Goal: Task Accomplishment & Management: Use online tool/utility

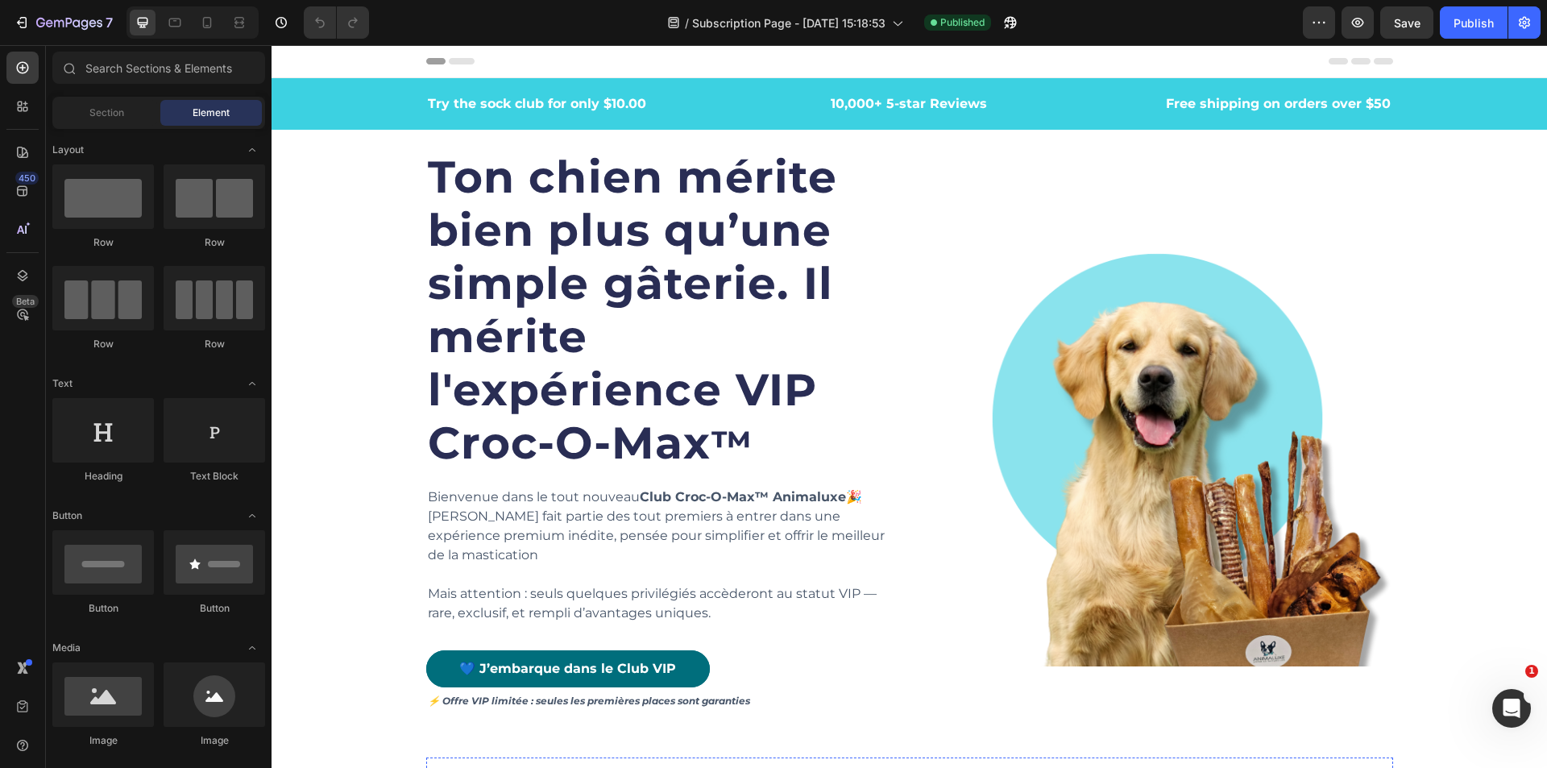
scroll to position [161, 0]
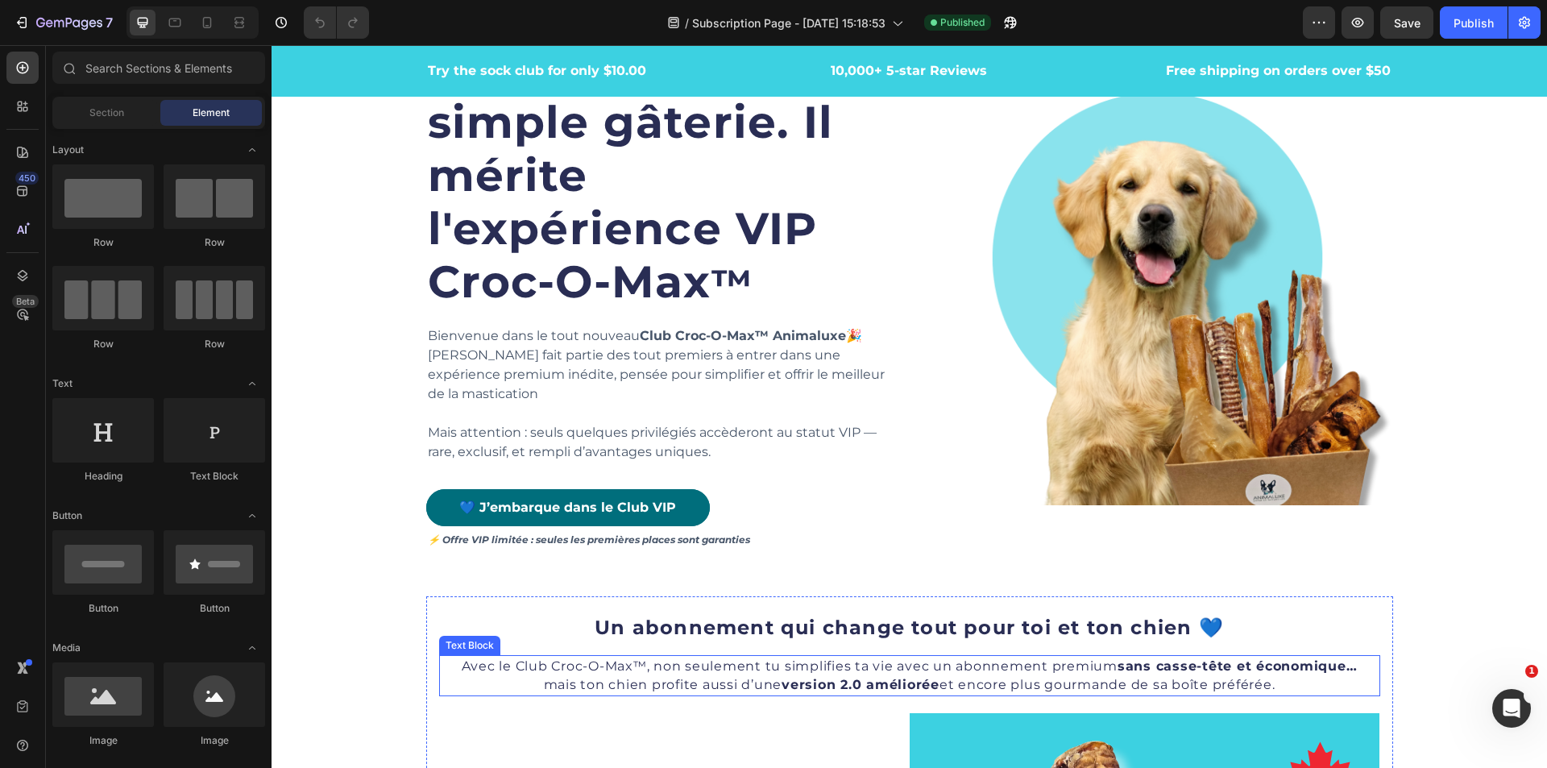
click at [1246, 658] on strong "sans casse-tête et économique…" at bounding box center [1238, 665] width 240 height 15
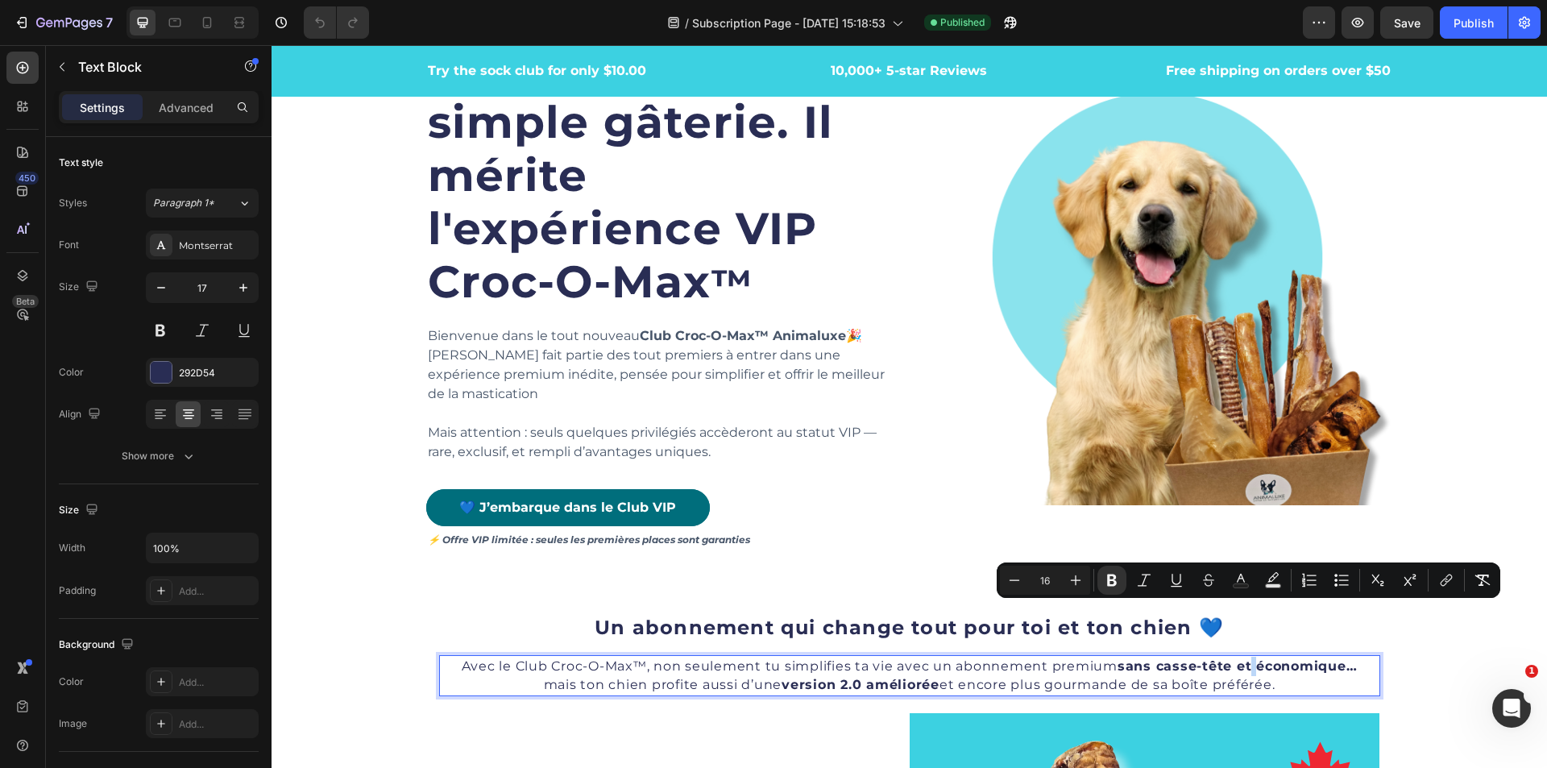
click at [1250, 658] on strong "sans casse-tête et économique…" at bounding box center [1238, 665] width 240 height 15
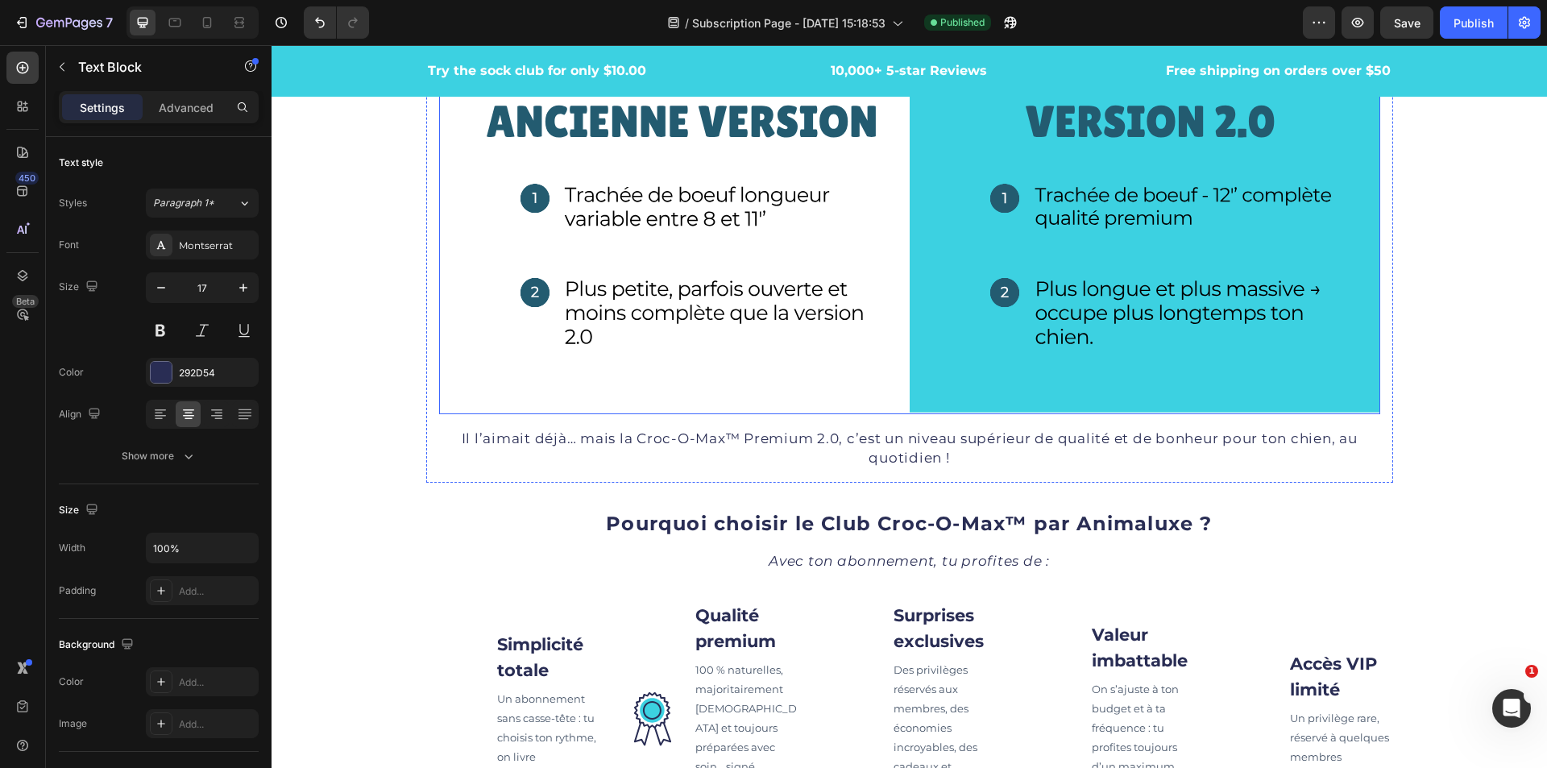
scroll to position [1209, 0]
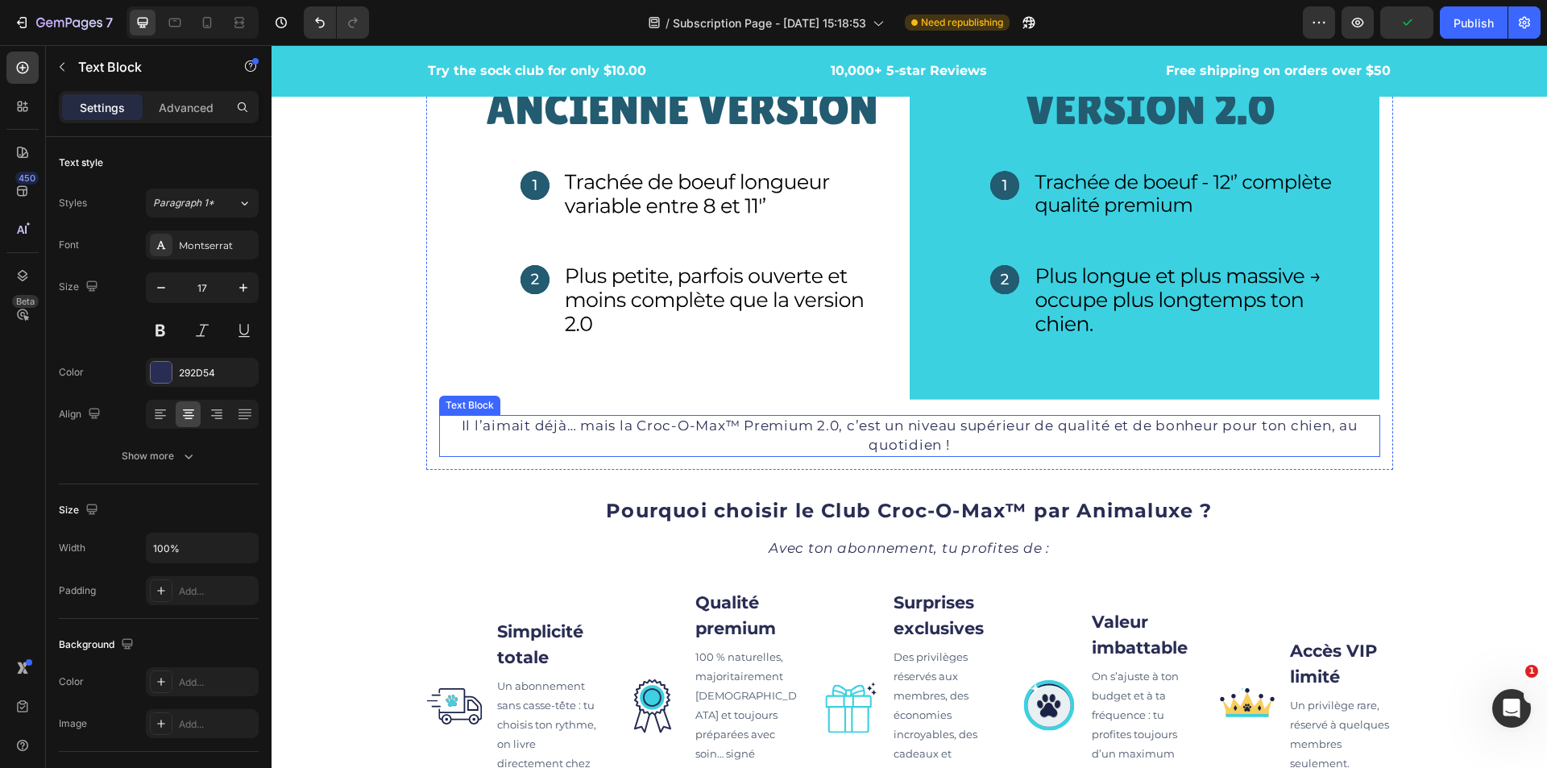
click at [545, 446] on span "Il l’aimait déjà… mais la Croc-O-Max™ Premium 2.0, c’est un niveau supérieur de…" at bounding box center [910, 434] width 896 height 35
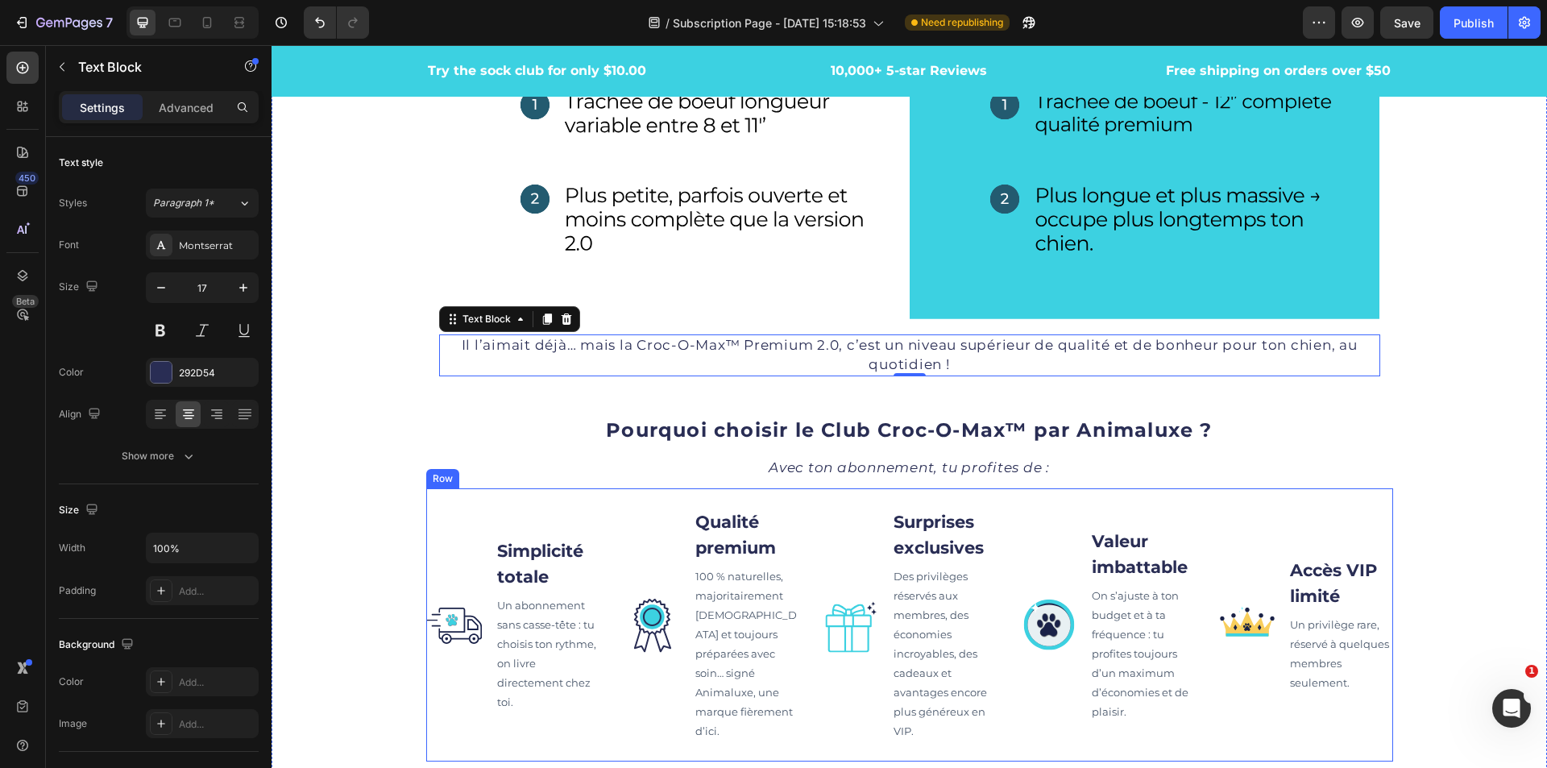
scroll to position [1773, 0]
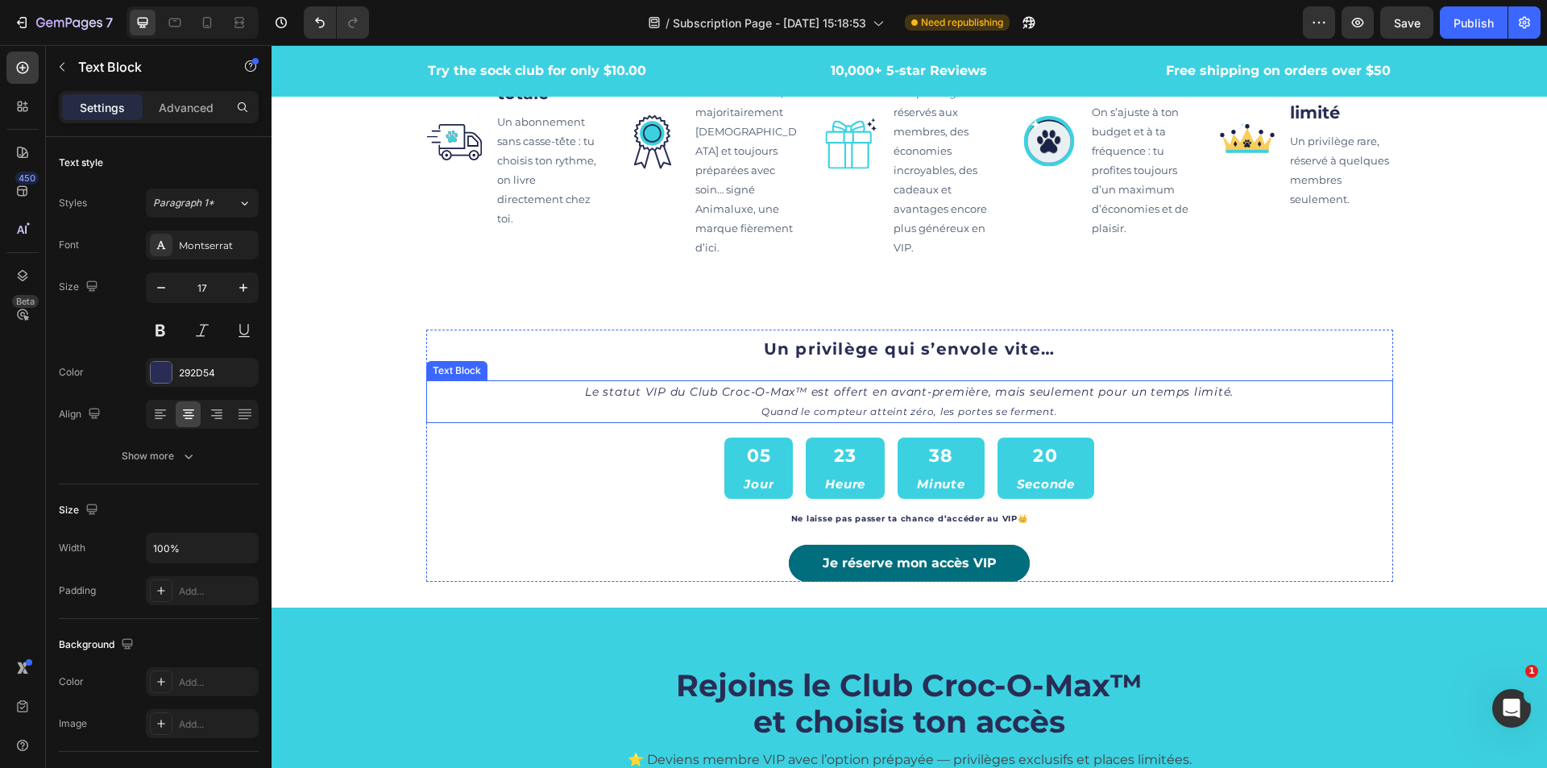
click at [832, 417] on icon "Quand le compteur atteint zéro, les portes se ferment." at bounding box center [909, 411] width 297 height 12
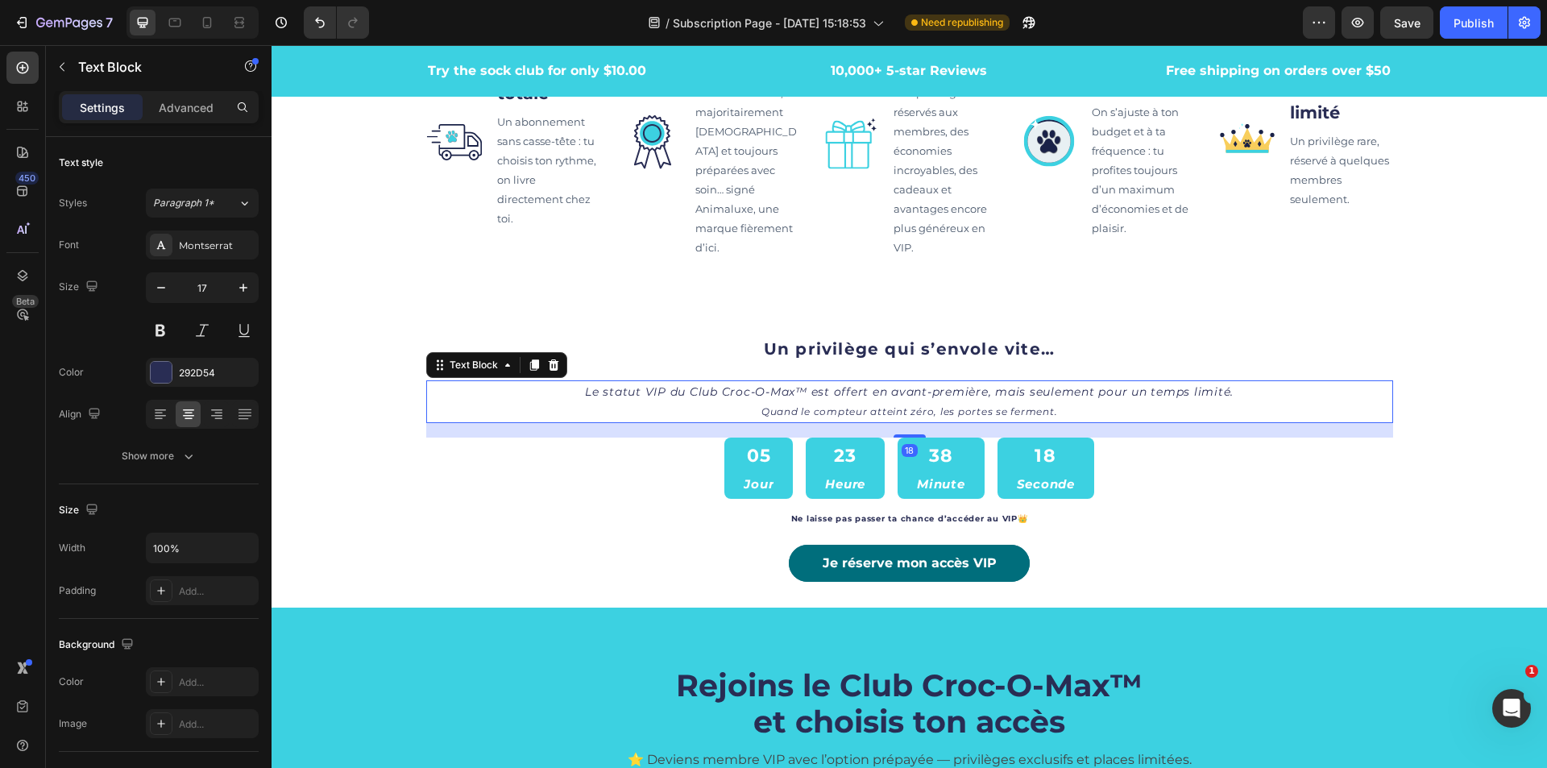
click at [839, 417] on icon "Quand le compteur atteint zéro, les portes se ferment." at bounding box center [909, 411] width 297 height 12
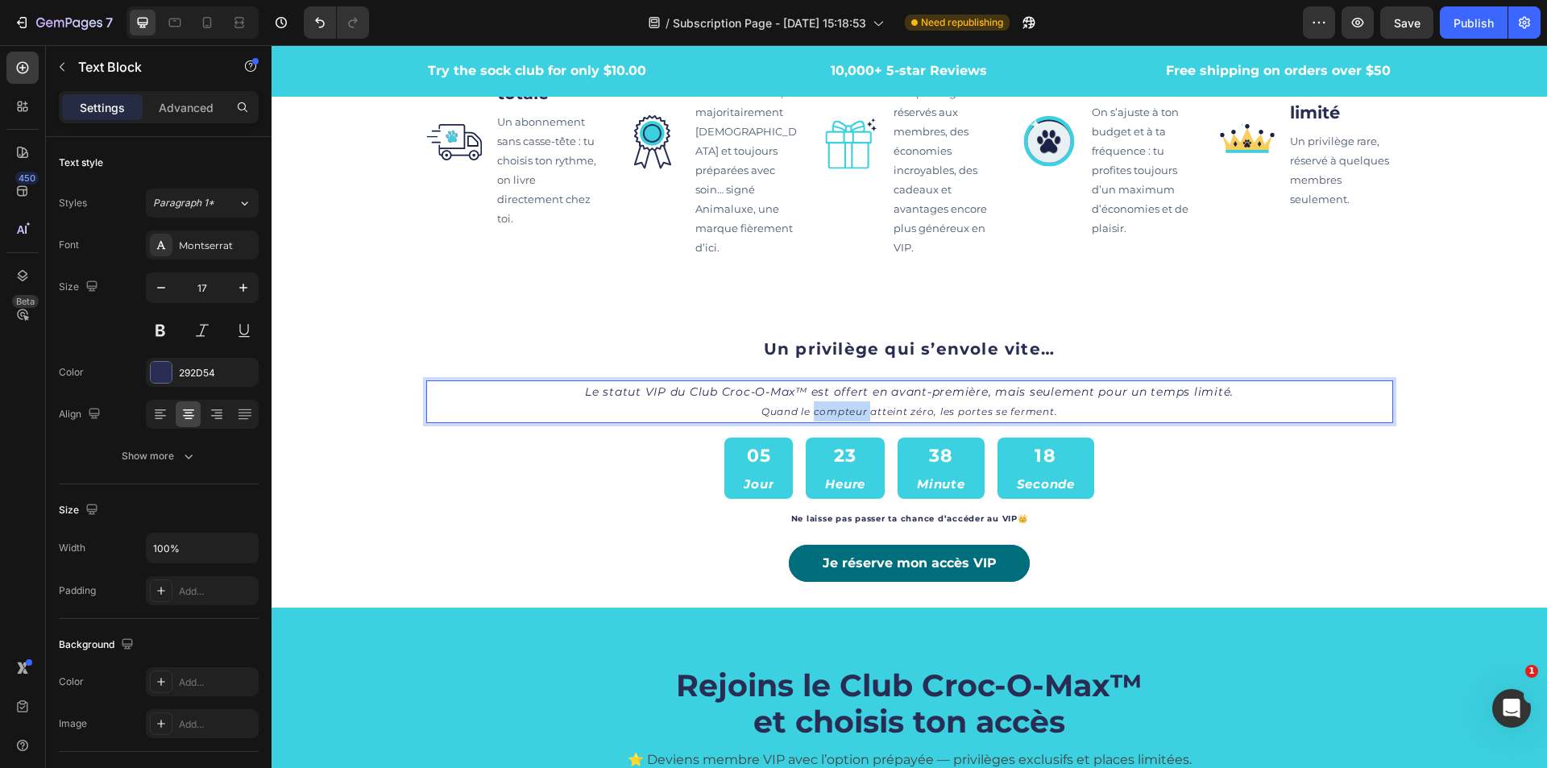
click at [839, 417] on icon "Quand le compteur atteint zéro, les portes se ferment." at bounding box center [909, 411] width 297 height 12
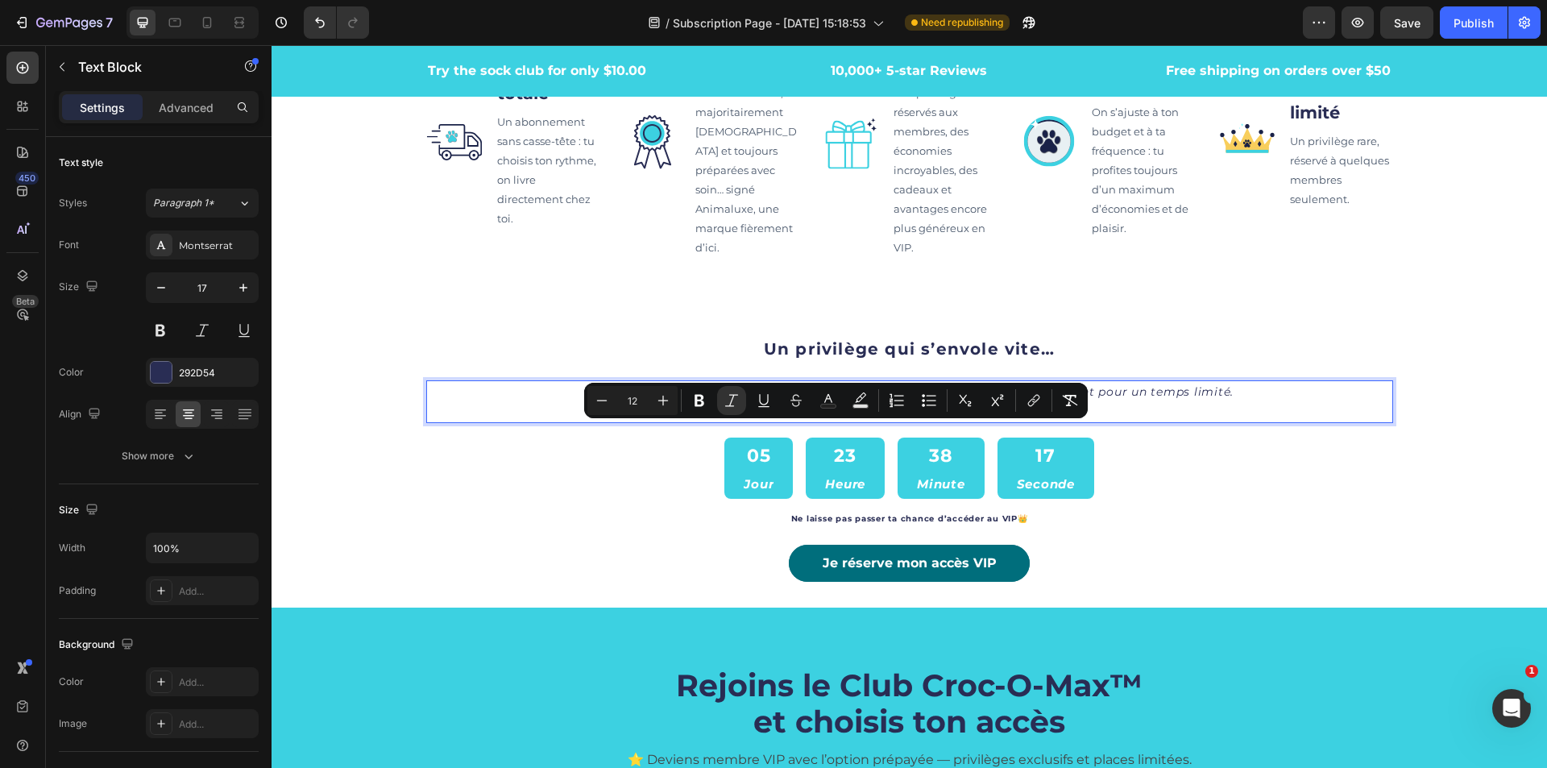
click at [1092, 422] on p "Le statut VIP du Club Croc-O-Max™ est offert en avant-première, mais seulement …" at bounding box center [910, 402] width 964 height 40
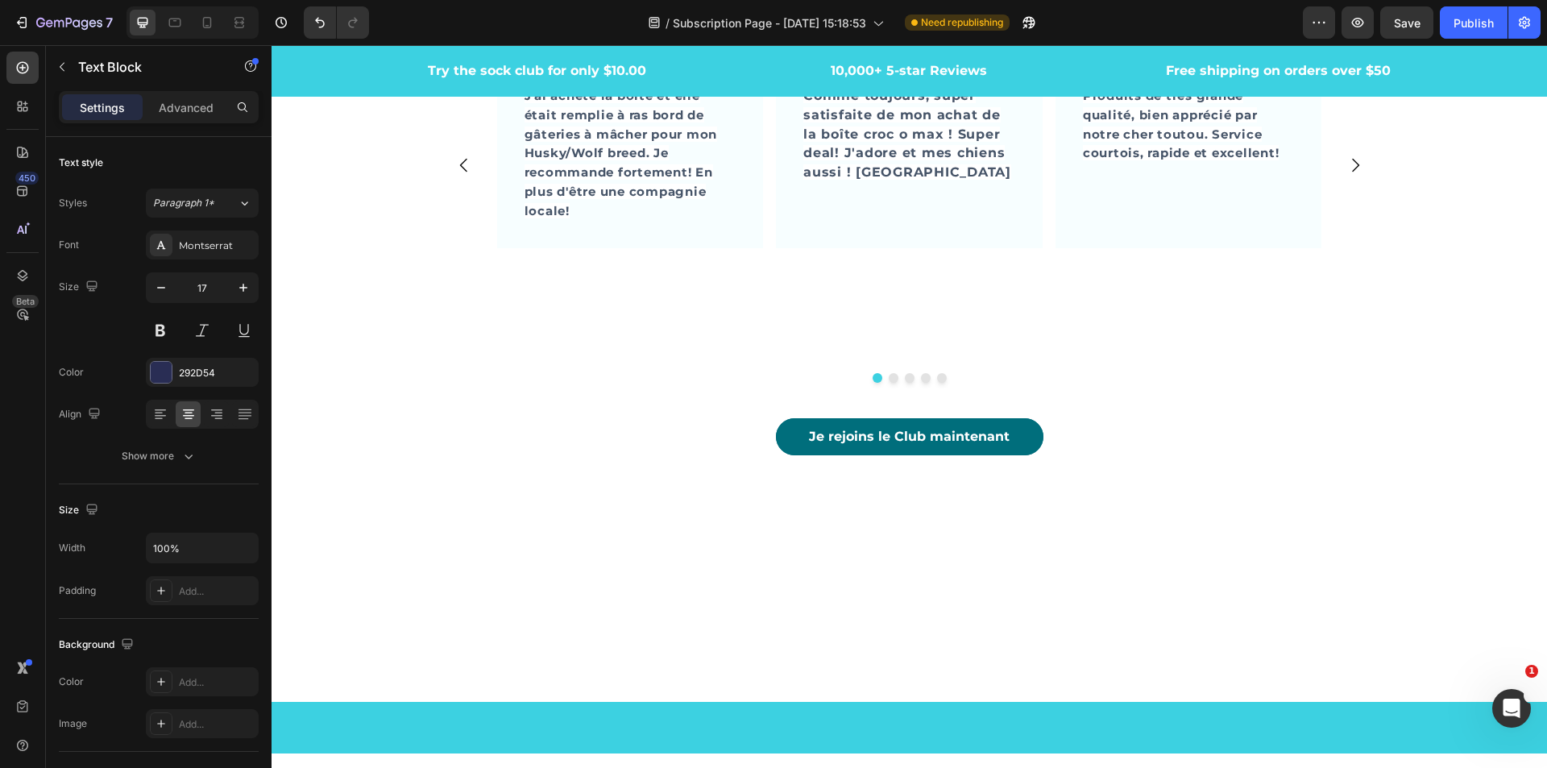
scroll to position [4270, 0]
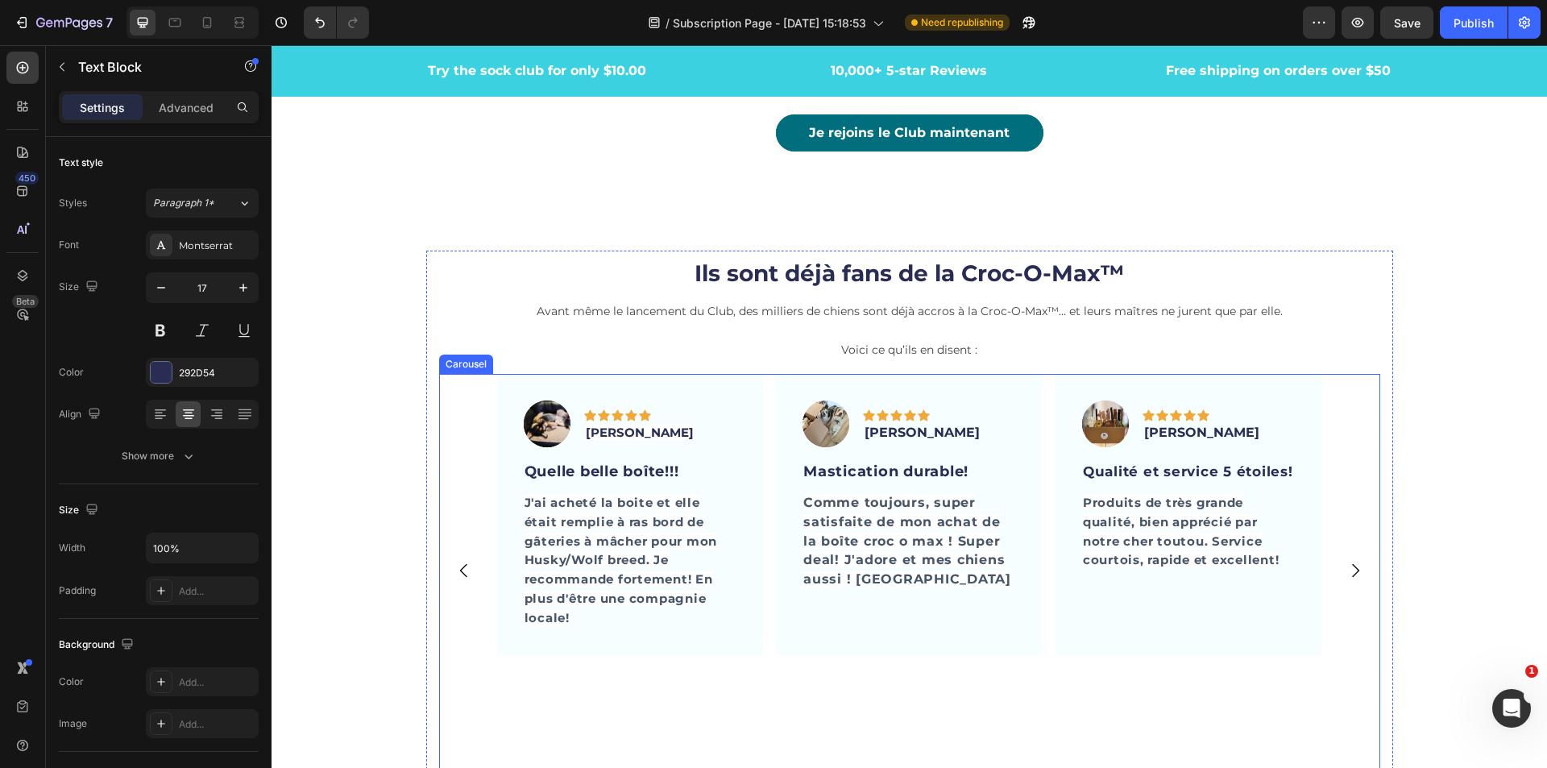
click at [1346, 562] on icon "Carousel Next Arrow" at bounding box center [1355, 570] width 19 height 19
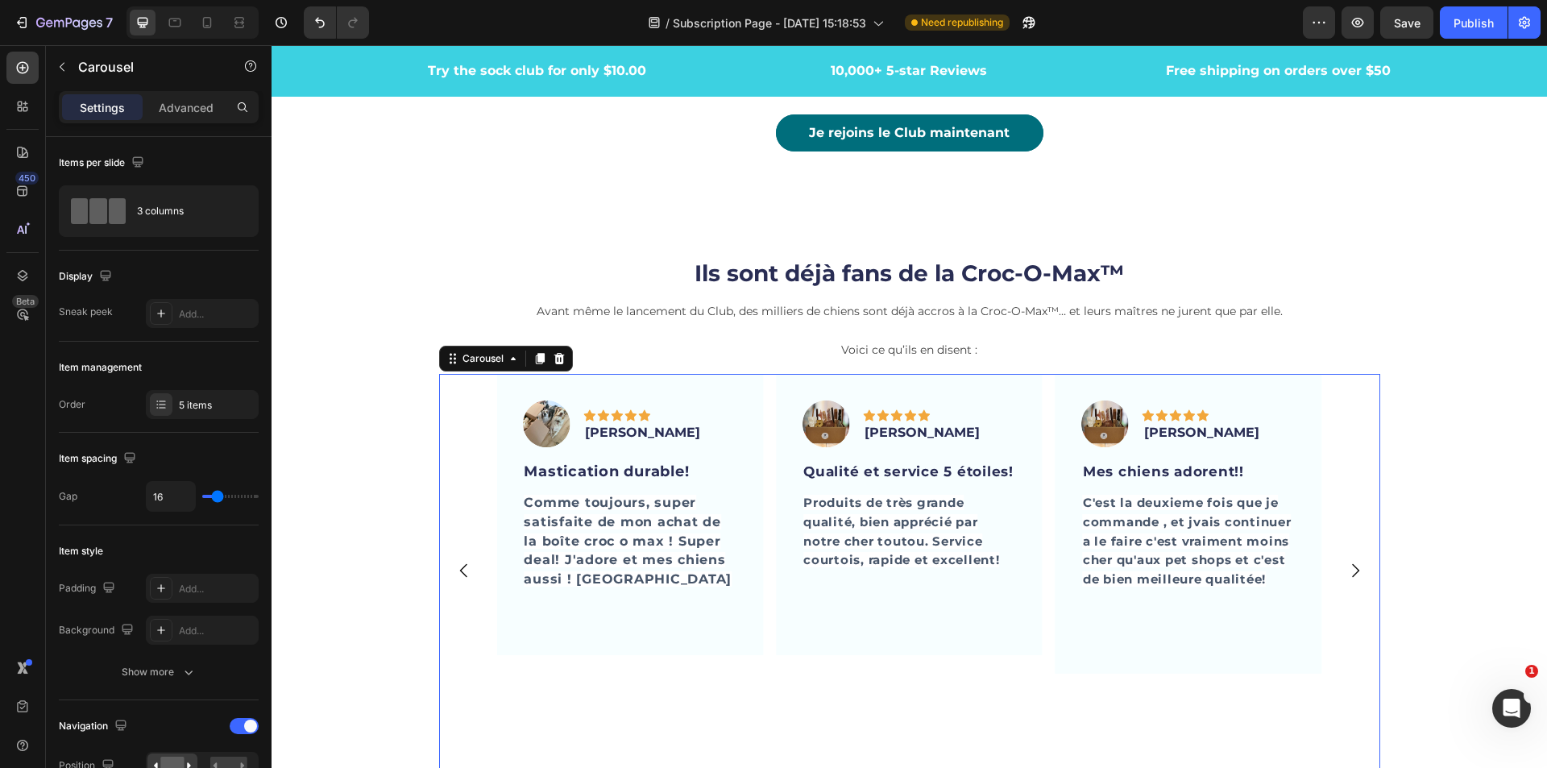
click at [1346, 562] on icon "Carousel Next Arrow" at bounding box center [1355, 570] width 19 height 19
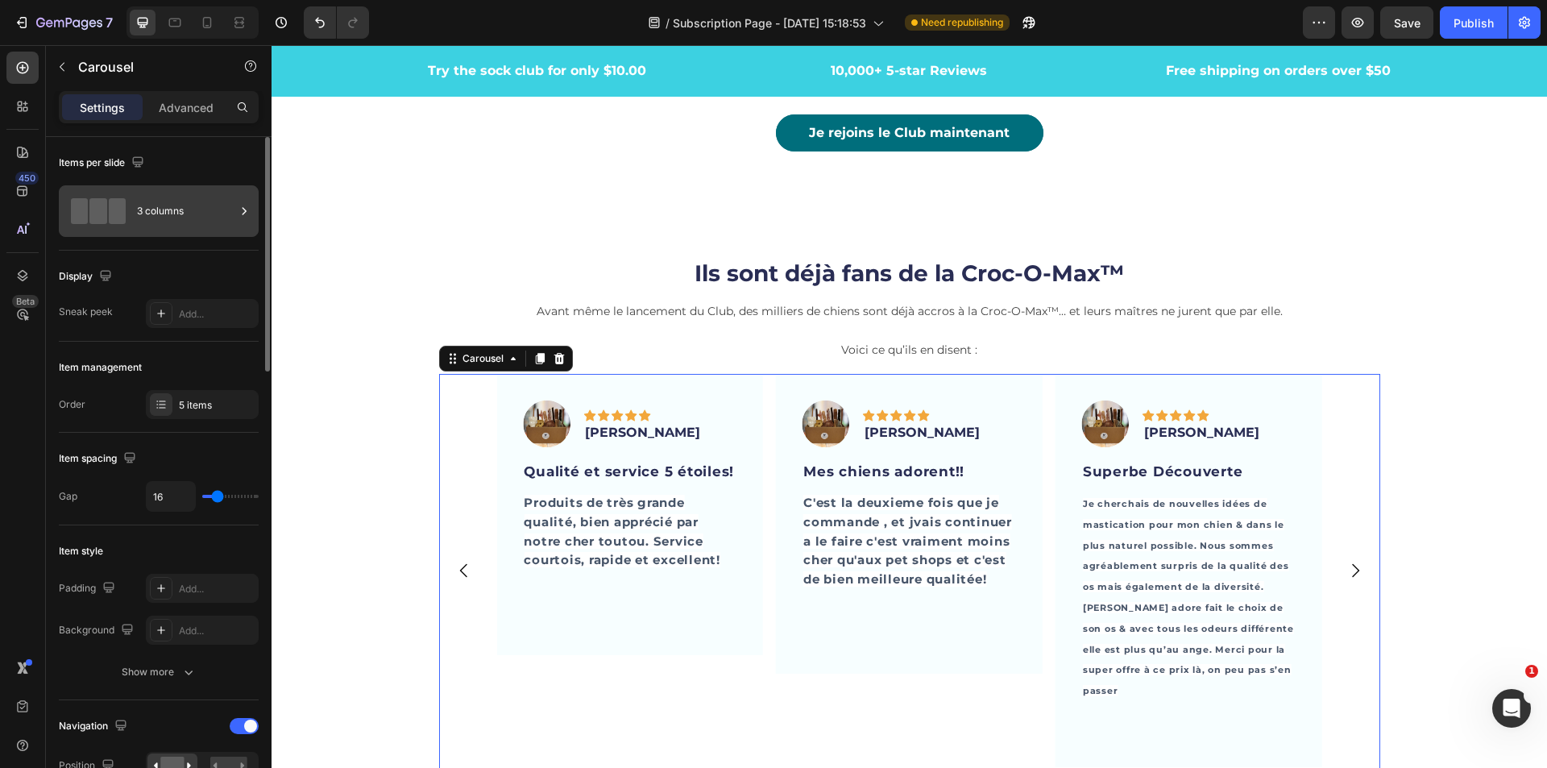
click at [189, 227] on div "3 columns" at bounding box center [186, 211] width 98 height 37
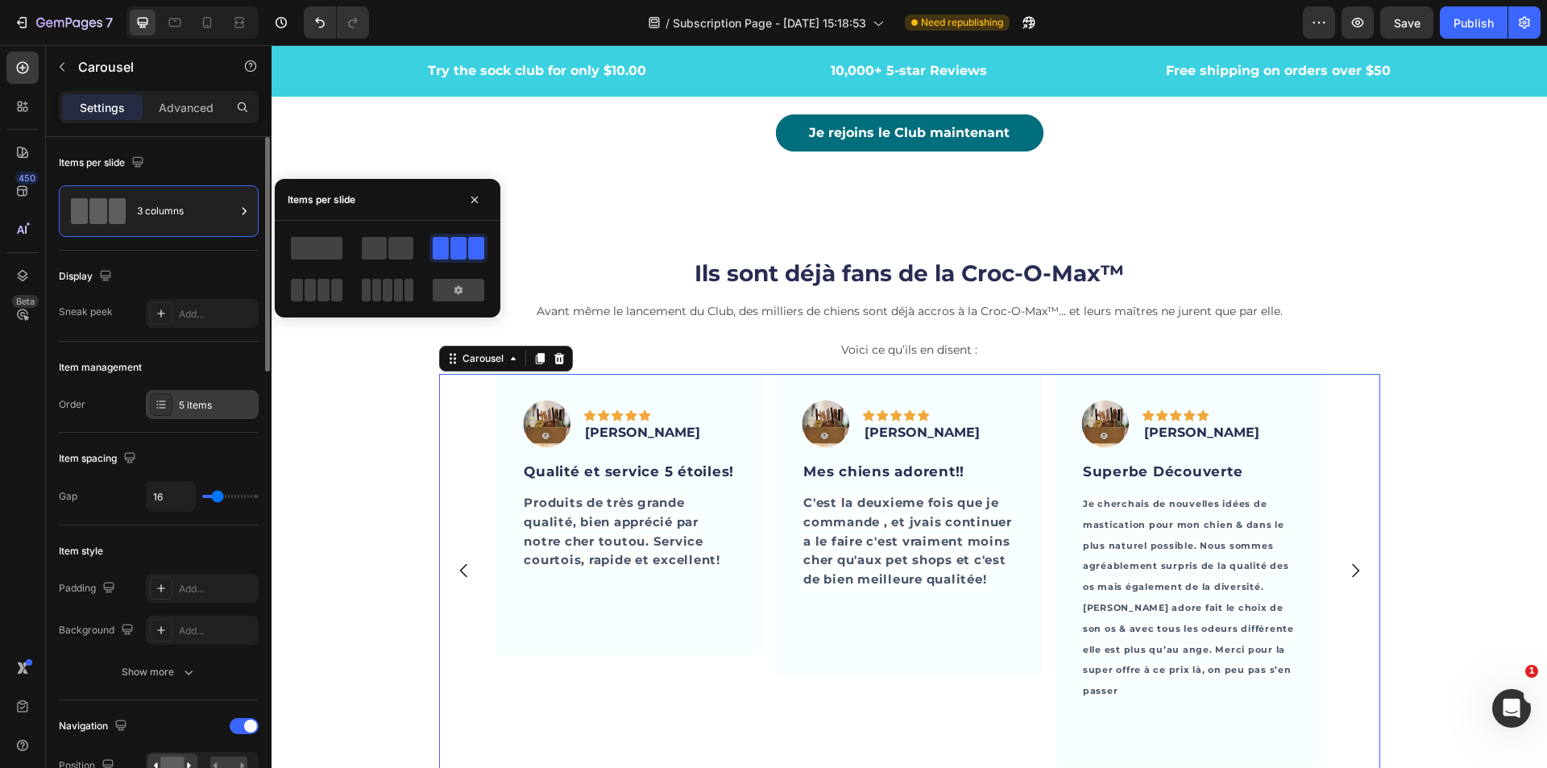
click at [197, 402] on div "5 items" at bounding box center [217, 405] width 76 height 15
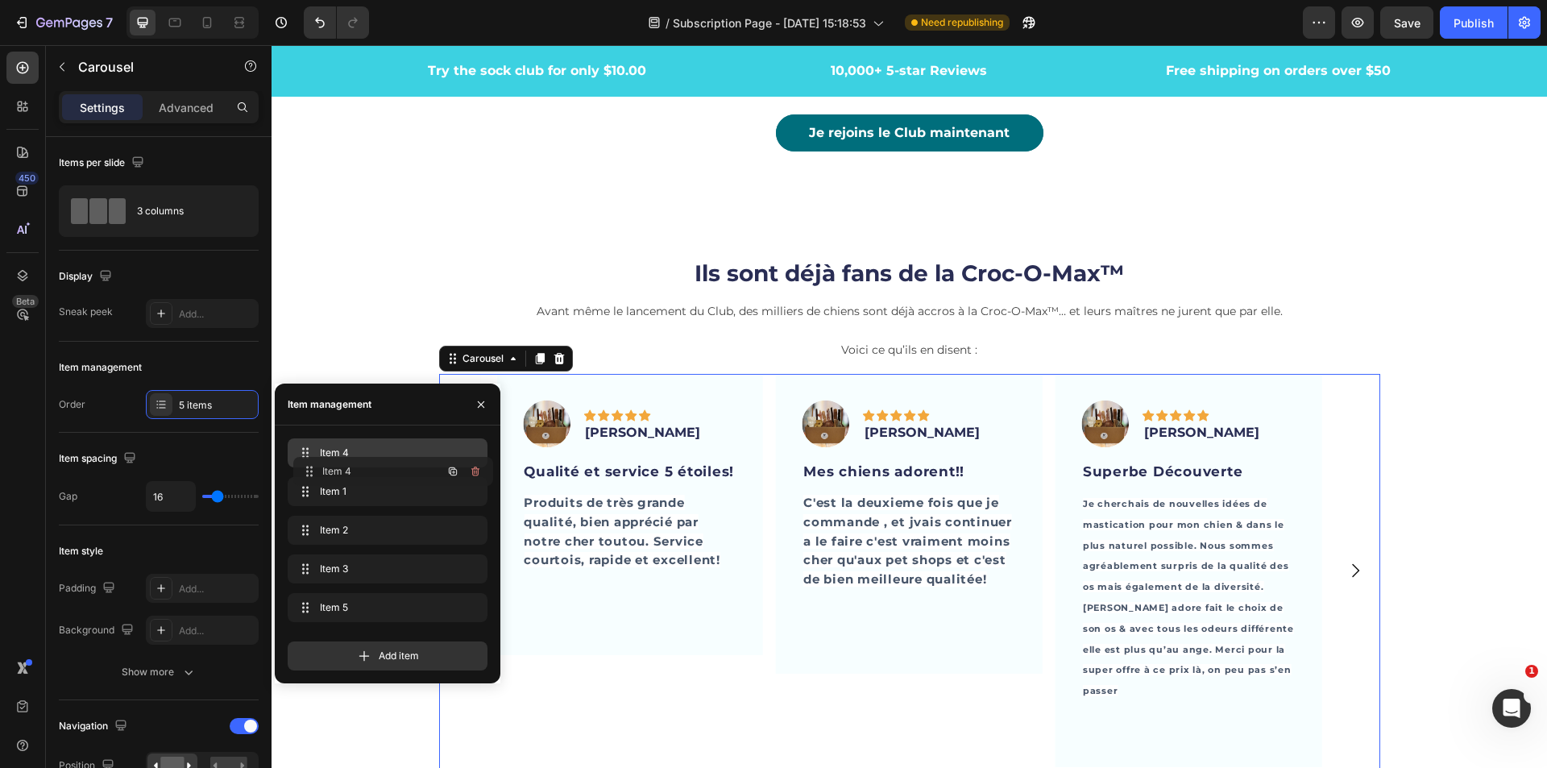
drag, startPoint x: 301, startPoint y: 567, endPoint x: 306, endPoint y: 471, distance: 96.9
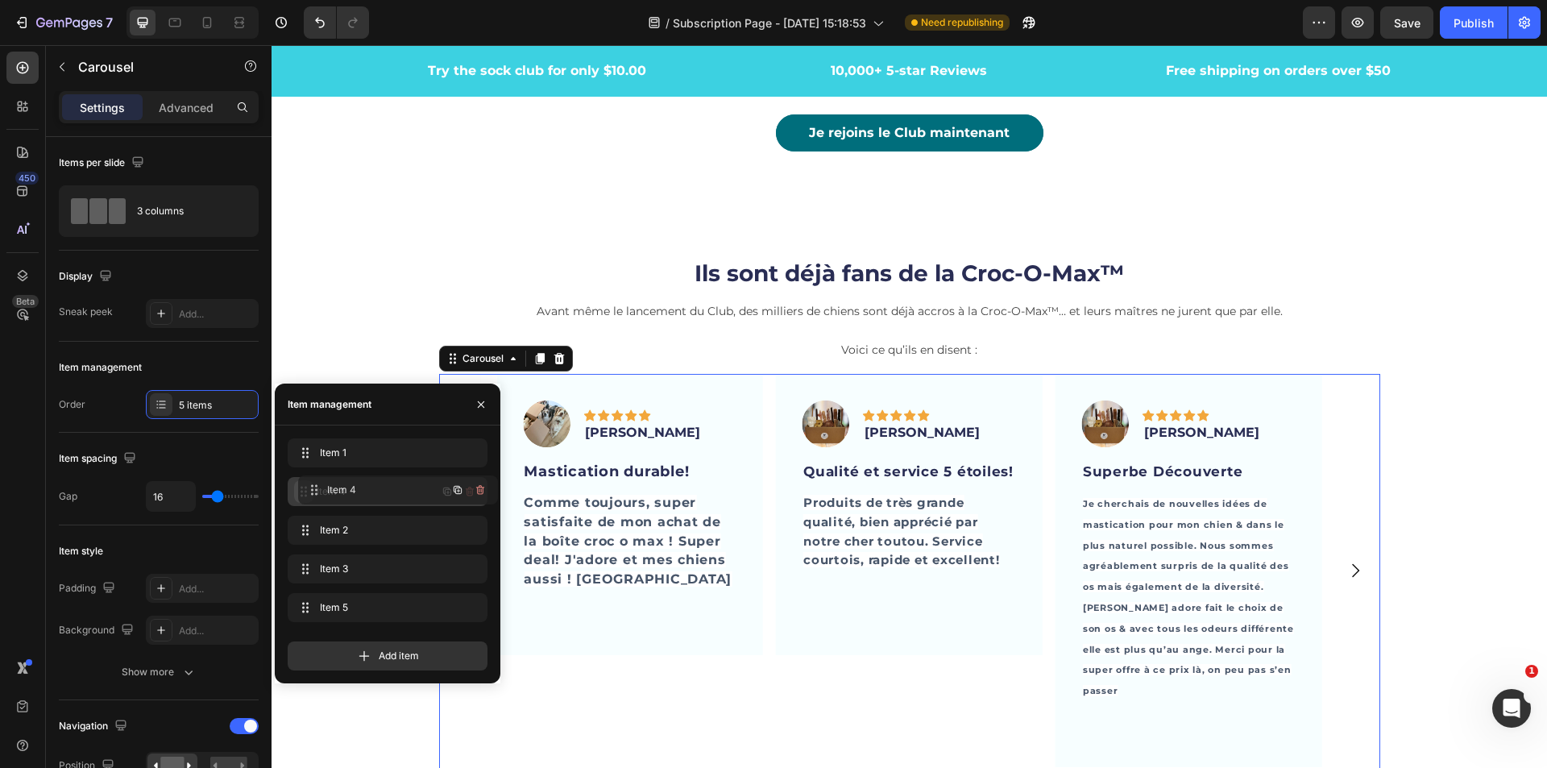
drag, startPoint x: 321, startPoint y: 477, endPoint x: 313, endPoint y: 493, distance: 18.4
drag, startPoint x: 296, startPoint y: 494, endPoint x: 285, endPoint y: 439, distance: 55.8
click at [479, 403] on icon "button" at bounding box center [481, 403] width 6 height 6
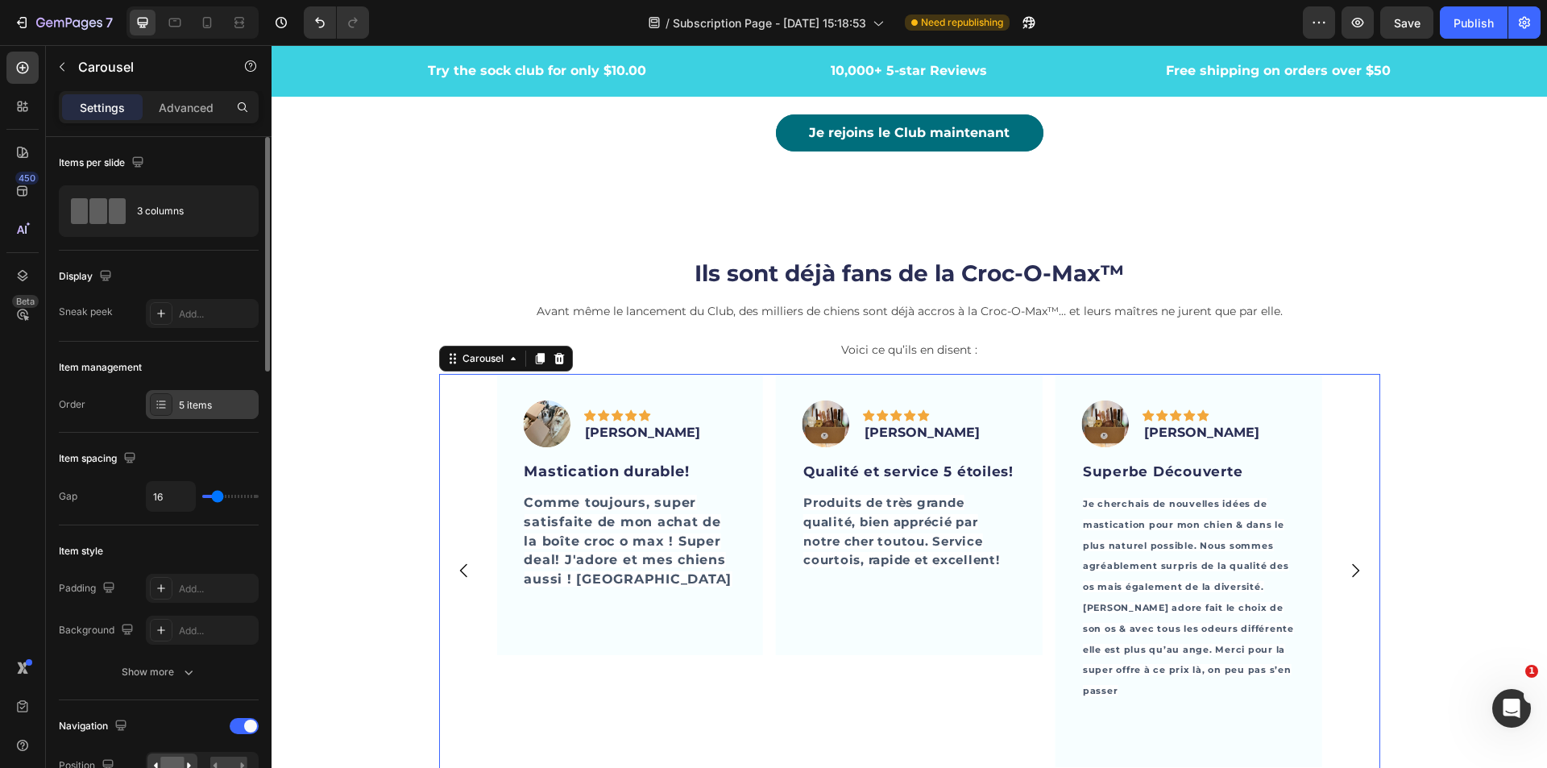
click at [205, 396] on div "5 items" at bounding box center [202, 404] width 113 height 29
click at [624, 660] on div "Image Icon Icon Icon Icon Icon Row [PERSON_NAME] Text block Row Mastication dur…" at bounding box center [629, 570] width 267 height 392
click at [454, 567] on icon "Carousel Back Arrow" at bounding box center [463, 570] width 19 height 19
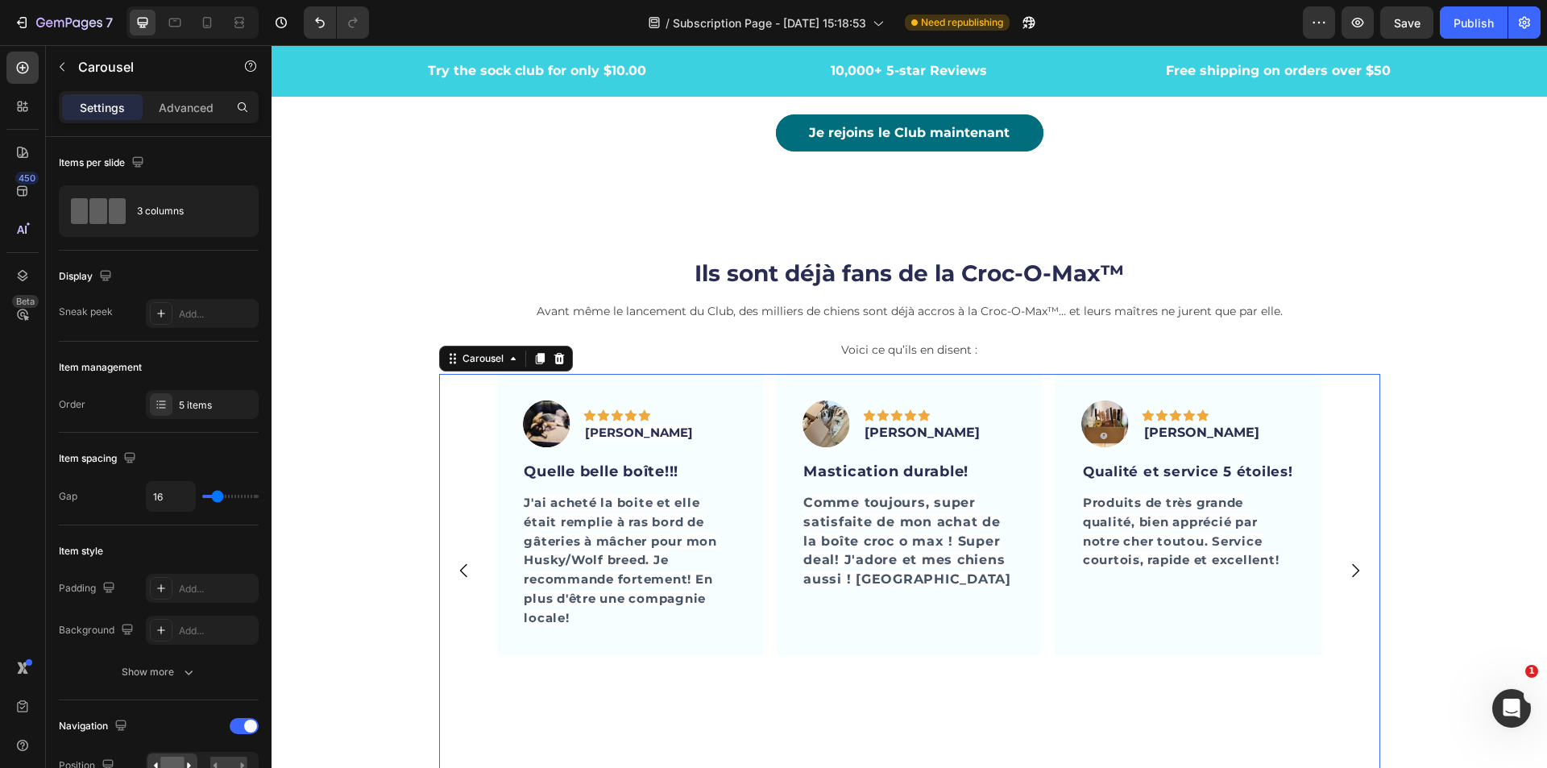
click at [454, 567] on icon "Carousel Back Arrow" at bounding box center [463, 570] width 19 height 19
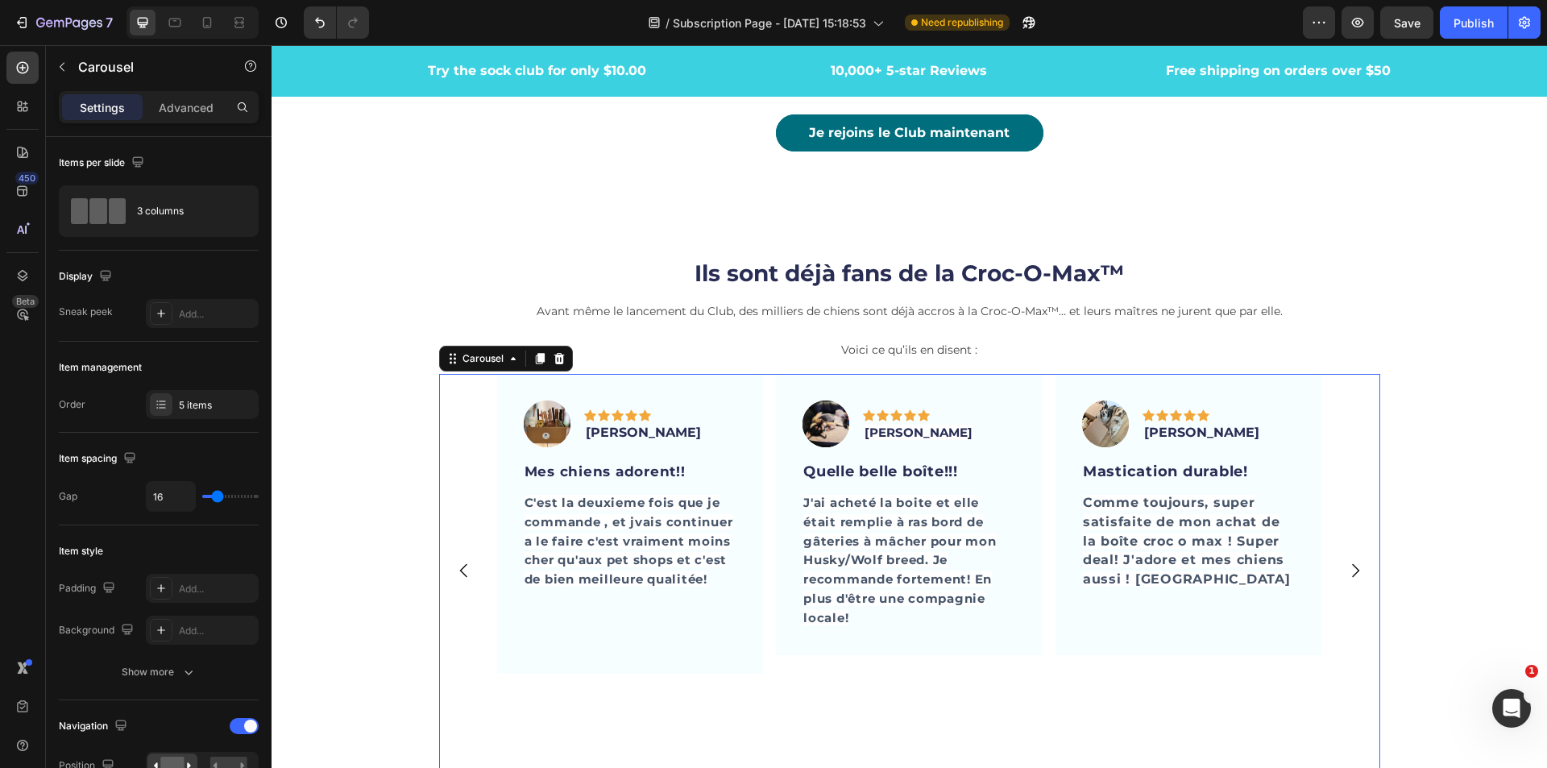
click at [454, 567] on icon "Carousel Back Arrow" at bounding box center [463, 570] width 19 height 19
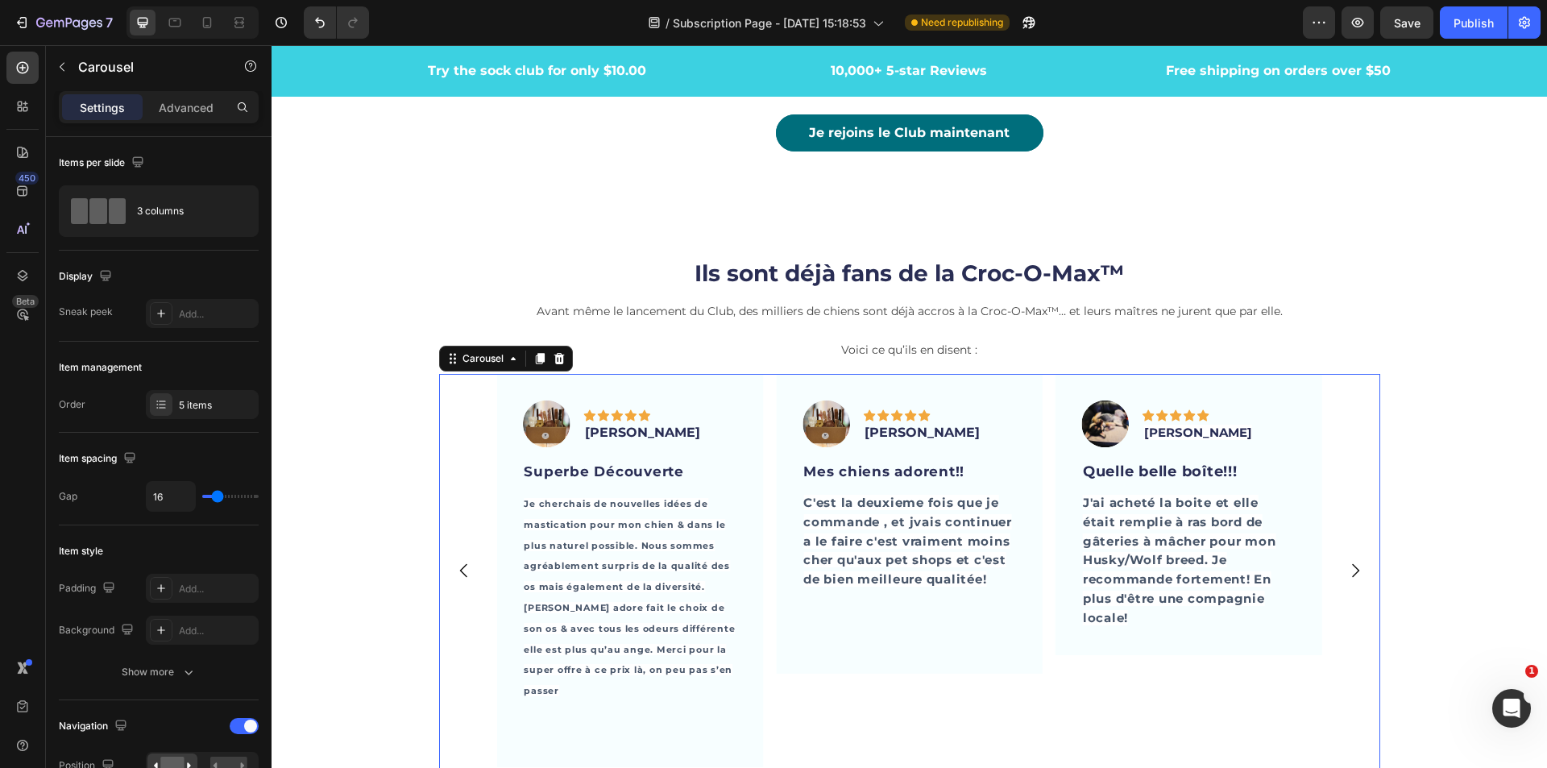
click at [454, 567] on icon "Carousel Back Arrow" at bounding box center [463, 570] width 19 height 19
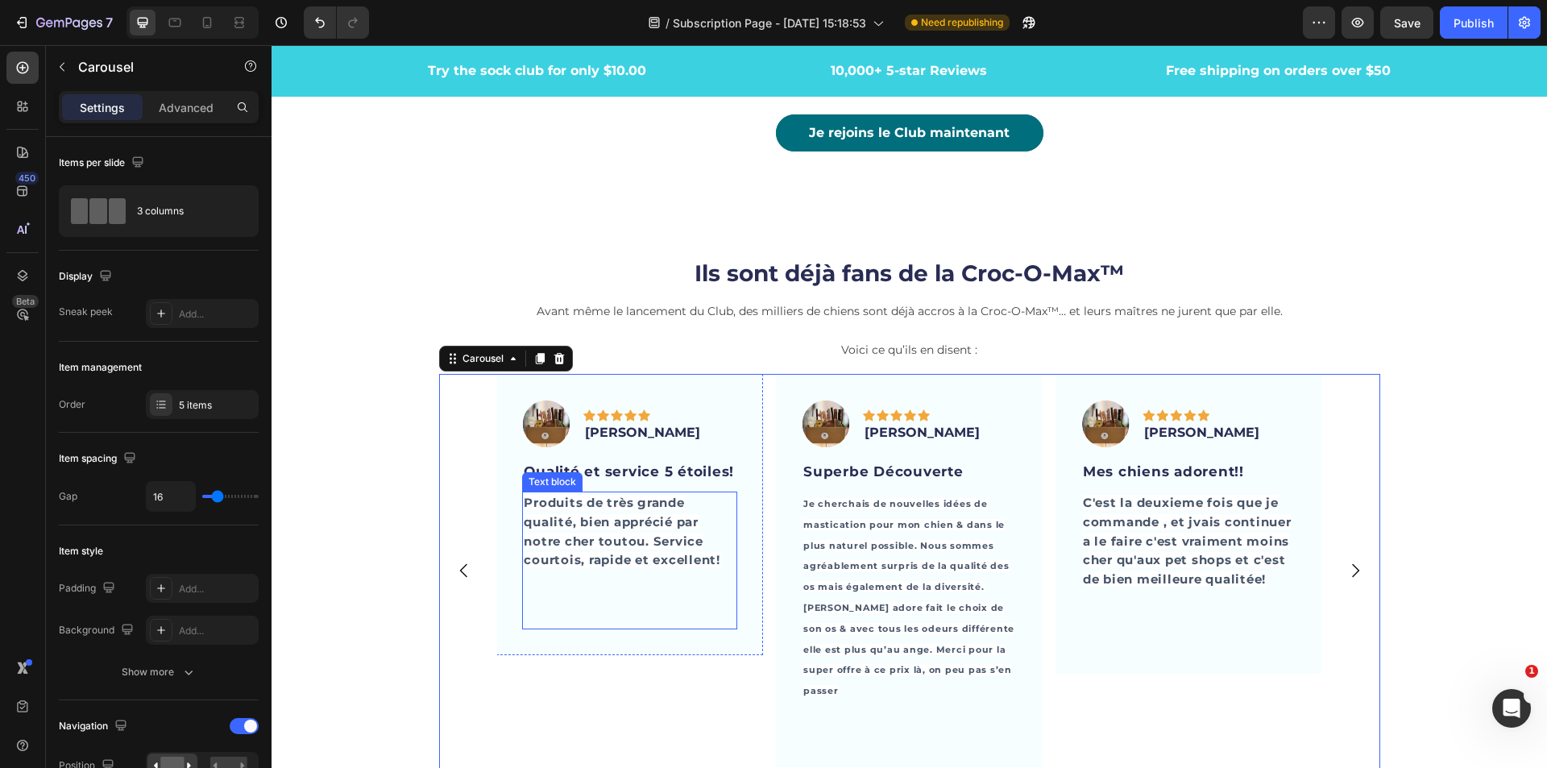
click at [597, 525] on span "Produits de très grande qualité, bien apprécié par notre cher toutou. Service c…" at bounding box center [622, 531] width 197 height 73
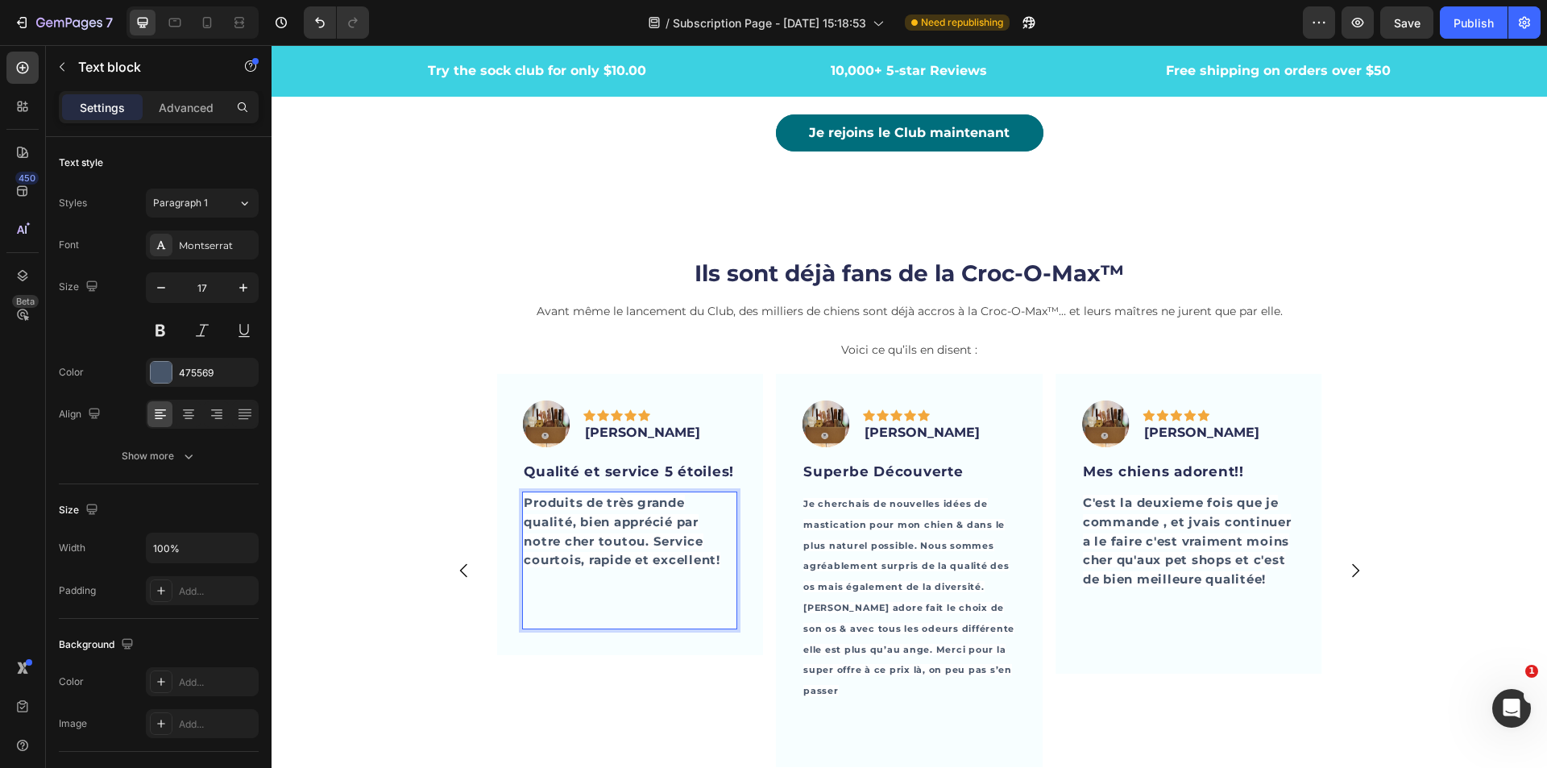
click at [554, 582] on p "Produits de très grande qualité, bien apprécié par notre cher toutou. Service c…" at bounding box center [630, 560] width 212 height 135
click at [744, 407] on div "Image Icon Icon Icon Icon Icon Row [PERSON_NAME] Text block Row Qualité et serv…" at bounding box center [629, 514] width 267 height 280
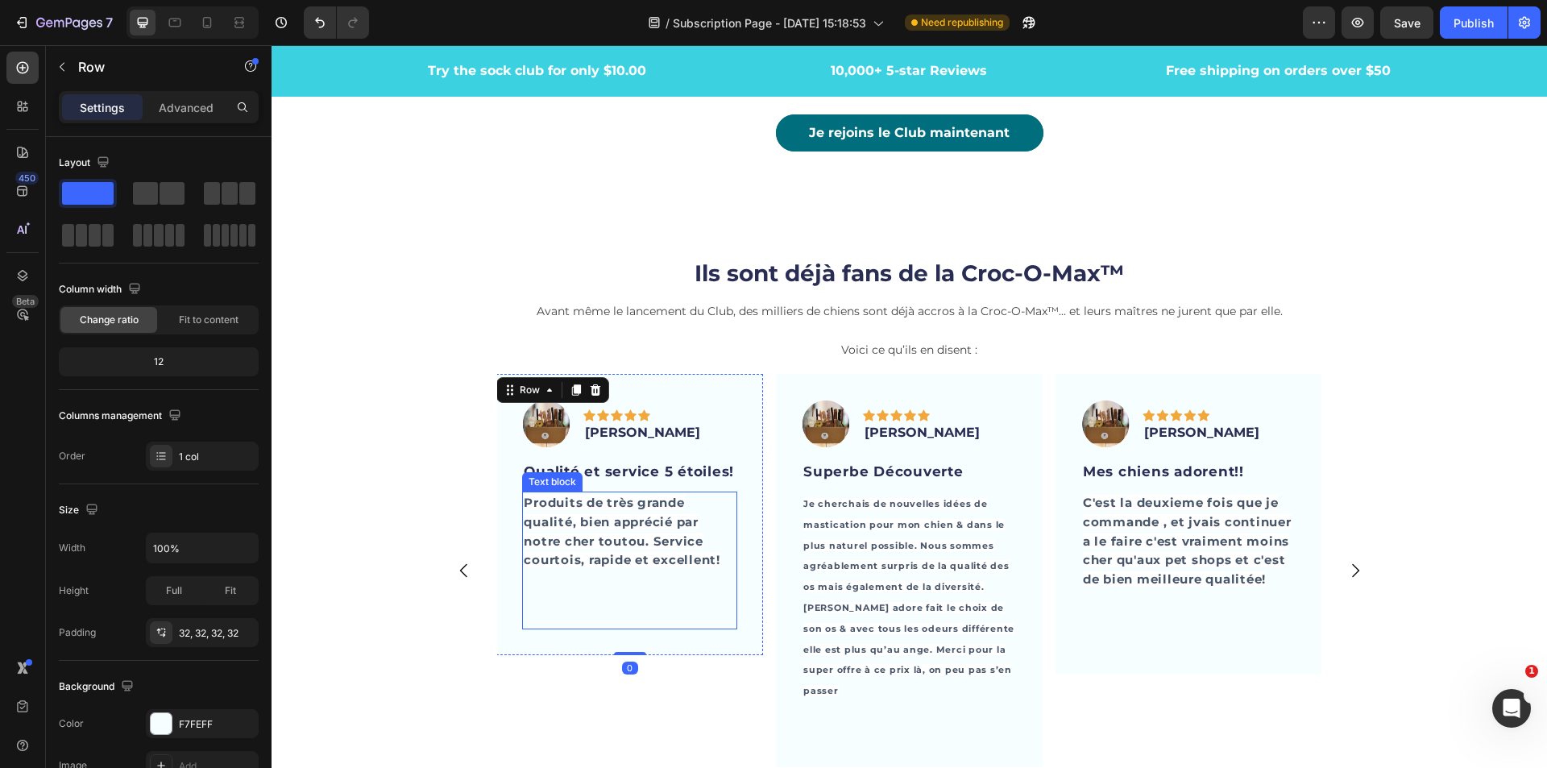
click at [671, 504] on span "Produits de très grande qualité, bien apprécié par notre cher toutou. Service c…" at bounding box center [622, 531] width 197 height 73
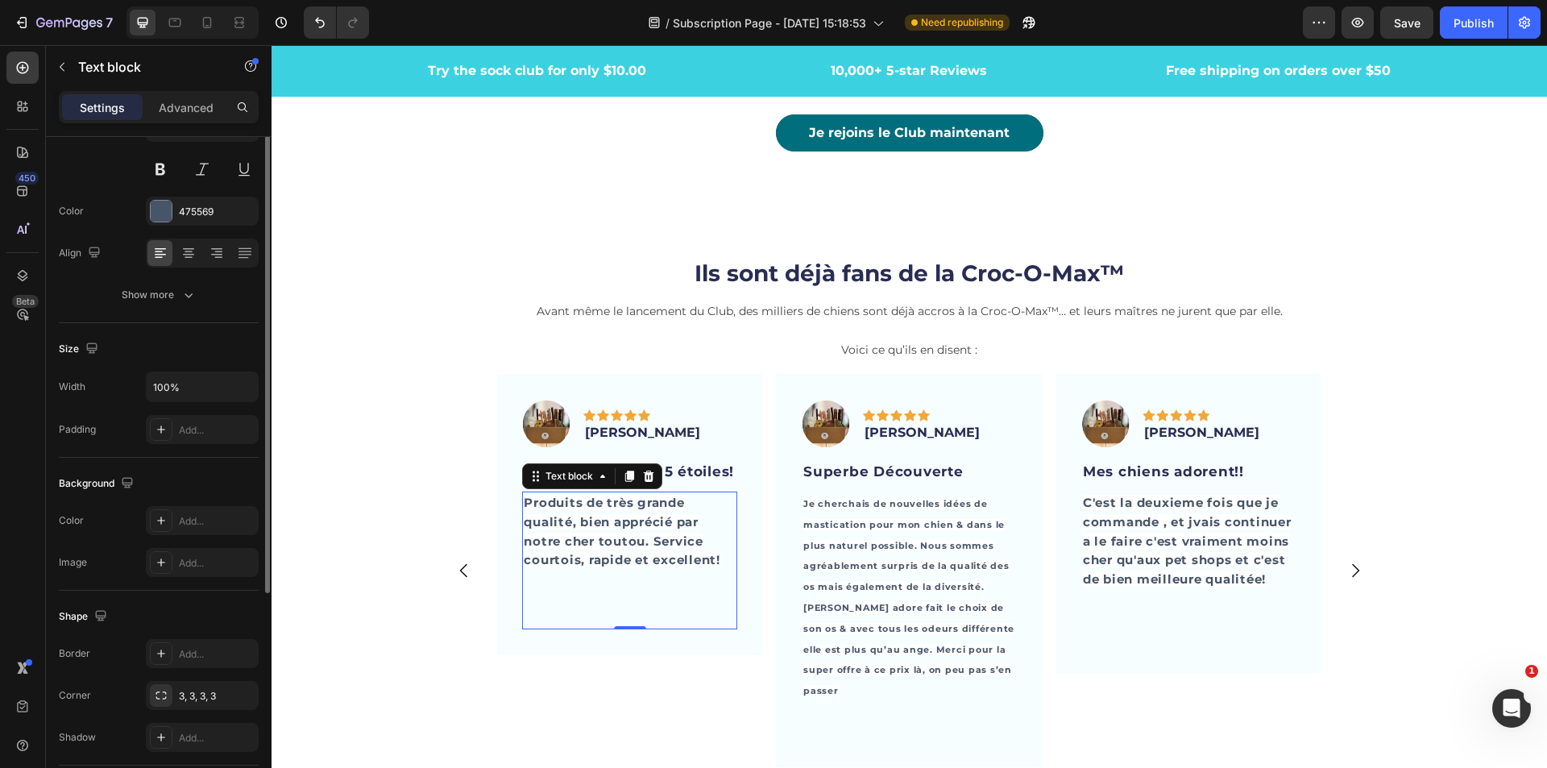
scroll to position [278, 0]
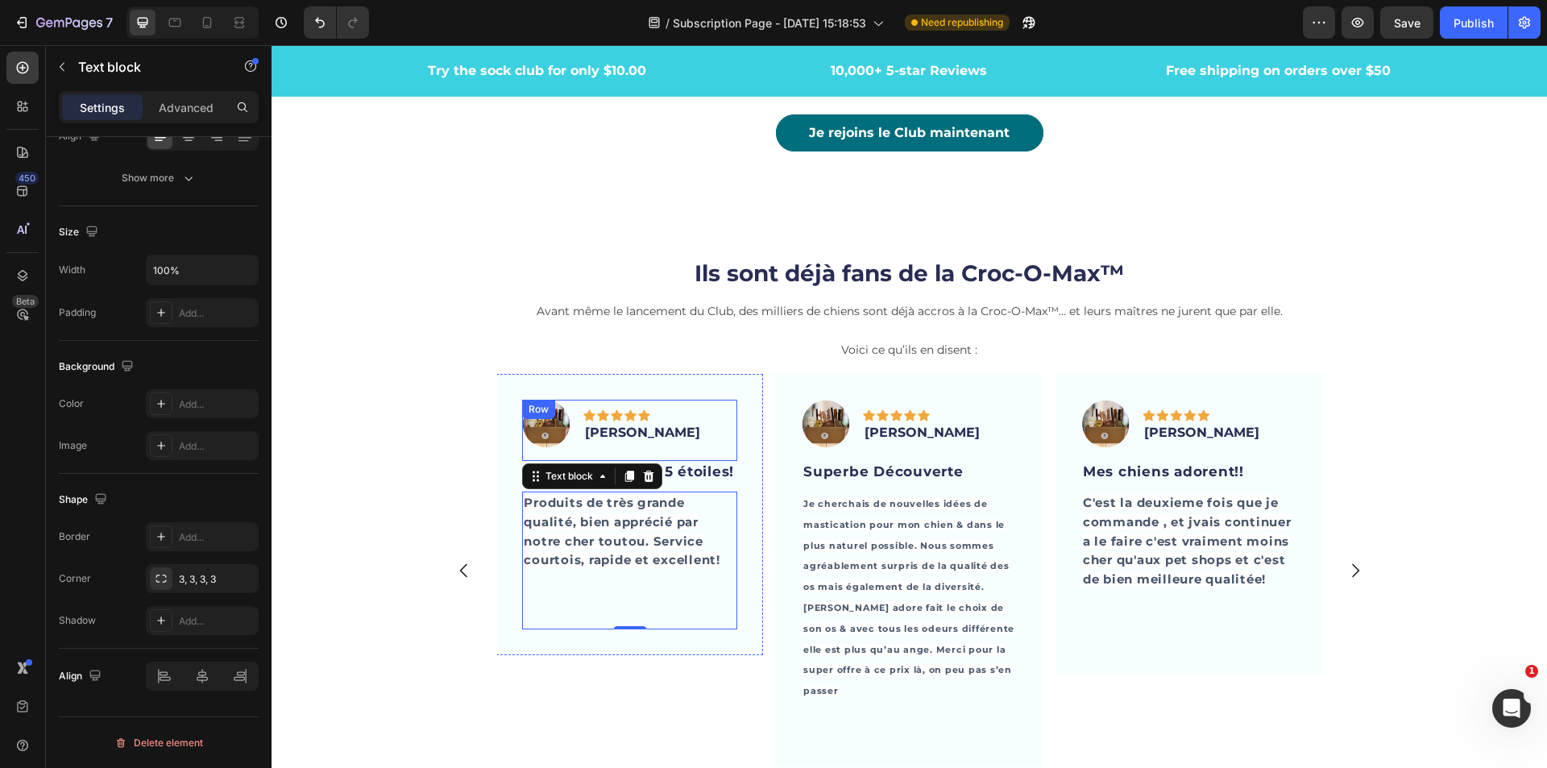
click at [722, 421] on div "Image Icon Icon Icon Icon Icon Row [PERSON_NAME] Text block Row" at bounding box center [629, 430] width 215 height 61
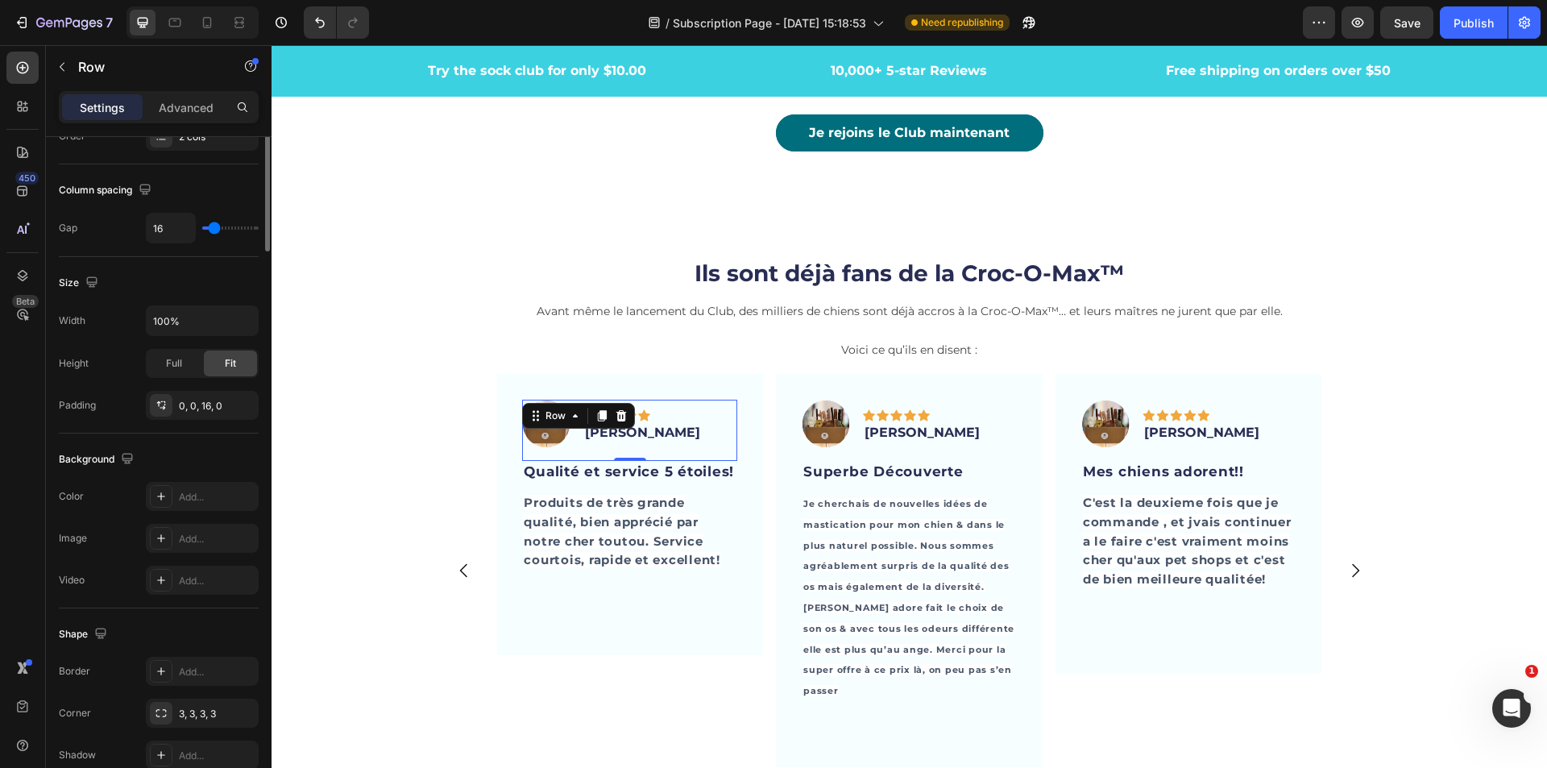
scroll to position [0, 0]
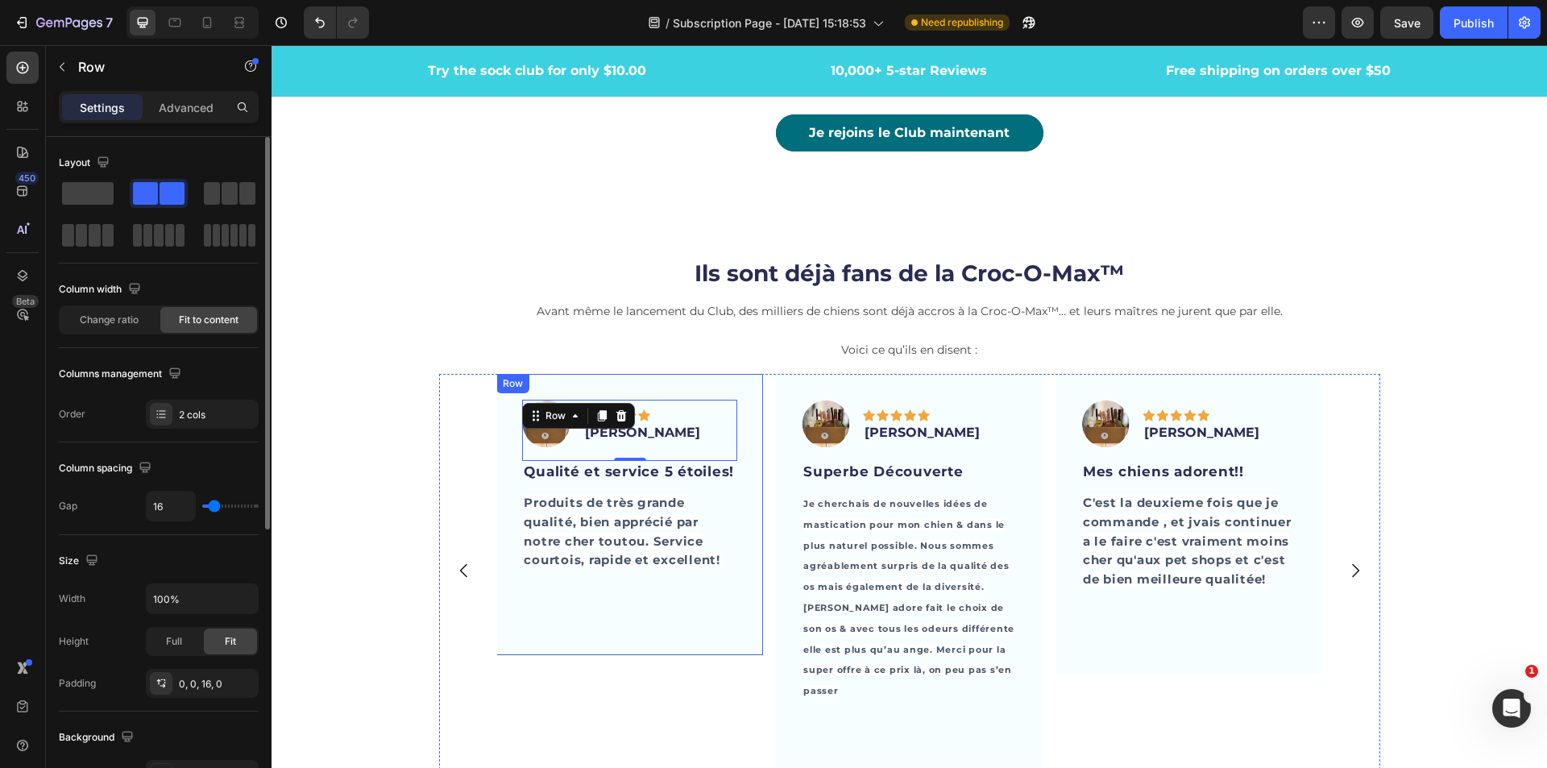
click at [743, 403] on div "Image Icon Icon Icon Icon Icon Row [PERSON_NAME] Text block Row 0 Qualité et se…" at bounding box center [629, 514] width 267 height 280
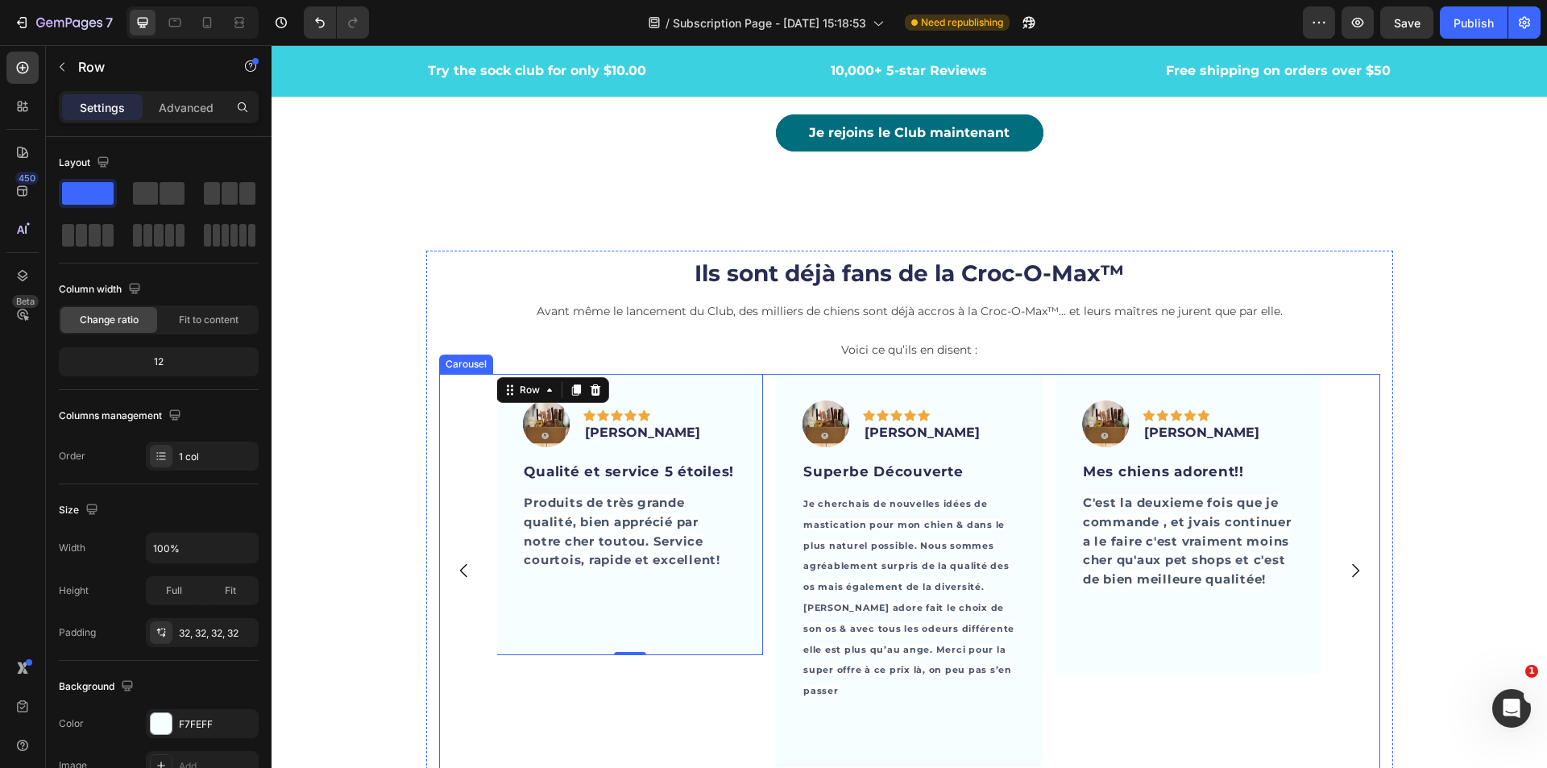
click at [450, 387] on div "Image Icon Icon Icon Icon Icon Row JC Corbeil Text block Row Mes chiens adorent…" at bounding box center [909, 570] width 941 height 392
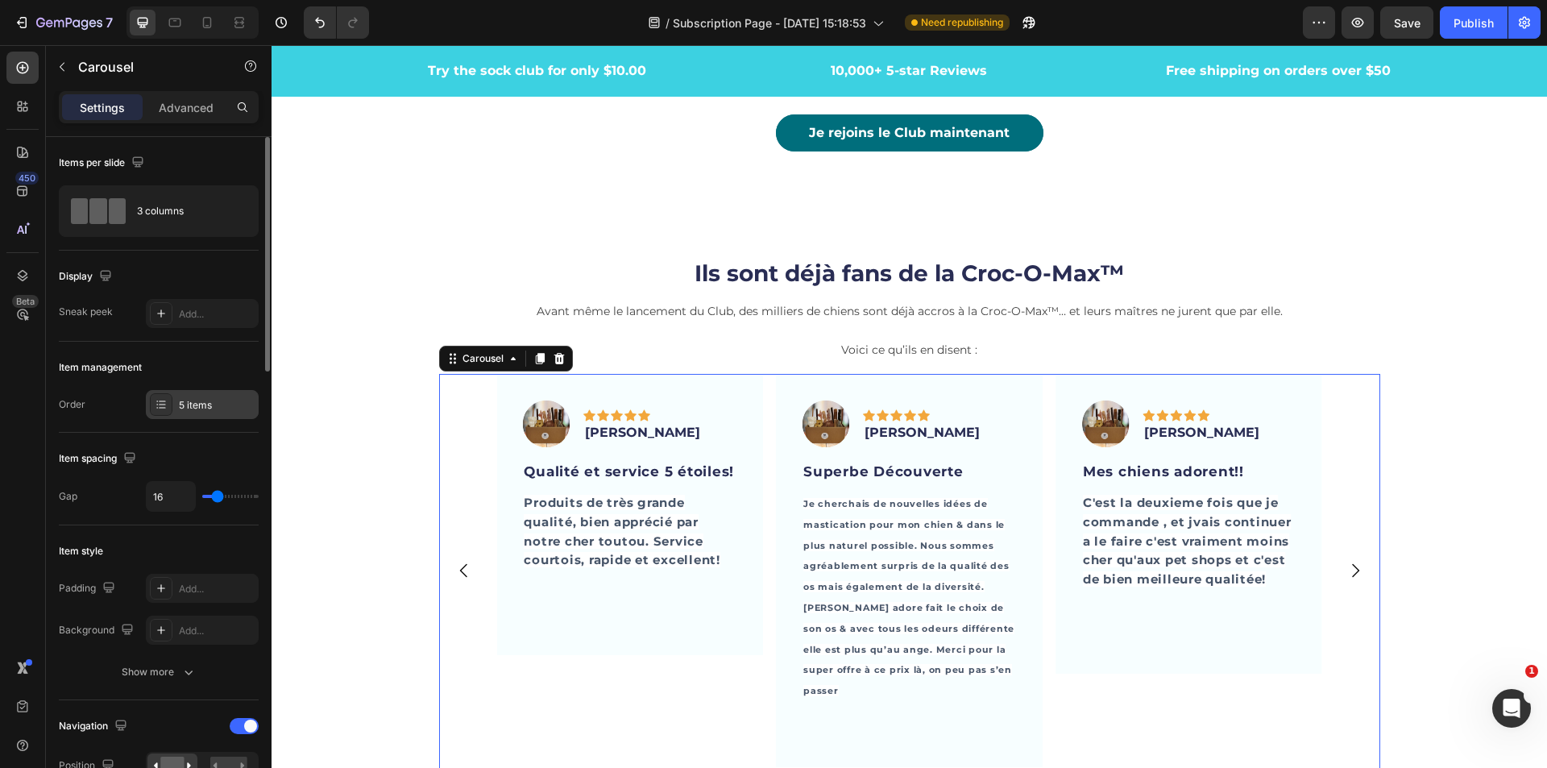
click at [211, 417] on div "5 items" at bounding box center [202, 404] width 113 height 29
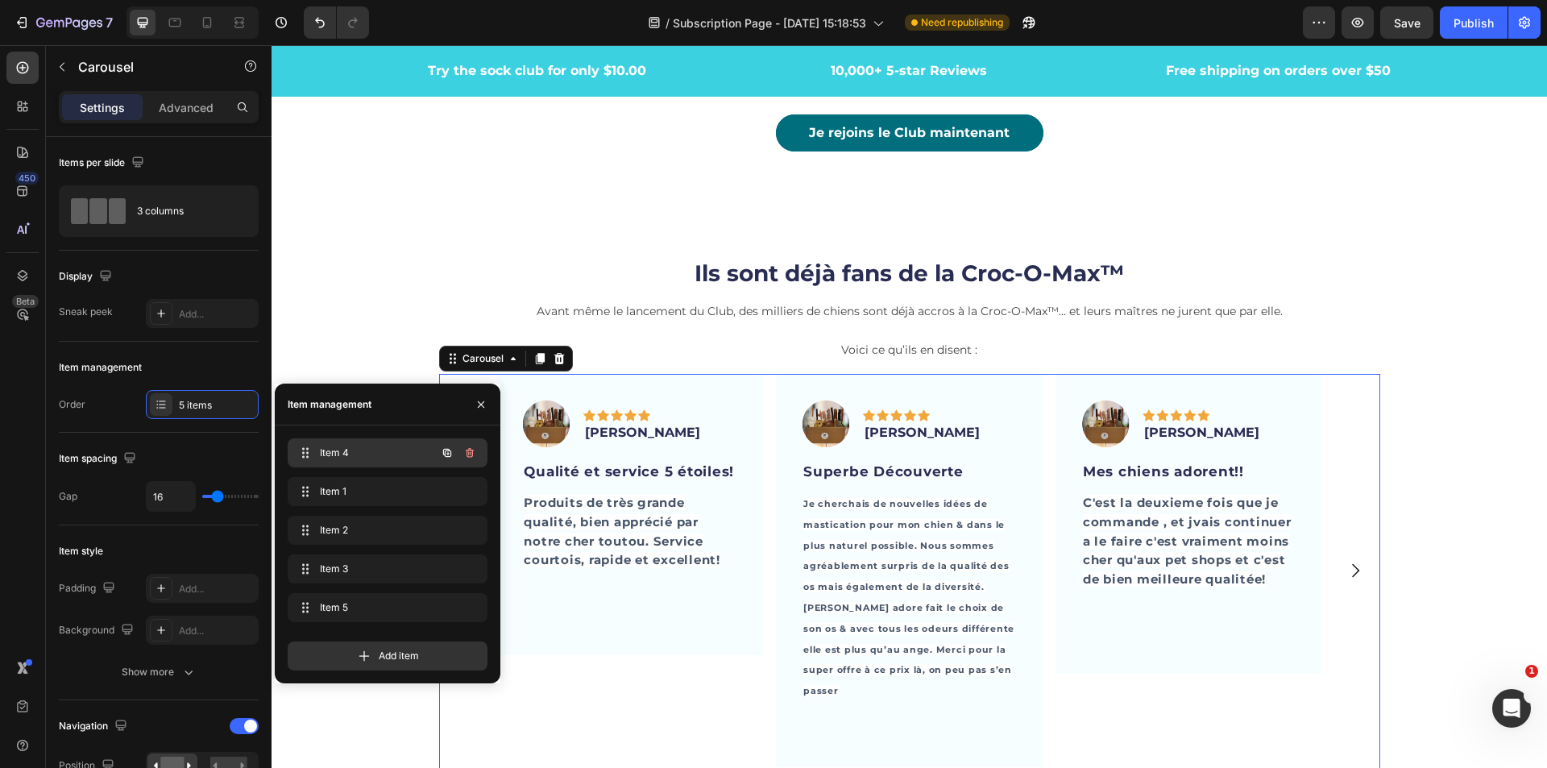
click at [335, 448] on span "Item 4" at bounding box center [365, 453] width 91 height 15
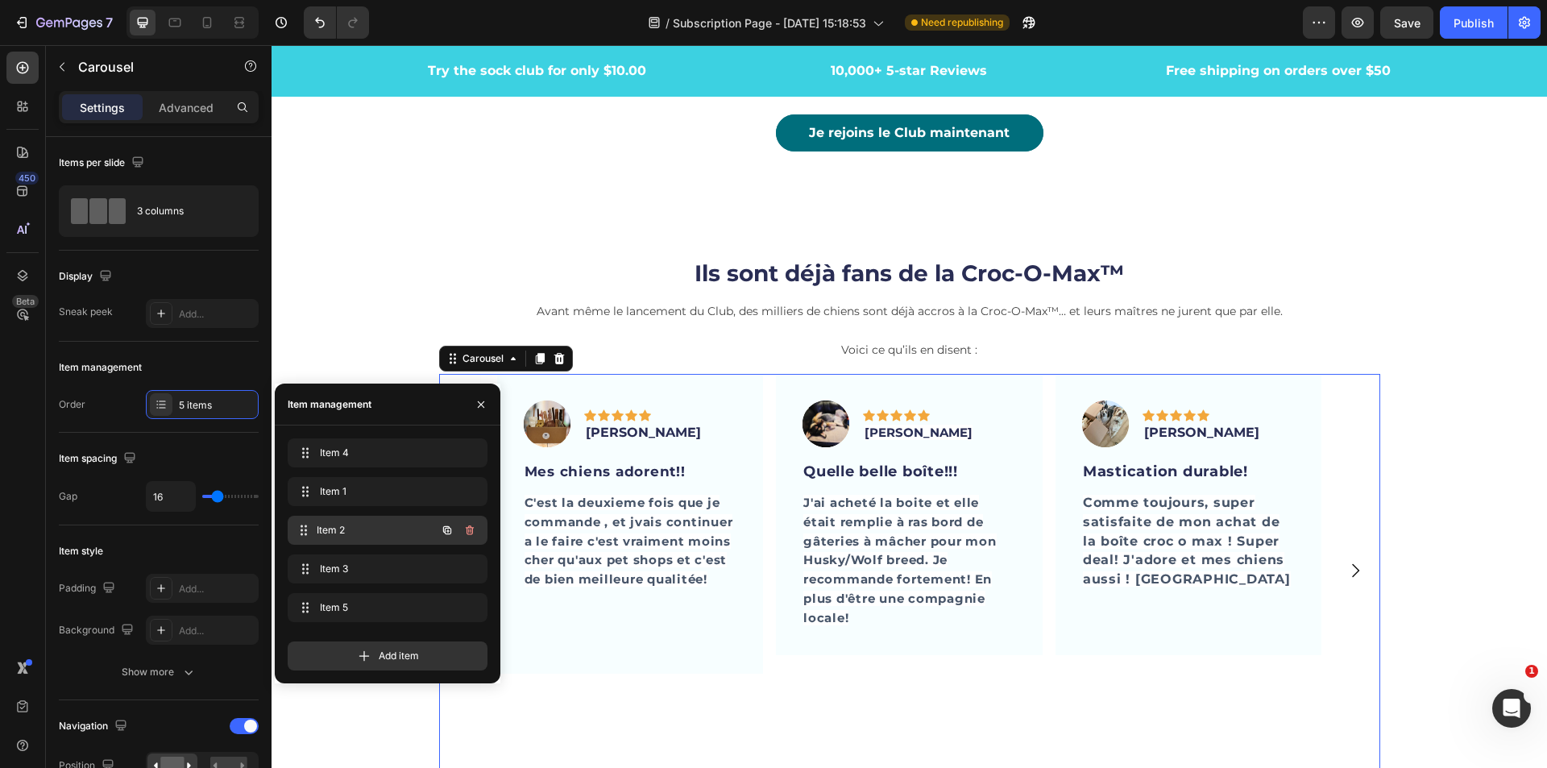
click at [333, 524] on span "Item 2" at bounding box center [376, 530] width 119 height 15
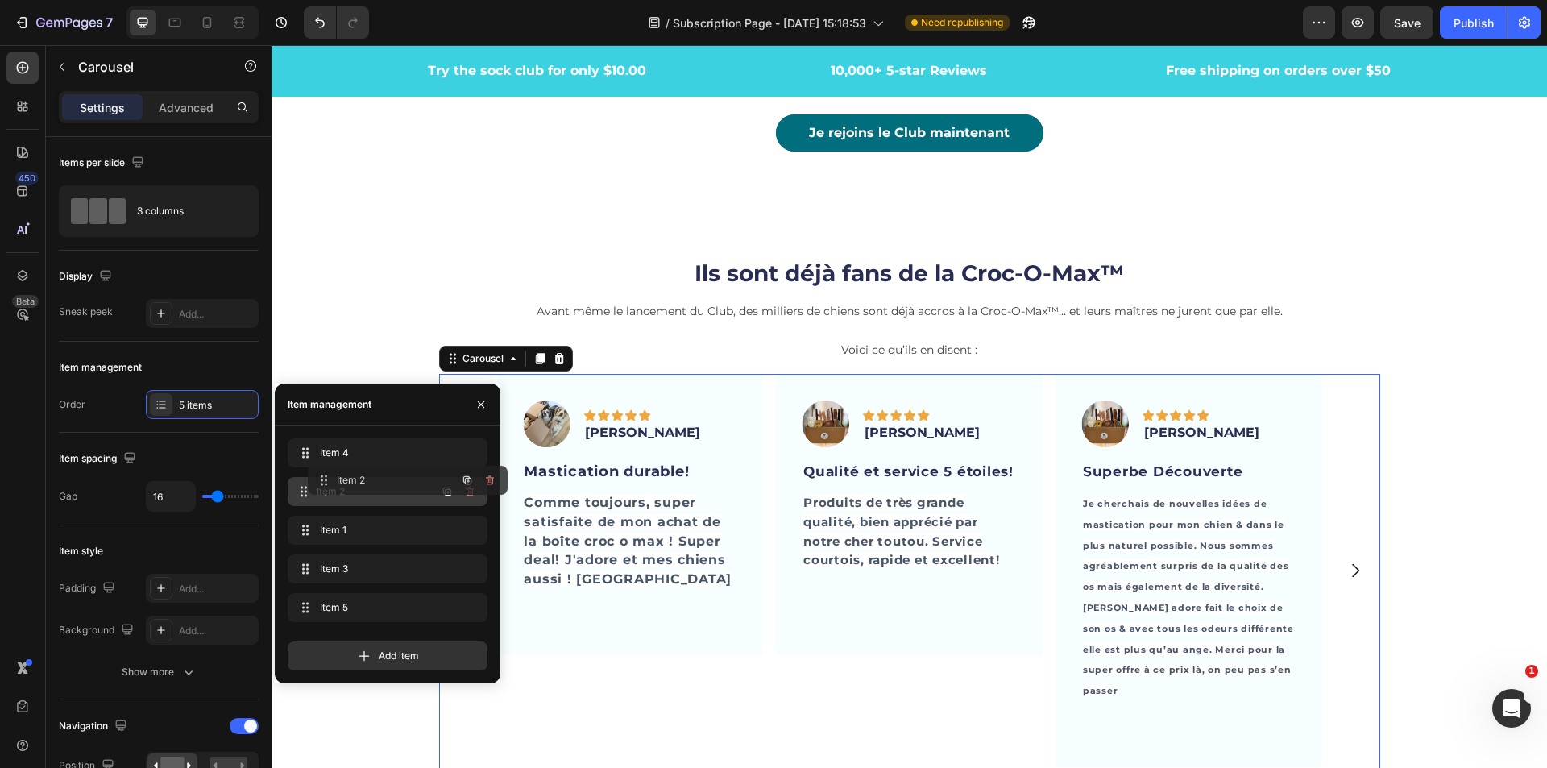
drag, startPoint x: 329, startPoint y: 530, endPoint x: 349, endPoint y: 480, distance: 53.9
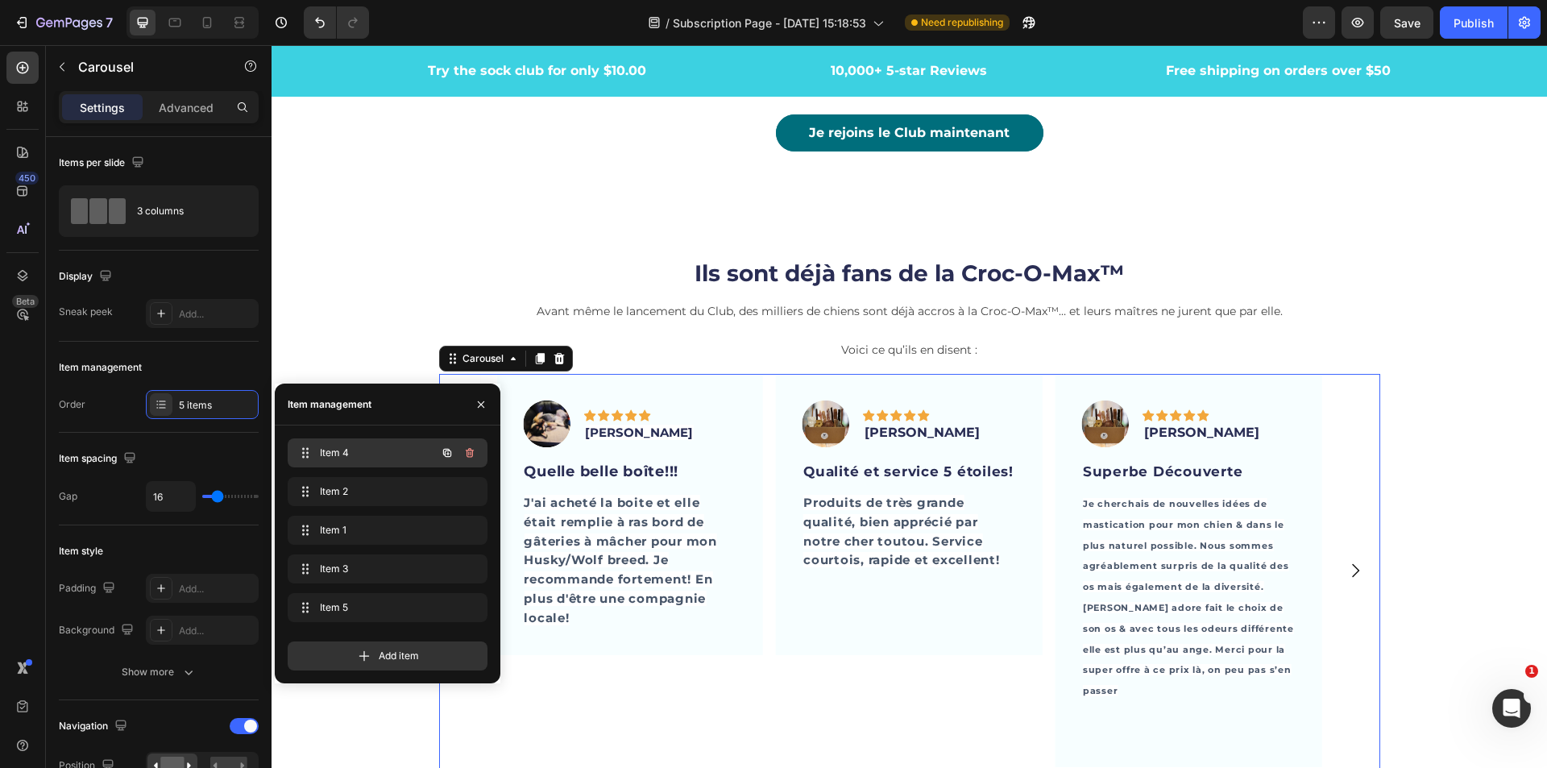
click at [354, 454] on span "Item 4" at bounding box center [365, 453] width 91 height 15
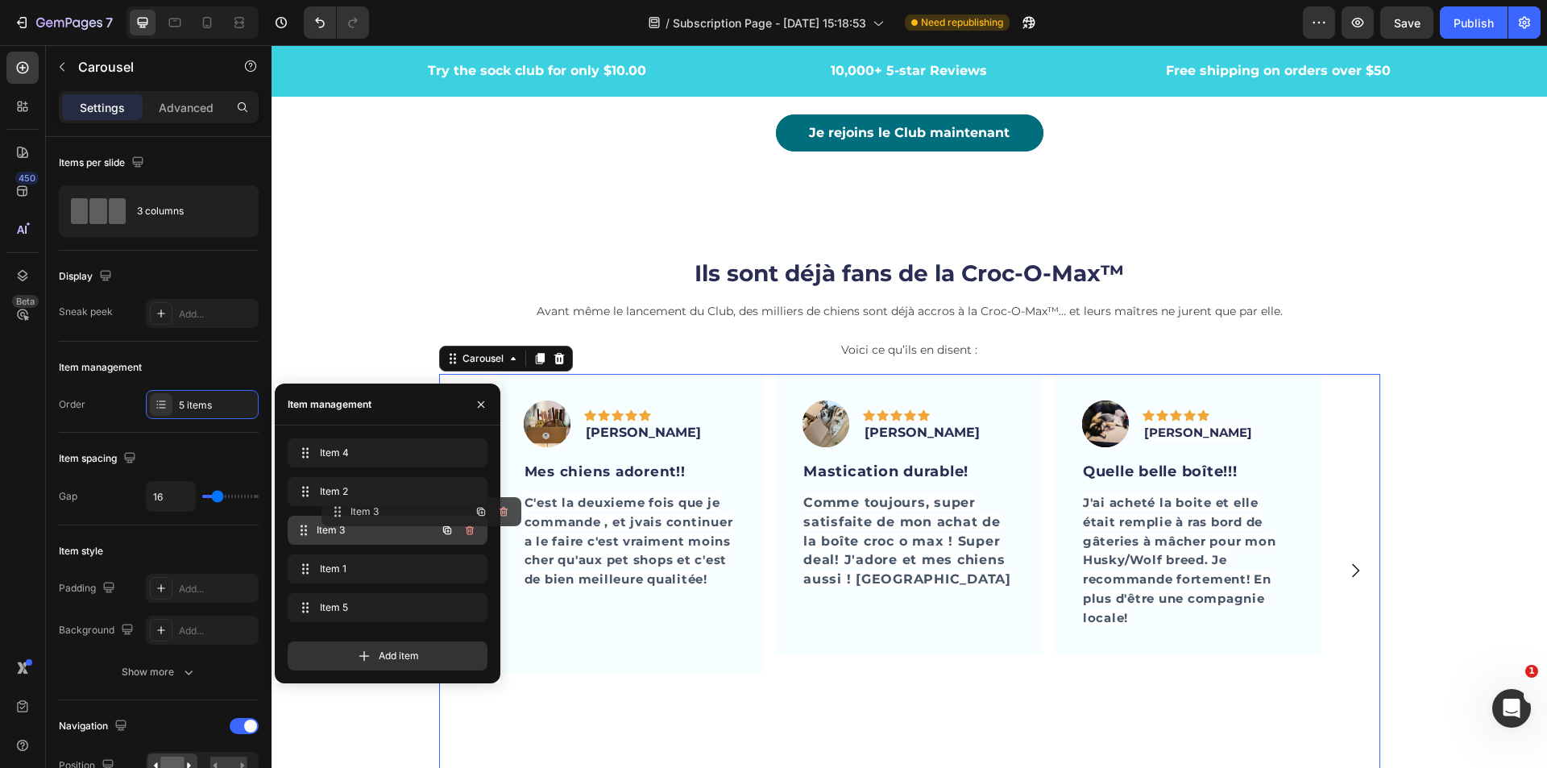
drag, startPoint x: 303, startPoint y: 574, endPoint x: 337, endPoint y: 516, distance: 66.5
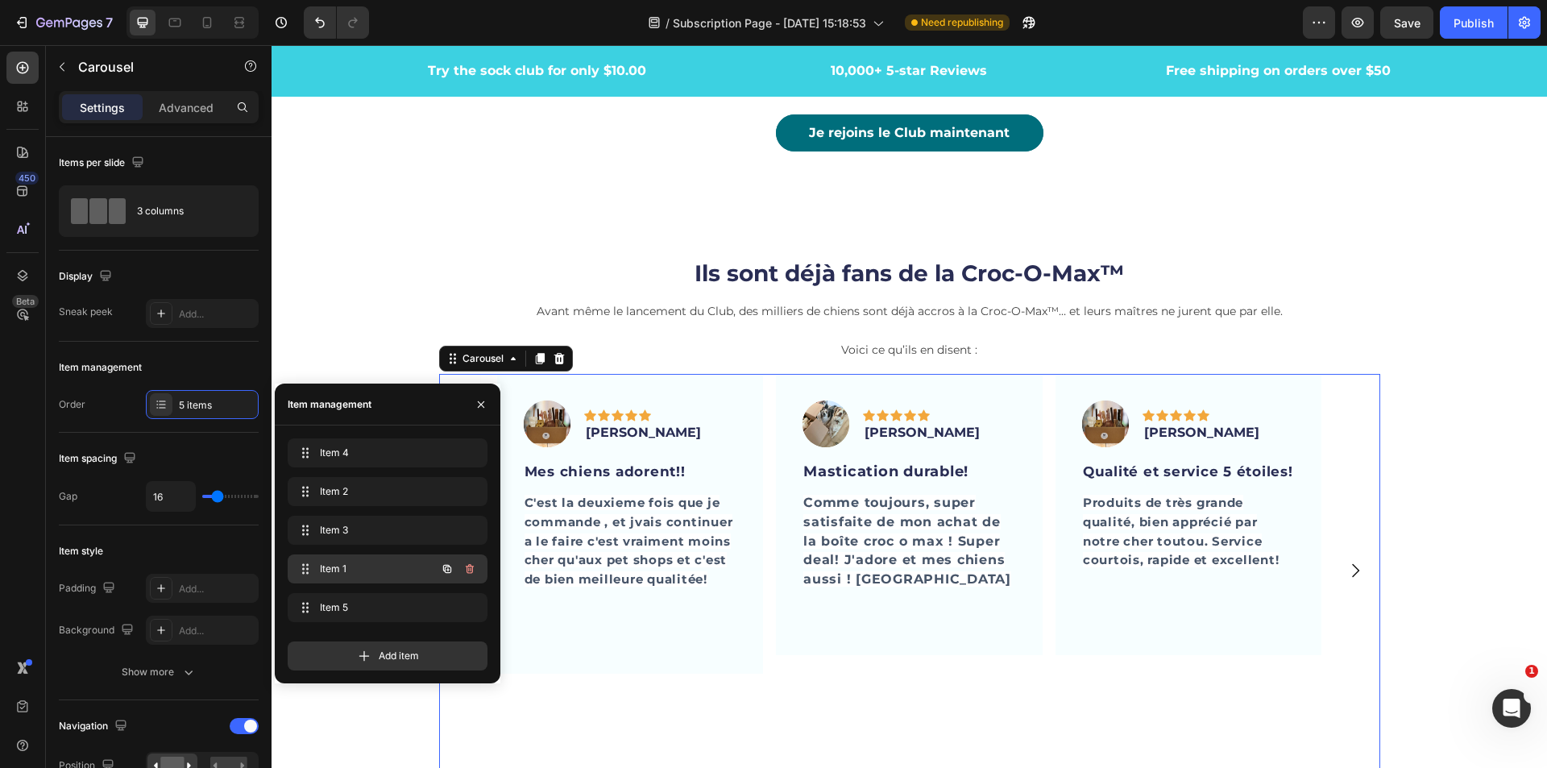
click at [409, 577] on div "Item 1 Item 1" at bounding box center [365, 569] width 142 height 23
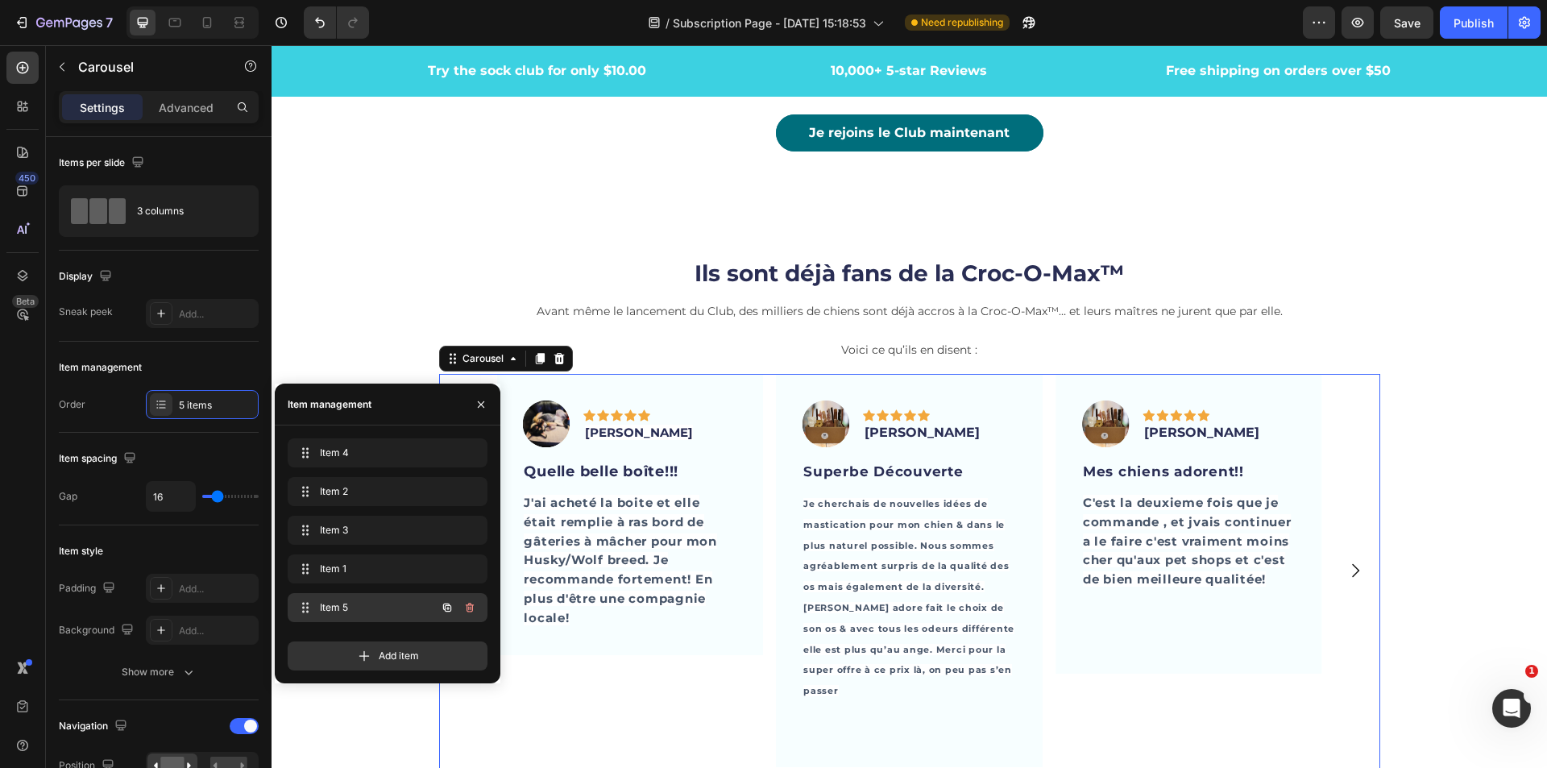
click at [335, 605] on span "Item 5" at bounding box center [365, 607] width 91 height 15
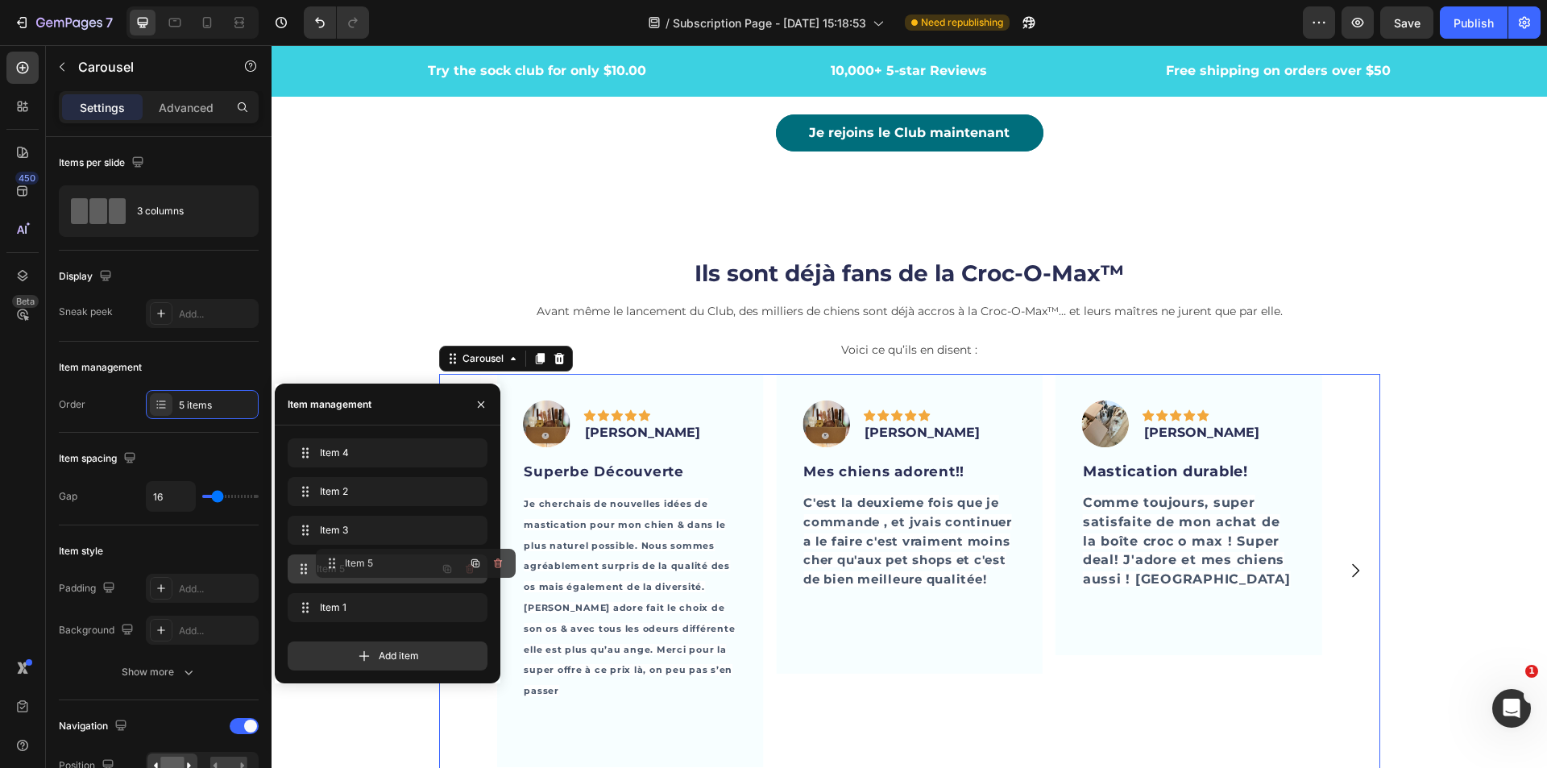
drag, startPoint x: 307, startPoint y: 608, endPoint x: 335, endPoint y: 564, distance: 52.5
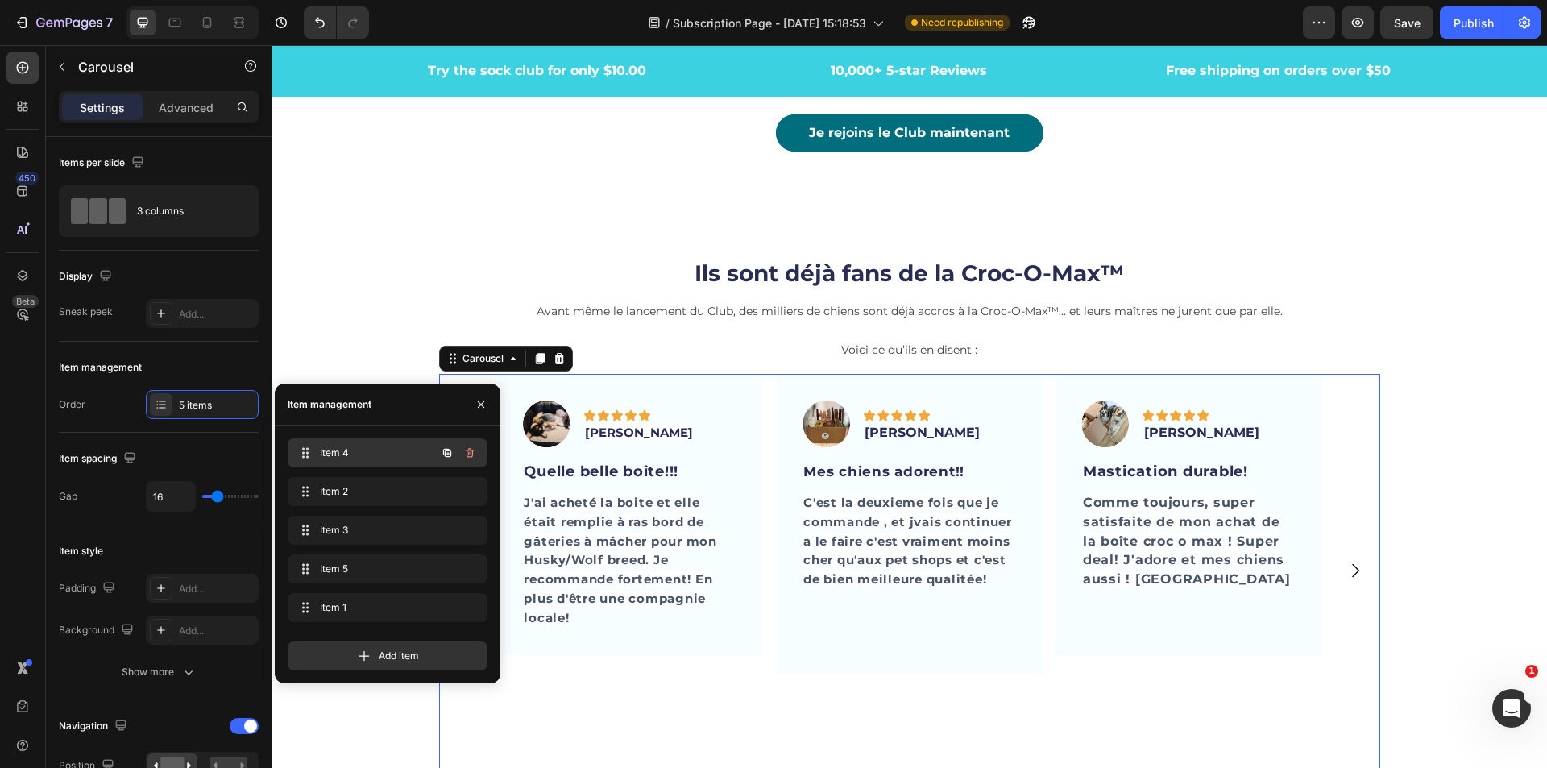
click at [367, 455] on span "Item 4" at bounding box center [365, 453] width 91 height 15
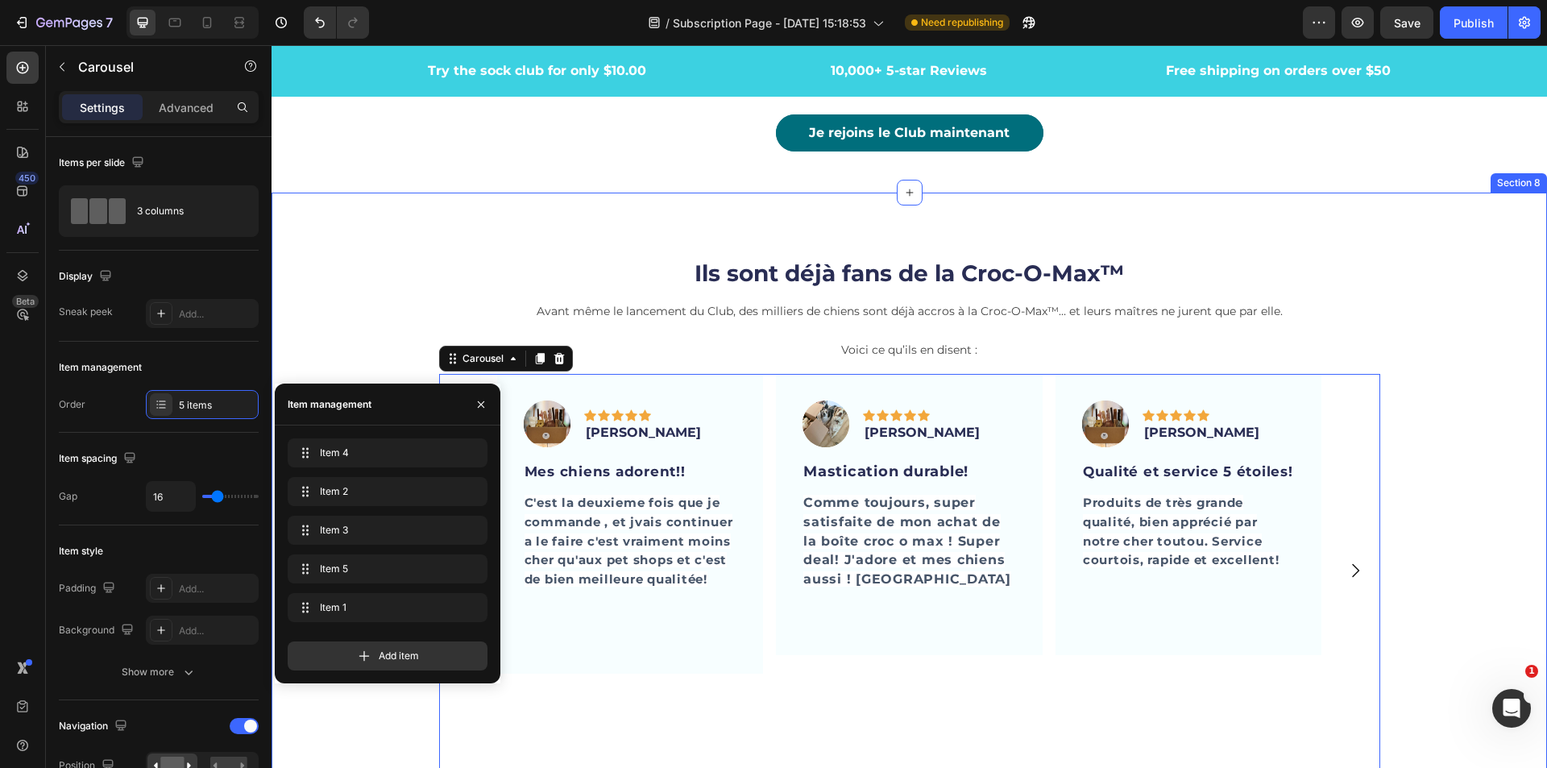
click at [372, 327] on div "Ils sont déjà fans de la Croc-O-Max™ Heading Avant même le lancement du Club, d…" at bounding box center [909, 556] width 1251 height 650
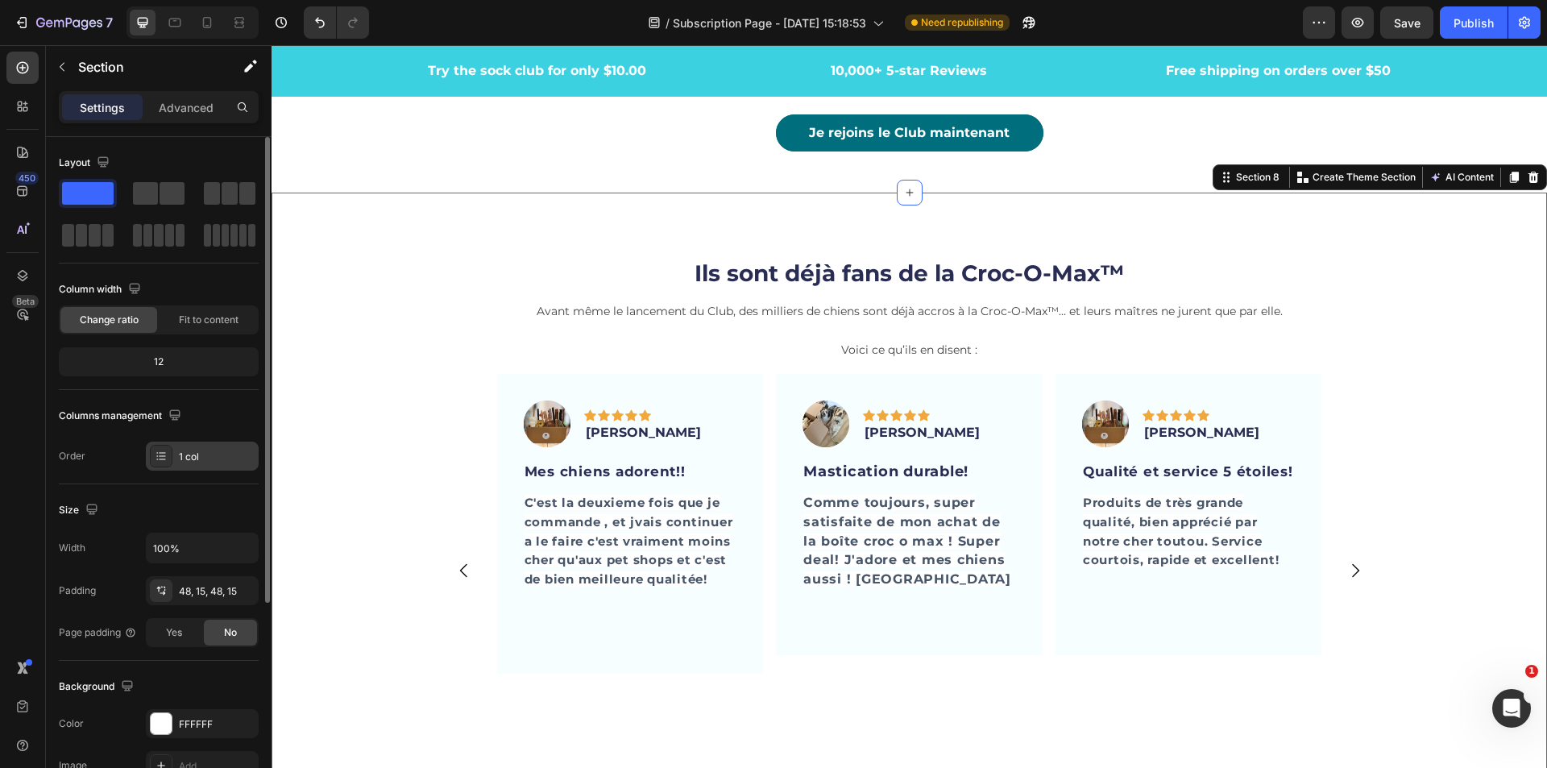
click at [197, 458] on div "1 col" at bounding box center [217, 457] width 76 height 15
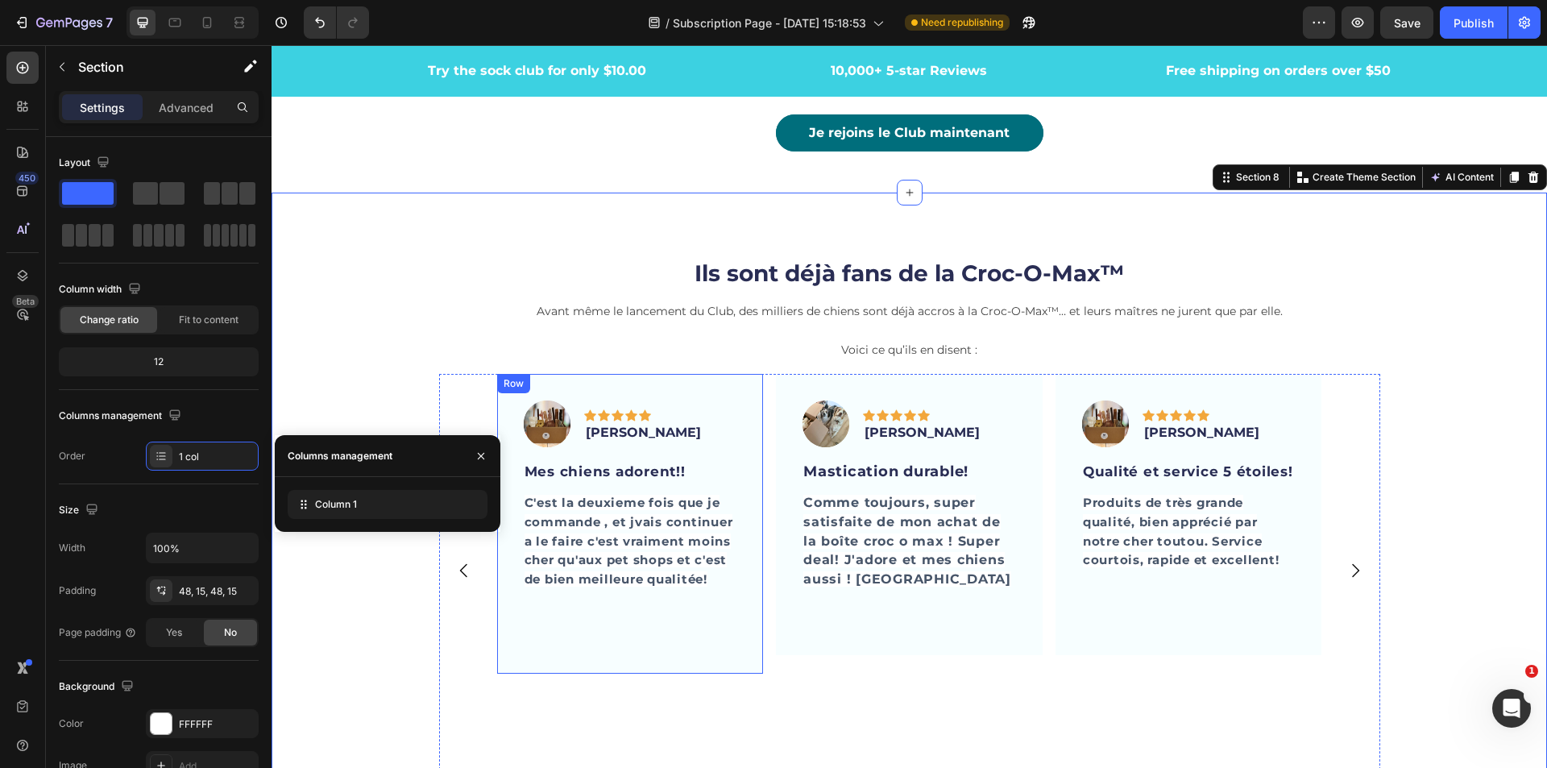
click at [506, 384] on div "Row" at bounding box center [513, 383] width 27 height 15
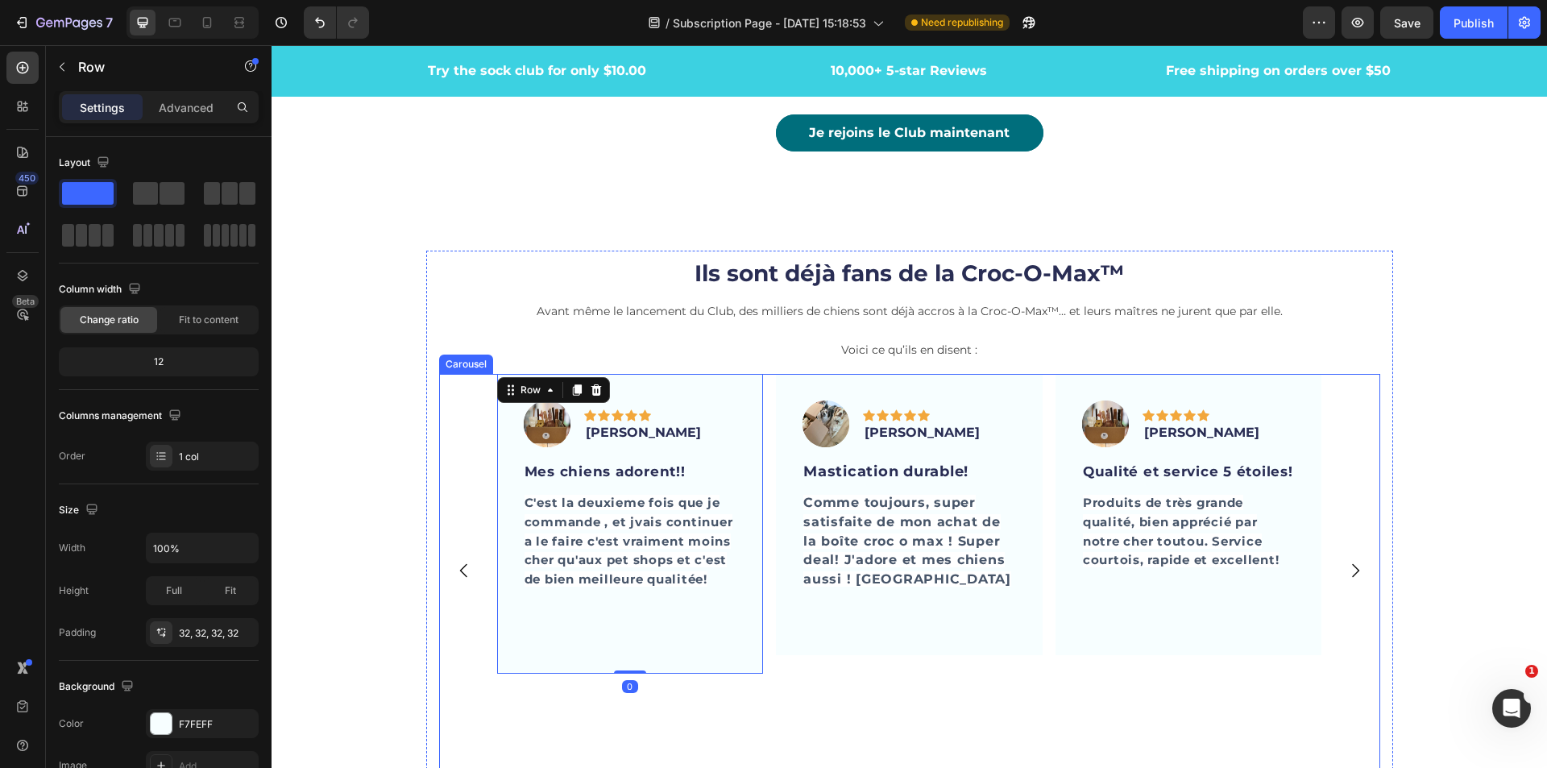
click at [457, 400] on div "Image Icon Icon Icon Icon Icon Row JC Corbeil Text block Row Mes chiens adorent…" at bounding box center [909, 570] width 941 height 392
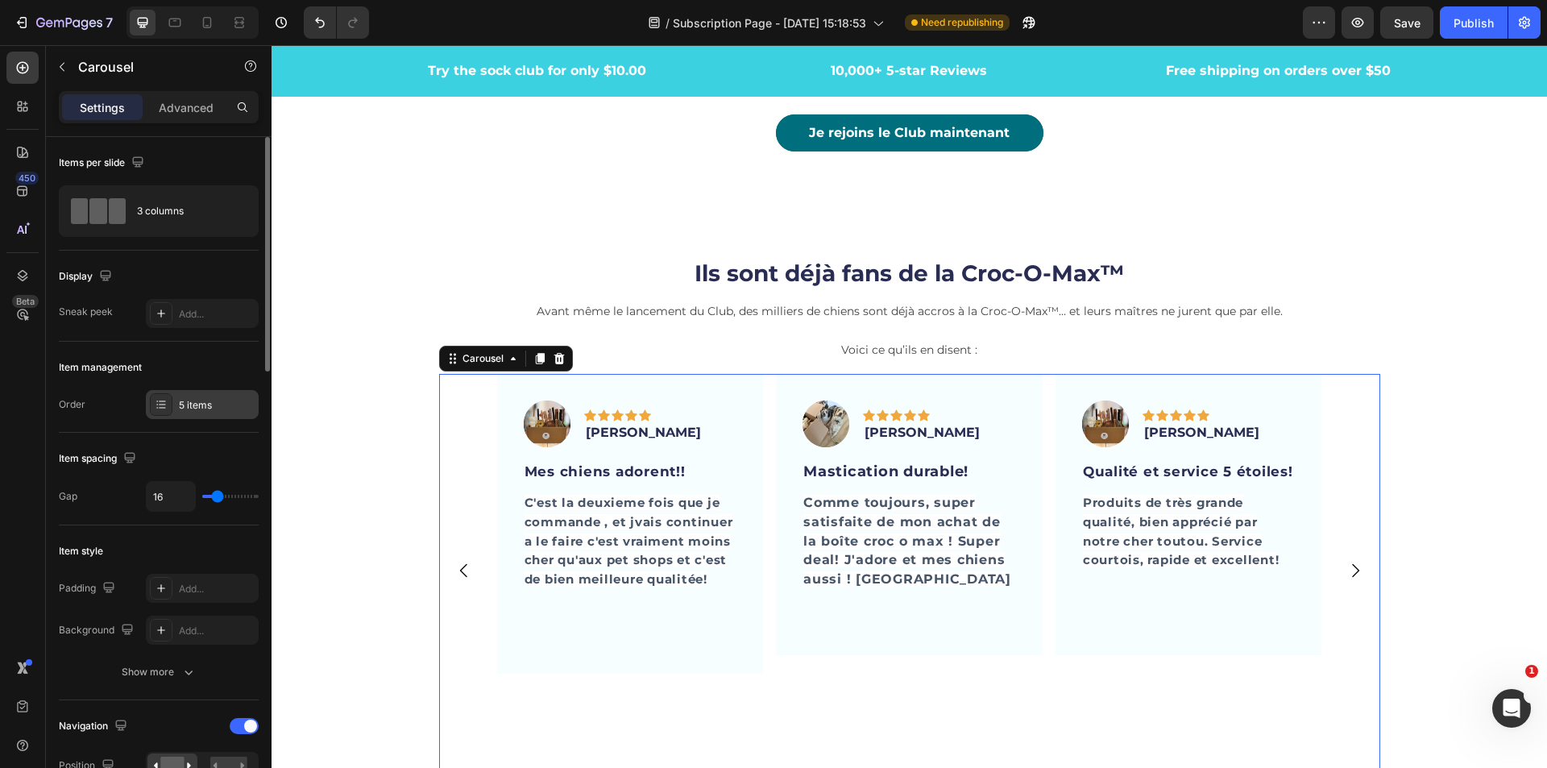
click at [210, 395] on div "5 items" at bounding box center [202, 404] width 113 height 29
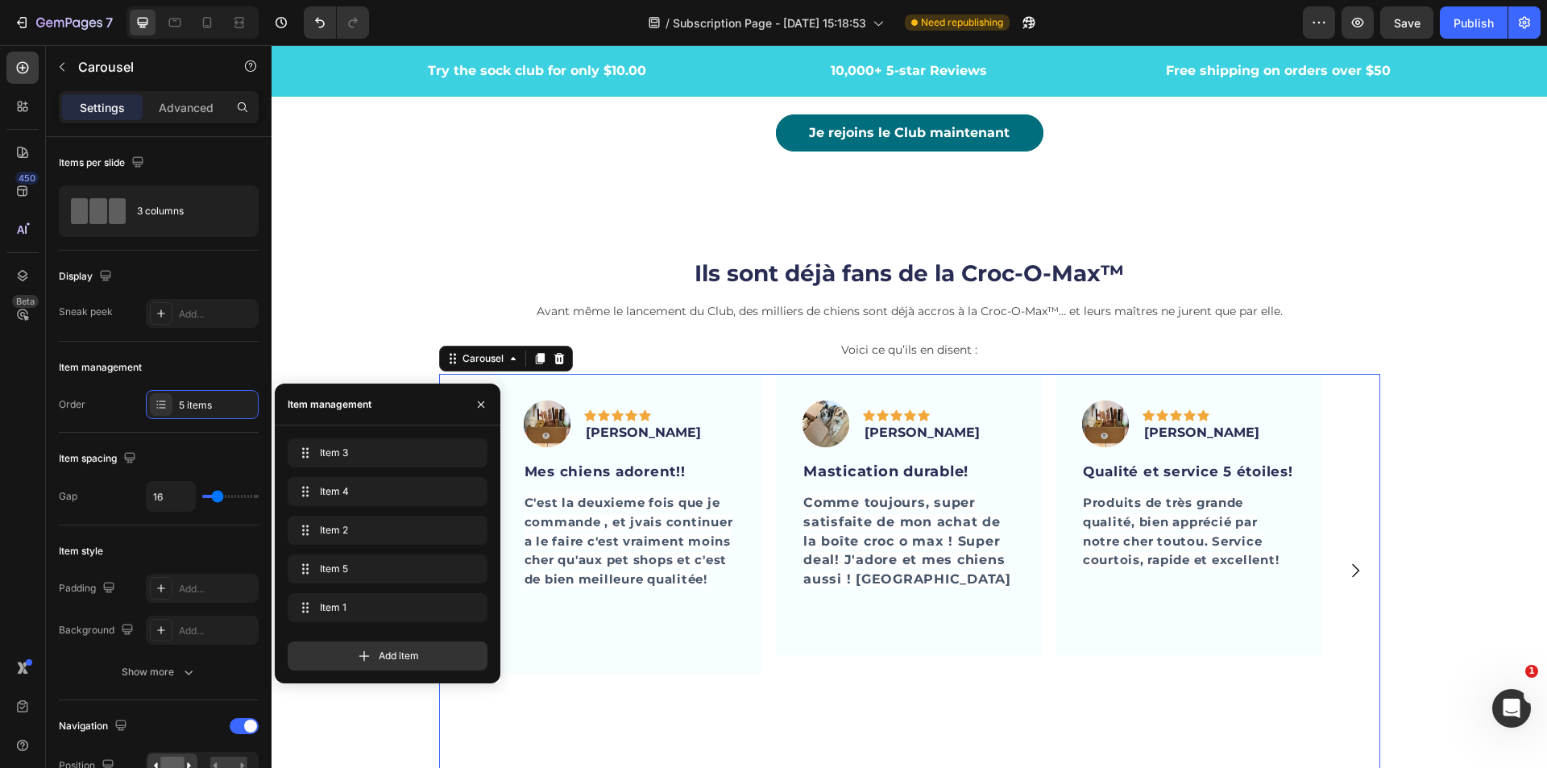
drag, startPoint x: 327, startPoint y: 529, endPoint x: 357, endPoint y: 431, distance: 102.7
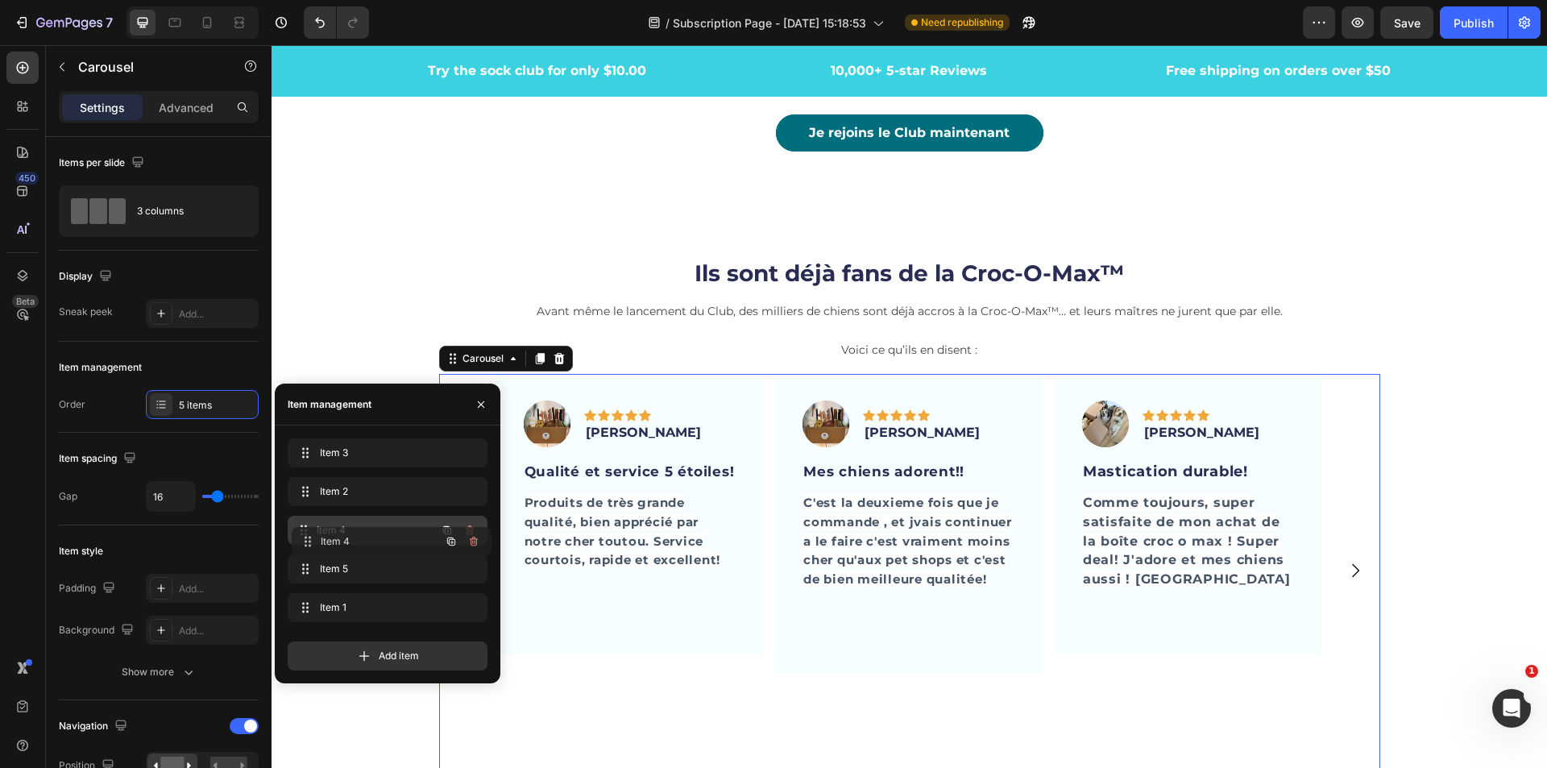
drag, startPoint x: 302, startPoint y: 492, endPoint x: 306, endPoint y: 542, distance: 50.1
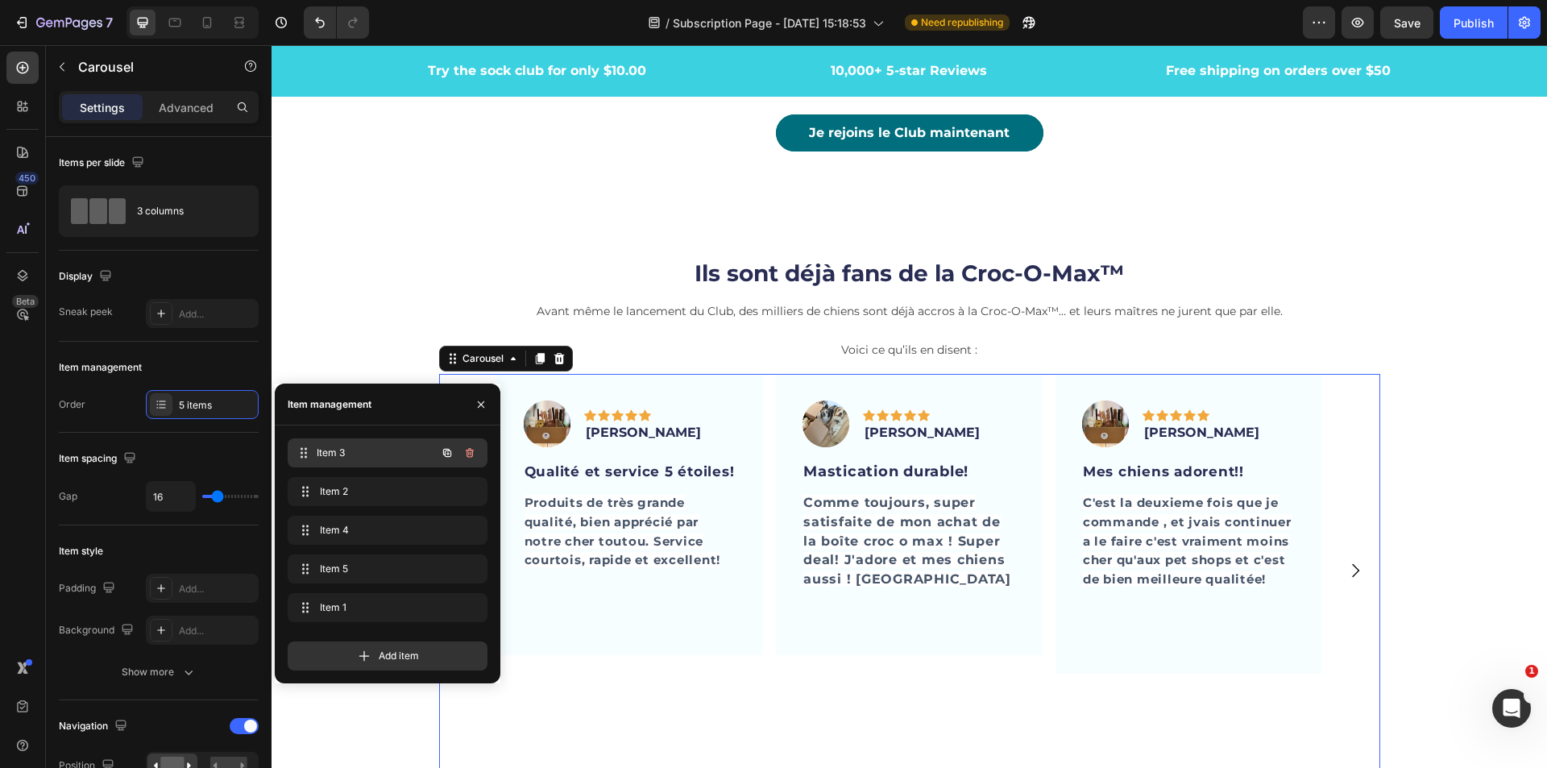
click at [338, 442] on div "Item 3 Item 3" at bounding box center [365, 453] width 142 height 23
click at [209, 27] on icon at bounding box center [207, 23] width 16 height 16
type input "100%"
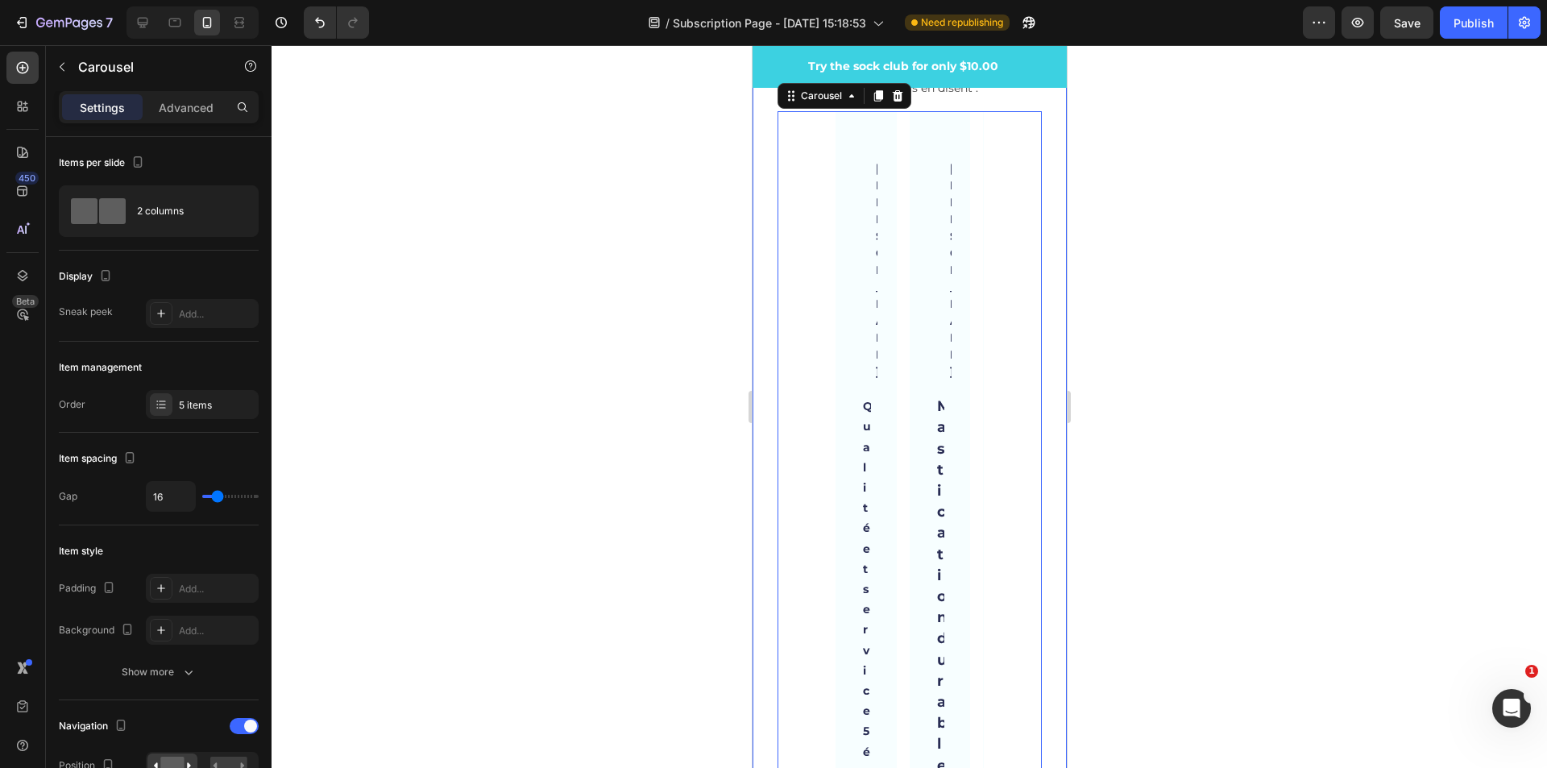
scroll to position [5080, 0]
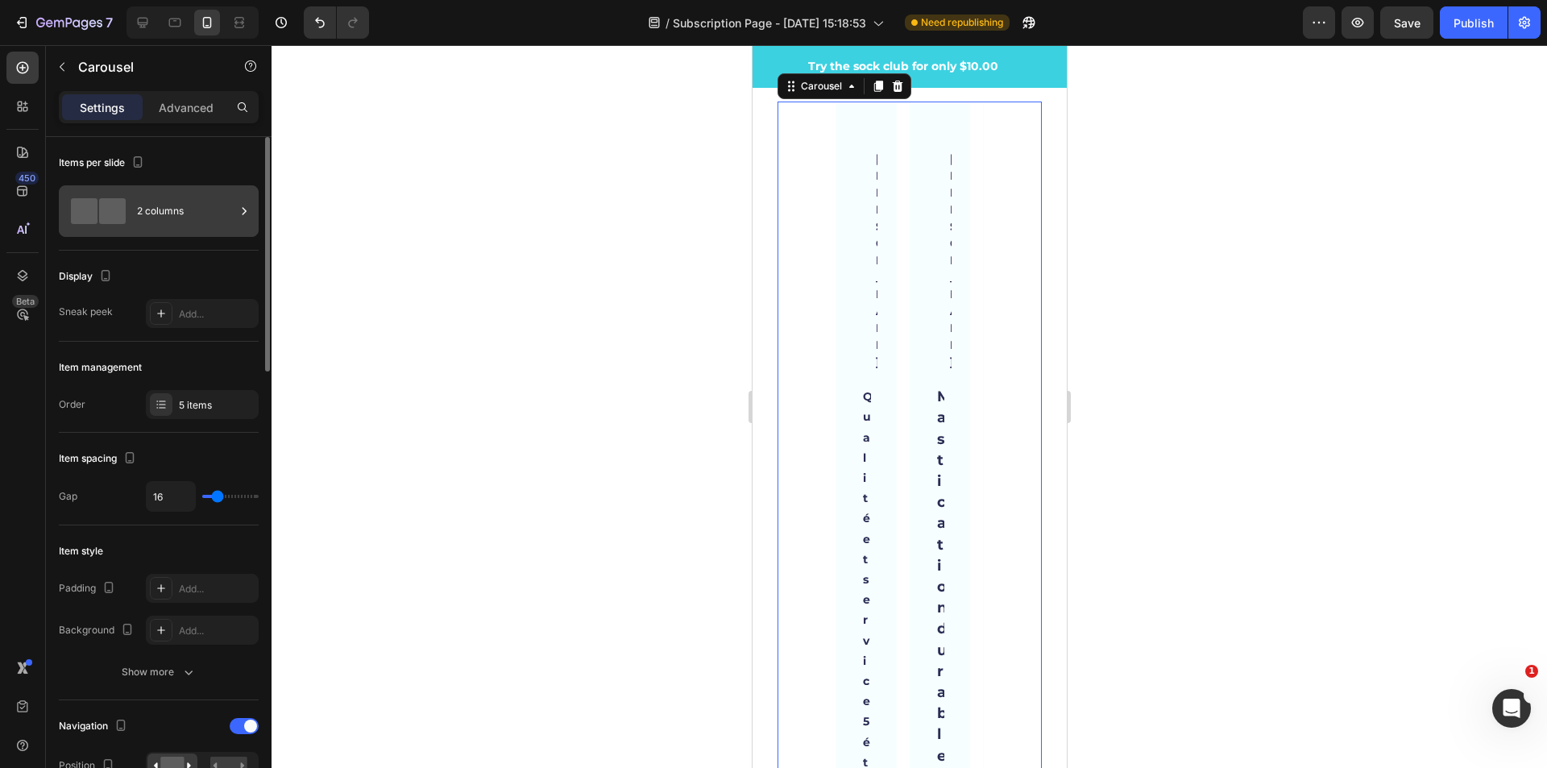
click at [180, 213] on div "2 columns" at bounding box center [186, 211] width 98 height 37
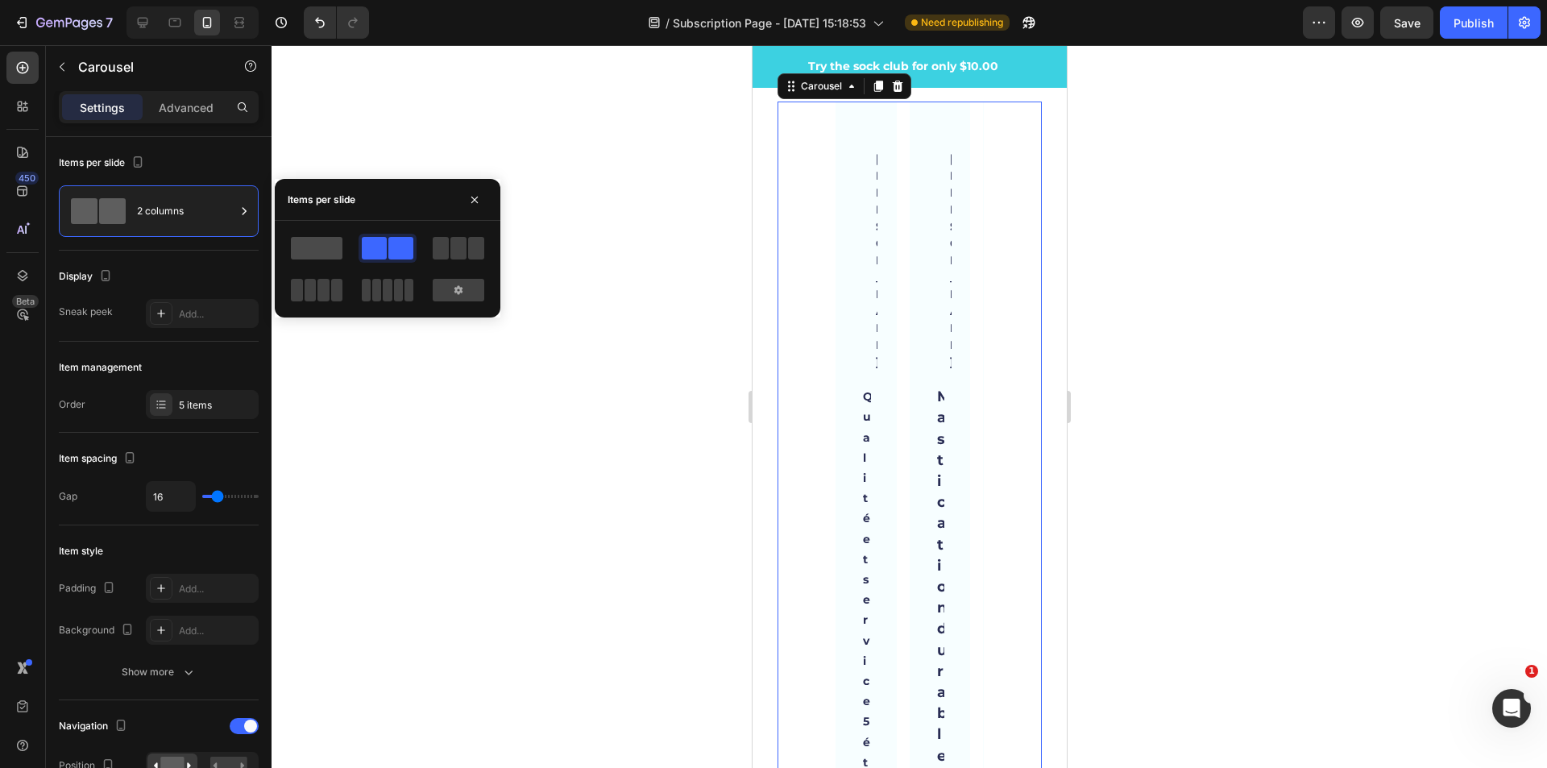
click at [330, 246] on span at bounding box center [317, 248] width 52 height 23
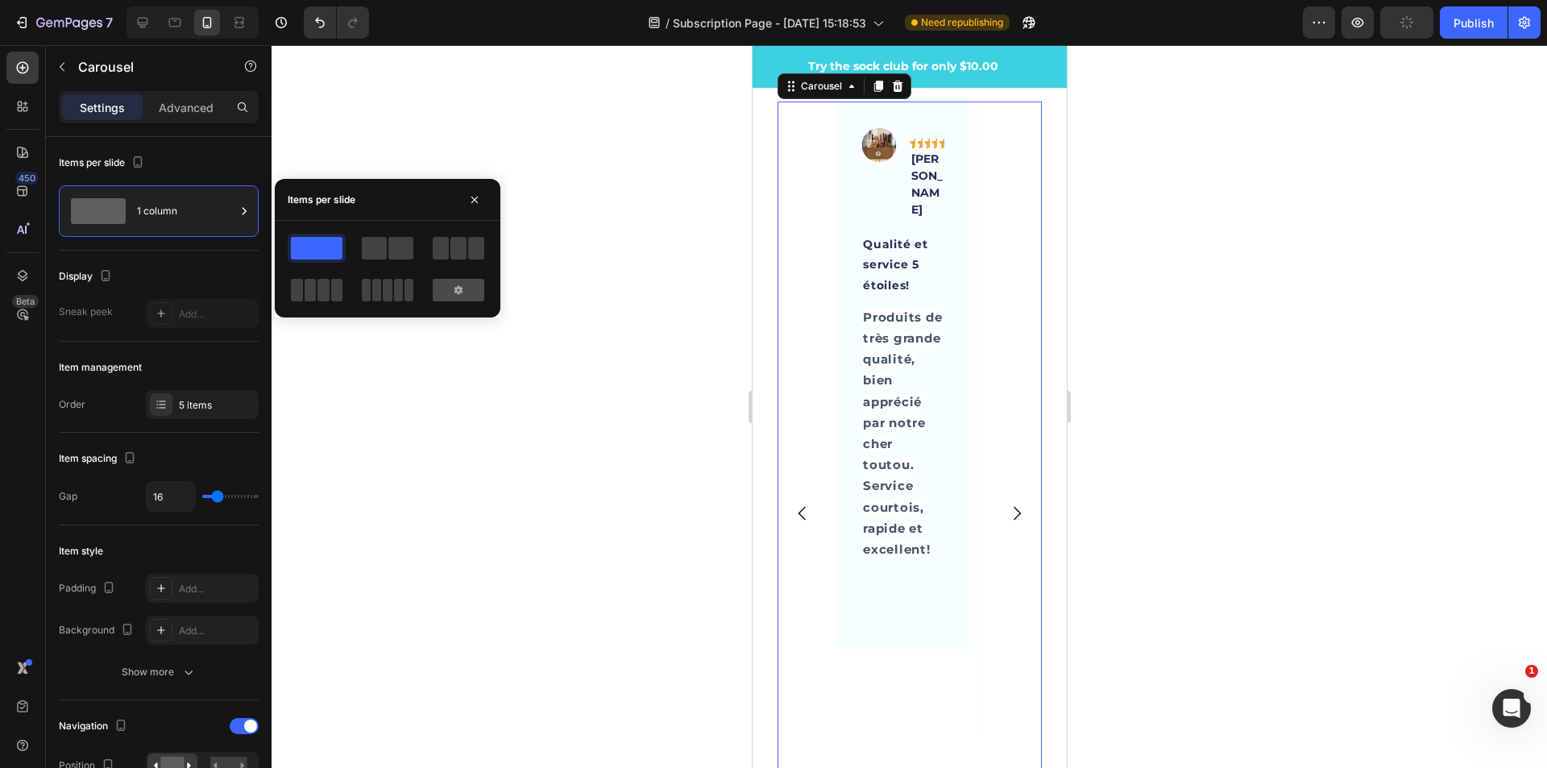
click at [443, 297] on div at bounding box center [459, 290] width 52 height 23
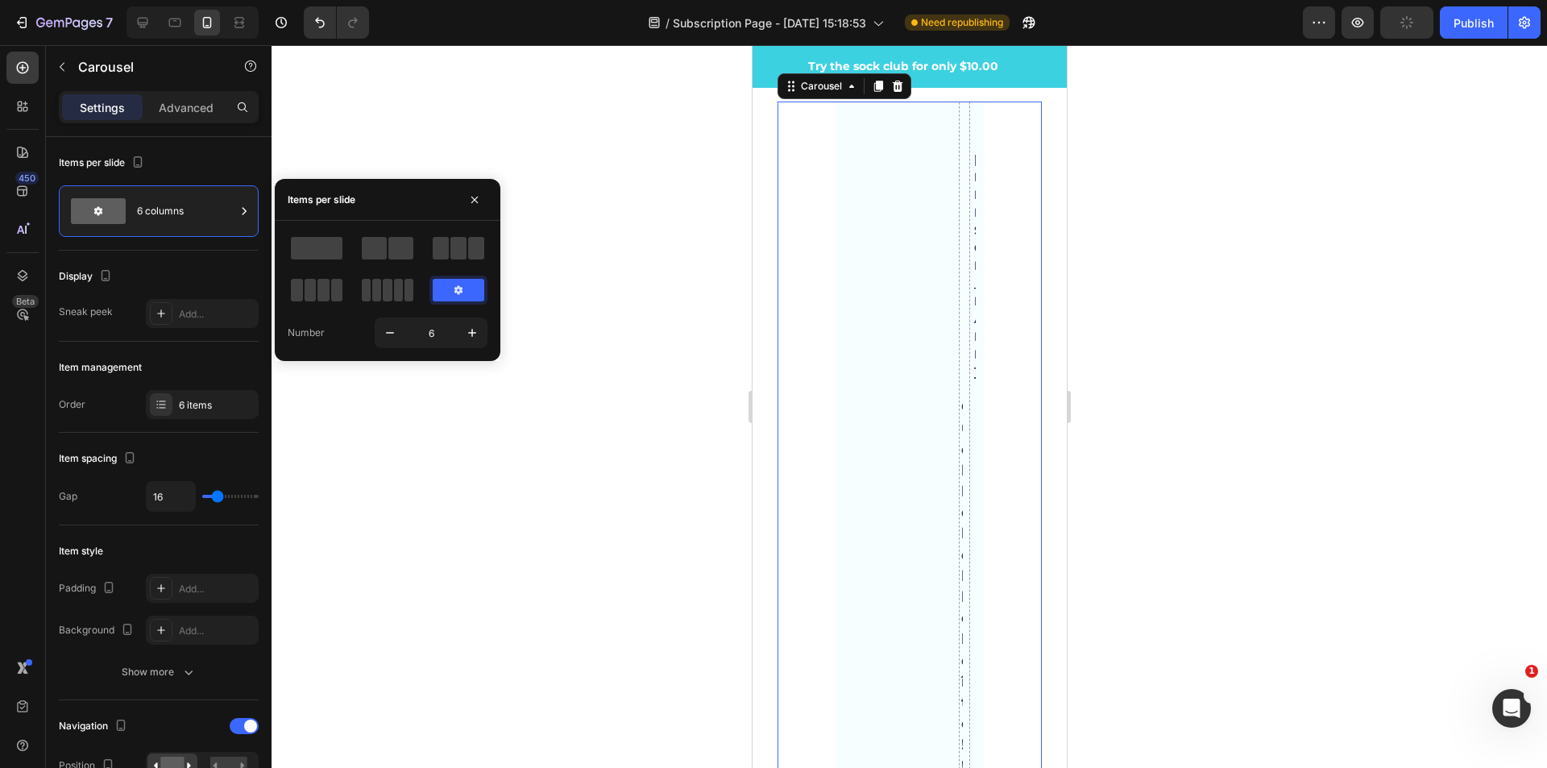
click at [459, 288] on icon at bounding box center [458, 289] width 8 height 9
click at [388, 329] on icon "button" at bounding box center [390, 333] width 16 height 16
type input "5"
click at [391, 334] on div at bounding box center [910, 406] width 1276 height 723
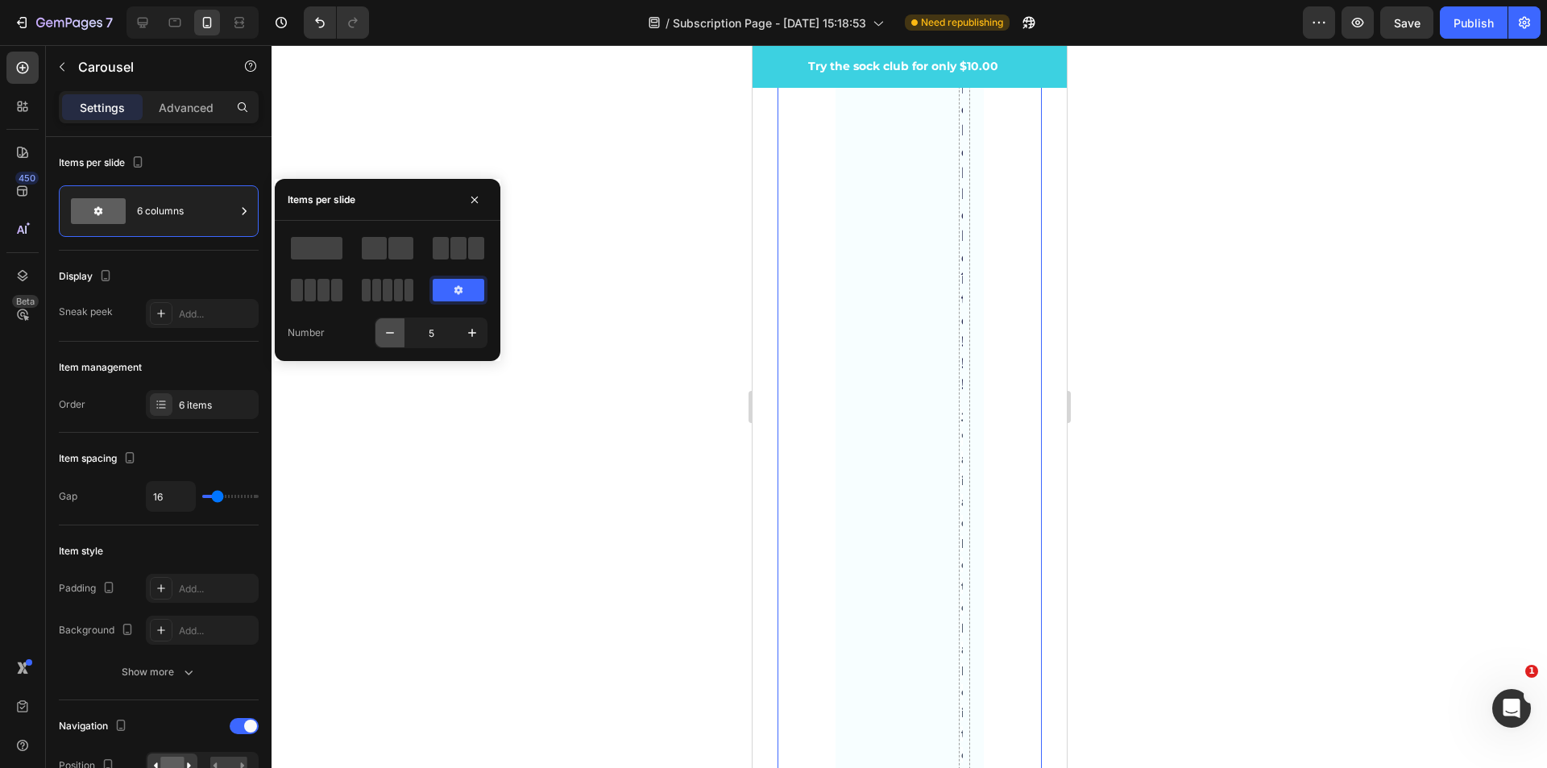
click at [391, 334] on div at bounding box center [910, 406] width 1276 height 723
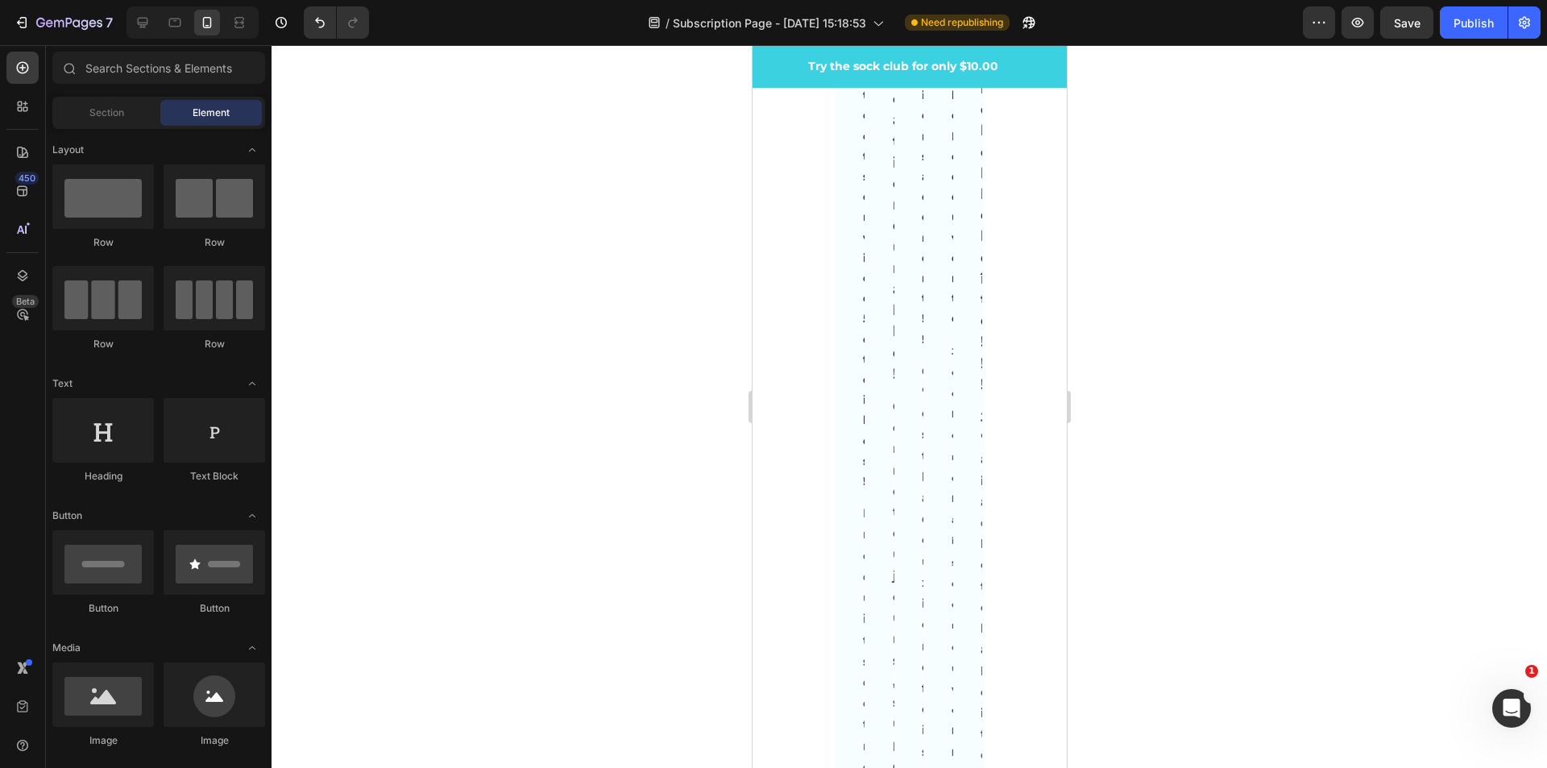
click at [391, 334] on div at bounding box center [910, 406] width 1276 height 723
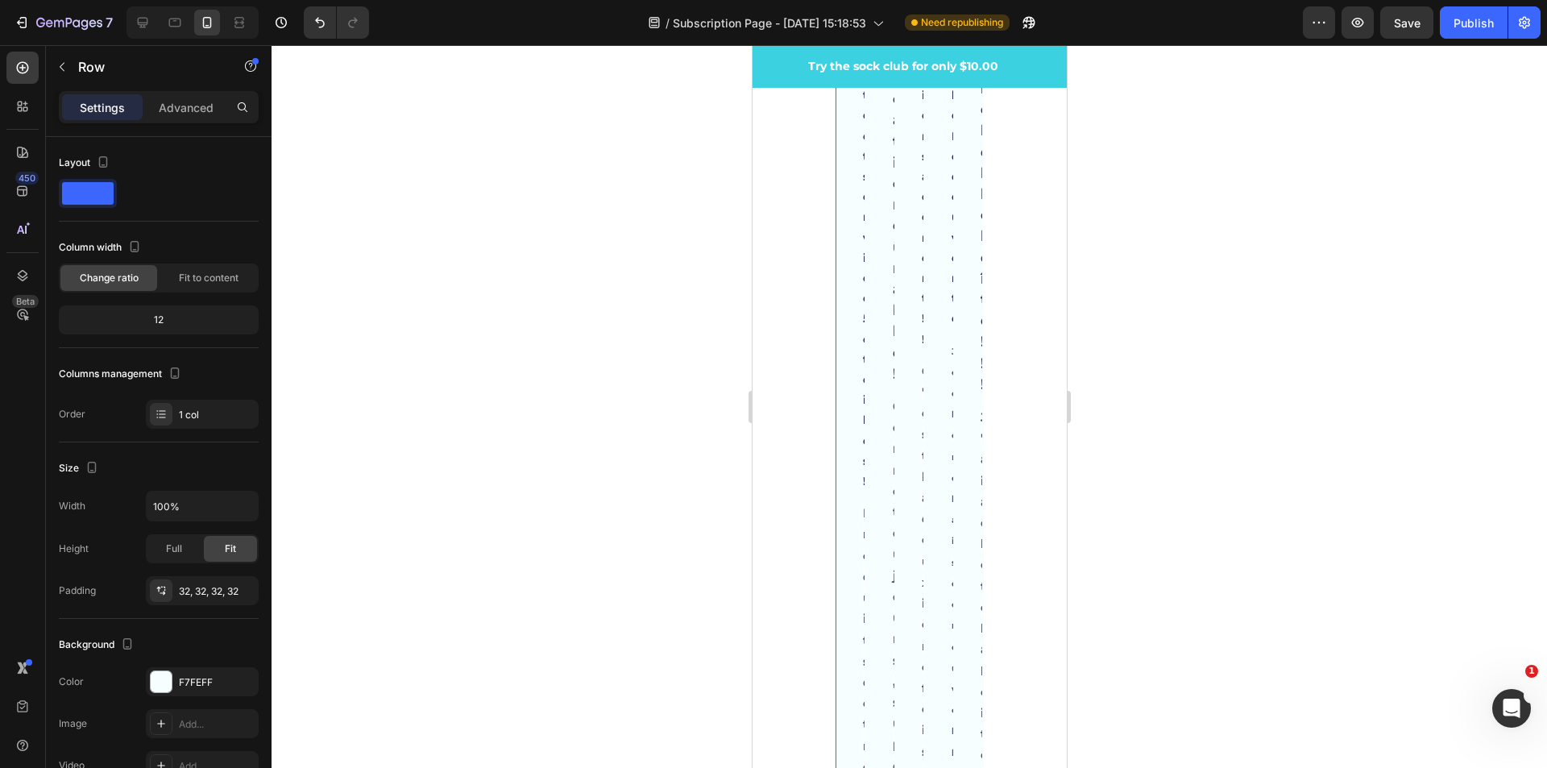
scroll to position [5000, 0]
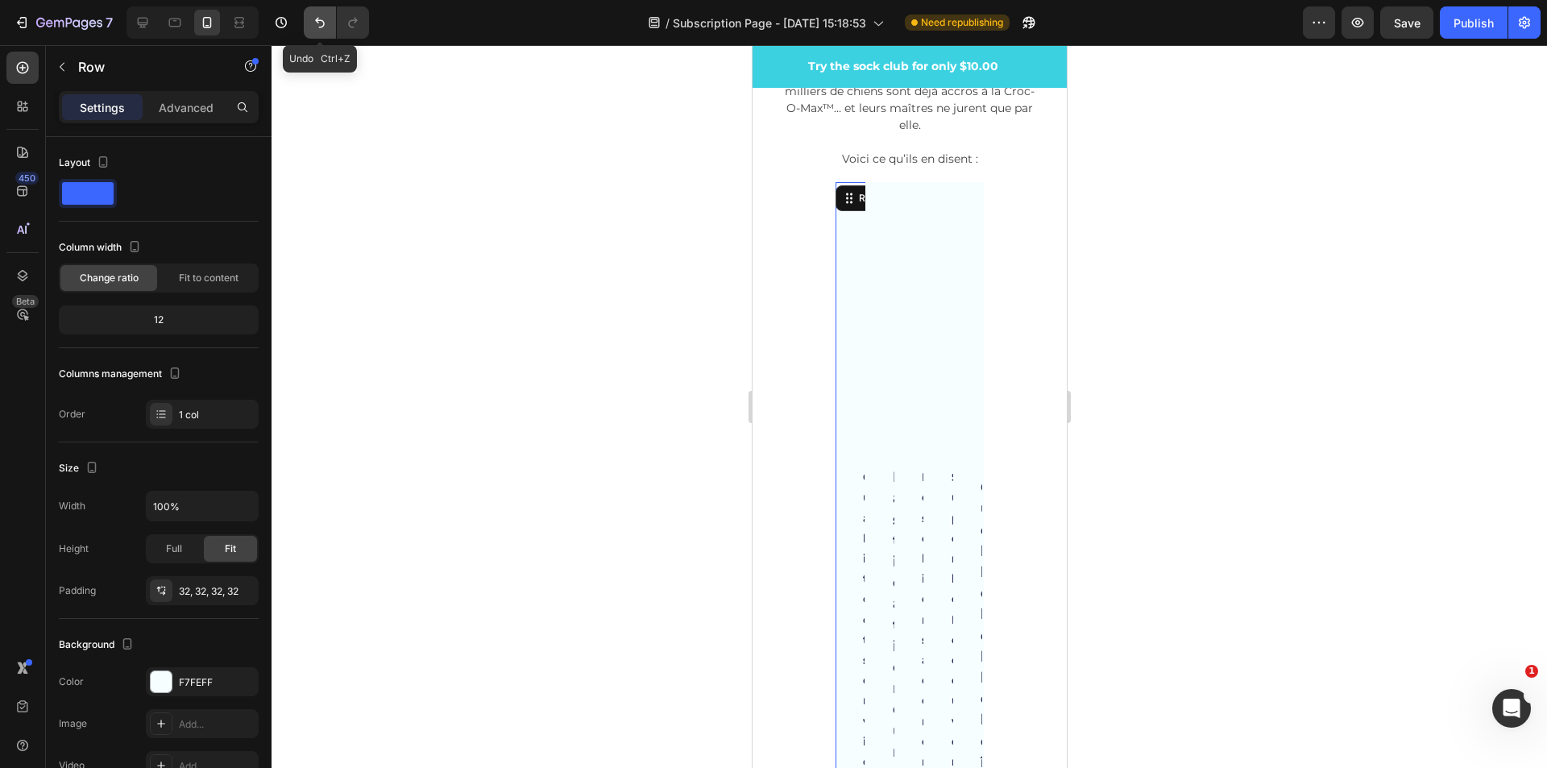
click at [321, 19] on icon "Undo/Redo" at bounding box center [320, 23] width 16 height 16
click at [325, 27] on icon "Undo/Redo" at bounding box center [320, 23] width 16 height 16
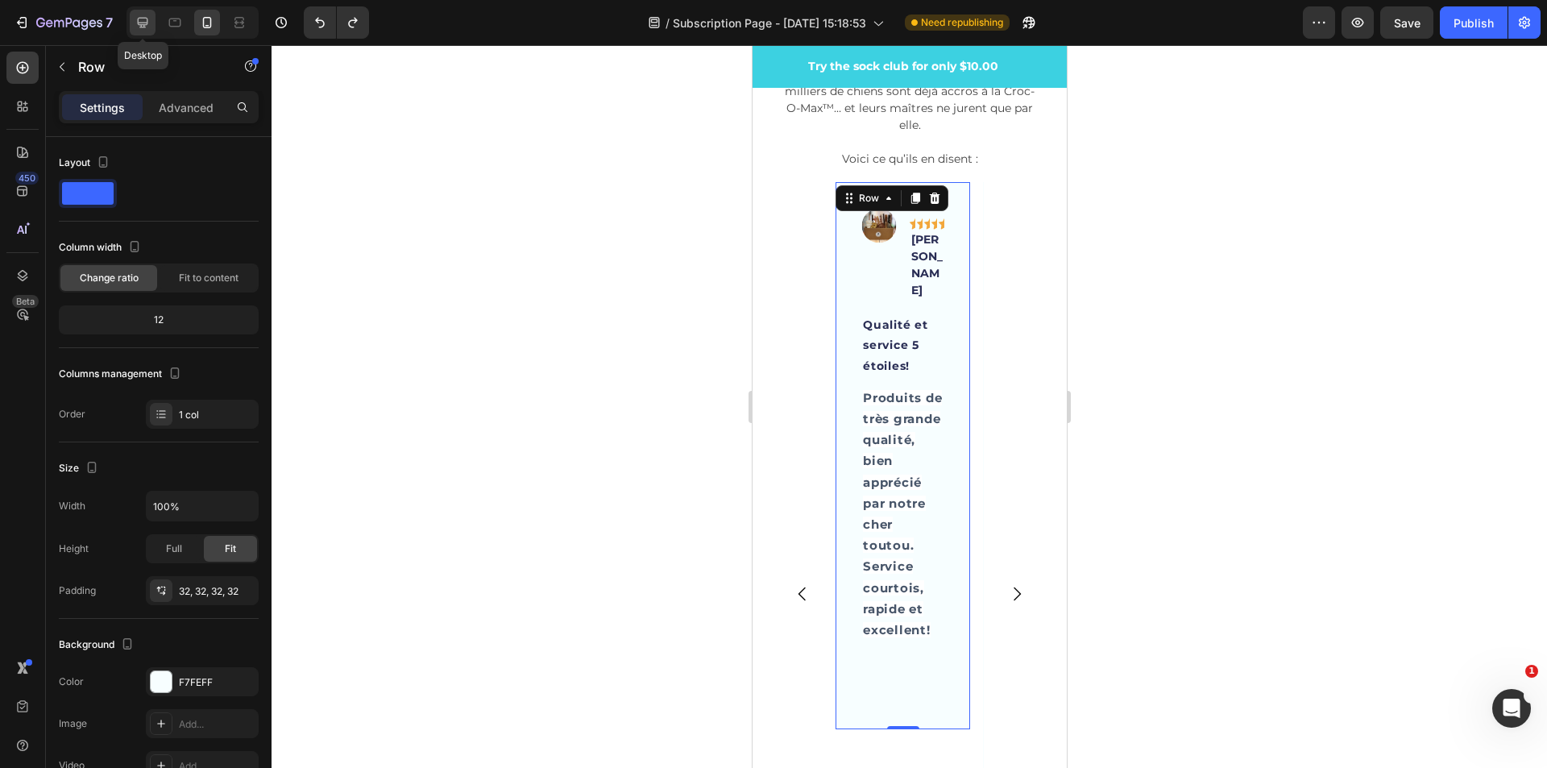
click at [147, 23] on icon at bounding box center [143, 23] width 10 height 10
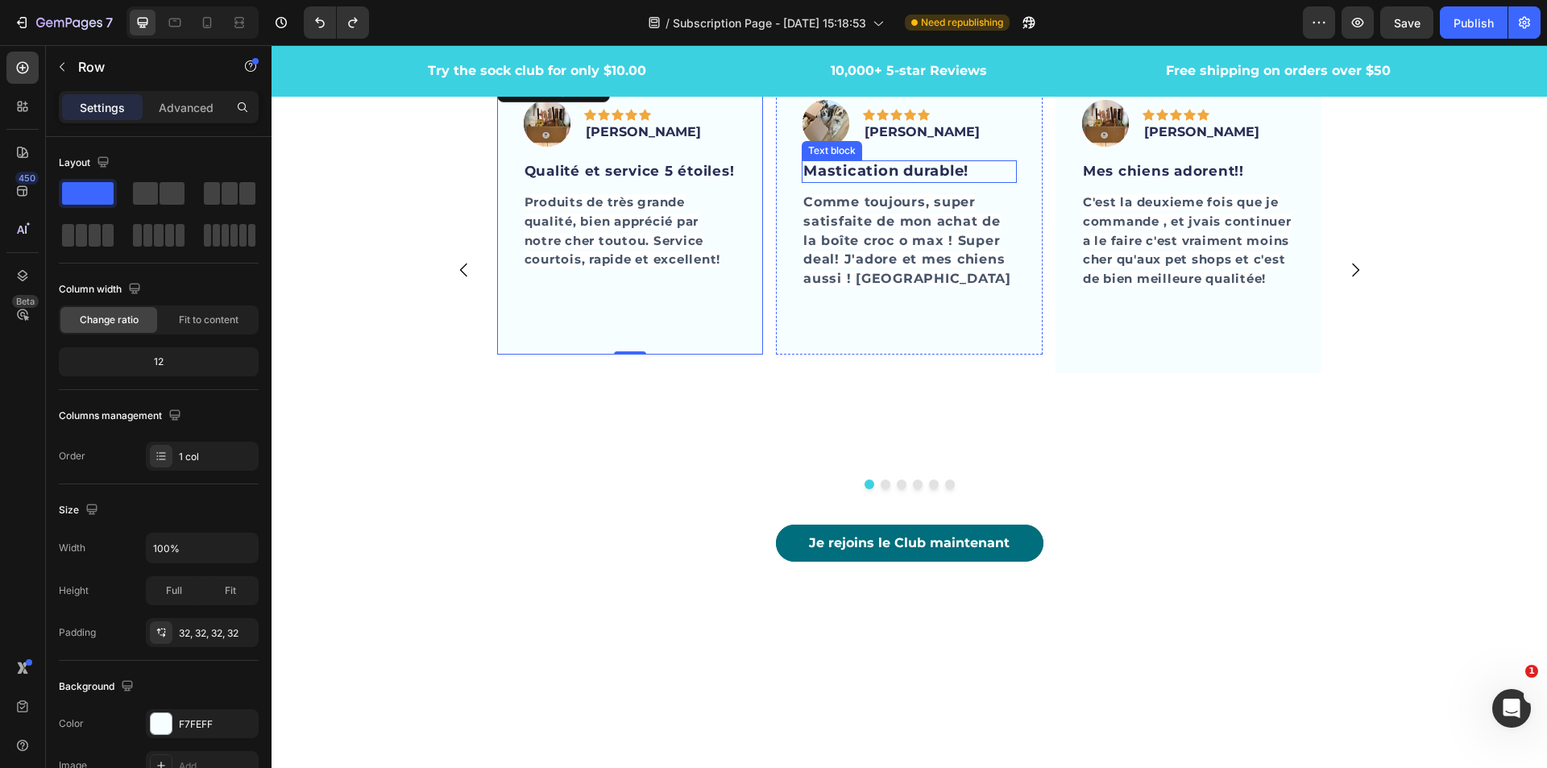
scroll to position [4329, 0]
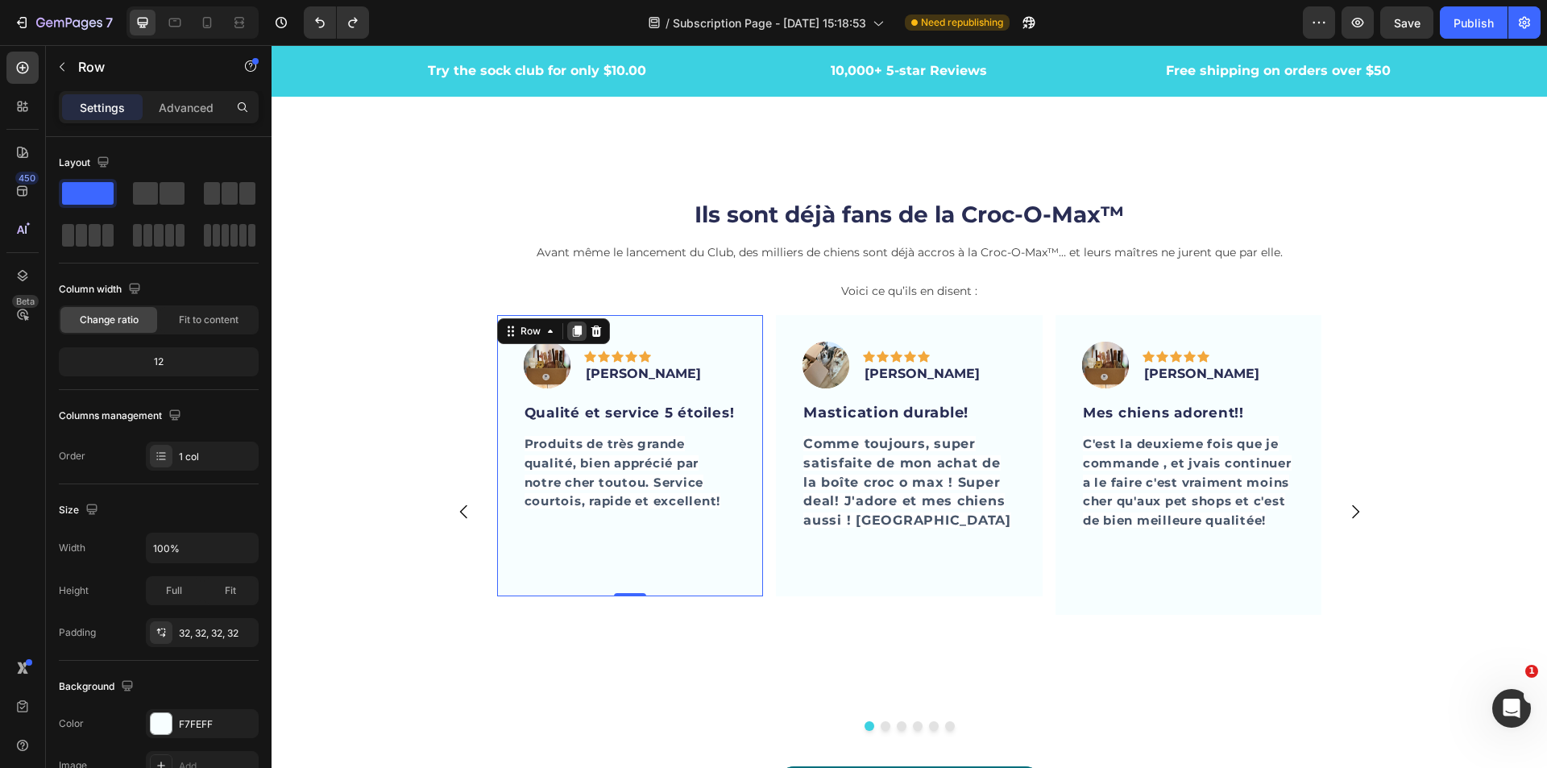
click at [567, 332] on div at bounding box center [576, 330] width 19 height 19
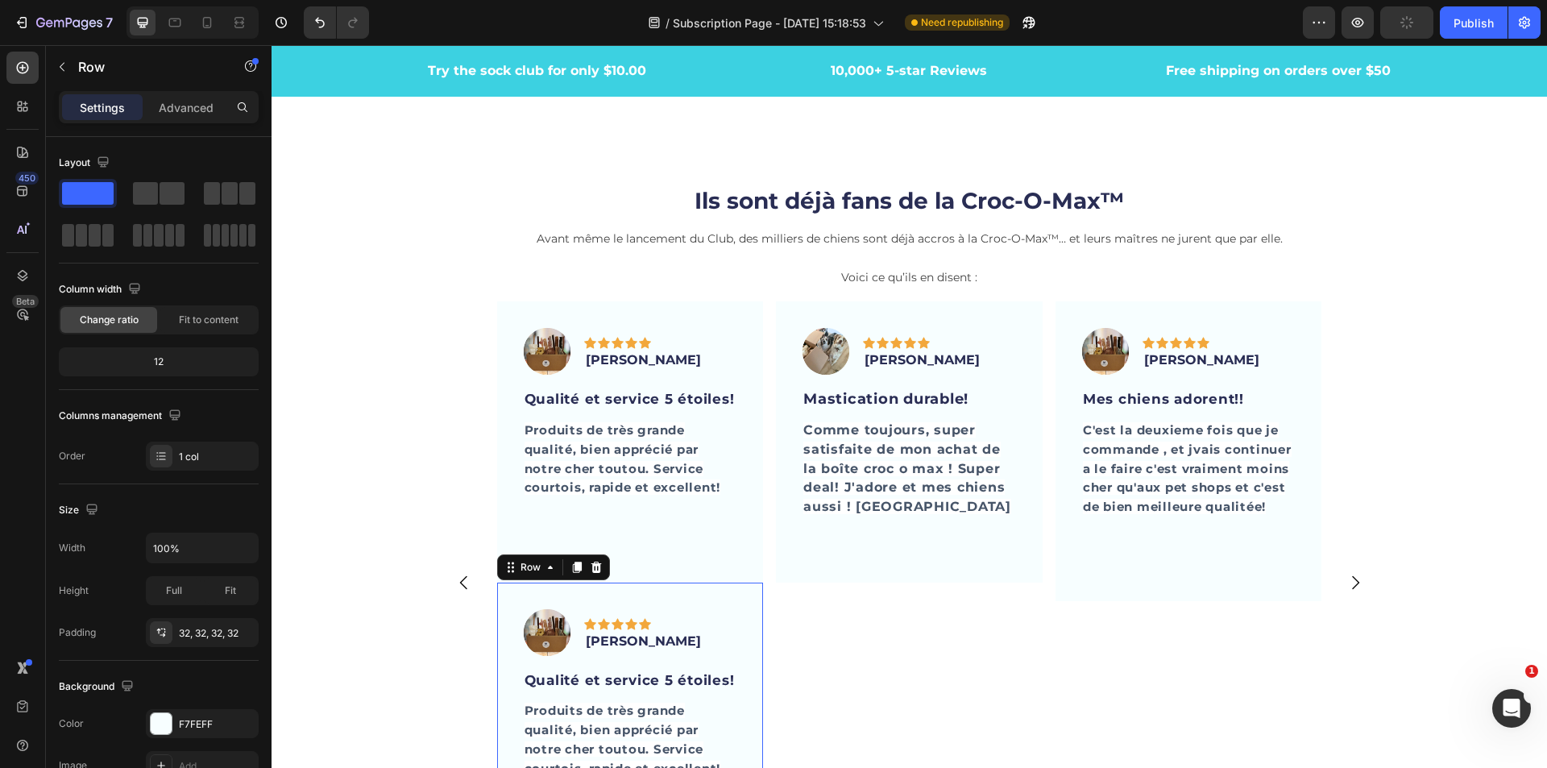
scroll to position [4823, 0]
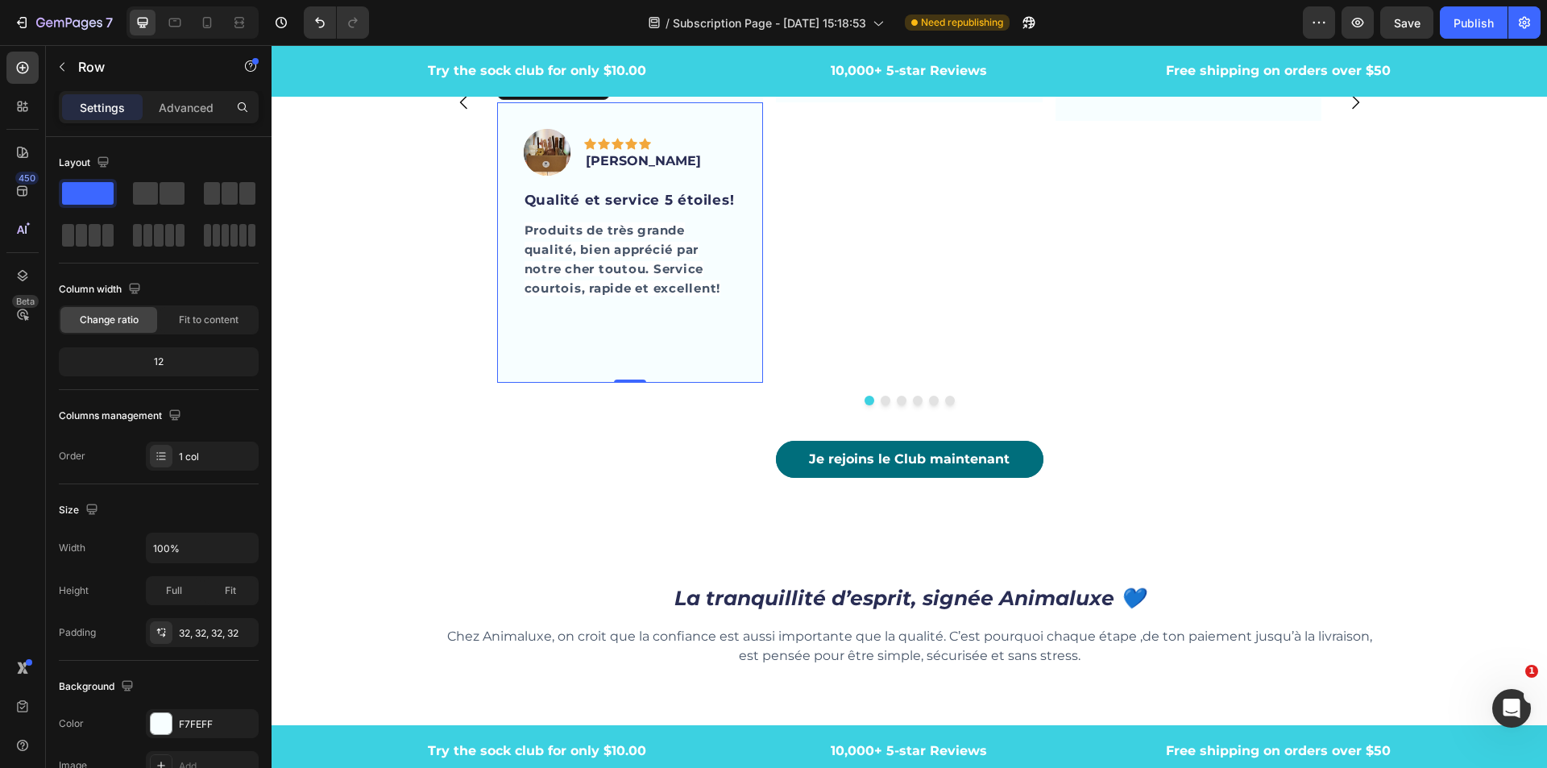
click at [500, 121] on div "Image Icon Icon Icon Icon Icon Row [PERSON_NAME] Text block Row Qualité et serv…" at bounding box center [630, 242] width 267 height 280
click at [497, 140] on div "Image Icon Icon Icon Icon Icon Row [PERSON_NAME] Text block Row Qualité et serv…" at bounding box center [630, 242] width 267 height 280
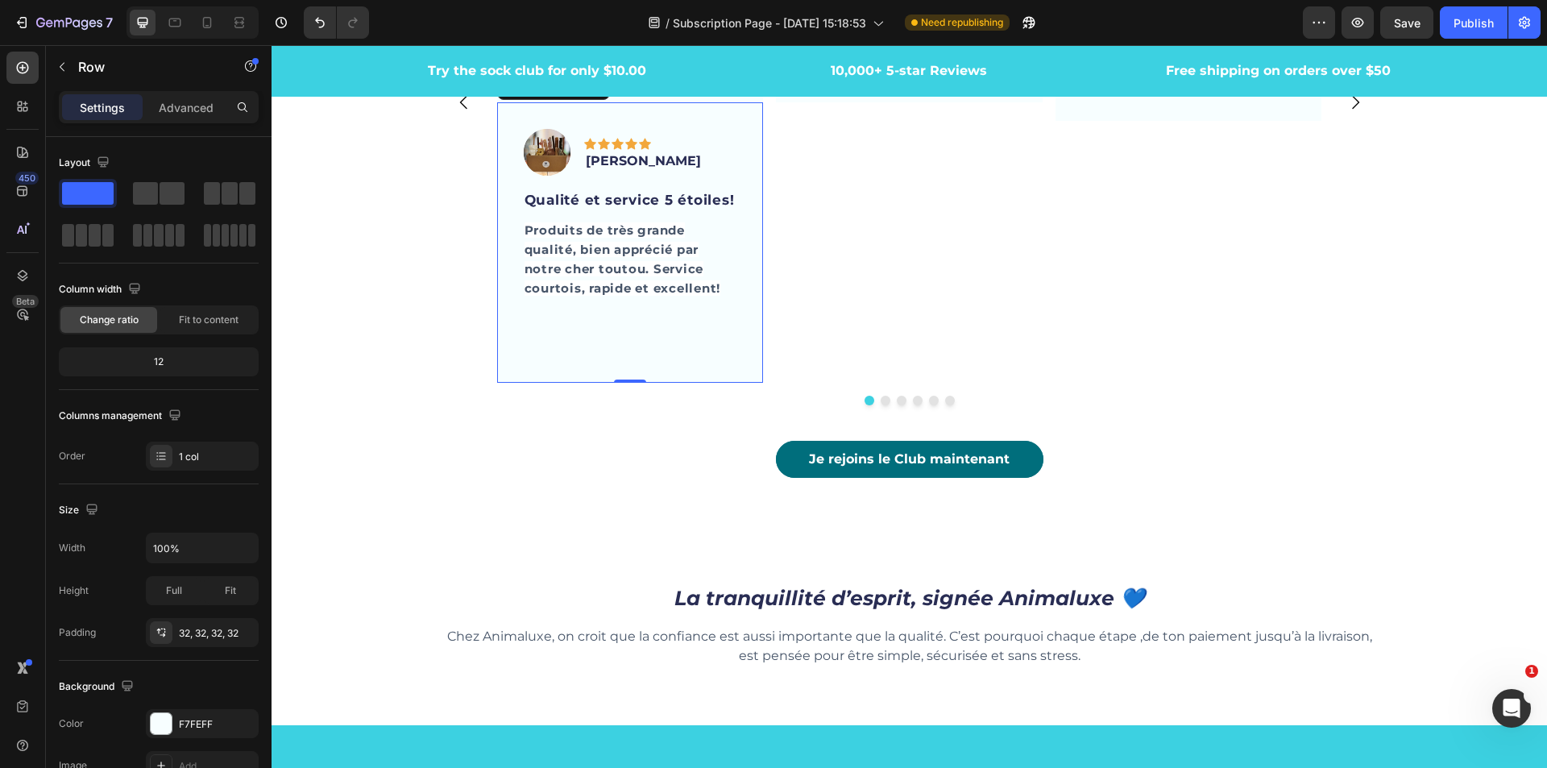
scroll to position [4662, 0]
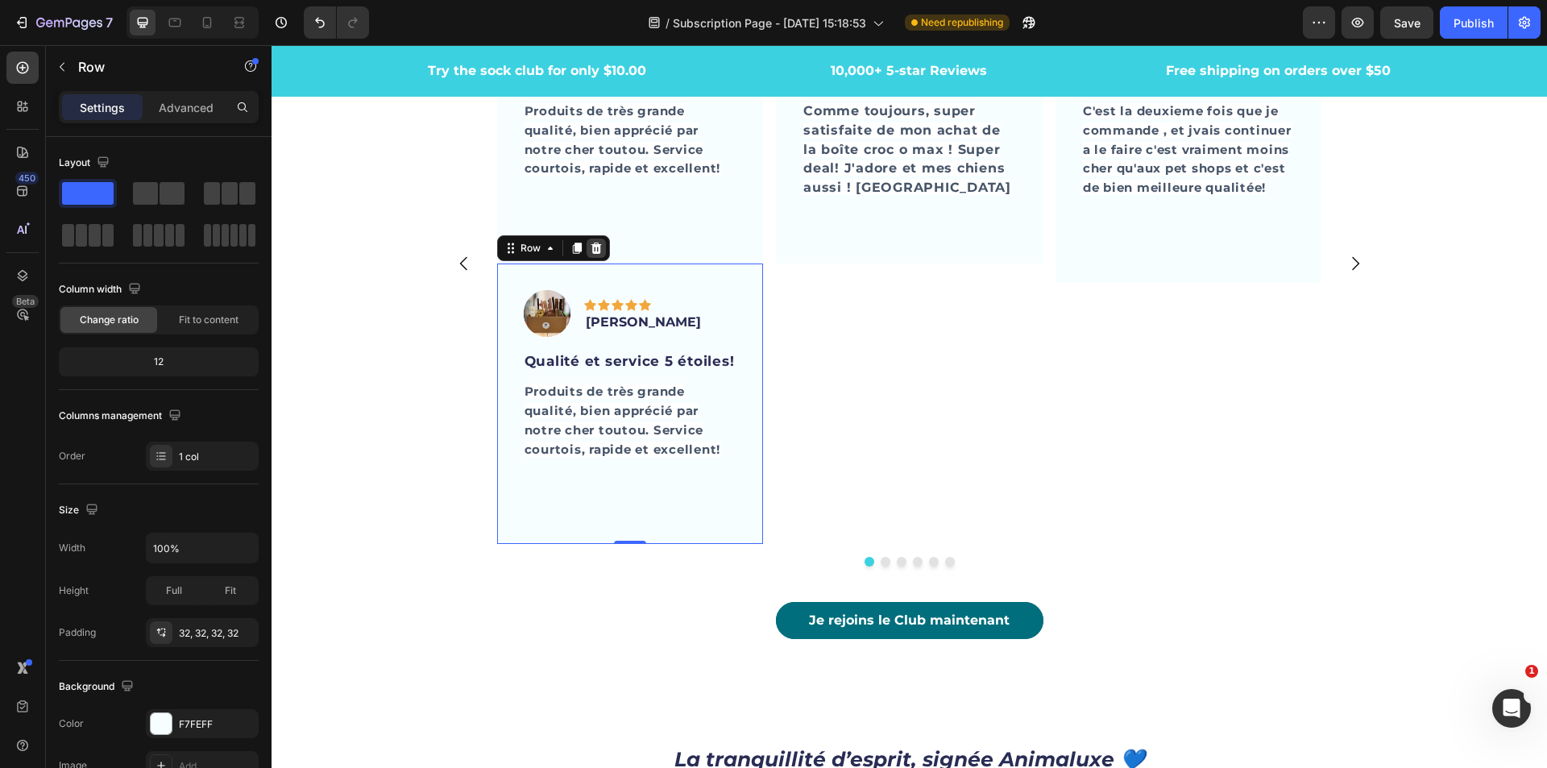
click at [591, 250] on icon at bounding box center [596, 248] width 13 height 13
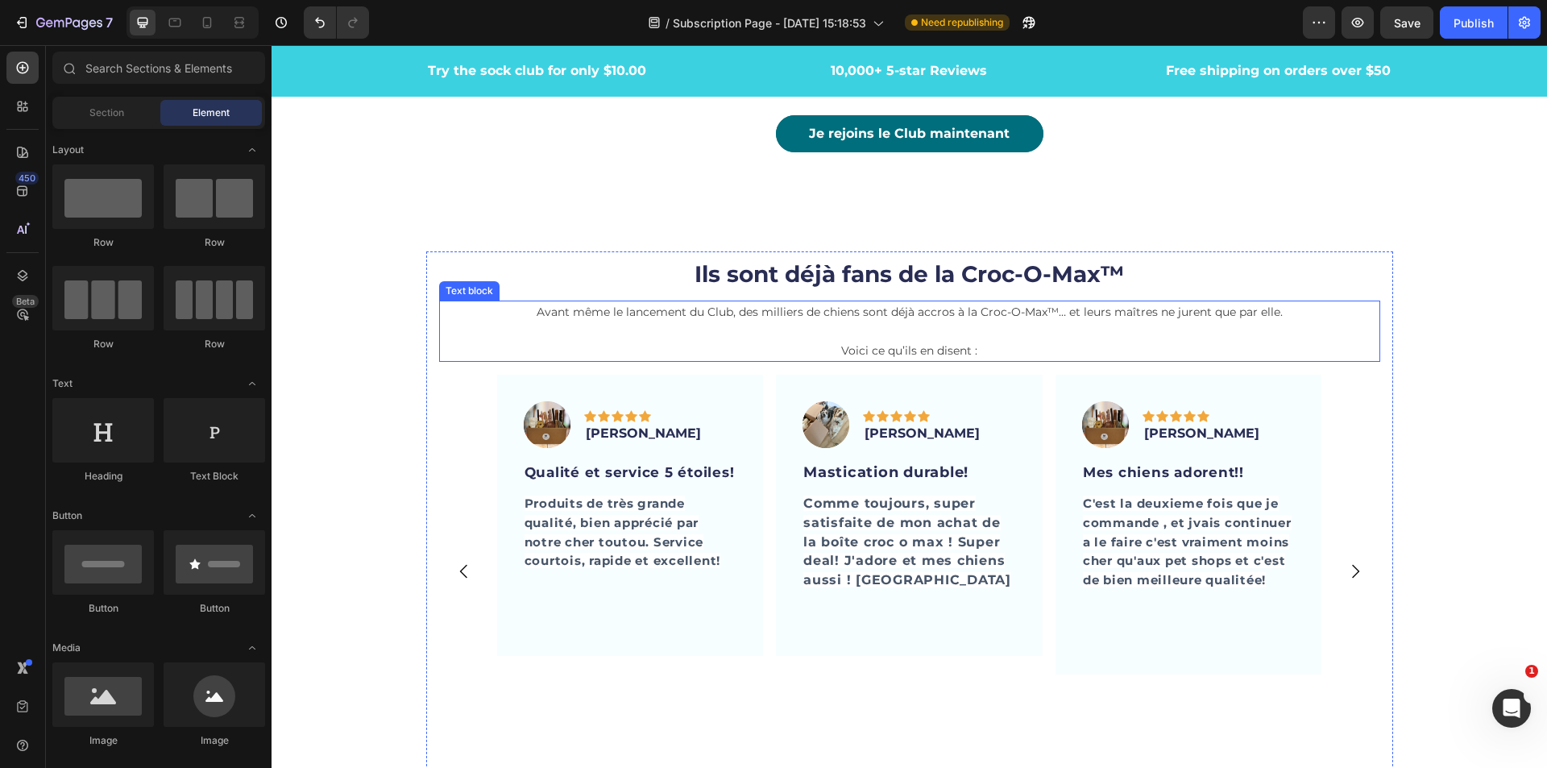
scroll to position [4245, 0]
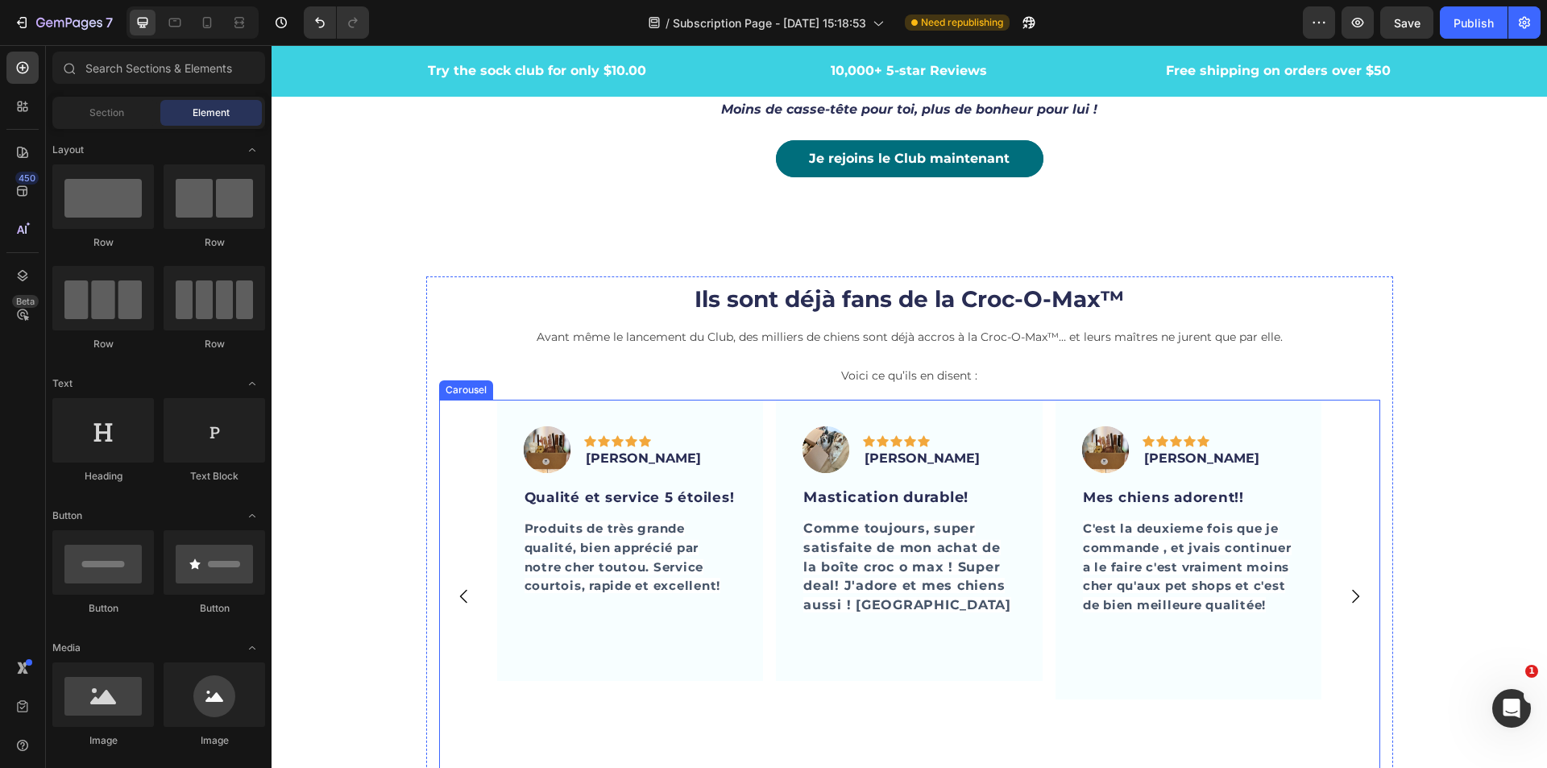
click at [483, 410] on div "Image Icon Icon Icon Icon Icon Row [PERSON_NAME] Text block Row Qualité et serv…" at bounding box center [909, 596] width 941 height 392
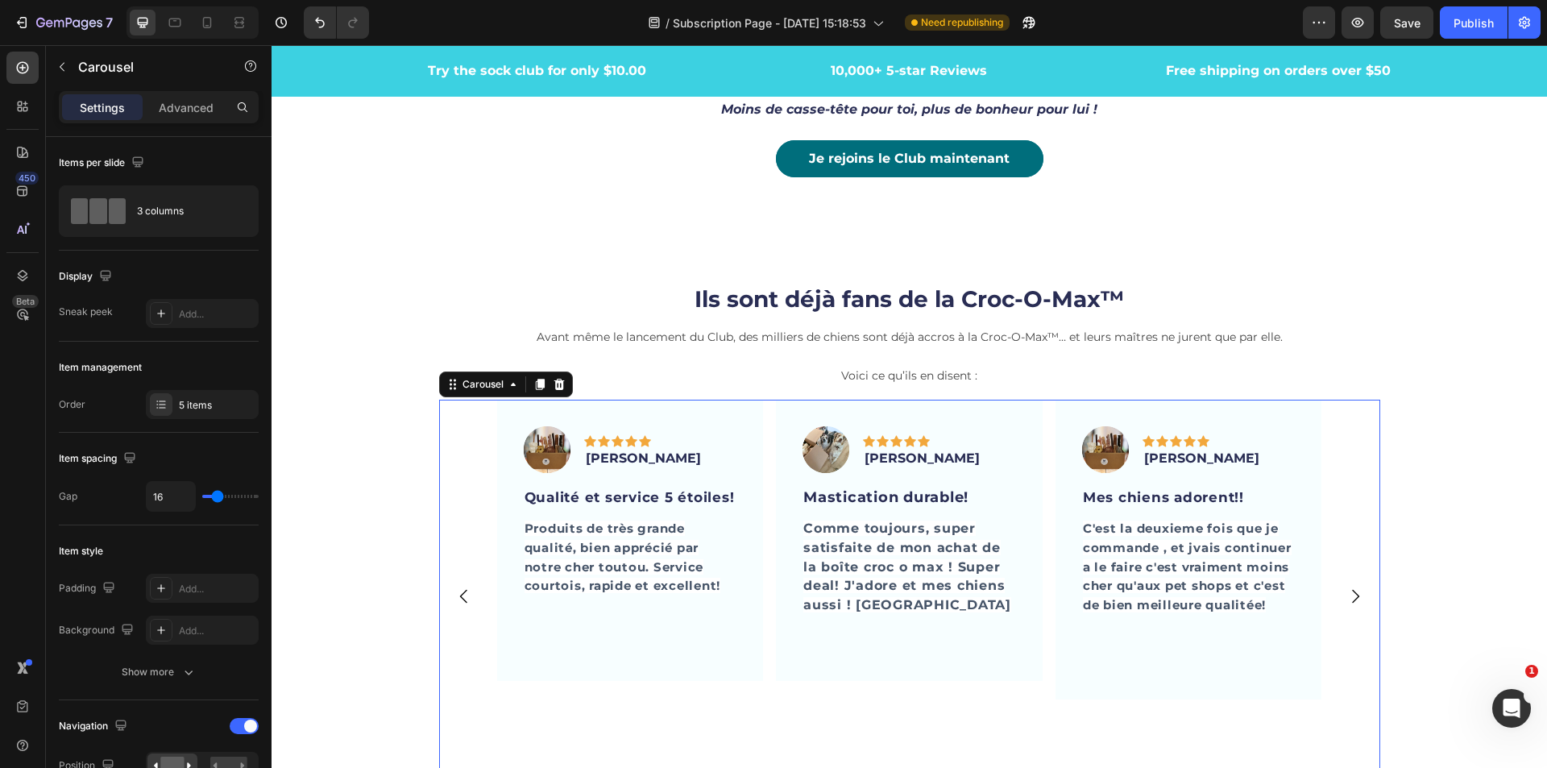
scroll to position [4486, 0]
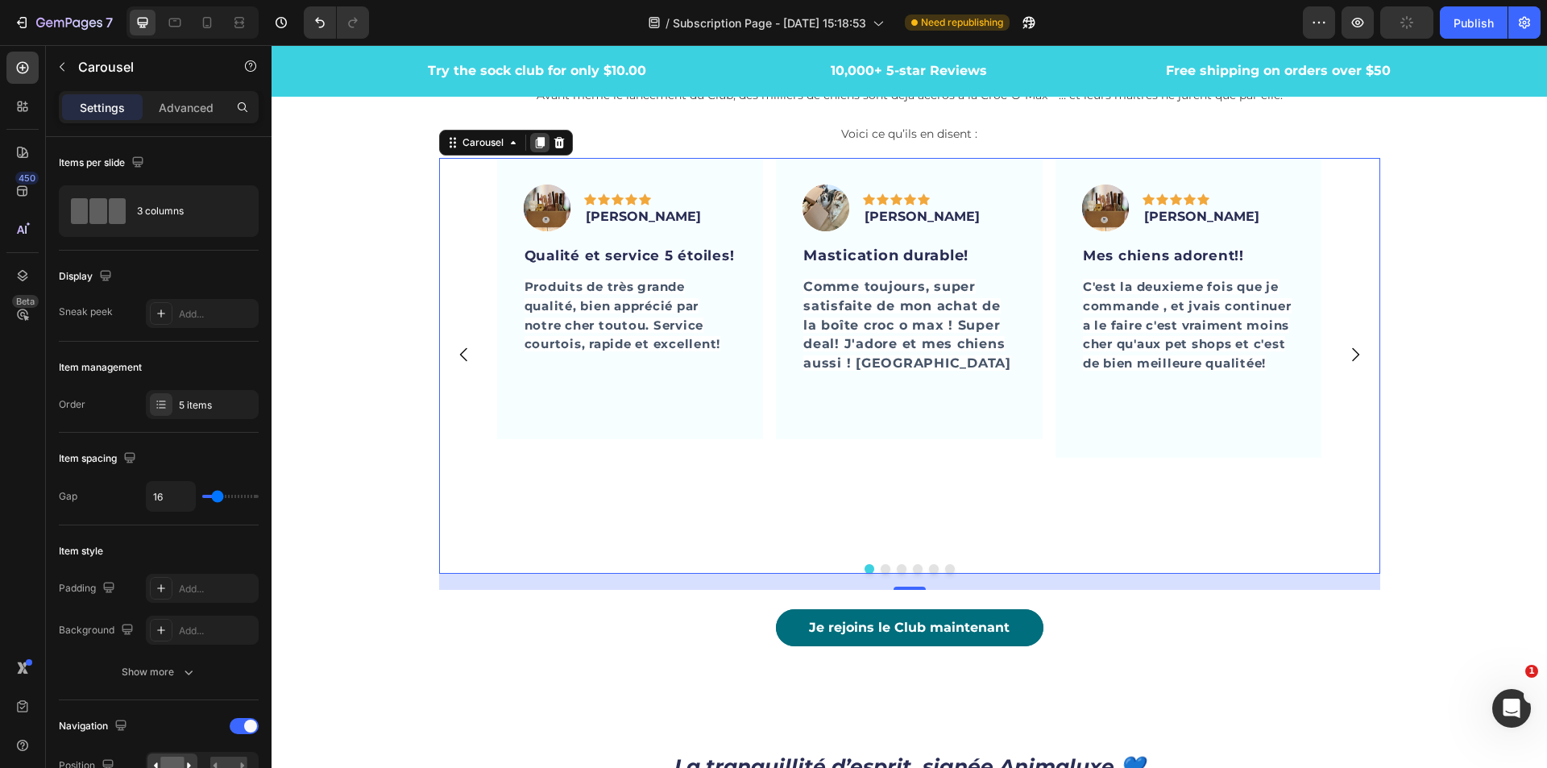
click at [535, 143] on icon at bounding box center [539, 142] width 9 height 11
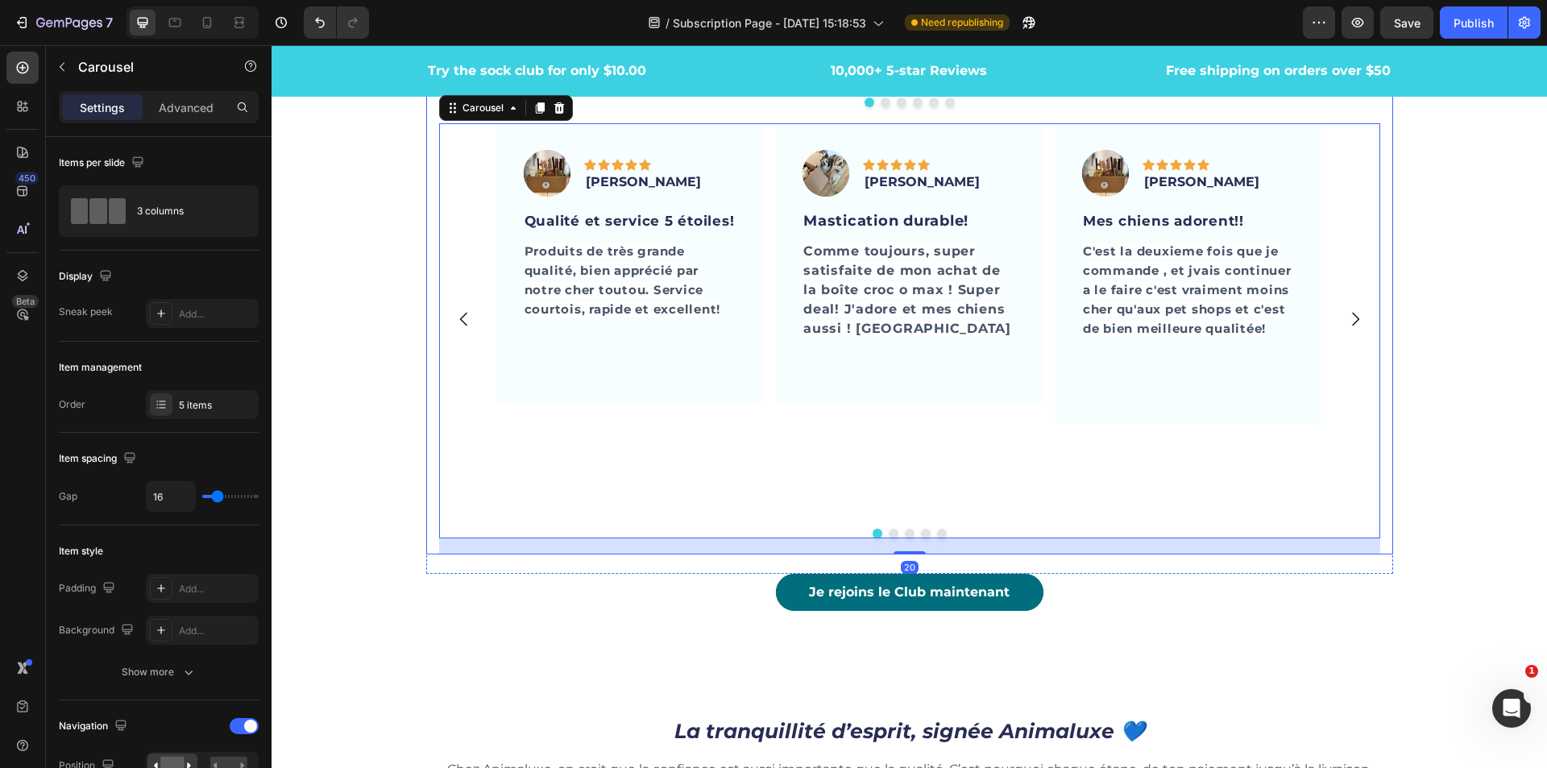
scroll to position [4550, 0]
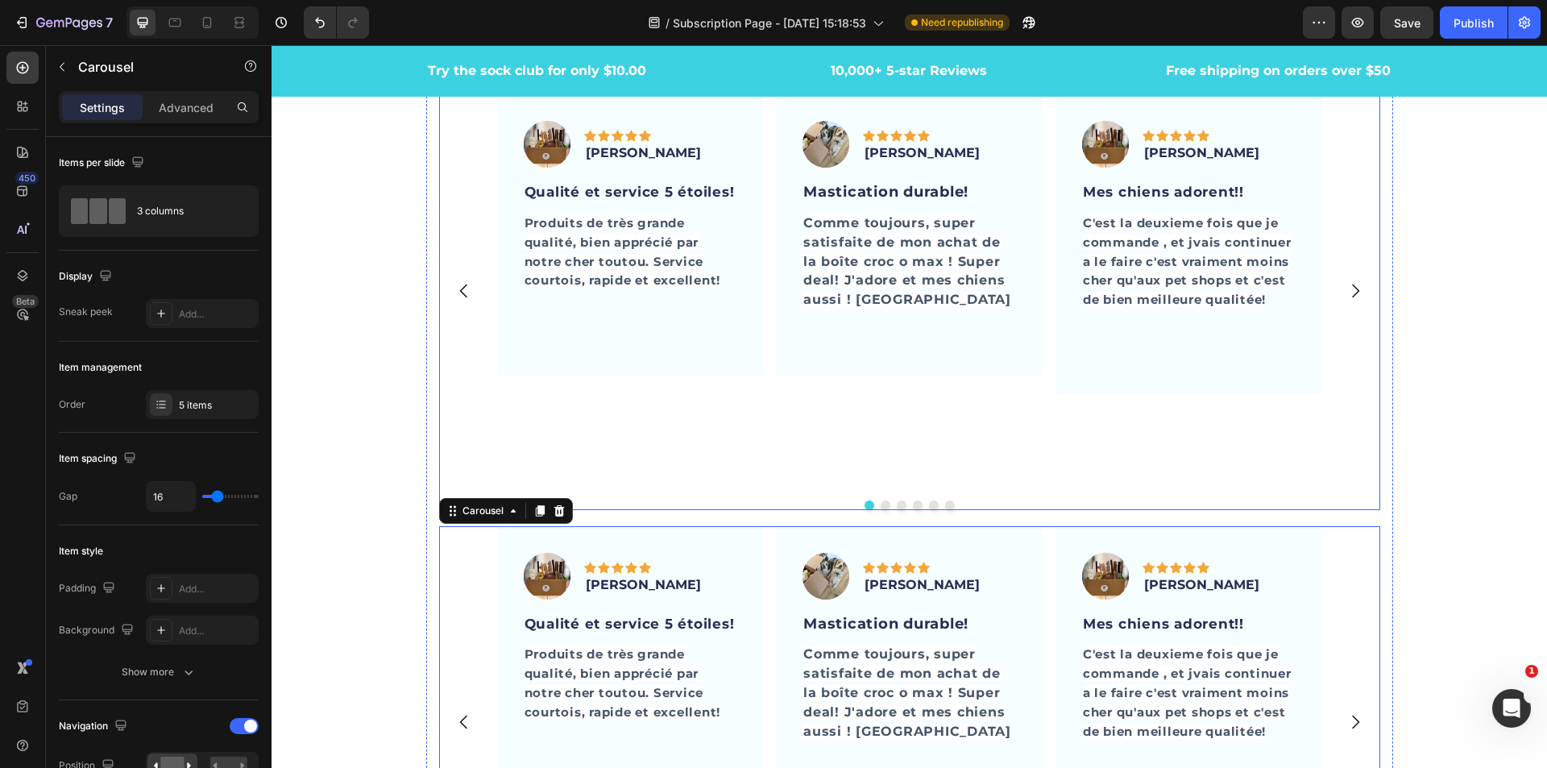
click at [830, 421] on div "Image Icon Icon Icon Icon Icon Row [PERSON_NAME] Text block Row Mastication dur…" at bounding box center [909, 290] width 267 height 392
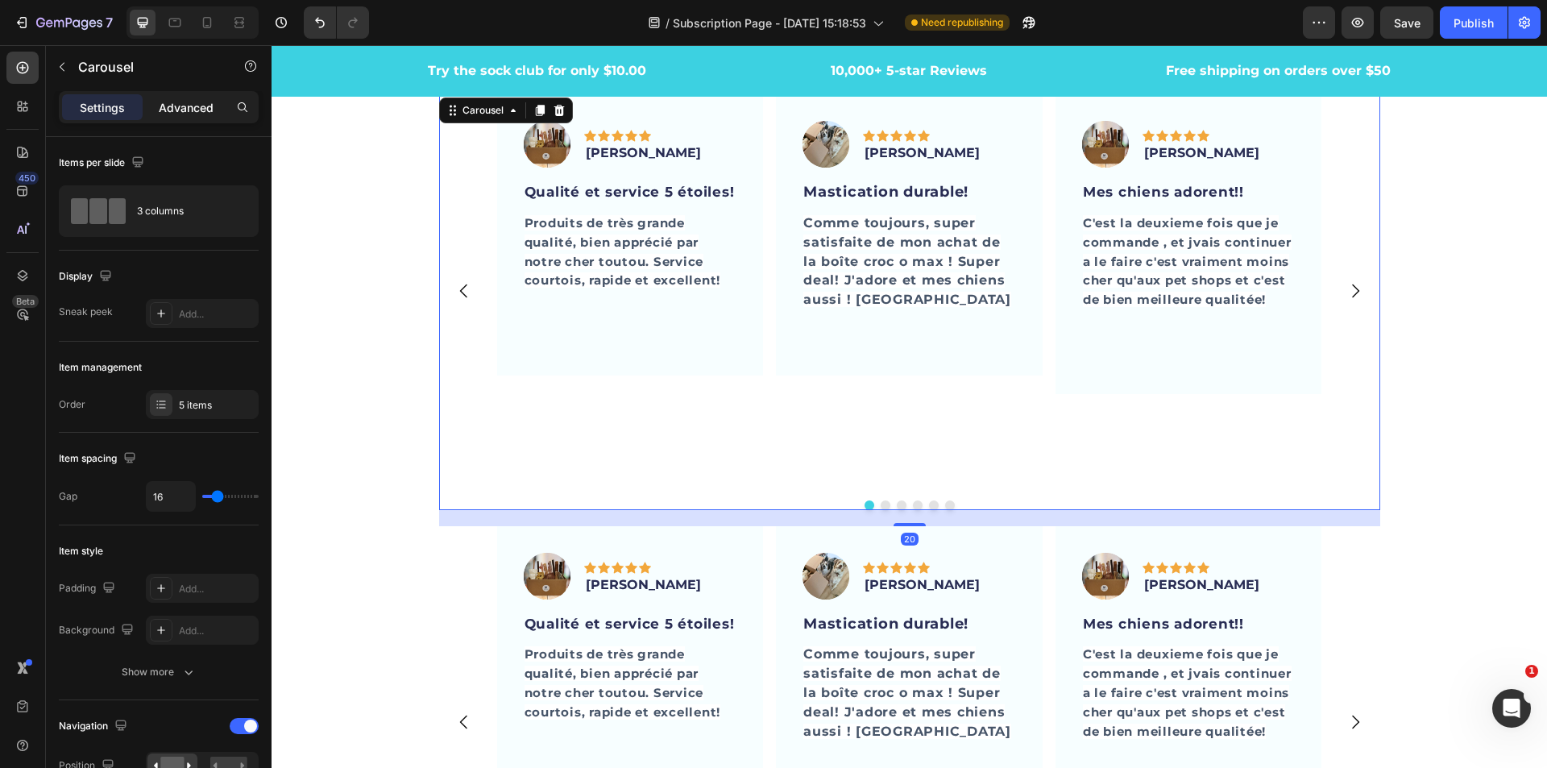
click at [189, 117] on div "Advanced" at bounding box center [186, 107] width 81 height 26
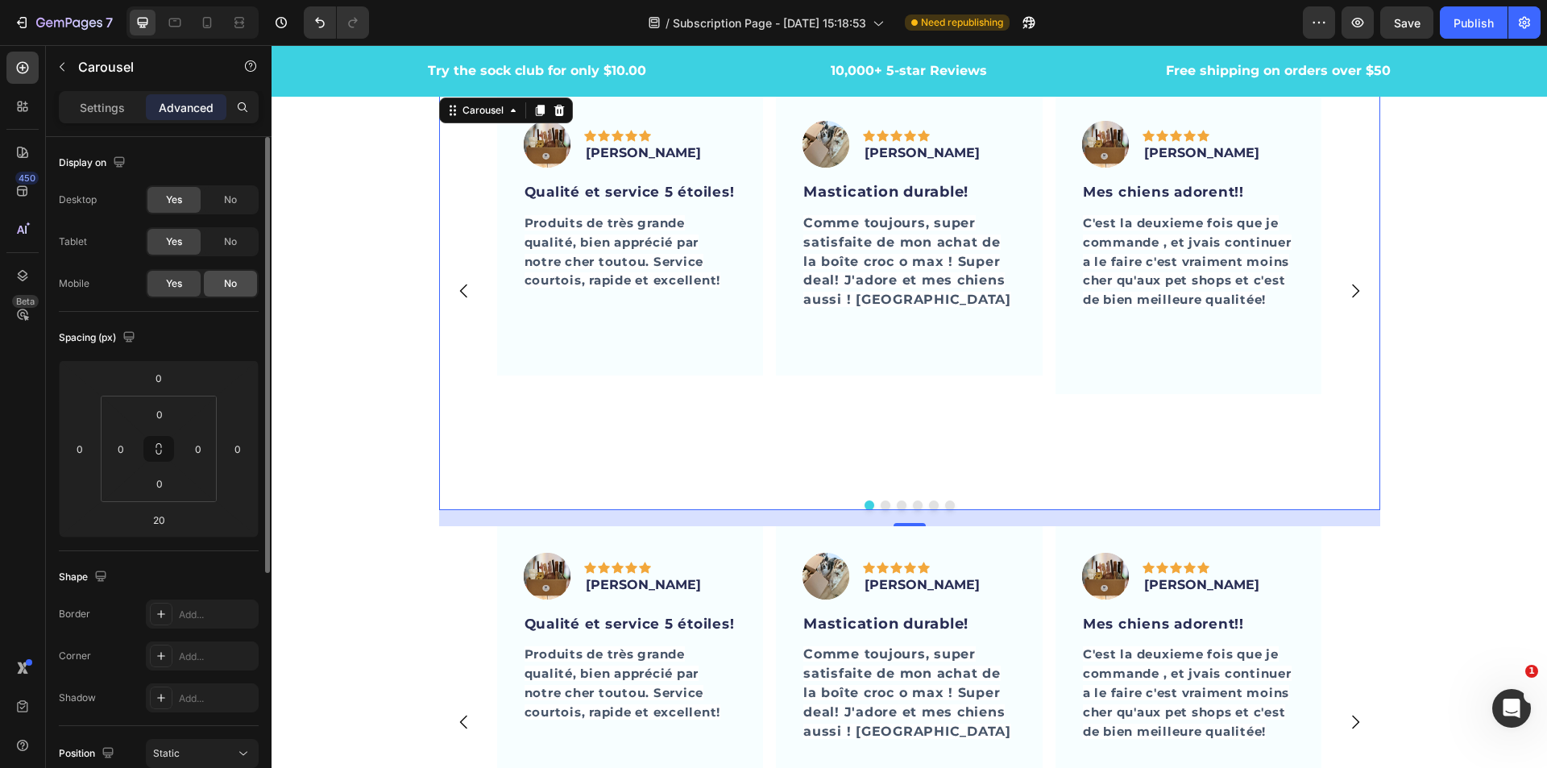
click at [221, 286] on div "No" at bounding box center [230, 284] width 53 height 26
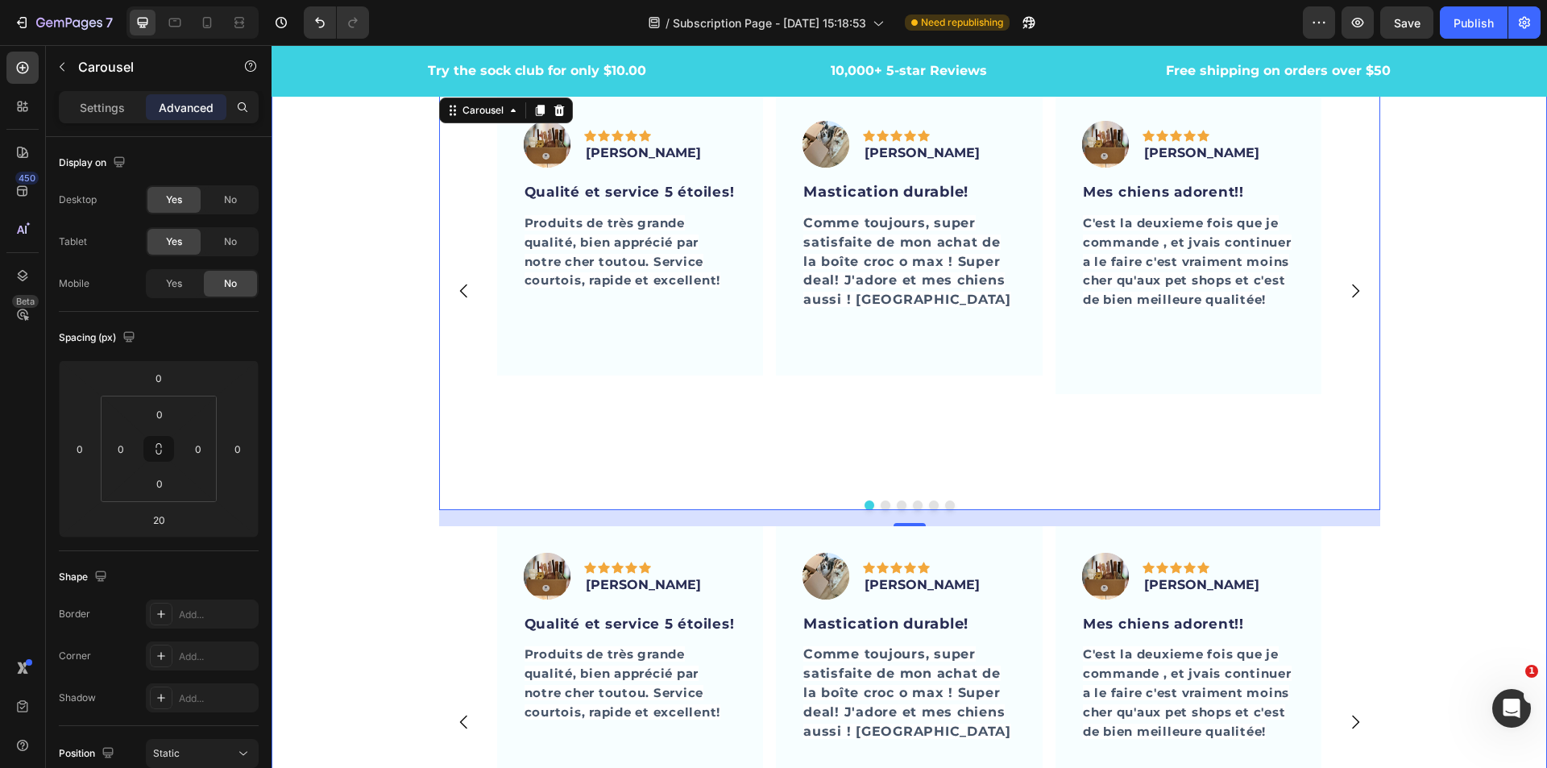
scroll to position [4792, 0]
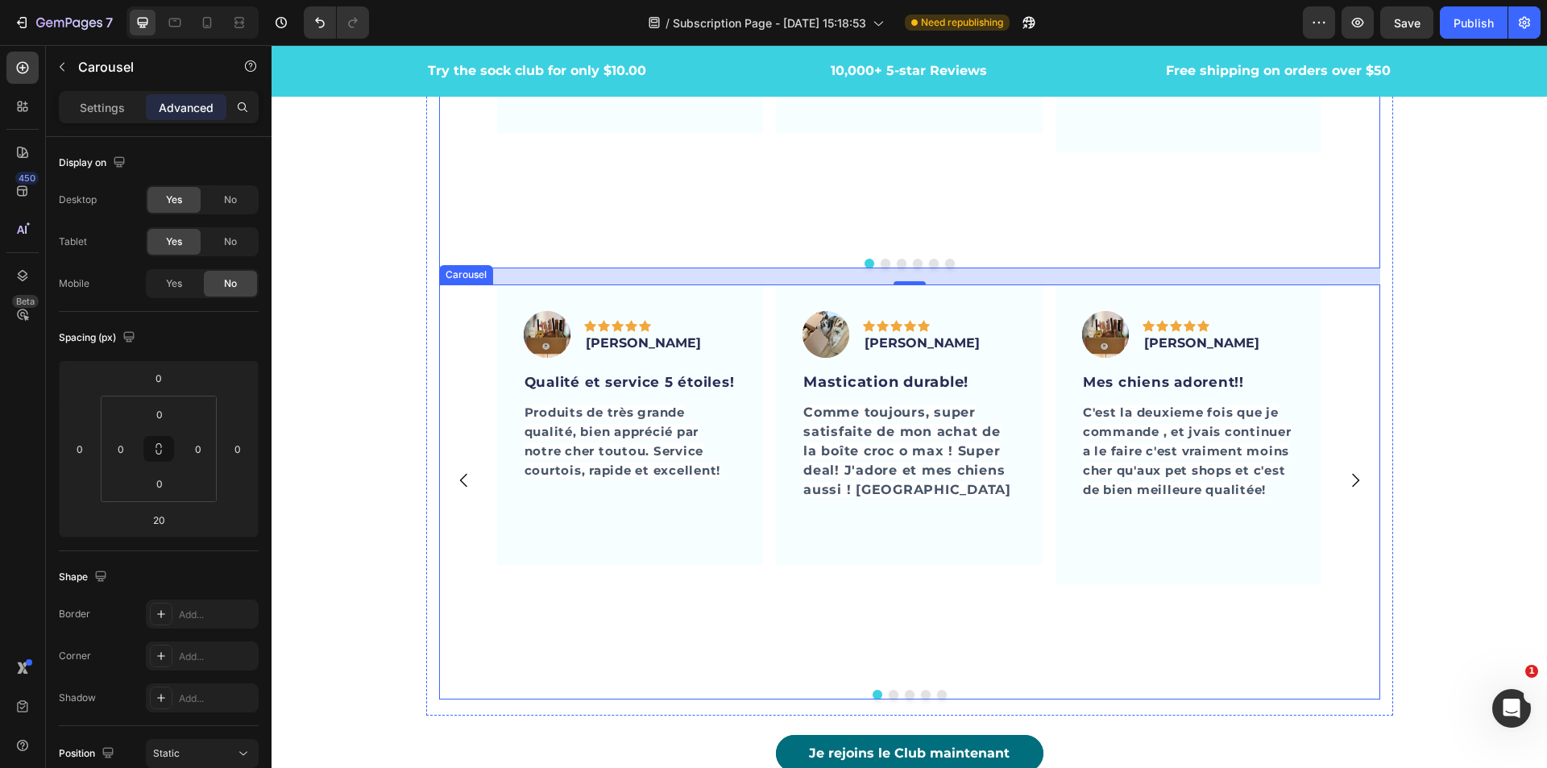
click at [466, 339] on div "Image Icon Icon Icon Icon Icon Row [PERSON_NAME] Text block Row Qualité et serv…" at bounding box center [909, 480] width 941 height 392
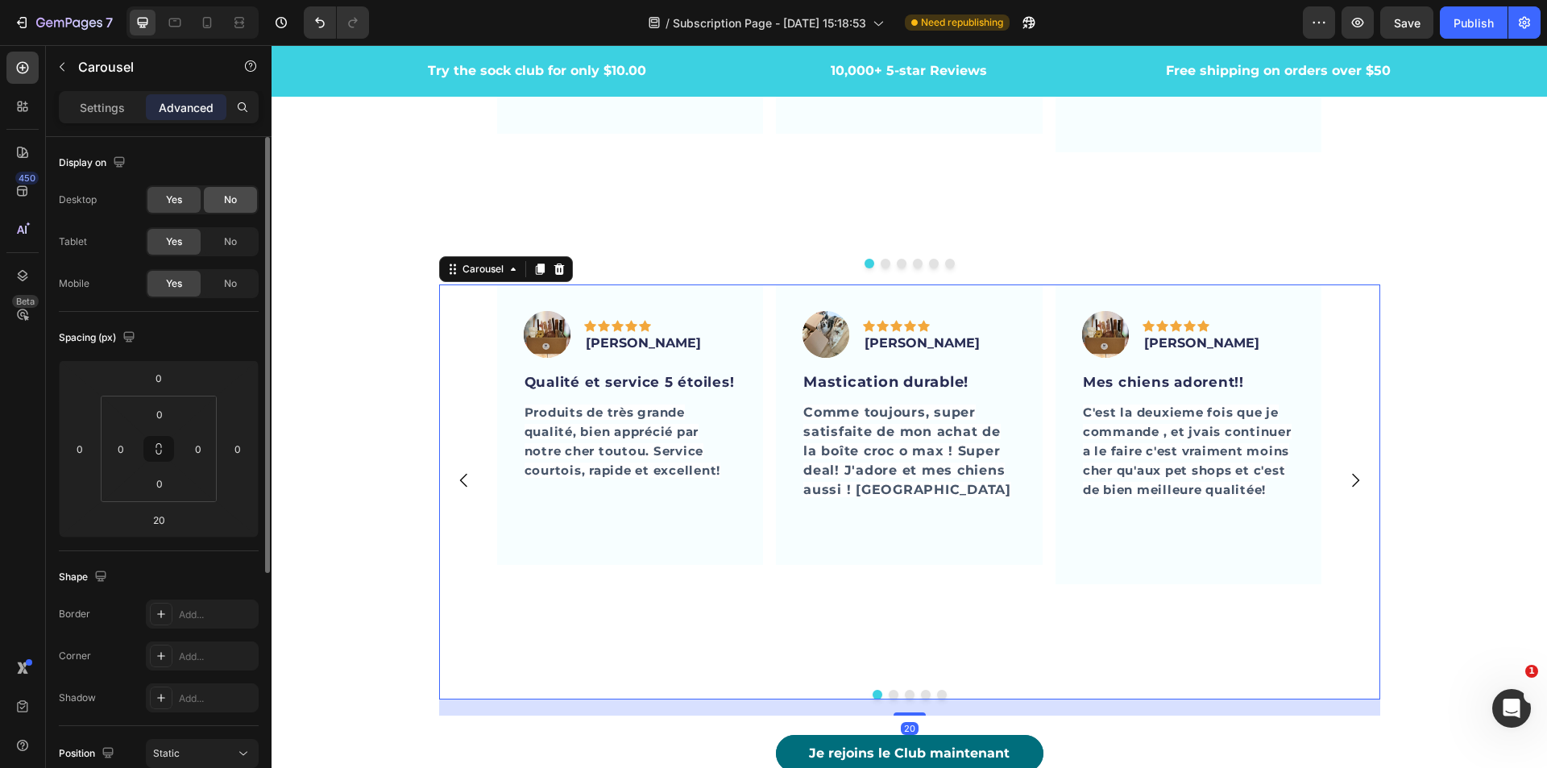
click at [232, 209] on div "No" at bounding box center [230, 200] width 53 height 26
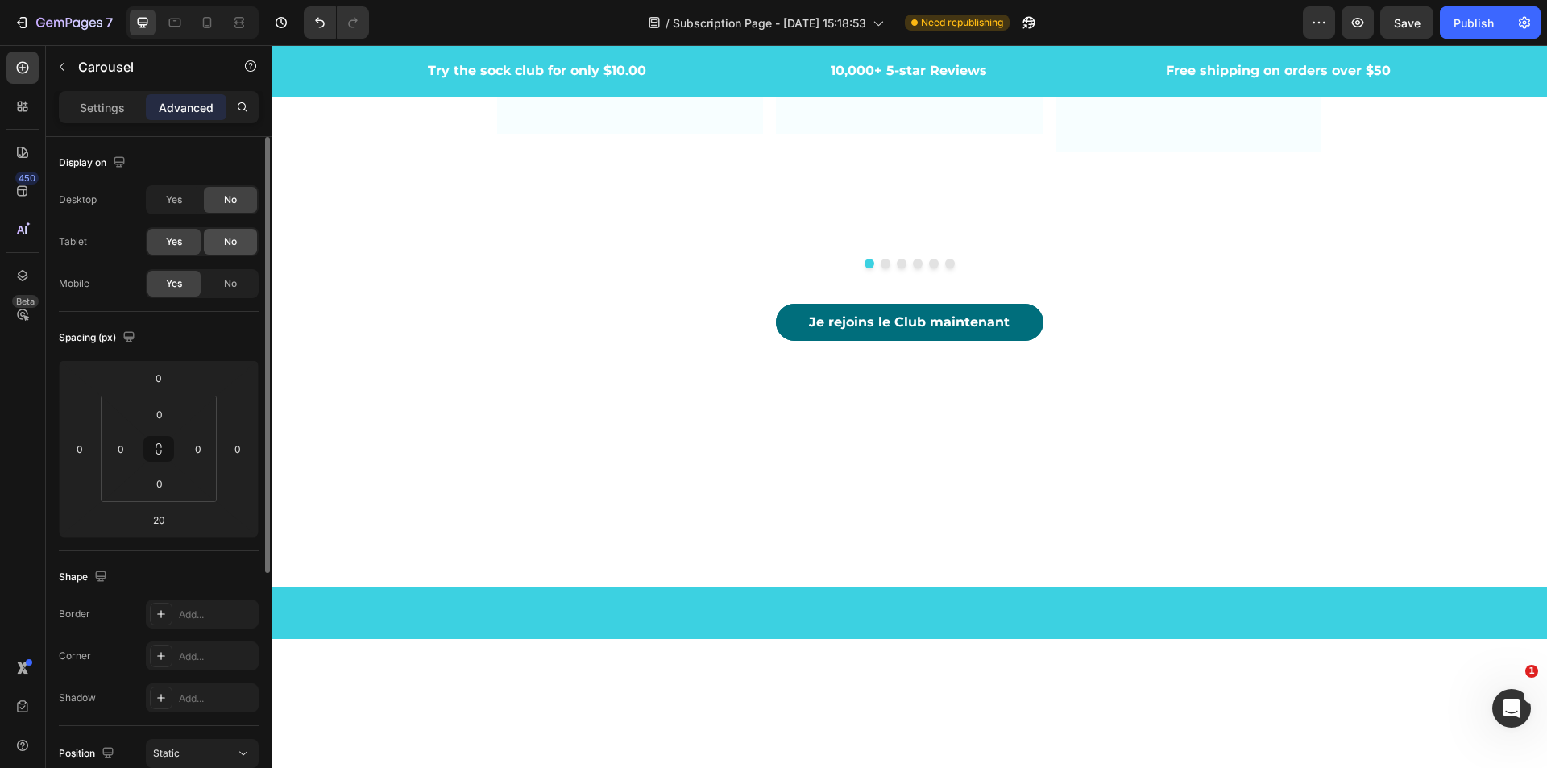
click at [235, 237] on span "No" at bounding box center [230, 241] width 13 height 15
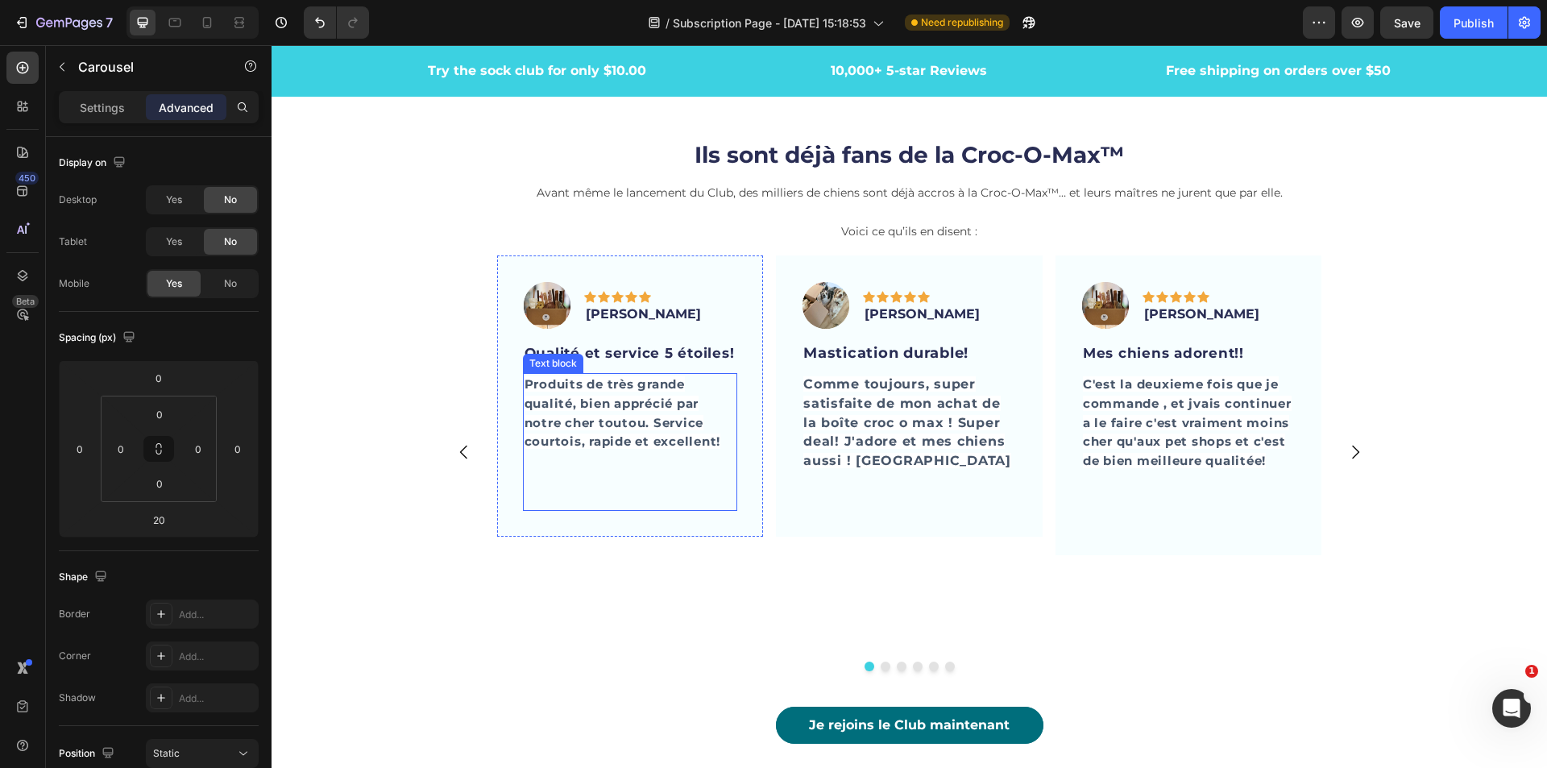
scroll to position [4469, 0]
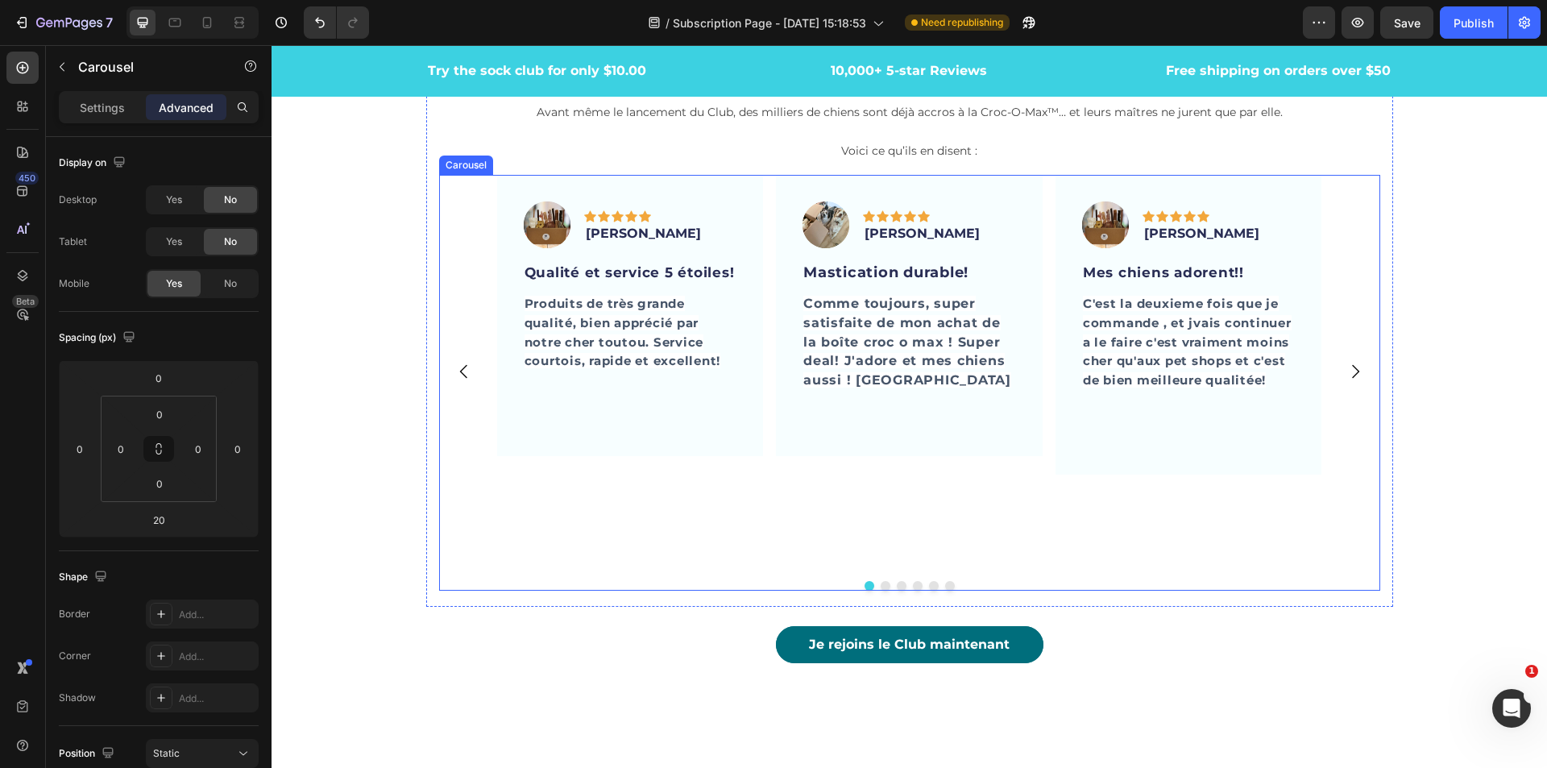
click at [1350, 374] on button "Carousel Next Arrow" at bounding box center [1355, 371] width 45 height 45
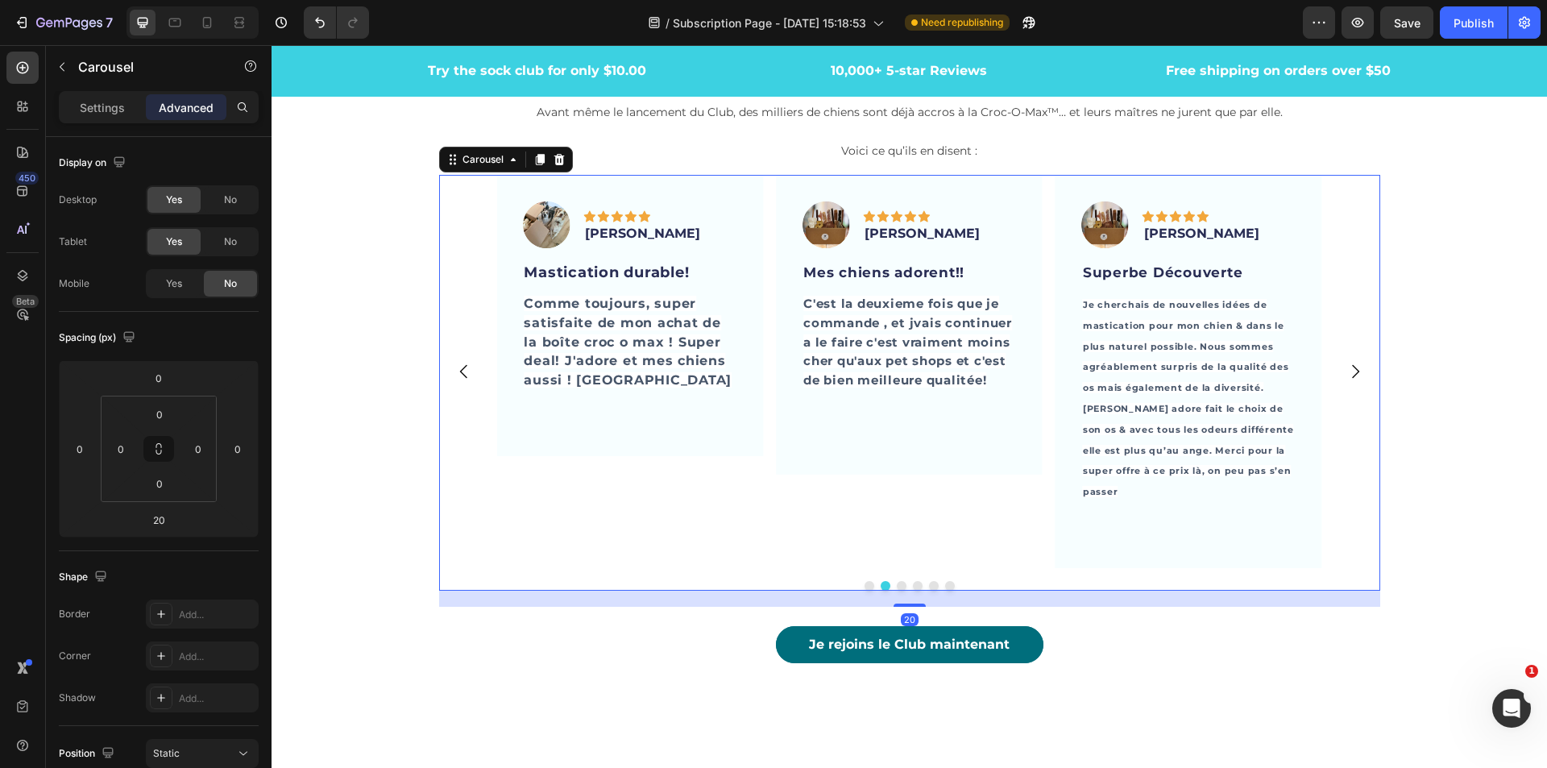
click at [1350, 362] on icon "Carousel Next Arrow" at bounding box center [1355, 371] width 19 height 19
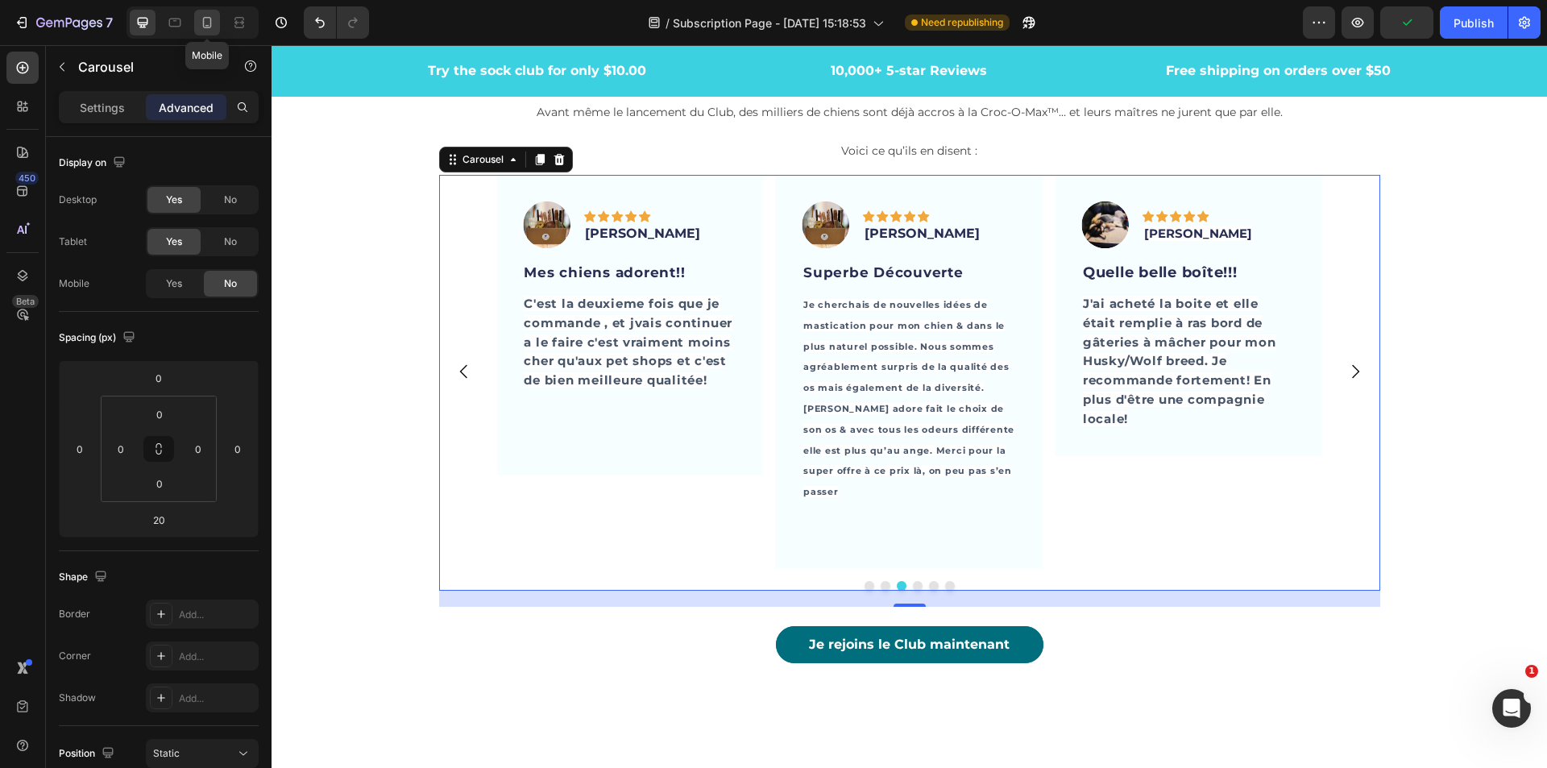
click at [205, 21] on icon at bounding box center [207, 23] width 16 height 16
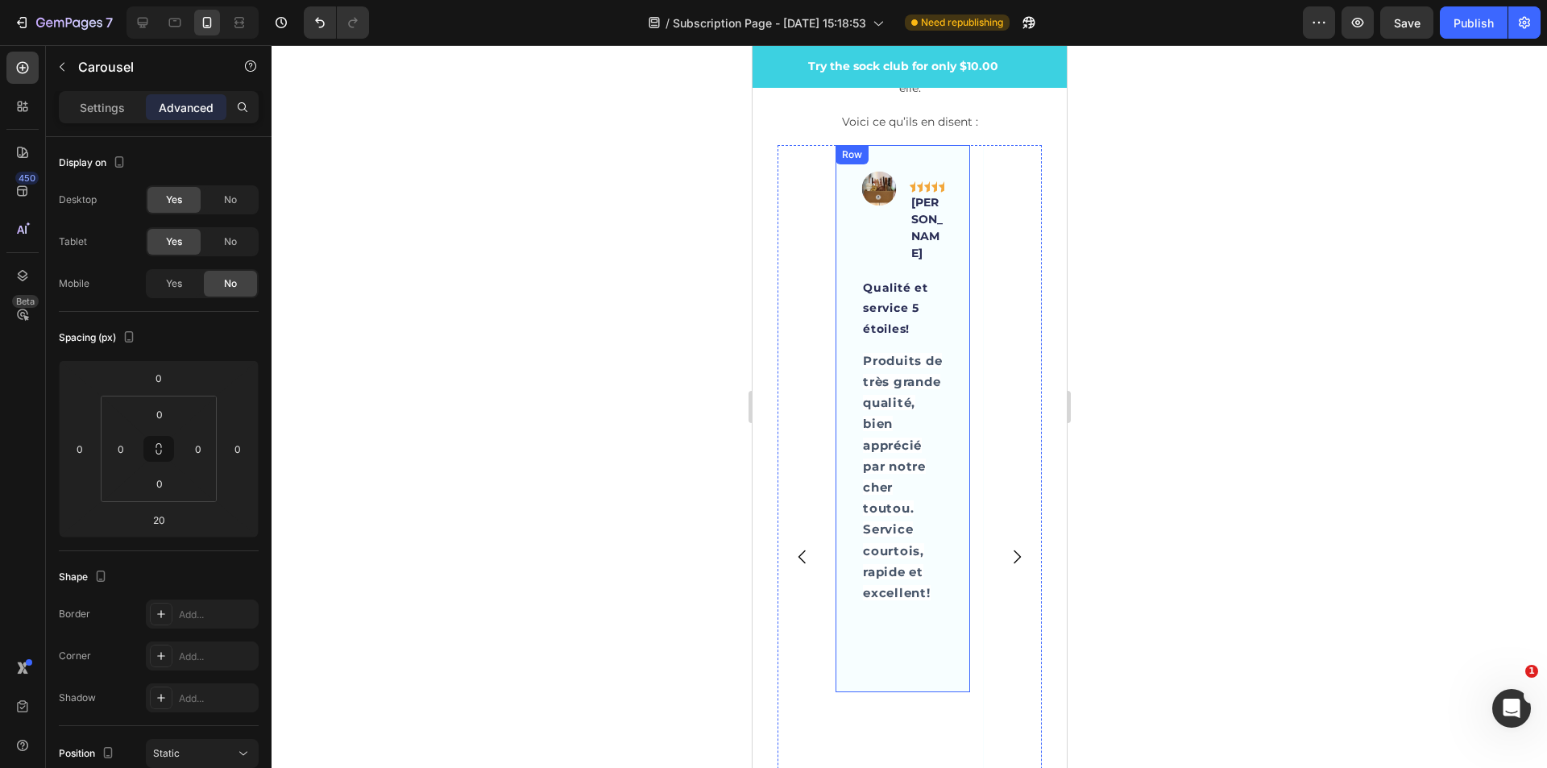
scroll to position [5058, 0]
click at [955, 593] on div "Image Icon Icon Icon Icon Icon Row [PERSON_NAME] Text block Row Qualité et serv…" at bounding box center [902, 417] width 135 height 547
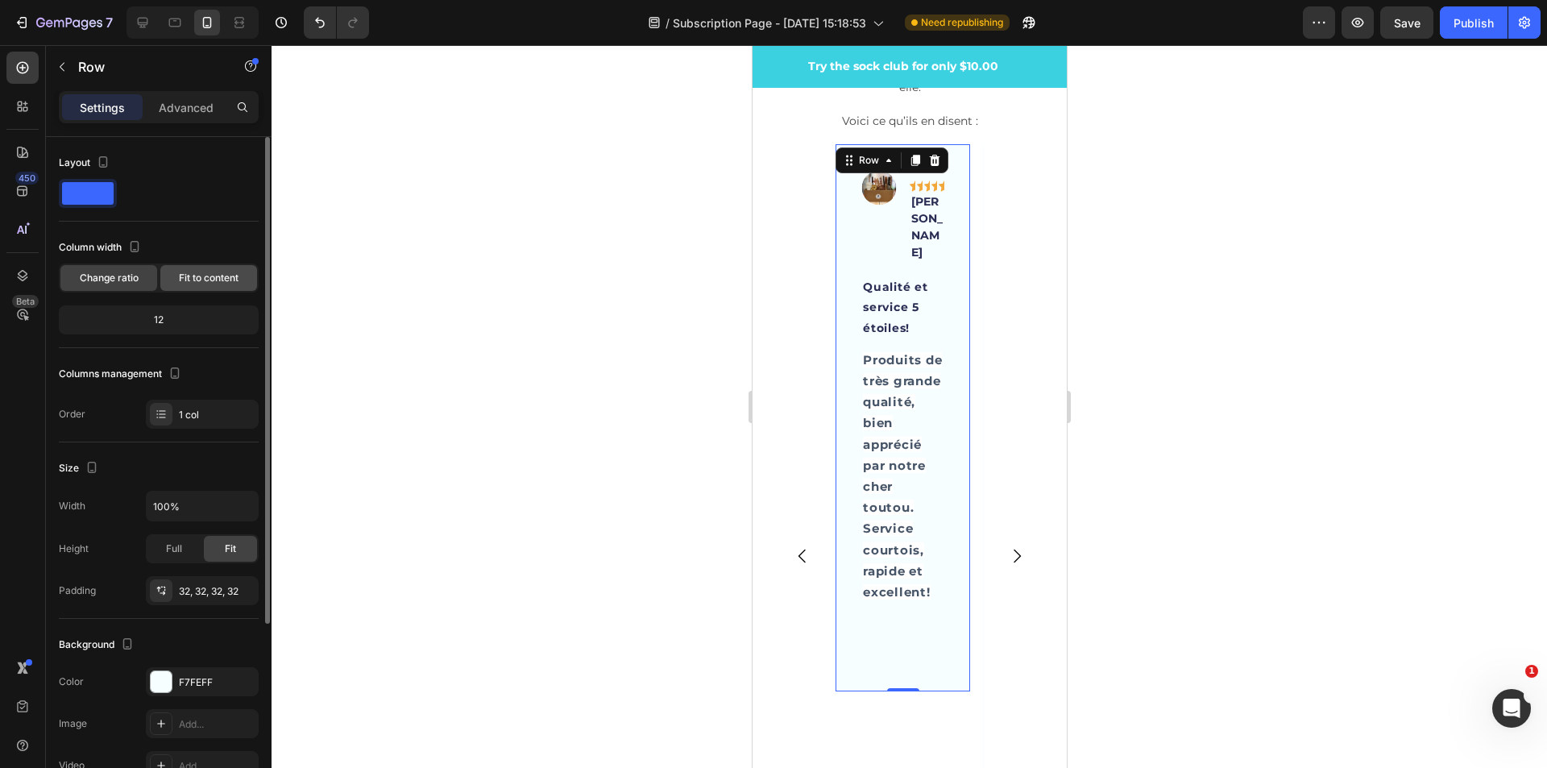
click at [210, 274] on span "Fit to content" at bounding box center [209, 278] width 60 height 15
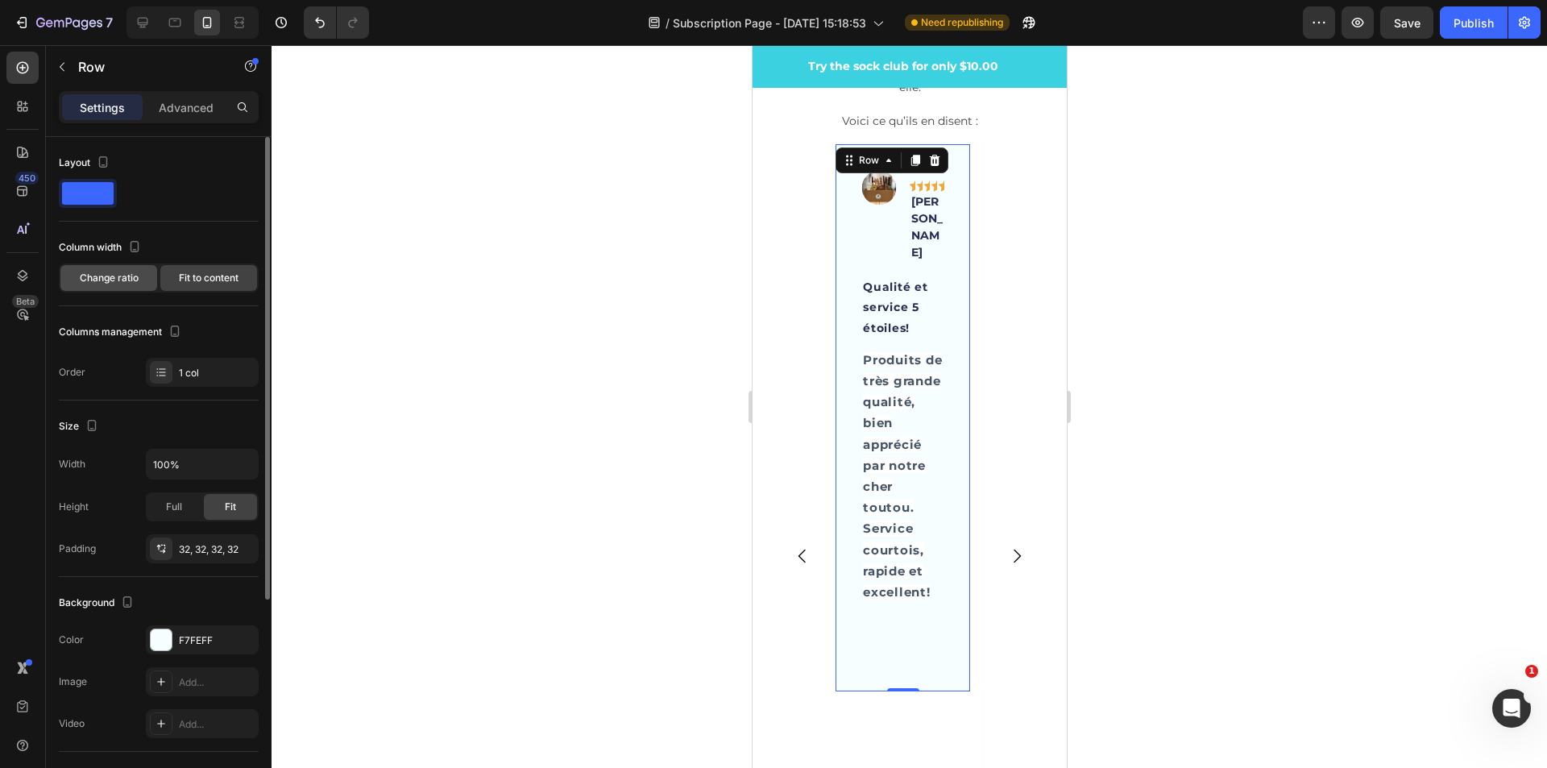
click at [99, 277] on span "Change ratio" at bounding box center [109, 278] width 59 height 15
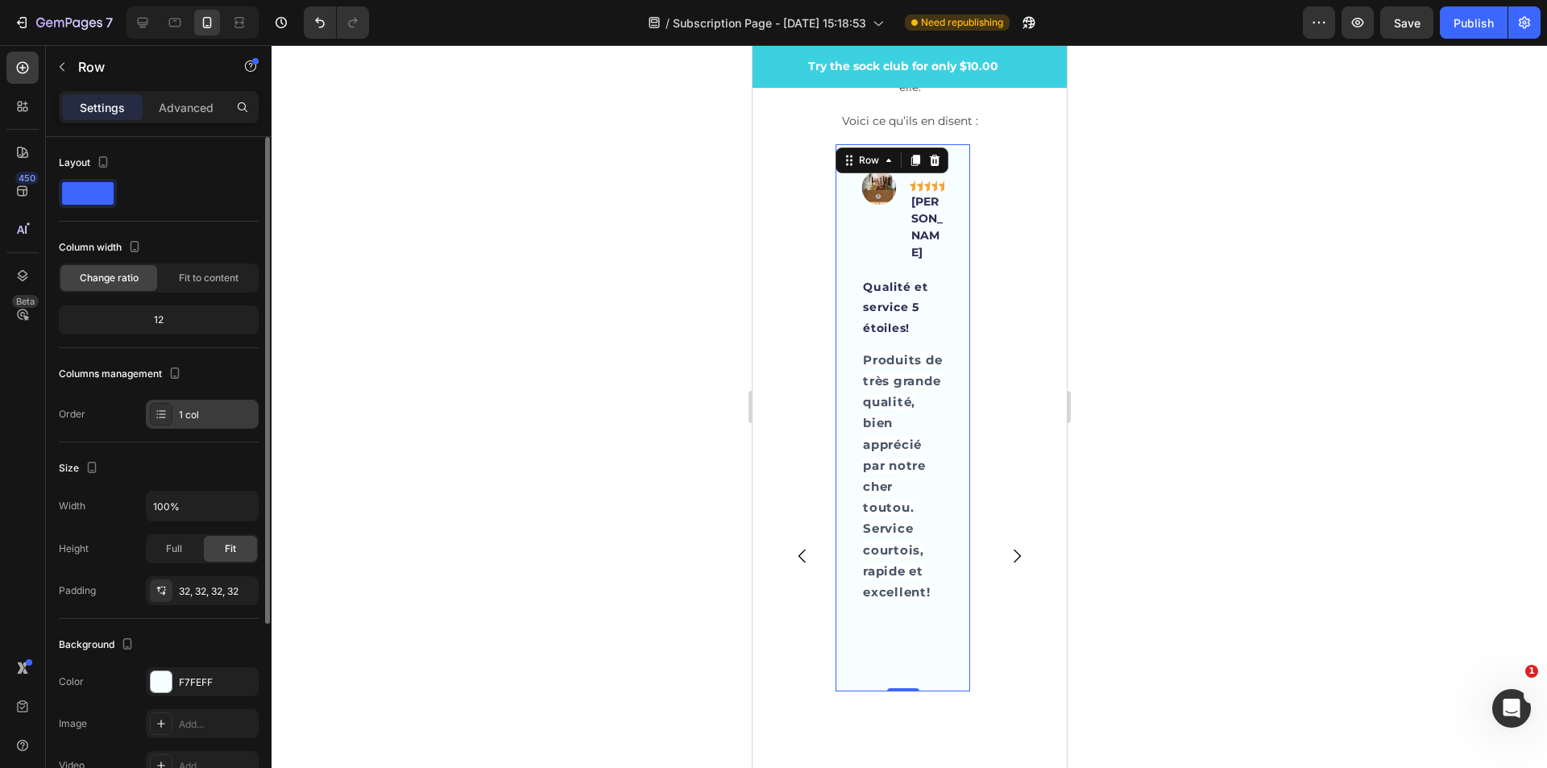
click at [189, 413] on div "1 col" at bounding box center [217, 415] width 76 height 15
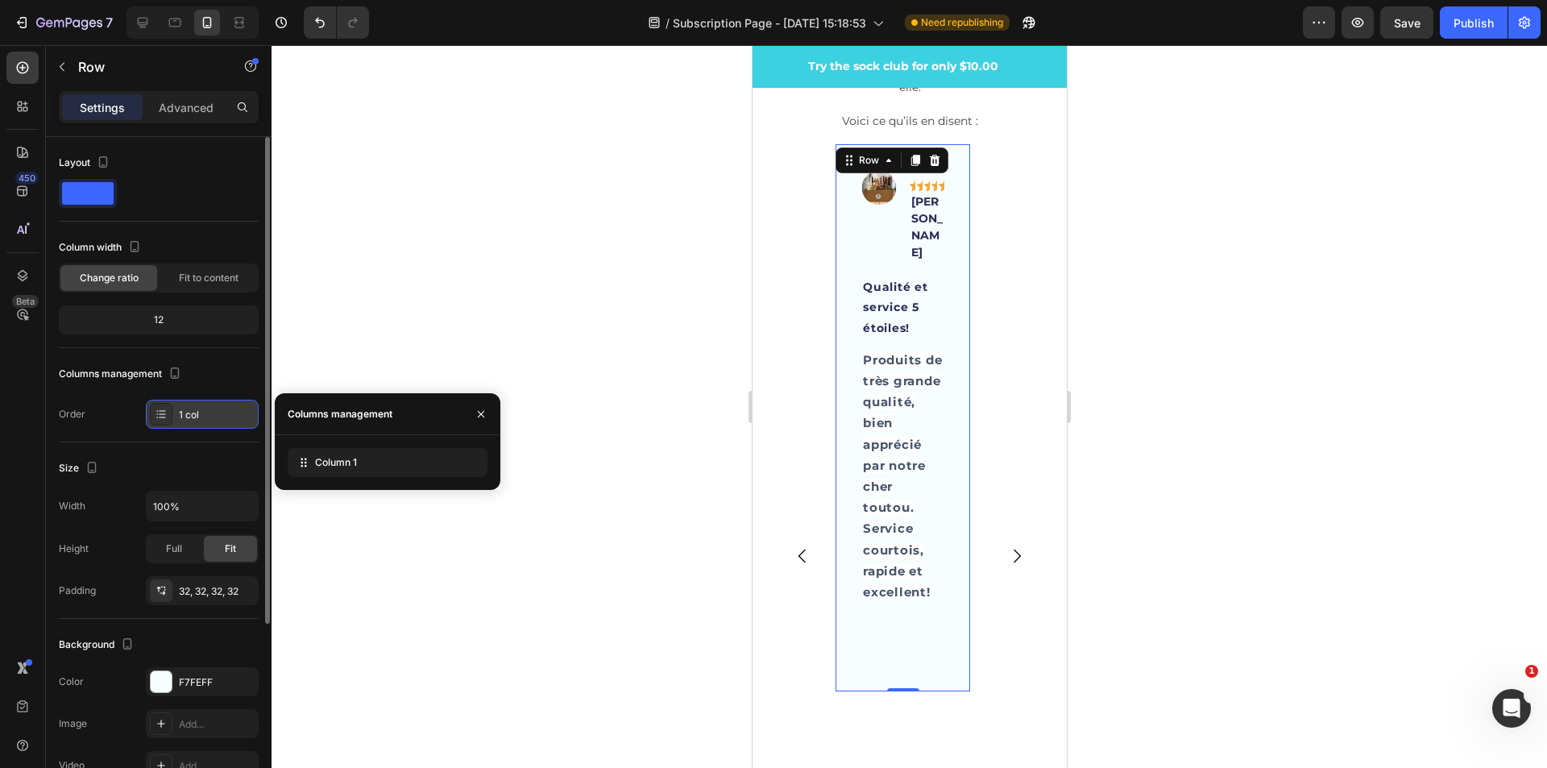
click at [189, 413] on div "1 col" at bounding box center [217, 415] width 76 height 15
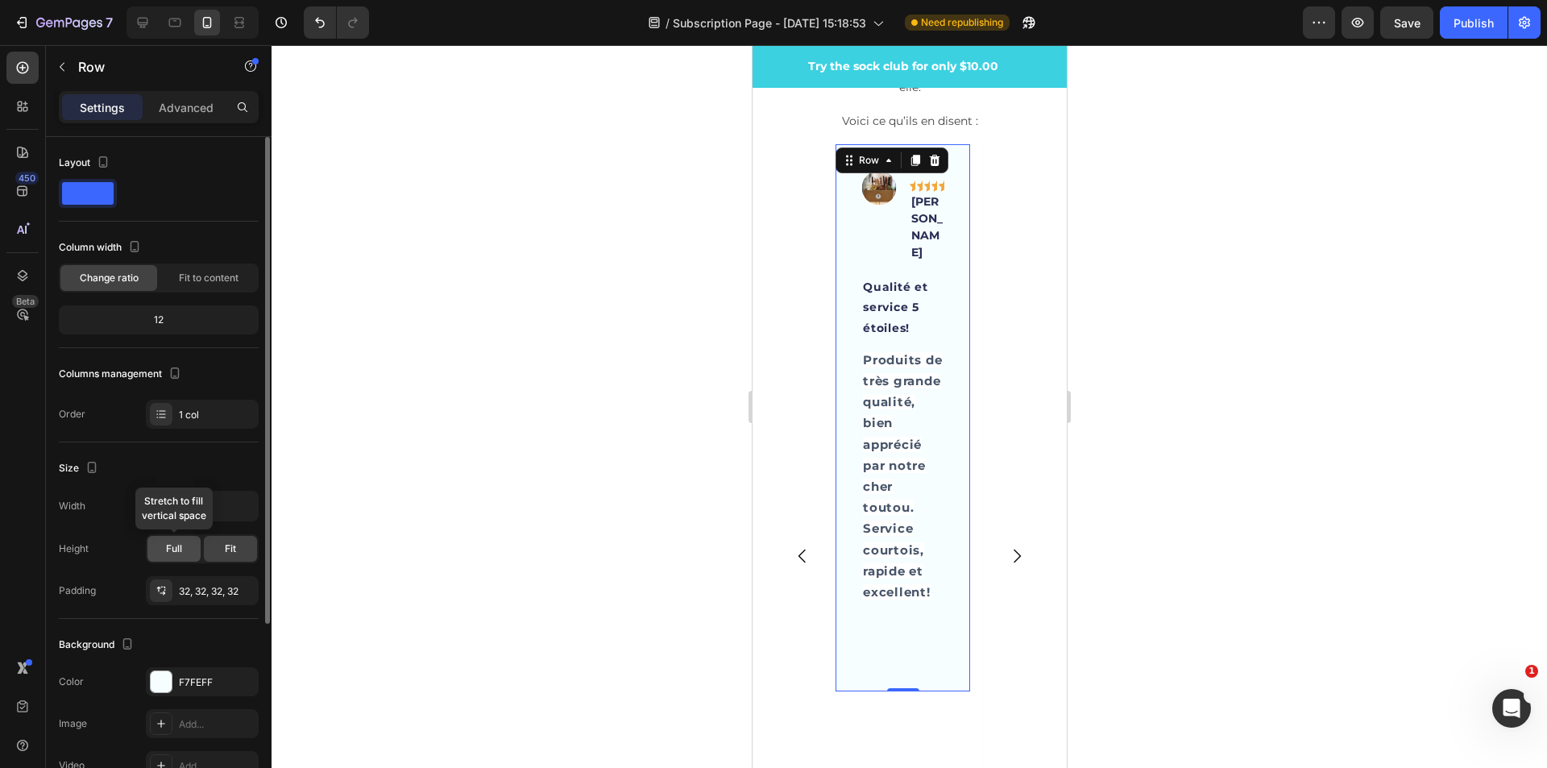
click at [172, 550] on span "Full" at bounding box center [174, 548] width 16 height 15
click at [243, 546] on div "Fit" at bounding box center [230, 549] width 53 height 26
click at [222, 584] on div "32, 32, 32, 32" at bounding box center [202, 591] width 47 height 15
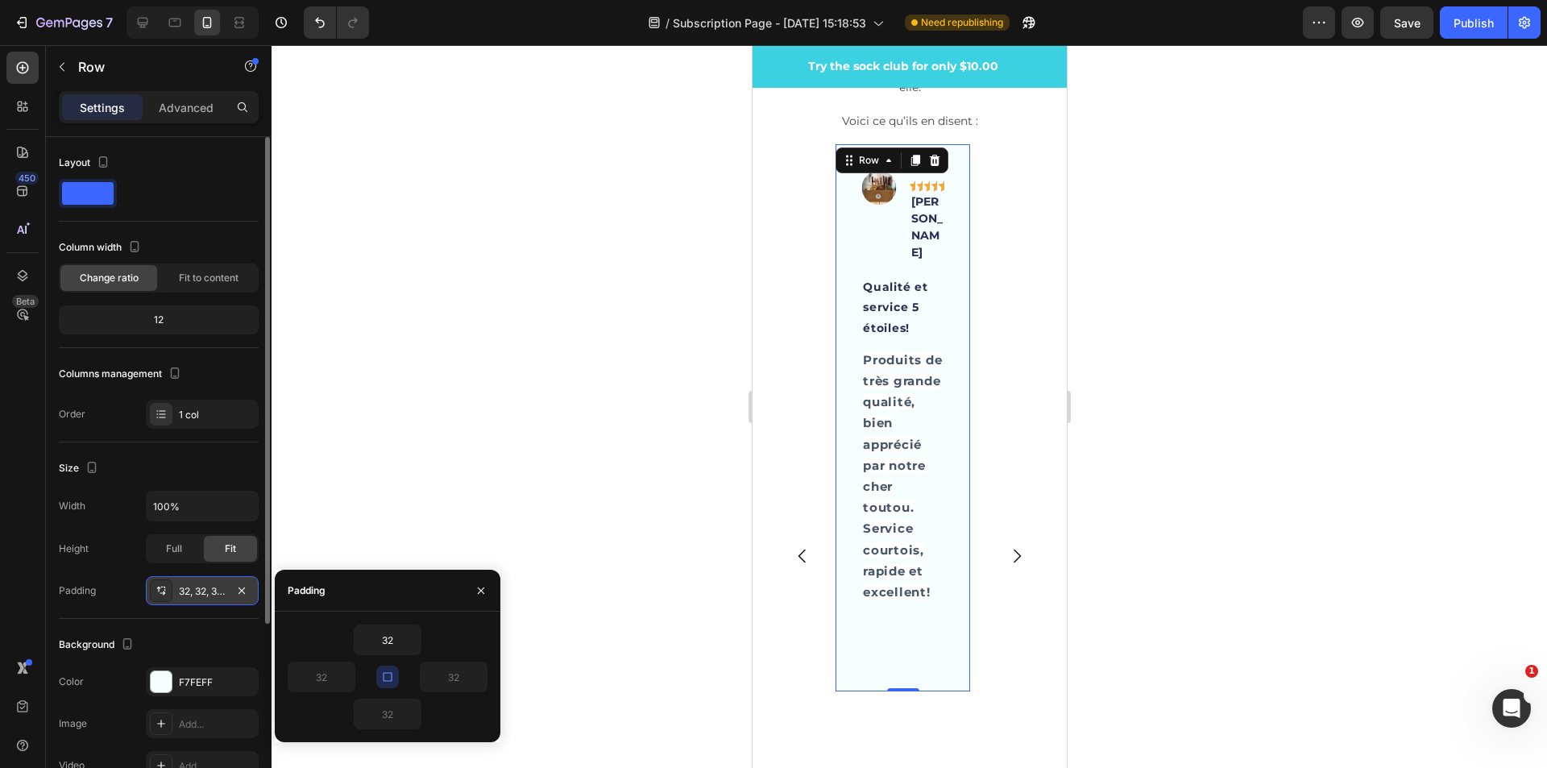
click at [222, 584] on div "32, 32, 32, 32" at bounding box center [202, 591] width 47 height 15
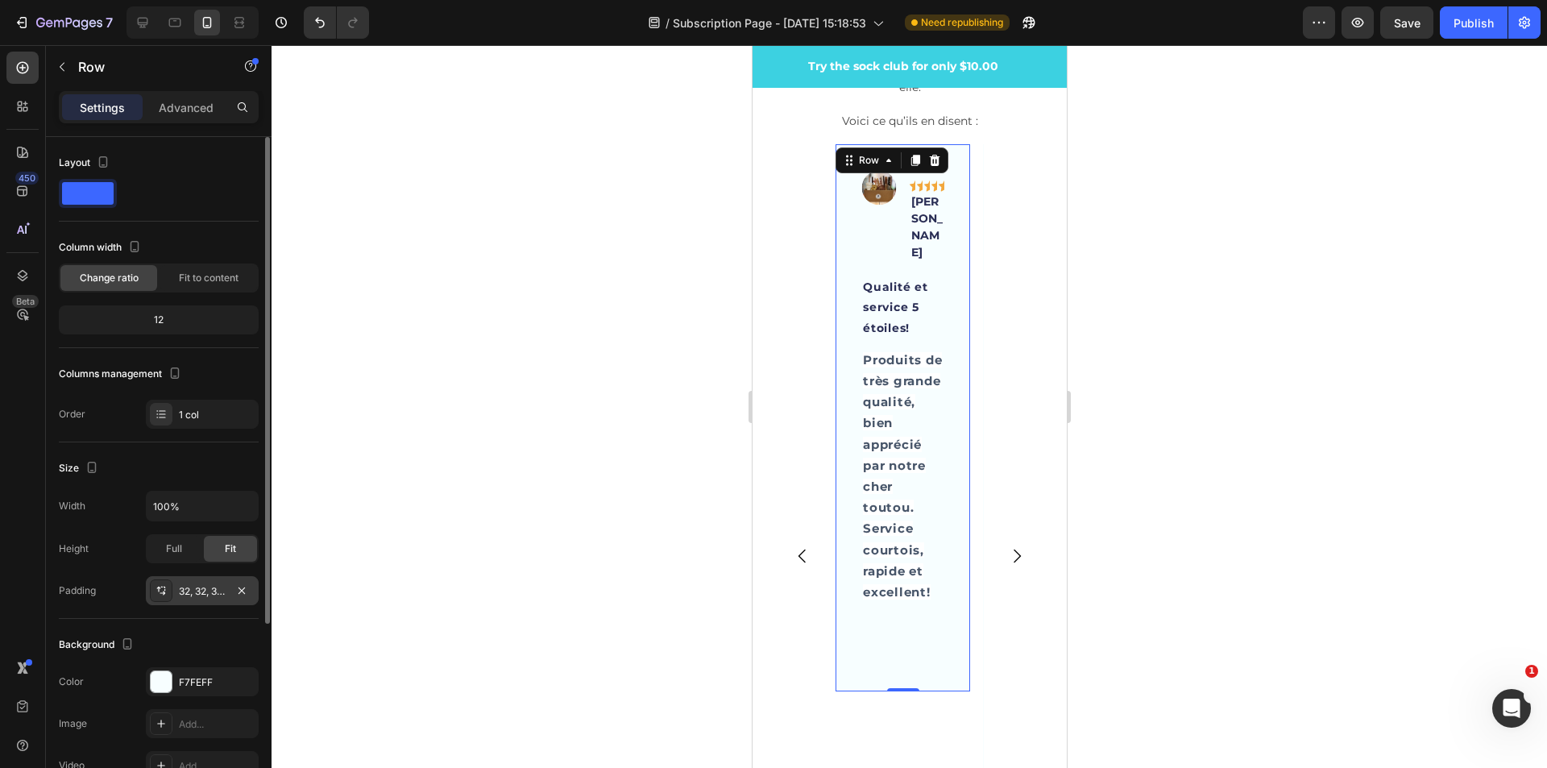
click at [222, 584] on div "32, 32, 32, 32" at bounding box center [202, 591] width 47 height 15
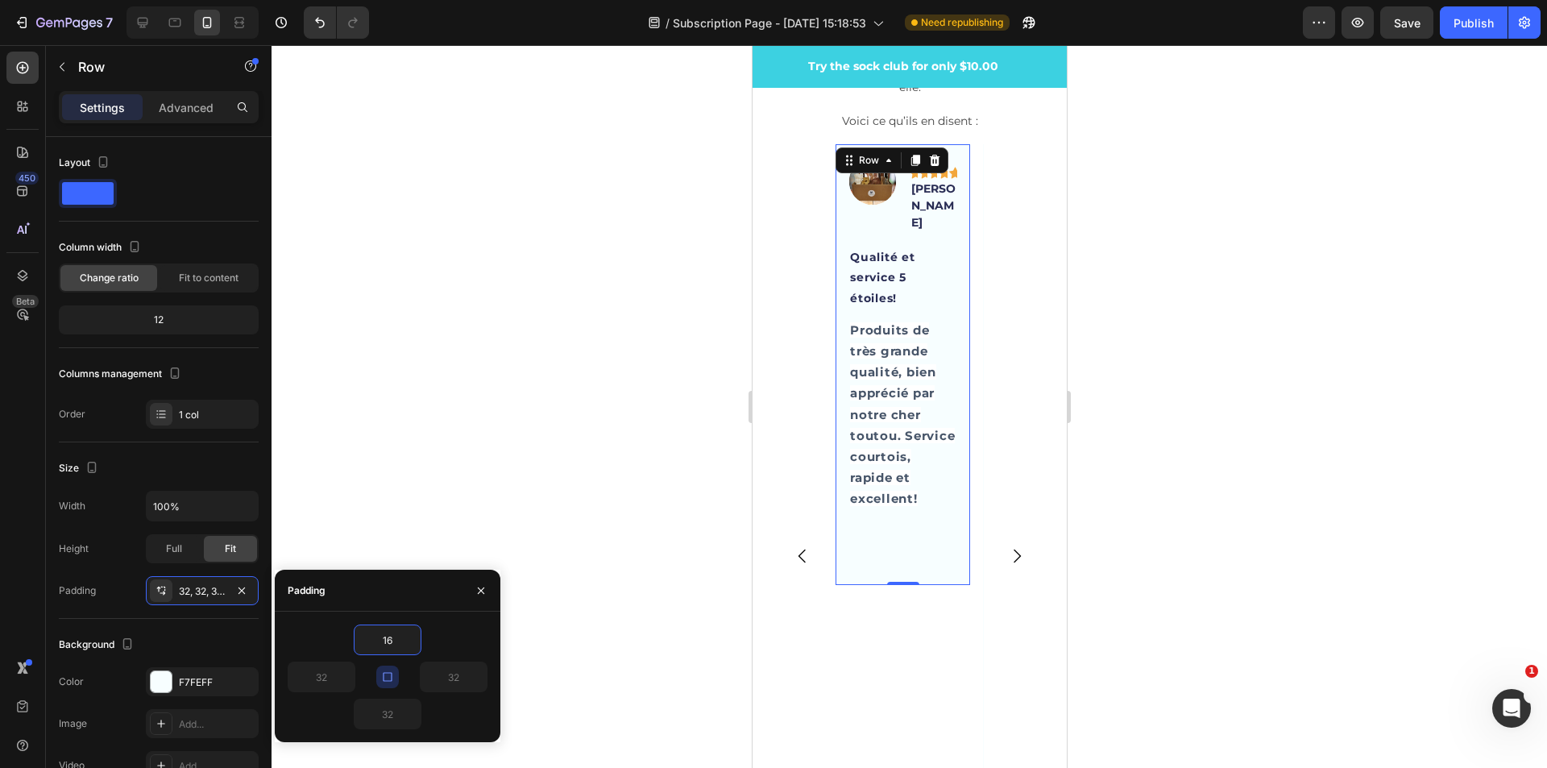
type input "16"
click at [412, 635] on icon "button" at bounding box center [412, 639] width 13 height 13
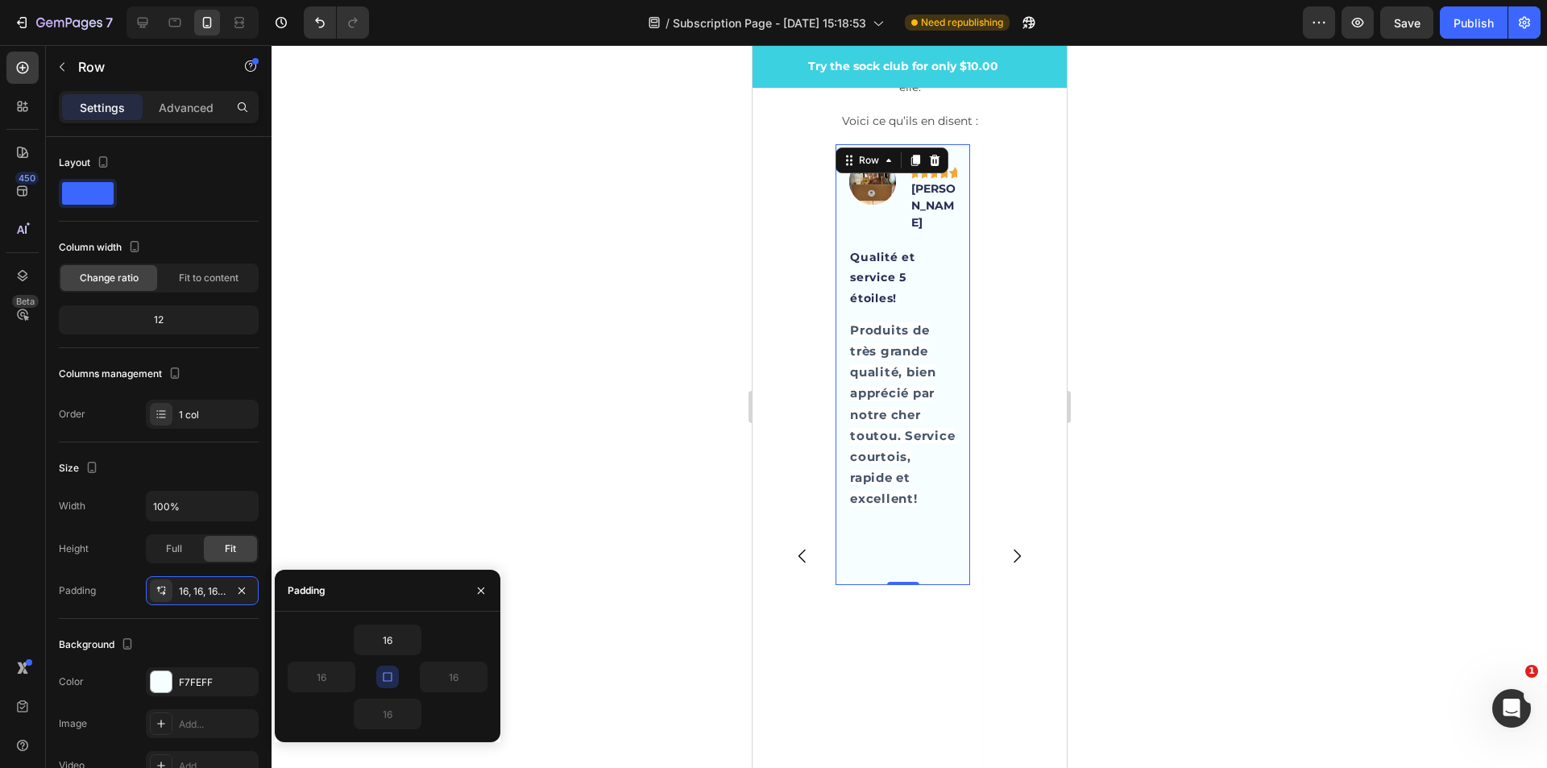
click at [446, 640] on div "16" at bounding box center [388, 639] width 200 height 31
click at [406, 639] on icon "button" at bounding box center [412, 639] width 13 height 13
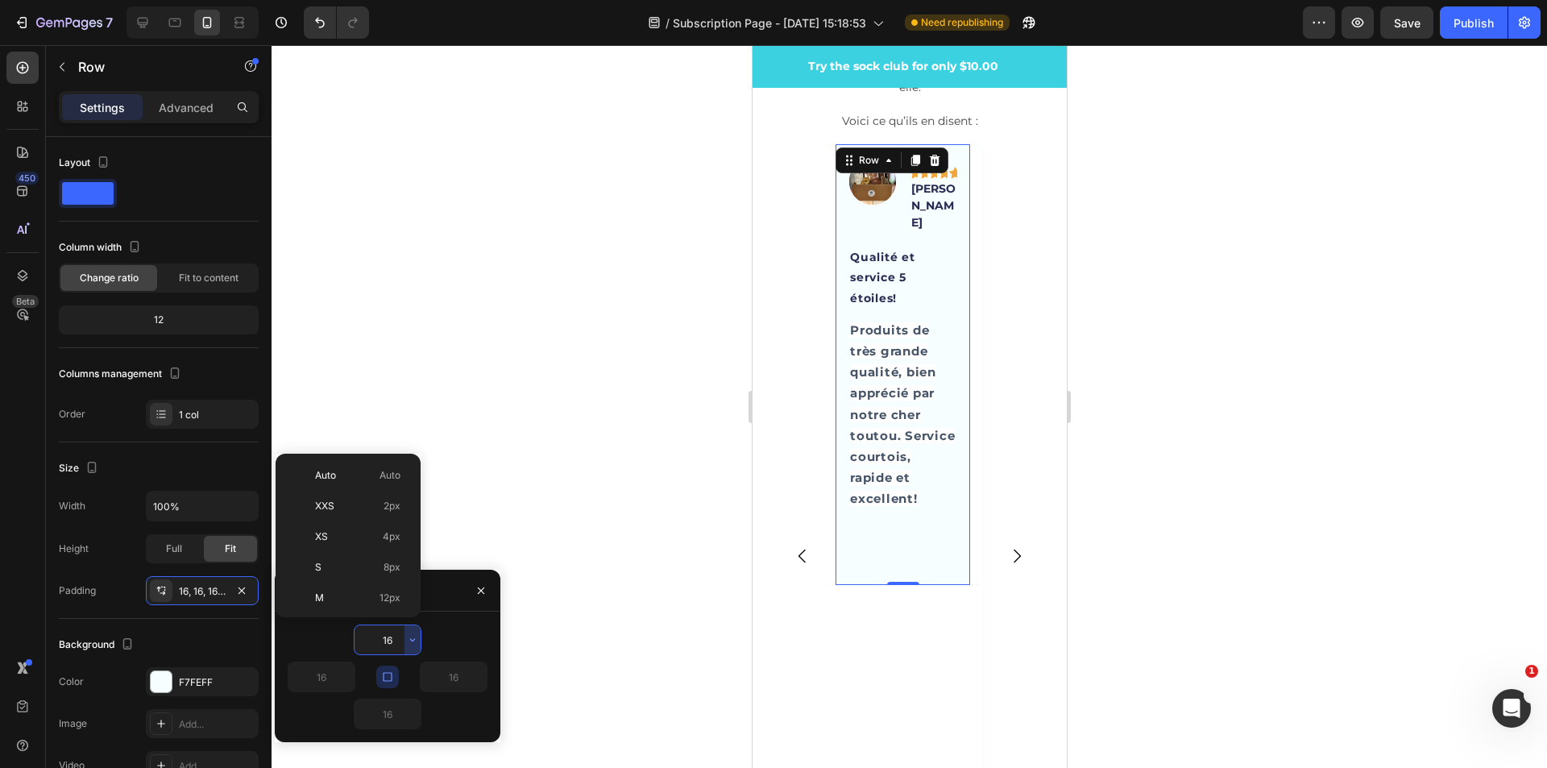
click at [483, 401] on div at bounding box center [910, 406] width 1276 height 723
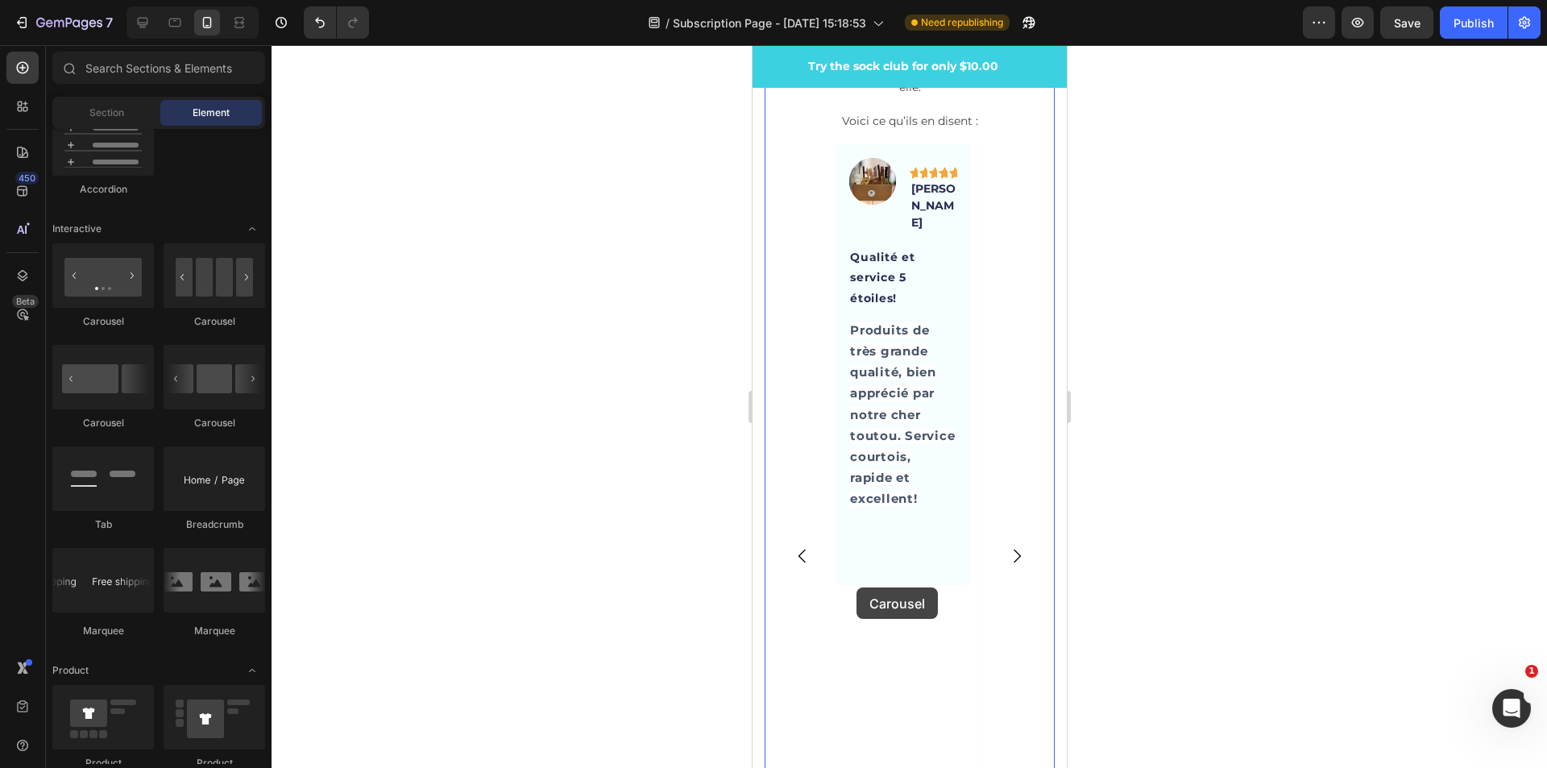
scroll to position [5461, 0]
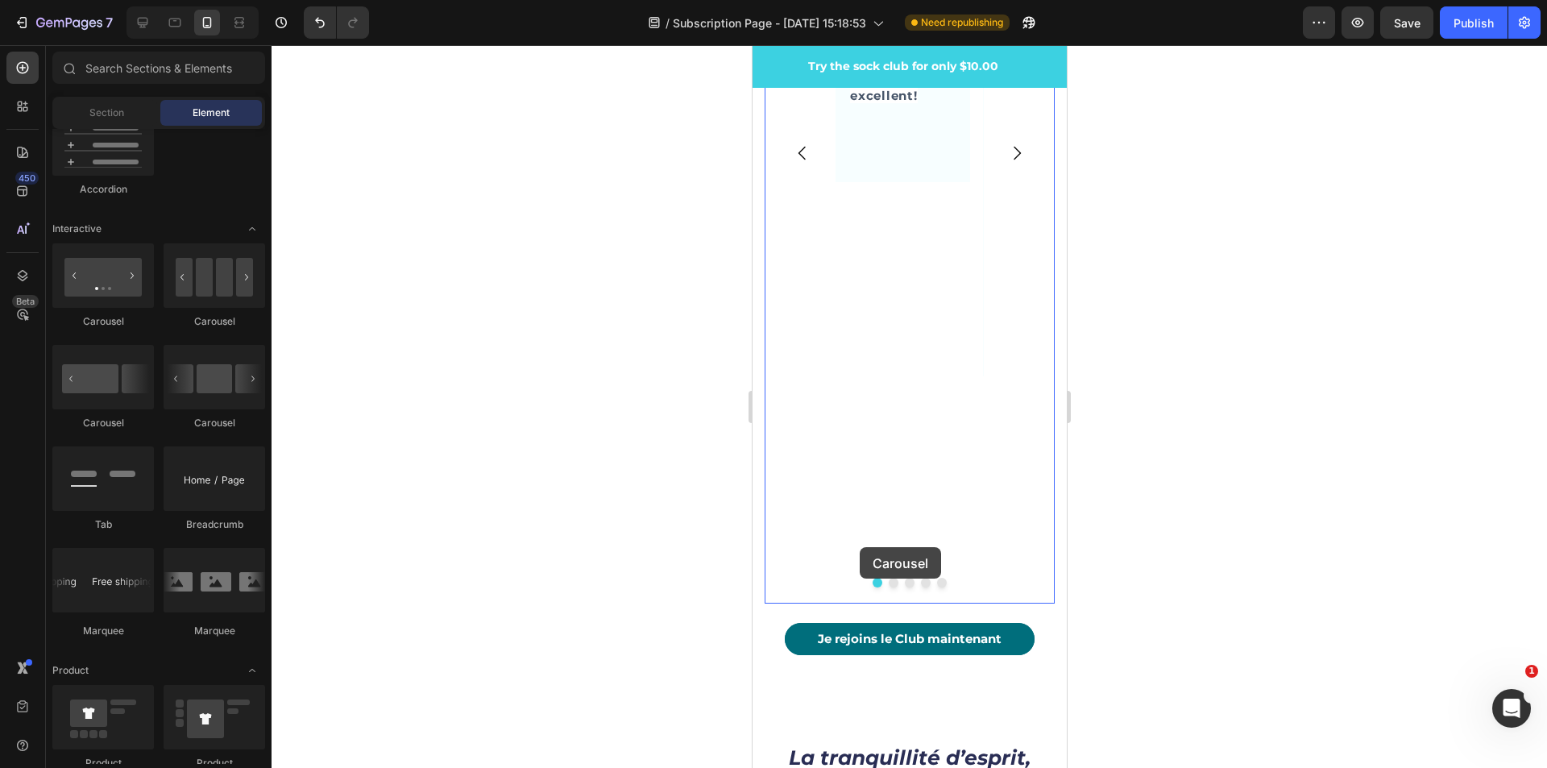
drag, startPoint x: 855, startPoint y: 324, endPoint x: 859, endPoint y: 547, distance: 223.2
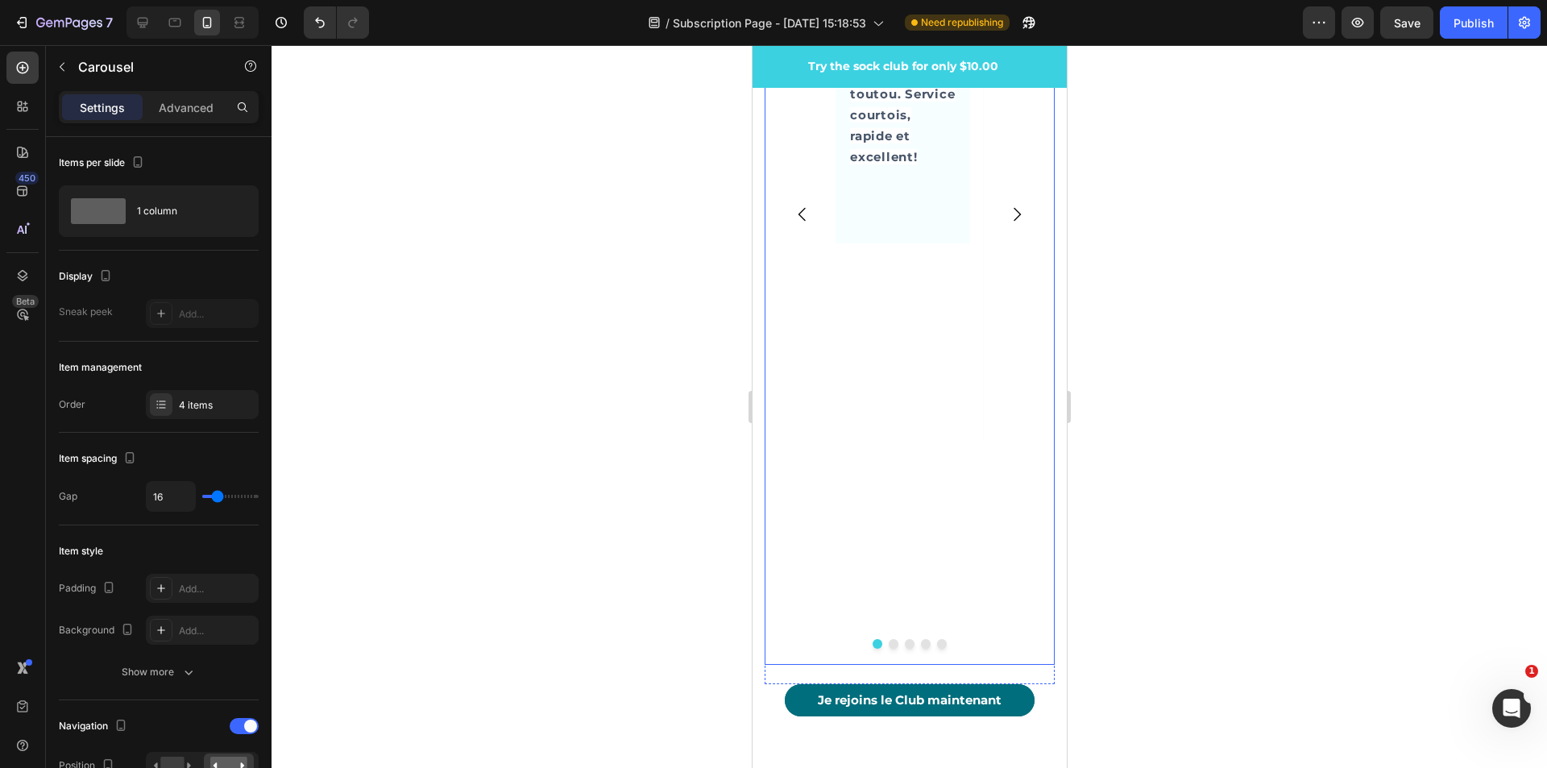
scroll to position [5522, 0]
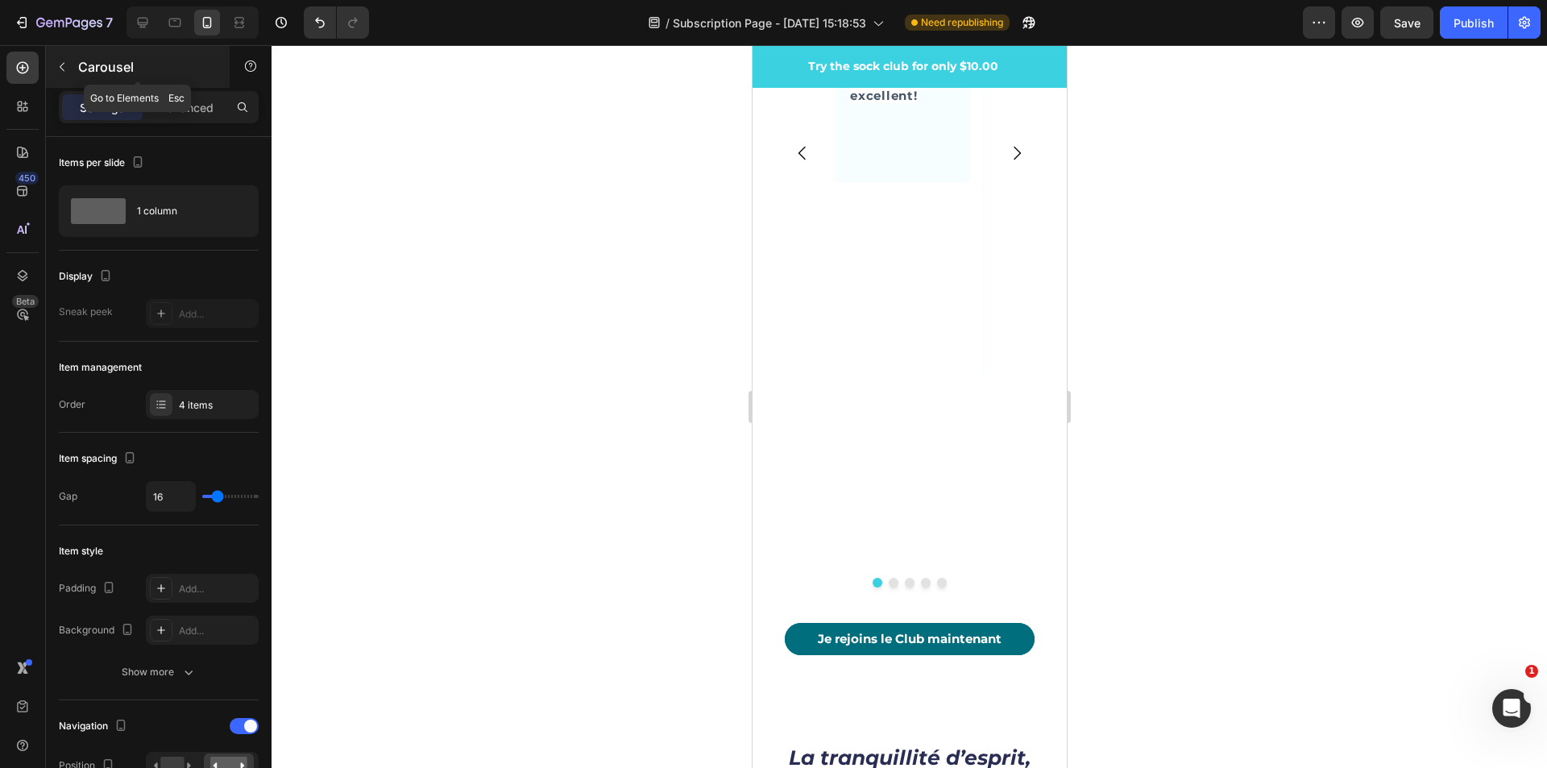
click at [66, 71] on icon "button" at bounding box center [62, 66] width 13 height 13
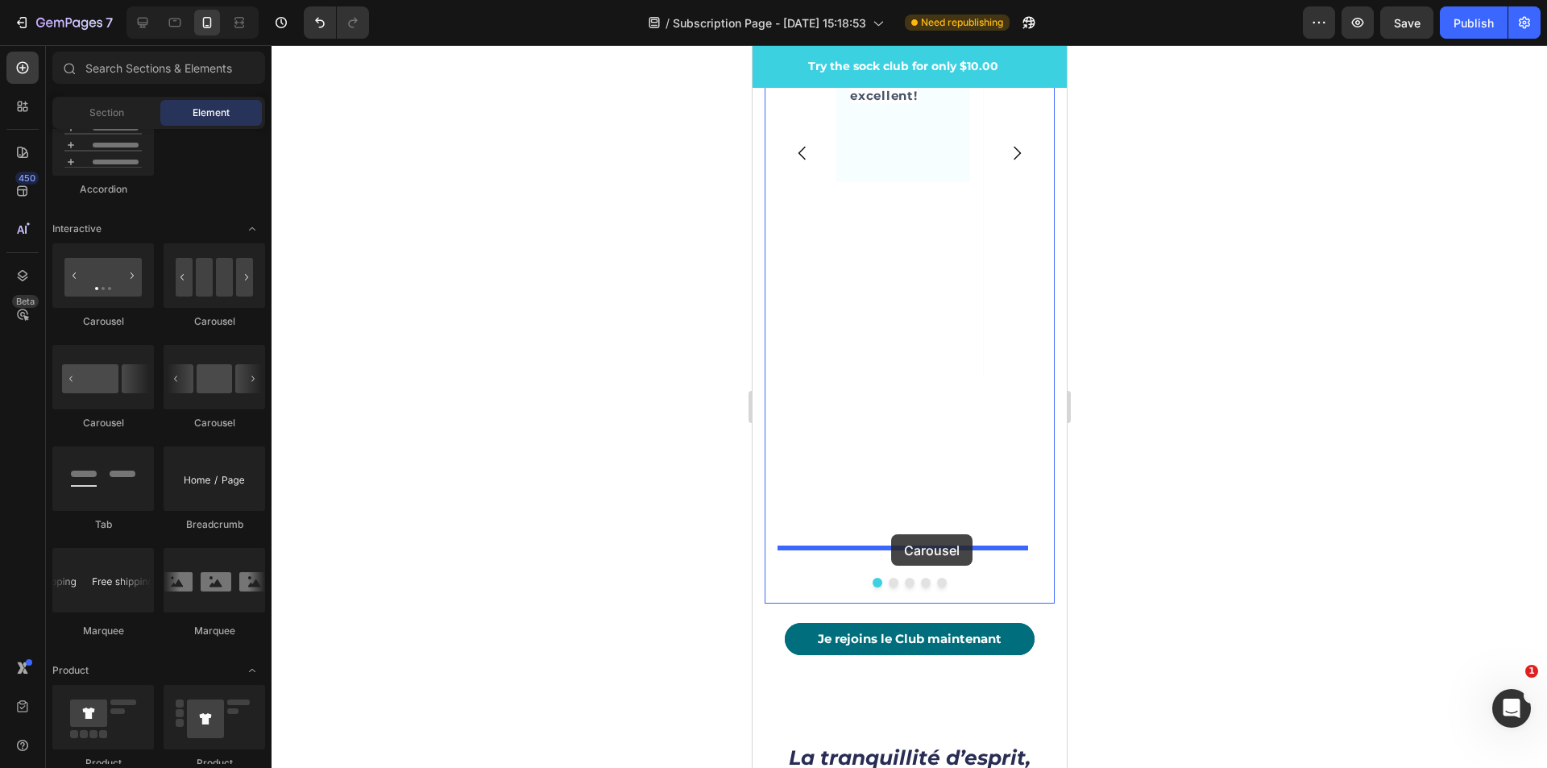
drag, startPoint x: 971, startPoint y: 367, endPoint x: 890, endPoint y: 534, distance: 186.0
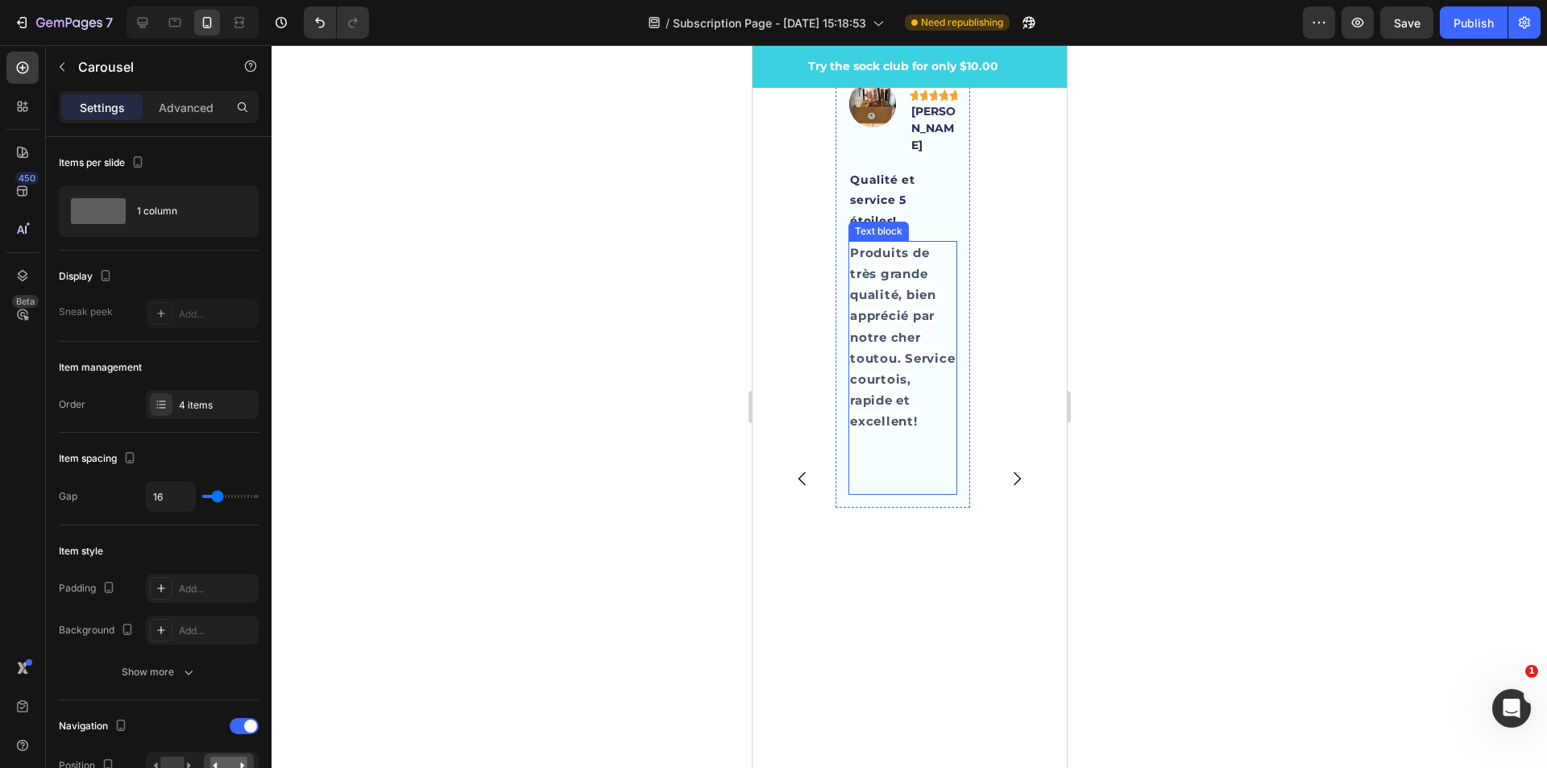
scroll to position [5200, 0]
click at [858, 482] on div "Image Icon Icon Icon Icon Icon Row [PERSON_NAME] Text block Row Qualité et serv…" at bounding box center [902, 284] width 135 height 441
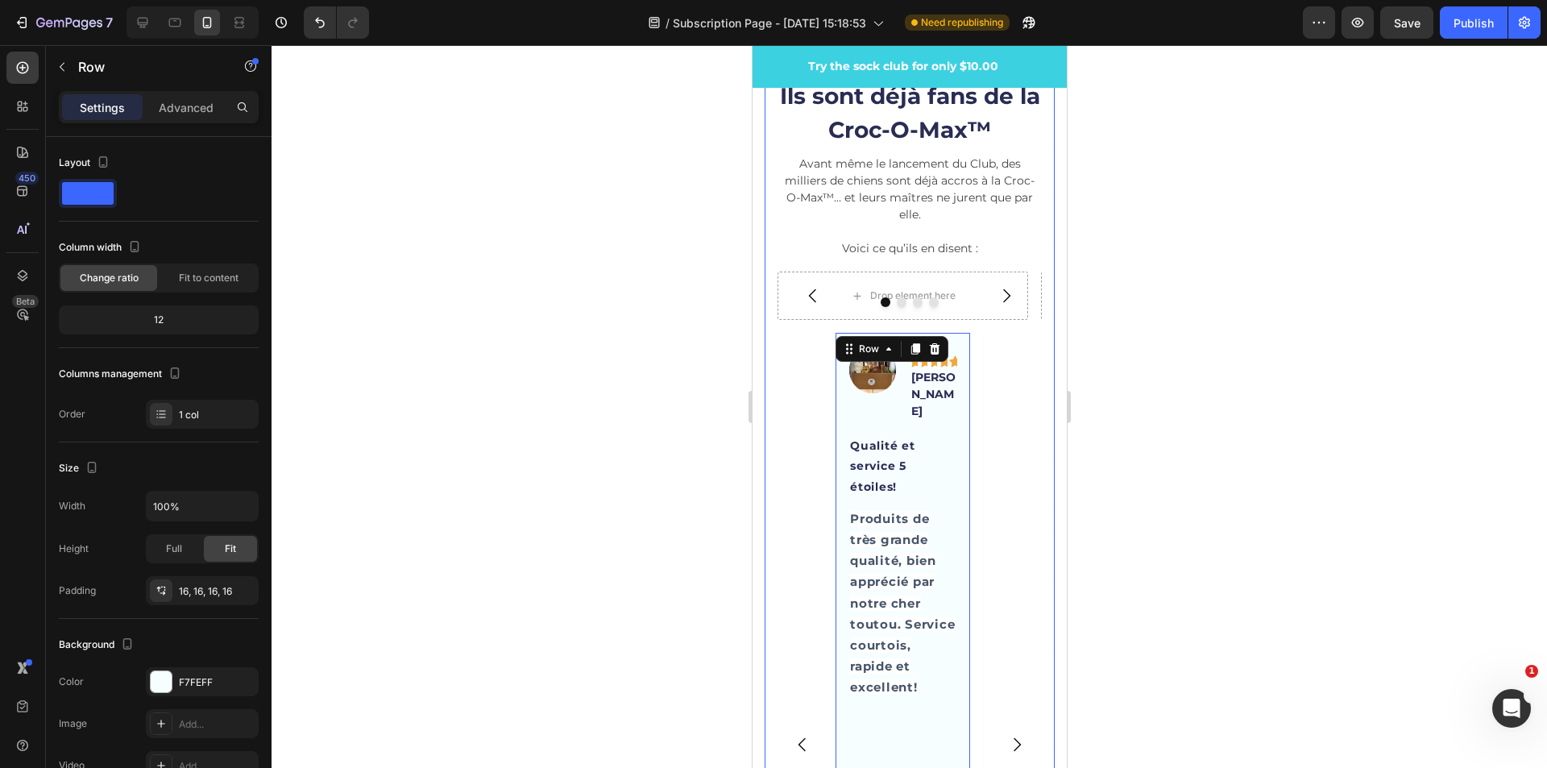
scroll to position [4877, 0]
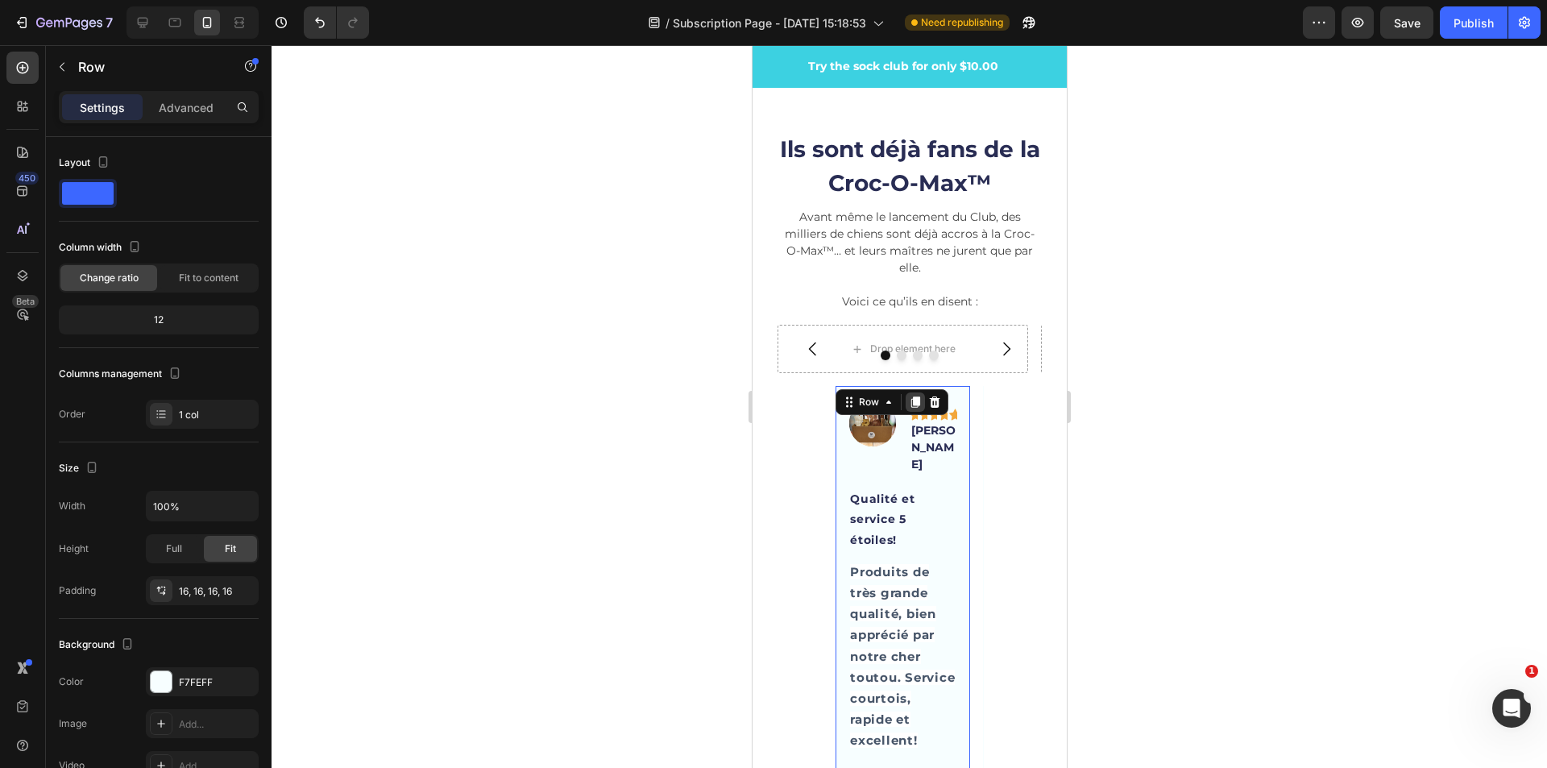
click at [914, 403] on icon at bounding box center [914, 401] width 9 height 11
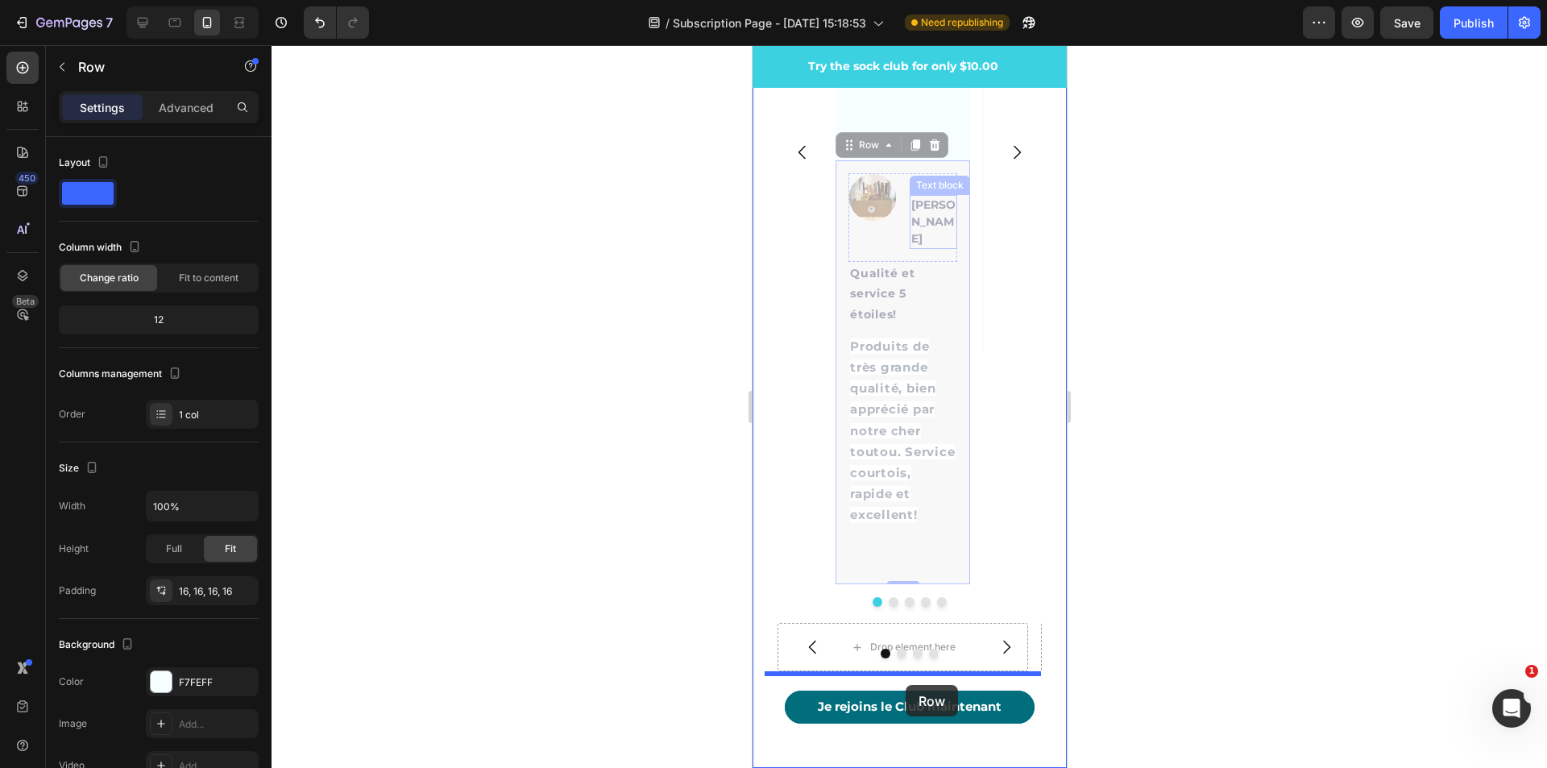
scroll to position [5556, 0]
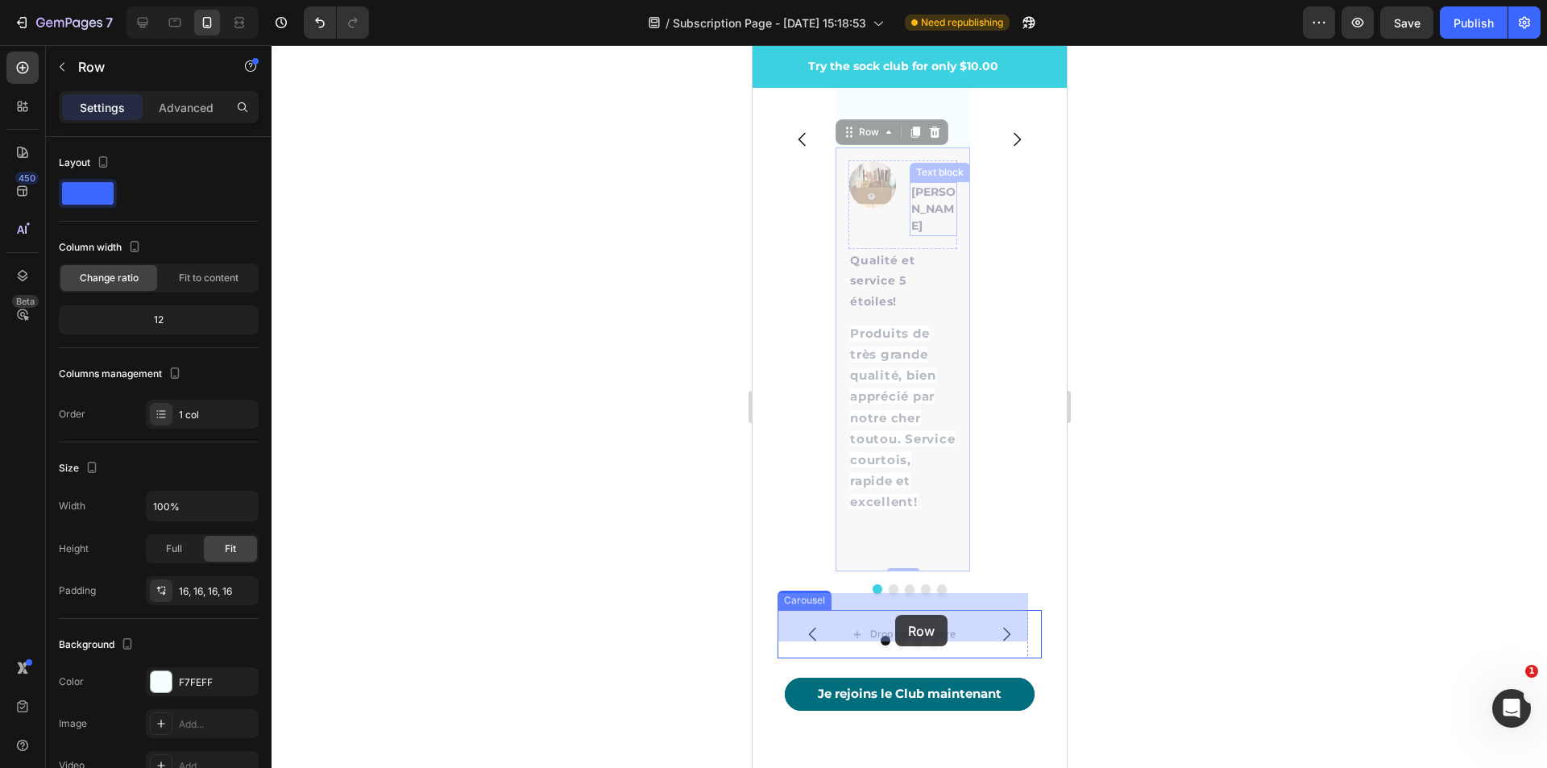
drag, startPoint x: 855, startPoint y: 251, endPoint x: 894, endPoint y: 615, distance: 365.5
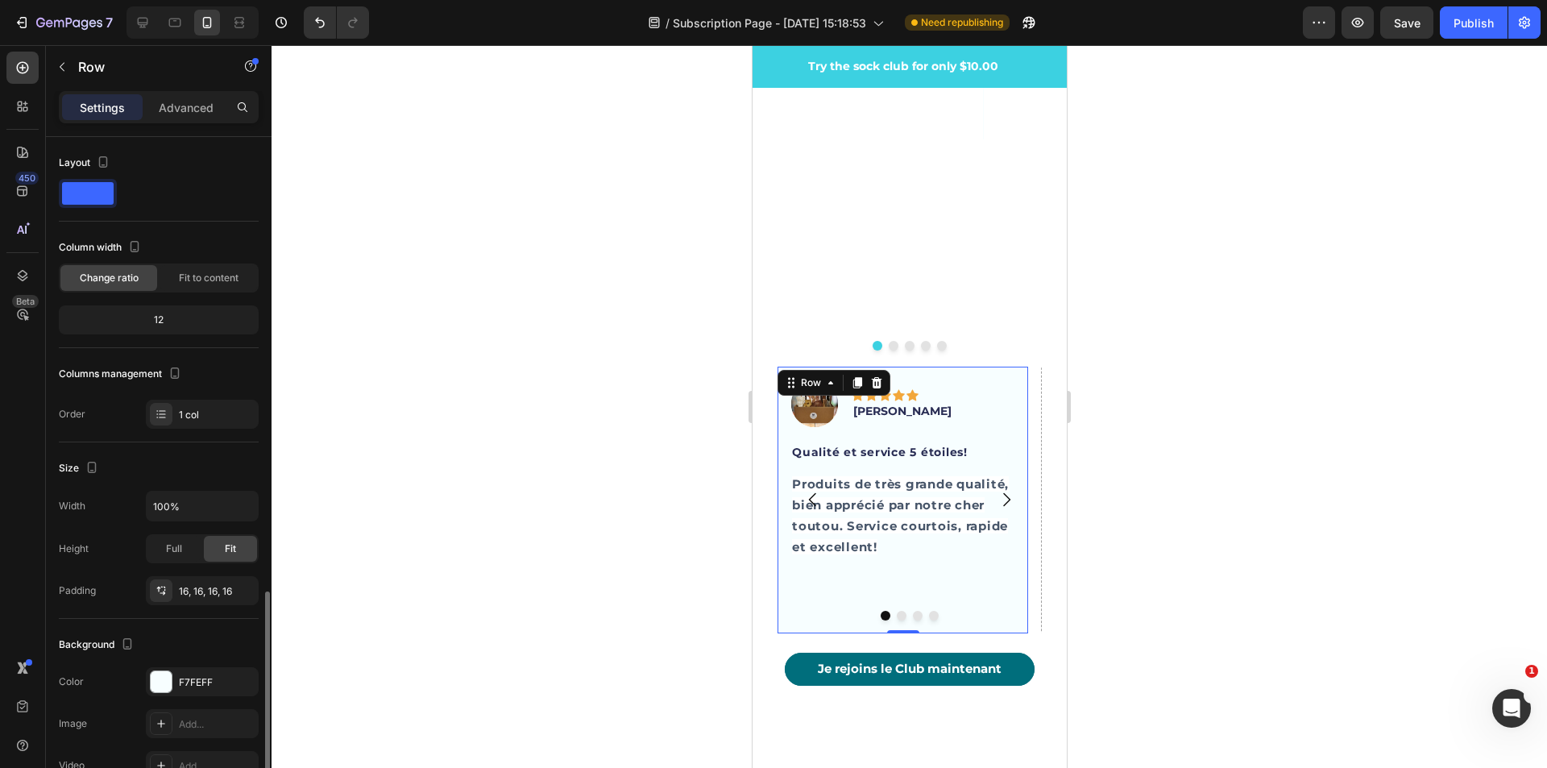
scroll to position [264, 0]
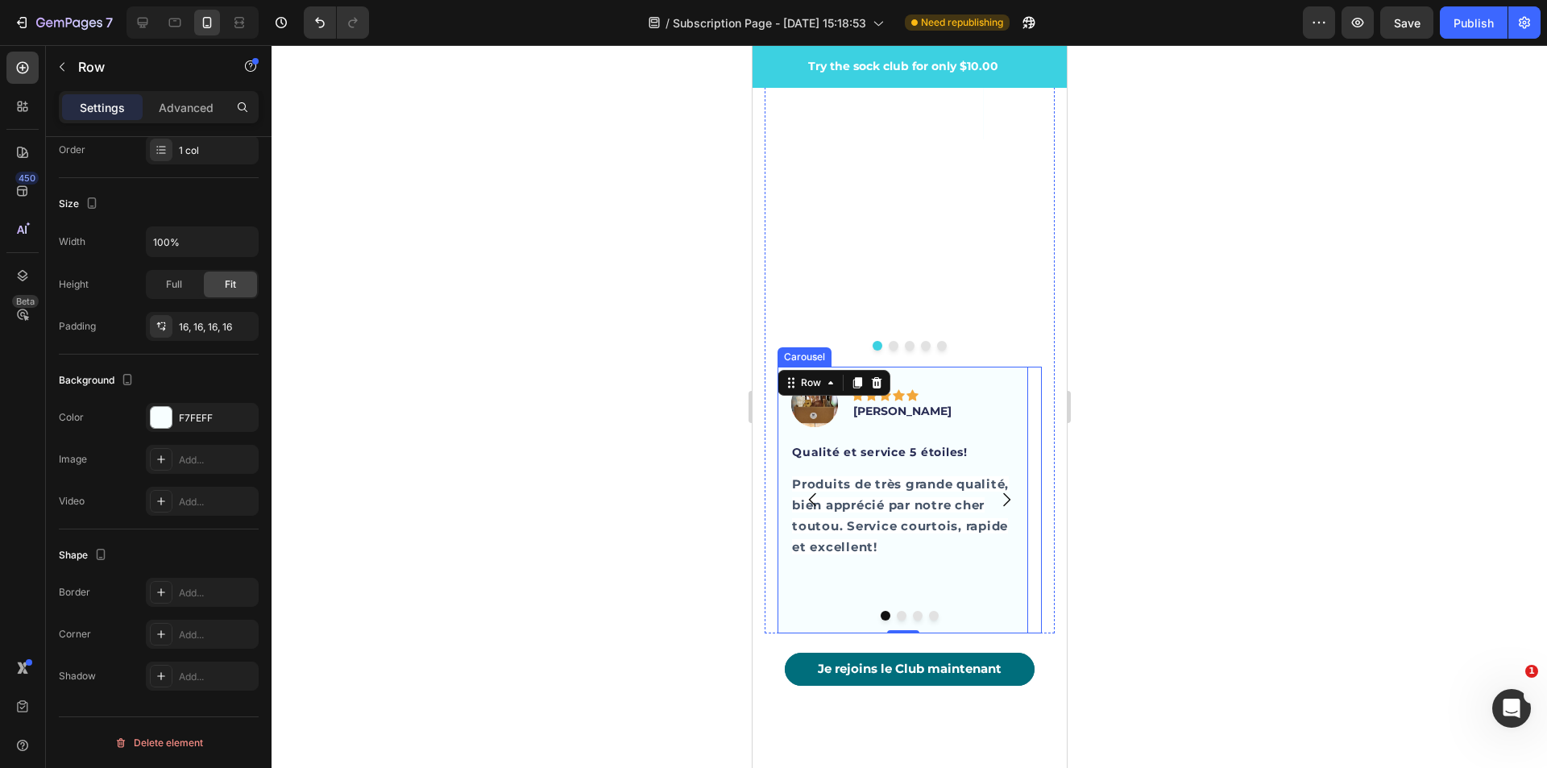
click at [796, 611] on div at bounding box center [909, 616] width 264 height 10
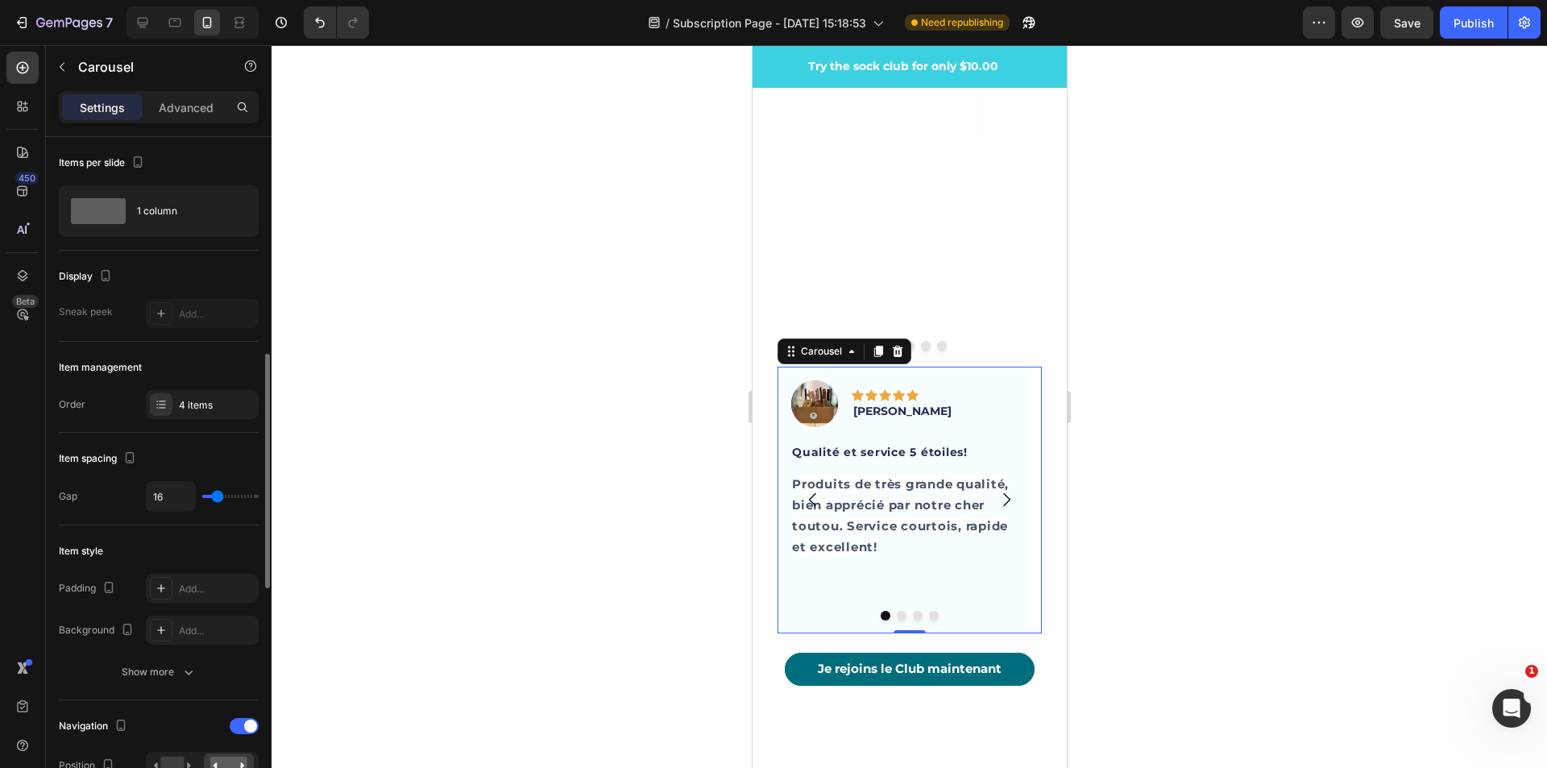
scroll to position [242, 0]
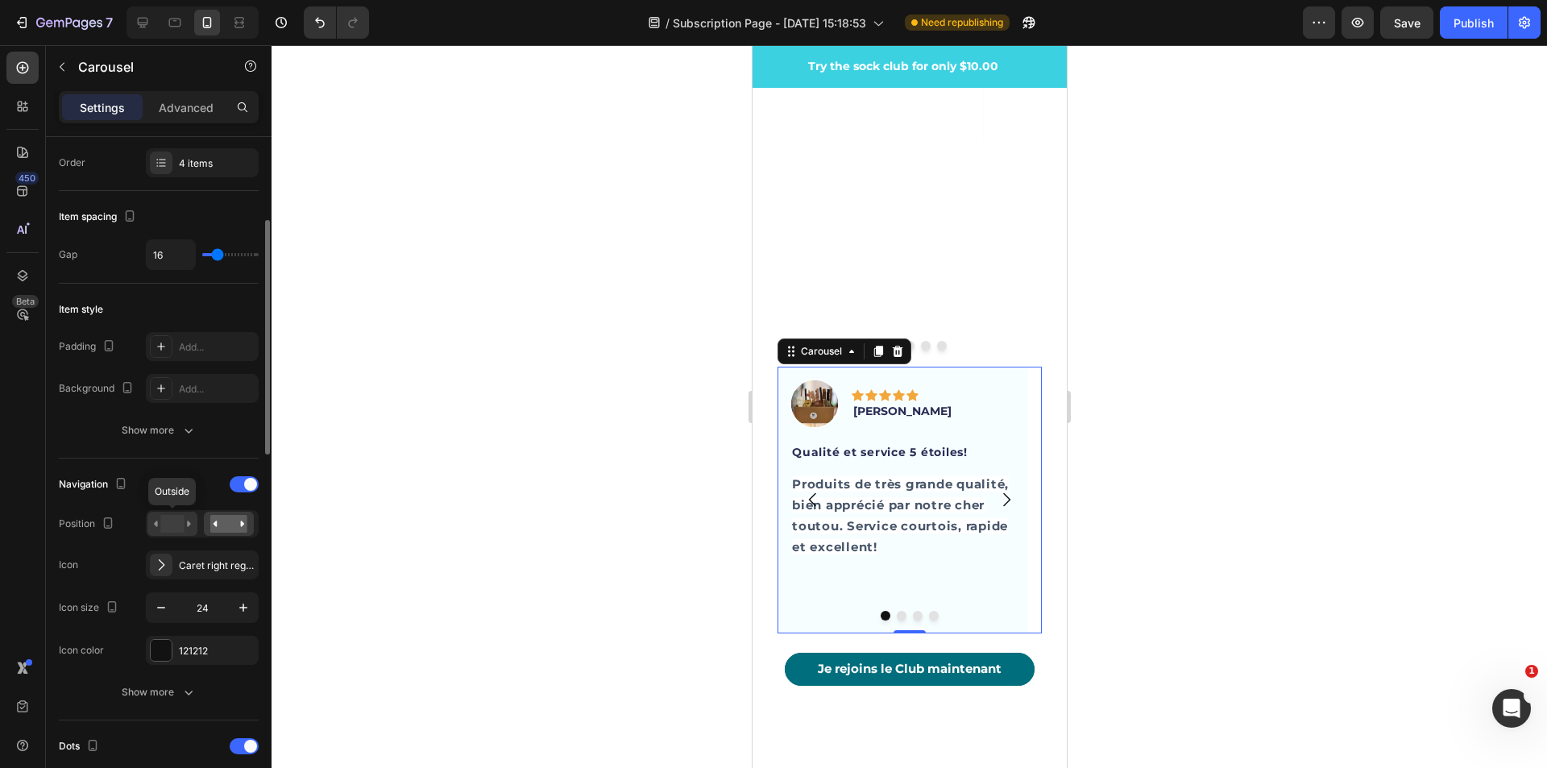
click at [186, 525] on icon at bounding box center [172, 524] width 37 height 18
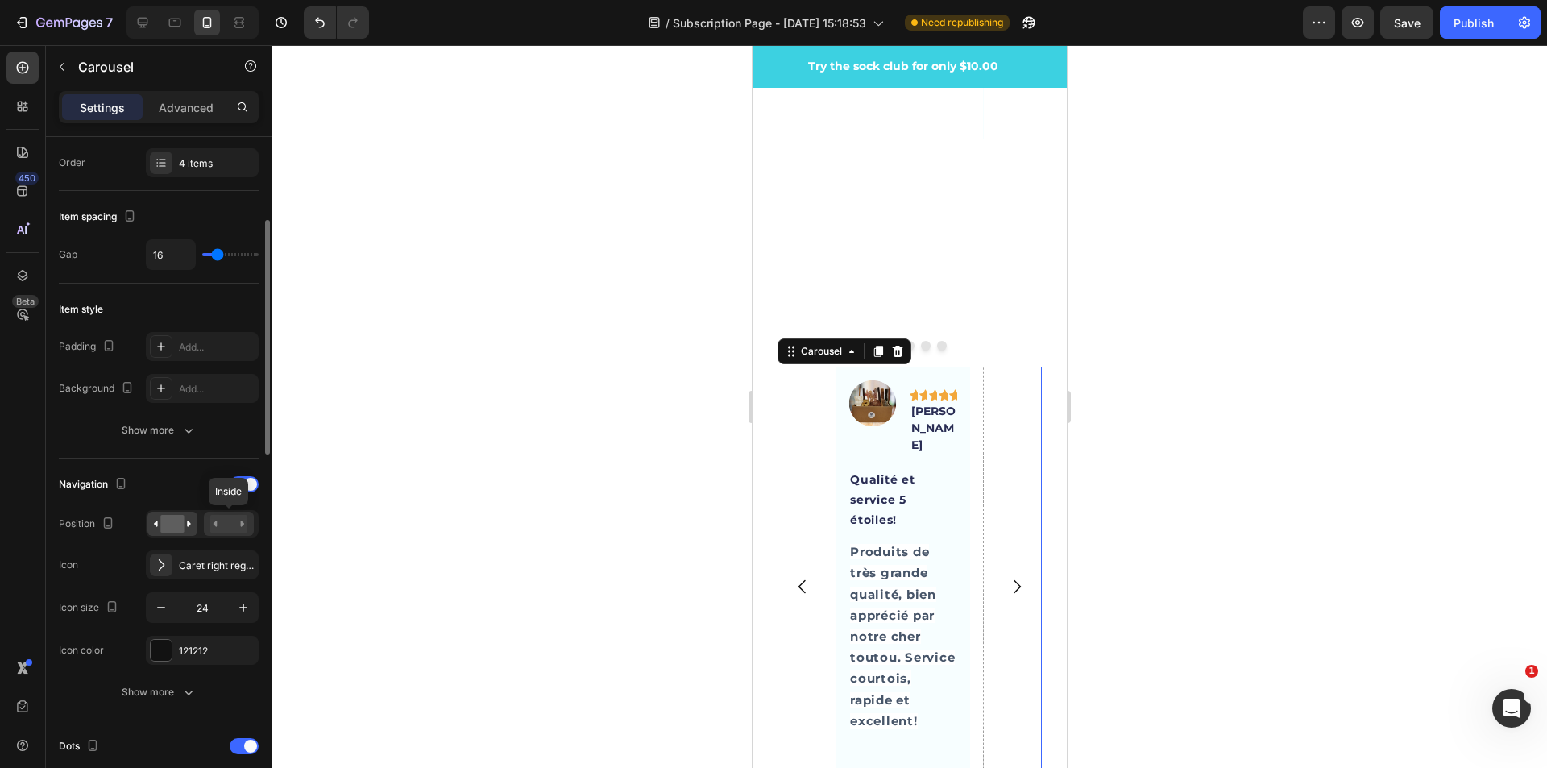
click at [230, 533] on rect at bounding box center [228, 524] width 37 height 18
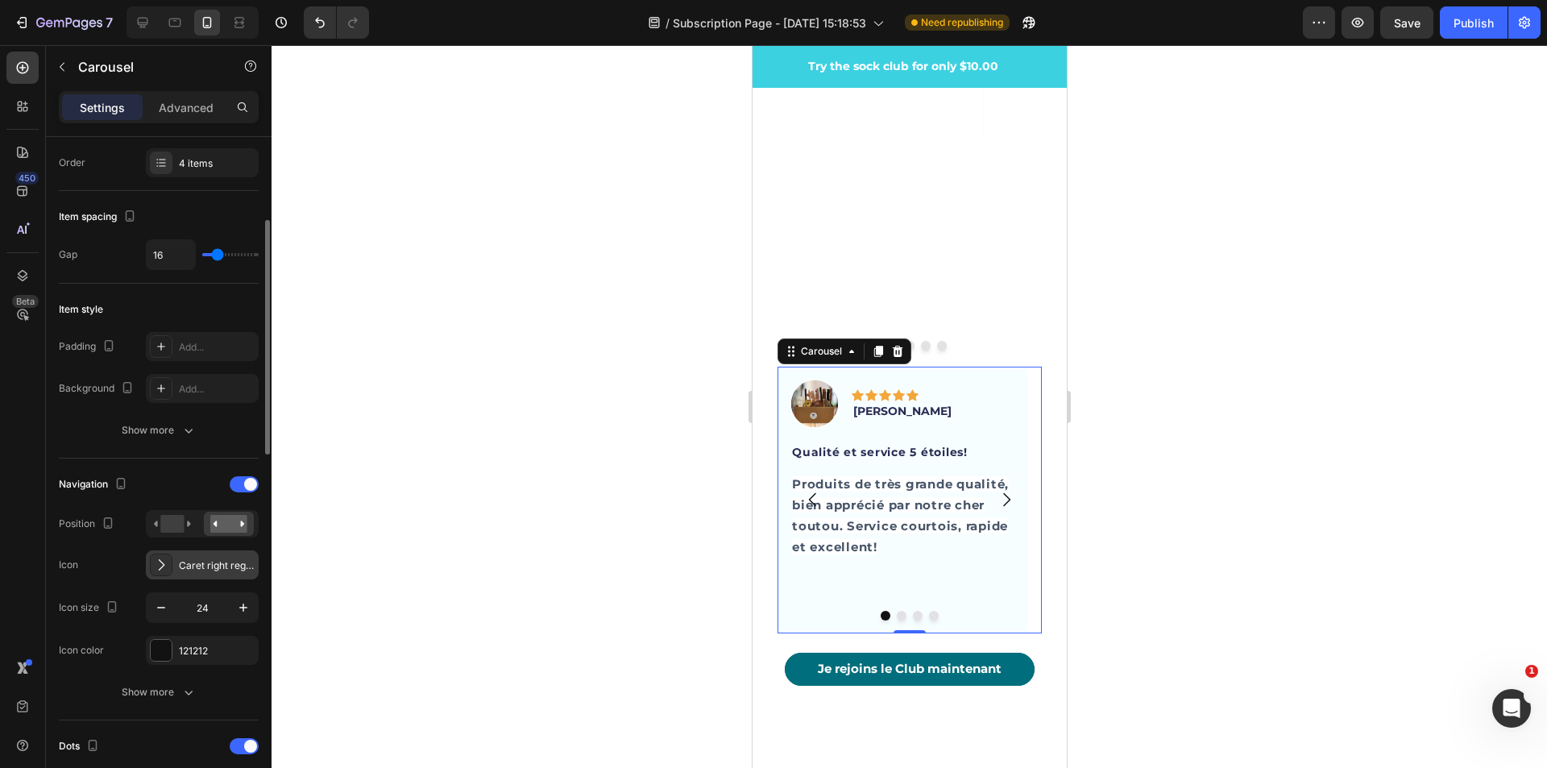
click at [215, 565] on div "Caret right regular" at bounding box center [217, 565] width 76 height 15
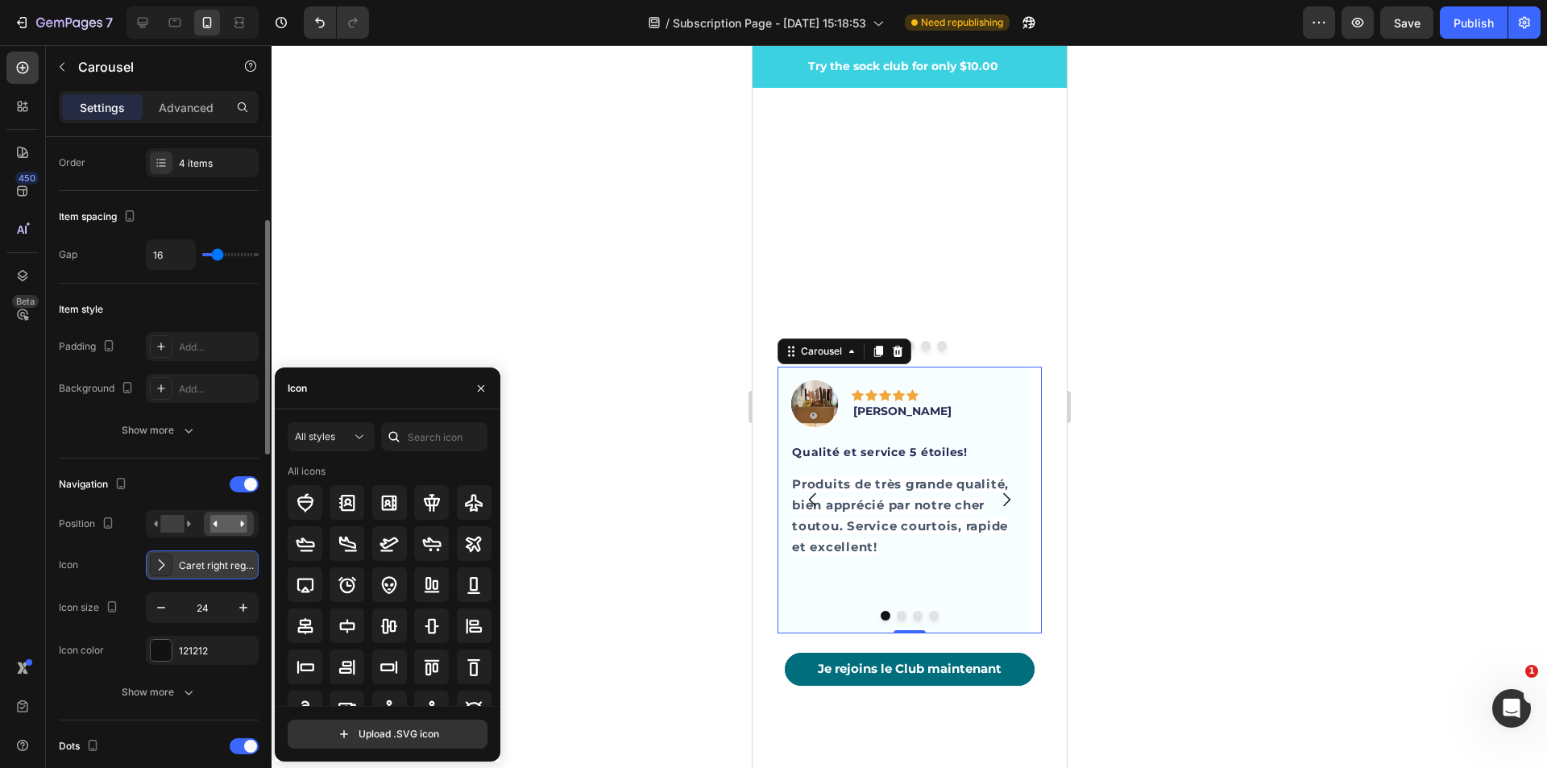
click at [215, 565] on div "Caret right regular" at bounding box center [217, 565] width 76 height 15
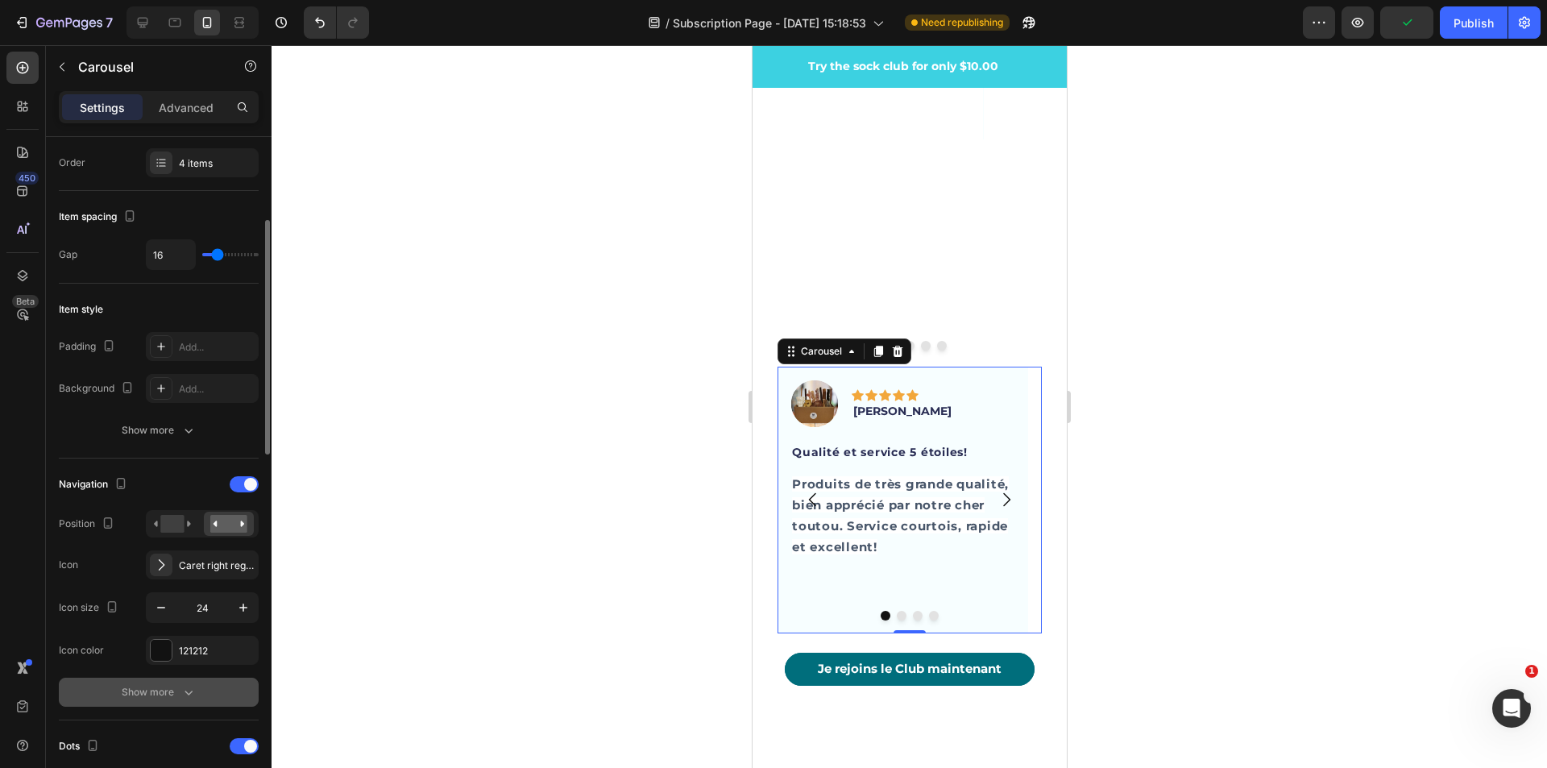
click at [180, 692] on icon "button" at bounding box center [188, 692] width 16 height 16
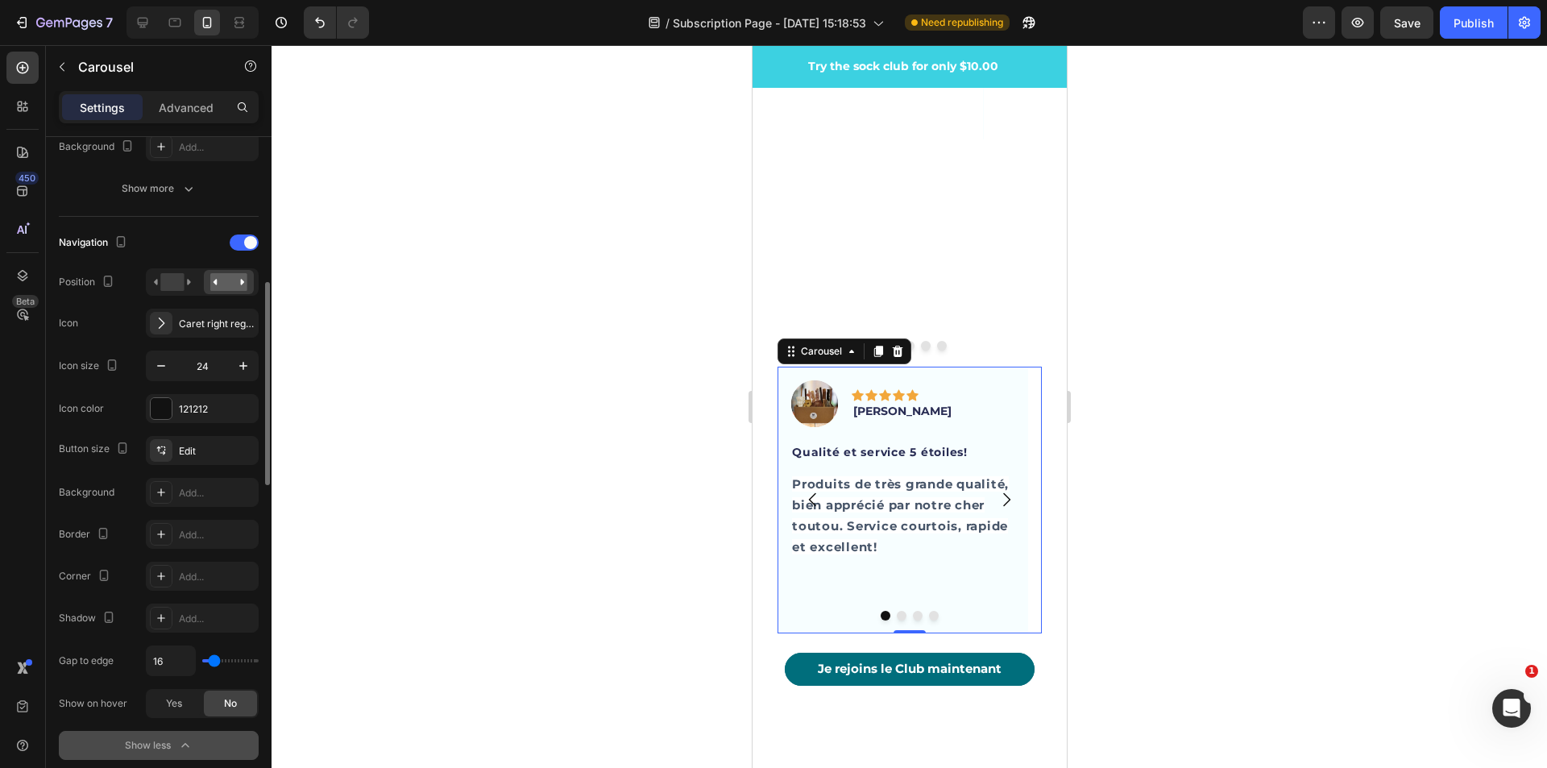
scroll to position [564, 0]
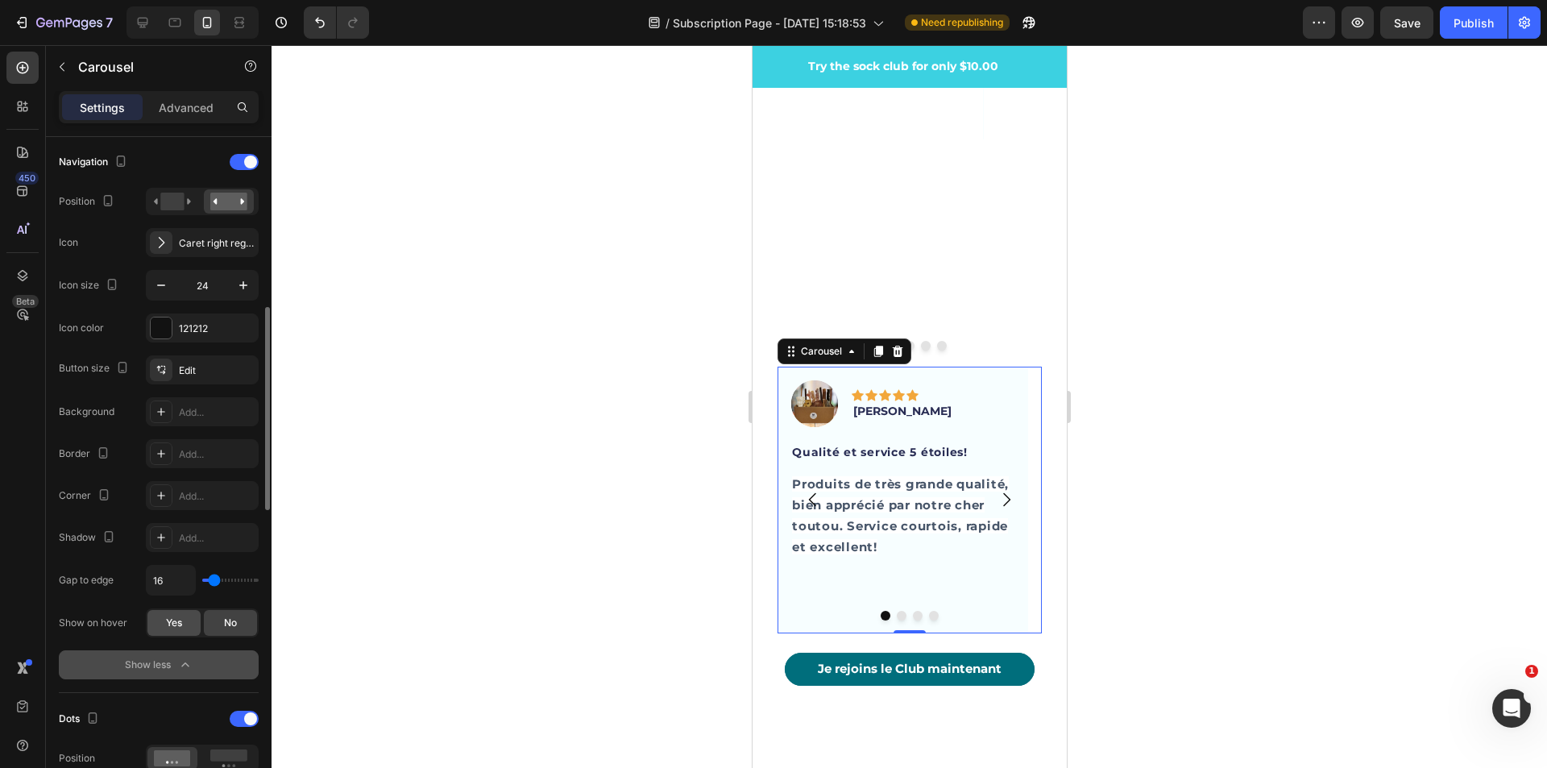
click at [178, 624] on span "Yes" at bounding box center [174, 623] width 16 height 15
click at [185, 662] on icon "button" at bounding box center [185, 665] width 16 height 16
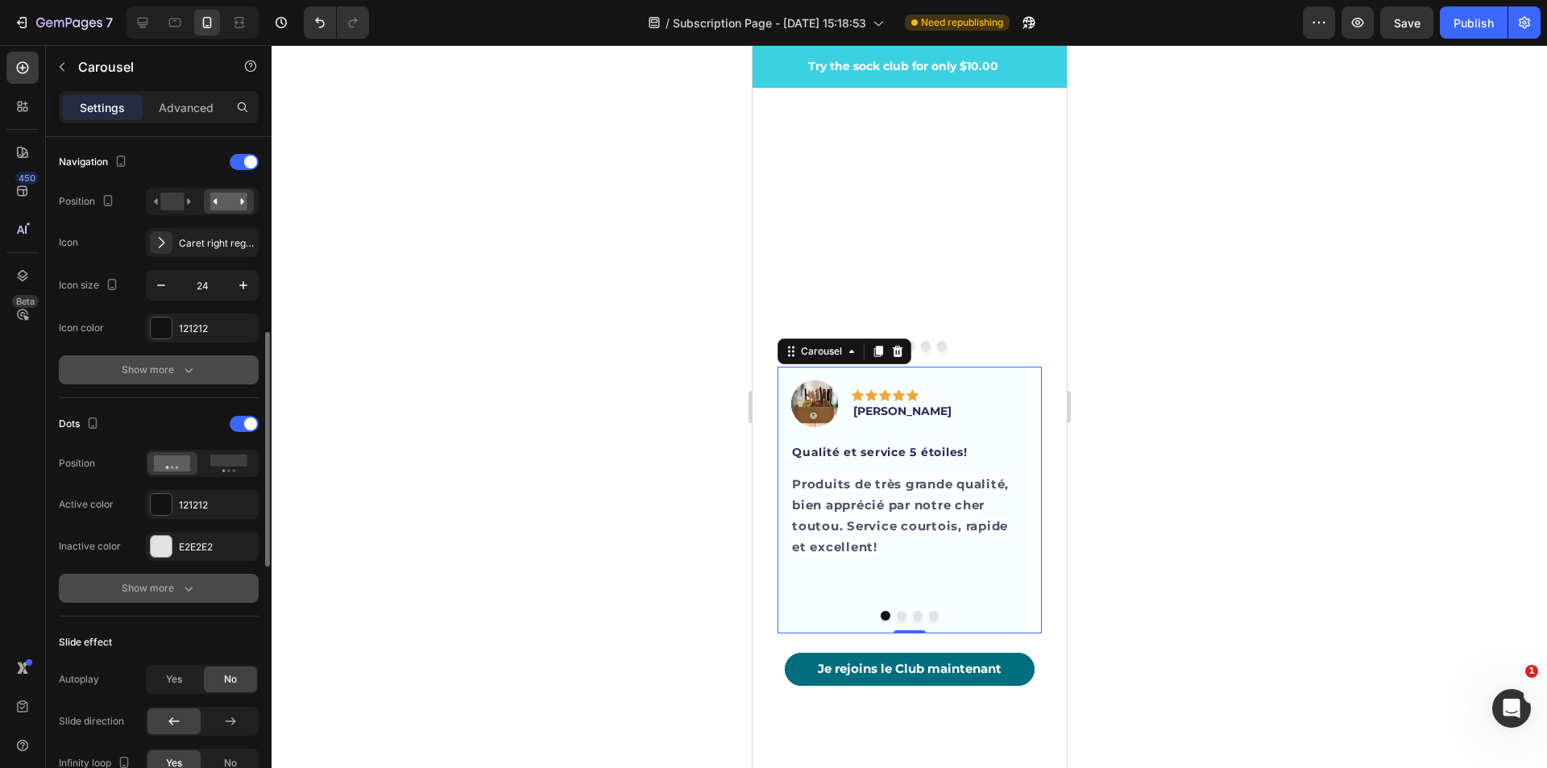
click at [189, 589] on icon "button" at bounding box center [188, 588] width 16 height 16
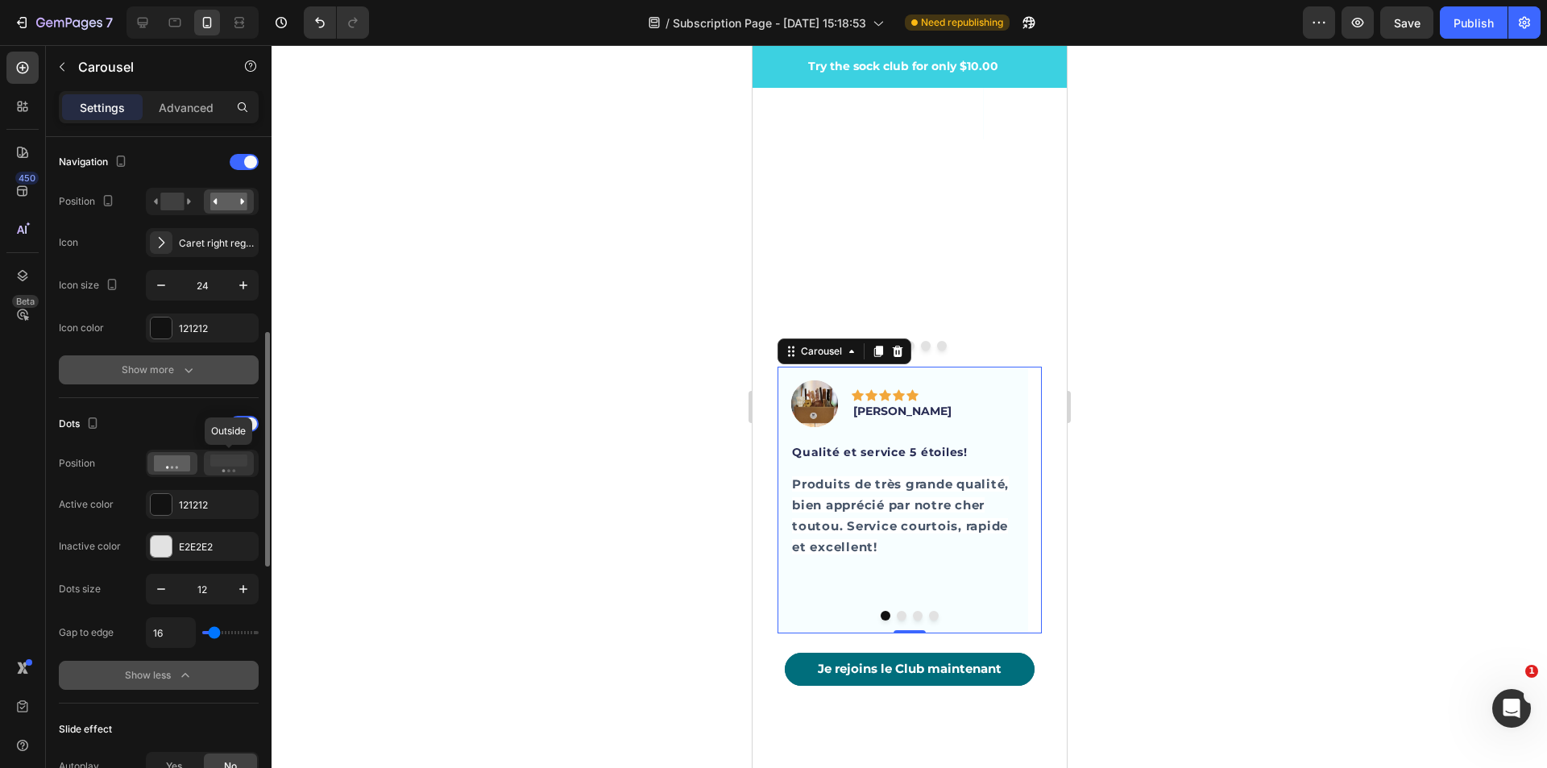
click at [225, 470] on icon at bounding box center [228, 463] width 37 height 18
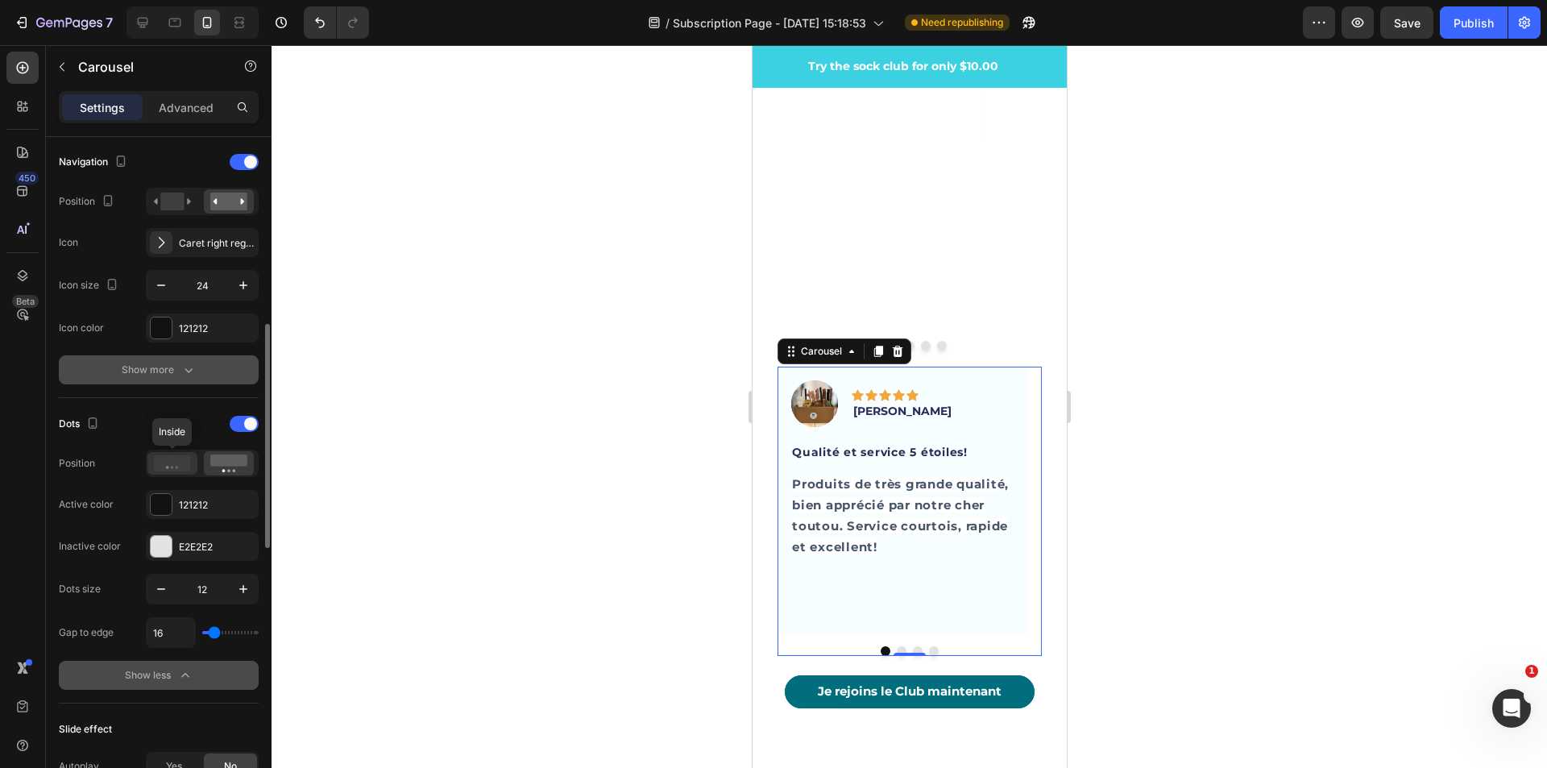
click at [186, 464] on icon at bounding box center [172, 463] width 37 height 16
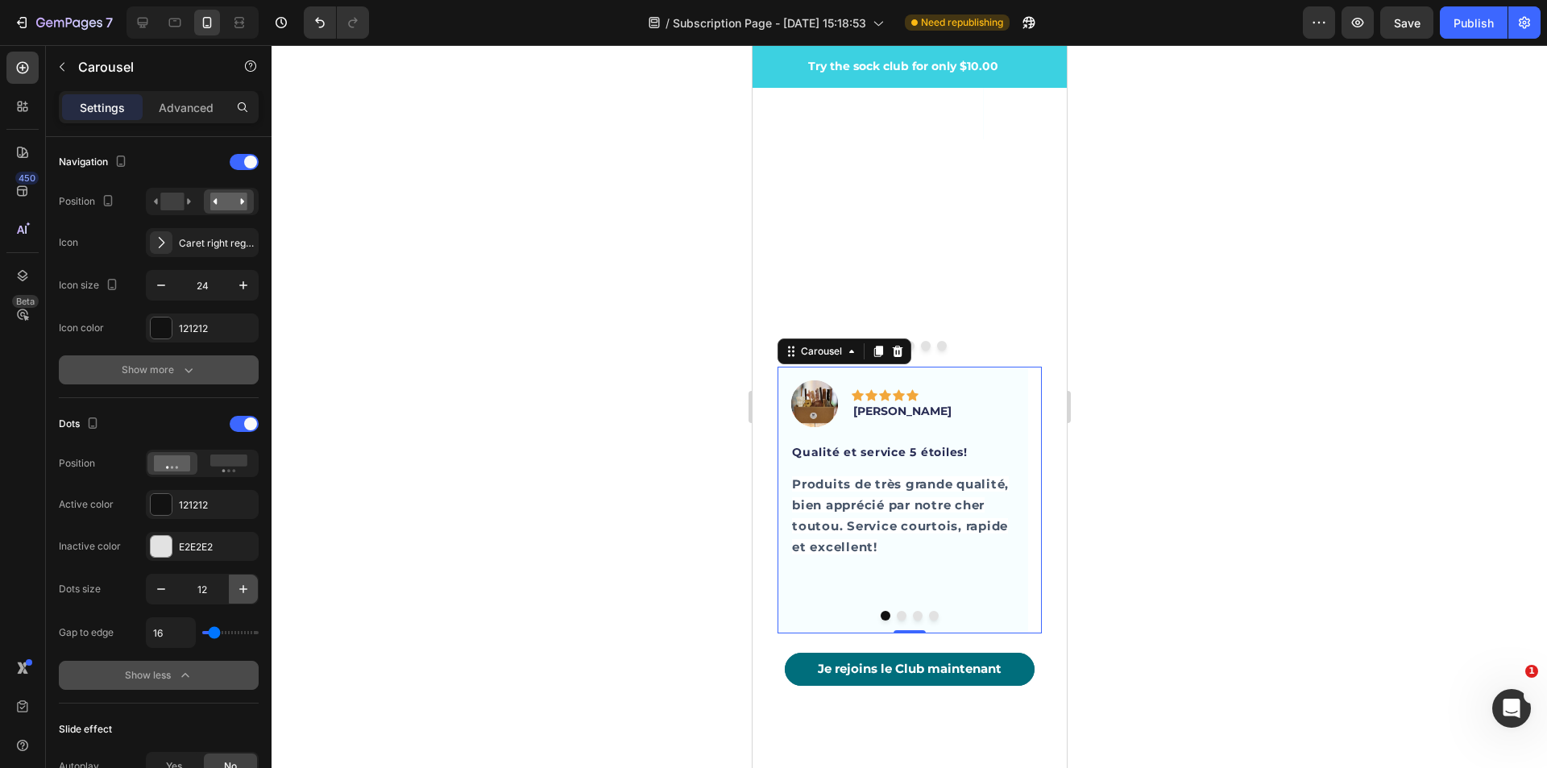
click at [241, 595] on icon "button" at bounding box center [243, 589] width 16 height 16
click at [241, 594] on icon "button" at bounding box center [243, 589] width 16 height 16
click at [160, 595] on icon "button" at bounding box center [161, 589] width 16 height 16
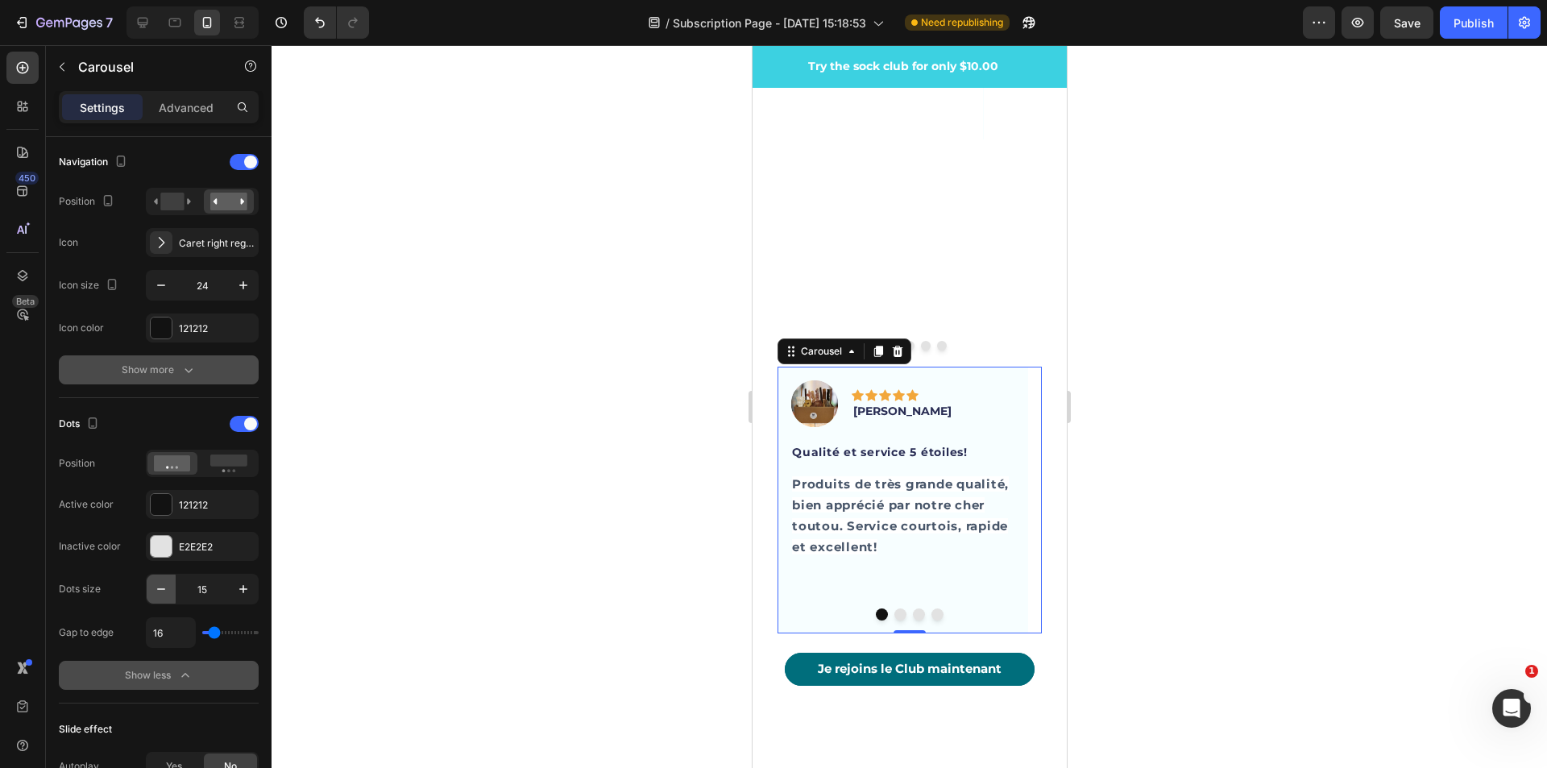
click at [160, 595] on icon "button" at bounding box center [161, 589] width 16 height 16
type input "14"
click at [166, 511] on div at bounding box center [161, 504] width 21 height 21
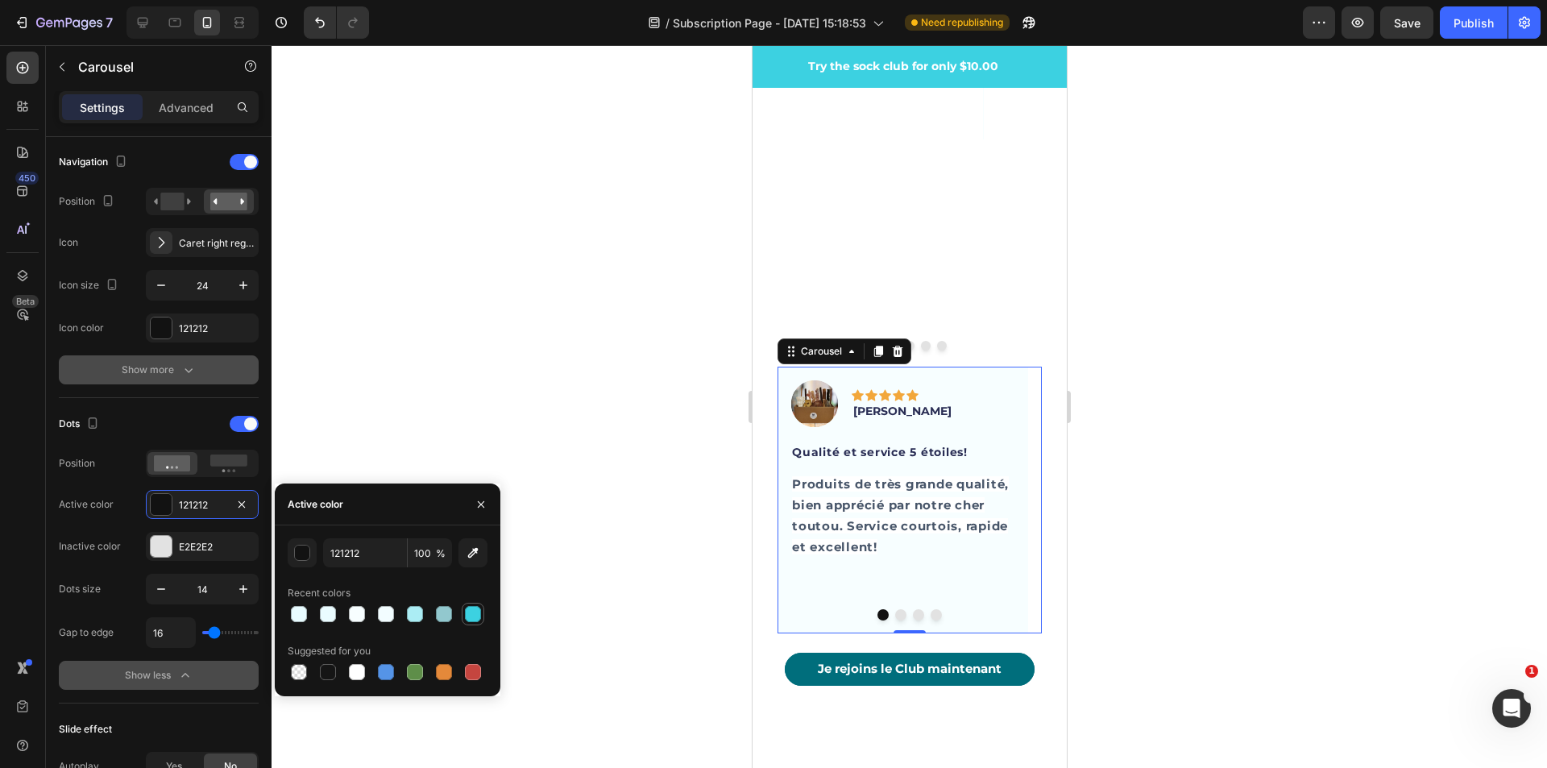
click at [472, 620] on div at bounding box center [473, 614] width 16 height 16
type input "3CD1E1"
click at [169, 419] on div "Dots" at bounding box center [159, 424] width 200 height 26
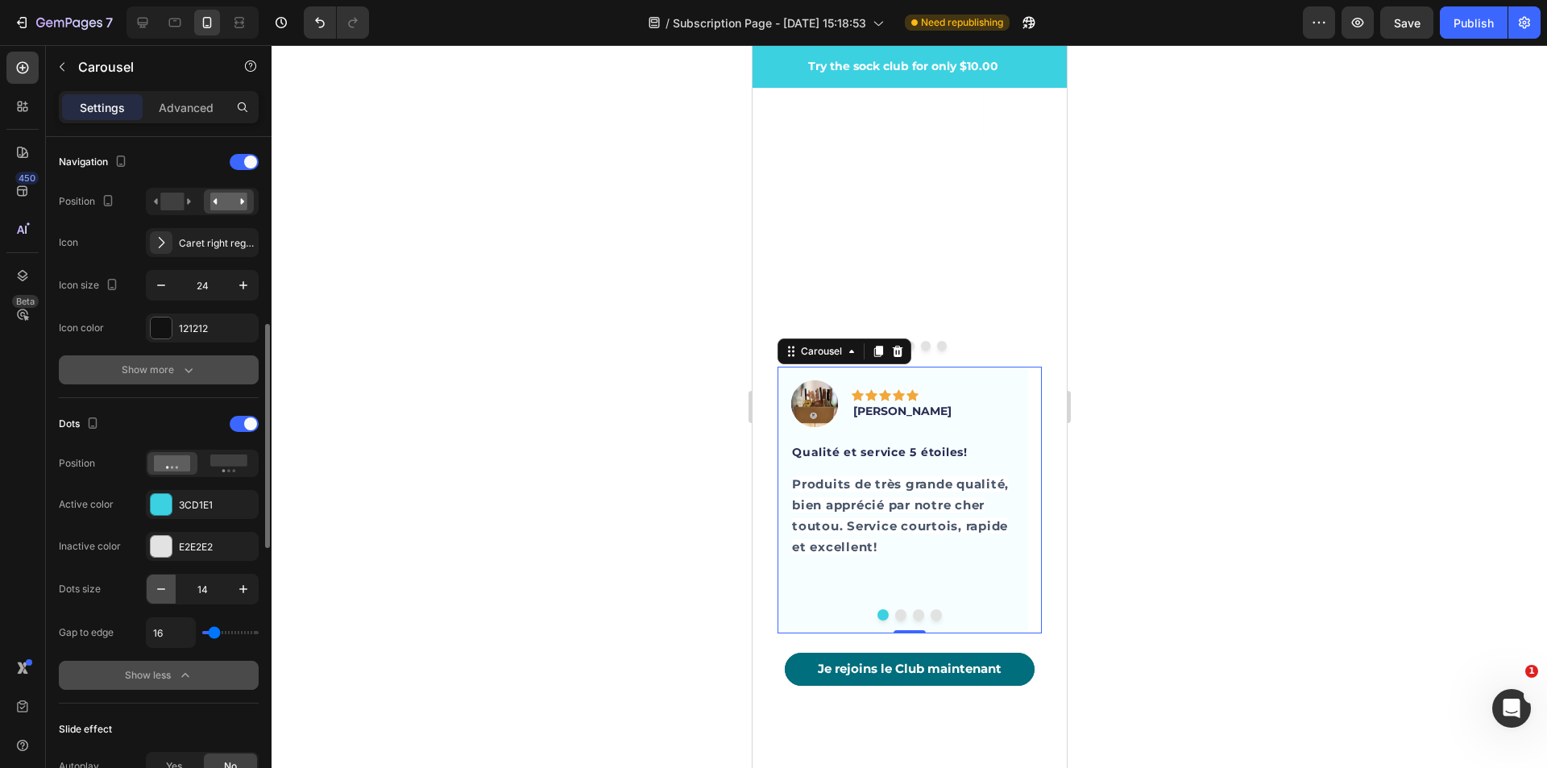
click at [150, 591] on button "button" at bounding box center [161, 588] width 29 height 29
type input "13"
type input "69"
type input "93"
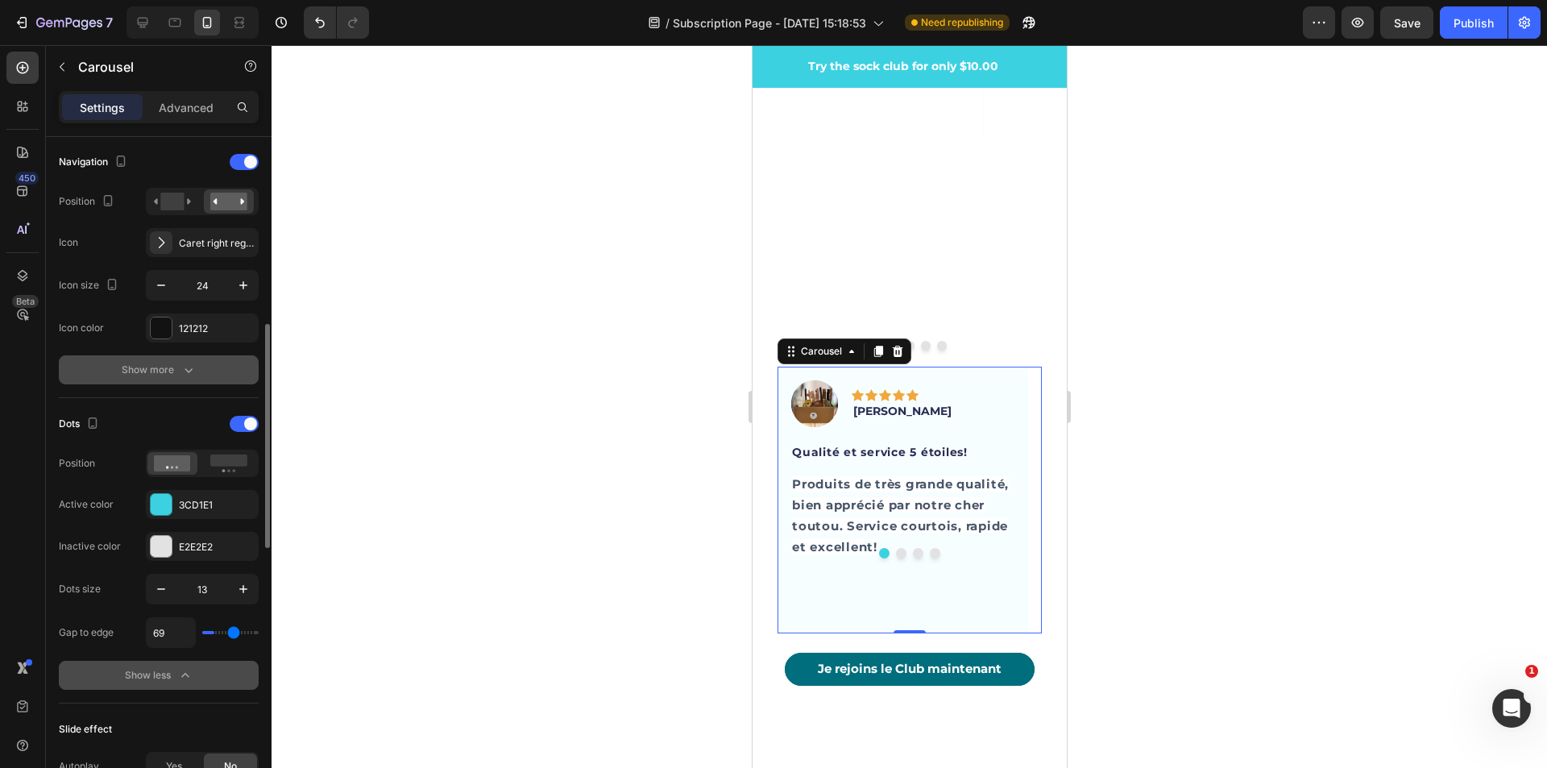
type input "93"
type input "82"
type input "80"
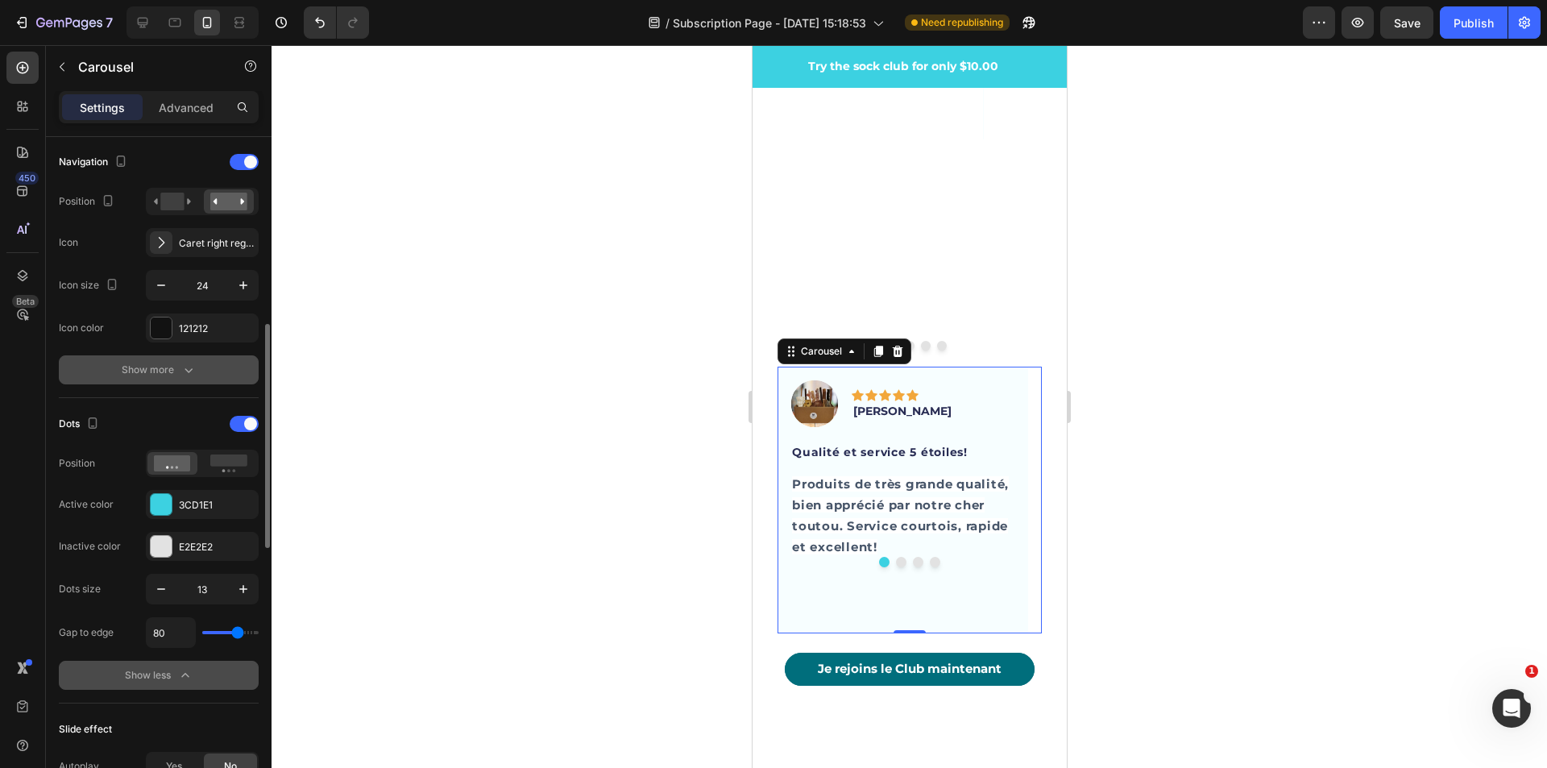
type input "76"
type input "62"
type input "51"
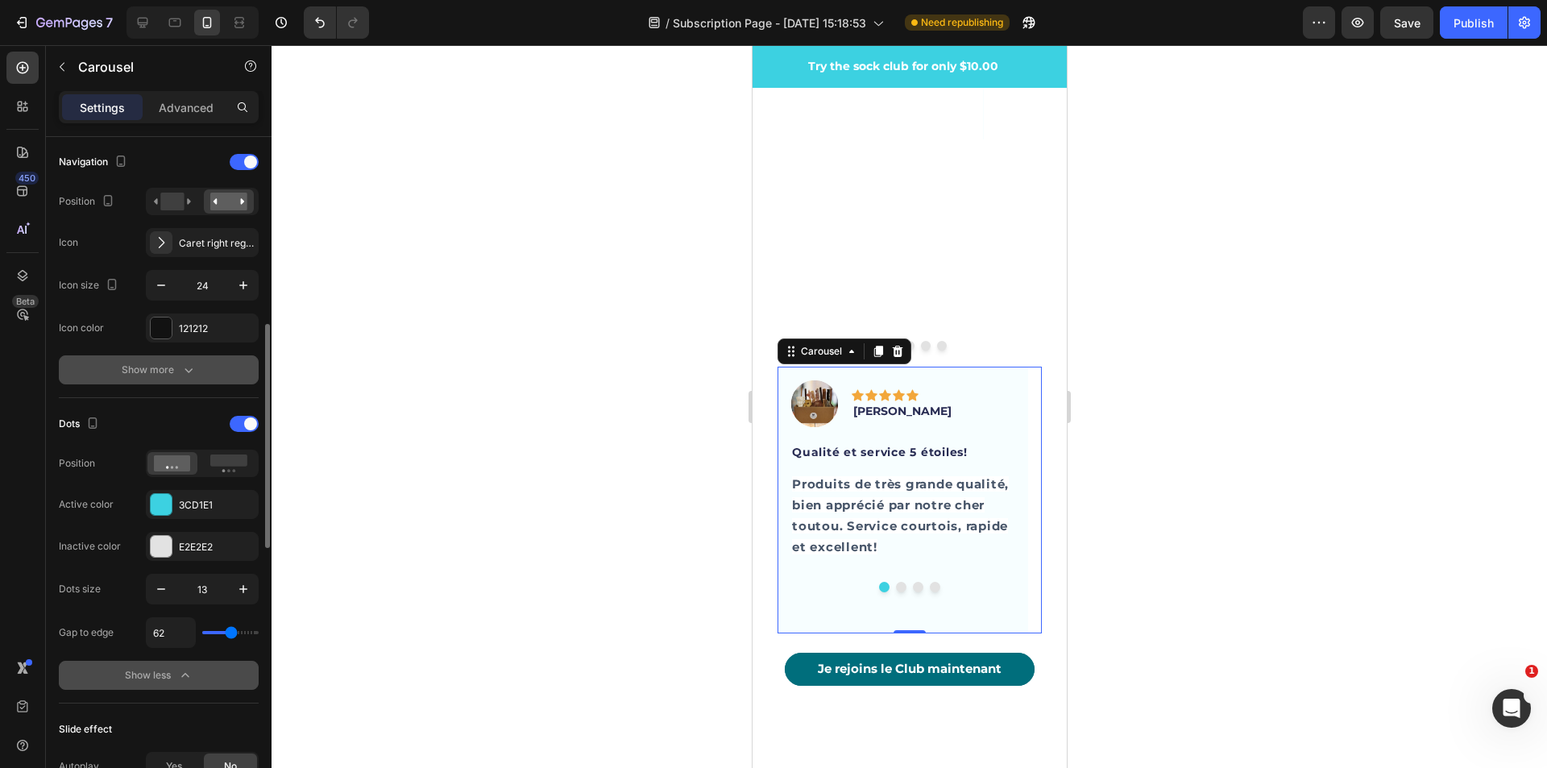
type input "51"
type input "42"
type input "40"
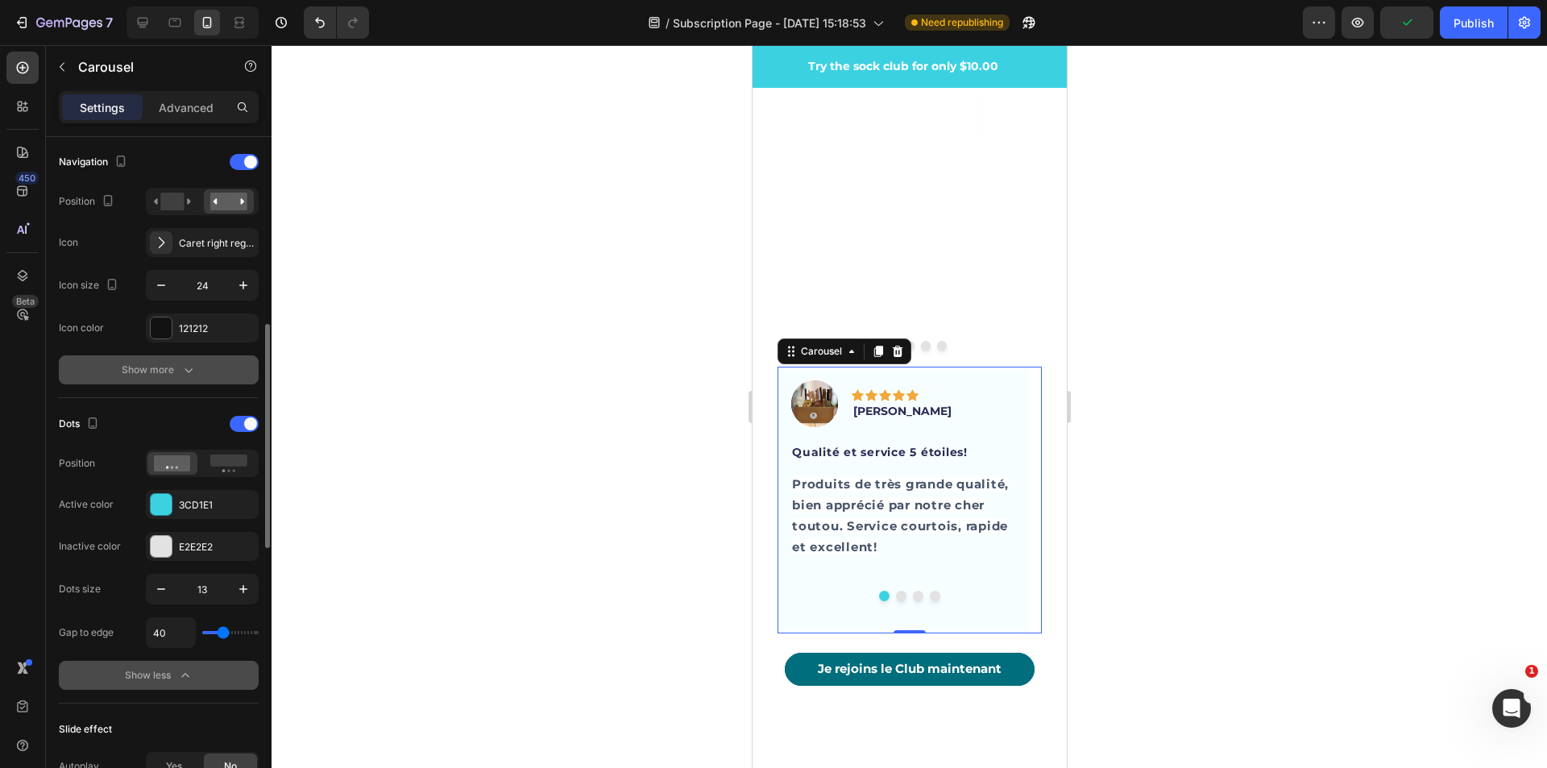
type input "38"
drag, startPoint x: 216, startPoint y: 635, endPoint x: 222, endPoint y: 641, distance: 9.1
type input "38"
click at [222, 634] on input "range" at bounding box center [230, 632] width 56 height 3
click at [996, 490] on icon "Carousel Next Arrow" at bounding box center [1005, 499] width 19 height 19
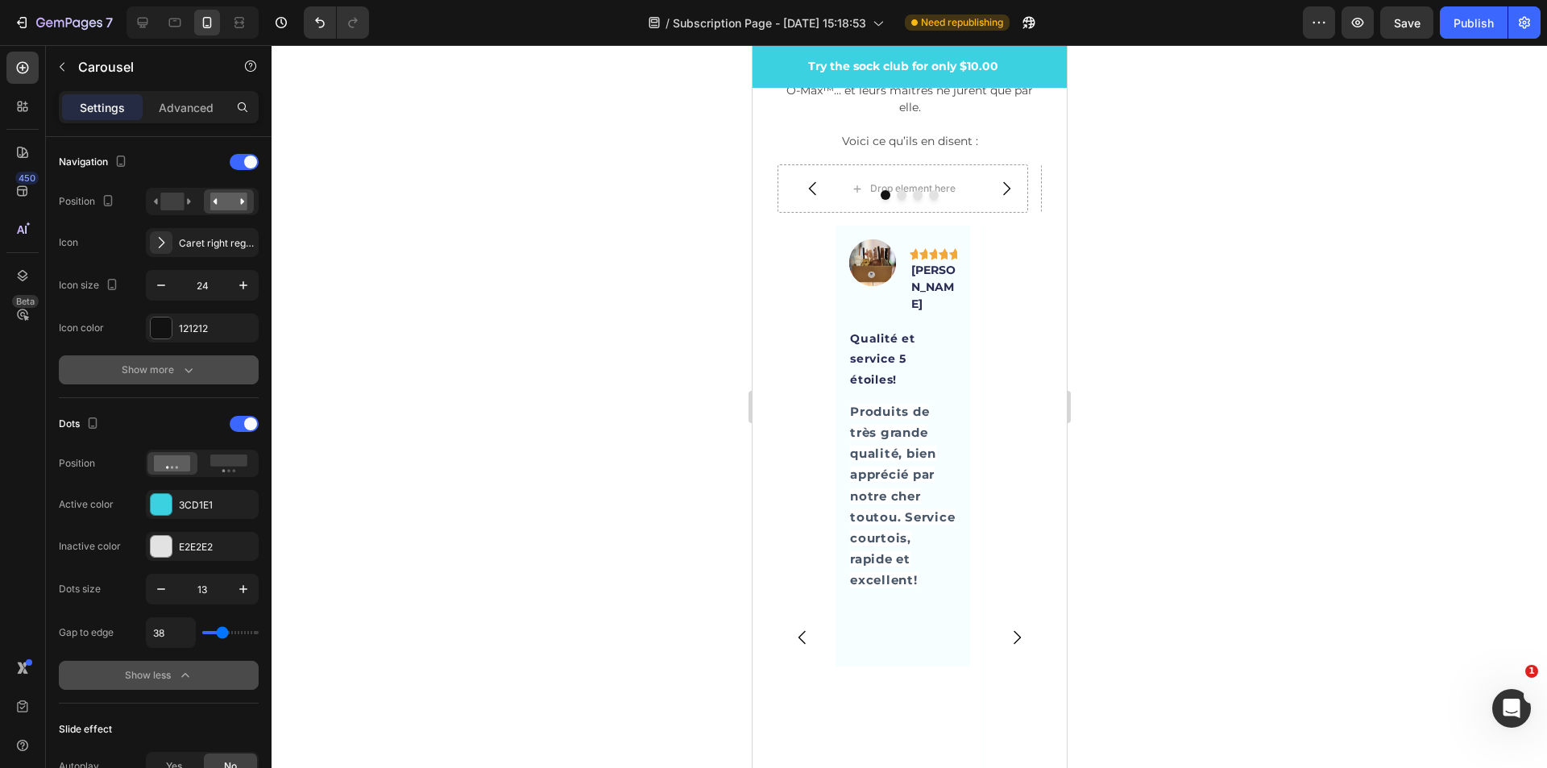
scroll to position [5034, 0]
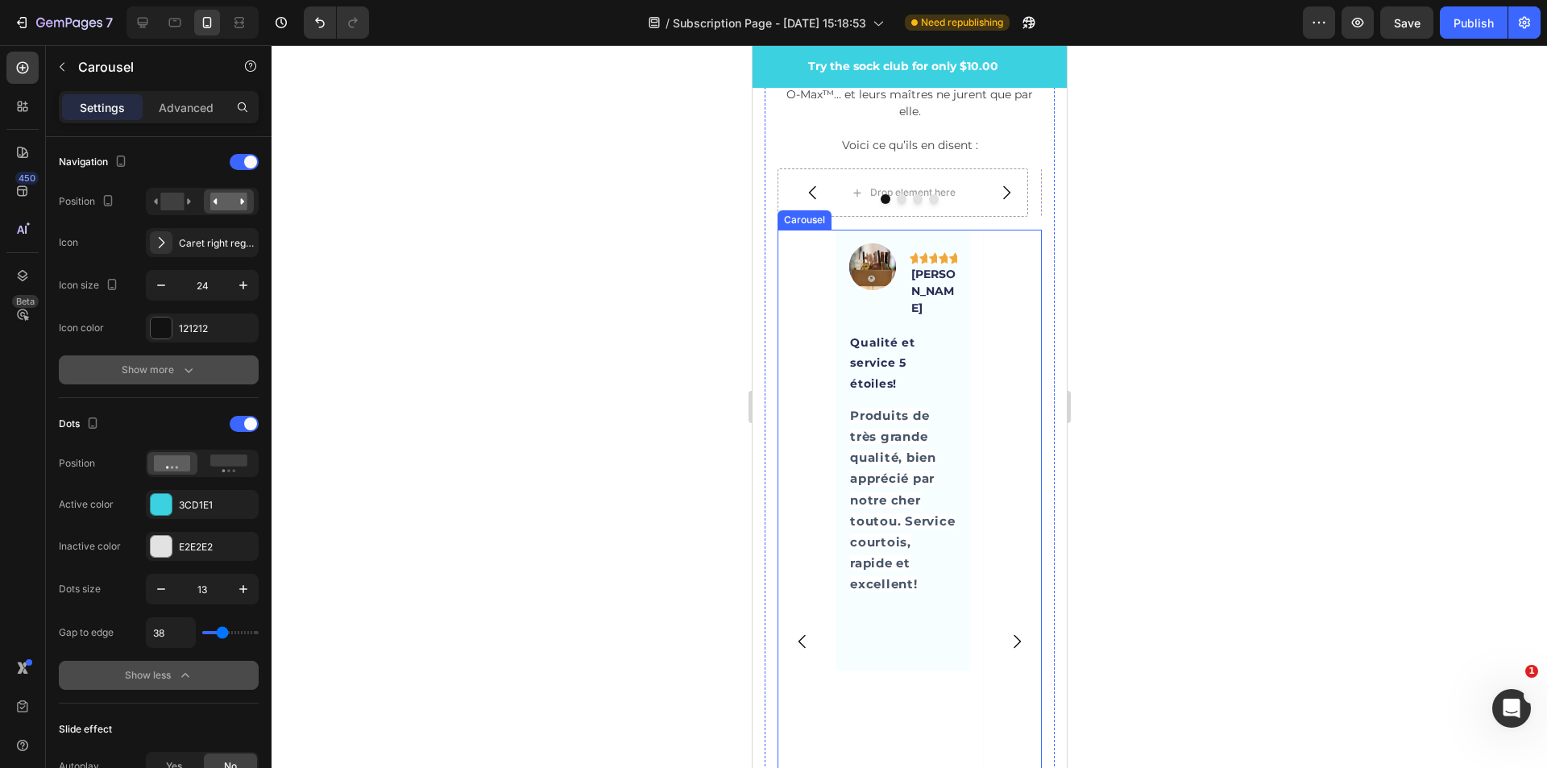
click at [1006, 632] on icon "Carousel Next Arrow" at bounding box center [1015, 641] width 19 height 19
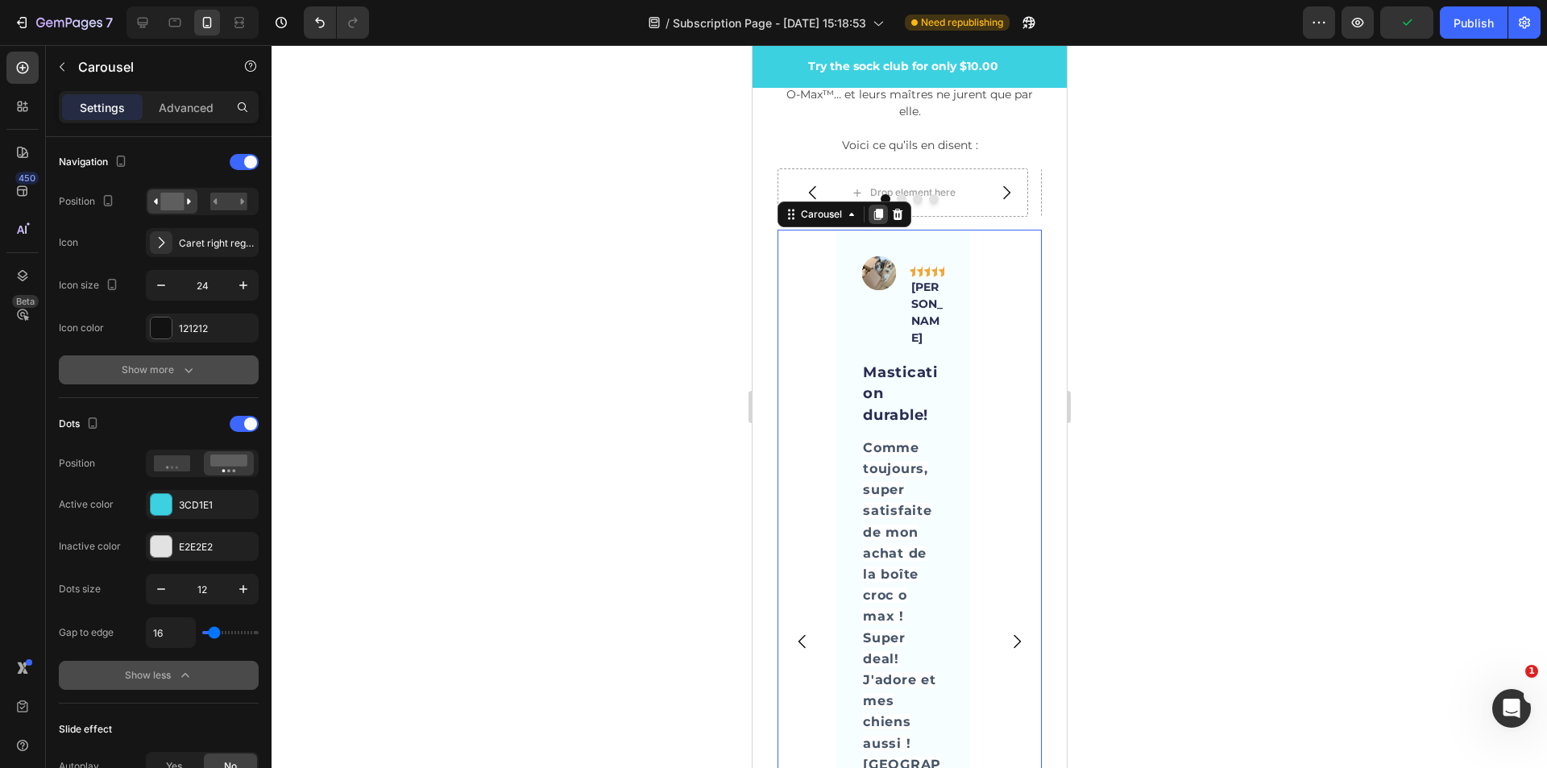
click at [876, 218] on icon at bounding box center [877, 214] width 9 height 11
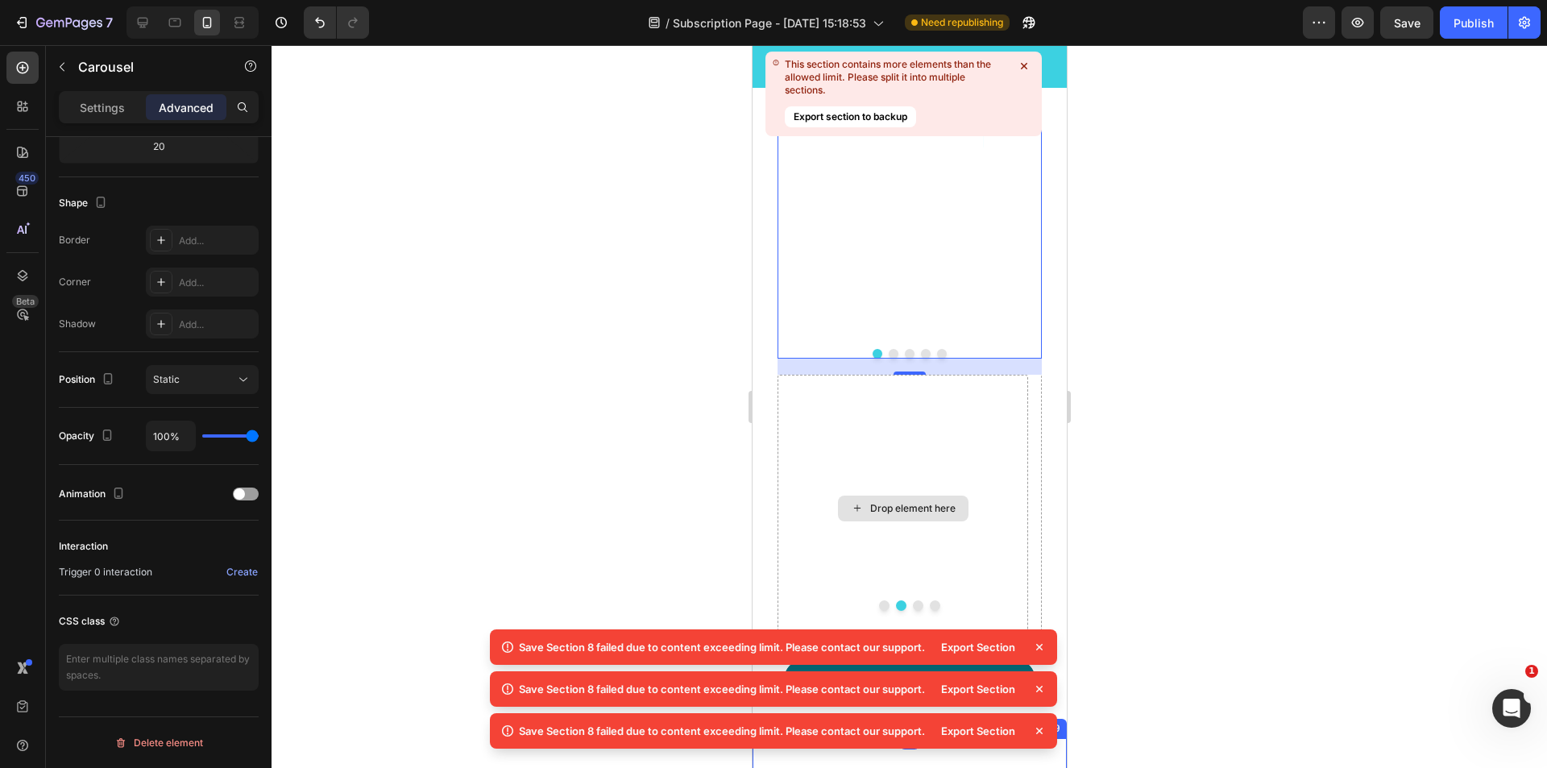
scroll to position [6451, 0]
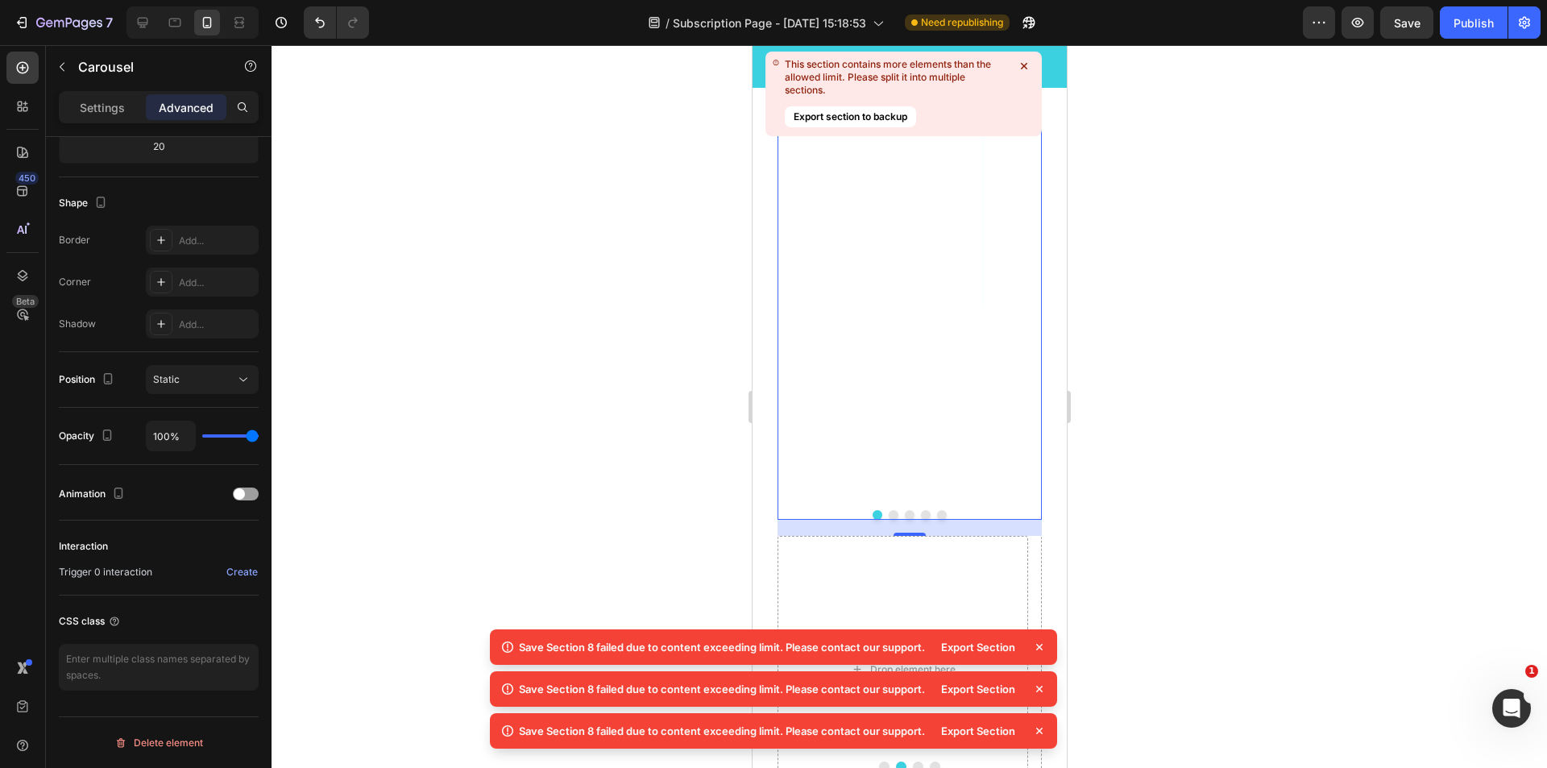
click at [968, 374] on div "Image Icon Icon Icon Icon Icon Row [PERSON_NAME] Text block Row Qualité et serv…" at bounding box center [902, 85] width 135 height 823
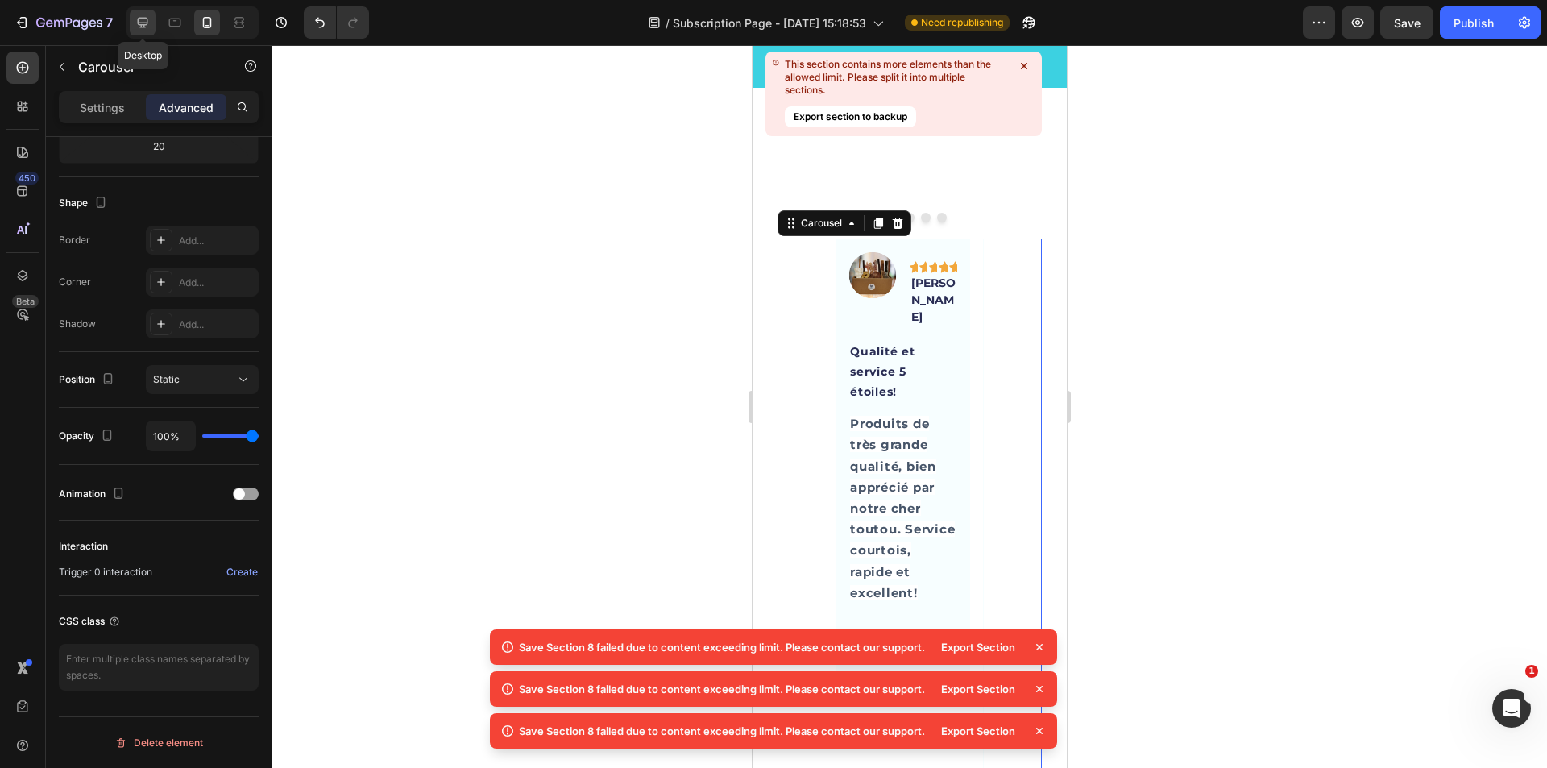
click at [140, 23] on icon at bounding box center [143, 23] width 10 height 10
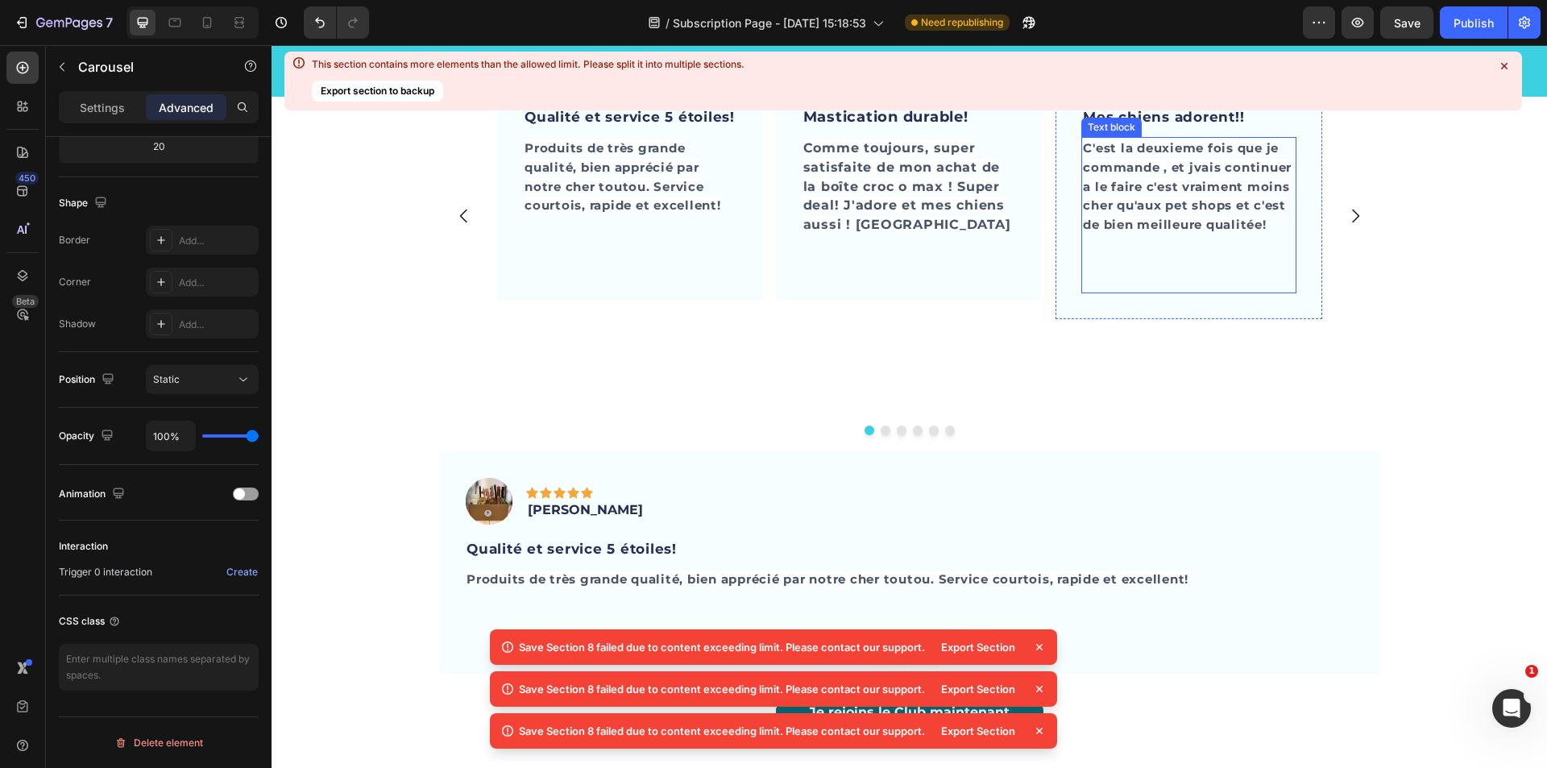
scroll to position [5009, 0]
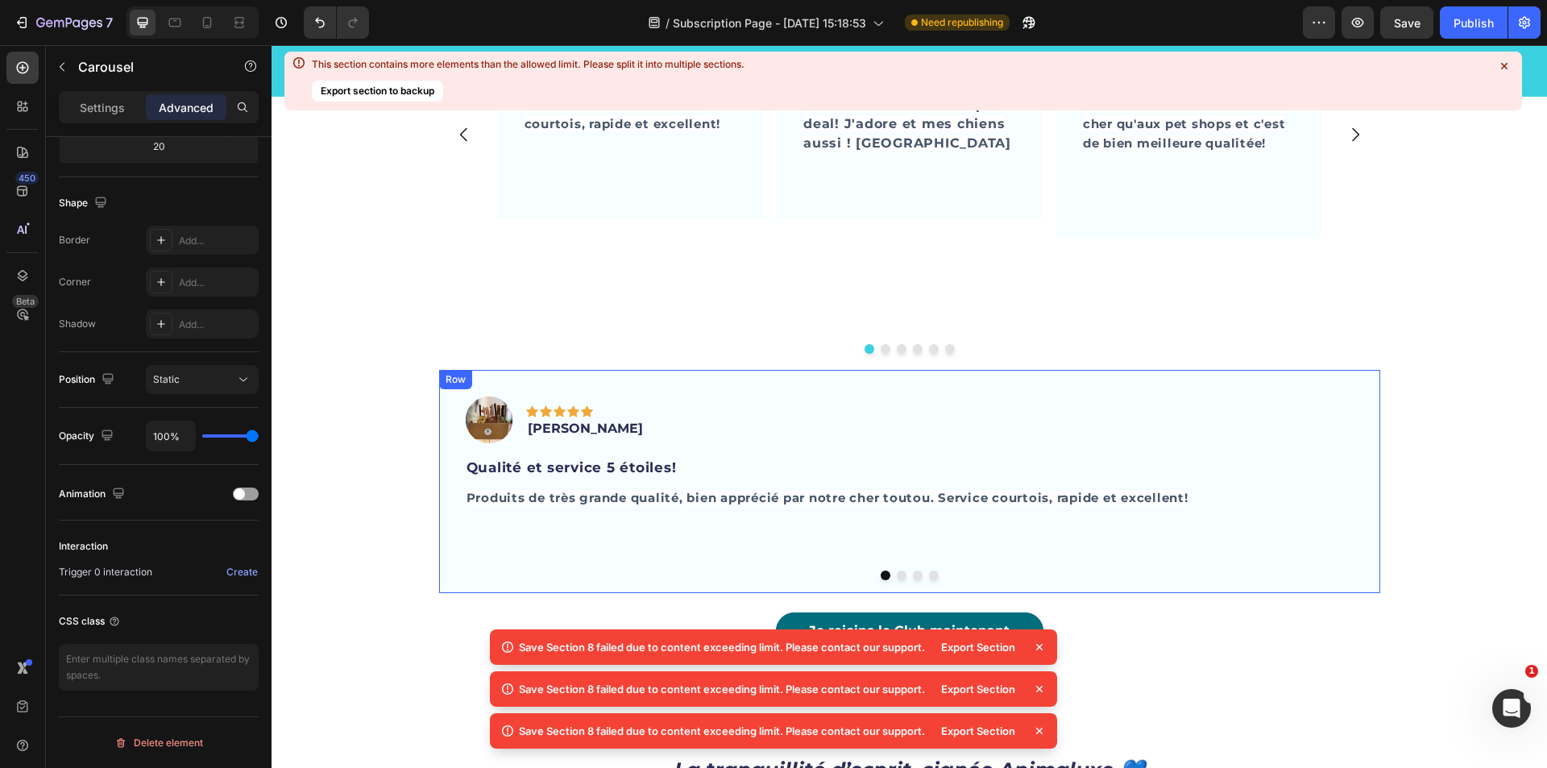
click at [1216, 370] on div "Image Icon Icon Icon Icon Icon Row [PERSON_NAME] Text block Row Qualité et serv…" at bounding box center [909, 481] width 941 height 223
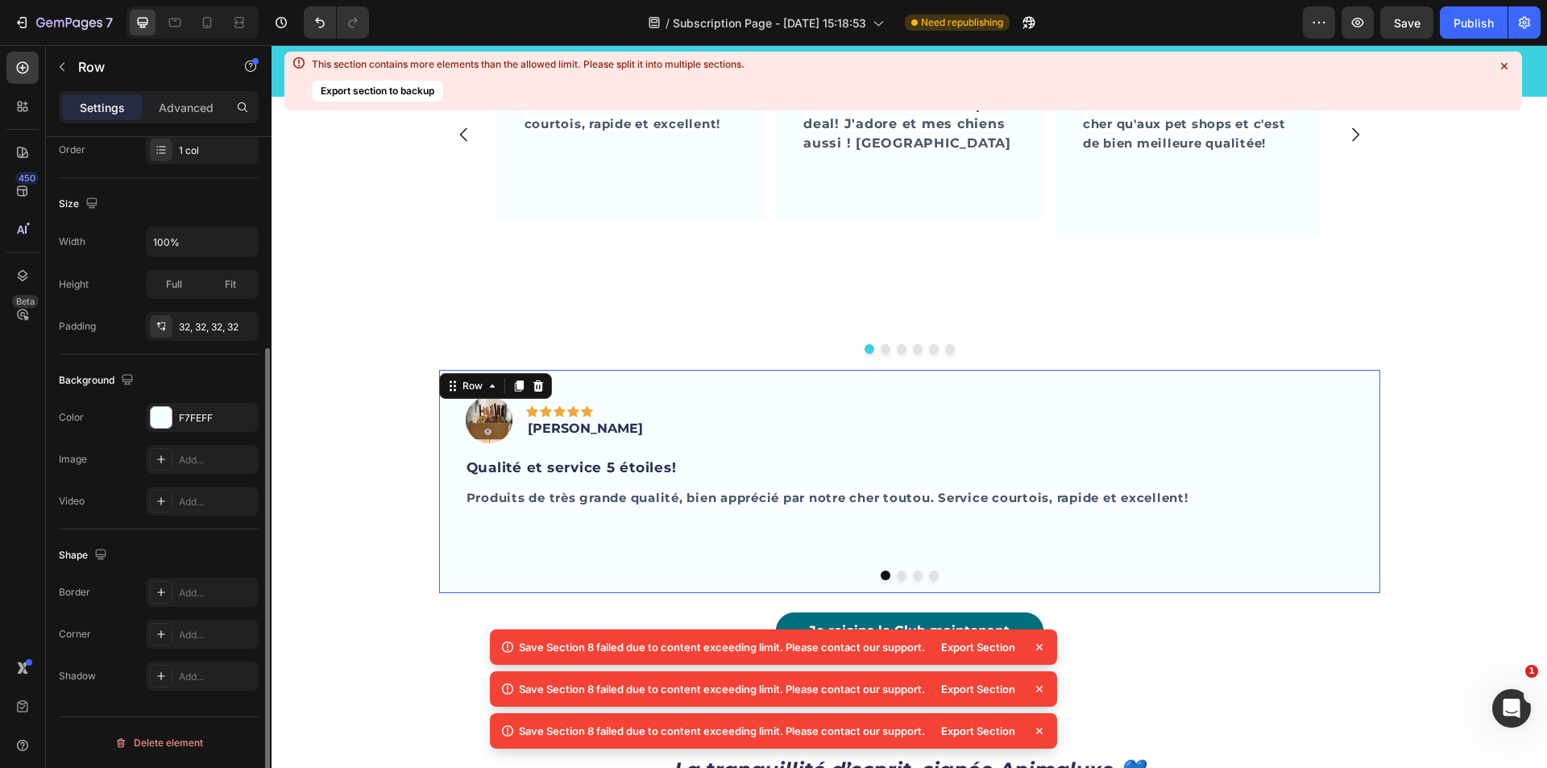
scroll to position [0, 0]
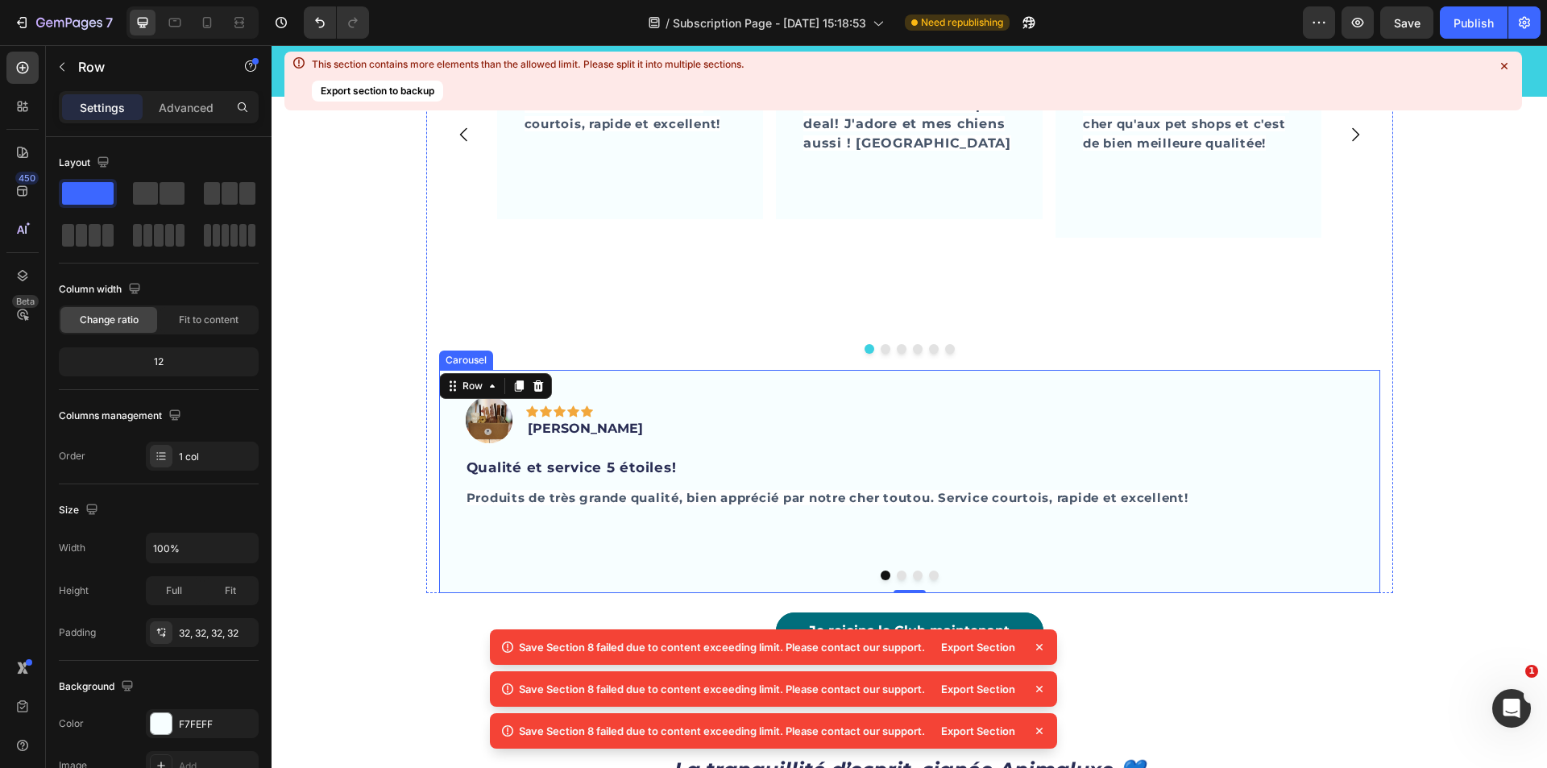
click at [1337, 471] on button "Carousel Next Arrow" at bounding box center [1344, 480] width 45 height 45
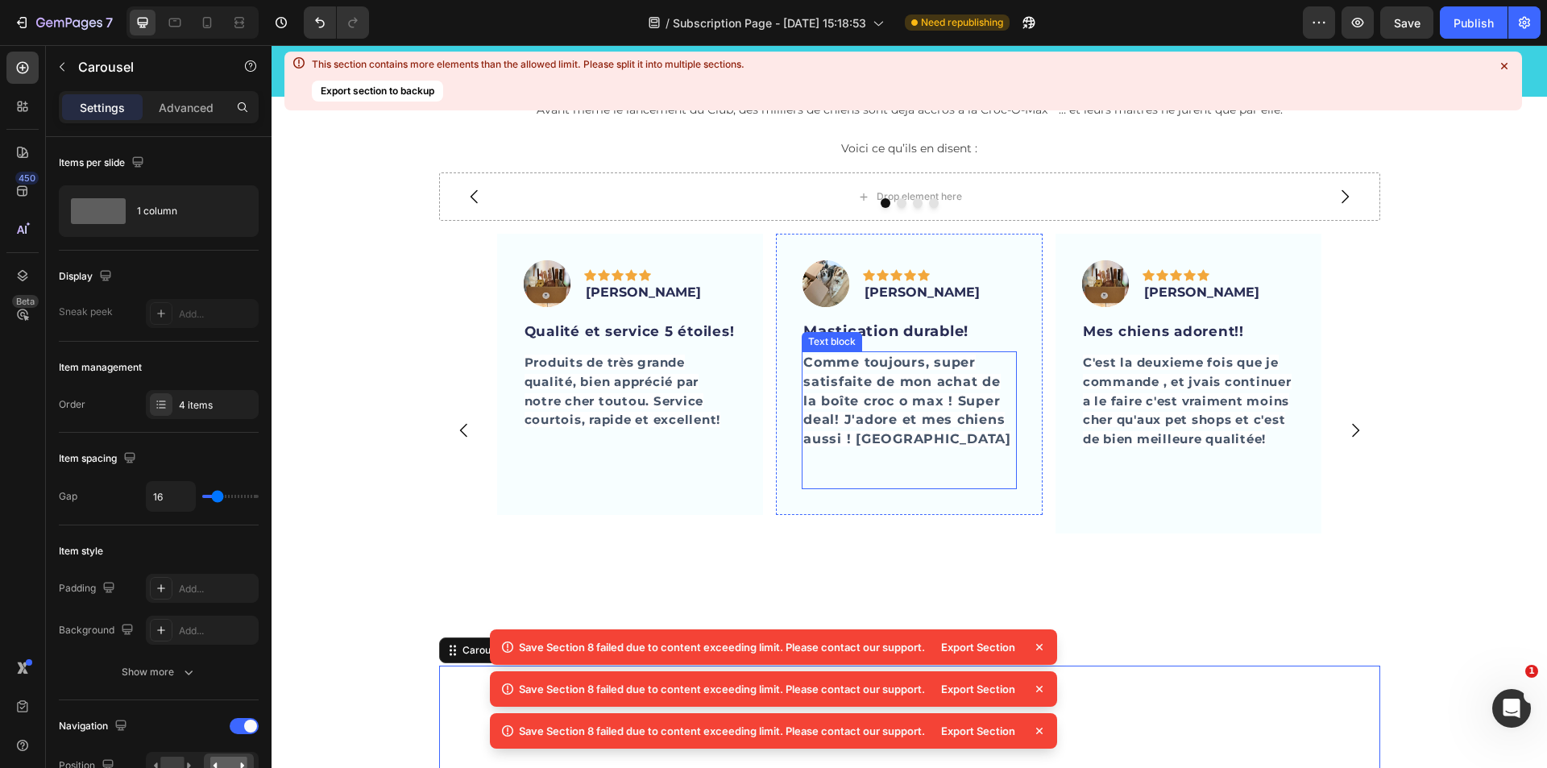
scroll to position [4767, 0]
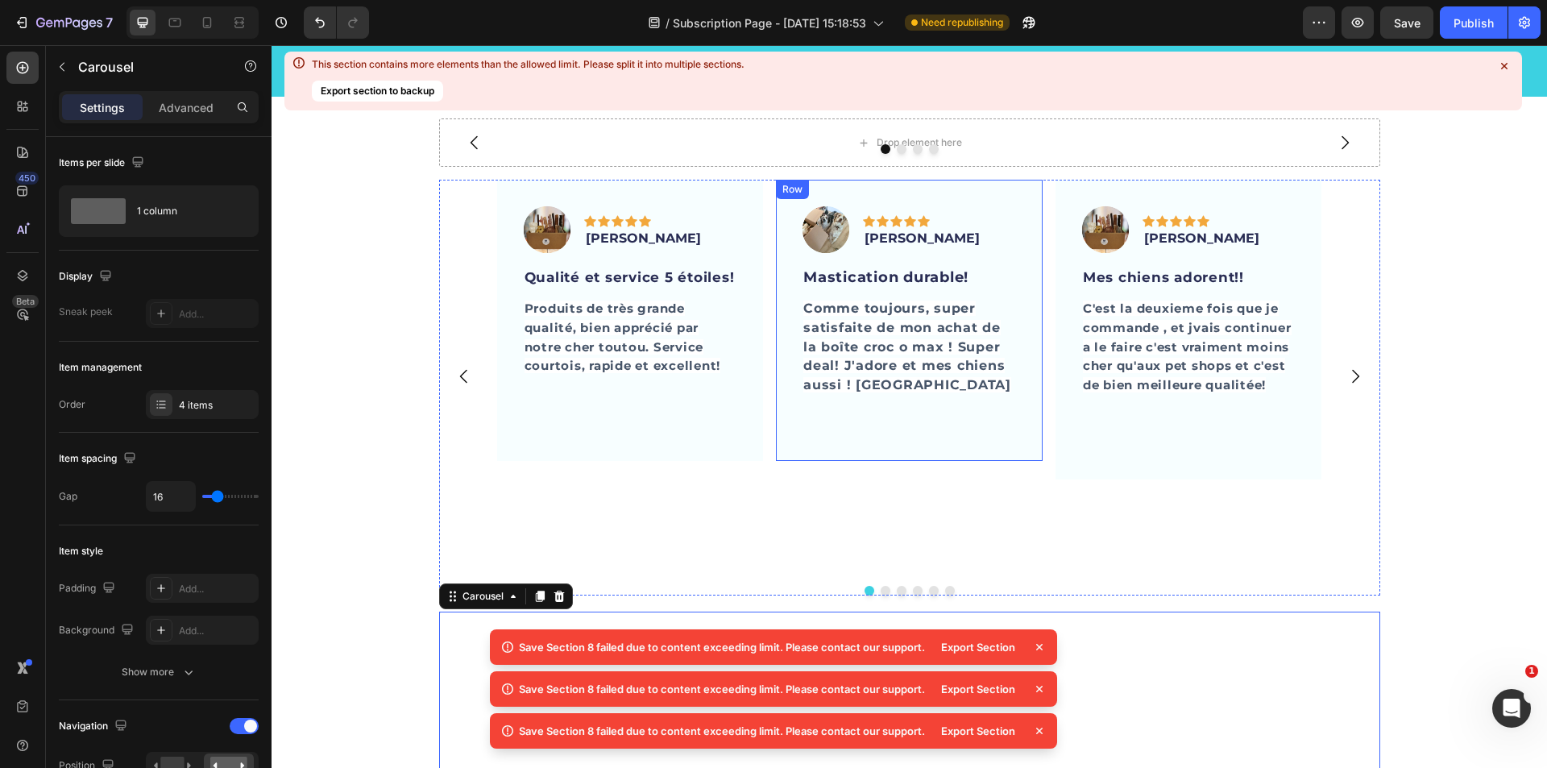
click at [780, 228] on div "Image Icon Icon Icon Icon Icon Row [PERSON_NAME] Text block Row Mastication dur…" at bounding box center [909, 320] width 267 height 280
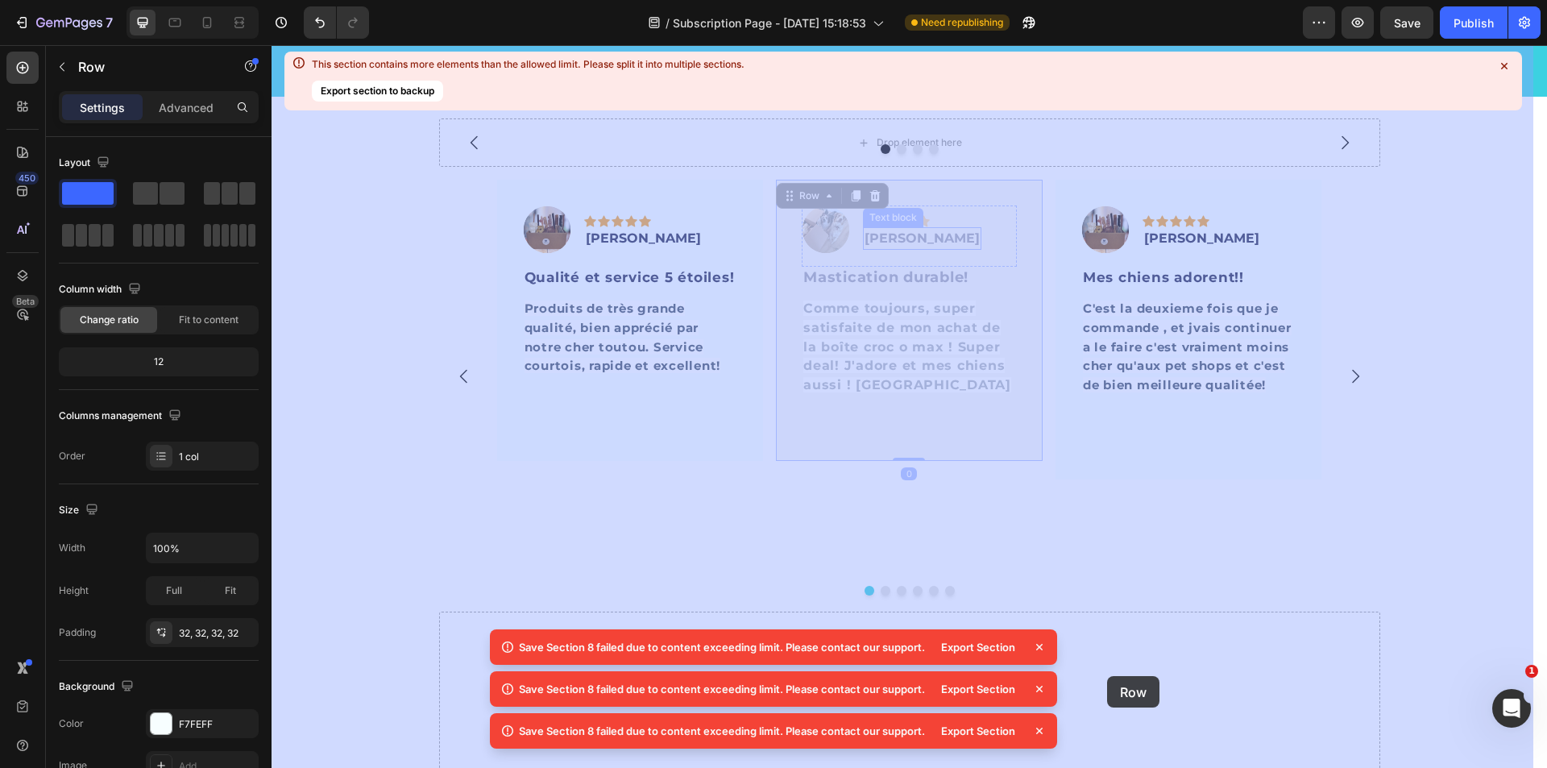
drag, startPoint x: 789, startPoint y: 197, endPoint x: 1114, endPoint y: 675, distance: 578.8
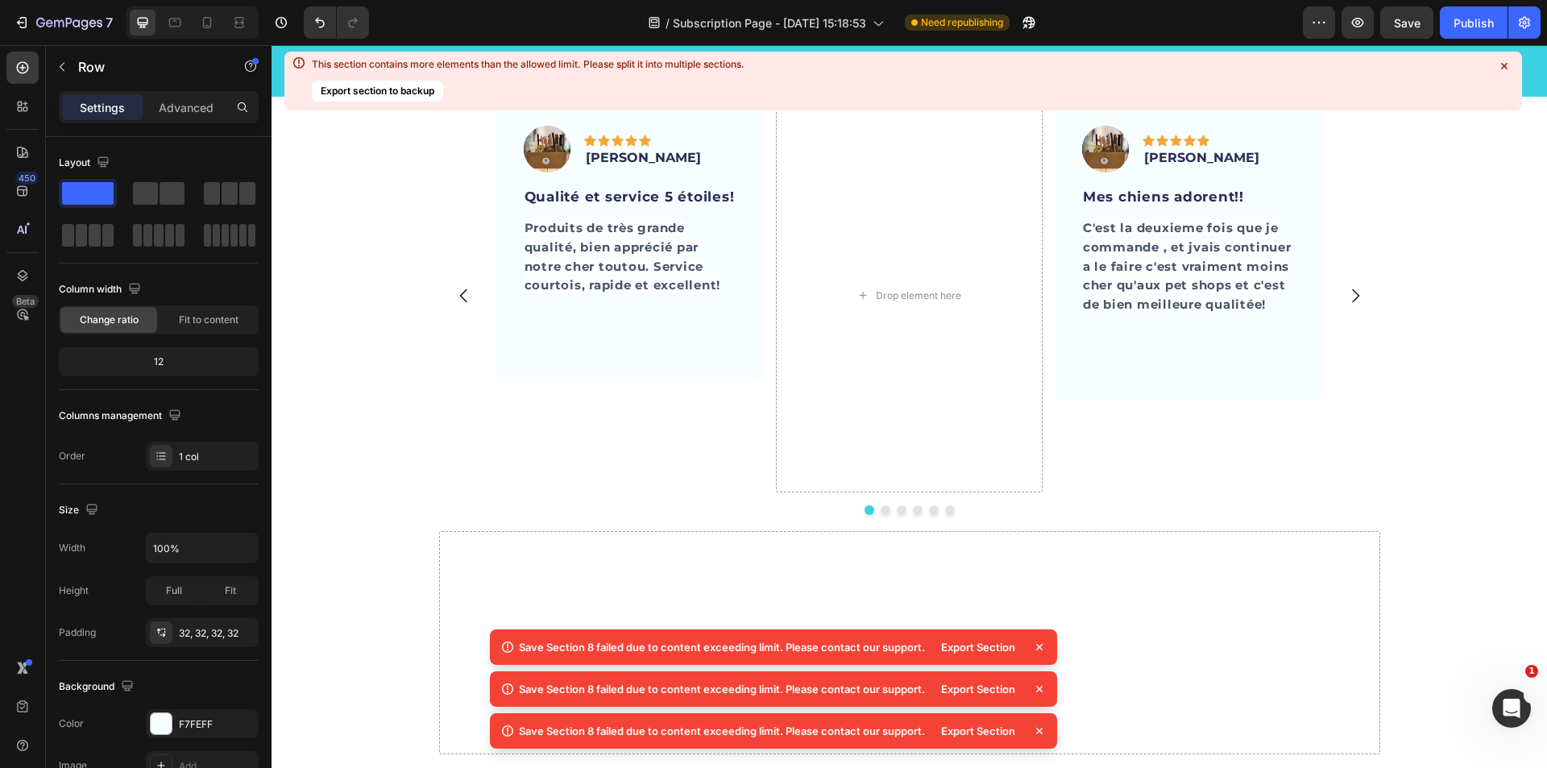
scroll to position [5250, 0]
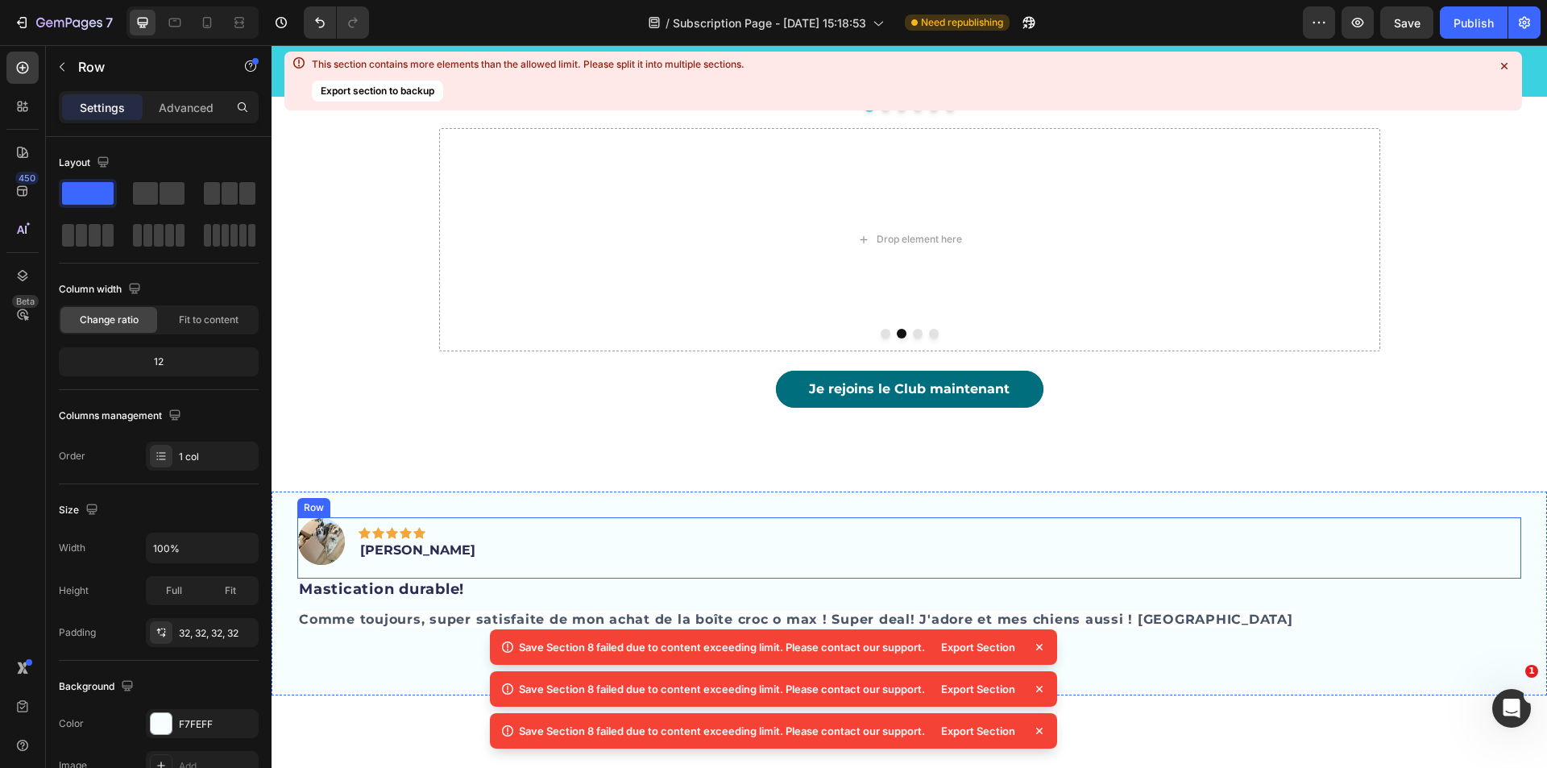
click at [1369, 523] on div "Image Icon Icon Icon Icon Icon Row [PERSON_NAME] Text block Row" at bounding box center [909, 547] width 1224 height 61
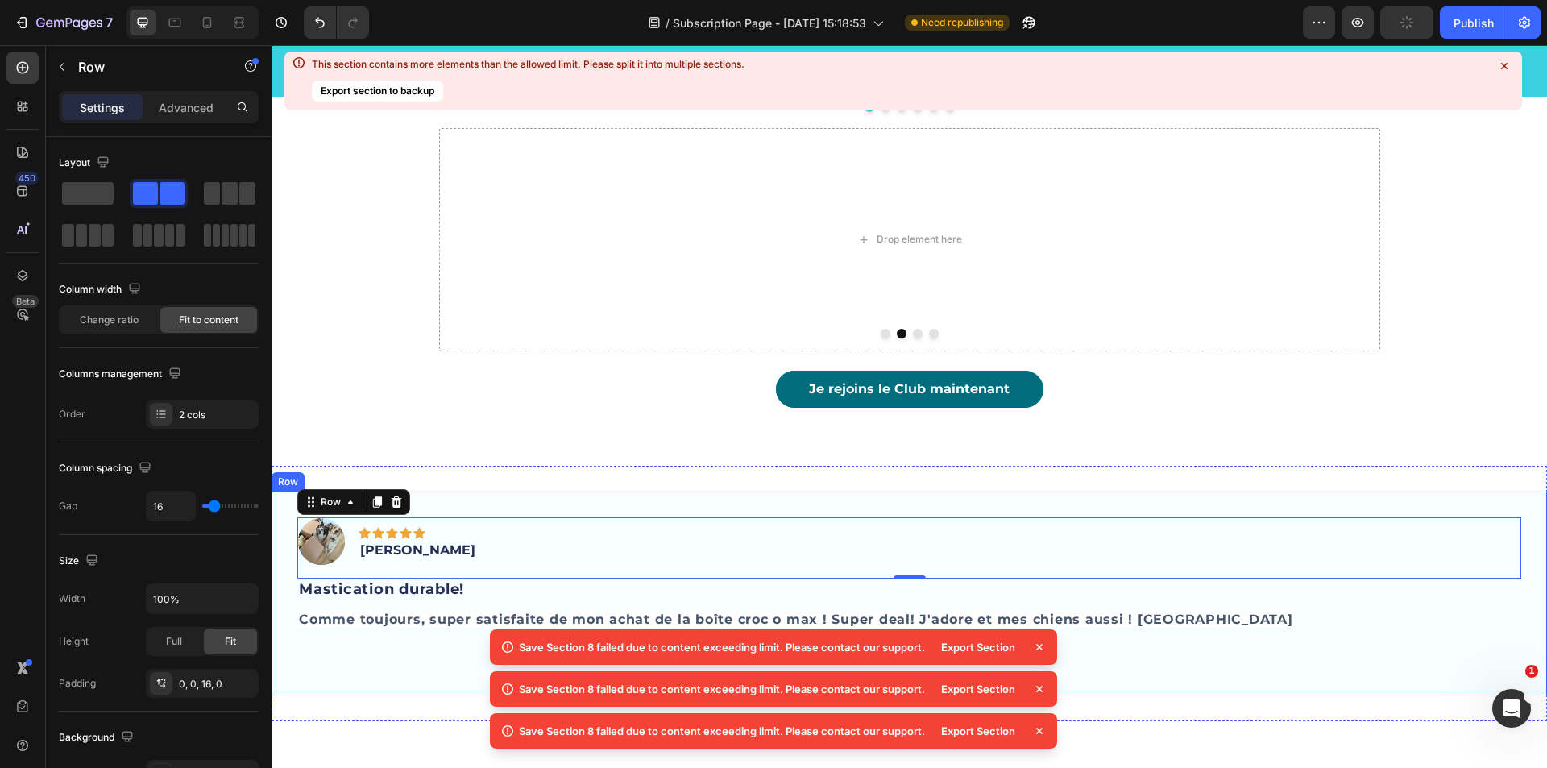
click at [1386, 492] on div "Image Icon Icon Icon Icon Icon Row [PERSON_NAME] Text block Row 0 Mastication d…" at bounding box center [910, 594] width 1276 height 204
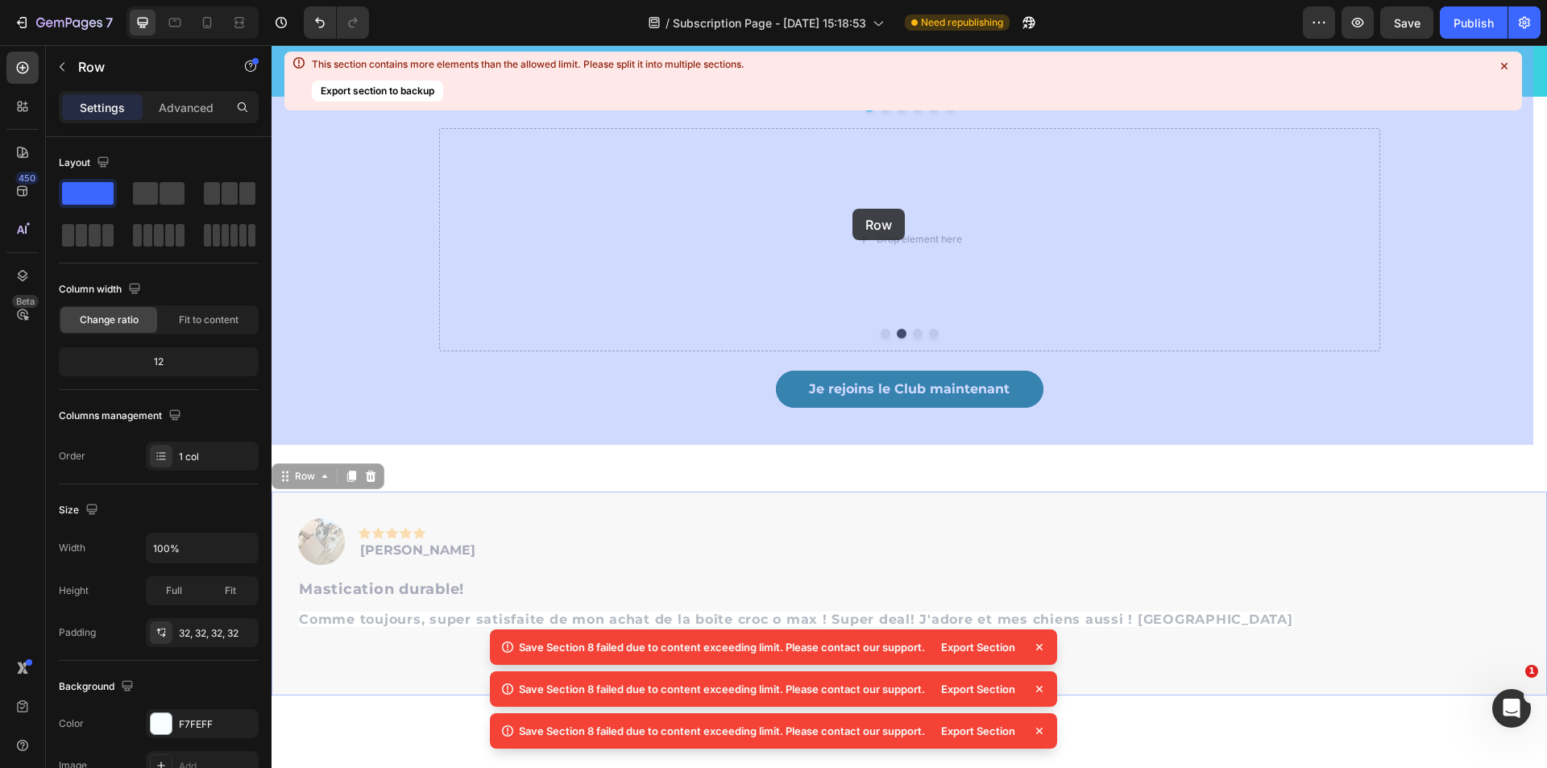
drag, startPoint x: 284, startPoint y: 463, endPoint x: 829, endPoint y: 239, distance: 589.7
drag, startPoint x: 290, startPoint y: 462, endPoint x: 861, endPoint y: 222, distance: 619.7
drag, startPoint x: 284, startPoint y: 459, endPoint x: 816, endPoint y: 214, distance: 586.6
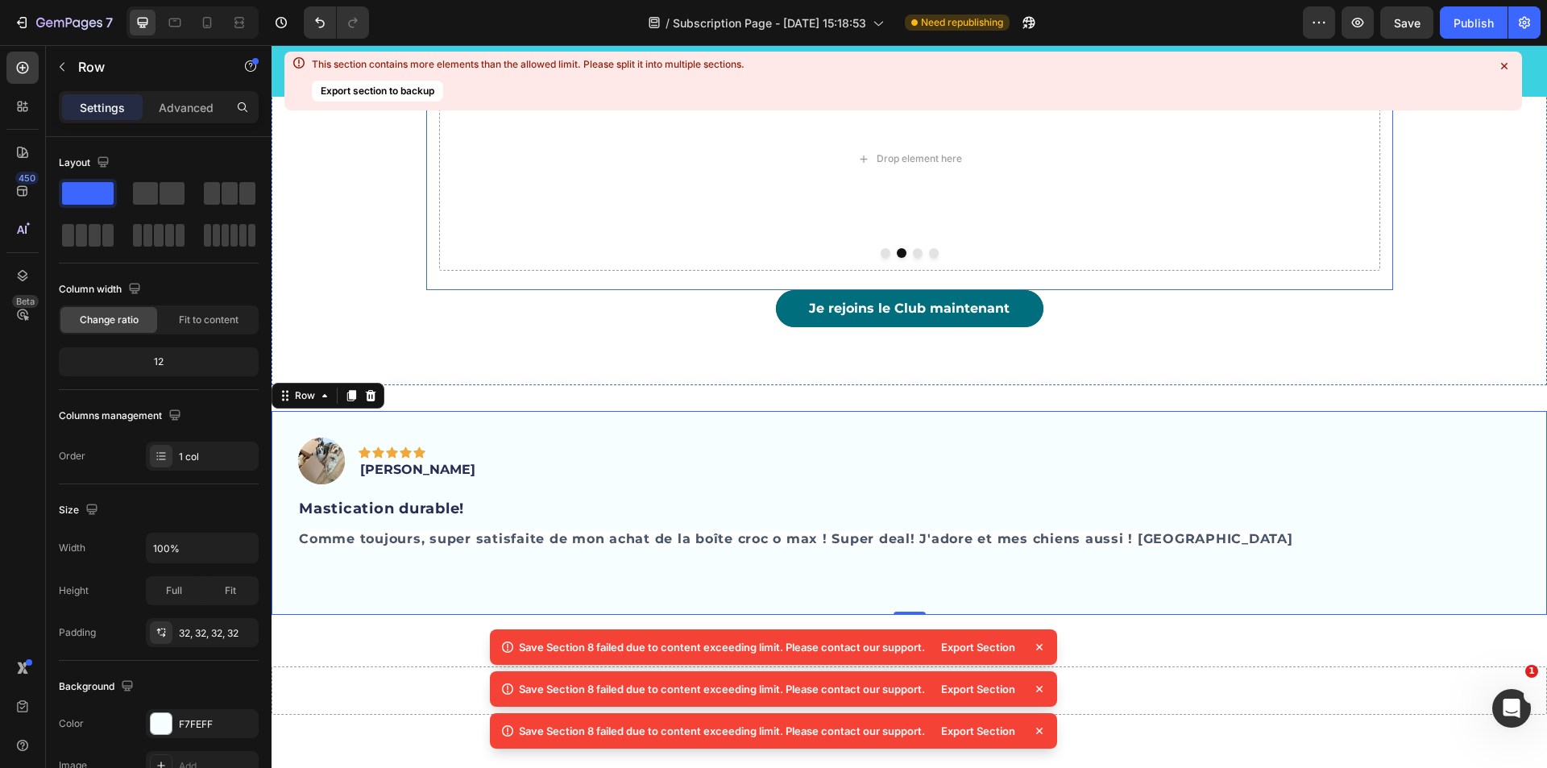
scroll to position [5170, 0]
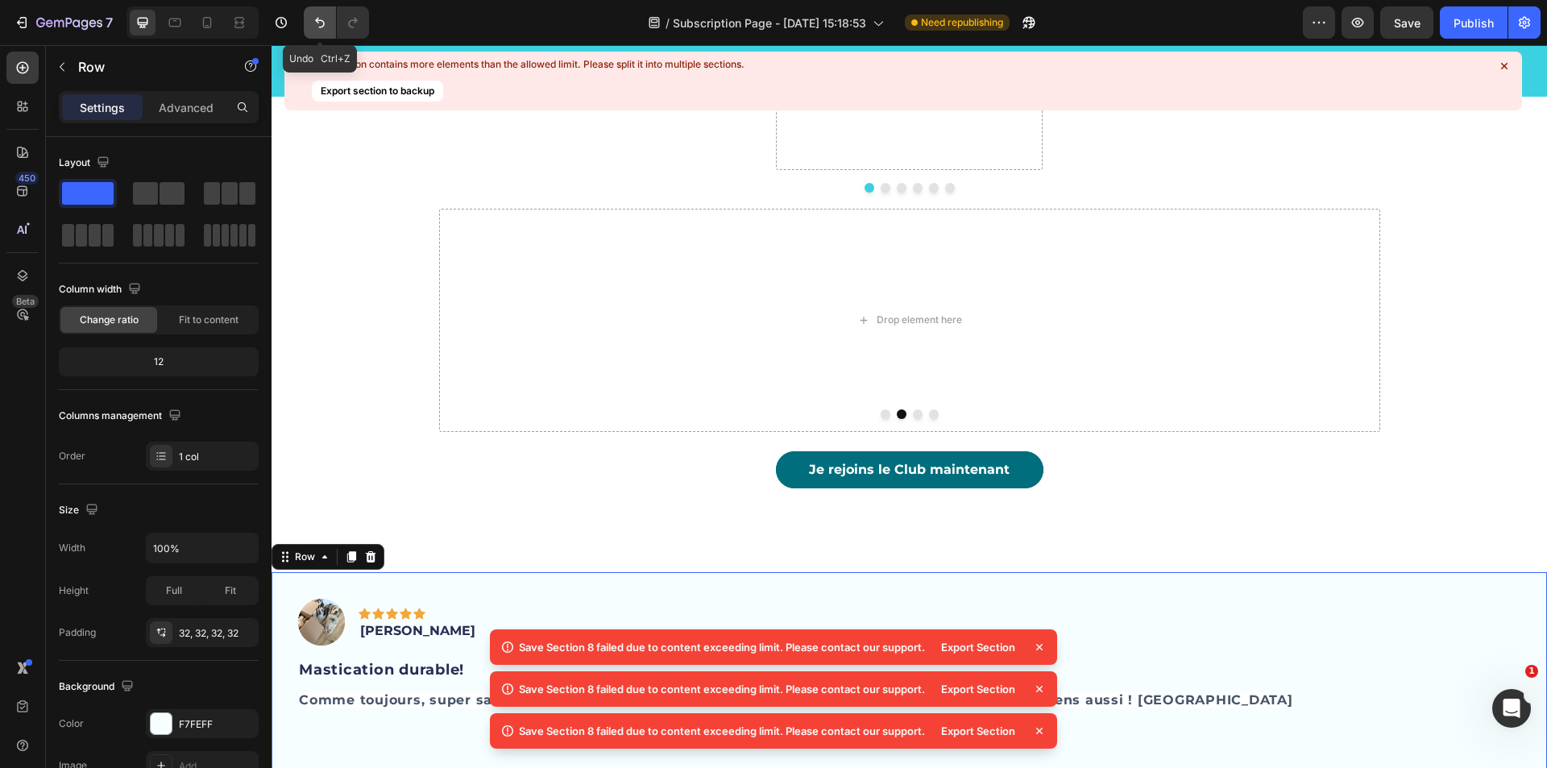
click at [317, 21] on icon "Undo/Redo" at bounding box center [320, 23] width 10 height 10
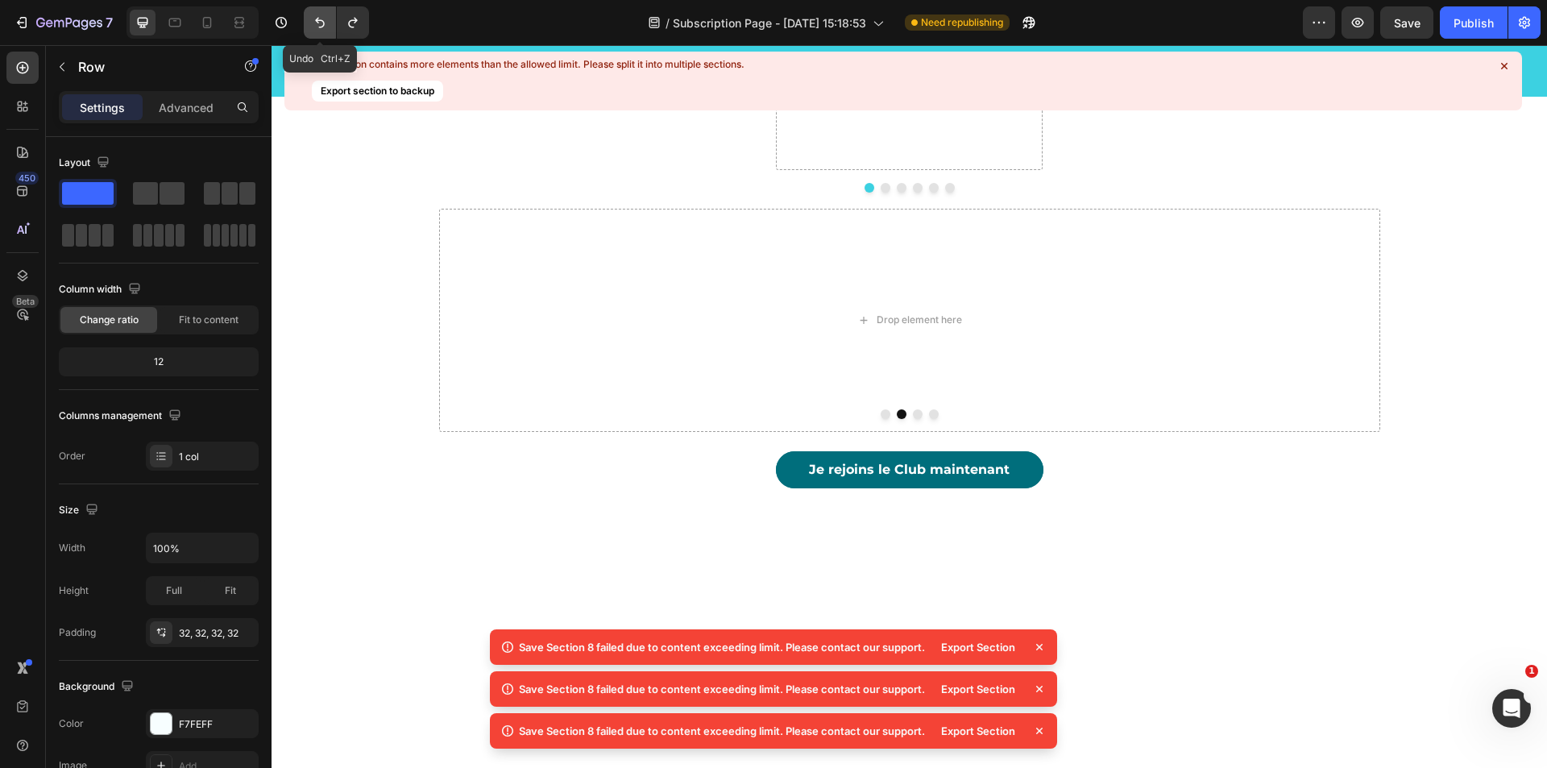
click at [317, 22] on icon "Undo/Redo" at bounding box center [320, 23] width 10 height 10
drag, startPoint x: 325, startPoint y: 23, endPoint x: 725, endPoint y: 374, distance: 532.7
click at [325, 23] on icon "Undo/Redo" at bounding box center [320, 23] width 16 height 16
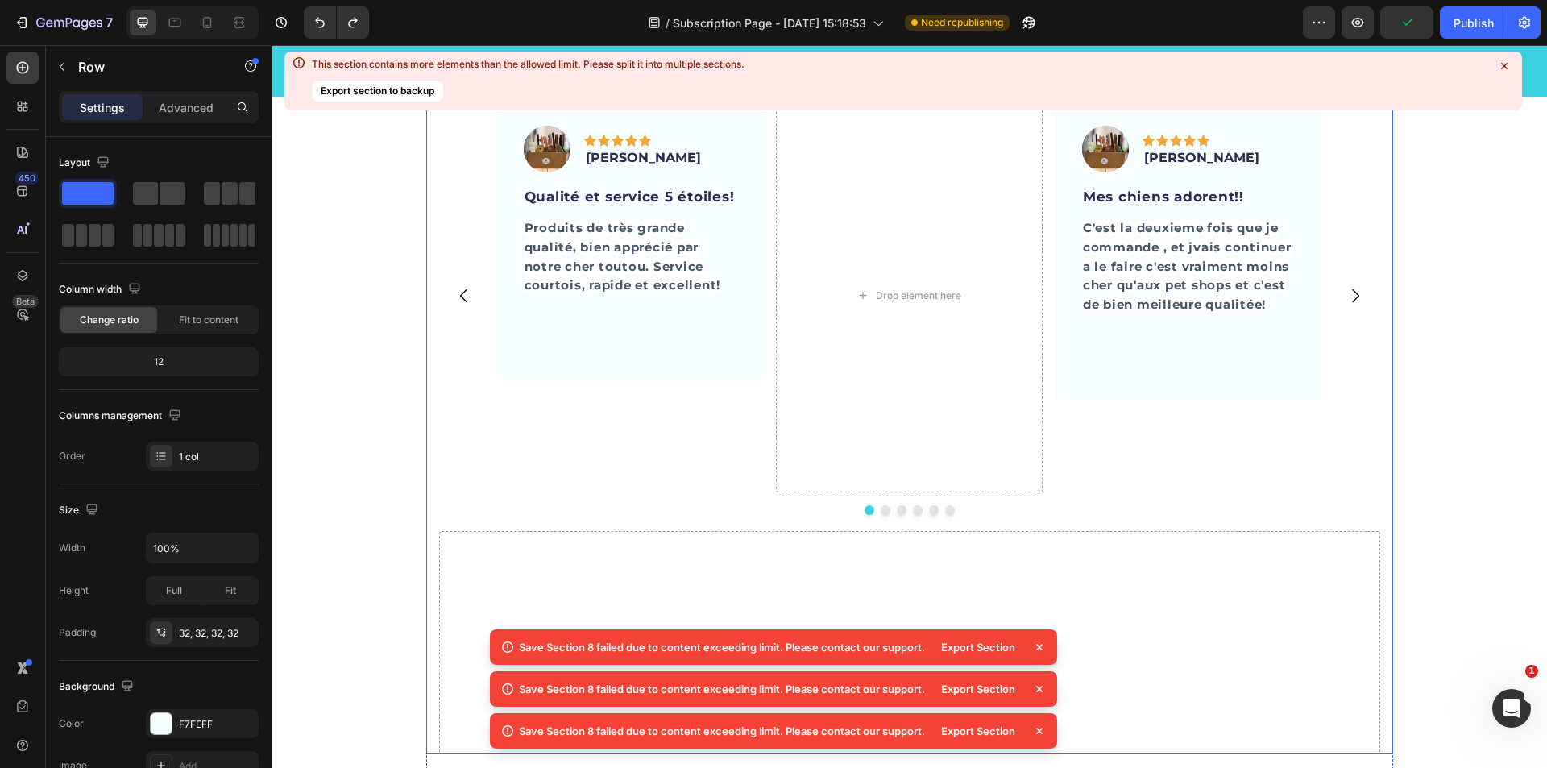
scroll to position [4928, 0]
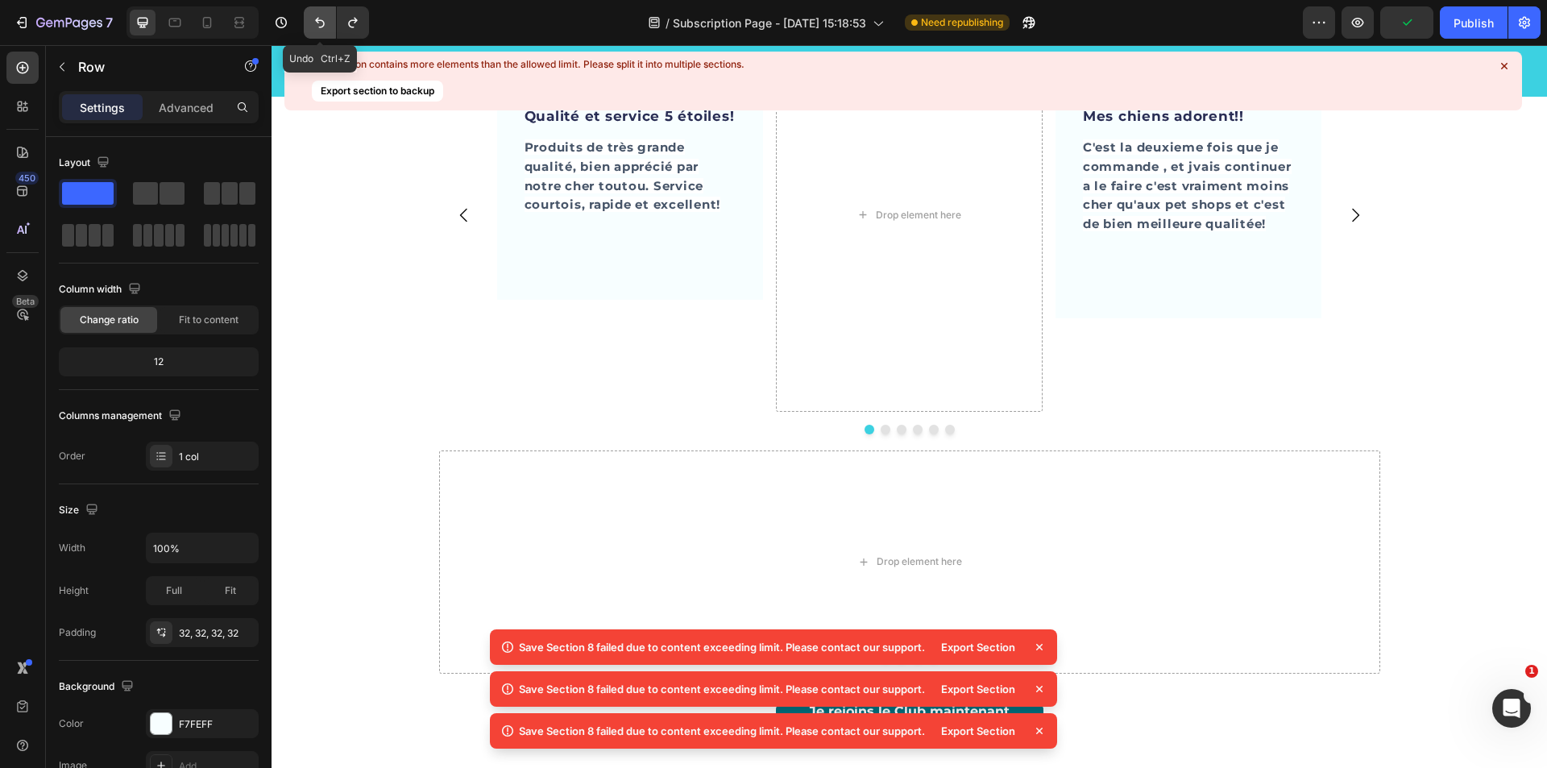
drag, startPoint x: 322, startPoint y: 23, endPoint x: 740, endPoint y: 434, distance: 586.9
click at [322, 23] on icon "Undo/Redo" at bounding box center [320, 23] width 16 height 16
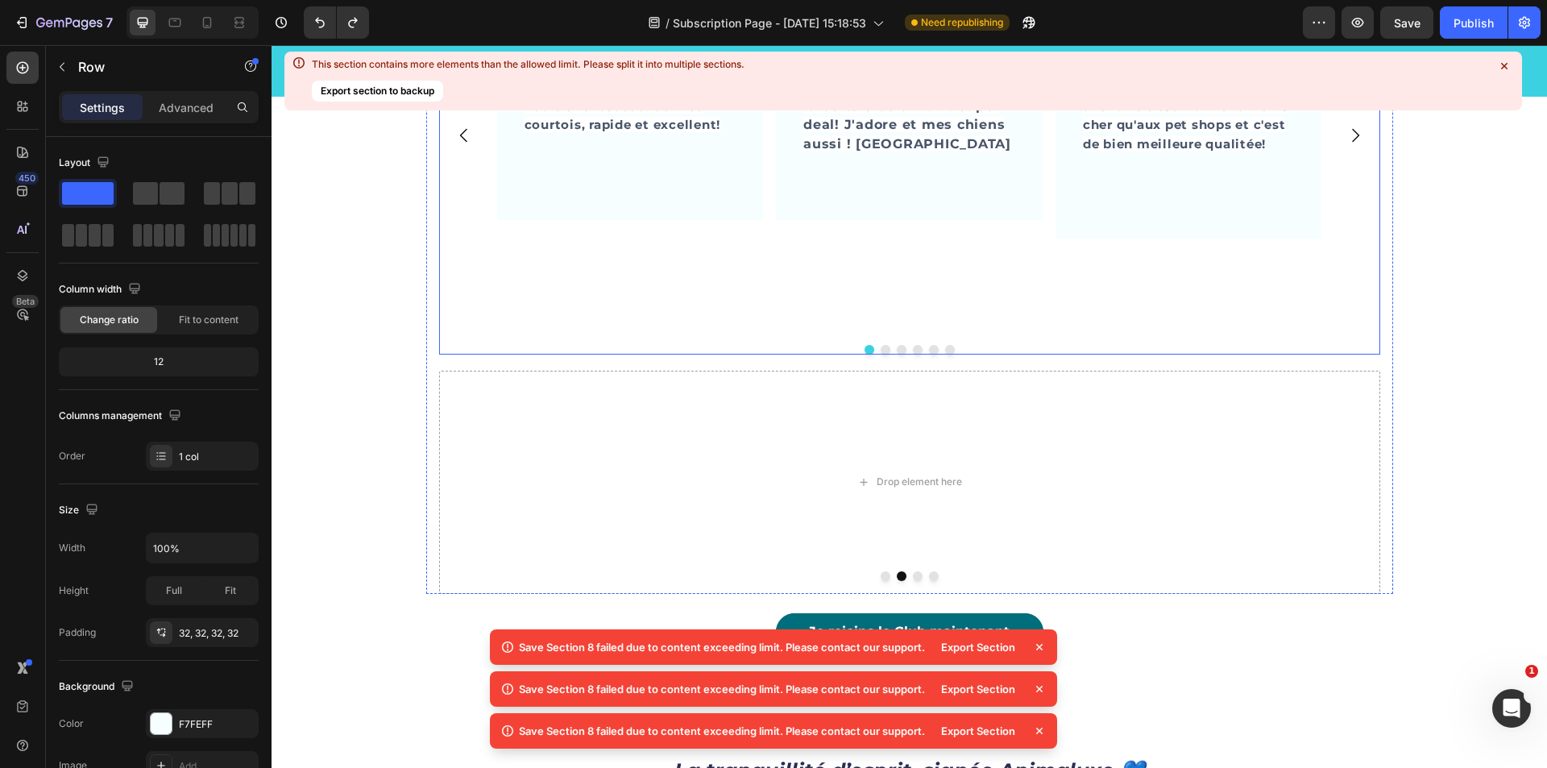
scroll to position [5009, 0]
drag, startPoint x: 209, startPoint y: 24, endPoint x: 8, endPoint y: 338, distance: 372.1
click at [209, 24] on icon at bounding box center [207, 23] width 16 height 16
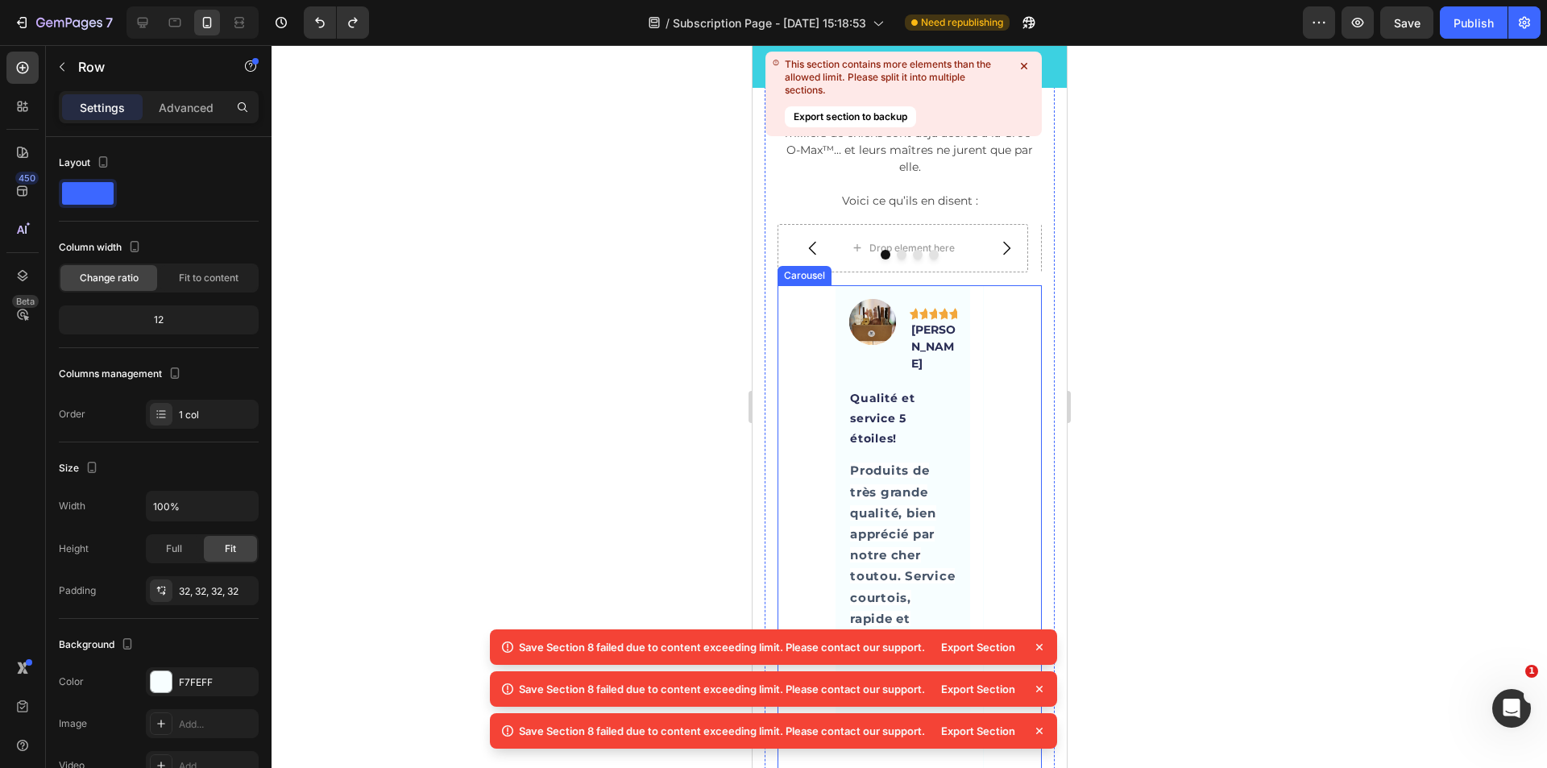
scroll to position [4927, 0]
click at [1003, 354] on div "Image Icon Icon Icon Icon Icon Row [PERSON_NAME] Text block Row Qualité et serv…" at bounding box center [909, 699] width 264 height 823
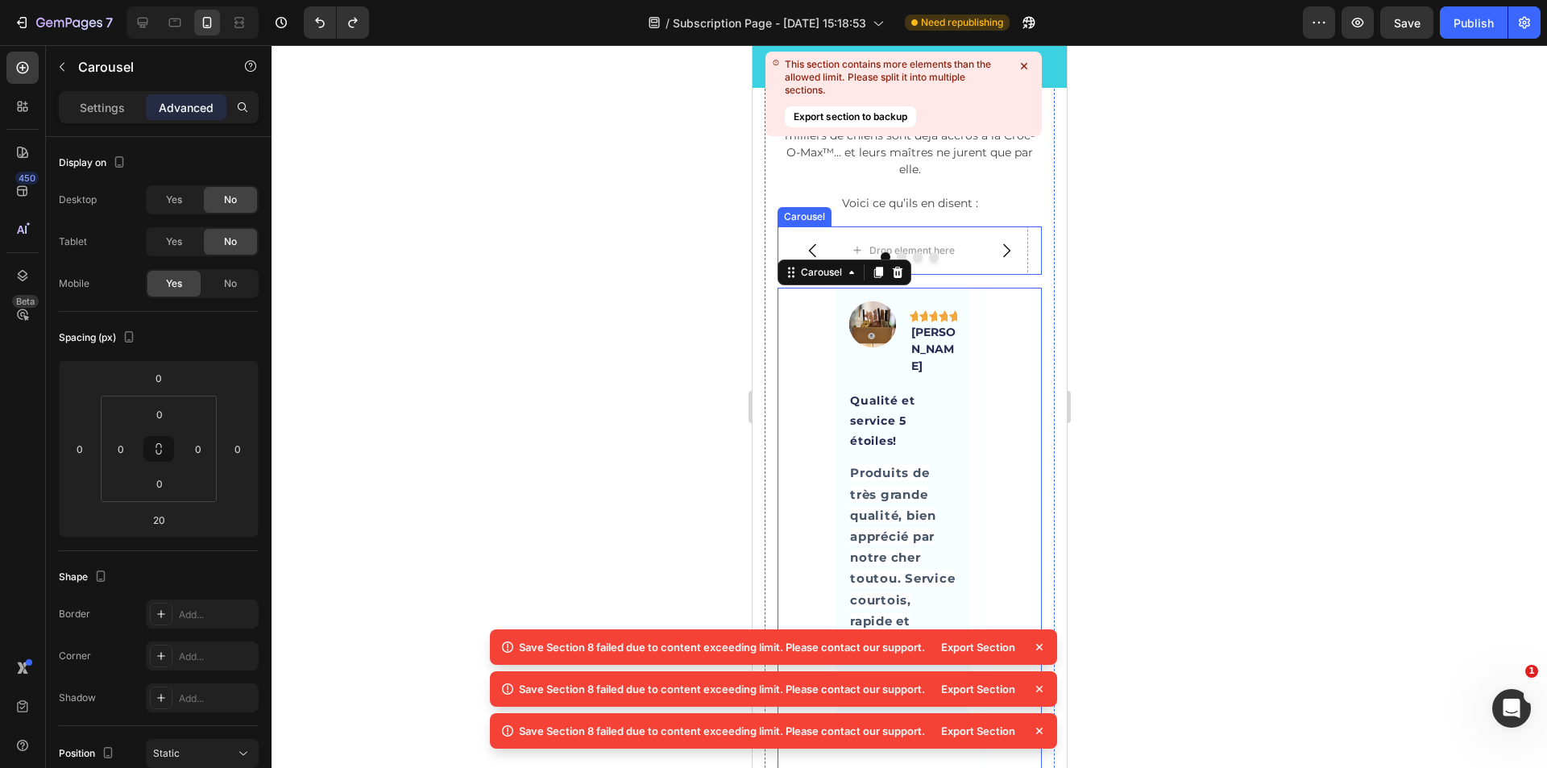
click at [1022, 255] on div at bounding box center [909, 257] width 264 height 10
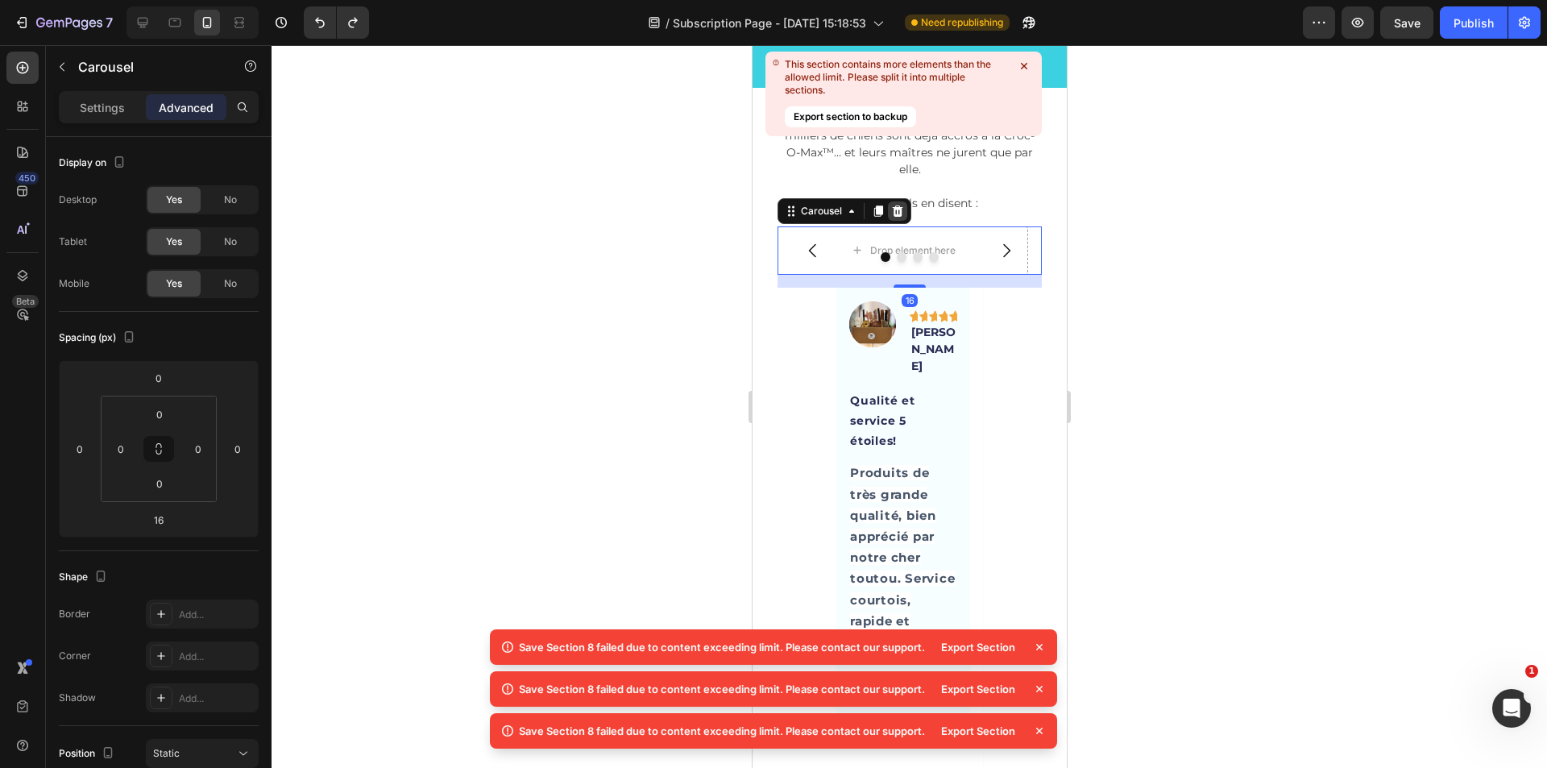
click at [898, 212] on icon at bounding box center [896, 211] width 13 height 13
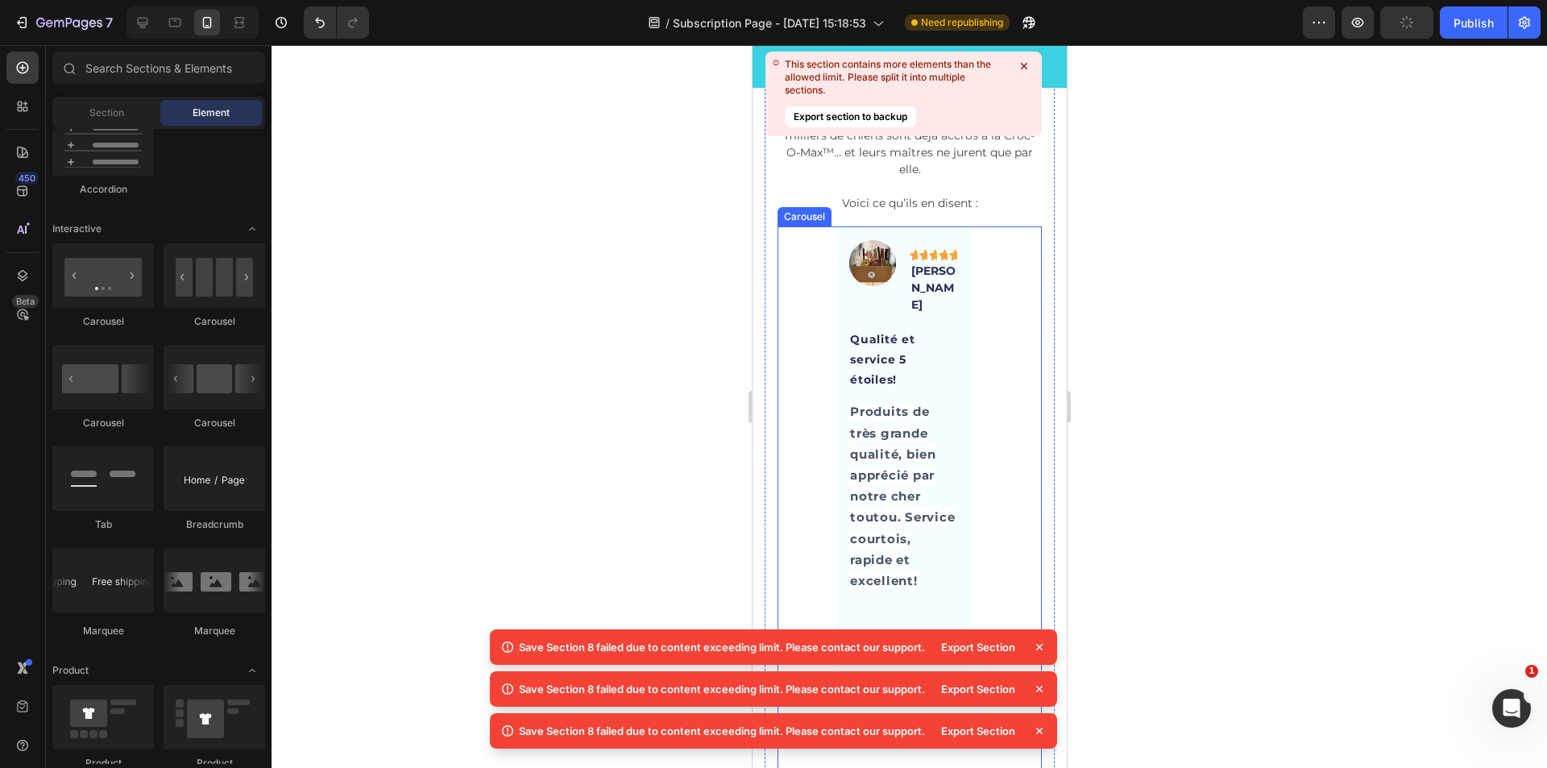
click at [977, 353] on div "Image Icon Icon Icon Icon Icon Row [PERSON_NAME] Text block Row Qualité et serv…" at bounding box center [909, 637] width 264 height 823
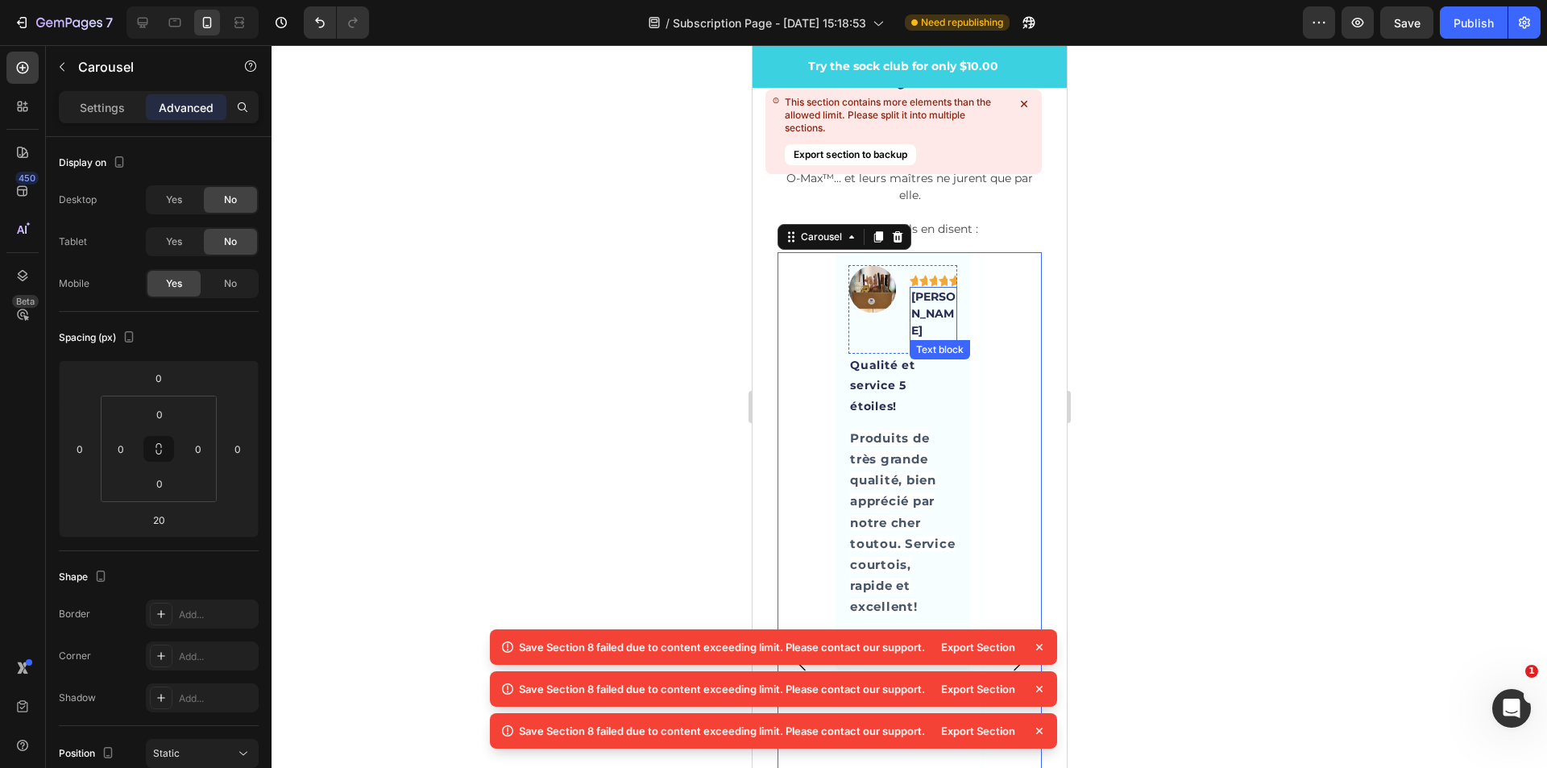
scroll to position [4847, 0]
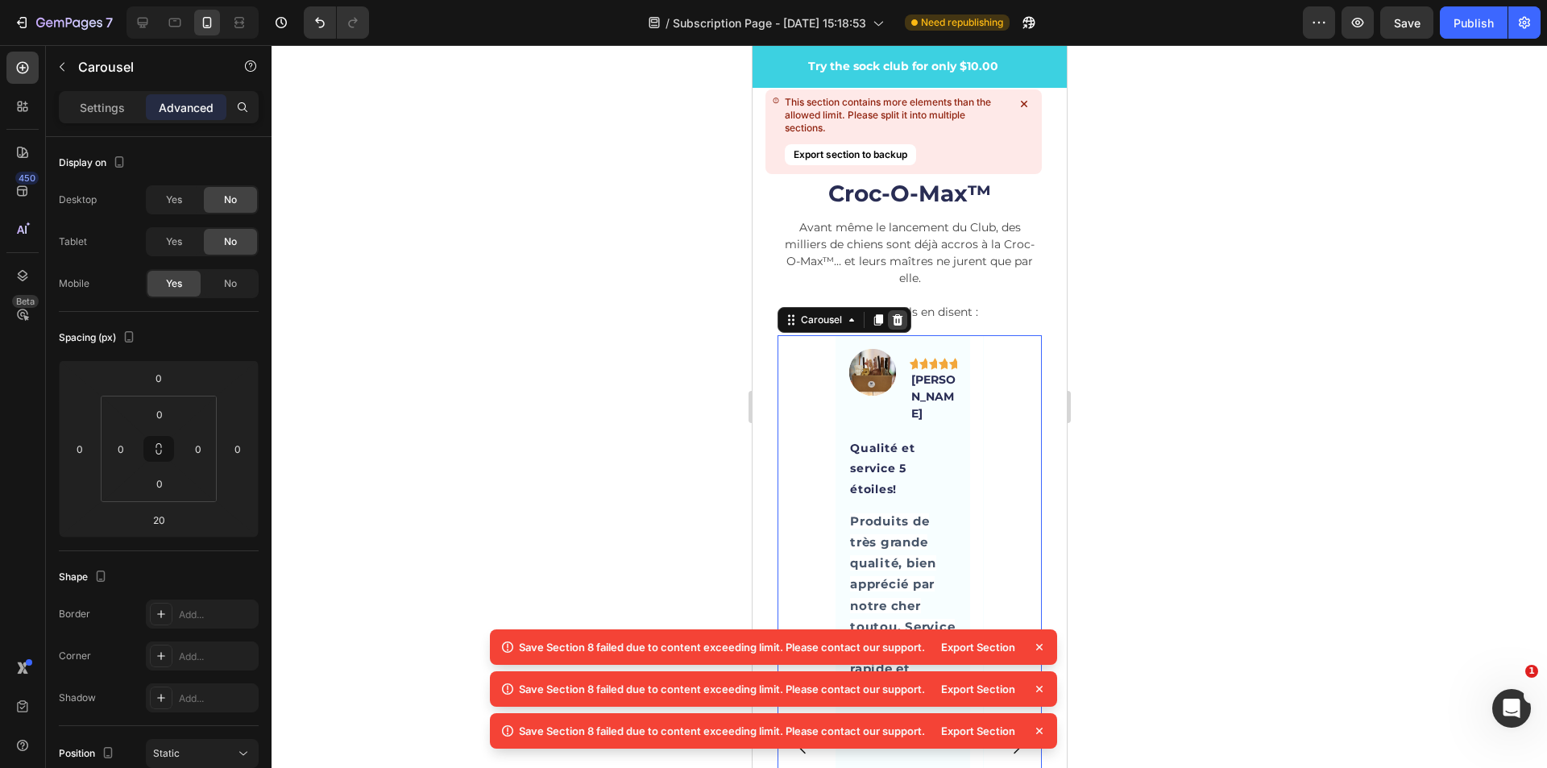
click at [900, 321] on icon at bounding box center [897, 319] width 10 height 11
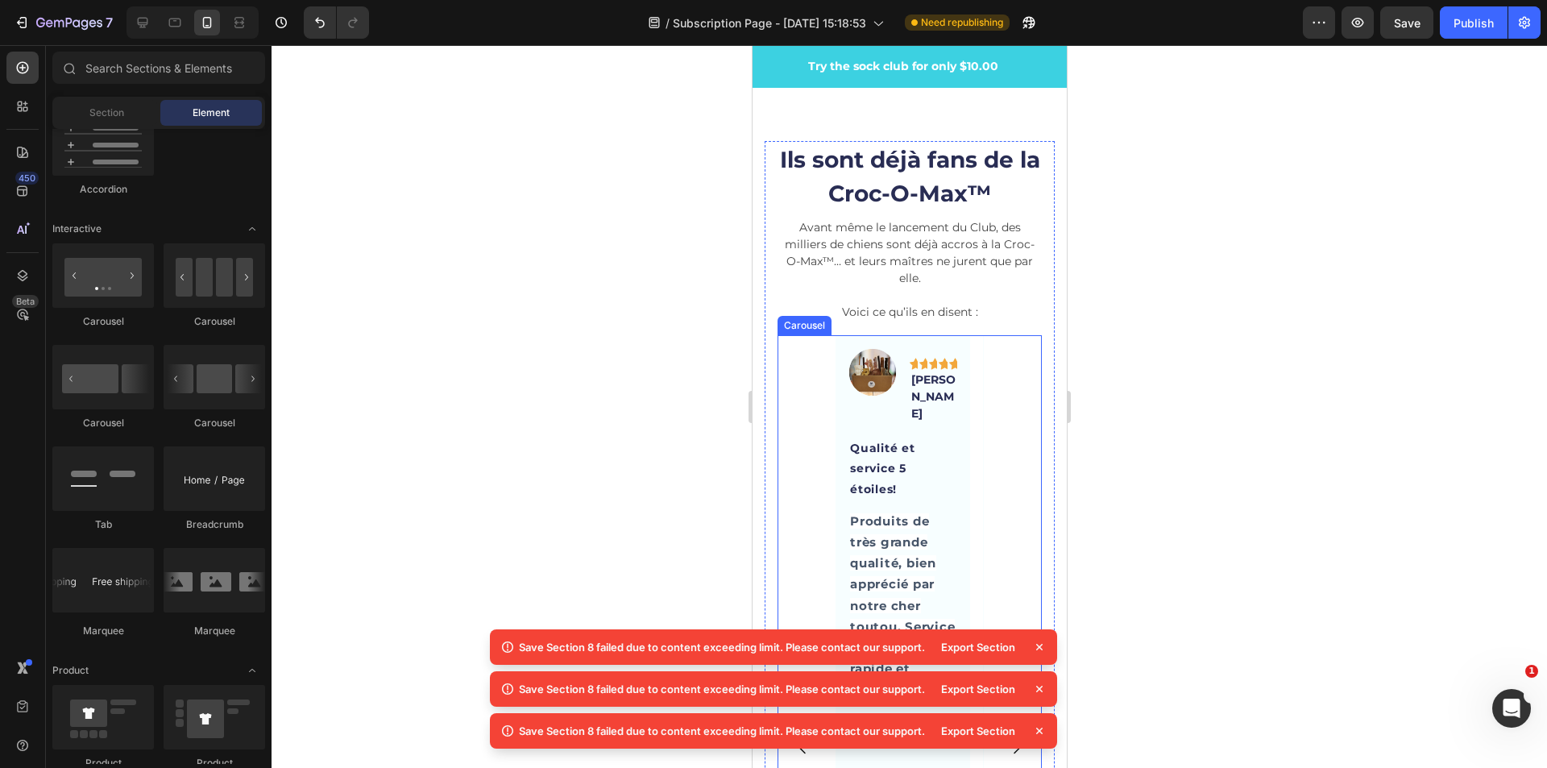
click at [1012, 443] on div "Image Icon Icon Icon Icon Icon Row [PERSON_NAME] Text block Row Qualité et serv…" at bounding box center [909, 746] width 264 height 823
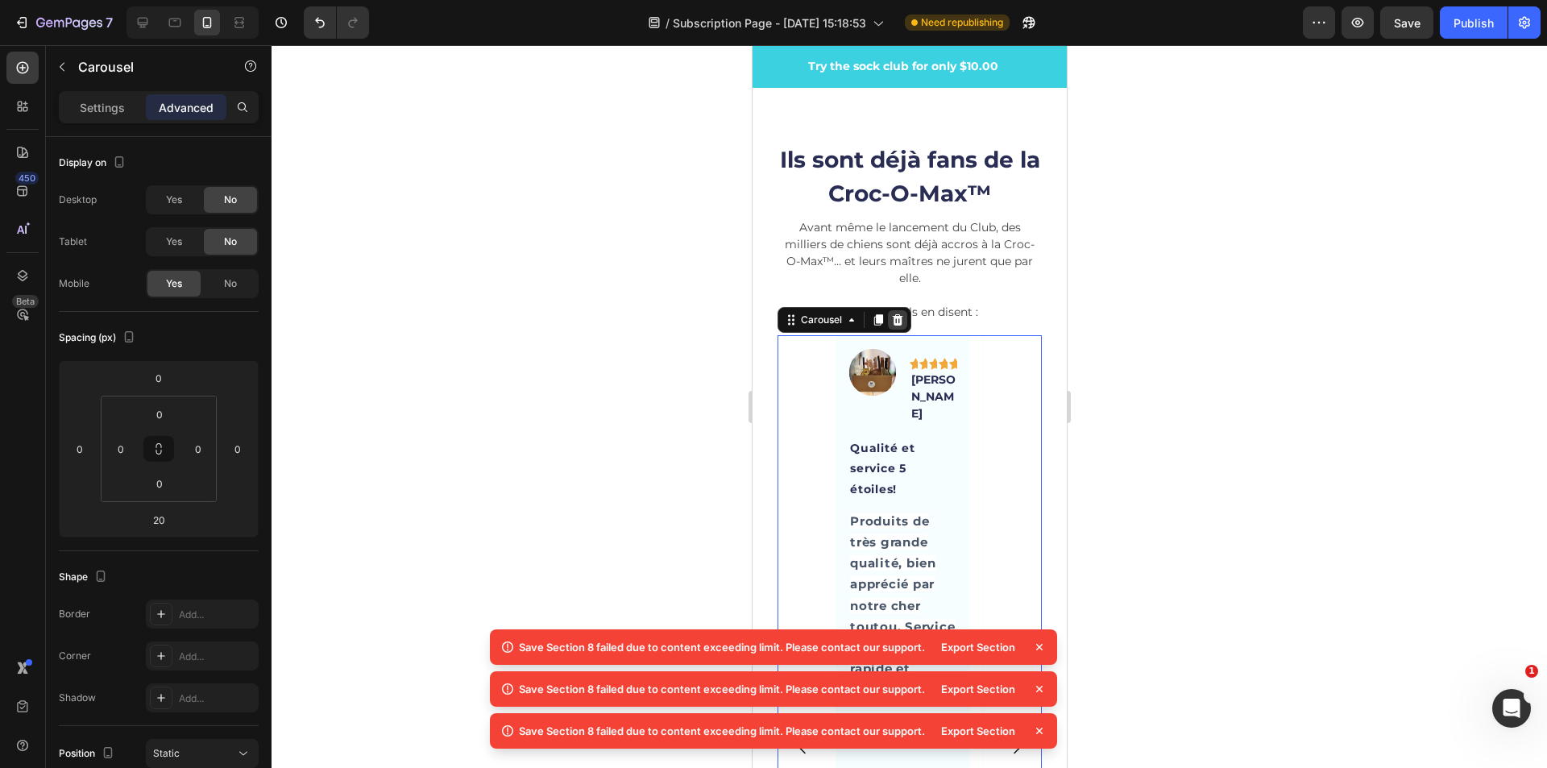
click at [897, 321] on icon at bounding box center [897, 319] width 10 height 11
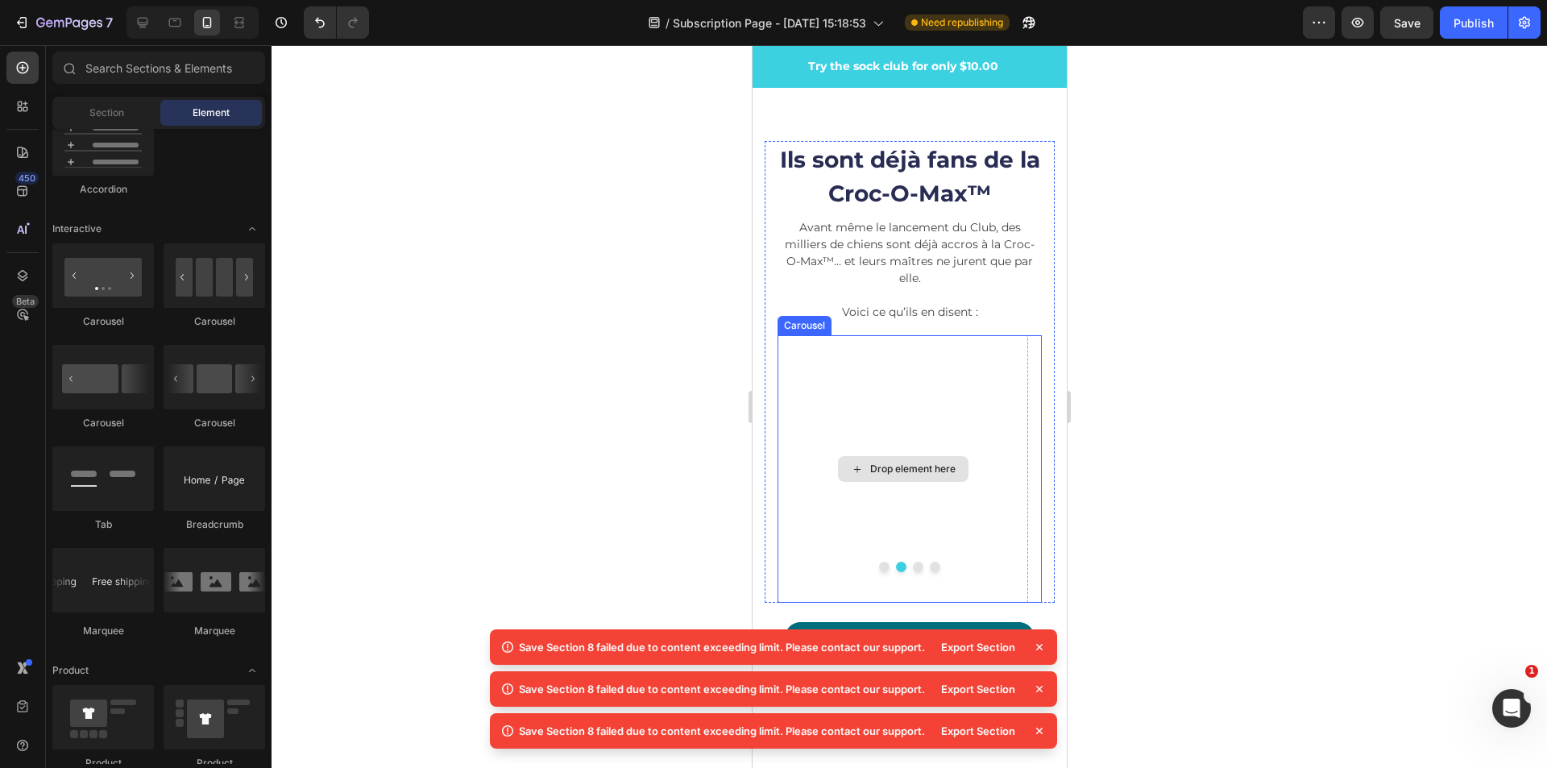
click at [988, 546] on div "Drop element here" at bounding box center [902, 469] width 251 height 268
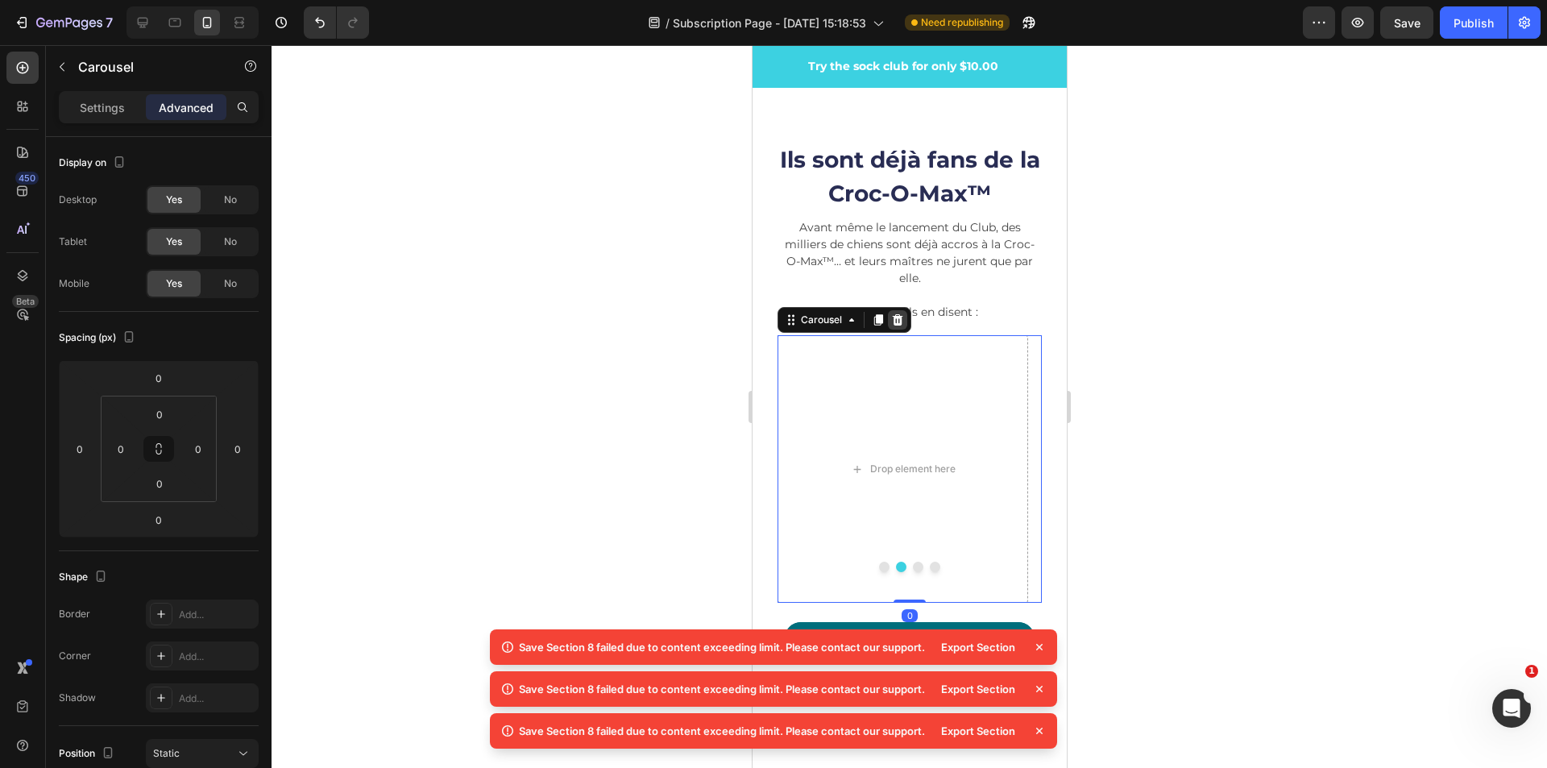
click at [901, 320] on icon at bounding box center [896, 319] width 13 height 13
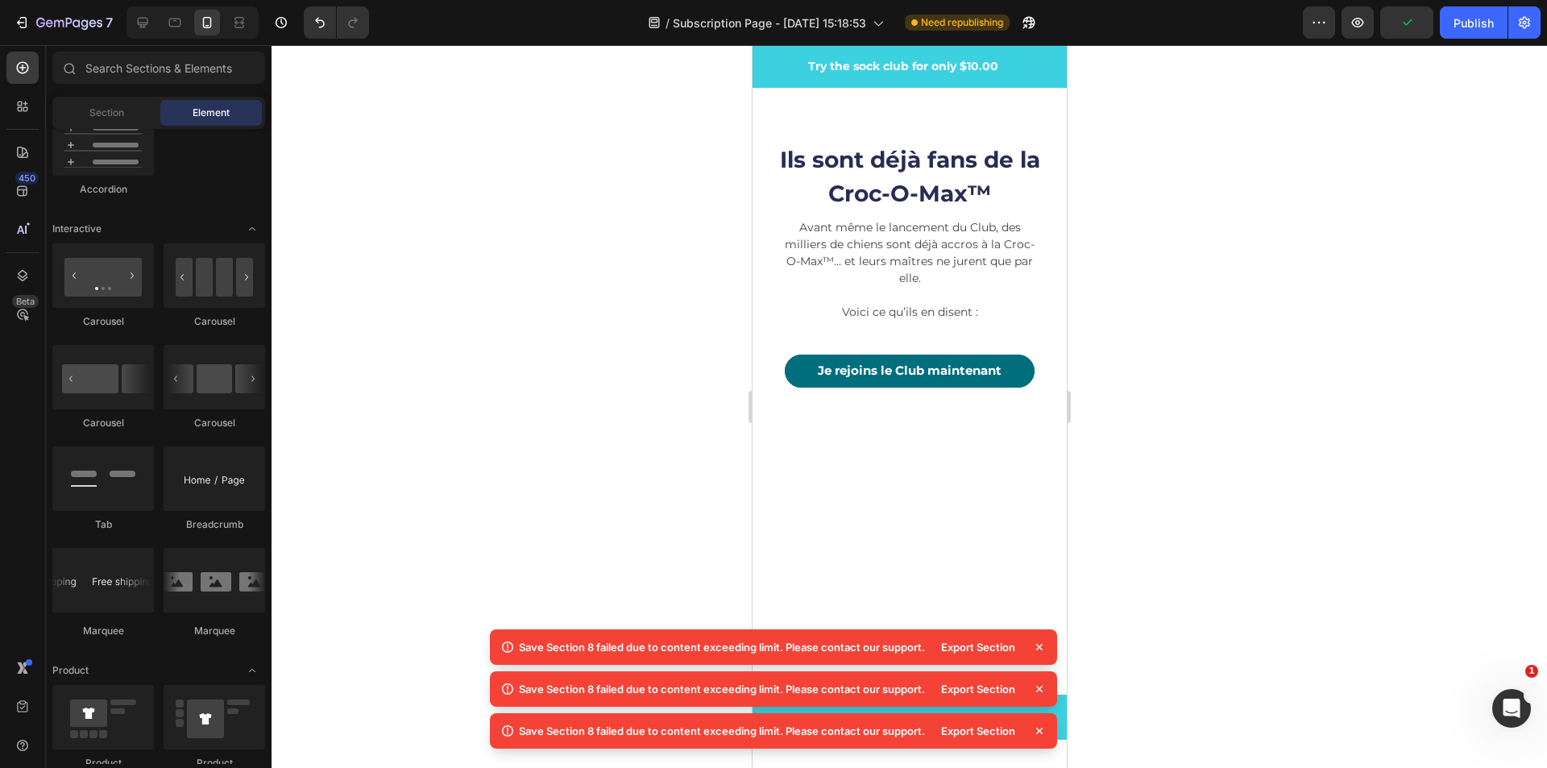
click at [1041, 646] on icon at bounding box center [1039, 647] width 6 height 6
click at [1039, 650] on icon at bounding box center [1039, 647] width 16 height 16
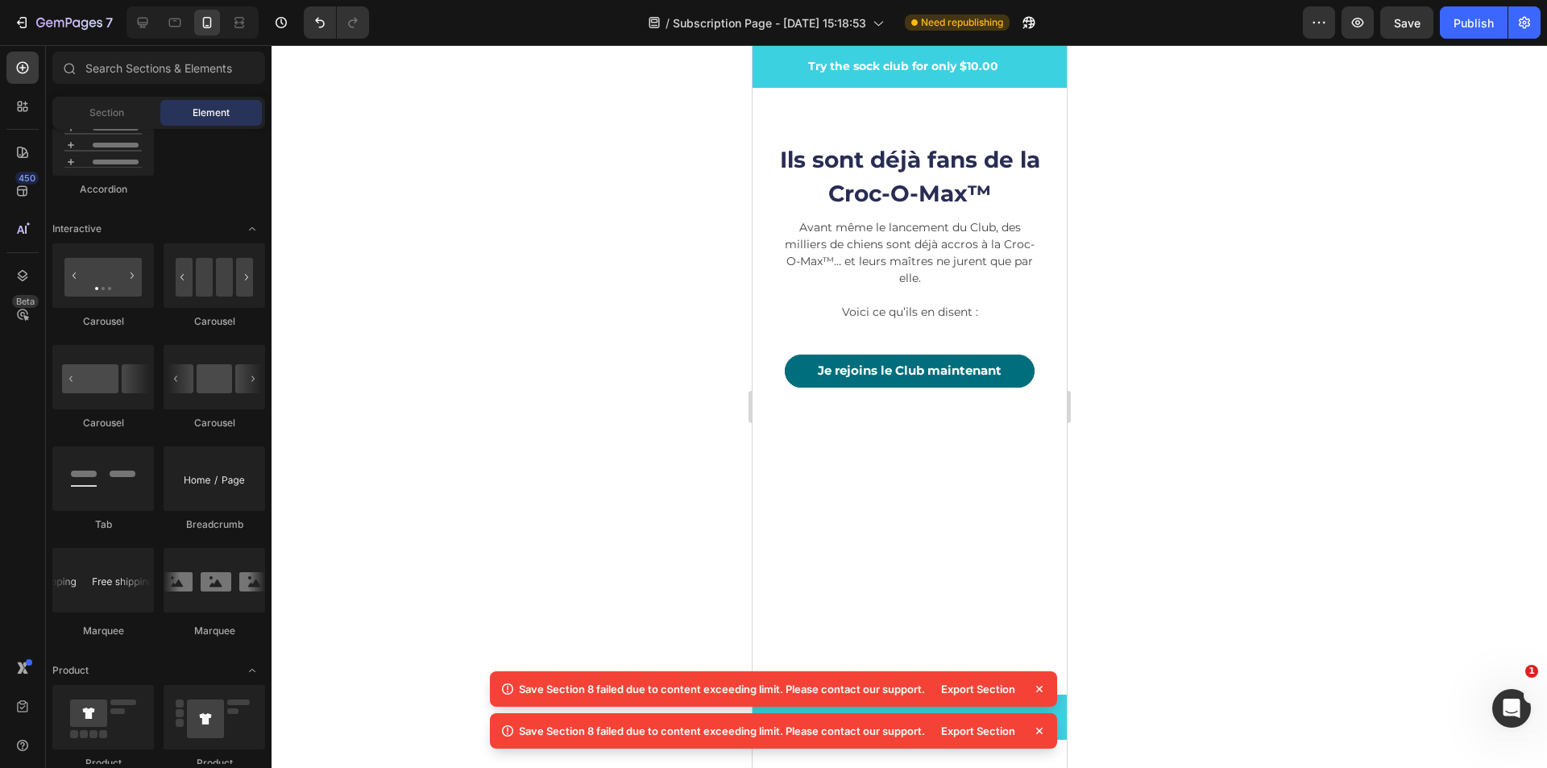
click at [1041, 694] on icon at bounding box center [1039, 689] width 16 height 16
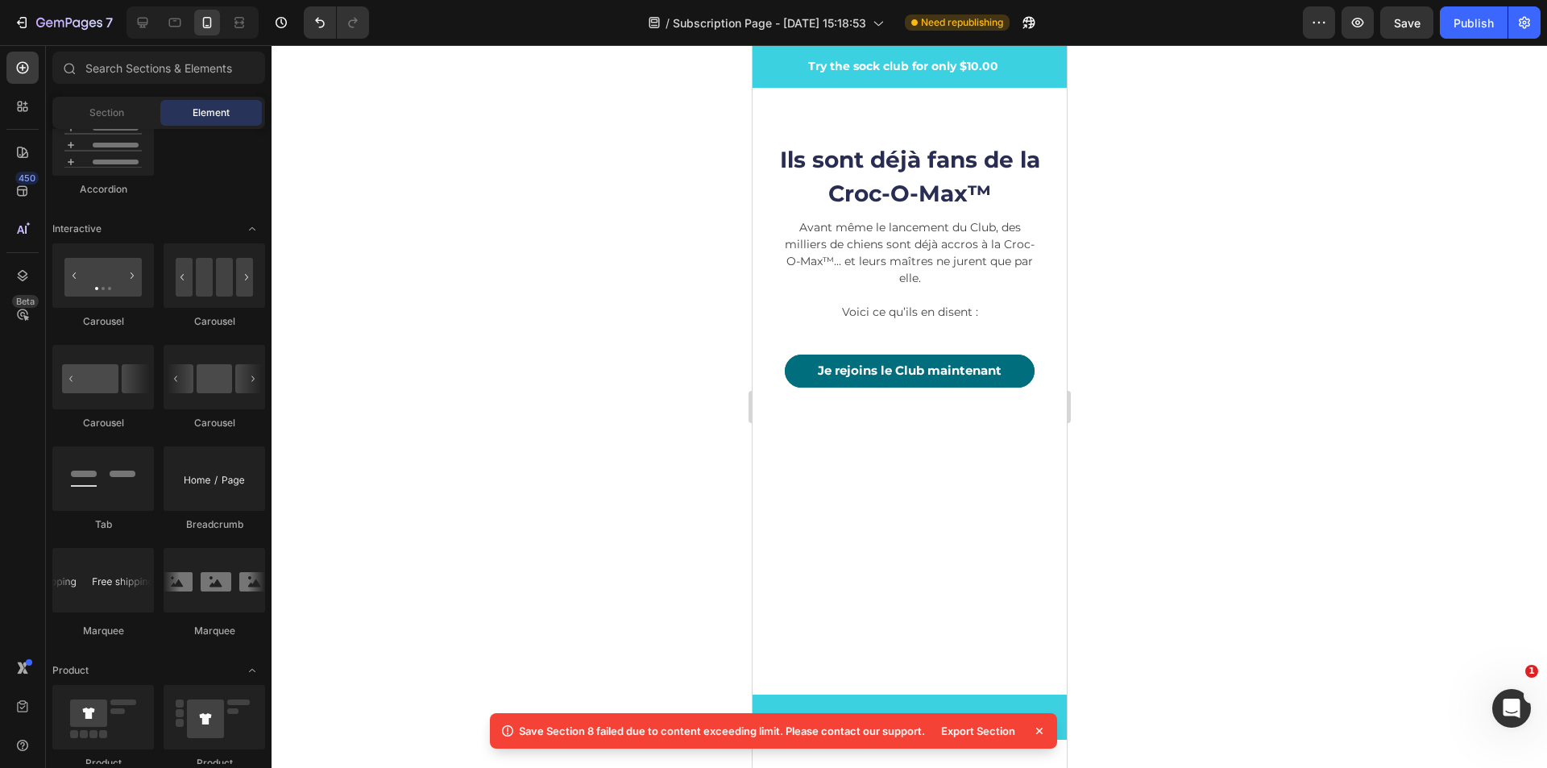
click at [1043, 730] on icon at bounding box center [1039, 731] width 16 height 16
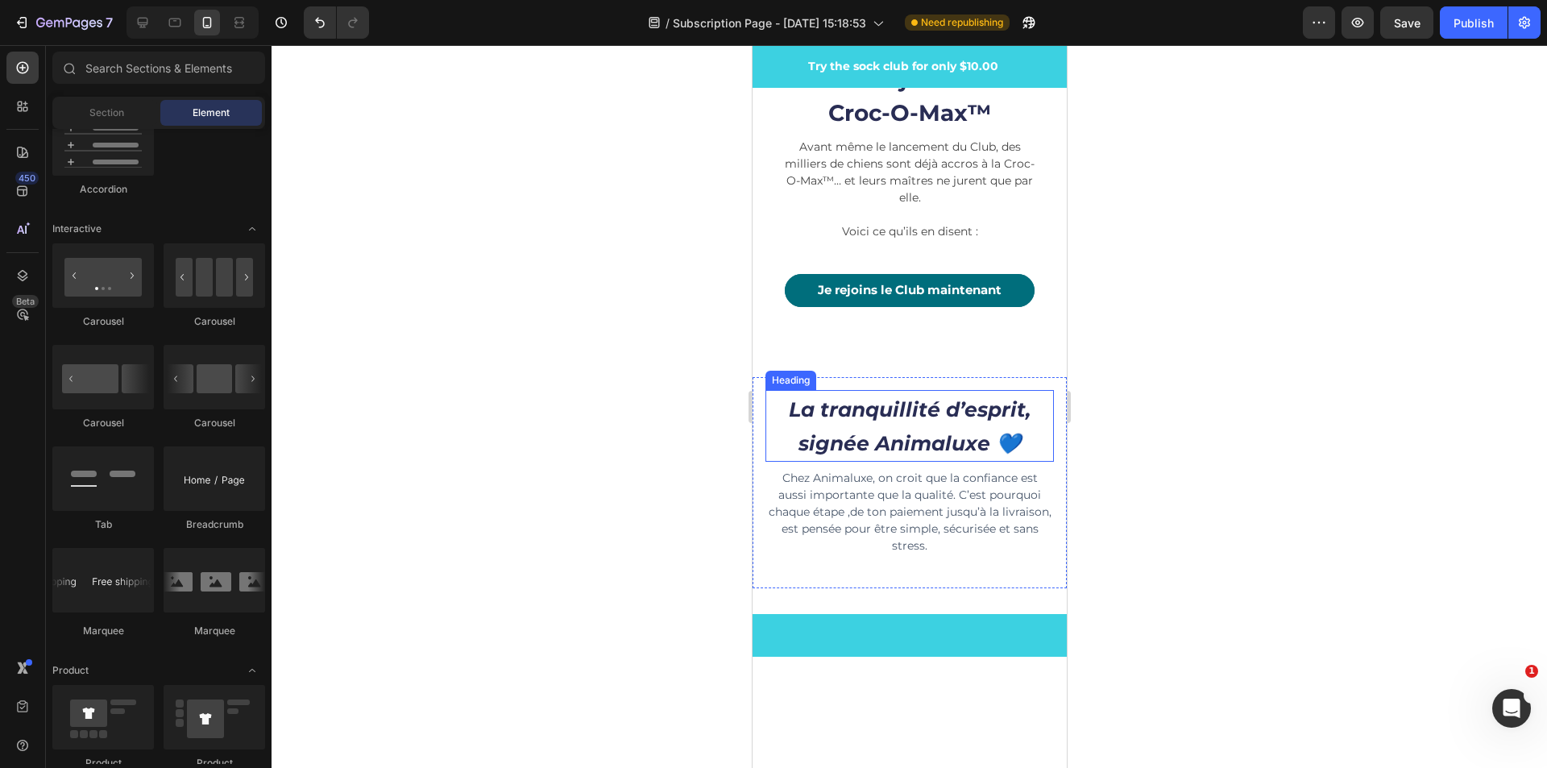
scroll to position [4685, 0]
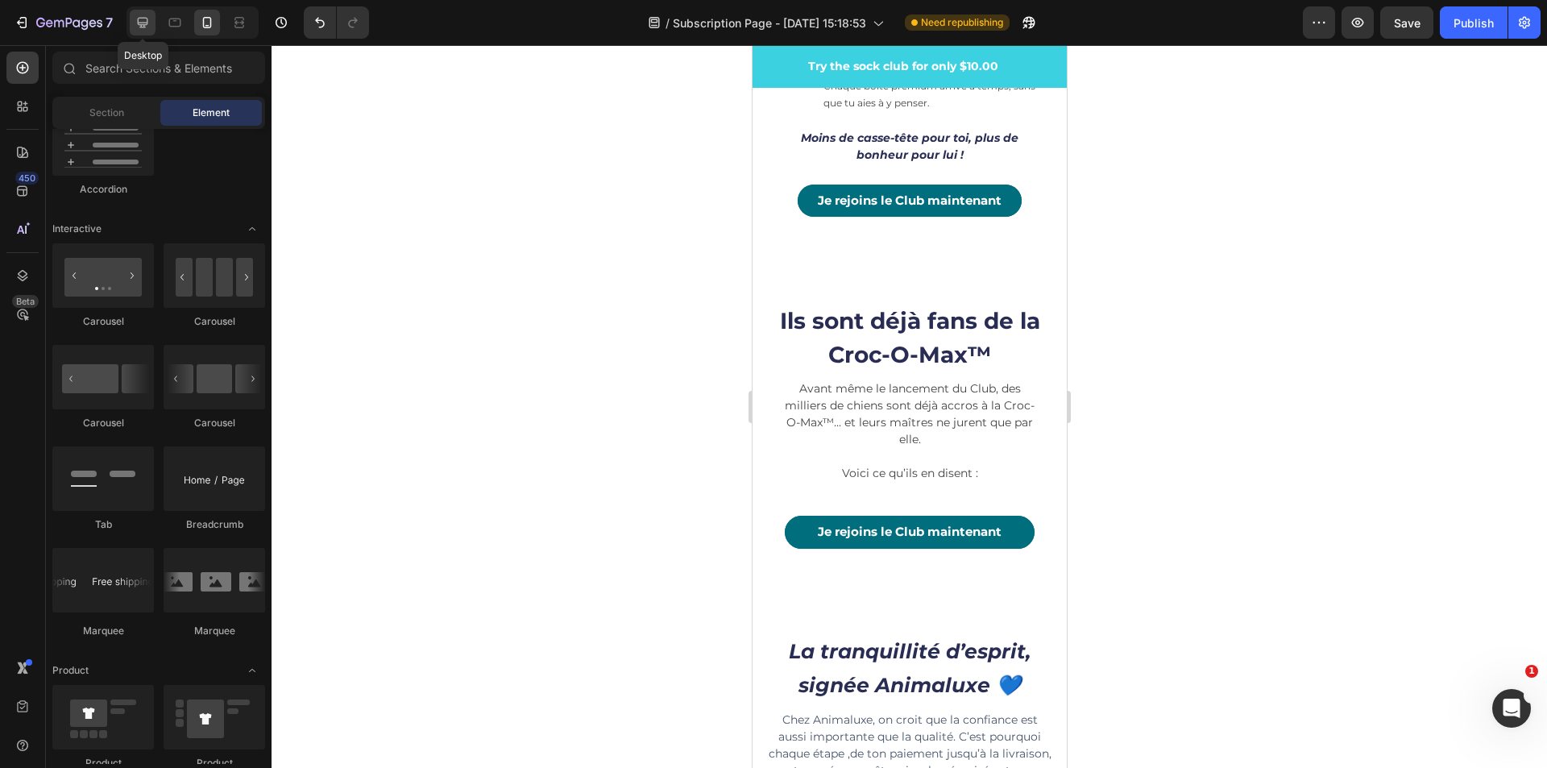
click at [147, 23] on icon at bounding box center [143, 23] width 10 height 10
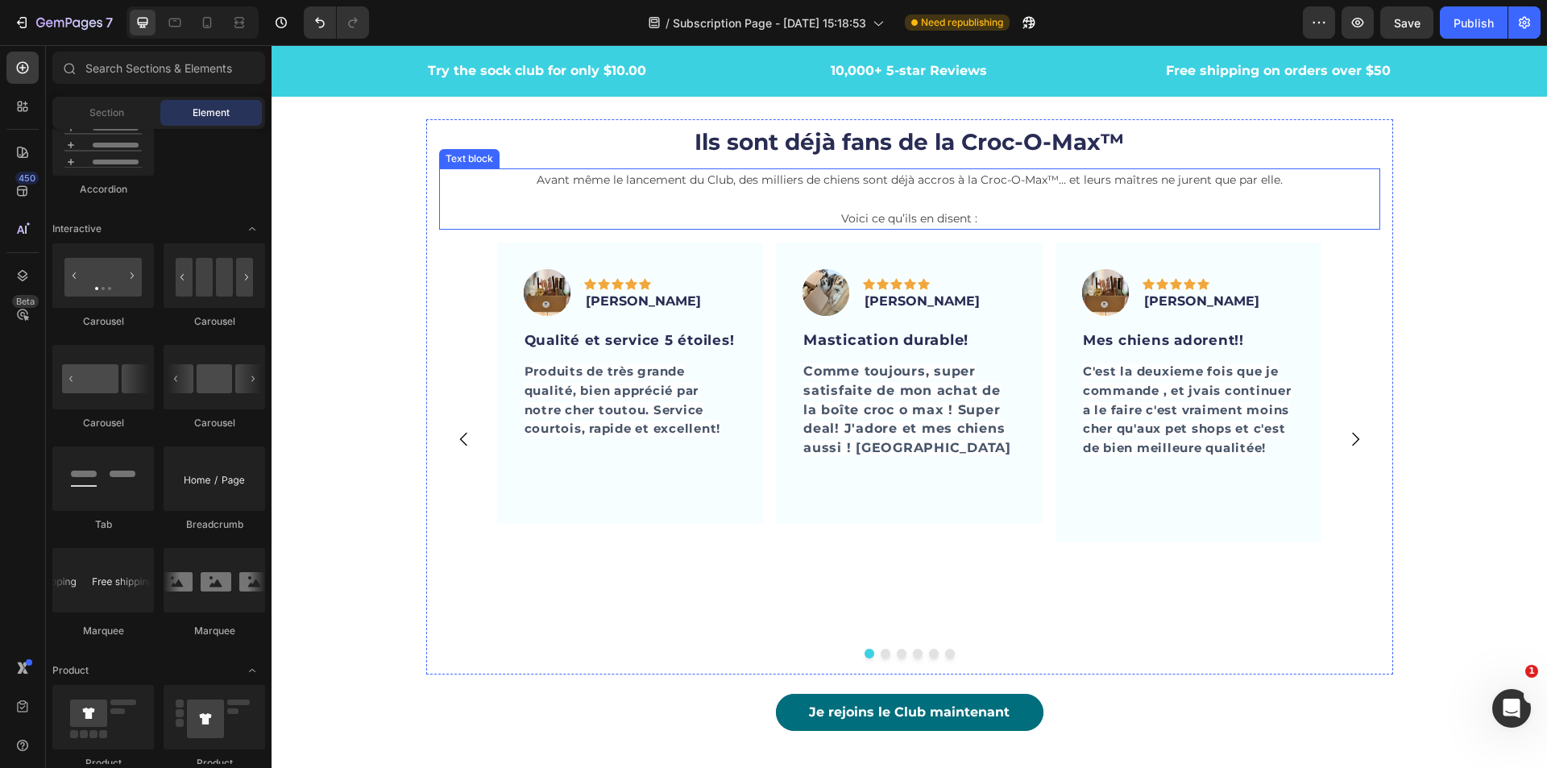
scroll to position [4408, 0]
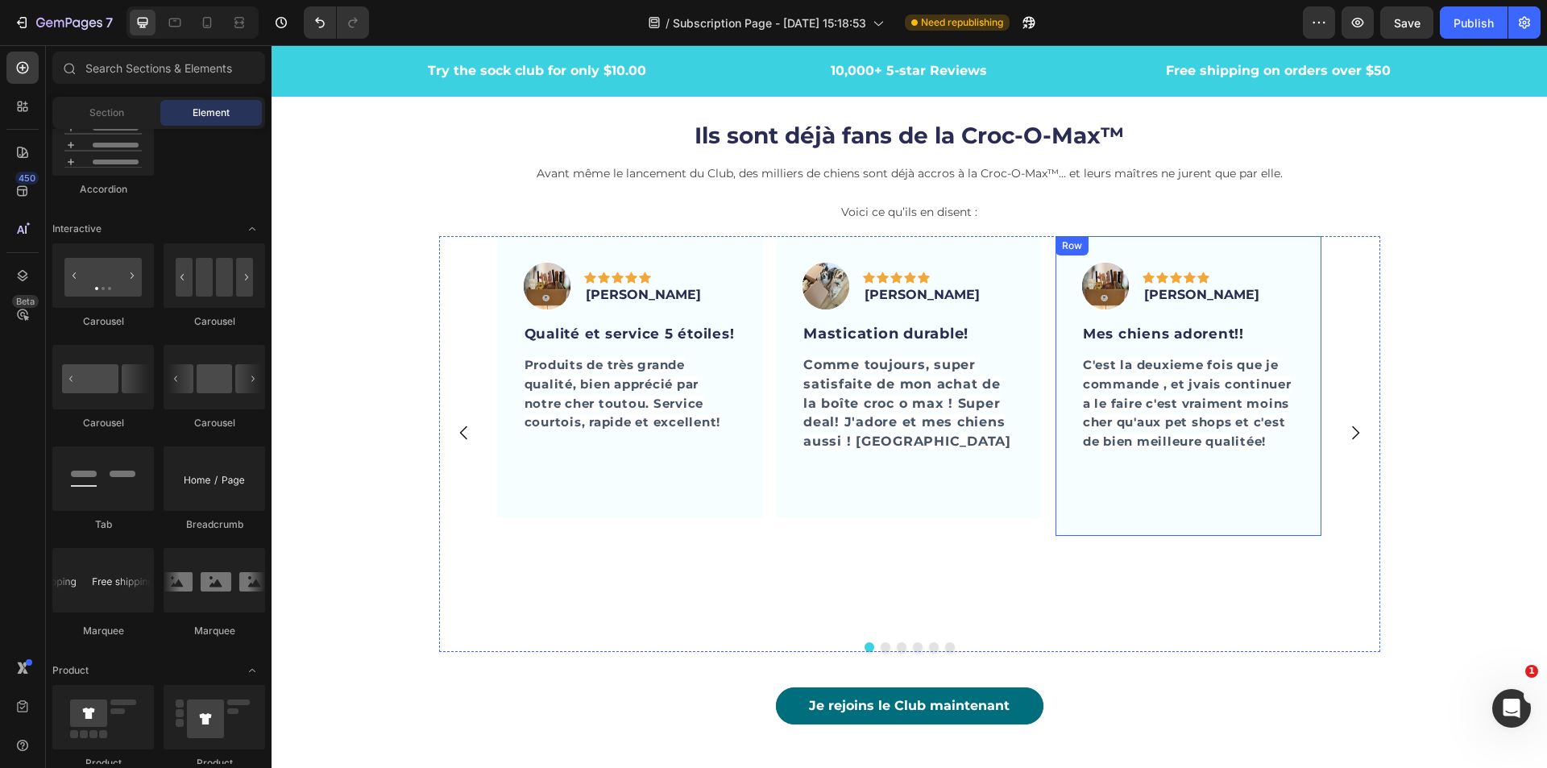
click at [1081, 527] on div "Image Icon Icon Icon Icon Icon Row JC Corbeil Text block Row Mes chiens adorent…" at bounding box center [1189, 386] width 267 height 300
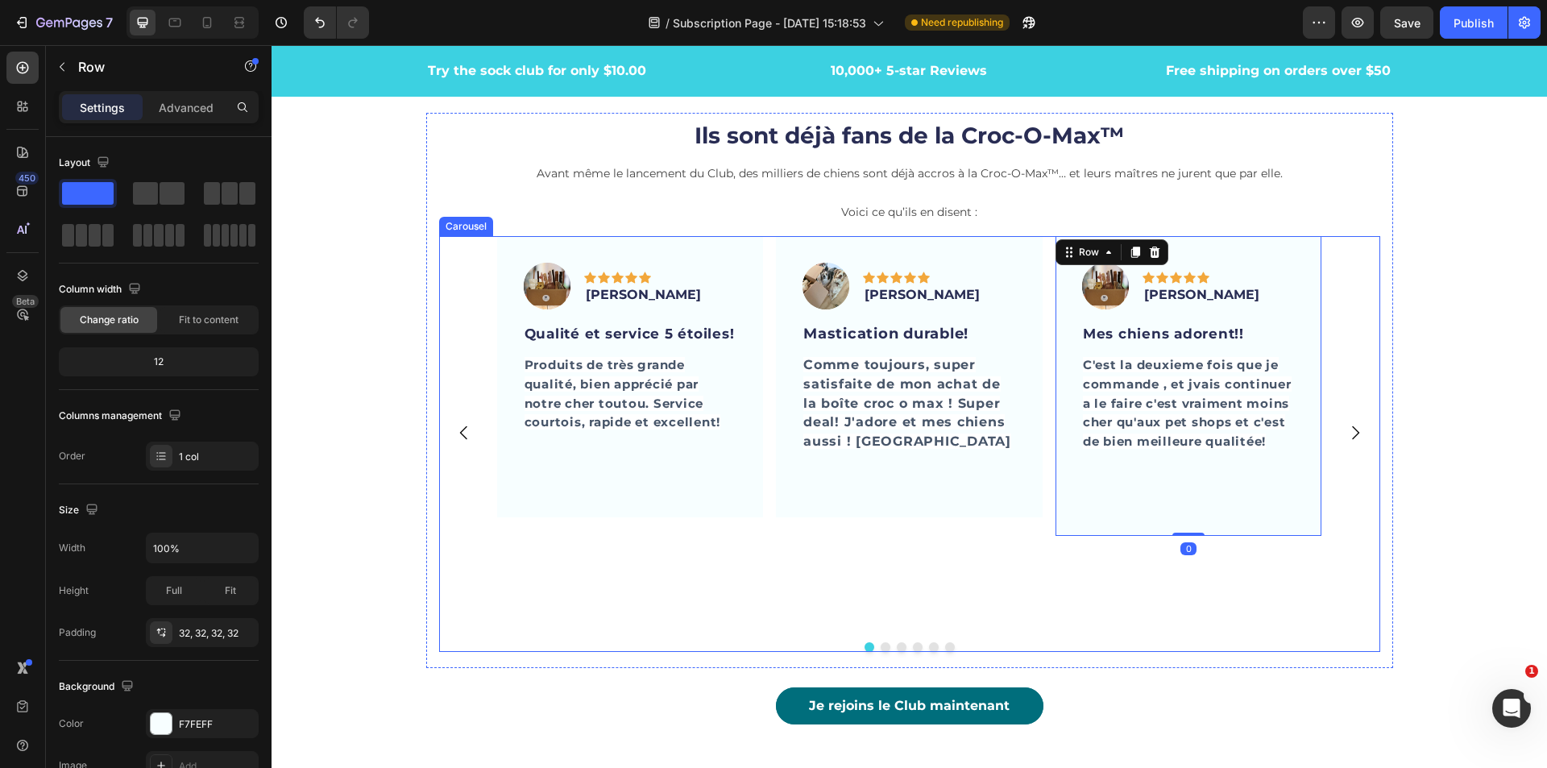
click at [981, 600] on div "Image Icon Icon Icon Icon Icon Row [PERSON_NAME] Text block Row Mastication dur…" at bounding box center [909, 432] width 267 height 392
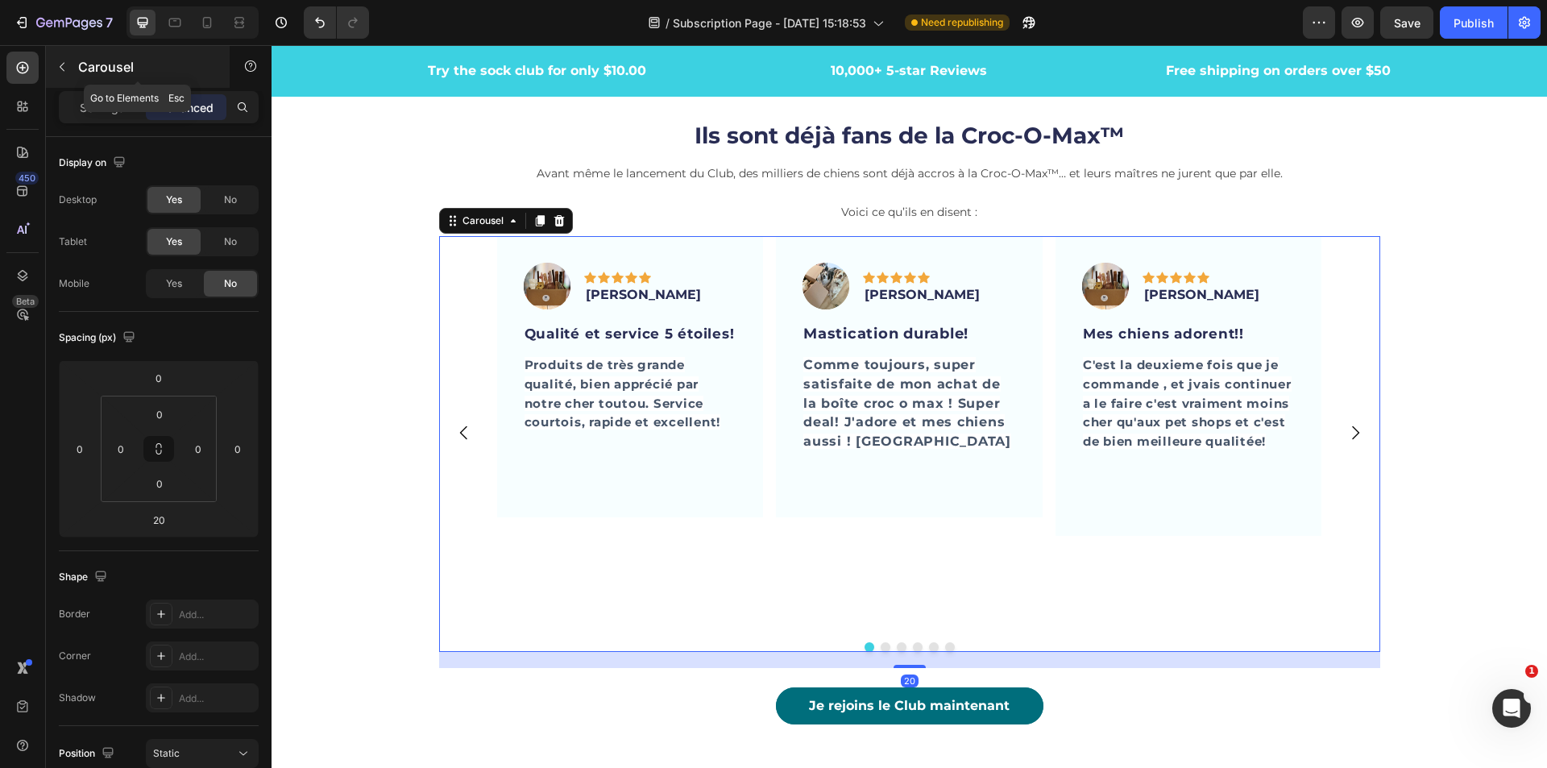
click at [65, 62] on icon "button" at bounding box center [62, 66] width 13 height 13
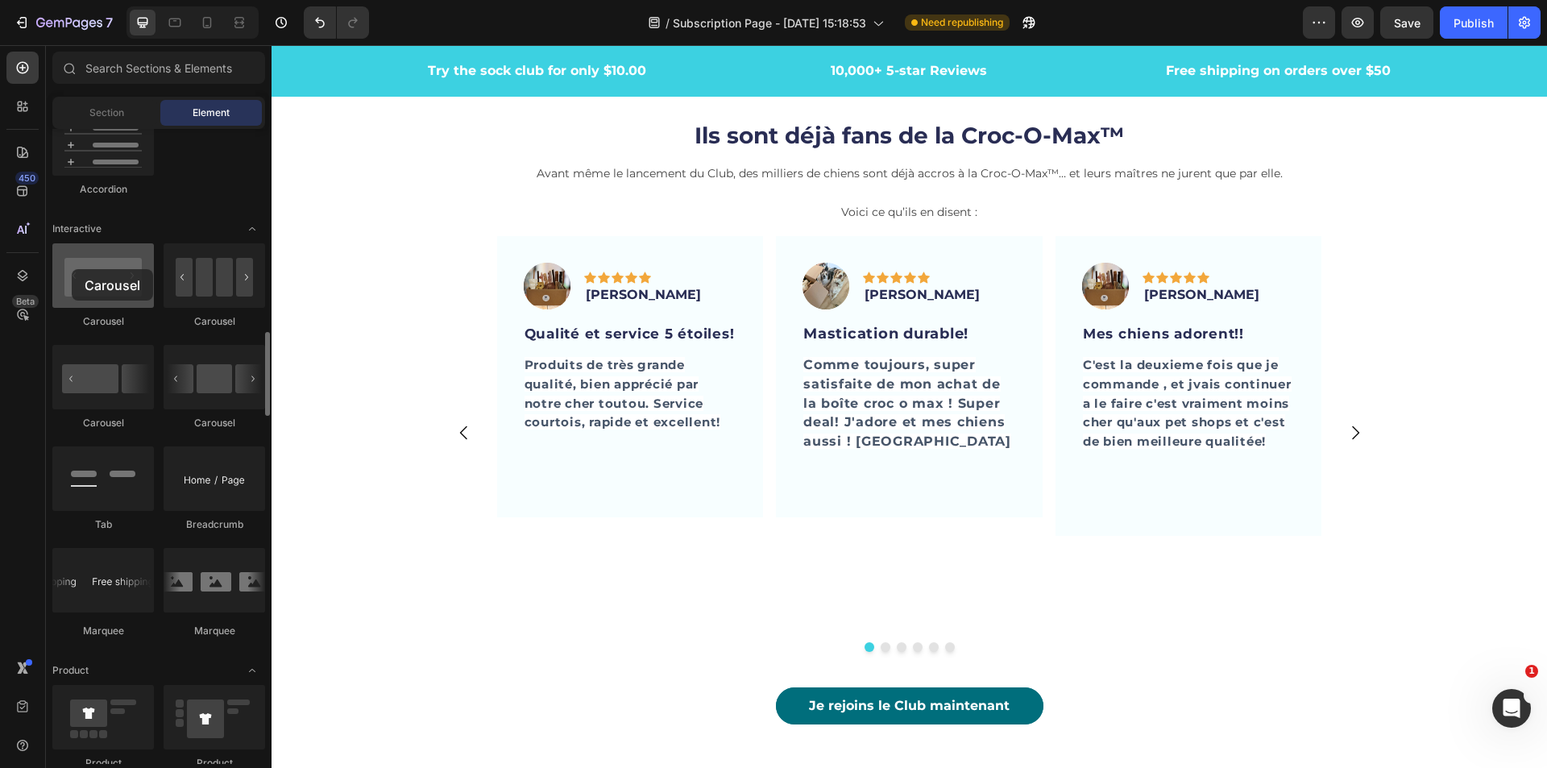
drag, startPoint x: 104, startPoint y: 284, endPoint x: 72, endPoint y: 269, distance: 35.3
click at [72, 269] on div at bounding box center [103, 275] width 102 height 64
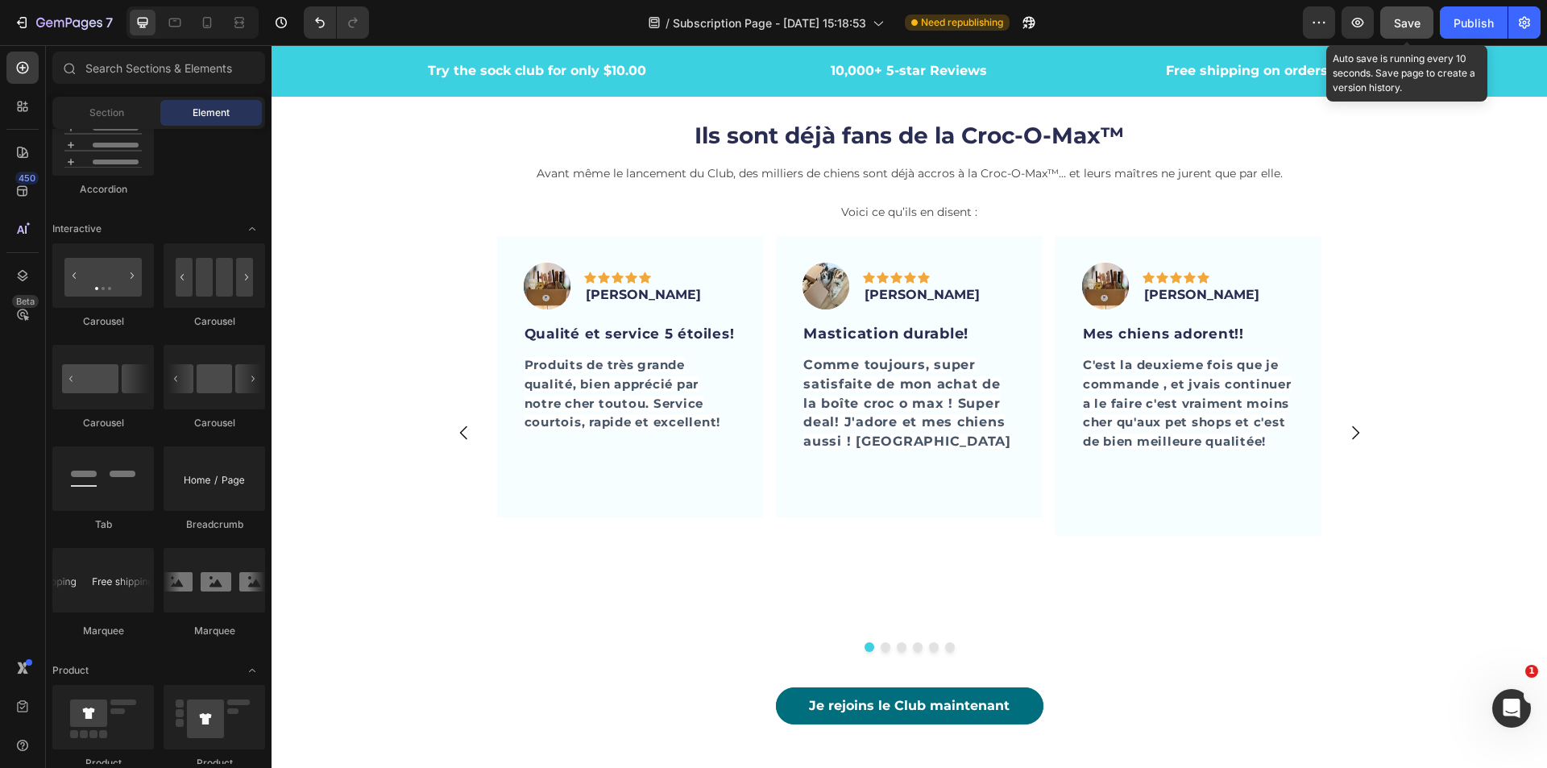
click at [1412, 25] on span "Save" at bounding box center [1407, 23] width 27 height 14
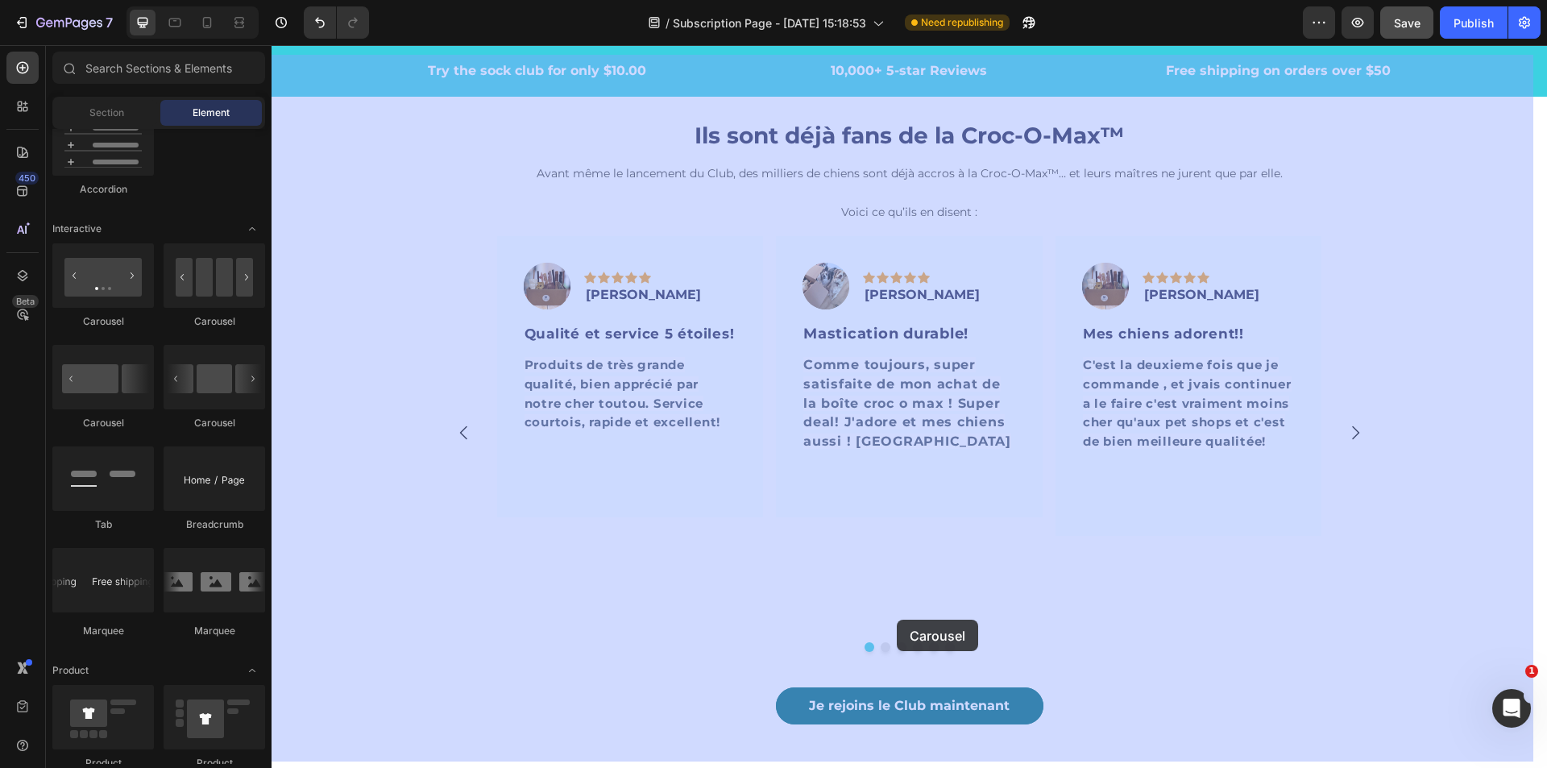
drag, startPoint x: 363, startPoint y: 322, endPoint x: 897, endPoint y: 620, distance: 610.7
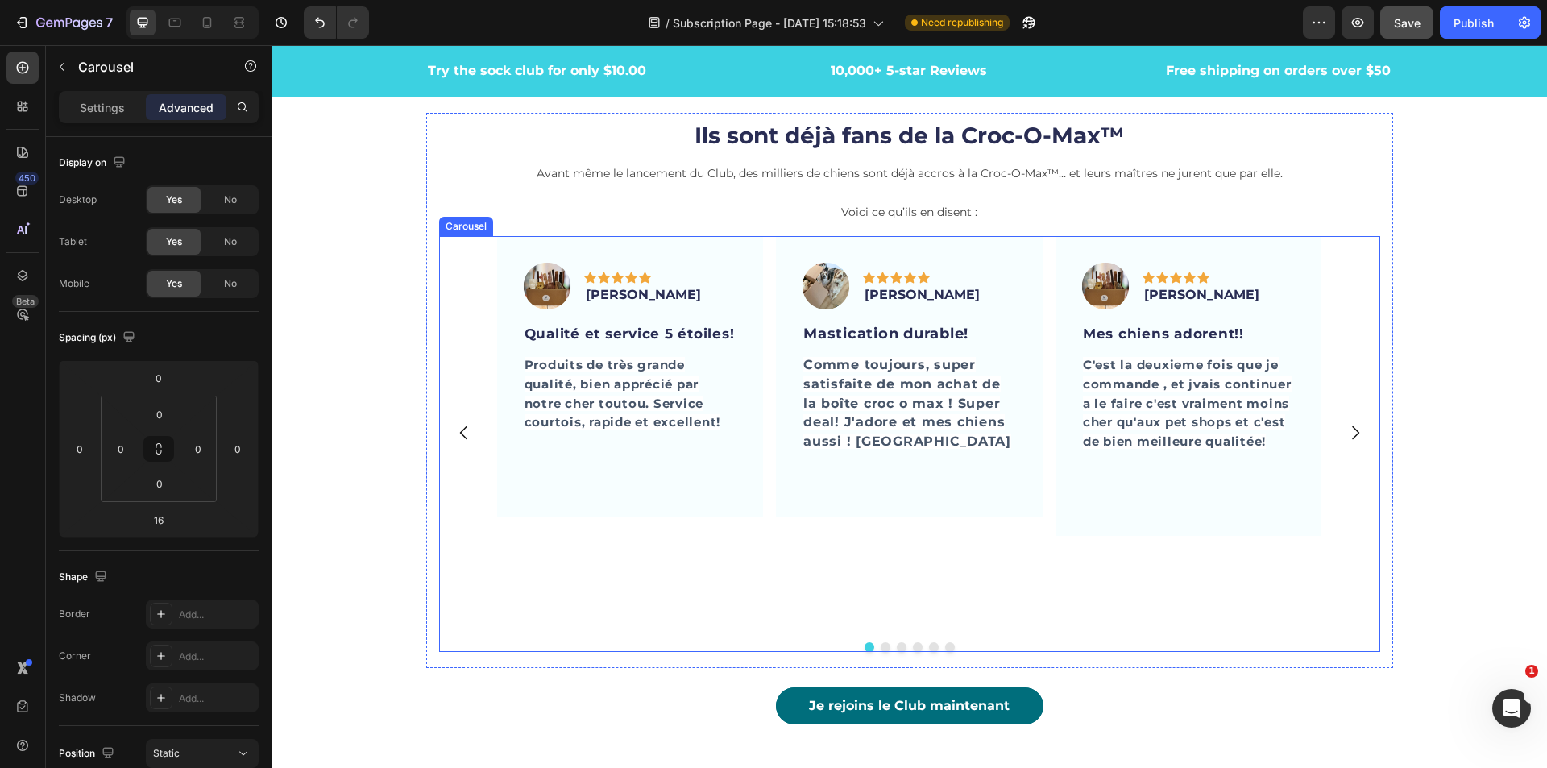
scroll to position [4650, 0]
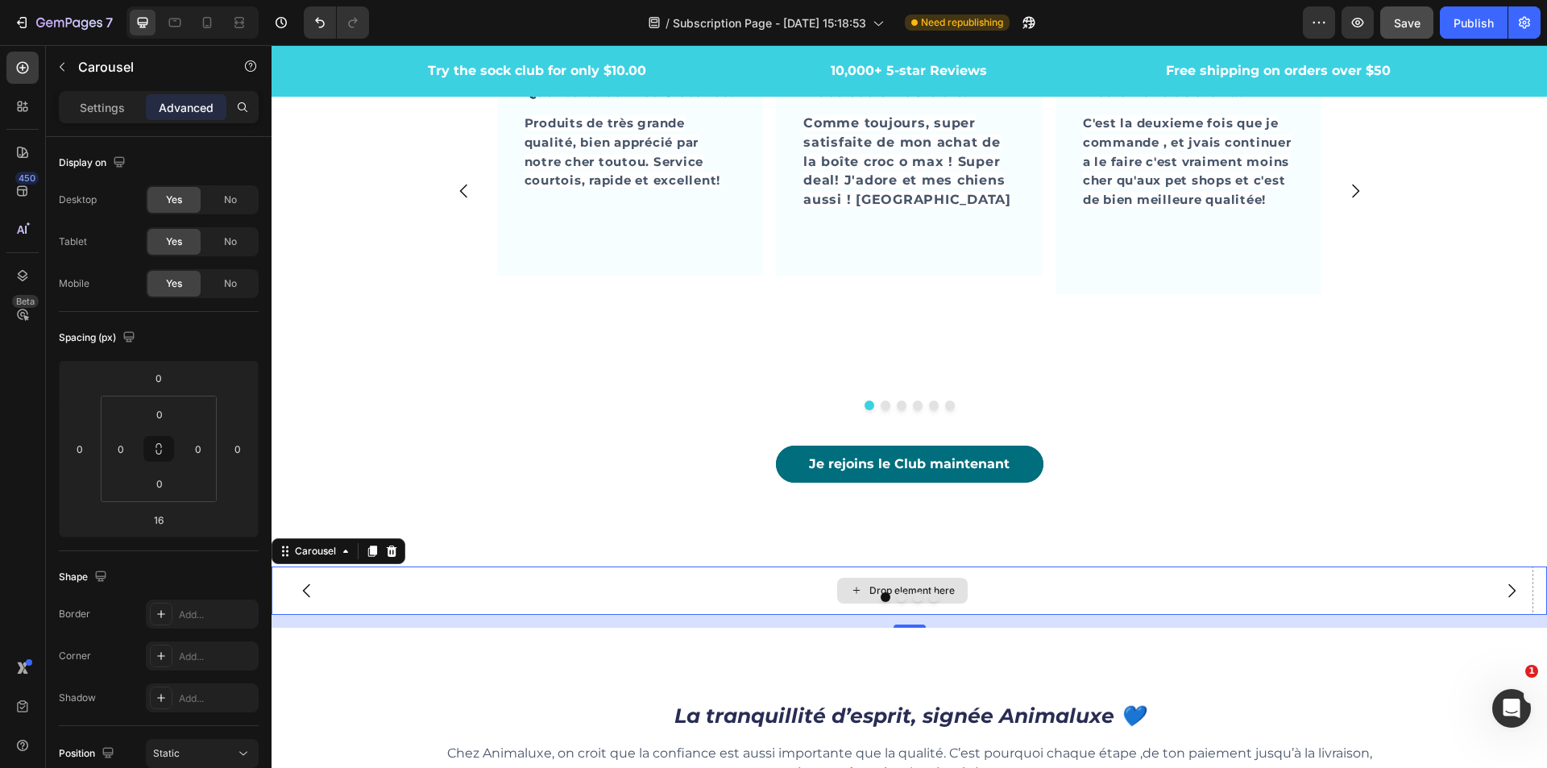
click at [1035, 567] on div "Drop element here" at bounding box center [903, 590] width 1262 height 48
click at [397, 545] on icon at bounding box center [391, 551] width 13 height 13
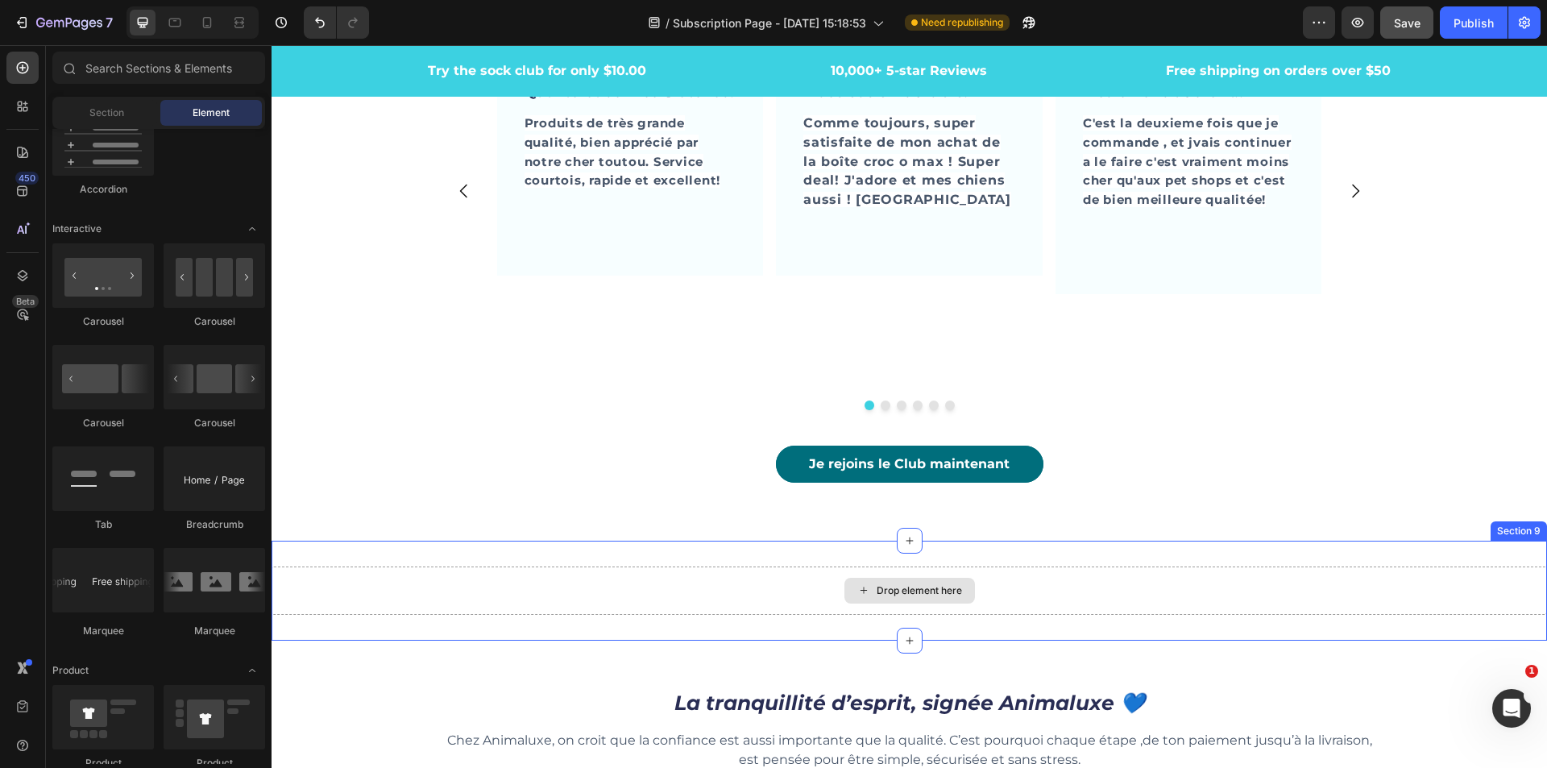
click at [450, 571] on div "Drop element here" at bounding box center [910, 590] width 1276 height 48
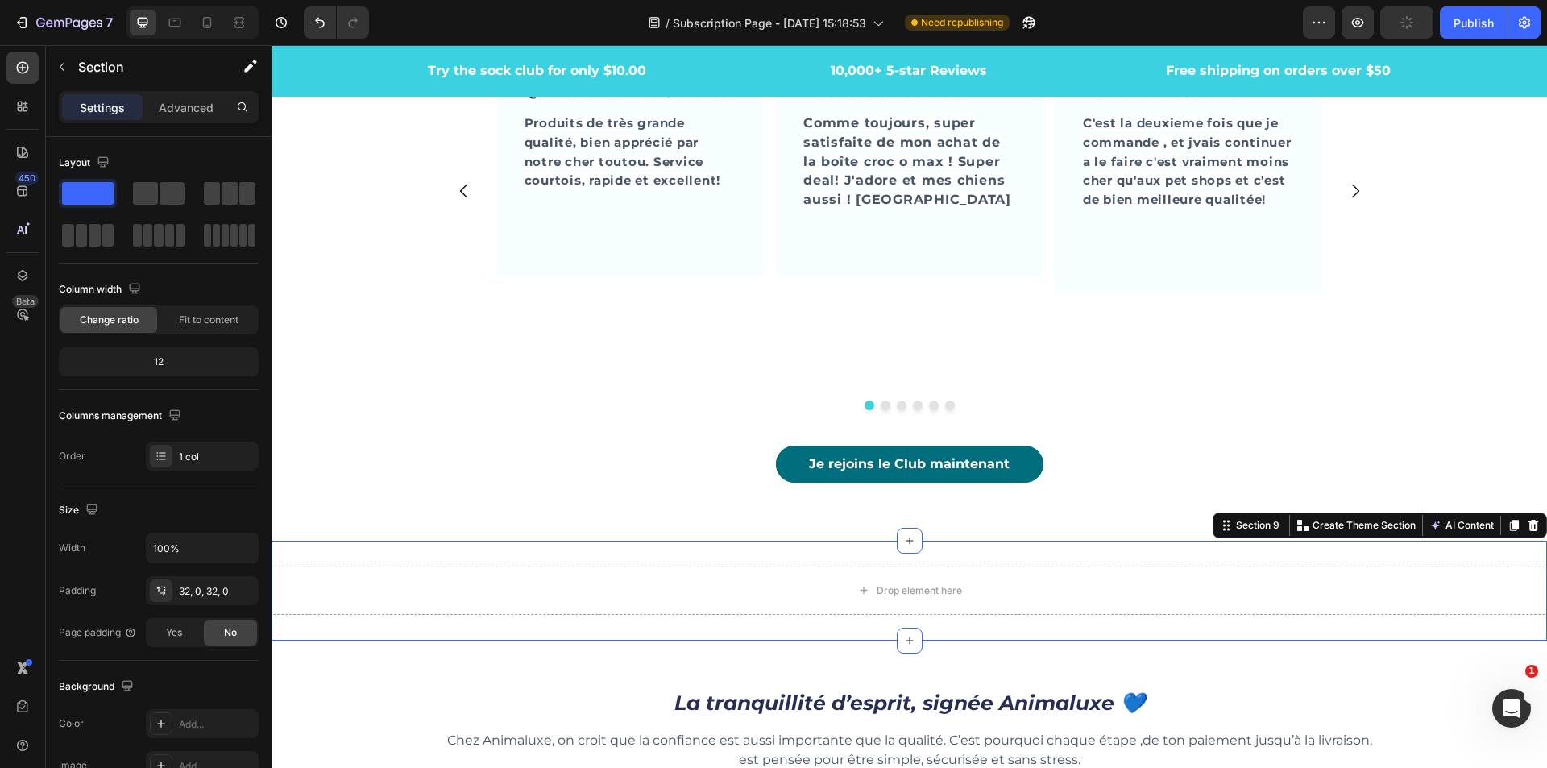
click at [1527, 519] on icon at bounding box center [1533, 525] width 13 height 13
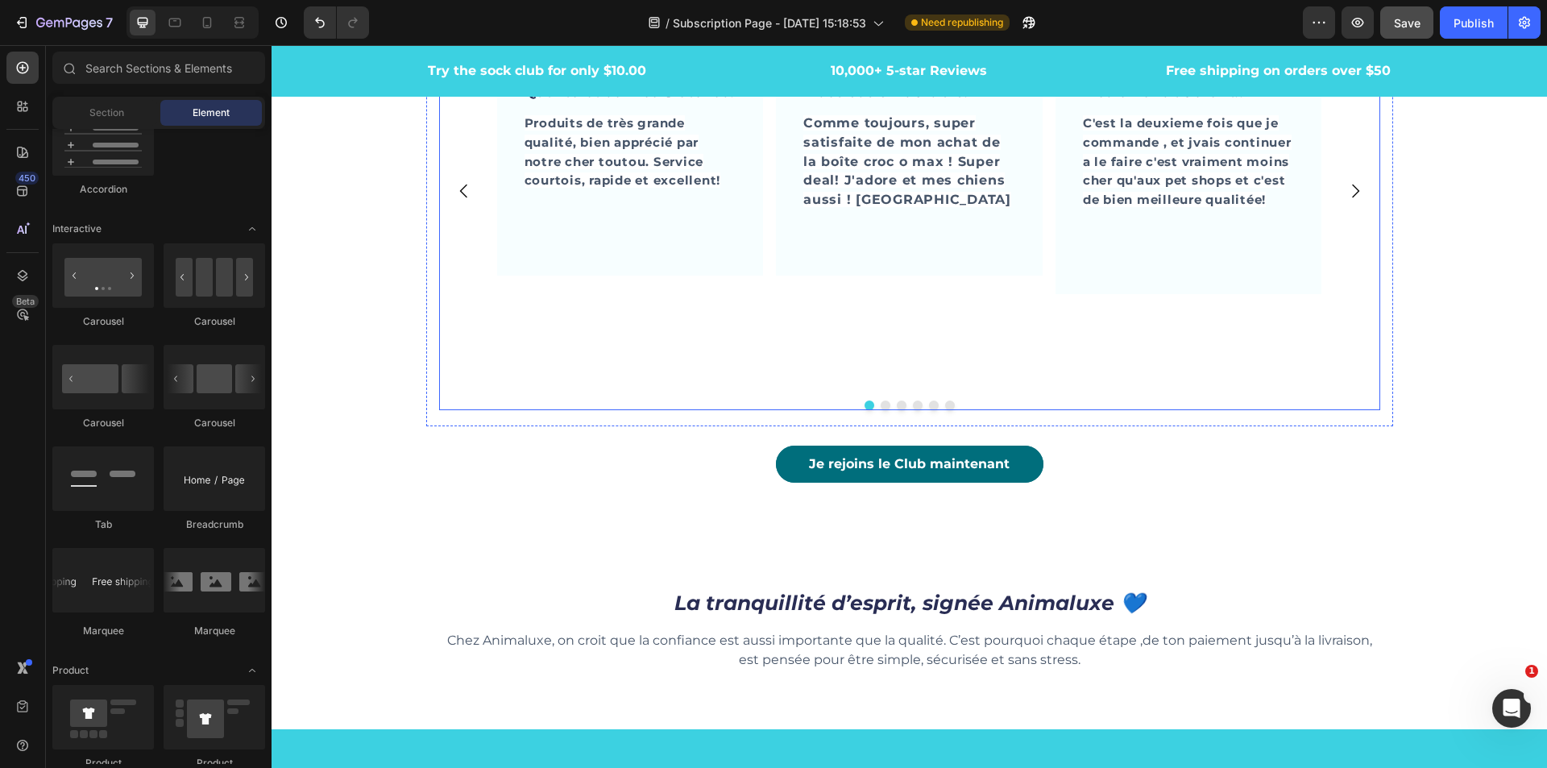
click at [949, 332] on div "Image Icon Icon Icon Icon Icon Row [PERSON_NAME] Text block Row Mastication dur…" at bounding box center [909, 190] width 267 height 392
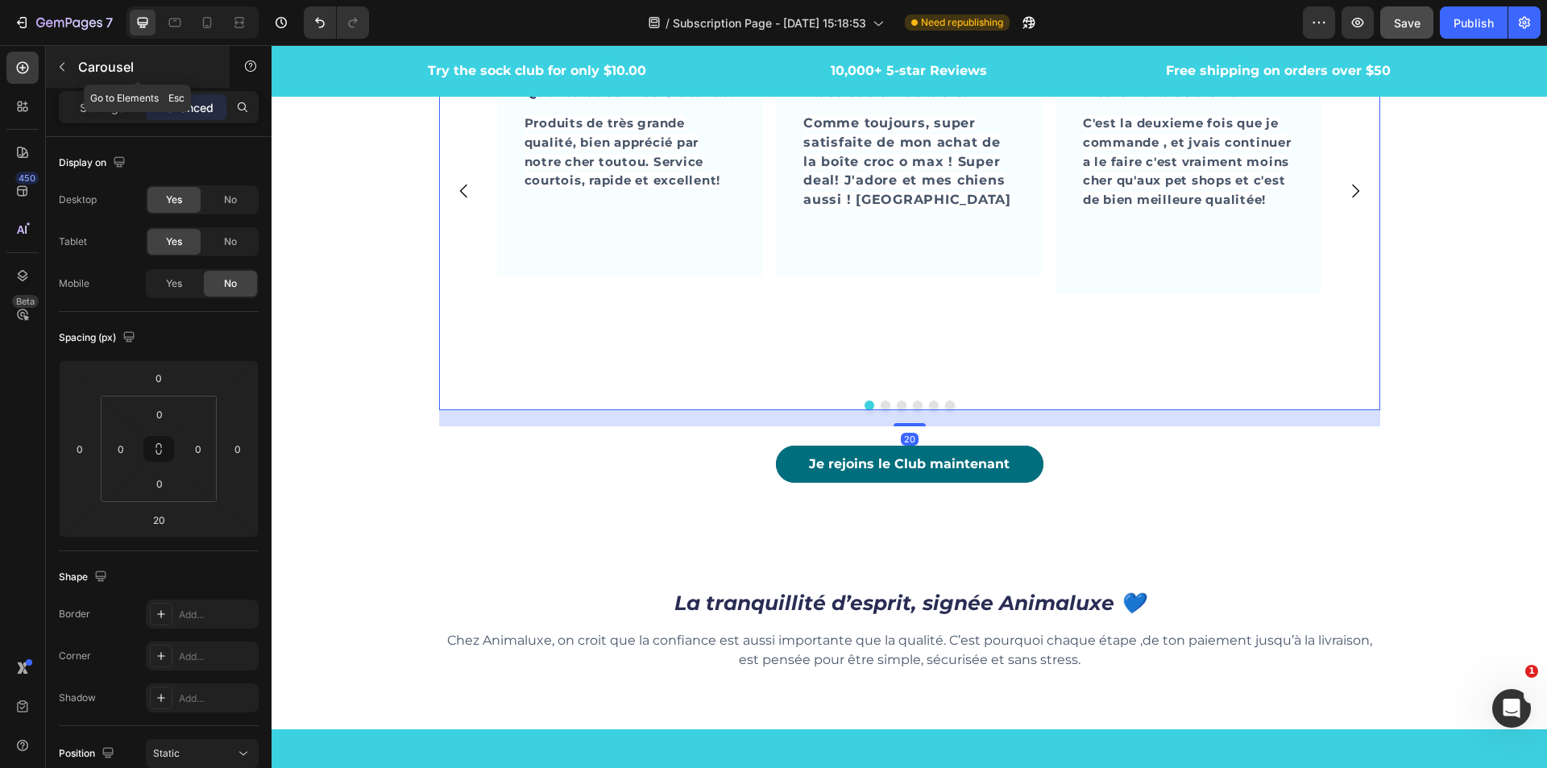
click at [62, 71] on icon "button" at bounding box center [62, 66] width 13 height 13
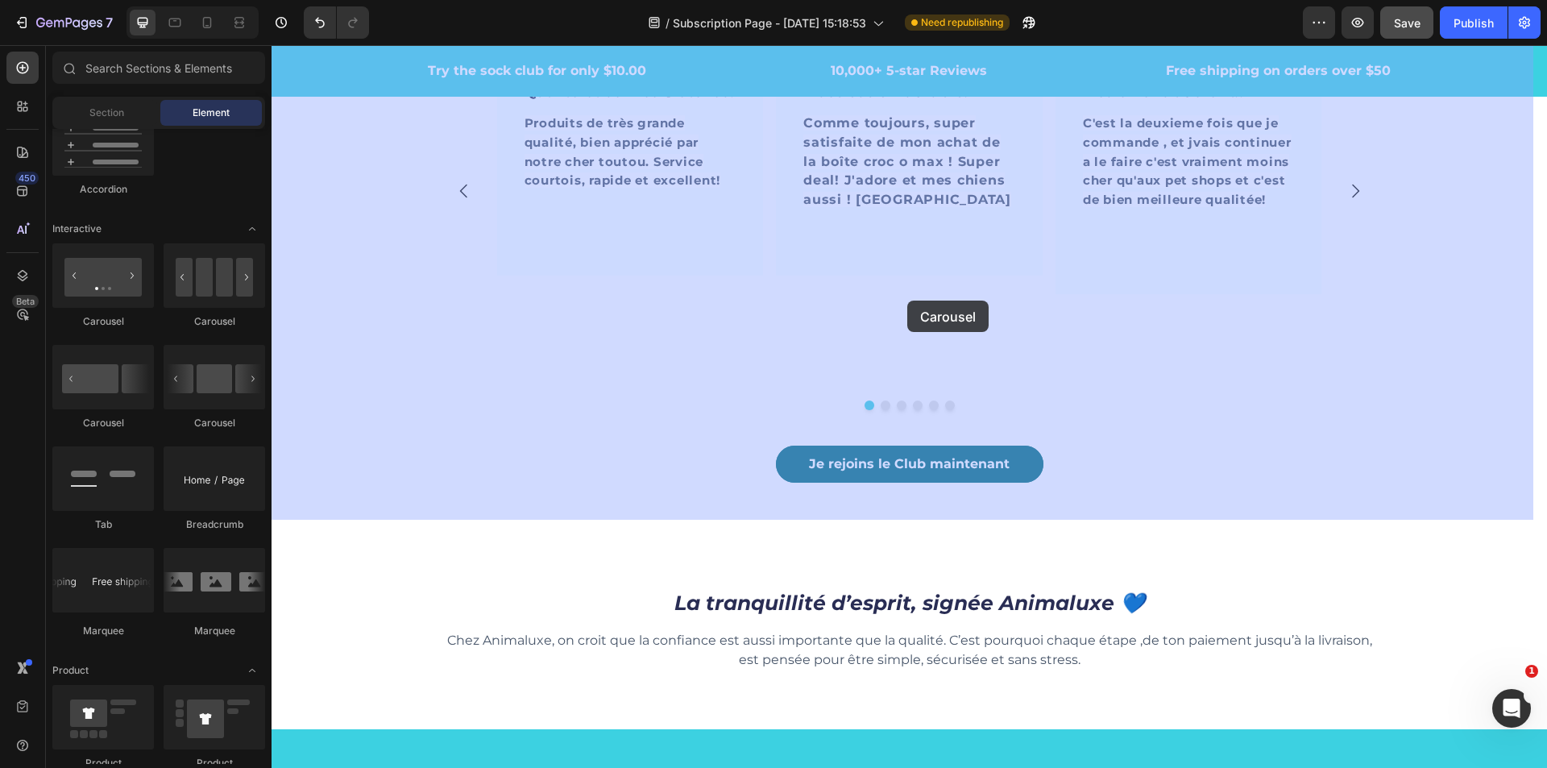
drag, startPoint x: 614, startPoint y: 293, endPoint x: 907, endPoint y: 301, distance: 293.4
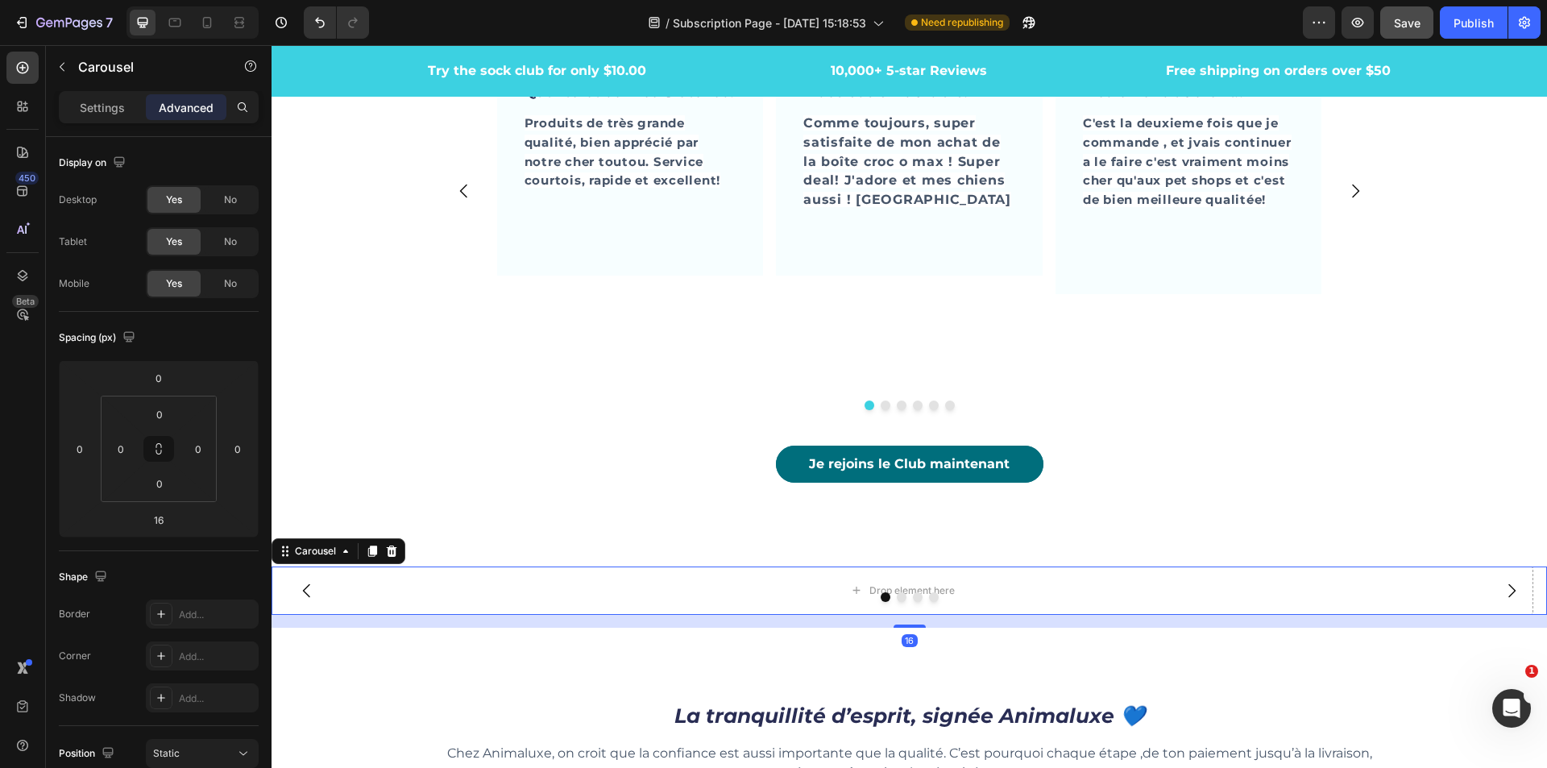
click at [390, 545] on icon at bounding box center [391, 551] width 13 height 13
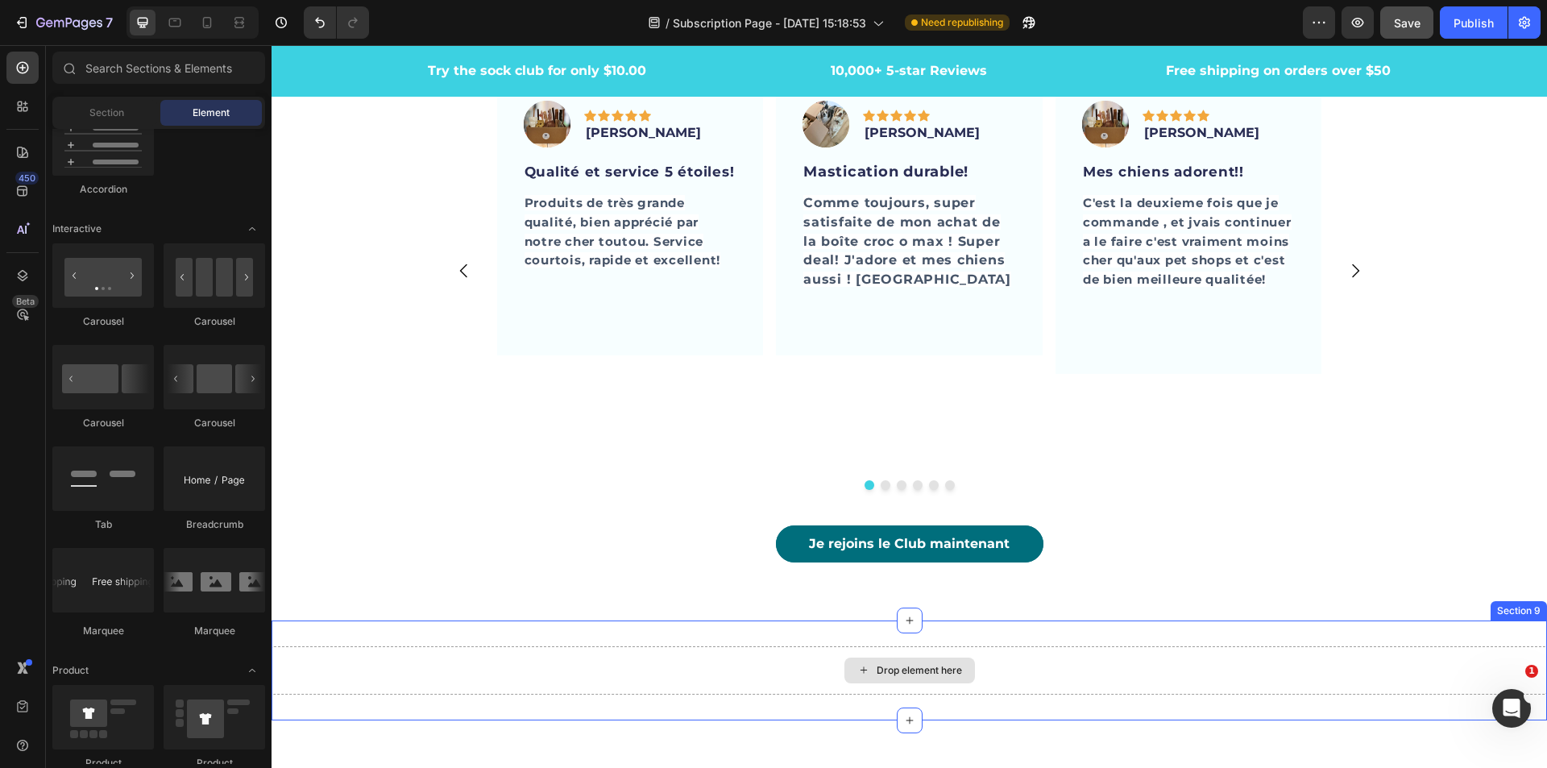
scroll to position [4569, 0]
click at [520, 660] on div "Drop element here" at bounding box center [910, 671] width 1276 height 48
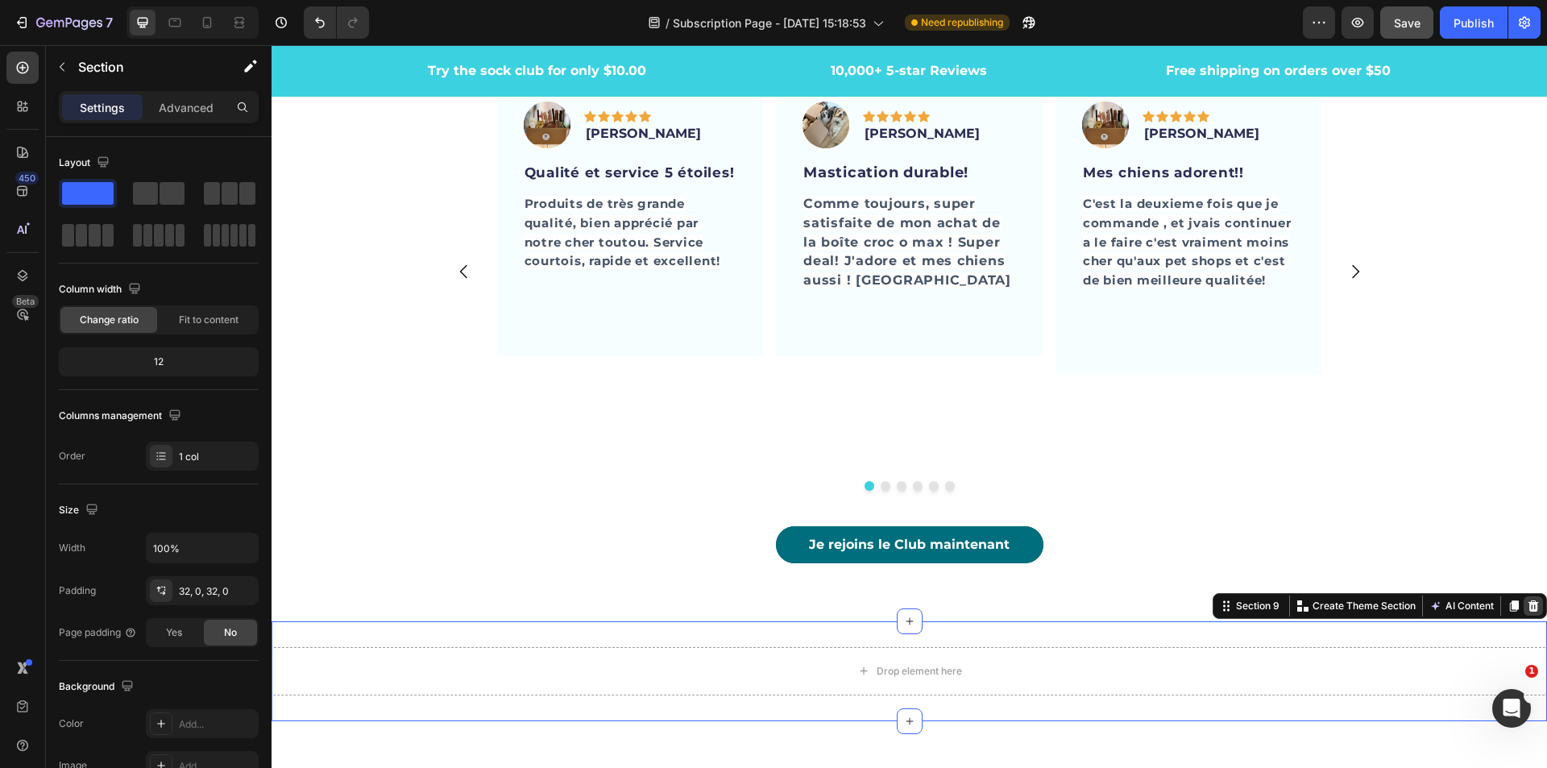
click at [1529, 600] on icon at bounding box center [1534, 605] width 10 height 11
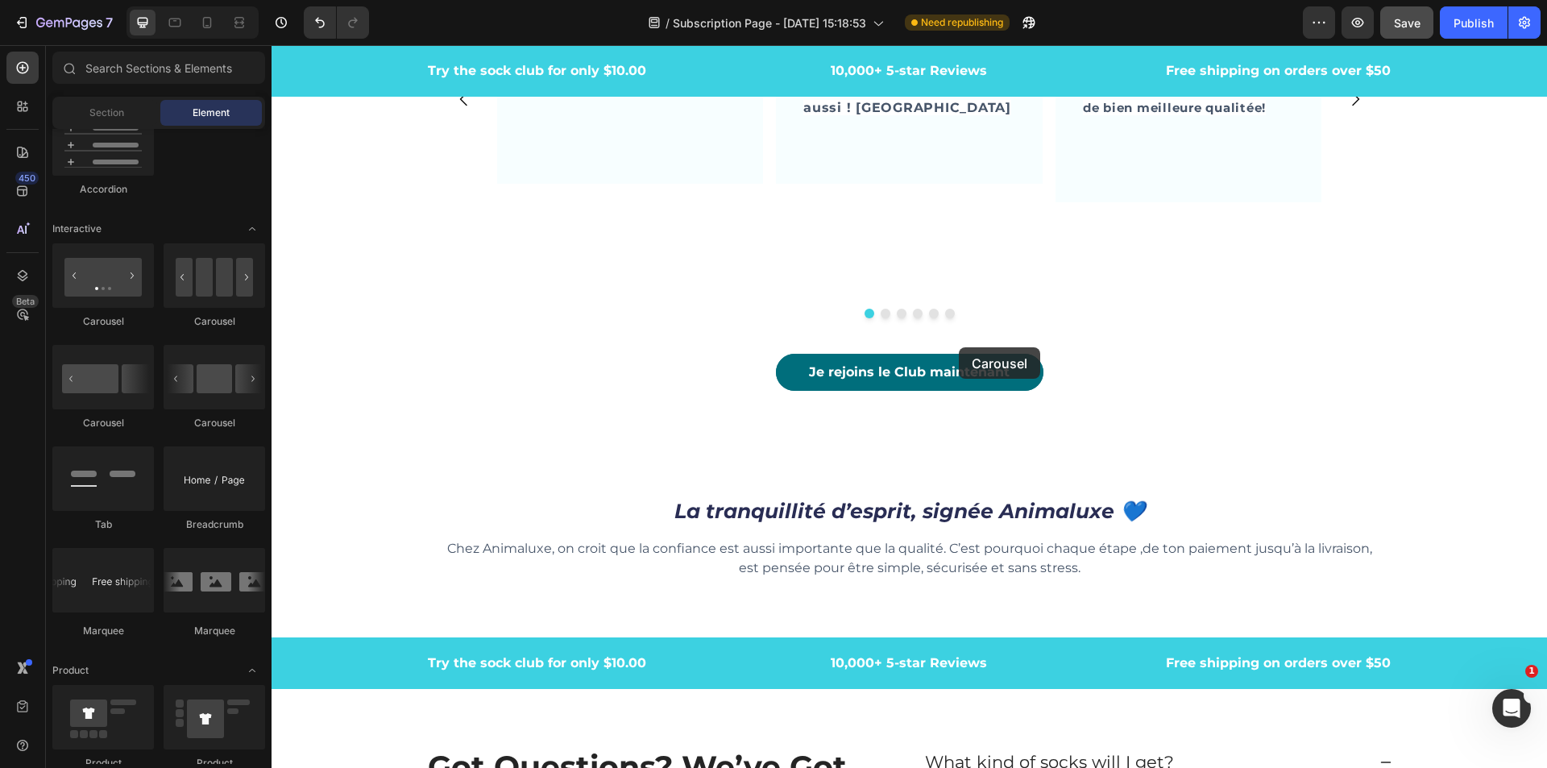
scroll to position [4834, 0]
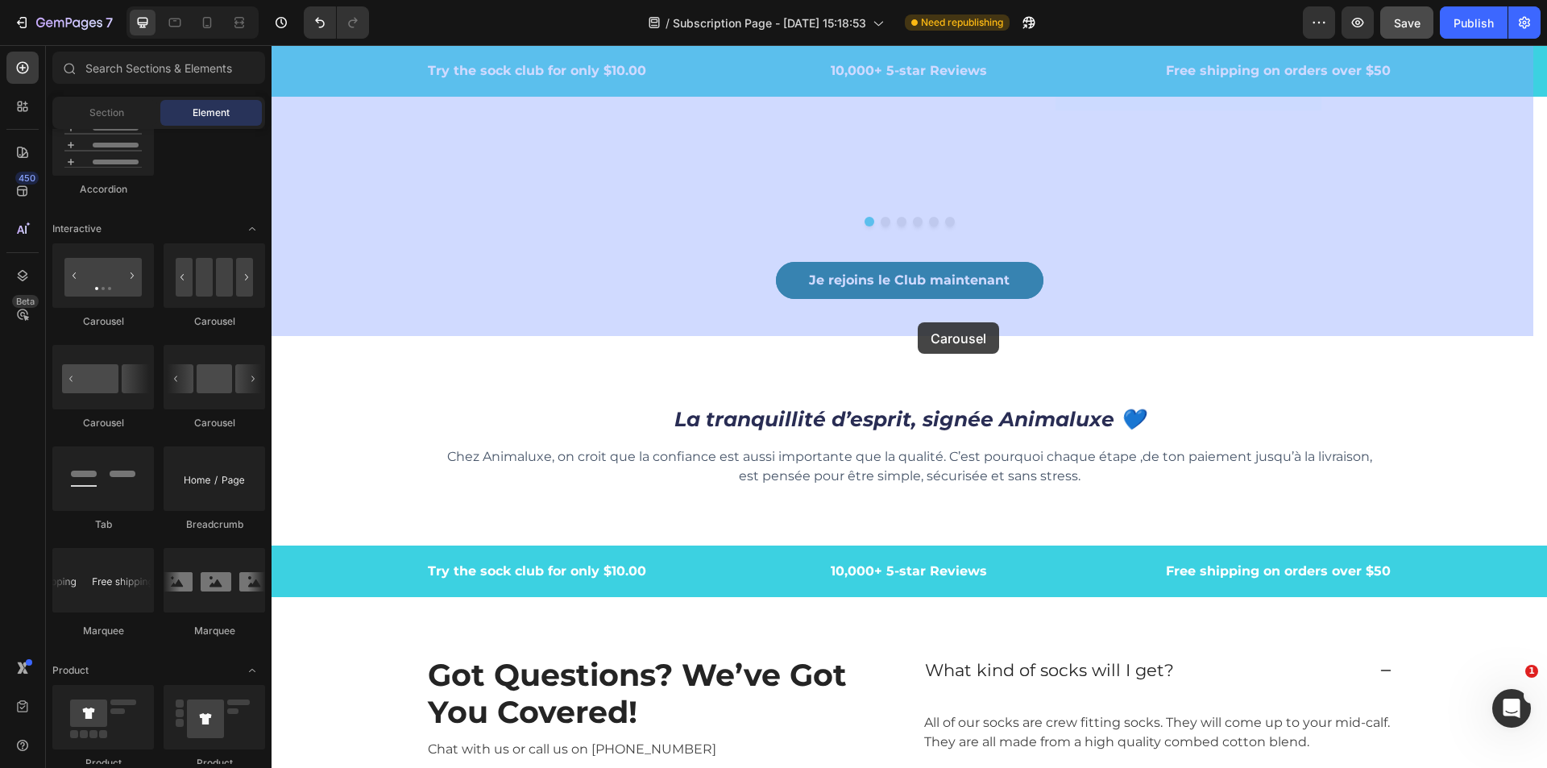
drag, startPoint x: 401, startPoint y: 334, endPoint x: 918, endPoint y: 322, distance: 516.6
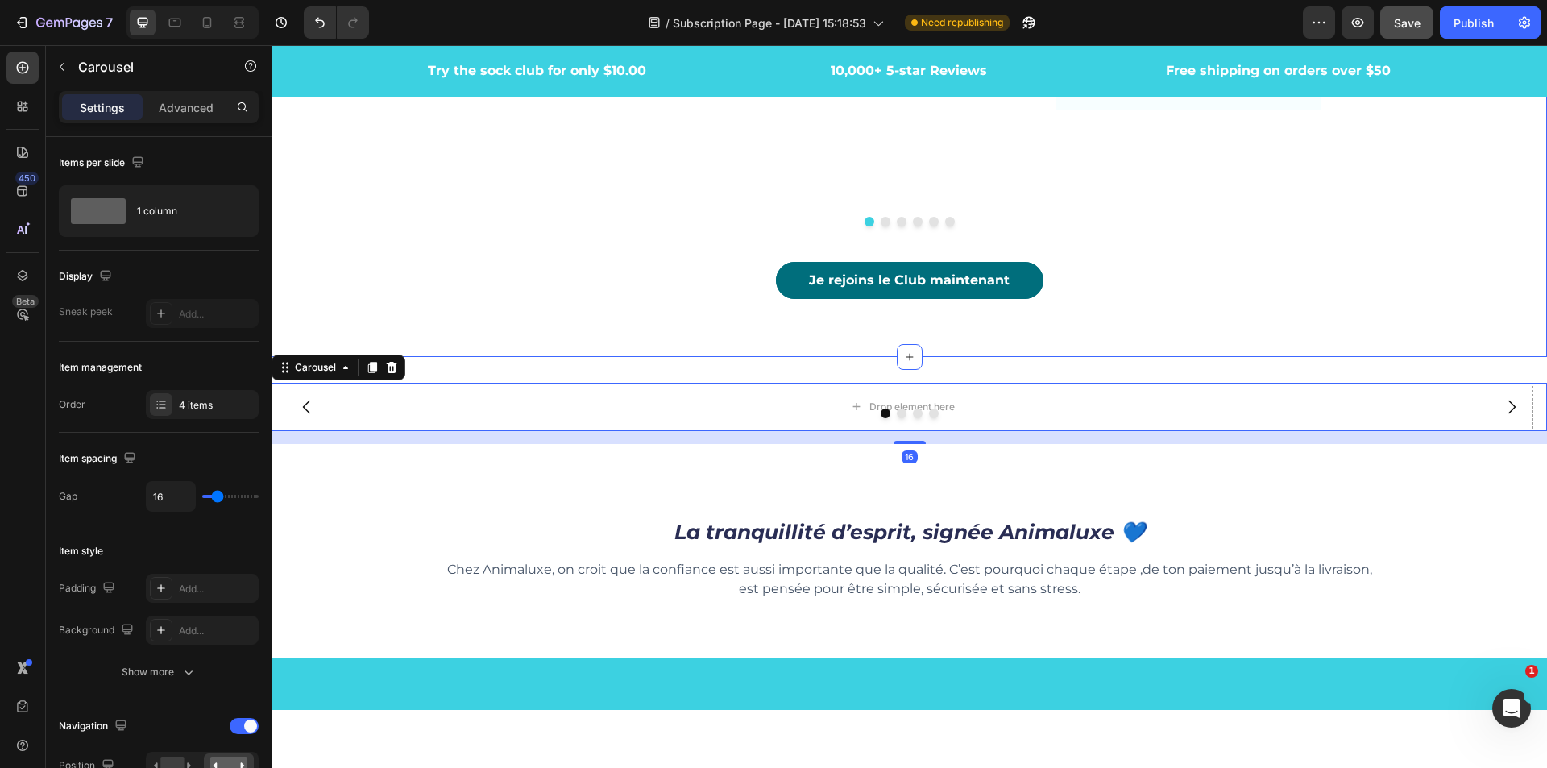
scroll to position [4511, 0]
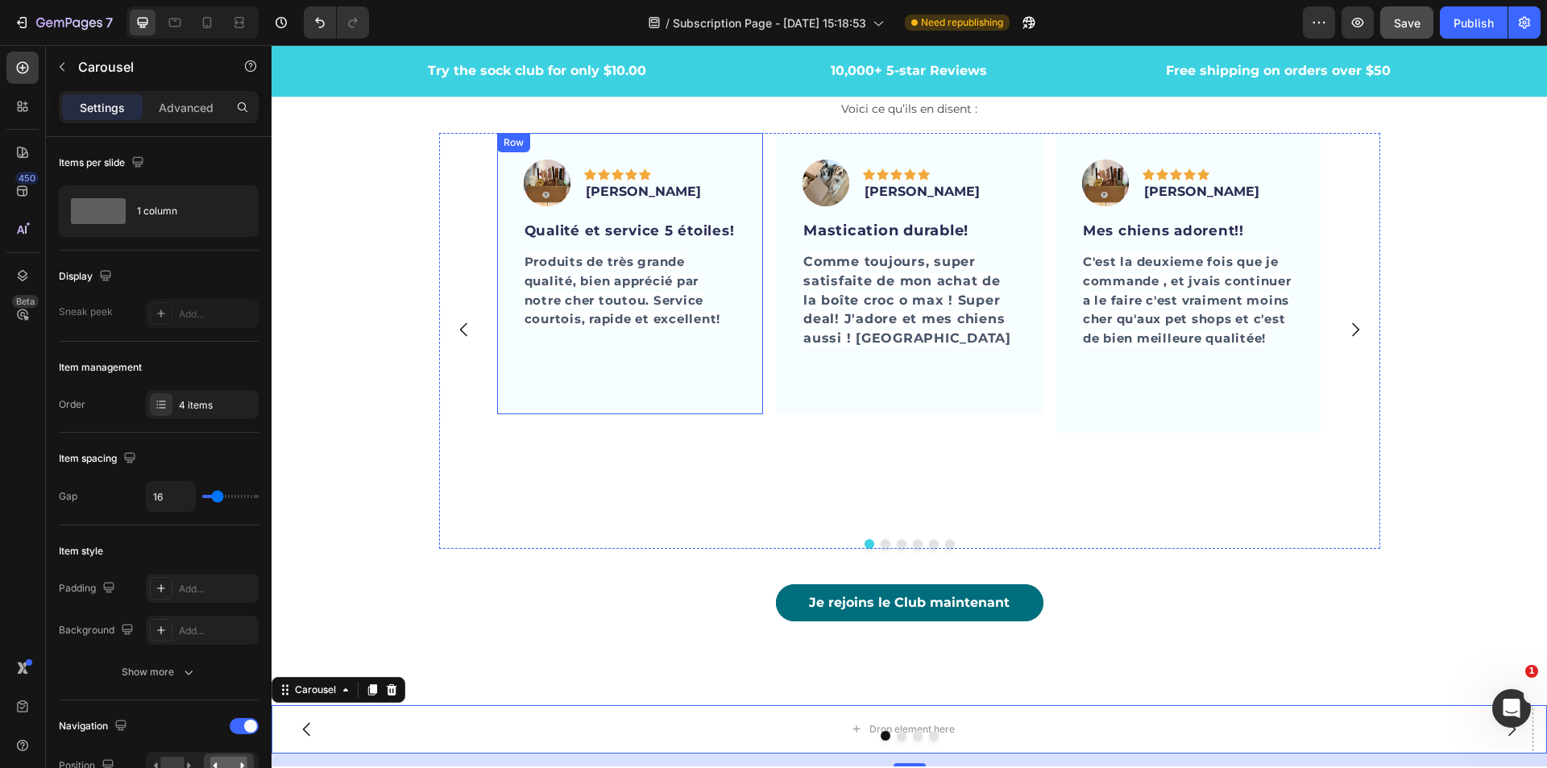
click at [736, 150] on div "Image Icon Icon Icon Icon Icon Row [PERSON_NAME] Text block Row Qualité et serv…" at bounding box center [630, 273] width 267 height 280
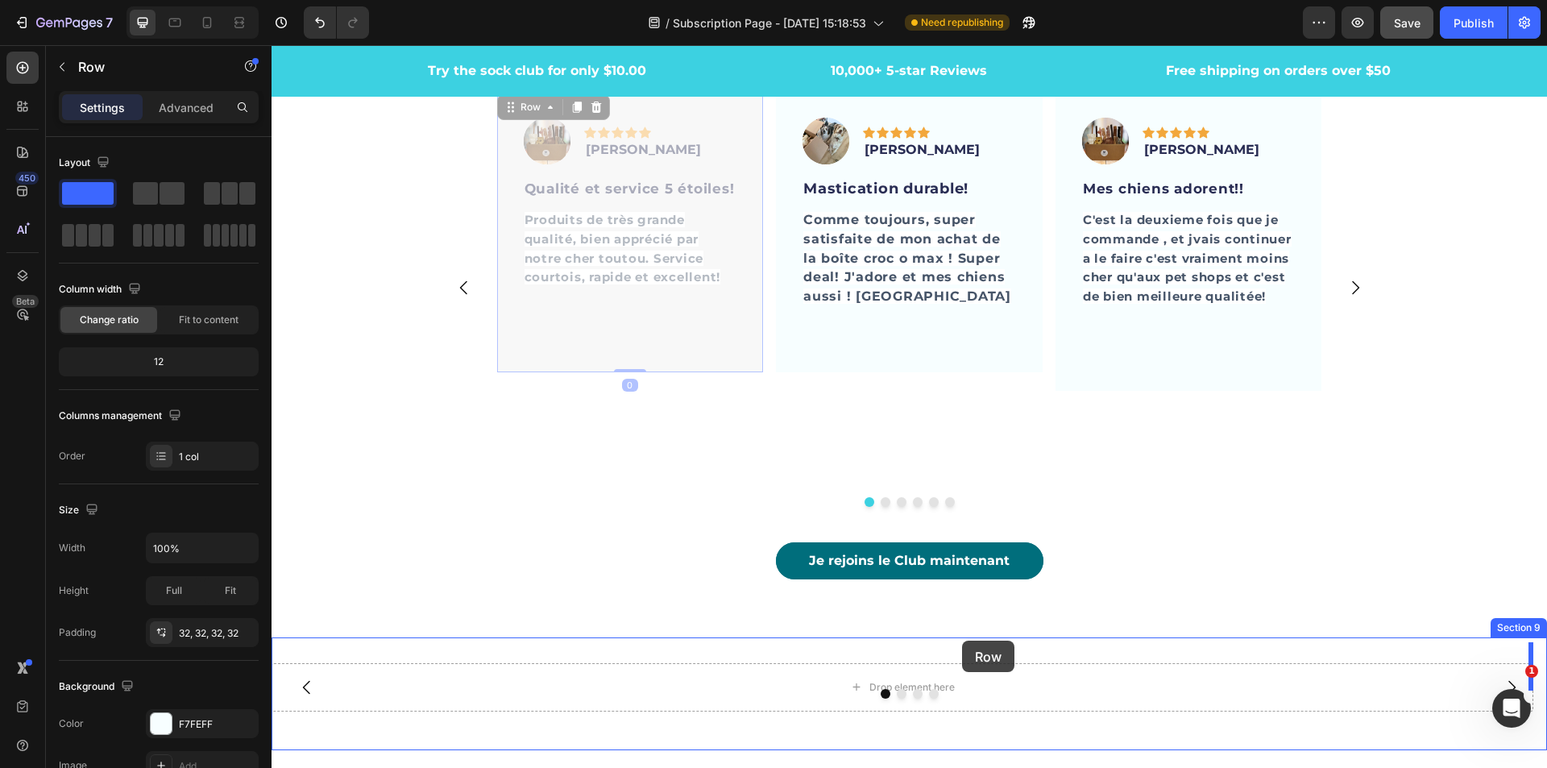
scroll to position [4569, 0]
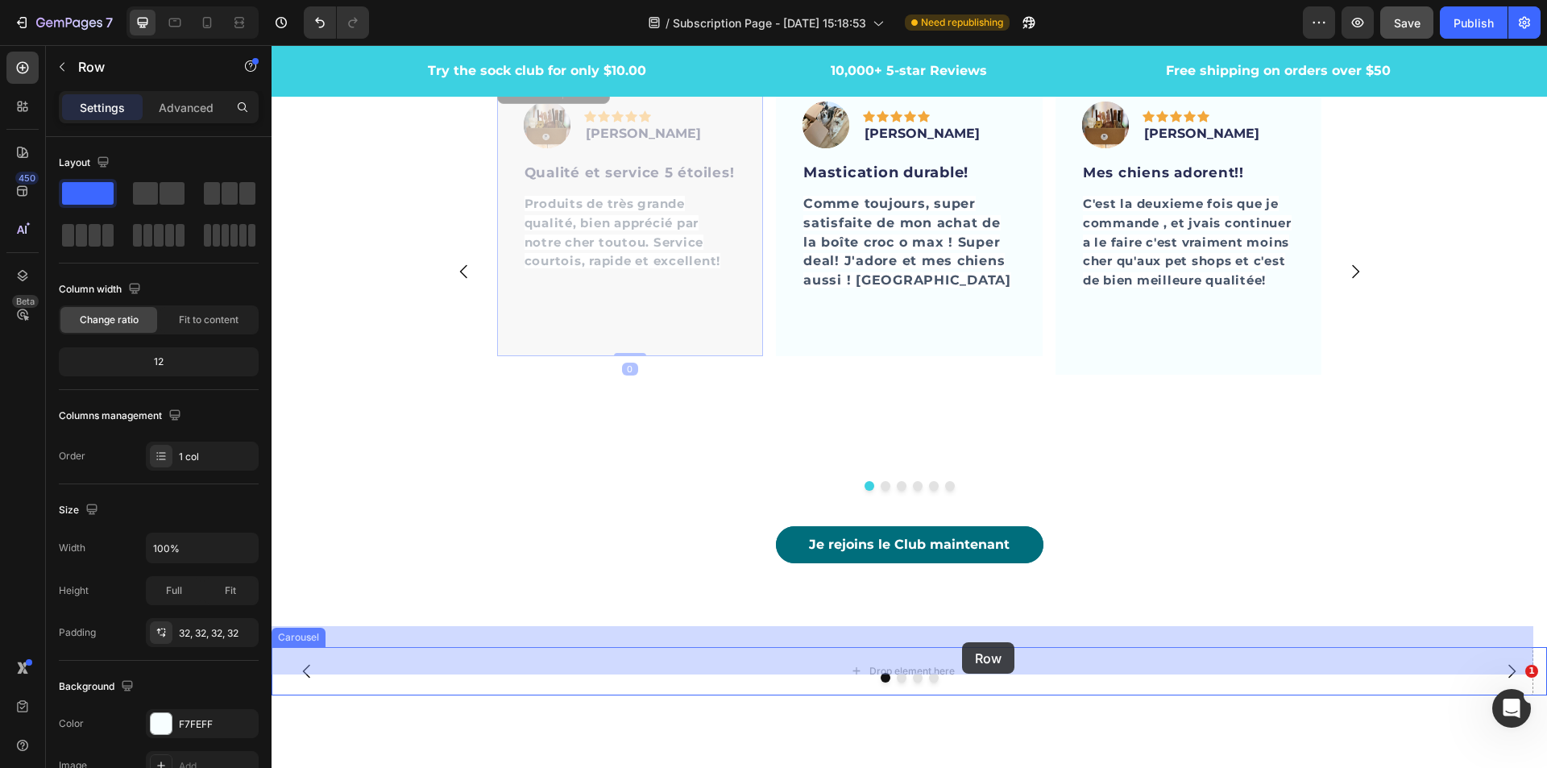
drag, startPoint x: 508, startPoint y: 155, endPoint x: 962, endPoint y: 642, distance: 666.4
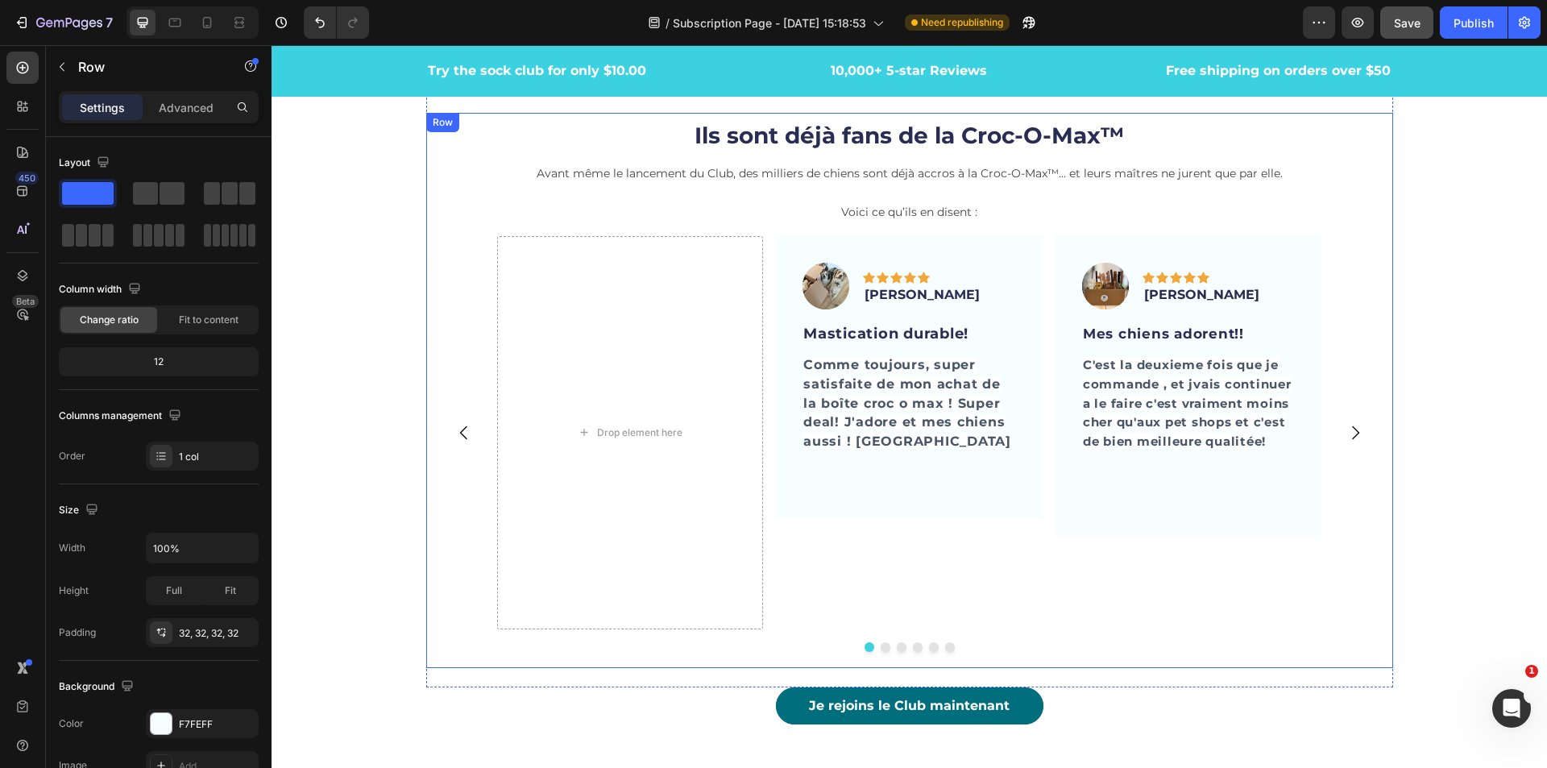
scroll to position [4811, 0]
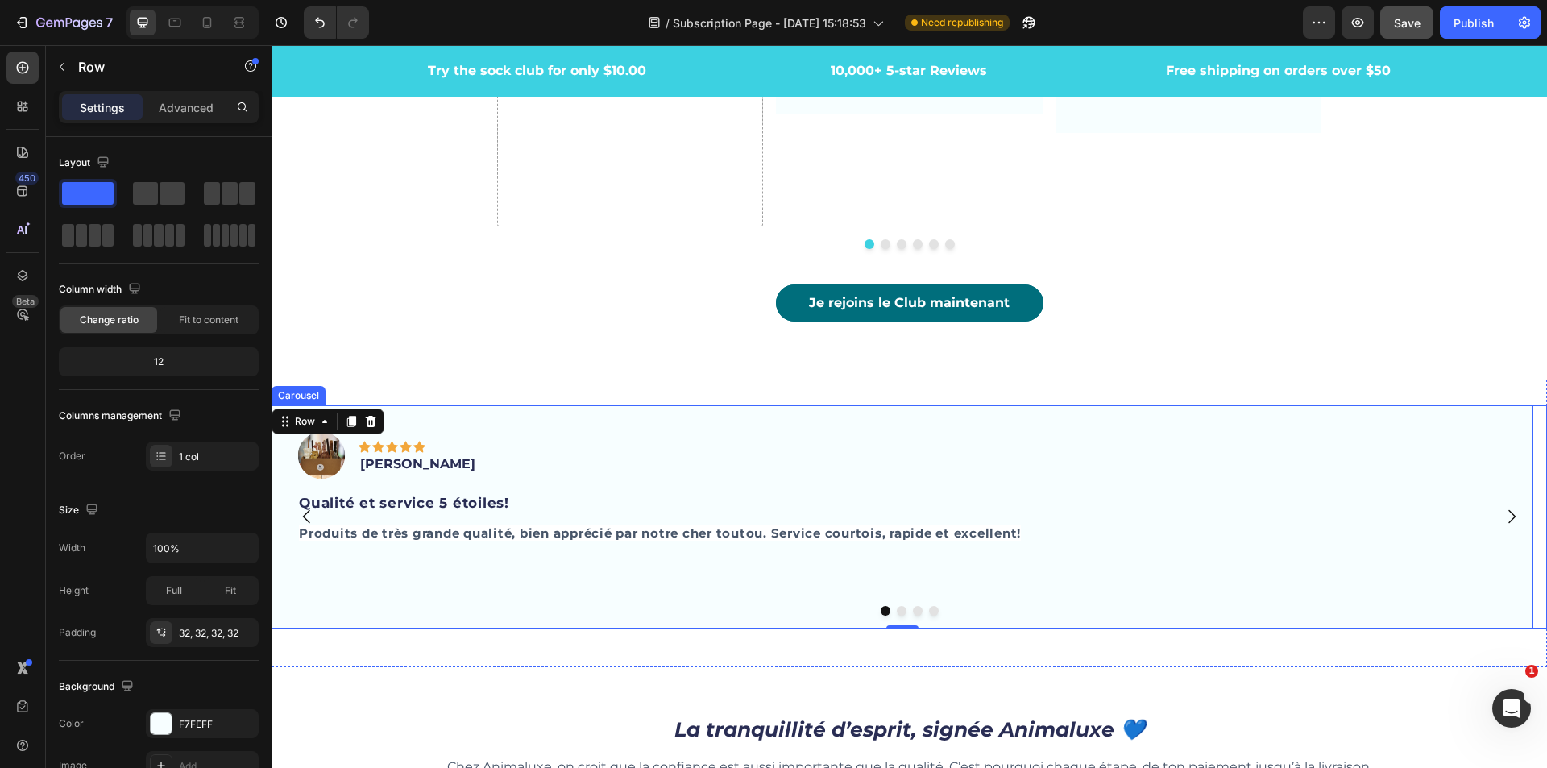
click at [1502, 507] on icon "Carousel Next Arrow" at bounding box center [1511, 516] width 19 height 19
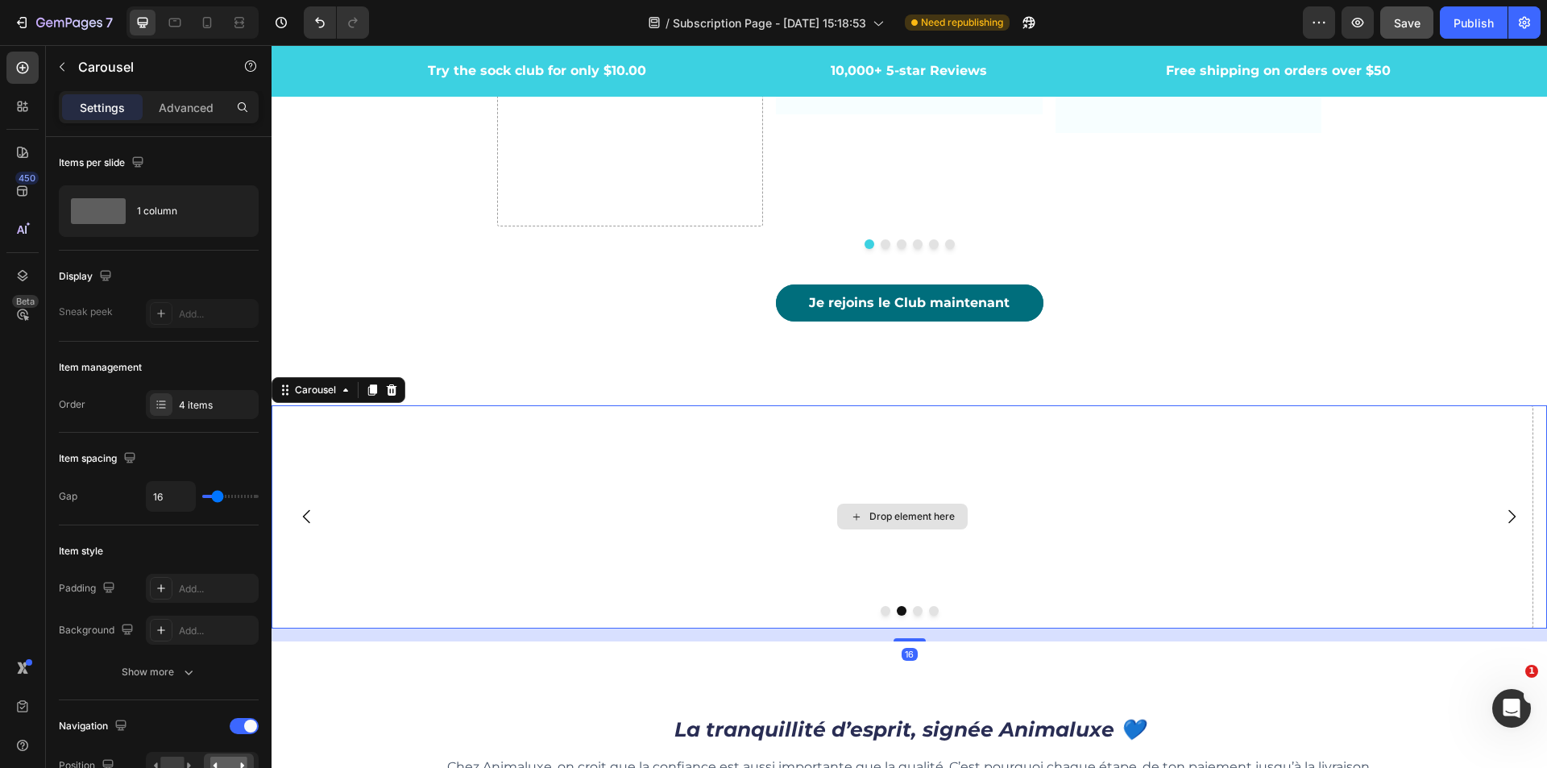
scroll to position [4489, 0]
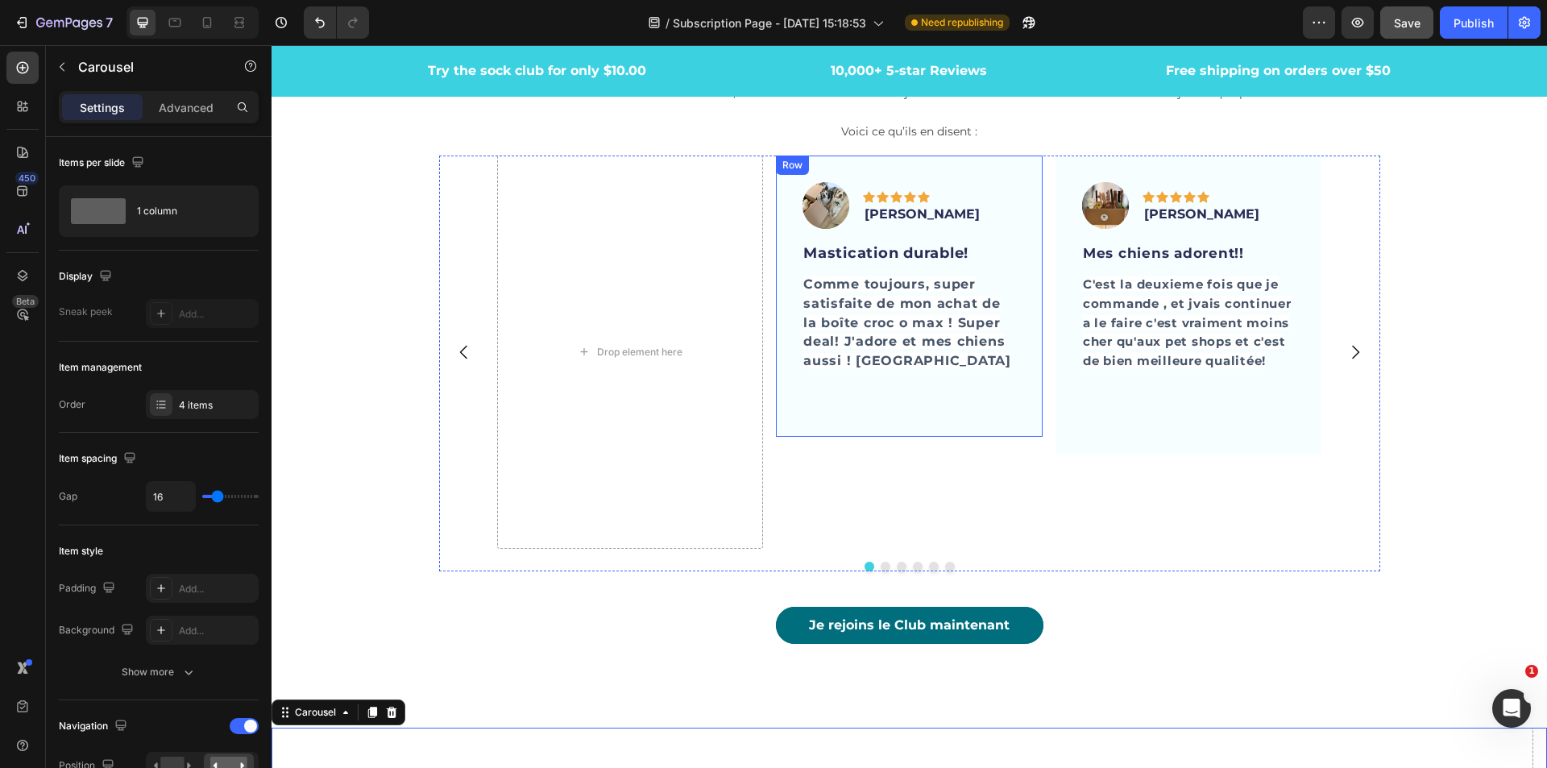
click at [966, 174] on div "Image Icon Icon Icon Icon Icon Row [PERSON_NAME] Text block Row Mastication dur…" at bounding box center [909, 296] width 267 height 280
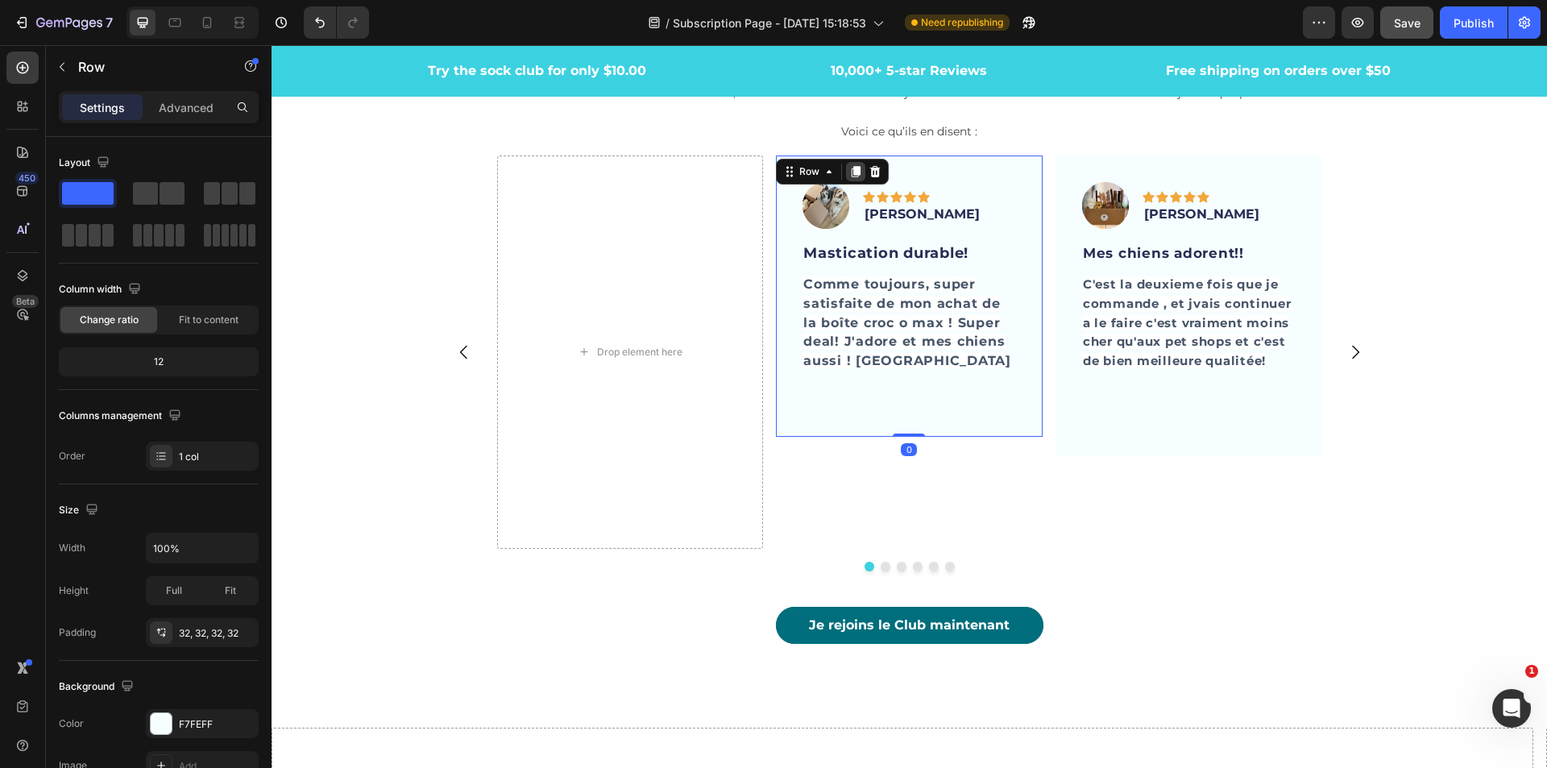
click at [852, 168] on icon at bounding box center [856, 171] width 9 height 11
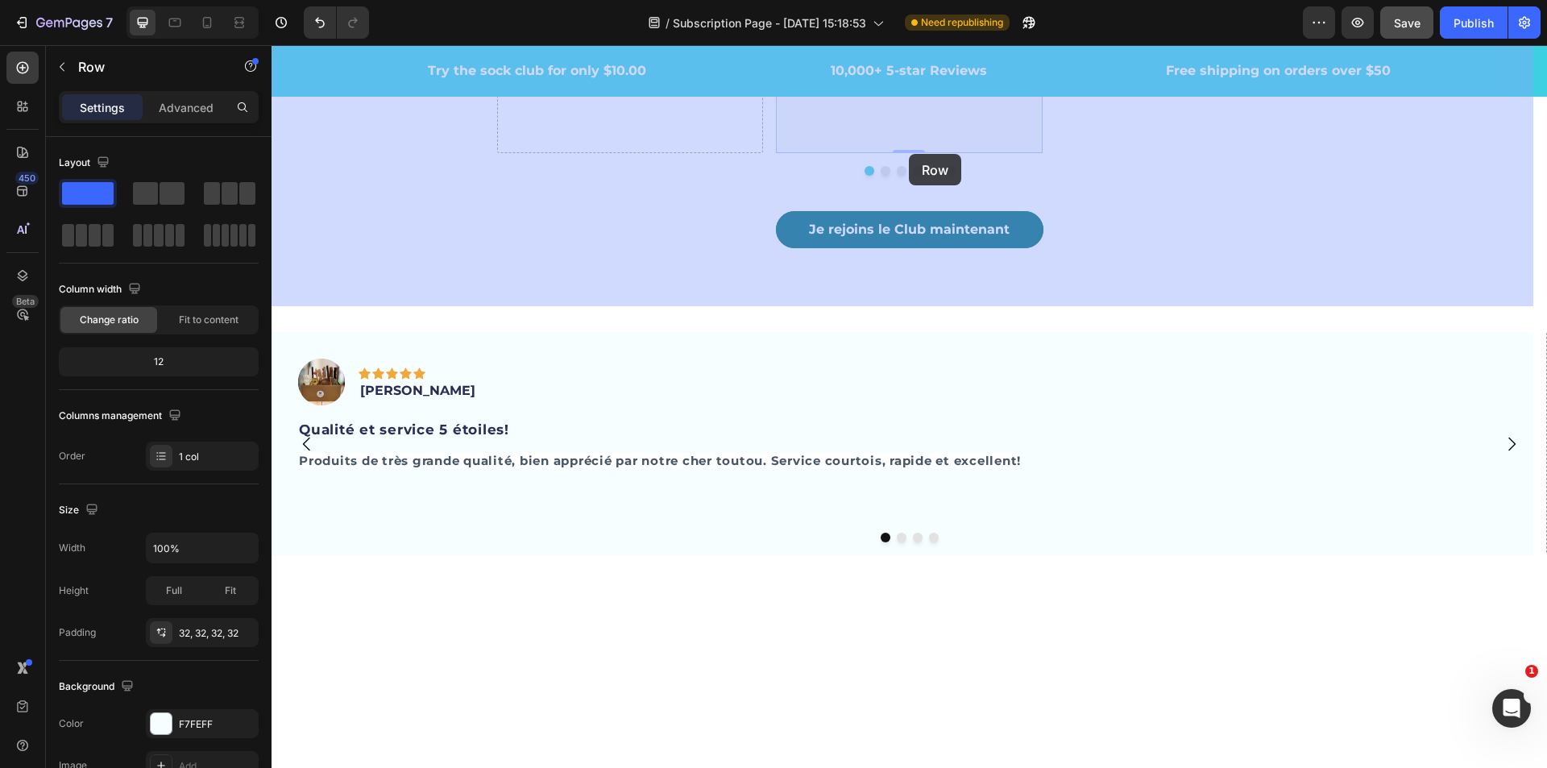
scroll to position [4650, 0]
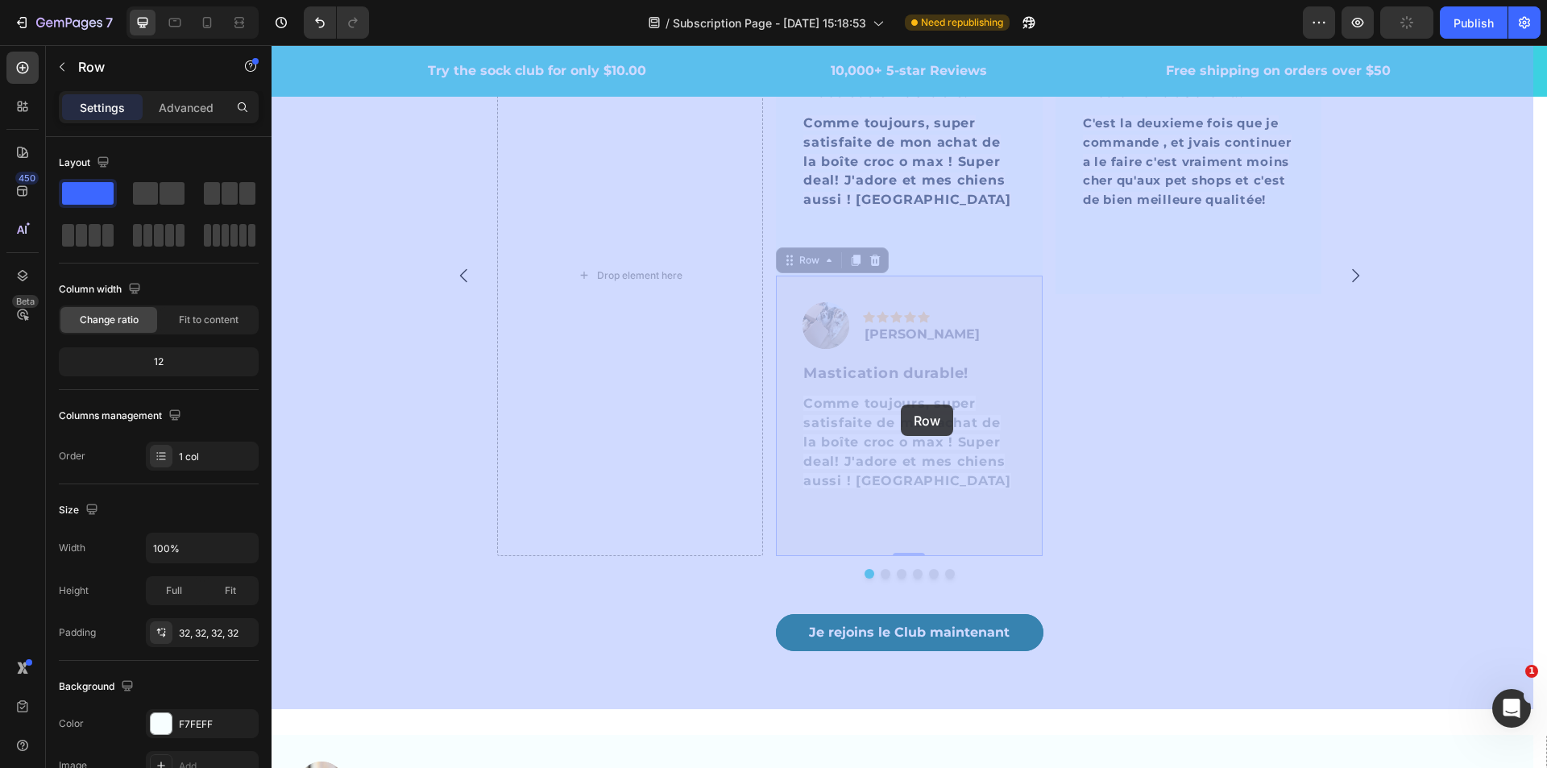
drag, startPoint x: 786, startPoint y: 422, endPoint x: 901, endPoint y: 404, distance: 116.6
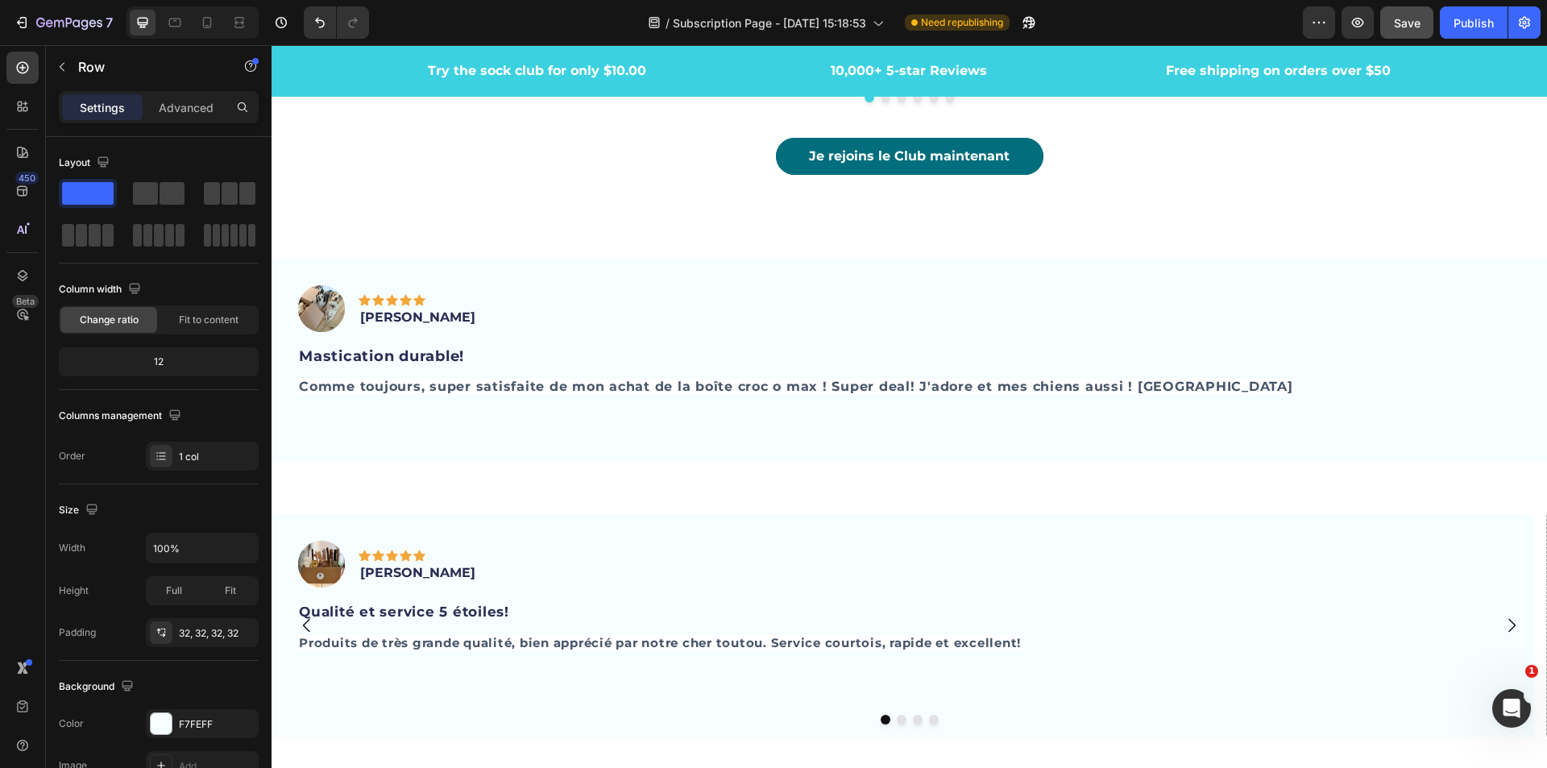
scroll to position [5119, 0]
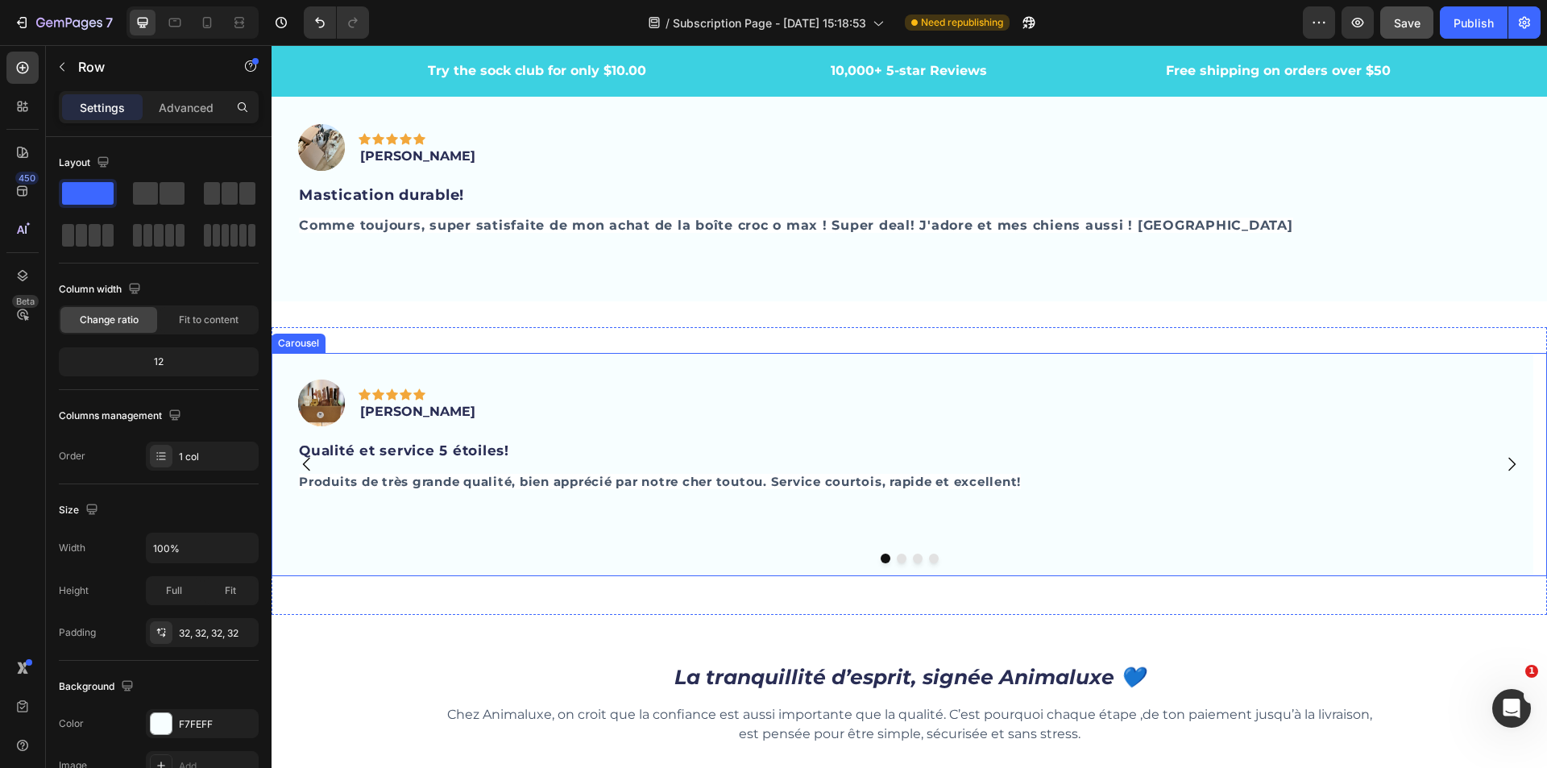
click at [1508, 458] on icon "Carousel Next Arrow" at bounding box center [1511, 465] width 7 height 14
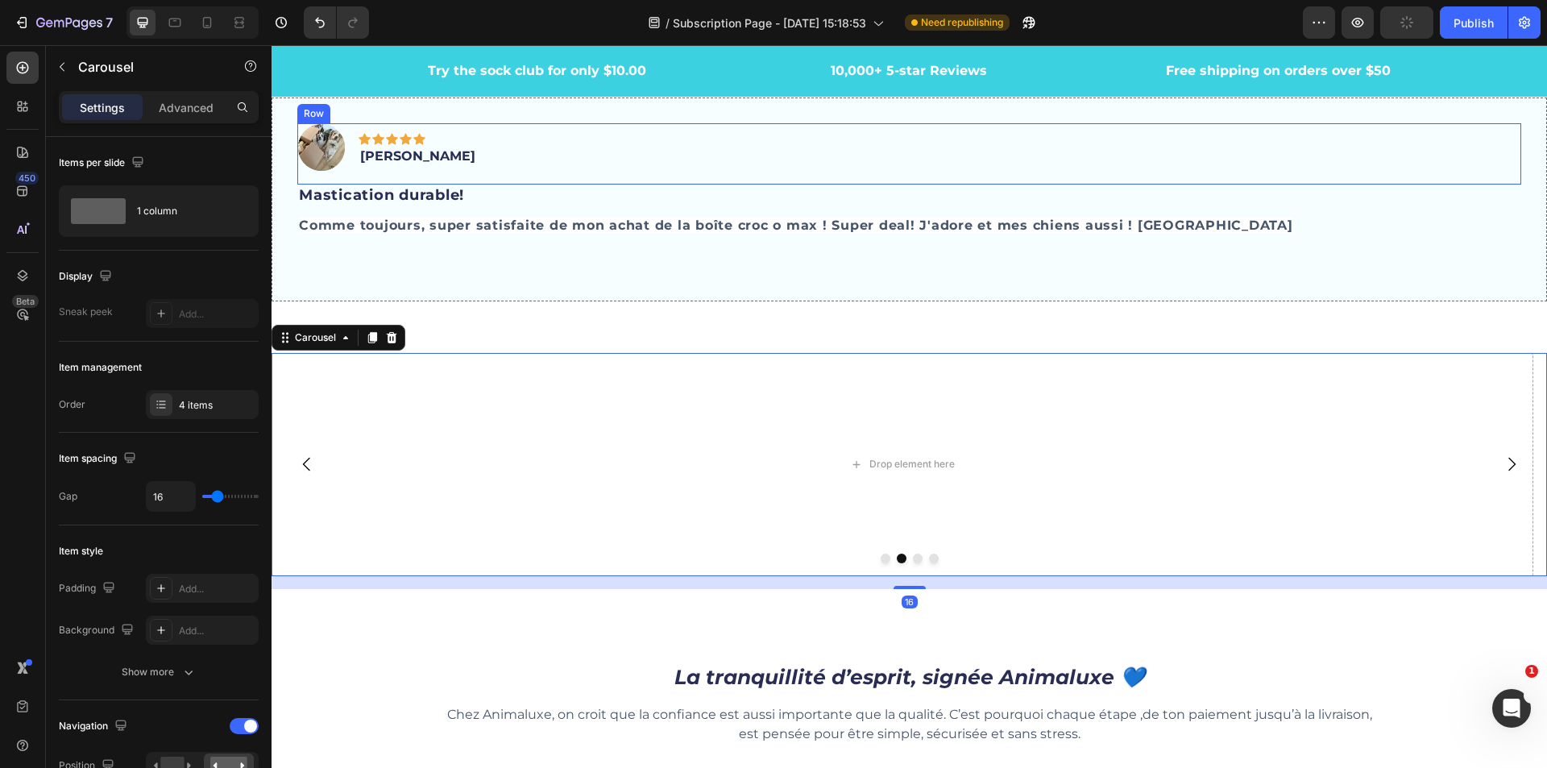
click at [632, 134] on div "Image Icon Icon Icon Icon Icon Row [PERSON_NAME] Text block Row" at bounding box center [909, 153] width 1224 height 61
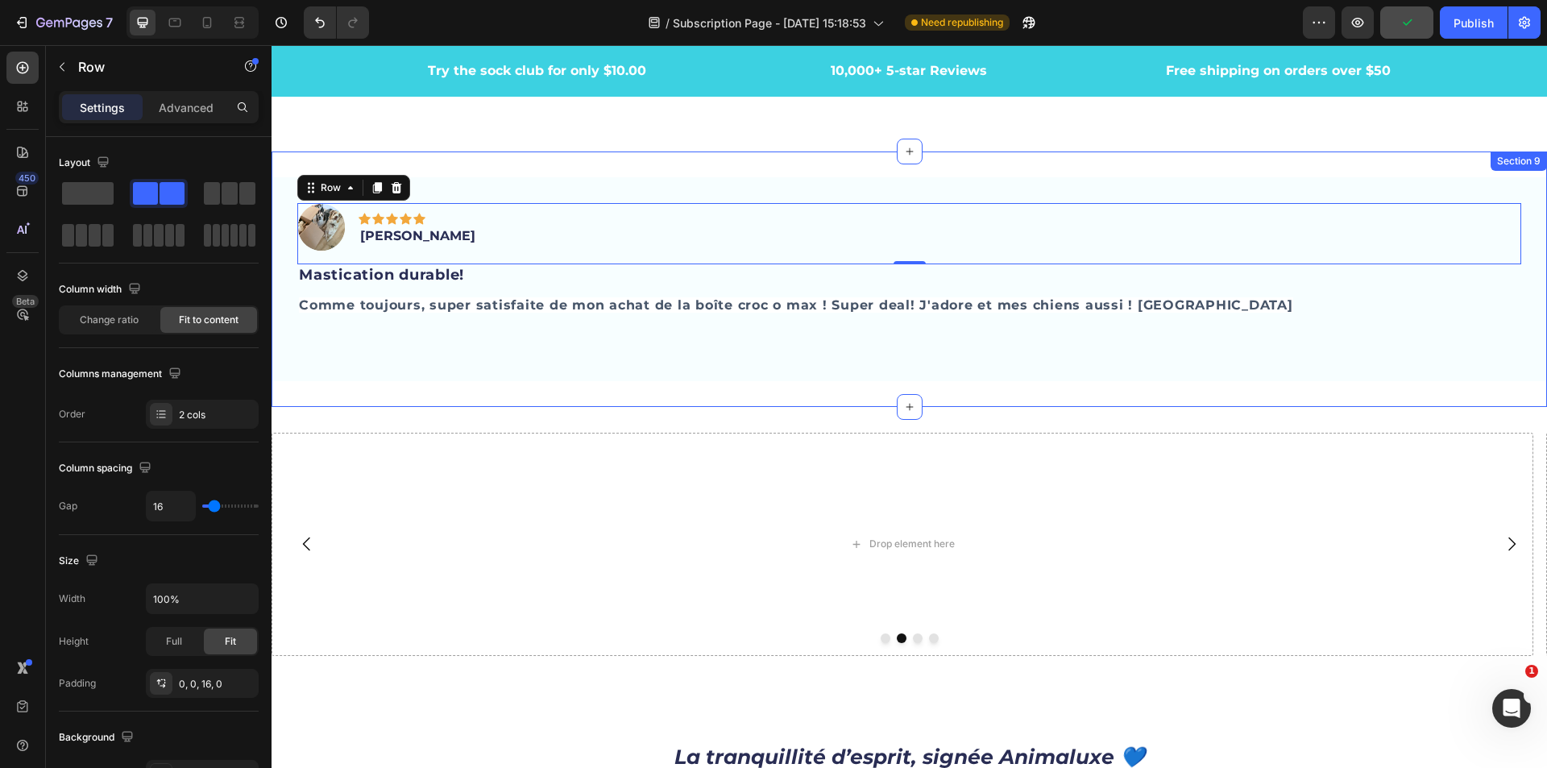
scroll to position [4958, 0]
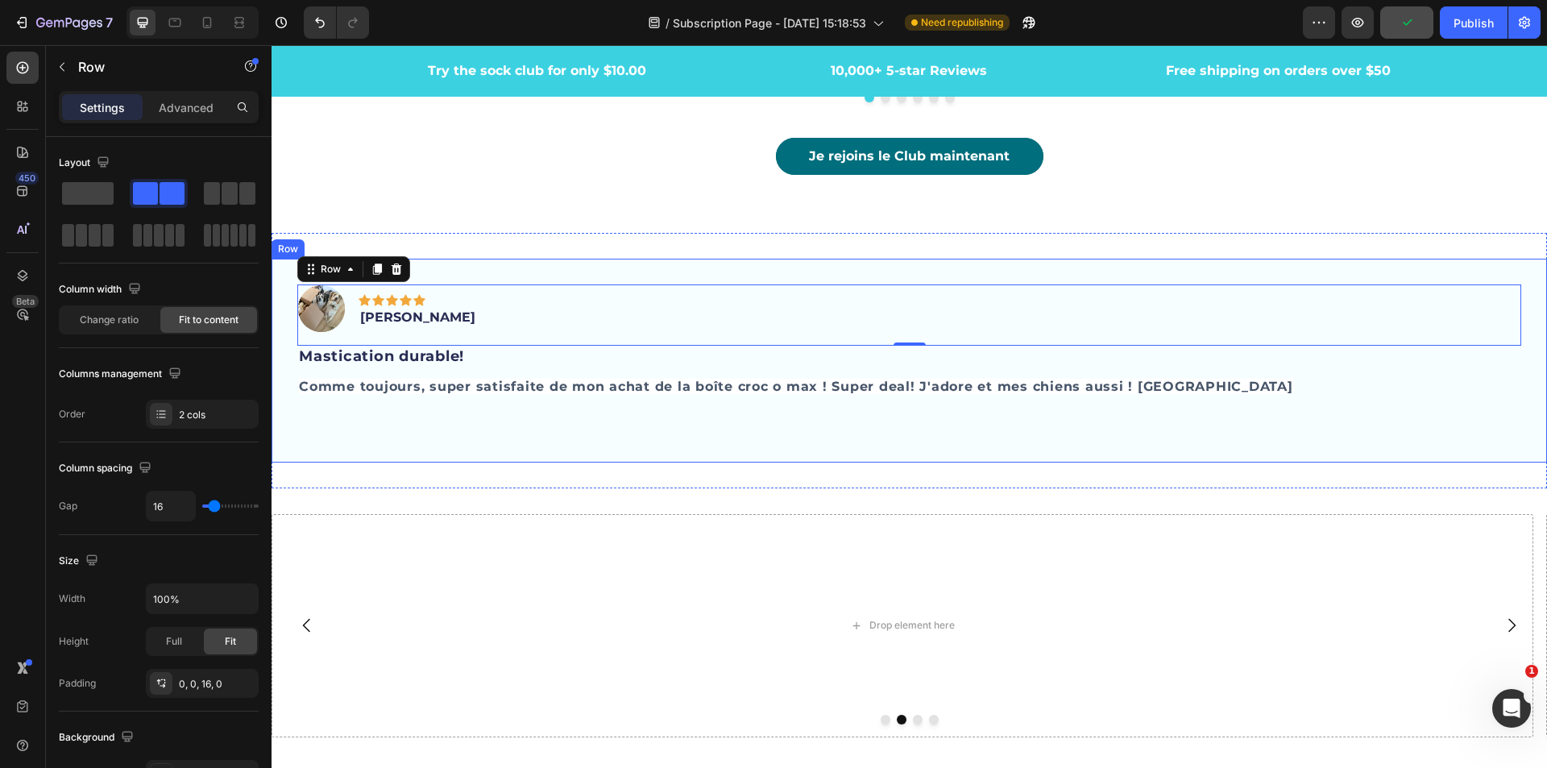
click at [1521, 259] on div "Image Icon Icon Icon Icon Icon Row [PERSON_NAME] Text block Row 0 Mastication d…" at bounding box center [910, 361] width 1276 height 204
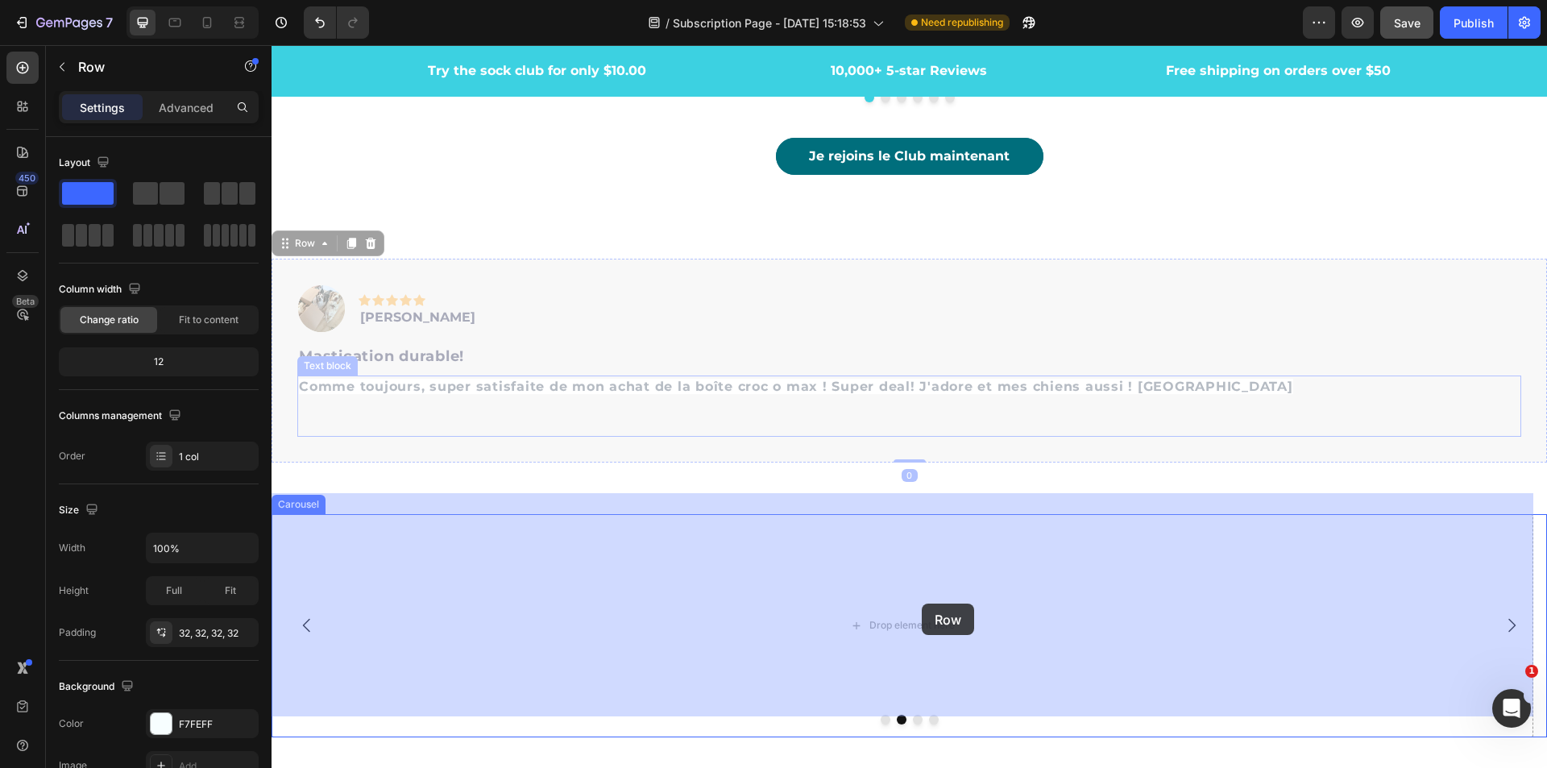
drag, startPoint x: 289, startPoint y: 226, endPoint x: 922, endPoint y: 604, distance: 736.8
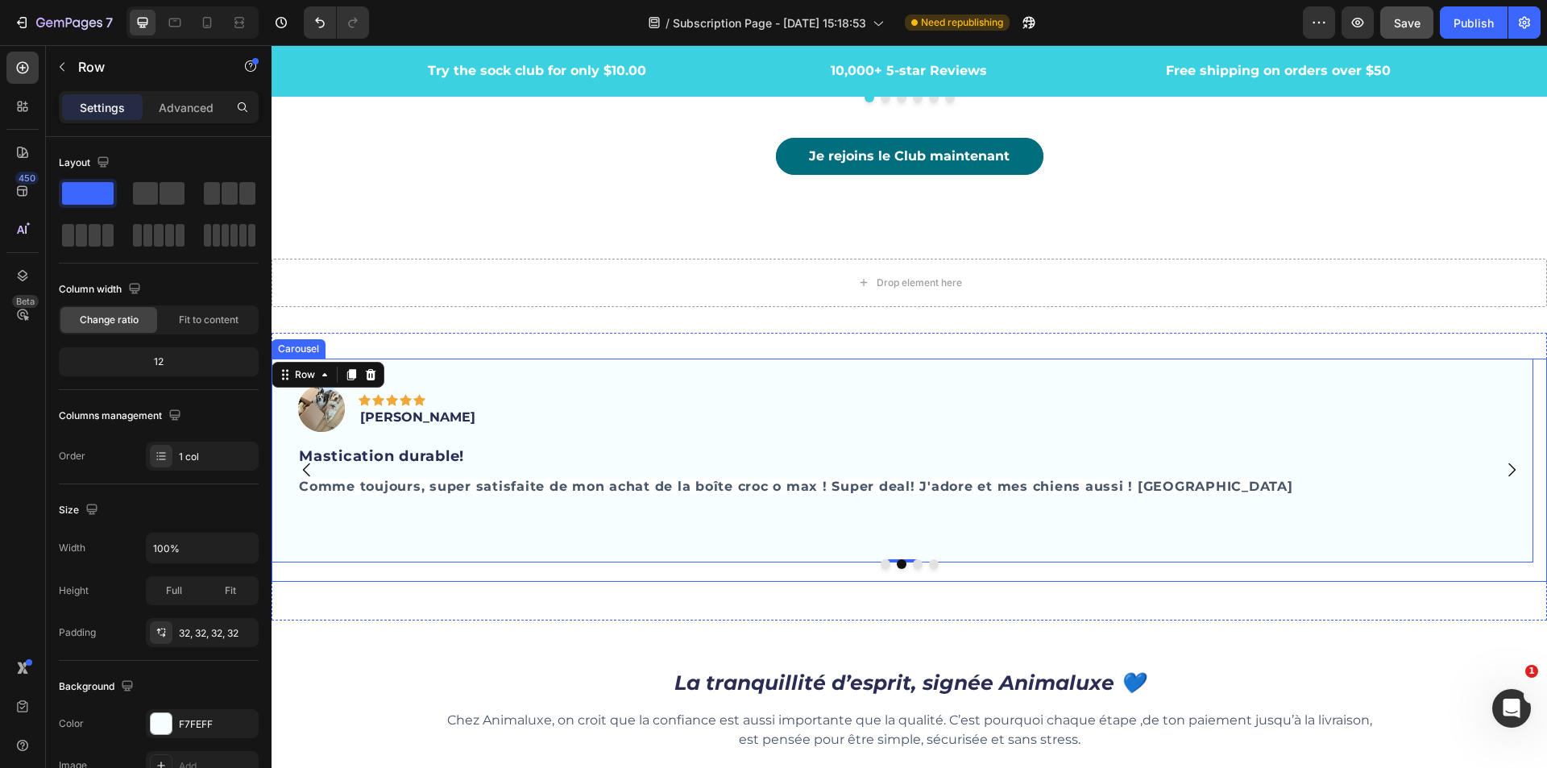
click at [1502, 460] on icon "Carousel Next Arrow" at bounding box center [1511, 469] width 19 height 19
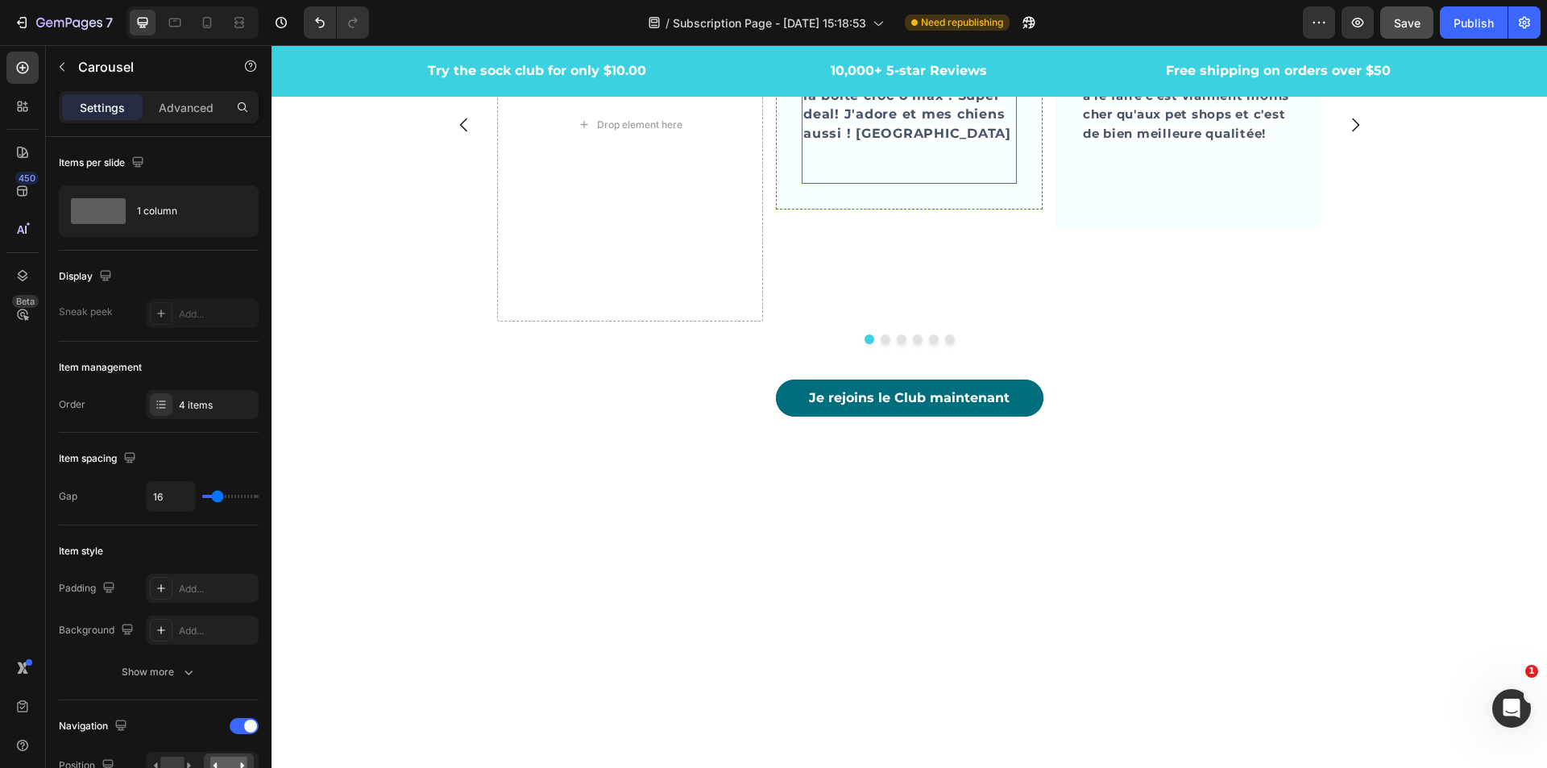
scroll to position [4394, 0]
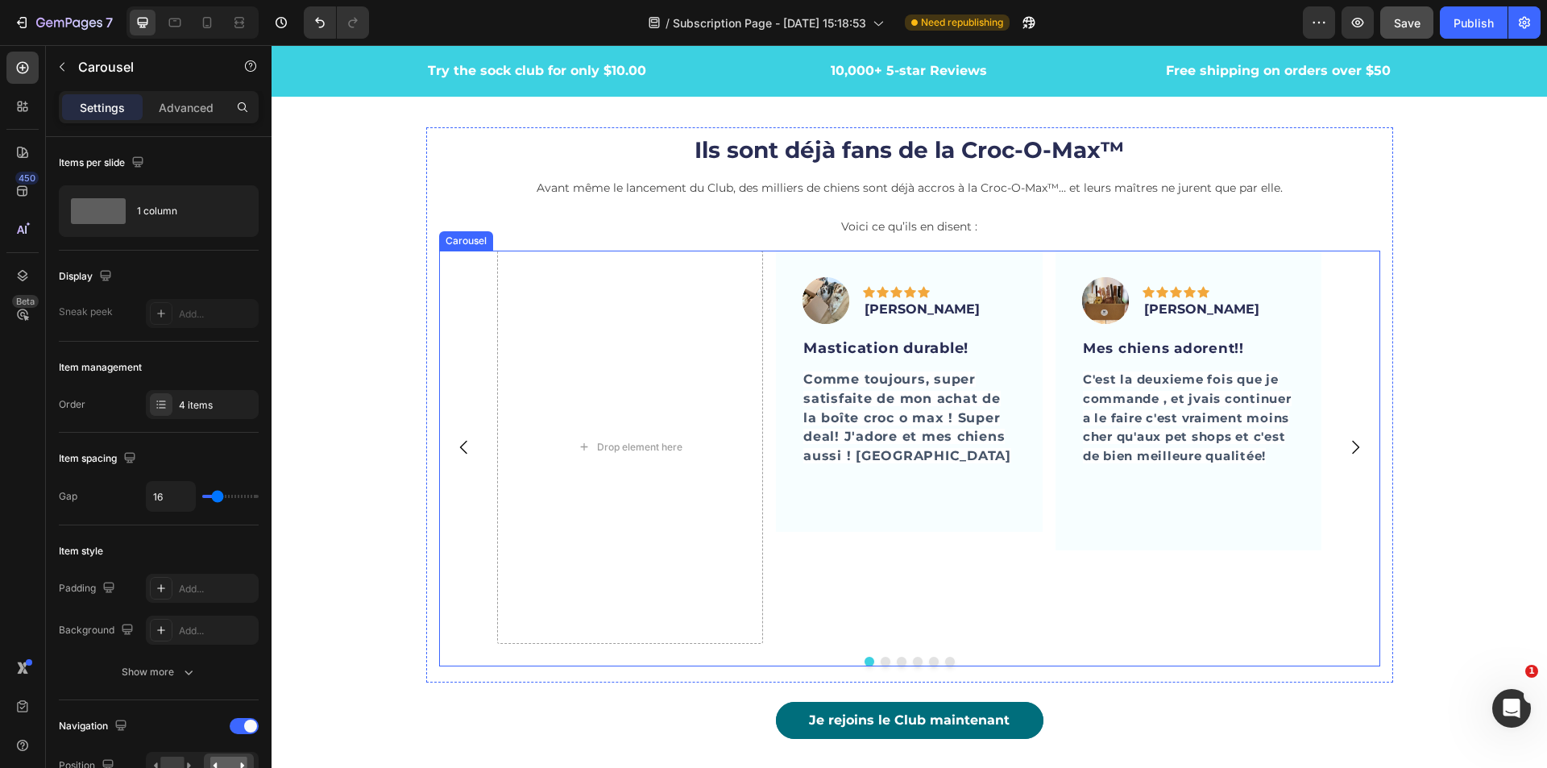
click at [462, 439] on icon "Carousel Back Arrow" at bounding box center [463, 447] width 19 height 19
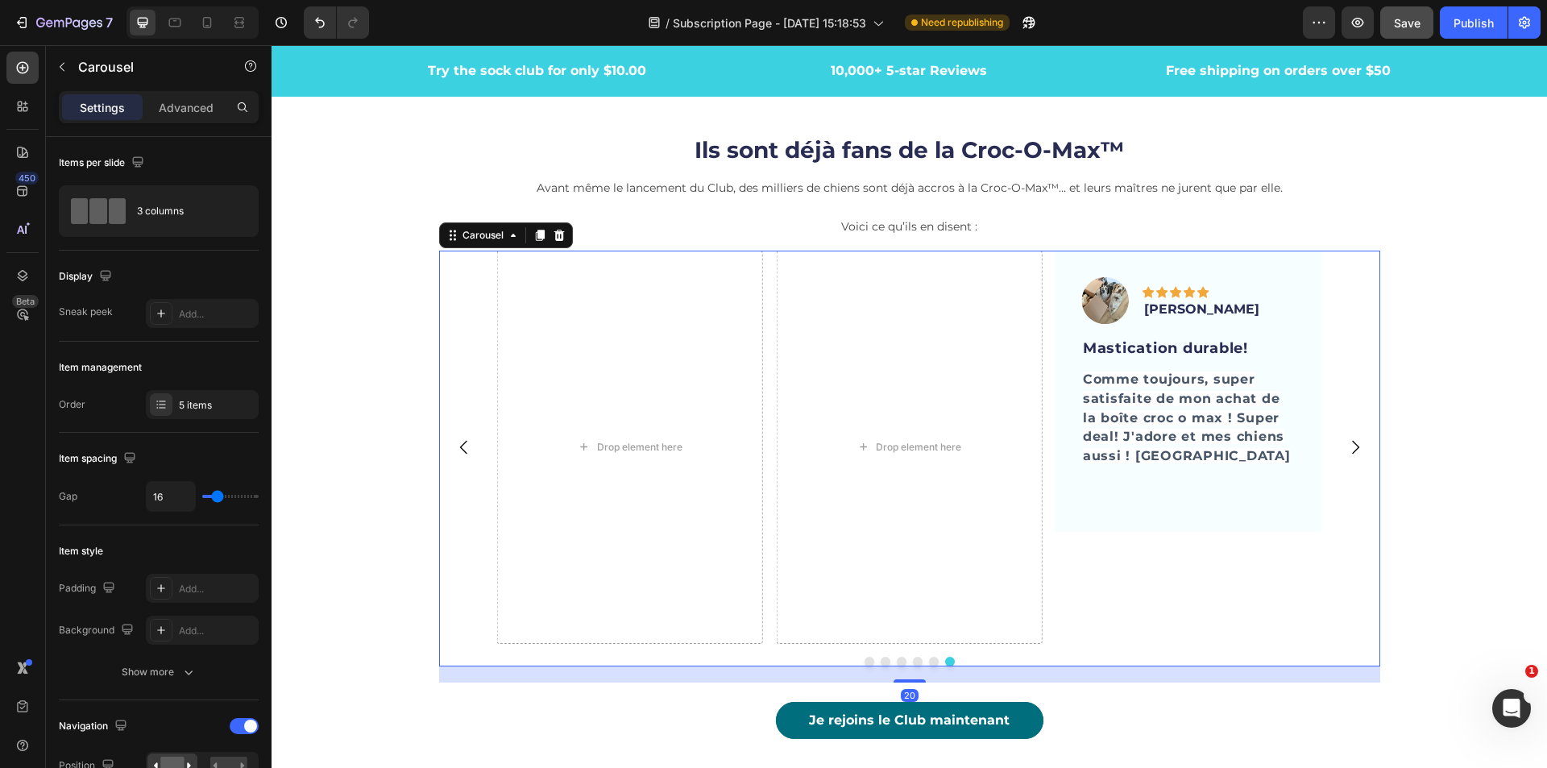
click at [1358, 438] on button "Carousel Next Arrow" at bounding box center [1355, 447] width 45 height 45
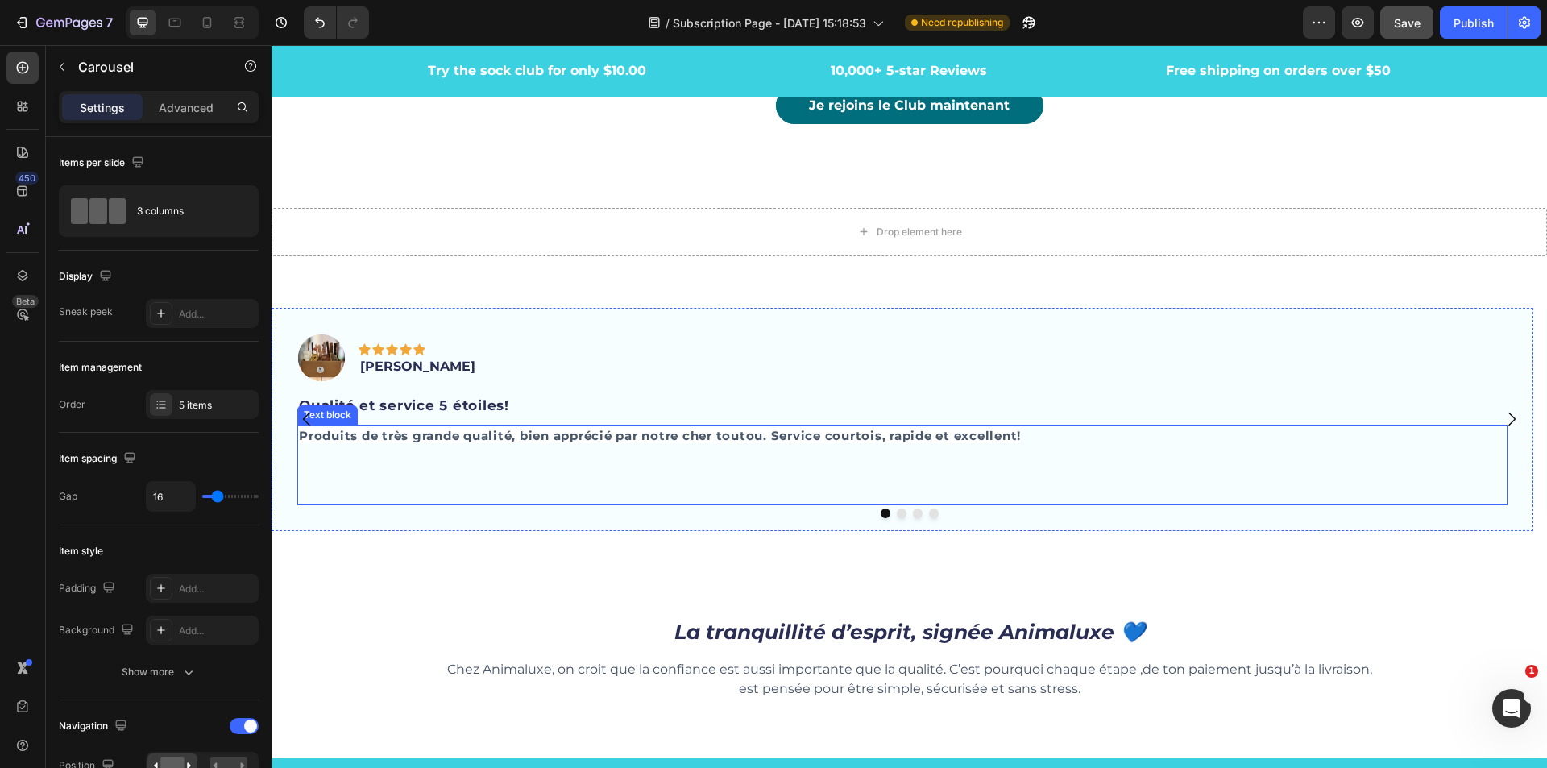
scroll to position [4958, 0]
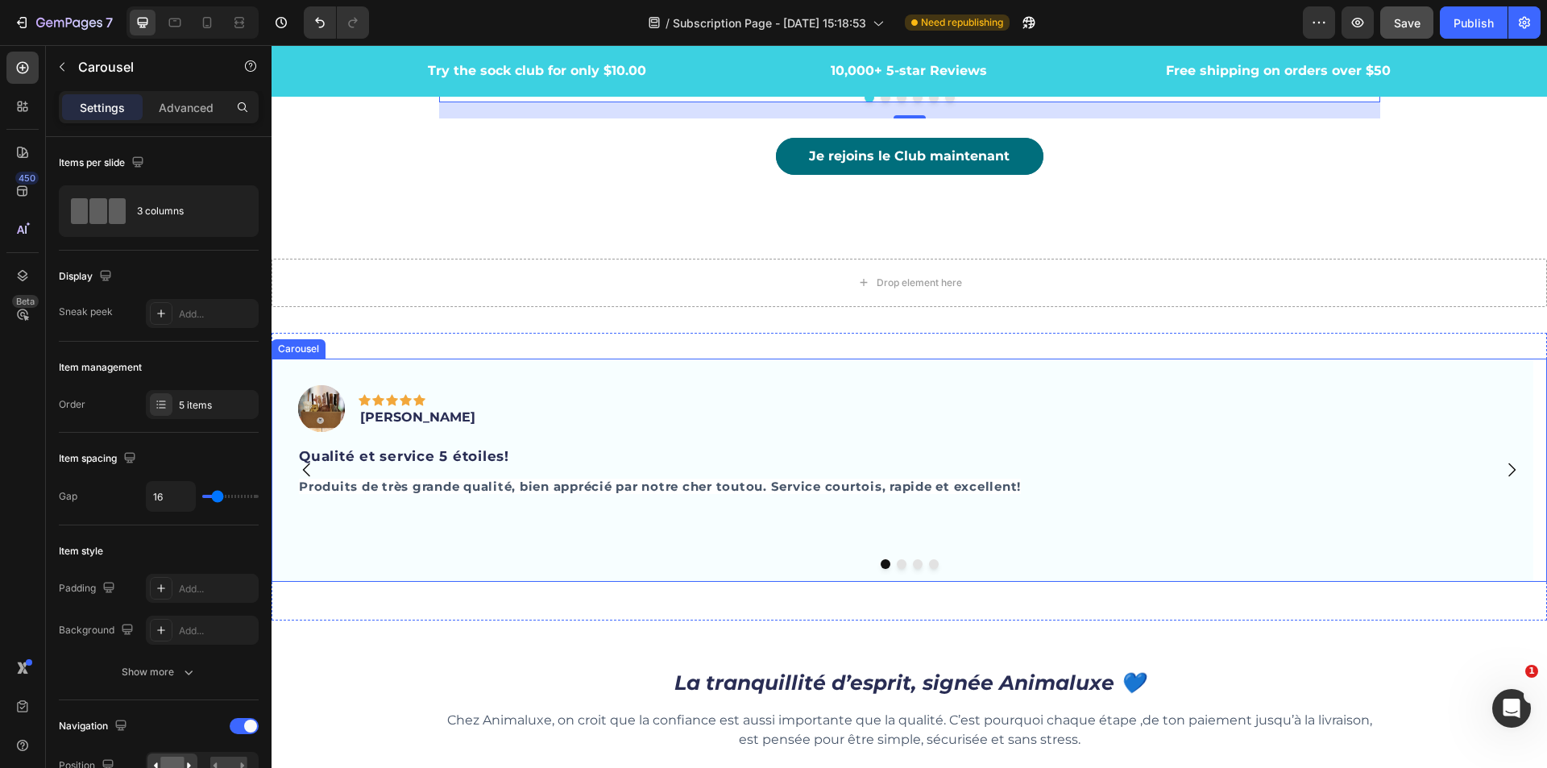
click at [1502, 460] on icon "Carousel Next Arrow" at bounding box center [1511, 469] width 19 height 19
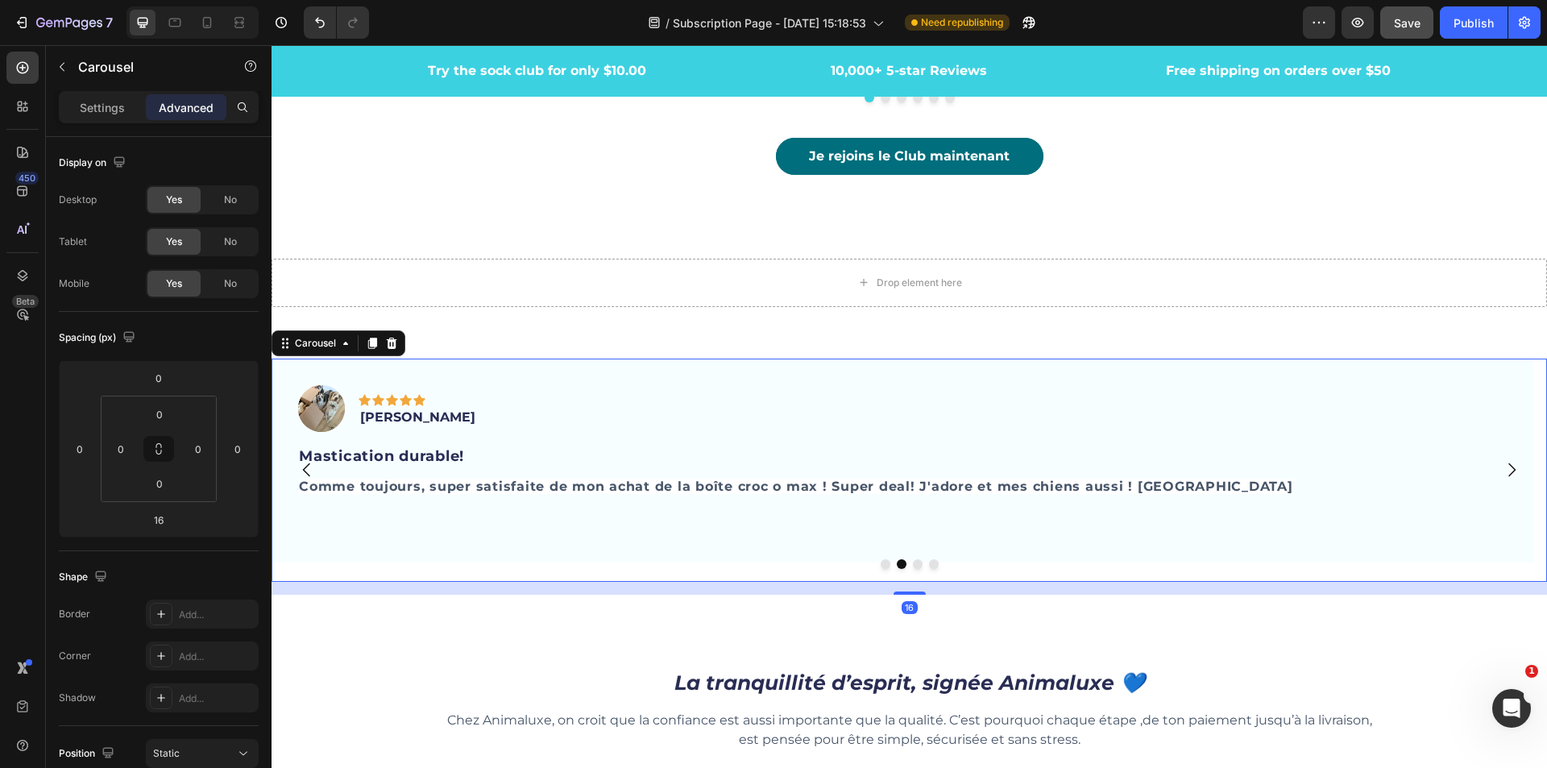
click at [1502, 460] on icon "Carousel Next Arrow" at bounding box center [1511, 469] width 19 height 19
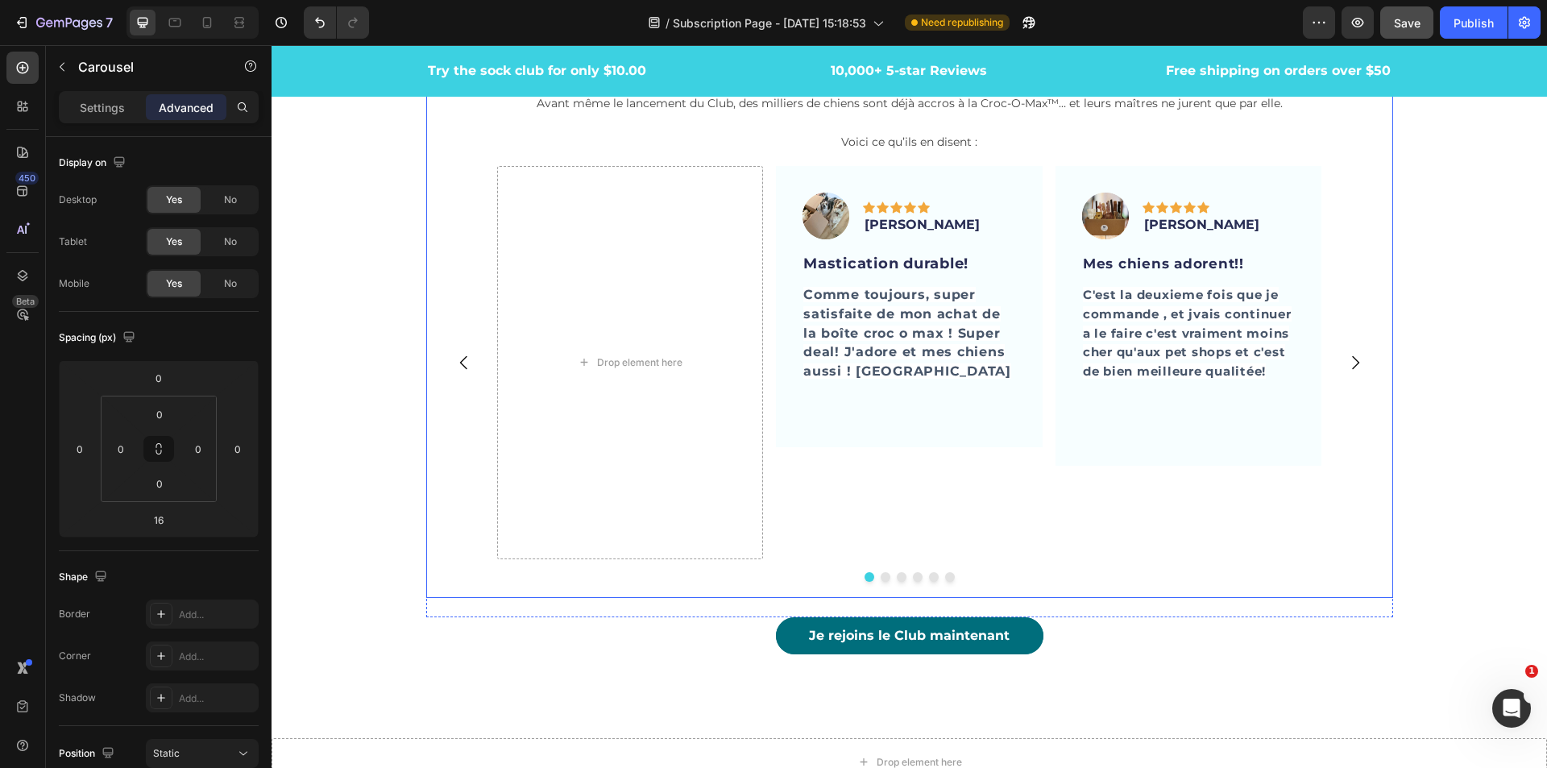
scroll to position [4474, 0]
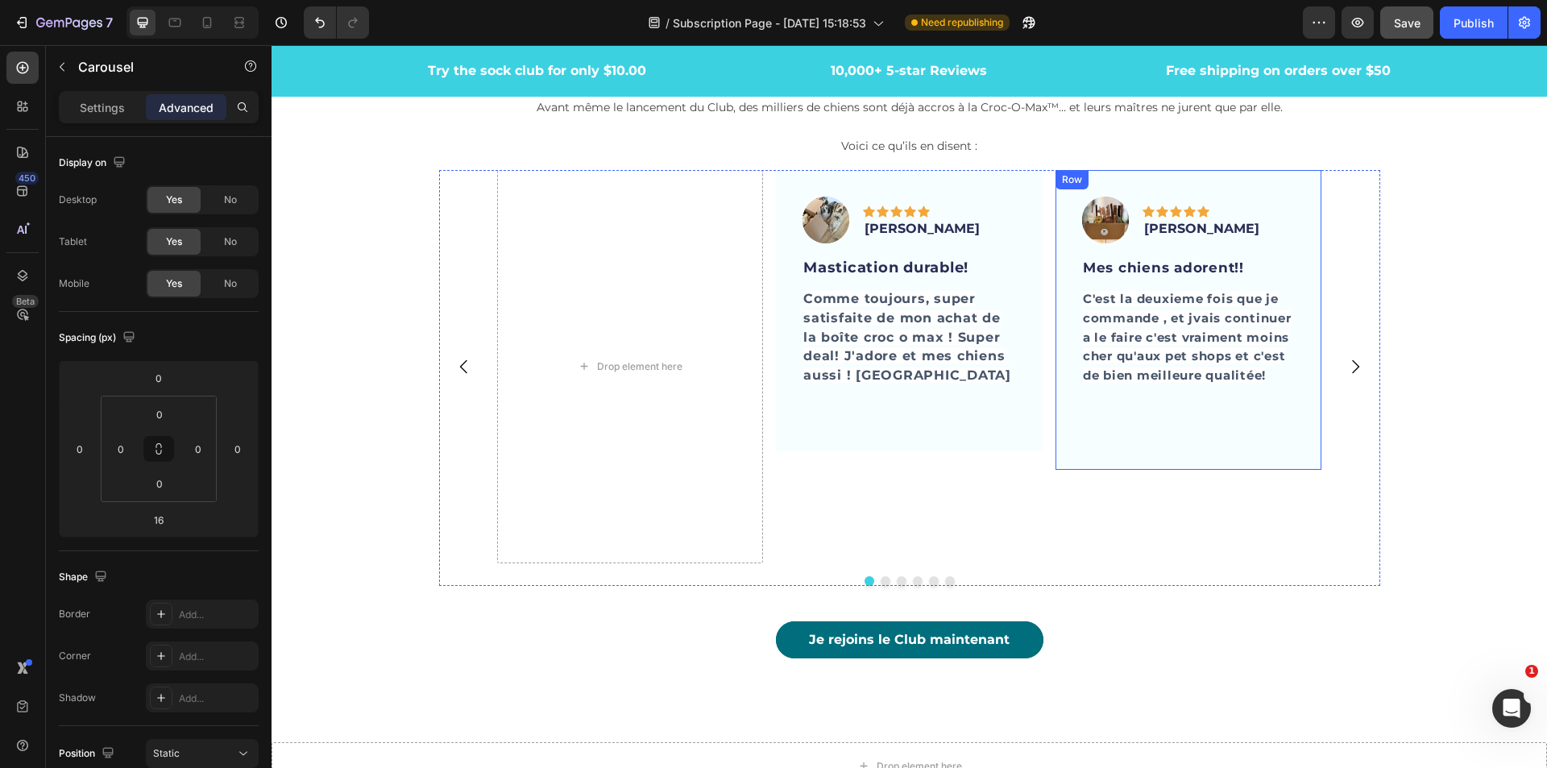
click at [1172, 181] on div "Image Icon Icon Icon Icon Icon Row JC Corbeil Text block Row Mes chiens adorent…" at bounding box center [1189, 320] width 267 height 300
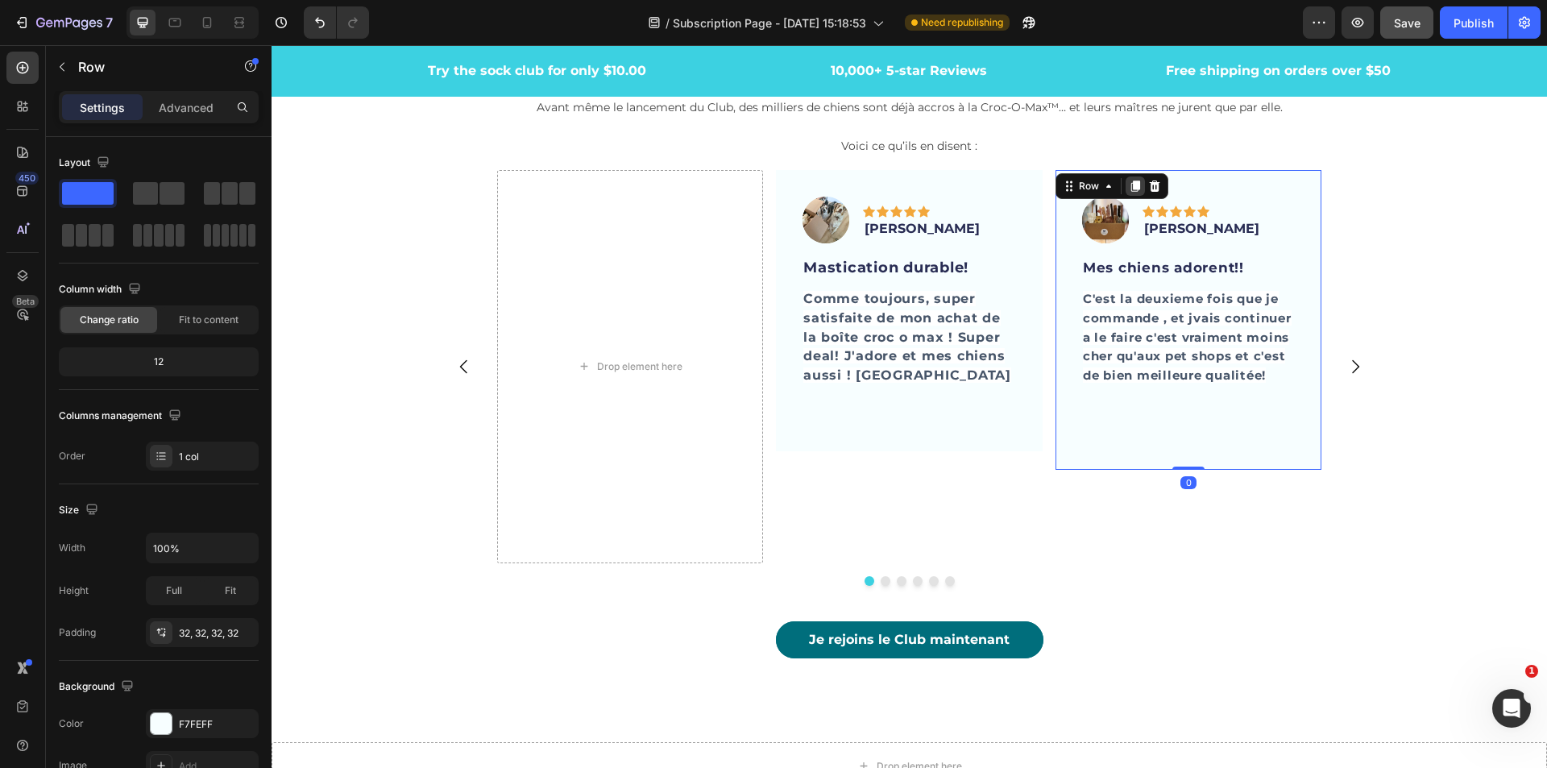
click at [1134, 189] on icon at bounding box center [1135, 186] width 13 height 13
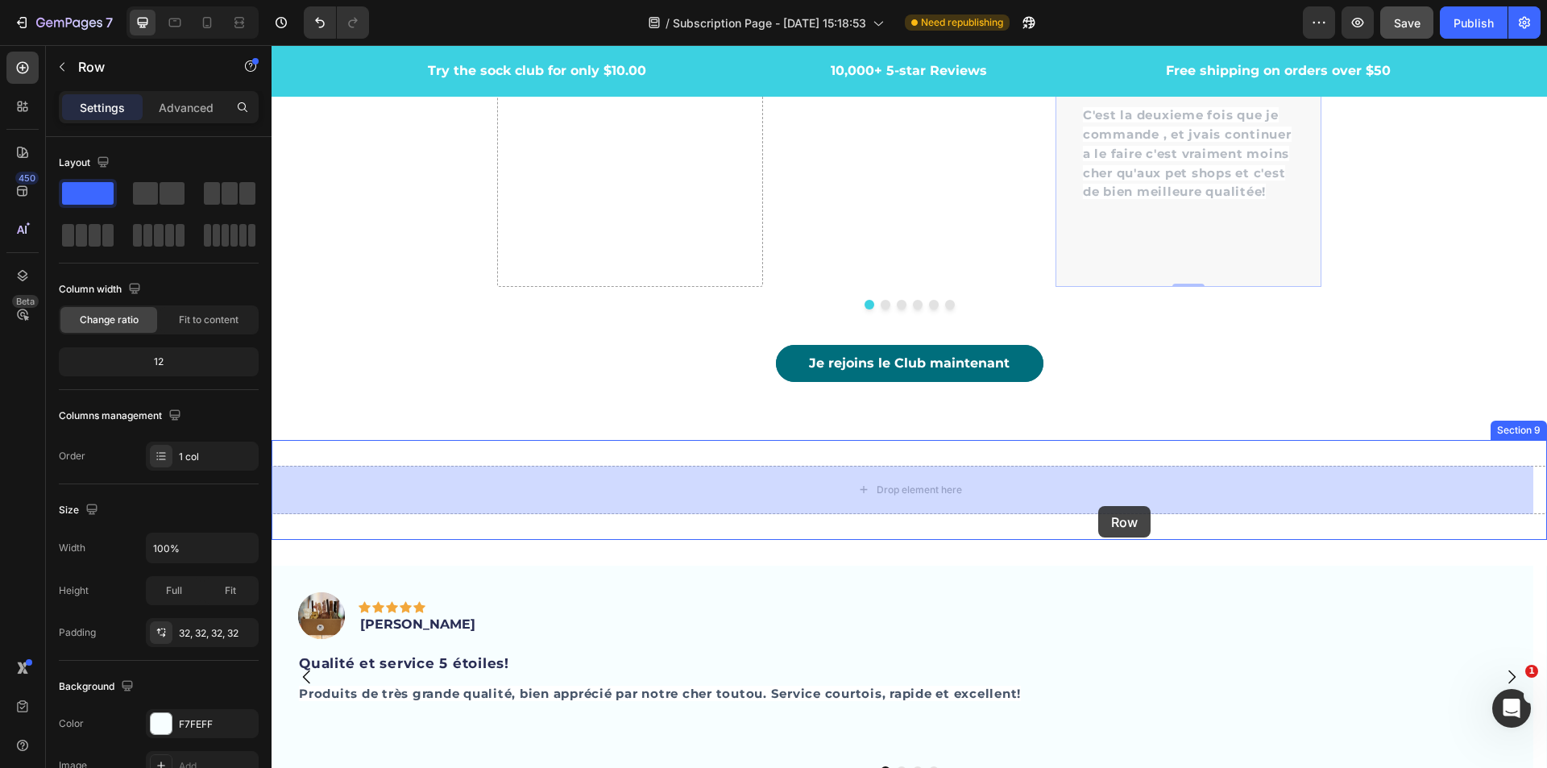
scroll to position [5119, 0]
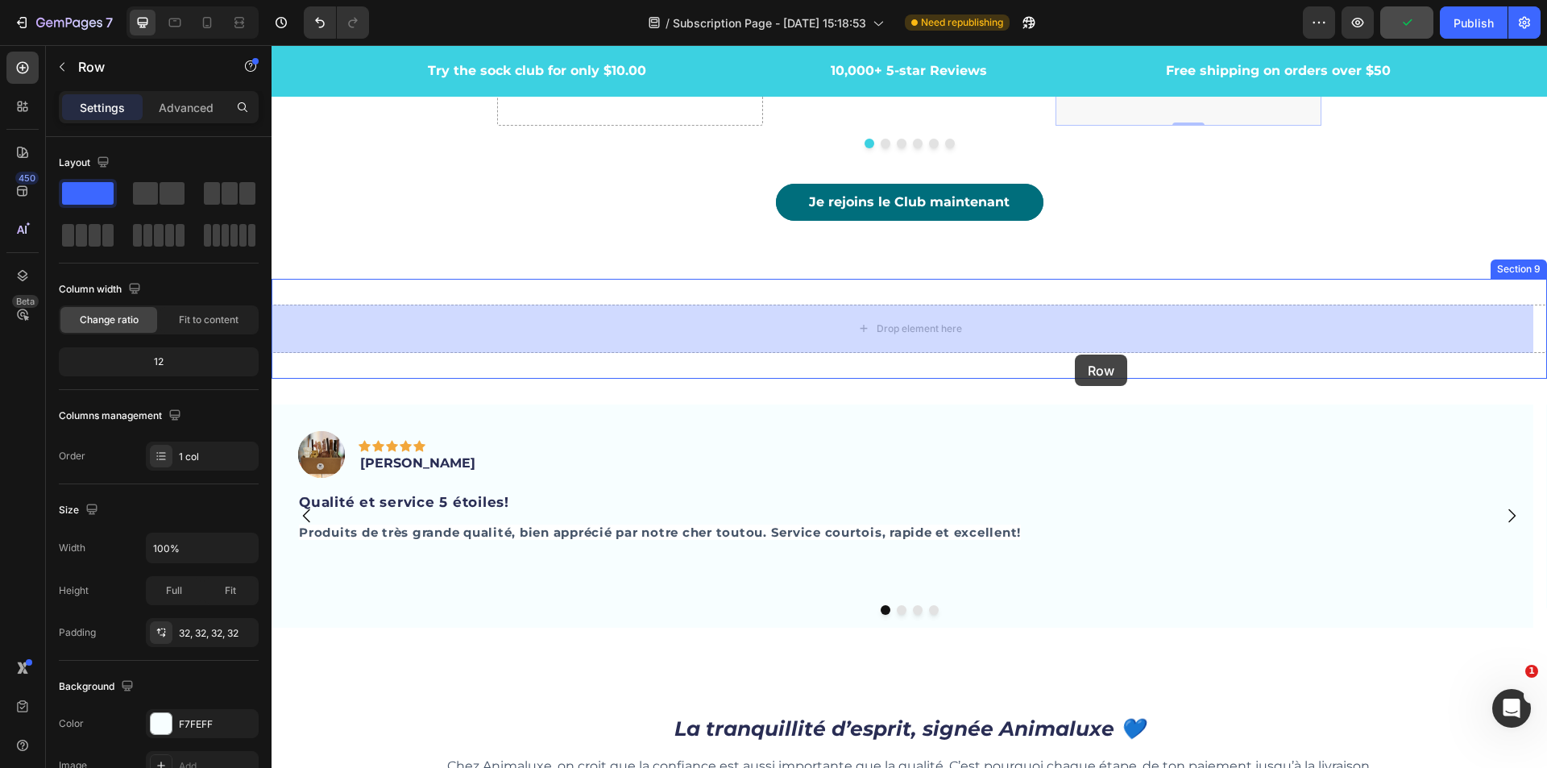
drag, startPoint x: 1059, startPoint y: 459, endPoint x: 1075, endPoint y: 355, distance: 106.0
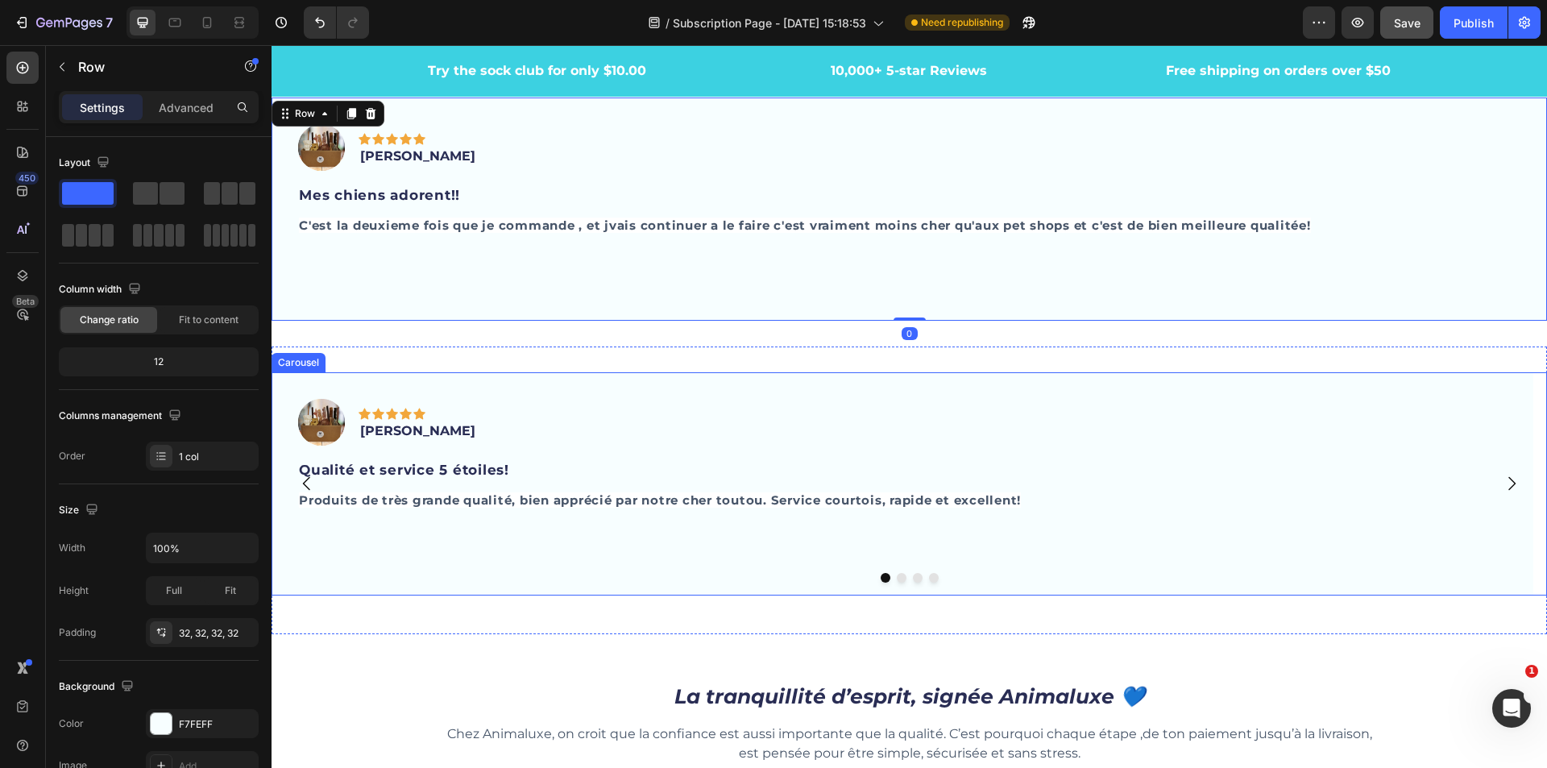
click at [1508, 477] on icon "Carousel Next Arrow" at bounding box center [1511, 484] width 7 height 14
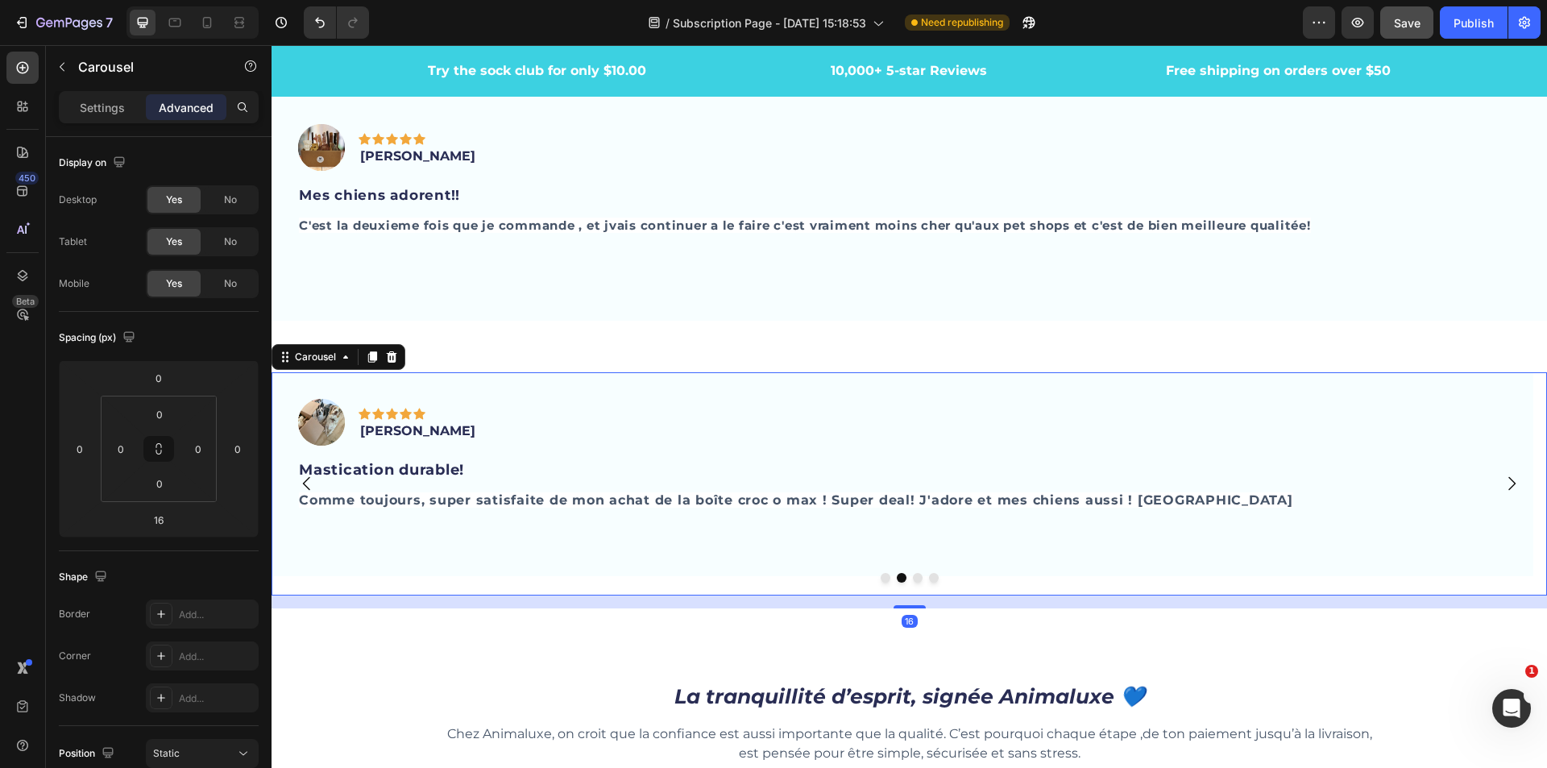
click at [1502, 474] on icon "Carousel Next Arrow" at bounding box center [1511, 483] width 19 height 19
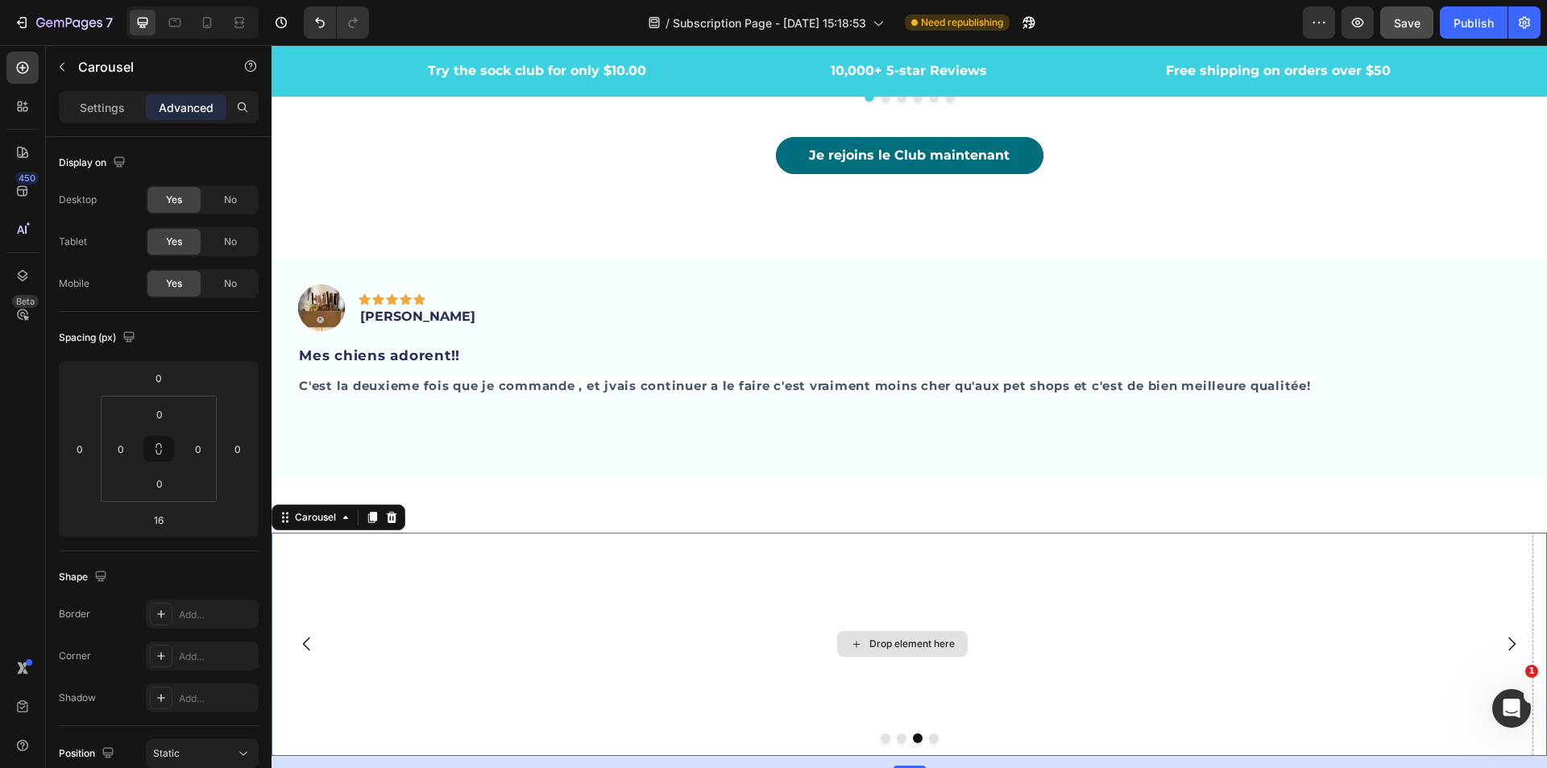
scroll to position [4958, 0]
click at [631, 259] on div "Image Icon Icon Icon Icon Icon Row JC Corbeil Text block Row Mes chiens adorent…" at bounding box center [910, 370] width 1276 height 223
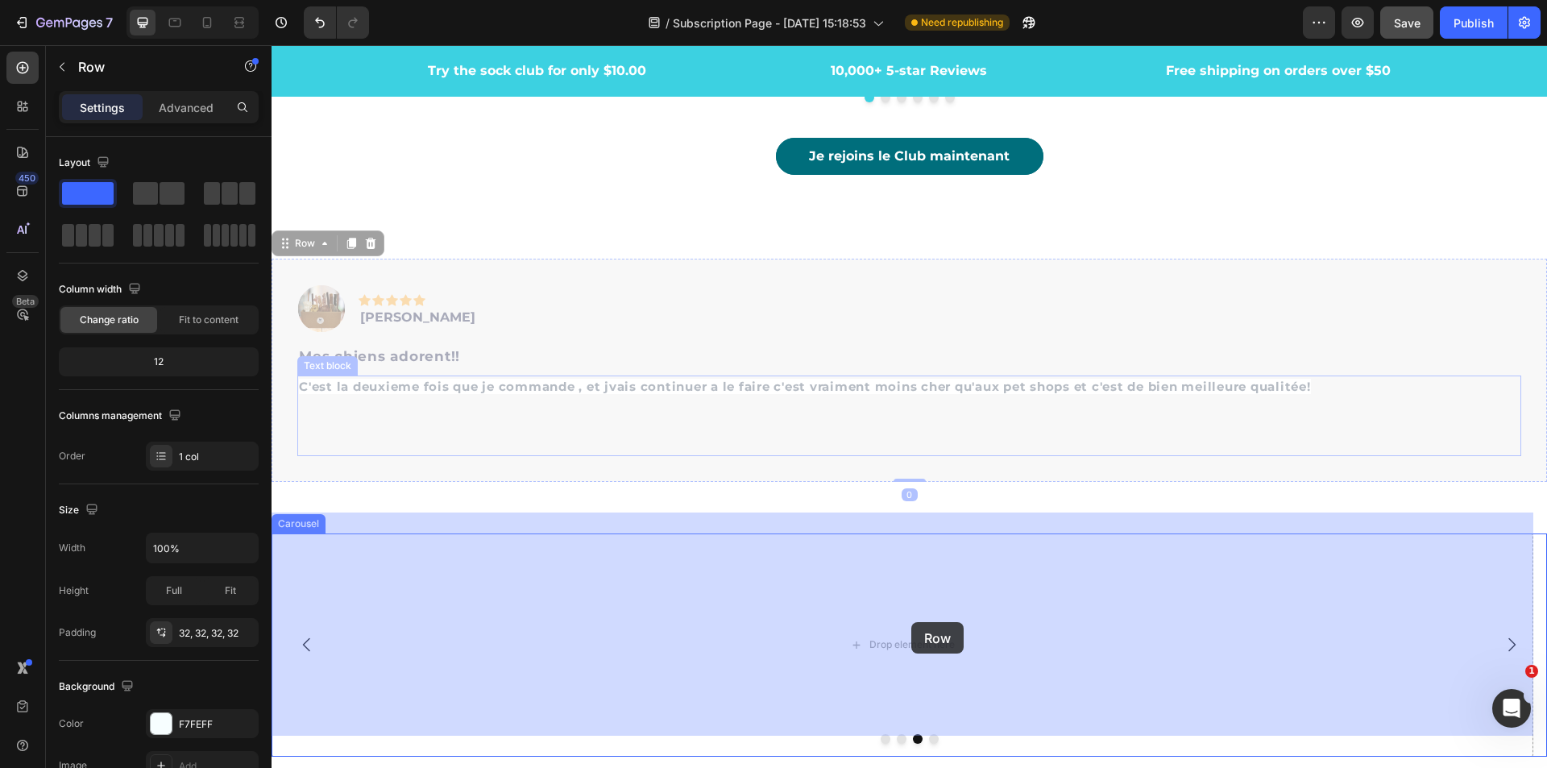
drag, startPoint x: 285, startPoint y: 226, endPoint x: 911, endPoint y: 621, distance: 740.6
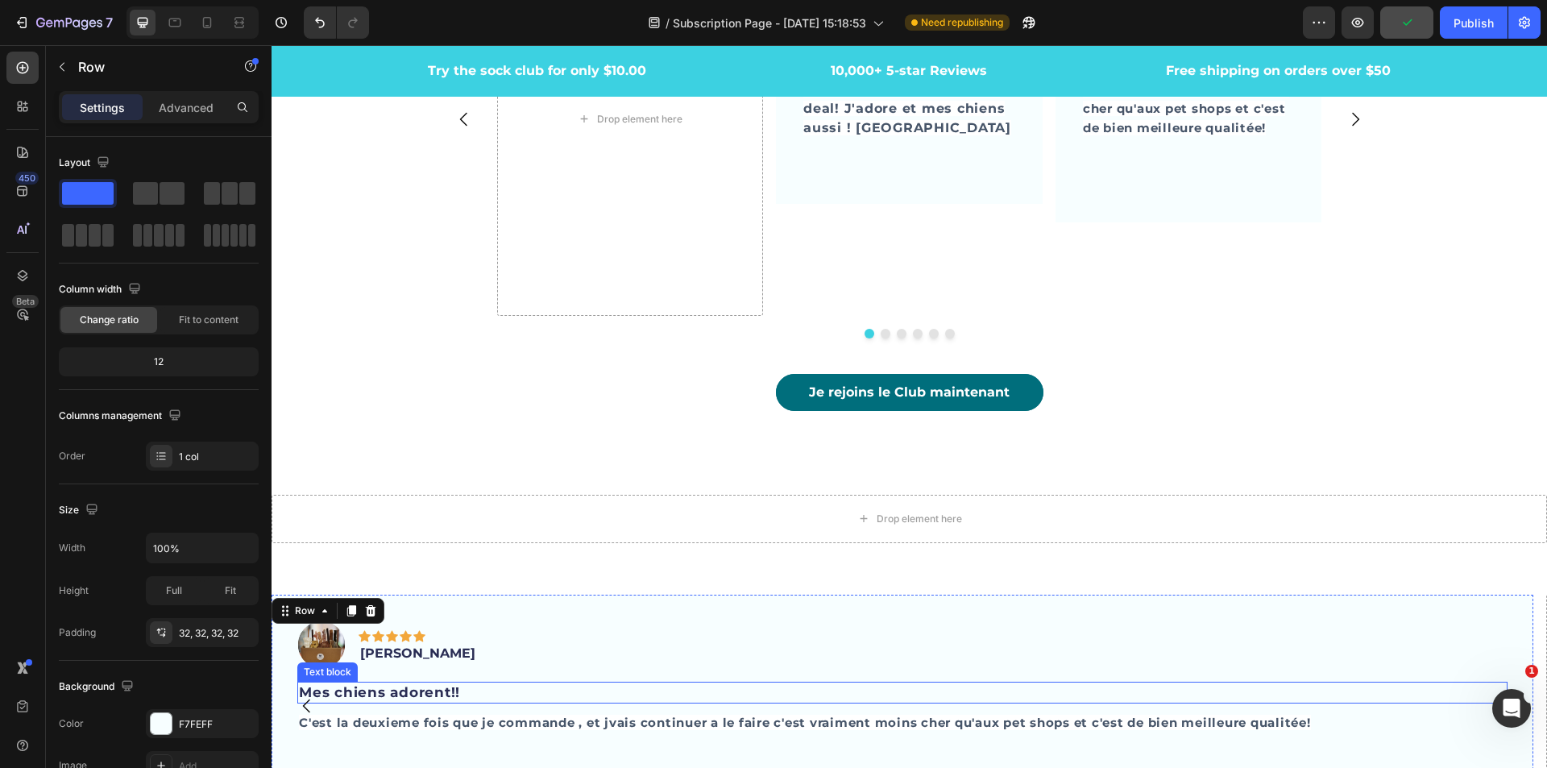
scroll to position [4797, 0]
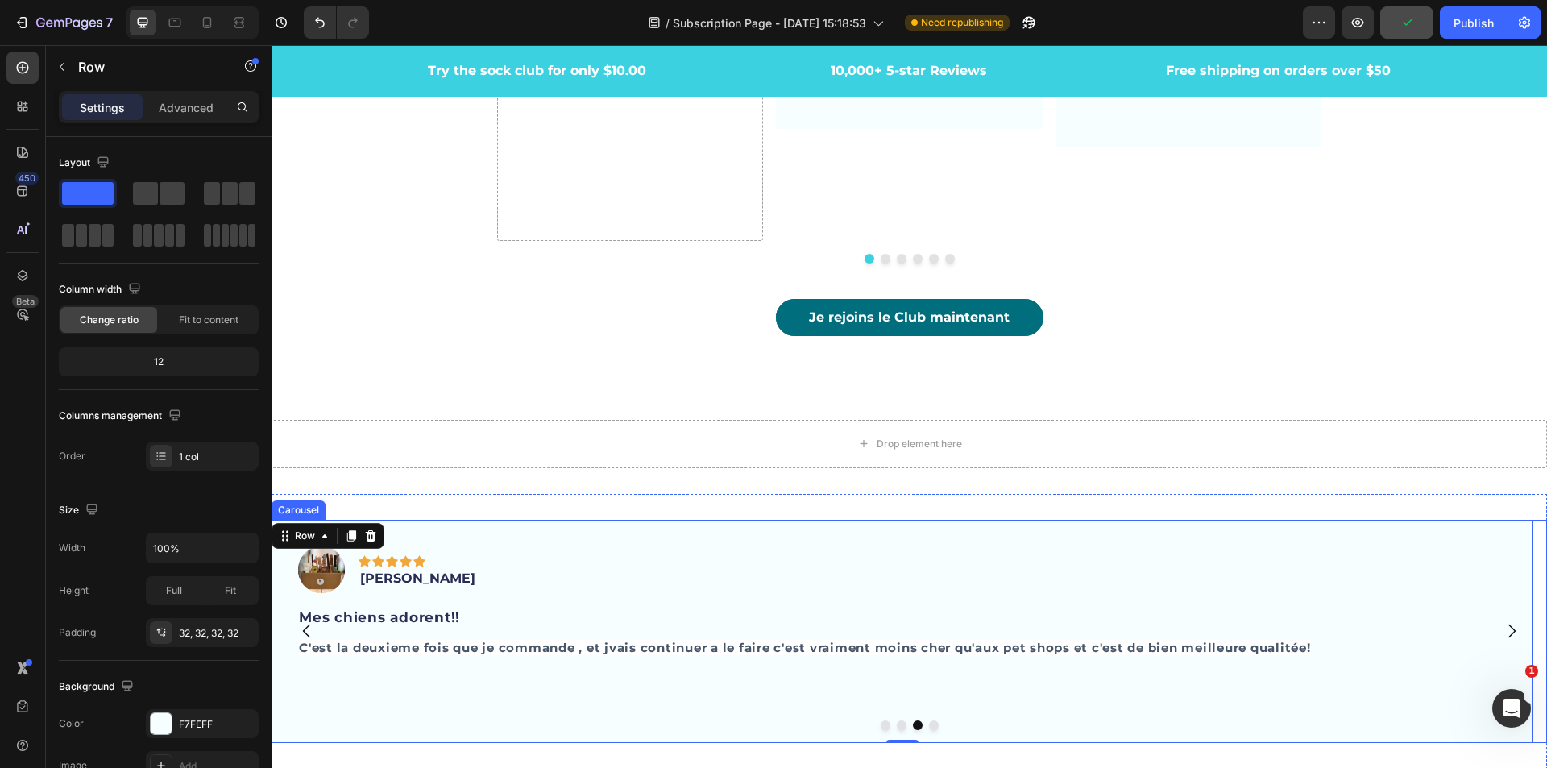
click at [1502, 621] on icon "Carousel Next Arrow" at bounding box center [1511, 630] width 19 height 19
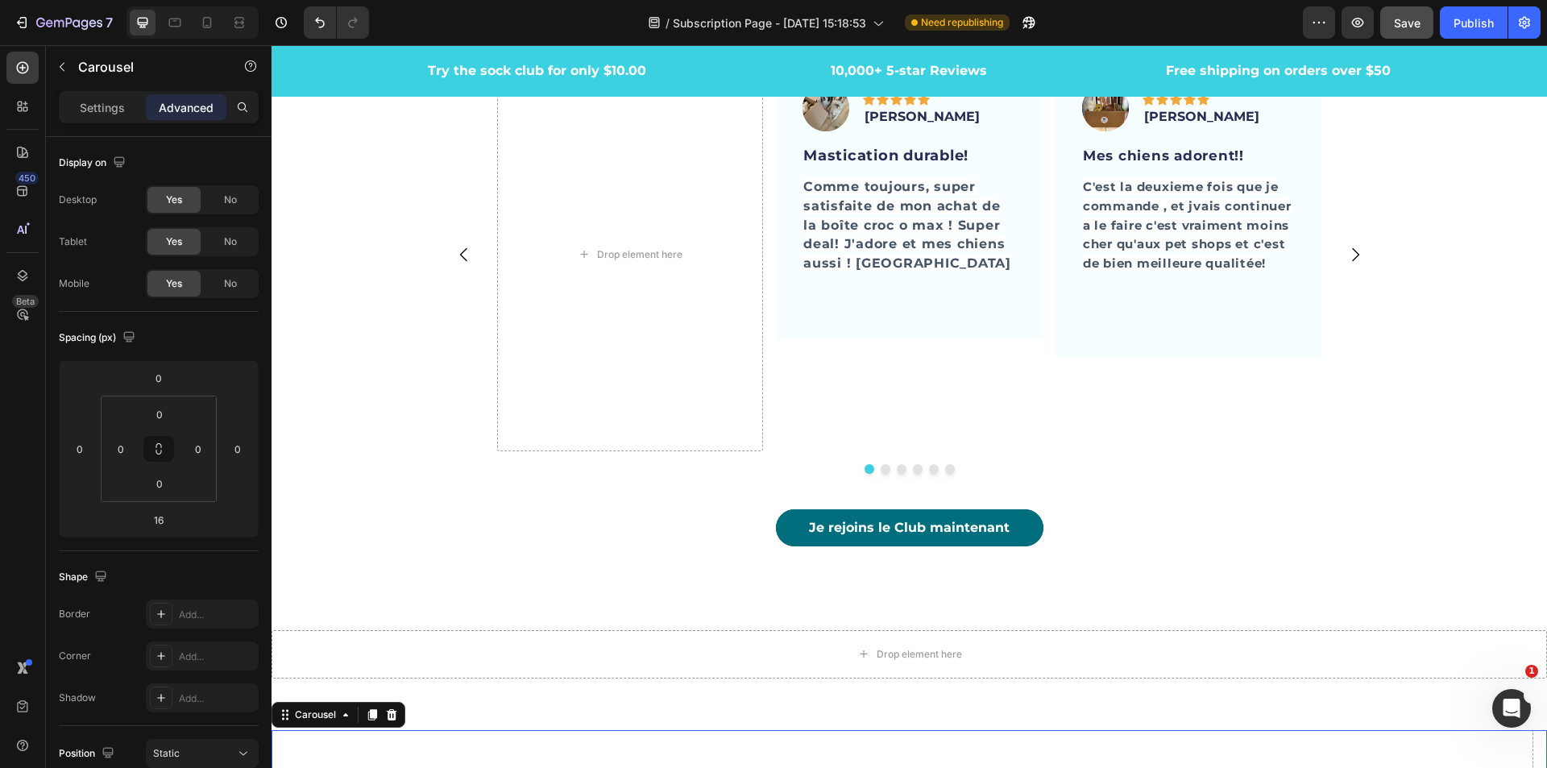
scroll to position [4555, 0]
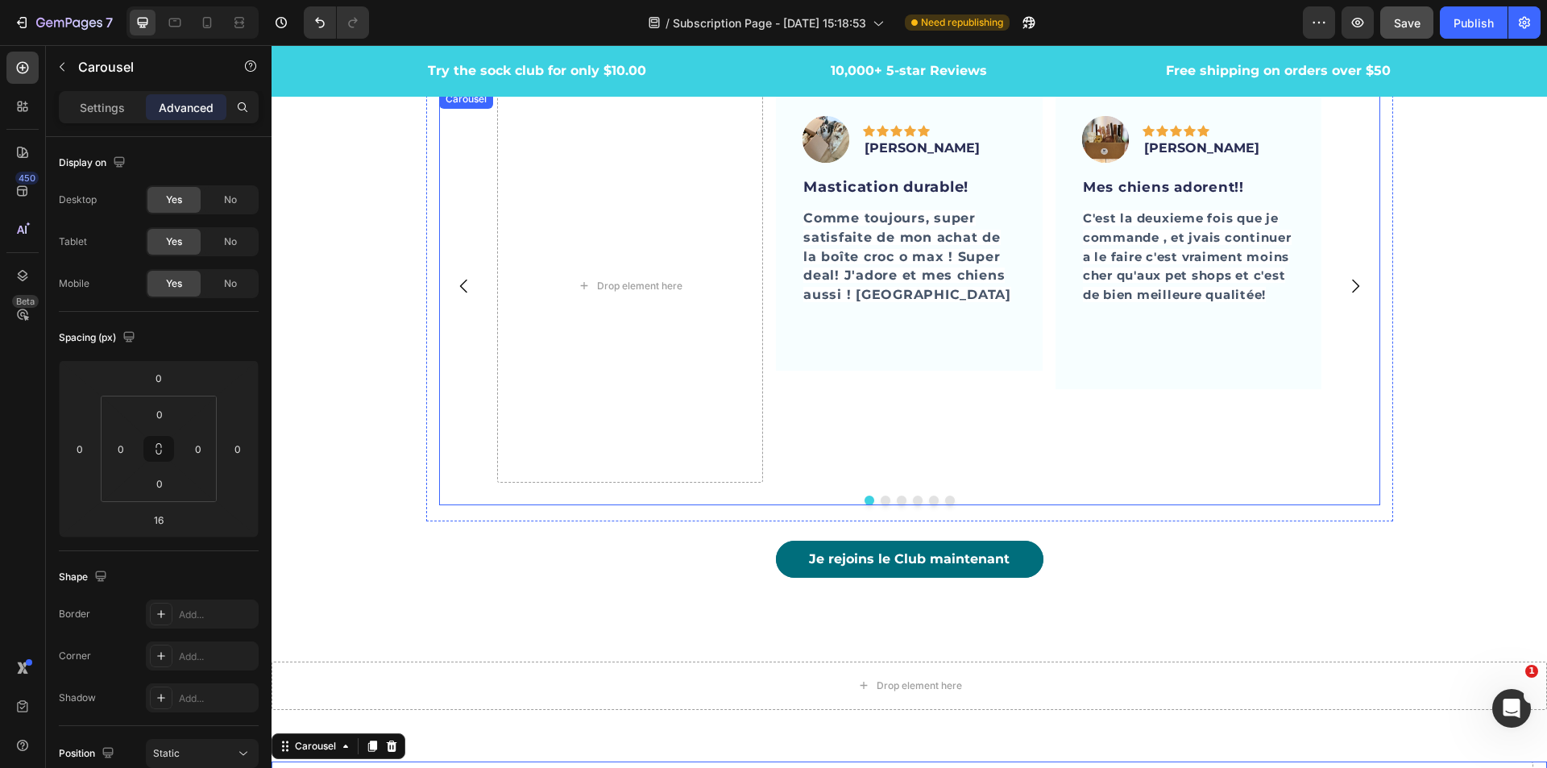
click at [1354, 277] on icon "Carousel Next Arrow" at bounding box center [1355, 285] width 19 height 19
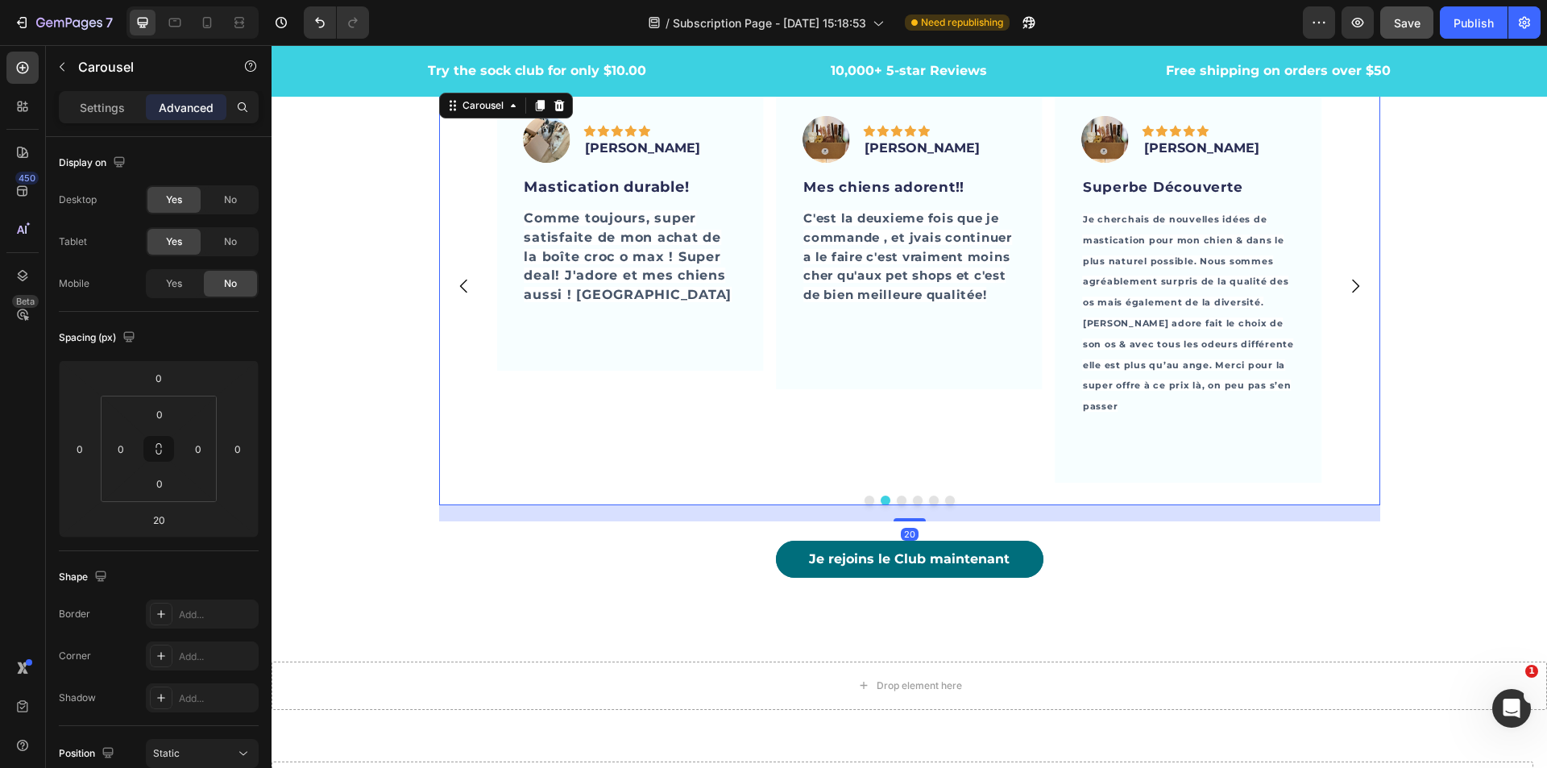
click at [1354, 277] on icon "Carousel Next Arrow" at bounding box center [1355, 285] width 19 height 19
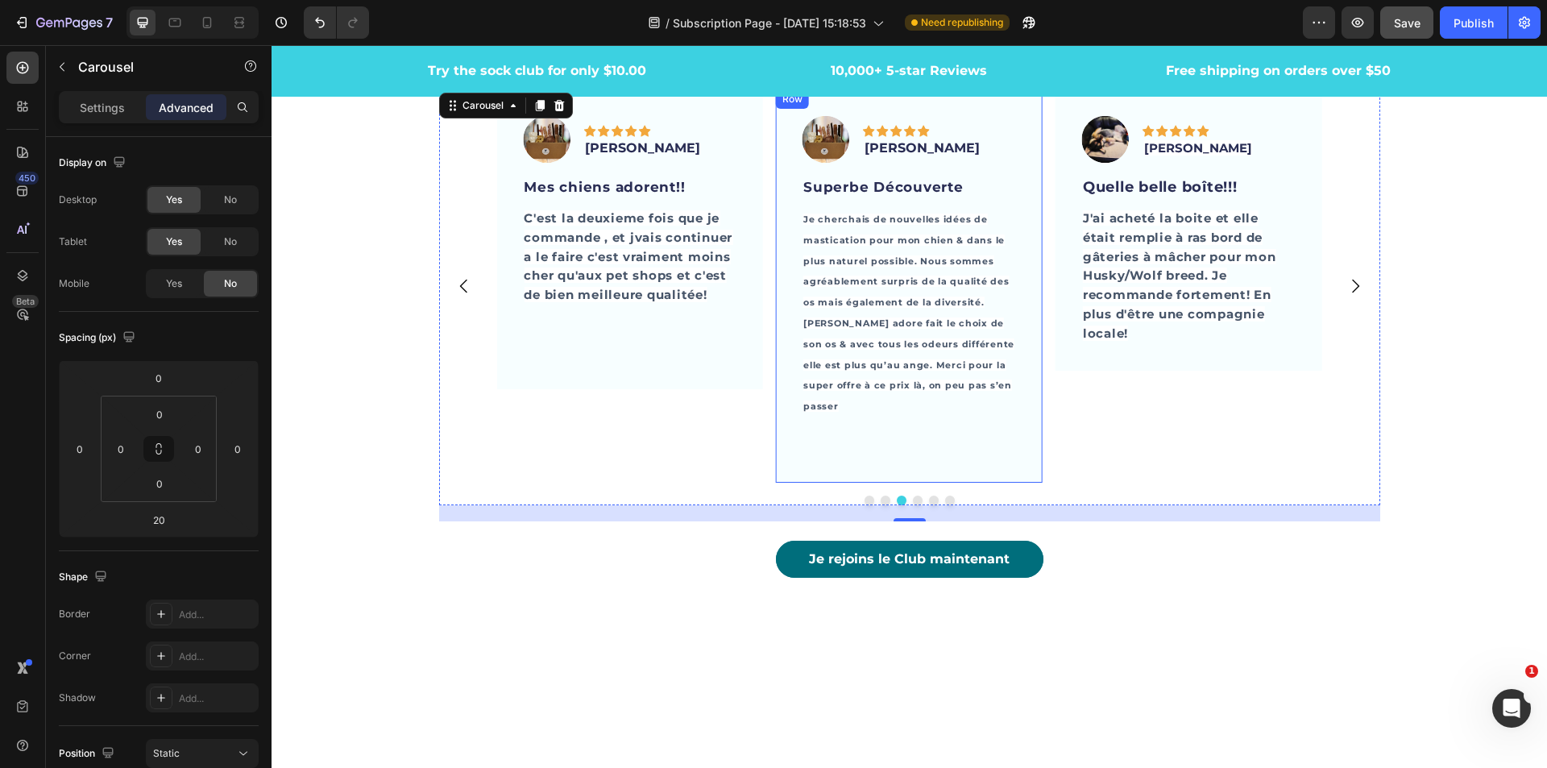
scroll to position [4394, 0]
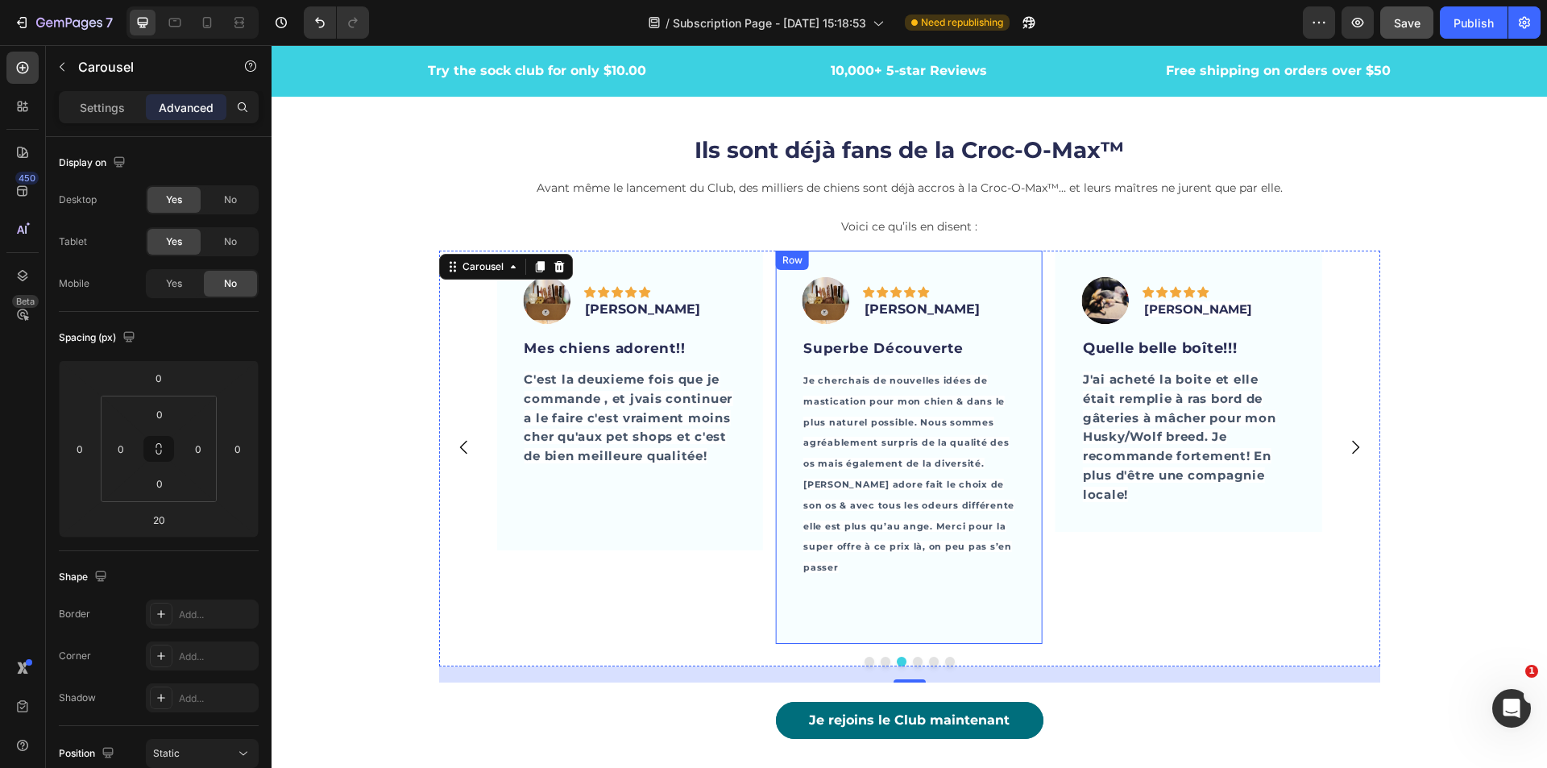
click at [993, 264] on div "Image Icon Icon Icon Icon Icon Row [PERSON_NAME] Text block Row Superbe Découve…" at bounding box center [909, 447] width 267 height 392
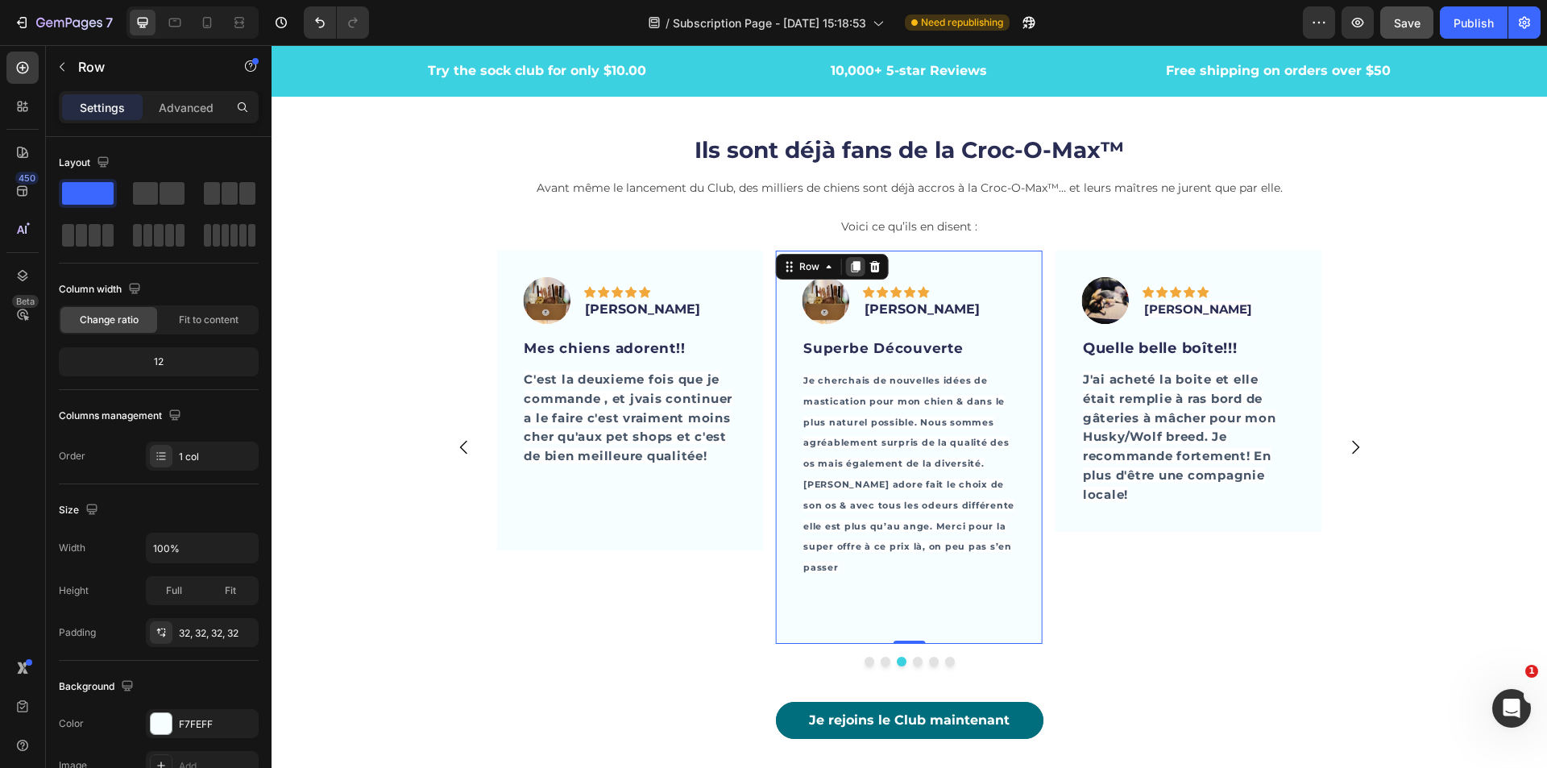
click at [852, 264] on icon at bounding box center [856, 267] width 9 height 11
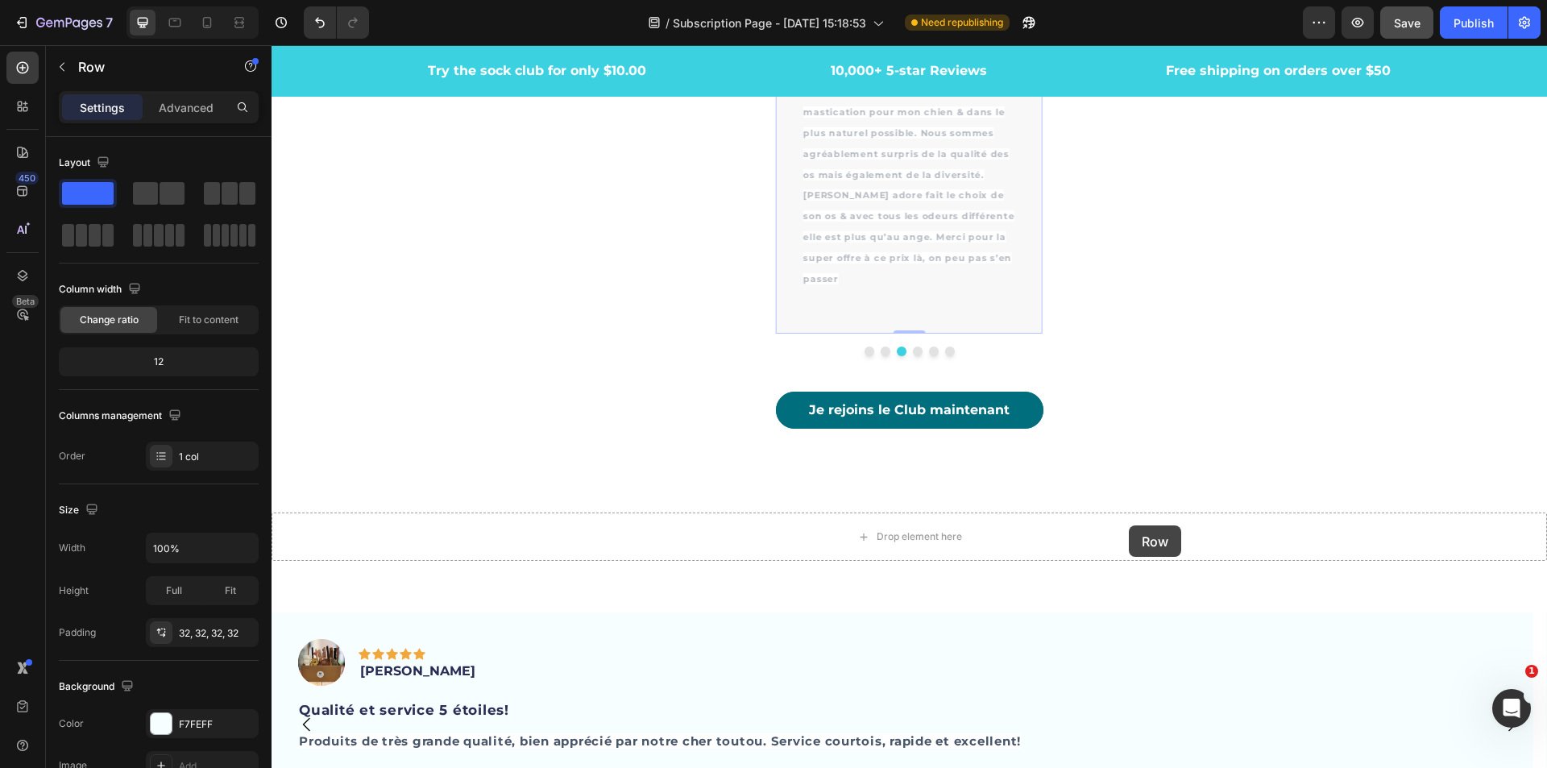
scroll to position [5237, 0]
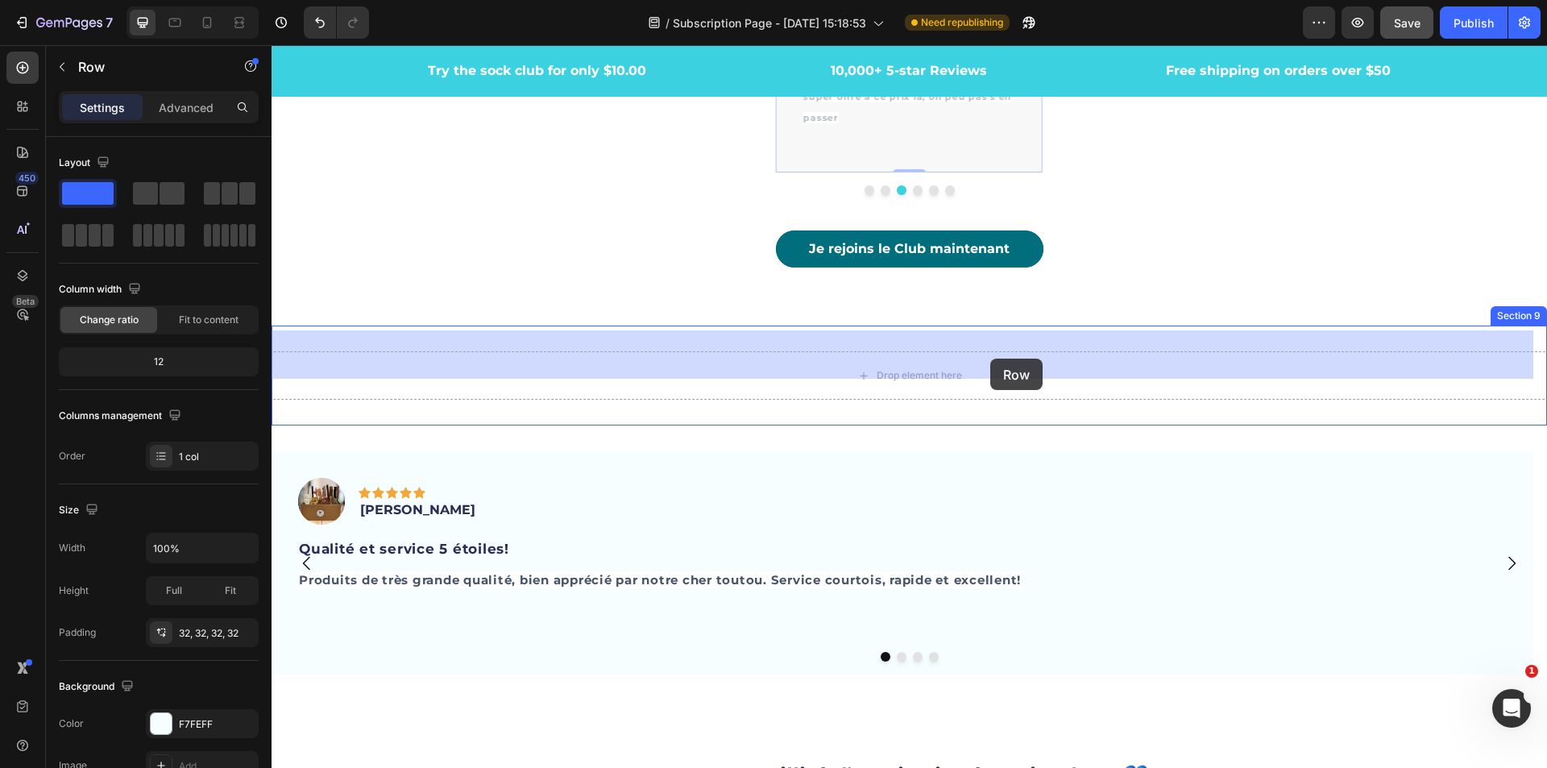
drag, startPoint x: 781, startPoint y: 247, endPoint x: 1017, endPoint y: 362, distance: 262.3
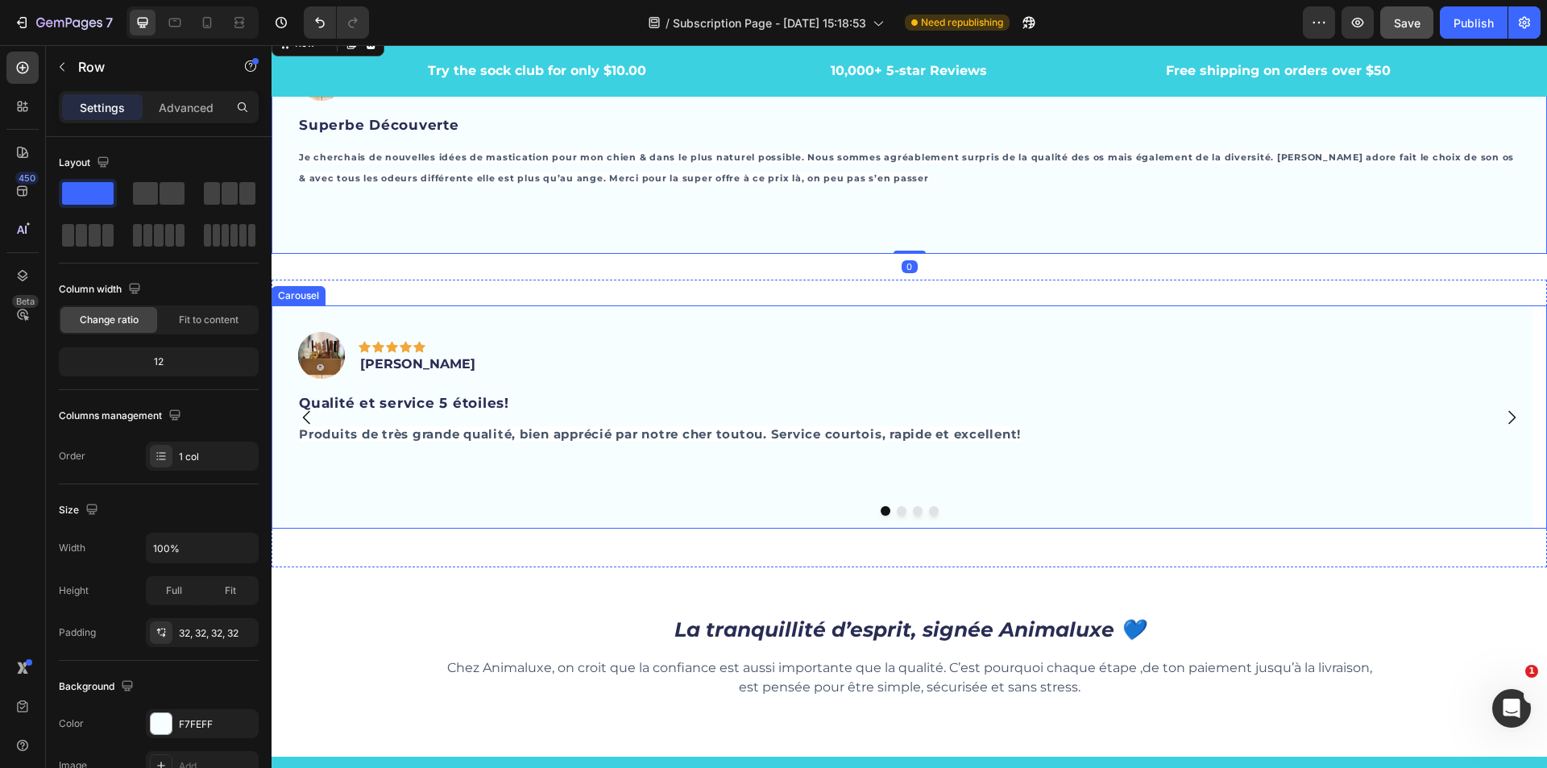
scroll to position [5075, 0]
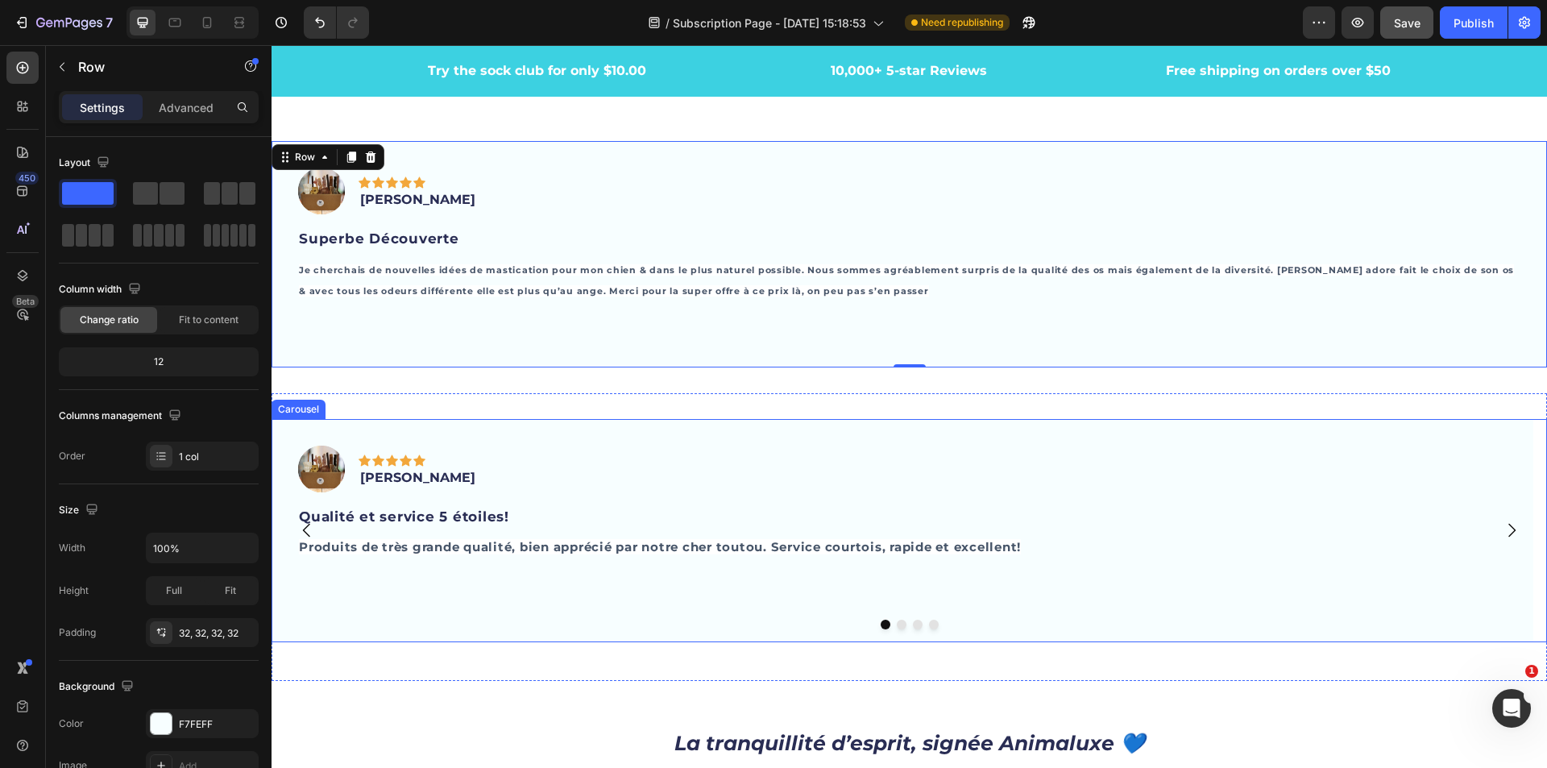
click at [1508, 524] on icon "Carousel Next Arrow" at bounding box center [1511, 531] width 7 height 14
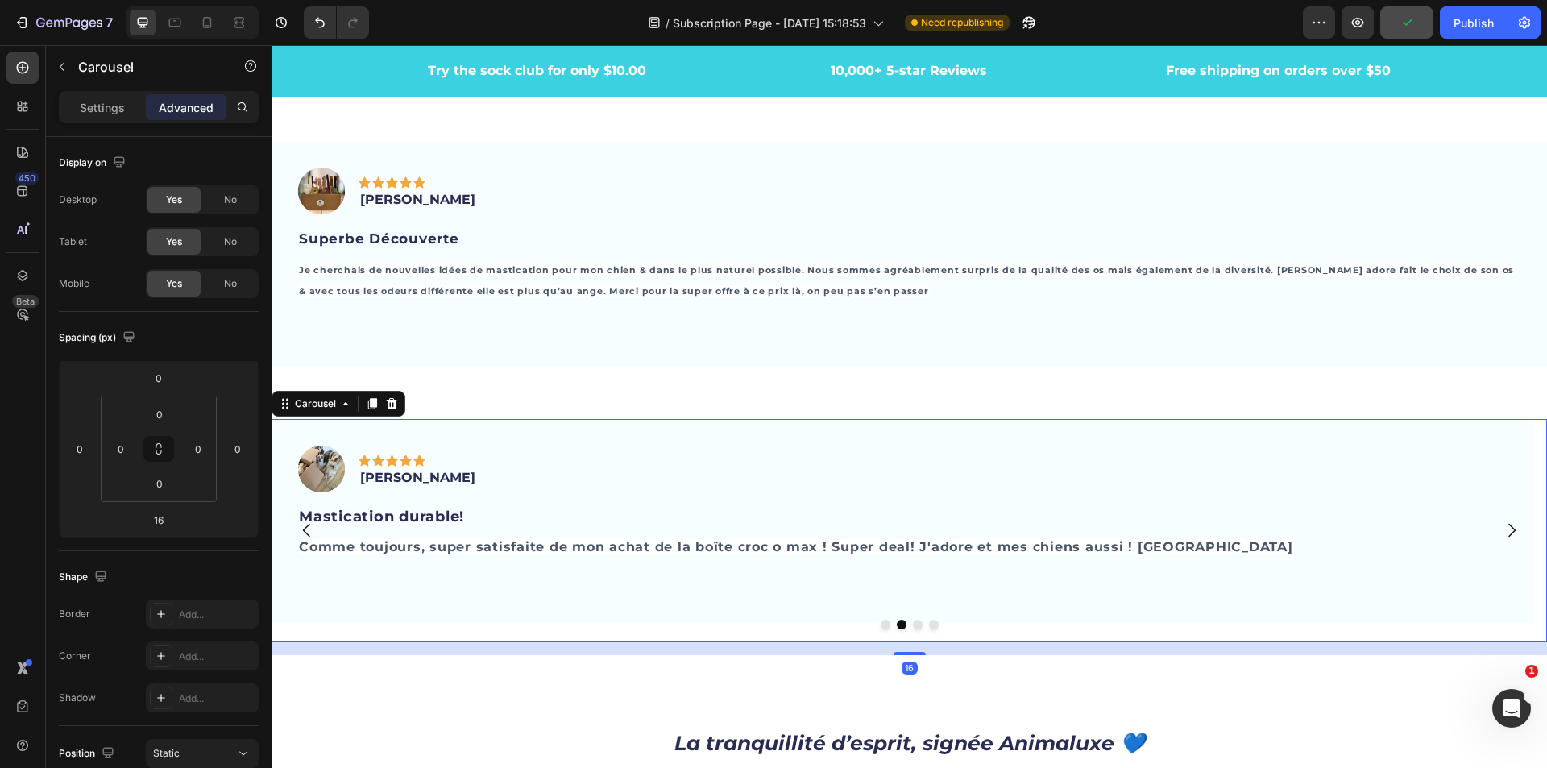
click at [1508, 524] on icon "Carousel Next Arrow" at bounding box center [1511, 531] width 7 height 14
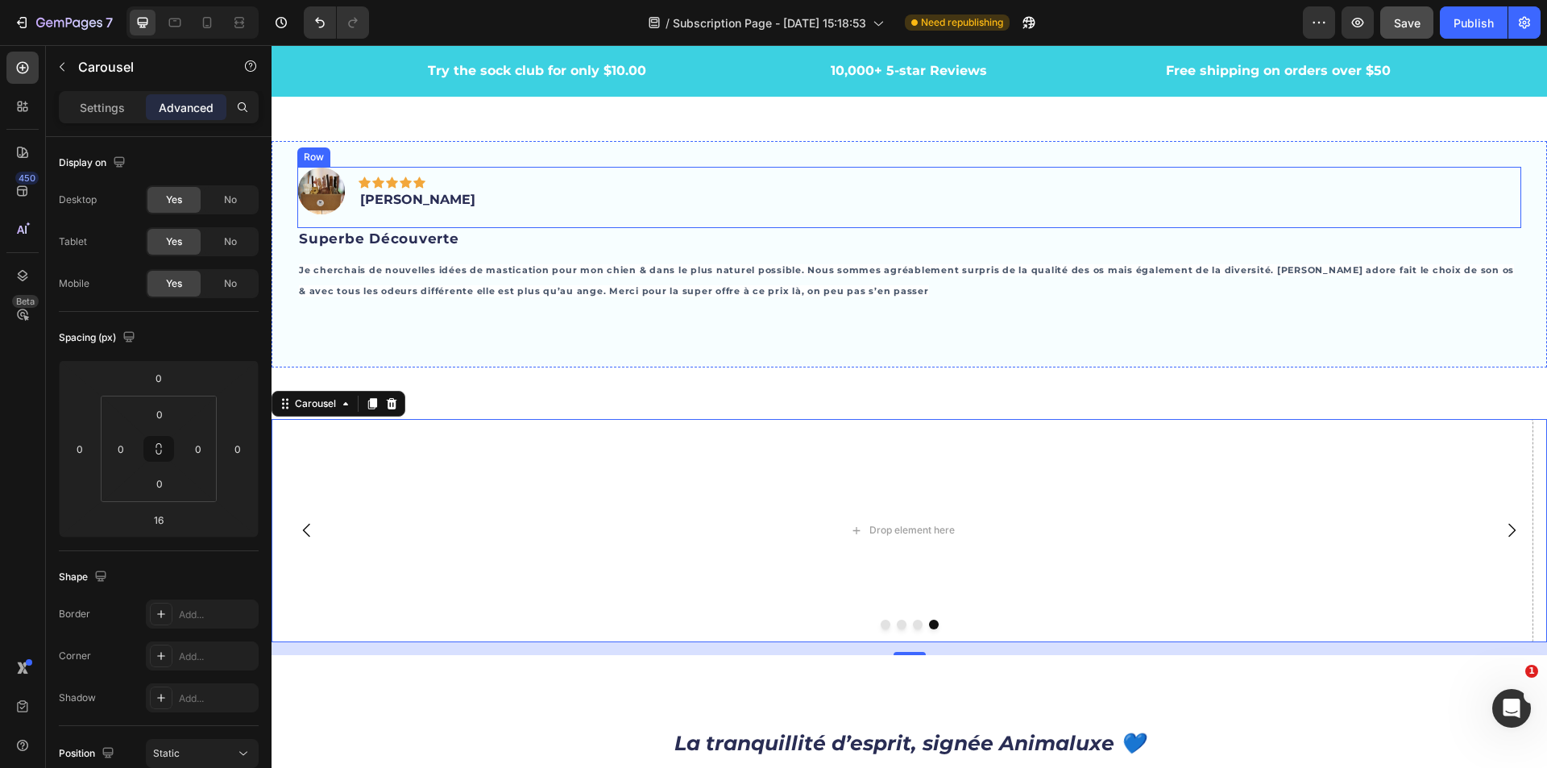
click at [509, 175] on div "Image Icon Icon Icon Icon Icon Row [PERSON_NAME] Text block Row" at bounding box center [909, 197] width 1224 height 61
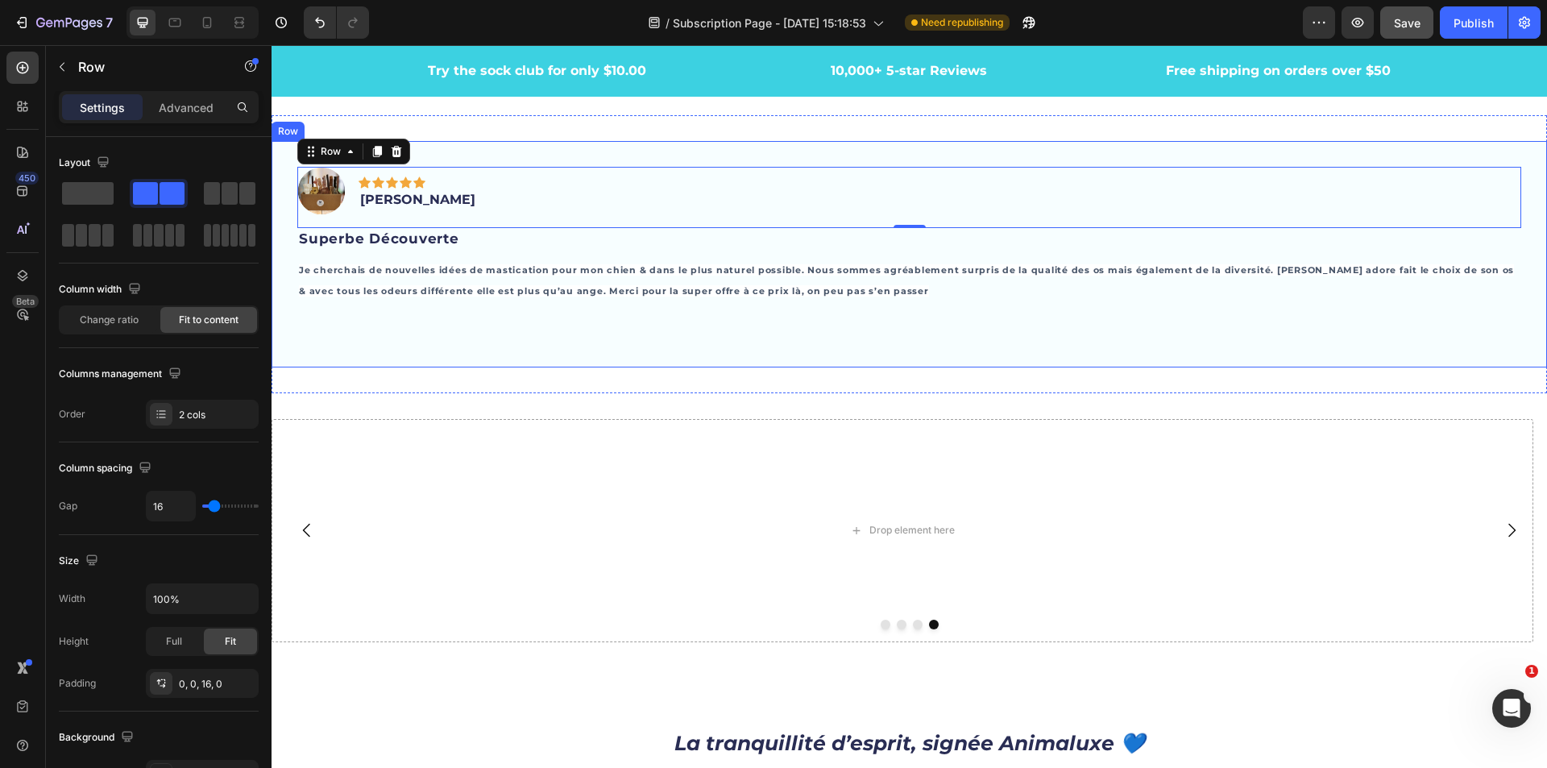
click at [574, 141] on div "Image Icon Icon Icon Icon Icon Row [PERSON_NAME] Text block Row 0 Superbe Décou…" at bounding box center [910, 254] width 1276 height 226
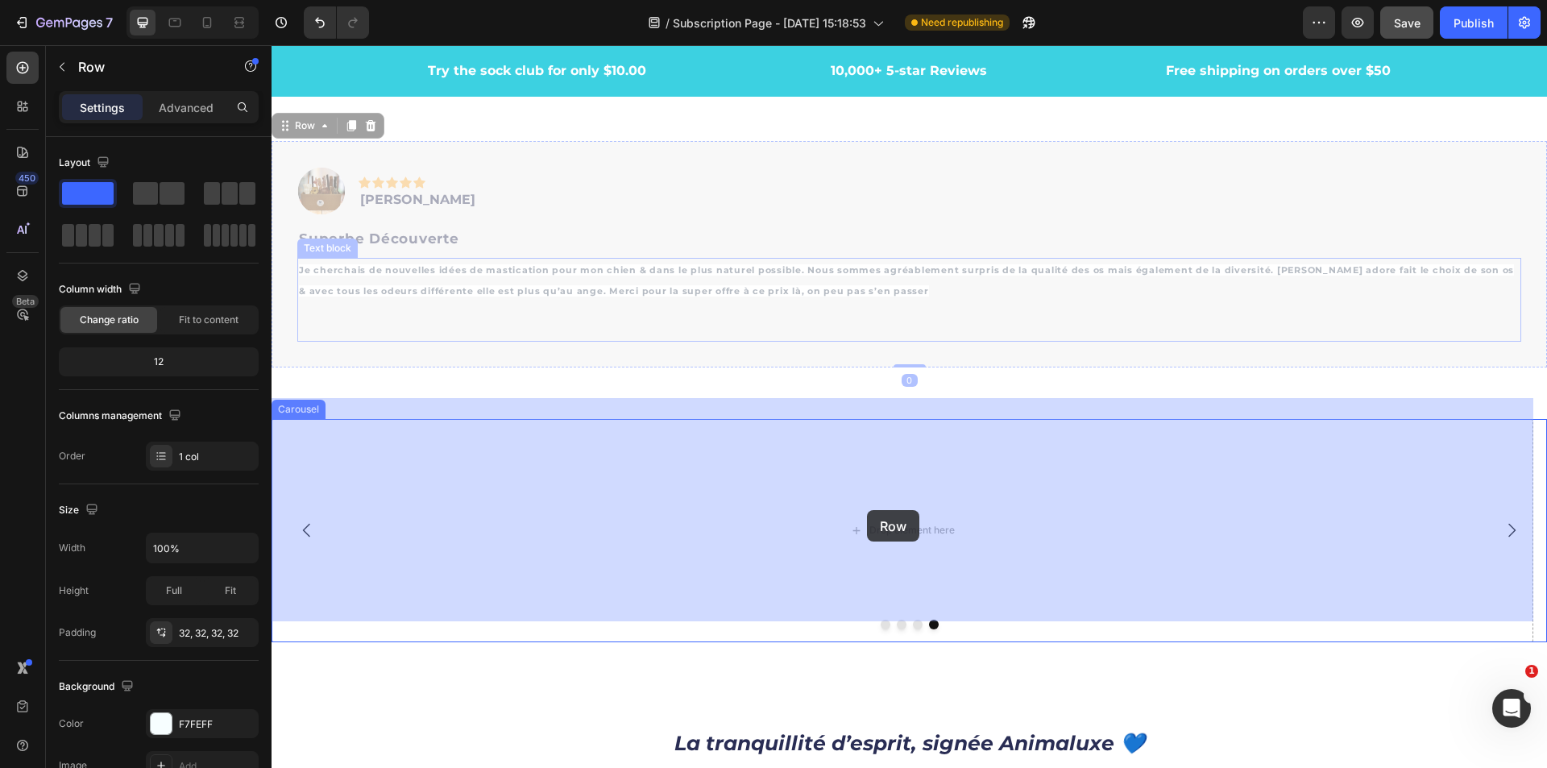
drag, startPoint x: 283, startPoint y: 109, endPoint x: 867, endPoint y: 510, distance: 708.7
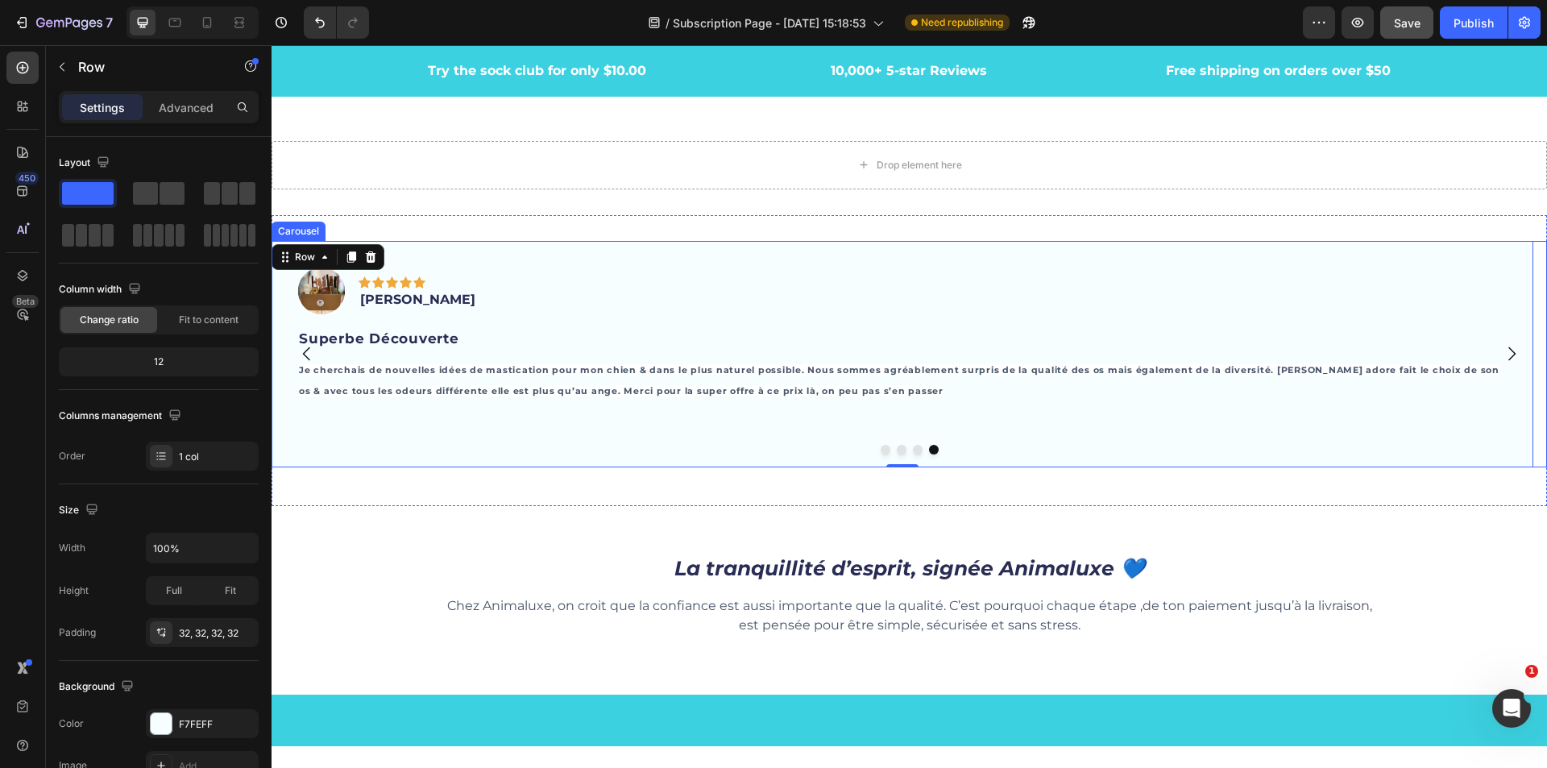
click at [1502, 344] on icon "Carousel Next Arrow" at bounding box center [1511, 353] width 19 height 19
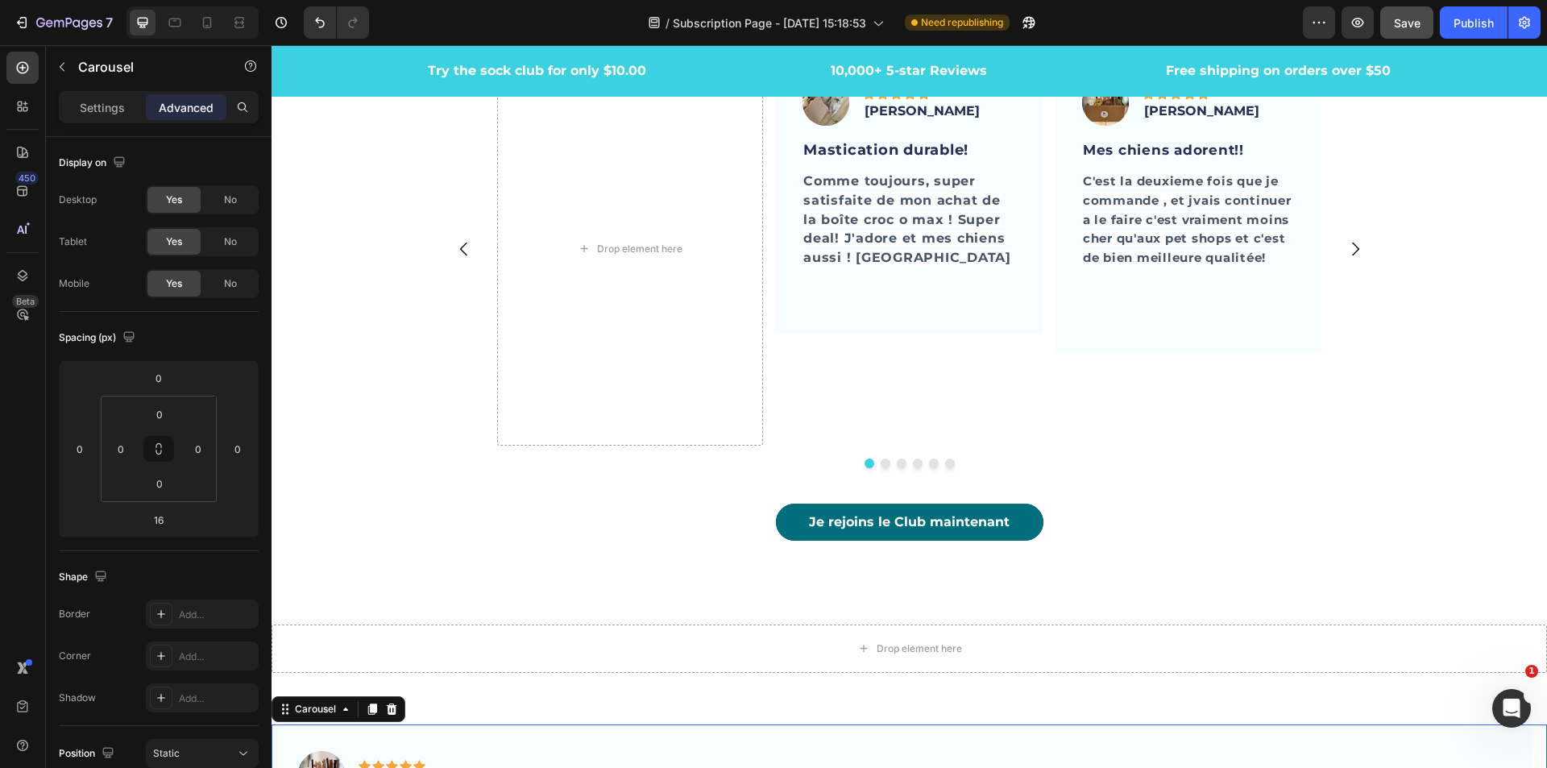
scroll to position [4431, 0]
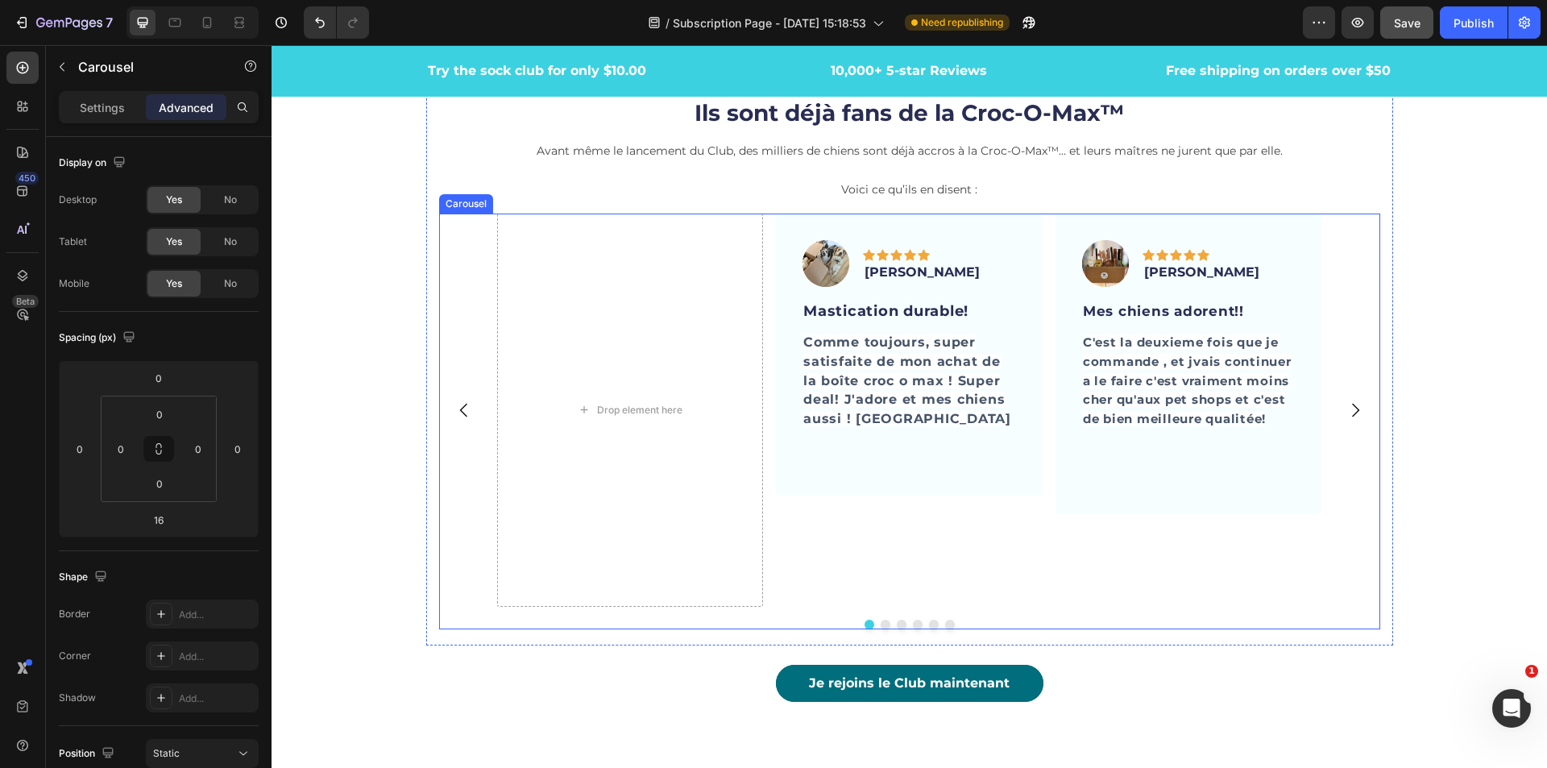
click at [1349, 400] on icon "Carousel Next Arrow" at bounding box center [1355, 409] width 19 height 19
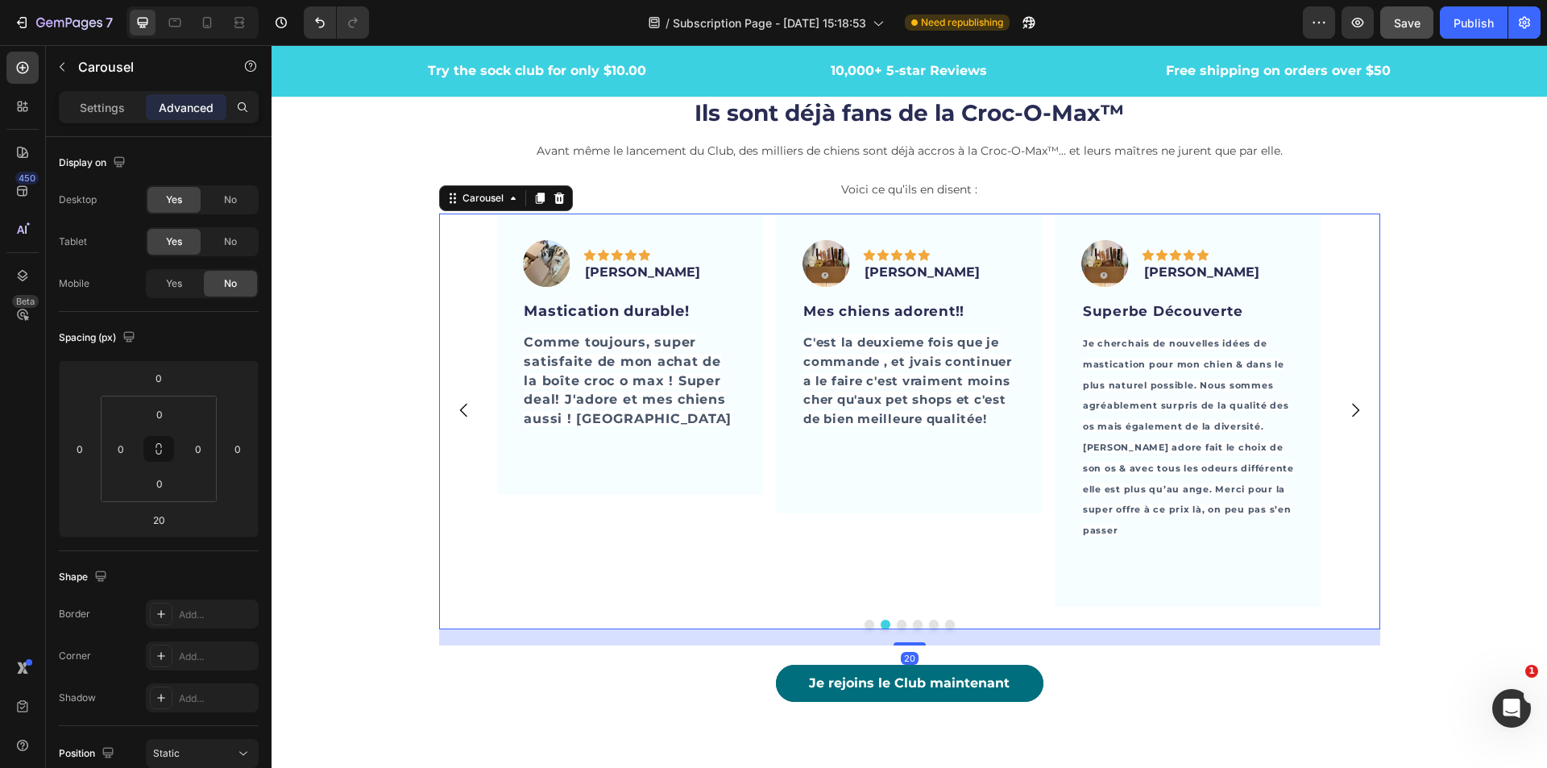
click at [1346, 401] on icon "Carousel Next Arrow" at bounding box center [1355, 409] width 19 height 19
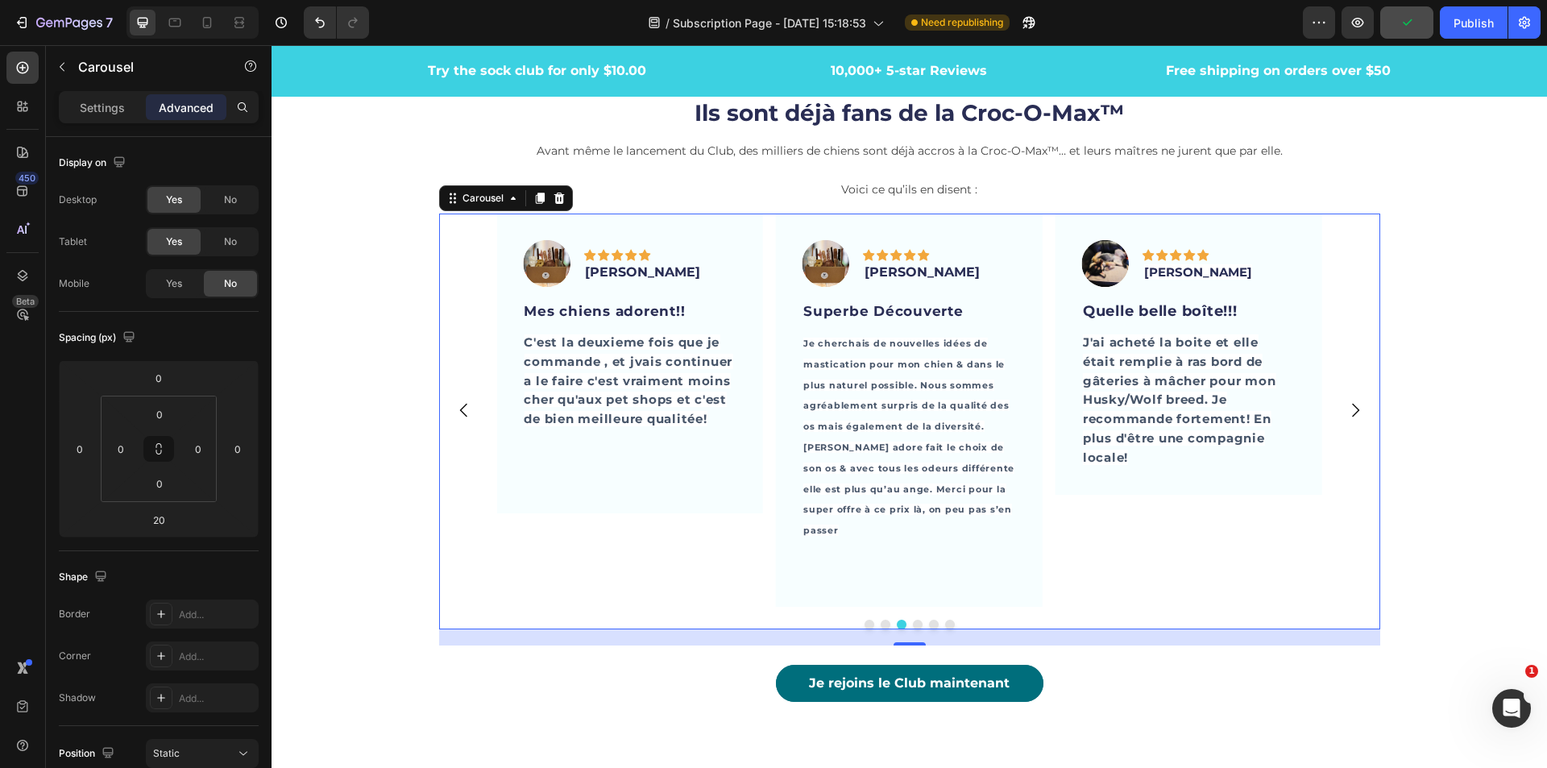
scroll to position [4914, 0]
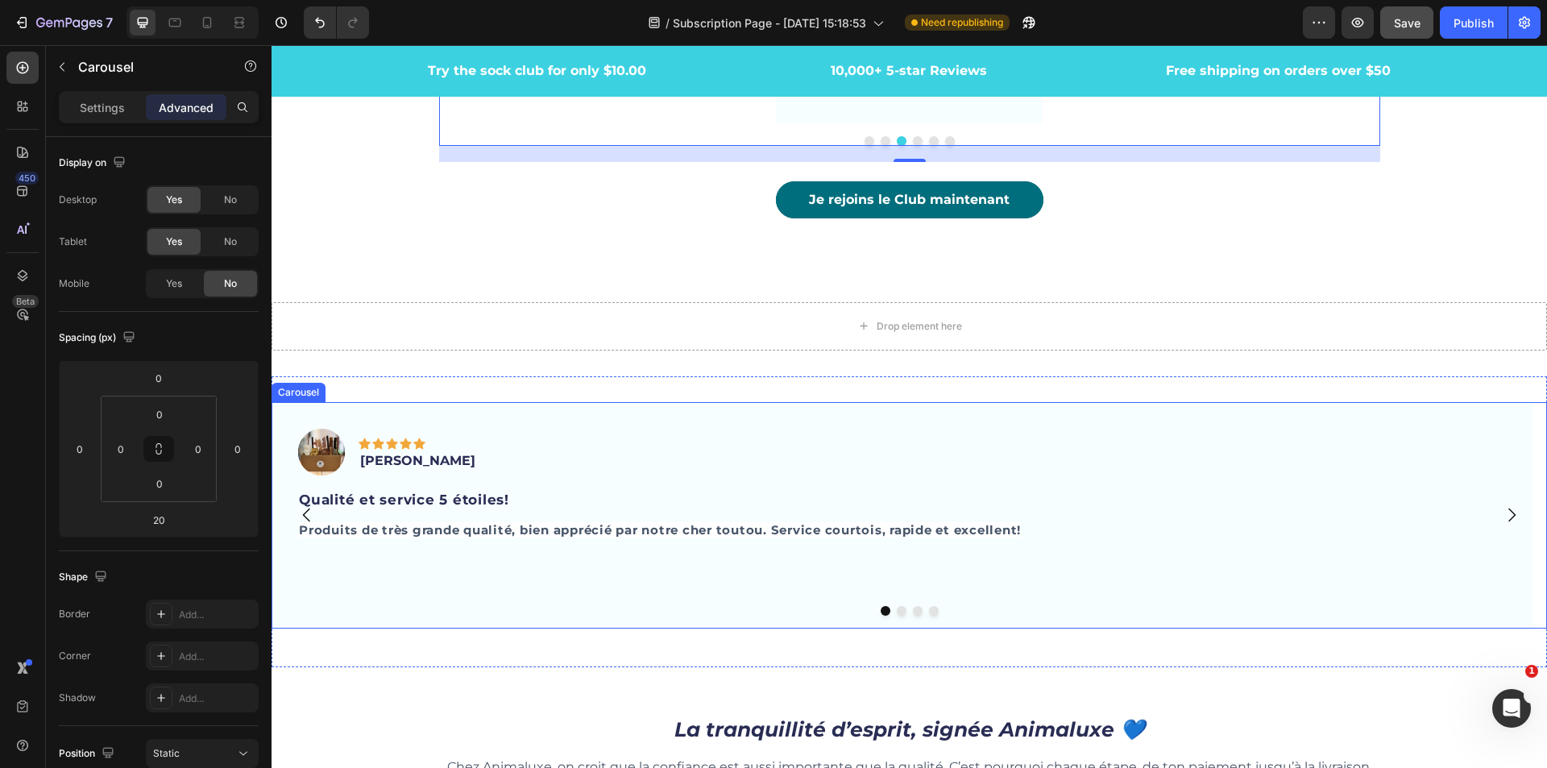
click at [1502, 505] on icon "Carousel Next Arrow" at bounding box center [1511, 514] width 19 height 19
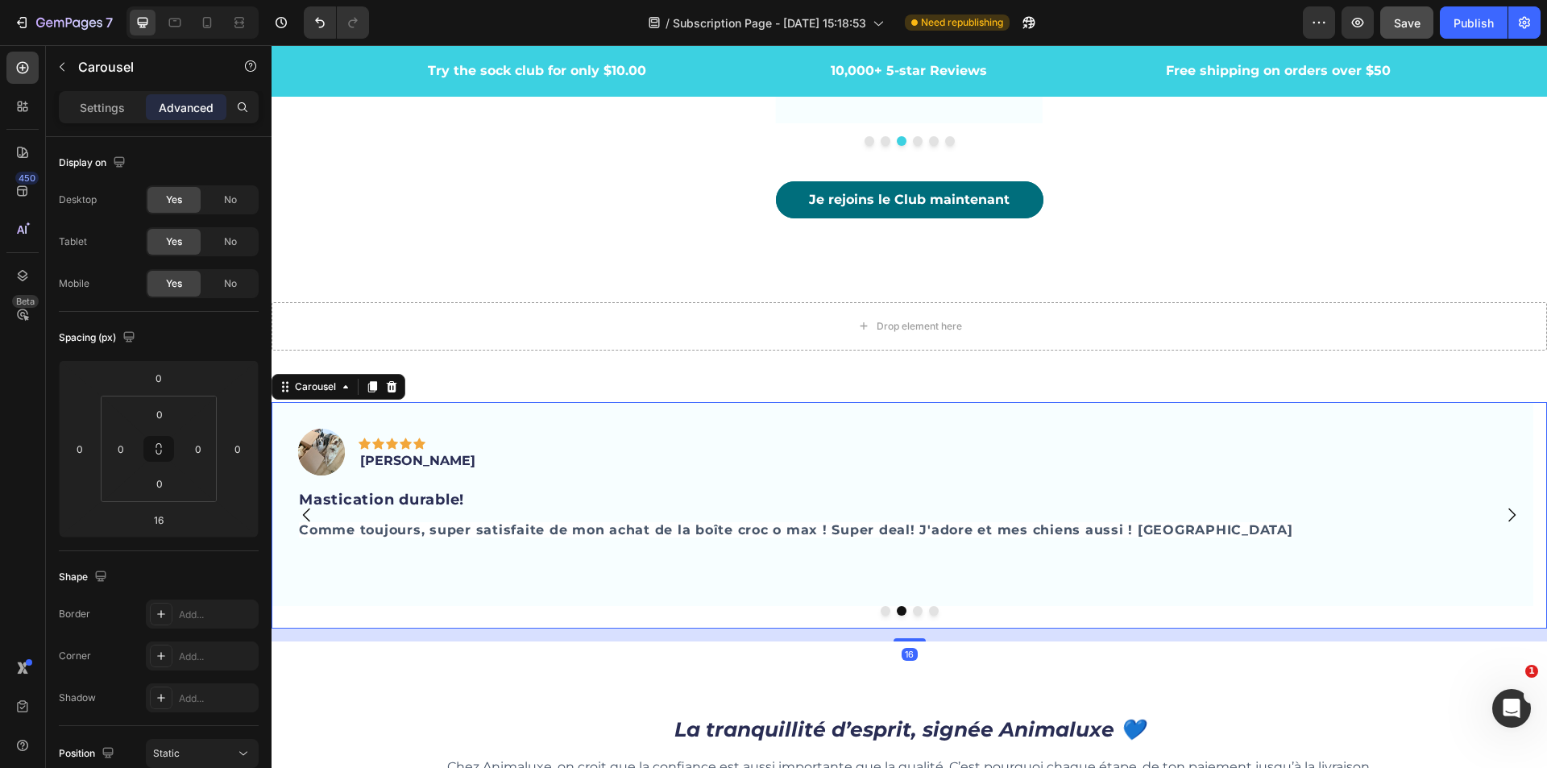
click at [1502, 505] on icon "Carousel Next Arrow" at bounding box center [1511, 514] width 19 height 19
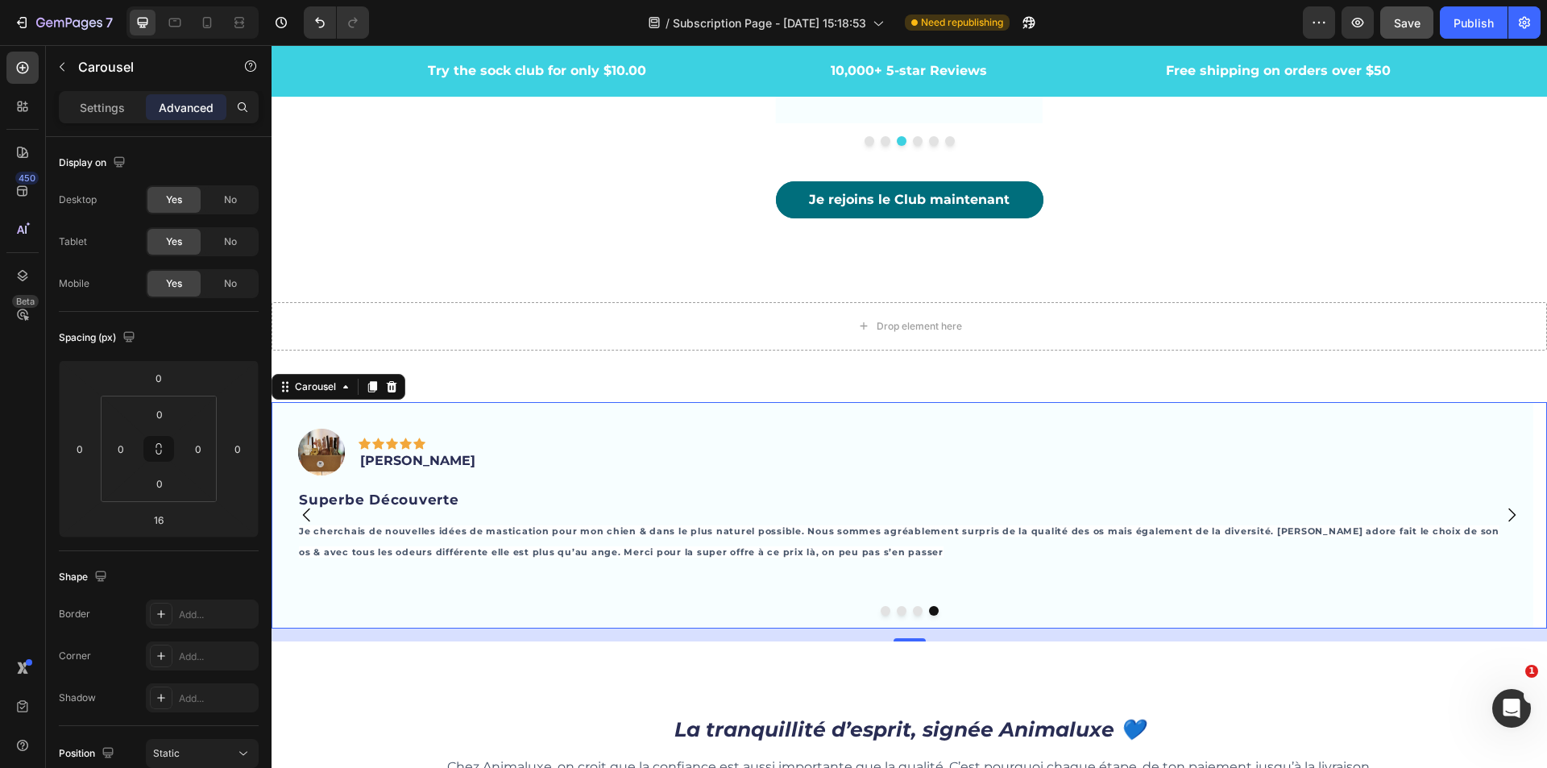
click at [1502, 505] on icon "Carousel Next Arrow" at bounding box center [1511, 514] width 19 height 19
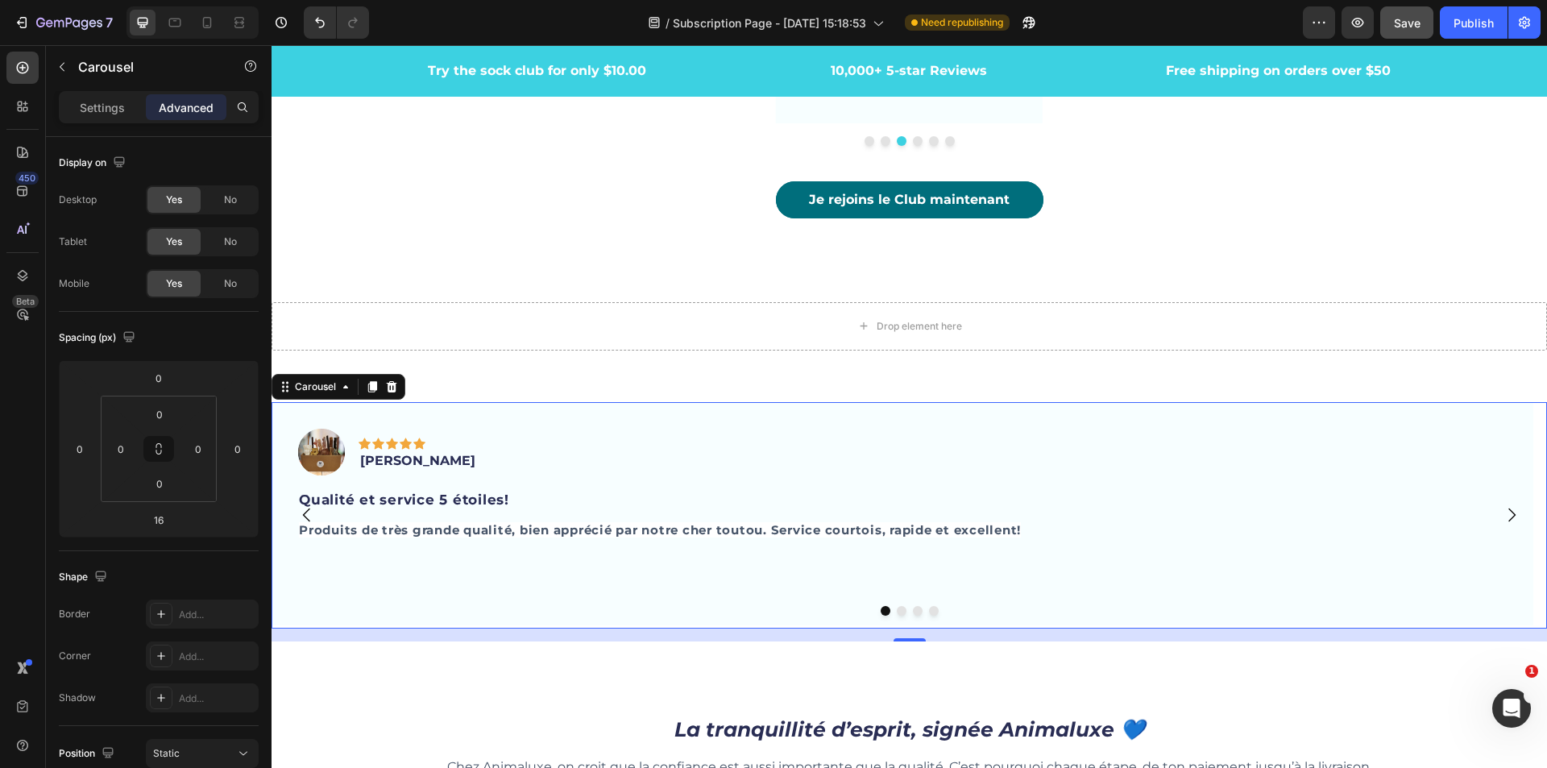
click at [308, 505] on icon "Carousel Back Arrow" at bounding box center [306, 514] width 19 height 19
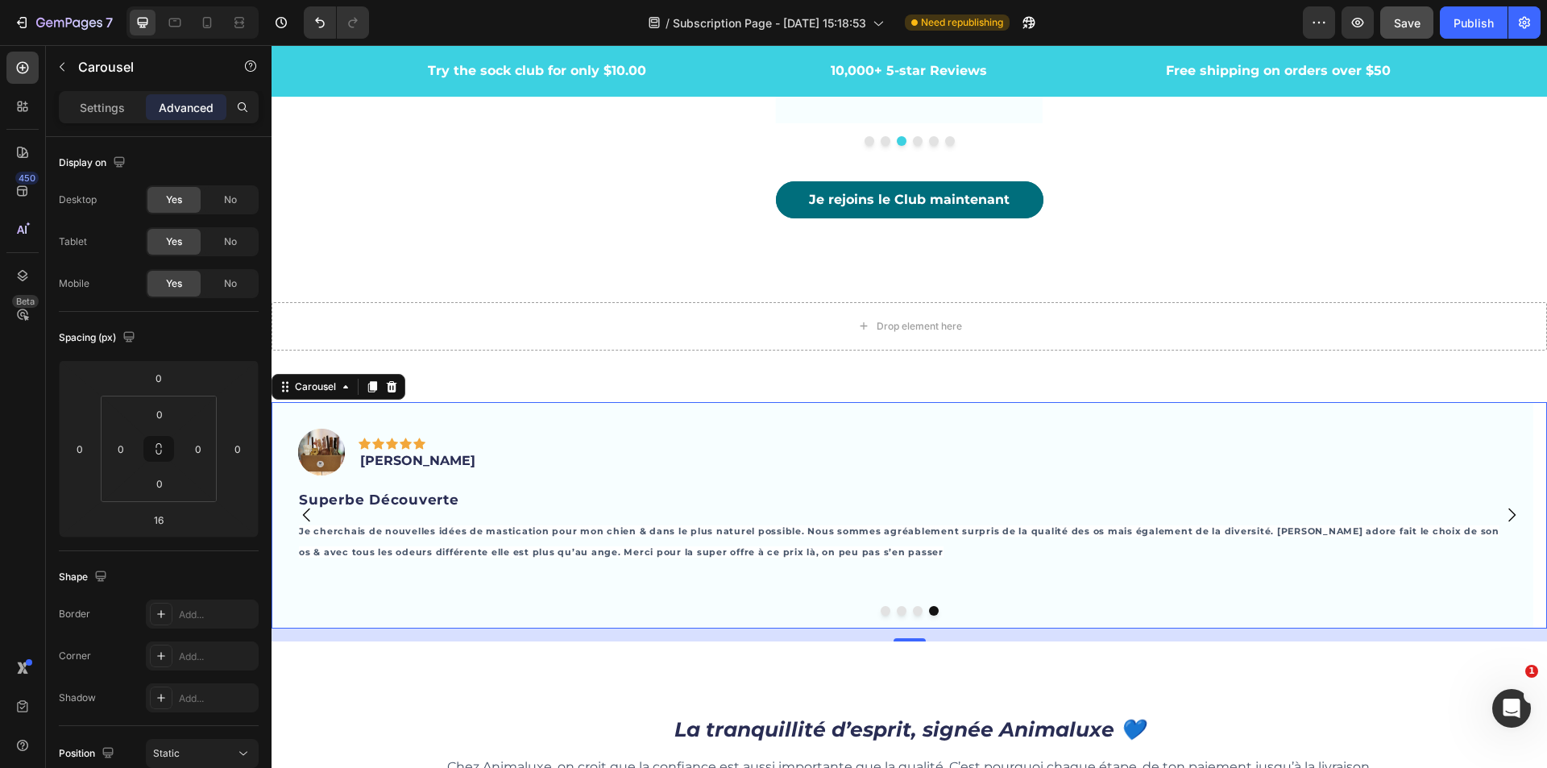
click at [1502, 505] on icon "Carousel Next Arrow" at bounding box center [1511, 514] width 19 height 19
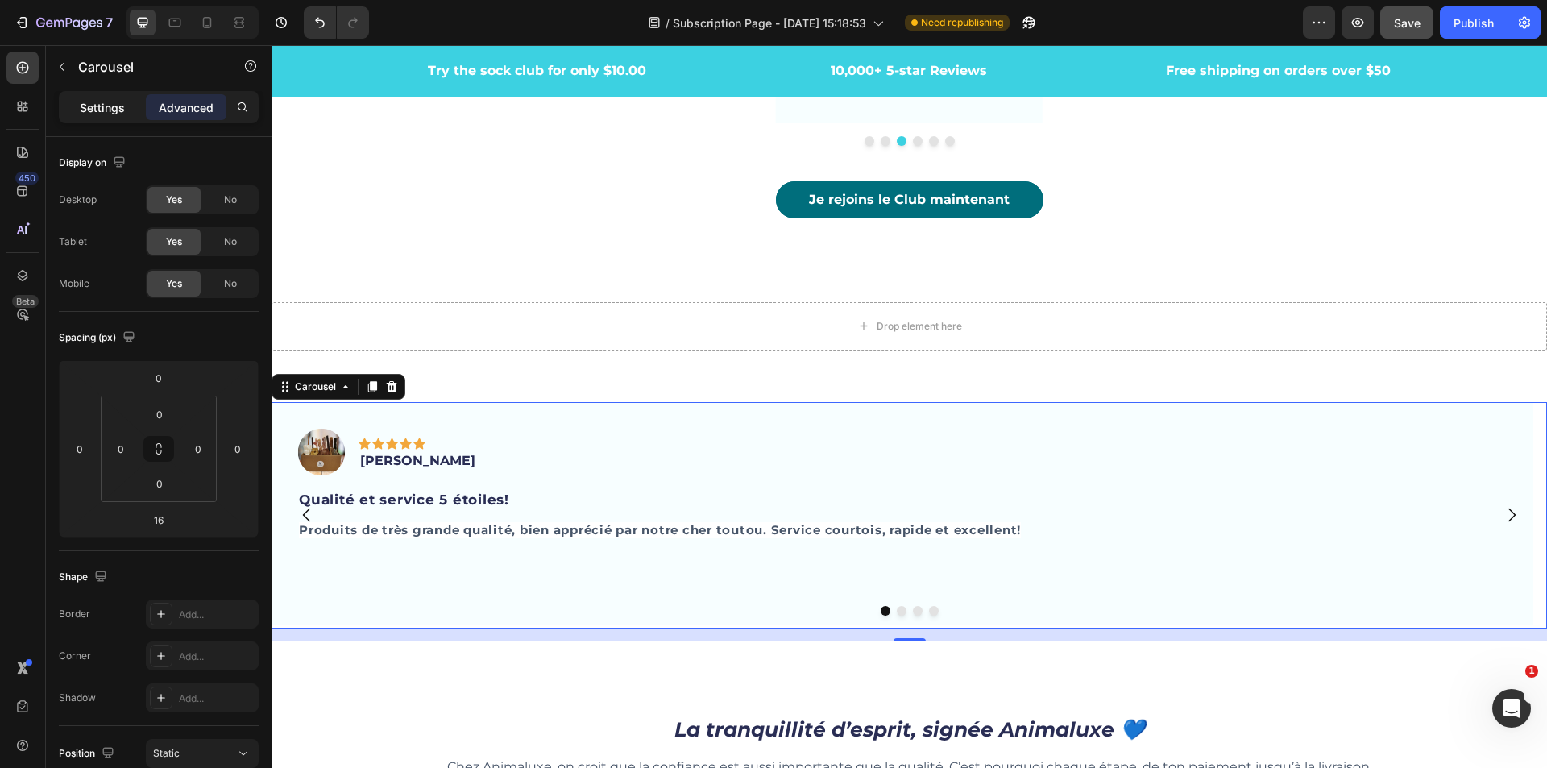
click at [94, 109] on p "Settings" at bounding box center [102, 107] width 45 height 17
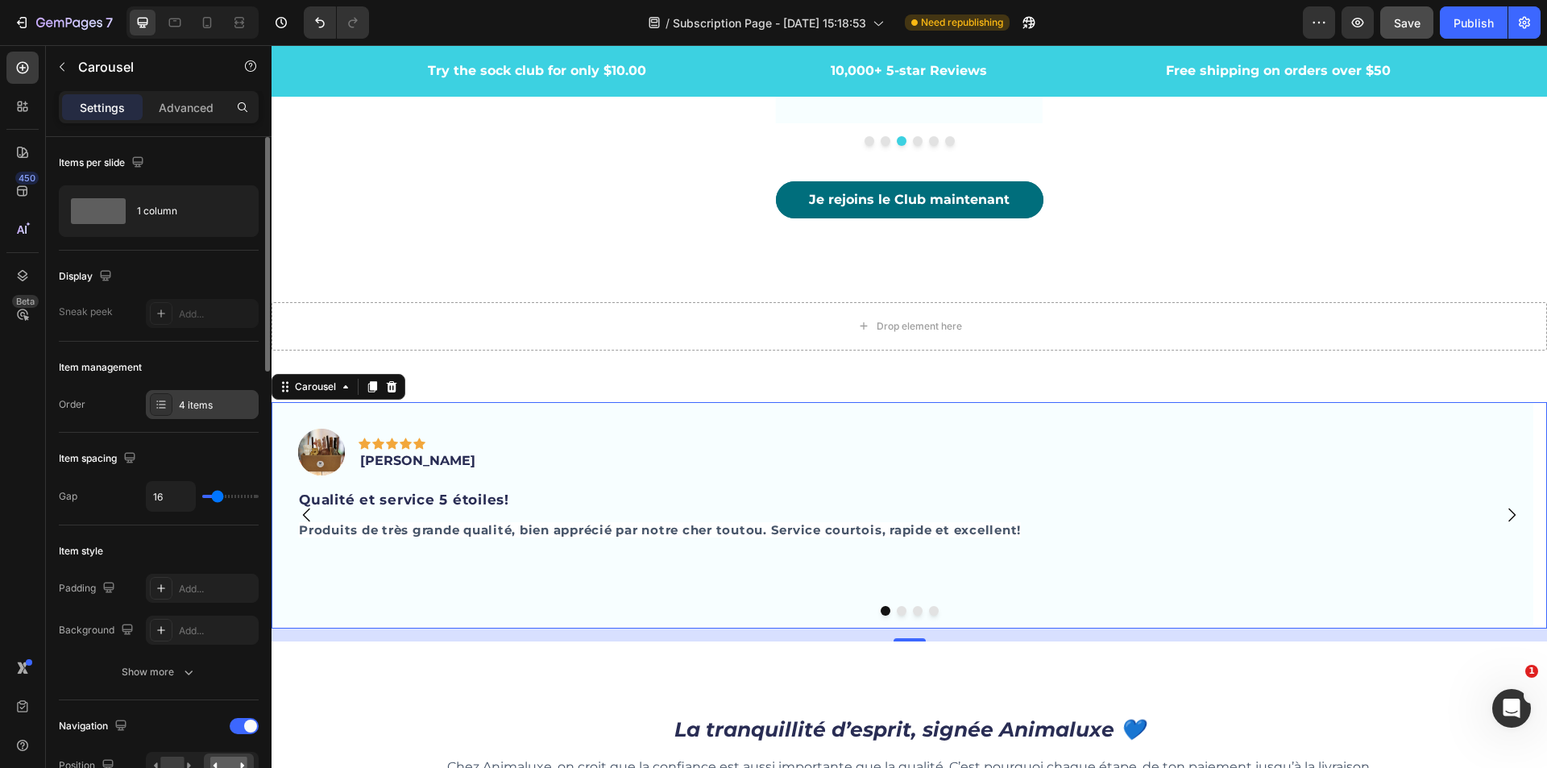
click at [208, 403] on div "4 items" at bounding box center [217, 405] width 76 height 15
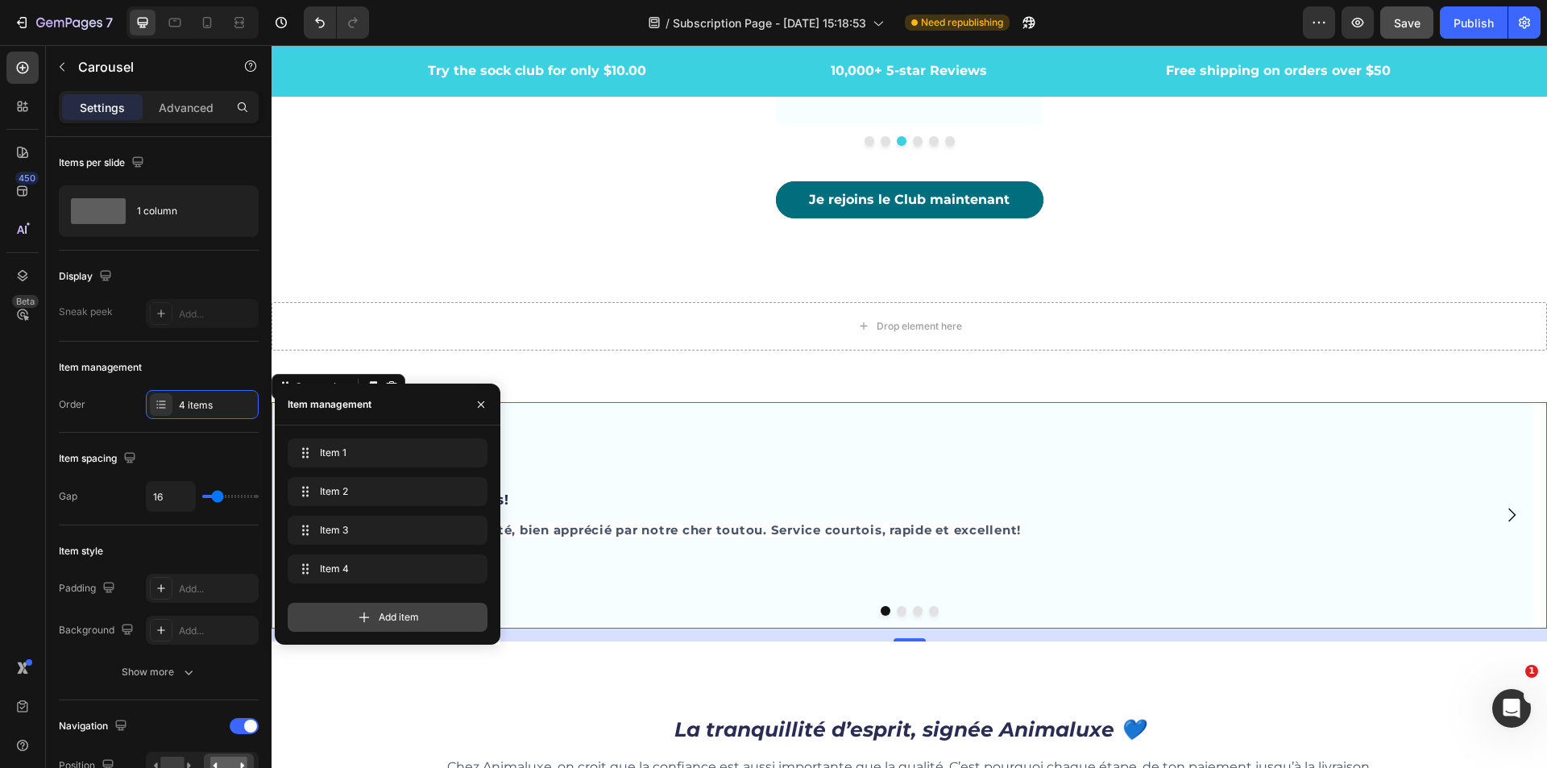
click at [359, 603] on div "Add item" at bounding box center [388, 617] width 200 height 29
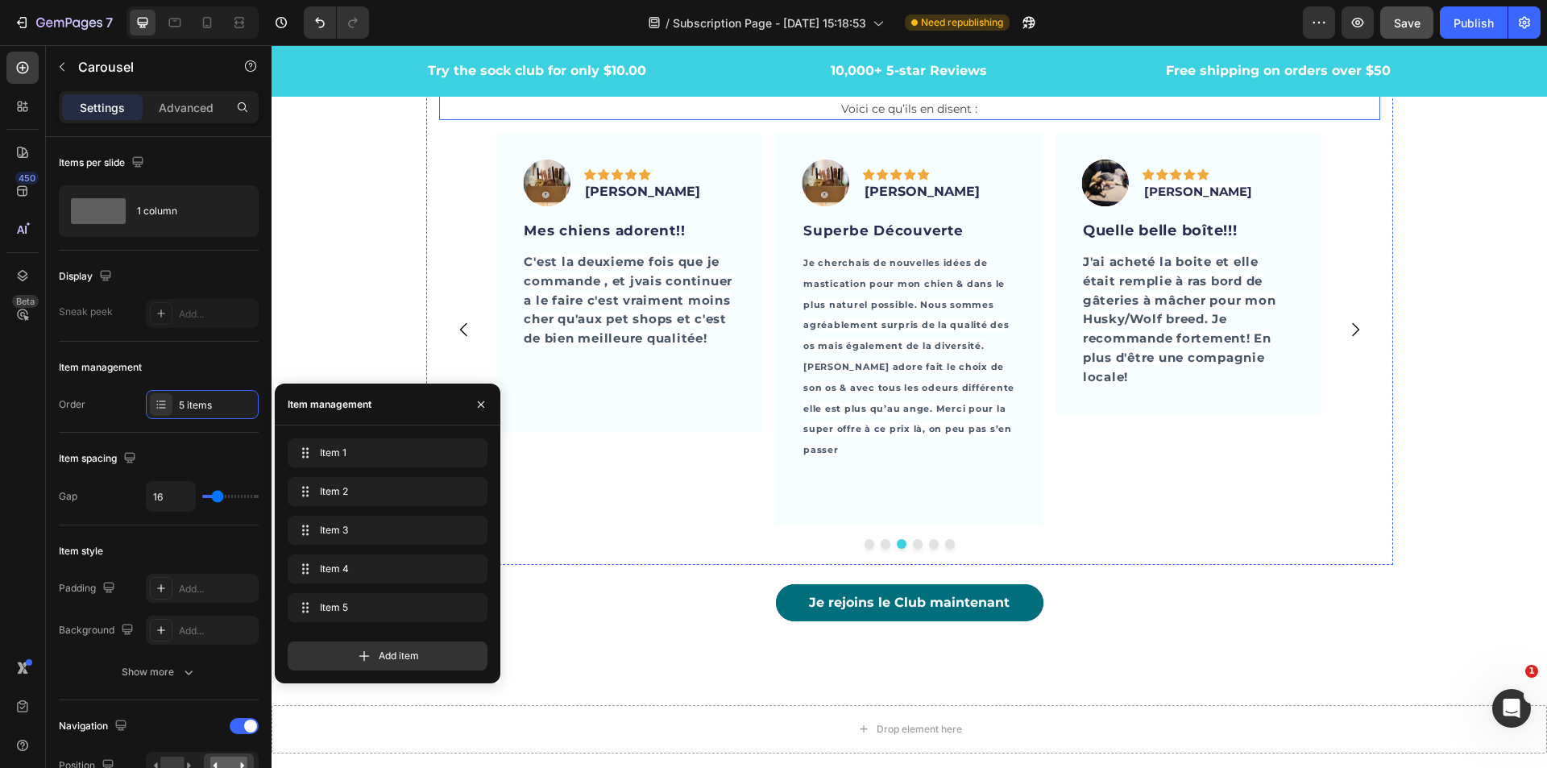
scroll to position [4350, 0]
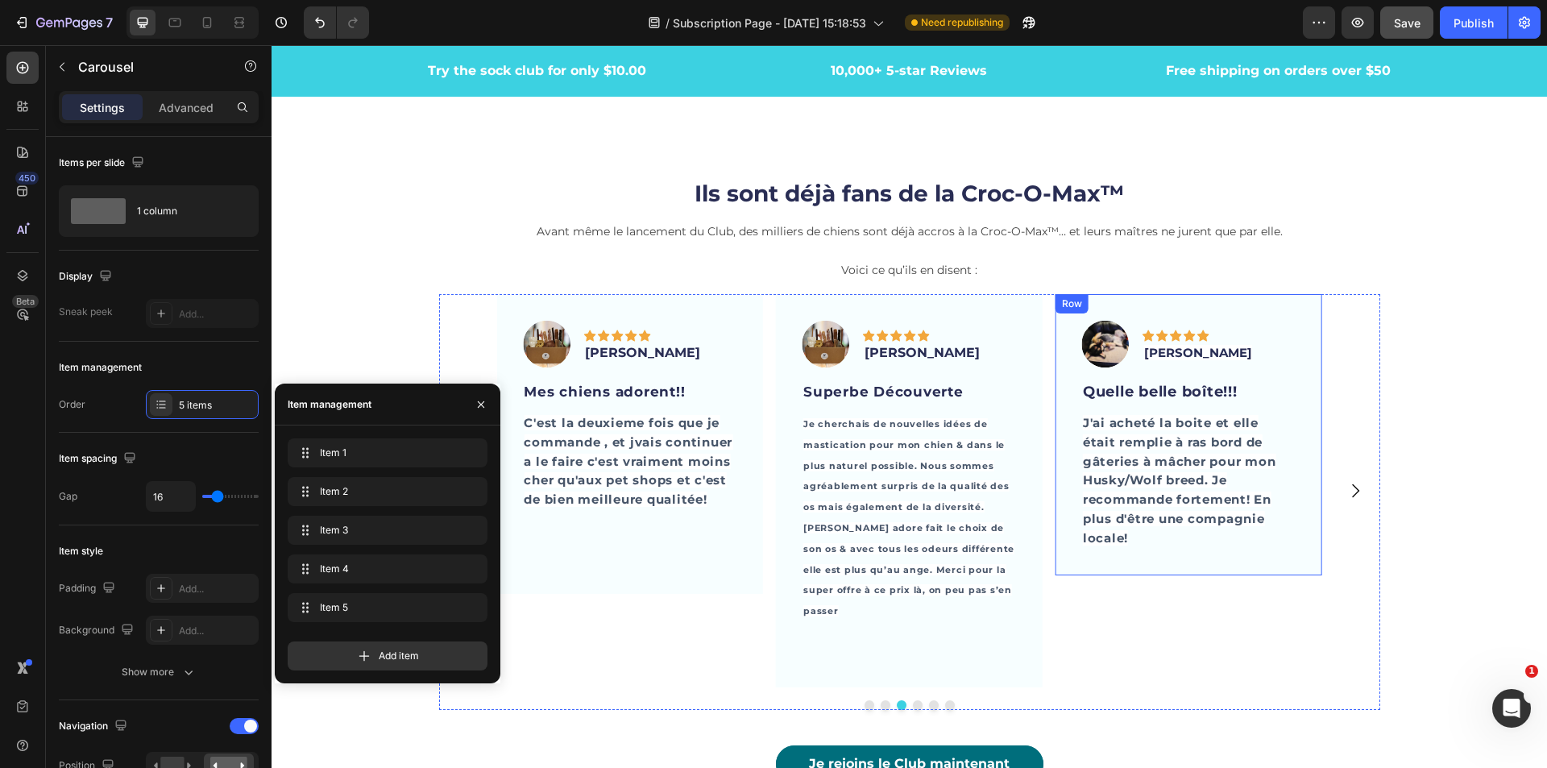
click at [1275, 310] on div "Image Icon Icon Icon Icon Icon Row [PERSON_NAME] Text block Row Quelle belle bo…" at bounding box center [1189, 434] width 267 height 280
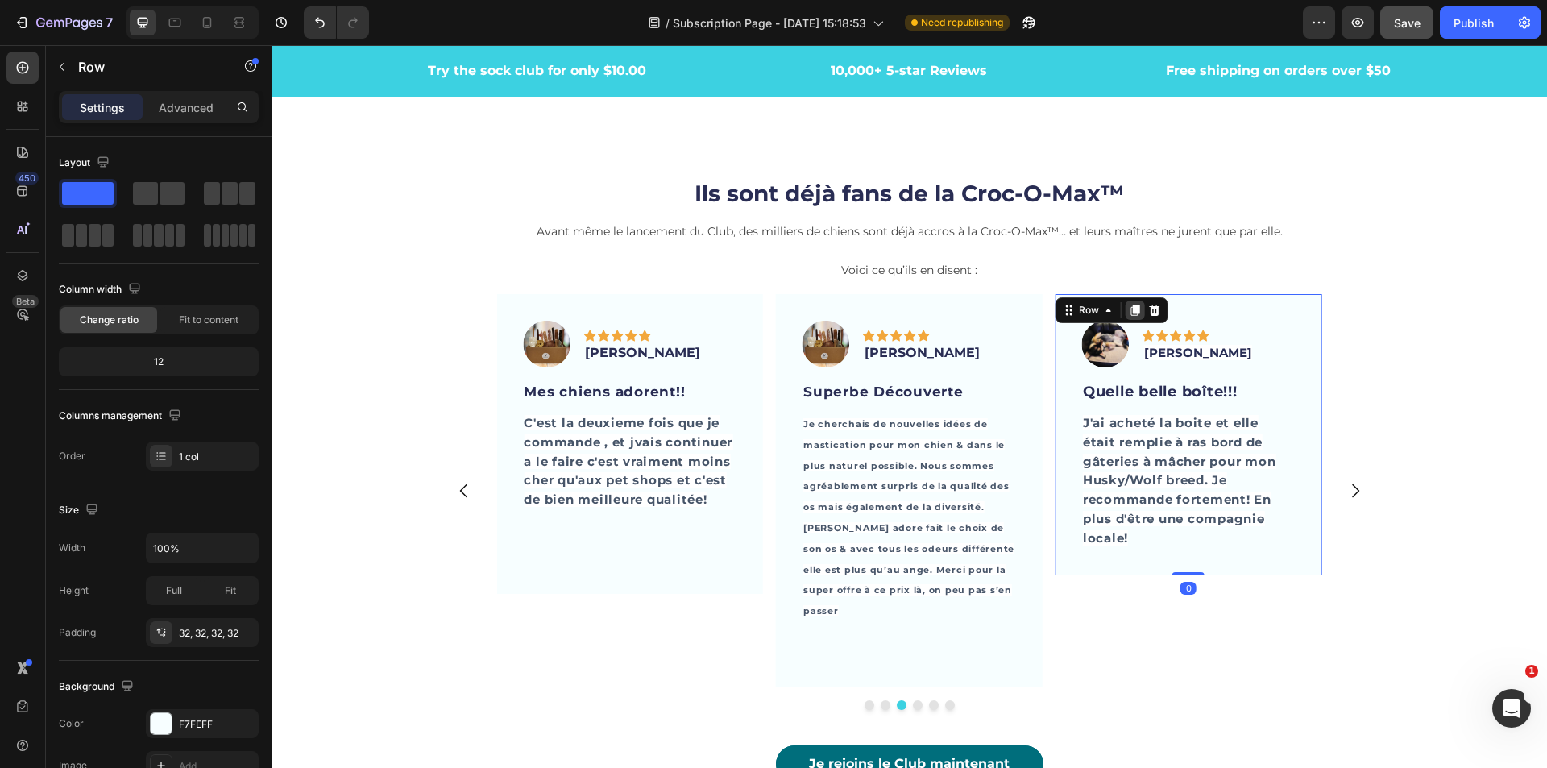
click at [1133, 315] on icon at bounding box center [1135, 310] width 13 height 13
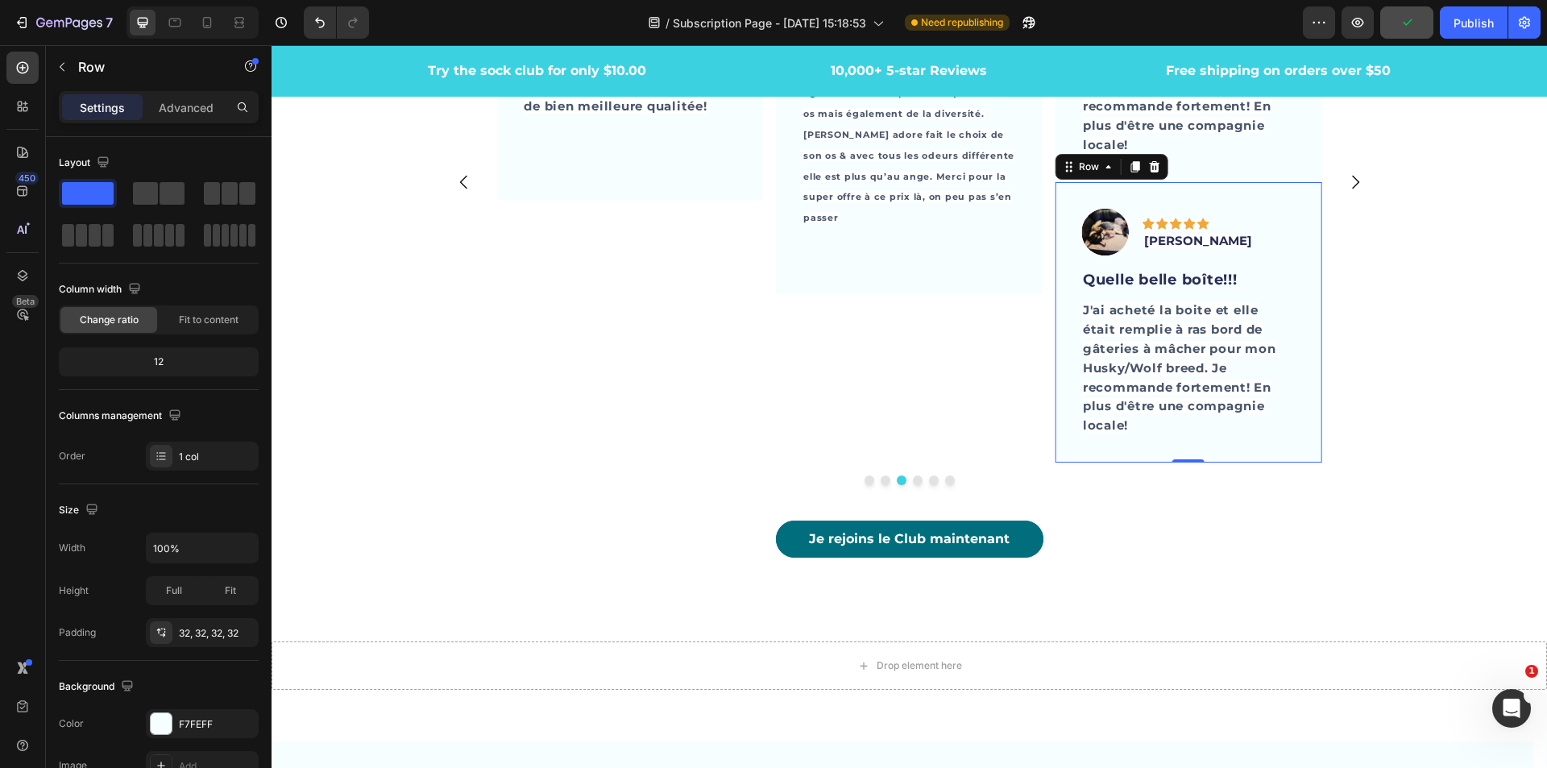
scroll to position [4743, 0]
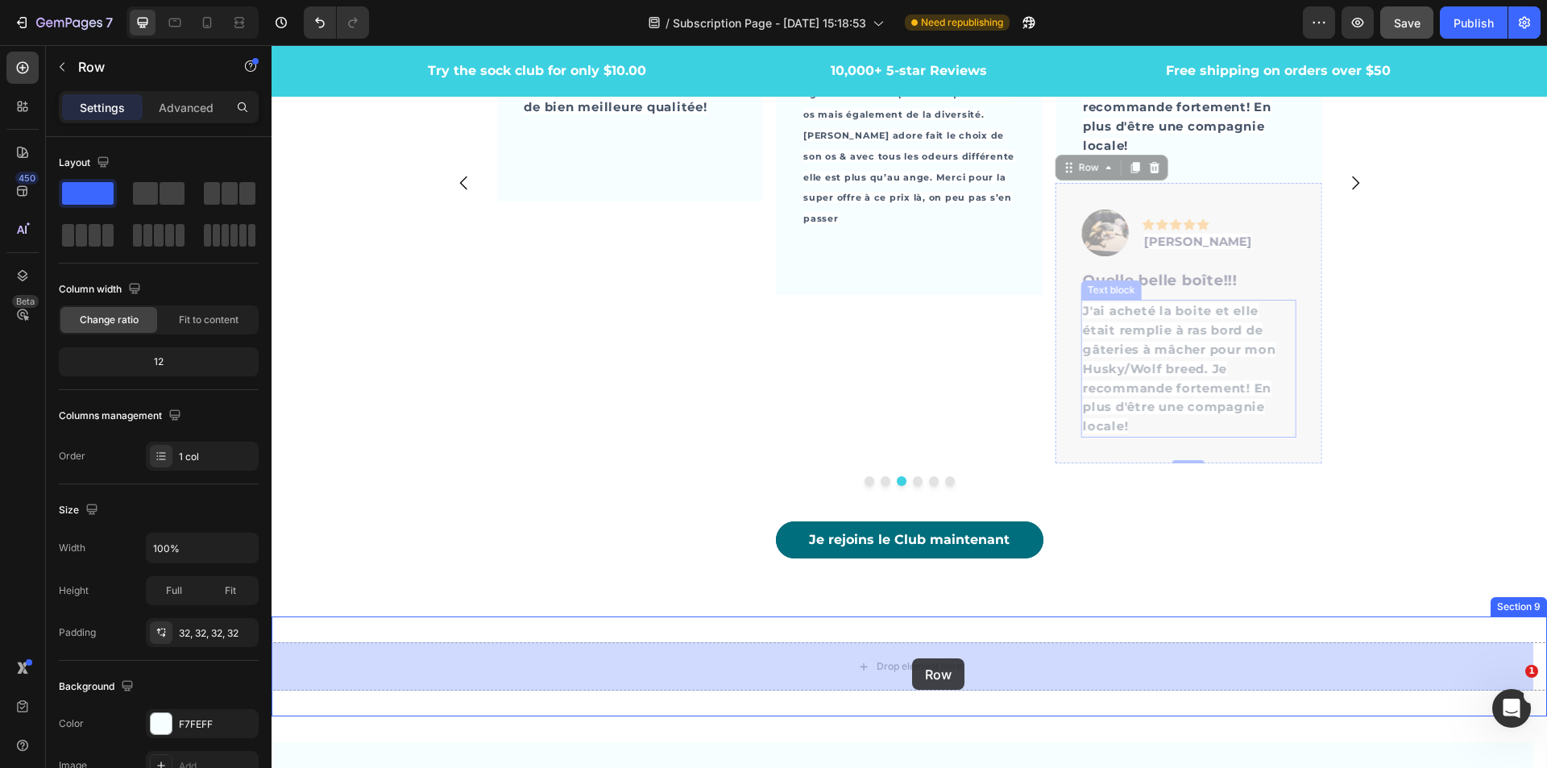
drag, startPoint x: 1067, startPoint y: 176, endPoint x: 915, endPoint y: 653, distance: 500.5
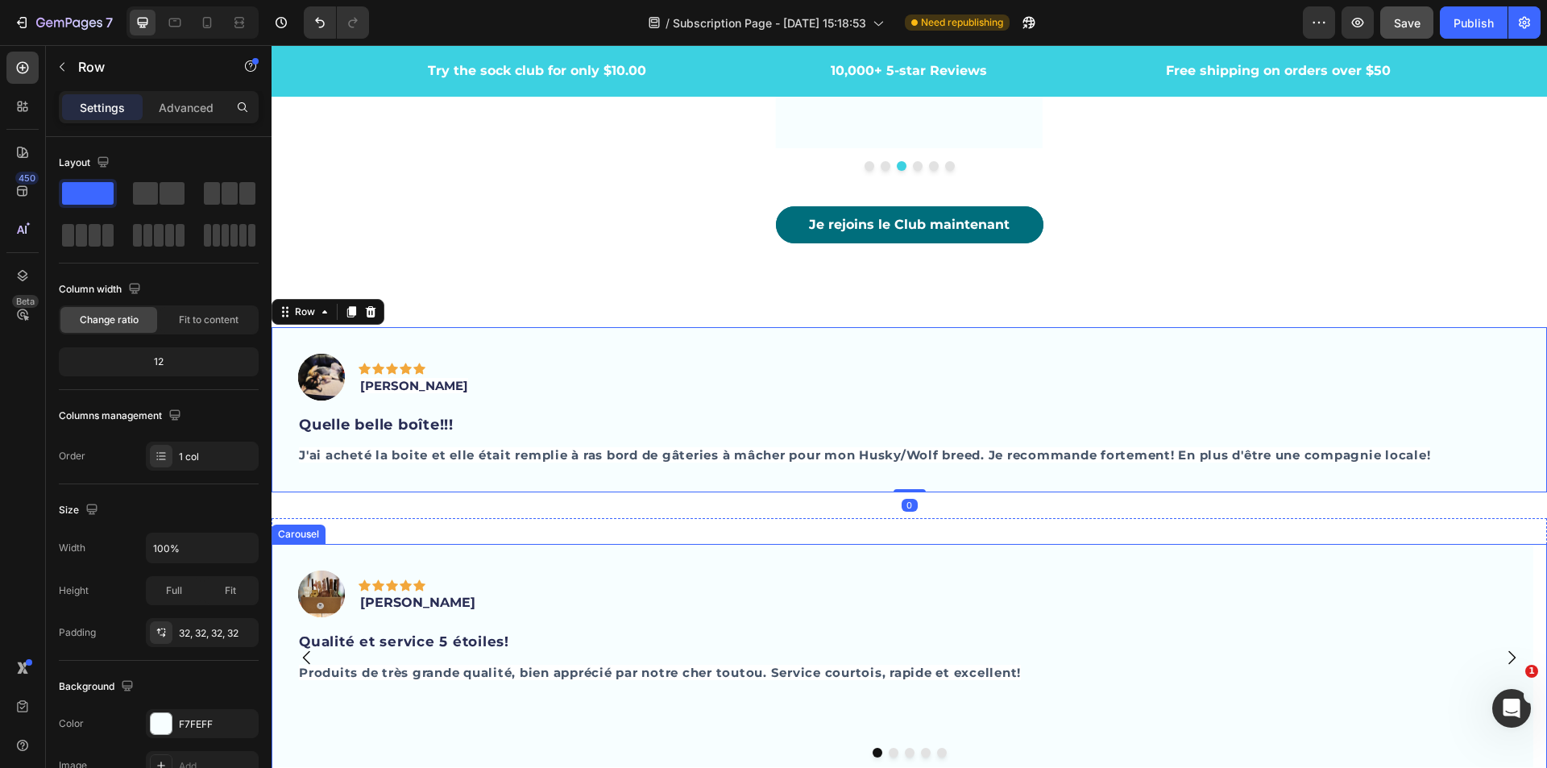
scroll to position [5120, 0]
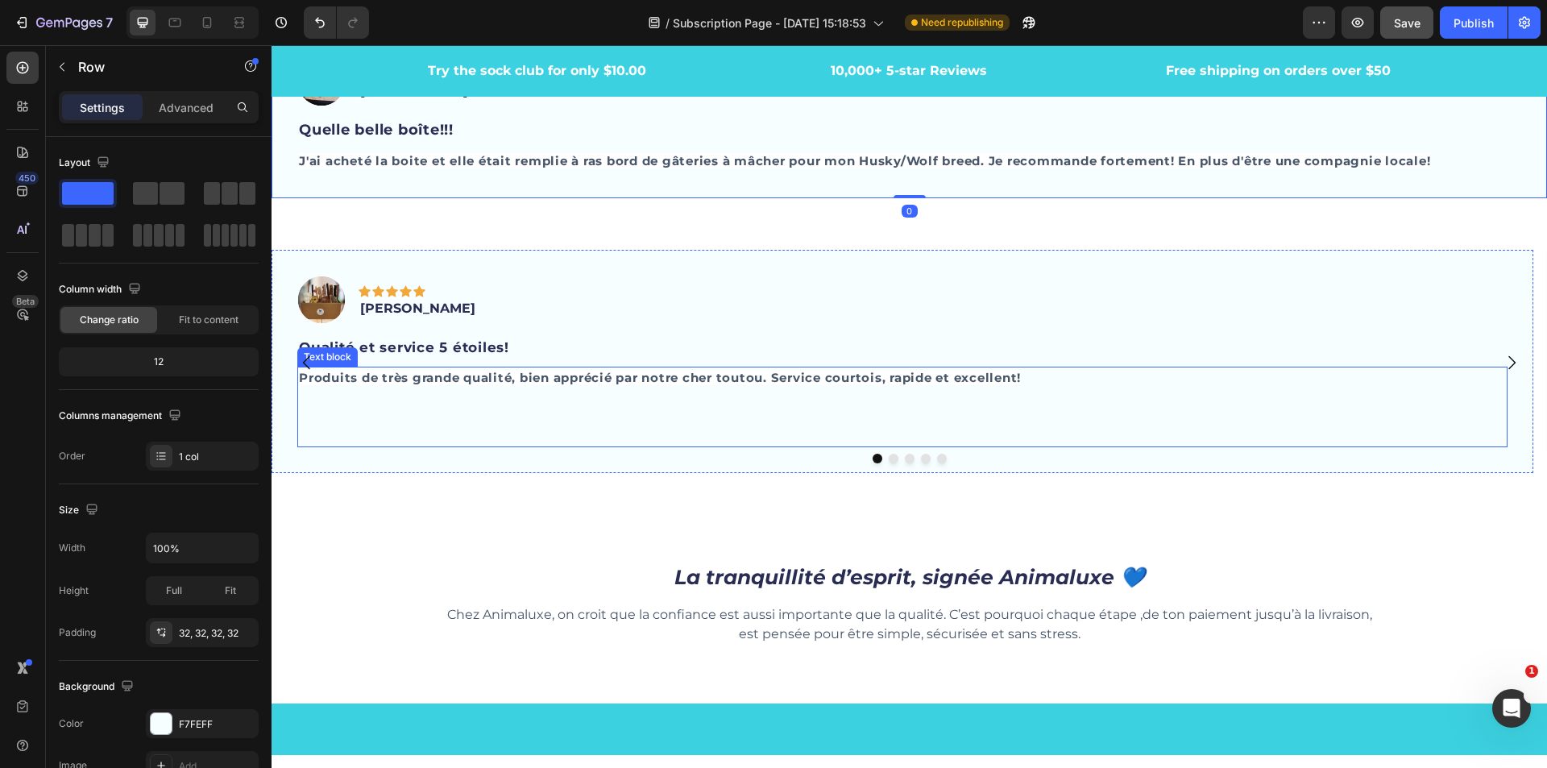
click at [307, 372] on icon "Carousel Back Arrow" at bounding box center [306, 362] width 19 height 19
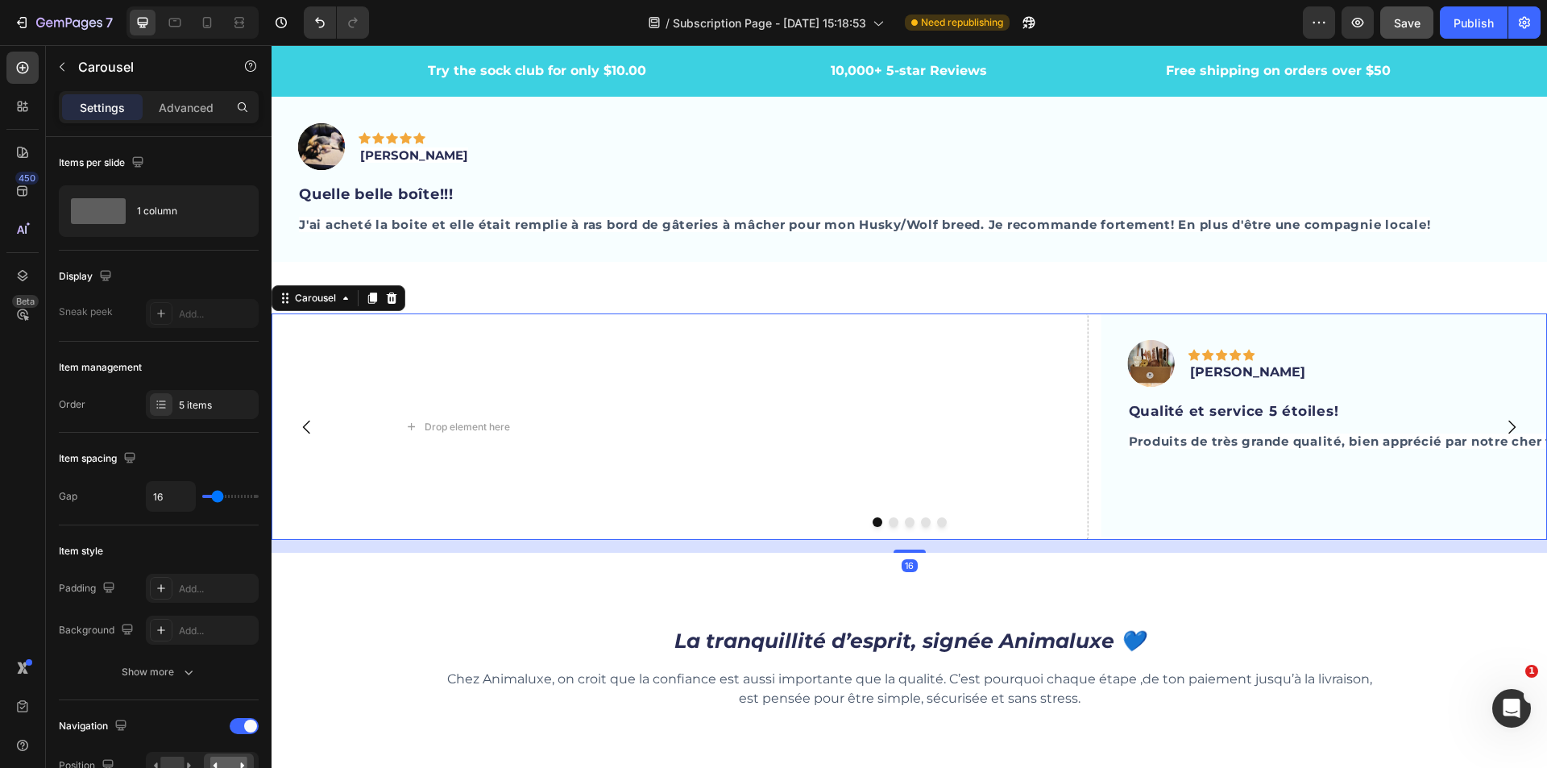
scroll to position [5050, 0]
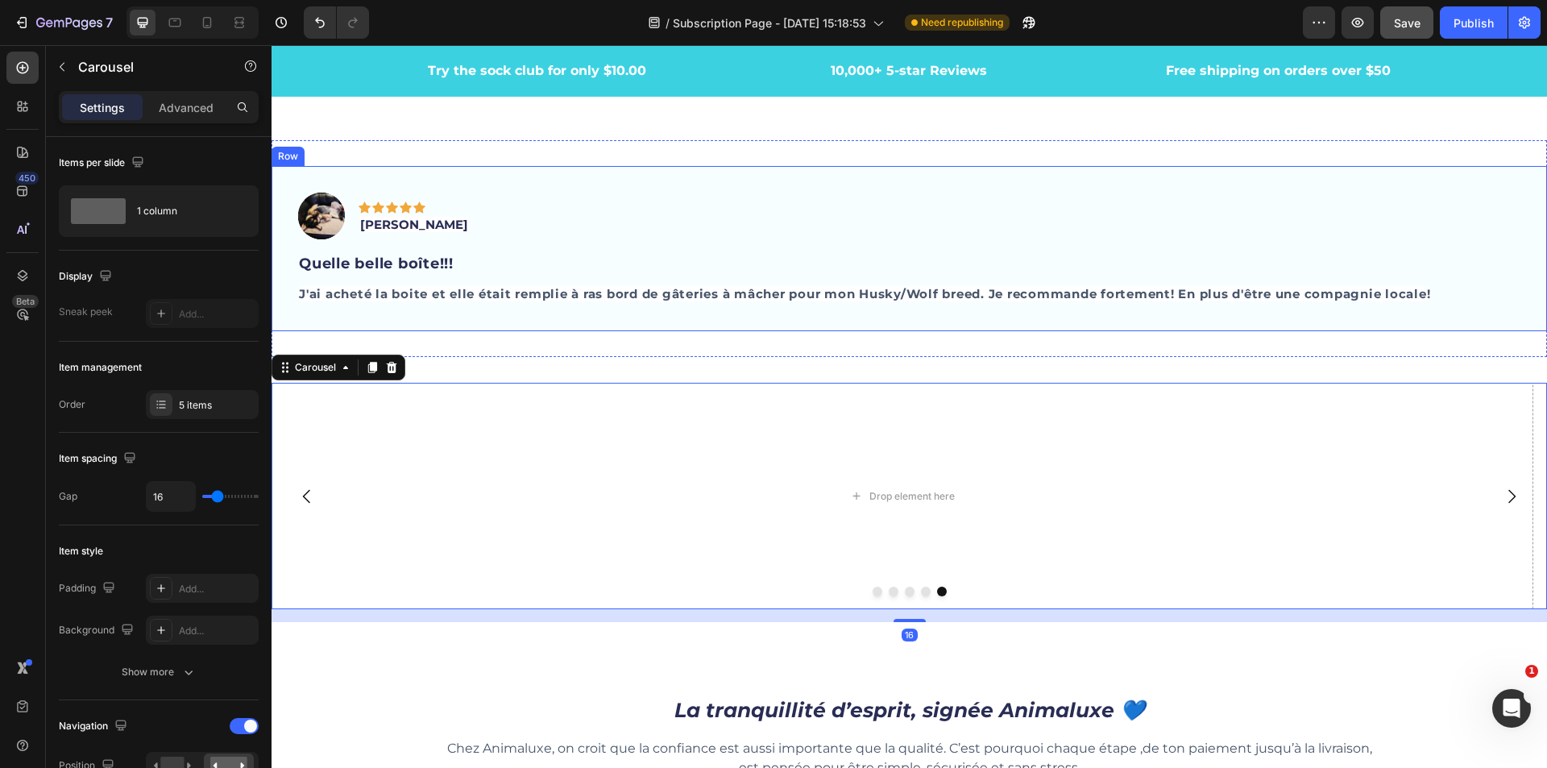
click at [671, 166] on div "Image Icon Icon Icon Icon Icon Row [PERSON_NAME] Text block Row Quelle belle bo…" at bounding box center [910, 249] width 1276 height 166
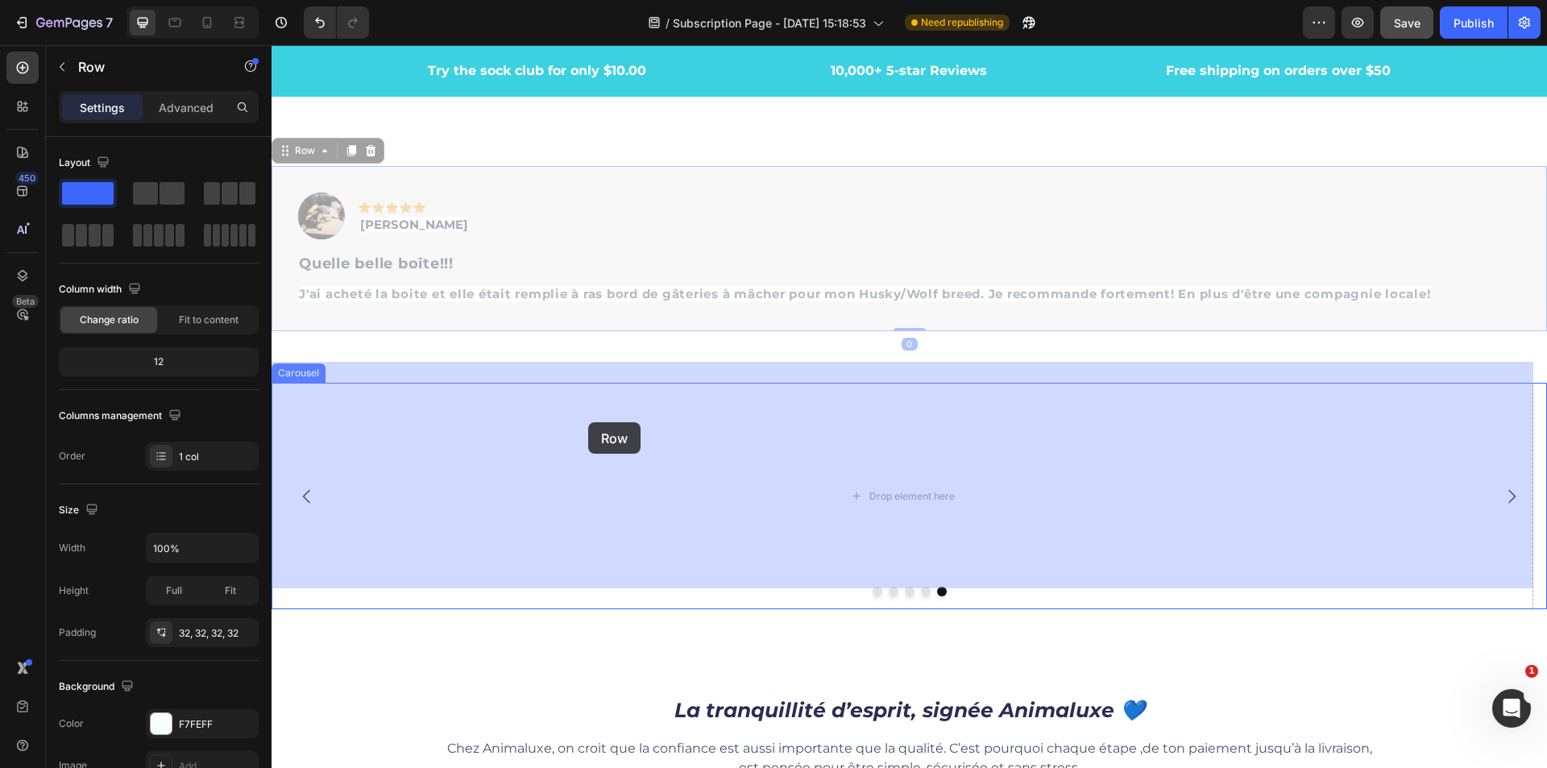
drag, startPoint x: 296, startPoint y: 133, endPoint x: 588, endPoint y: 421, distance: 410.8
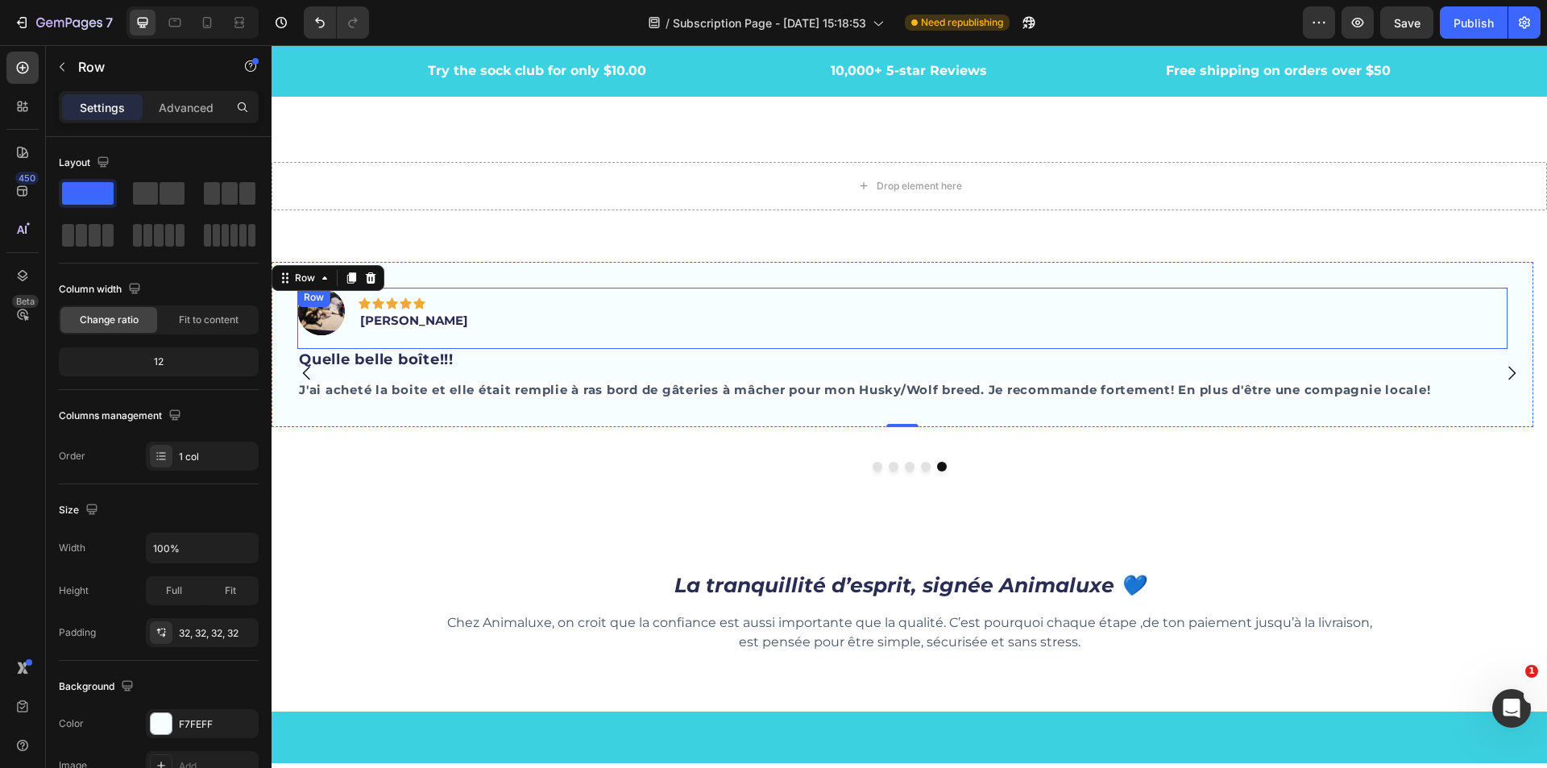
scroll to position [4809, 0]
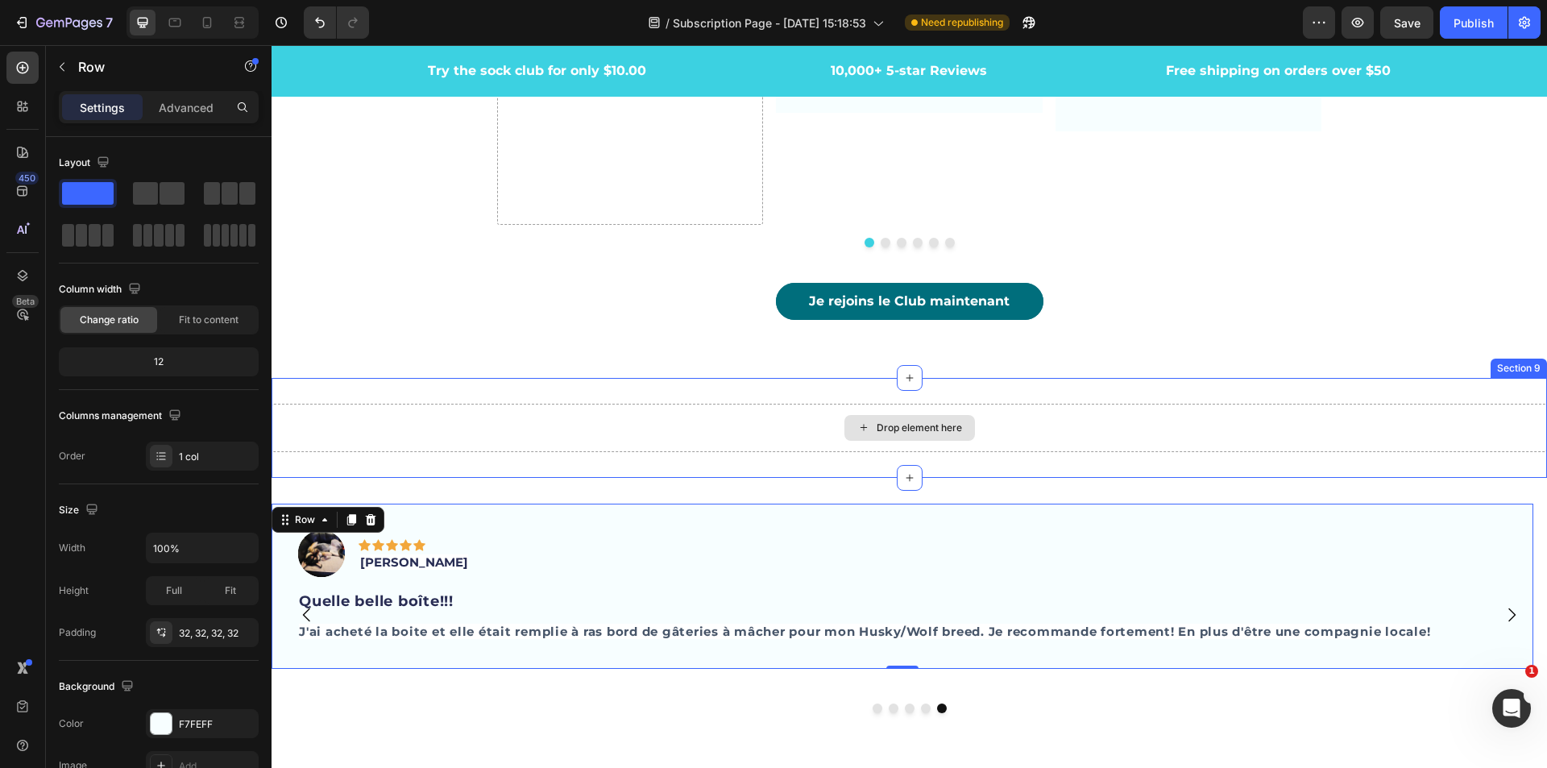
click at [1057, 408] on div "Drop element here" at bounding box center [910, 428] width 1276 height 48
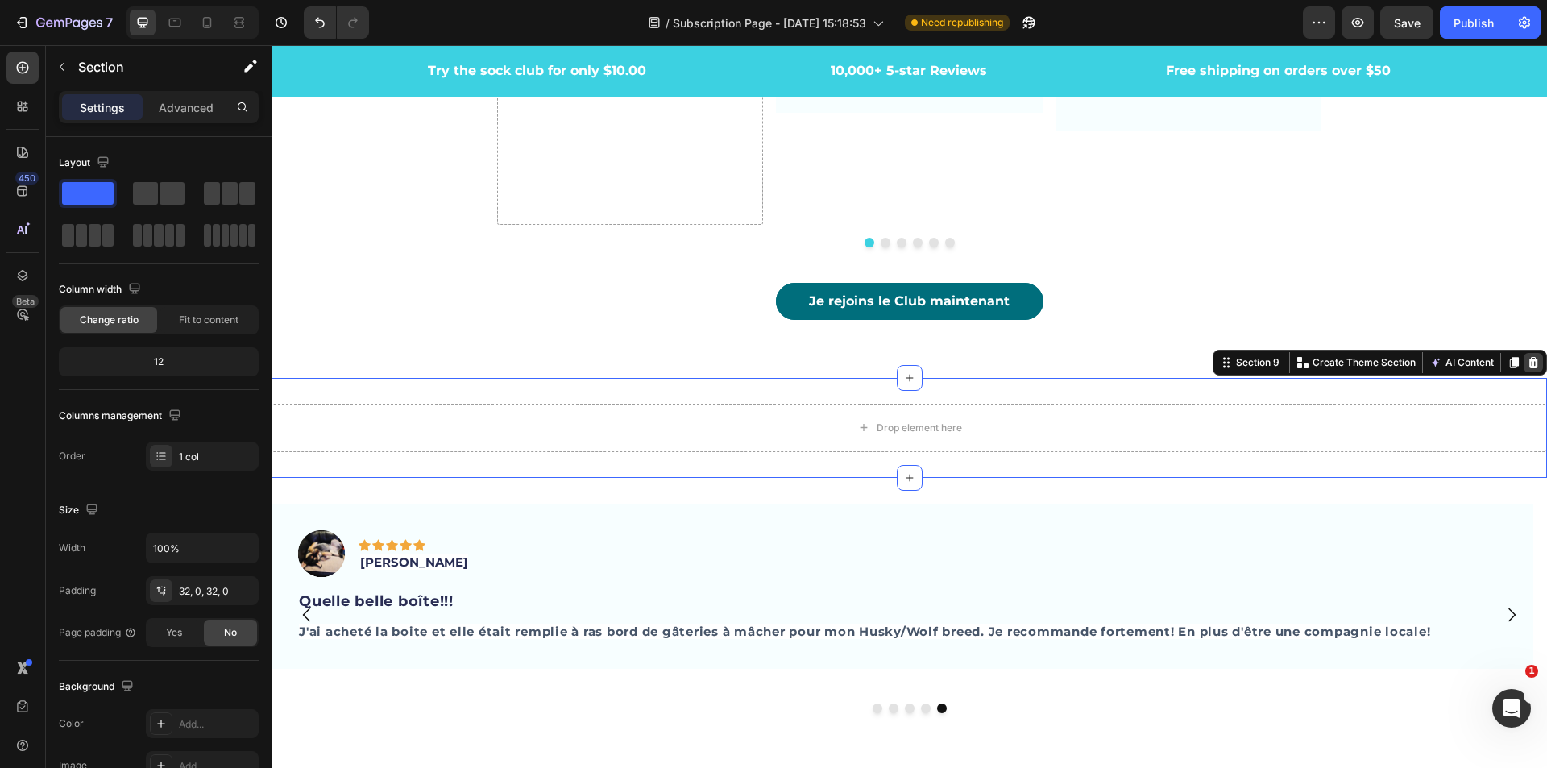
click at [1527, 356] on icon at bounding box center [1533, 362] width 13 height 13
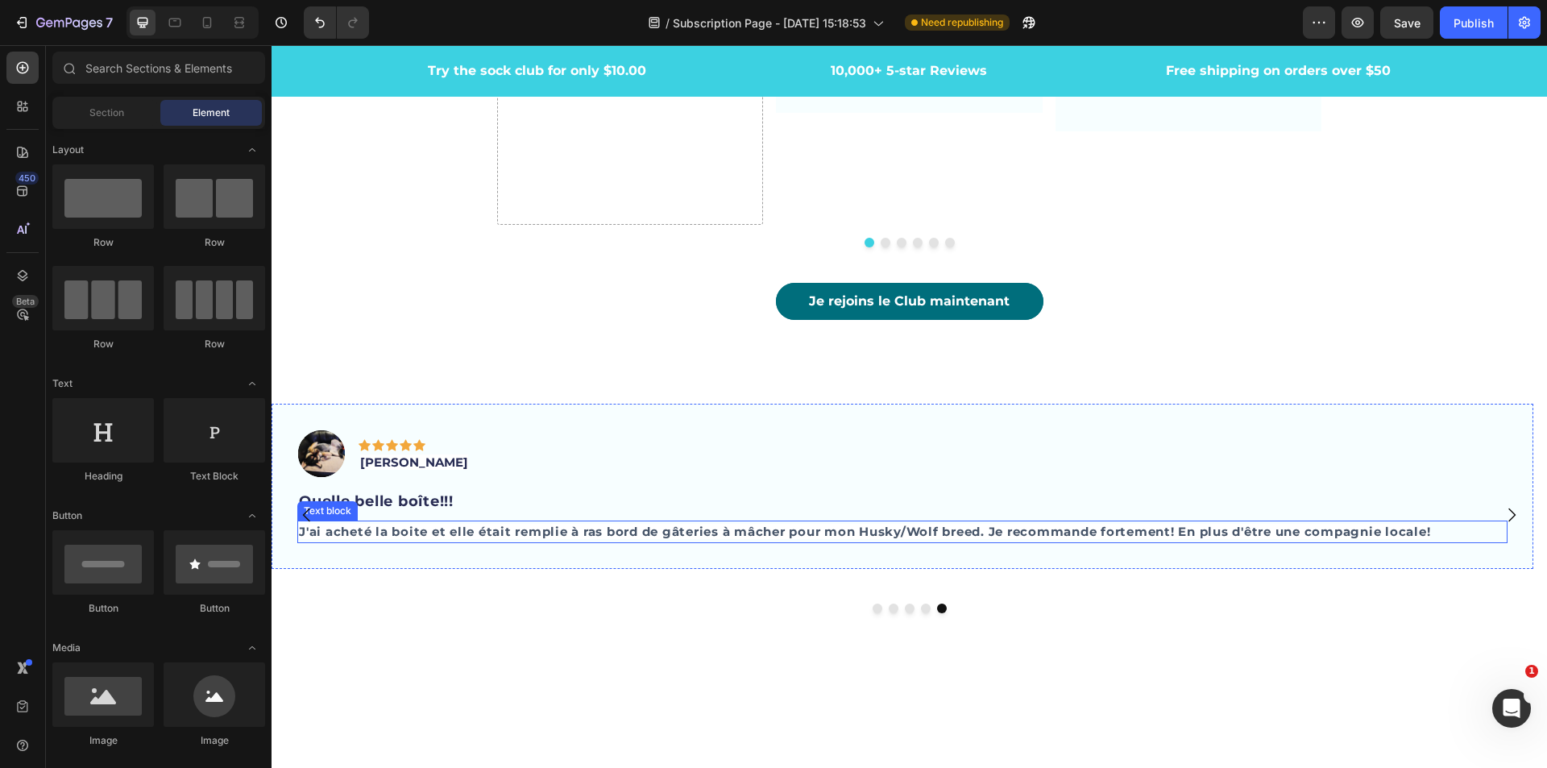
scroll to position [4486, 0]
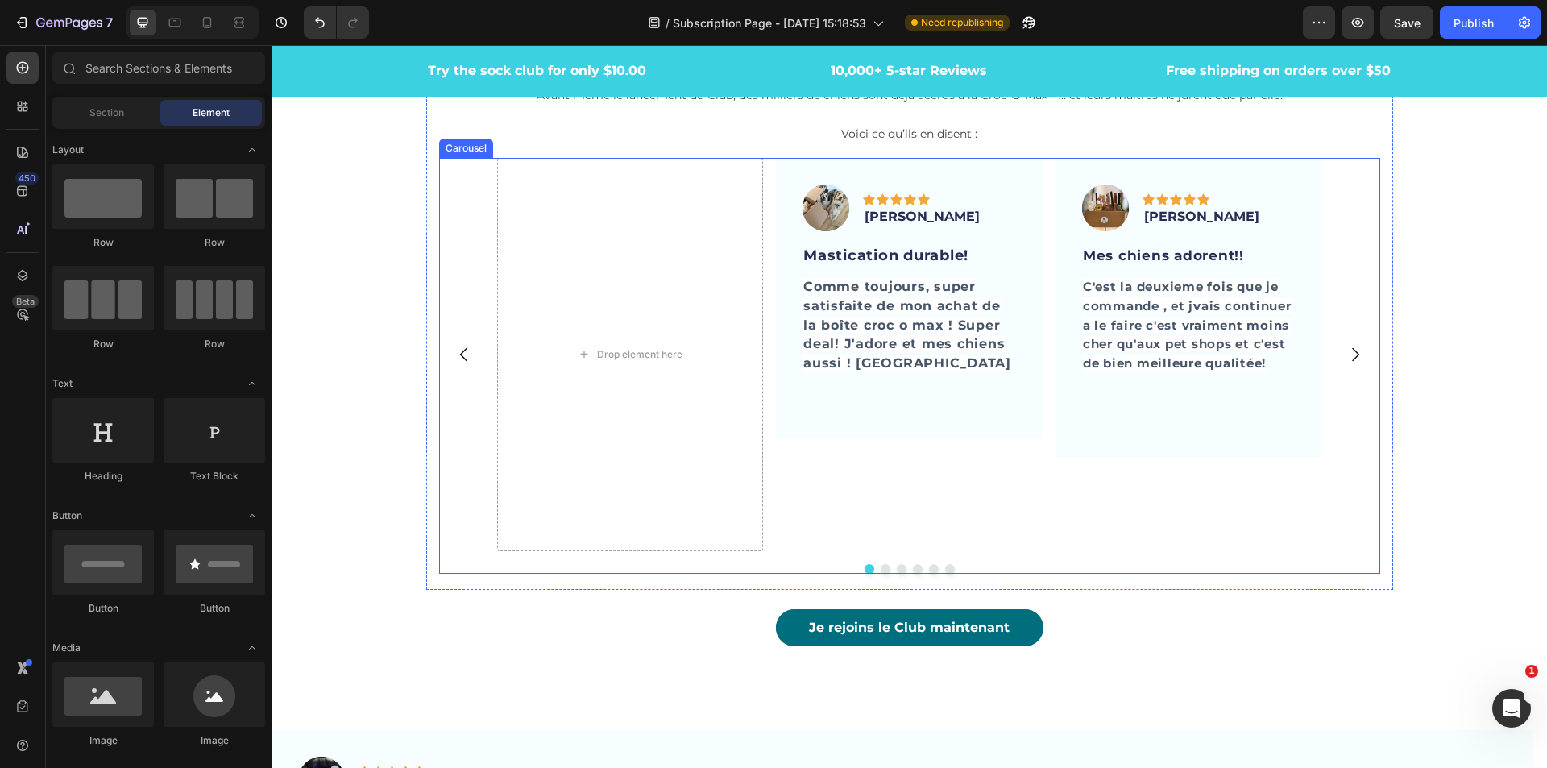
click at [1363, 489] on div "Drop element here Image Icon Icon Icon Icon Icon Row Victoria R. Text block Row…" at bounding box center [909, 354] width 941 height 392
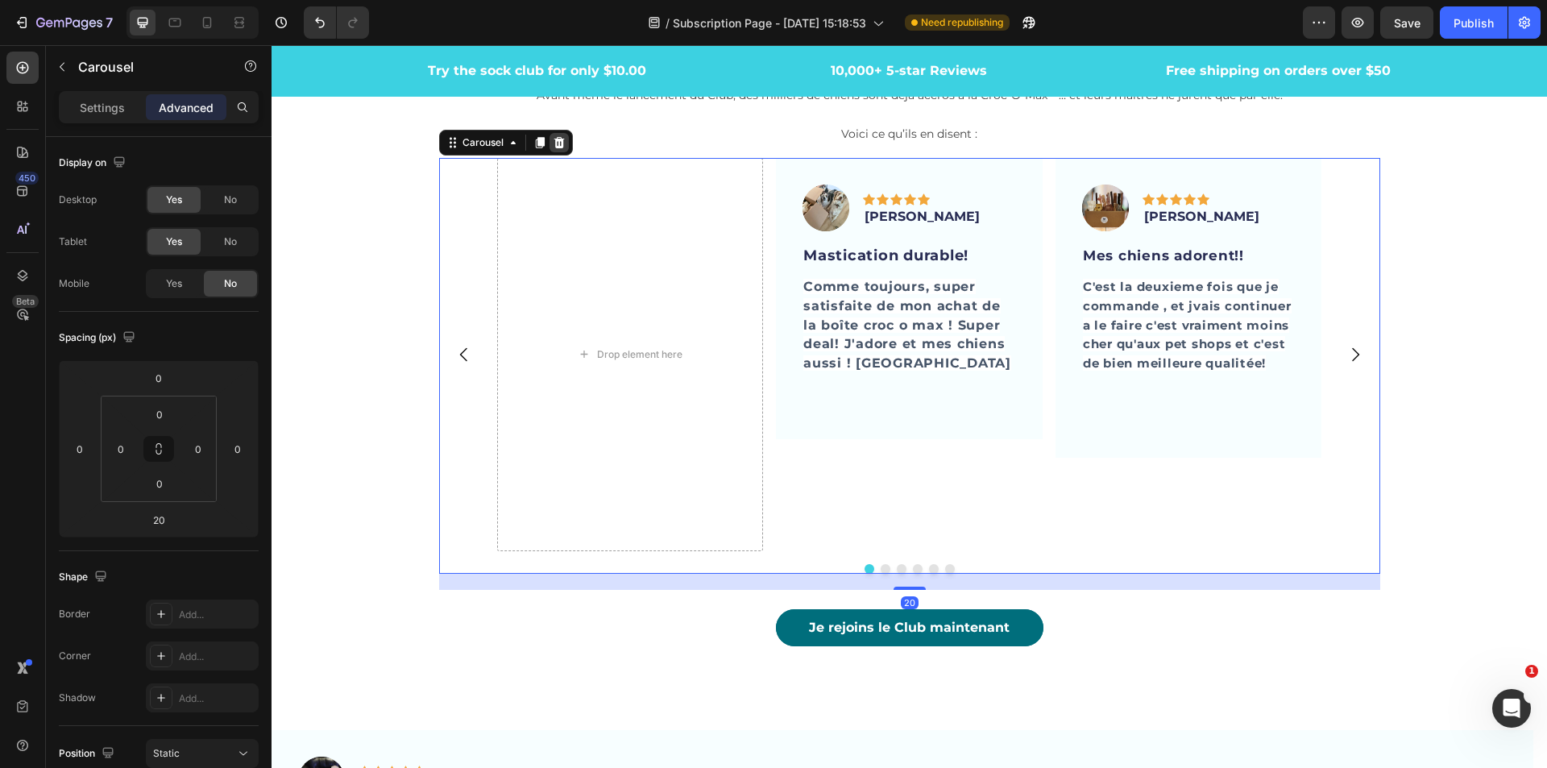
click at [553, 144] on icon at bounding box center [559, 142] width 13 height 13
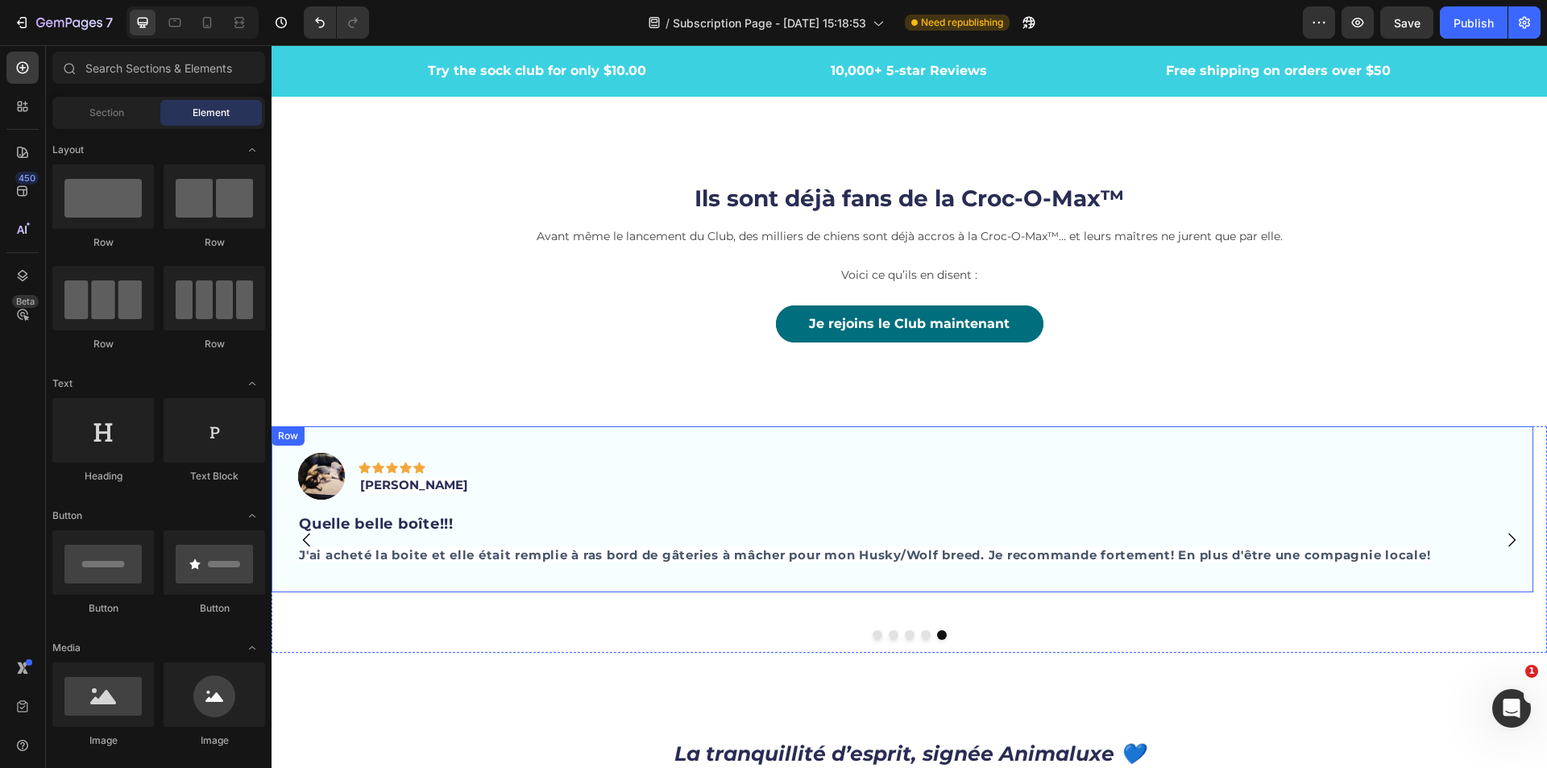
click at [811, 436] on div "Image Icon Icon Icon Icon Icon Row [PERSON_NAME] Text block Row Qualité et serv…" at bounding box center [910, 545] width 1276 height 291
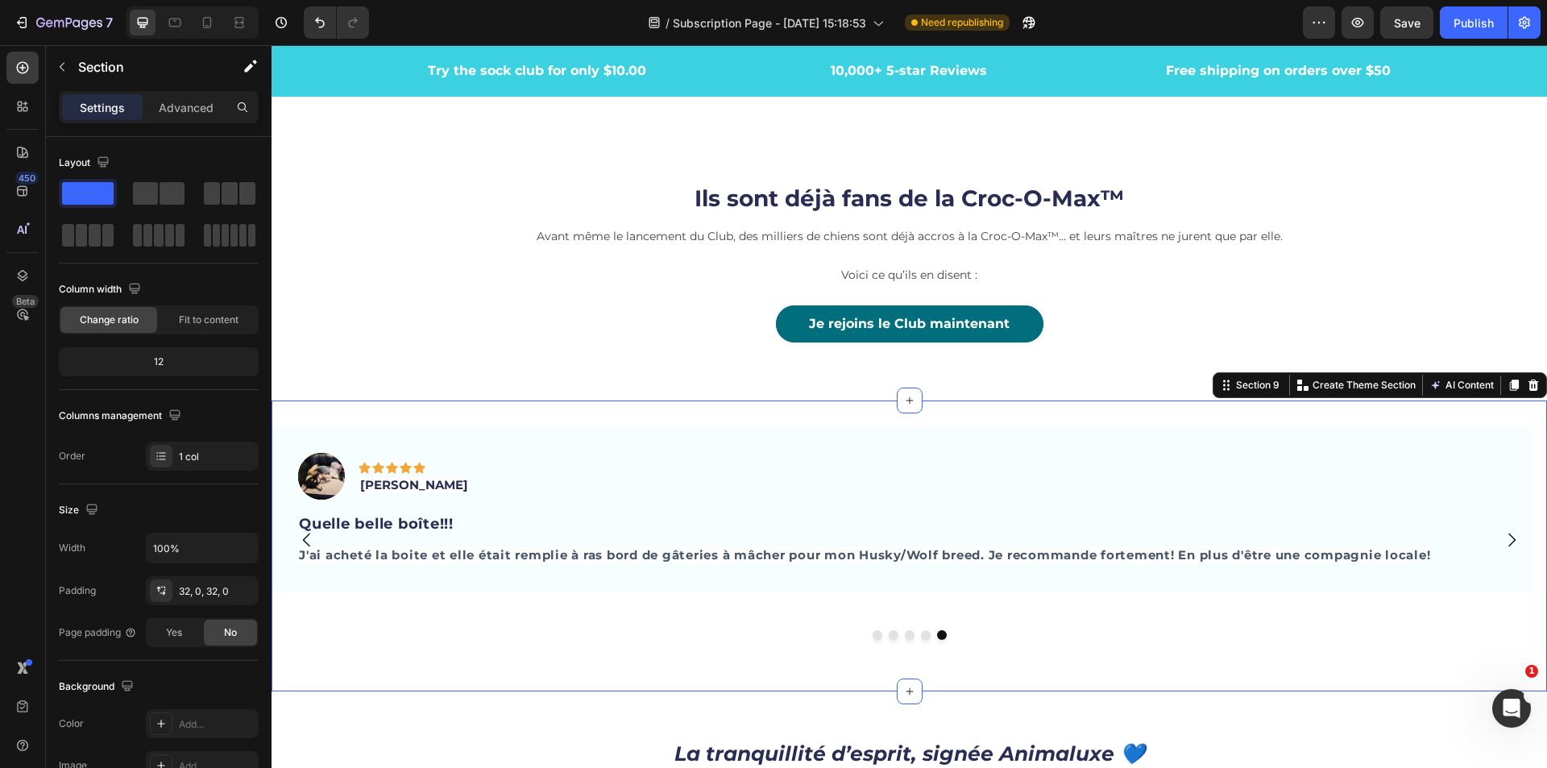
scroll to position [4325, 0]
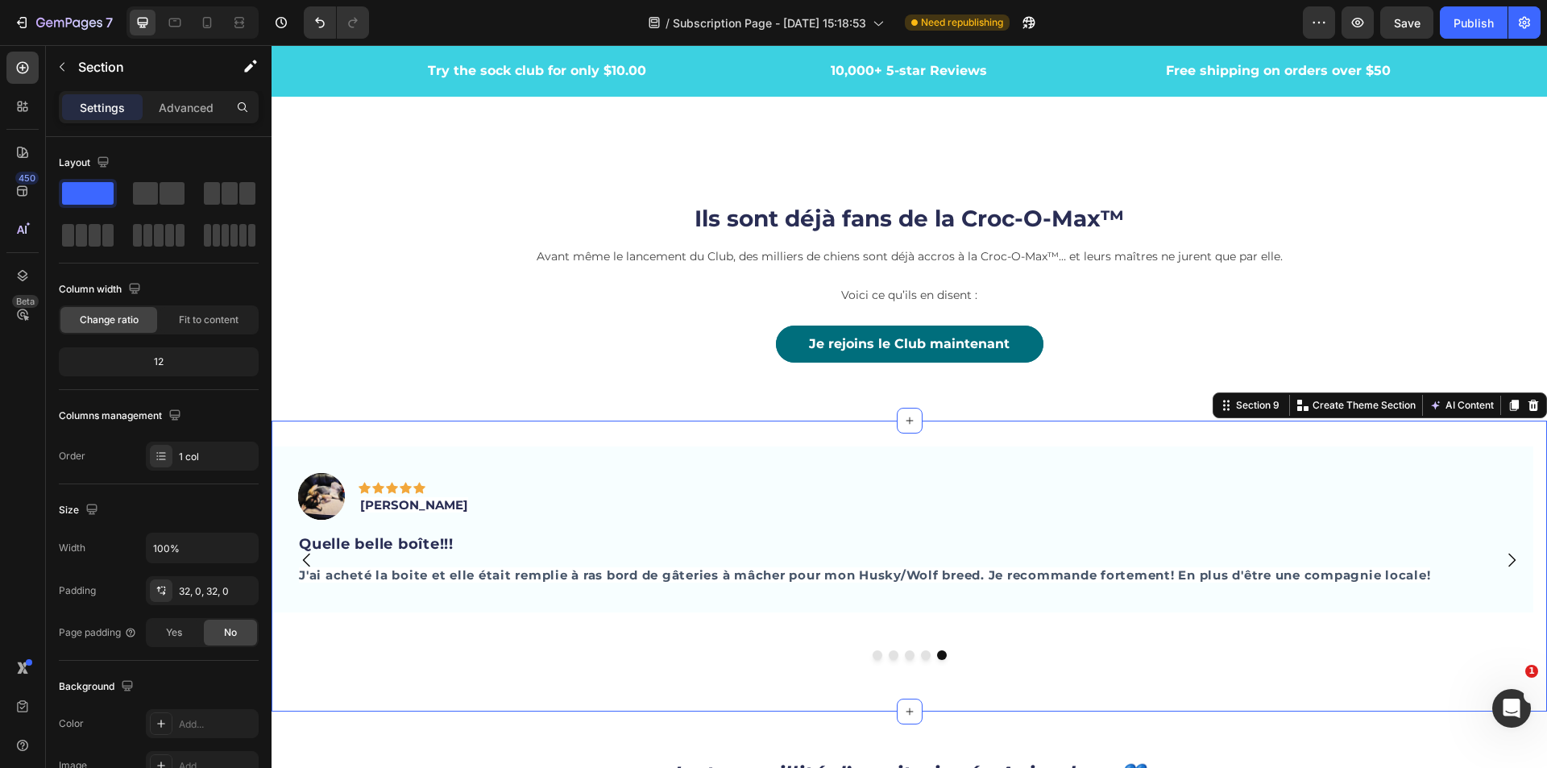
click at [411, 432] on div "Image Icon Icon Icon Icon Icon Row [PERSON_NAME] Text block Row Qualité et serv…" at bounding box center [910, 566] width 1276 height 291
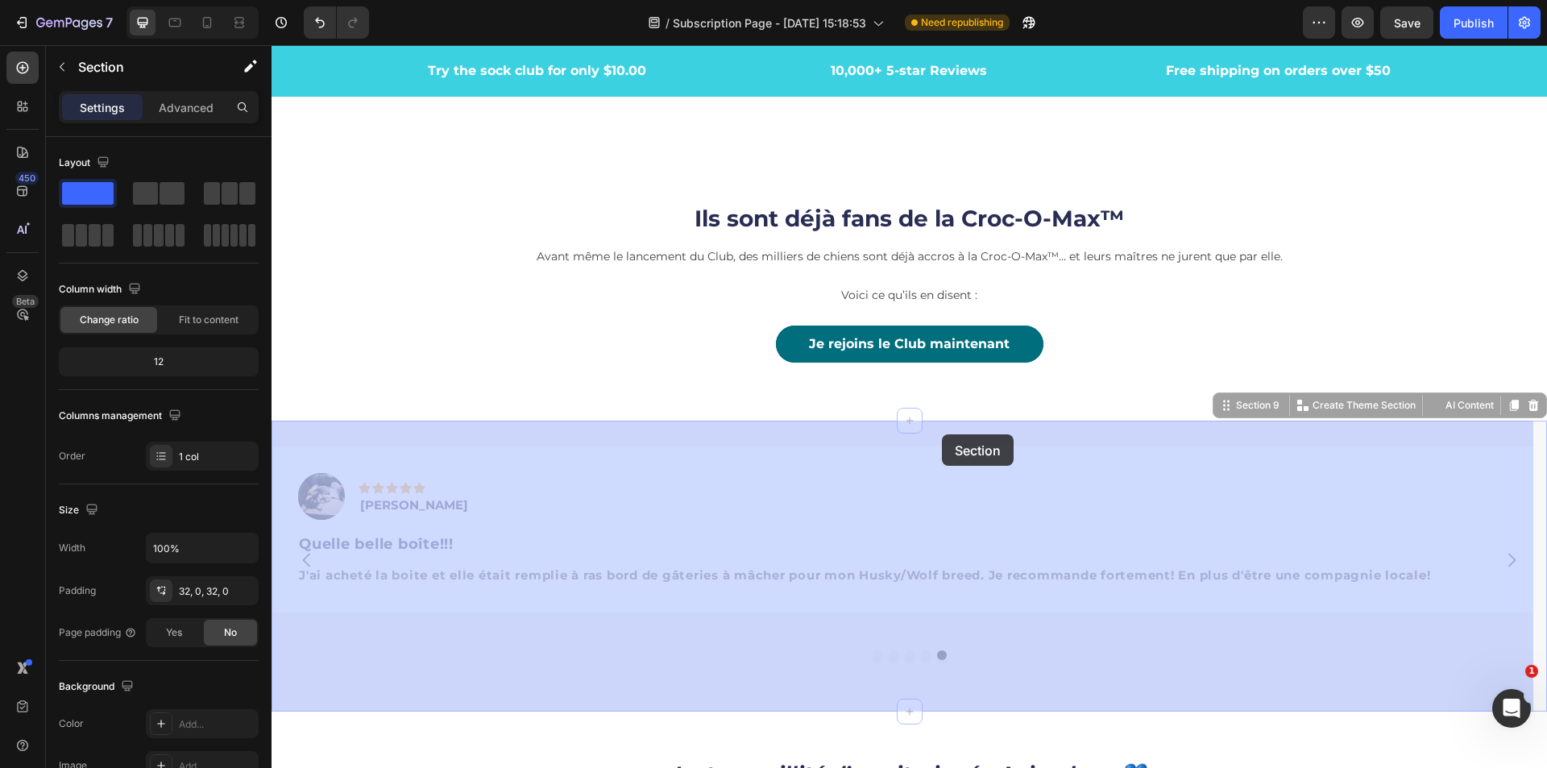
drag, startPoint x: 1219, startPoint y: 408, endPoint x: 998, endPoint y: 442, distance: 223.5
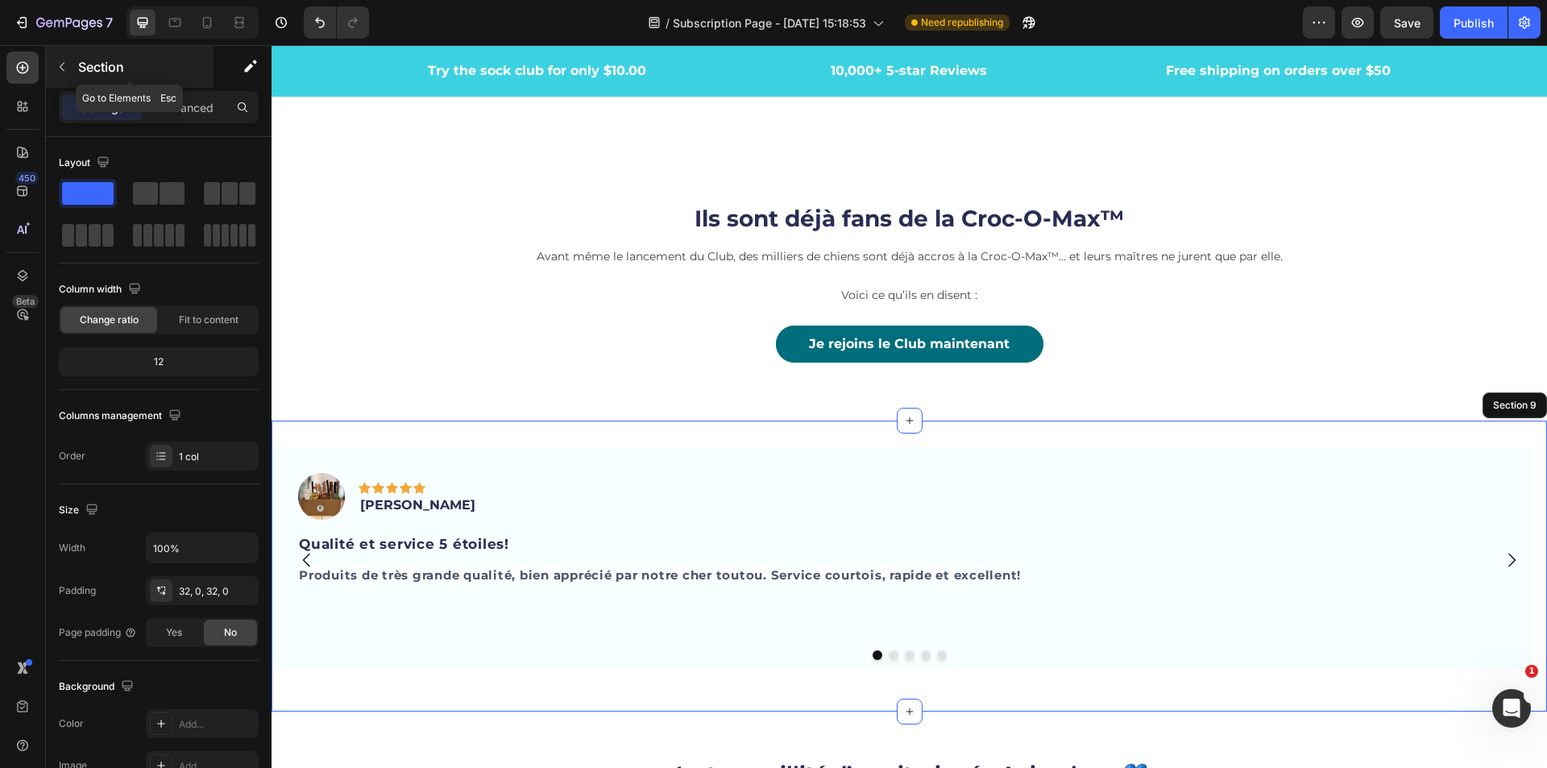
click at [62, 68] on icon "button" at bounding box center [62, 67] width 5 height 9
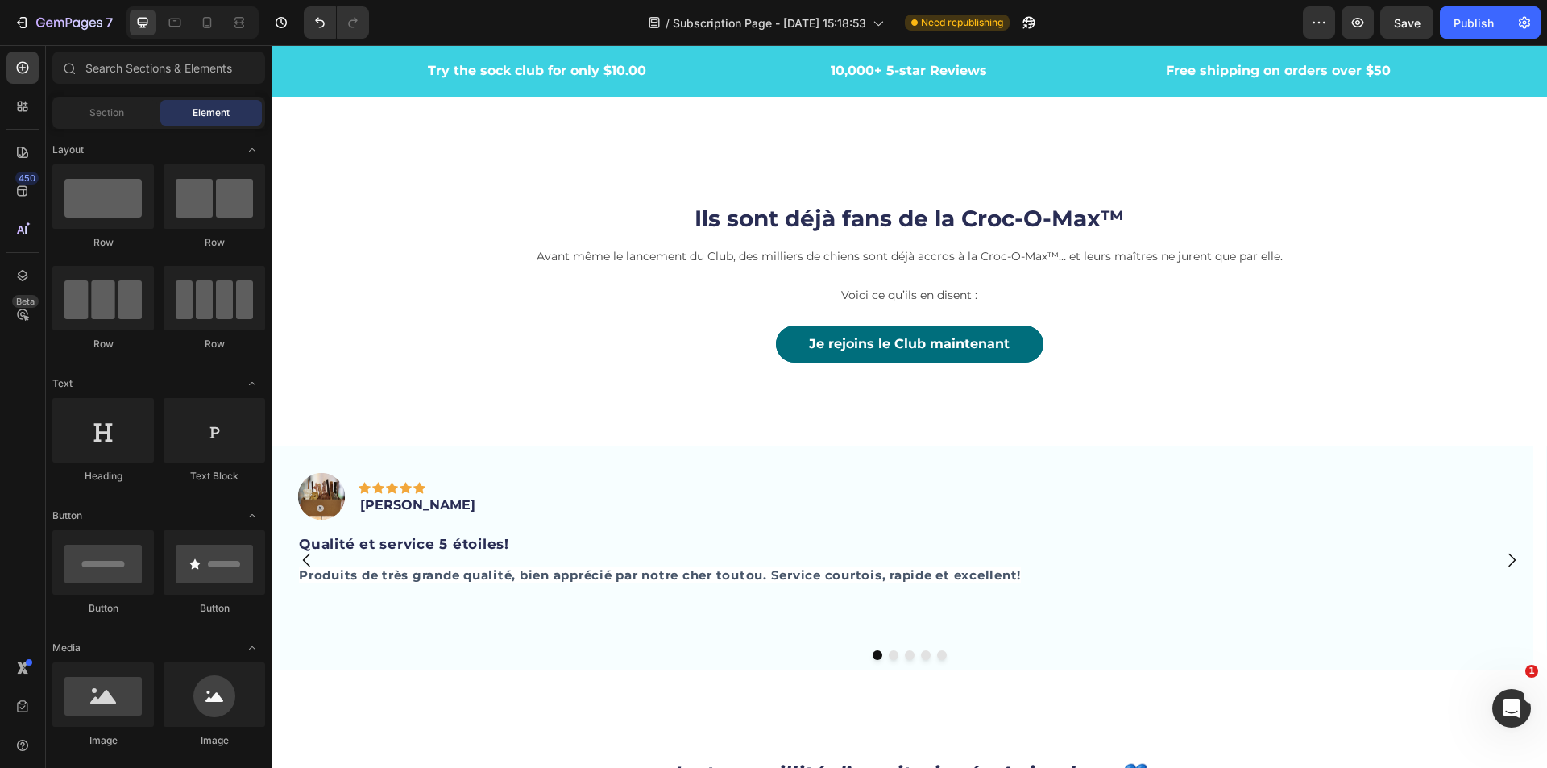
drag, startPoint x: 128, startPoint y: 270, endPoint x: 109, endPoint y: 260, distance: 21.6
click at [1002, 314] on div "Ils sont déjà fans de la Croc-O-Max™ Heading Avant même le lancement du Club, d…" at bounding box center [909, 251] width 967 height 150
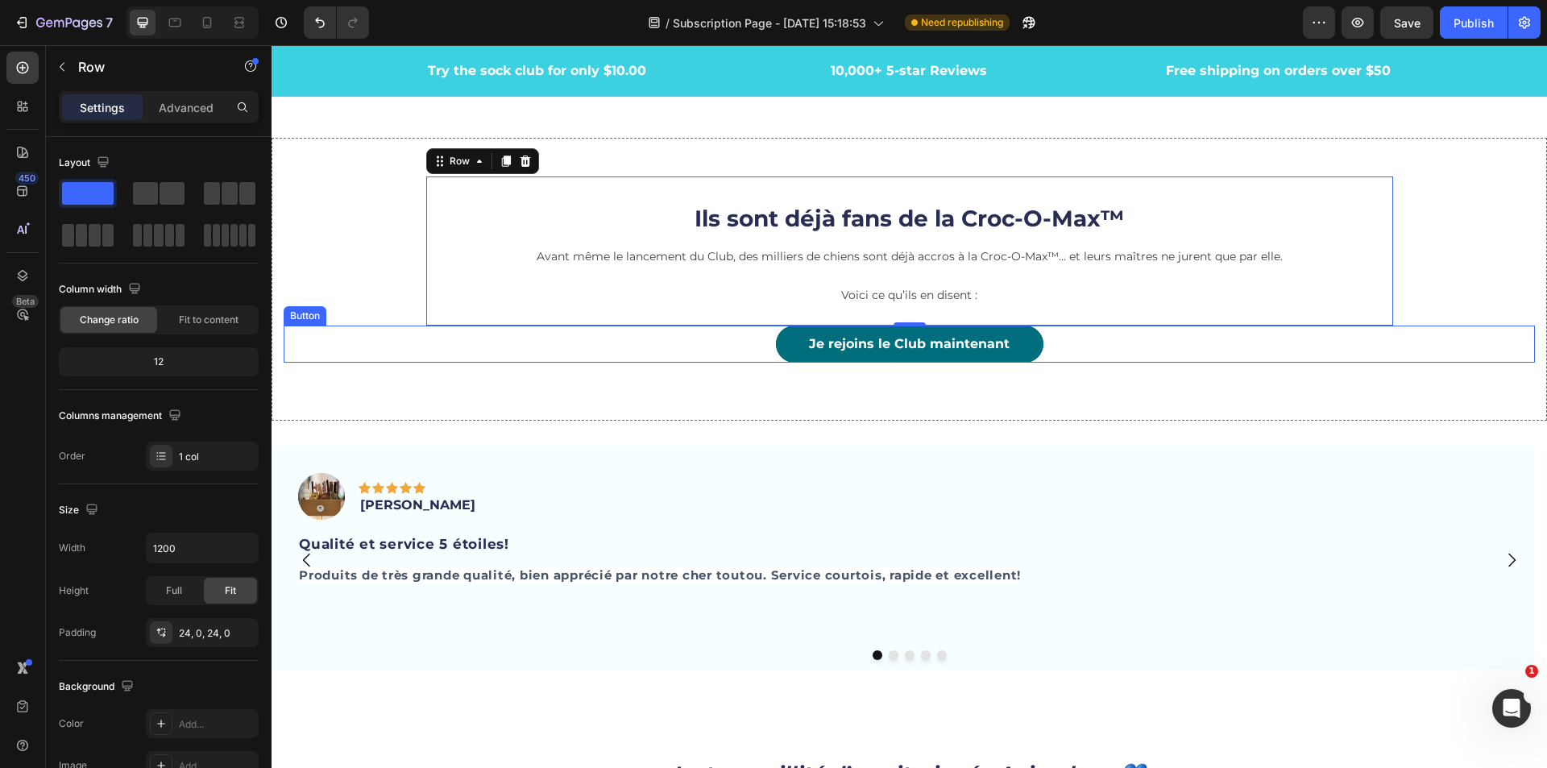
click at [1035, 351] on div "Je rejoins le Club maintenant Button" at bounding box center [909, 344] width 1251 height 37
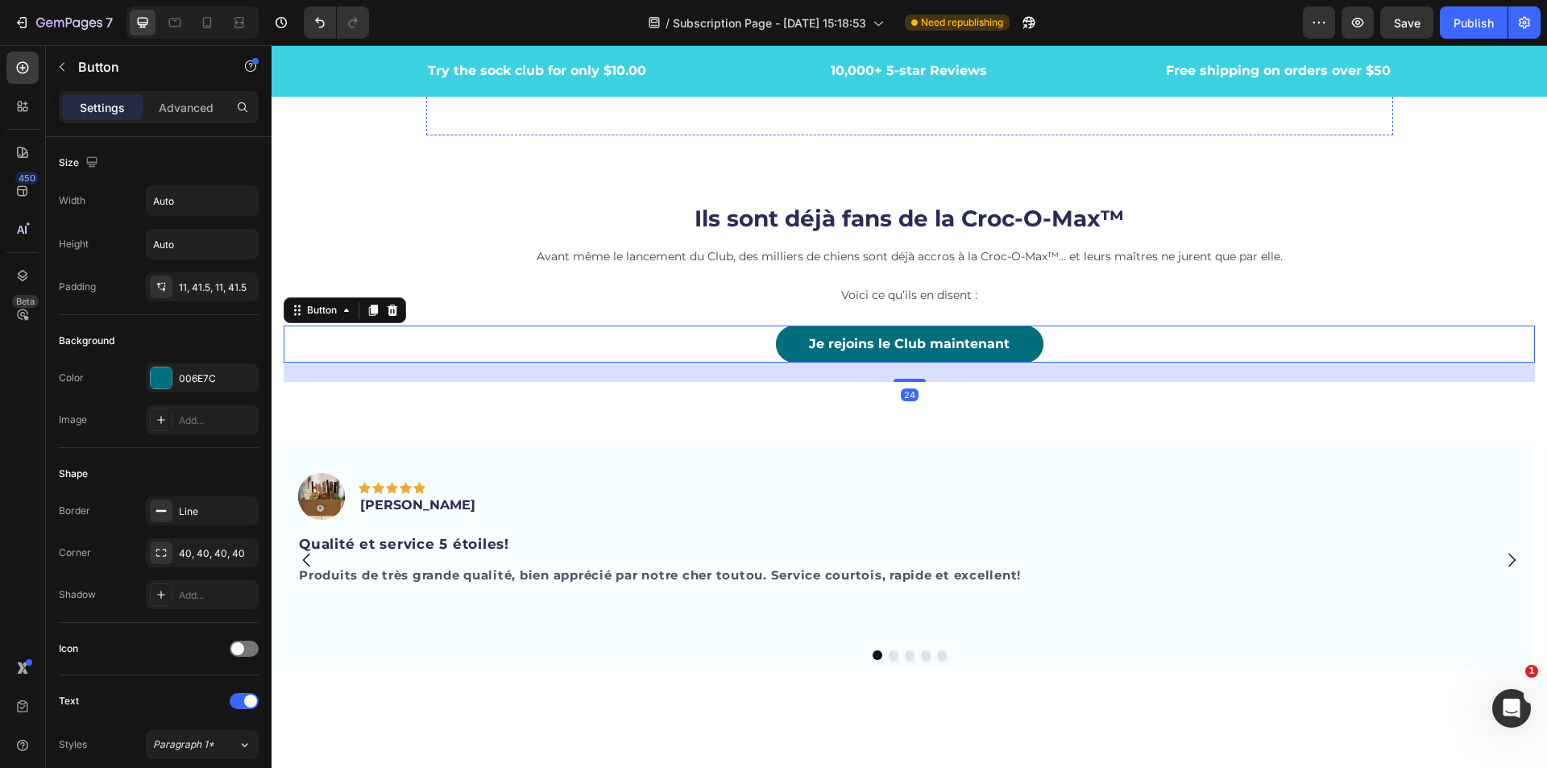
scroll to position [4164, 0]
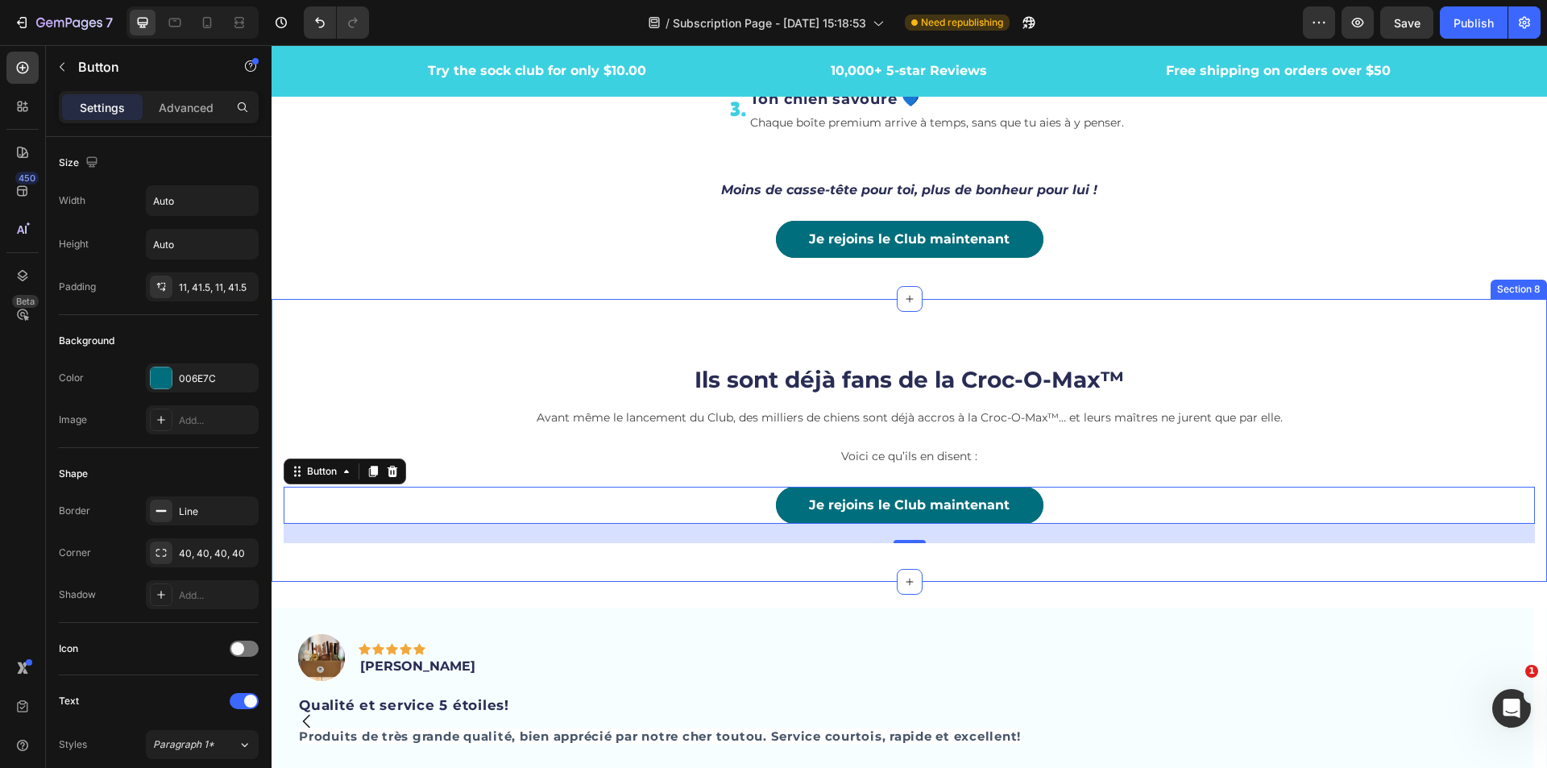
click at [884, 317] on div "Ils sont déjà fans de la Croc-O-Max™ Heading Avant même le lancement du Club, d…" at bounding box center [910, 441] width 1276 height 284
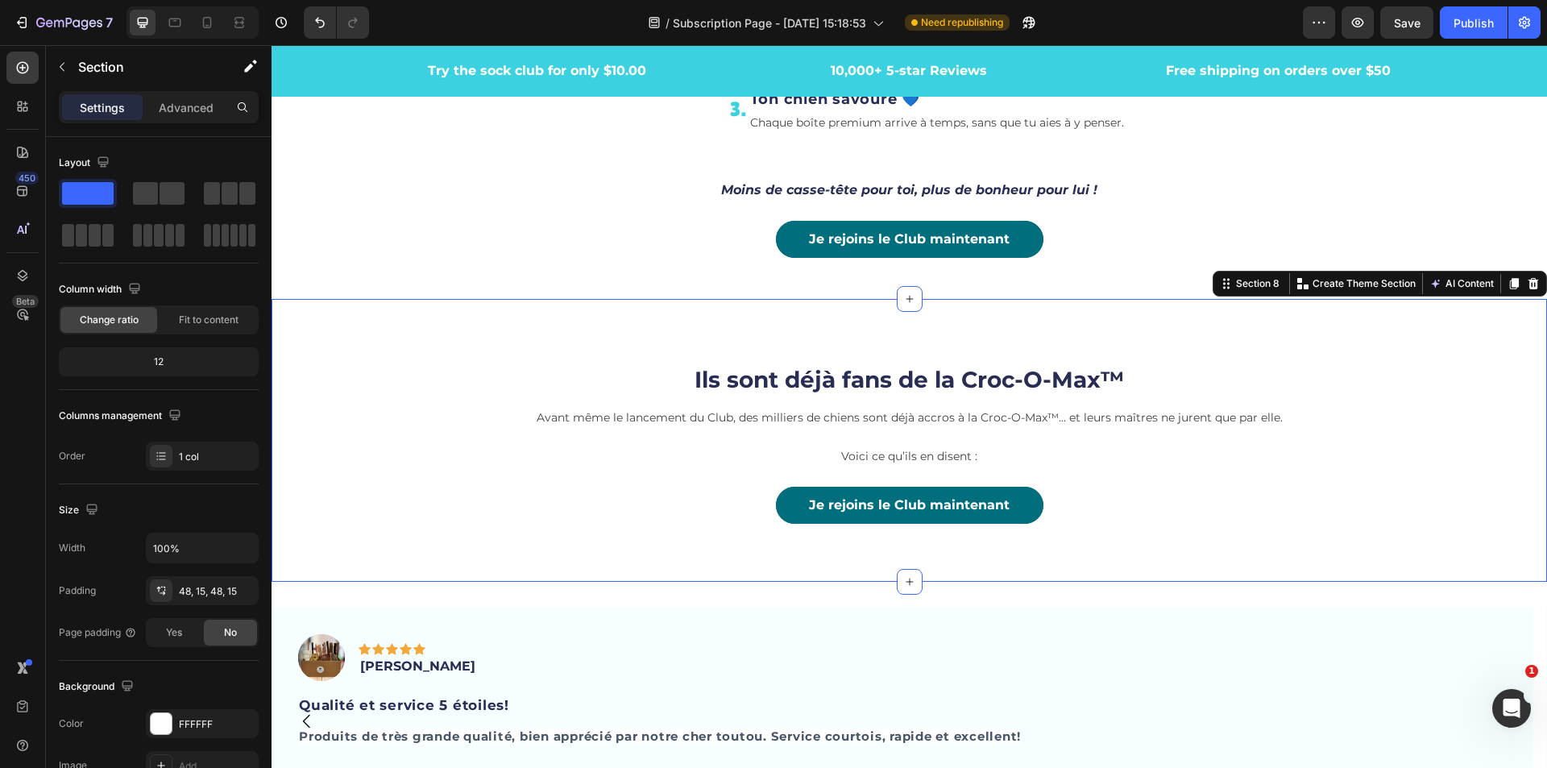
click at [866, 301] on div "Ils sont déjà fans de la Croc-O-Max™ Heading Avant même le lancement du Club, d…" at bounding box center [910, 441] width 1276 height 284
click at [68, 70] on button "button" at bounding box center [62, 67] width 26 height 26
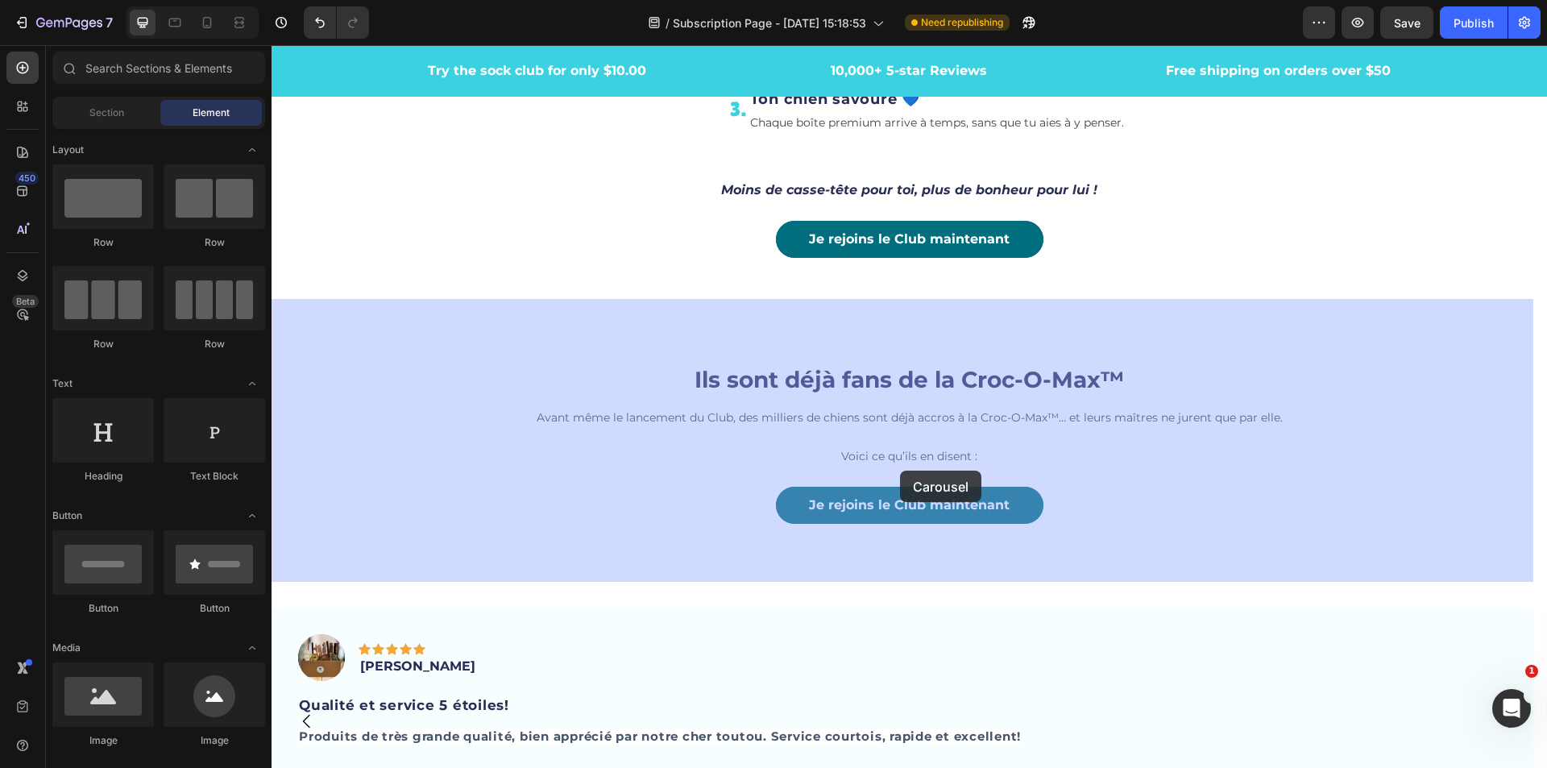
drag, startPoint x: 847, startPoint y: 449, endPoint x: 427, endPoint y: 334, distance: 435.3
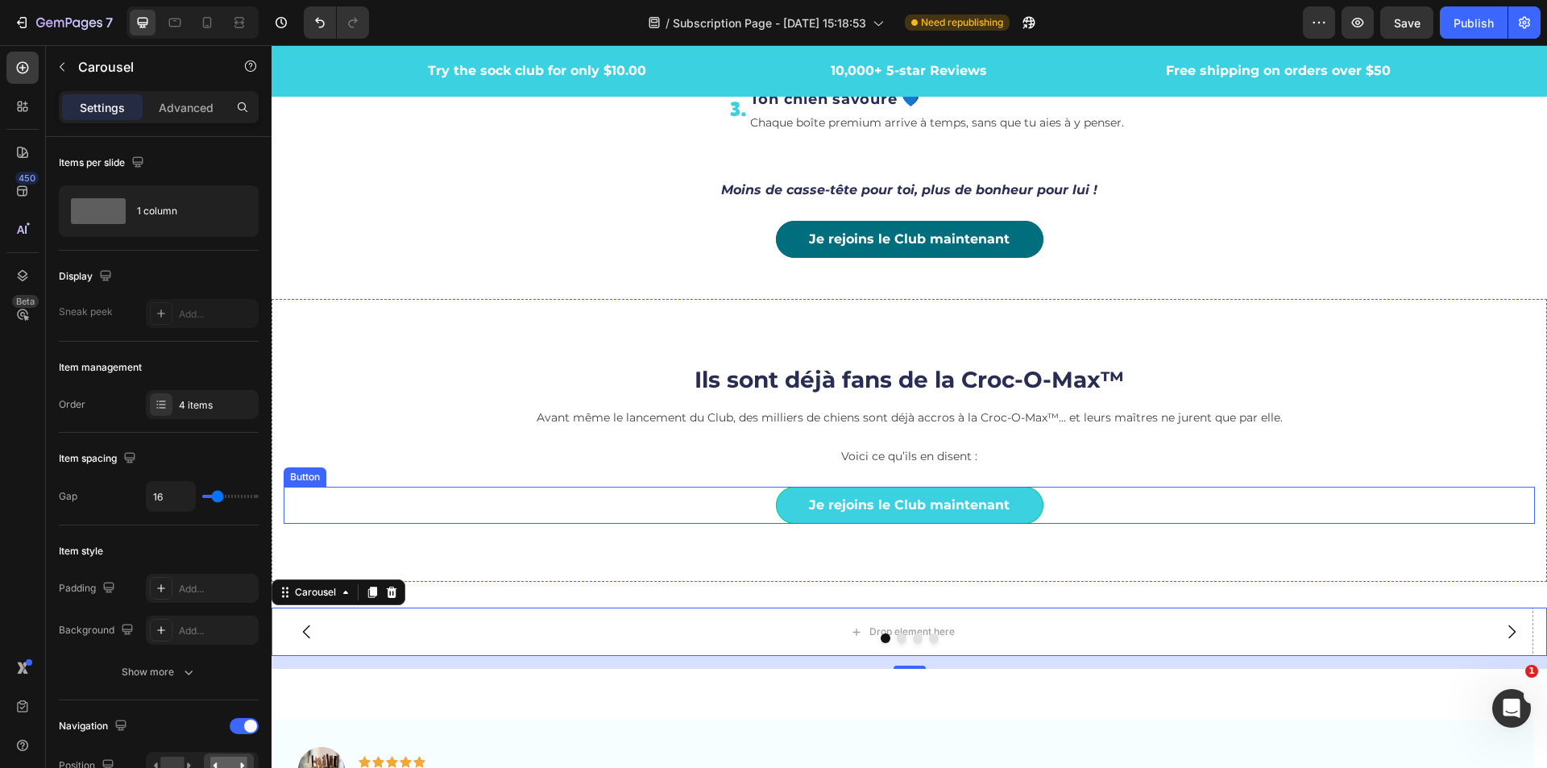
click at [1014, 504] on link "Je rejoins le Club maintenant" at bounding box center [910, 505] width 268 height 37
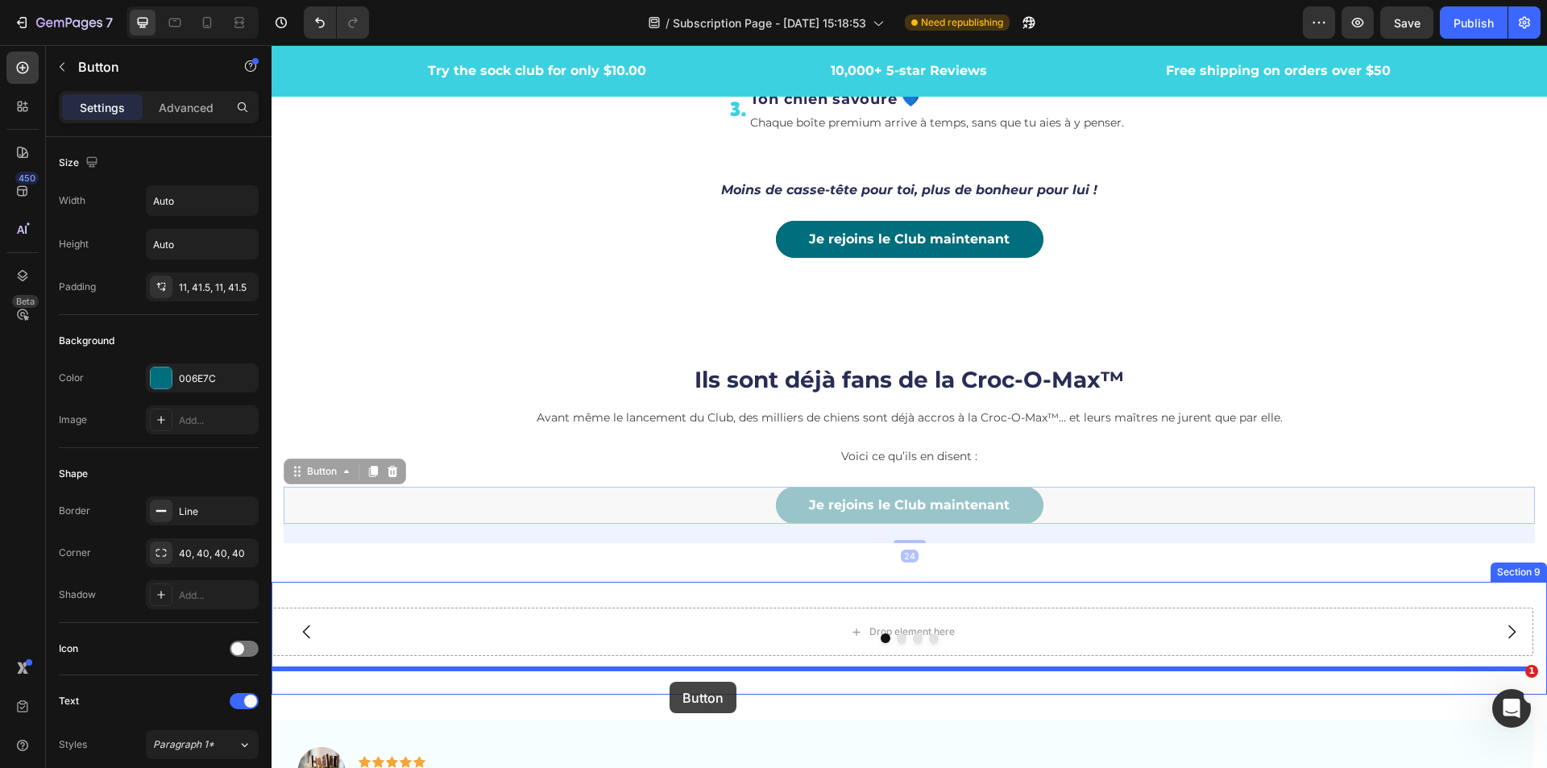
drag, startPoint x: 297, startPoint y: 473, endPoint x: 670, endPoint y: 682, distance: 426.8
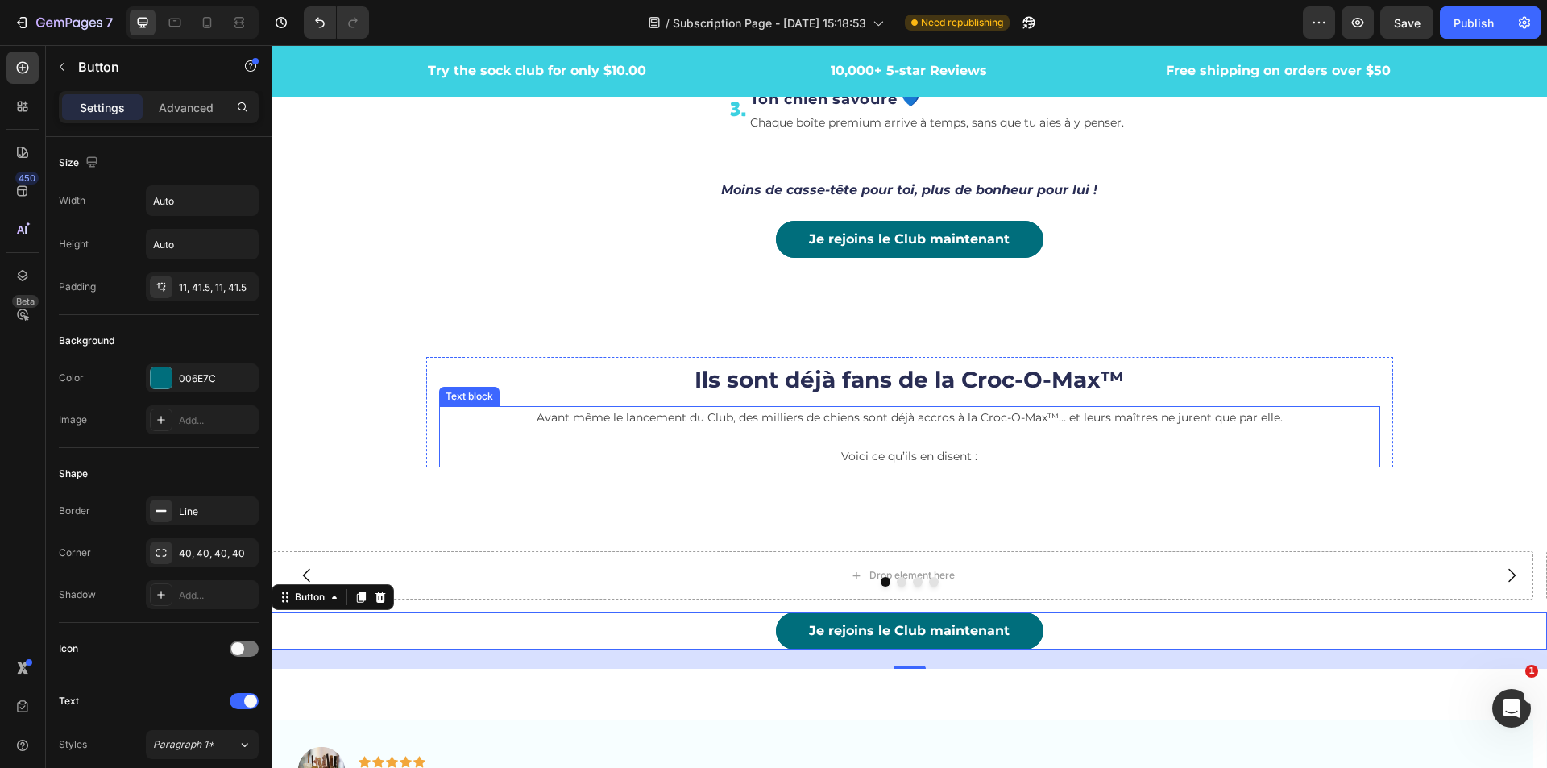
click at [484, 444] on p "Avant même le lancement du Club, des milliers de chiens sont déjà accros à la C…" at bounding box center [910, 437] width 938 height 58
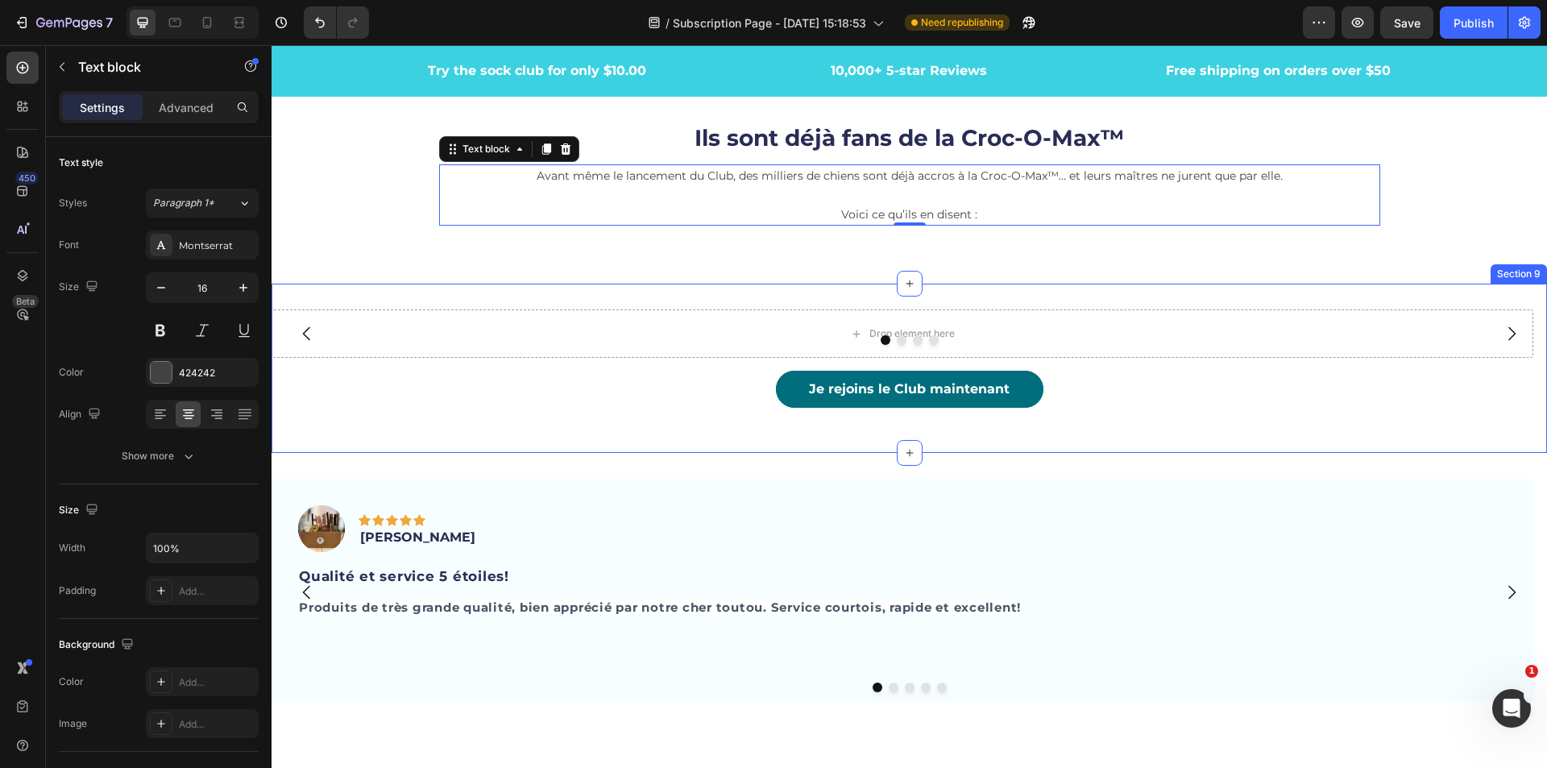
scroll to position [4245, 0]
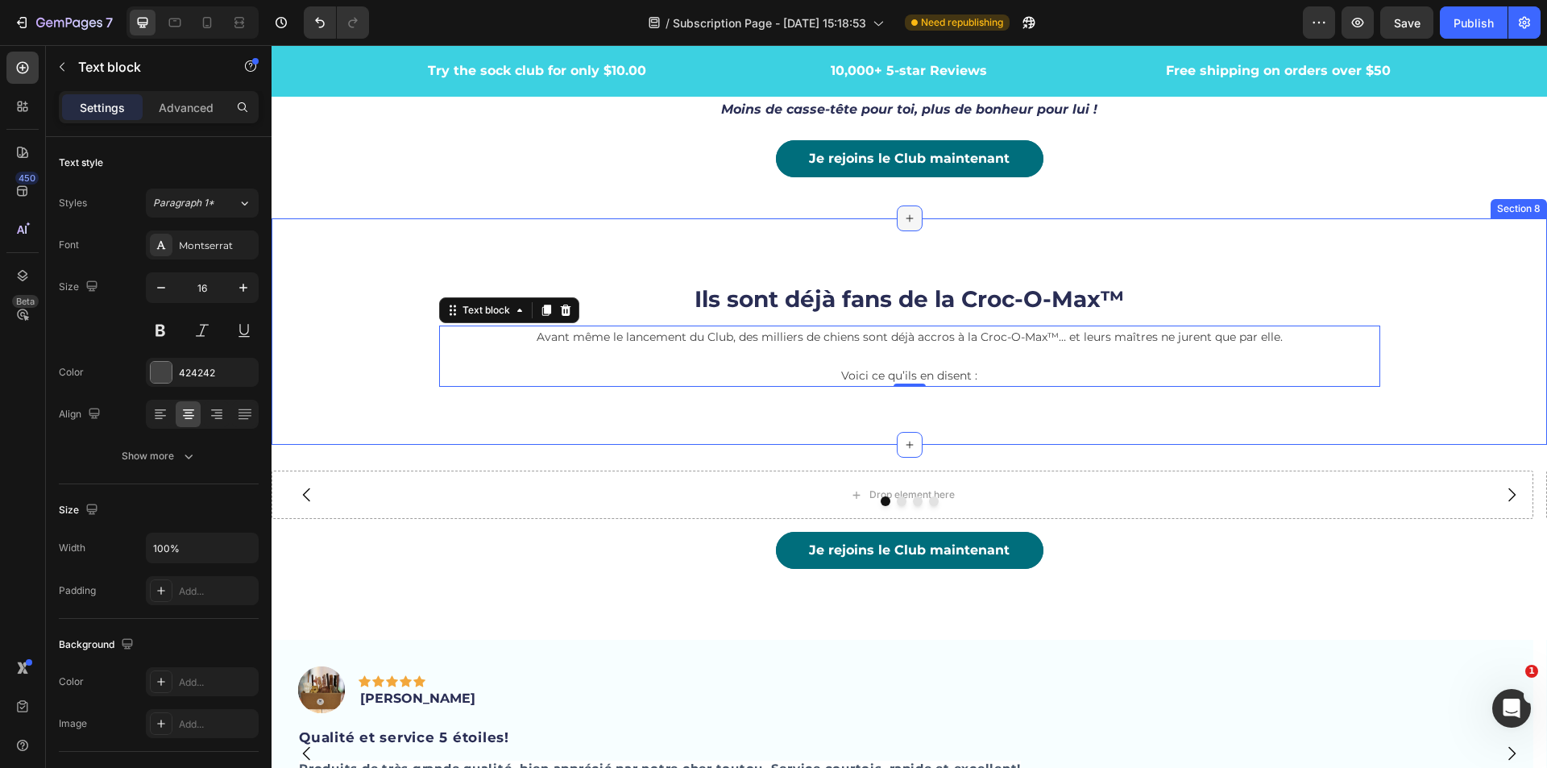
click at [907, 220] on icon at bounding box center [909, 218] width 13 height 13
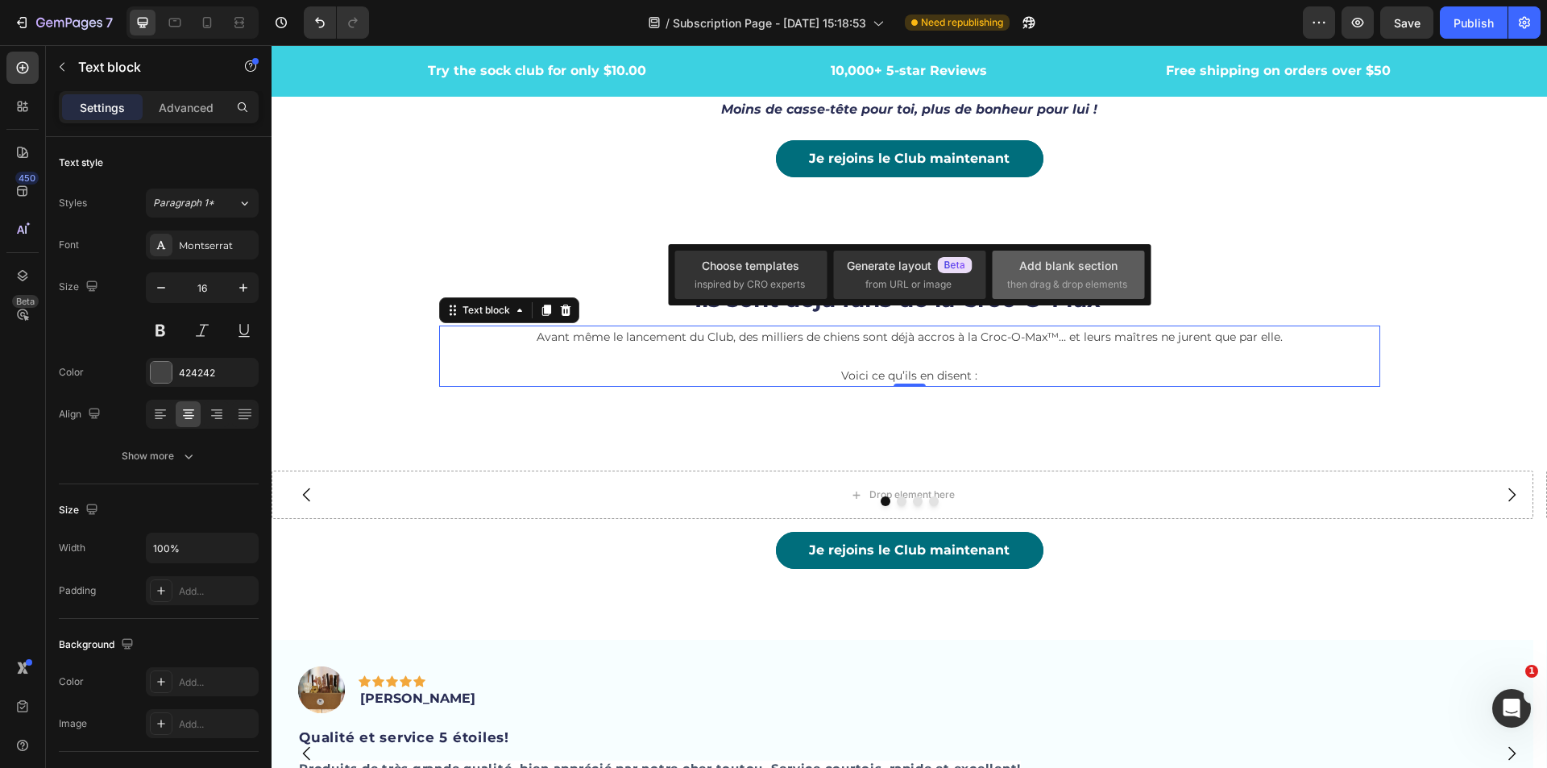
click at [1055, 291] on span "then drag & drop elements" at bounding box center [1067, 284] width 120 height 15
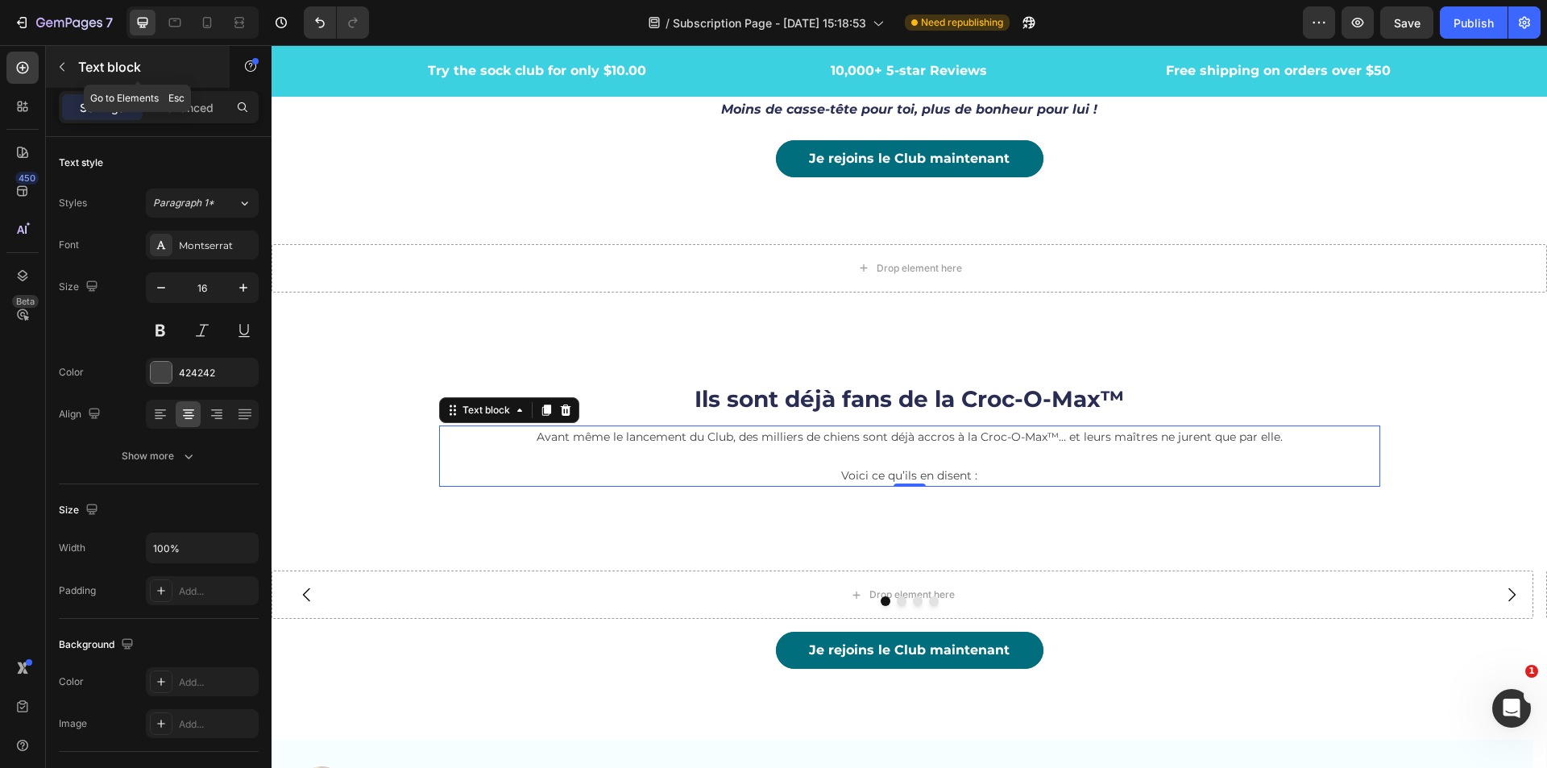
click at [65, 69] on icon "button" at bounding box center [62, 66] width 13 height 13
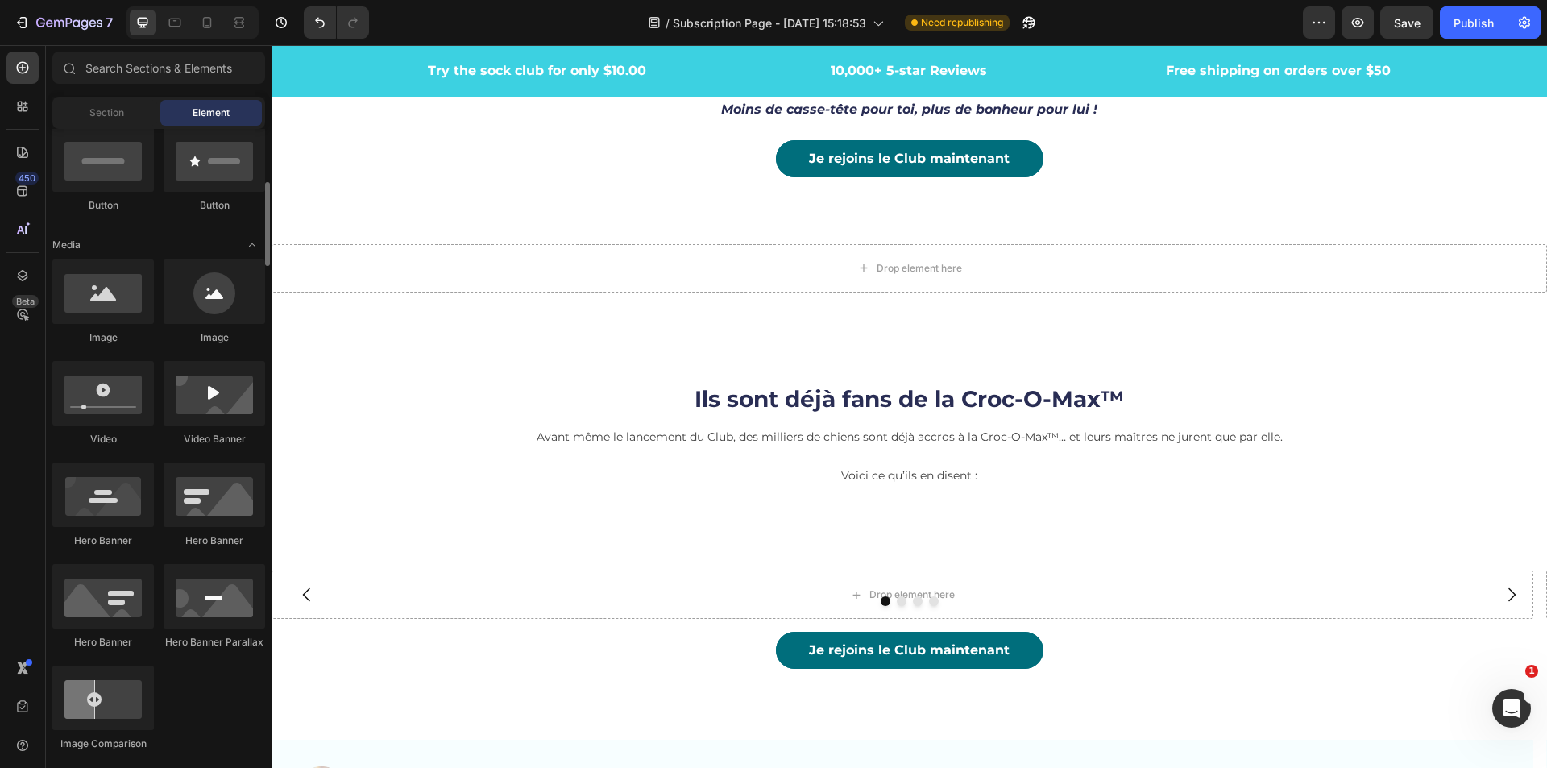
scroll to position [0, 0]
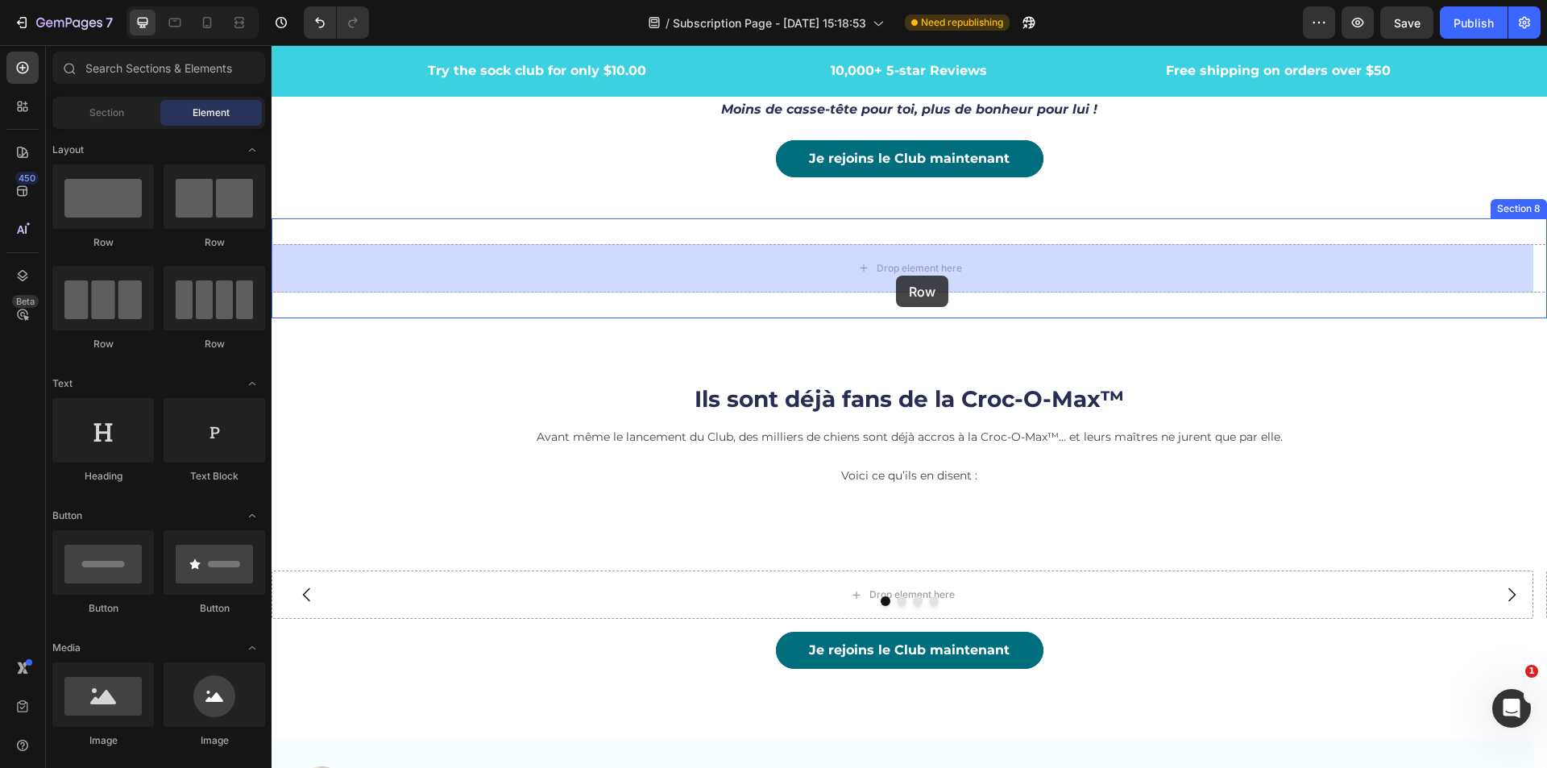
drag, startPoint x: 618, startPoint y: 265, endPoint x: 896, endPoint y: 276, distance: 278.2
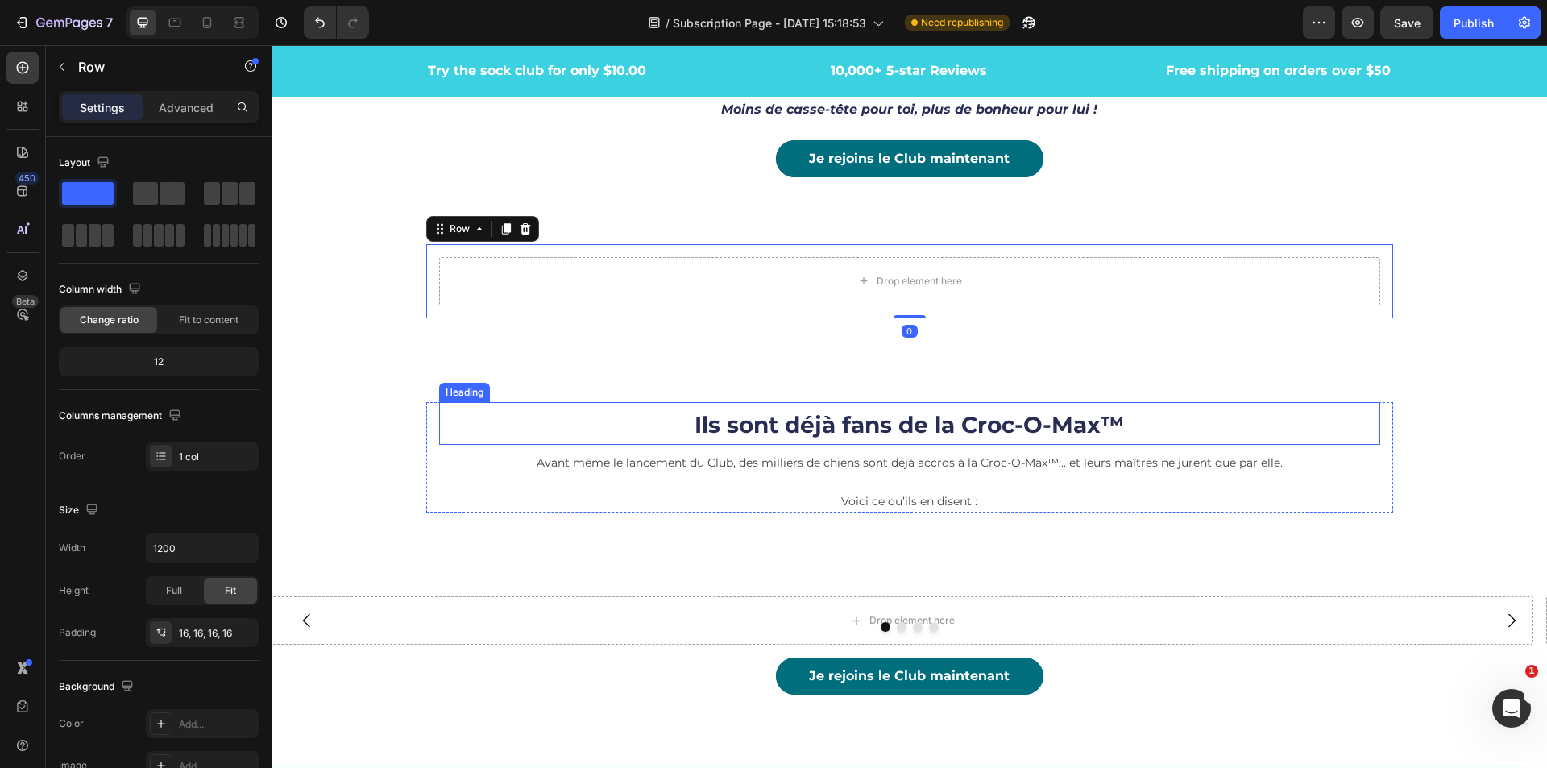
click at [763, 435] on span "Ils sont déjà fans de la Croc-O-Max™" at bounding box center [909, 424] width 429 height 27
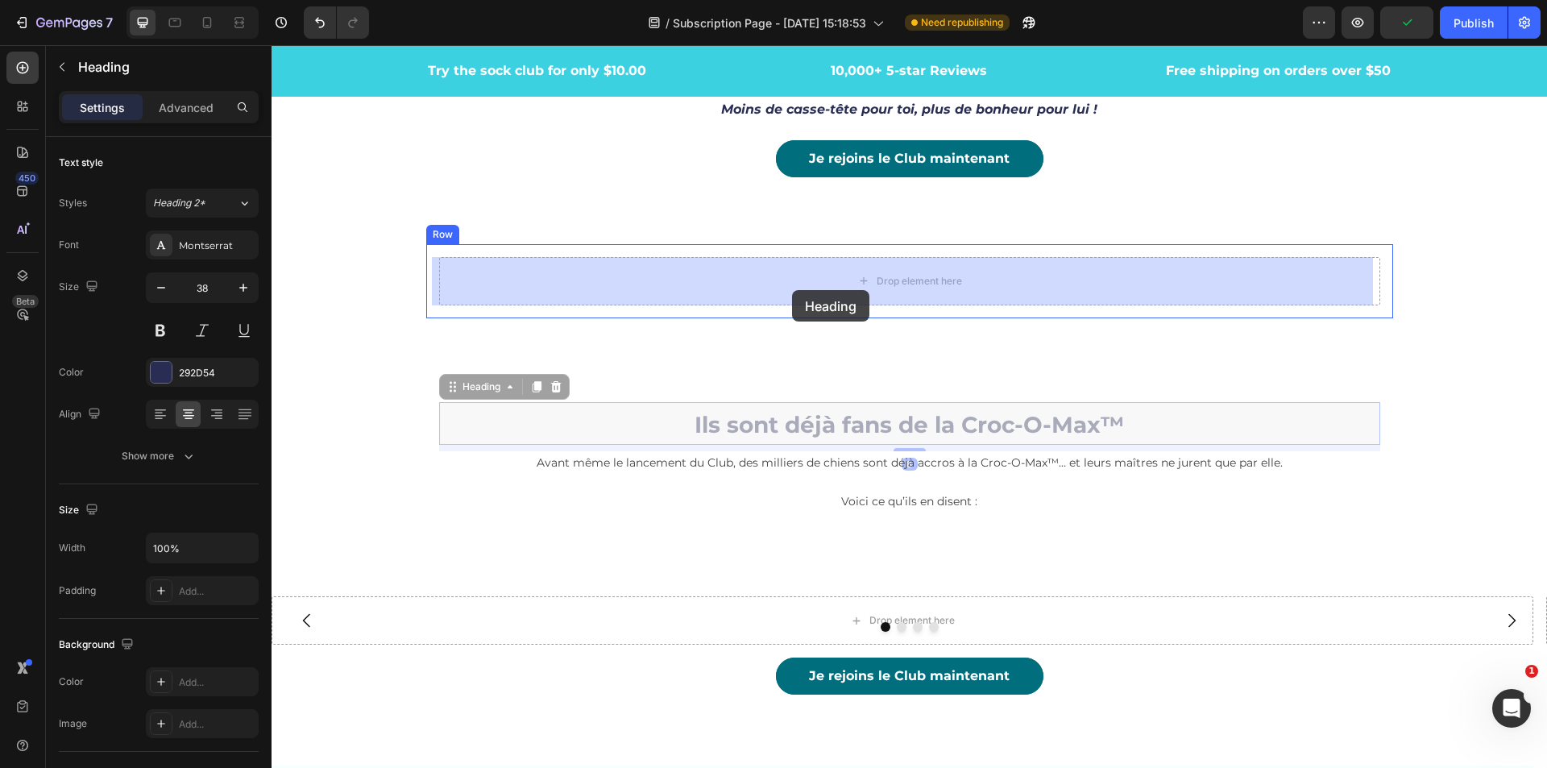
drag, startPoint x: 443, startPoint y: 392, endPoint x: 792, endPoint y: 290, distance: 363.4
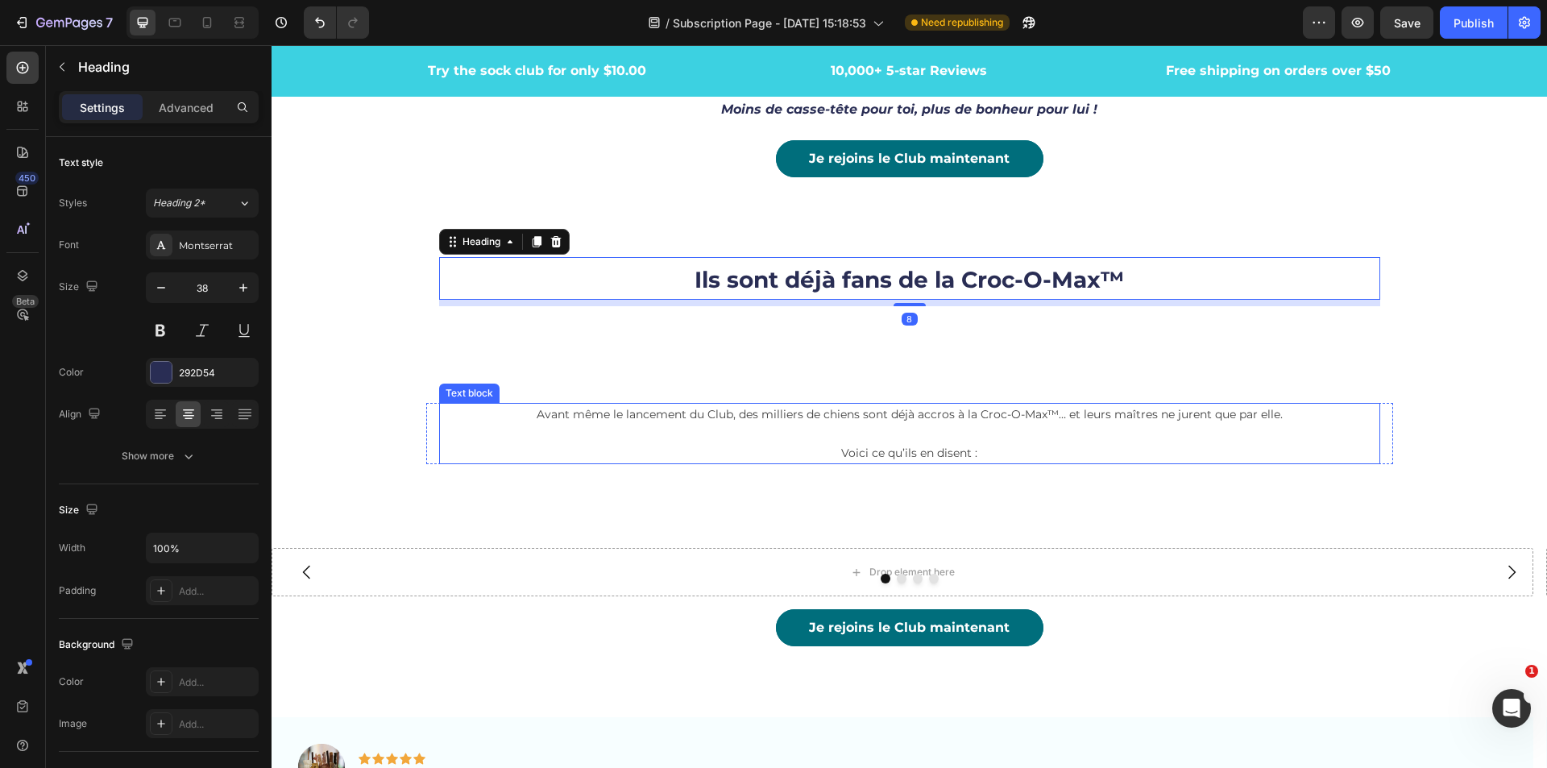
click at [742, 421] on span "Avant même le lancement du Club, des milliers de chiens sont déjà accros à la C…" at bounding box center [910, 414] width 746 height 15
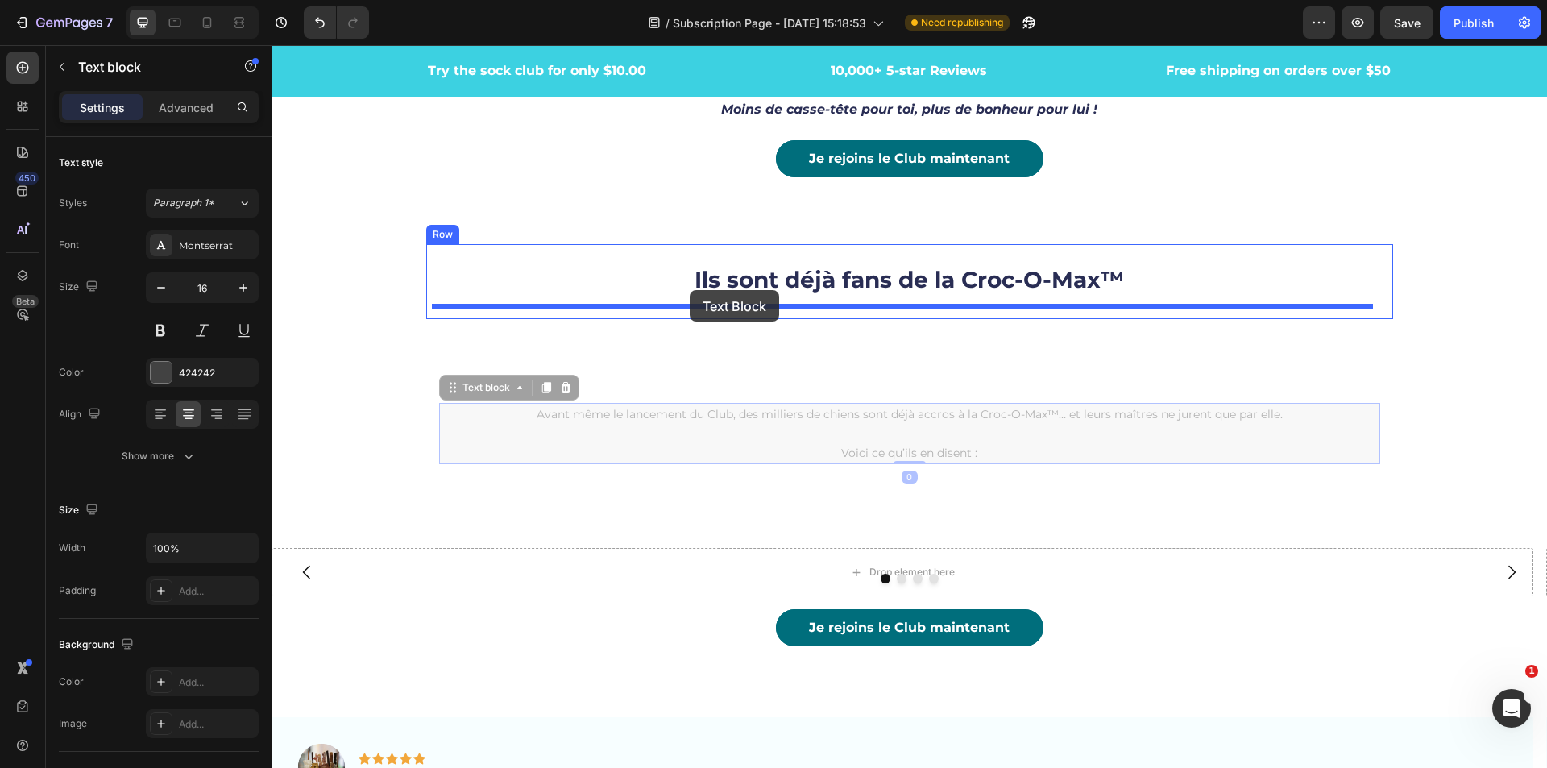
drag, startPoint x: 451, startPoint y: 392, endPoint x: 690, endPoint y: 290, distance: 259.2
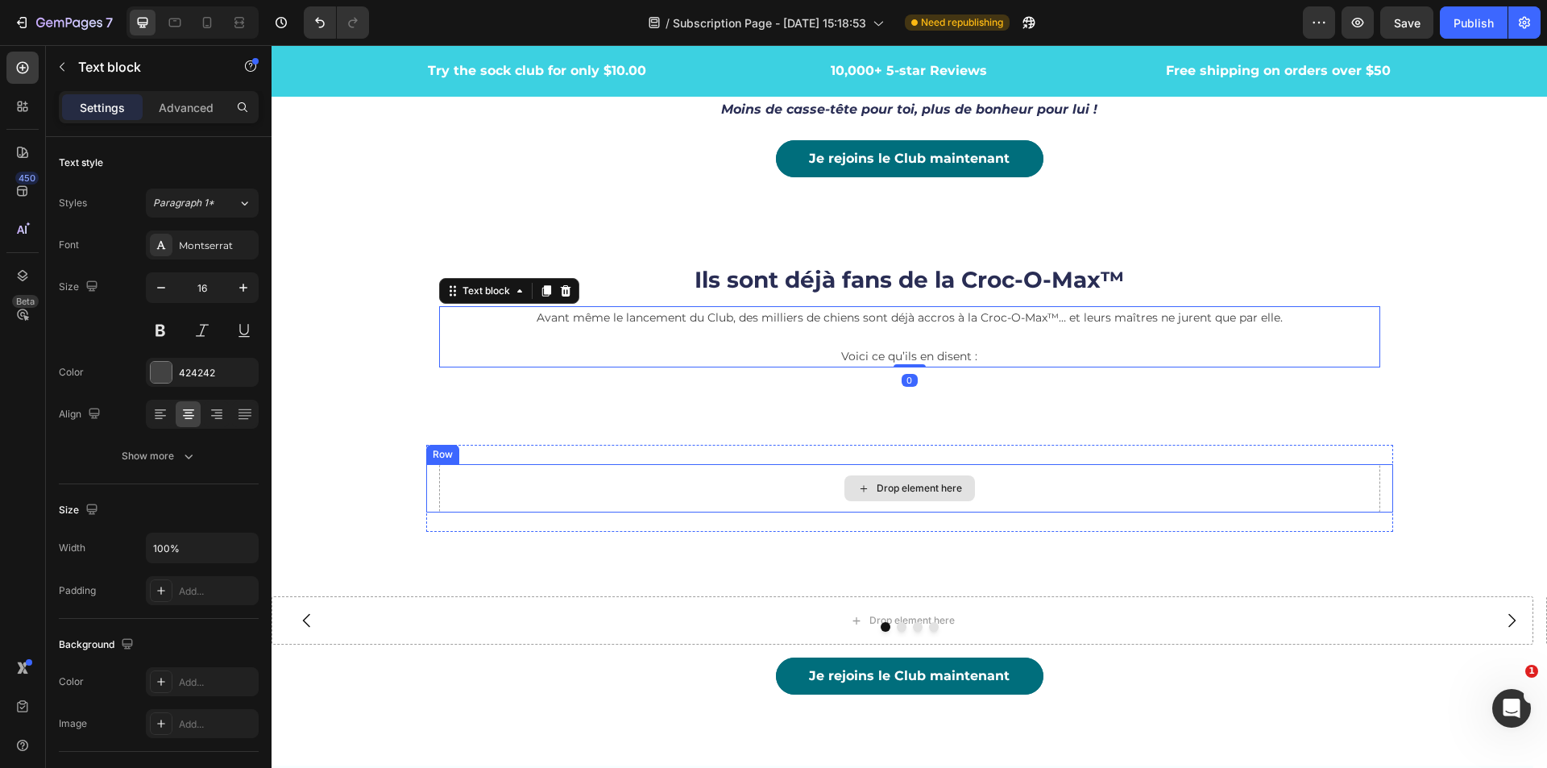
scroll to position [4486, 0]
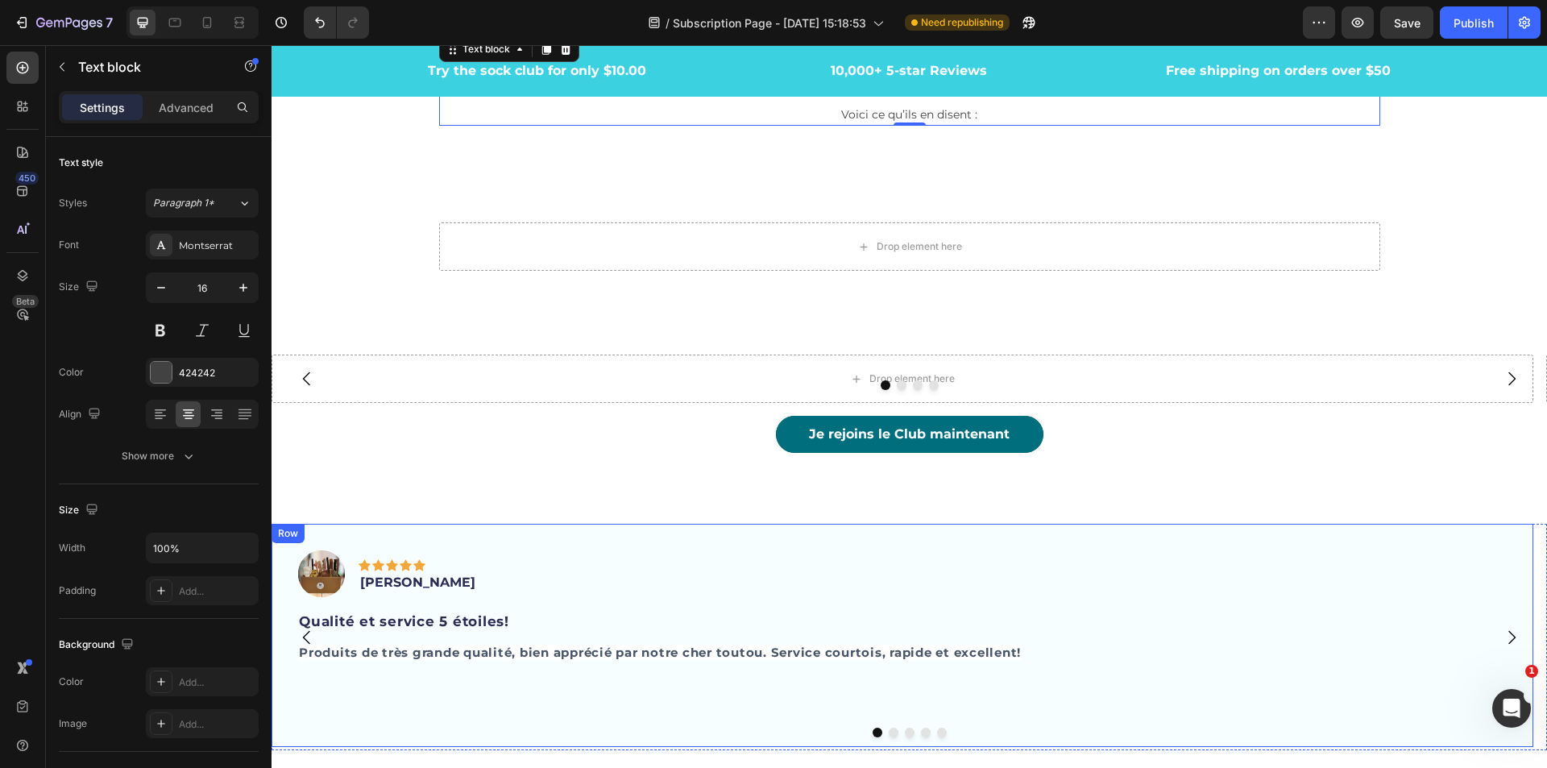
click at [495, 537] on div "Image Icon Icon Icon Icon Icon Row [PERSON_NAME] Text block Row Qualité et serv…" at bounding box center [903, 635] width 1262 height 223
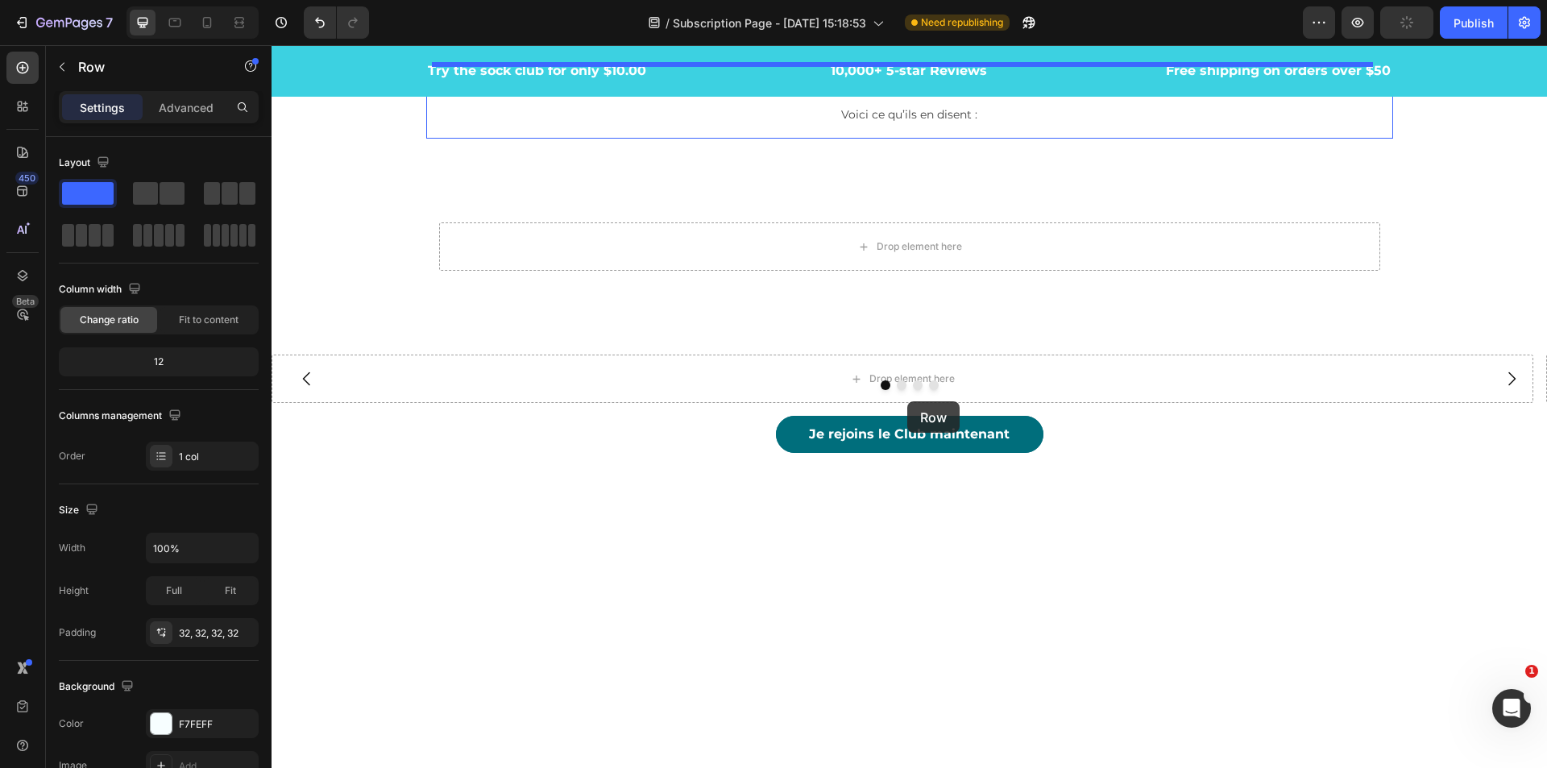
scroll to position [4164, 0]
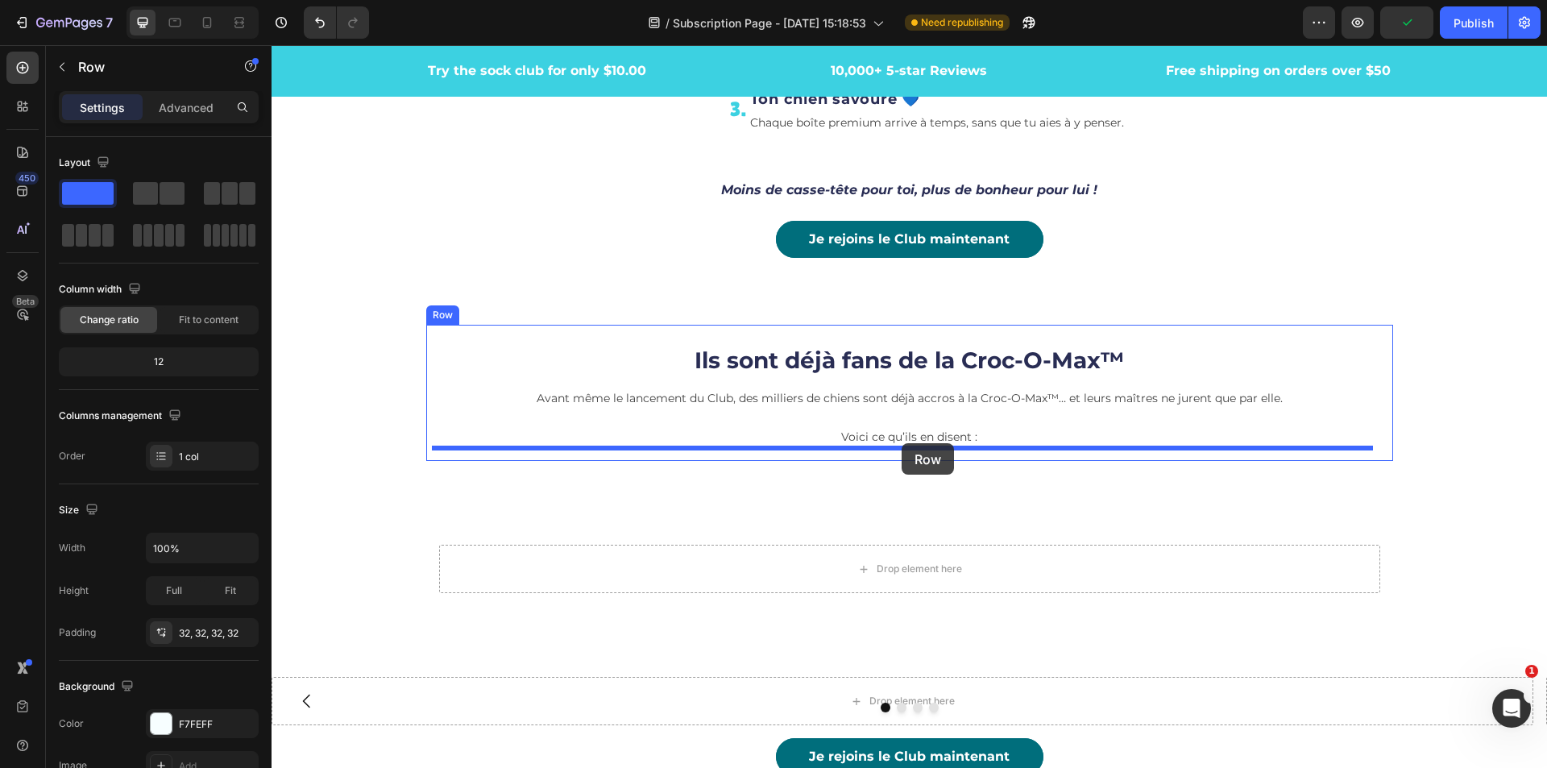
drag, startPoint x: 286, startPoint y: 545, endPoint x: 902, endPoint y: 443, distance: 624.0
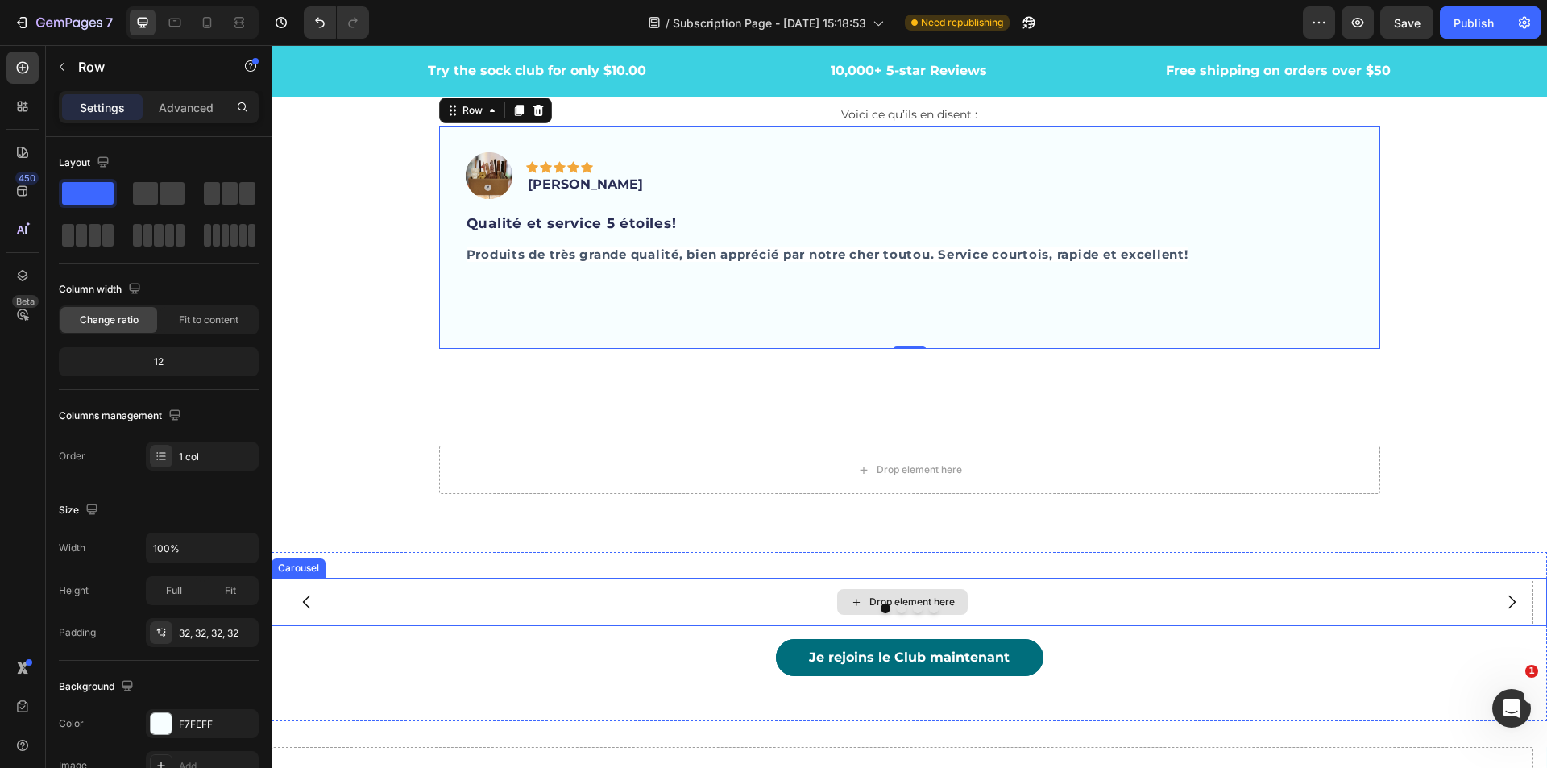
scroll to position [4648, 0]
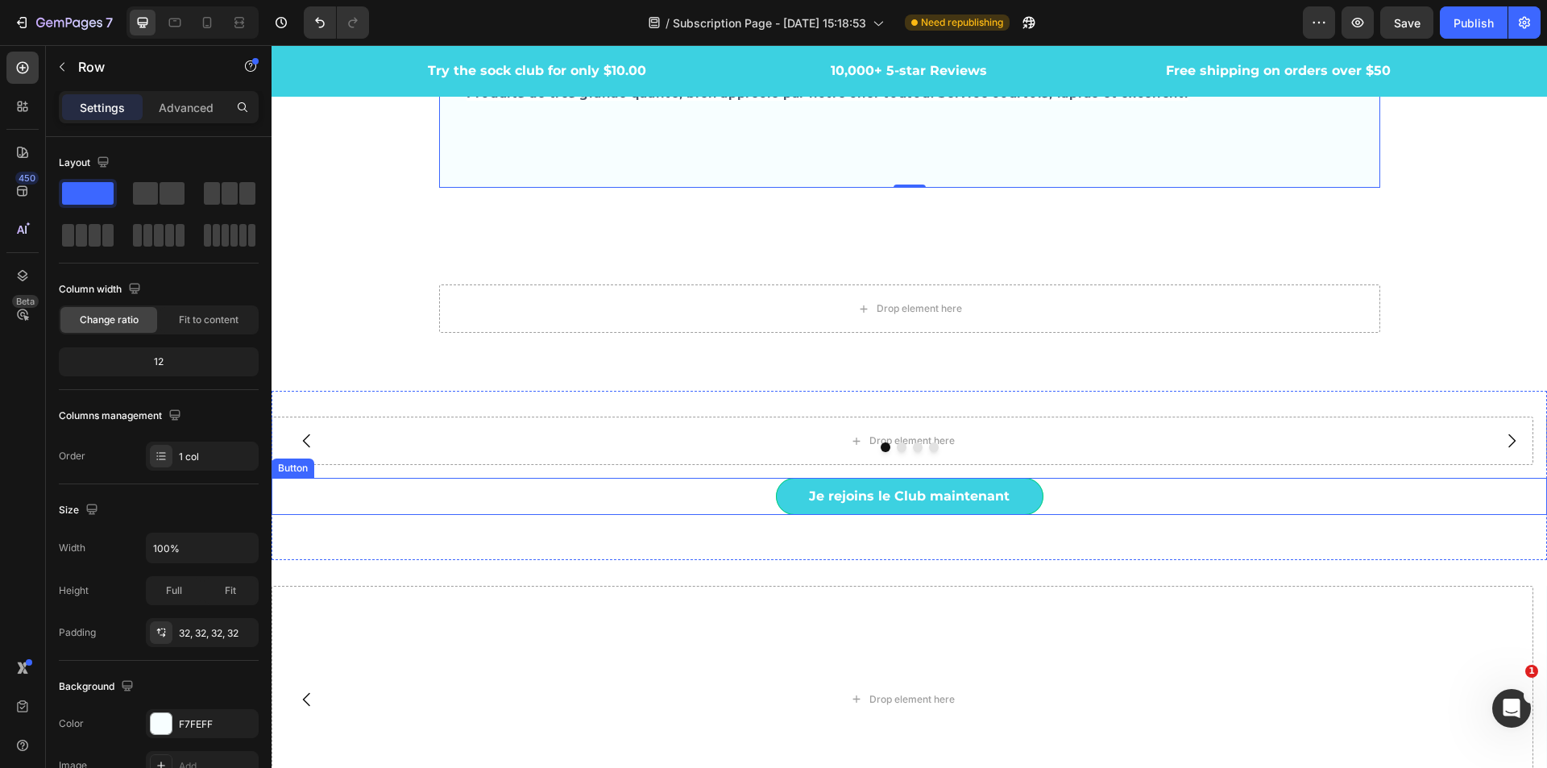
click at [795, 507] on link "Je rejoins le Club maintenant" at bounding box center [910, 496] width 268 height 37
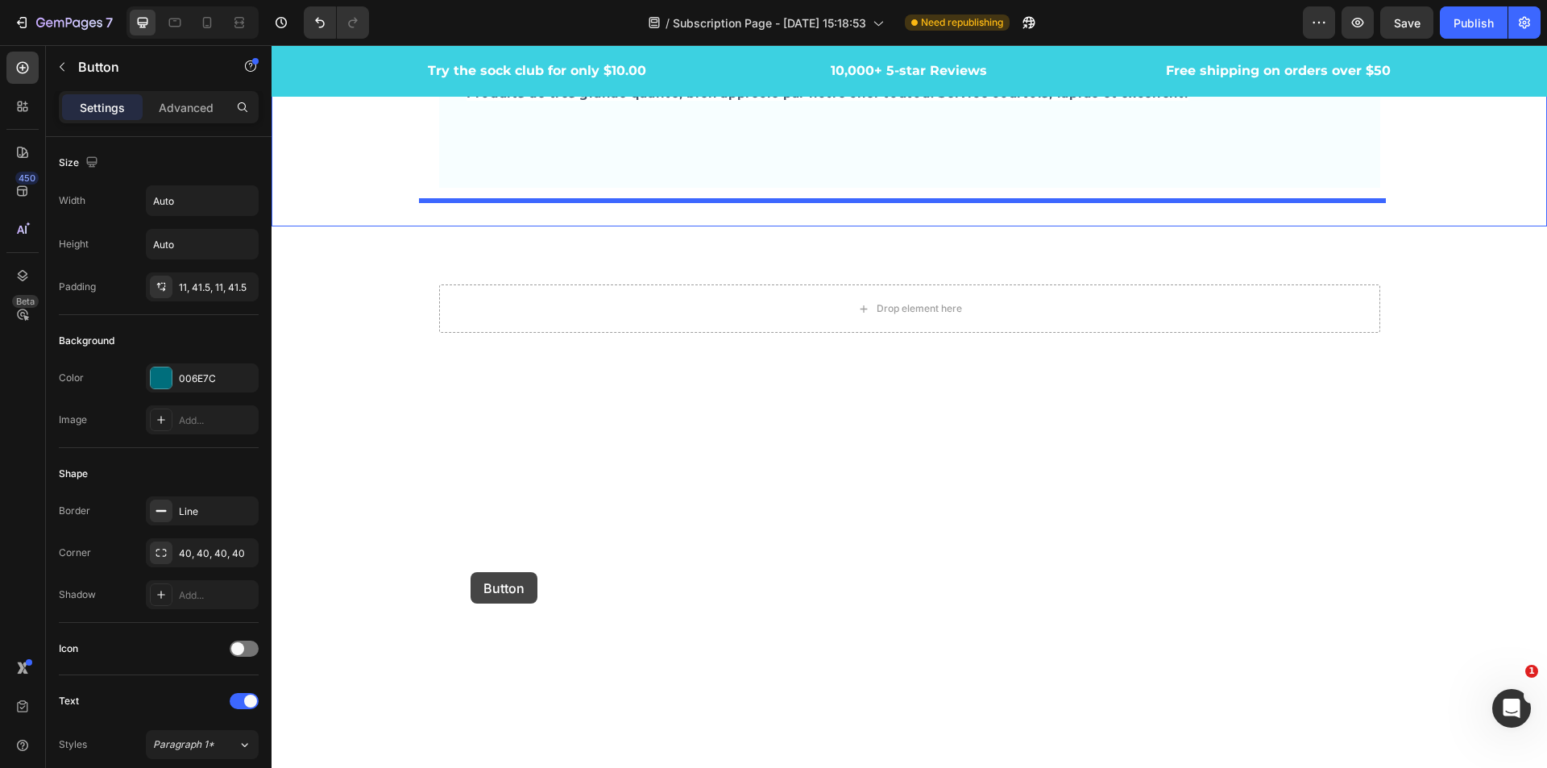
scroll to position [4245, 0]
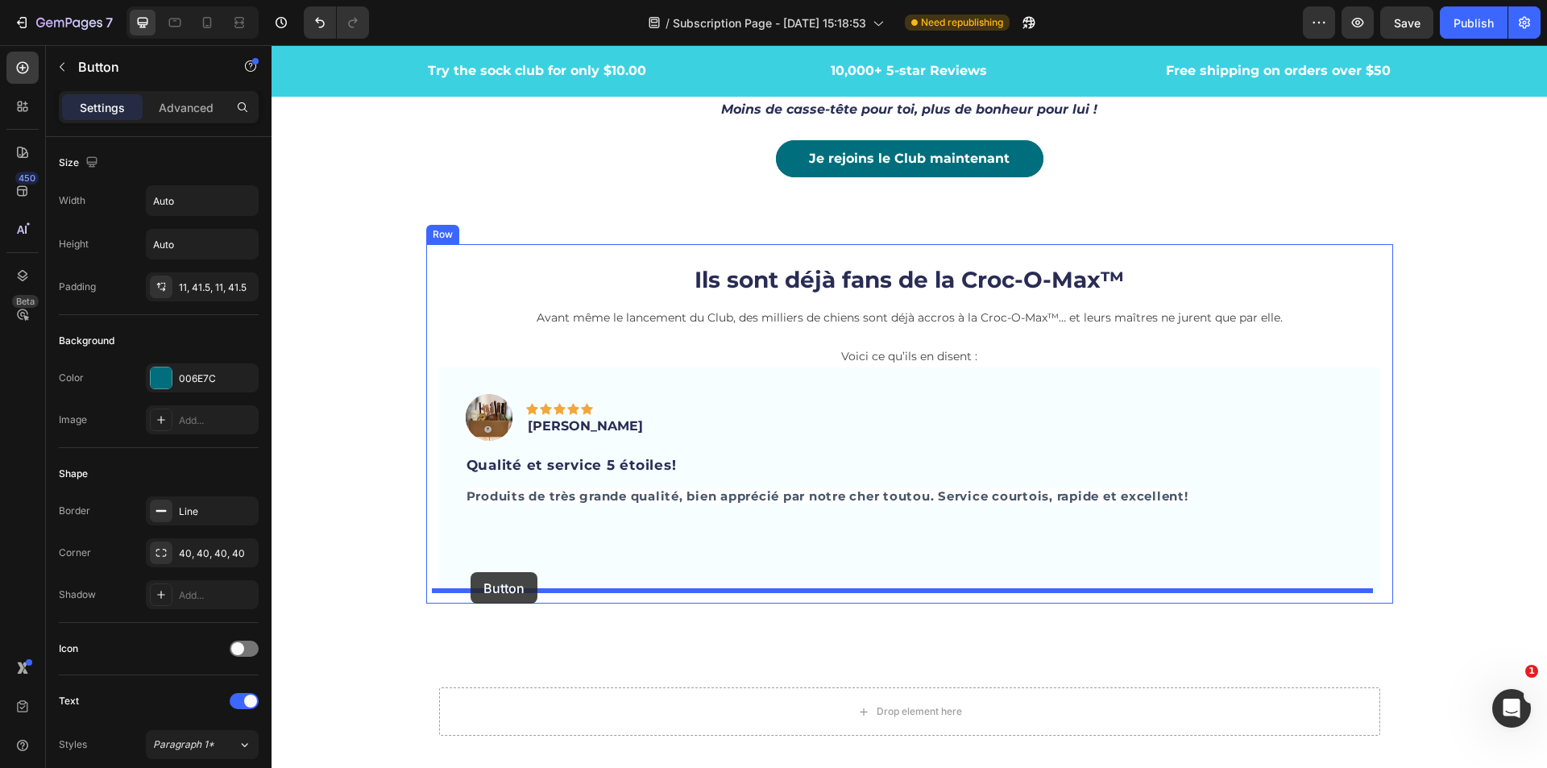
drag, startPoint x: 283, startPoint y: 464, endPoint x: 471, endPoint y: 572, distance: 216.6
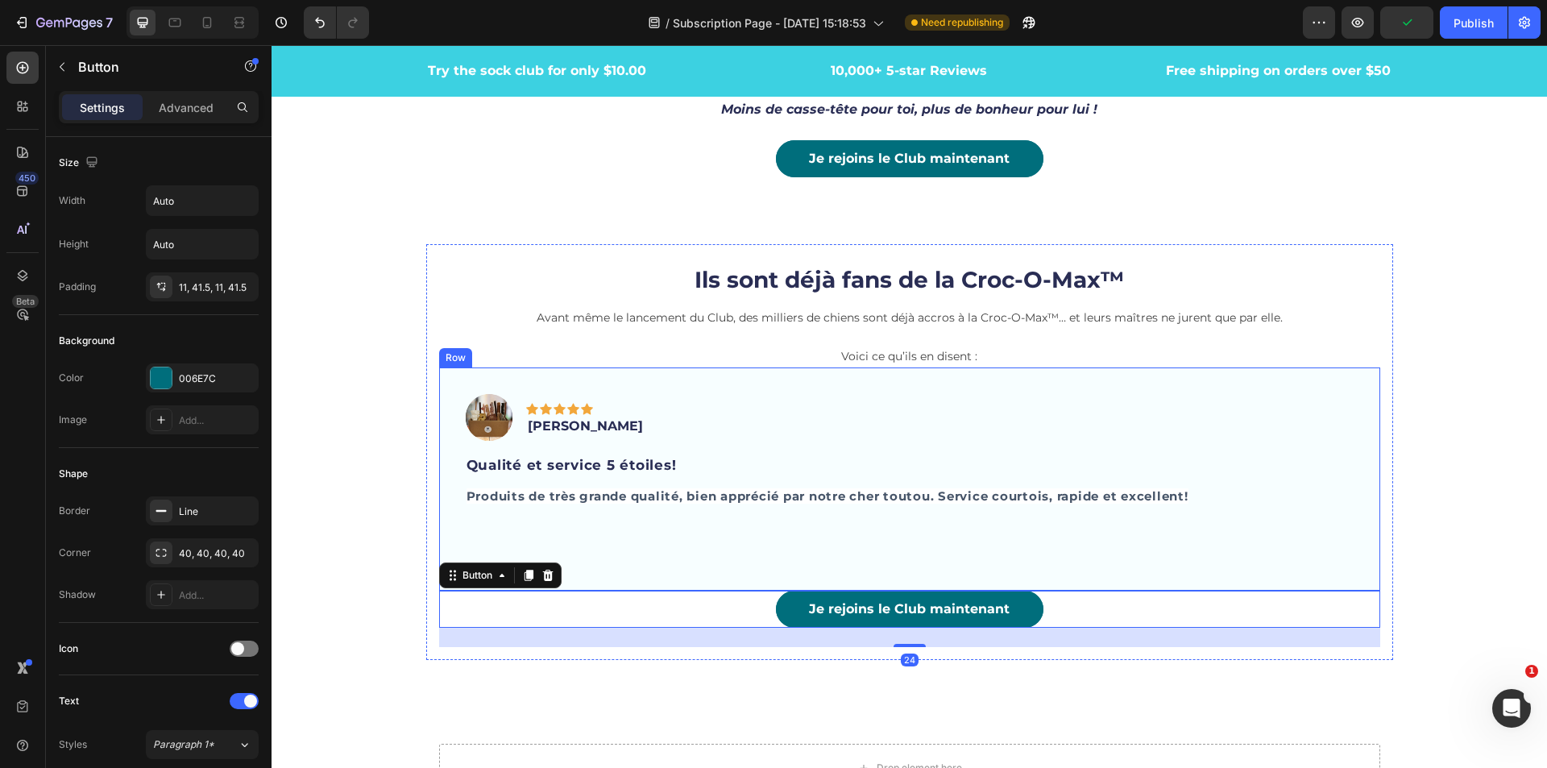
click at [1086, 566] on div "Image Icon Icon Icon Icon Icon Row [PERSON_NAME] Text block Row Qualité et serv…" at bounding box center [909, 478] width 941 height 223
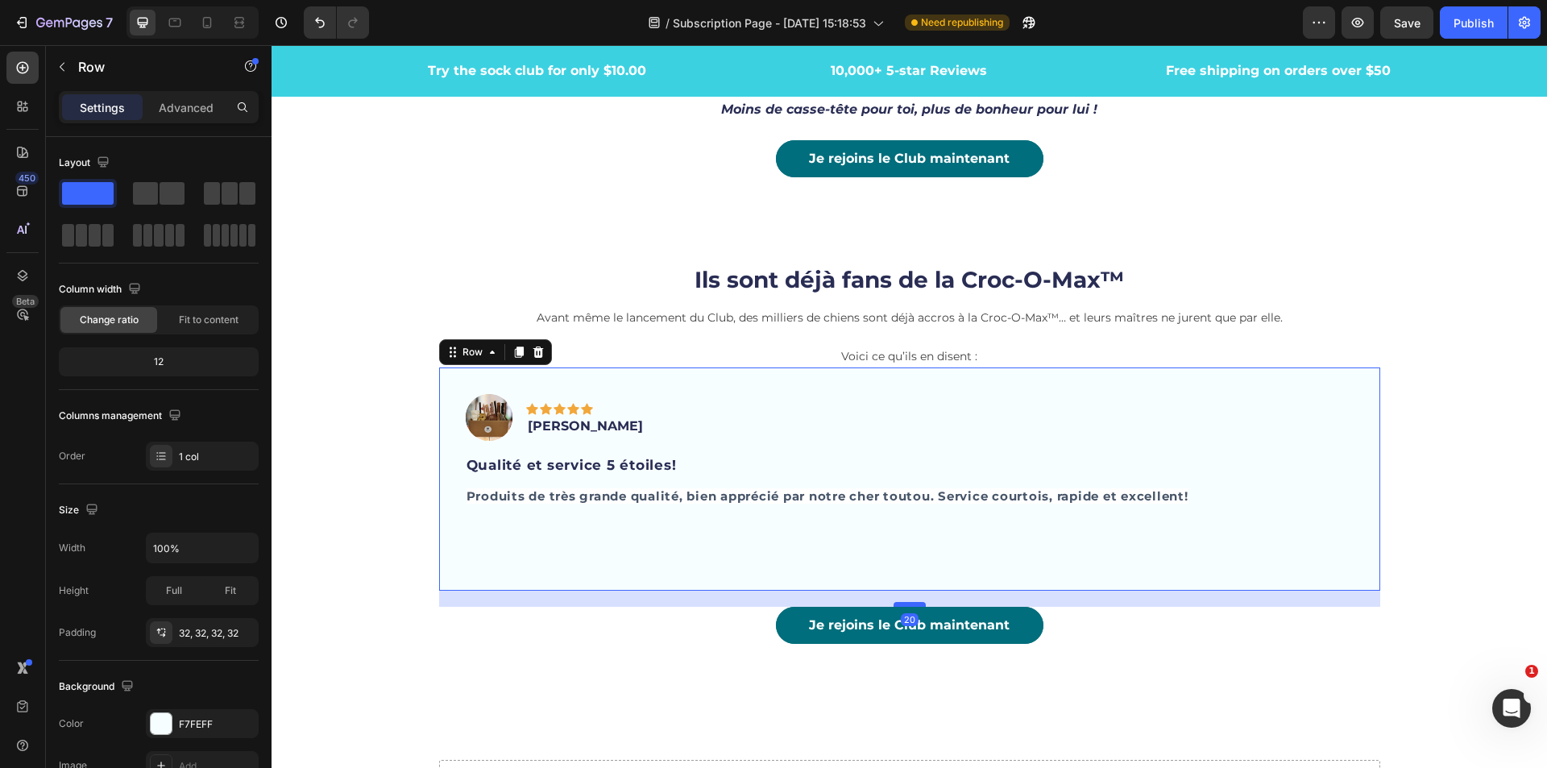
drag, startPoint x: 898, startPoint y: 587, endPoint x: 898, endPoint y: 604, distance: 16.1
click at [898, 604] on div at bounding box center [910, 604] width 32 height 5
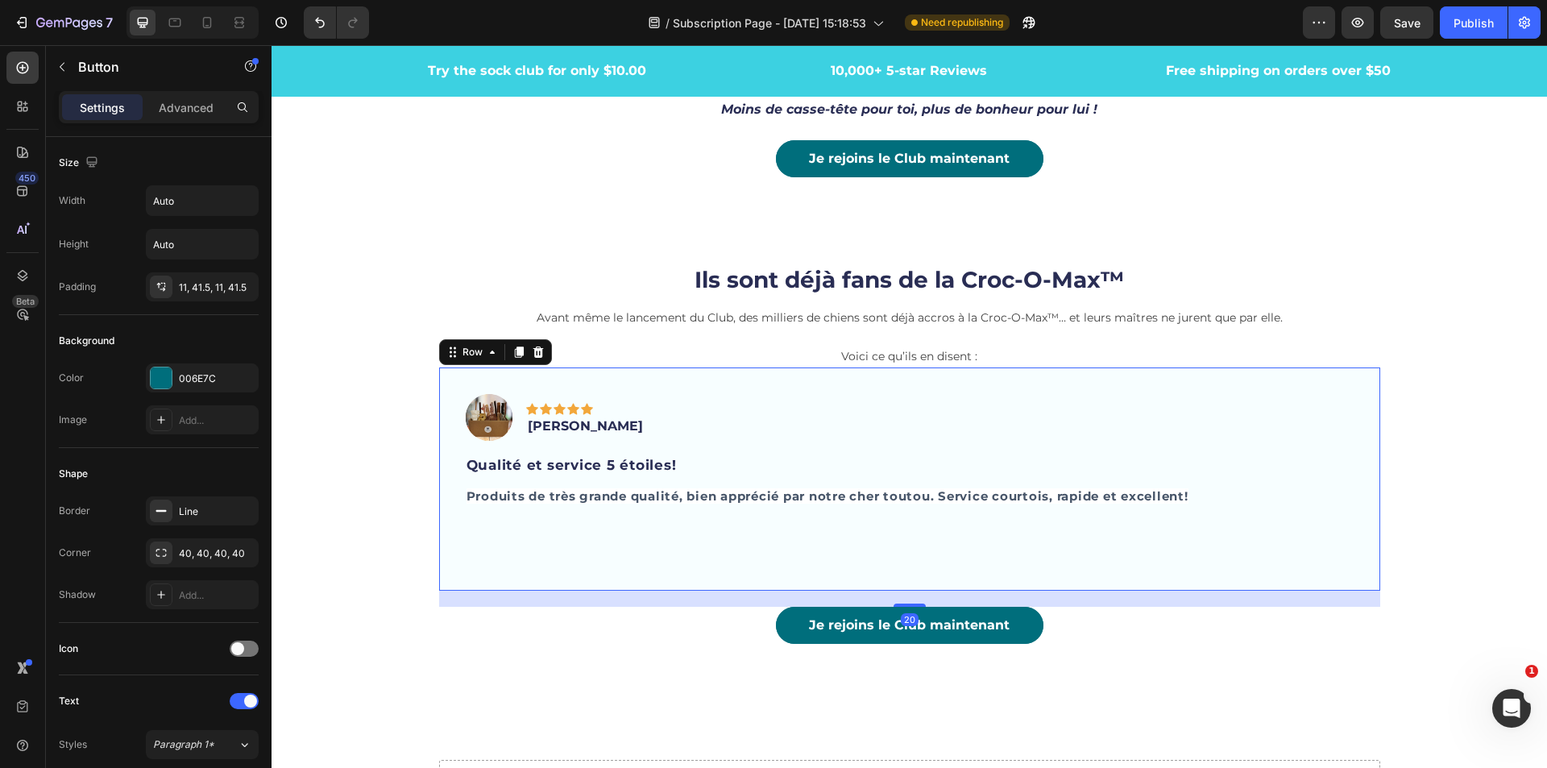
click at [1210, 635] on div "Je rejoins le Club maintenant Button" at bounding box center [909, 625] width 941 height 37
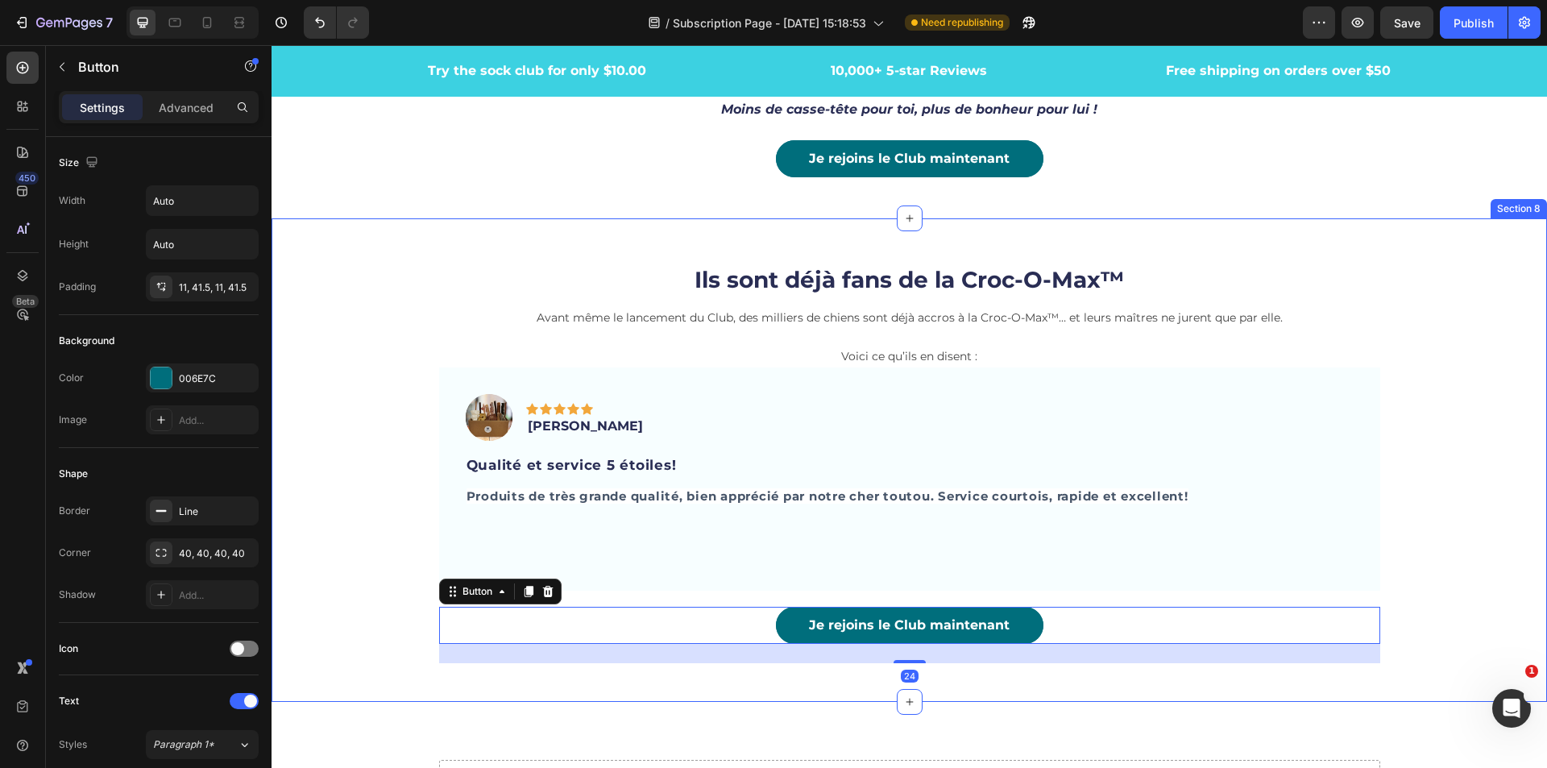
click at [1485, 521] on div "Ils sont déjà fans de la Croc-O-Max™ Heading Avant même le lancement du Club, d…" at bounding box center [910, 460] width 1276 height 433
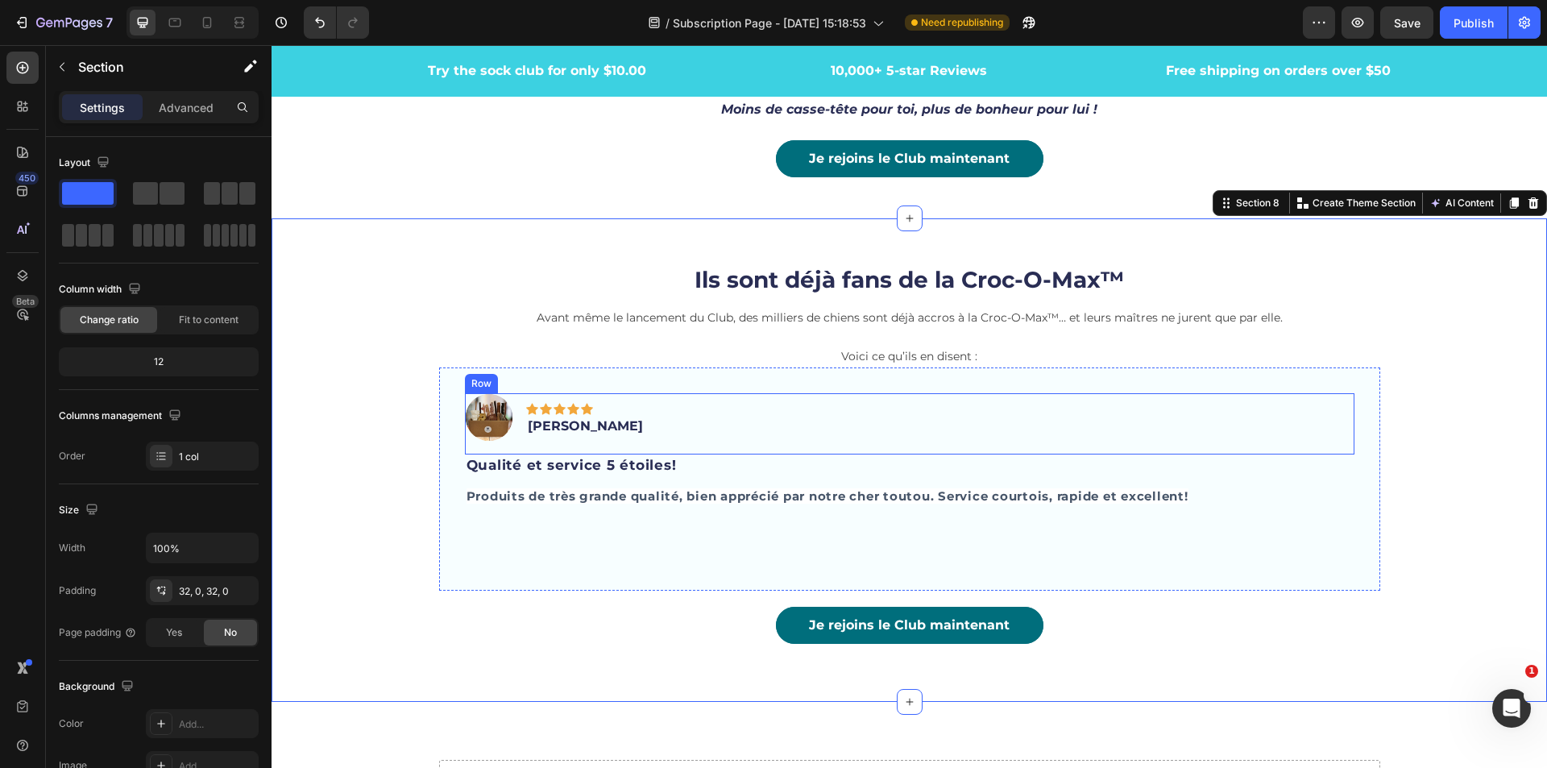
click at [1295, 393] on div "Image Icon Icon Icon Icon Icon Row [PERSON_NAME] Text block Row" at bounding box center [910, 423] width 890 height 61
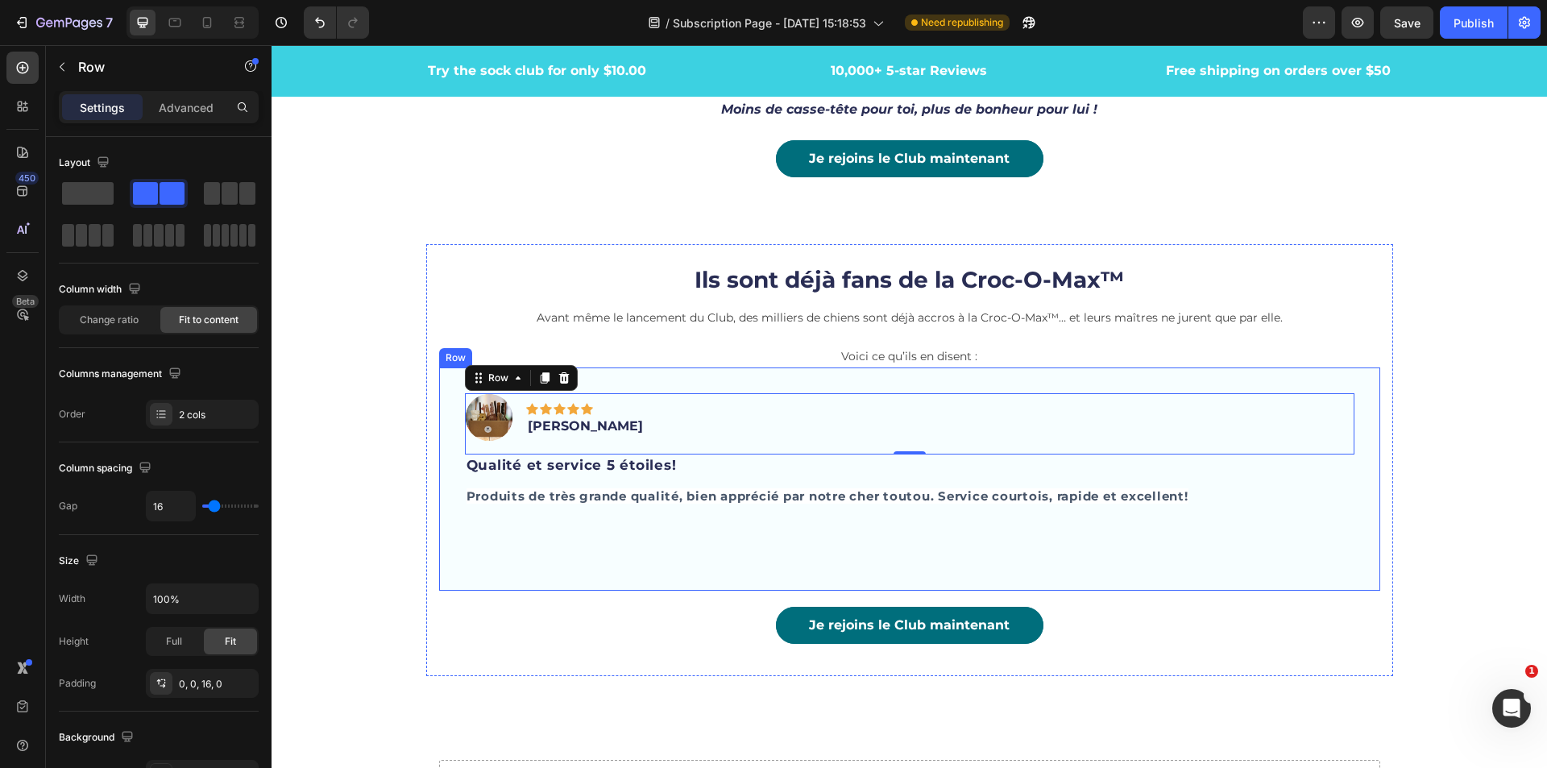
click at [1245, 368] on div "Image Icon Icon Icon Icon Icon Row Sophie M. Text block Row 0 Qualité et servic…" at bounding box center [909, 478] width 941 height 223
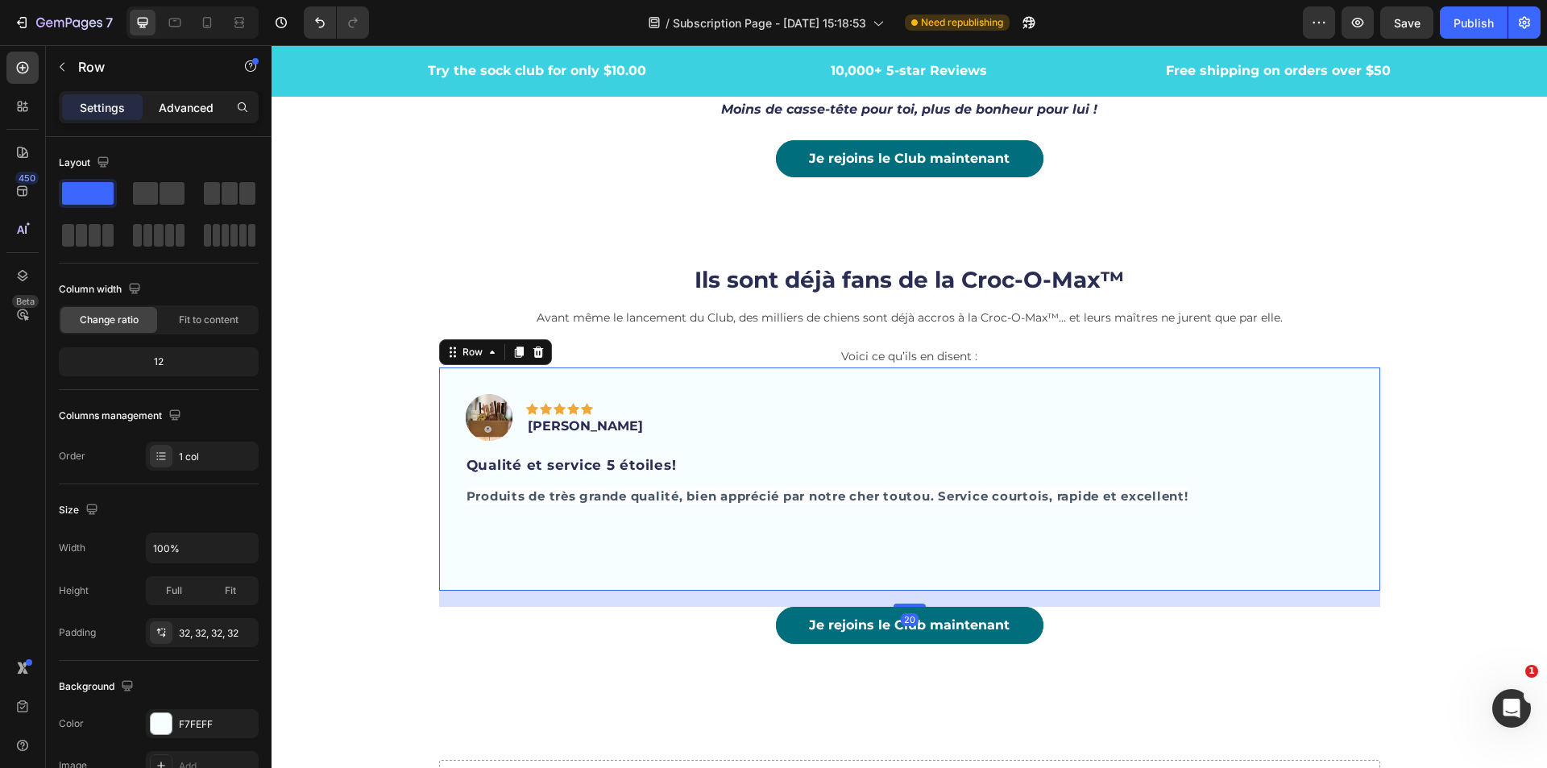
click at [179, 113] on p "Advanced" at bounding box center [186, 107] width 55 height 17
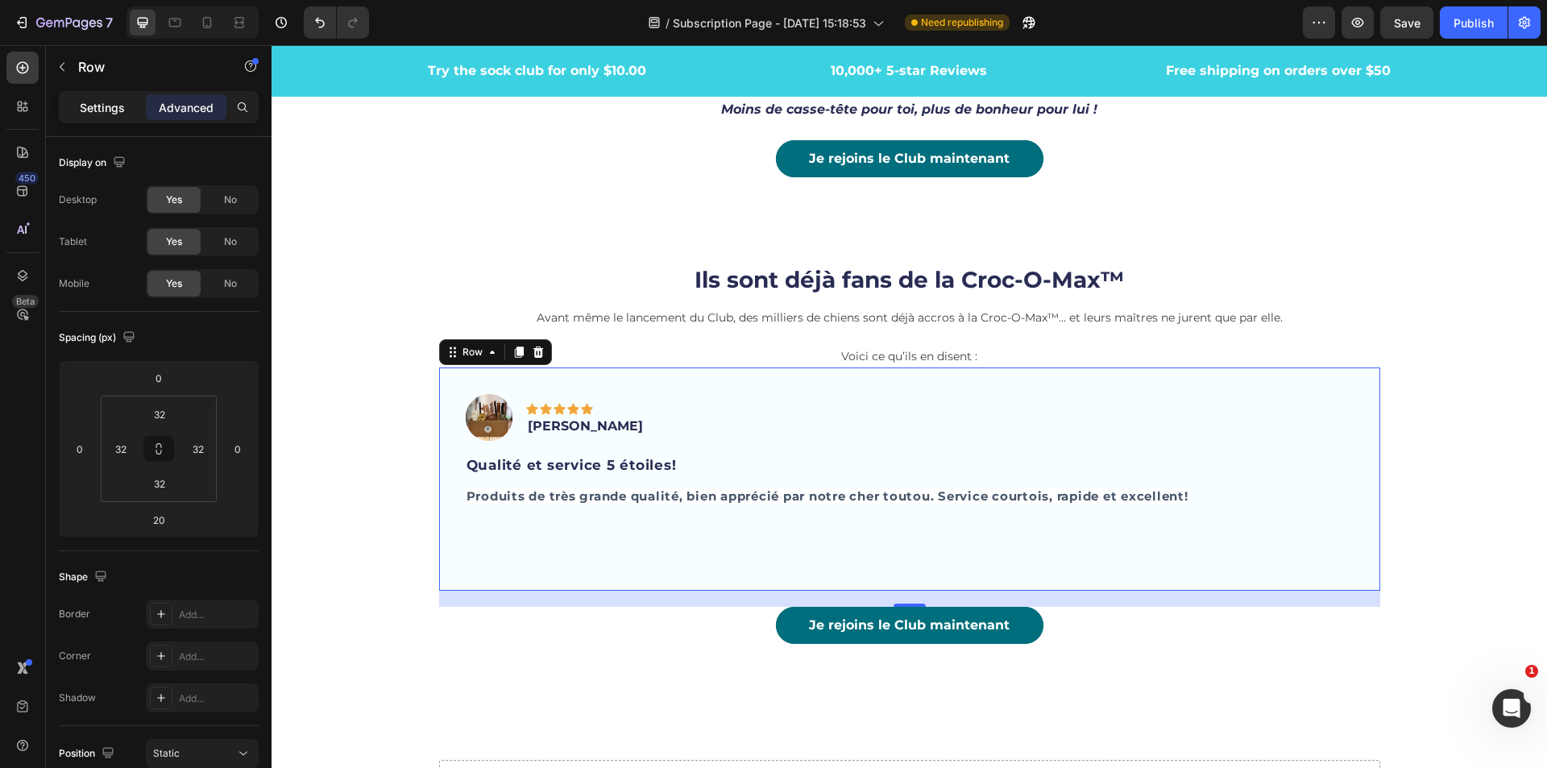
click at [110, 105] on p "Settings" at bounding box center [102, 107] width 45 height 17
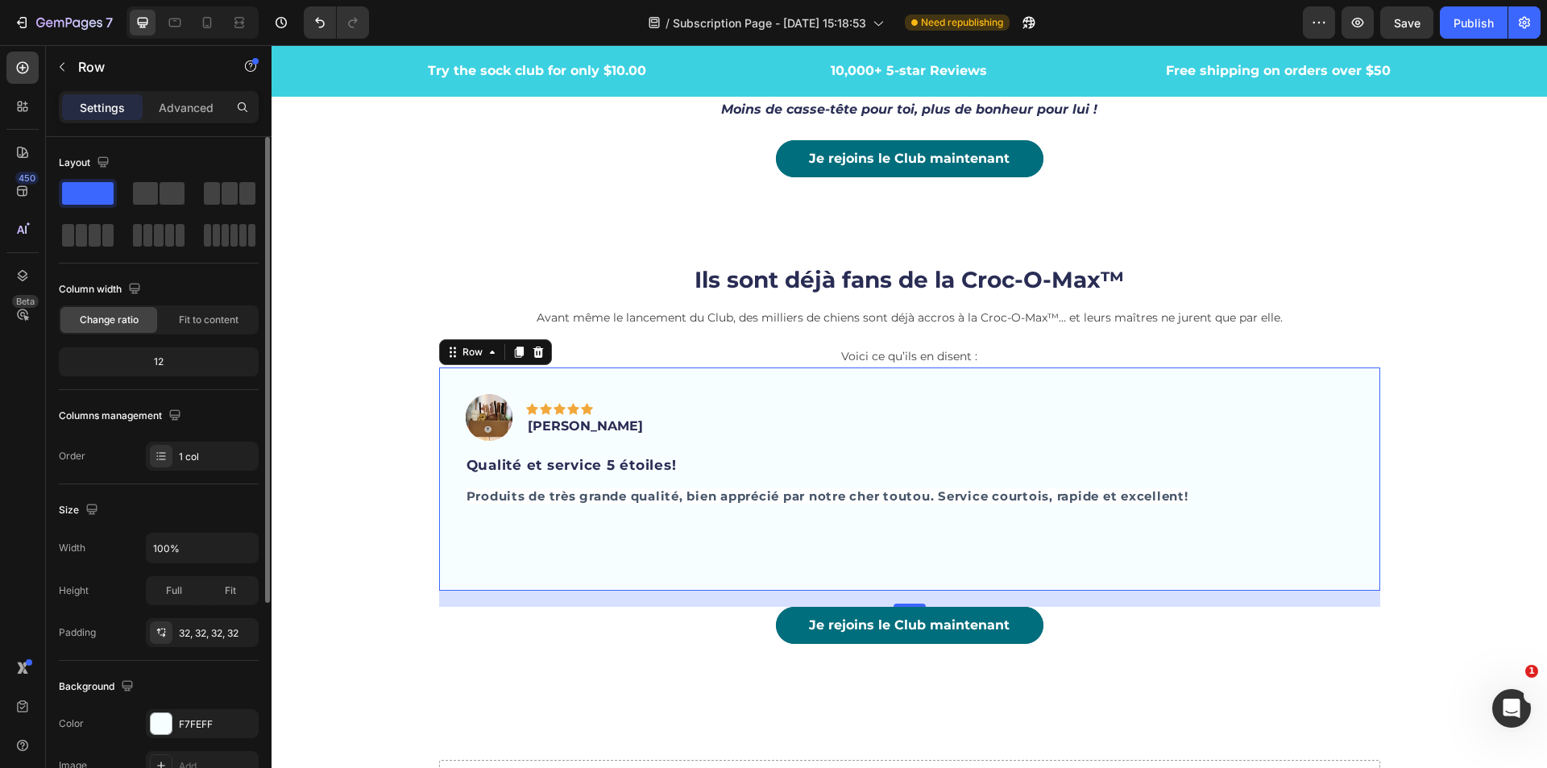
scroll to position [161, 0]
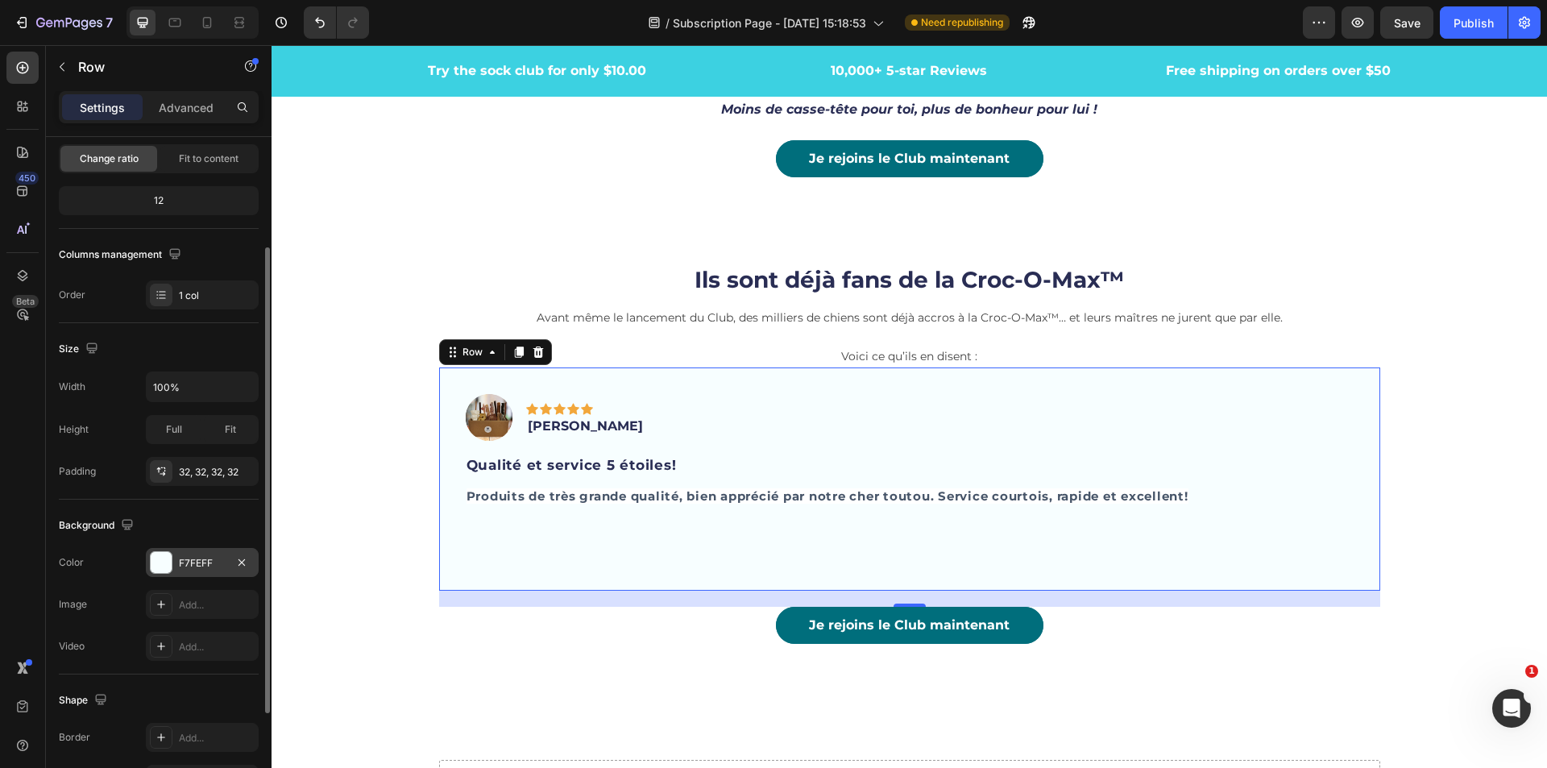
click at [176, 569] on div "F7FEFF" at bounding box center [202, 562] width 113 height 29
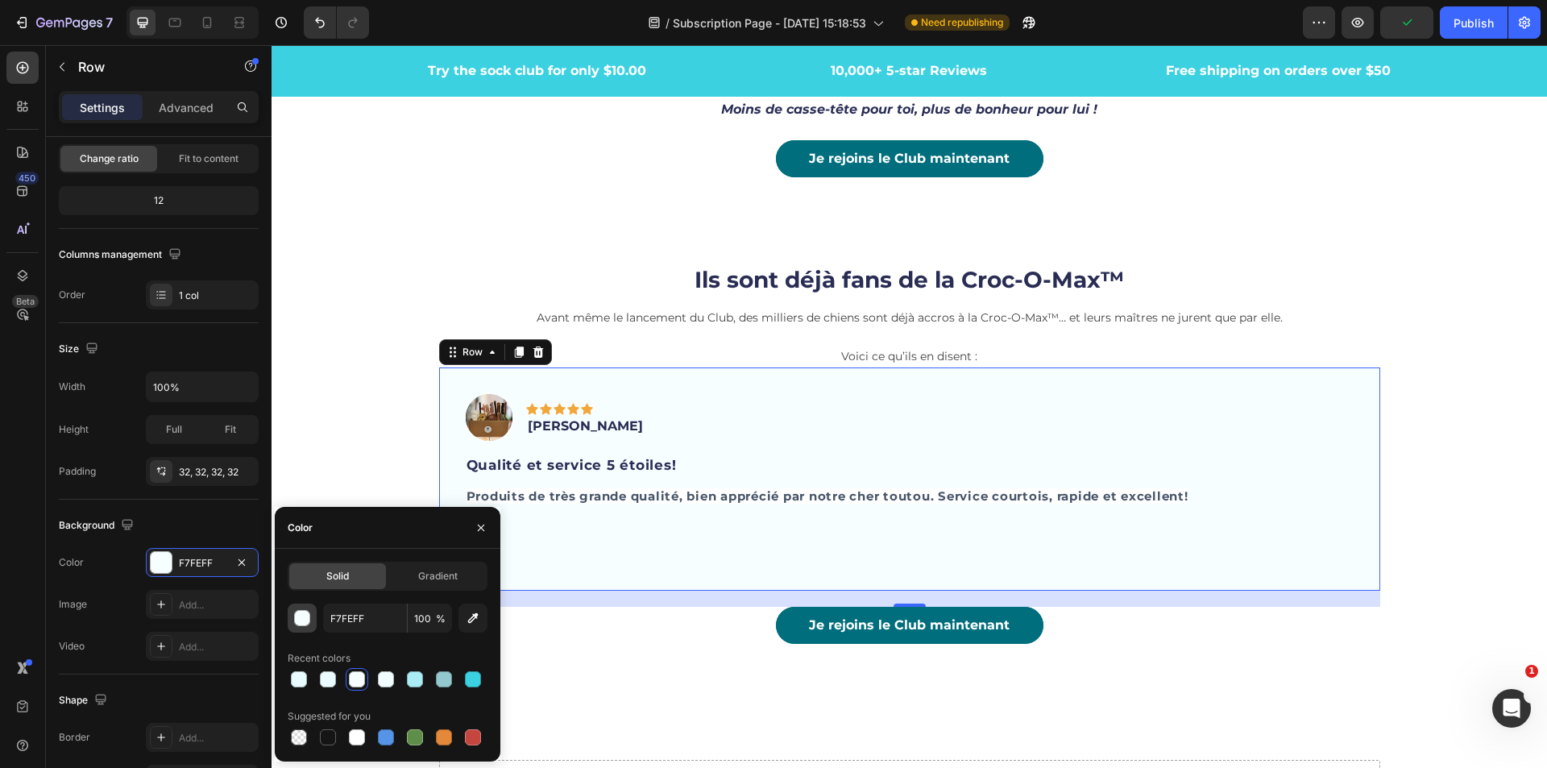
click at [299, 610] on div "button" at bounding box center [302, 618] width 16 height 16
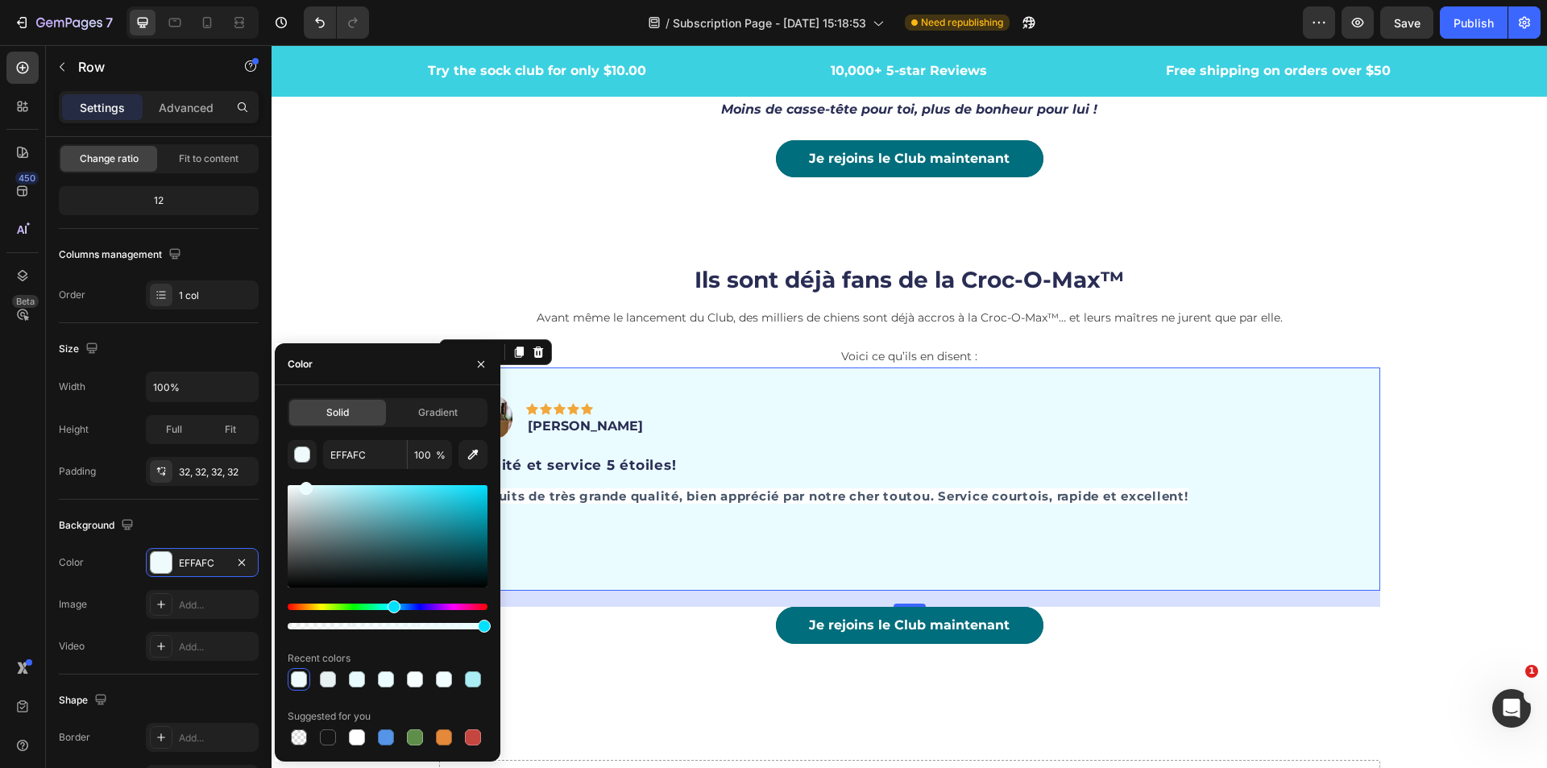
type input "EAFCFF"
drag, startPoint x: 297, startPoint y: 490, endPoint x: 305, endPoint y: 484, distance: 9.8
click at [305, 484] on div at bounding box center [306, 488] width 13 height 13
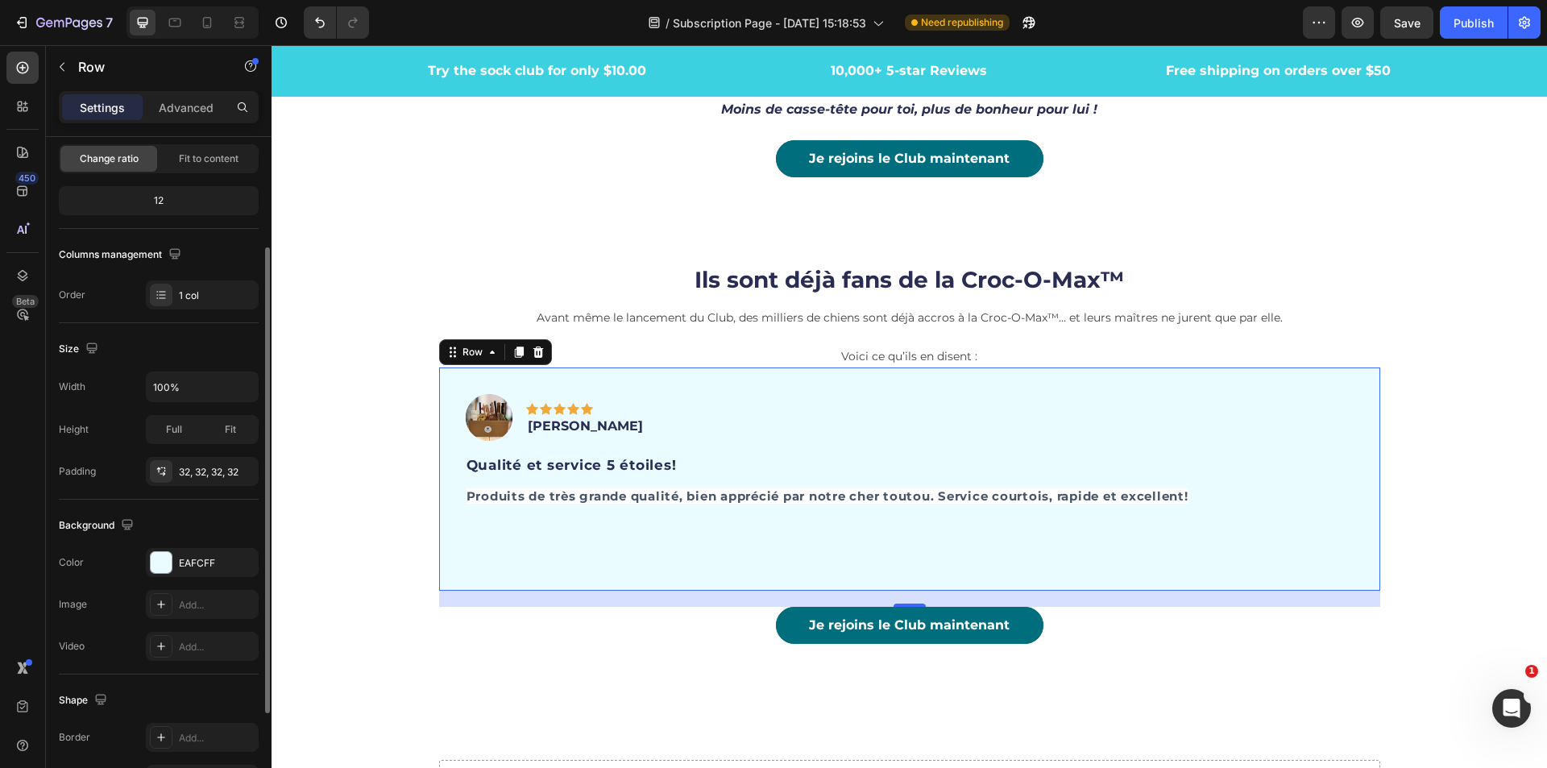
click at [248, 338] on div "Size" at bounding box center [159, 349] width 200 height 26
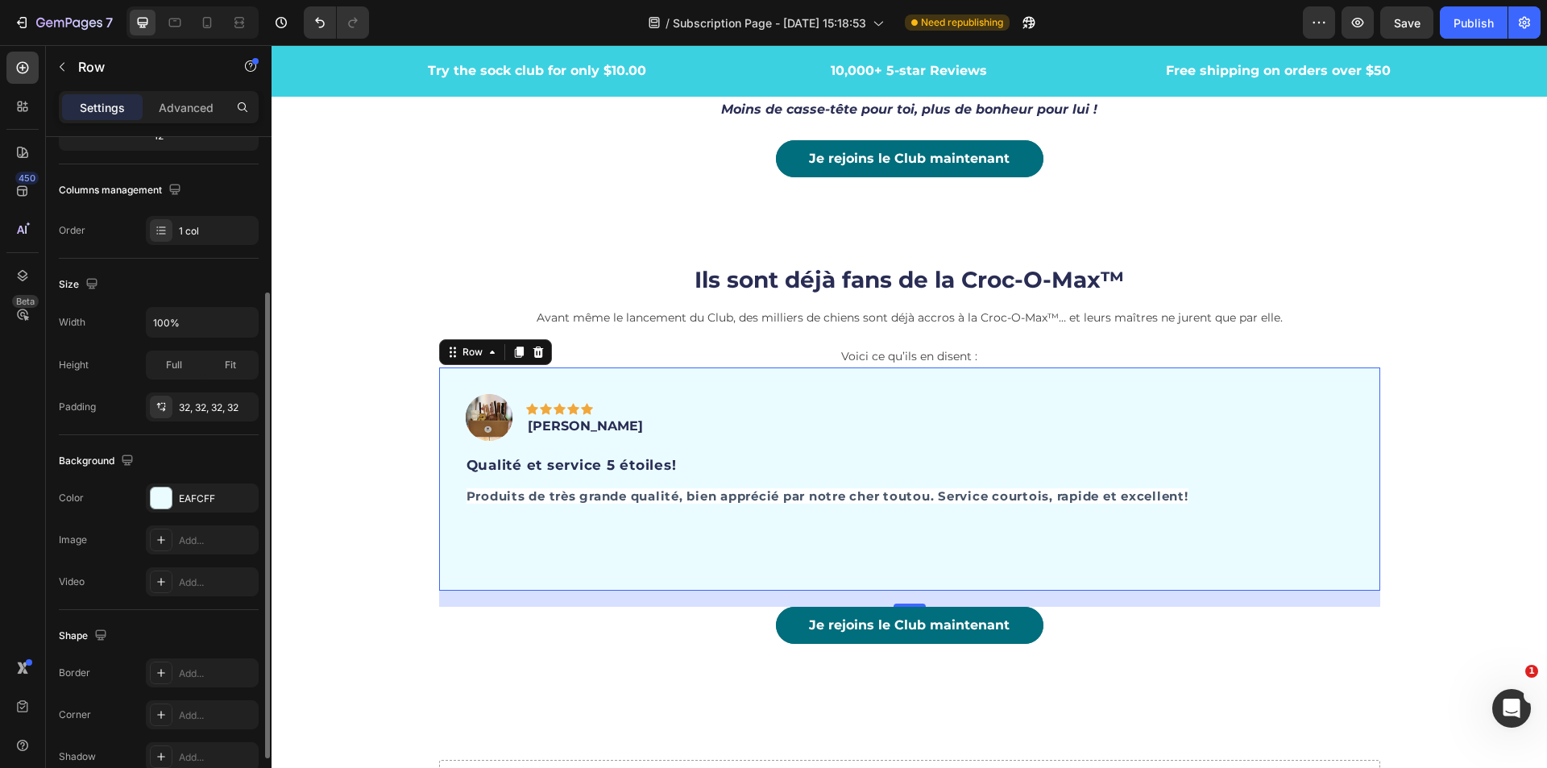
scroll to position [306, 0]
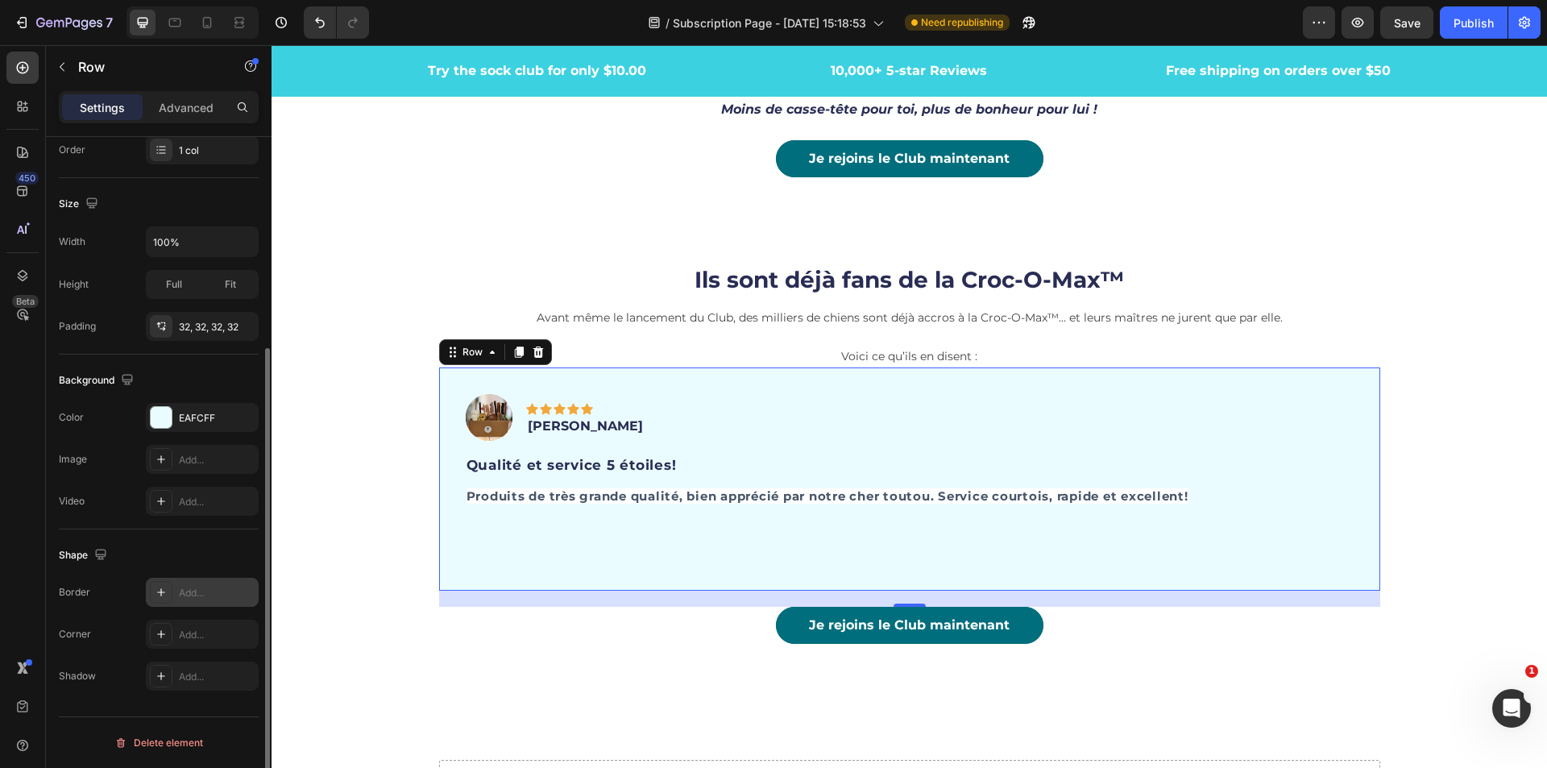
click at [167, 601] on div at bounding box center [161, 592] width 23 height 23
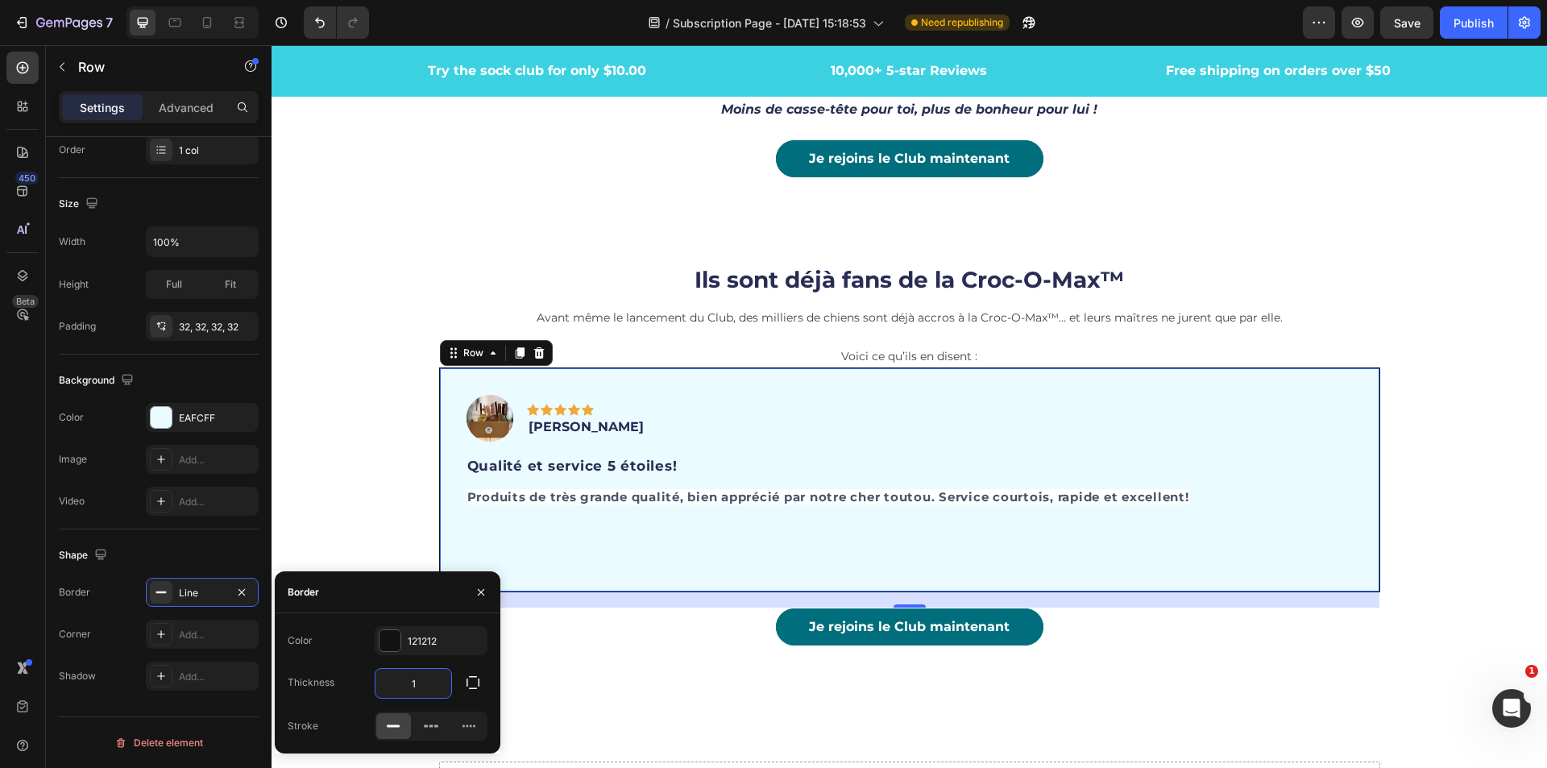
click at [439, 687] on input "1" at bounding box center [413, 683] width 76 height 29
click at [461, 686] on button "button" at bounding box center [472, 682] width 29 height 29
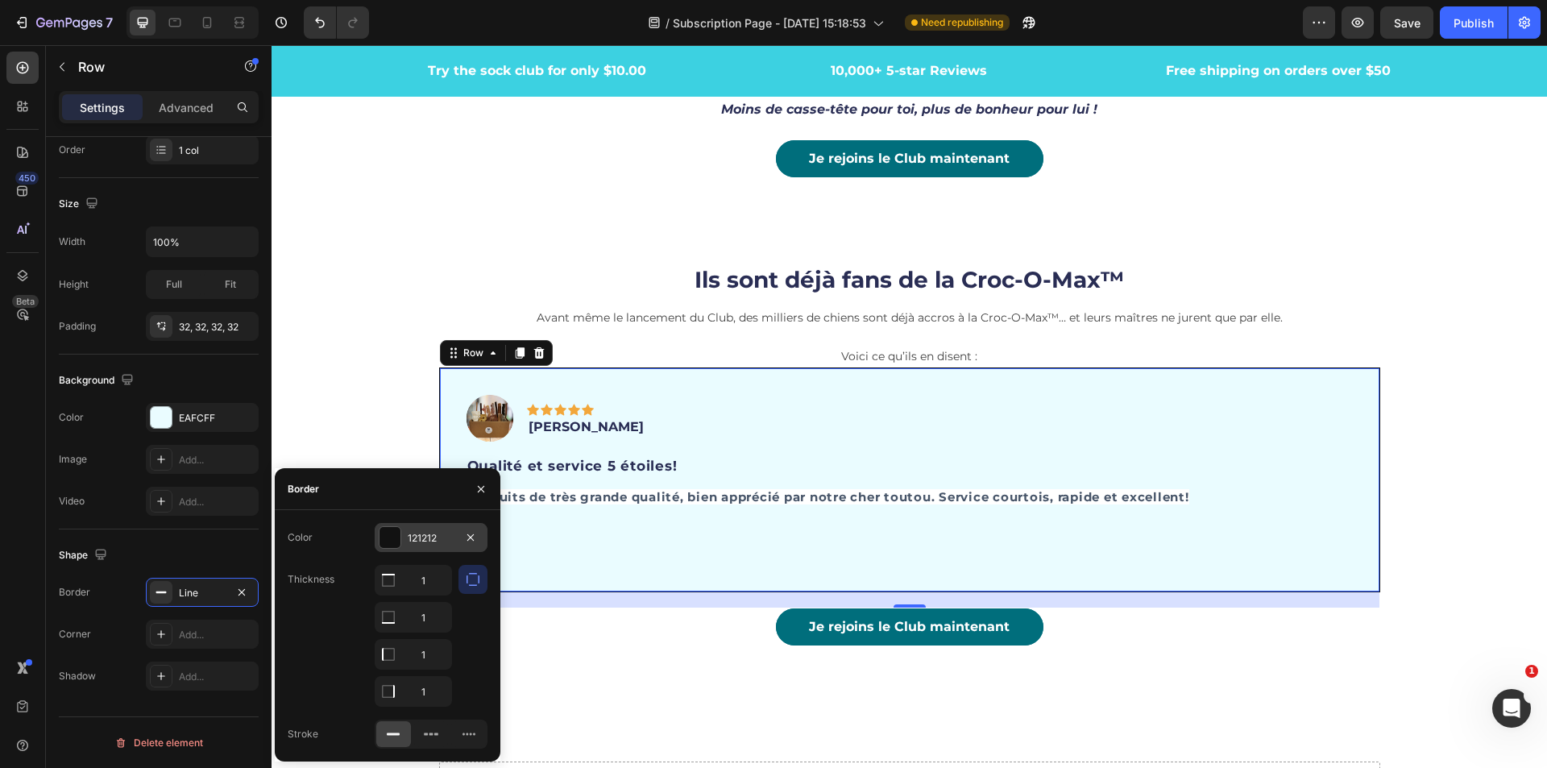
click at [396, 550] on div "121212" at bounding box center [431, 537] width 113 height 29
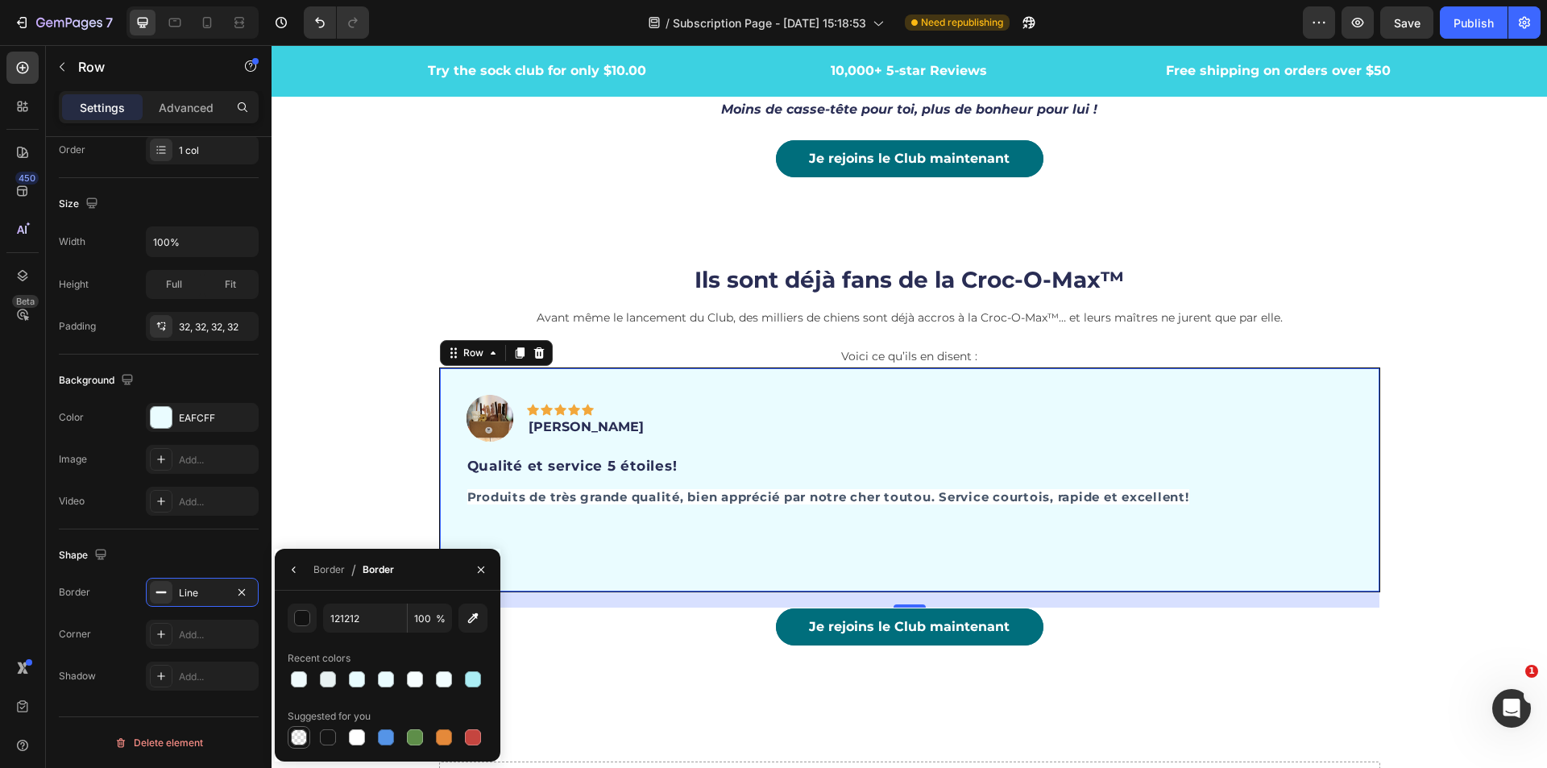
click at [301, 737] on div at bounding box center [299, 737] width 16 height 16
type input "000000"
type input "0"
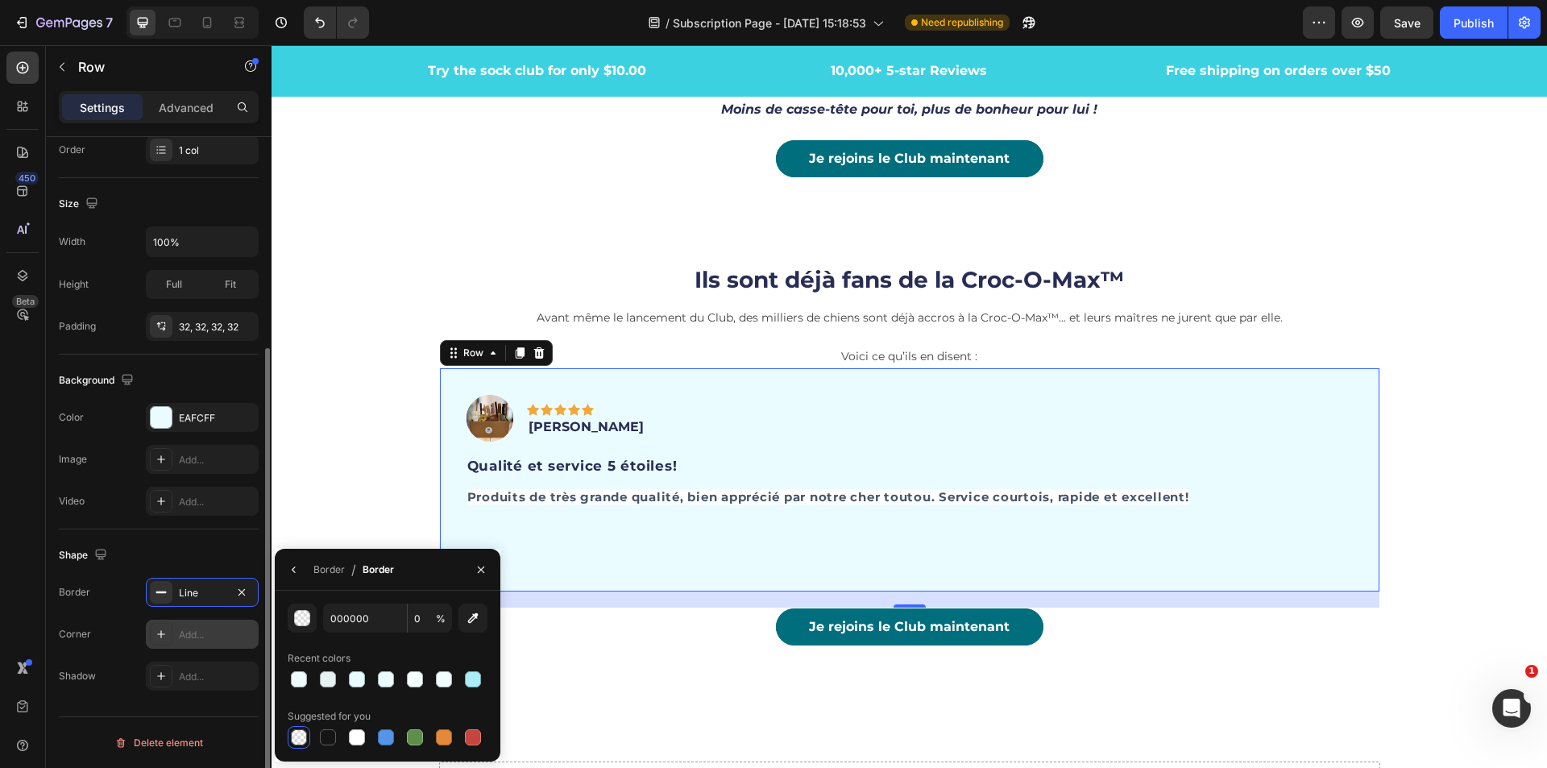
click at [215, 642] on div "Add..." at bounding box center [202, 634] width 113 height 29
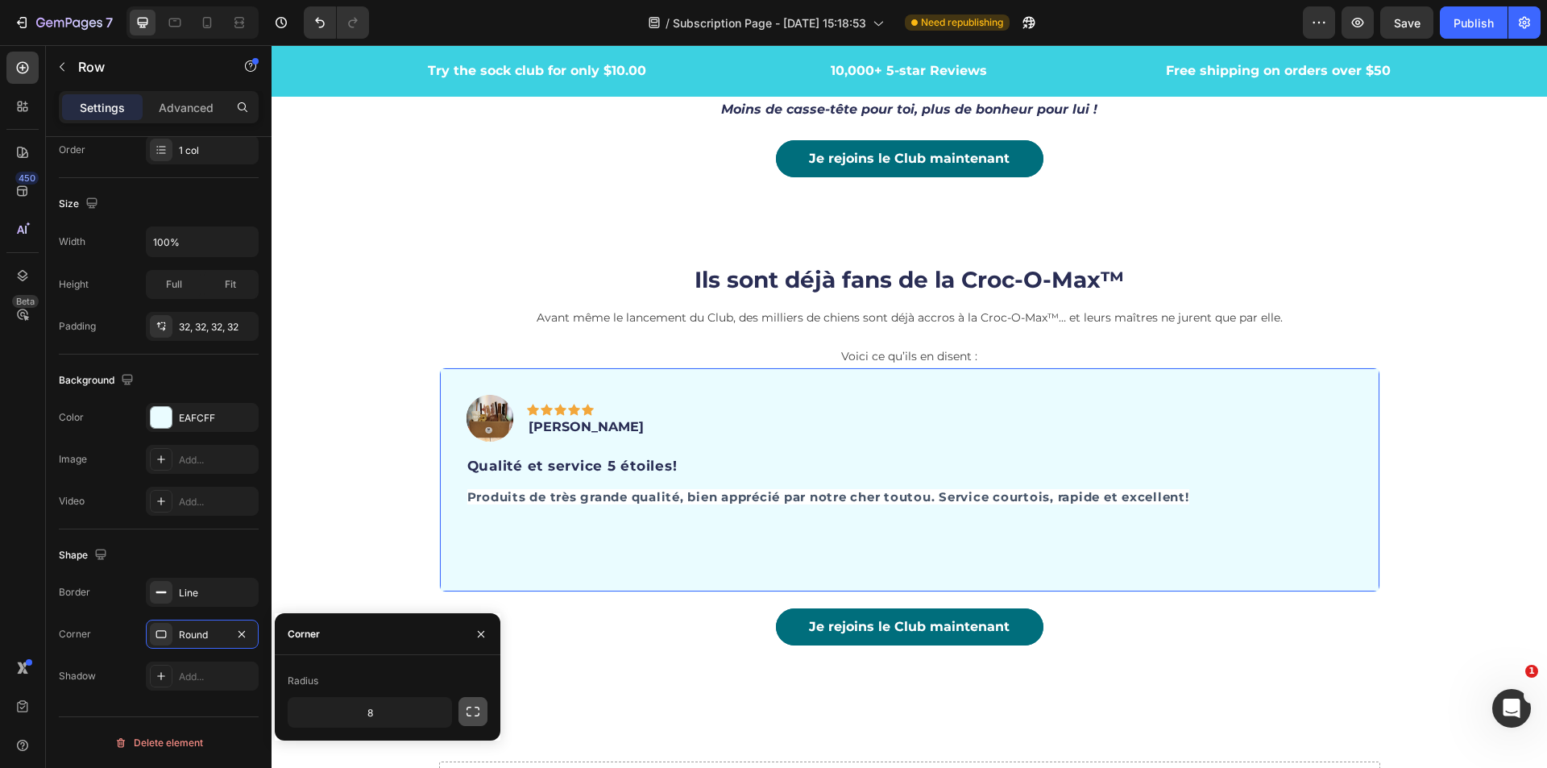
click at [464, 715] on button "button" at bounding box center [472, 711] width 29 height 29
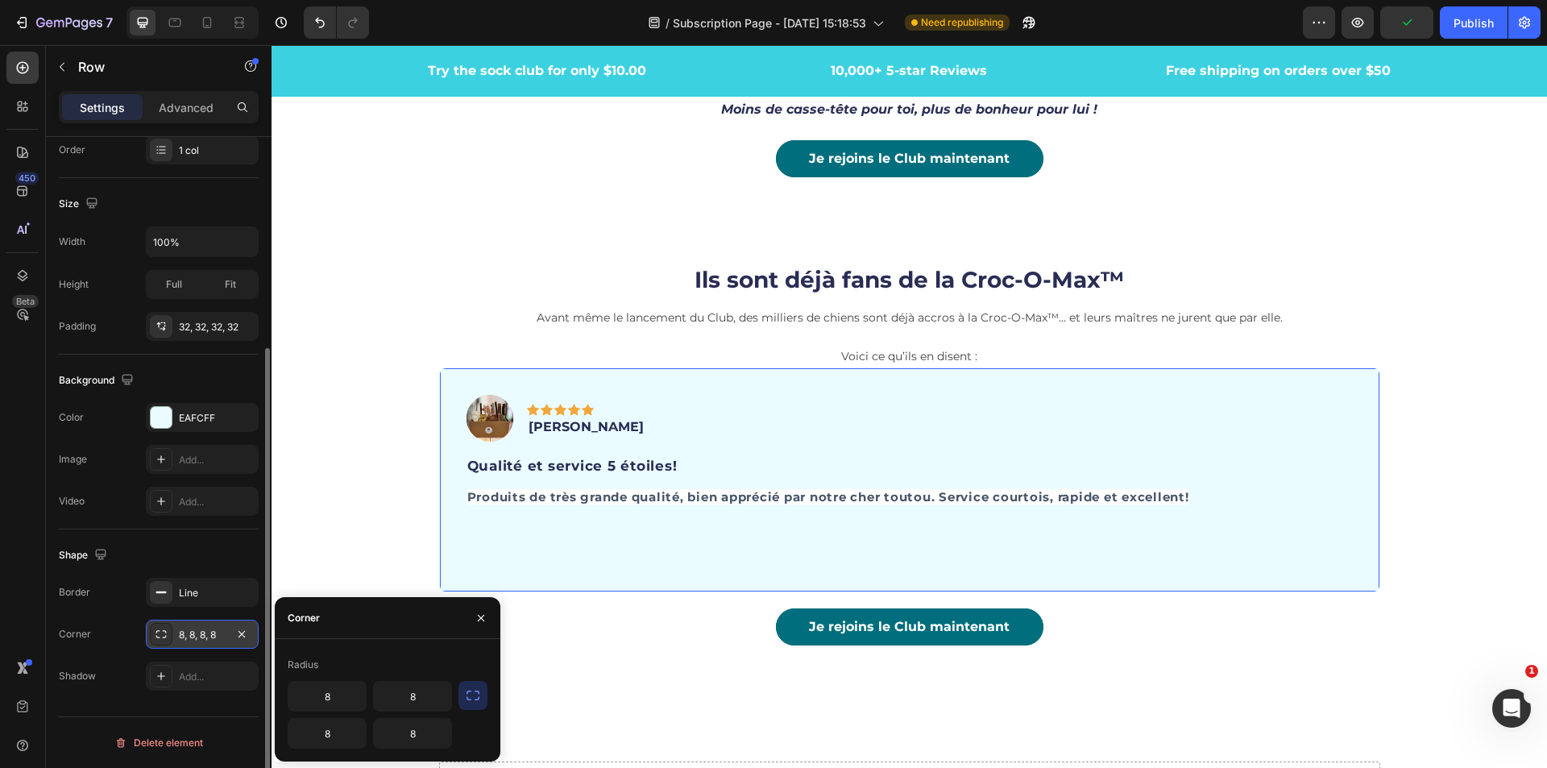
click at [193, 636] on div "8, 8, 8, 8" at bounding box center [202, 635] width 47 height 15
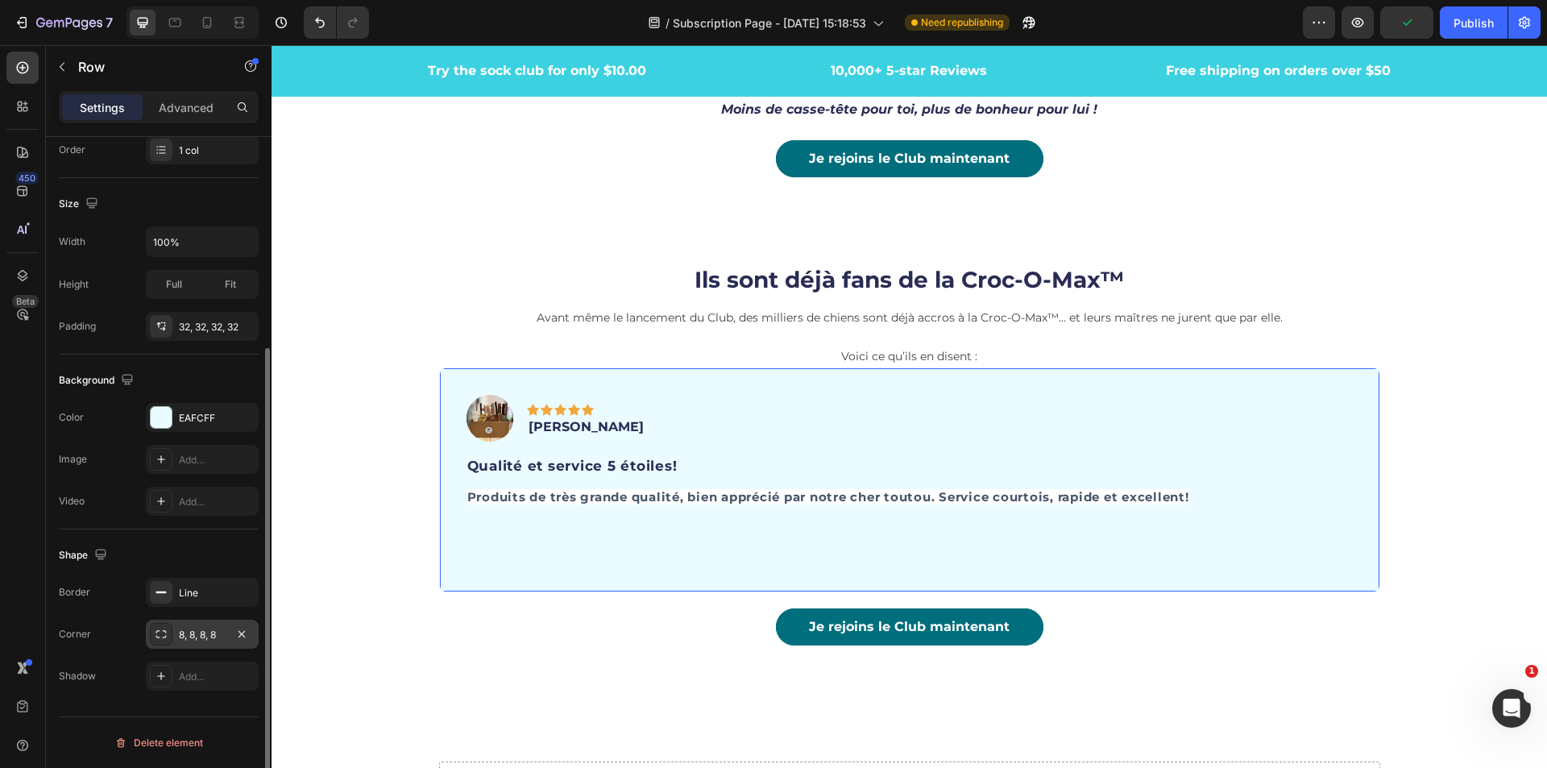
click at [179, 642] on div "8, 8, 8, 8" at bounding box center [202, 634] width 113 height 29
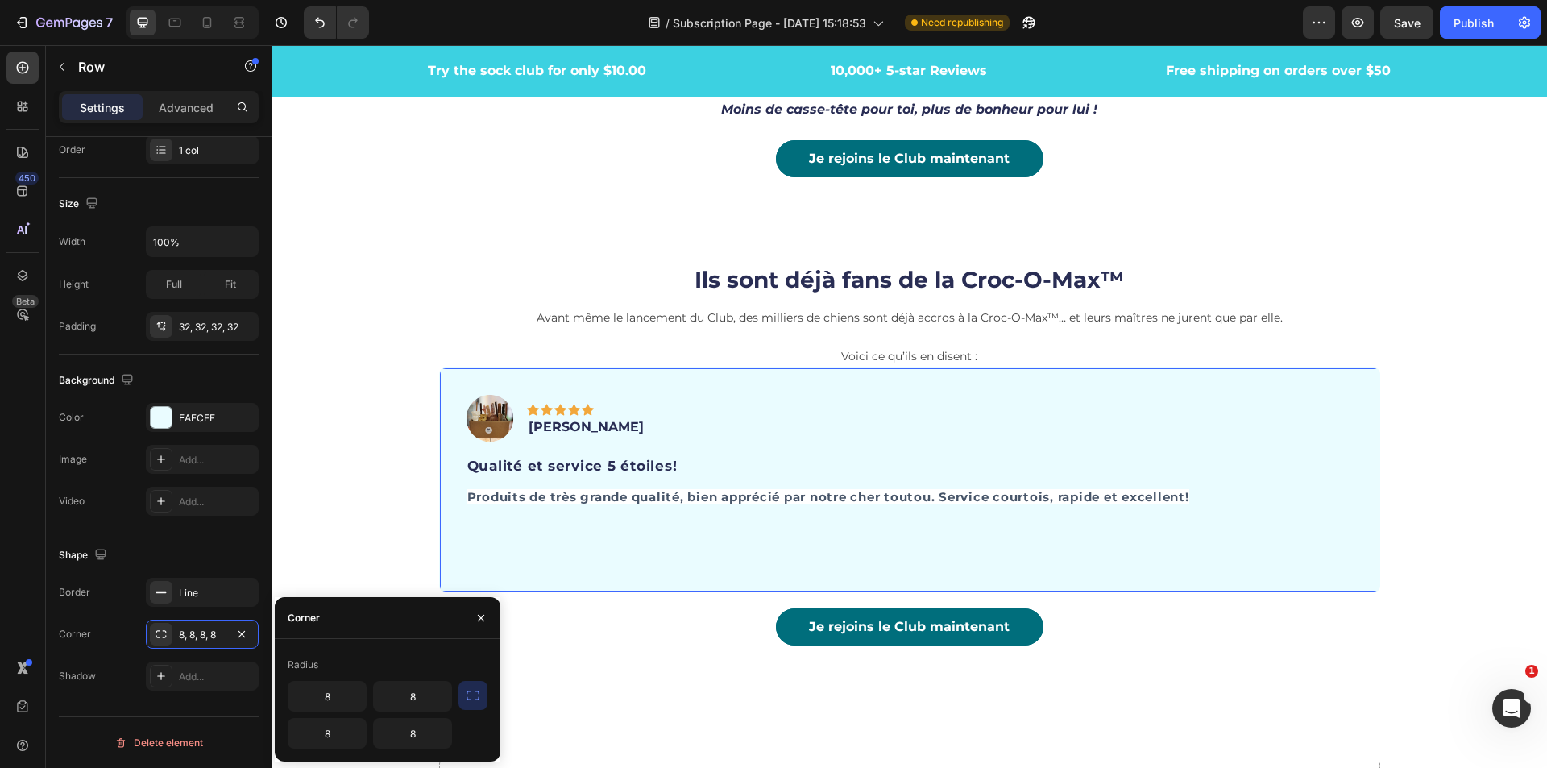
click at [309, 665] on div "Radius" at bounding box center [303, 664] width 31 height 15
click at [572, 621] on div "Je rejoins le Club maintenant Button" at bounding box center [909, 626] width 941 height 37
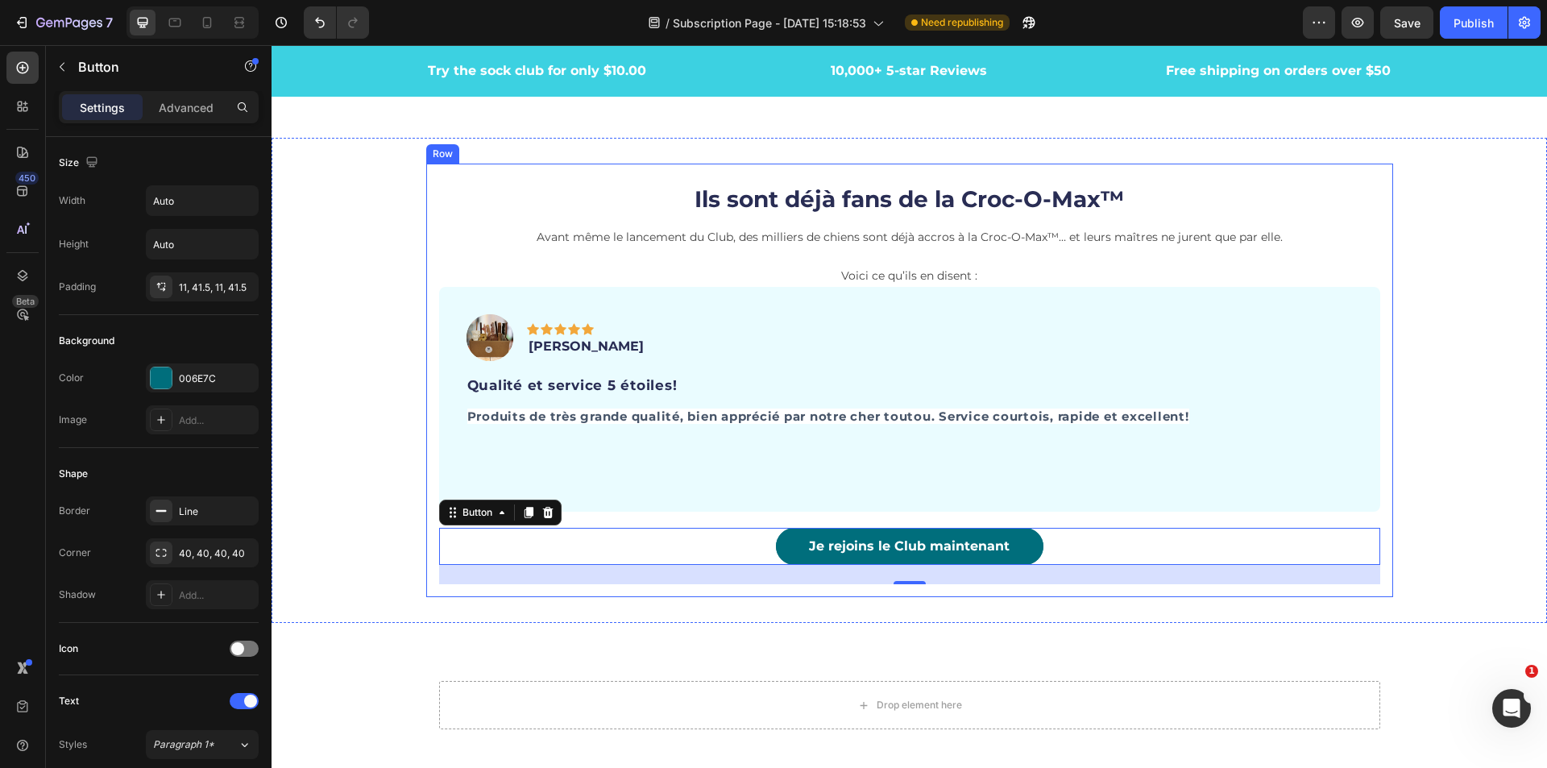
scroll to position [4245, 0]
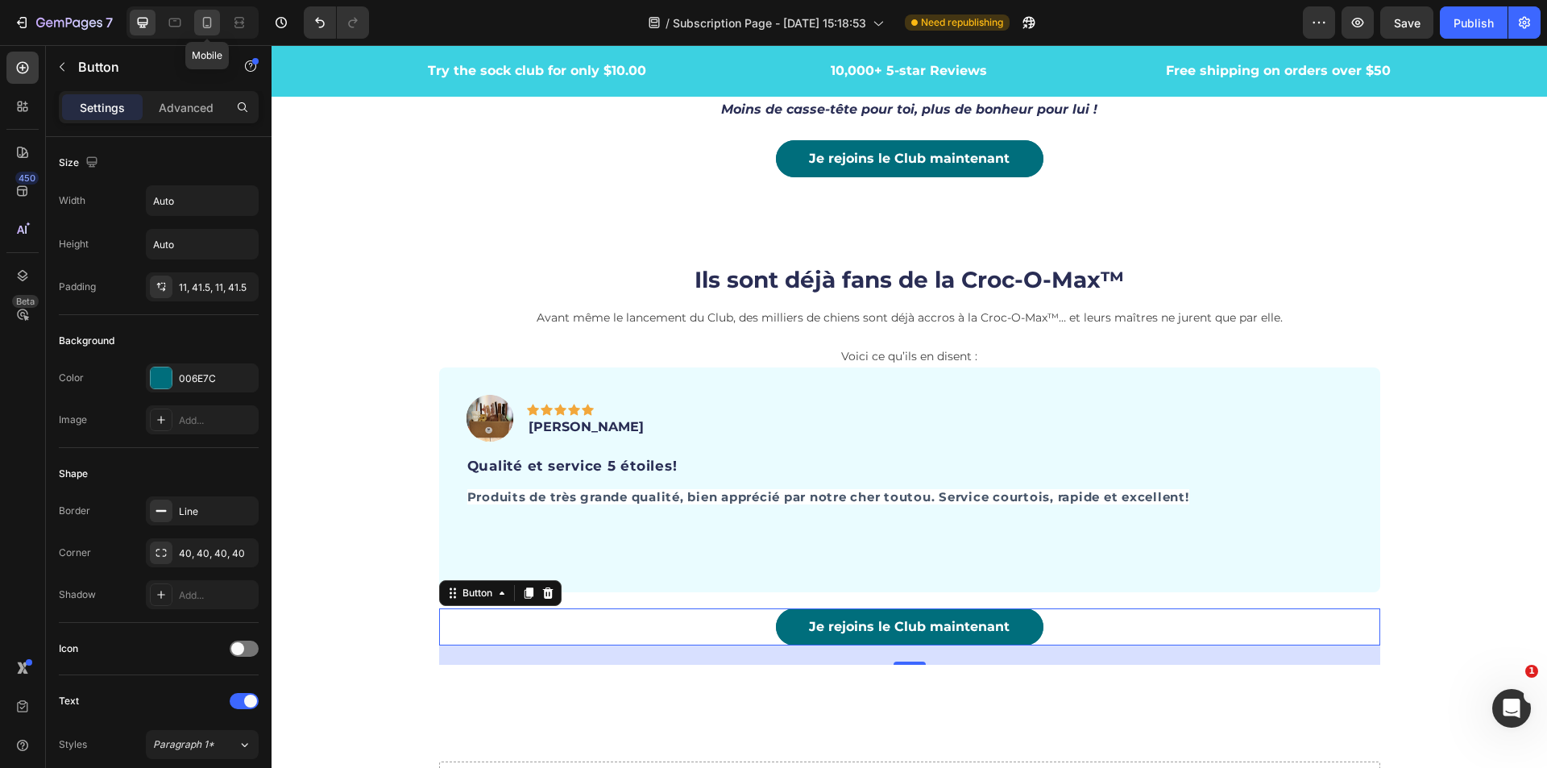
click at [207, 20] on icon at bounding box center [207, 23] width 16 height 16
type input "15"
type input "100%"
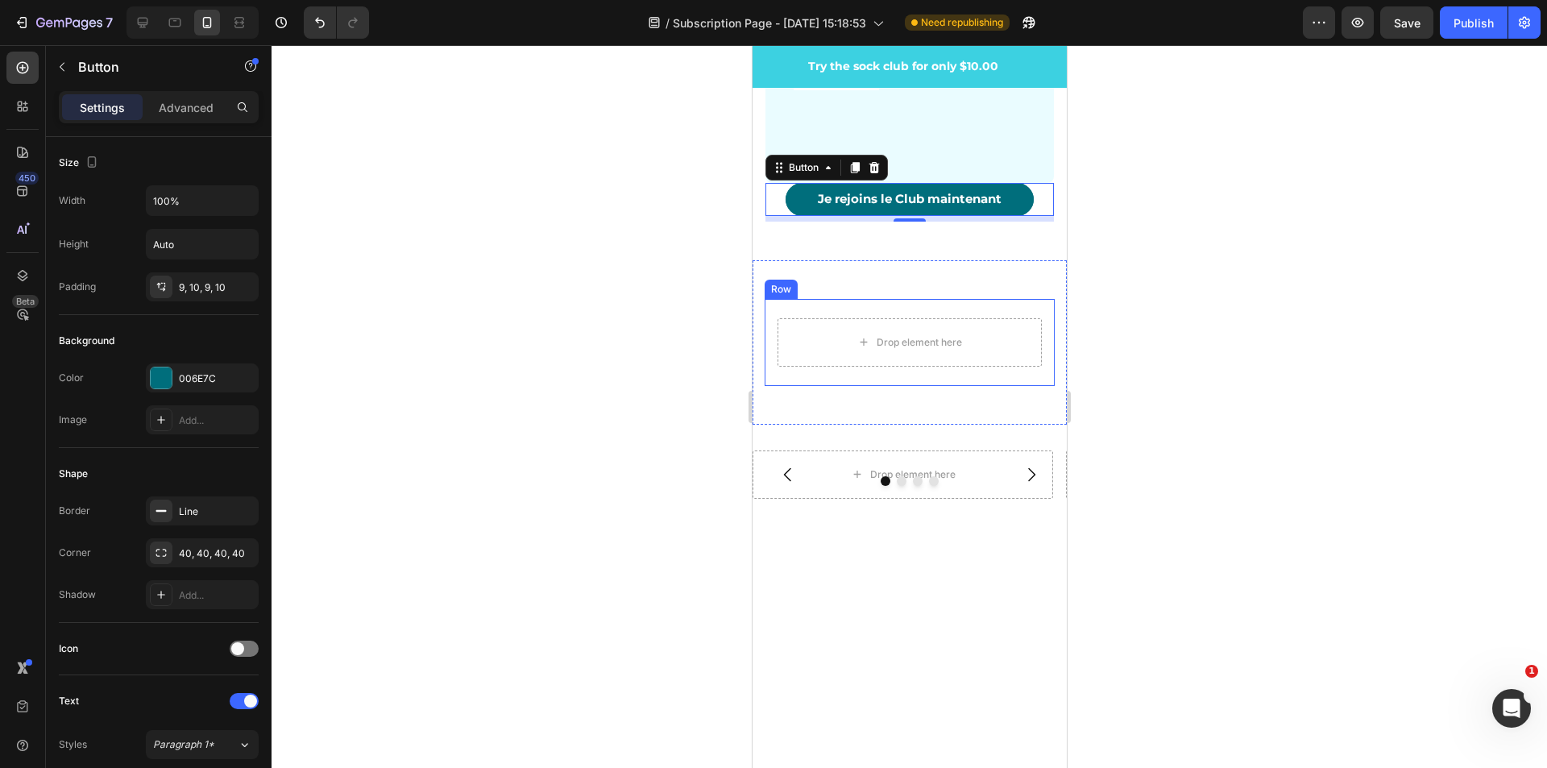
scroll to position [5021, 0]
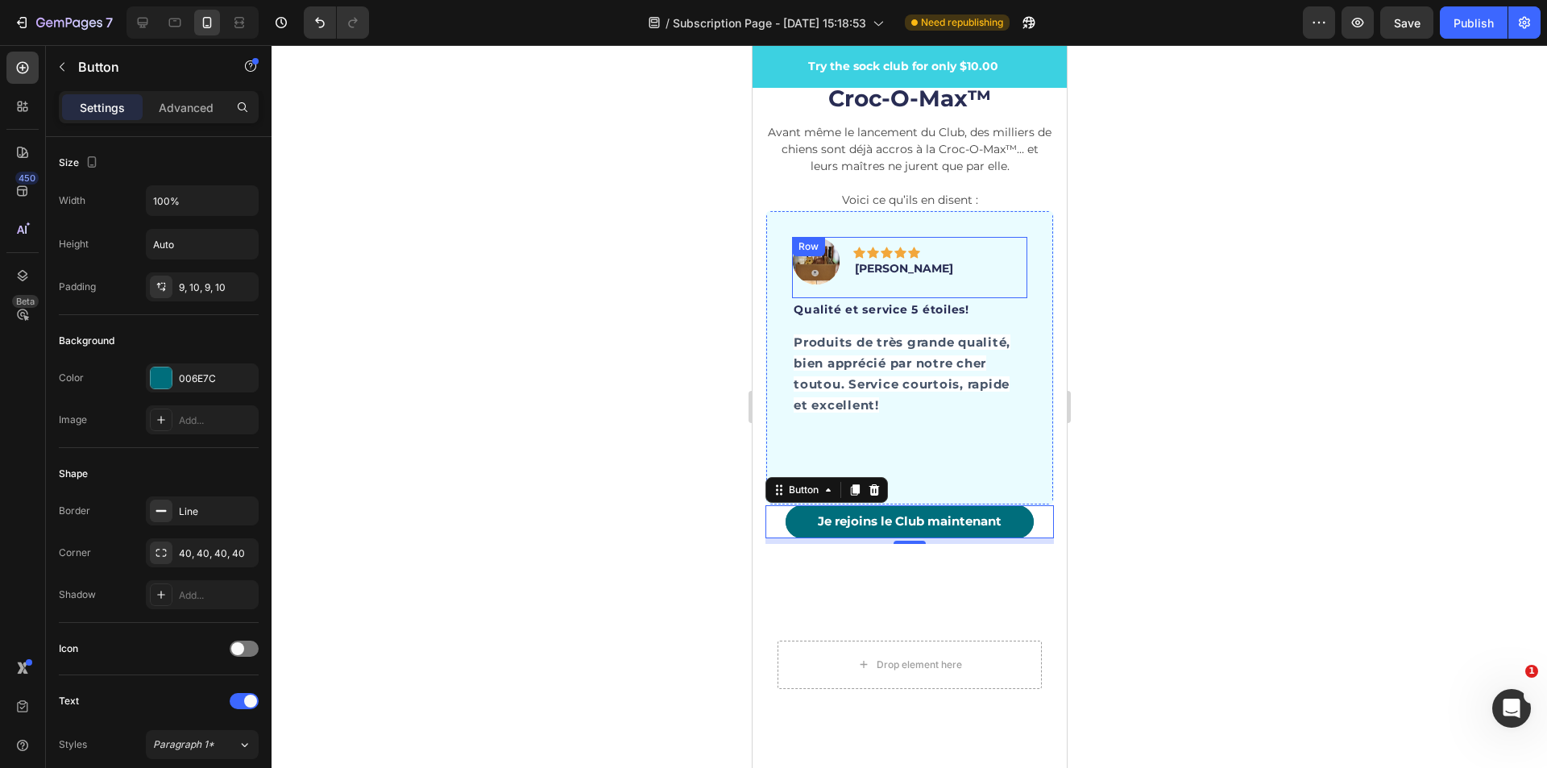
click at [1012, 293] on div "Image Icon Icon Icon Icon Icon Row [PERSON_NAME] Text block Row" at bounding box center [908, 267] width 235 height 61
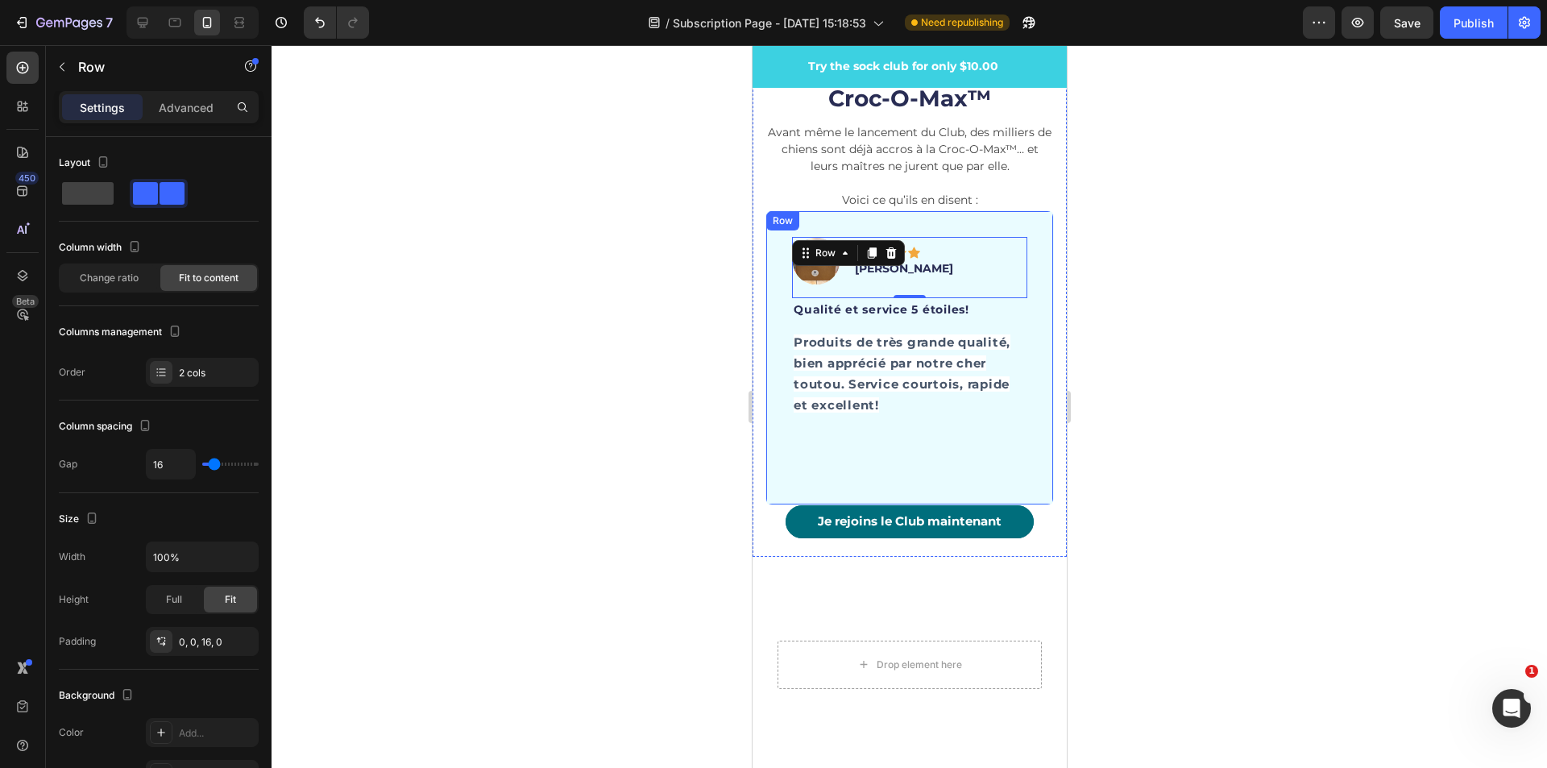
click at [1031, 298] on div "Image Icon Icon Icon Icon Icon Row Sophie M. Text block Row 0 Qualité et servic…" at bounding box center [909, 357] width 288 height 295
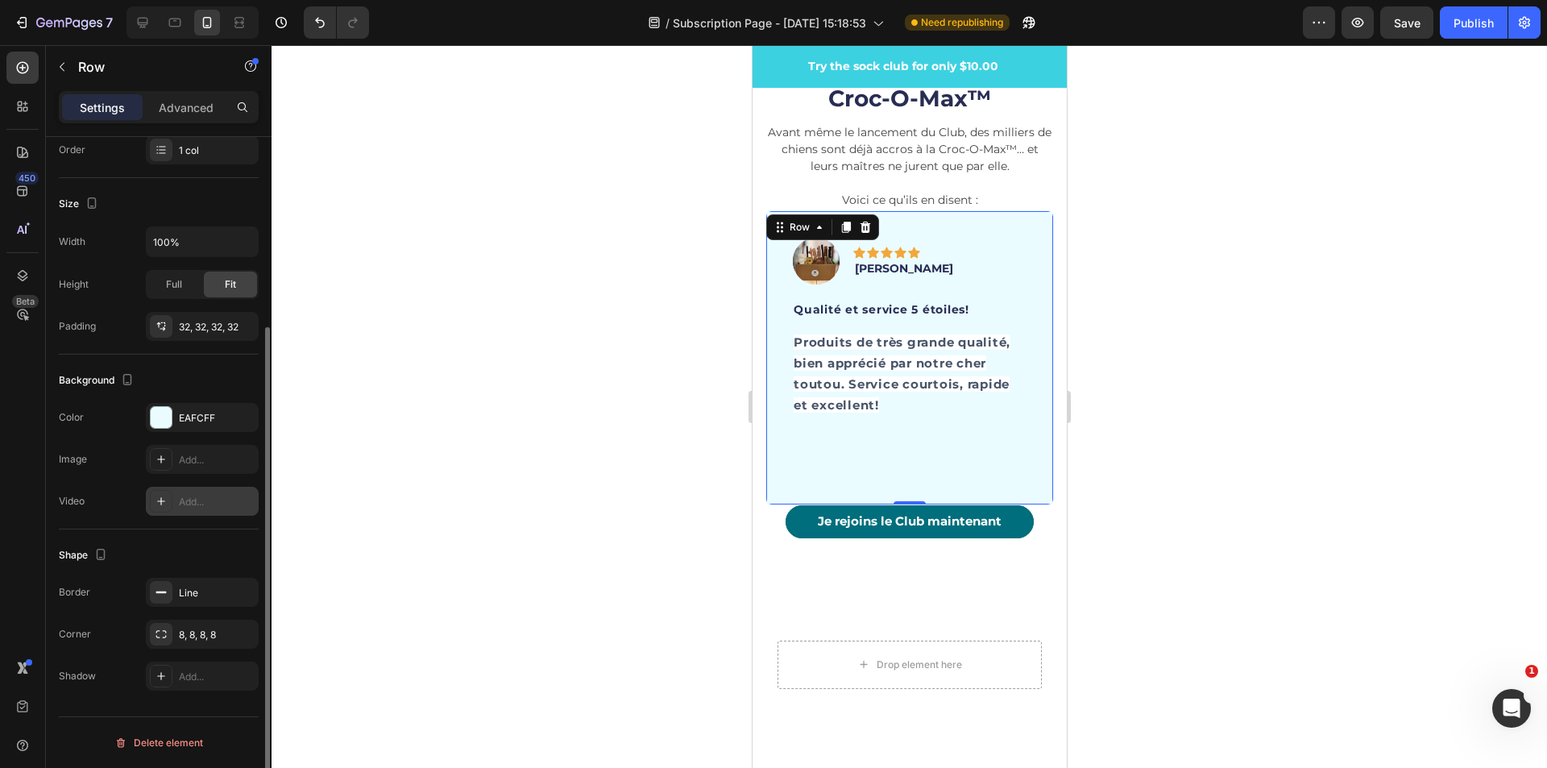
scroll to position [0, 0]
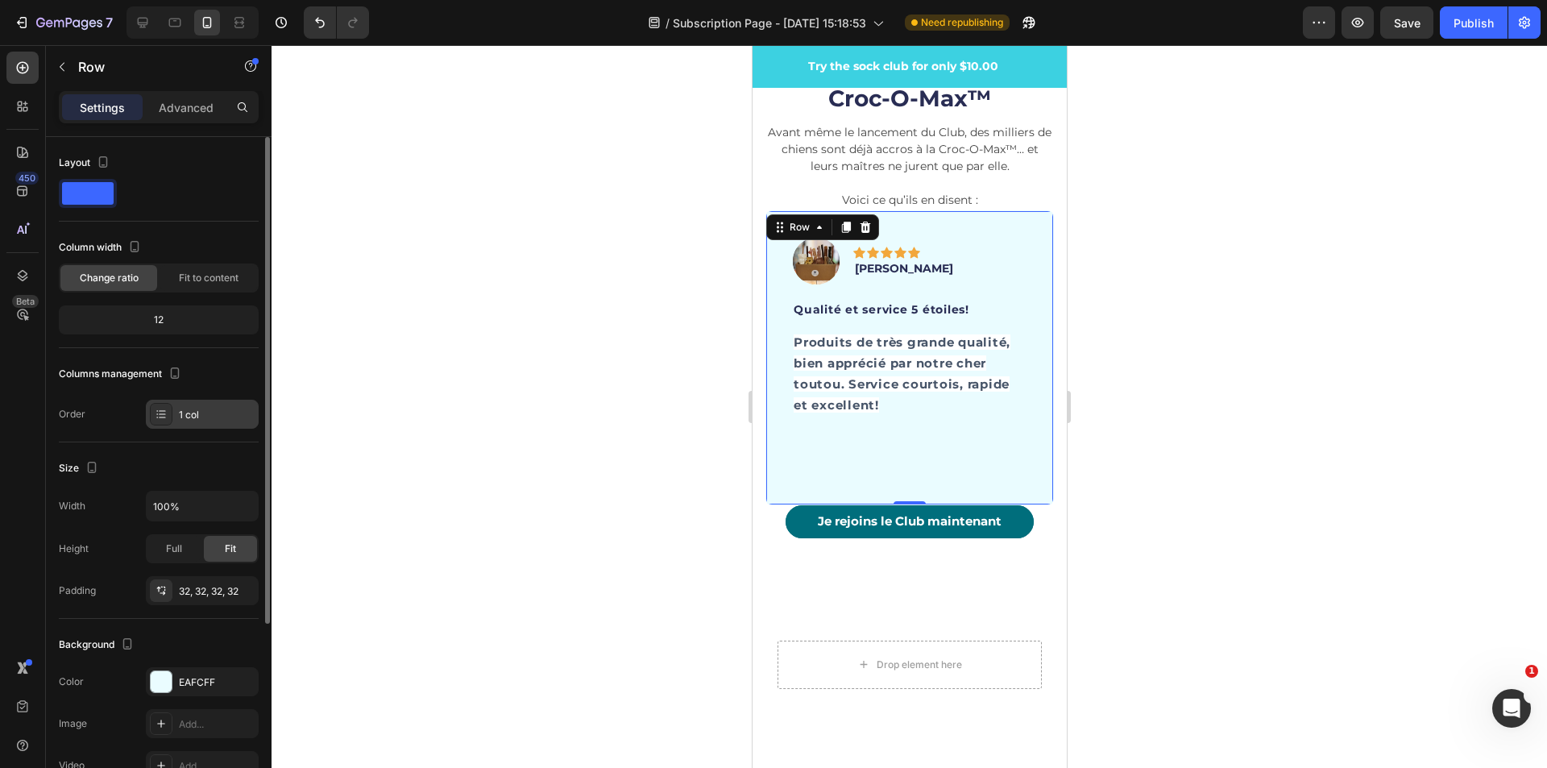
click at [205, 420] on div "1 col" at bounding box center [217, 415] width 76 height 15
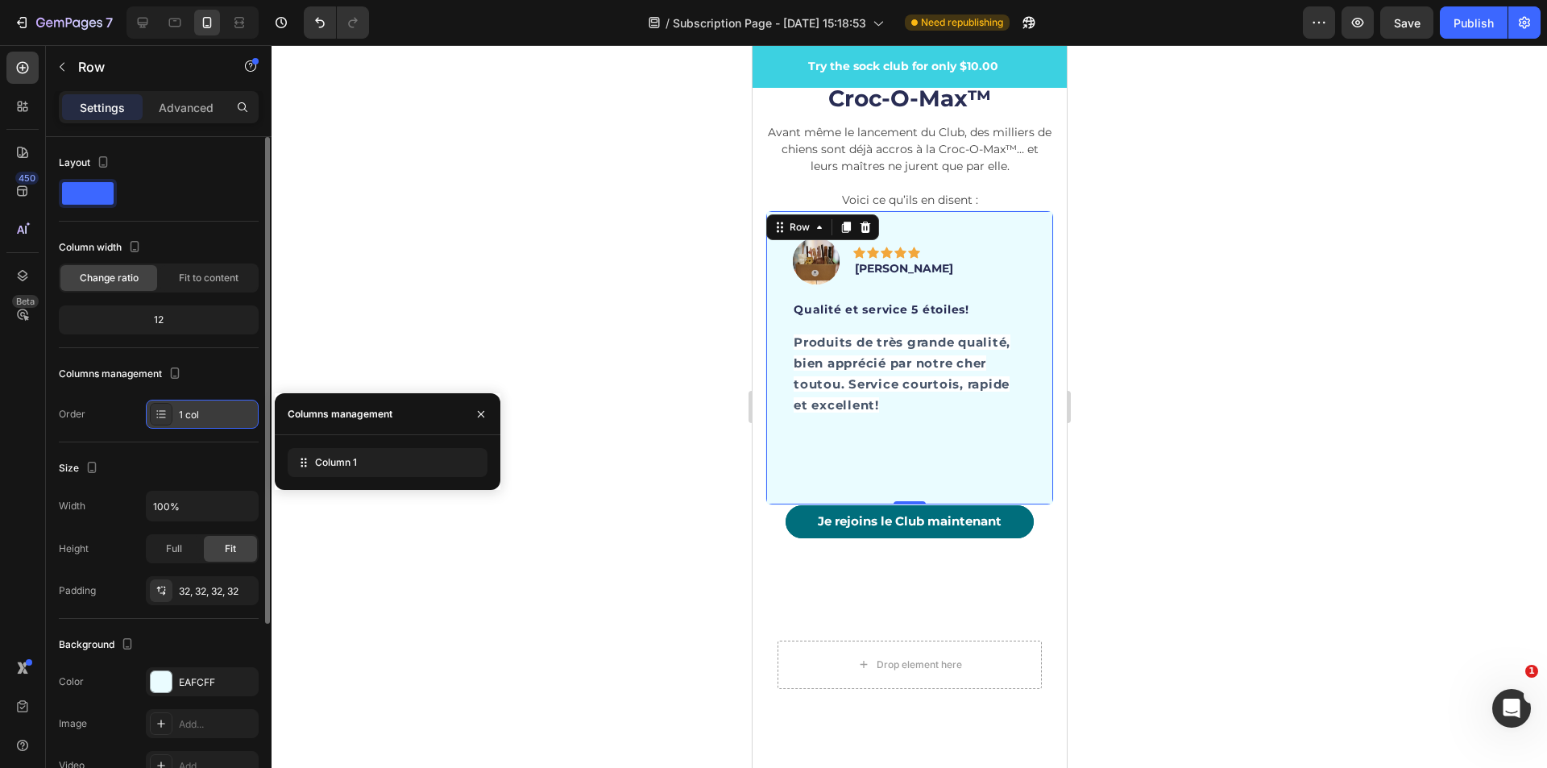
click at [205, 420] on div "1 col" at bounding box center [217, 415] width 76 height 15
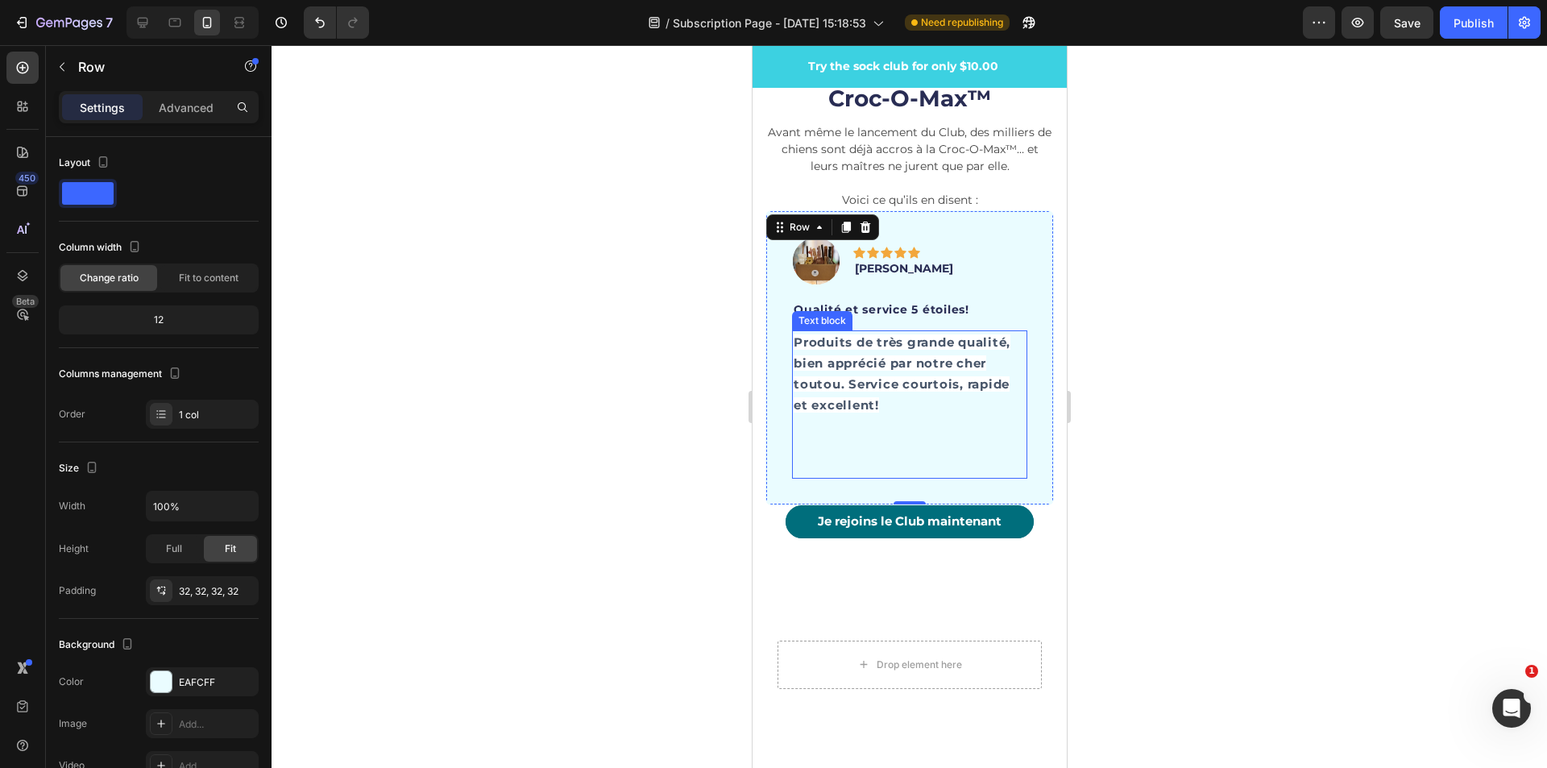
click at [795, 425] on p "Produits de très grande qualité, bien apprécié par notre cher toutou. Service c…" at bounding box center [909, 404] width 232 height 145
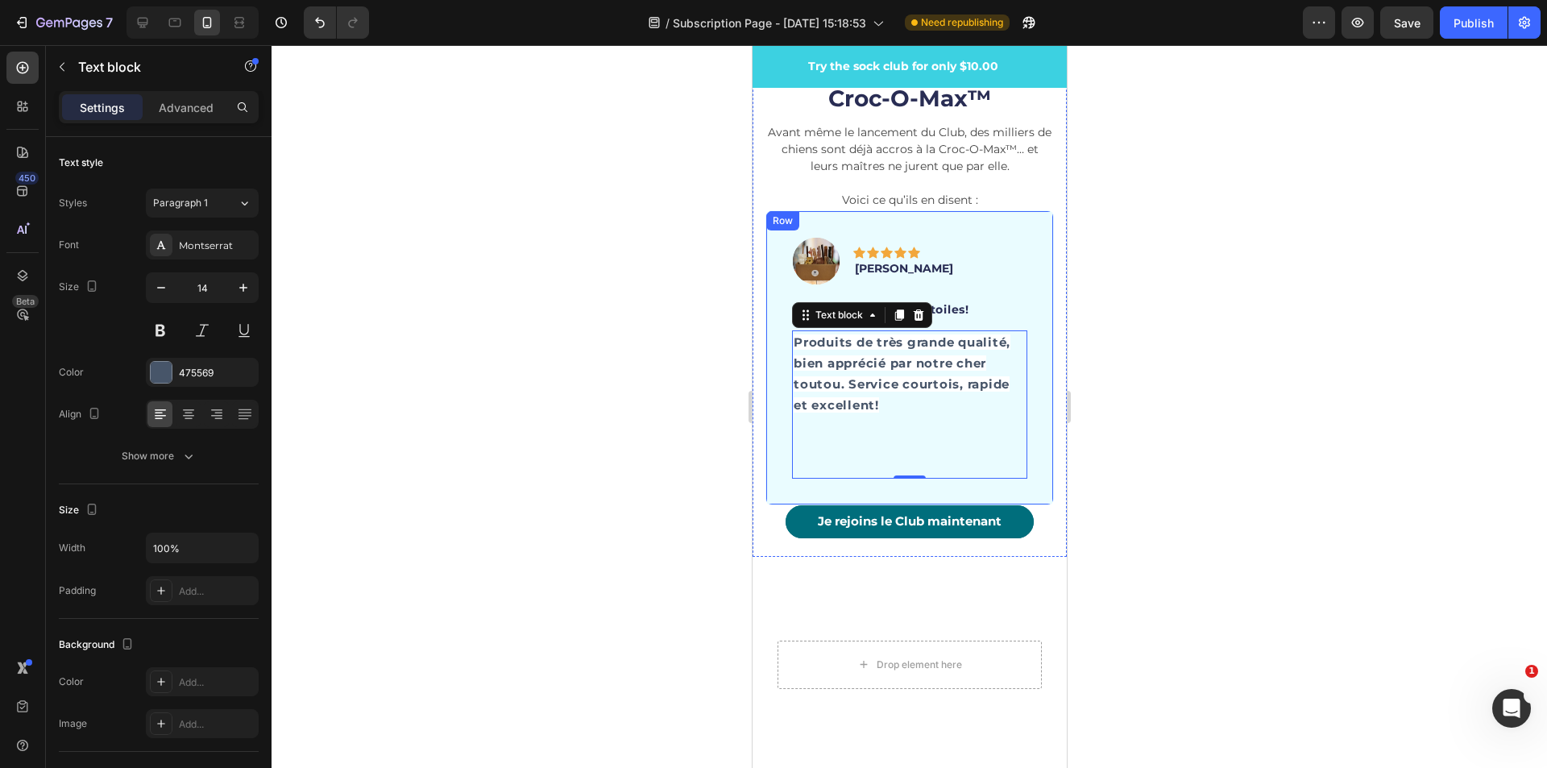
click at [776, 375] on div "Image Icon Icon Icon Icon Icon Row Sophie M. Text block Row Qualité et service …" at bounding box center [909, 357] width 288 height 295
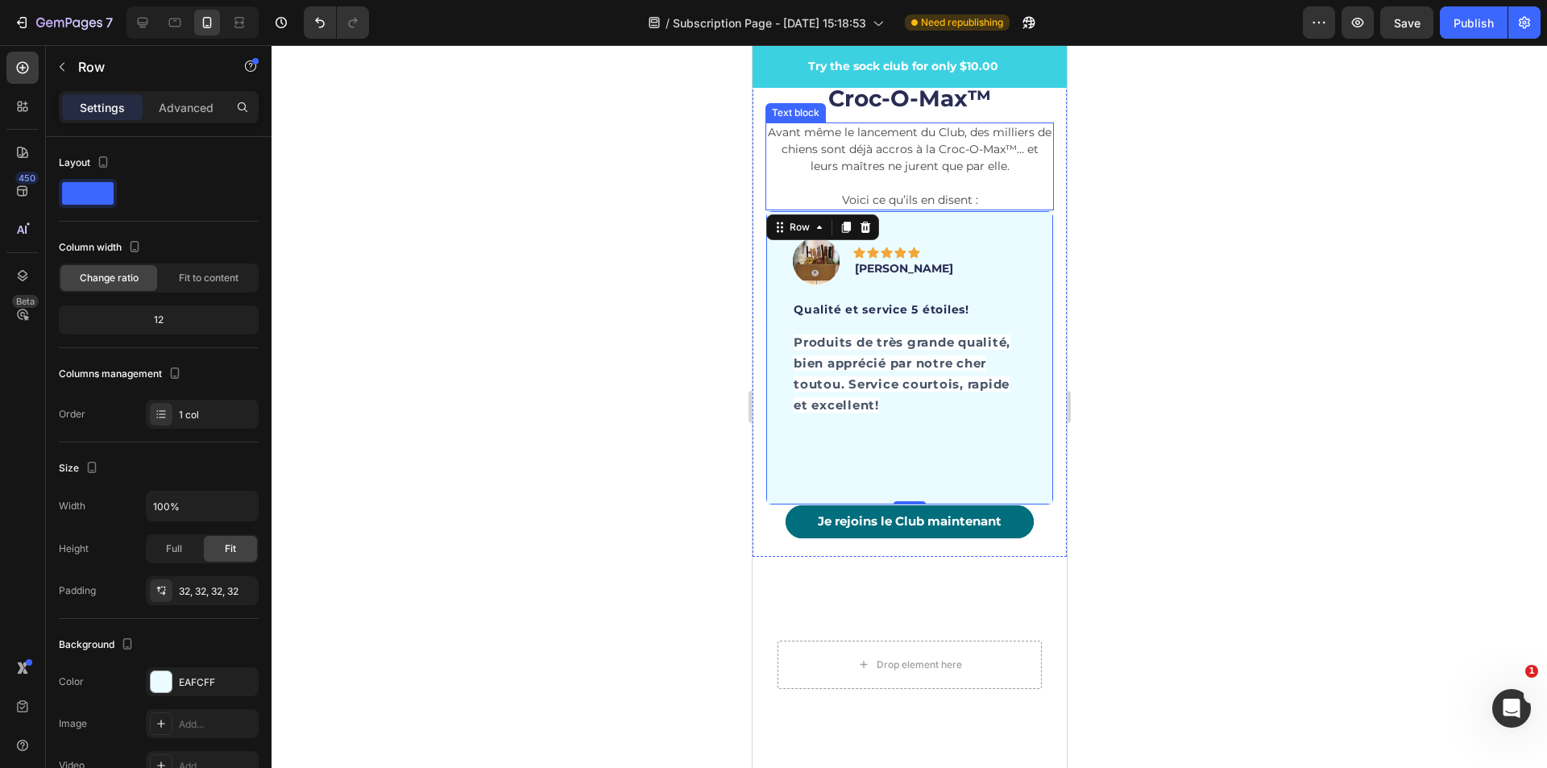
scroll to position [4860, 0]
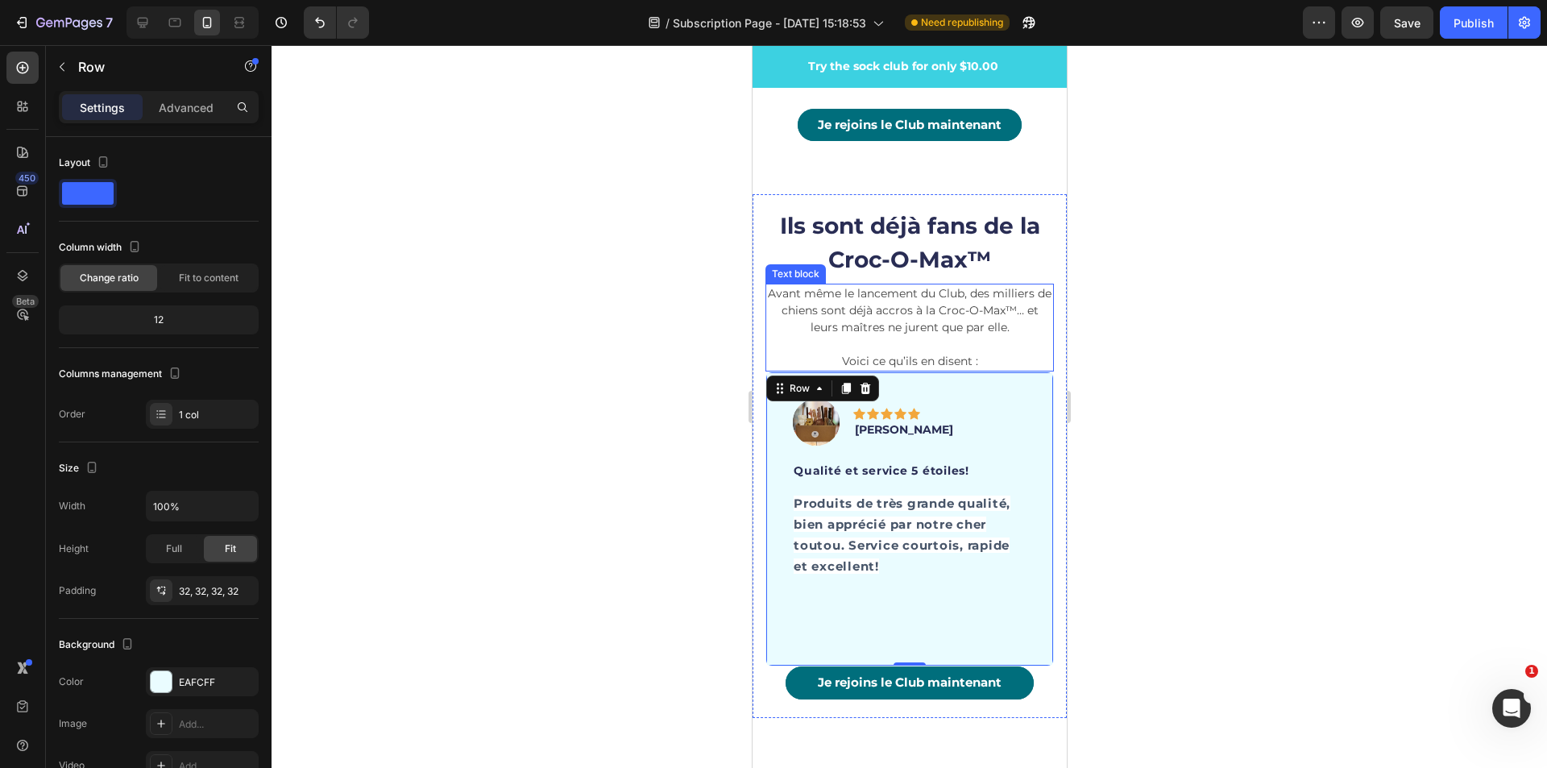
click at [1014, 339] on p "Avant même le lancement du Club, des milliers de chiens sont déjà accros à la C…" at bounding box center [908, 327] width 285 height 85
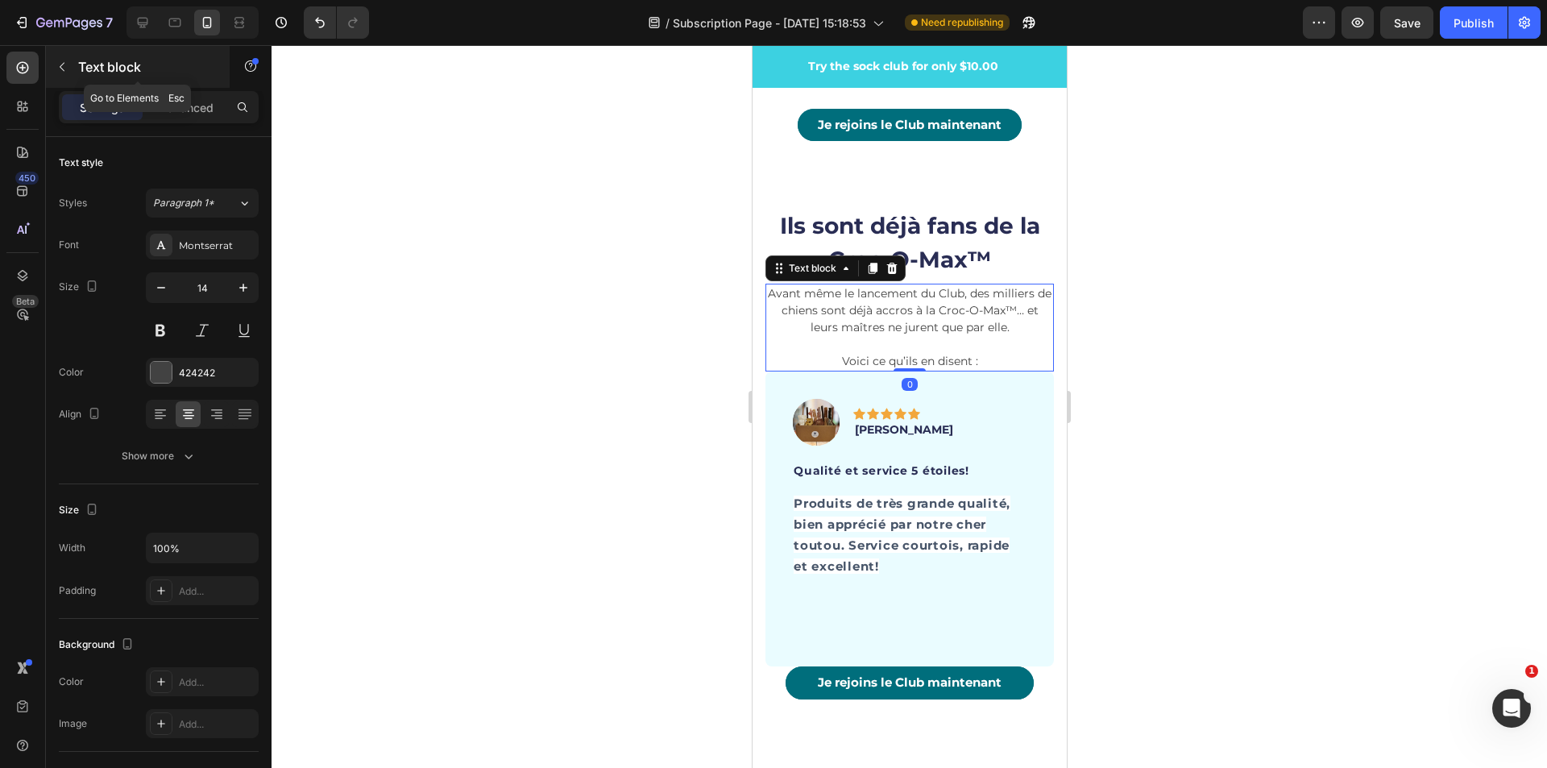
click at [59, 69] on icon "button" at bounding box center [62, 66] width 13 height 13
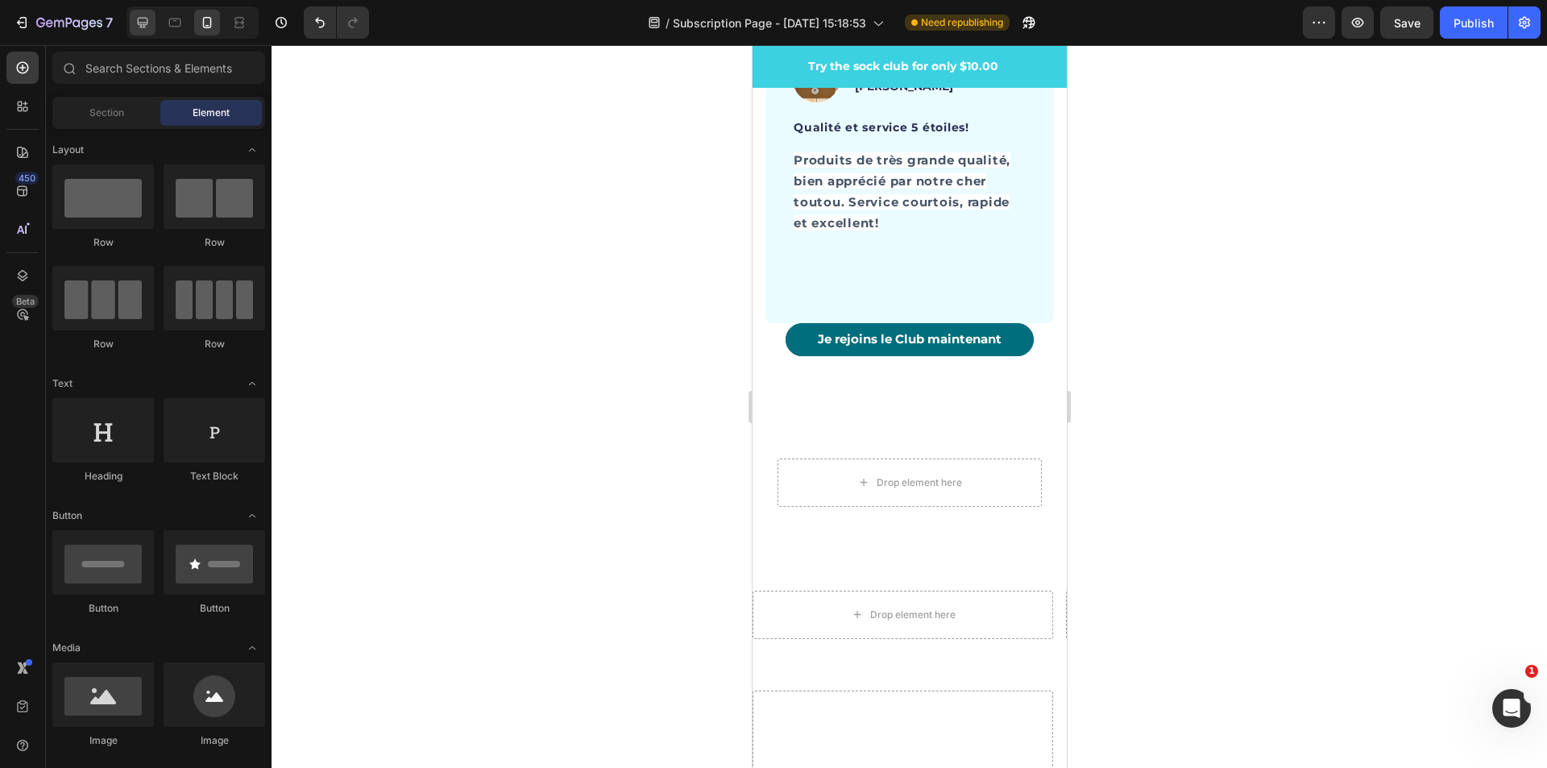
scroll to position [5263, 0]
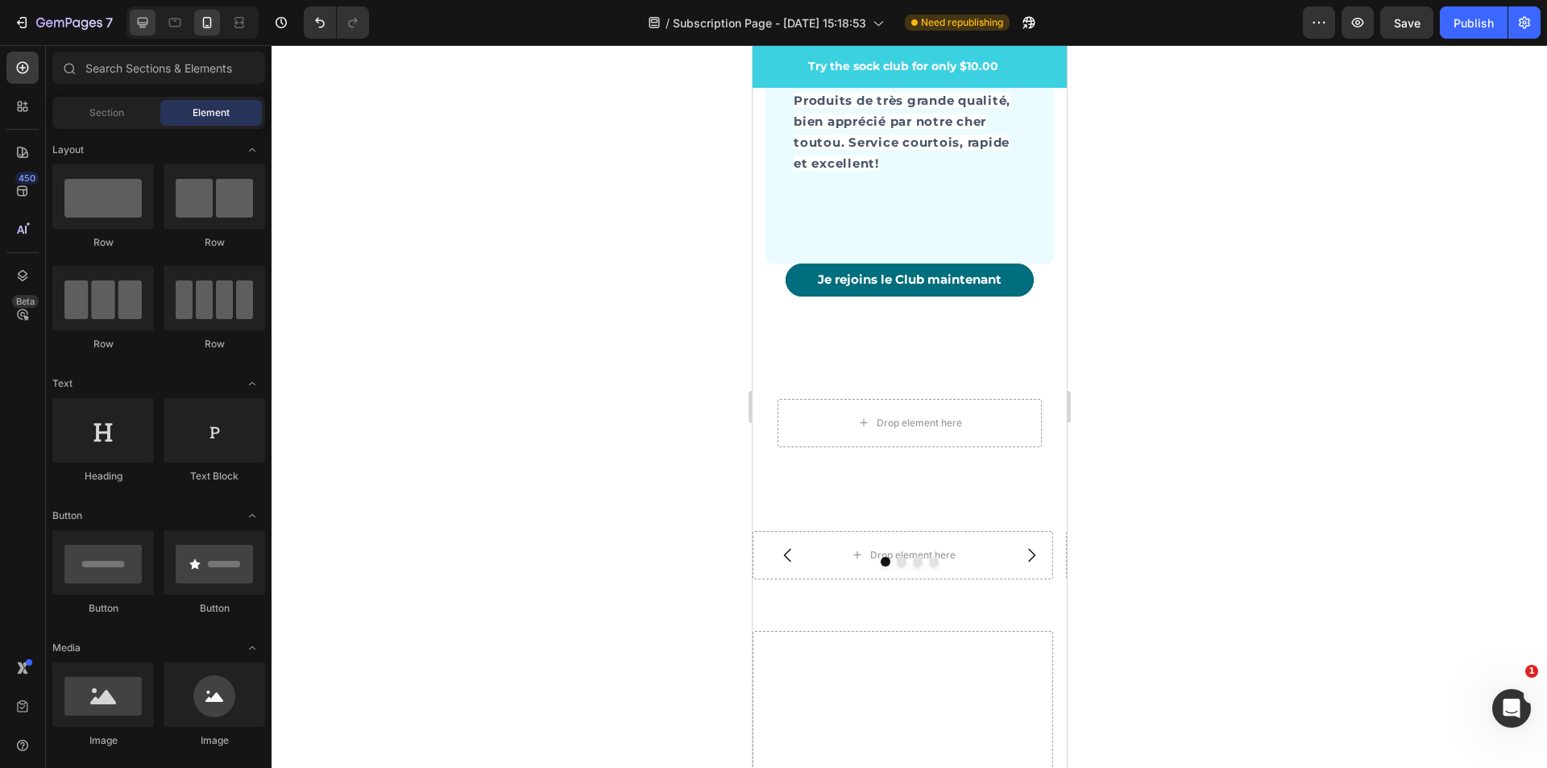
click at [139, 26] on icon at bounding box center [143, 23] width 16 height 16
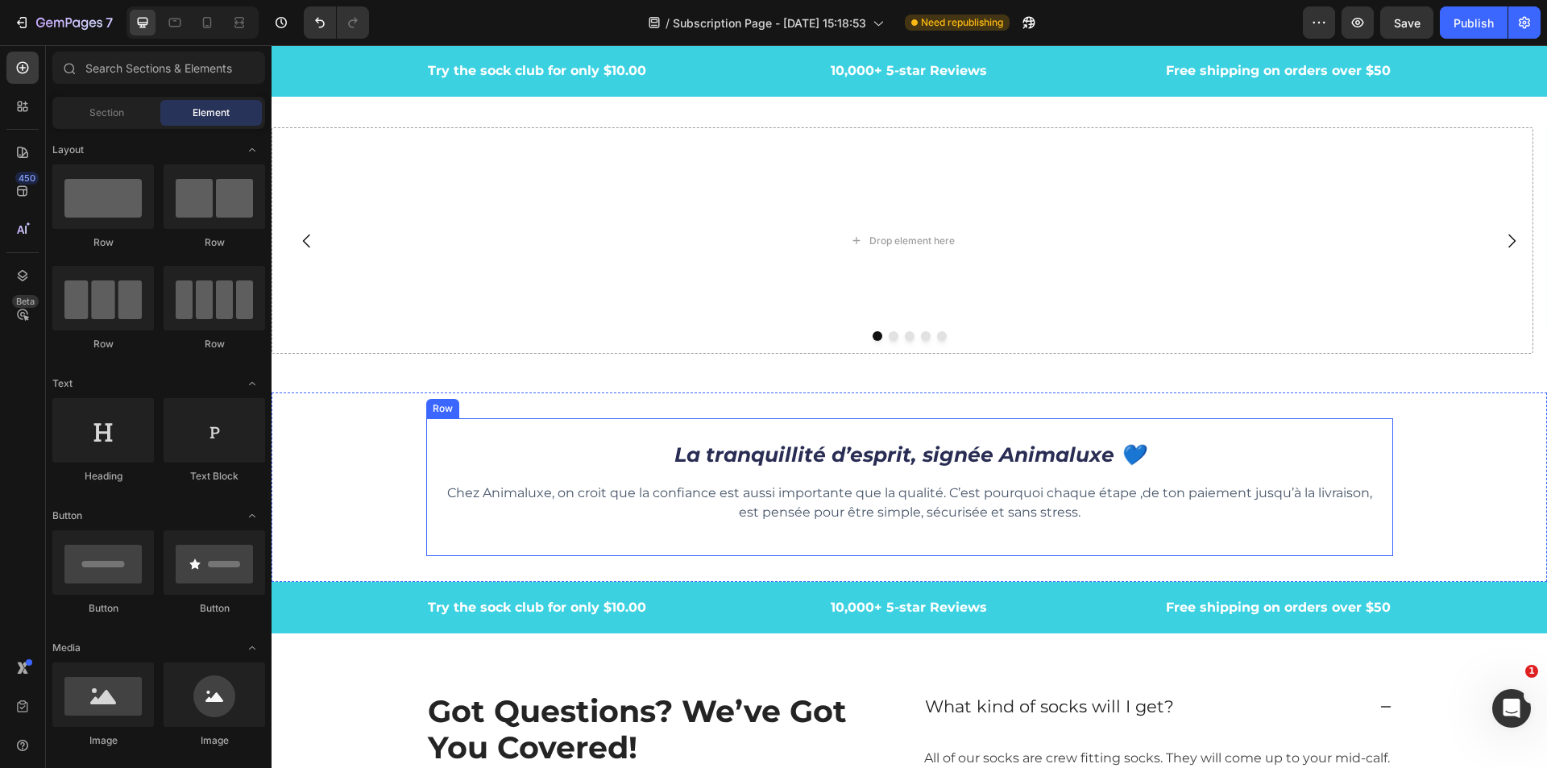
scroll to position [5060, 0]
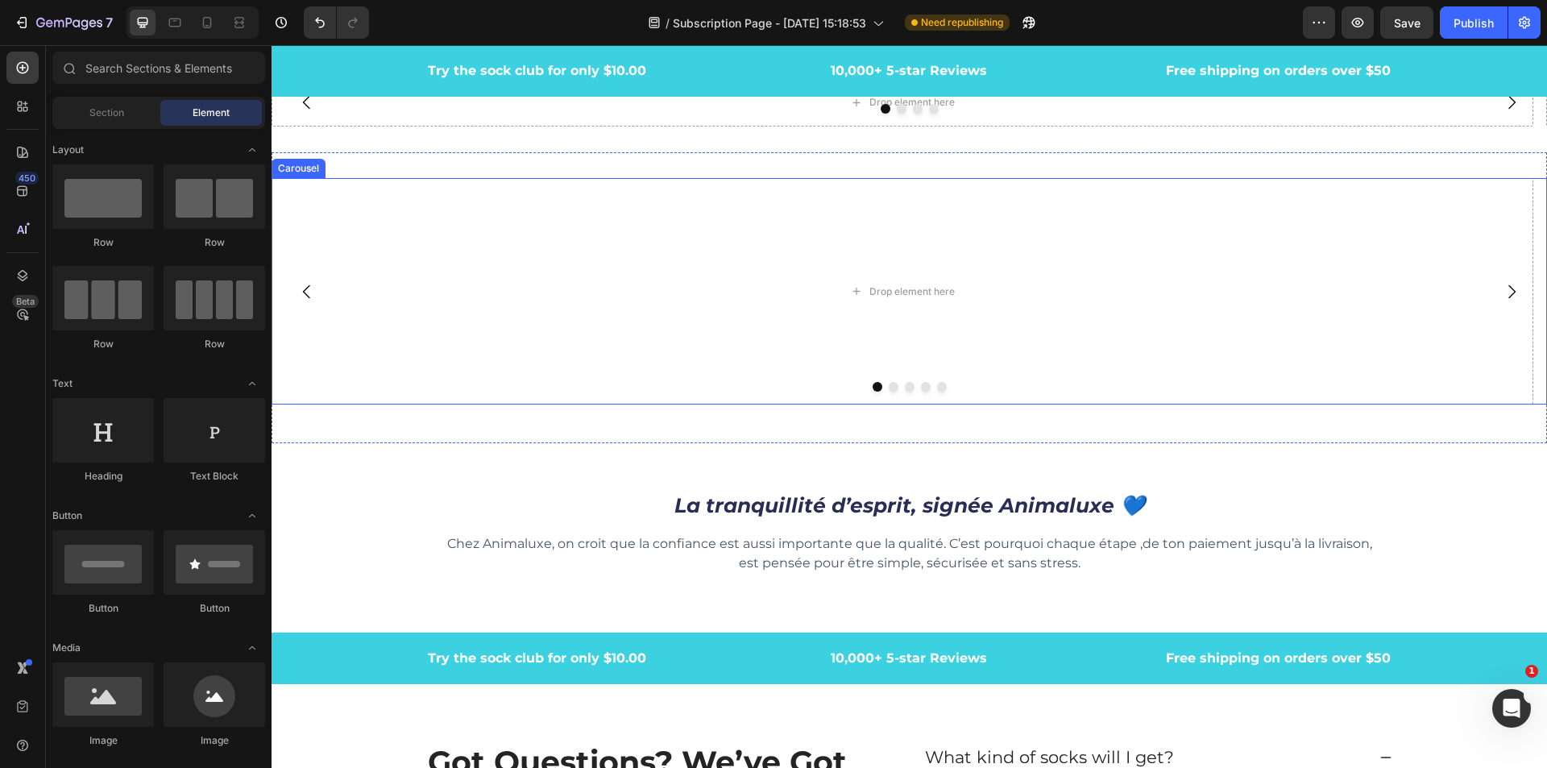
click at [1506, 288] on icon "Carousel Next Arrow" at bounding box center [1511, 291] width 19 height 19
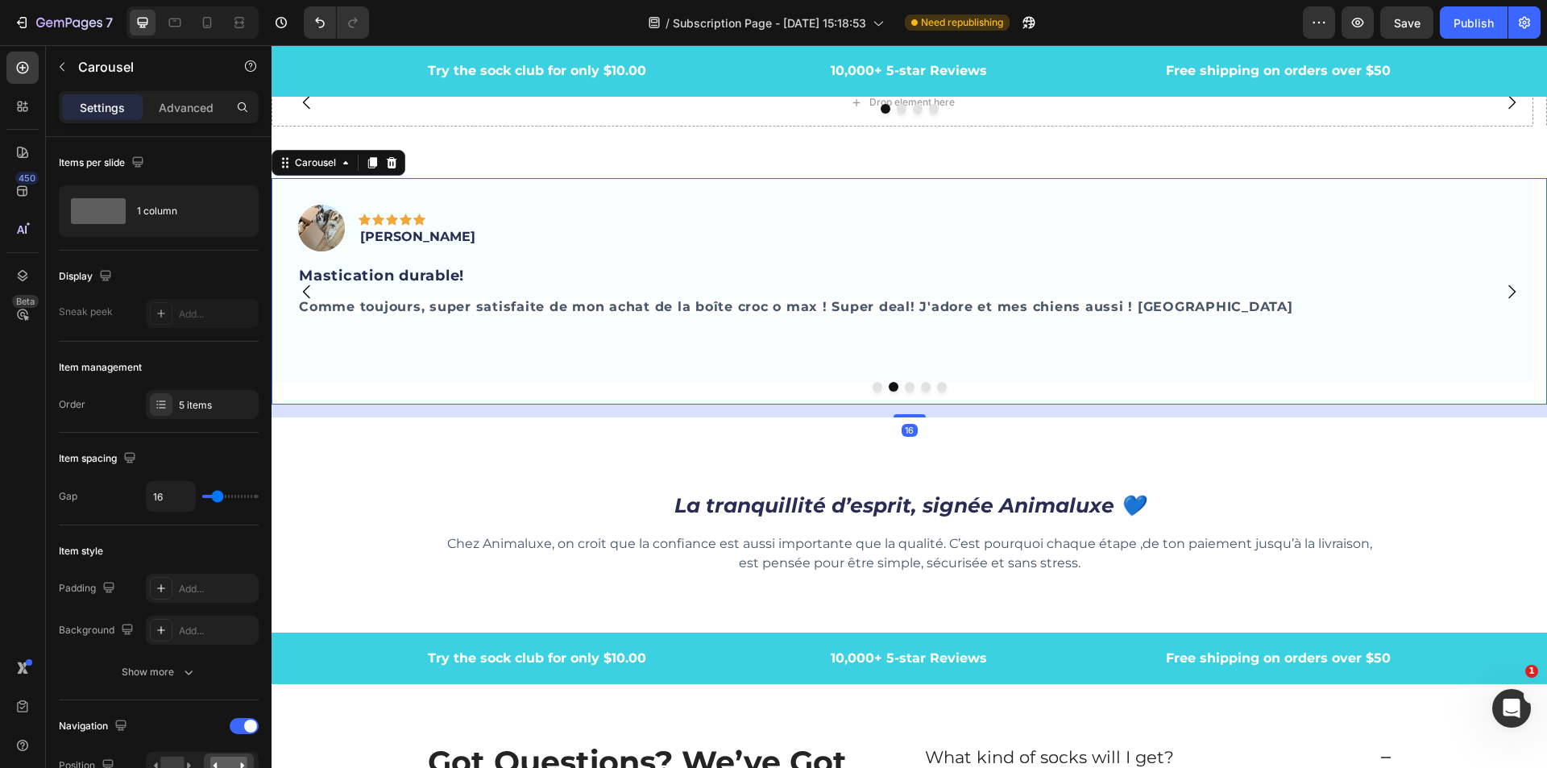
click at [302, 291] on icon "Carousel Back Arrow" at bounding box center [306, 291] width 19 height 19
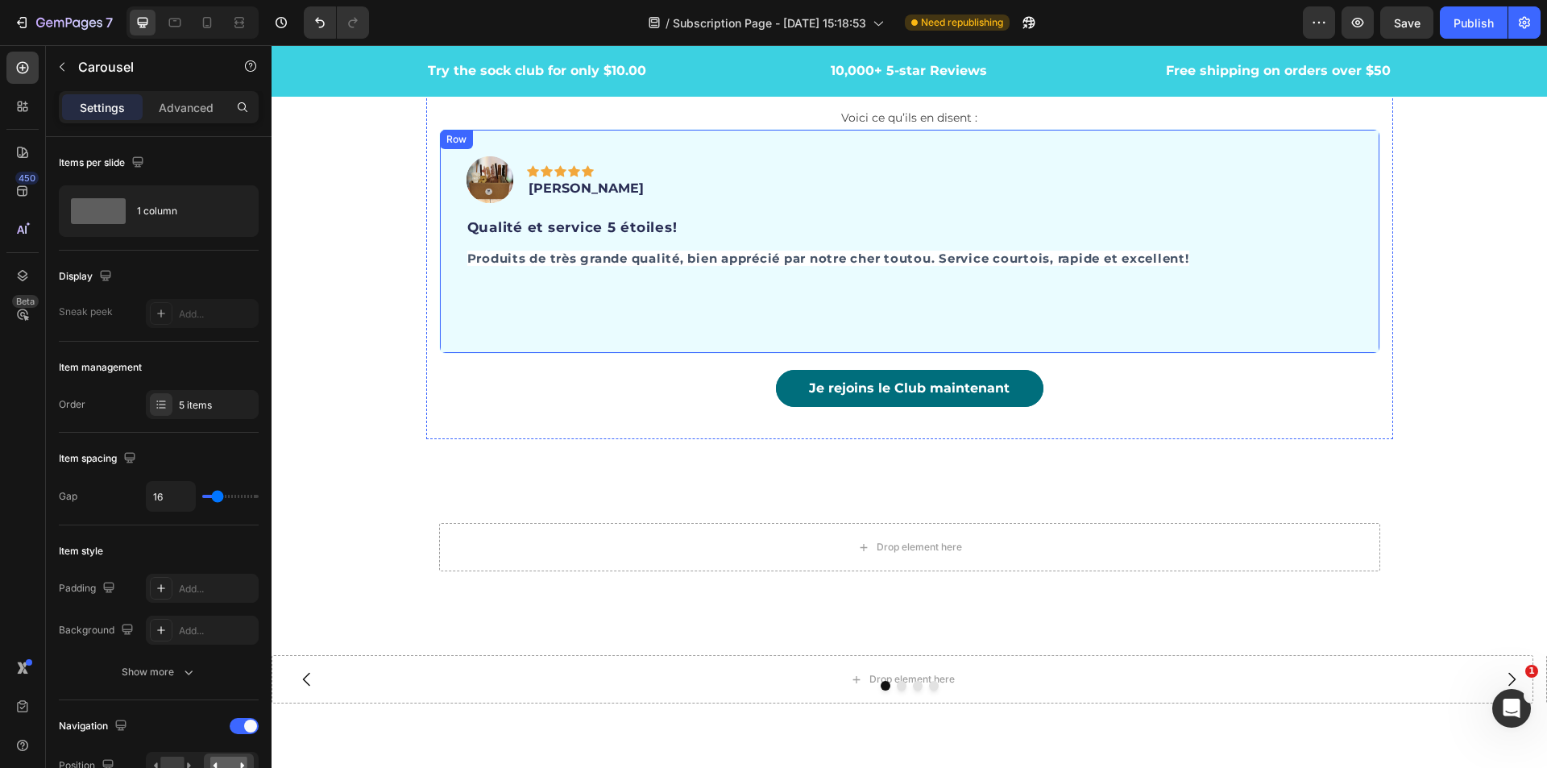
scroll to position [4416, 0]
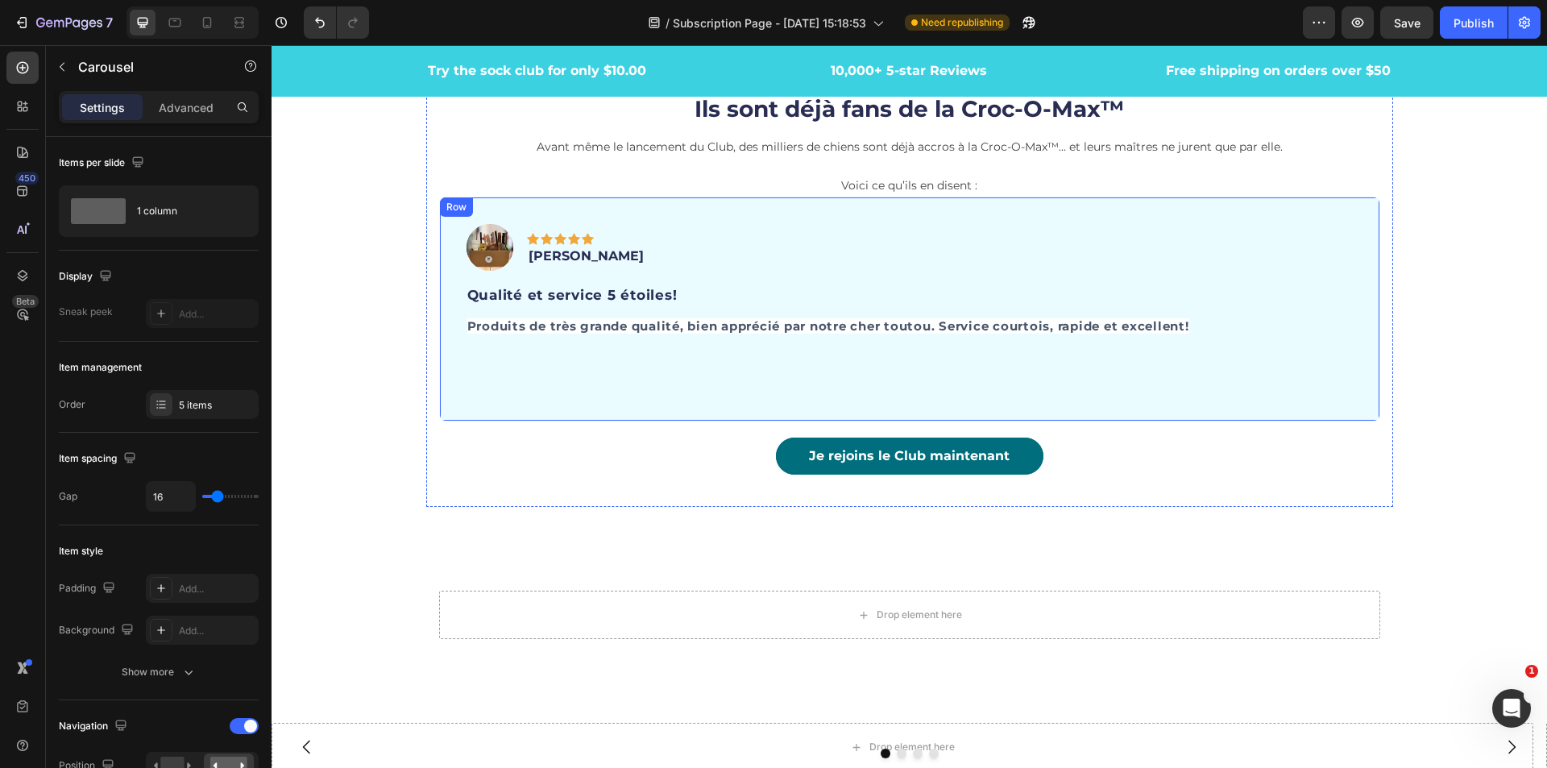
click at [689, 215] on div "Image Icon Icon Icon Icon Icon Row [PERSON_NAME] Text block Row Qualité et serv…" at bounding box center [909, 309] width 941 height 225
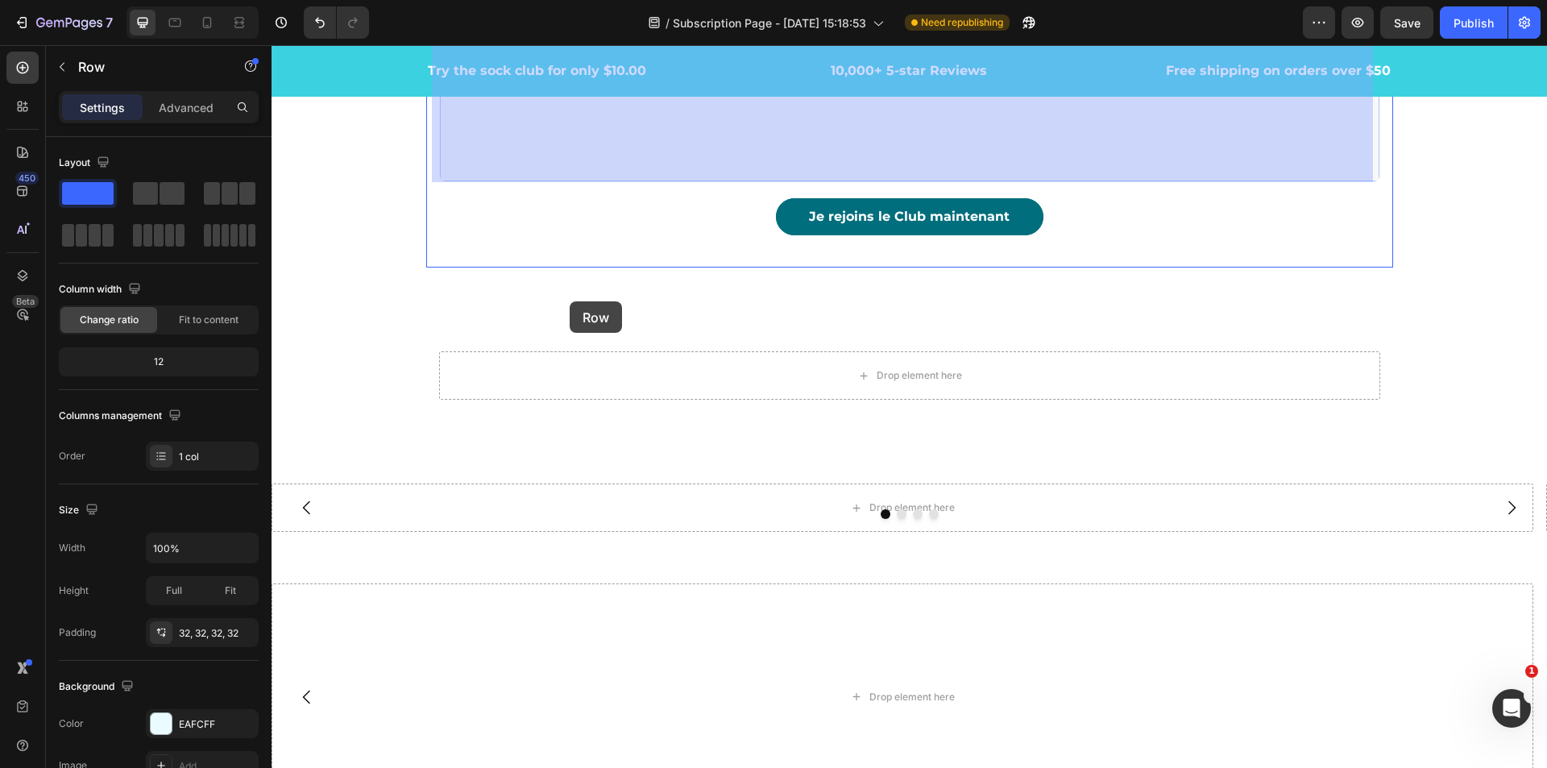
scroll to position [4818, 0]
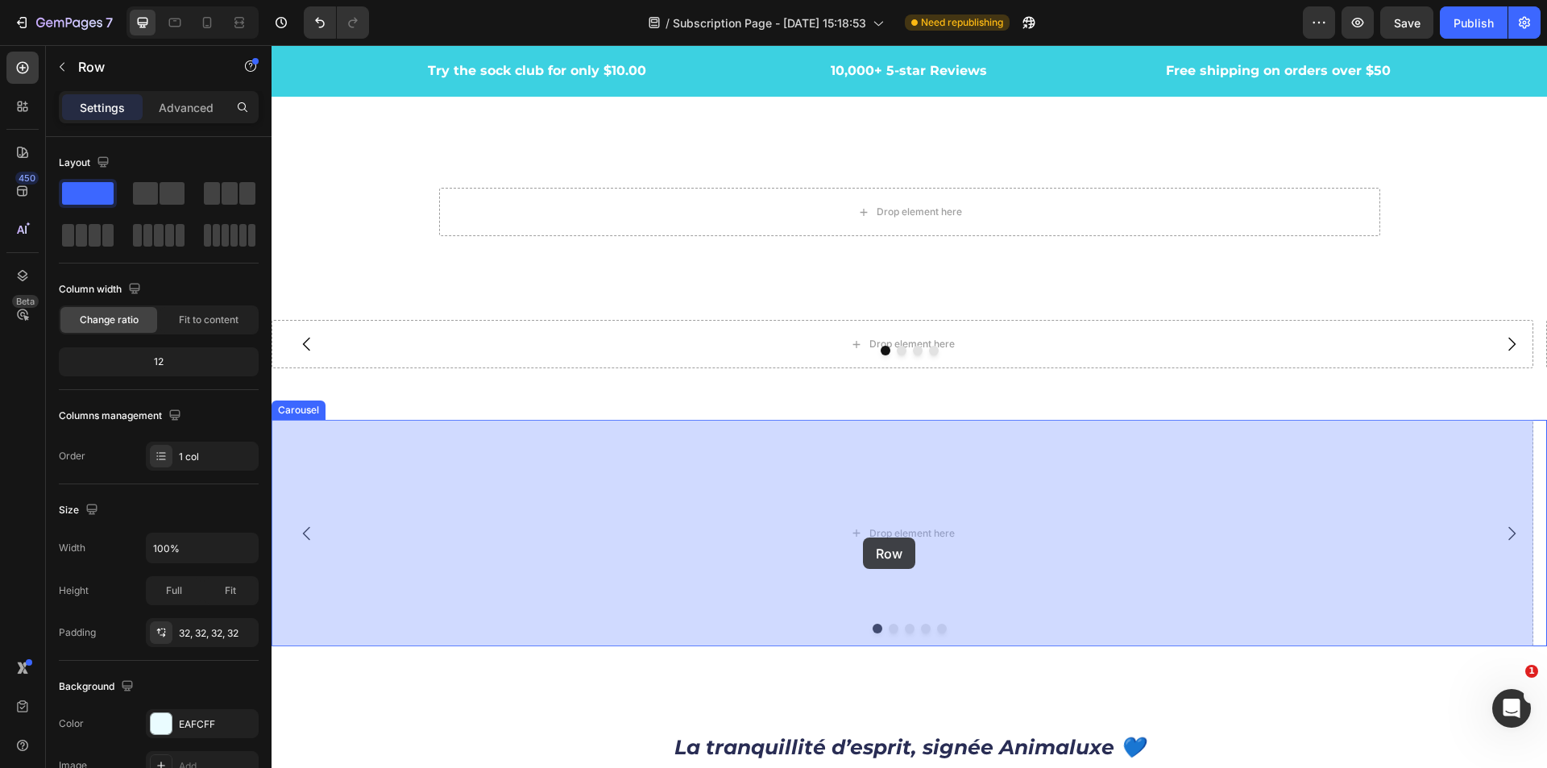
drag, startPoint x: 453, startPoint y: 221, endPoint x: 863, endPoint y: 537, distance: 518.1
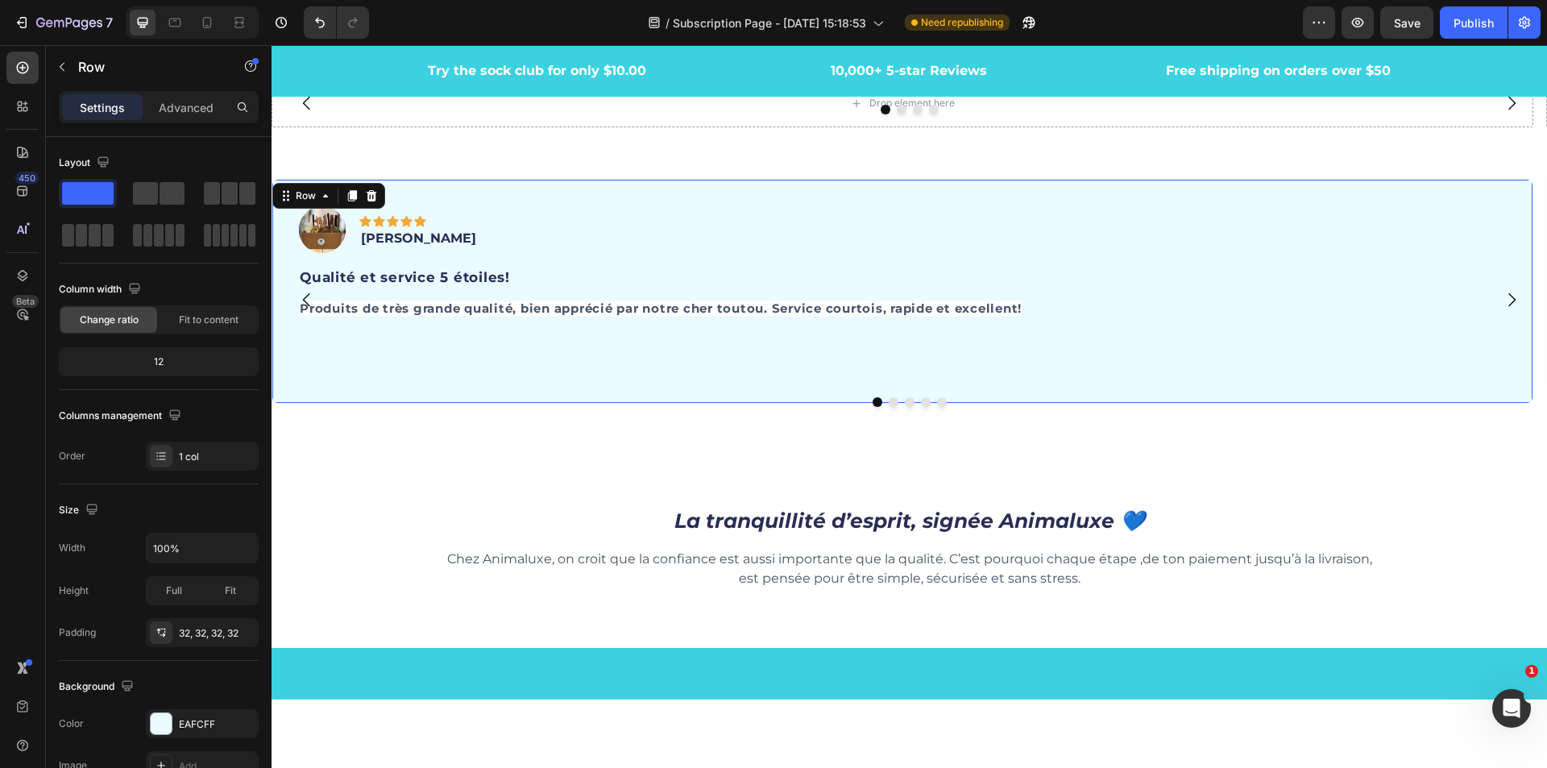
scroll to position [4577, 0]
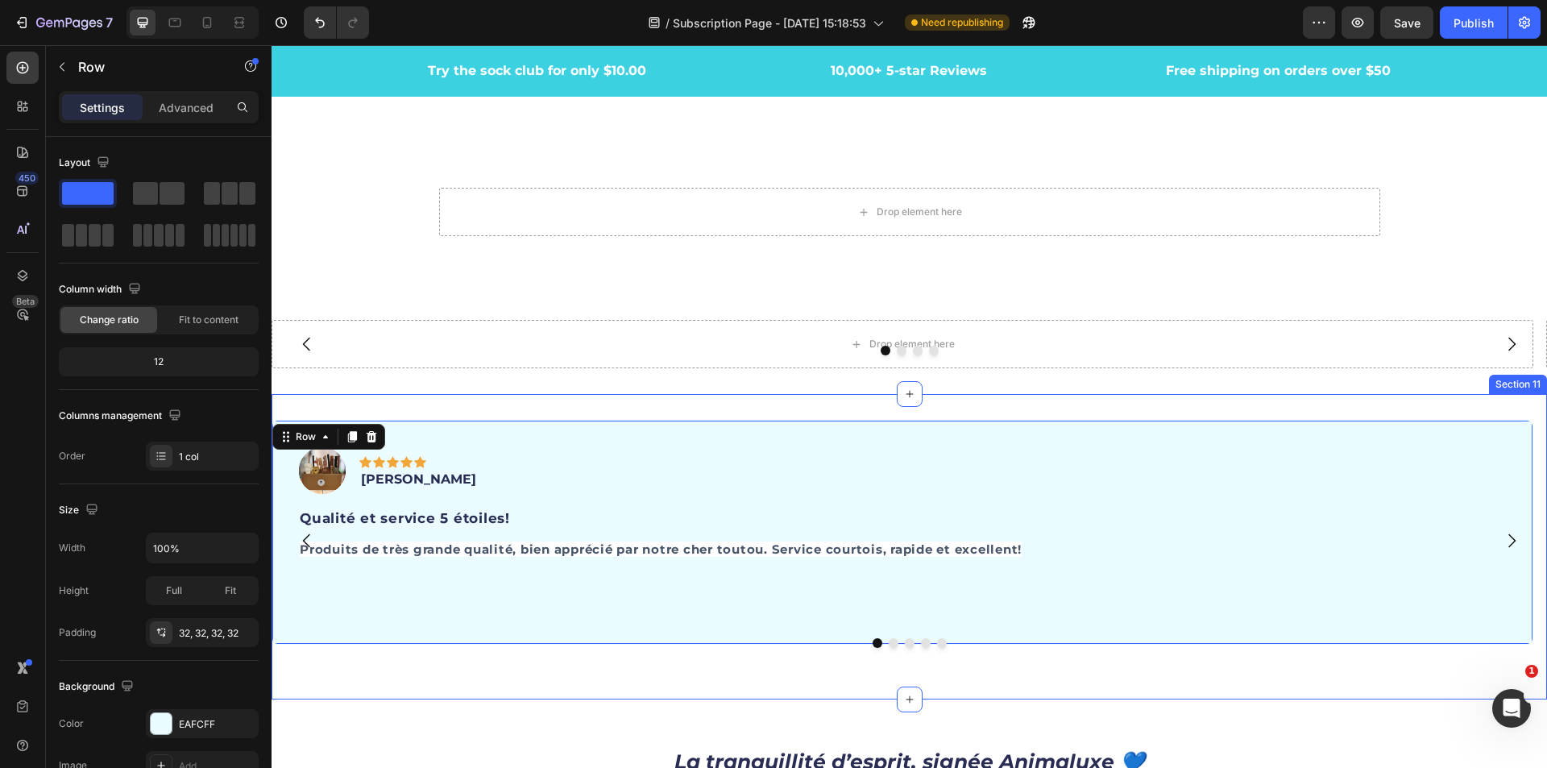
click at [1451, 400] on div "Image Icon Icon Icon Icon Icon Row Sophie M. Text block Row Qualité et service …" at bounding box center [910, 546] width 1276 height 305
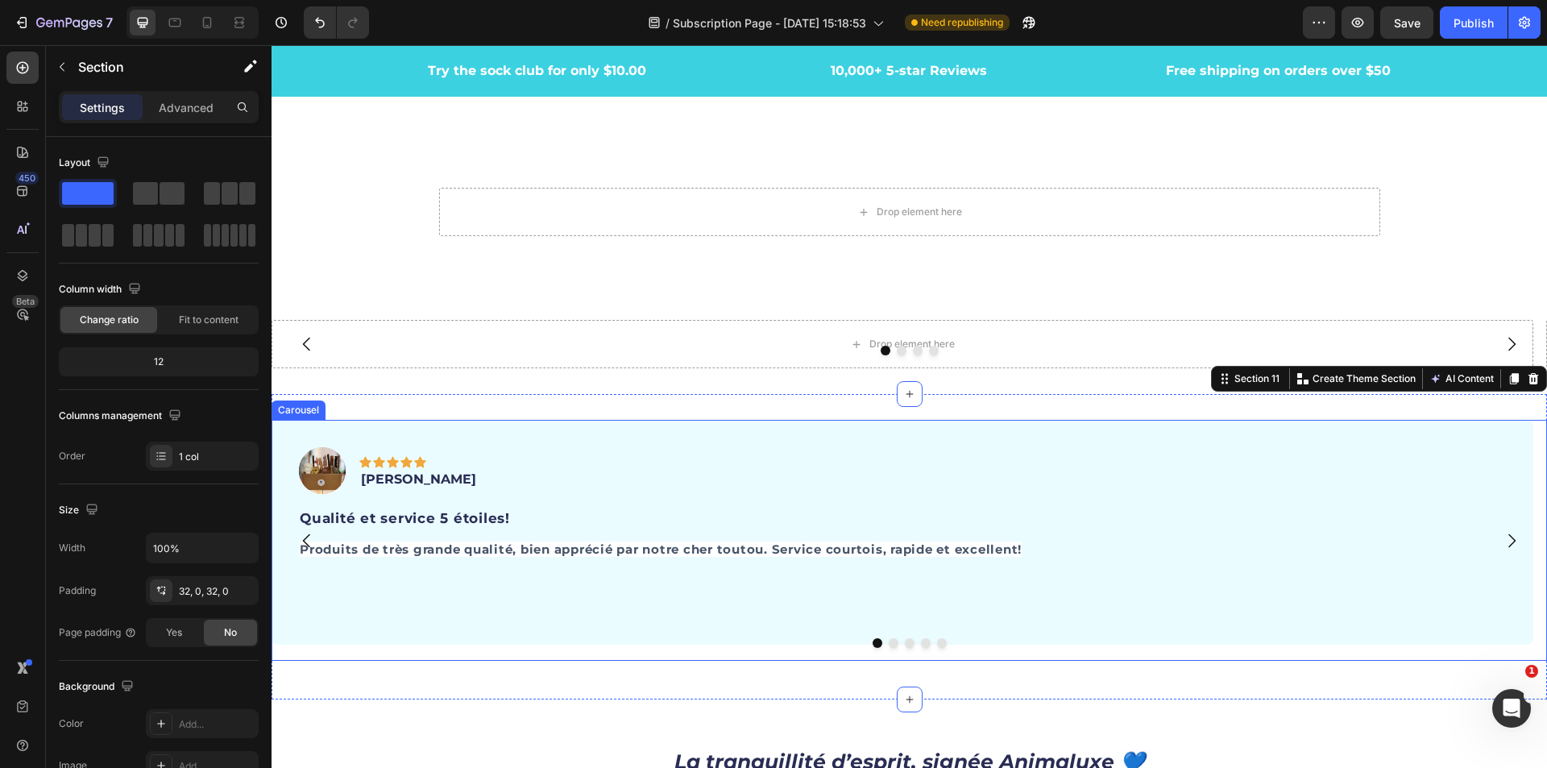
click at [400, 653] on div "Image Icon Icon Icon Icon Icon Row [PERSON_NAME] Text block Row Qualité et serv…" at bounding box center [903, 540] width 1262 height 241
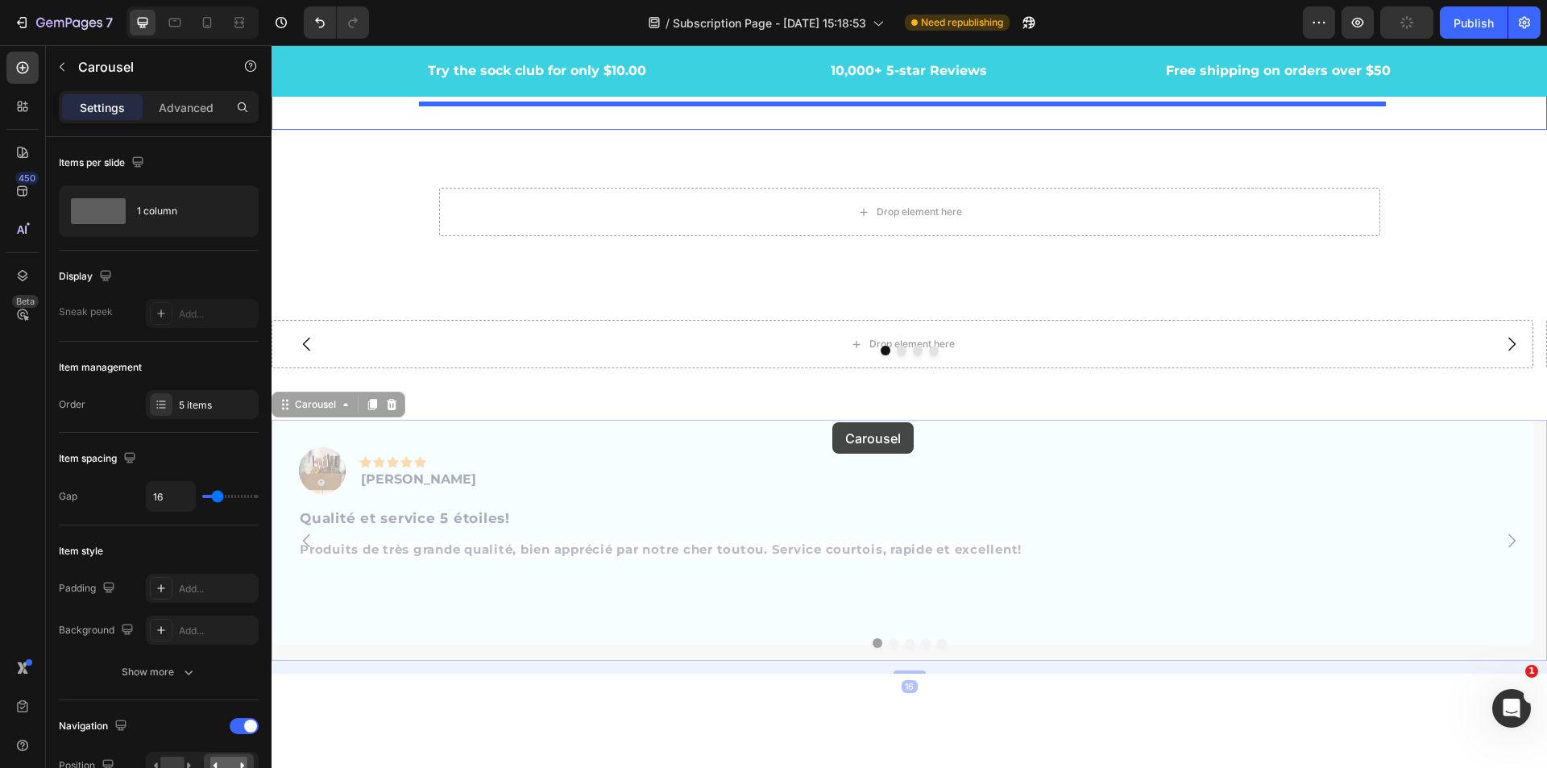
scroll to position [4336, 0]
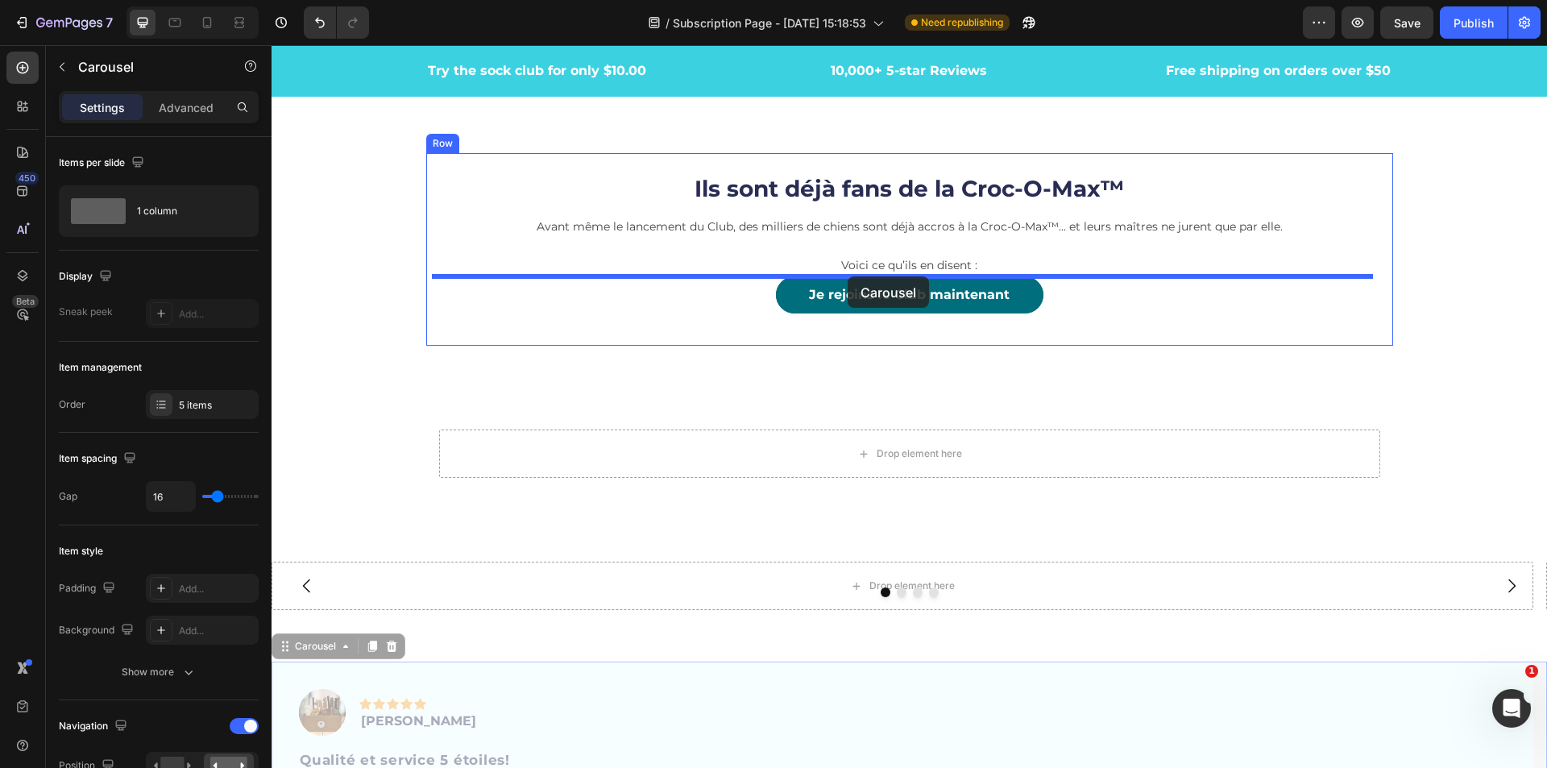
drag, startPoint x: 286, startPoint y: 409, endPoint x: 848, endPoint y: 276, distance: 576.9
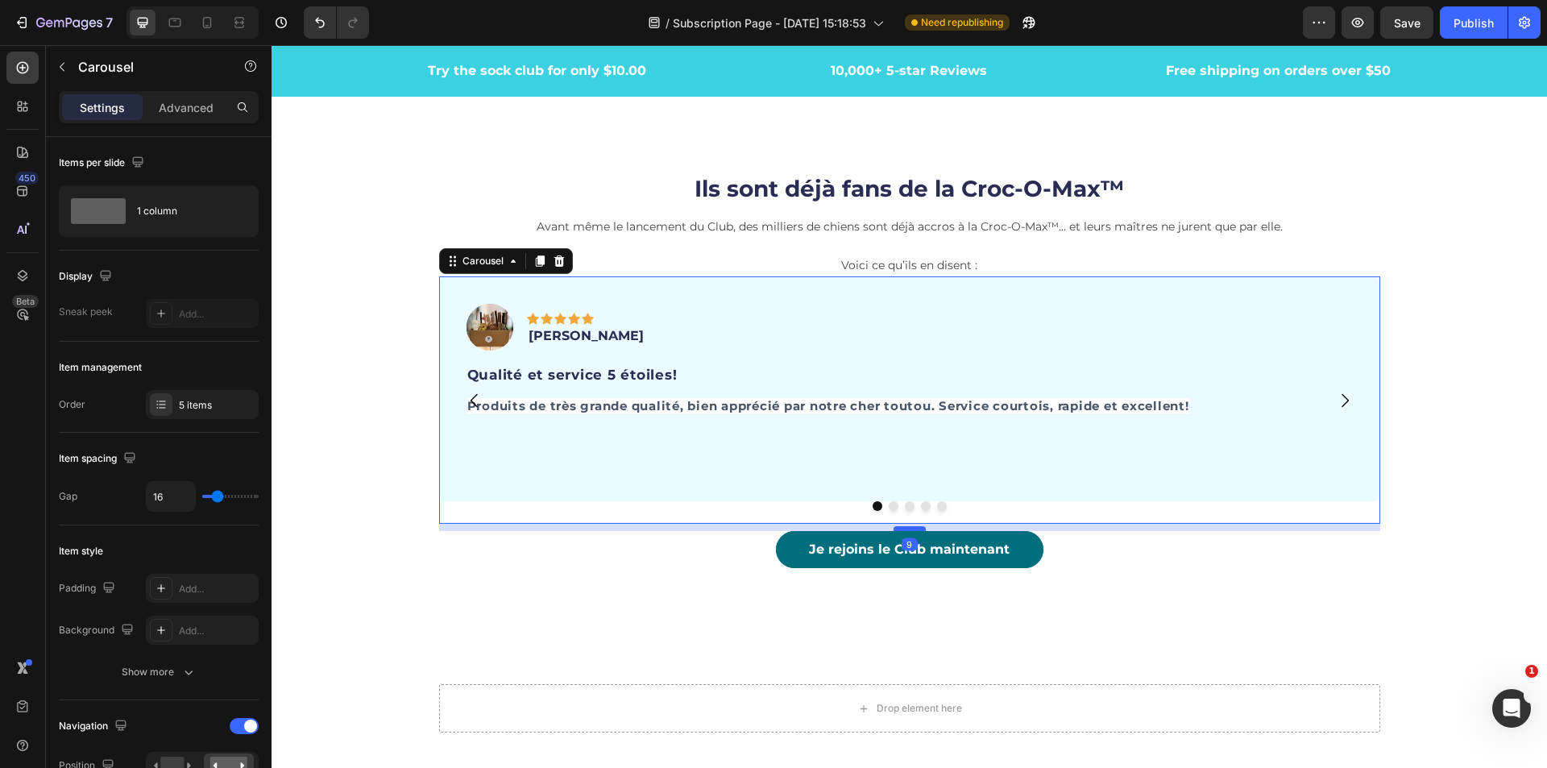
click at [900, 526] on div at bounding box center [910, 528] width 32 height 5
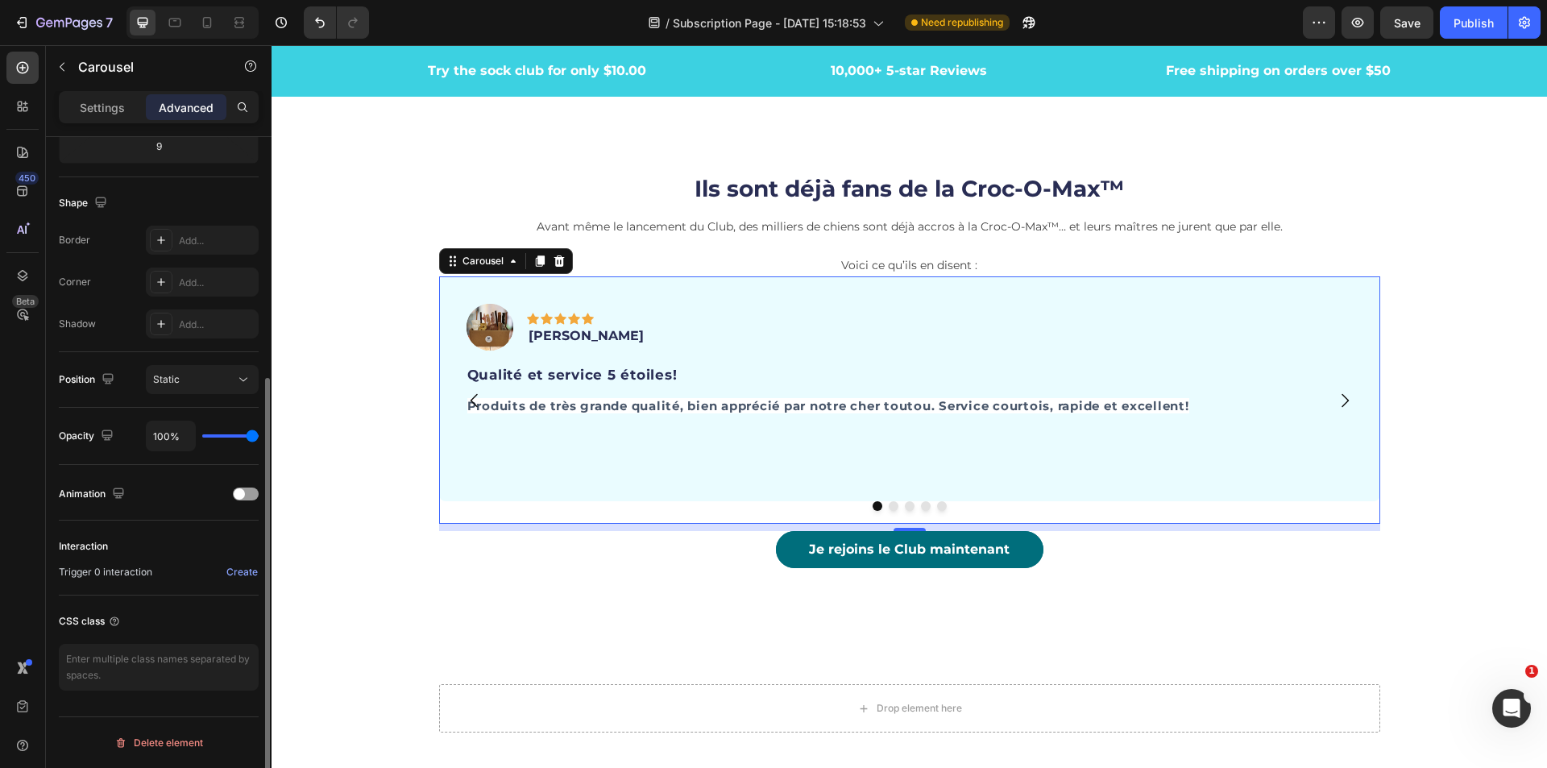
scroll to position [0, 0]
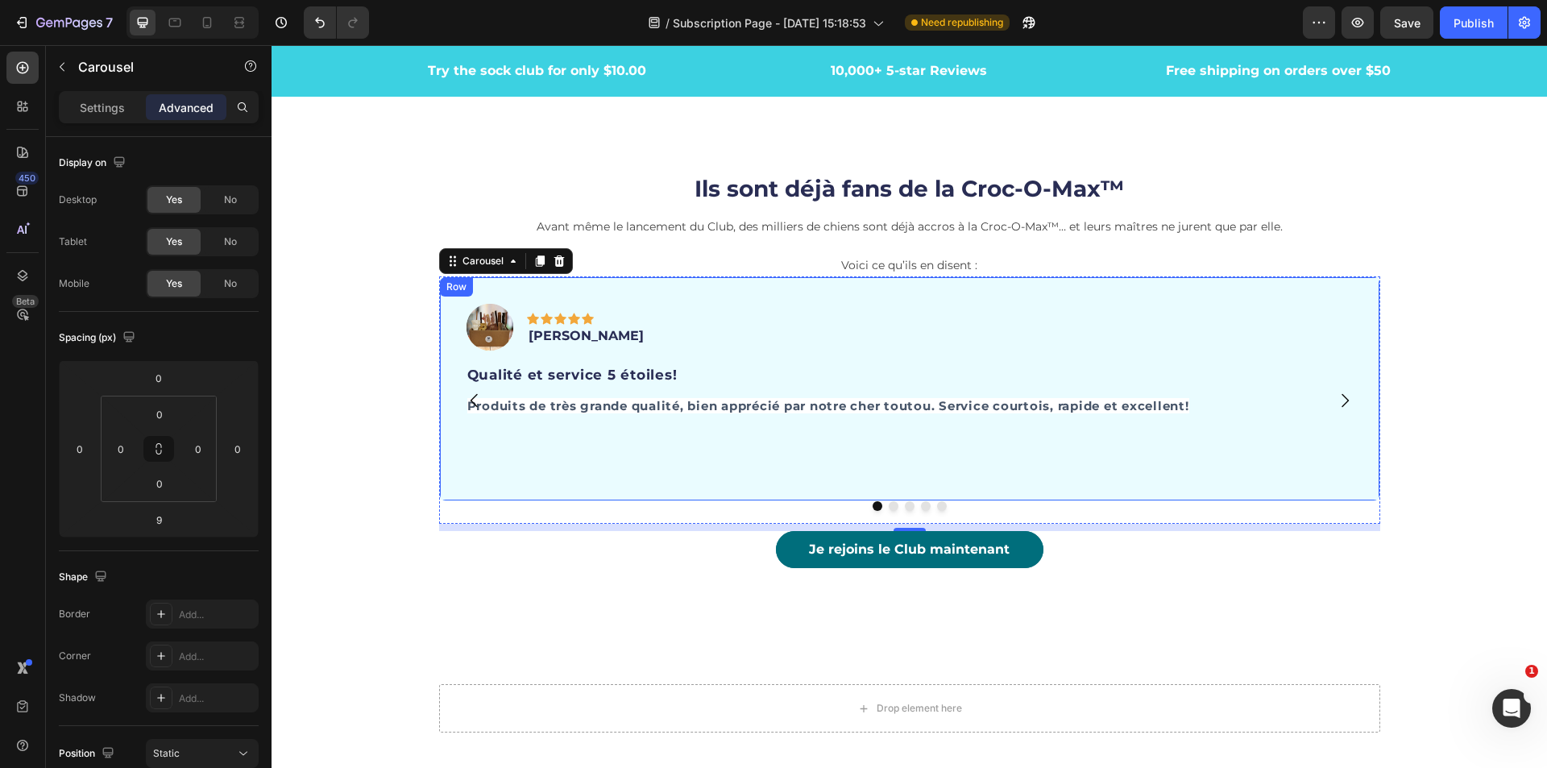
click at [445, 472] on div "Image Icon Icon Icon Icon Icon Row [PERSON_NAME] Text block Row Qualité et serv…" at bounding box center [909, 388] width 941 height 225
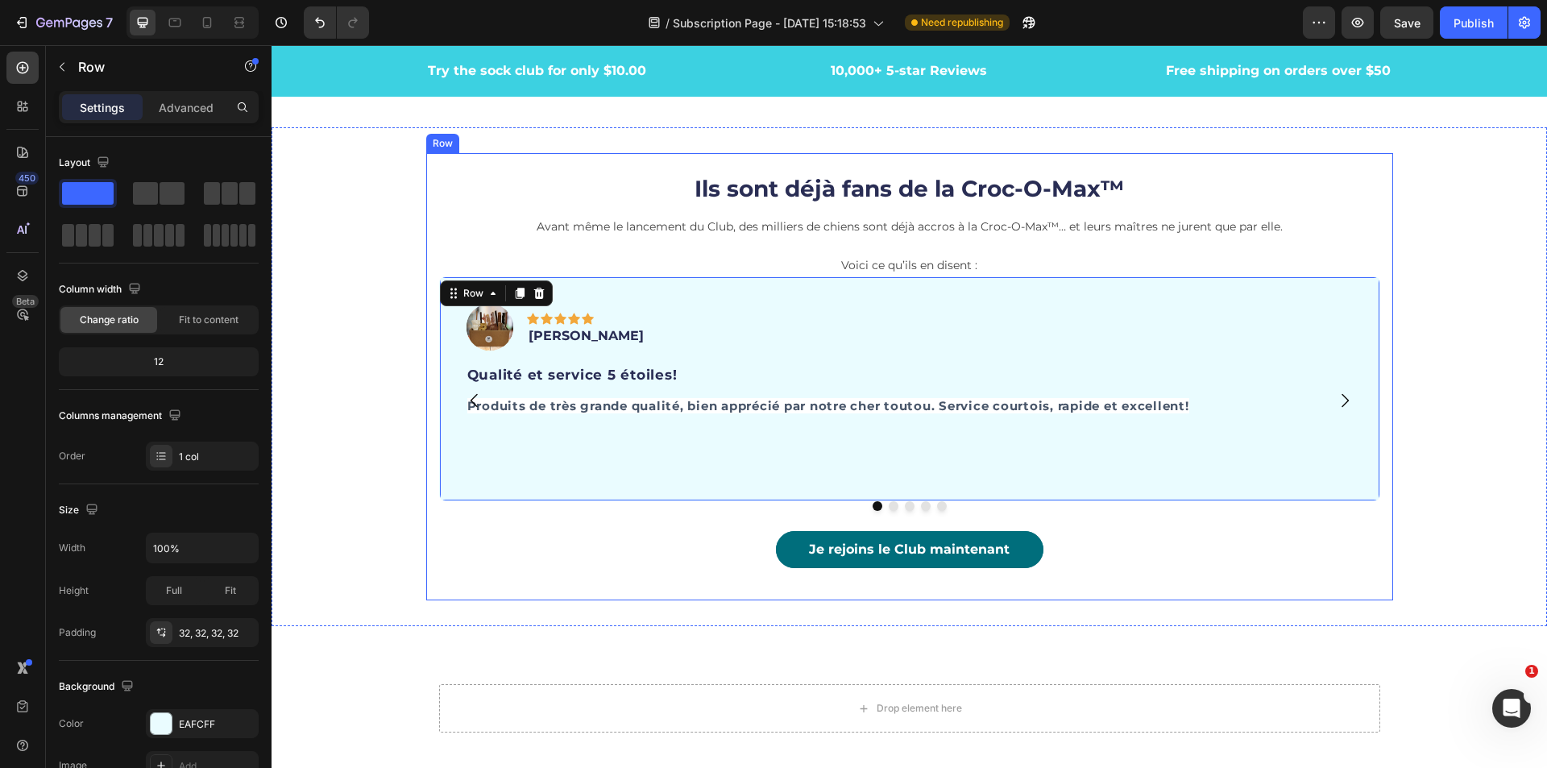
click at [1381, 507] on div "Ils sont déjà fans de la Croc-O-Max™ Heading Avant même le lancement du Club, d…" at bounding box center [909, 376] width 967 height 447
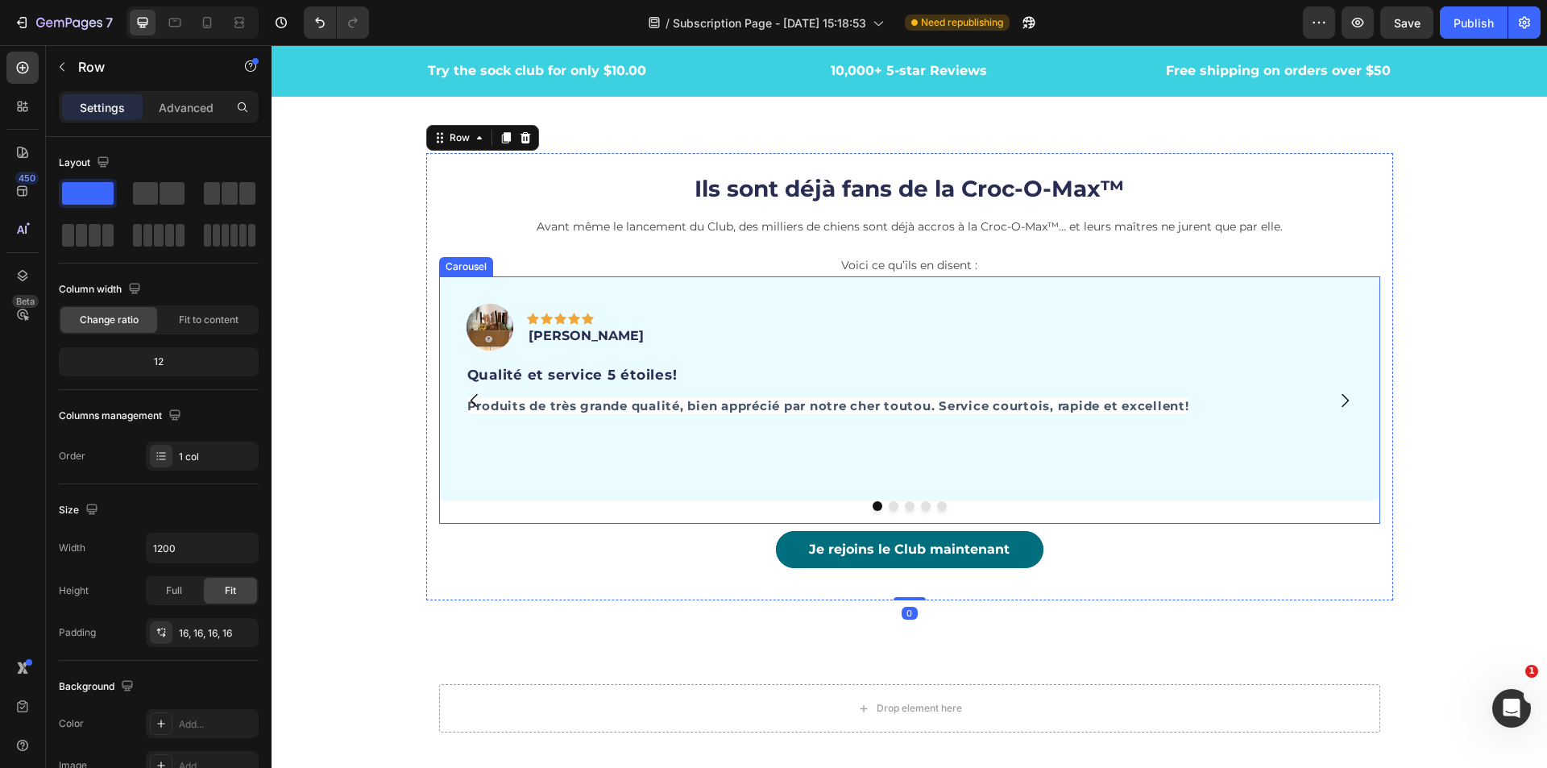
click at [1363, 514] on div "Image Icon Icon Icon Icon Icon Row [PERSON_NAME] Text block Row Qualité et serv…" at bounding box center [909, 399] width 941 height 247
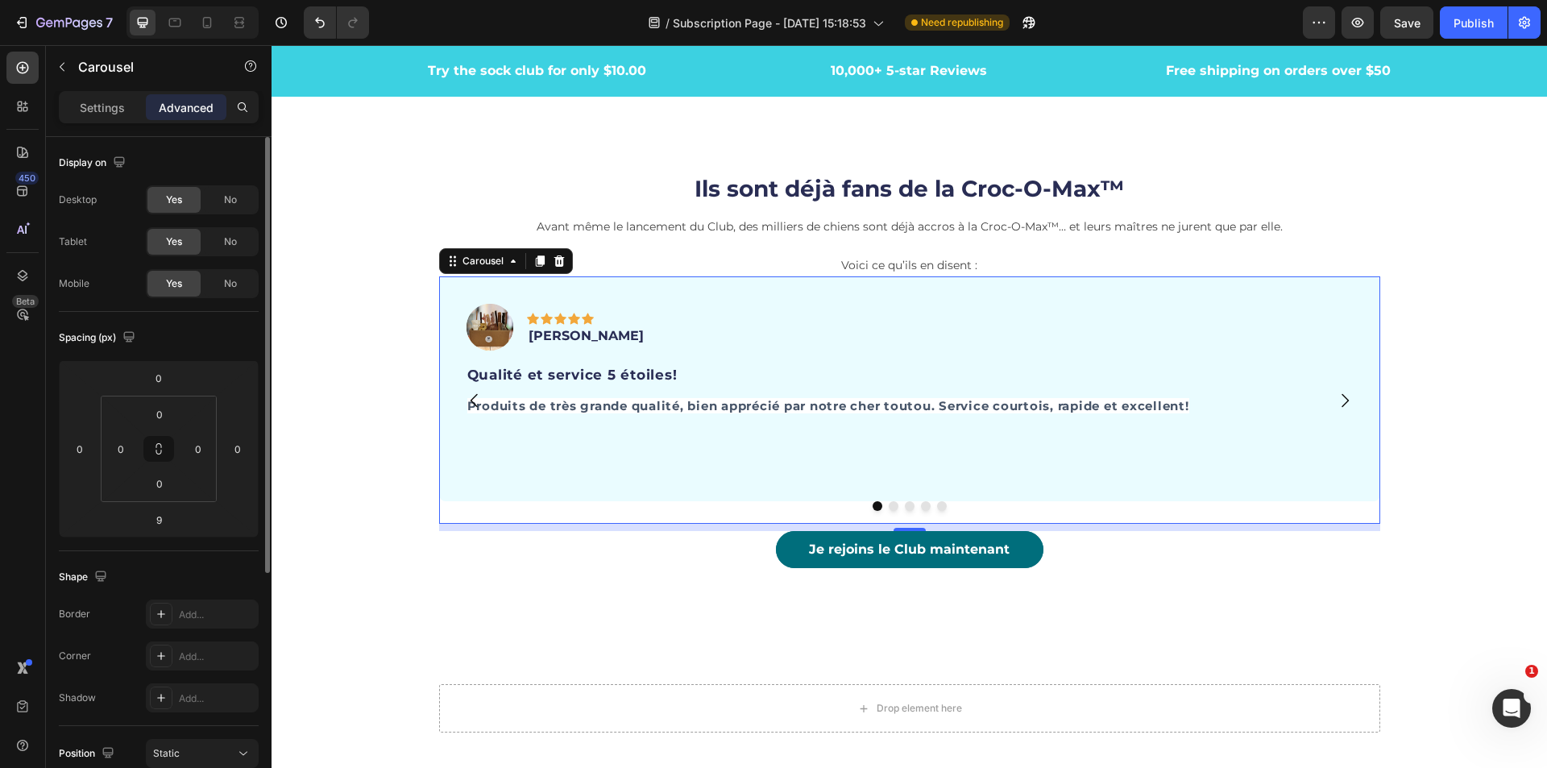
click at [99, 93] on div "Settings Advanced" at bounding box center [159, 107] width 200 height 32
click at [100, 97] on div "Settings" at bounding box center [102, 107] width 81 height 26
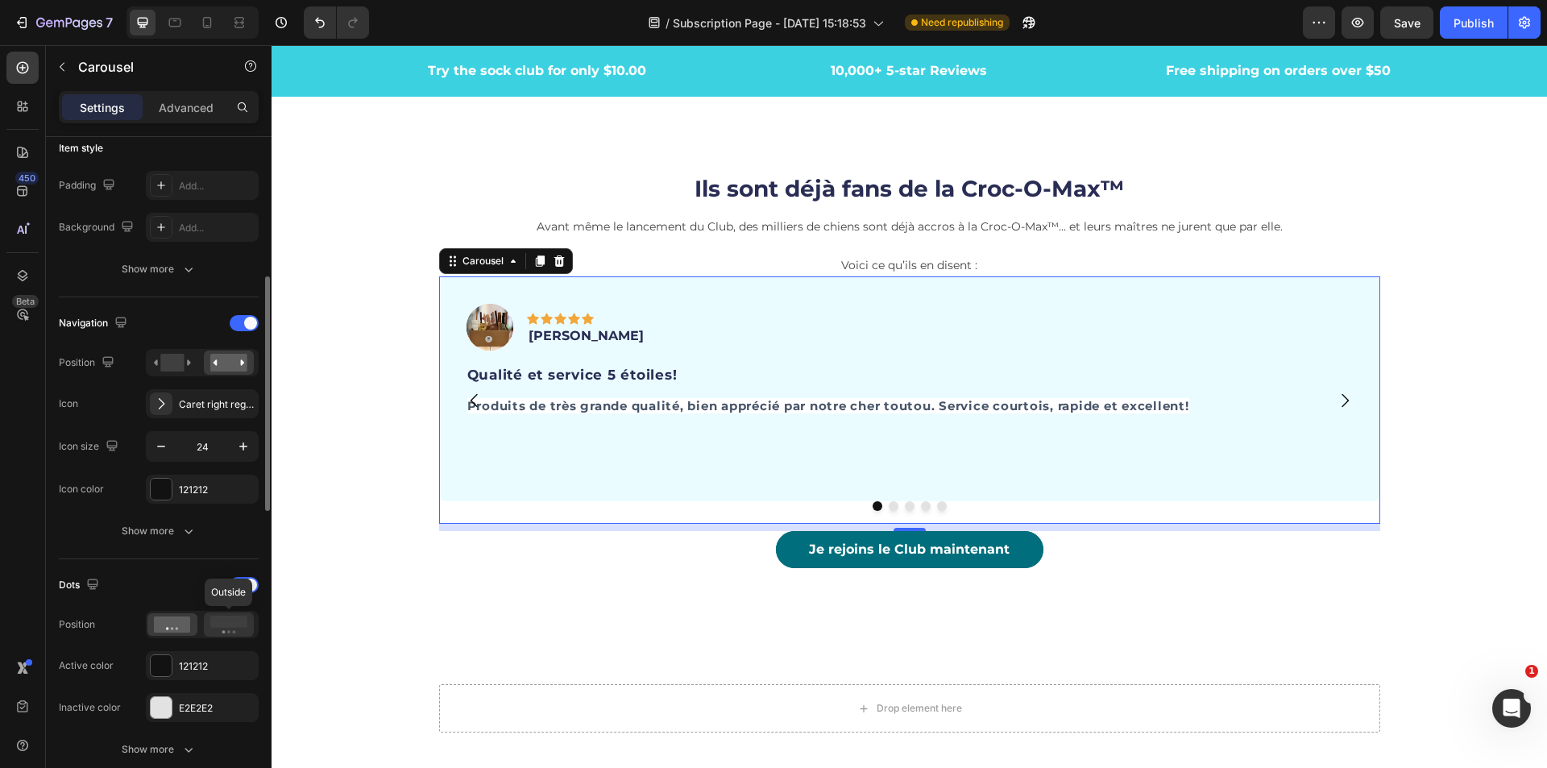
scroll to position [564, 0]
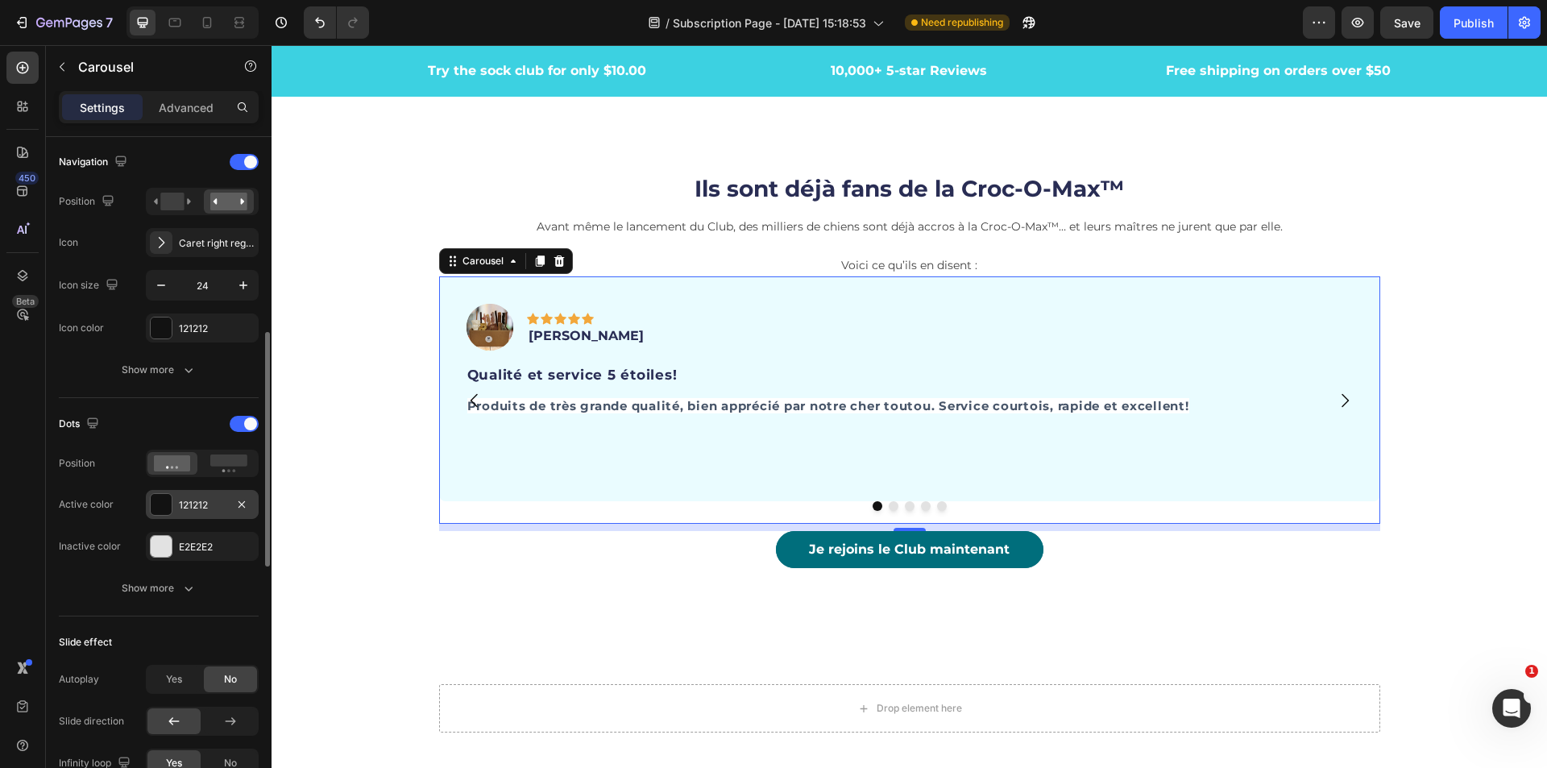
click at [164, 504] on div at bounding box center [161, 504] width 21 height 21
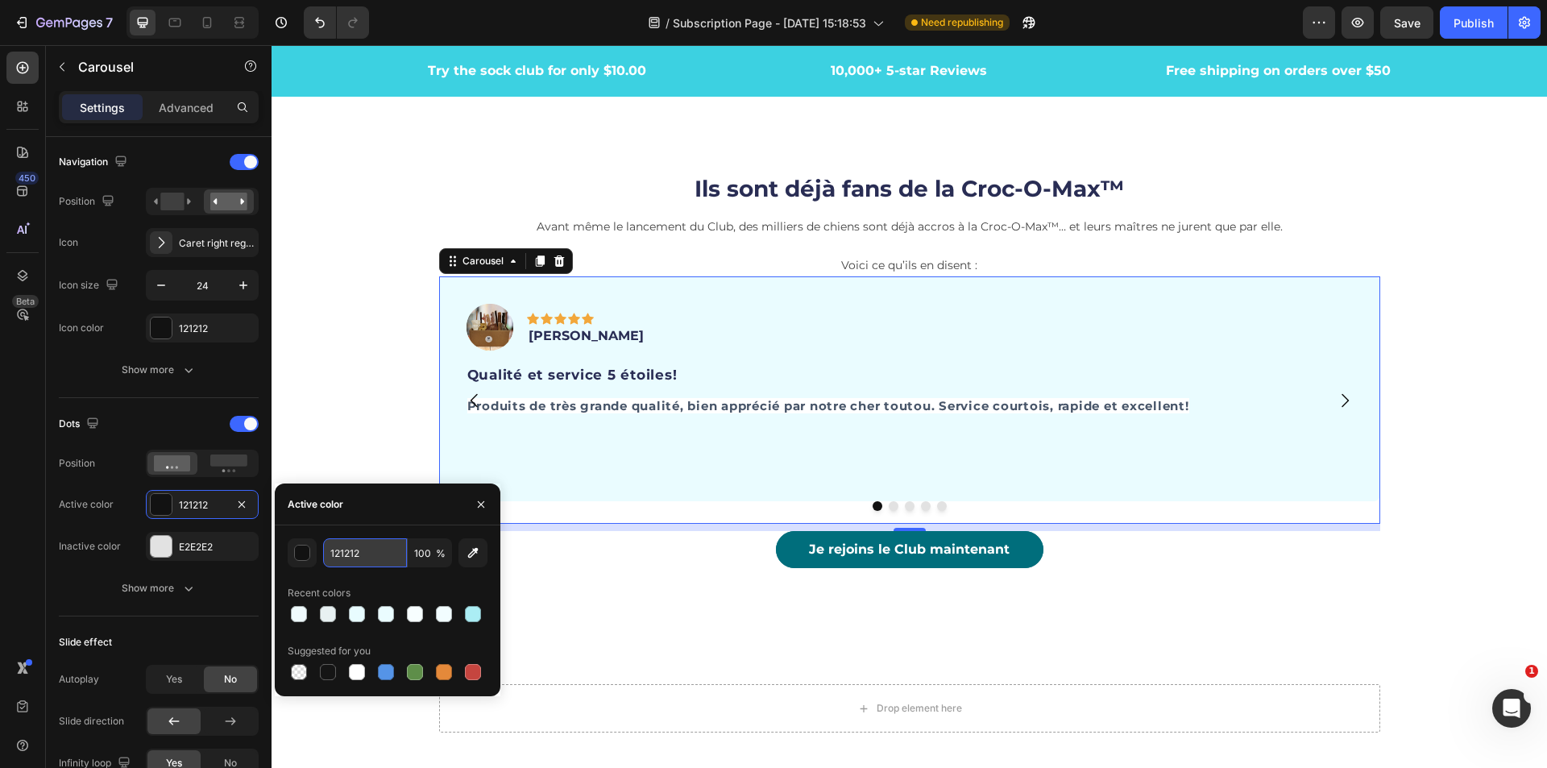
click at [361, 561] on input "121212" at bounding box center [365, 552] width 84 height 29
click at [375, 550] on input "121212" at bounding box center [365, 552] width 84 height 29
drag, startPoint x: 375, startPoint y: 550, endPoint x: 309, endPoint y: 546, distance: 66.2
click at [309, 546] on div "121212 100 %" at bounding box center [388, 552] width 200 height 29
click at [376, 554] on input "121212" at bounding box center [365, 552] width 84 height 29
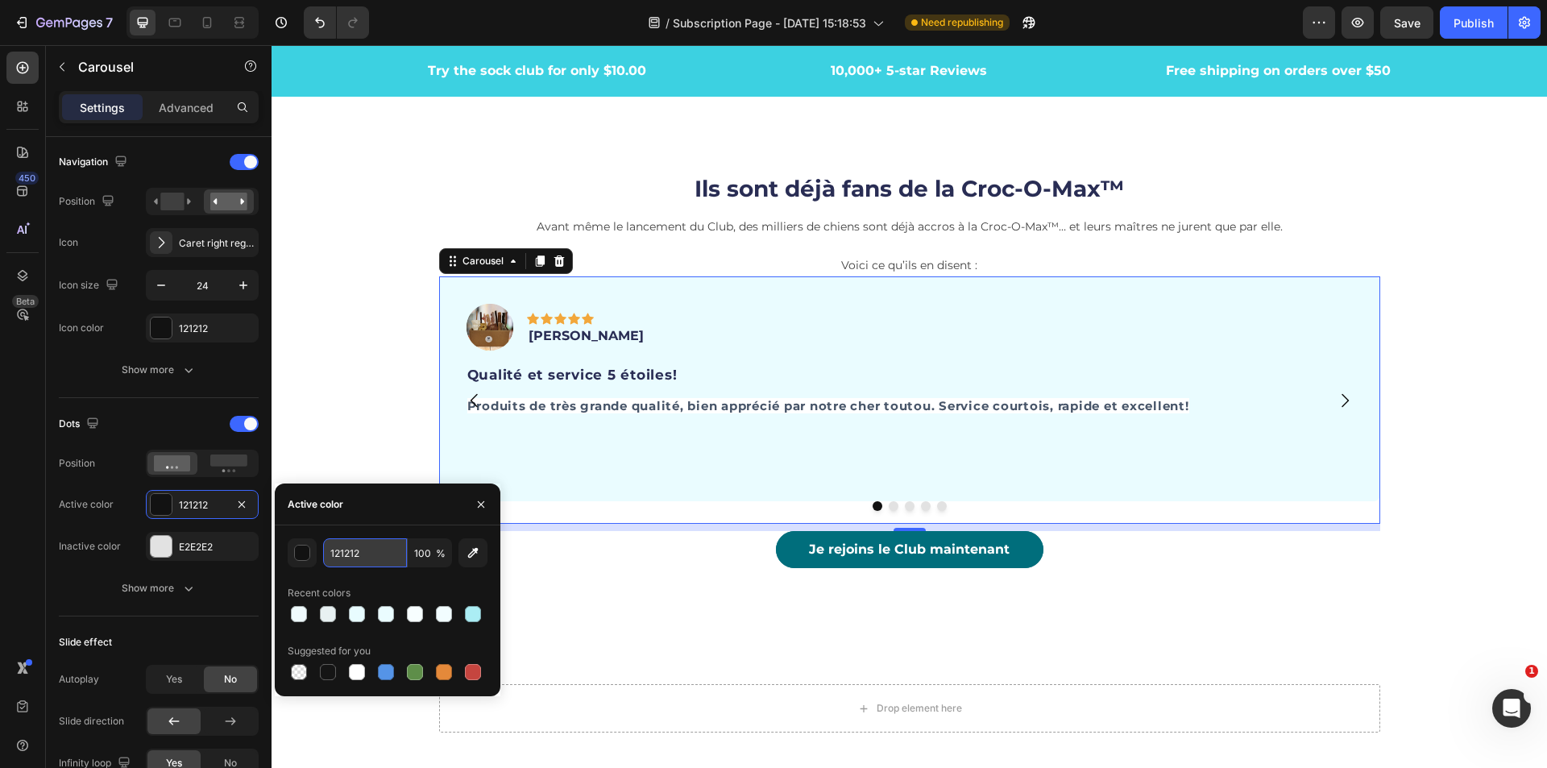
drag, startPoint x: 377, startPoint y: 554, endPoint x: 338, endPoint y: 551, distance: 38.8
click at [338, 551] on input "121212" at bounding box center [365, 552] width 84 height 29
paste input "3CD1E1"
type input "3CD1E1"
click at [309, 557] on div "button" at bounding box center [303, 553] width 16 height 16
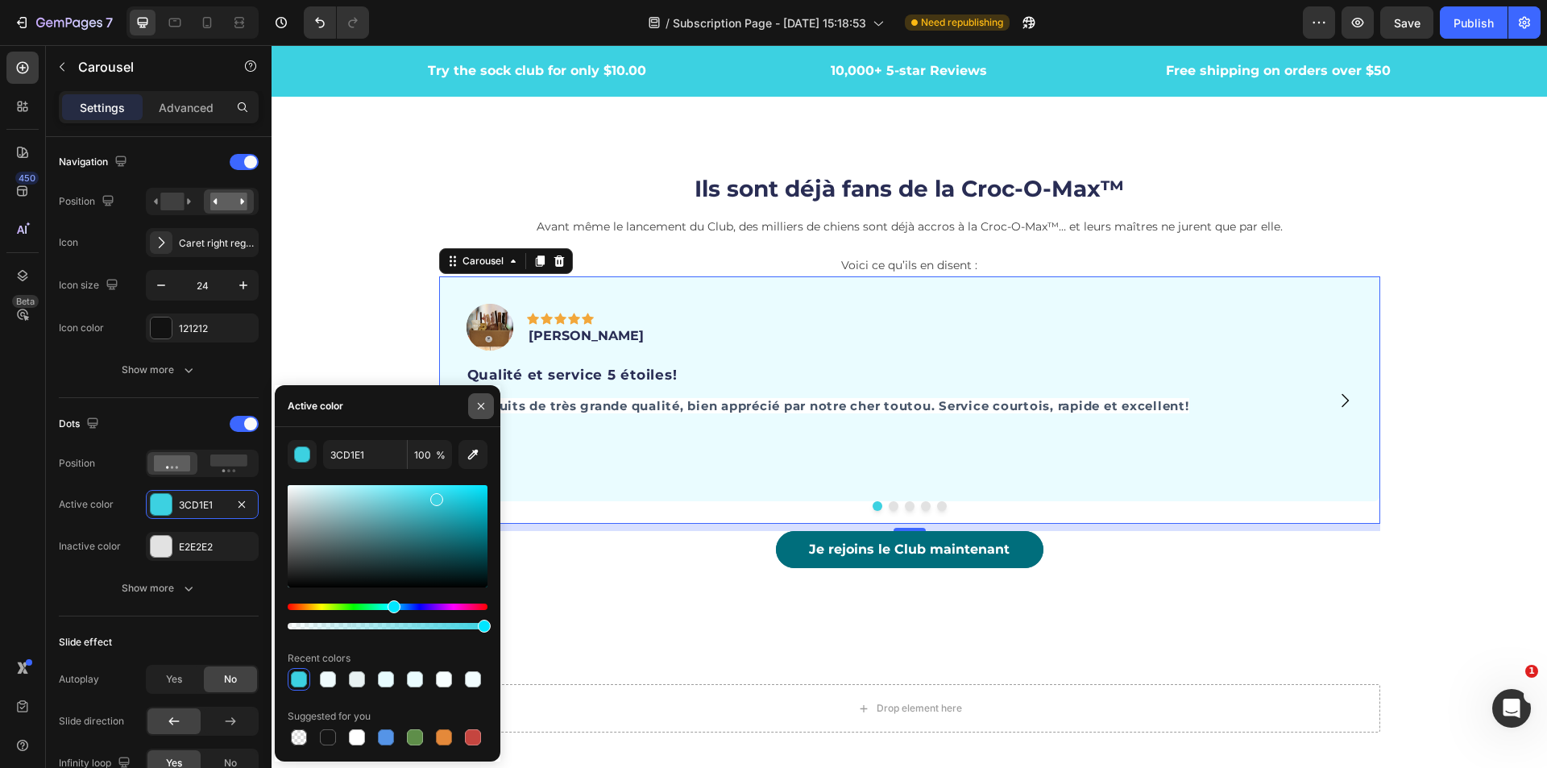
click at [482, 408] on icon "button" at bounding box center [481, 406] width 13 height 13
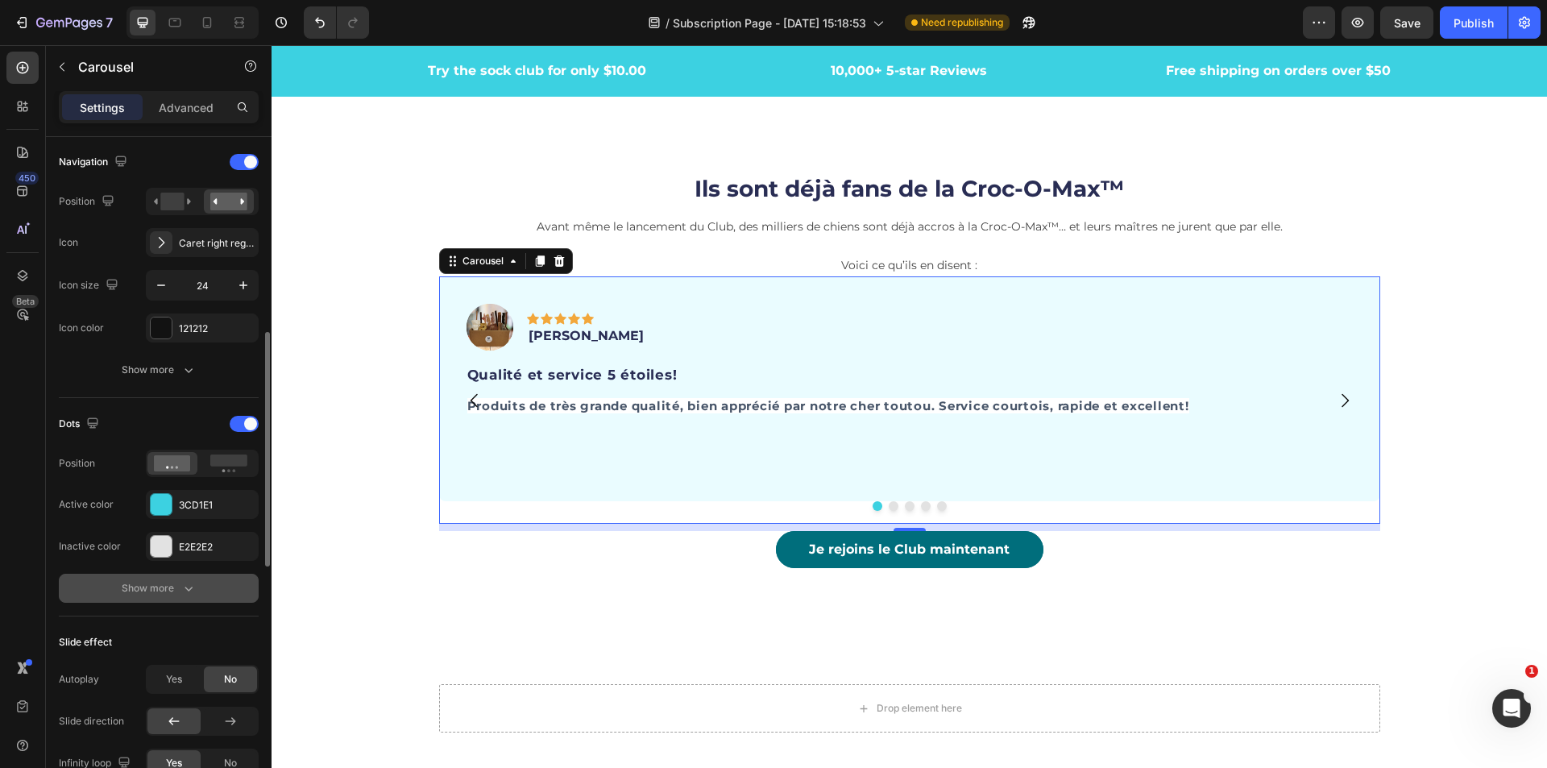
click at [198, 594] on button "Show more" at bounding box center [159, 588] width 200 height 29
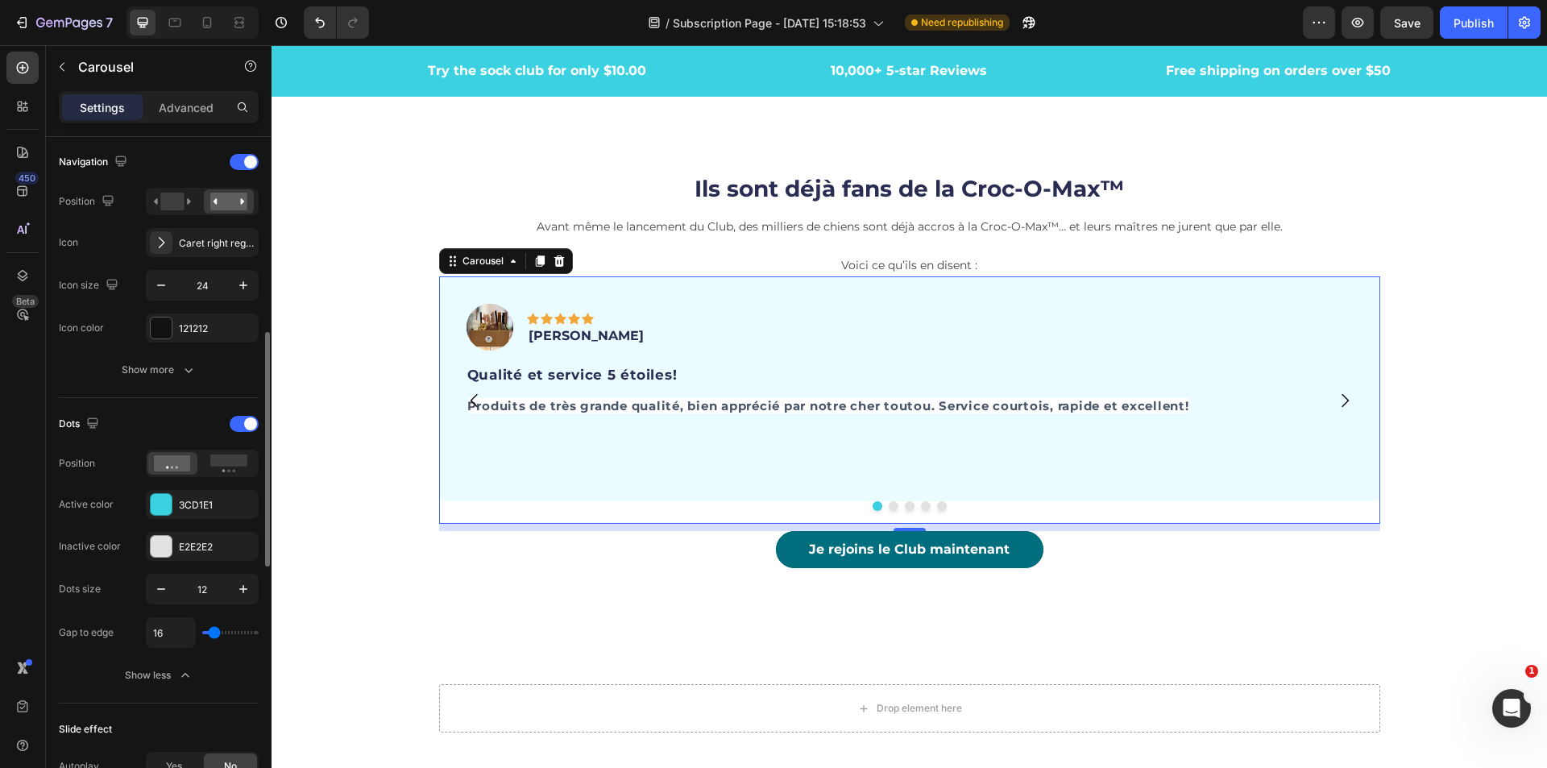
type input "24"
type input "36"
type input "49"
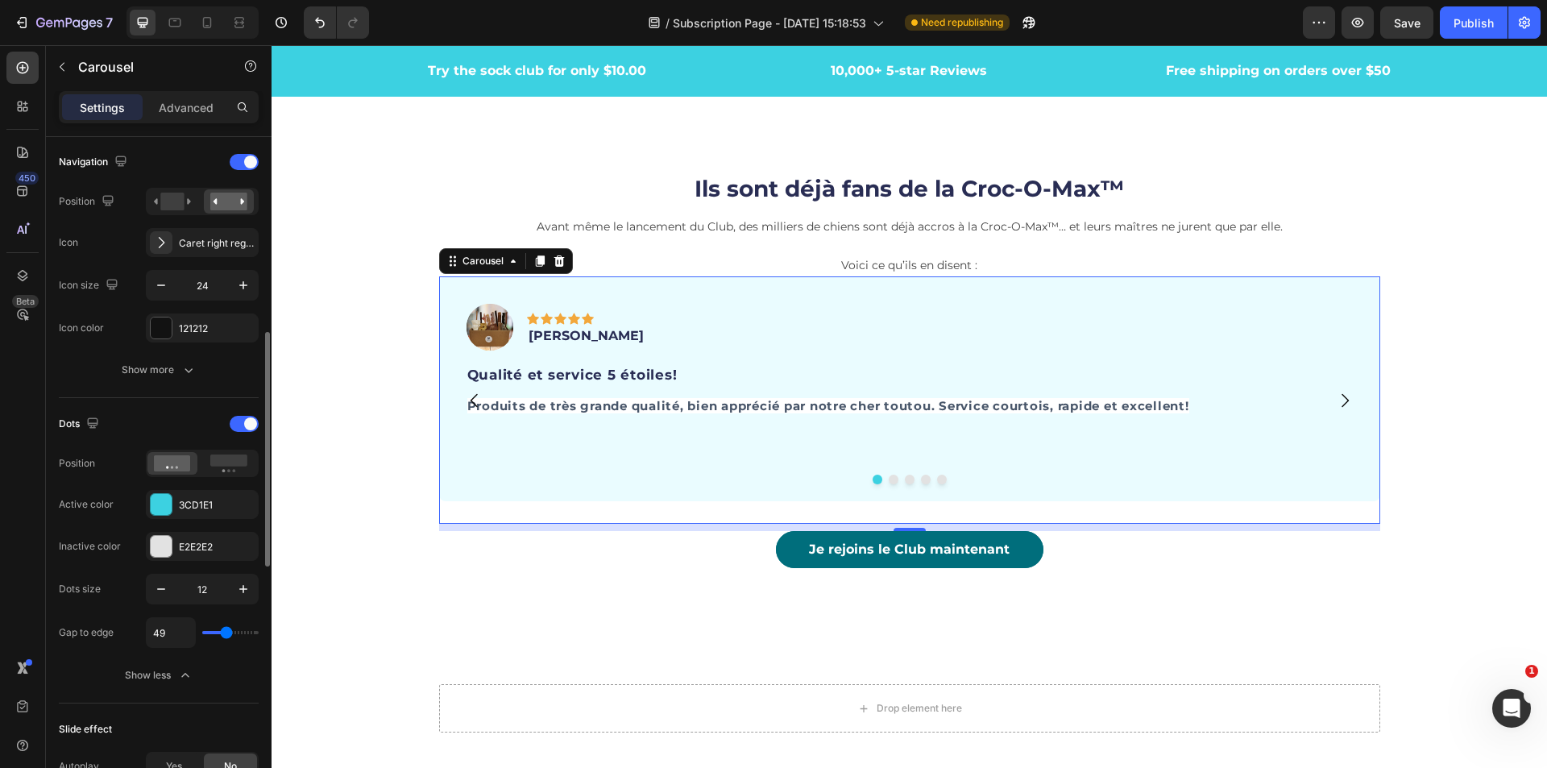
drag, startPoint x: 209, startPoint y: 633, endPoint x: 226, endPoint y: 637, distance: 17.4
type input "49"
click at [226, 634] on input "range" at bounding box center [230, 632] width 56 height 3
click at [239, 471] on icon at bounding box center [228, 463] width 37 height 18
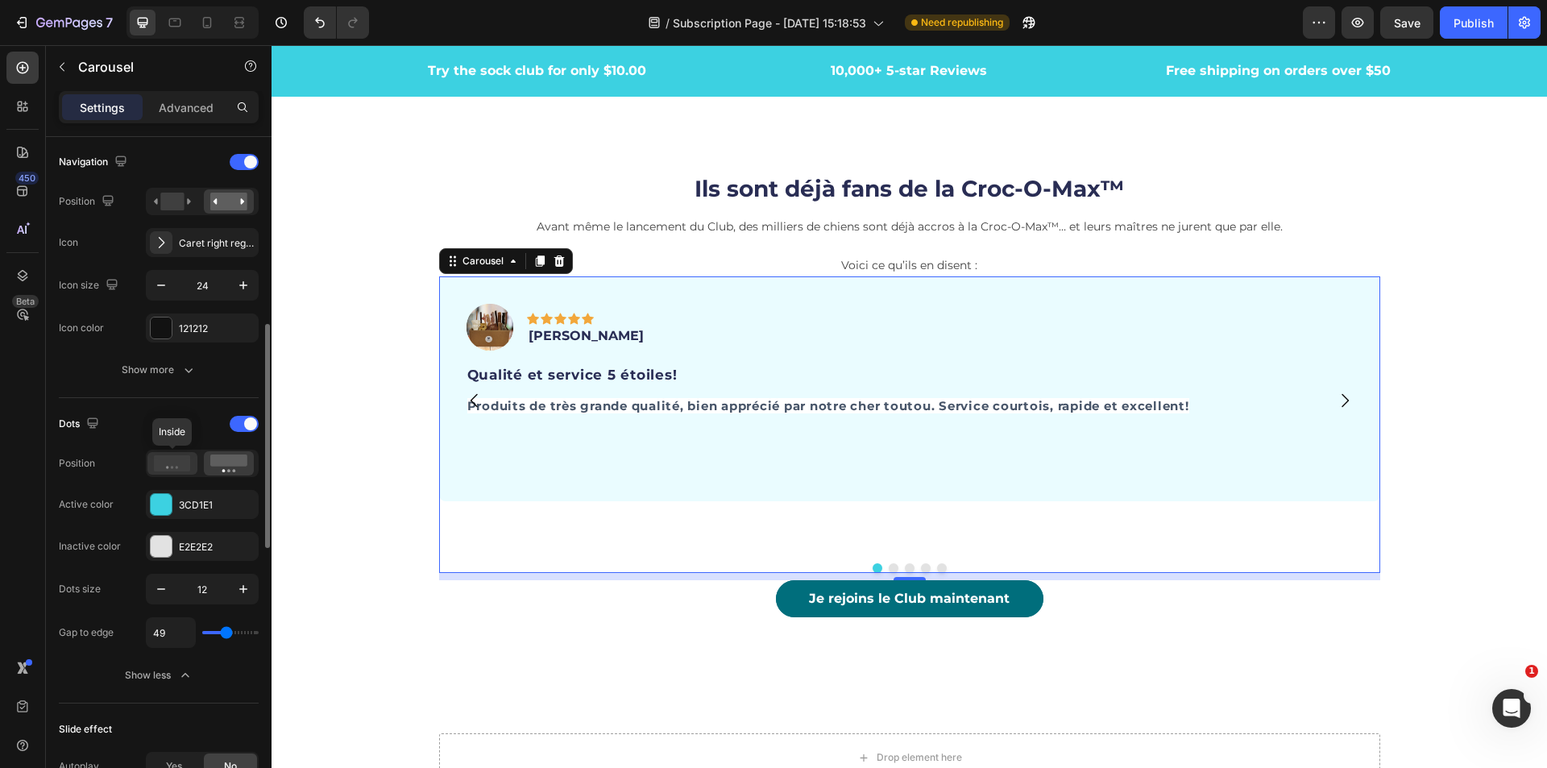
click at [183, 465] on icon at bounding box center [172, 463] width 37 height 16
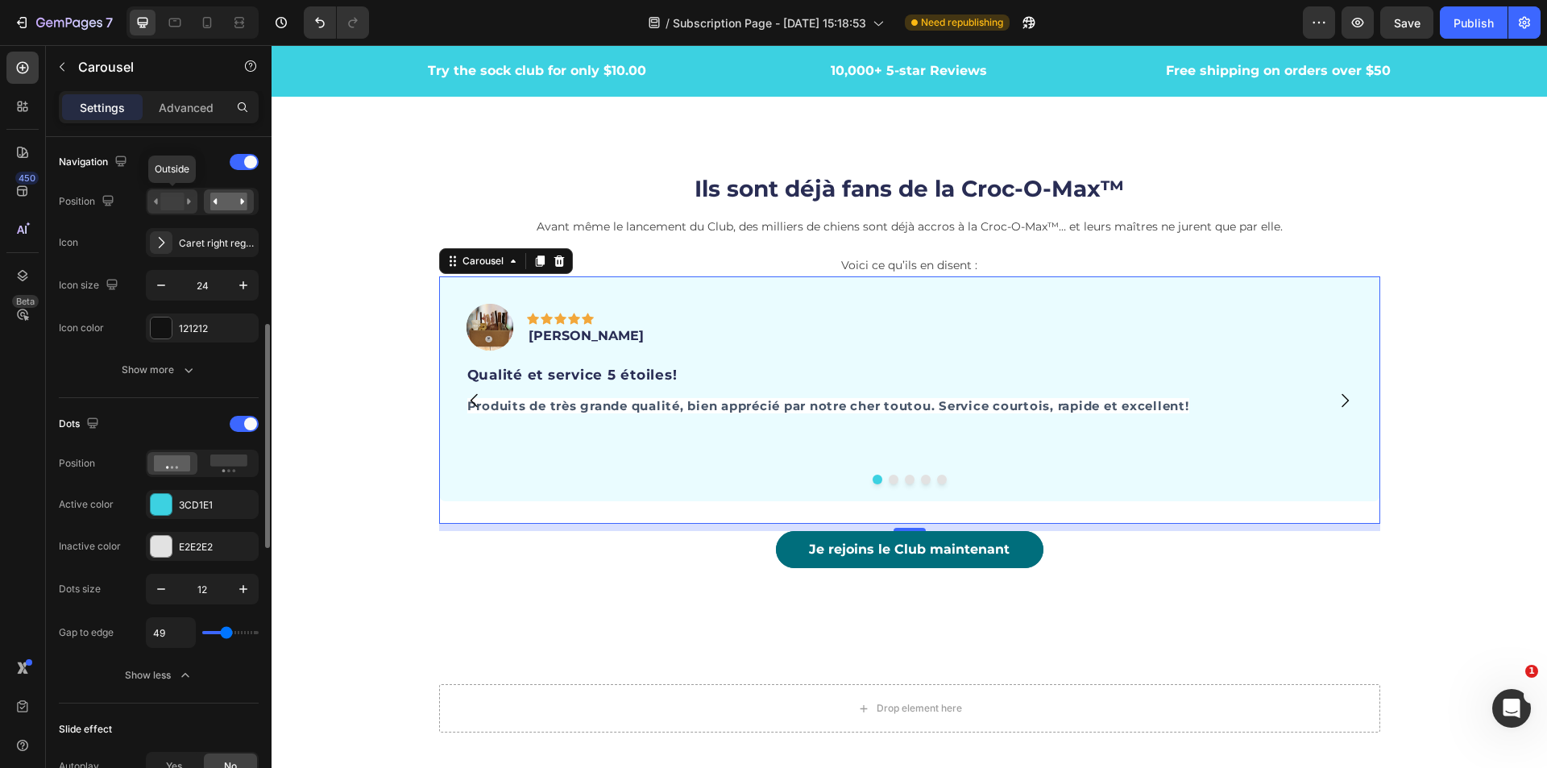
click at [171, 206] on rect at bounding box center [171, 202] width 23 height 18
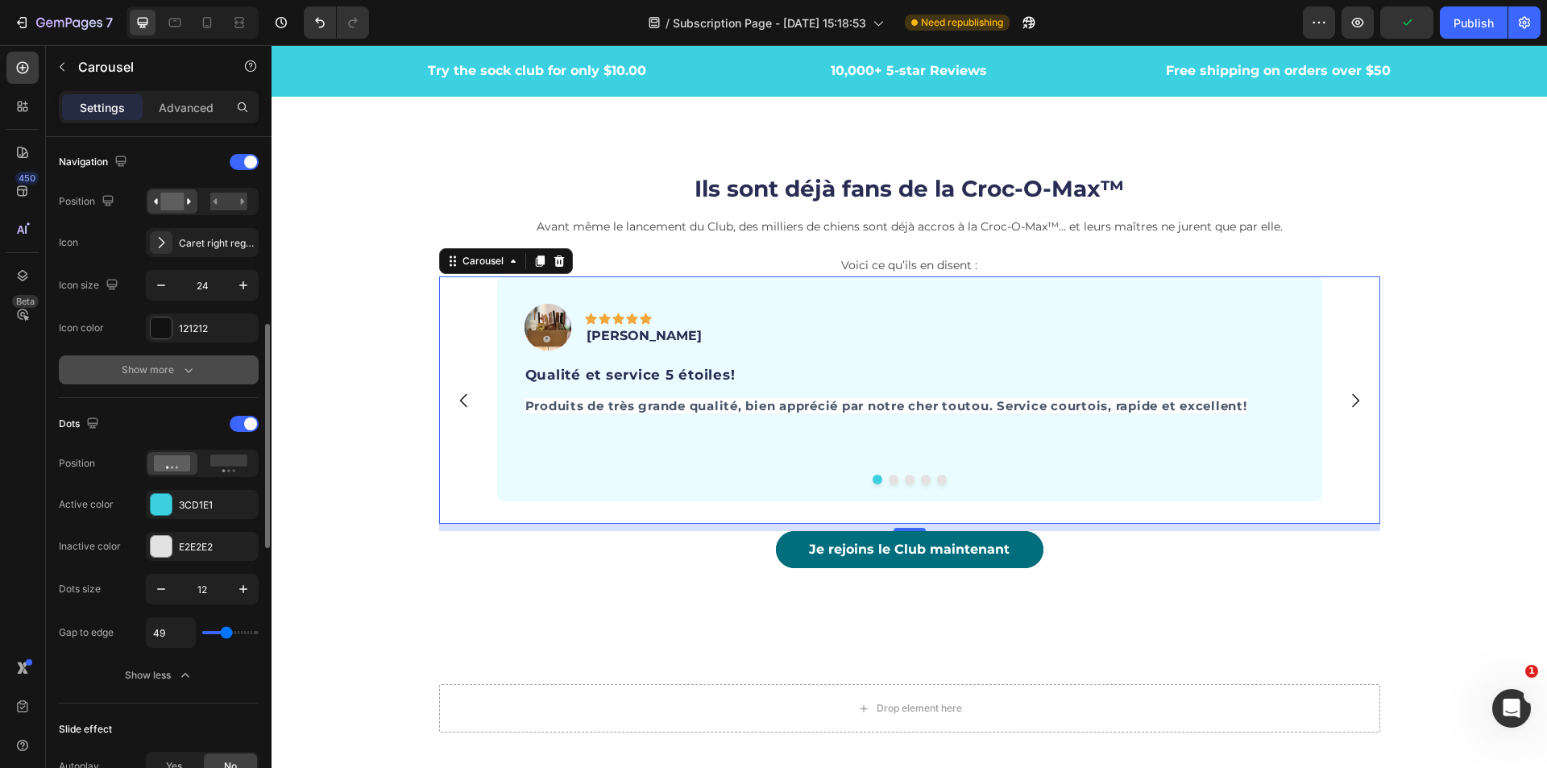
click at [163, 373] on div "Show more" at bounding box center [159, 370] width 75 height 16
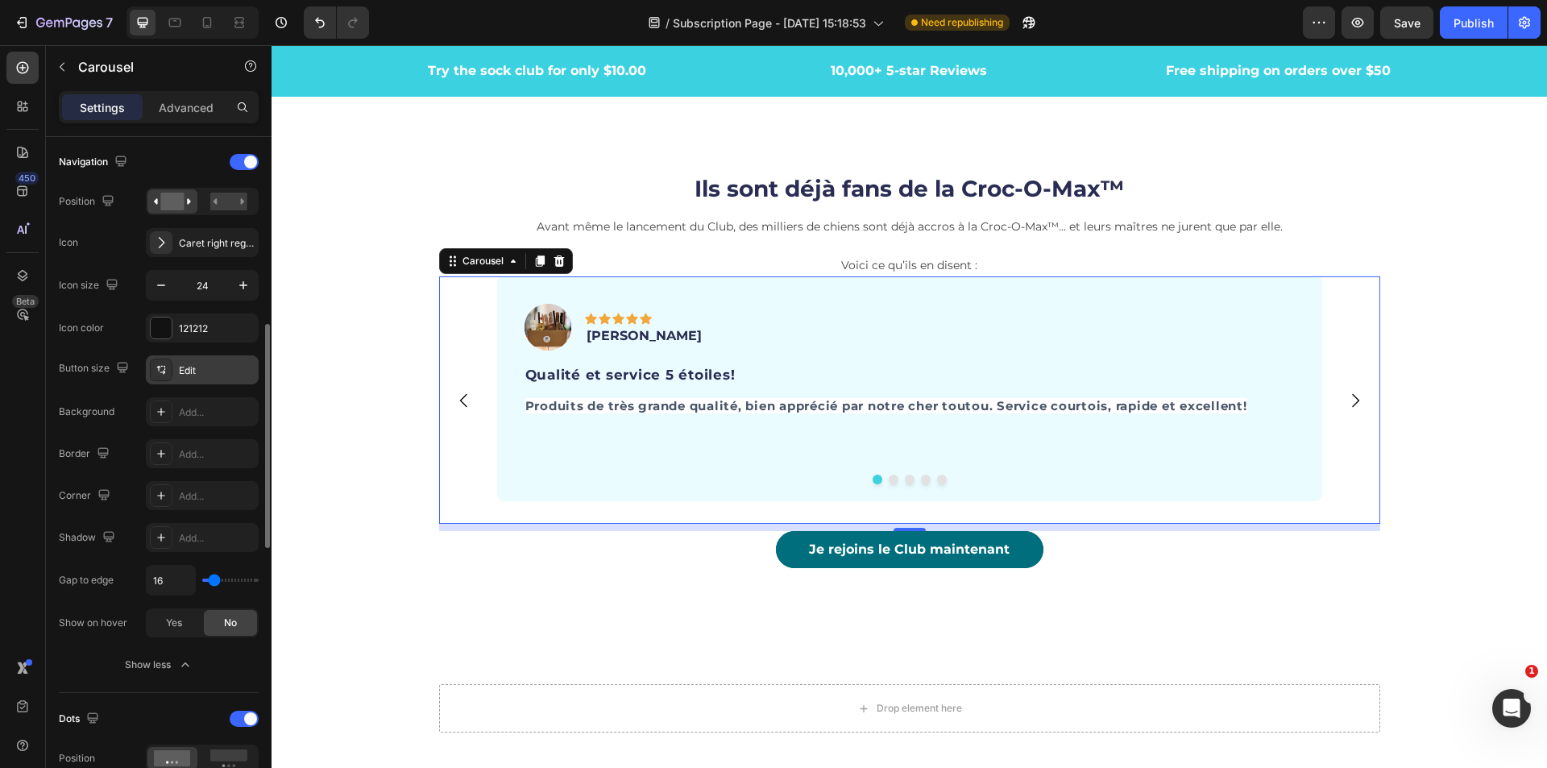
click at [195, 371] on div "Edit" at bounding box center [217, 370] width 76 height 15
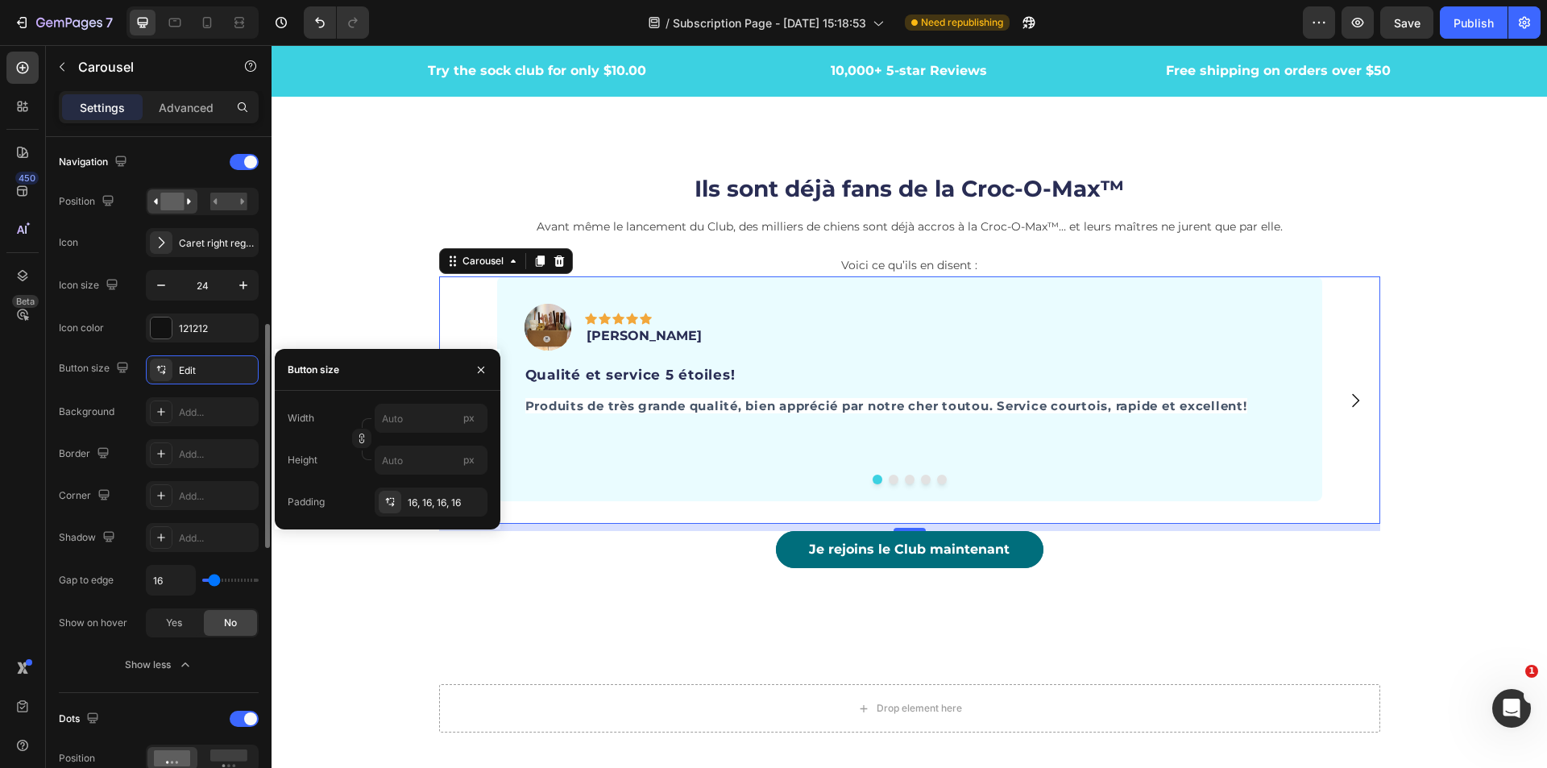
type input "51"
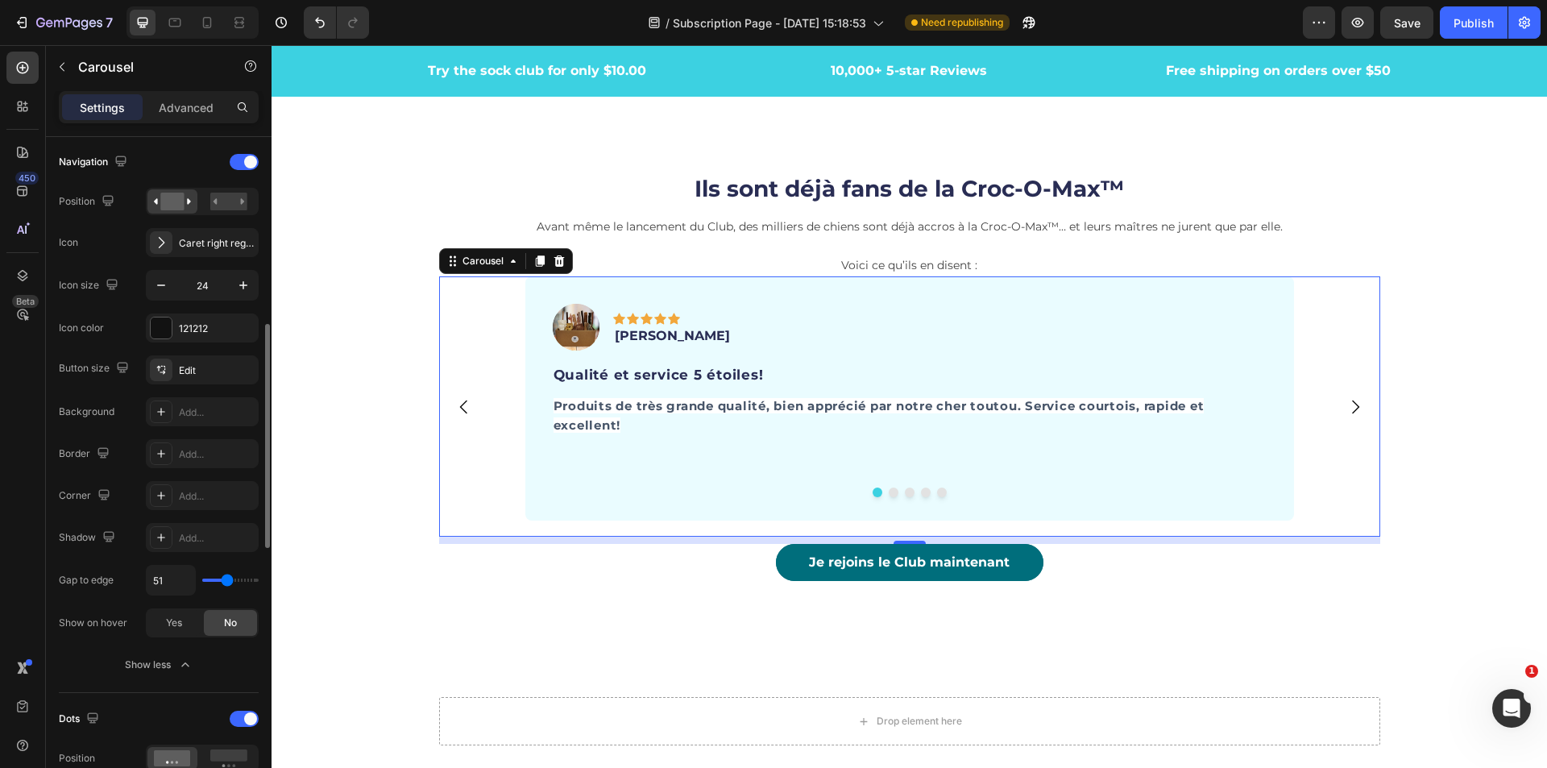
type input "18"
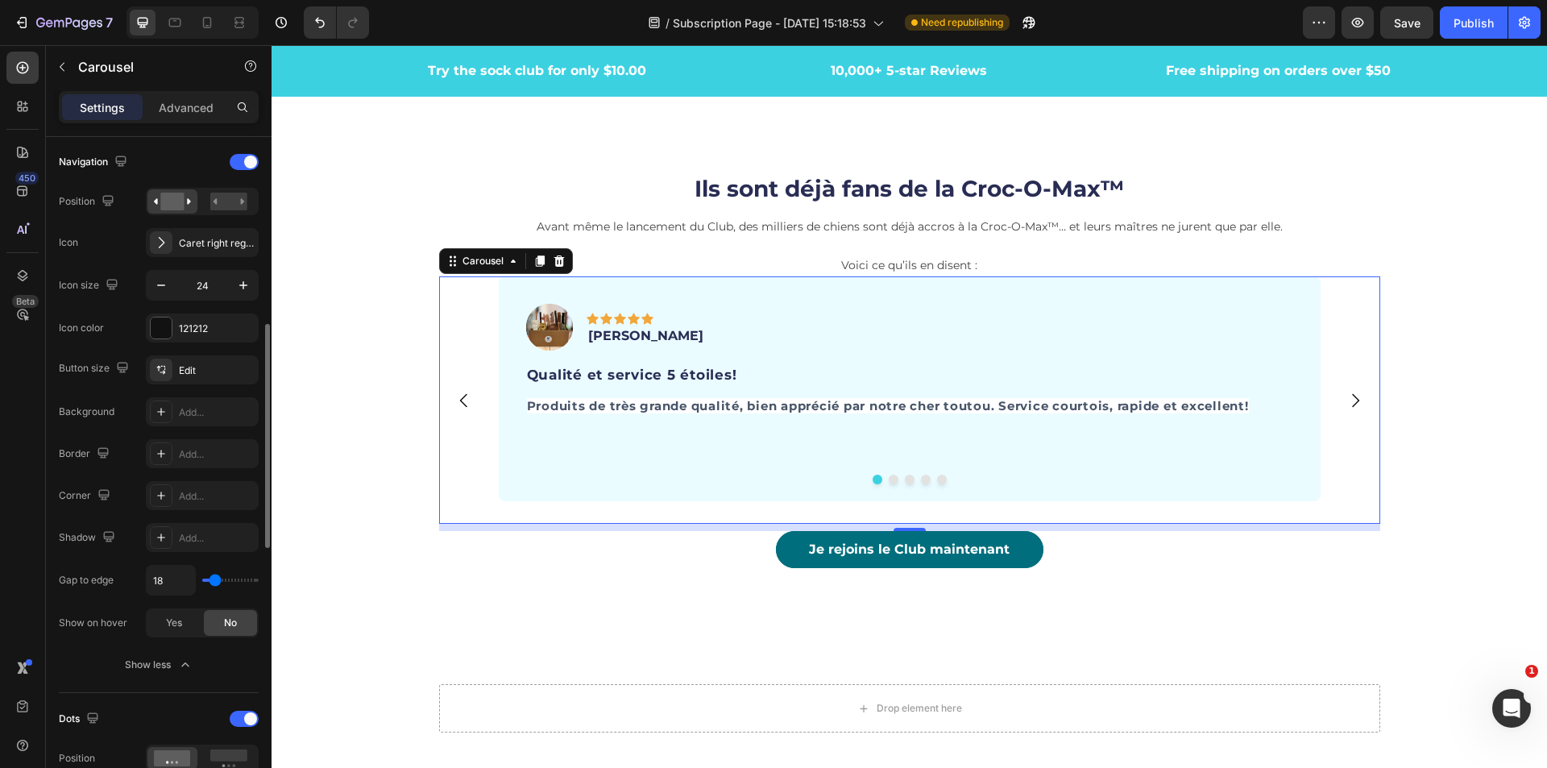
type input "44"
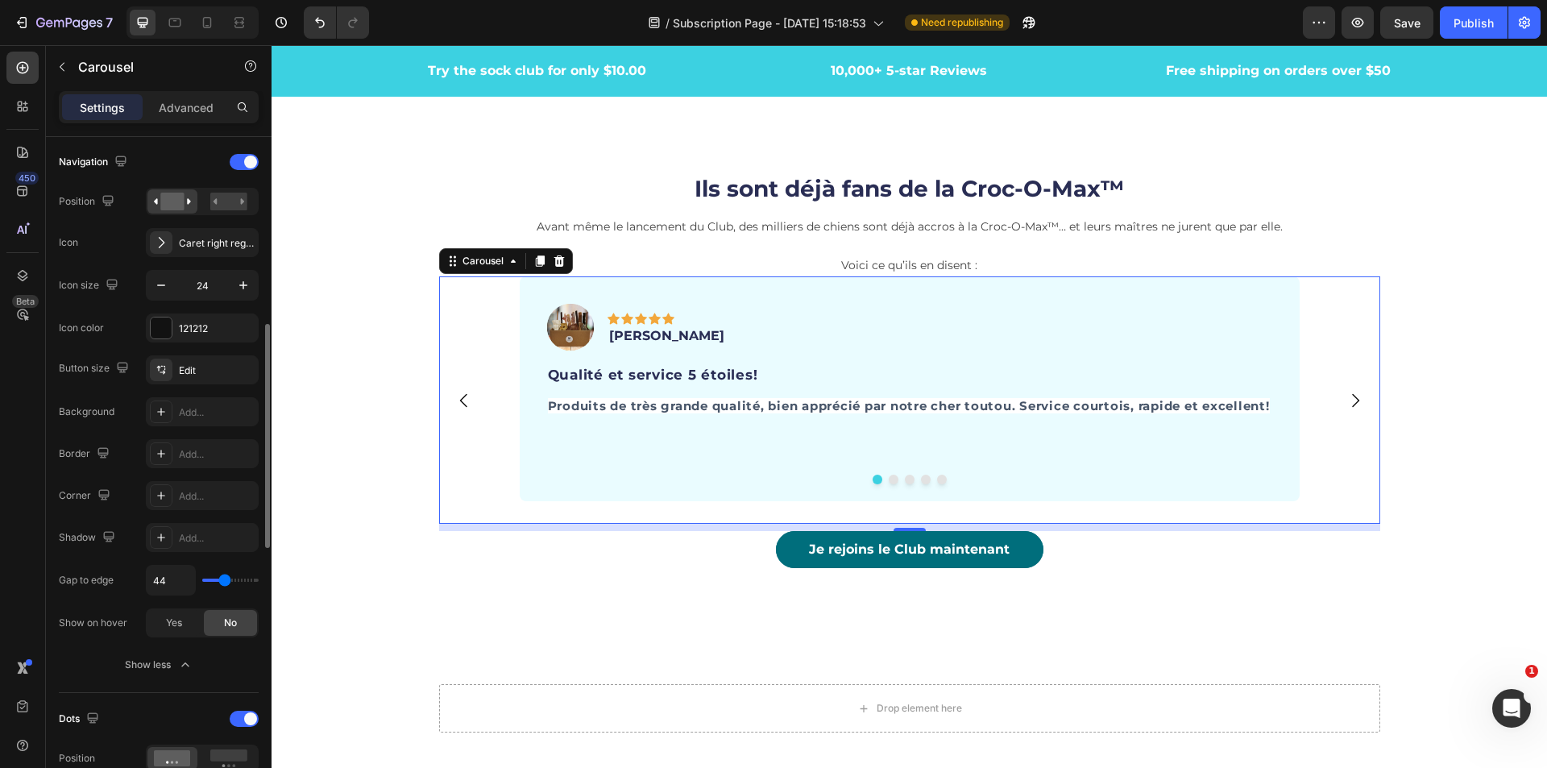
type input "58"
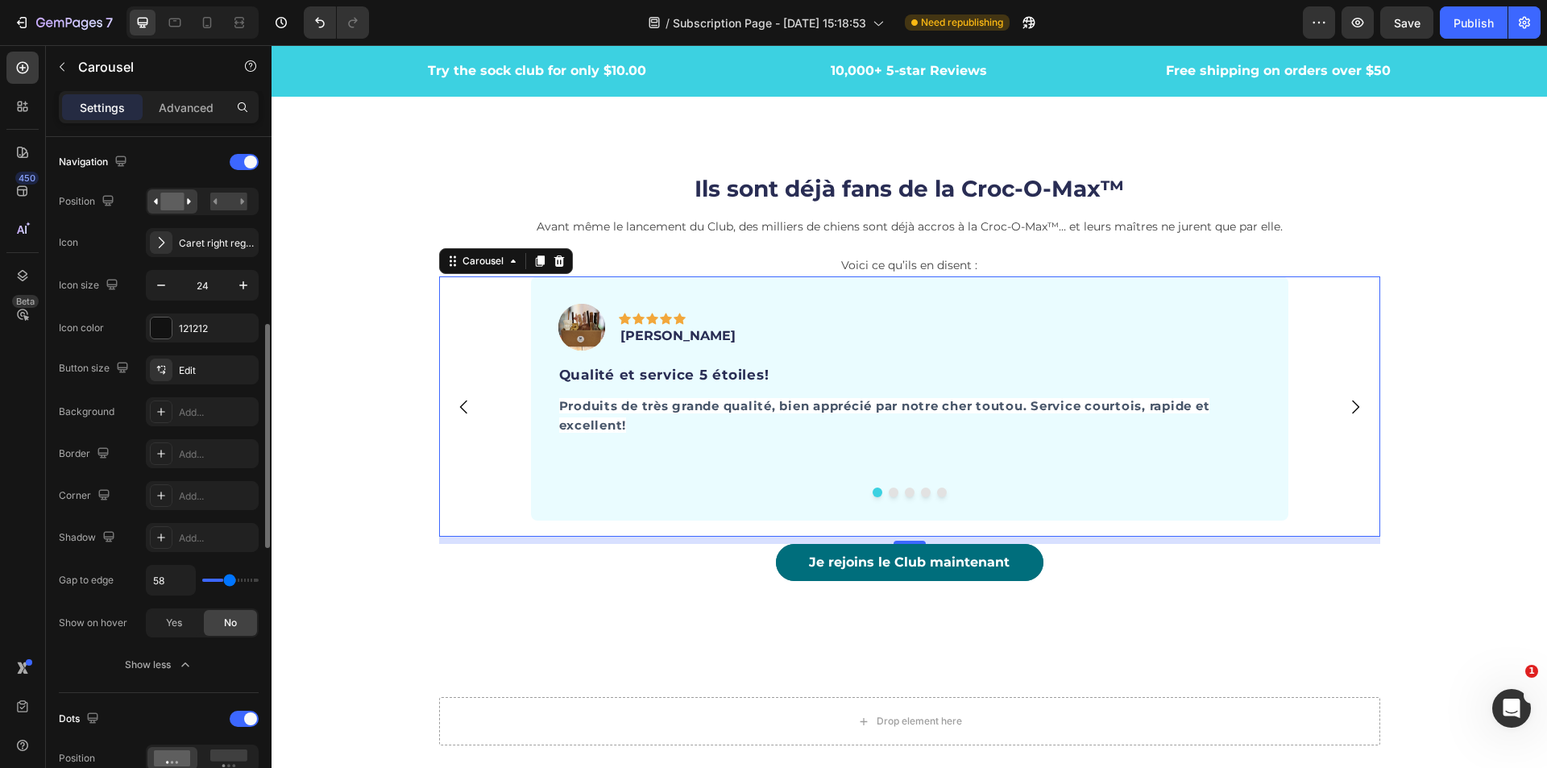
type input "36"
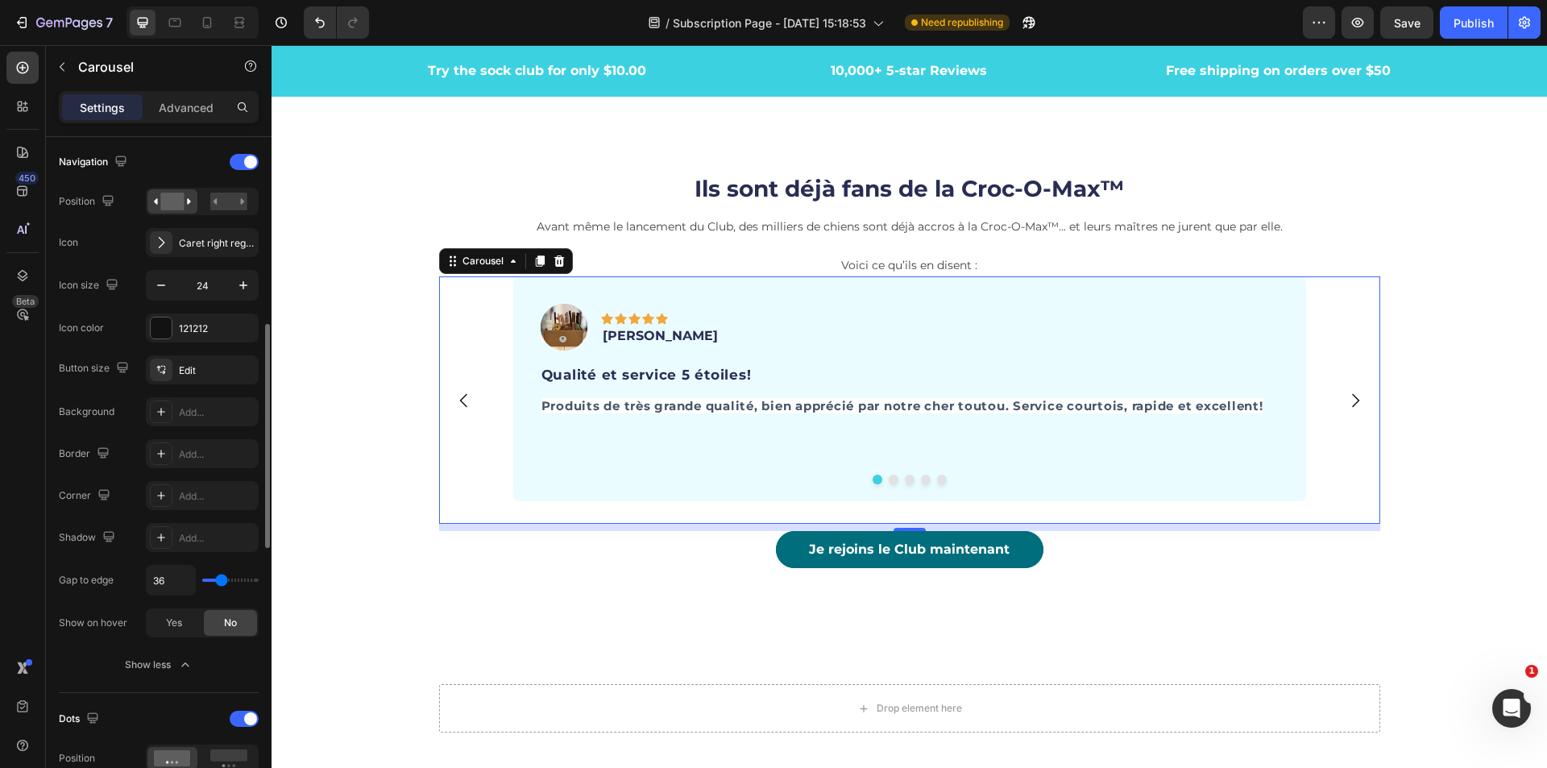
type input "36"
click at [222, 582] on input "range" at bounding box center [230, 580] width 56 height 3
click at [166, 623] on span "Yes" at bounding box center [174, 623] width 16 height 15
click at [240, 622] on div "No" at bounding box center [230, 623] width 53 height 26
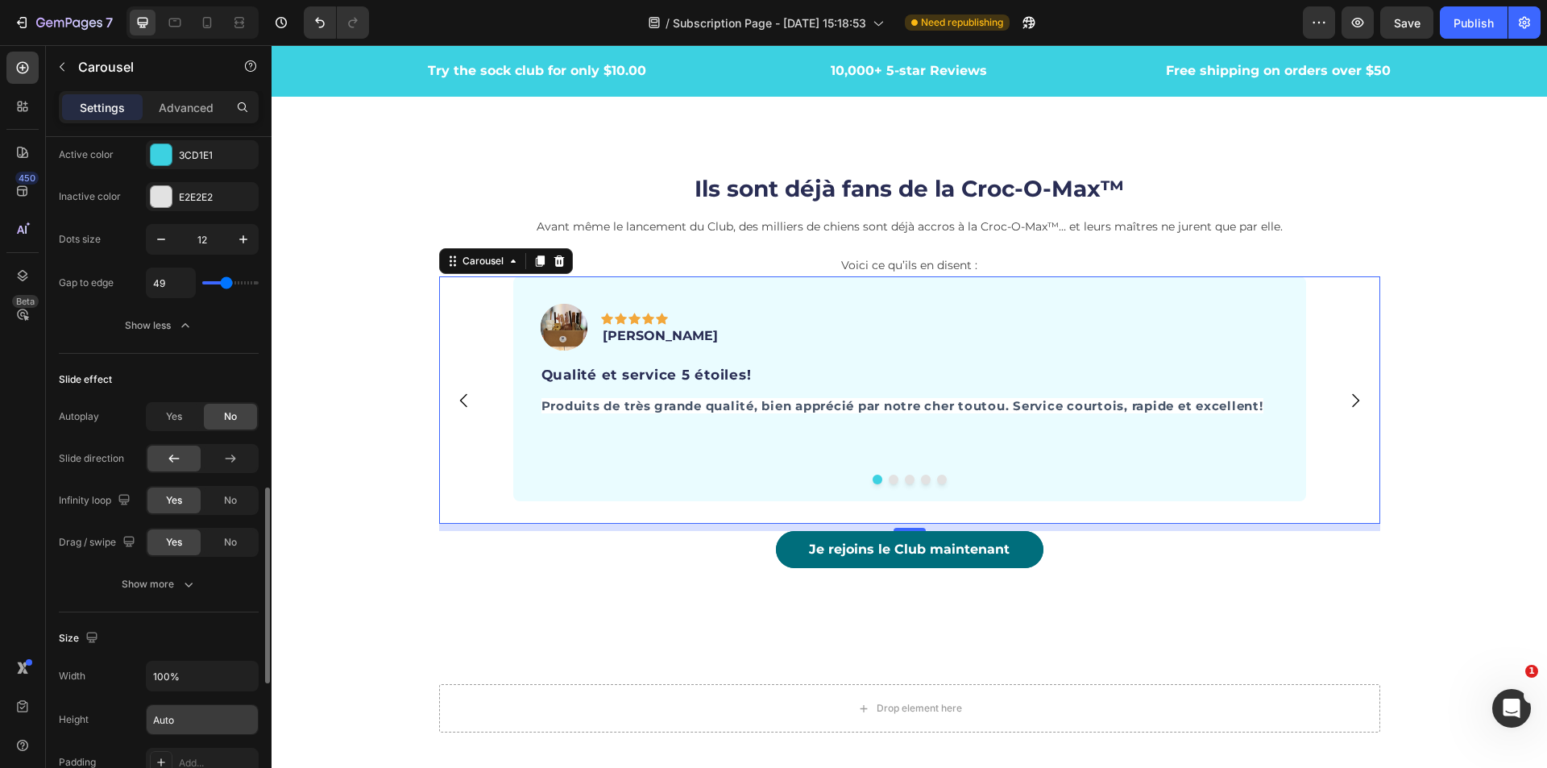
scroll to position [1289, 0]
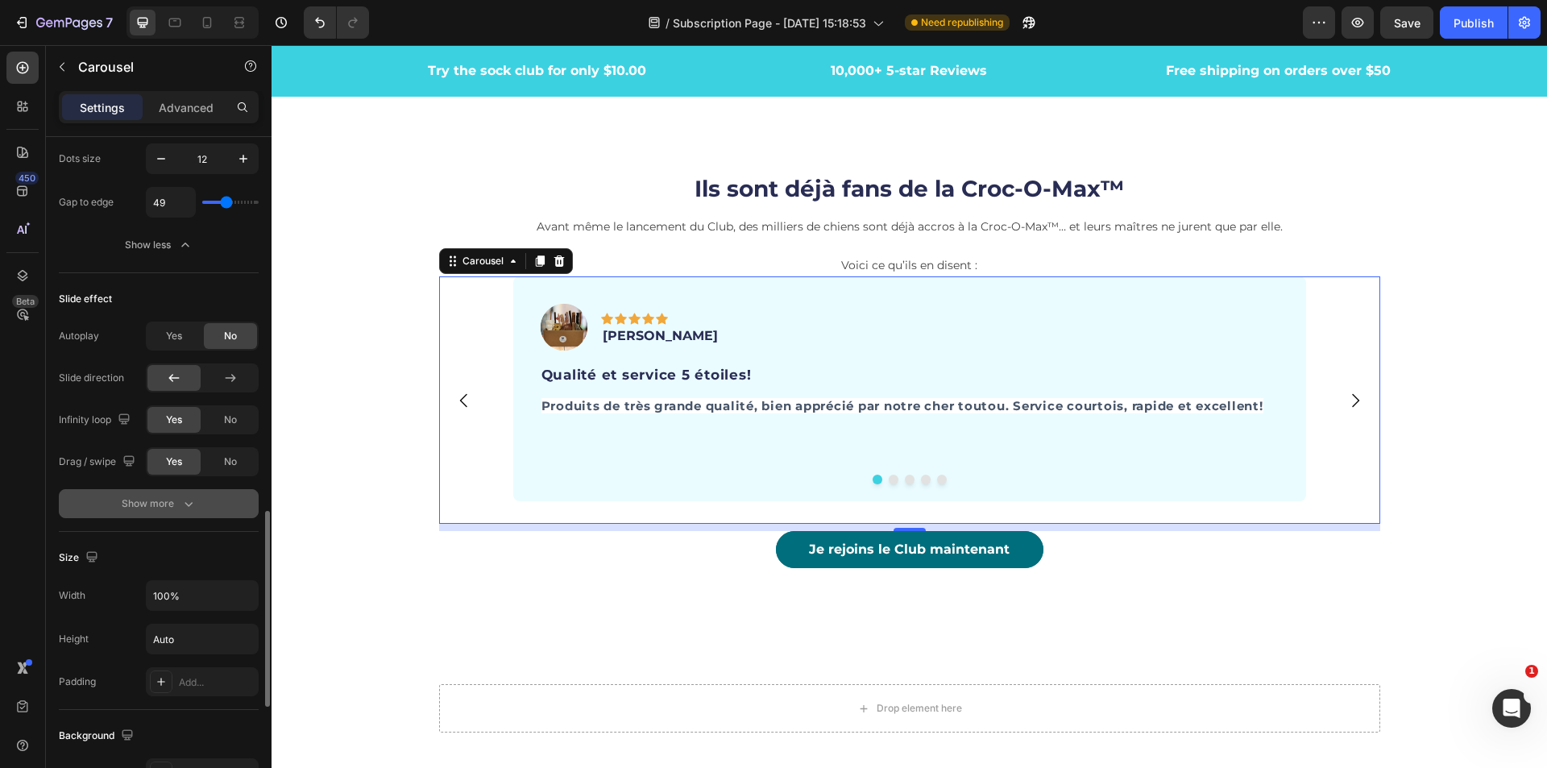
click at [144, 510] on div "Show more" at bounding box center [159, 504] width 75 height 16
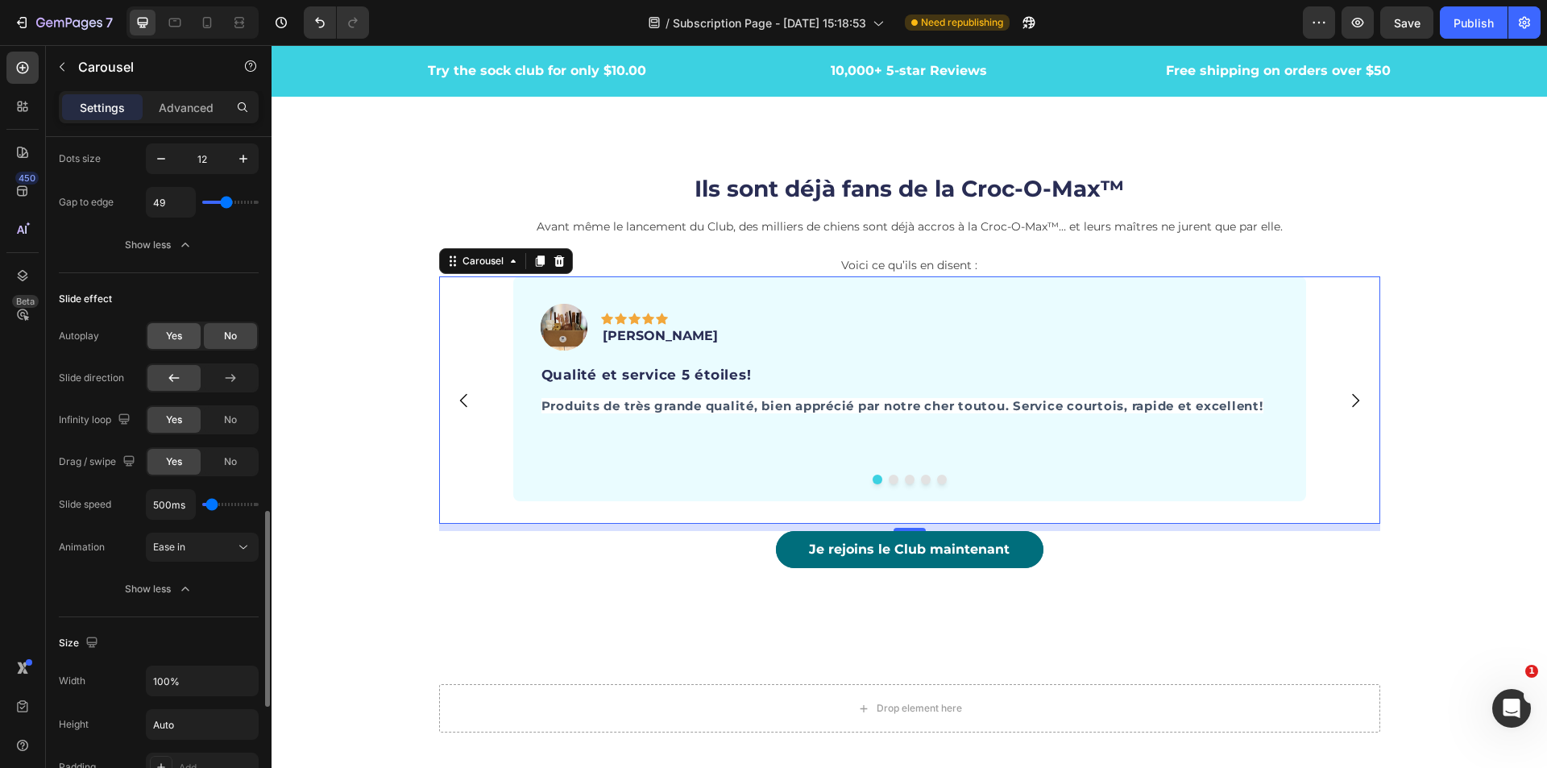
click at [180, 330] on span "Yes" at bounding box center [174, 336] width 16 height 15
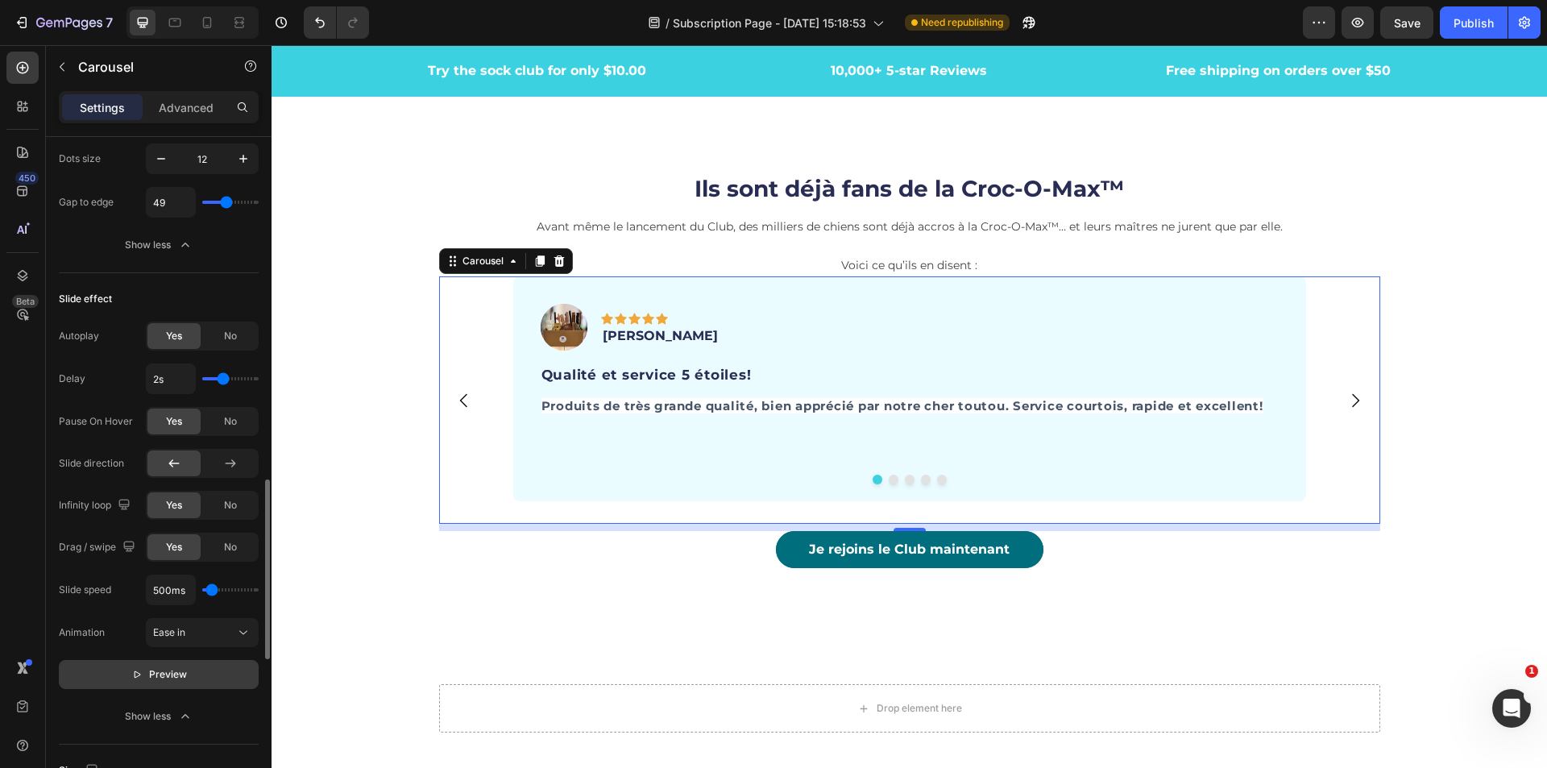
click at [131, 678] on button "Preview" at bounding box center [159, 674] width 200 height 29
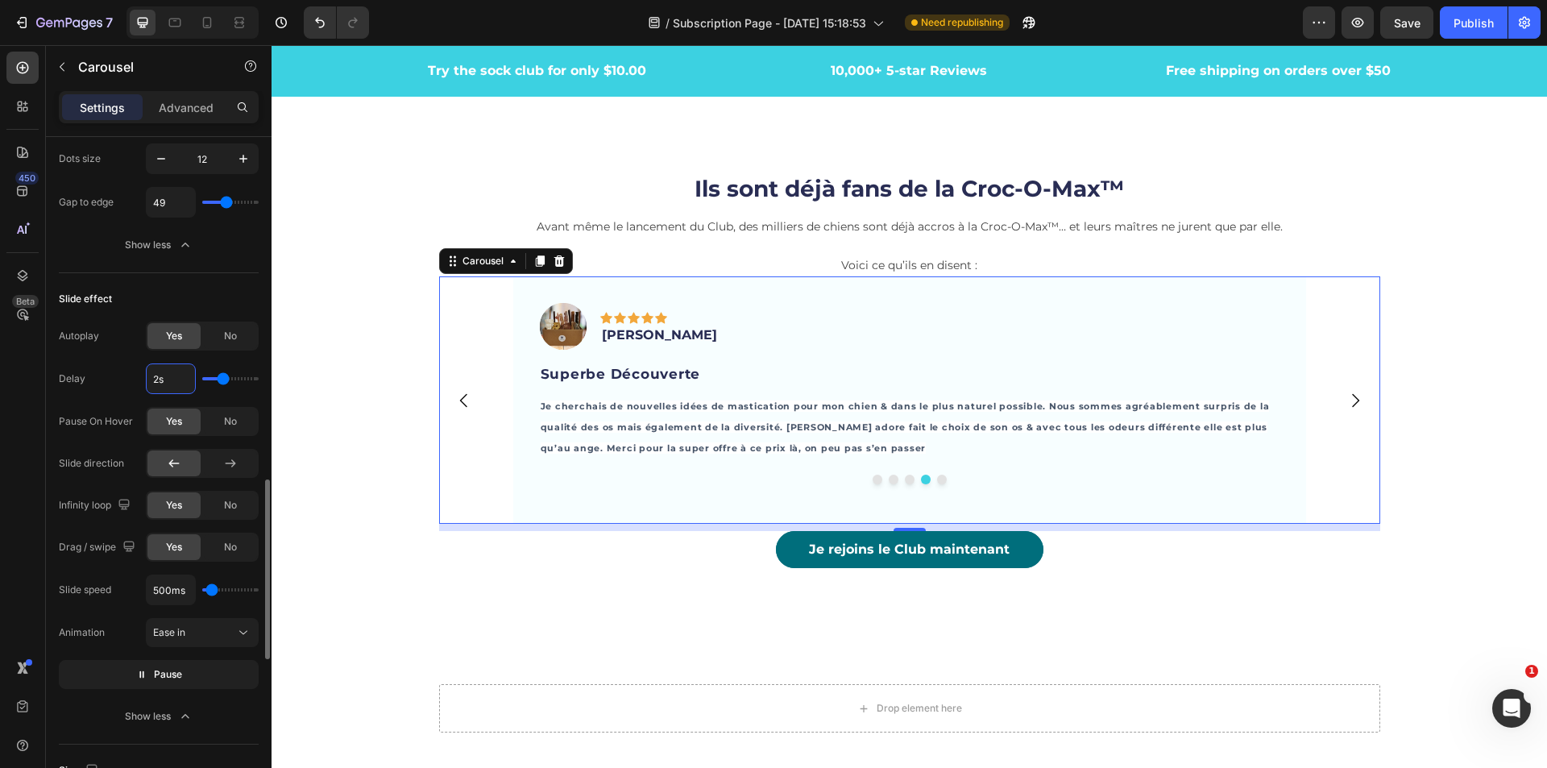
click at [158, 376] on input "2s" at bounding box center [171, 378] width 48 height 29
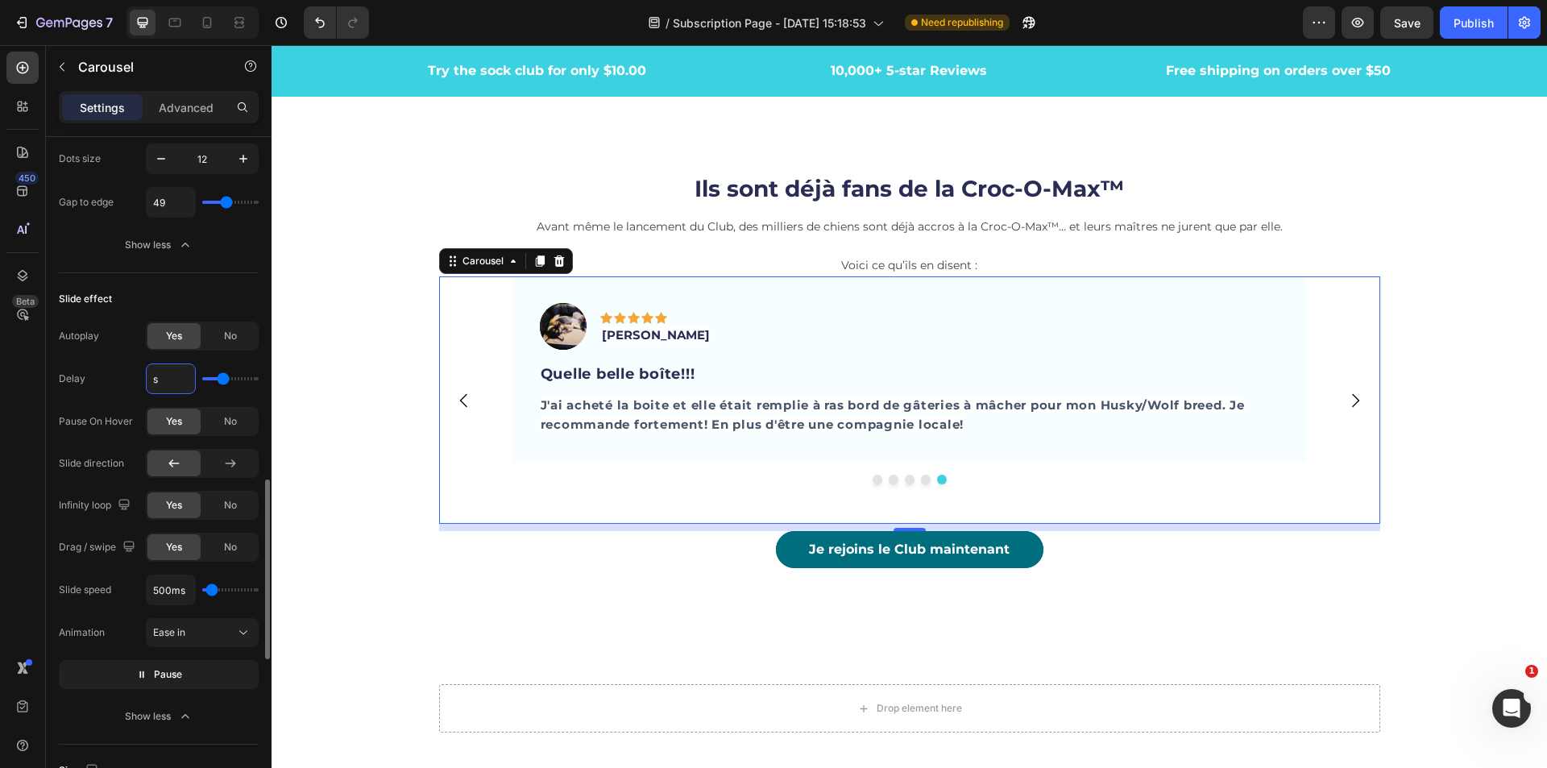
type input "3s"
type input "3"
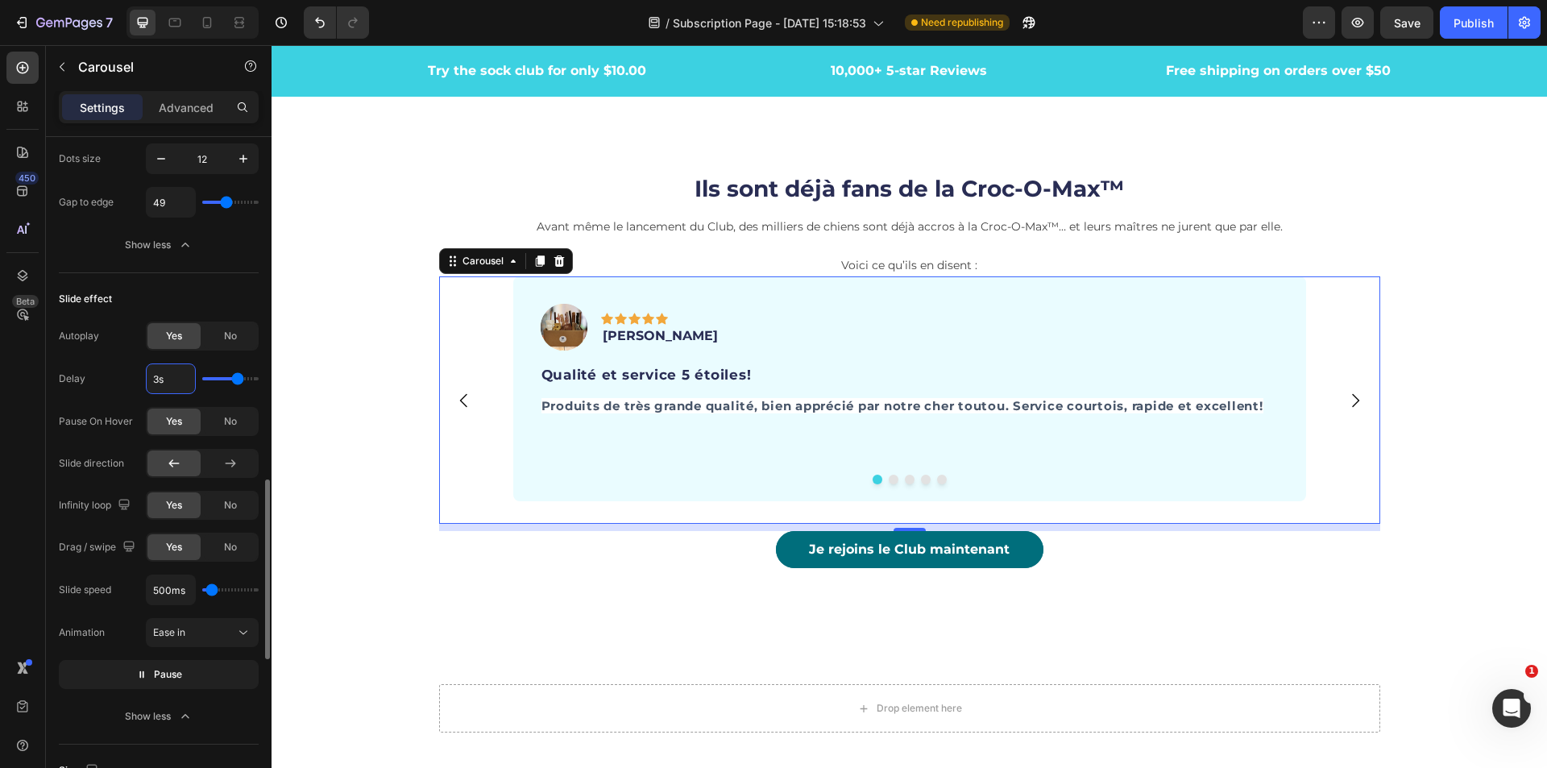
type input "3s"
click at [109, 380] on div "Delay 3s" at bounding box center [159, 378] width 200 height 31
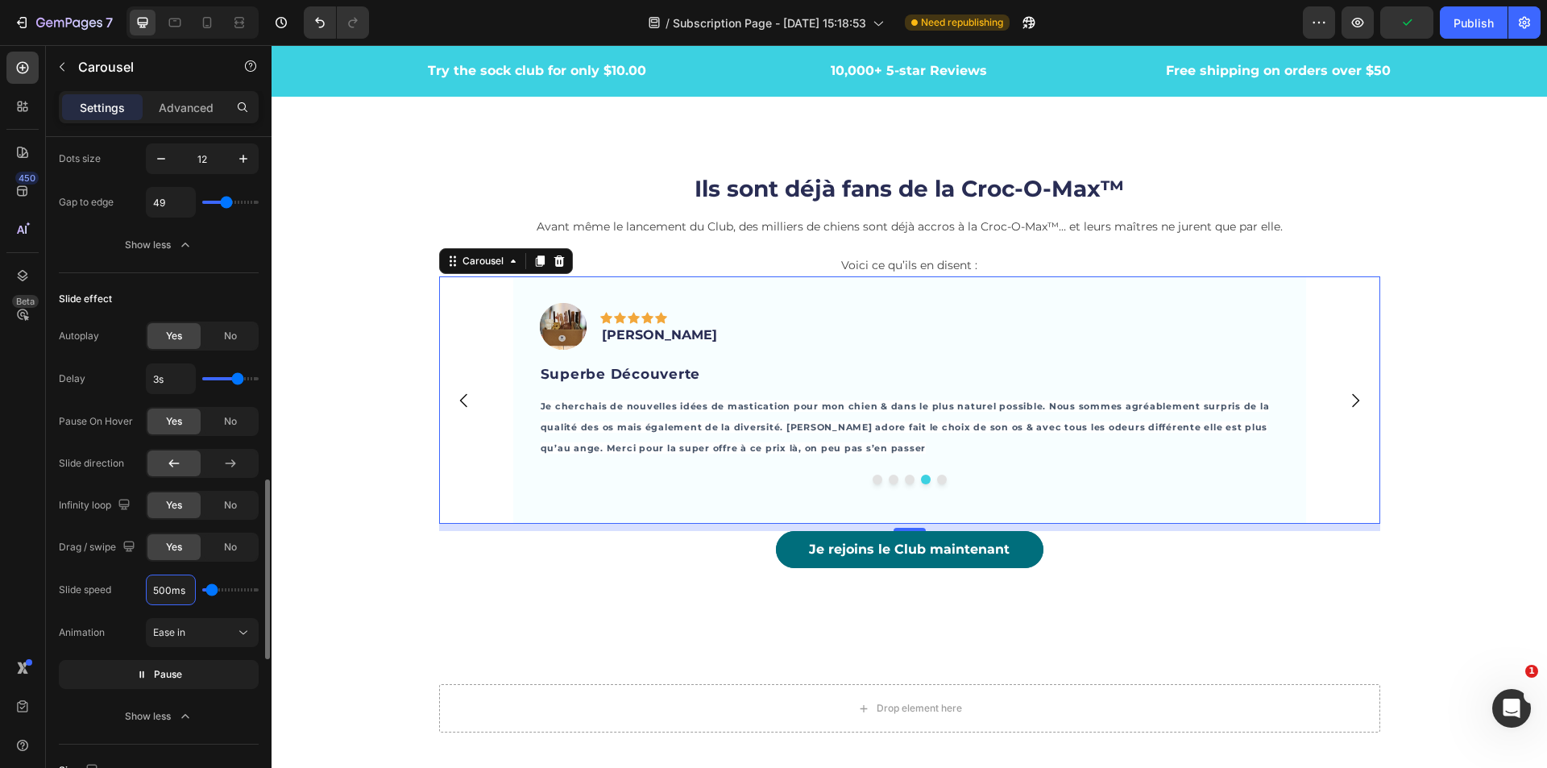
click at [164, 591] on input "500ms" at bounding box center [171, 589] width 48 height 29
click at [155, 593] on input "500ms" at bounding box center [171, 589] width 48 height 29
click at [160, 592] on input "500ms" at bounding box center [171, 589] width 48 height 29
type input "00ms"
type input "100"
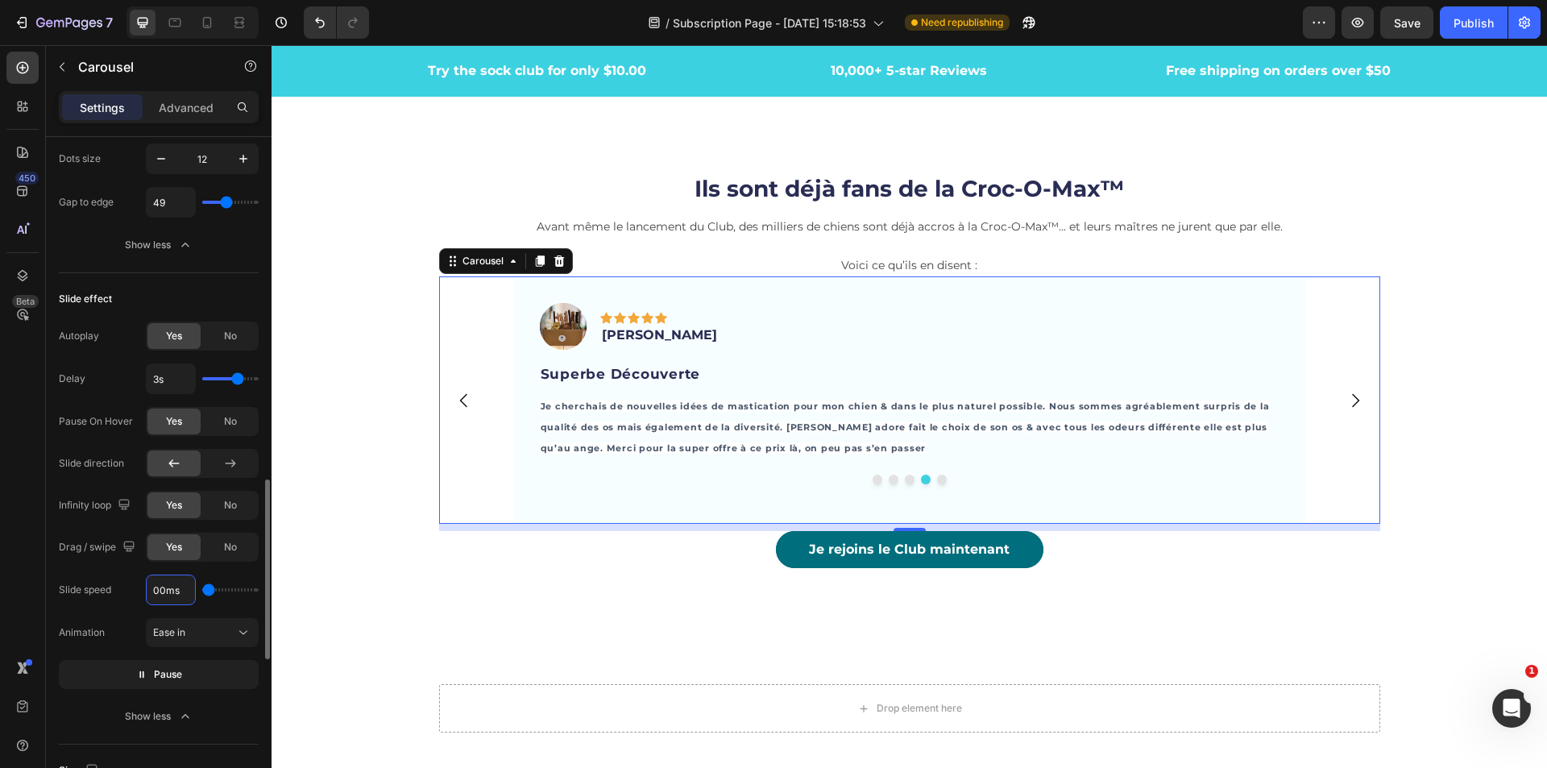
type input "300ms"
type input "300"
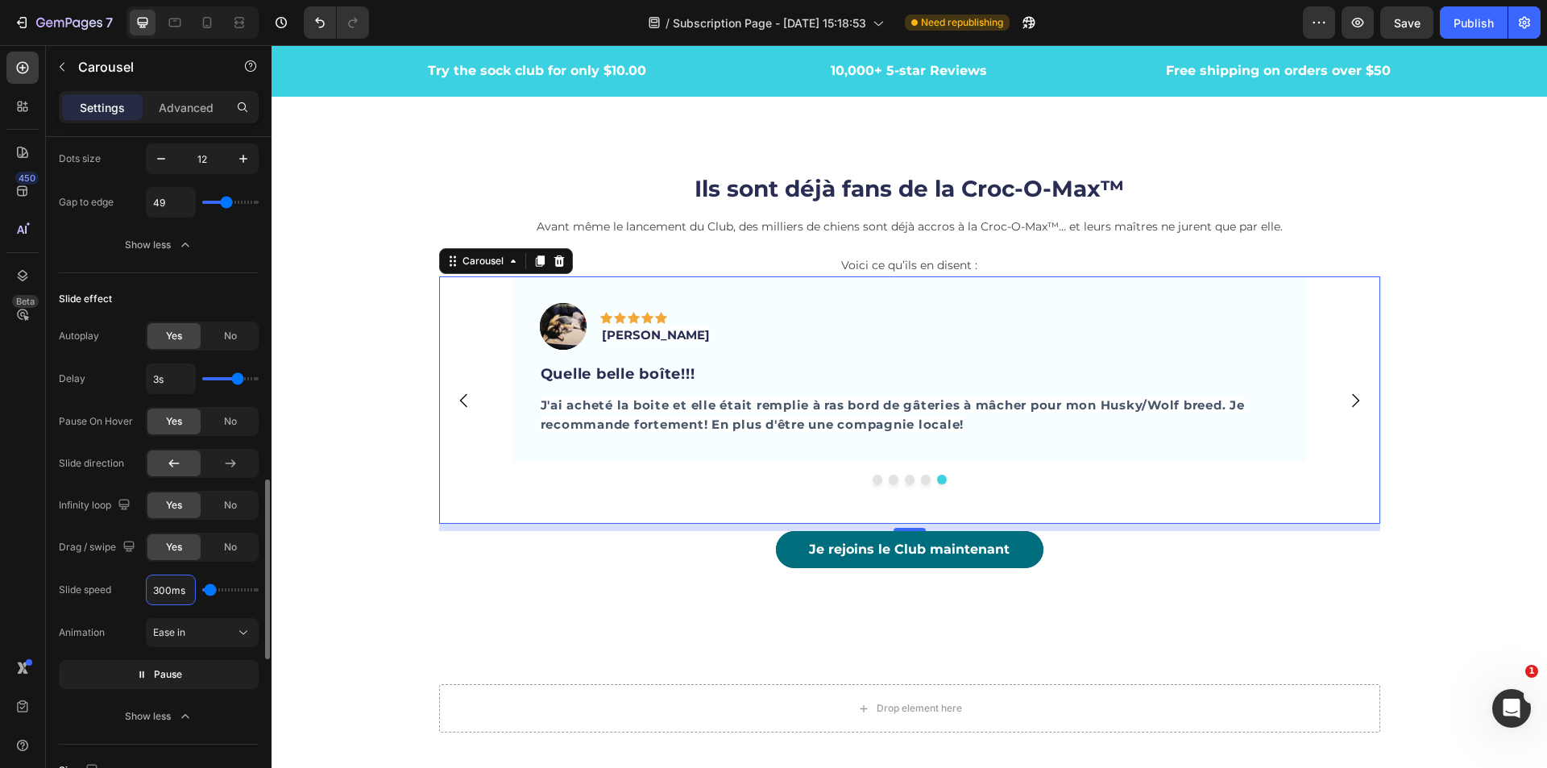
click at [126, 611] on div "Slide speed 300ms Animation Ease in Pause" at bounding box center [159, 631] width 200 height 114
click at [144, 673] on icon "button" at bounding box center [141, 674] width 11 height 11
click at [139, 673] on icon "button" at bounding box center [137, 674] width 6 height 7
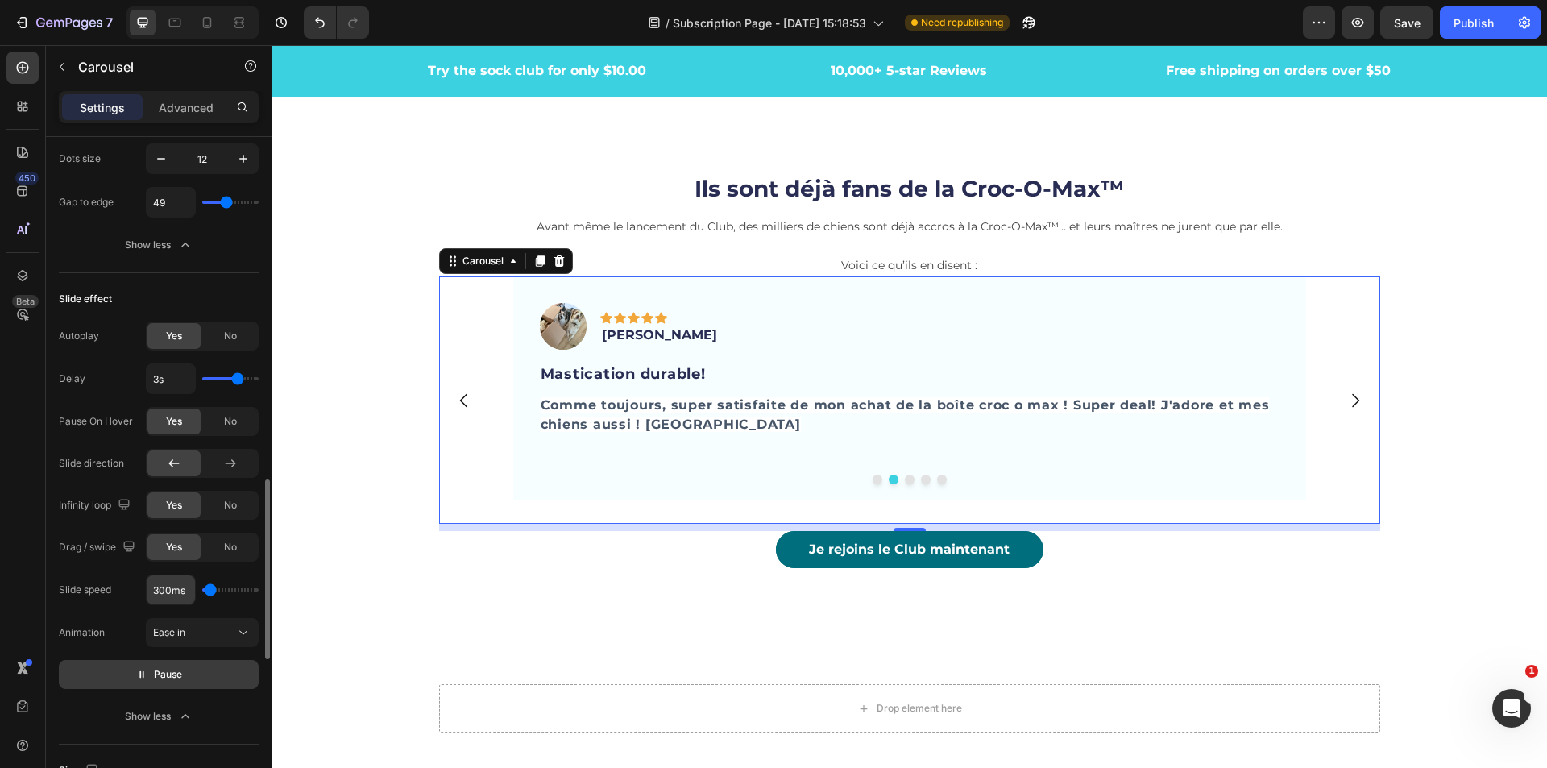
click at [161, 591] on input "300ms" at bounding box center [171, 589] width 48 height 29
click at [160, 590] on input "300ms" at bounding box center [171, 589] width 48 height 29
type input "00ms"
type input "100"
type input "600ms"
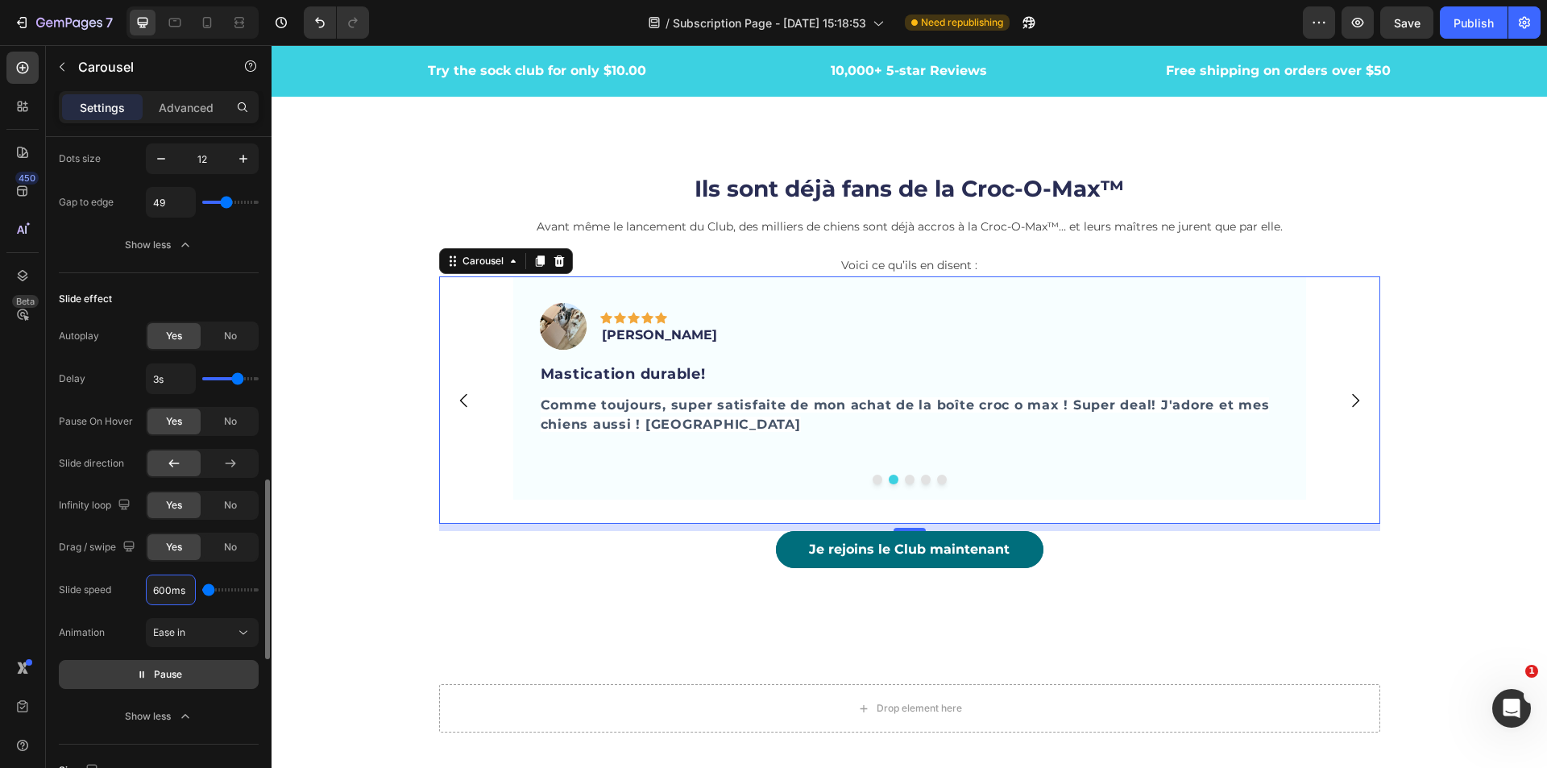
type input "600"
type input "600ms"
click at [244, 674] on button "Pause" at bounding box center [159, 674] width 200 height 29
click at [160, 682] on span "Preview" at bounding box center [168, 674] width 38 height 16
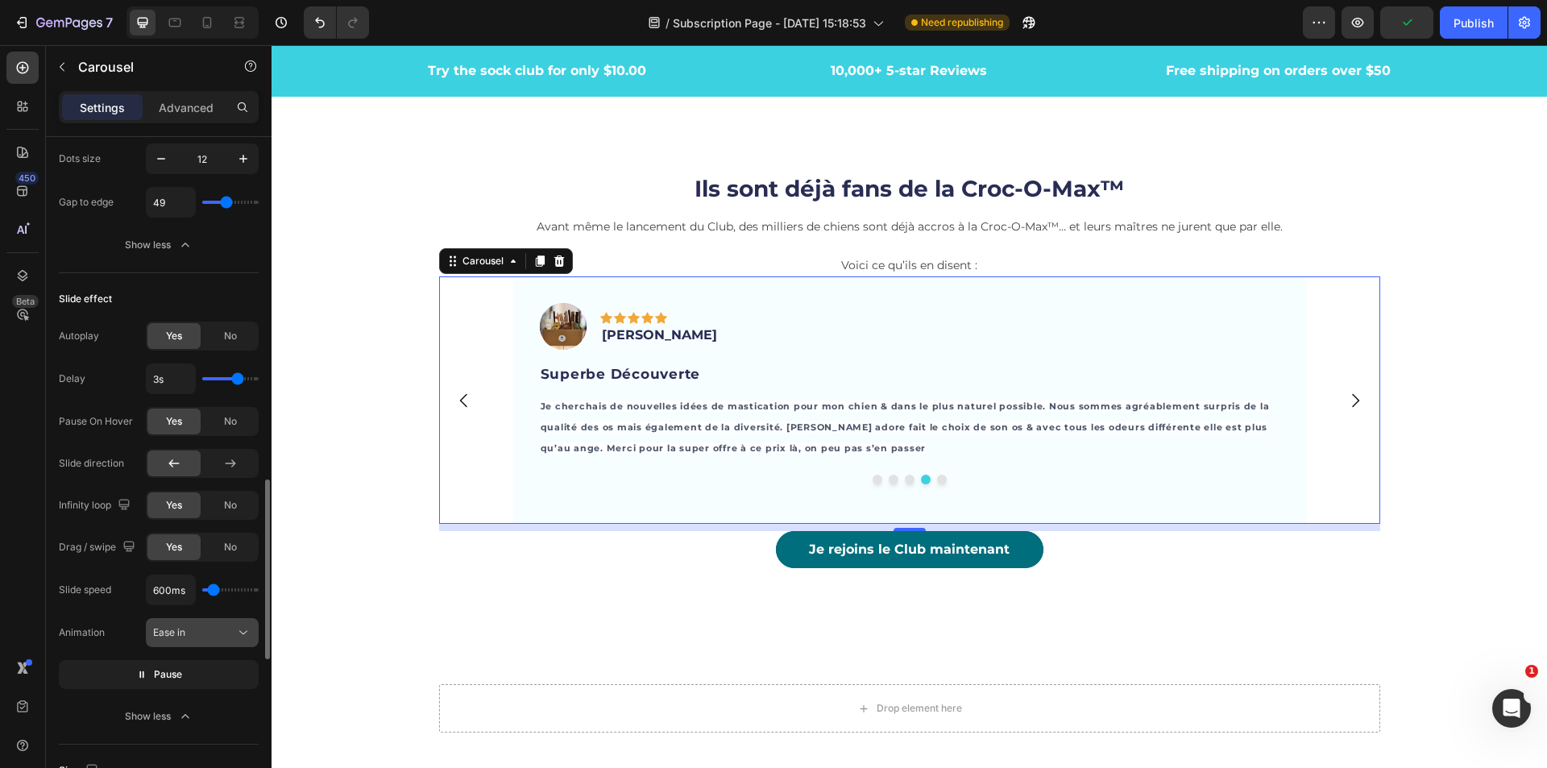
click at [242, 632] on icon at bounding box center [243, 632] width 16 height 16
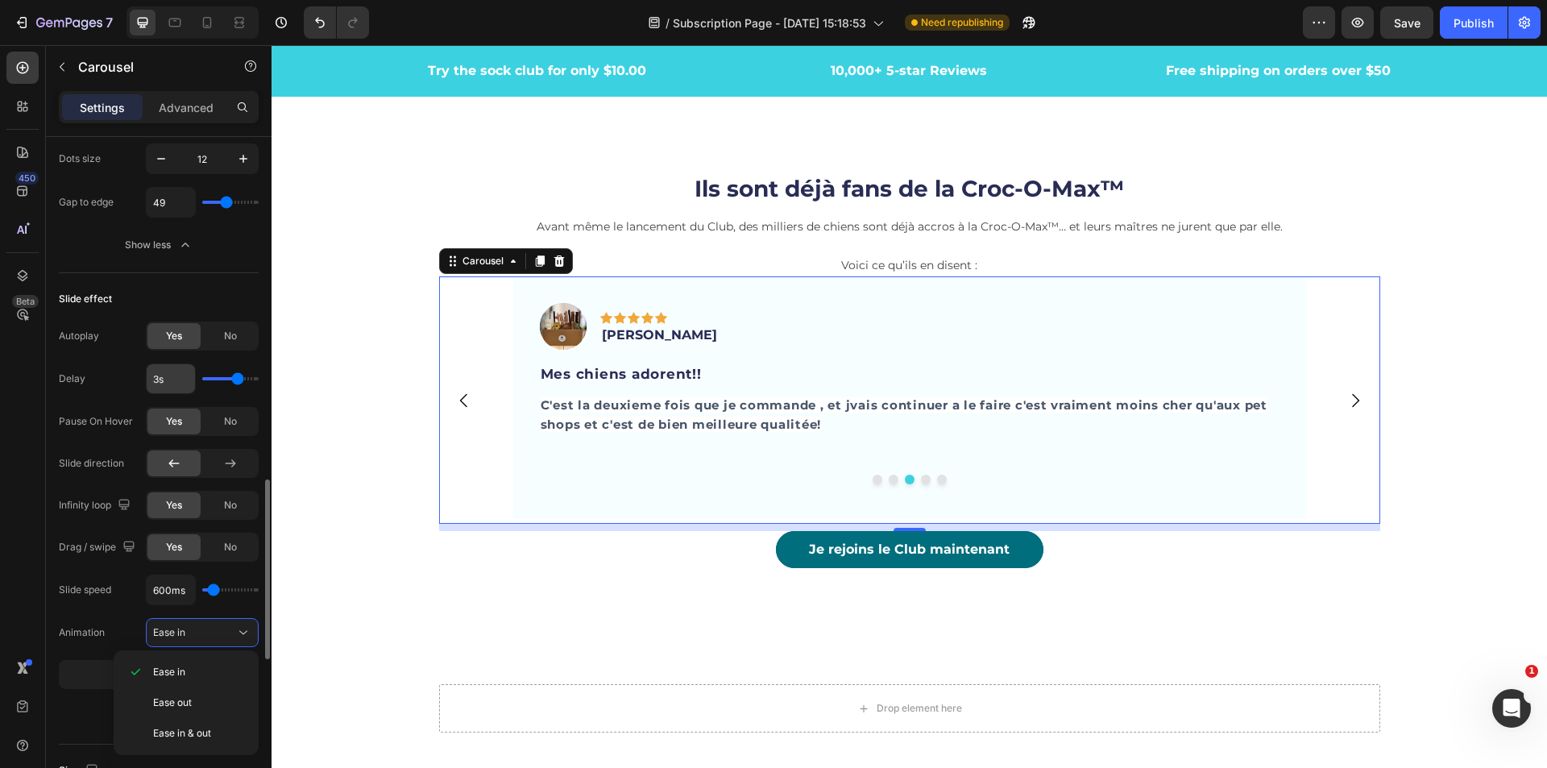
click at [160, 384] on input "3s" at bounding box center [171, 378] width 48 height 29
click at [158, 383] on input "3s" at bounding box center [171, 378] width 48 height 29
type input "4s"
type input "4"
type input "4s"
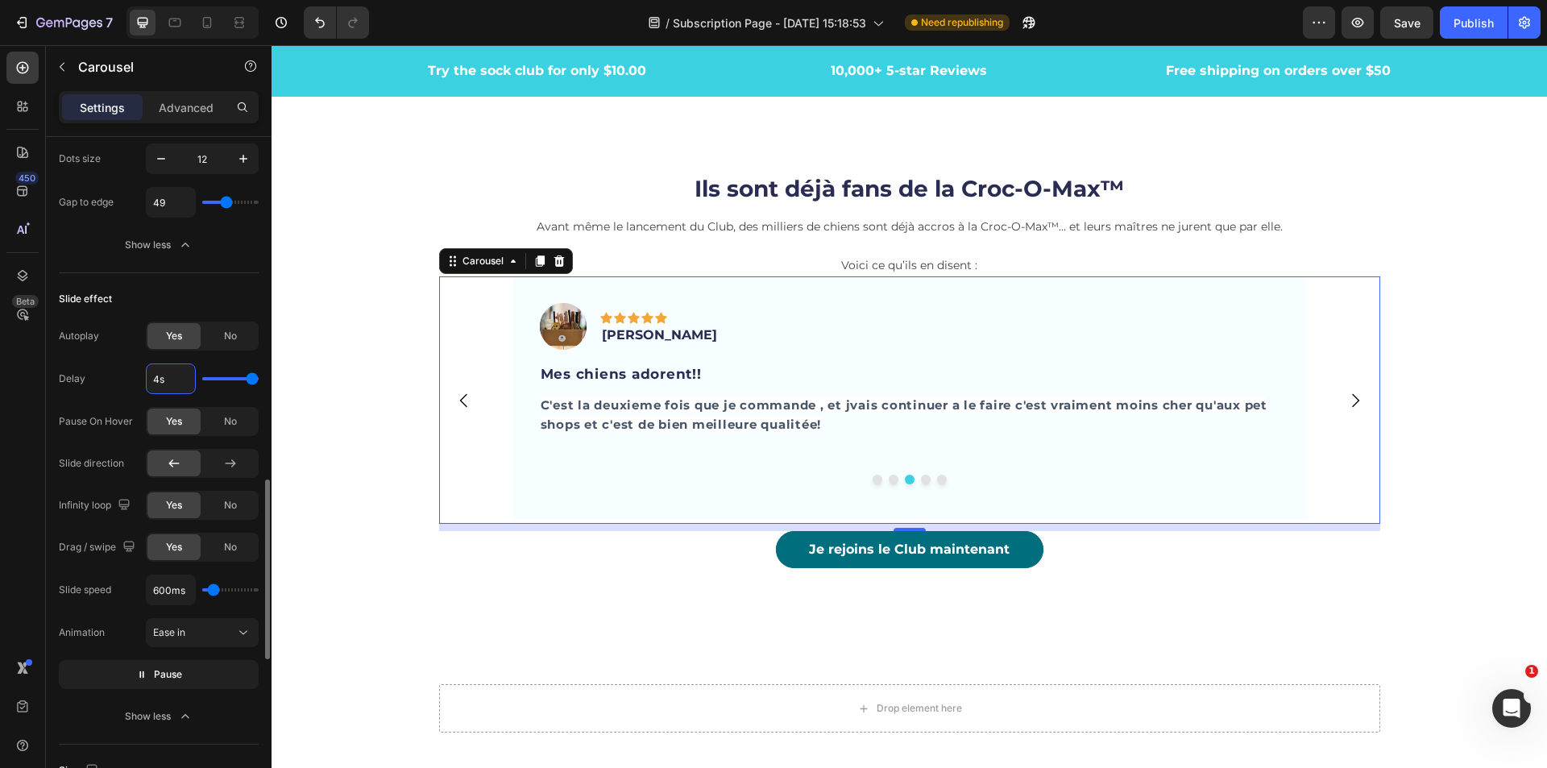
click at [249, 292] on div "Slide effect" at bounding box center [159, 299] width 200 height 26
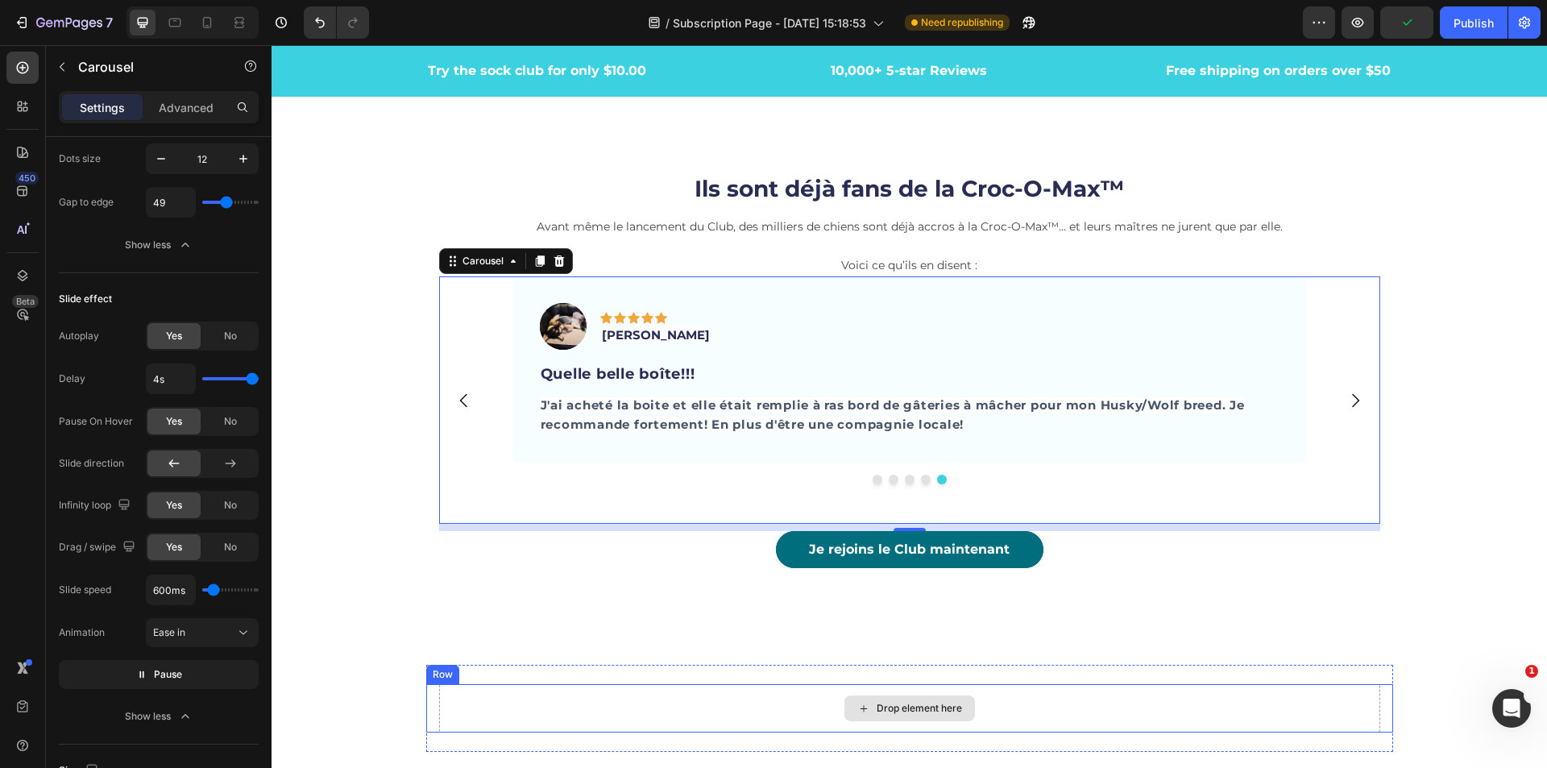
click at [574, 700] on div "Drop element here" at bounding box center [909, 708] width 941 height 48
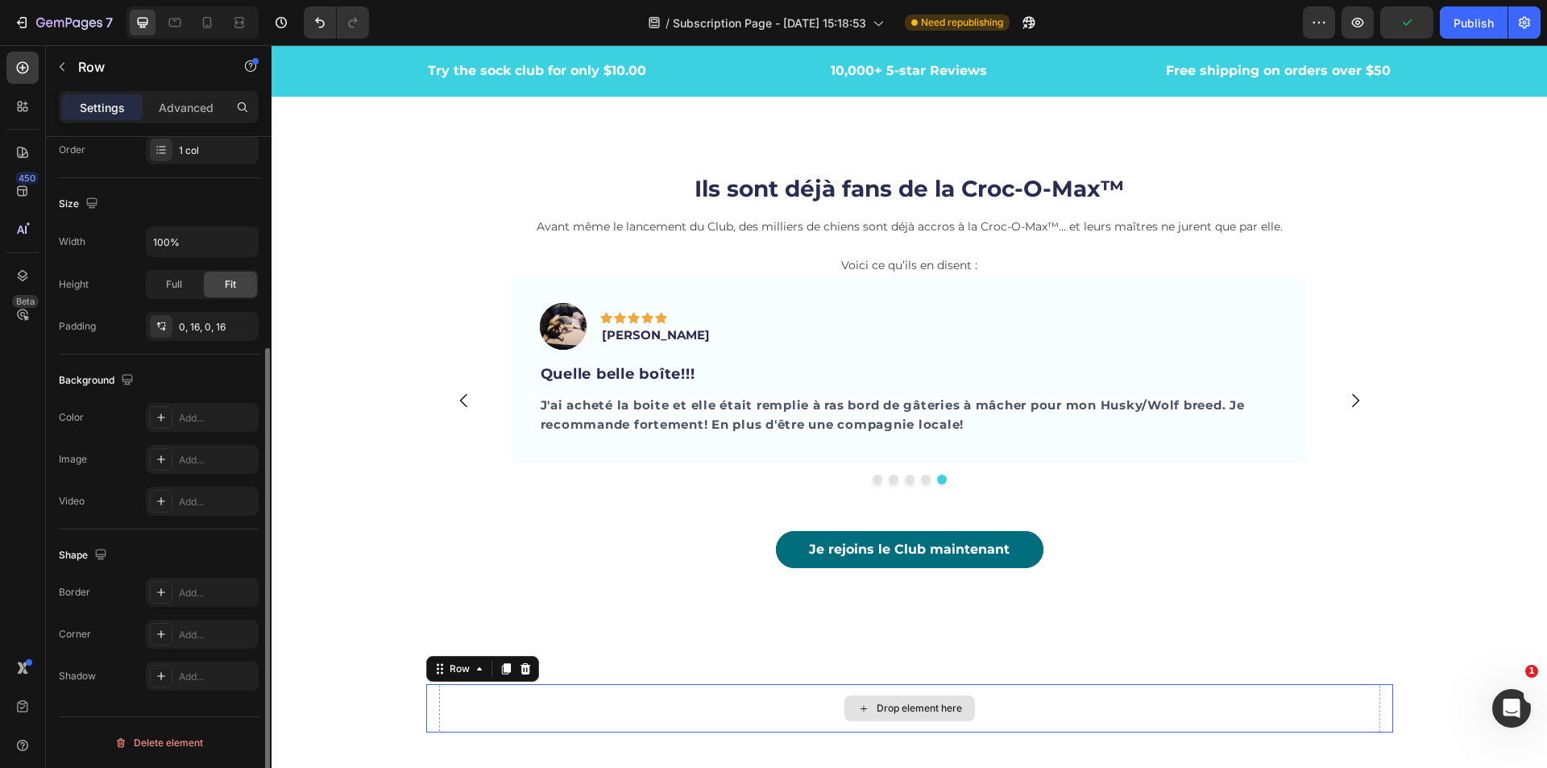
scroll to position [0, 0]
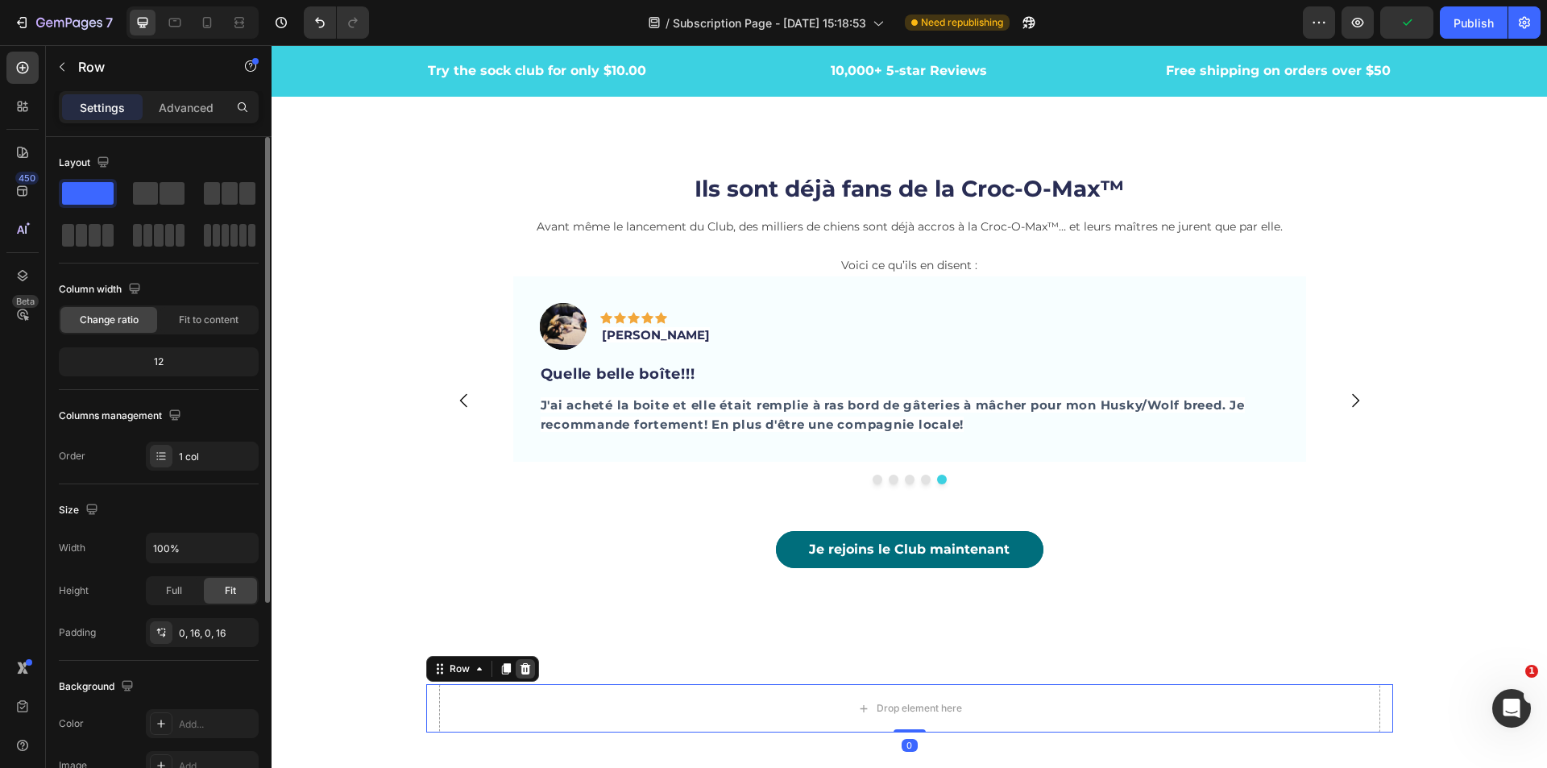
click at [522, 670] on icon at bounding box center [525, 668] width 13 height 13
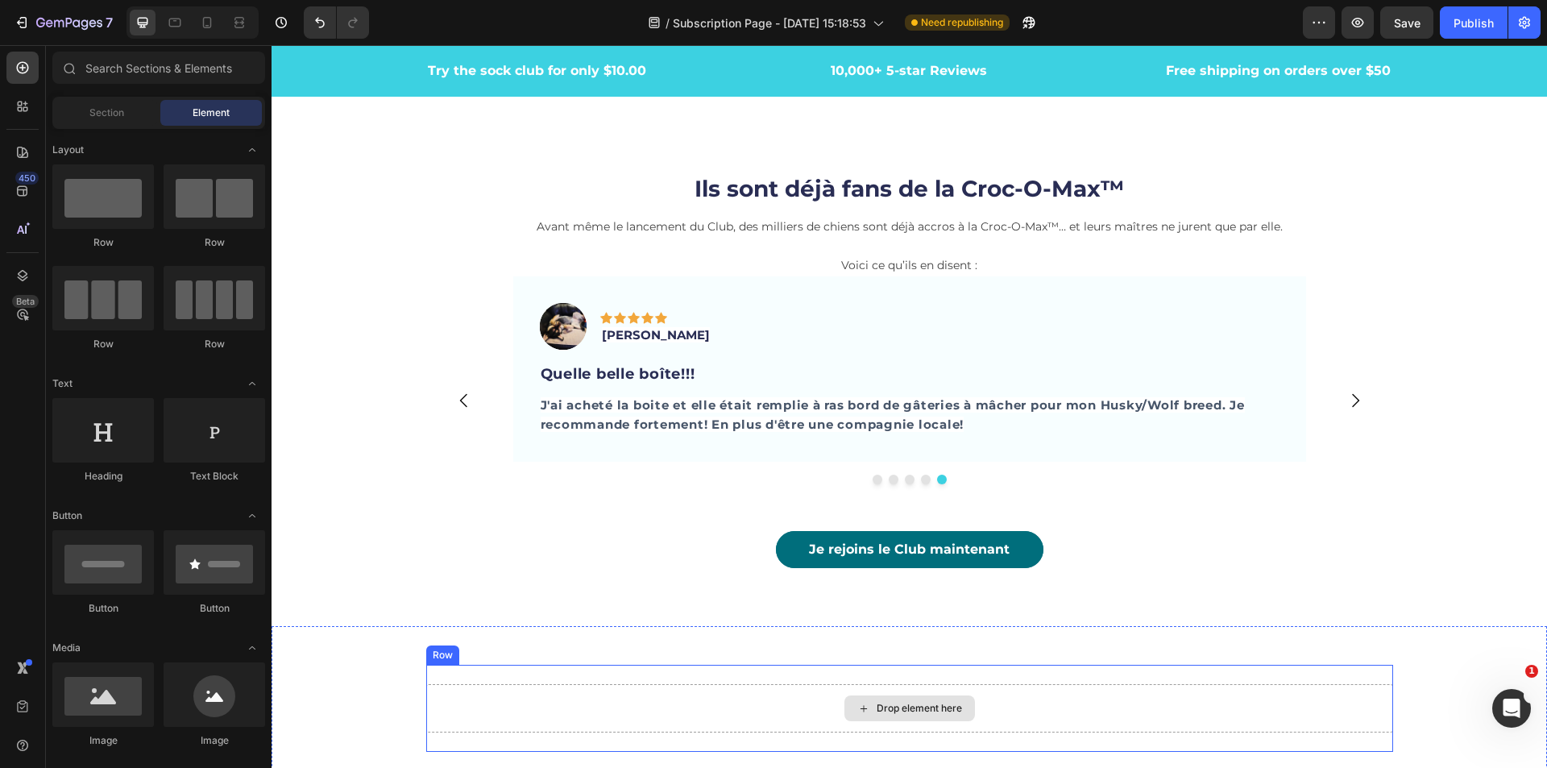
click at [524, 717] on div "Drop element here" at bounding box center [909, 708] width 967 height 48
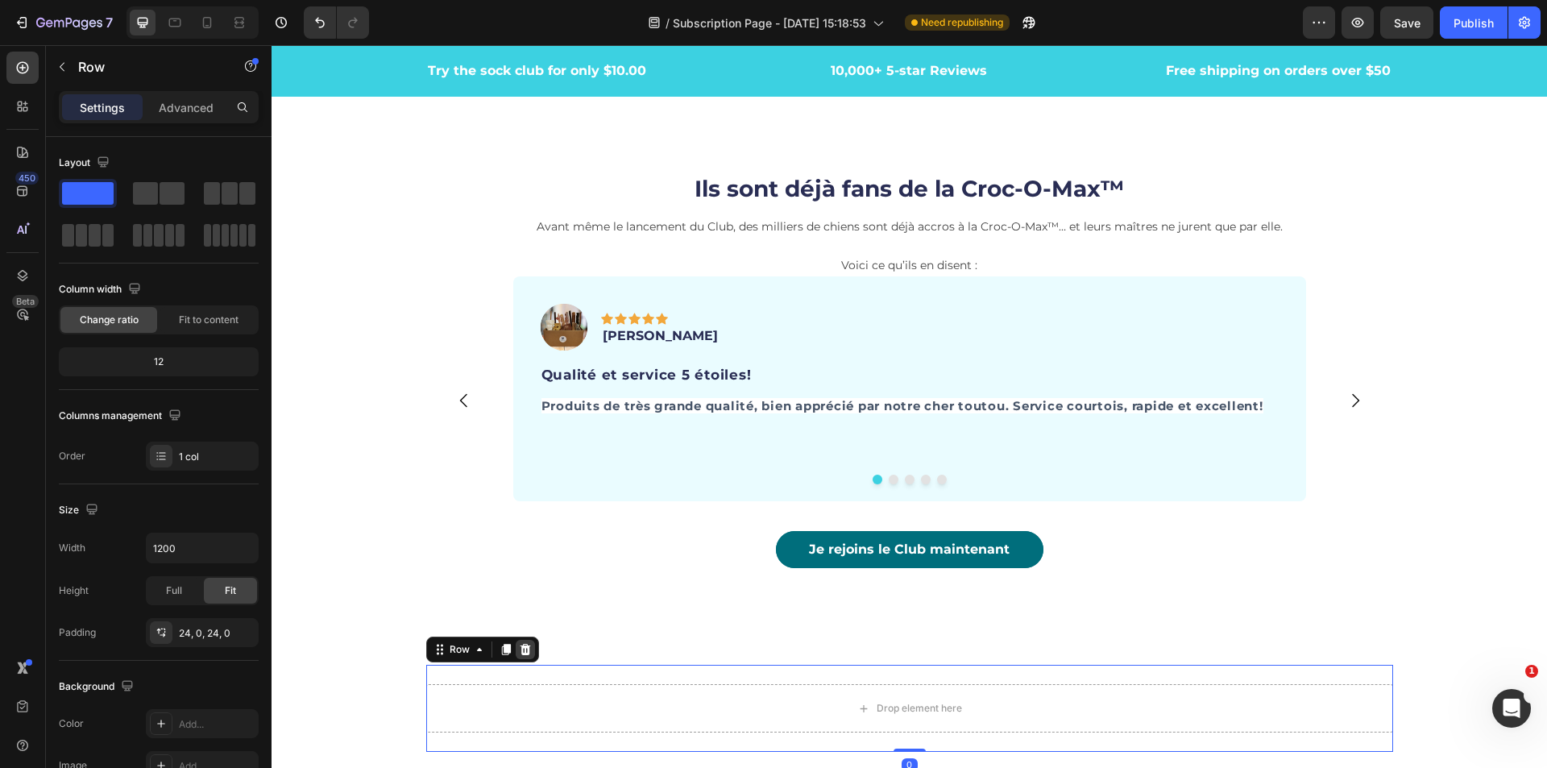
click at [520, 649] on icon at bounding box center [525, 649] width 10 height 11
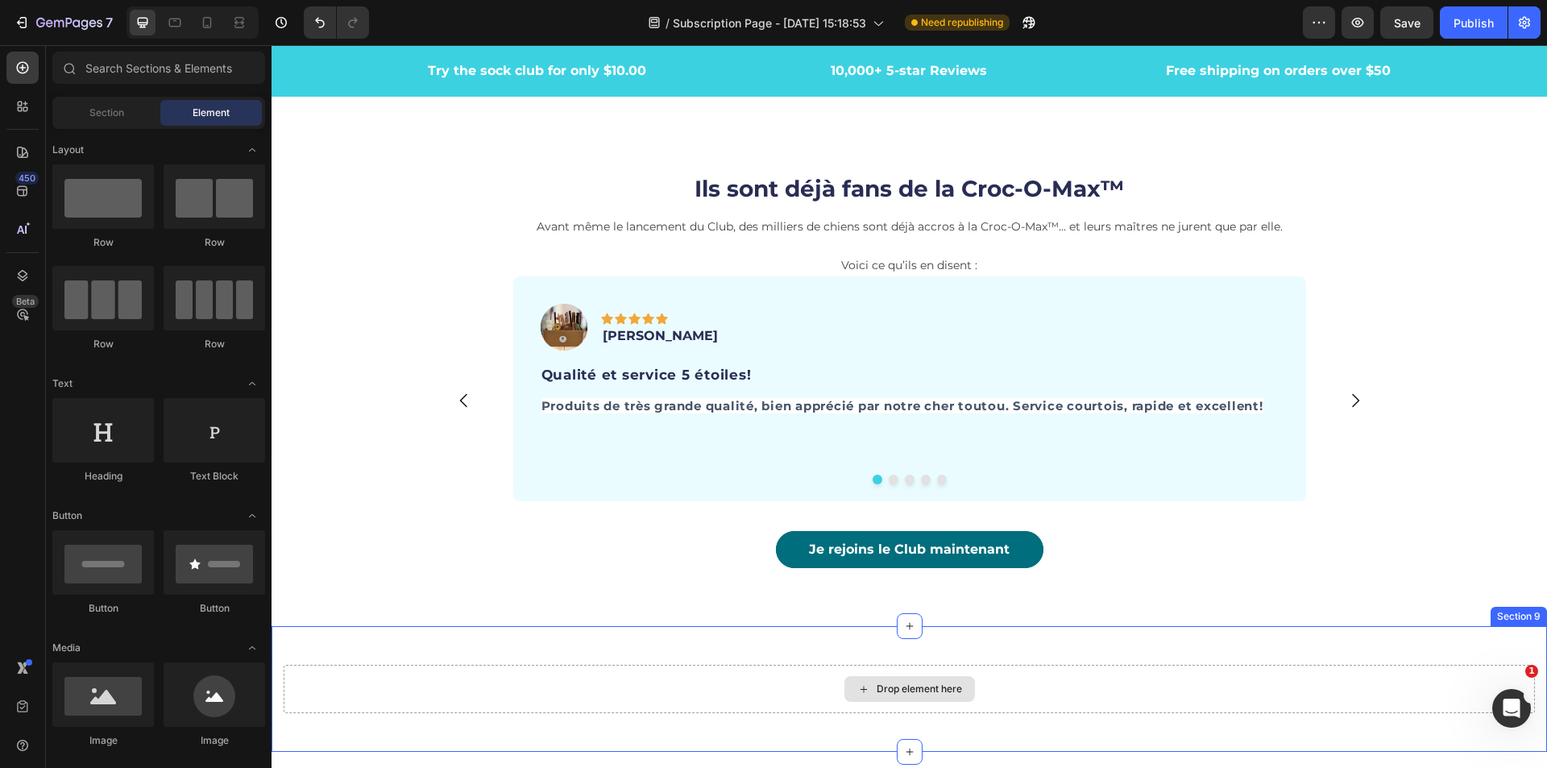
click at [618, 699] on div "Drop element here" at bounding box center [909, 689] width 1251 height 48
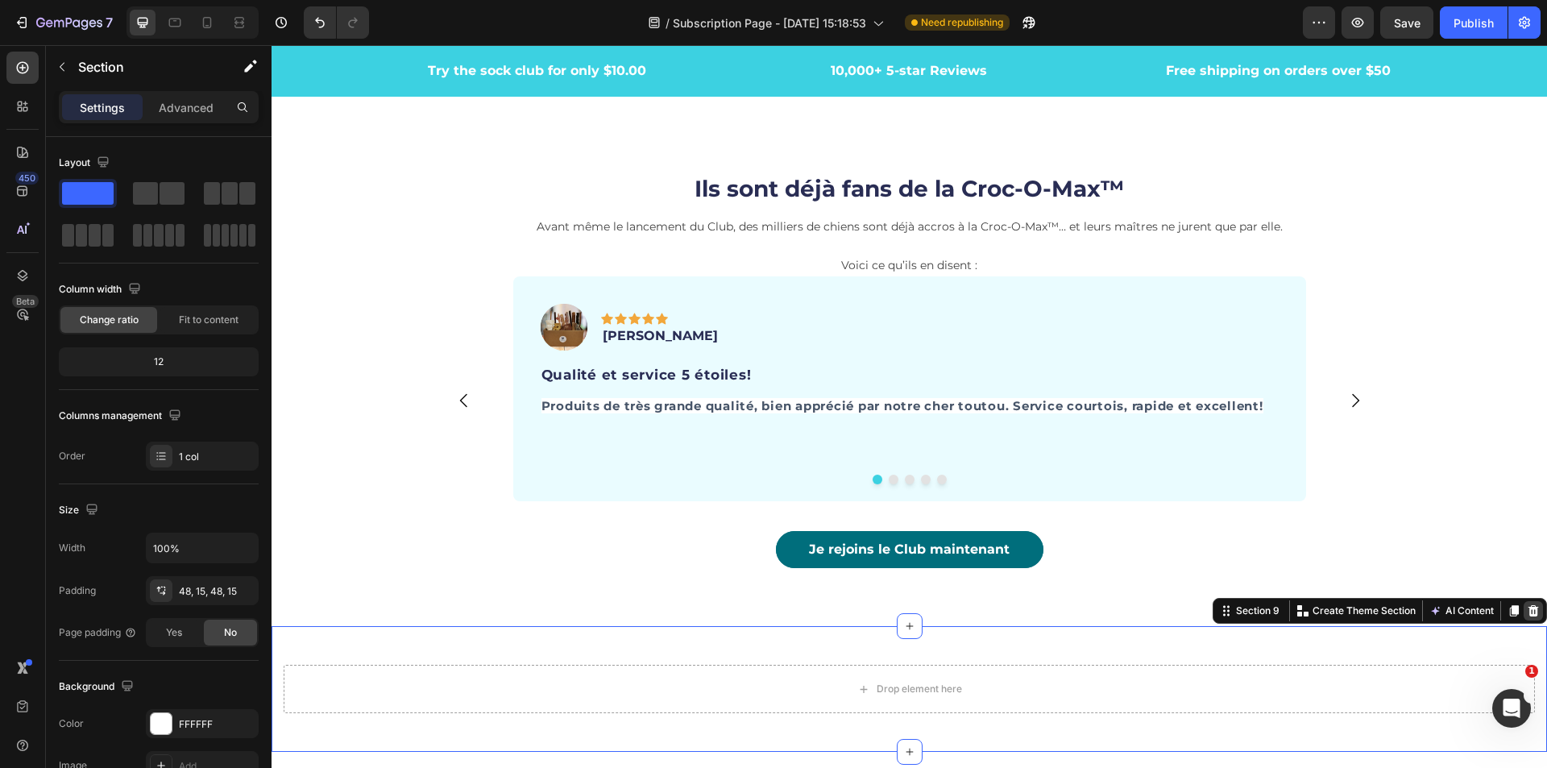
click at [1527, 612] on icon at bounding box center [1533, 610] width 13 height 13
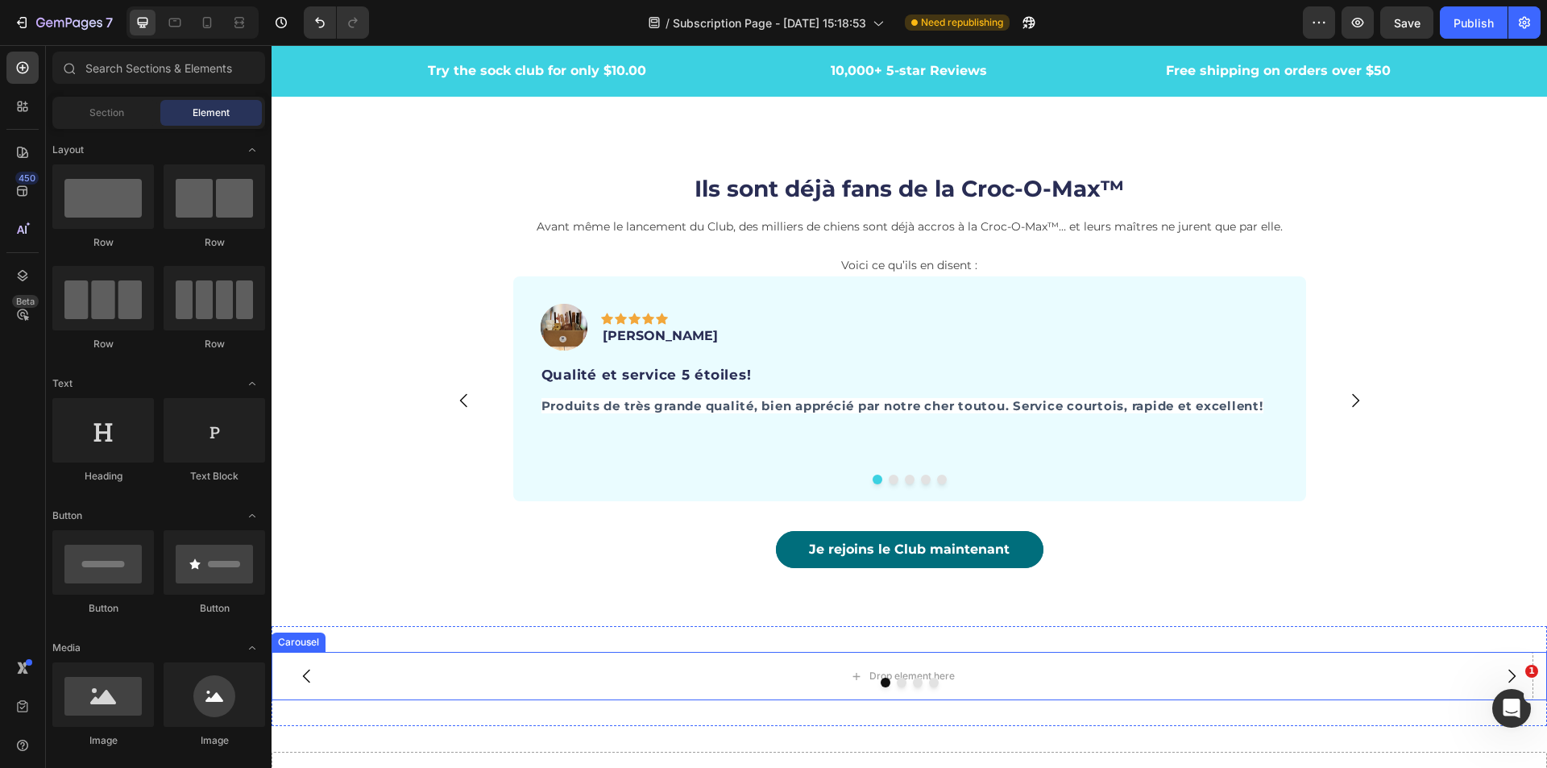
click at [1168, 690] on div "Drop element here" at bounding box center [903, 676] width 1262 height 48
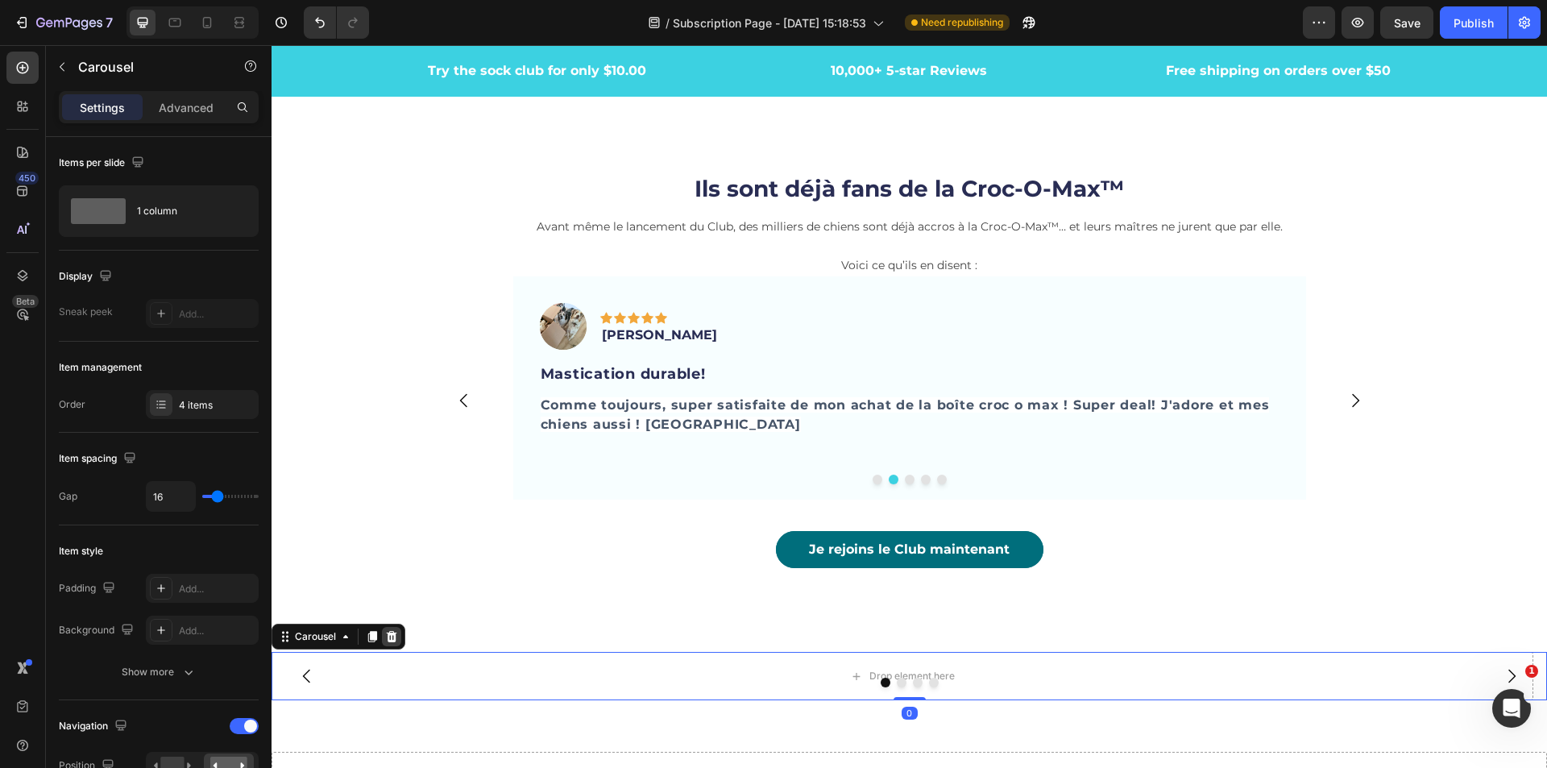
click at [392, 636] on icon at bounding box center [392, 636] width 10 height 11
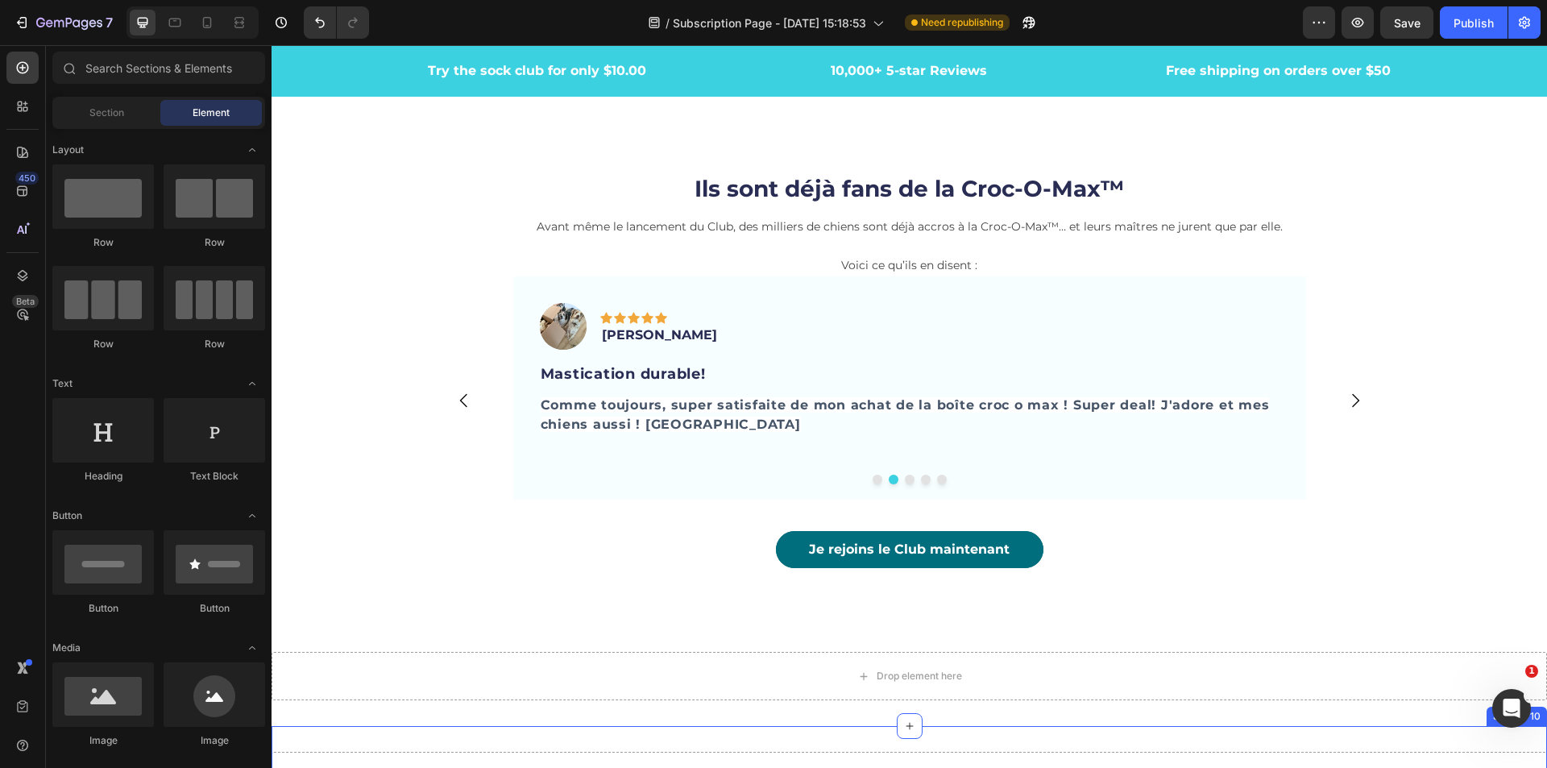
click at [557, 746] on div "Drop element here Section 10" at bounding box center [910, 776] width 1276 height 100
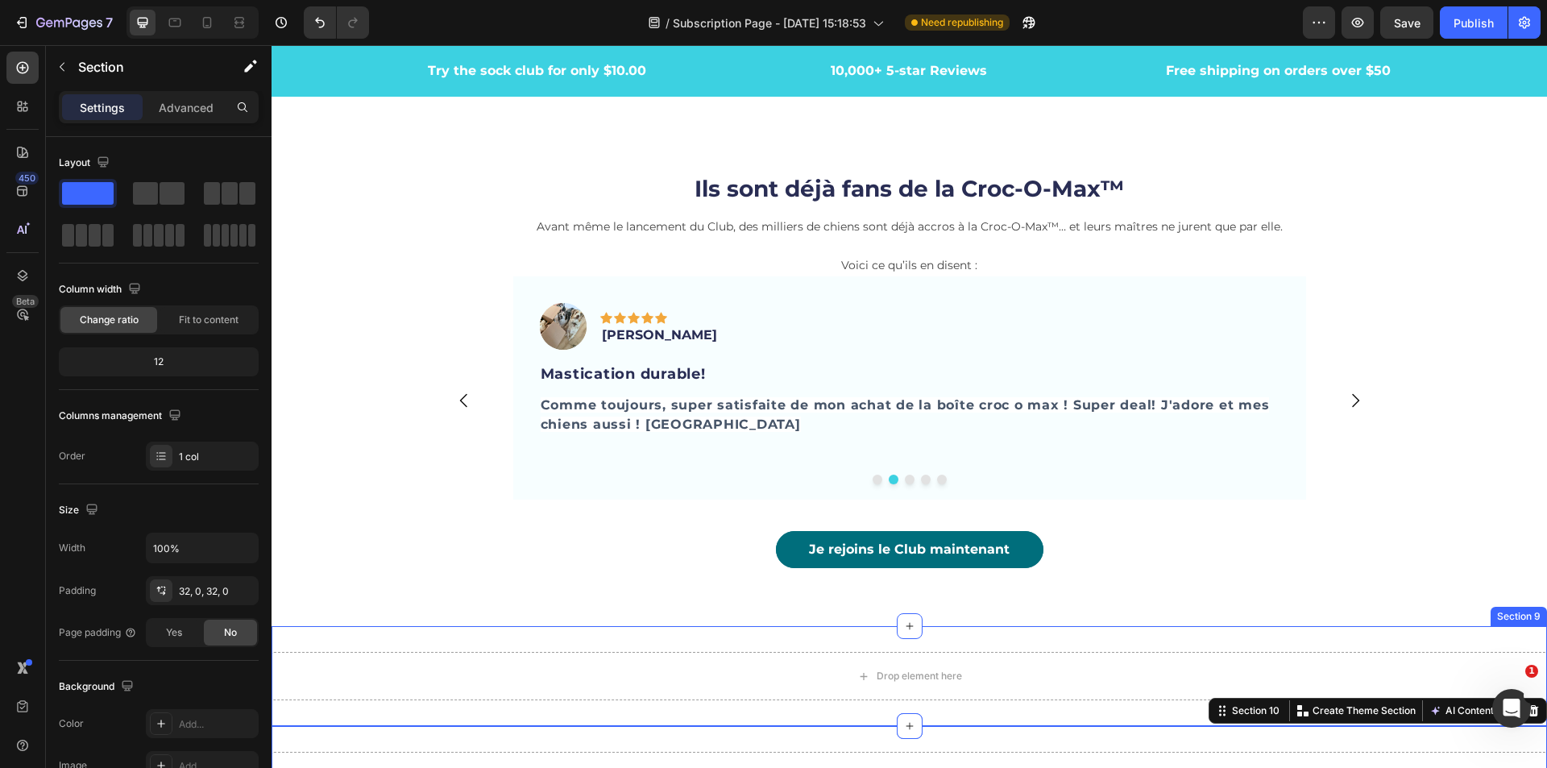
click at [559, 713] on div "Drop element here Section 9" at bounding box center [910, 676] width 1276 height 100
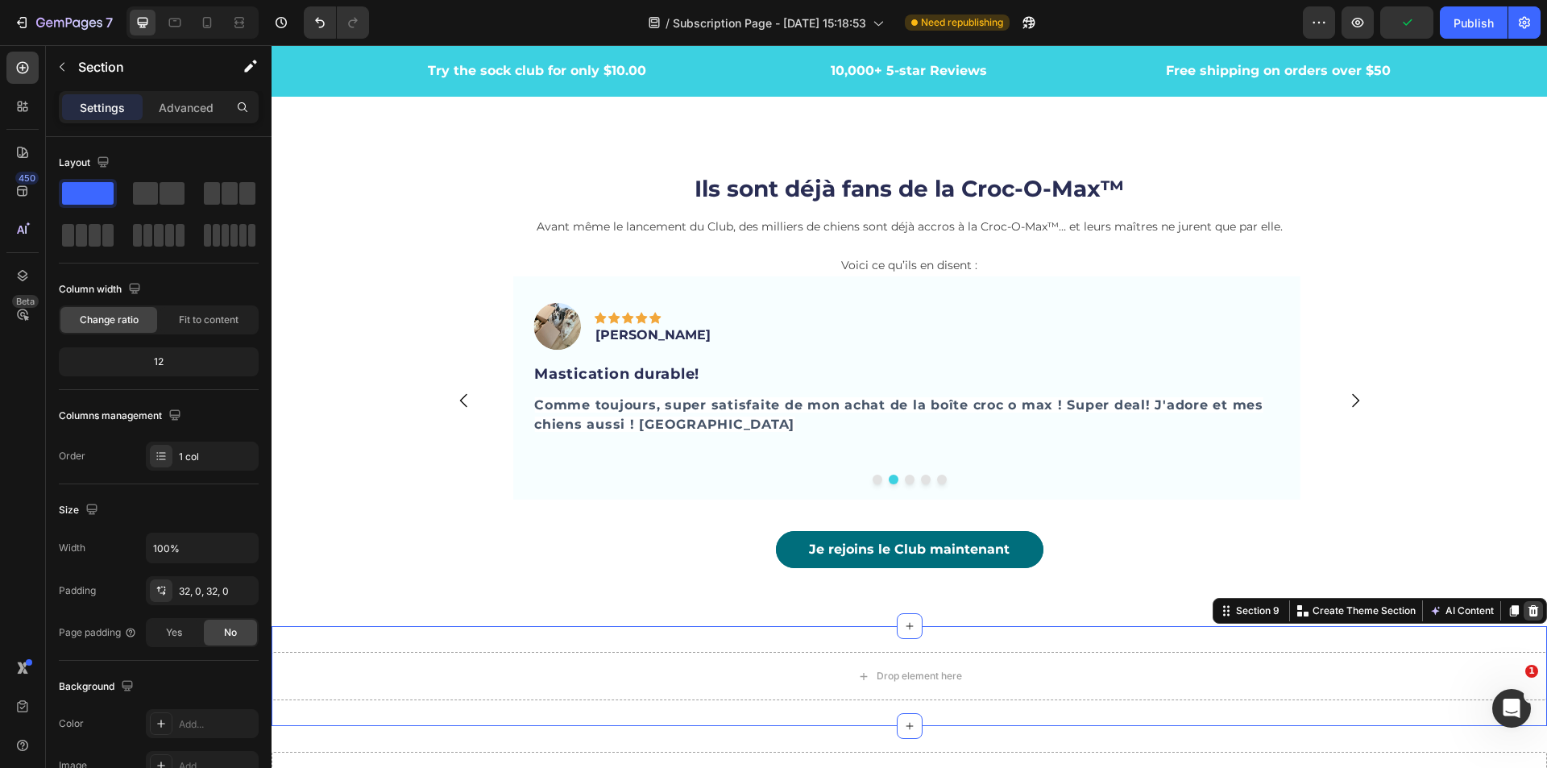
click at [1529, 612] on div at bounding box center [1533, 610] width 19 height 19
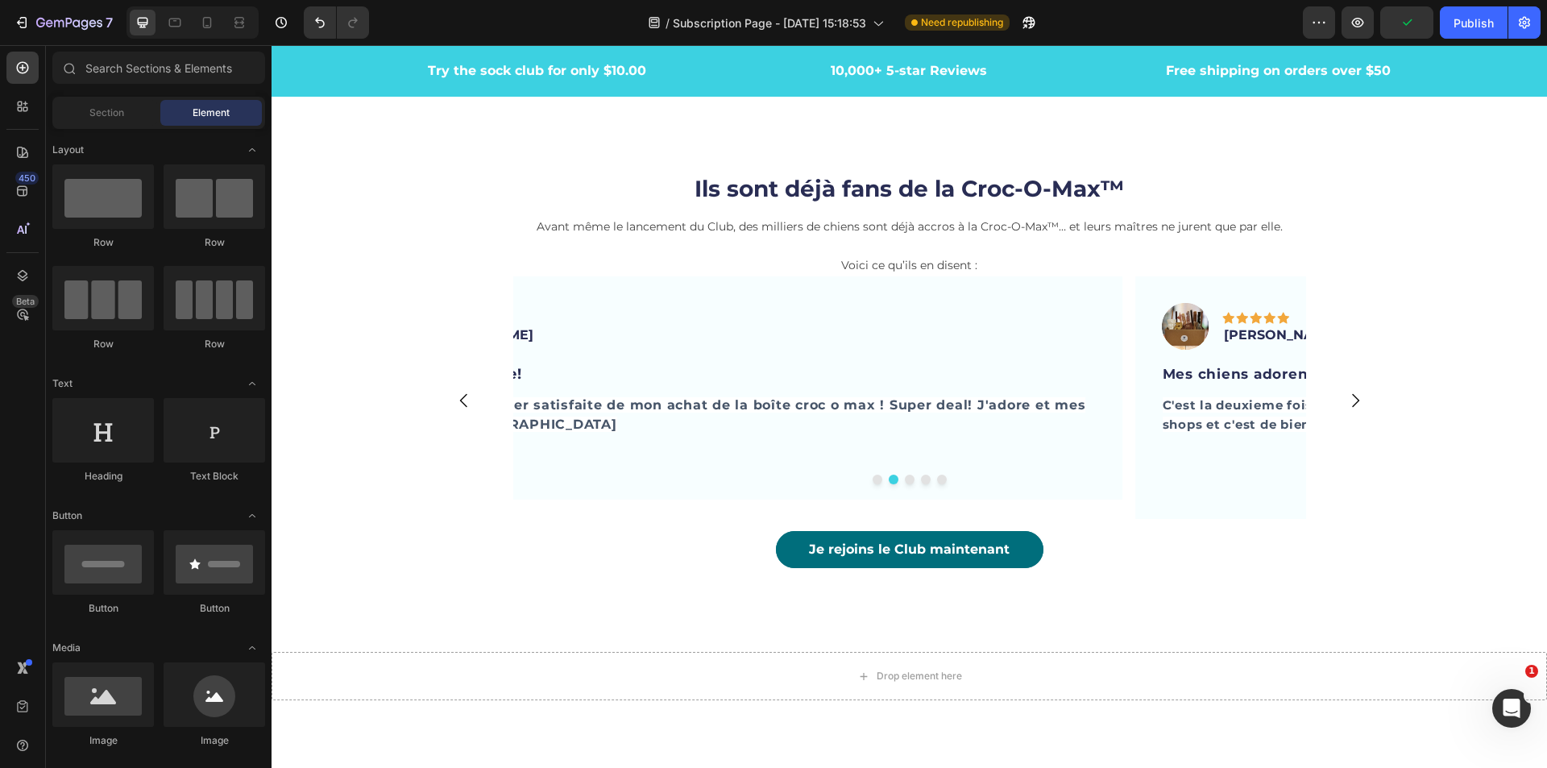
click at [1358, 673] on div "Drop element here" at bounding box center [910, 676] width 1276 height 48
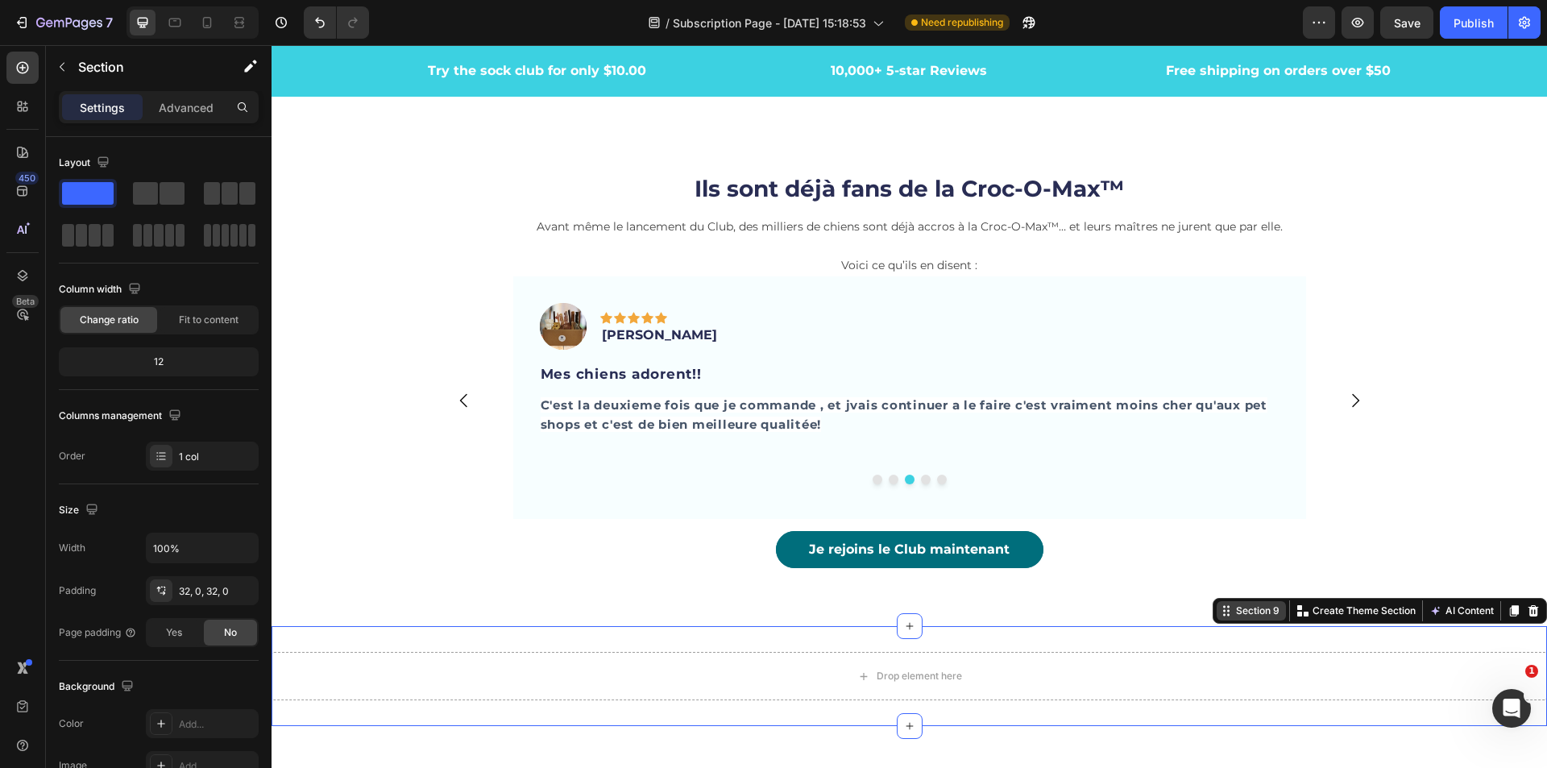
click at [1233, 611] on div "Section 9" at bounding box center [1258, 611] width 50 height 15
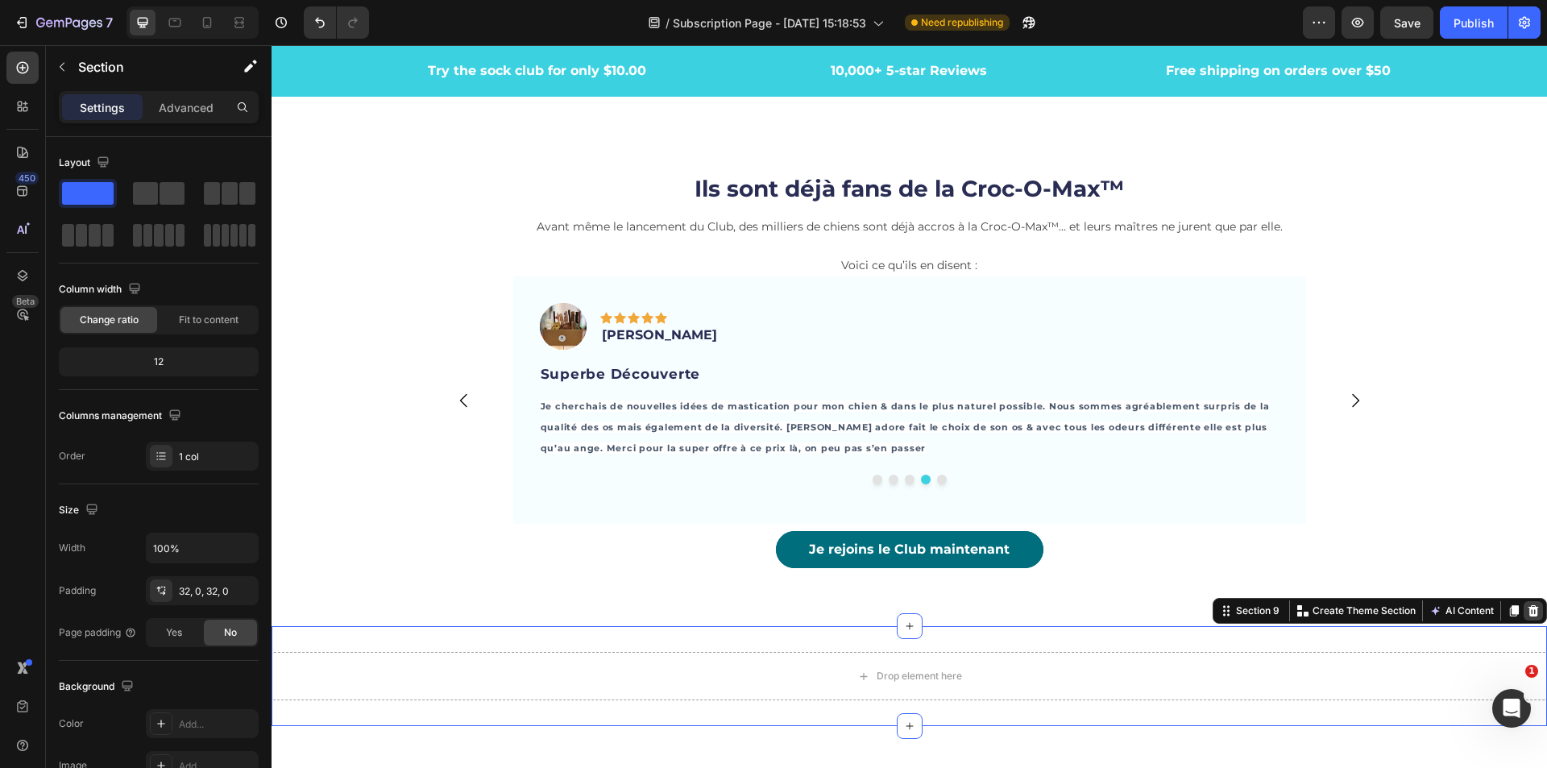
click at [1527, 612] on icon at bounding box center [1533, 610] width 13 height 13
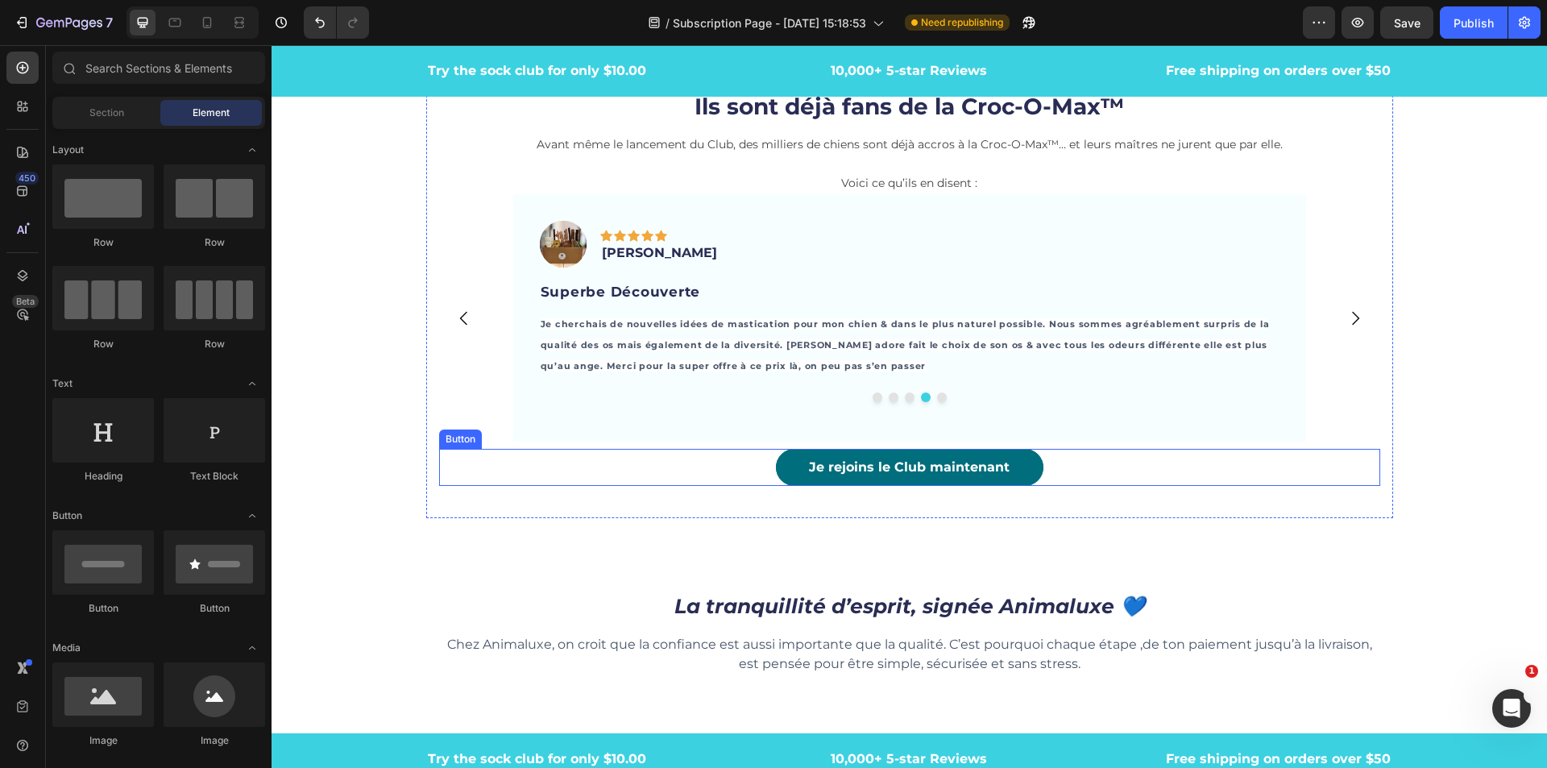
scroll to position [4416, 0]
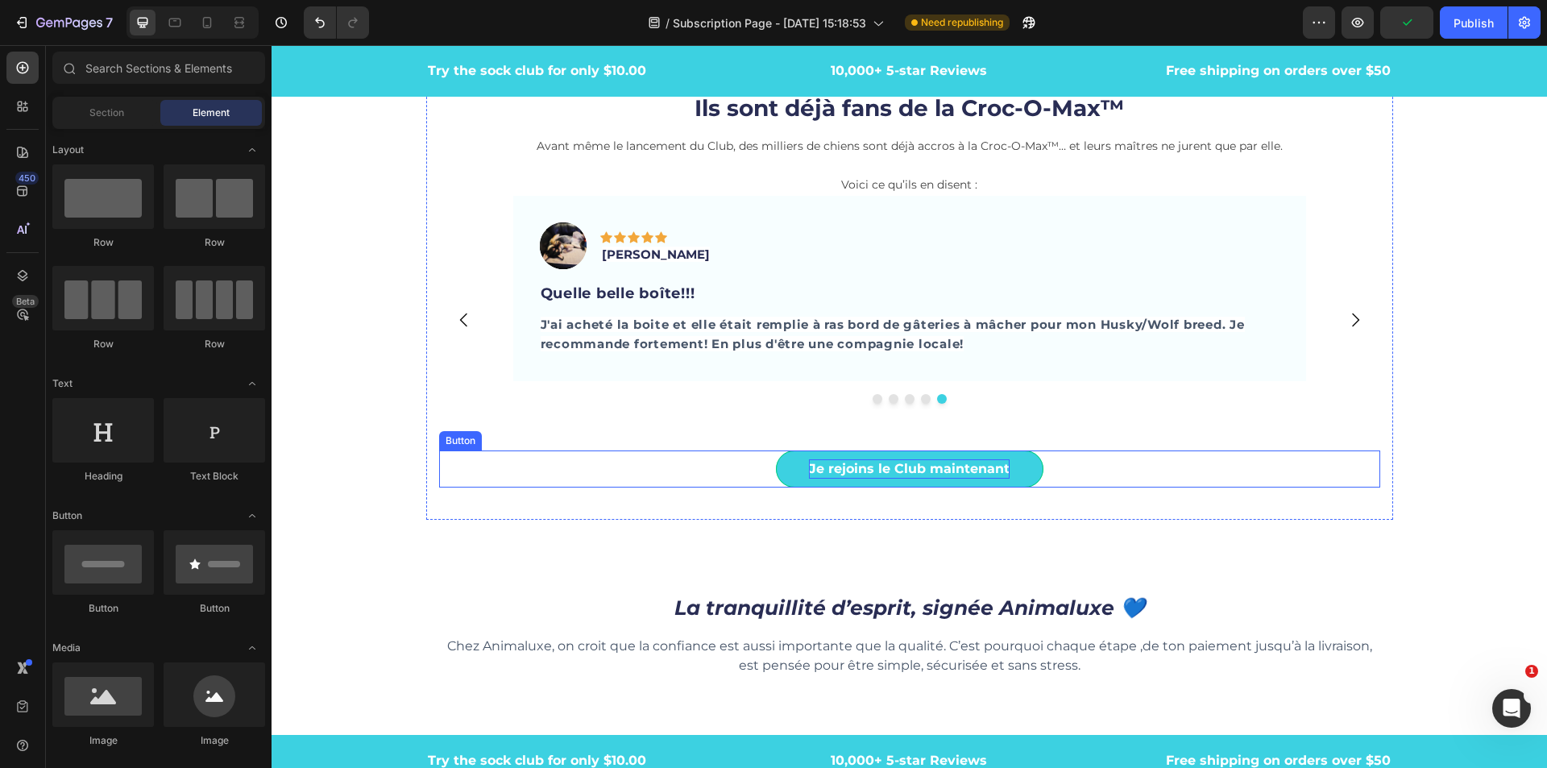
click at [989, 477] on p "Je rejoins le Club maintenant" at bounding box center [909, 468] width 201 height 19
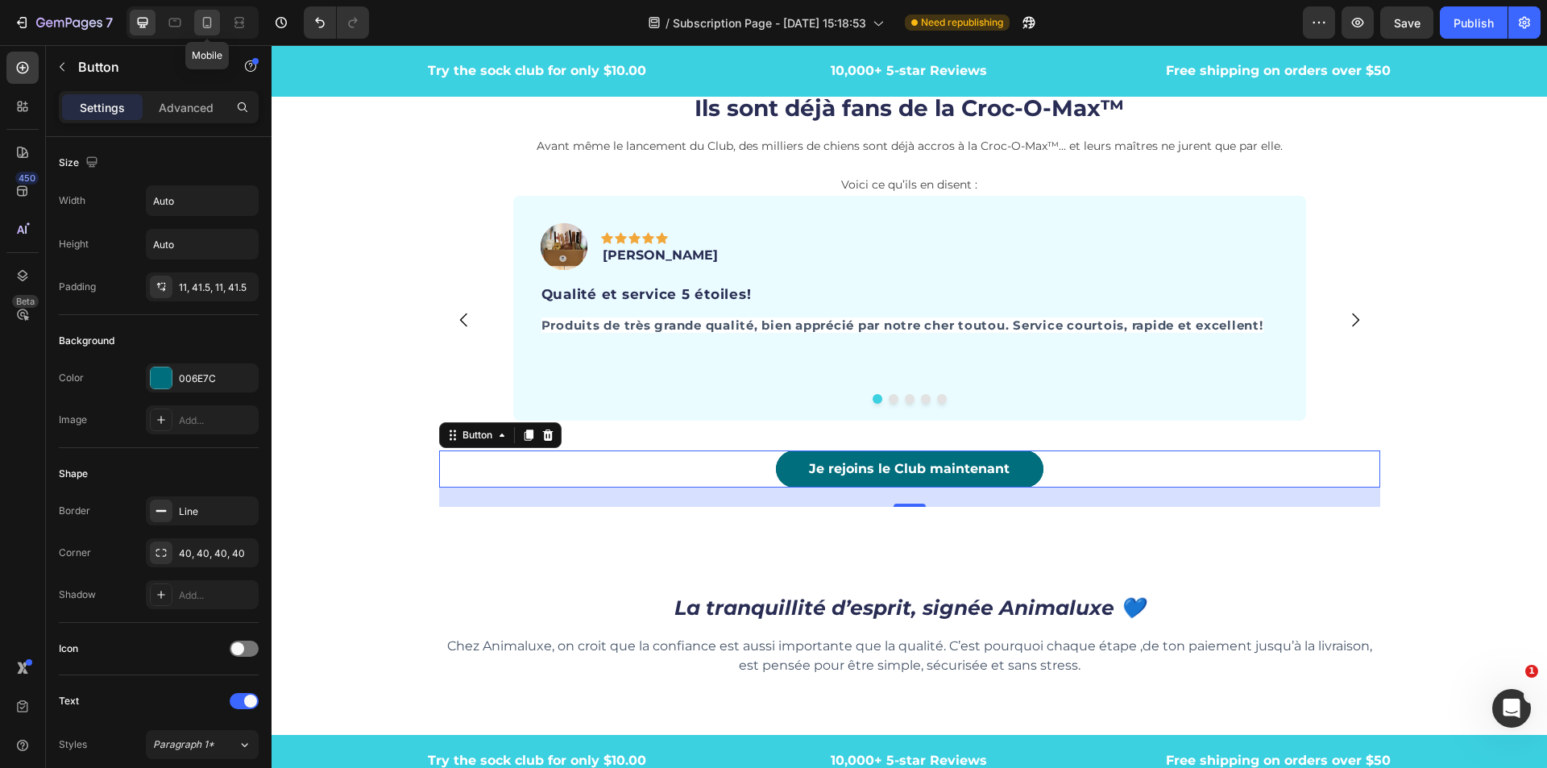
click at [208, 22] on icon at bounding box center [207, 23] width 16 height 16
type input "100%"
type input "15"
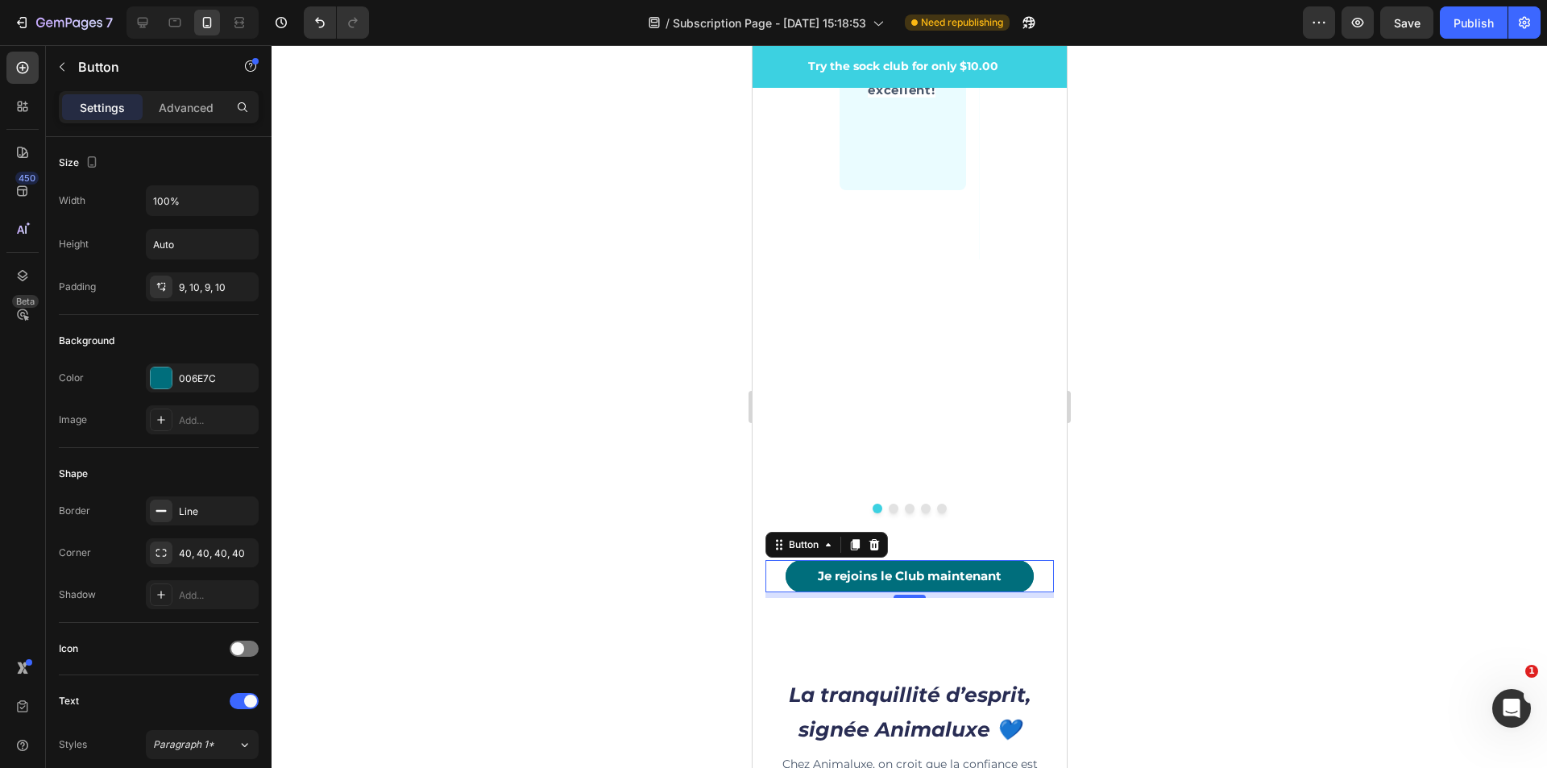
scroll to position [5353, 0]
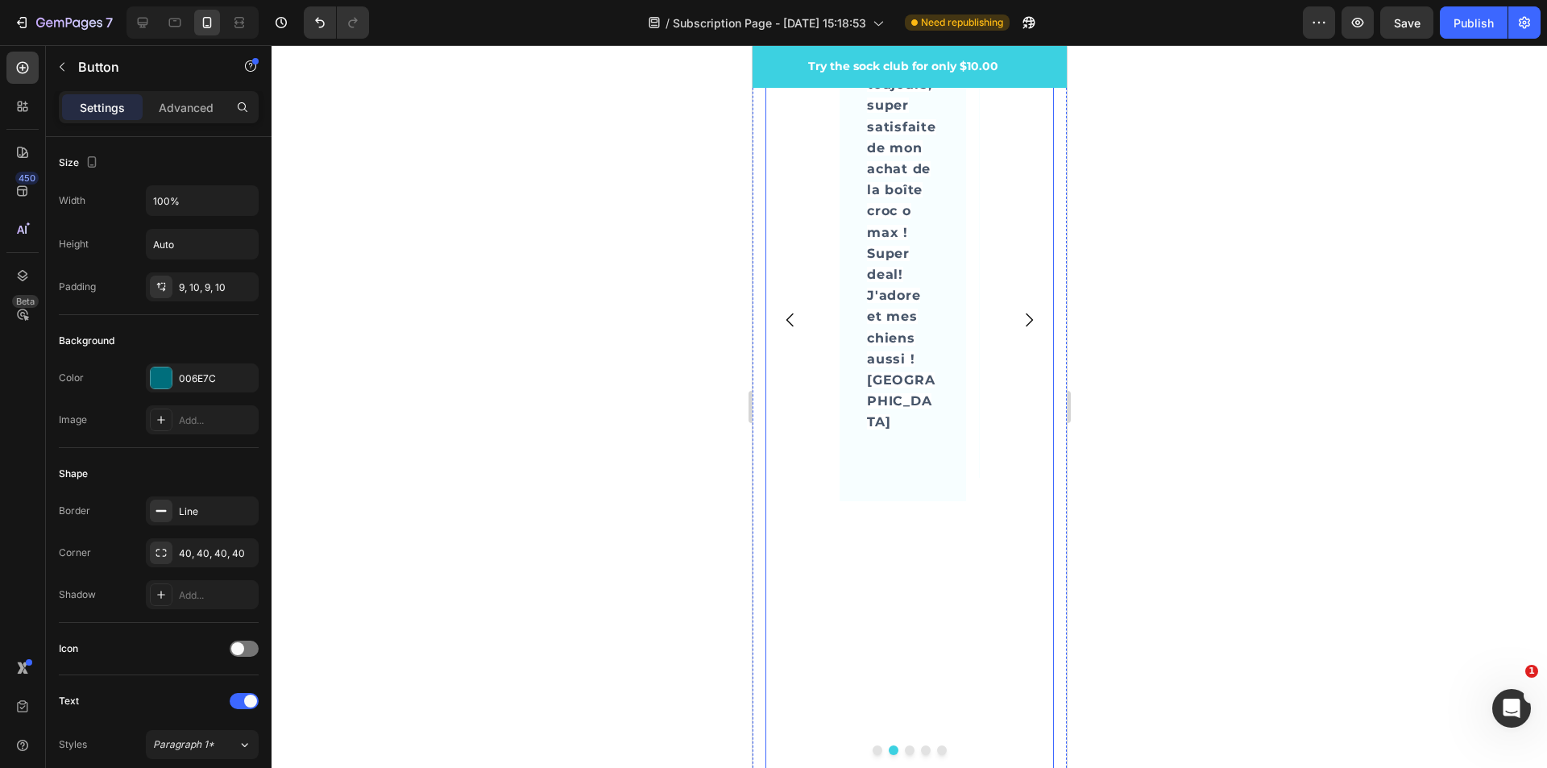
click at [925, 585] on div "Image Icon Icon Icon Icon Icon Row [PERSON_NAME] Text block Row Mastication dur…" at bounding box center [902, 319] width 127 height 949
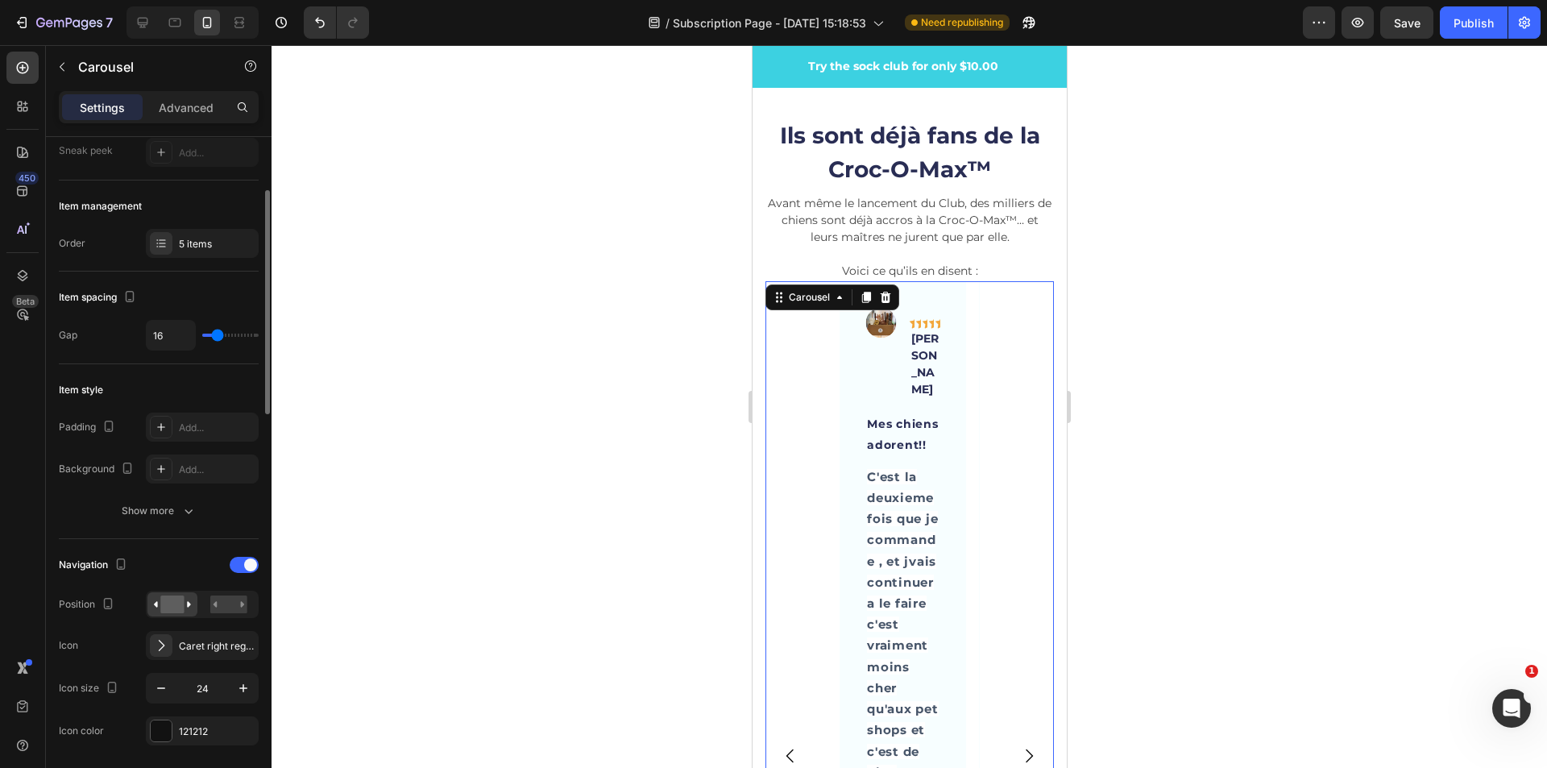
scroll to position [242, 0]
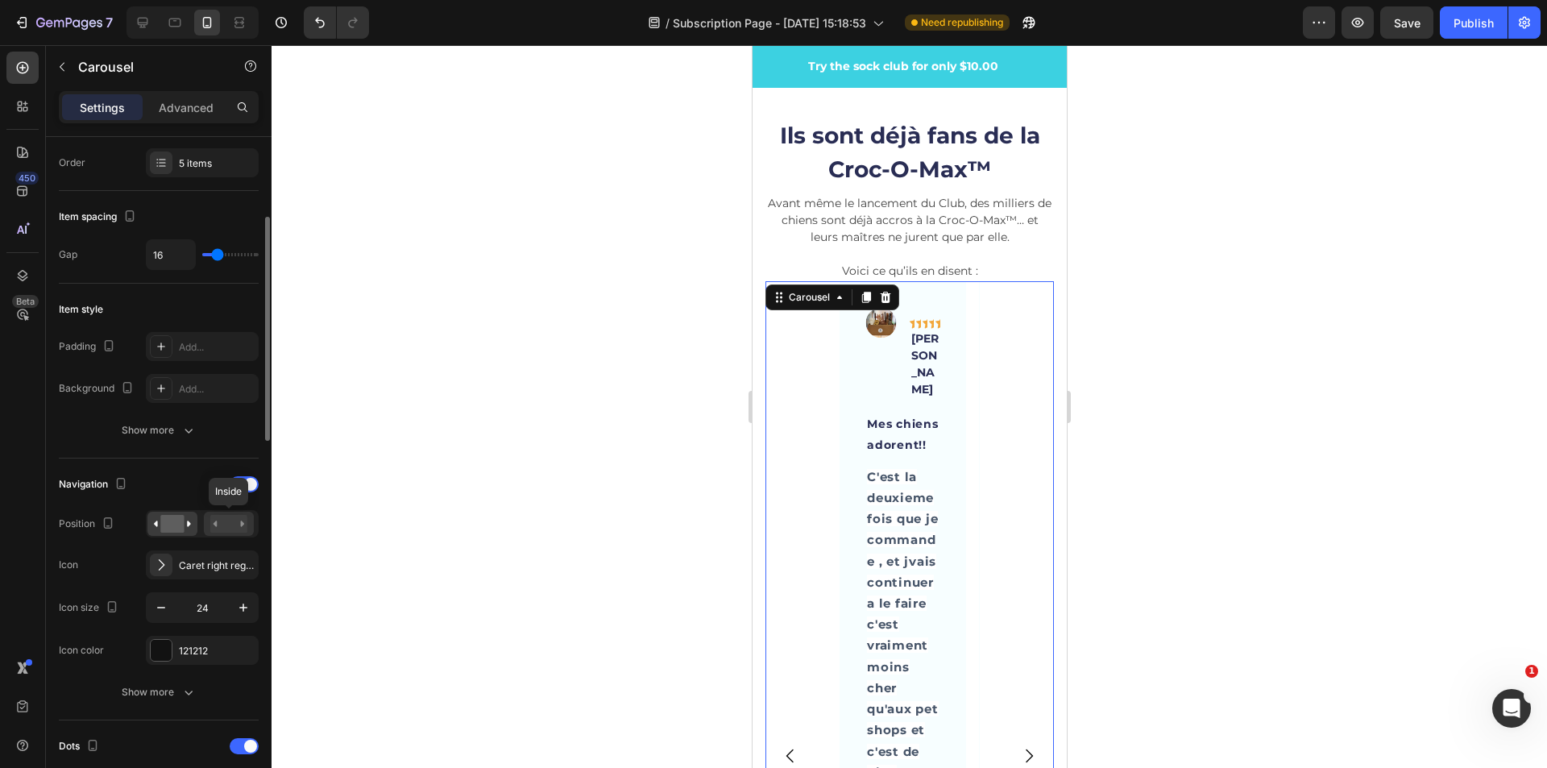
click at [230, 526] on rect at bounding box center [228, 524] width 37 height 18
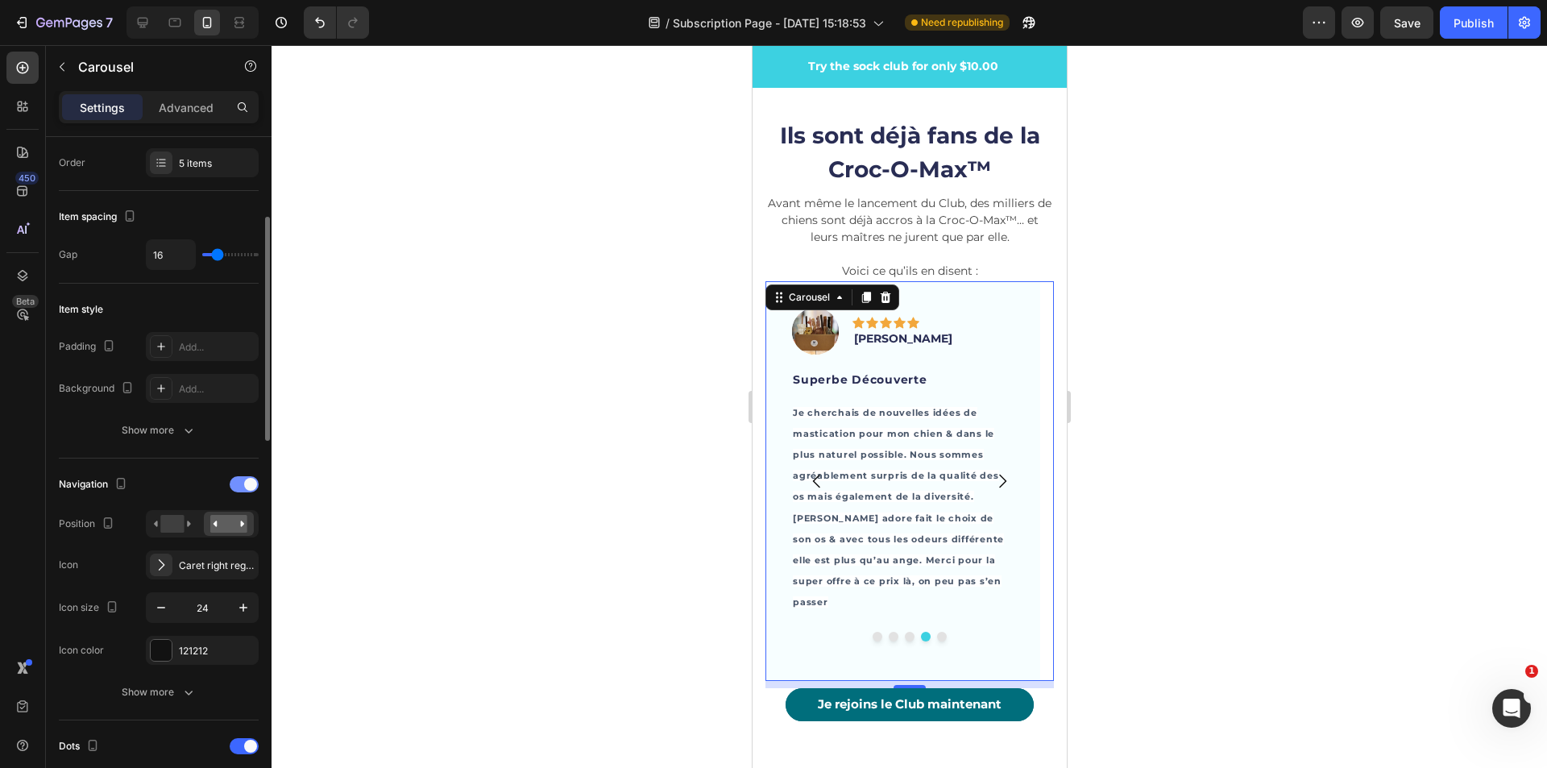
click at [235, 486] on div at bounding box center [244, 484] width 29 height 16
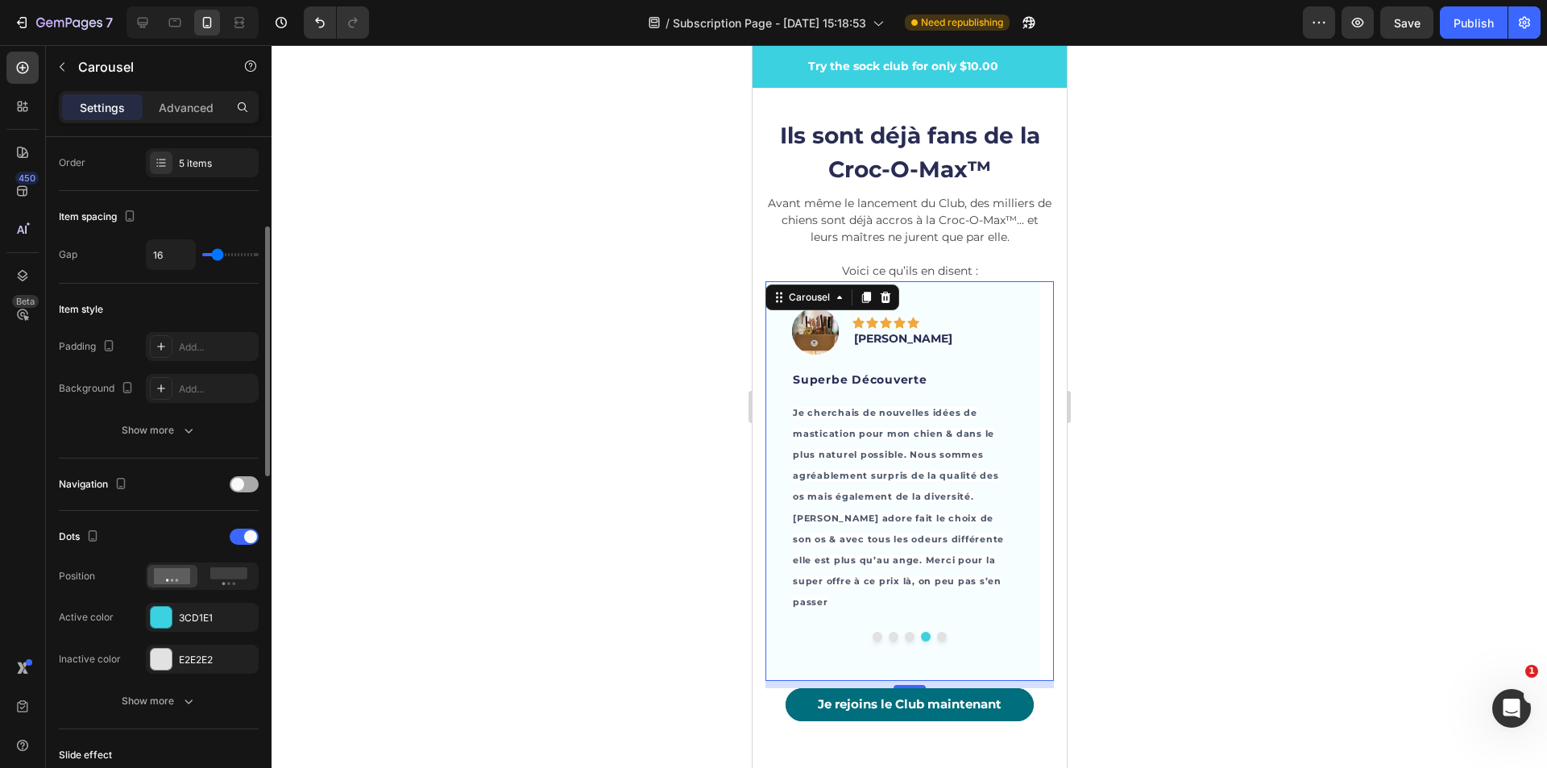
click at [252, 481] on div at bounding box center [244, 484] width 29 height 16
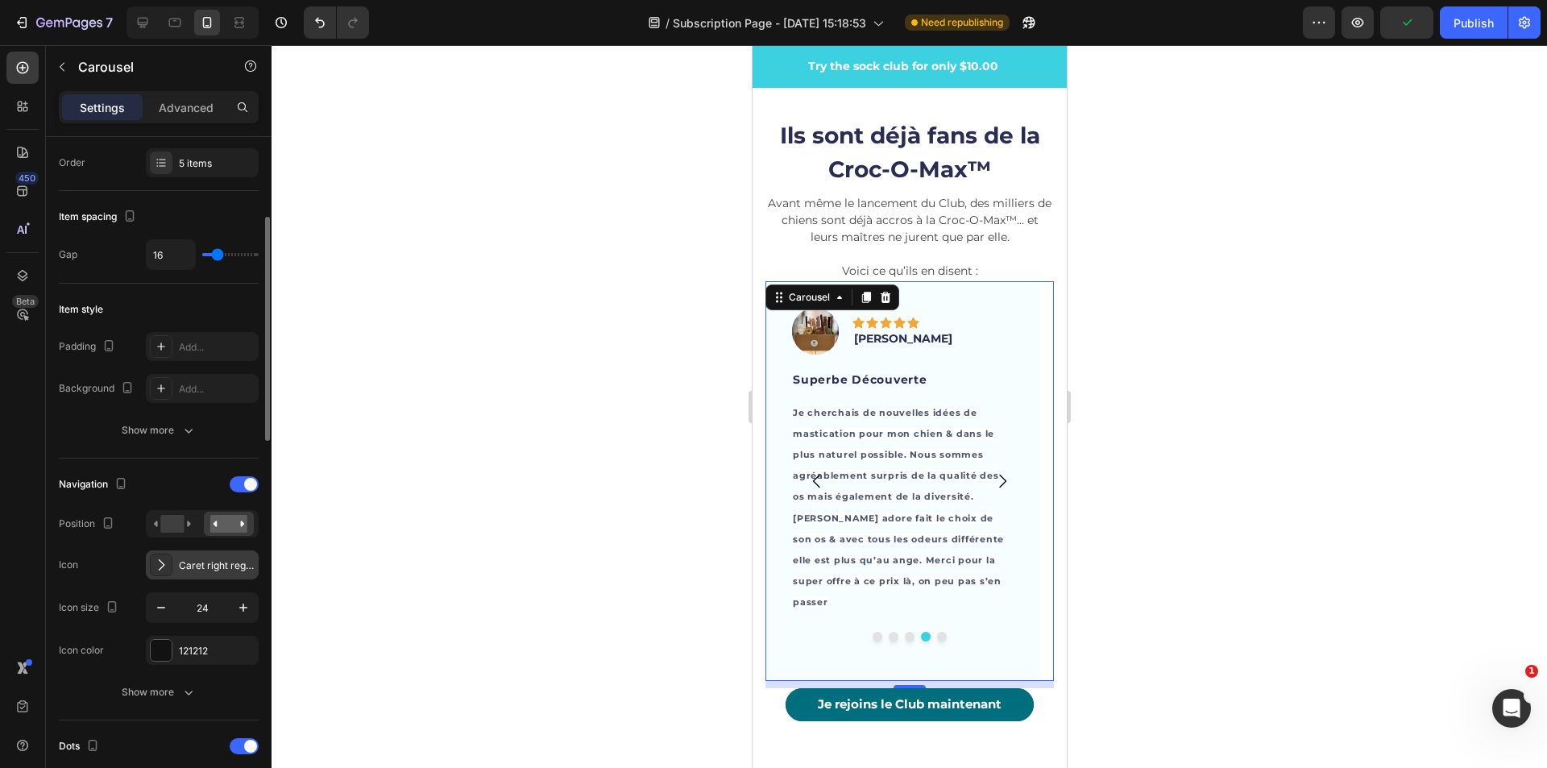
scroll to position [322, 0]
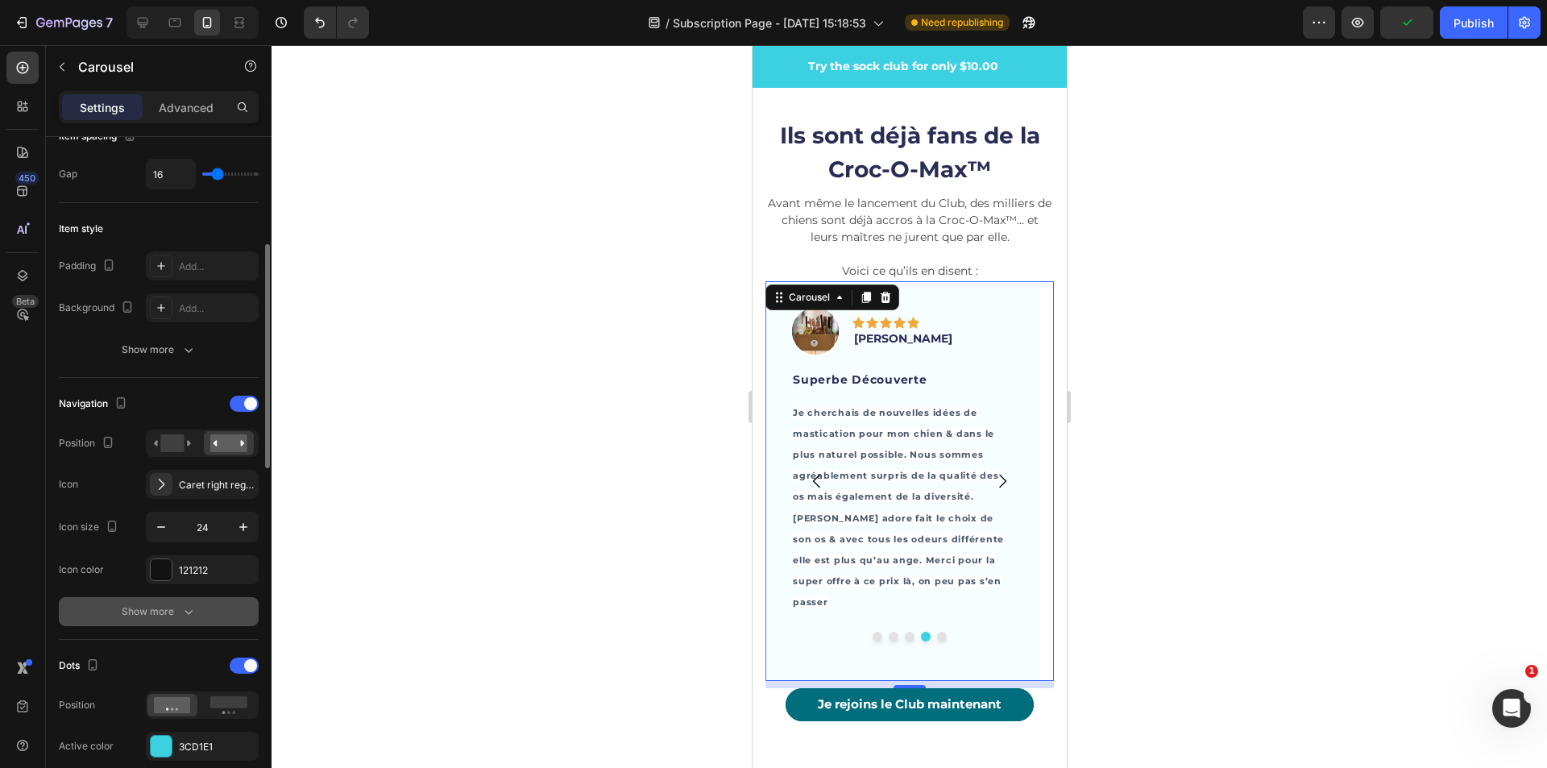
click at [168, 614] on div "Show more" at bounding box center [159, 612] width 75 height 16
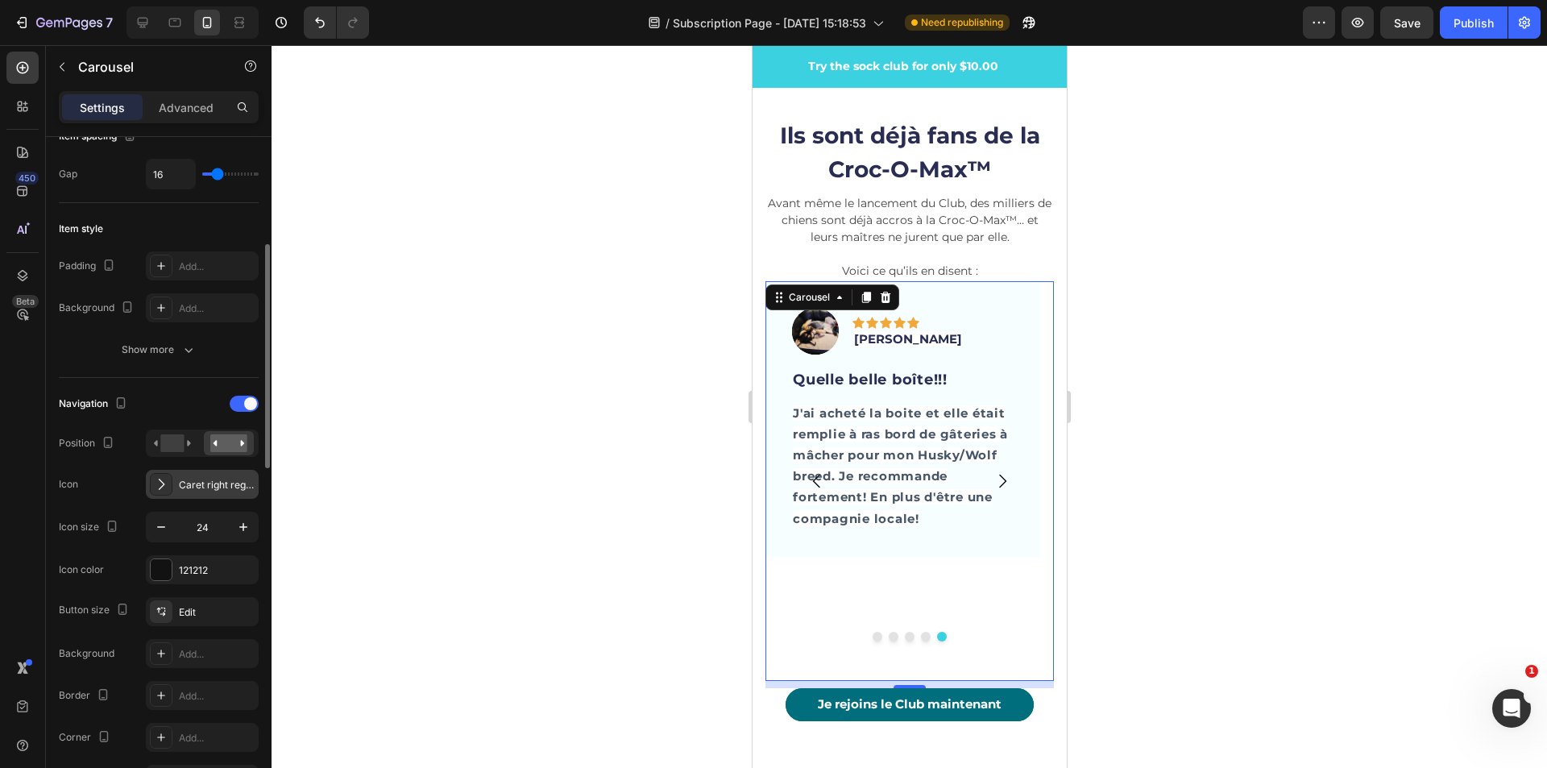
click at [207, 485] on div "Caret right regular" at bounding box center [217, 485] width 76 height 15
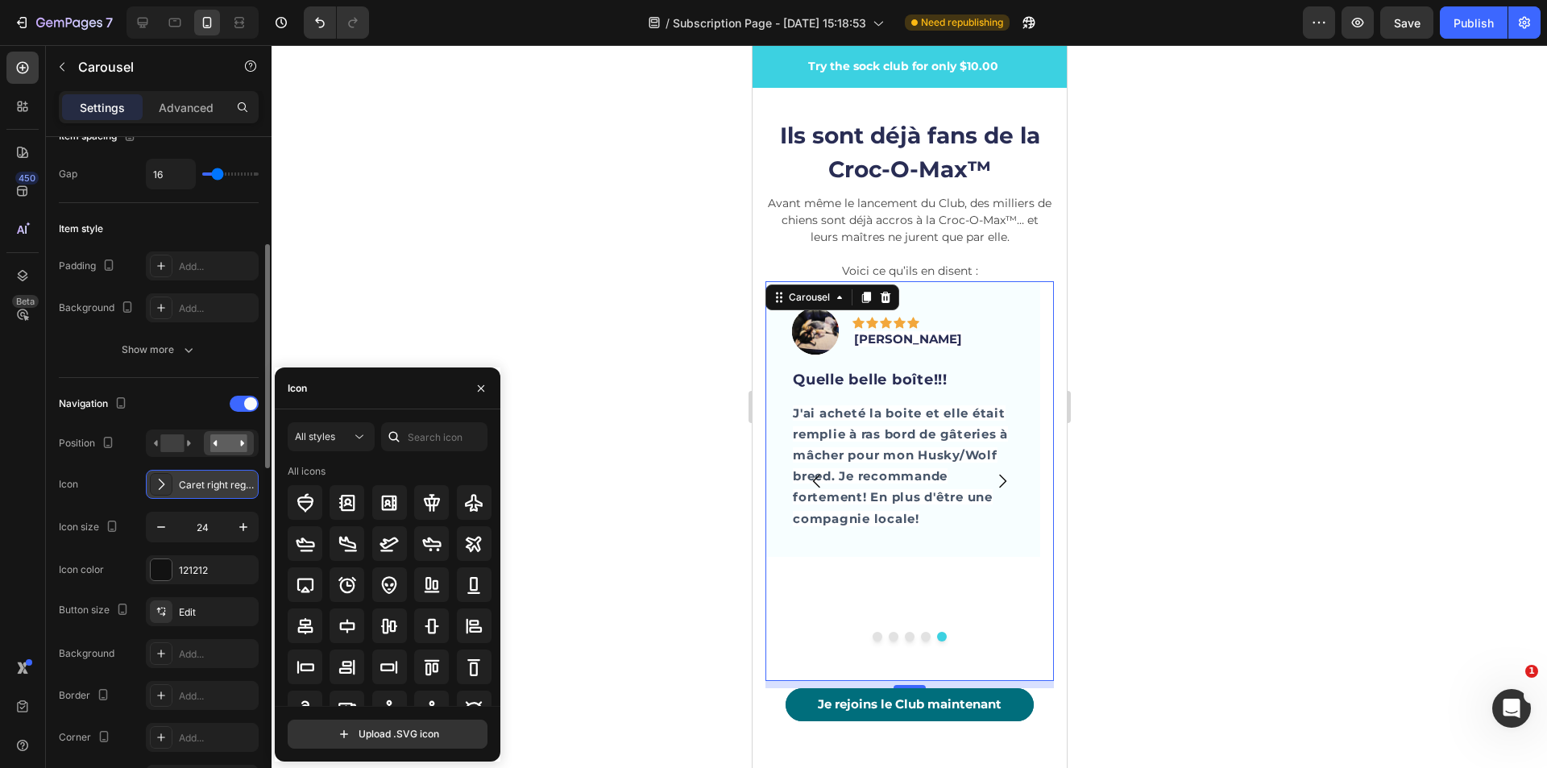
click at [207, 485] on div "Caret right regular" at bounding box center [217, 485] width 76 height 15
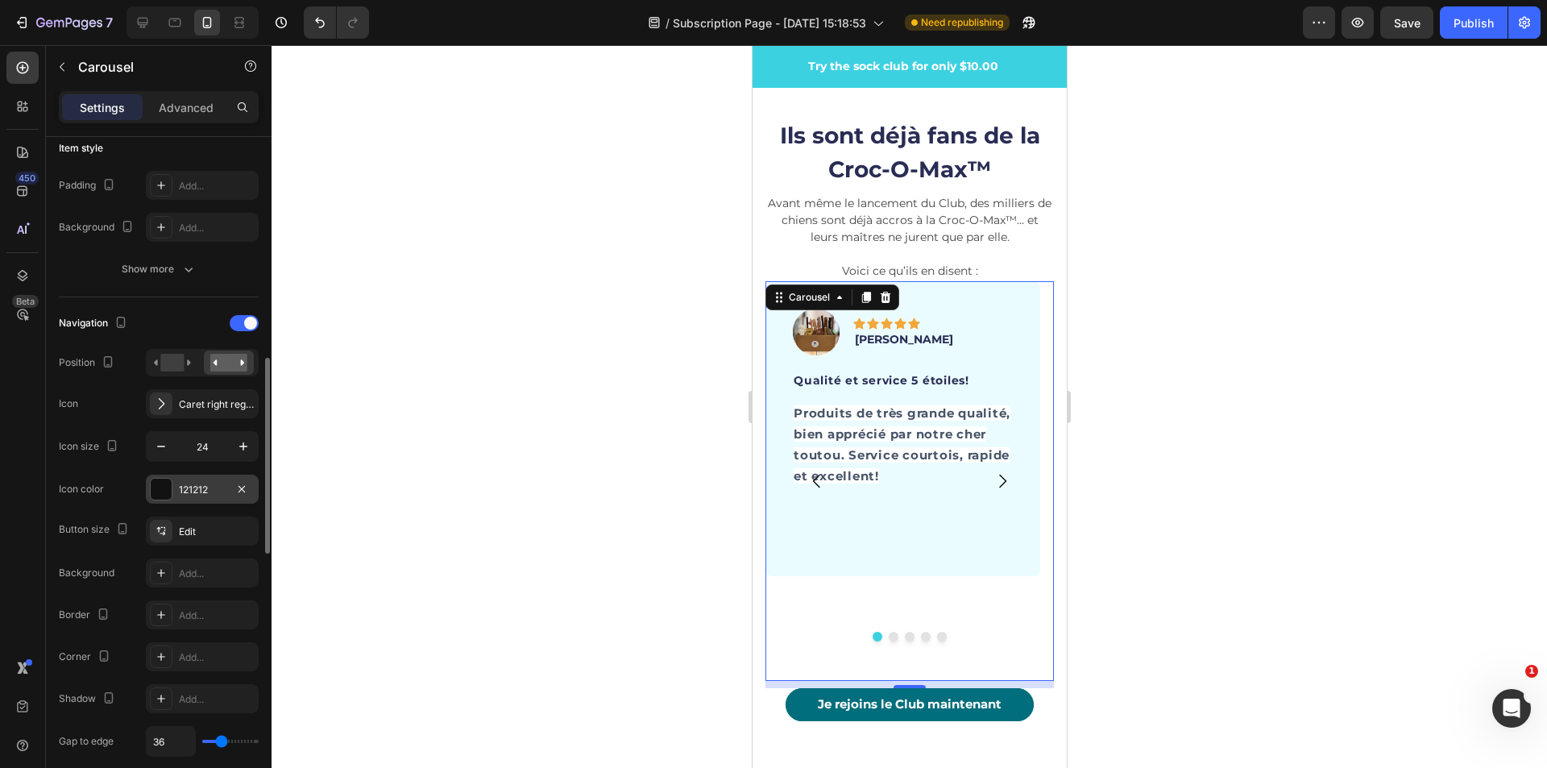
scroll to position [483, 0]
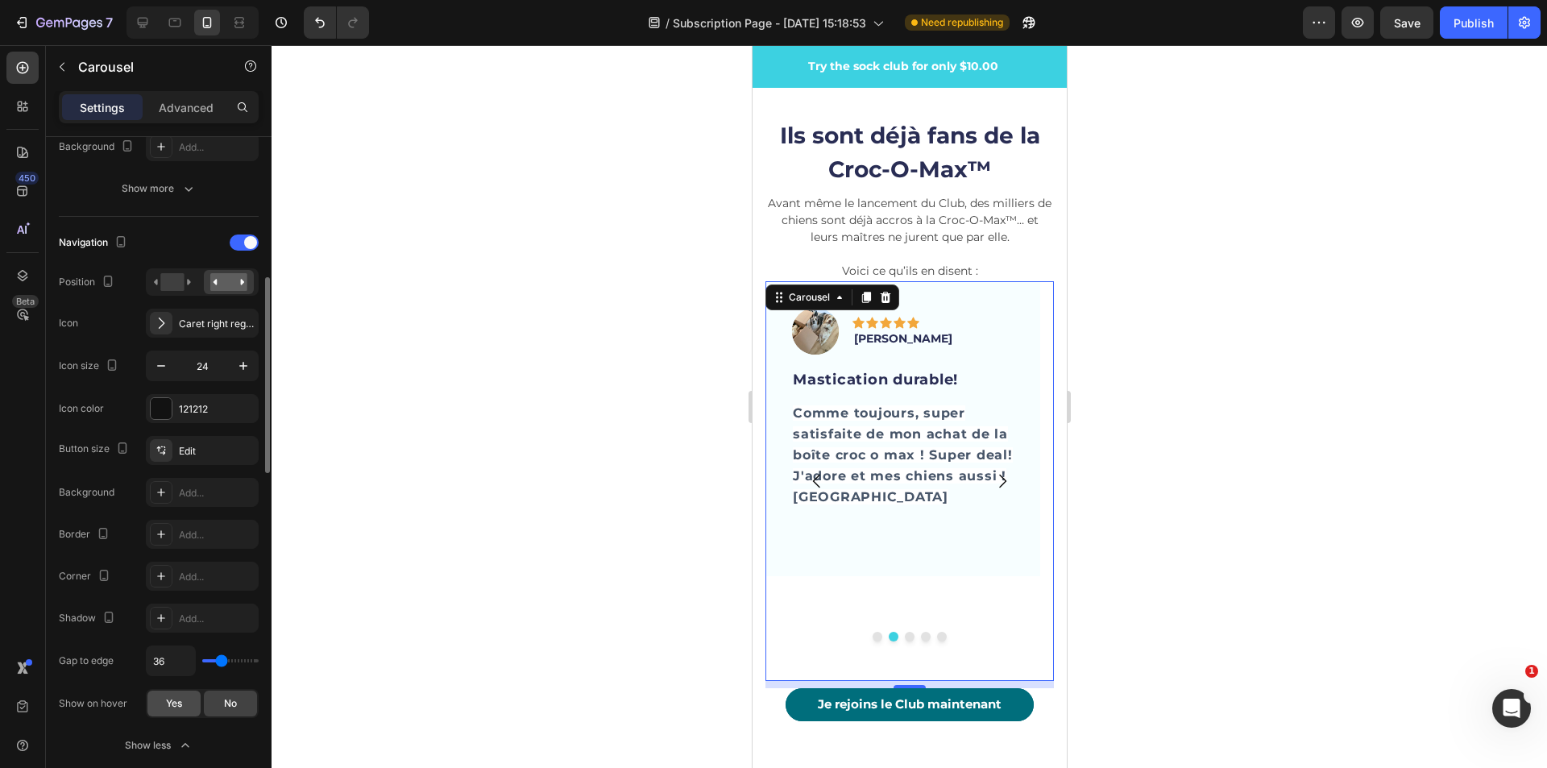
click at [190, 705] on div "Yes" at bounding box center [173, 704] width 53 height 26
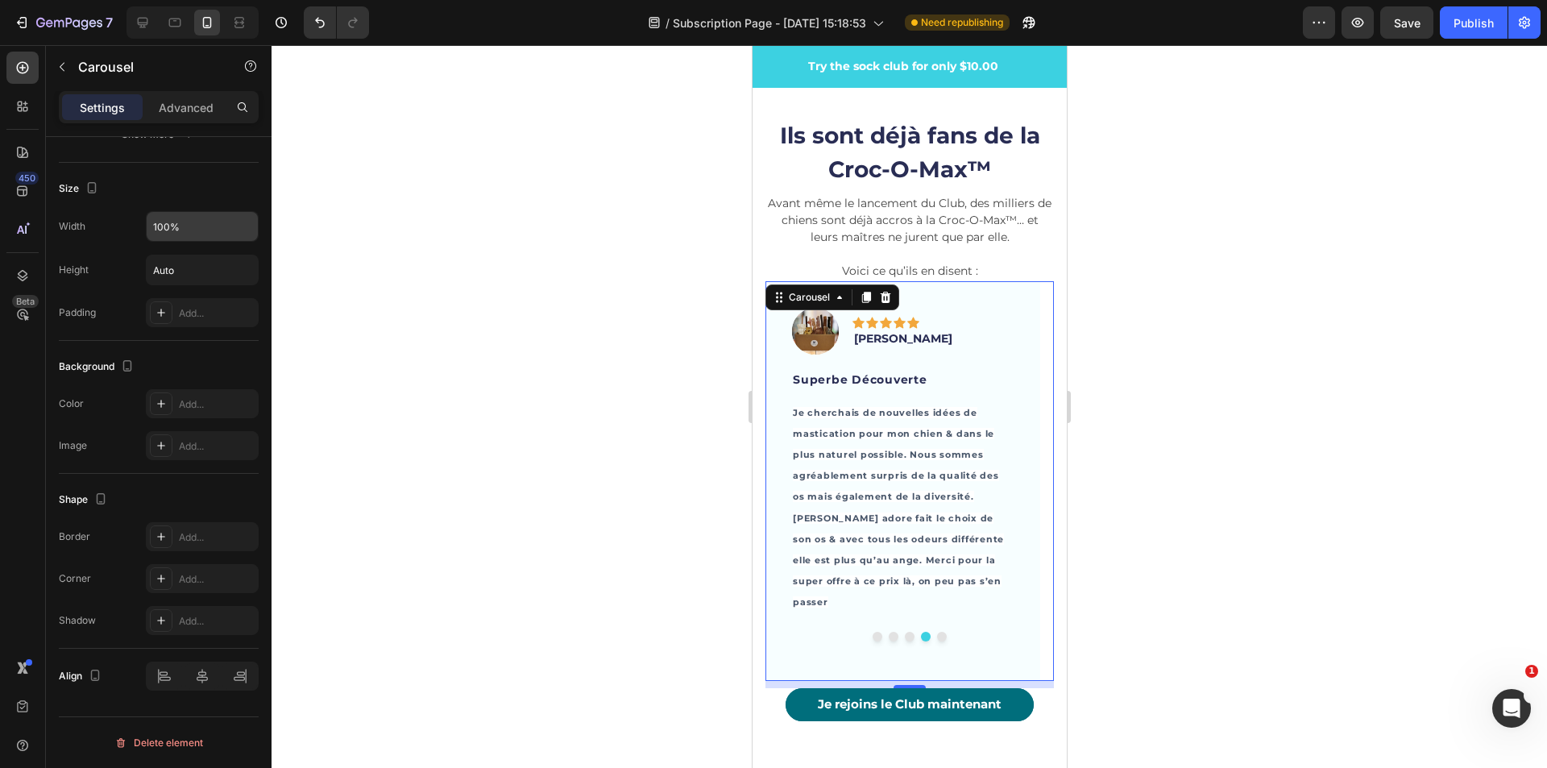
scroll to position [1093, 0]
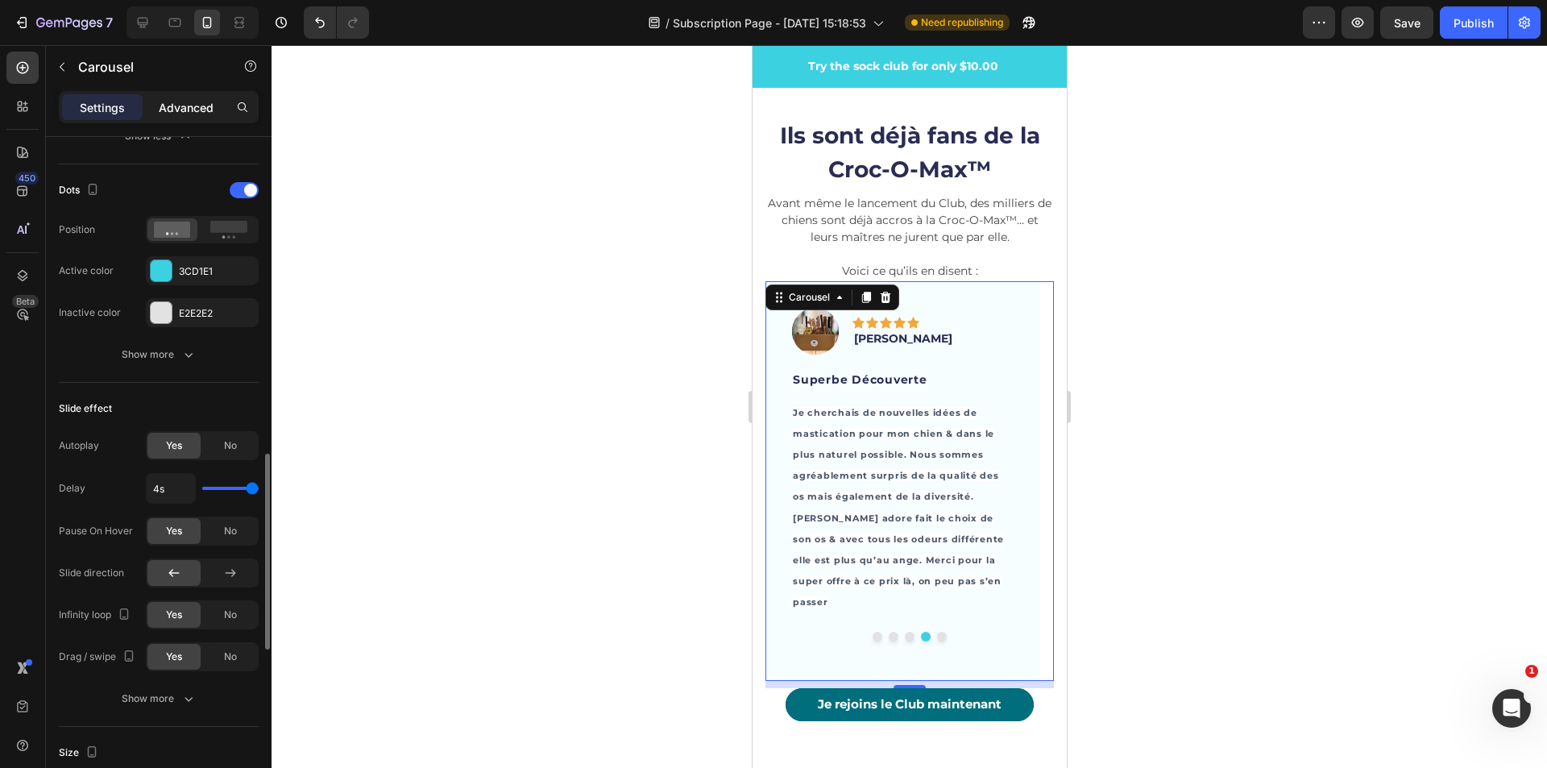
click at [193, 104] on p "Advanced" at bounding box center [186, 107] width 55 height 17
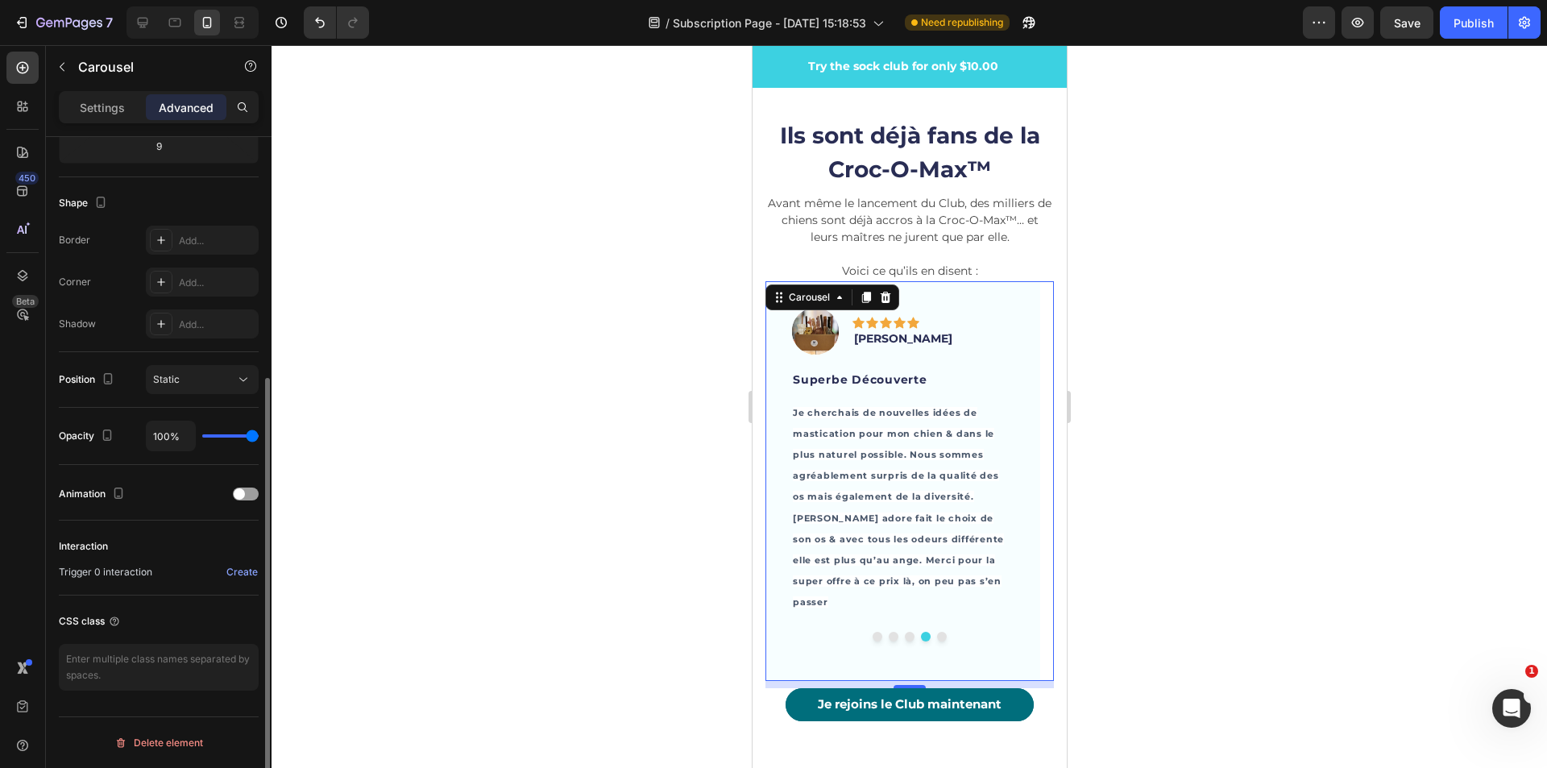
scroll to position [374, 0]
click at [85, 106] on p "Settings" at bounding box center [102, 107] width 45 height 17
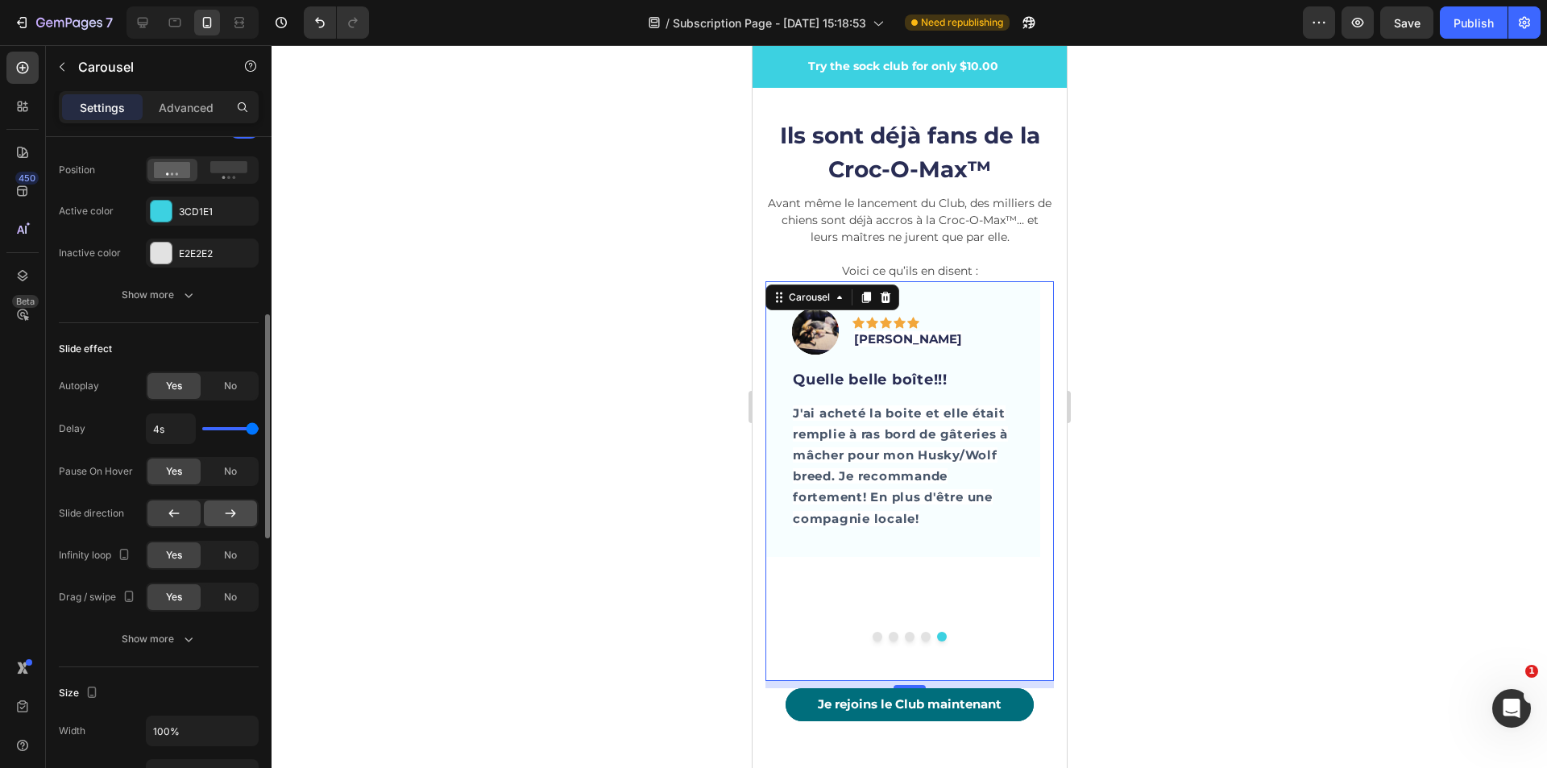
scroll to position [777, 0]
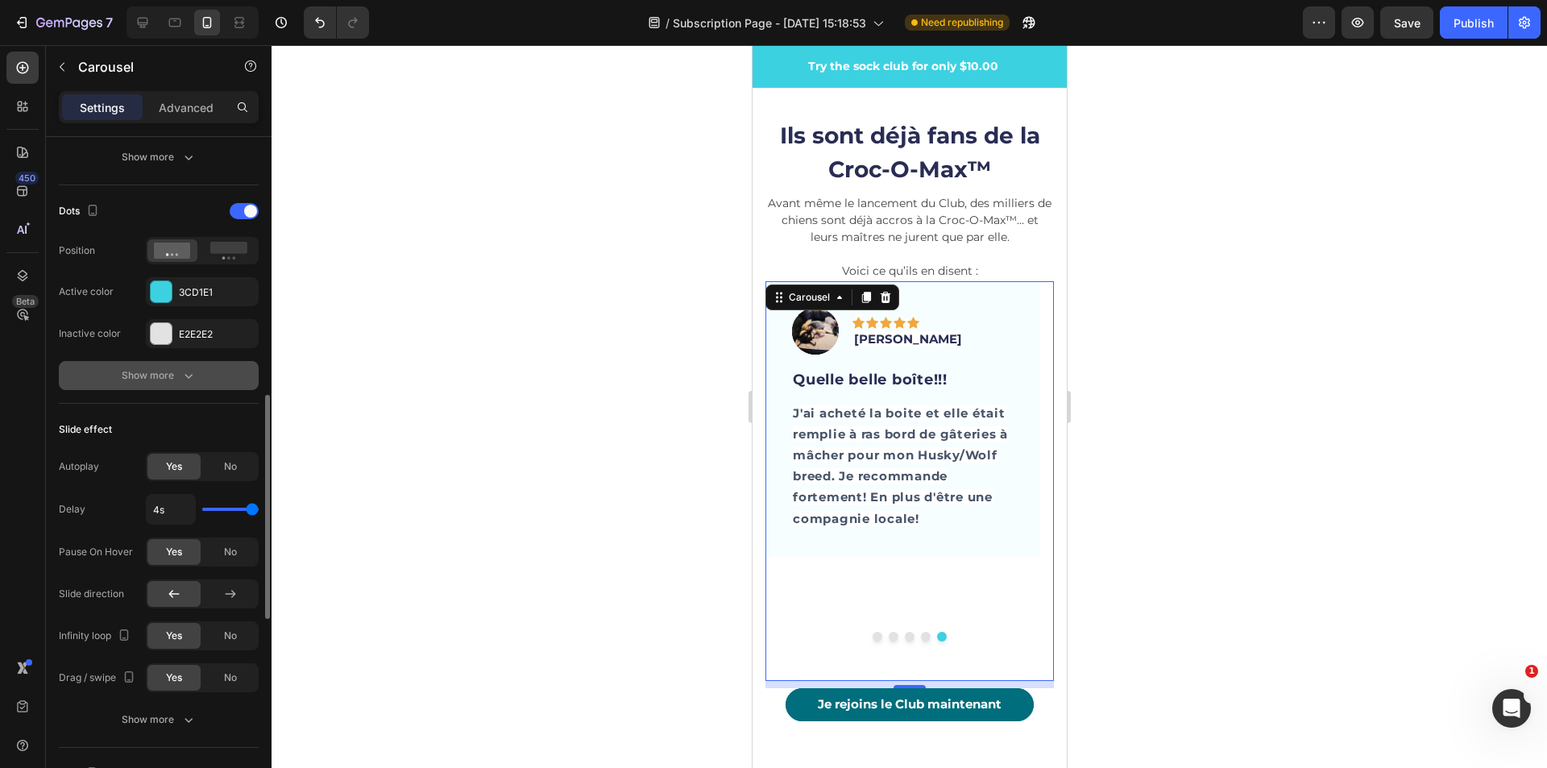
click at [182, 377] on icon "button" at bounding box center [188, 375] width 16 height 16
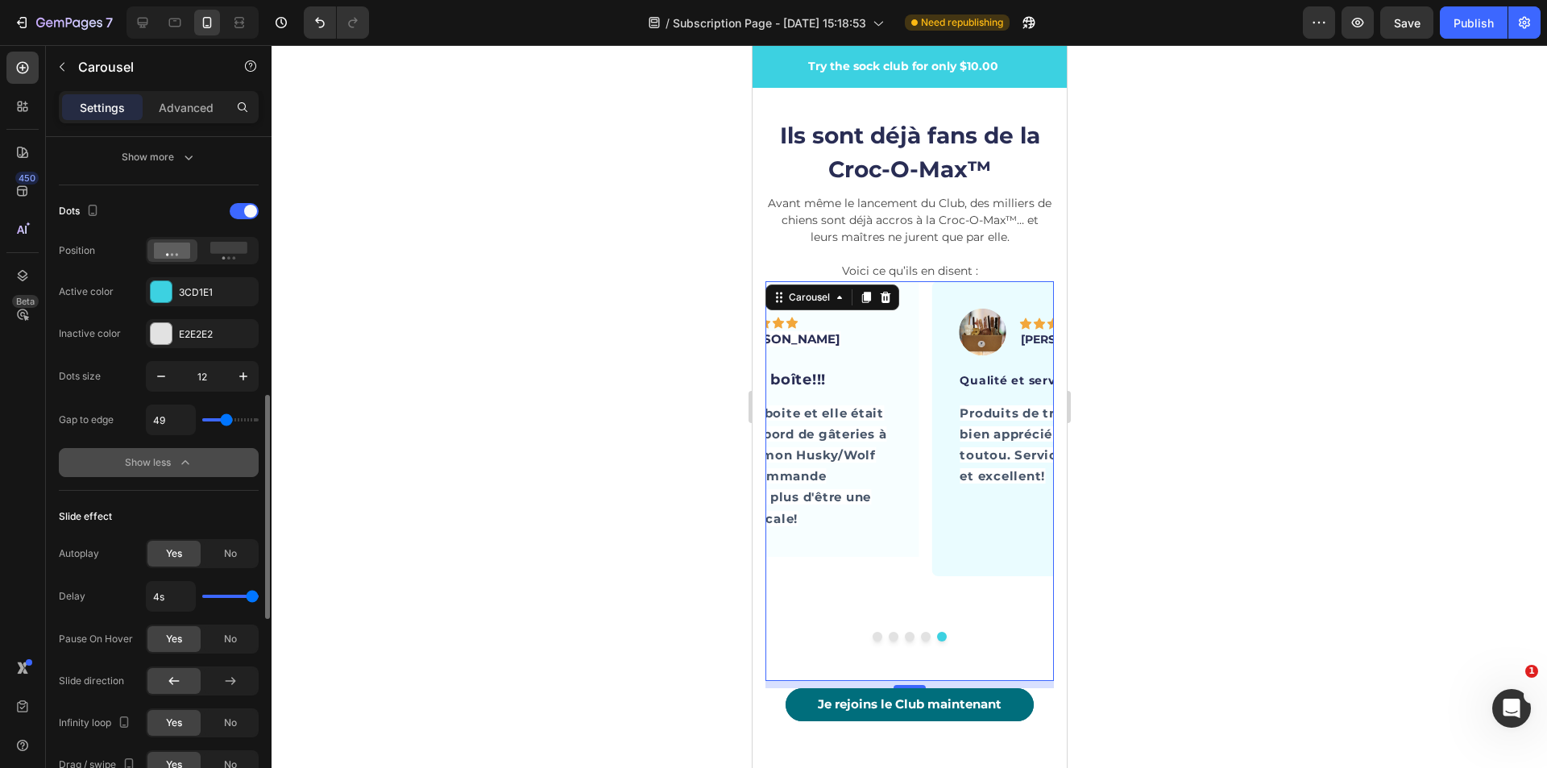
type input "40"
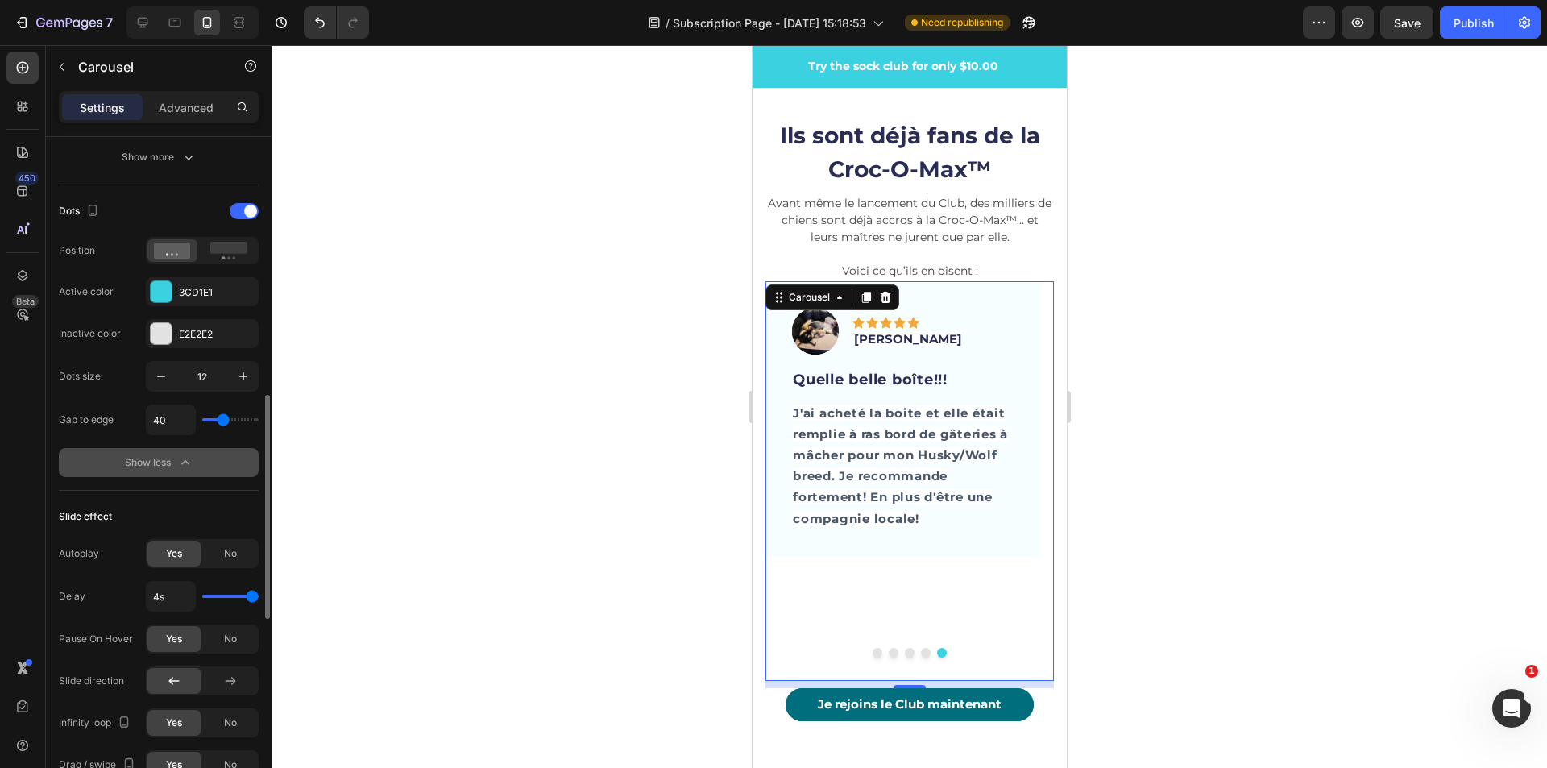
type input "29"
type input "60"
type input "82"
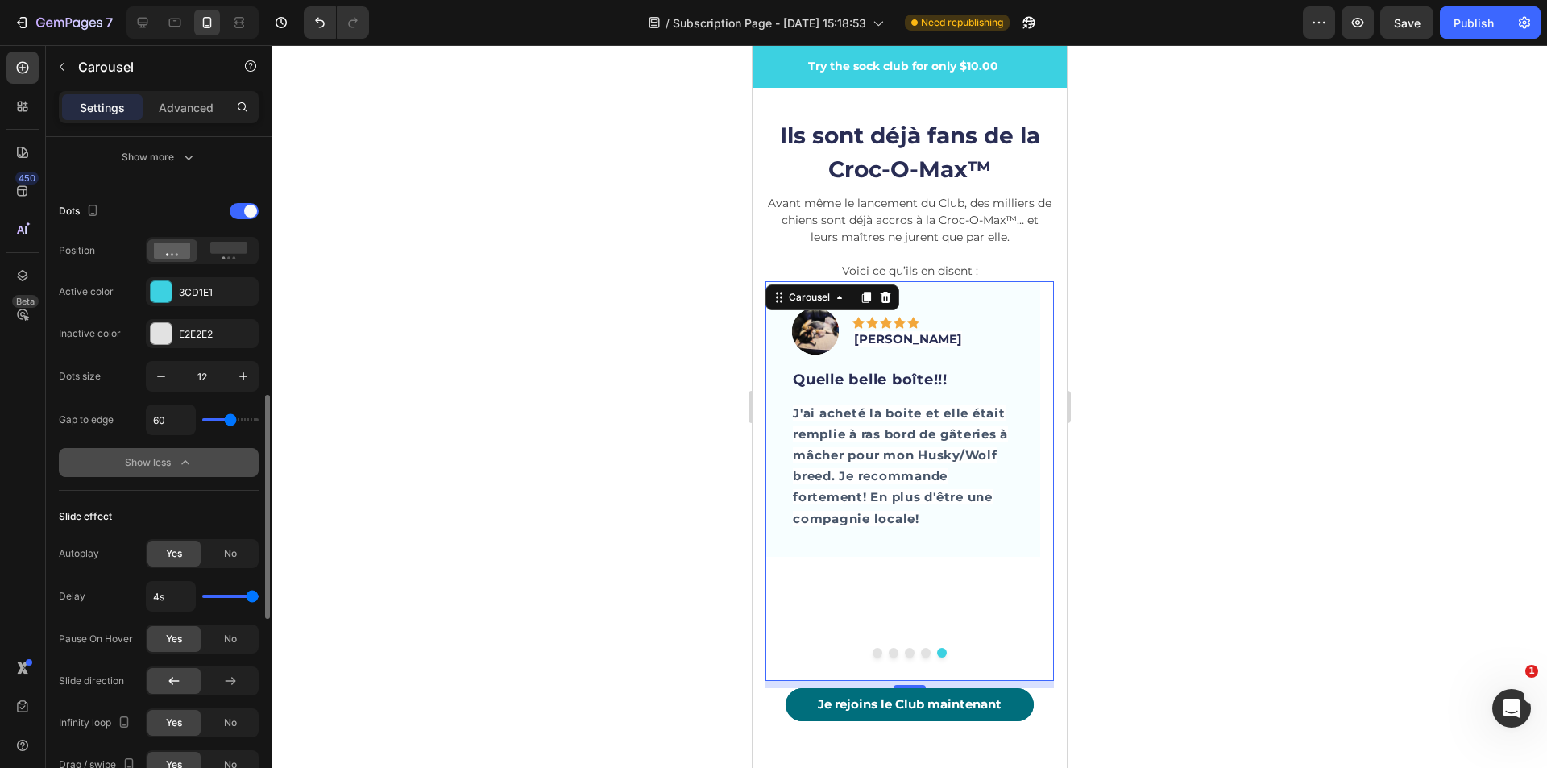
type input "82"
type input "78"
type input "60"
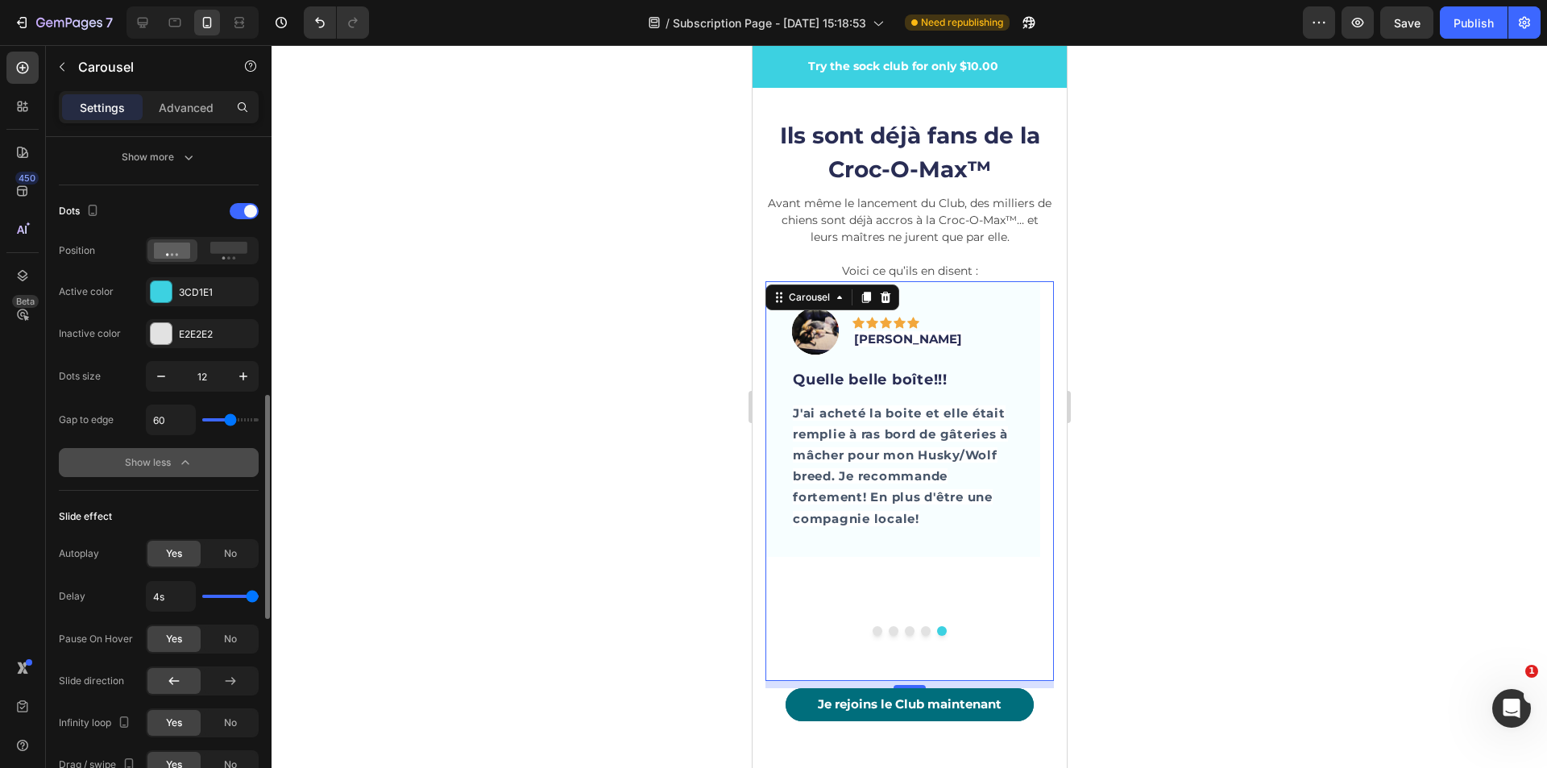
type input "56"
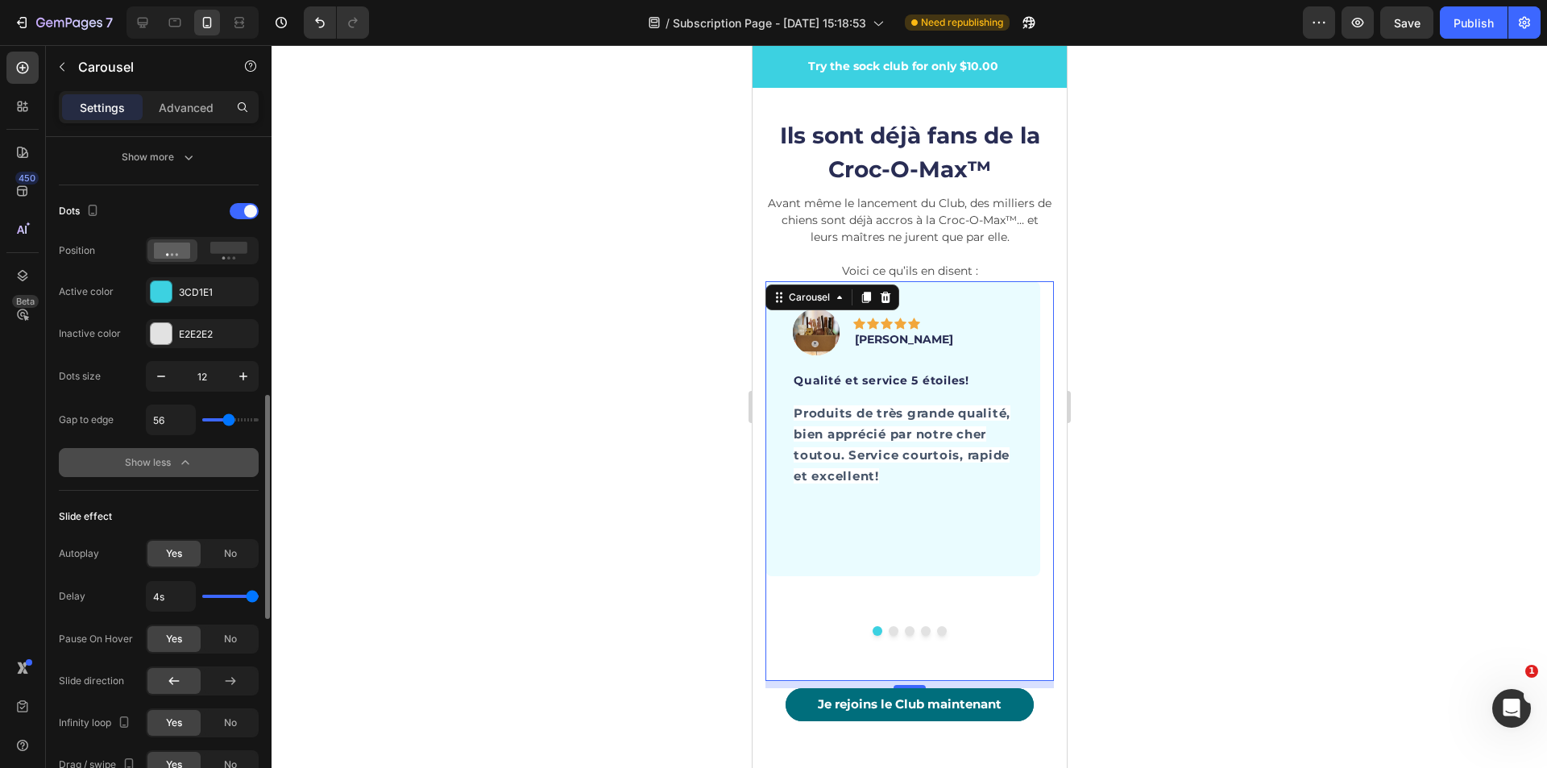
drag, startPoint x: 227, startPoint y: 419, endPoint x: 8, endPoint y: 493, distance: 231.4
type input "56"
click at [229, 418] on input "range" at bounding box center [230, 419] width 56 height 3
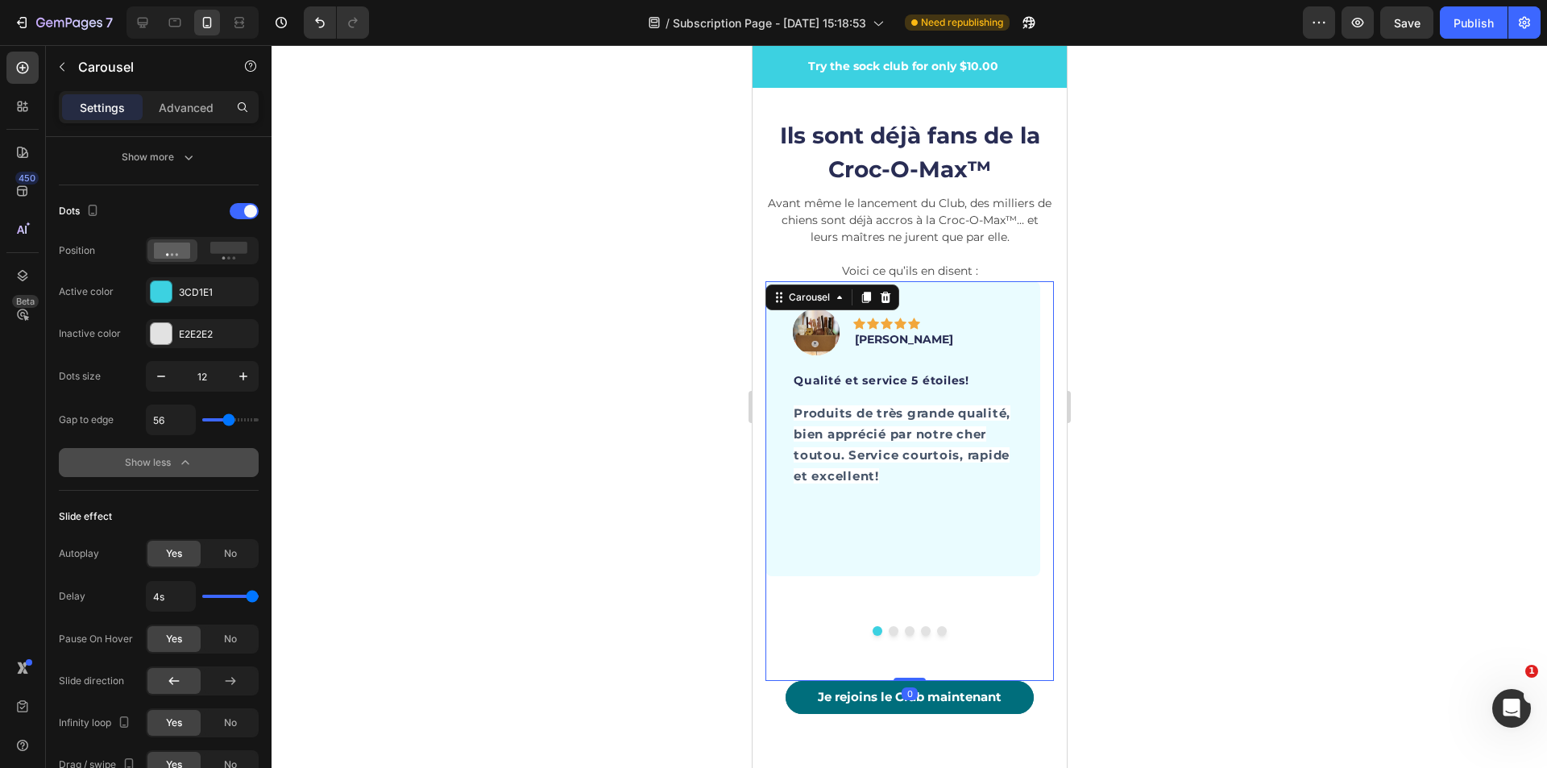
drag, startPoint x: 898, startPoint y: 666, endPoint x: 901, endPoint y: 653, distance: 13.3
click at [901, 653] on div "Image Icon Icon Icon Icon Icon Row [PERSON_NAME] Text block Row Qualité et serv…" at bounding box center [909, 481] width 288 height 400
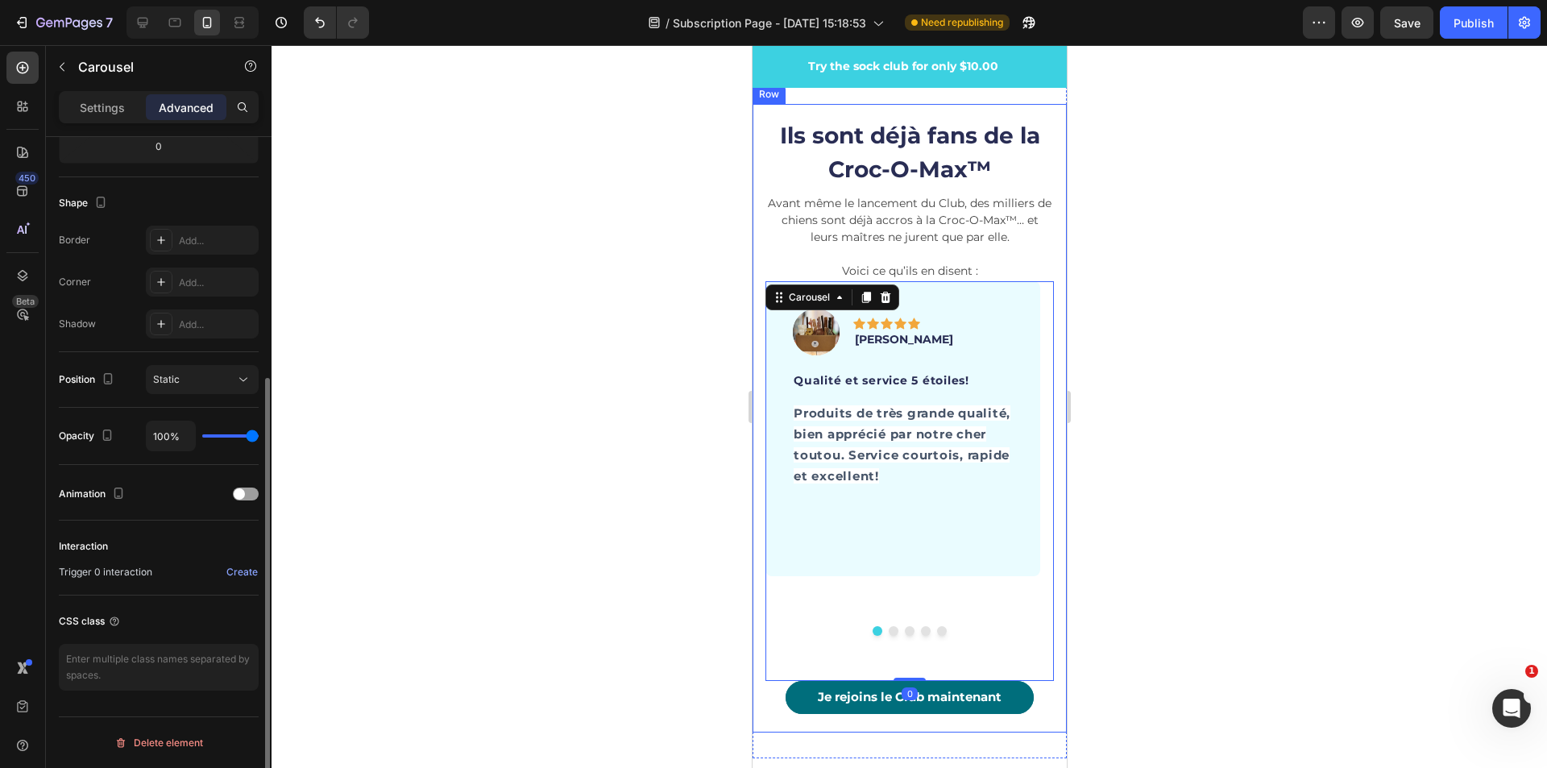
scroll to position [374, 0]
click at [246, 496] on div at bounding box center [246, 493] width 26 height 13
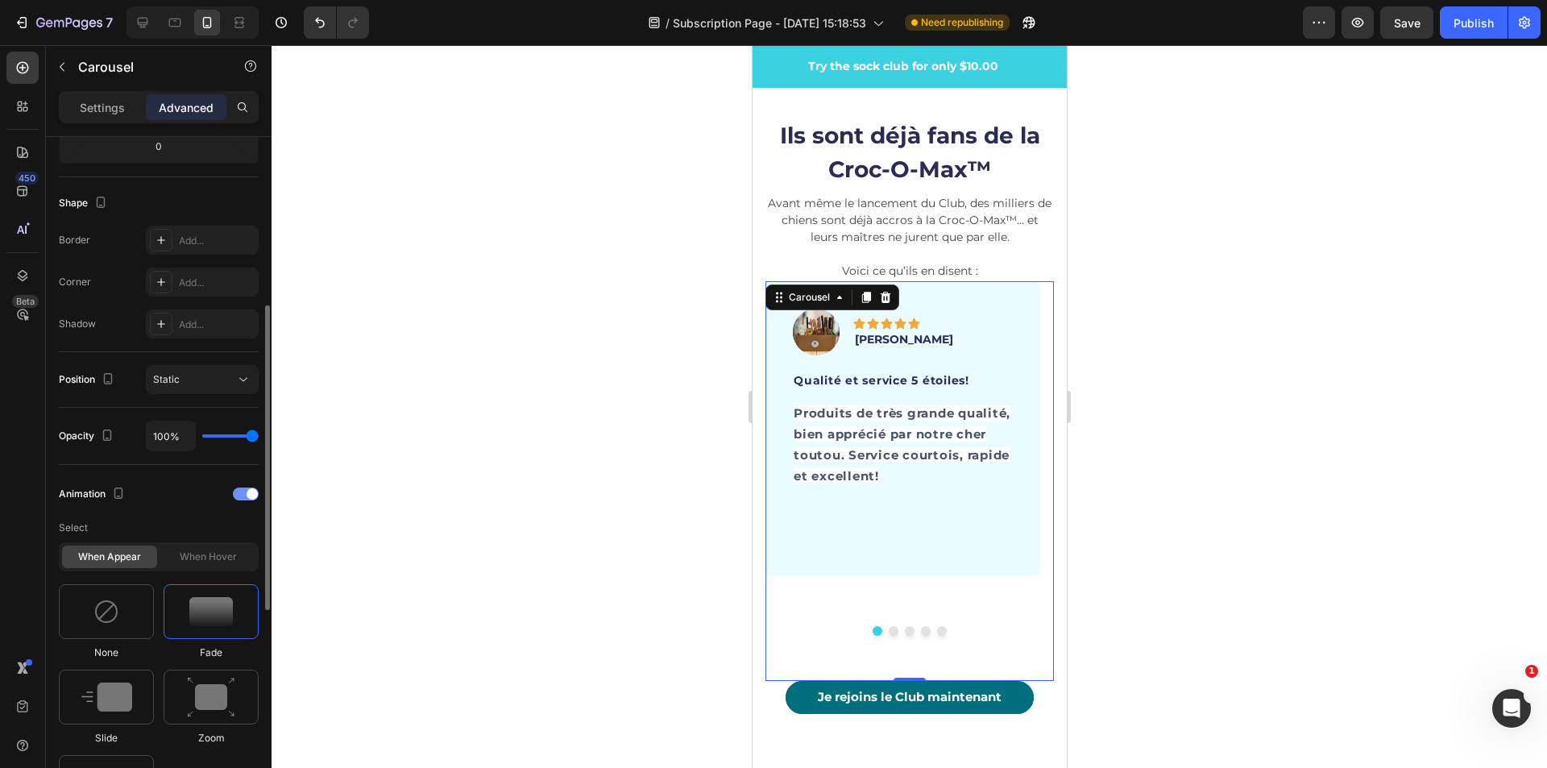
click at [246, 496] on div at bounding box center [246, 493] width 26 height 13
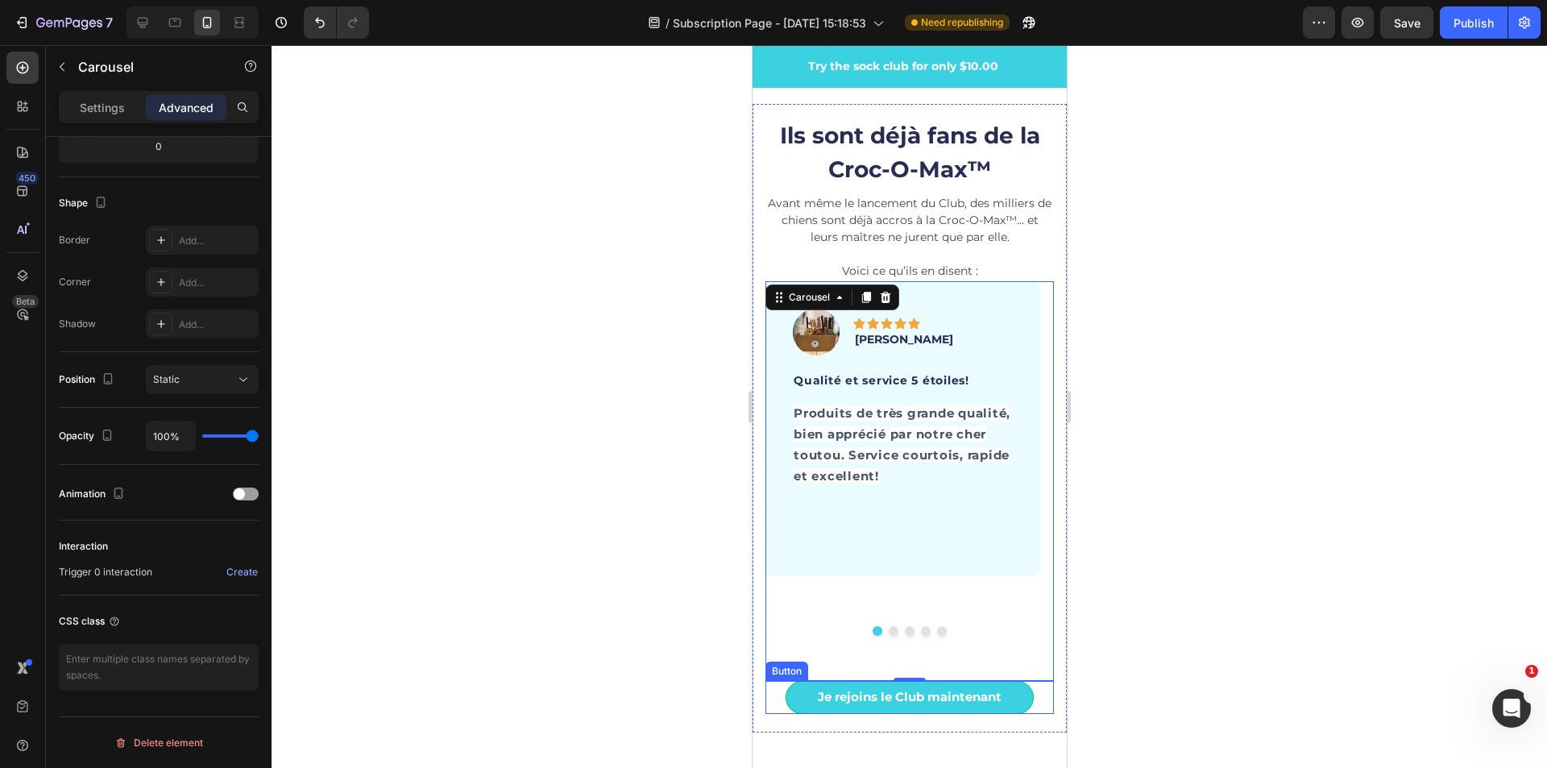
click at [1005, 681] on link "Je rejoins le Club maintenant" at bounding box center [909, 697] width 248 height 33
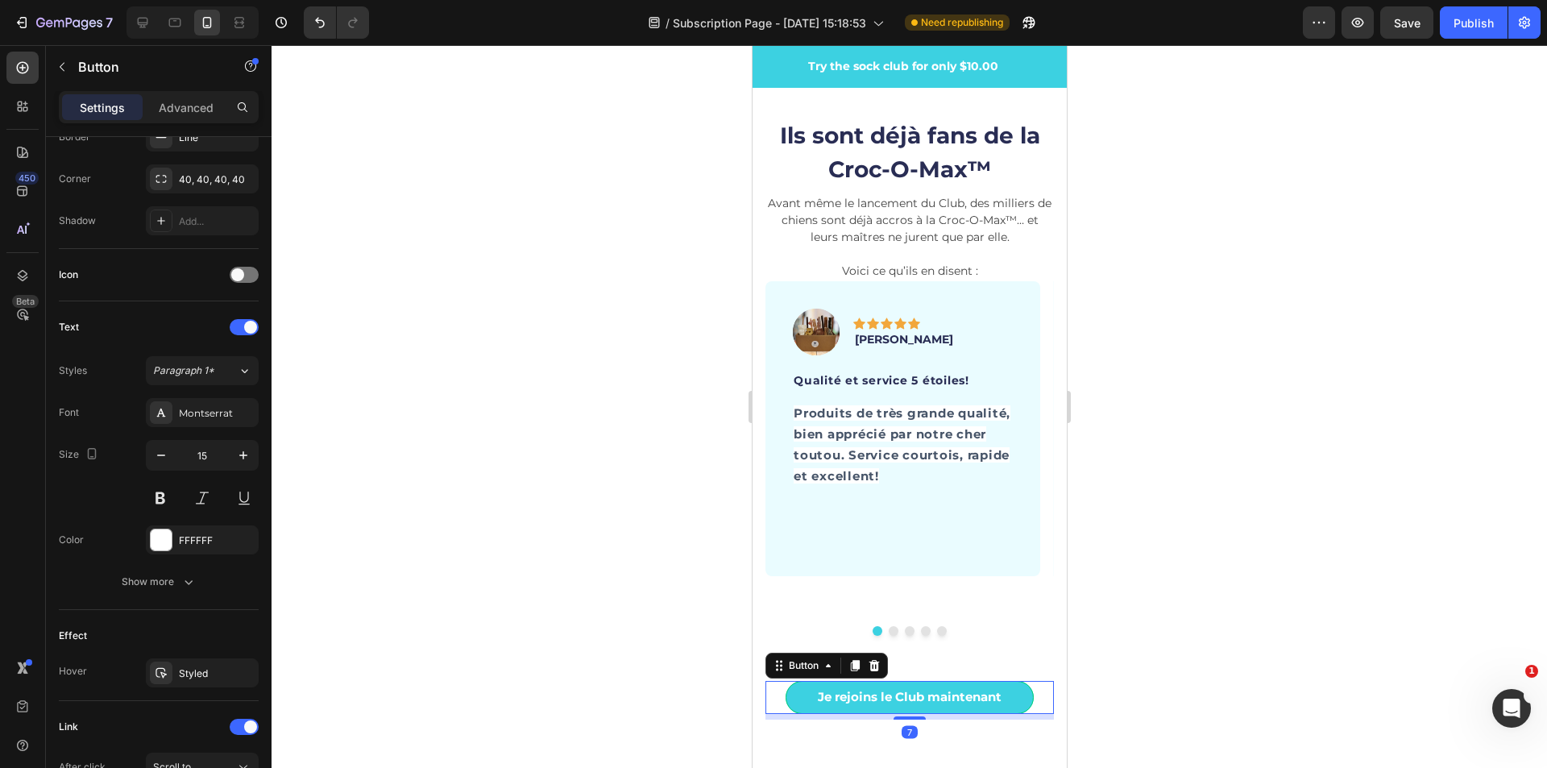
scroll to position [0, 0]
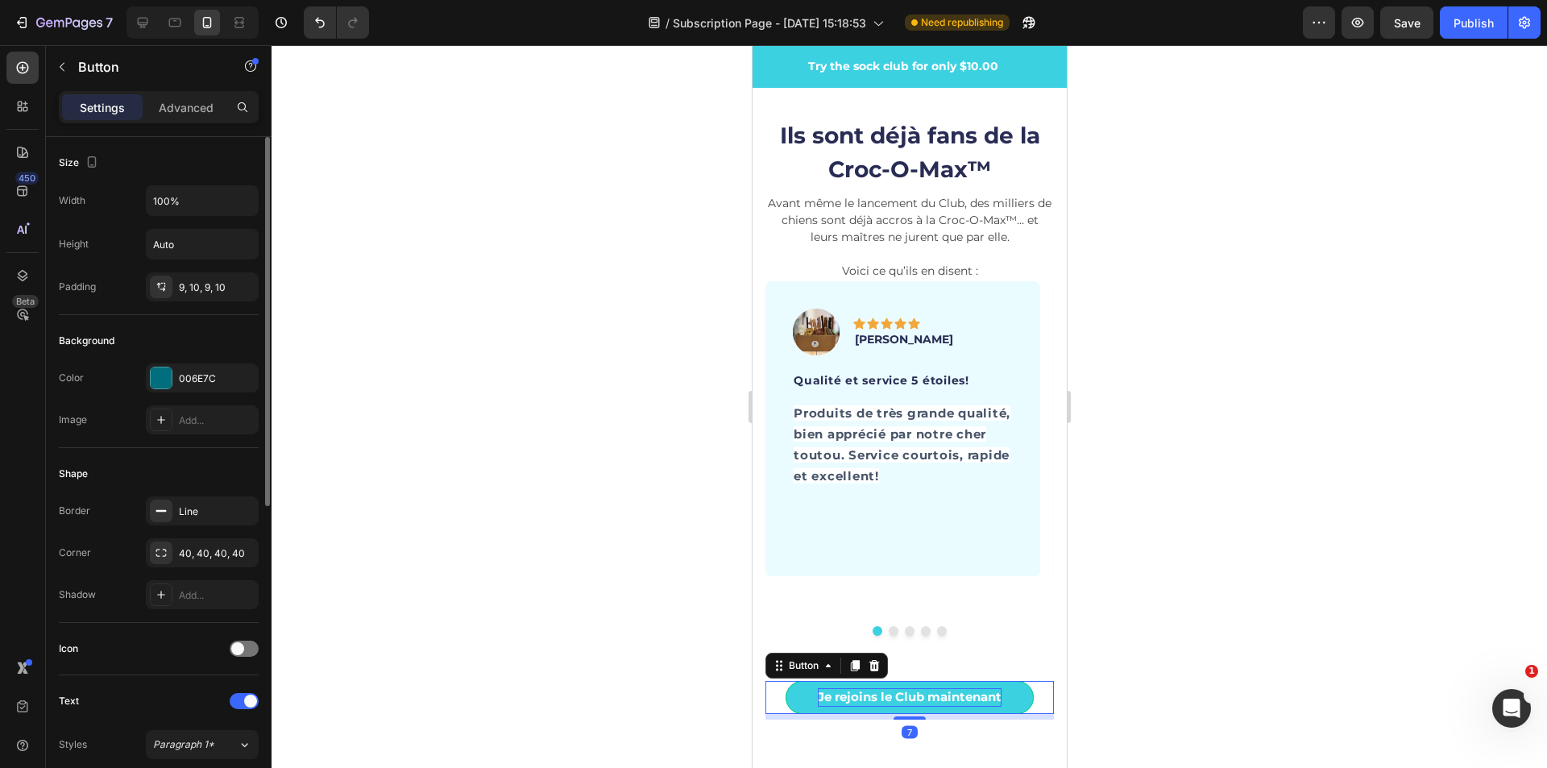
click at [939, 688] on p "Je rejoins le Club maintenant" at bounding box center [909, 697] width 184 height 19
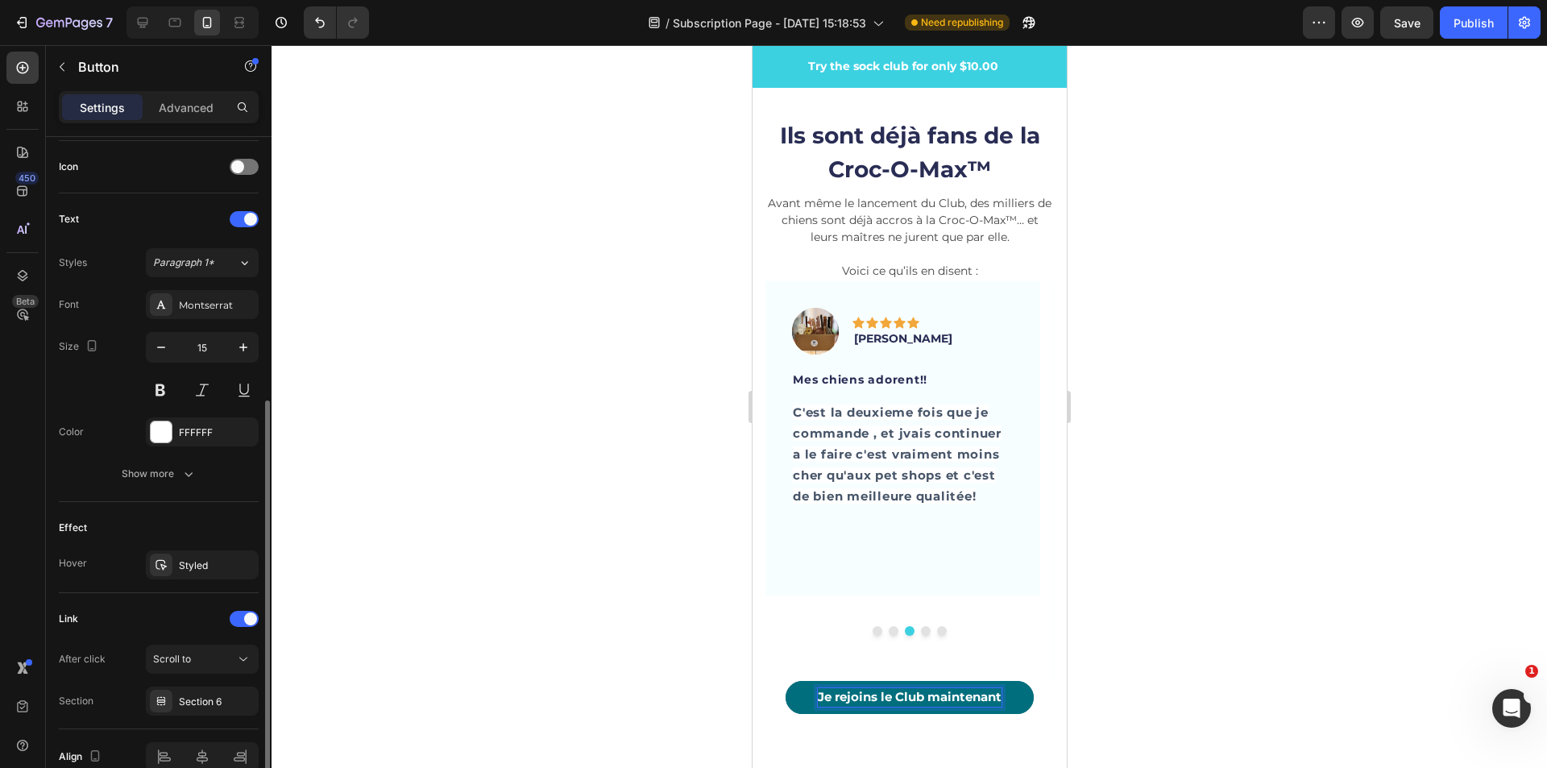
scroll to position [401, 0]
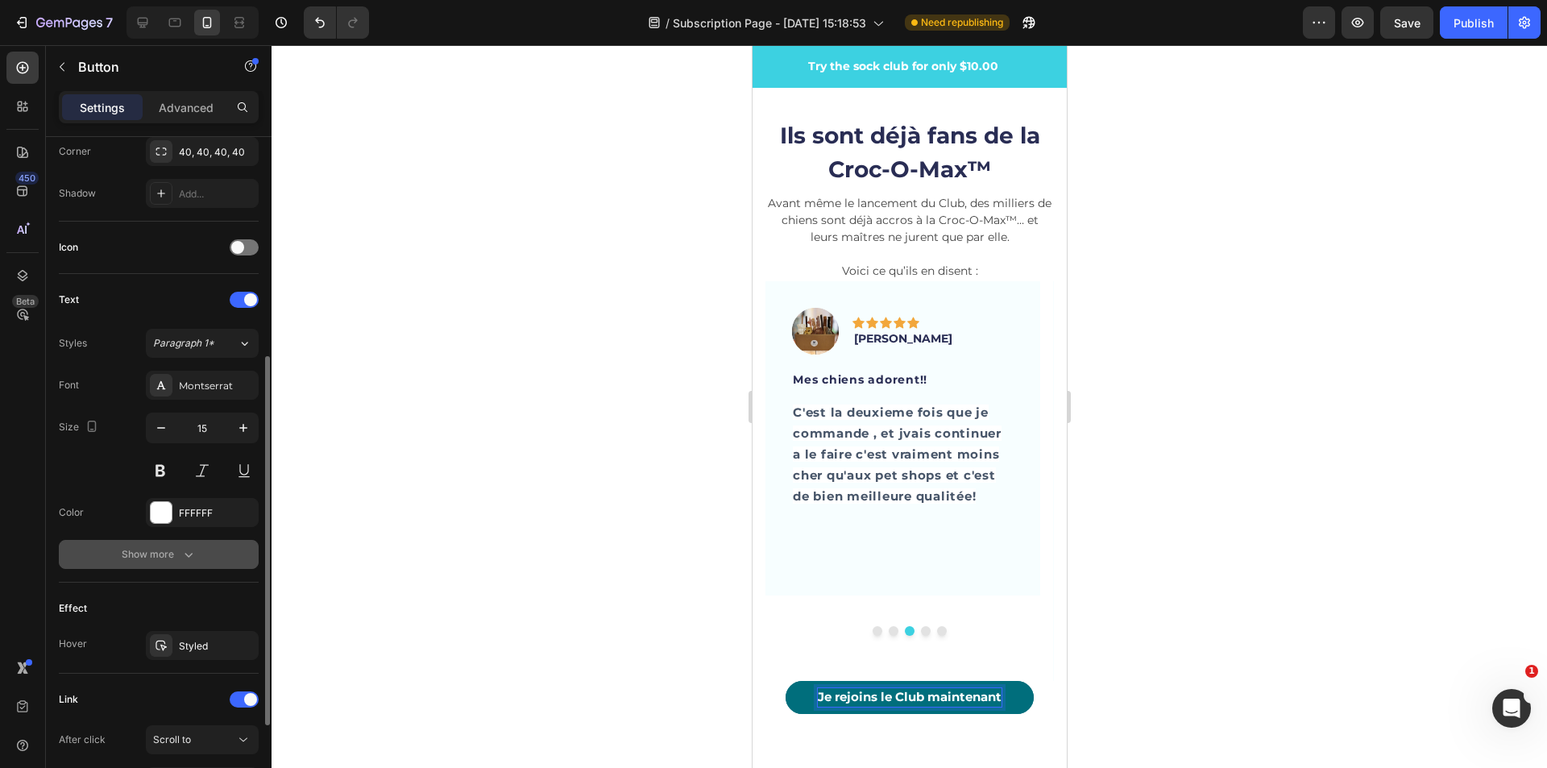
click at [155, 558] on div "Show more" at bounding box center [159, 554] width 75 height 16
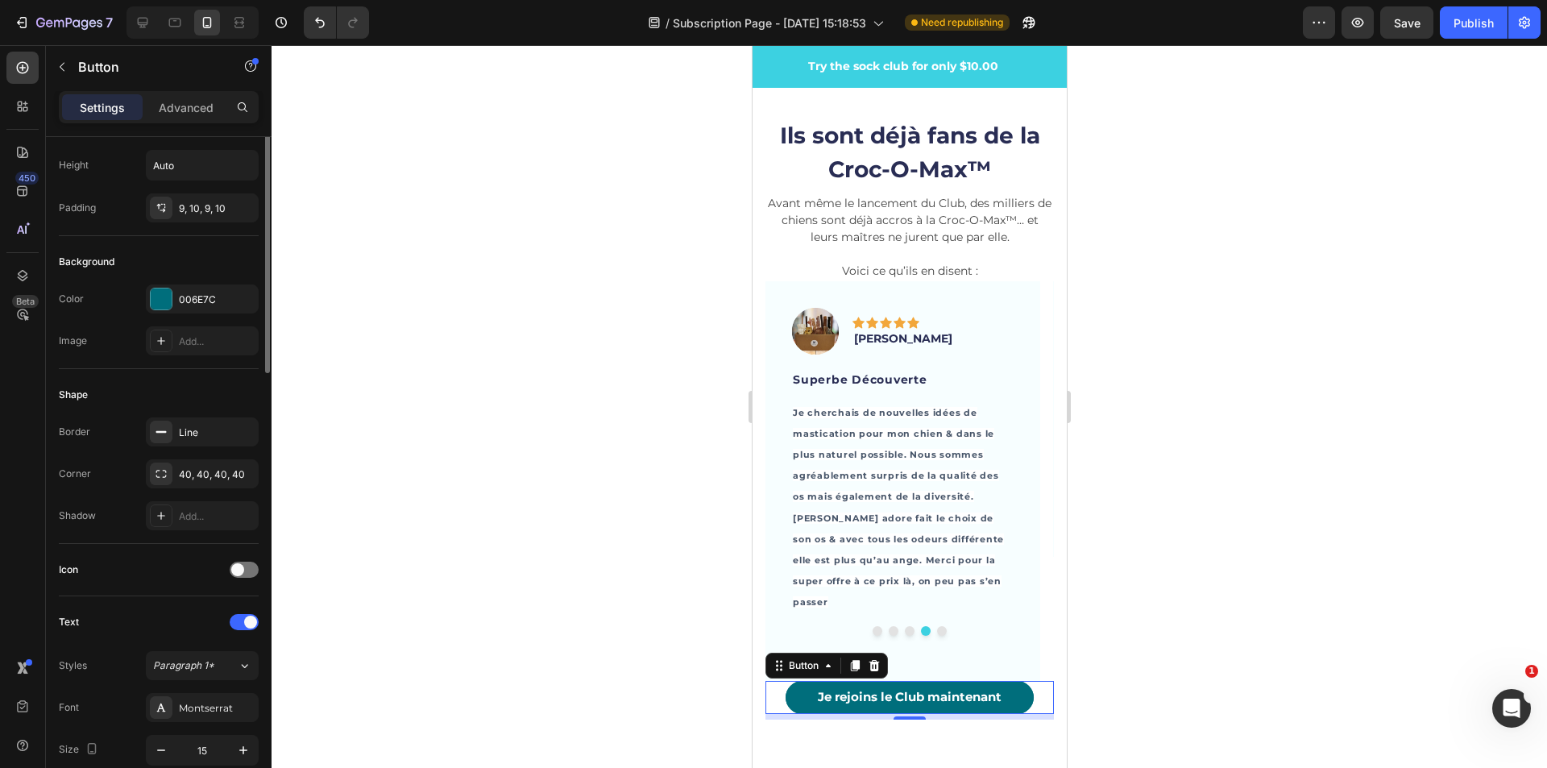
scroll to position [0, 0]
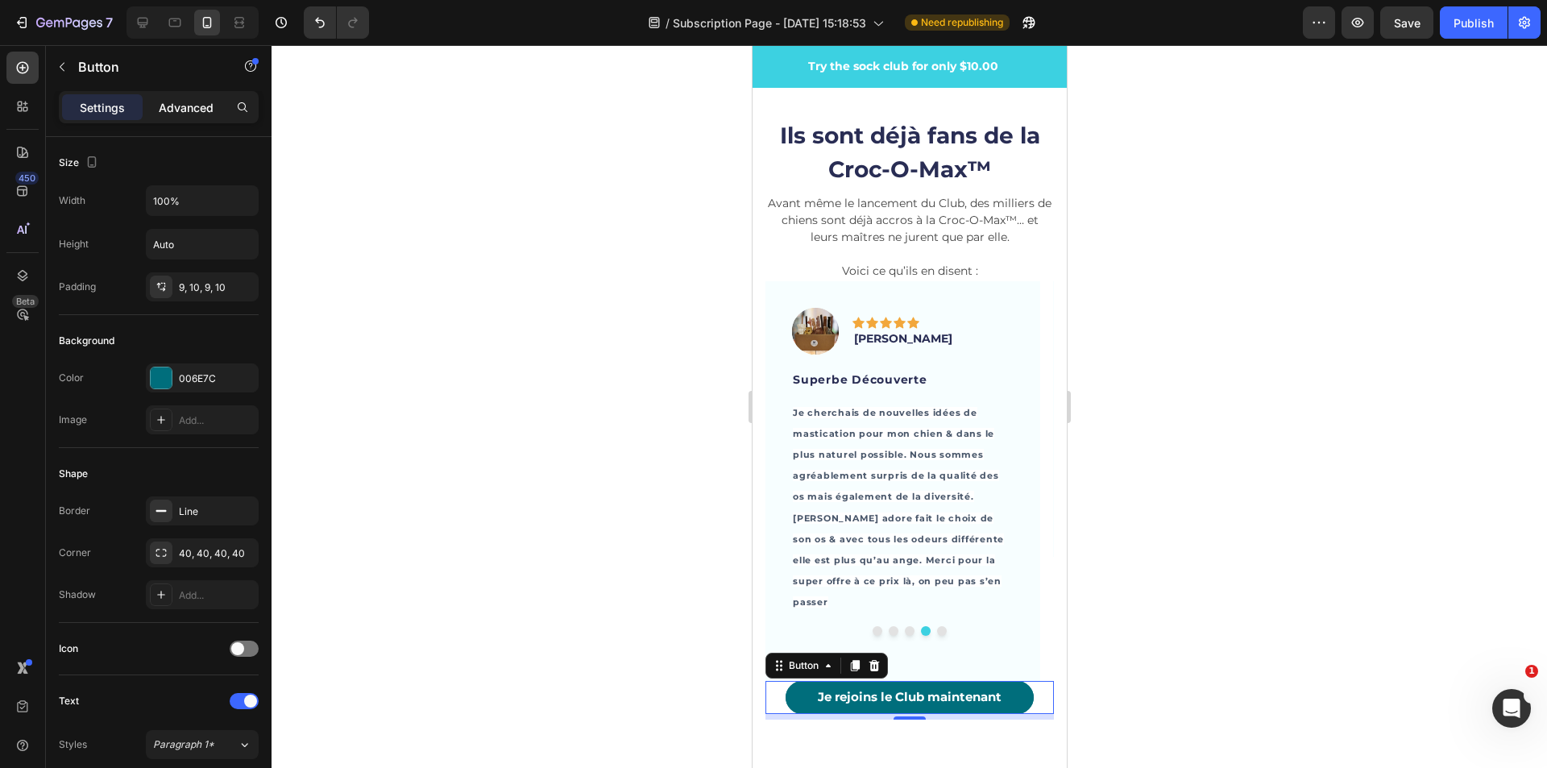
click at [190, 106] on p "Advanced" at bounding box center [186, 107] width 55 height 17
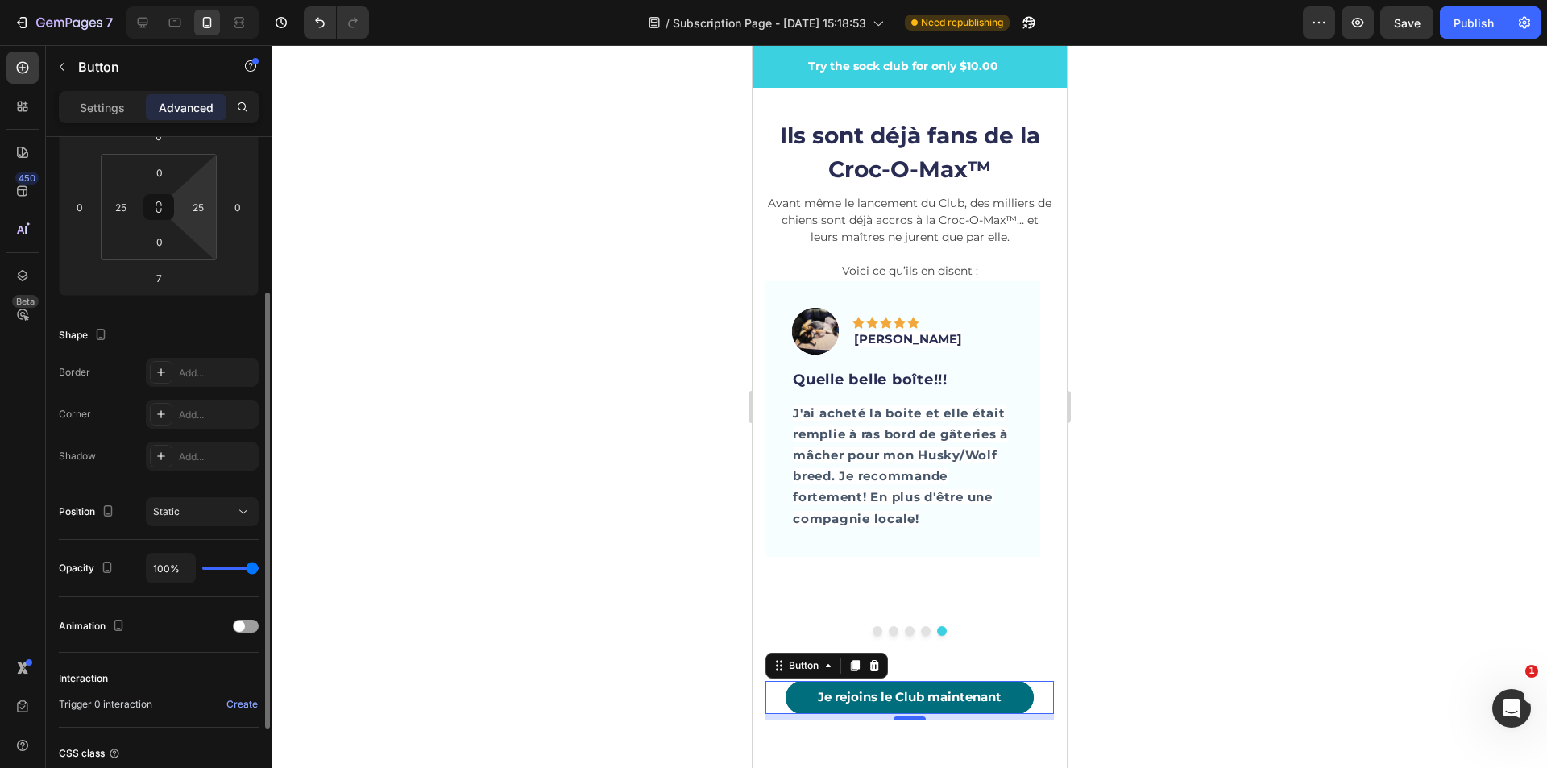
scroll to position [374, 0]
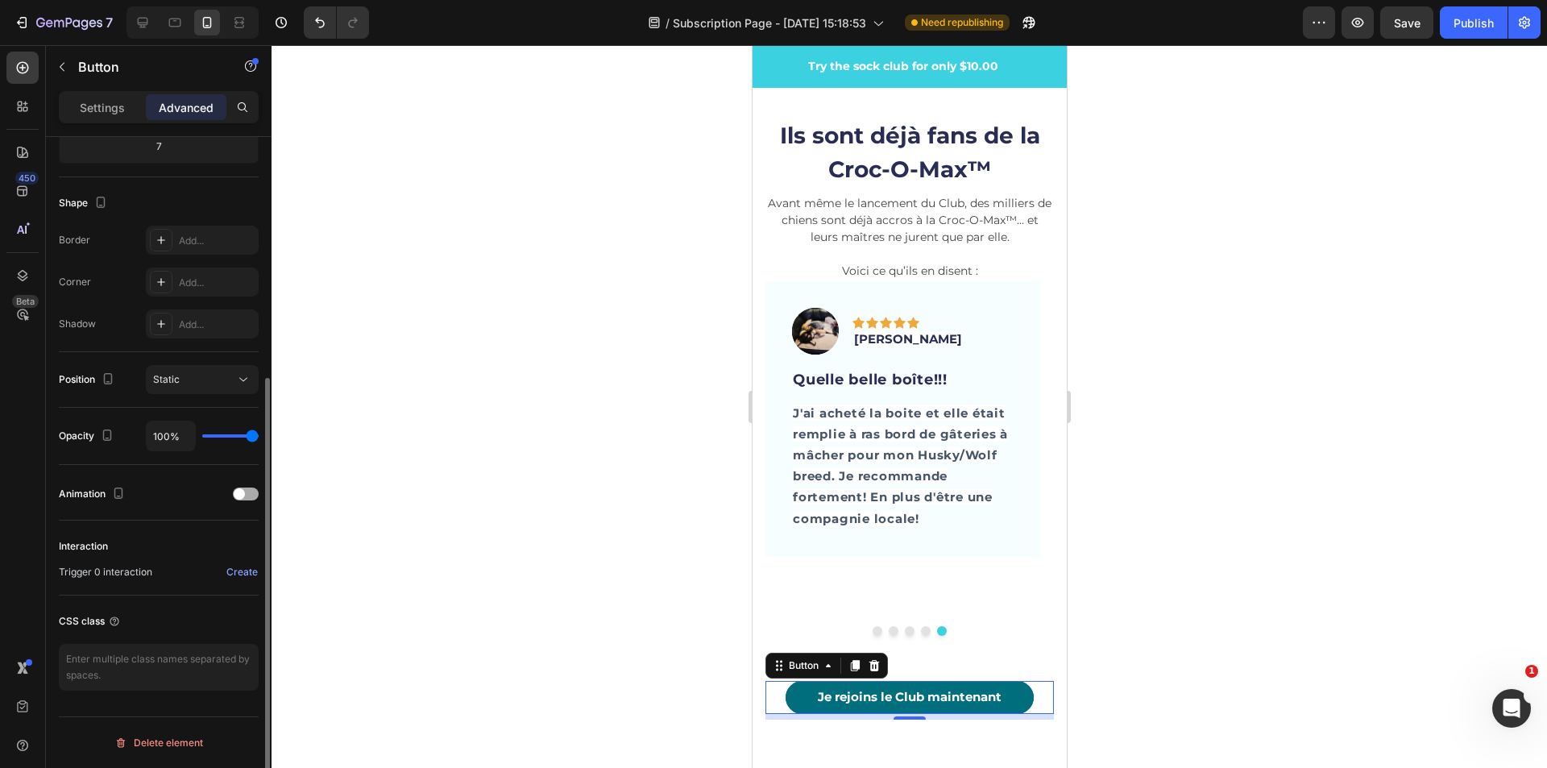
click at [253, 494] on div at bounding box center [246, 493] width 26 height 13
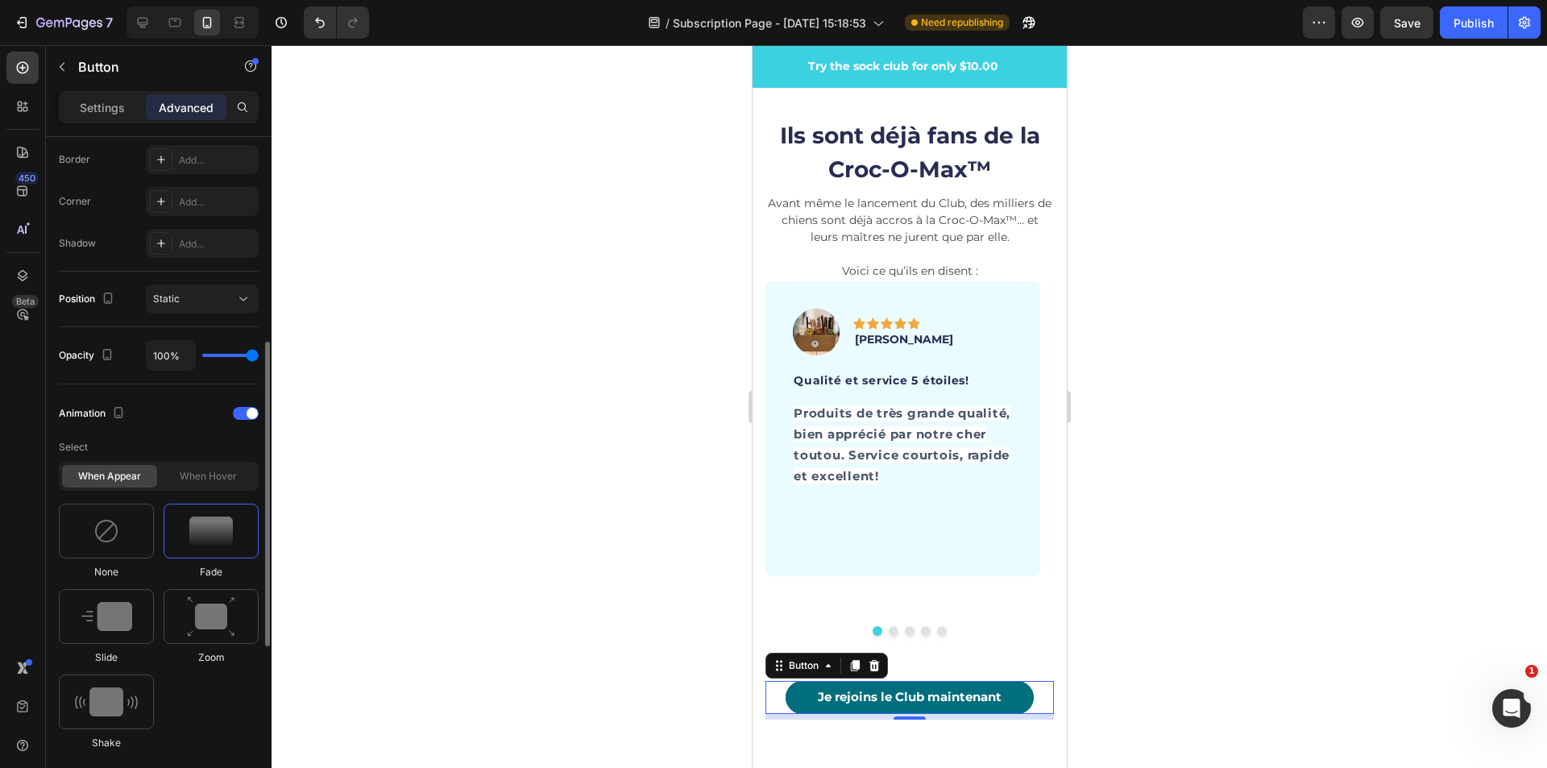
scroll to position [535, 0]
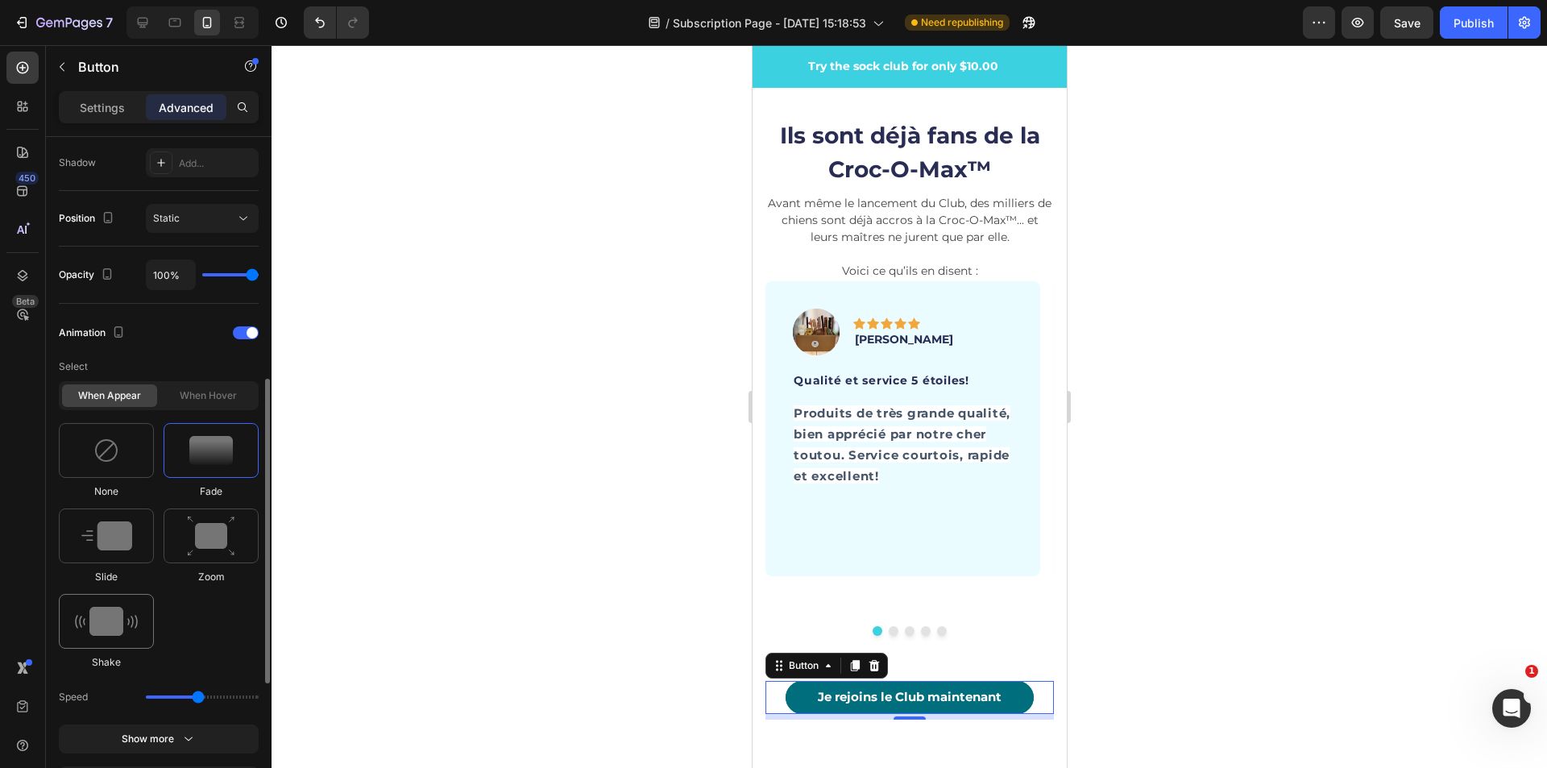
click at [122, 618] on img at bounding box center [106, 621] width 63 height 29
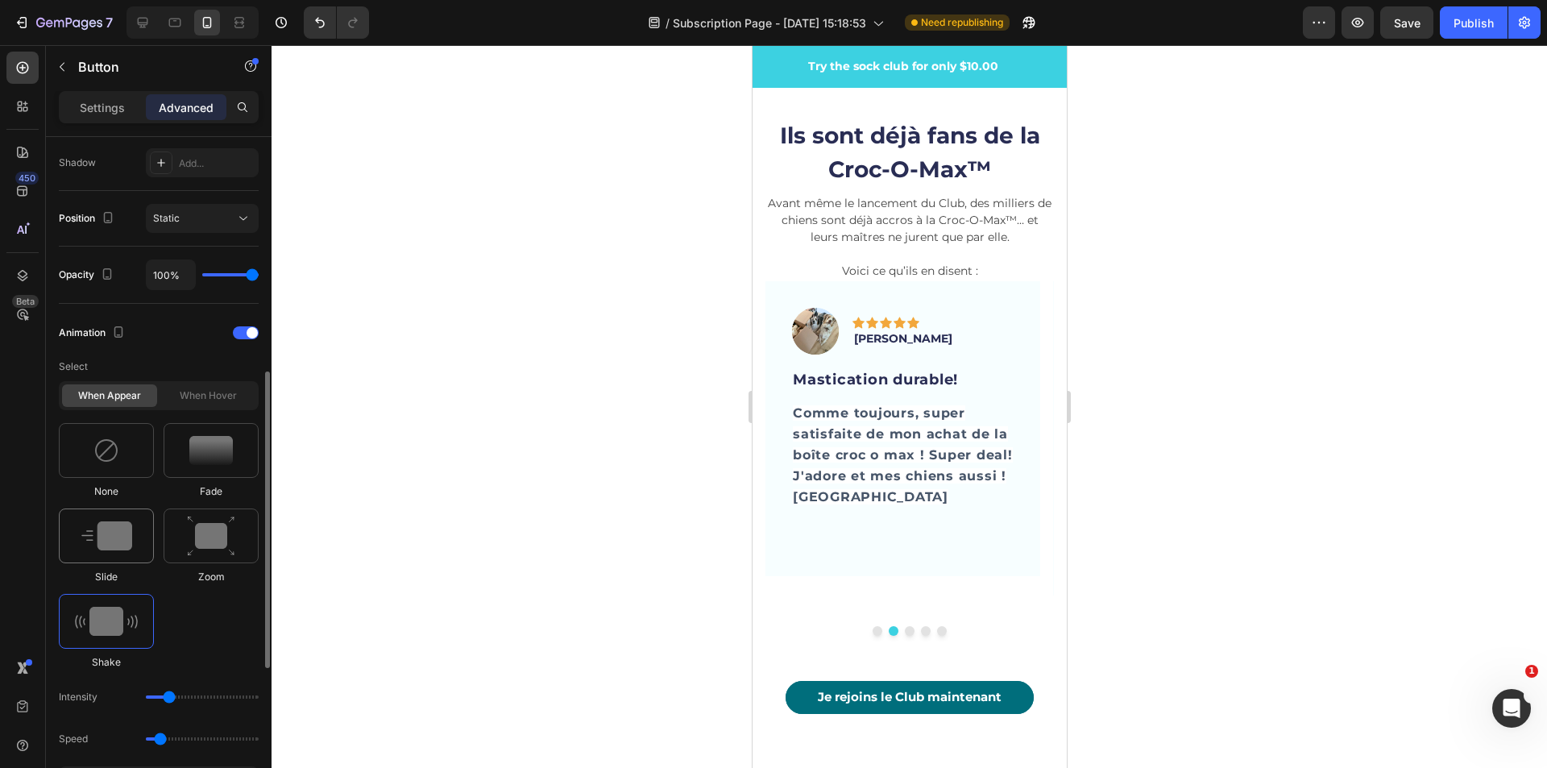
click at [126, 546] on img at bounding box center [106, 535] width 51 height 29
click at [105, 611] on img at bounding box center [106, 621] width 63 height 29
type input "0.7"
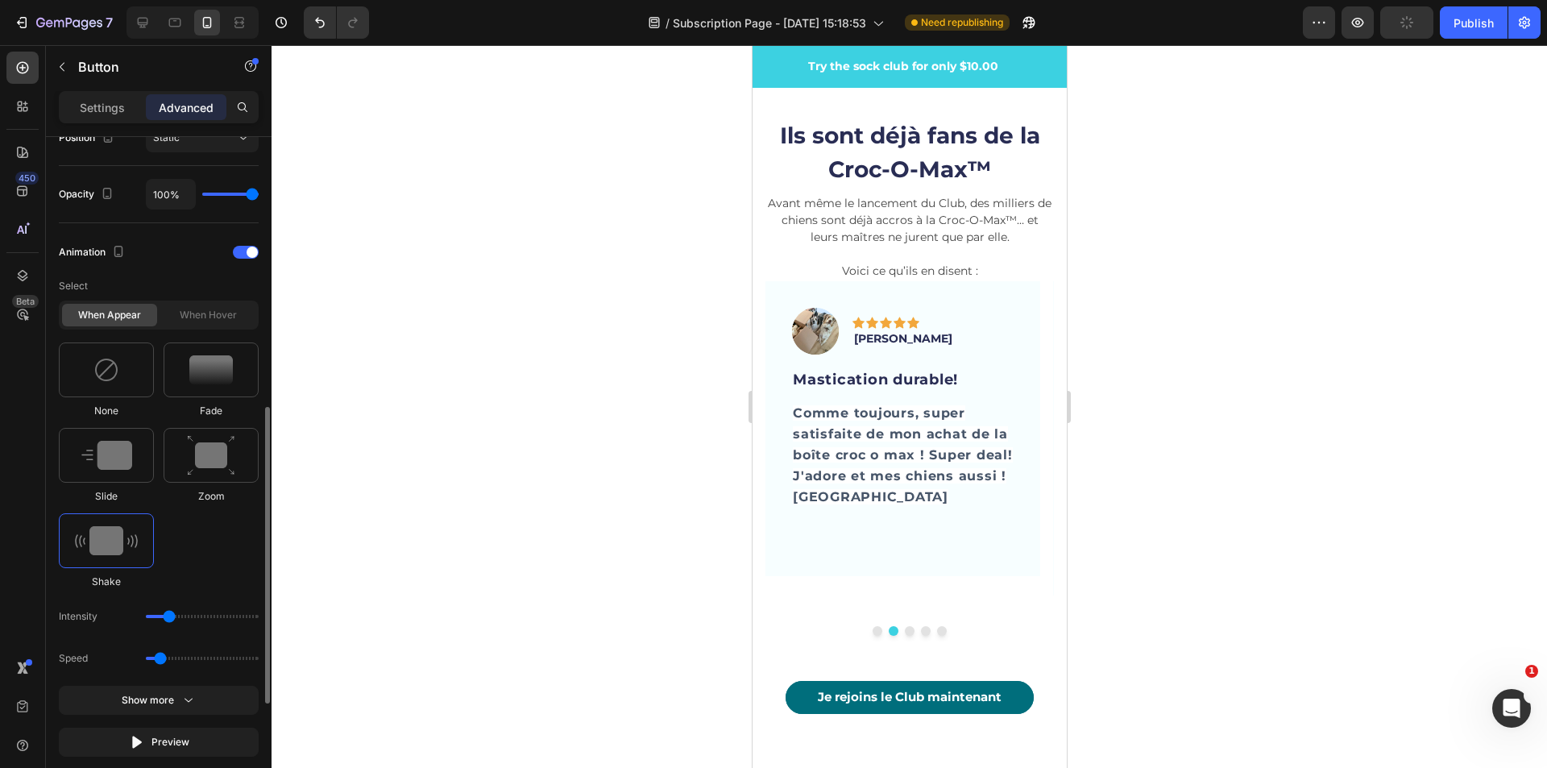
scroll to position [696, 0]
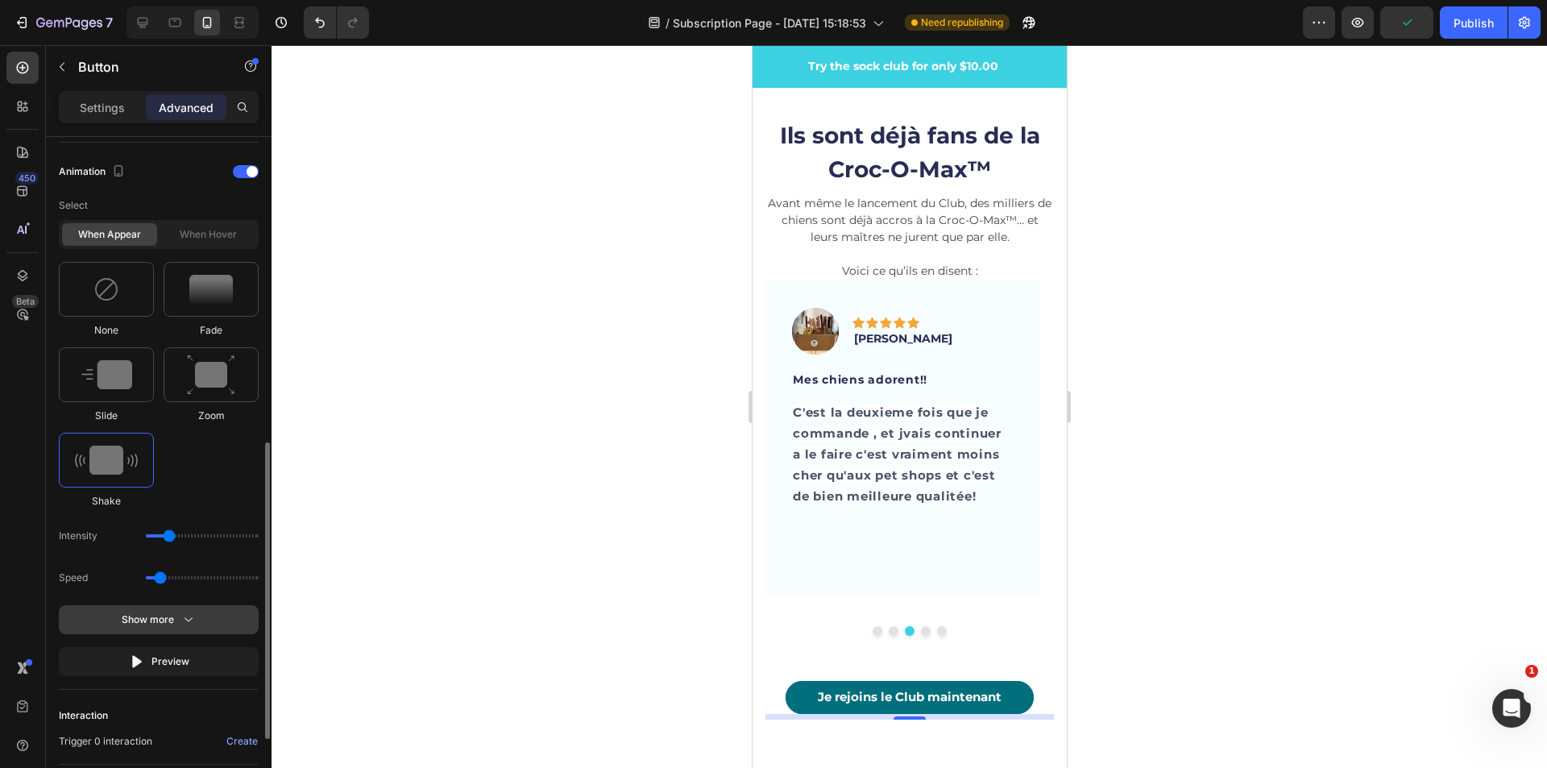
click at [150, 618] on div "Show more" at bounding box center [159, 620] width 75 height 16
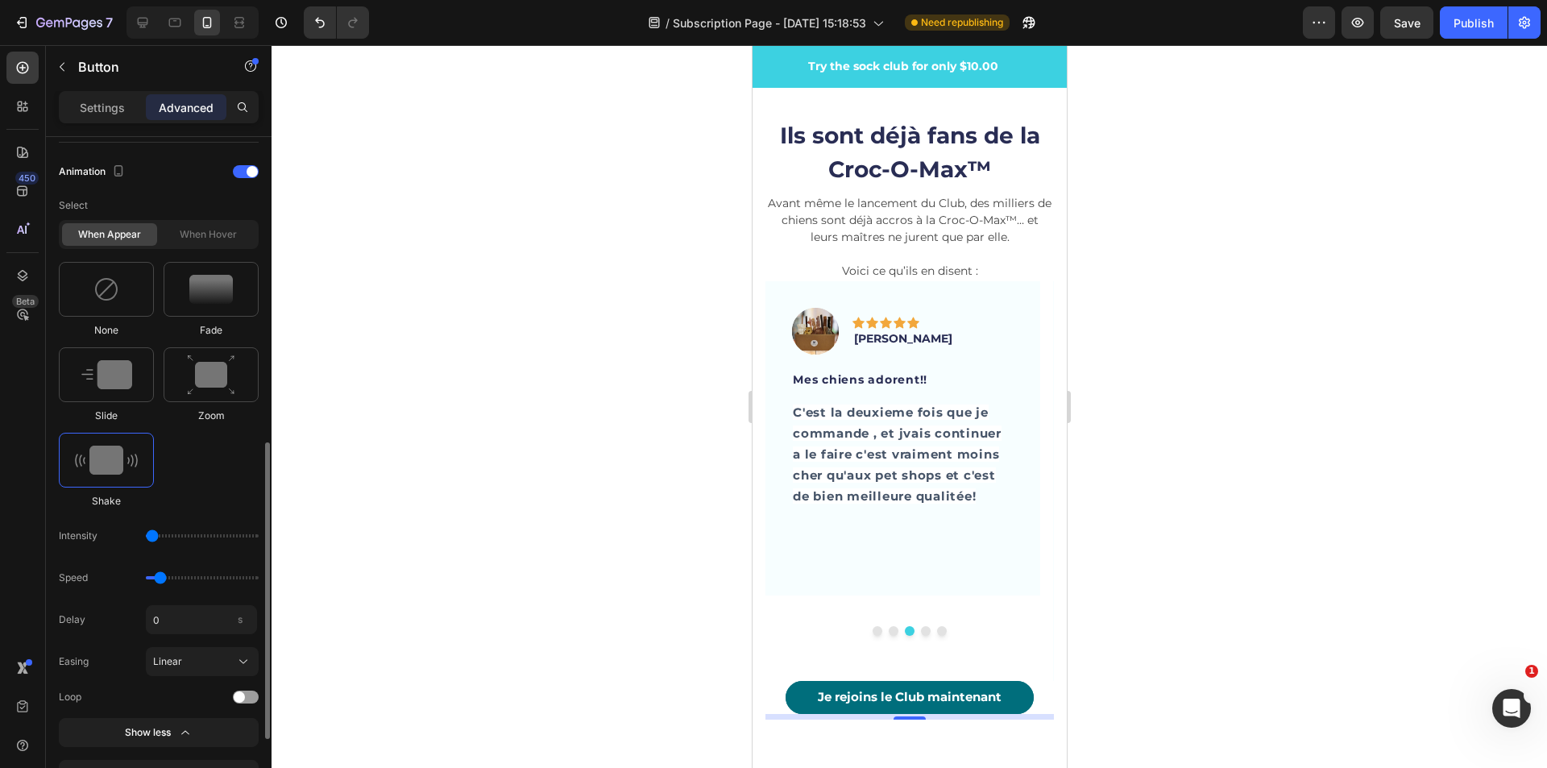
drag, startPoint x: 173, startPoint y: 538, endPoint x: 160, endPoint y: 541, distance: 13.1
type input "1"
click at [160, 537] on input "range" at bounding box center [202, 535] width 113 height 3
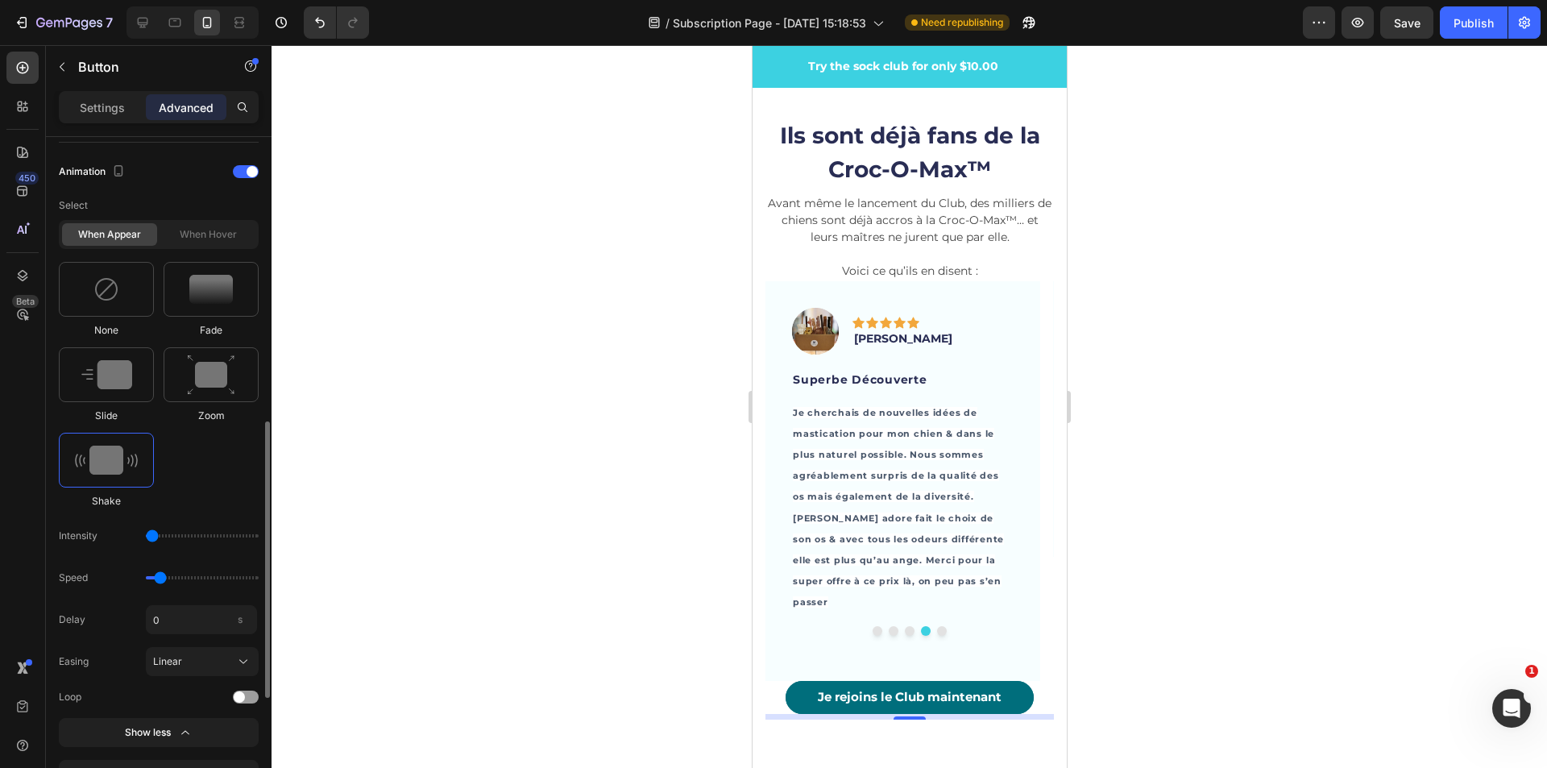
scroll to position [616, 0]
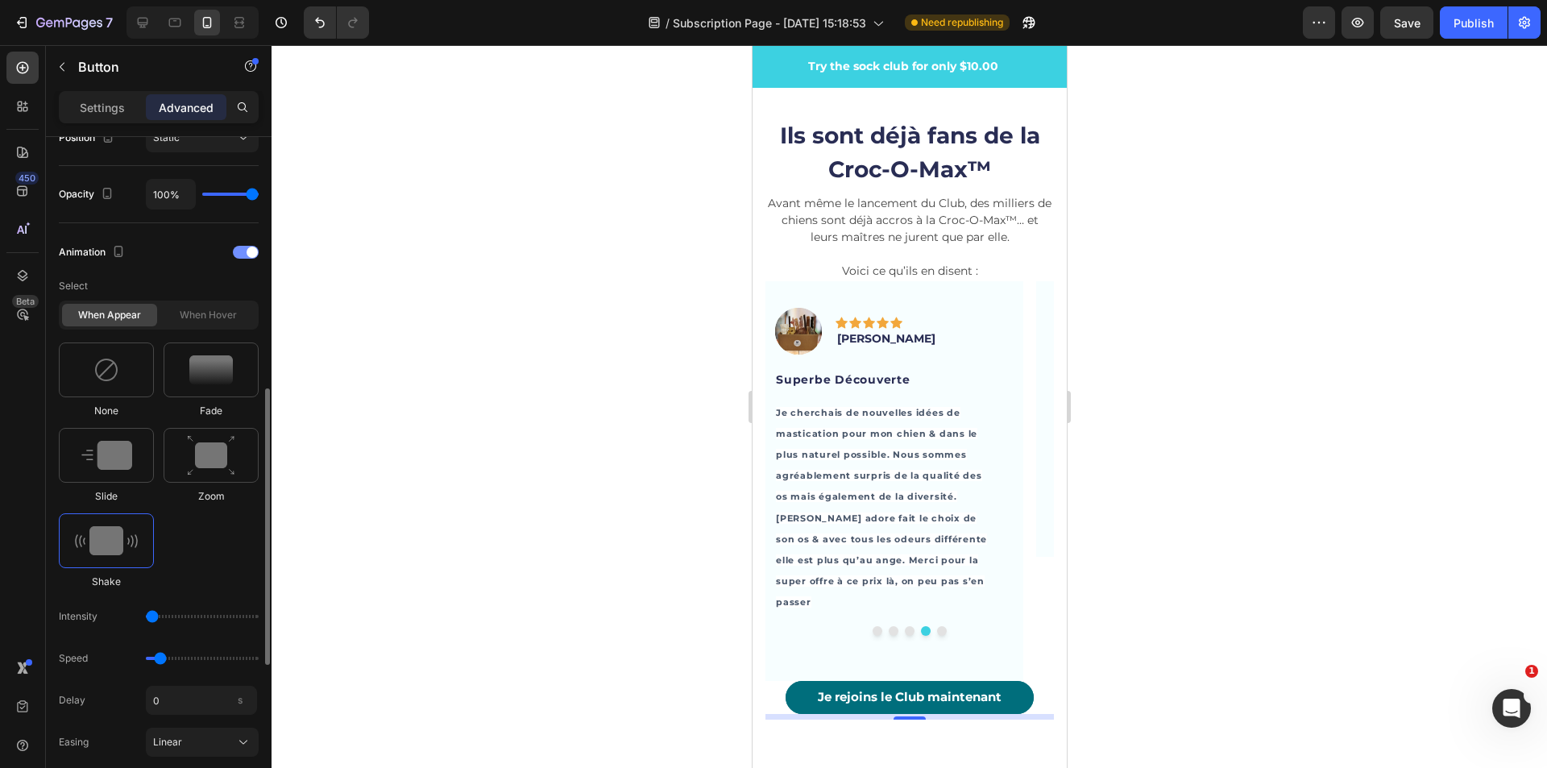
click at [243, 255] on div at bounding box center [246, 252] width 26 height 13
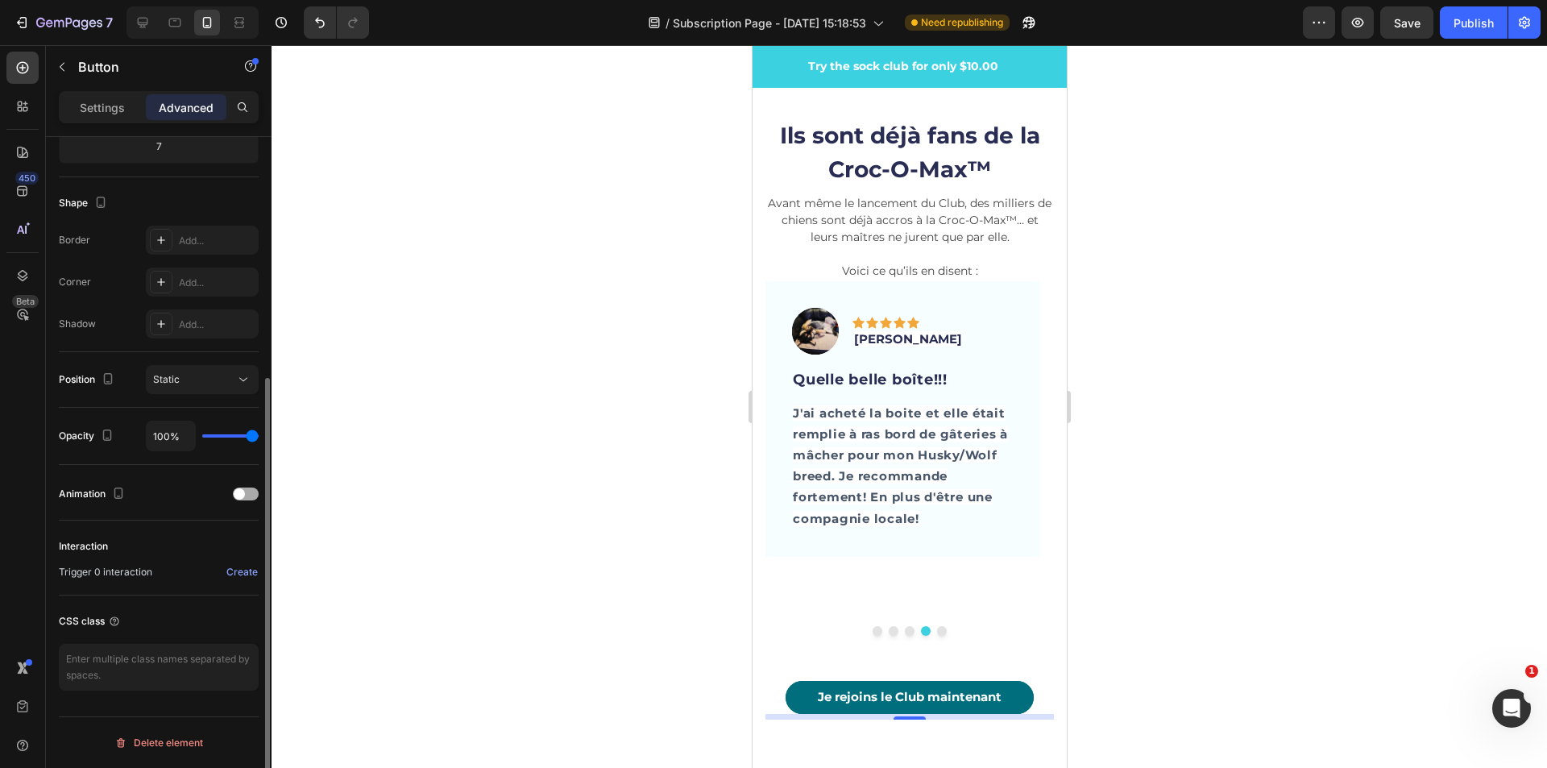
scroll to position [374, 0]
click at [149, 22] on icon at bounding box center [143, 23] width 16 height 16
type input "24"
type input "0"
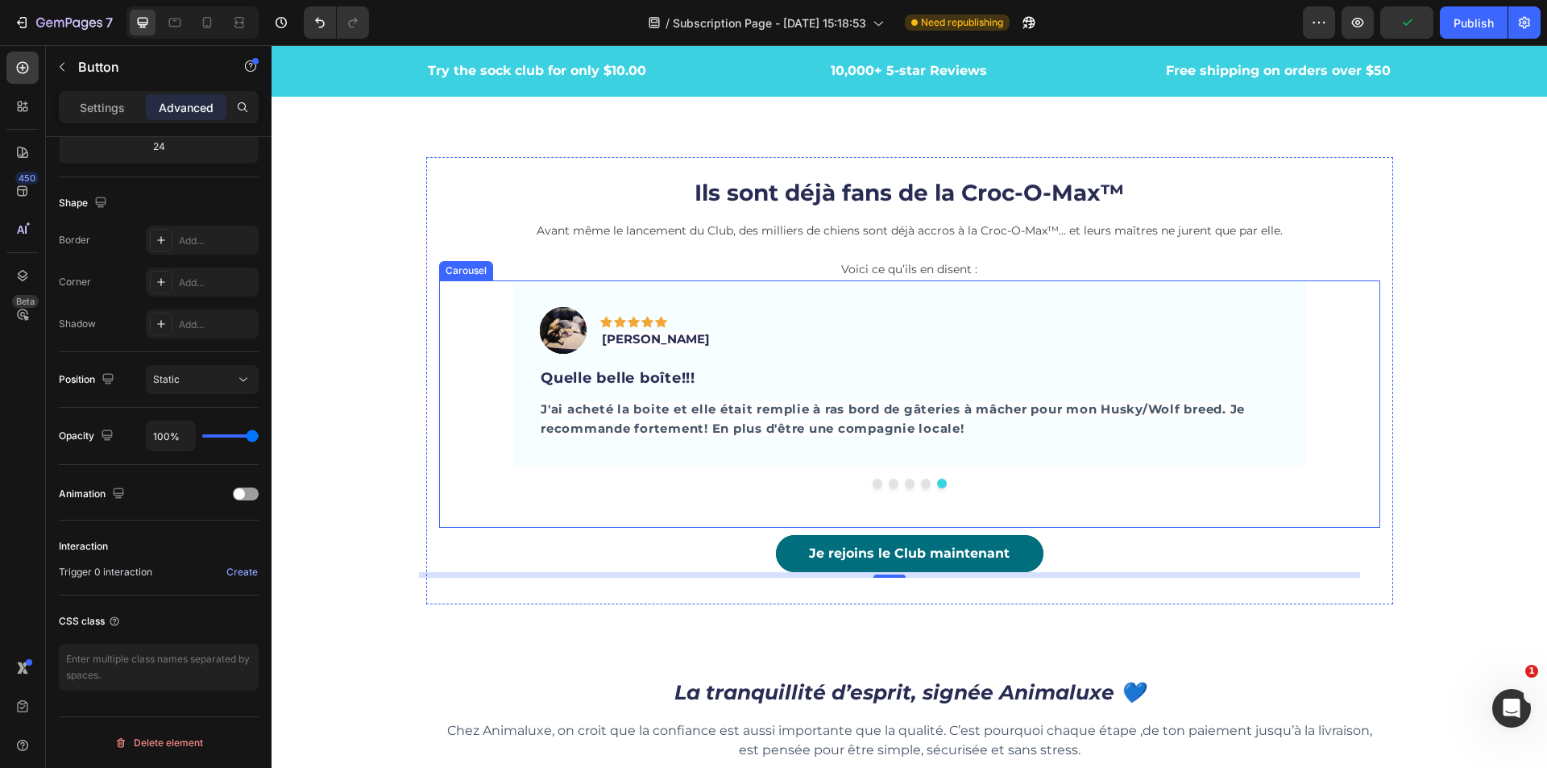
scroll to position [4335, 0]
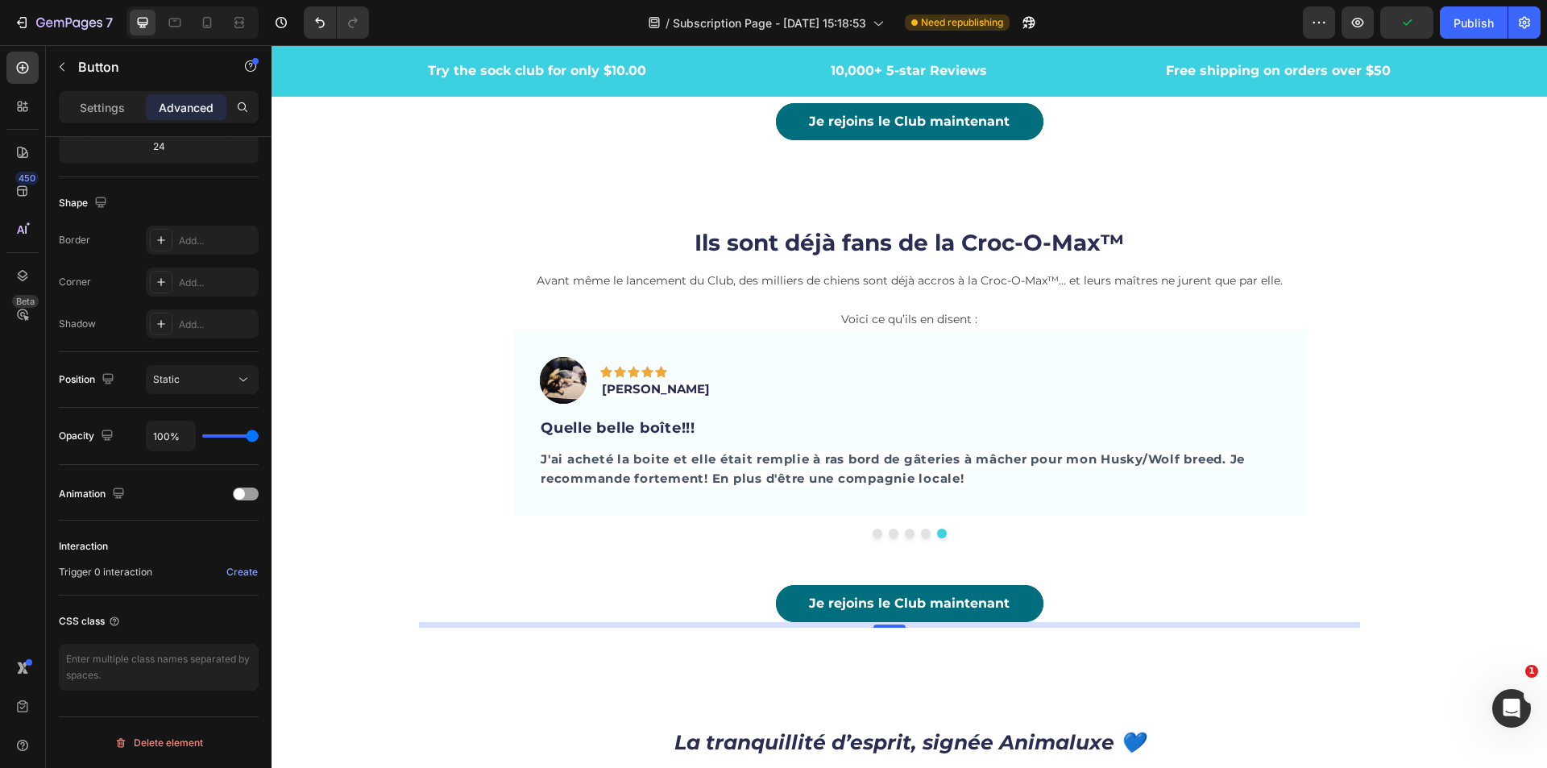
click at [1180, 625] on div "7" at bounding box center [889, 625] width 941 height 6
click at [1174, 647] on div "Ils sont déjà fans de la Croc-O-Max™ Heading Avant même le lancement du Club, d…" at bounding box center [909, 430] width 967 height 447
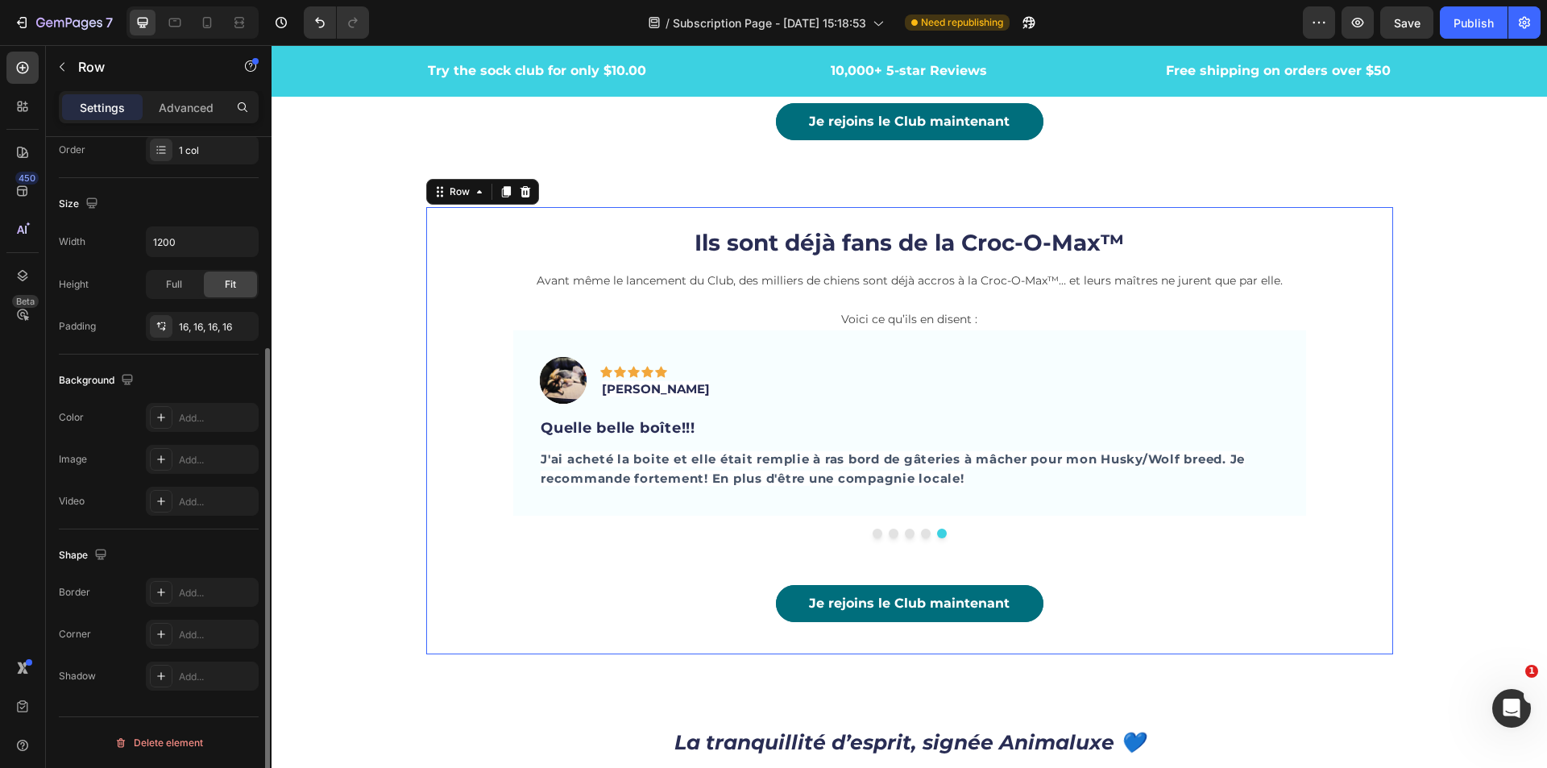
scroll to position [0, 0]
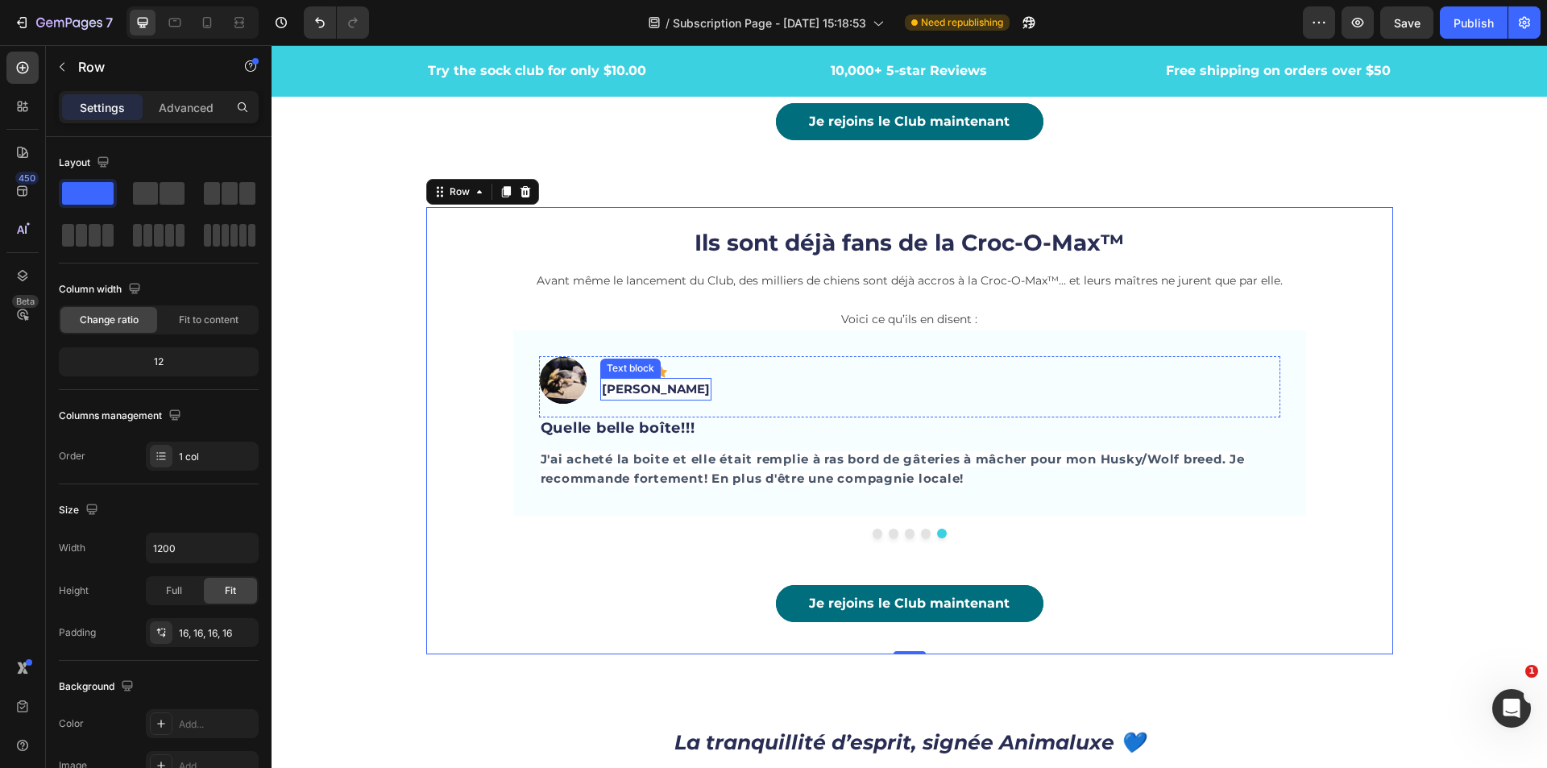
click at [622, 369] on div "Icon Icon Icon Icon Icon Row Jean-Julien Text block" at bounding box center [655, 380] width 111 height 48
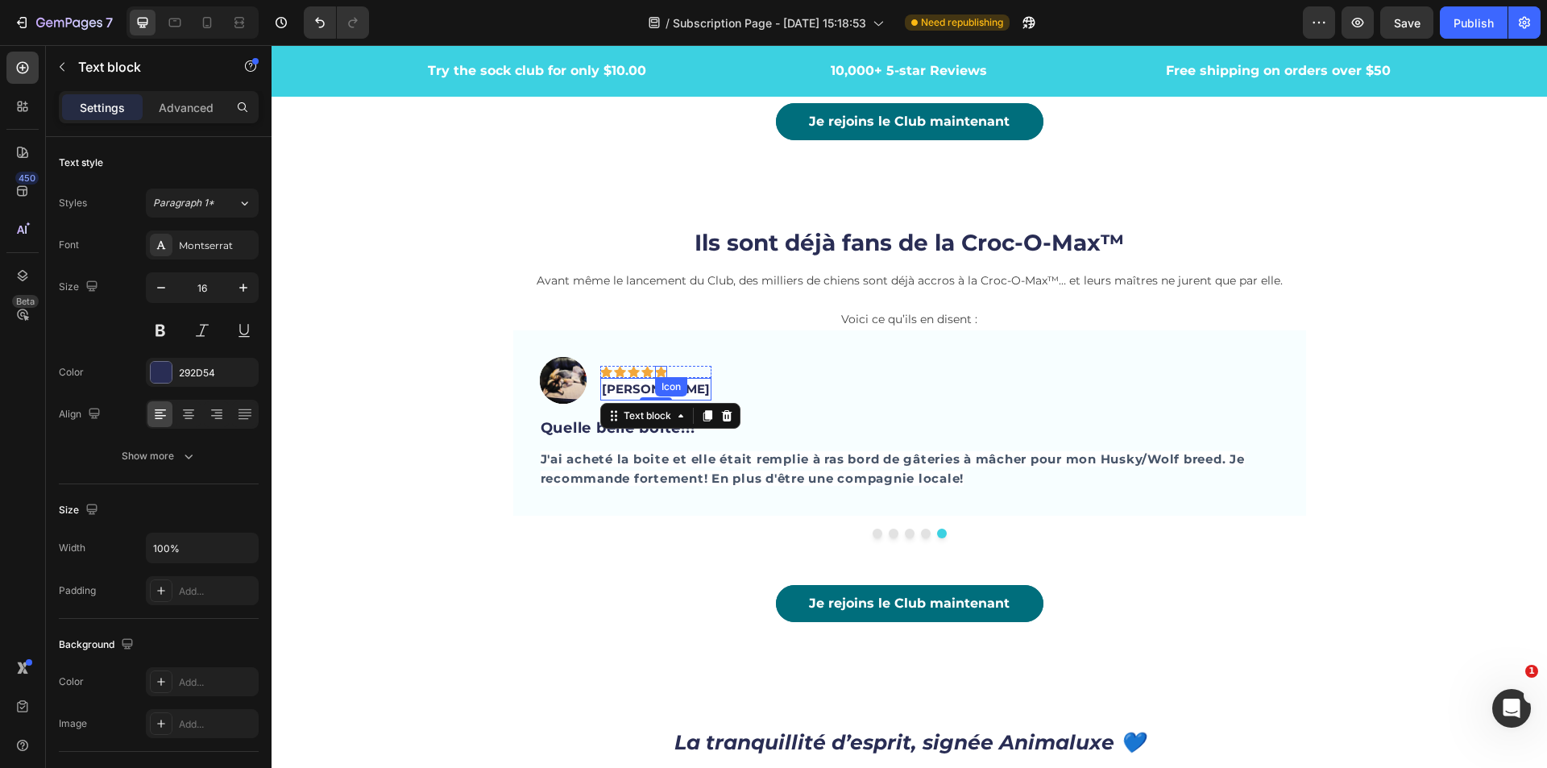
click at [660, 369] on icon at bounding box center [661, 372] width 12 height 12
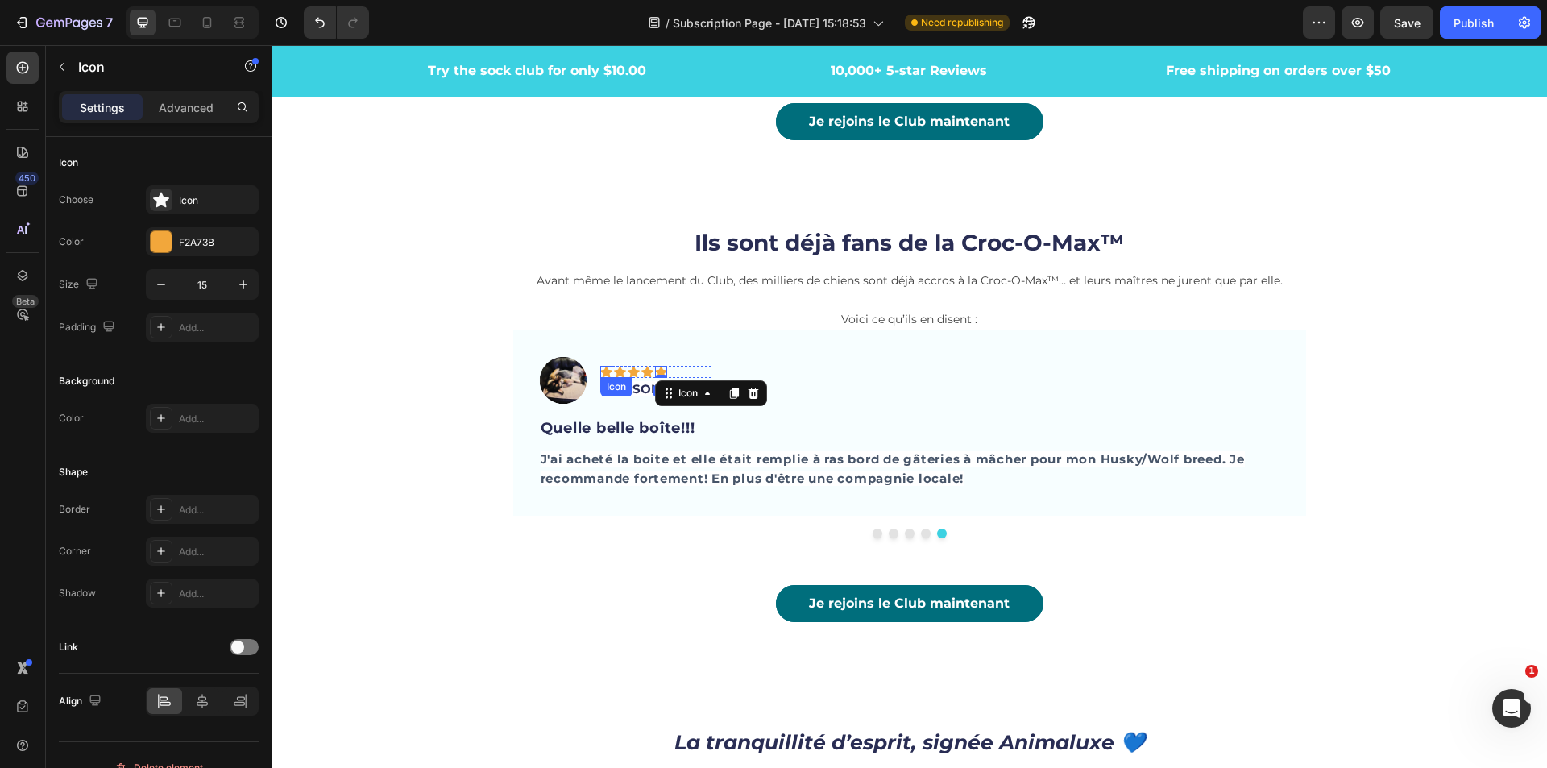
click at [600, 374] on icon at bounding box center [606, 372] width 12 height 11
click at [614, 374] on icon at bounding box center [620, 372] width 12 height 11
click at [630, 372] on icon at bounding box center [634, 372] width 12 height 11
click at [665, 373] on div "Icon Icon Icon 0 Icon Icon Row" at bounding box center [655, 372] width 111 height 12
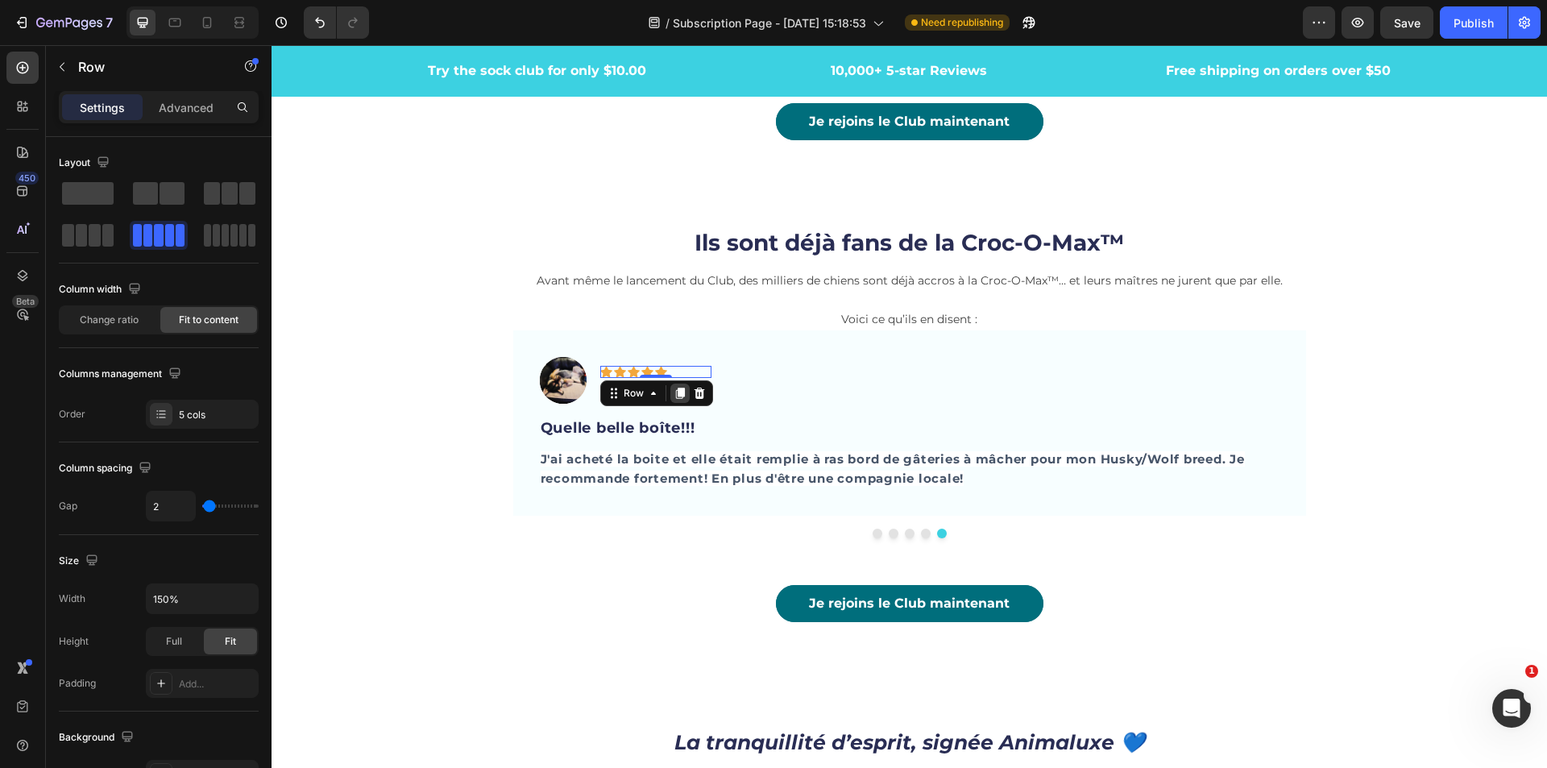
click at [677, 396] on icon at bounding box center [679, 393] width 9 height 11
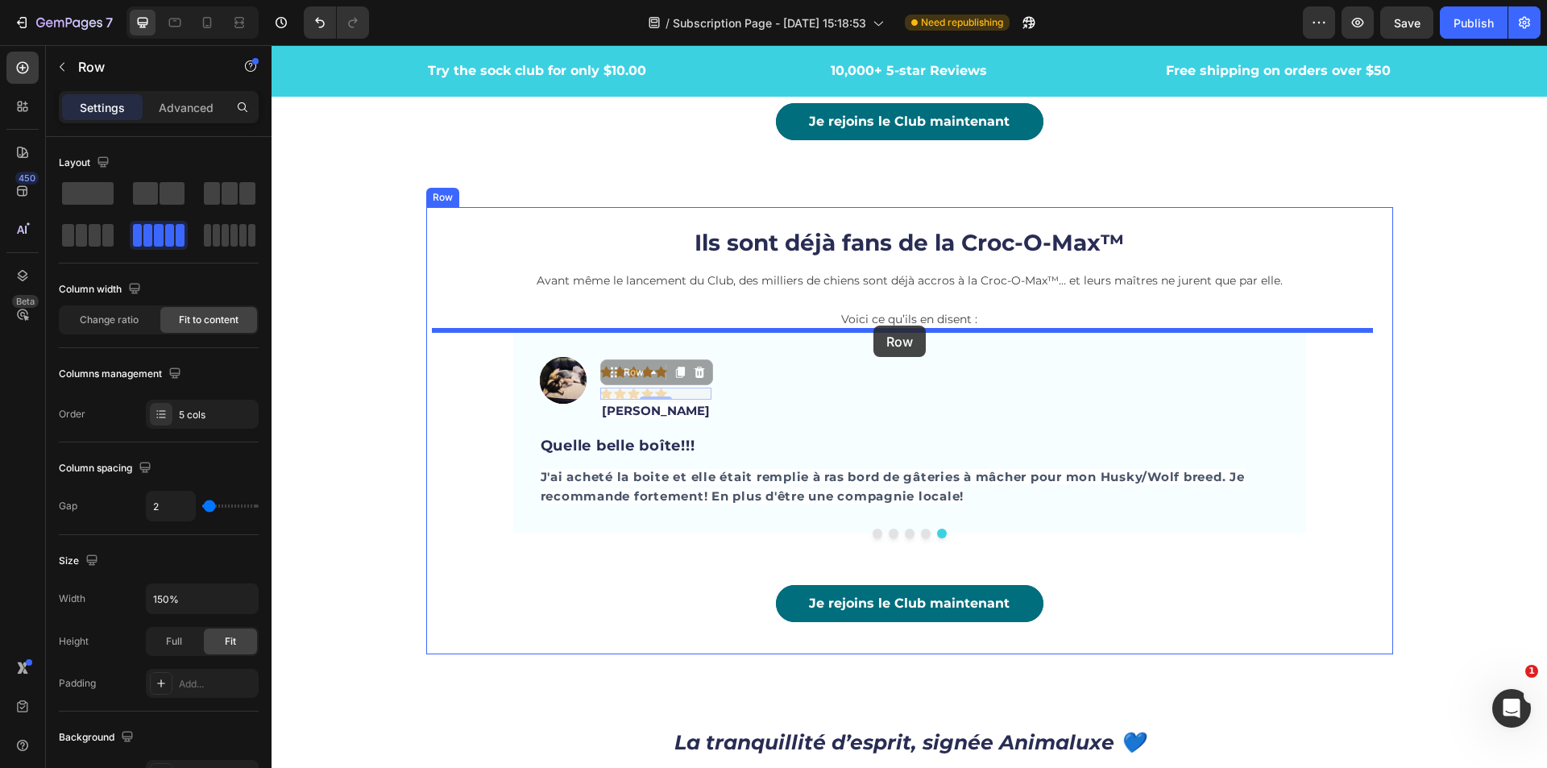
drag, startPoint x: 610, startPoint y: 374, endPoint x: 873, endPoint y: 326, distance: 267.9
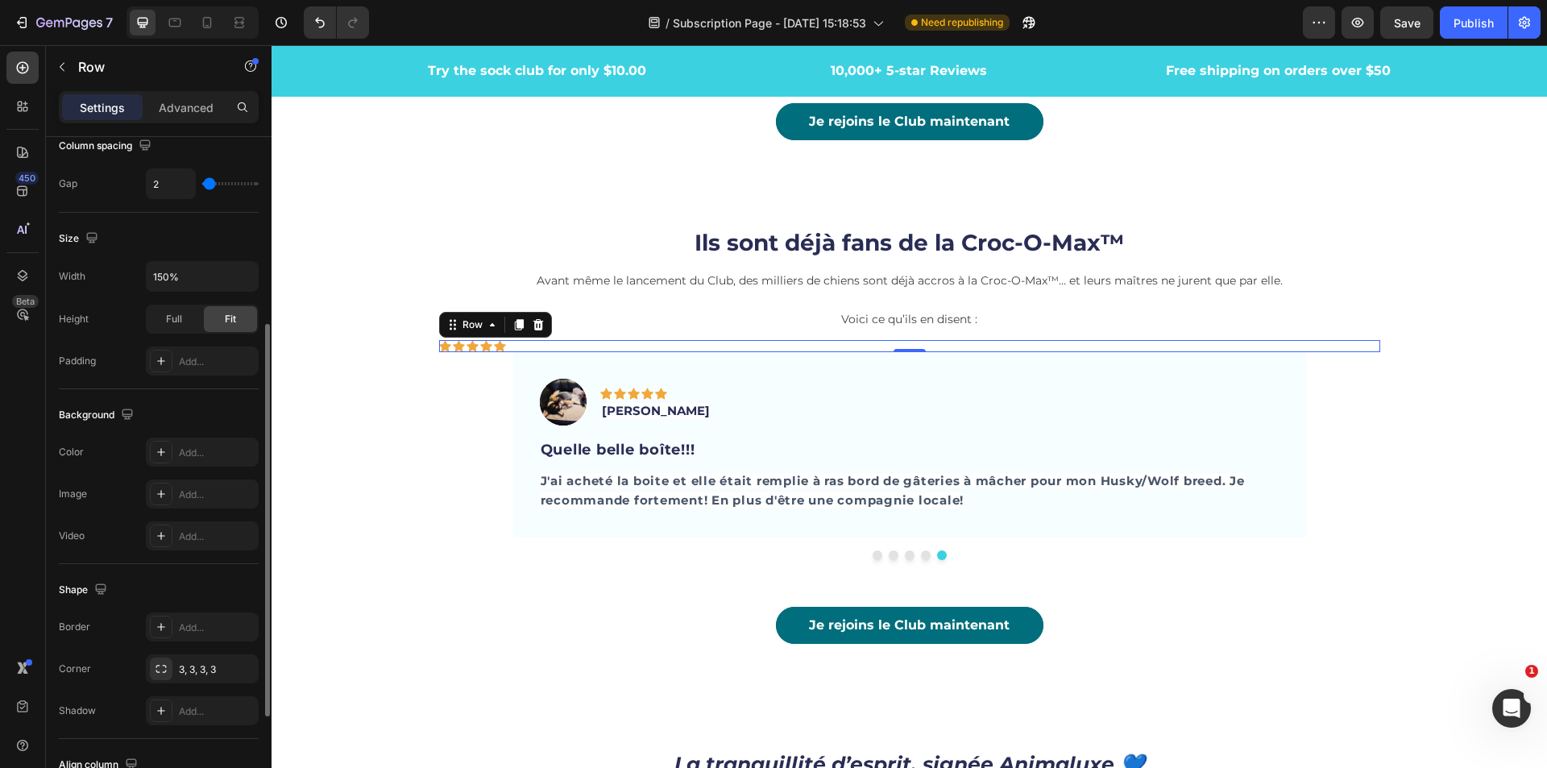
scroll to position [490, 0]
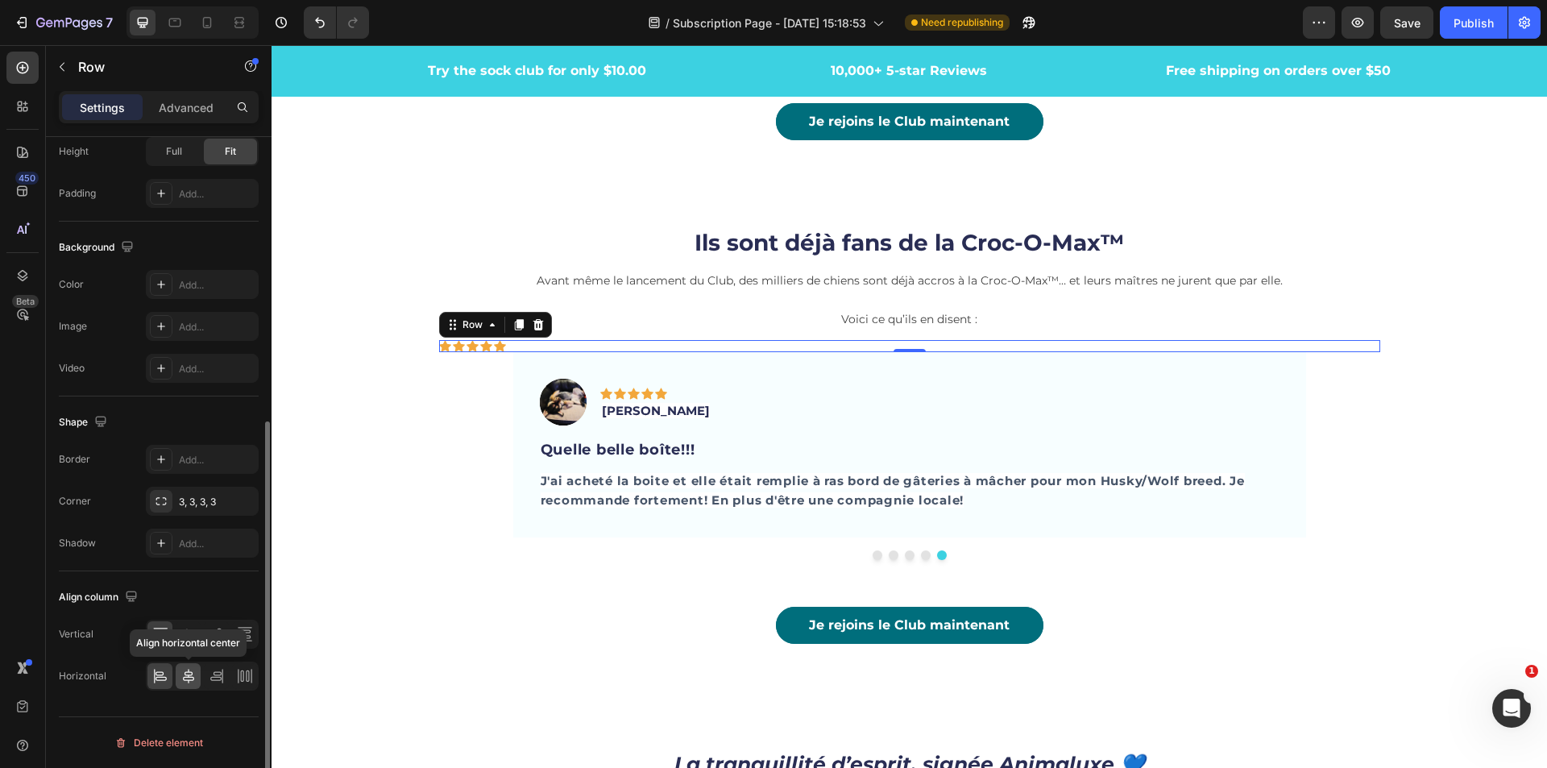
click at [191, 678] on icon at bounding box center [188, 676] width 16 height 16
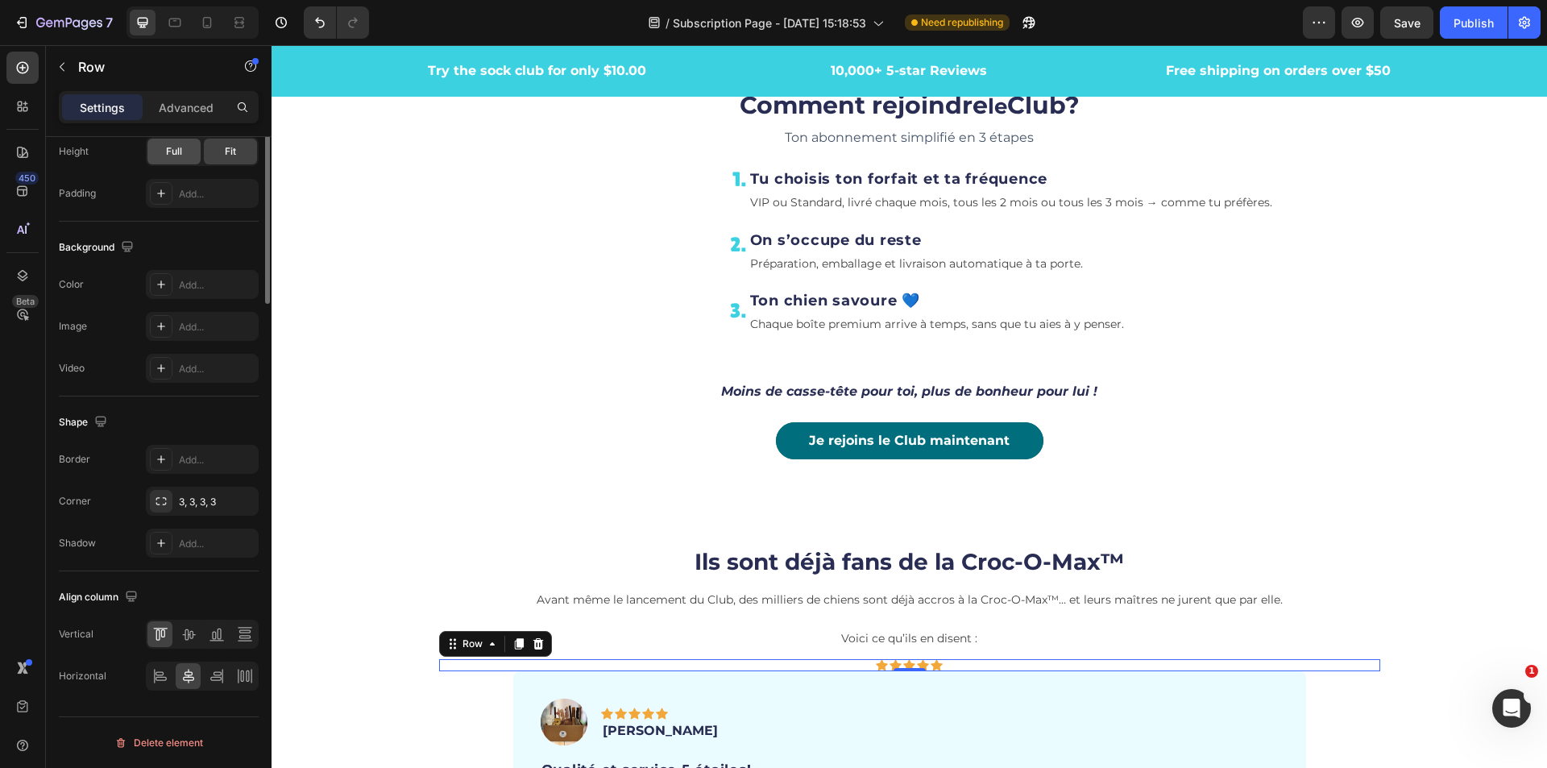
scroll to position [0, 0]
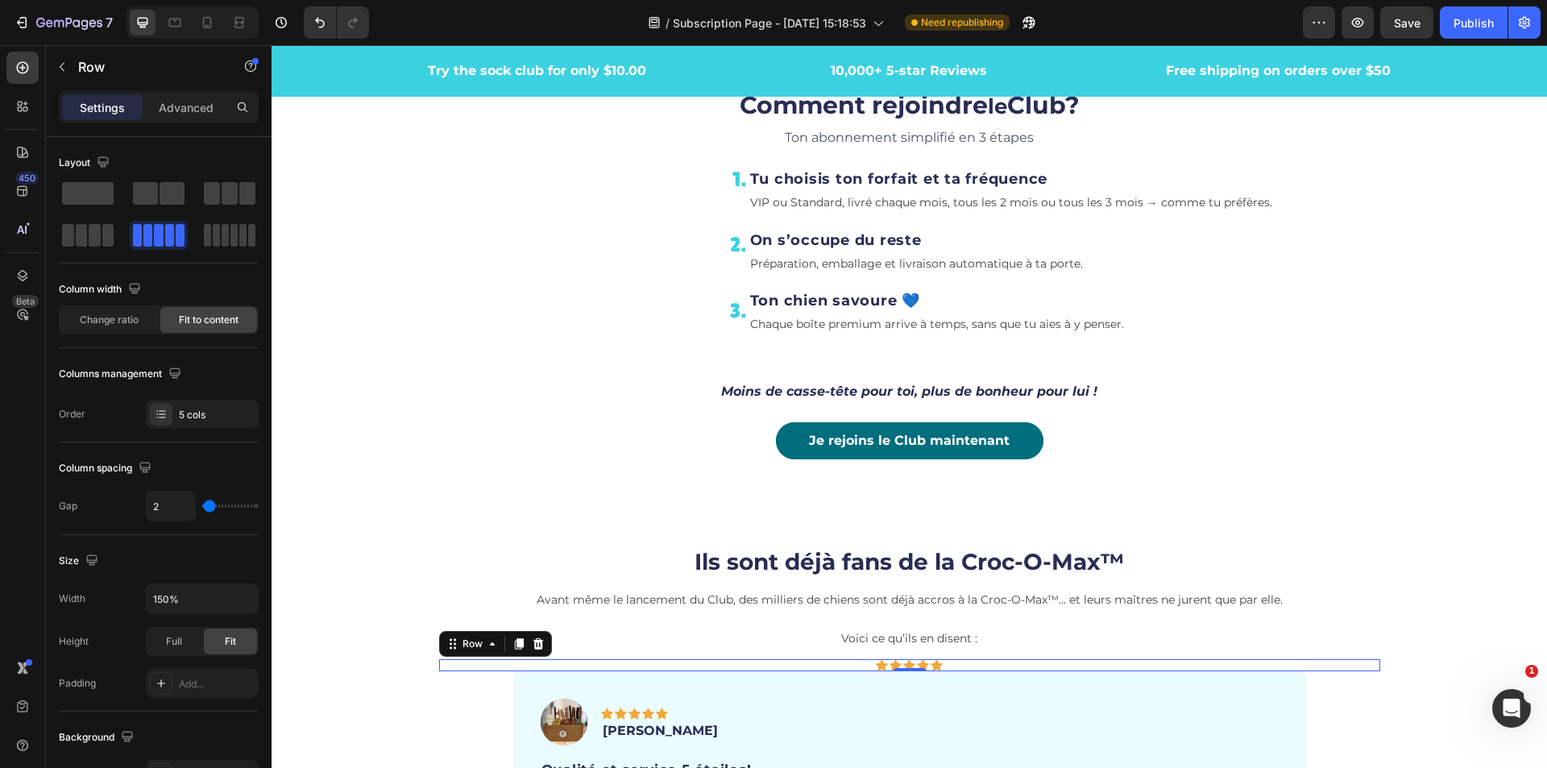
click at [876, 660] on icon at bounding box center [882, 665] width 12 height 12
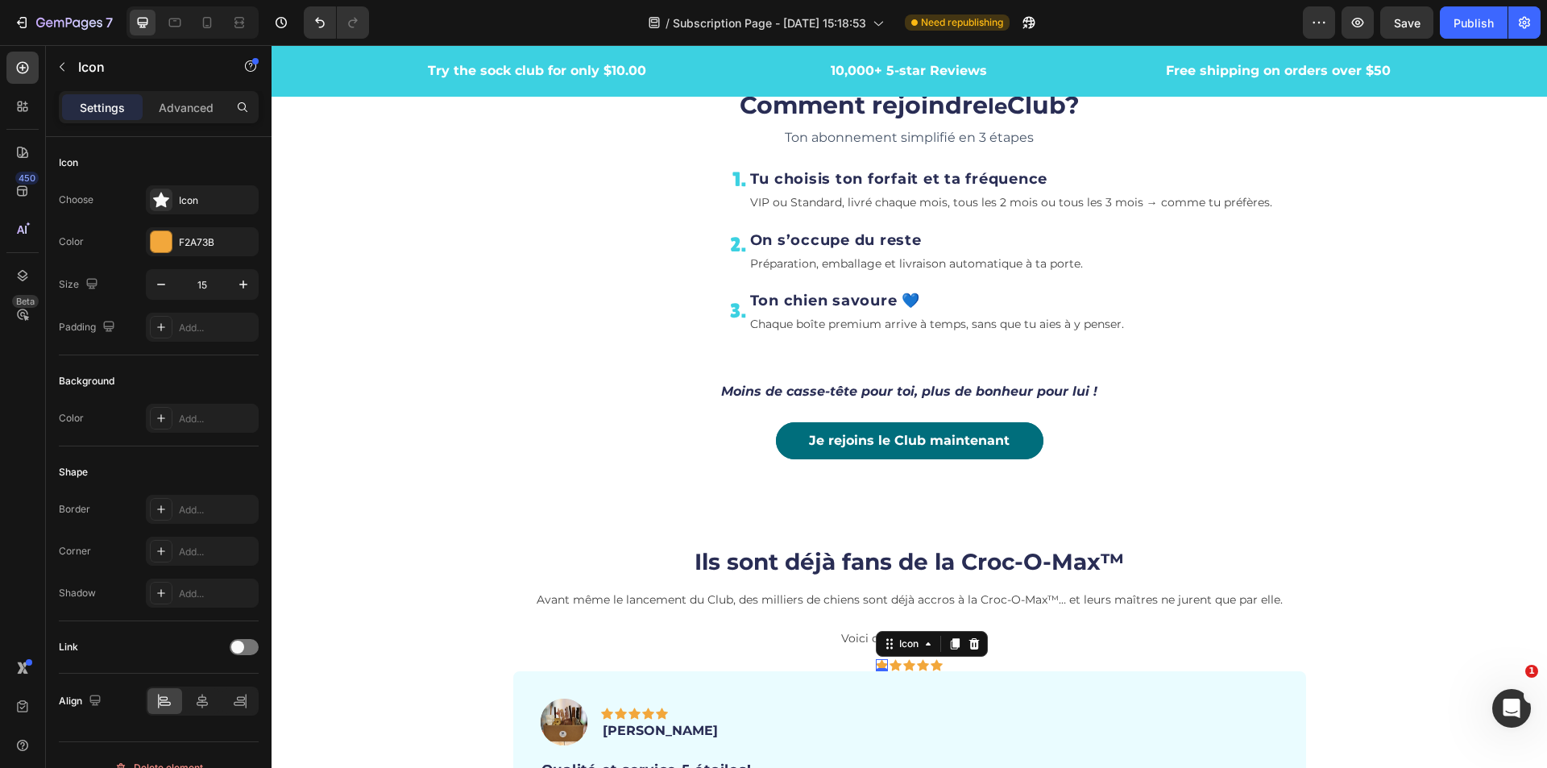
click at [877, 662] on icon at bounding box center [882, 665] width 12 height 12
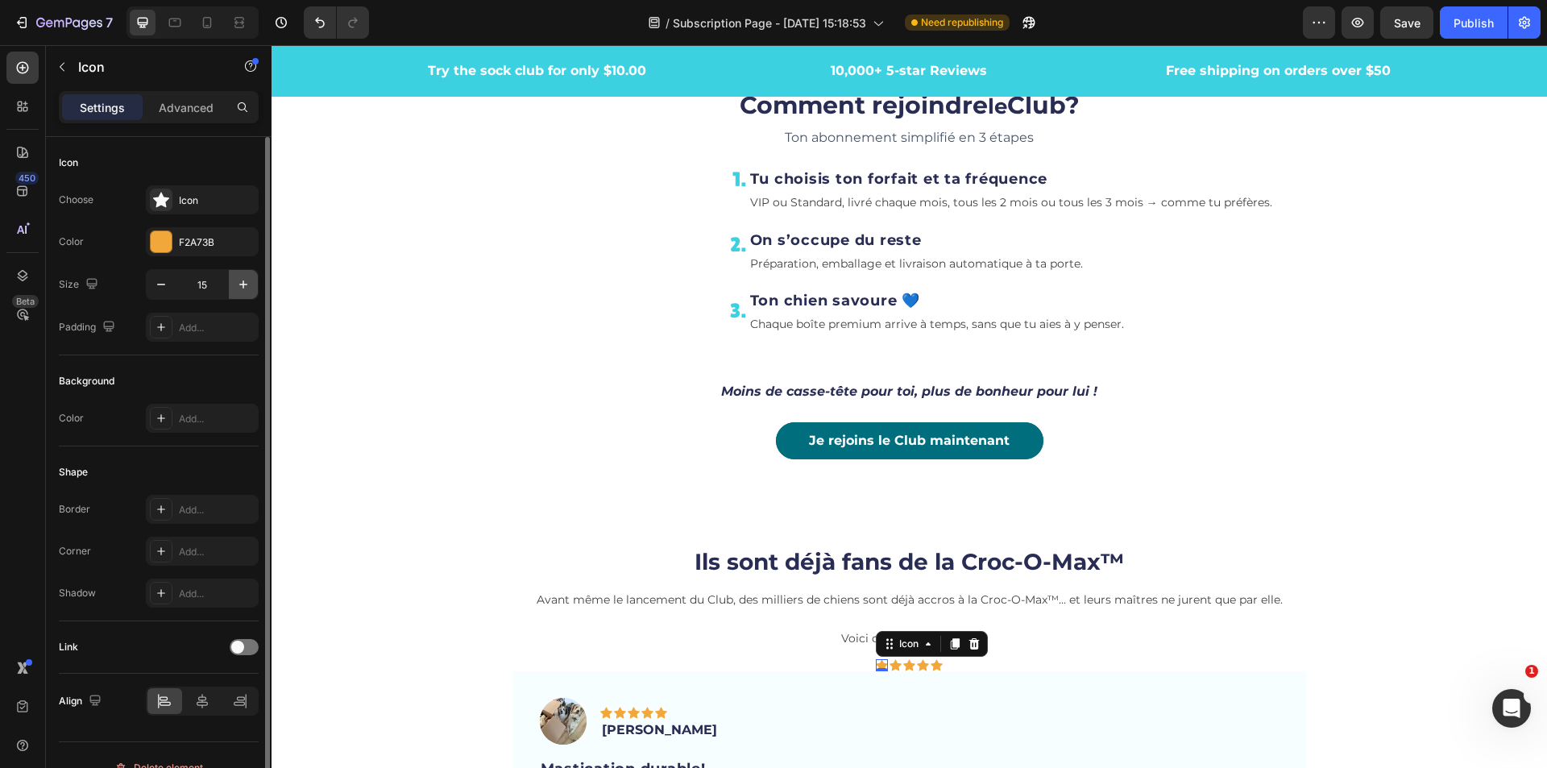
click at [243, 290] on icon "button" at bounding box center [243, 284] width 16 height 16
click at [243, 289] on icon "button" at bounding box center [243, 284] width 16 height 16
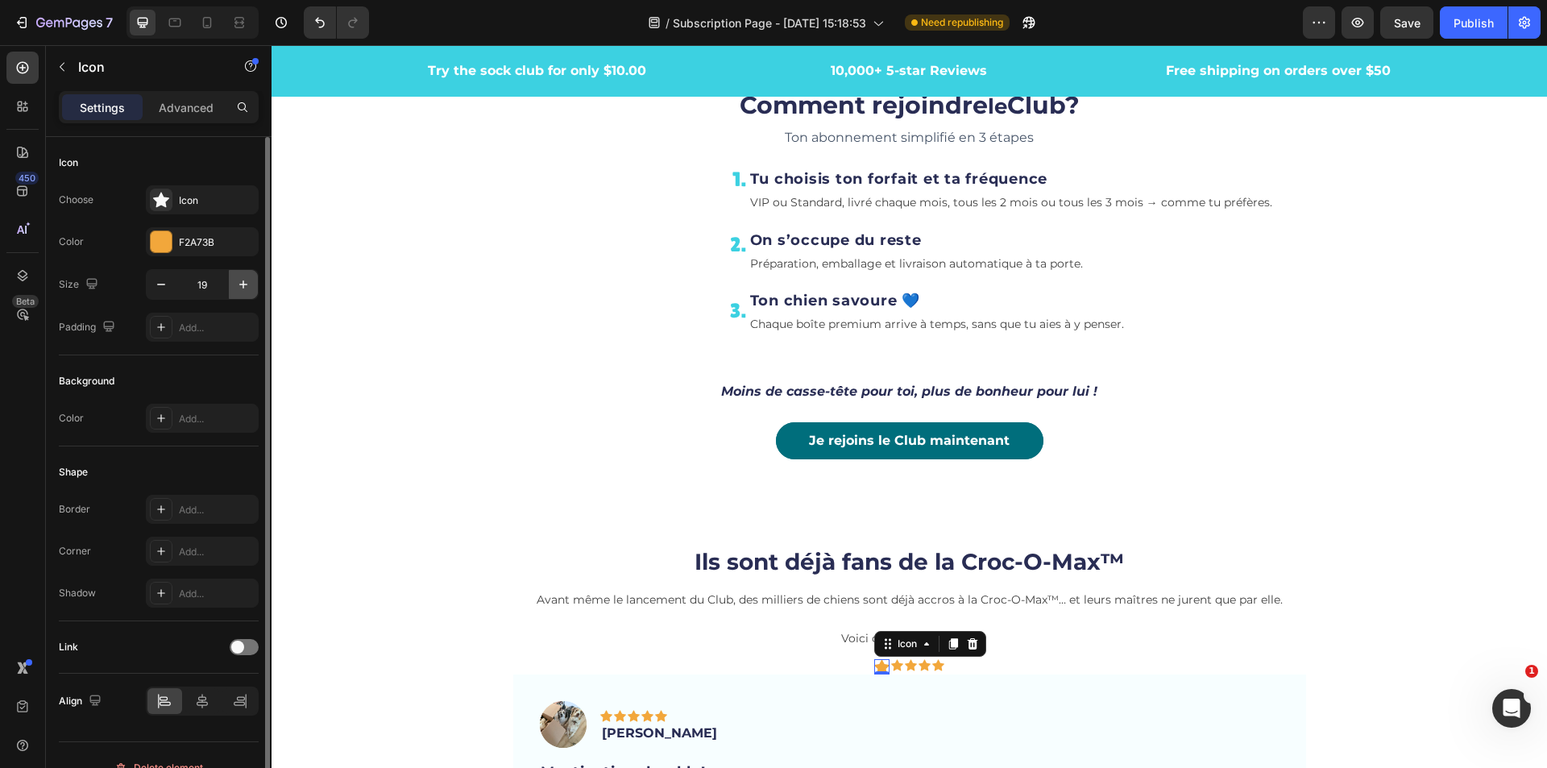
type input "20"
click at [894, 665] on icon at bounding box center [898, 665] width 12 height 11
click at [243, 279] on icon "button" at bounding box center [243, 284] width 16 height 16
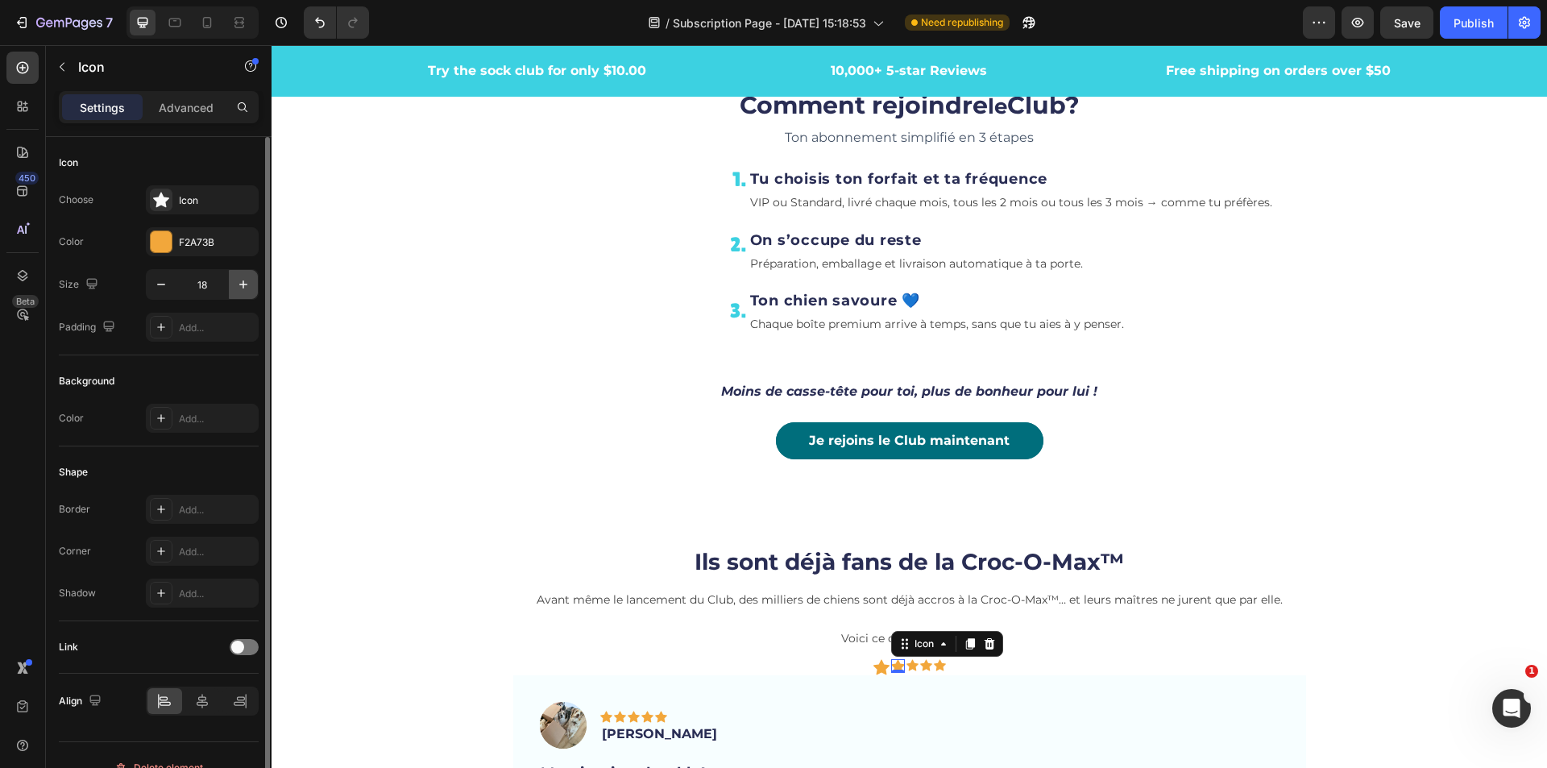
click at [243, 279] on icon "button" at bounding box center [243, 284] width 16 height 16
click at [157, 285] on icon "button" at bounding box center [161, 284] width 16 height 16
type input "20"
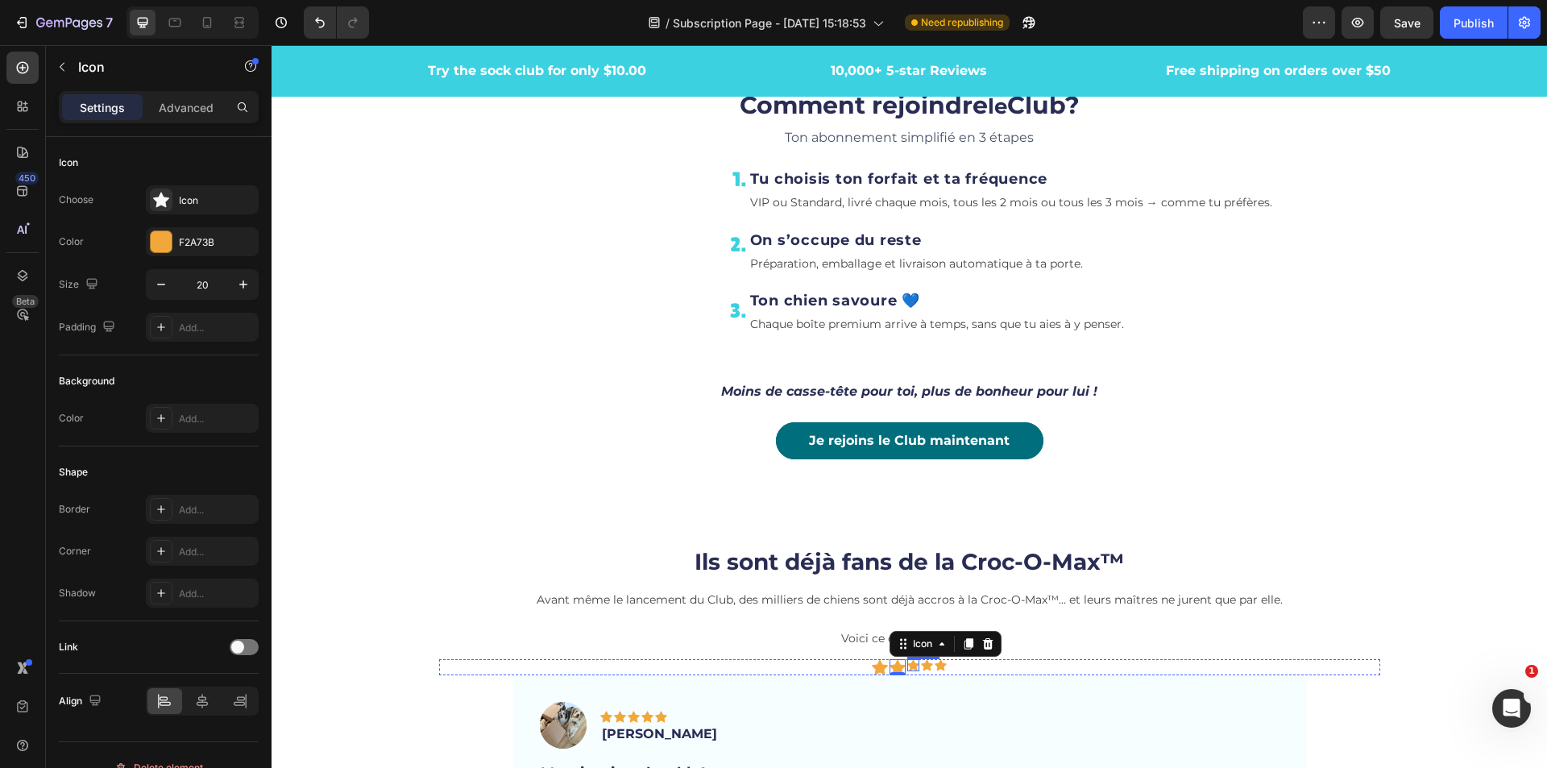
click at [907, 666] on icon at bounding box center [913, 665] width 12 height 11
click at [239, 289] on icon "button" at bounding box center [243, 284] width 16 height 16
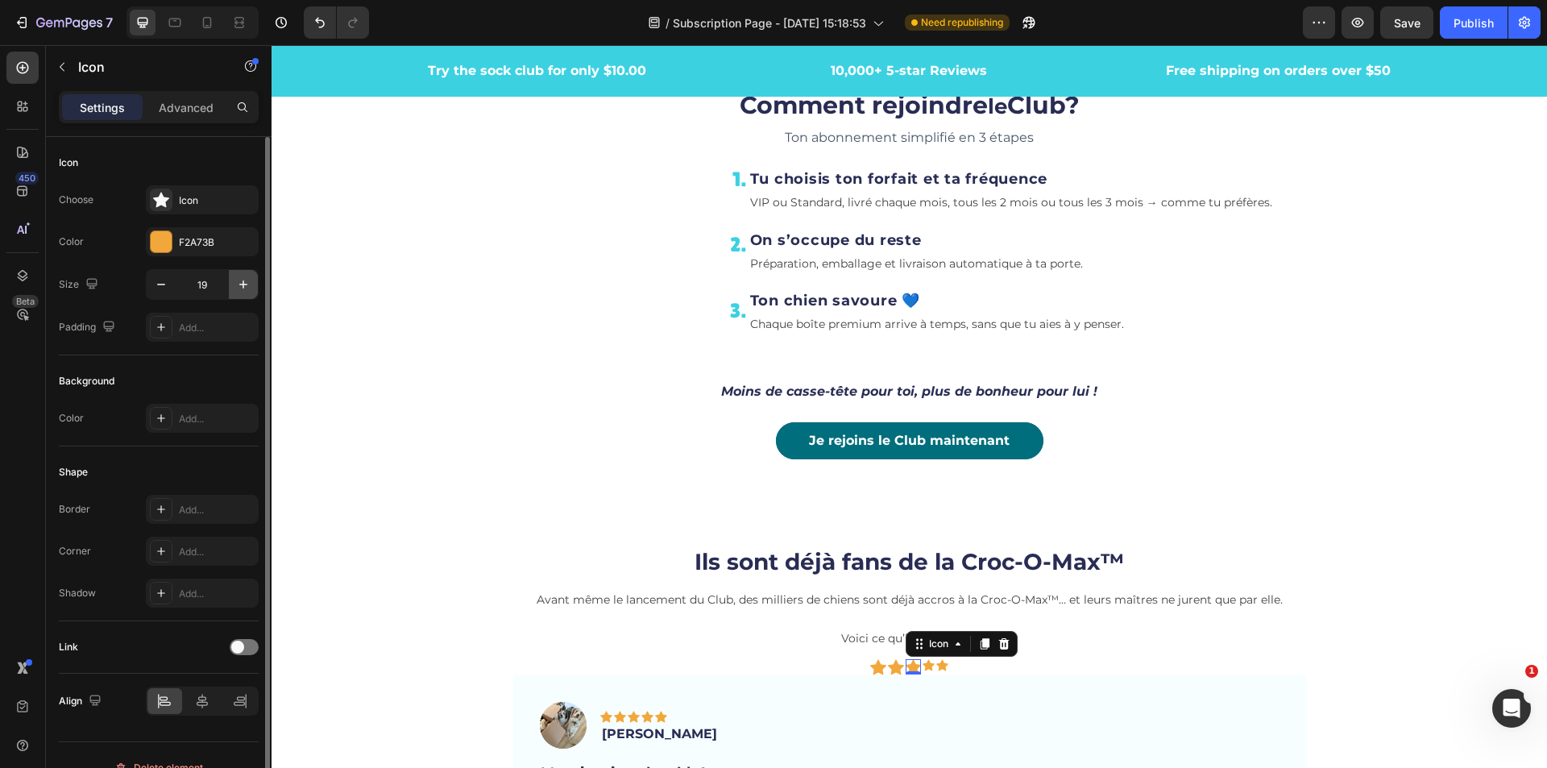
click at [239, 289] on icon "button" at bounding box center [243, 284] width 16 height 16
type input "20"
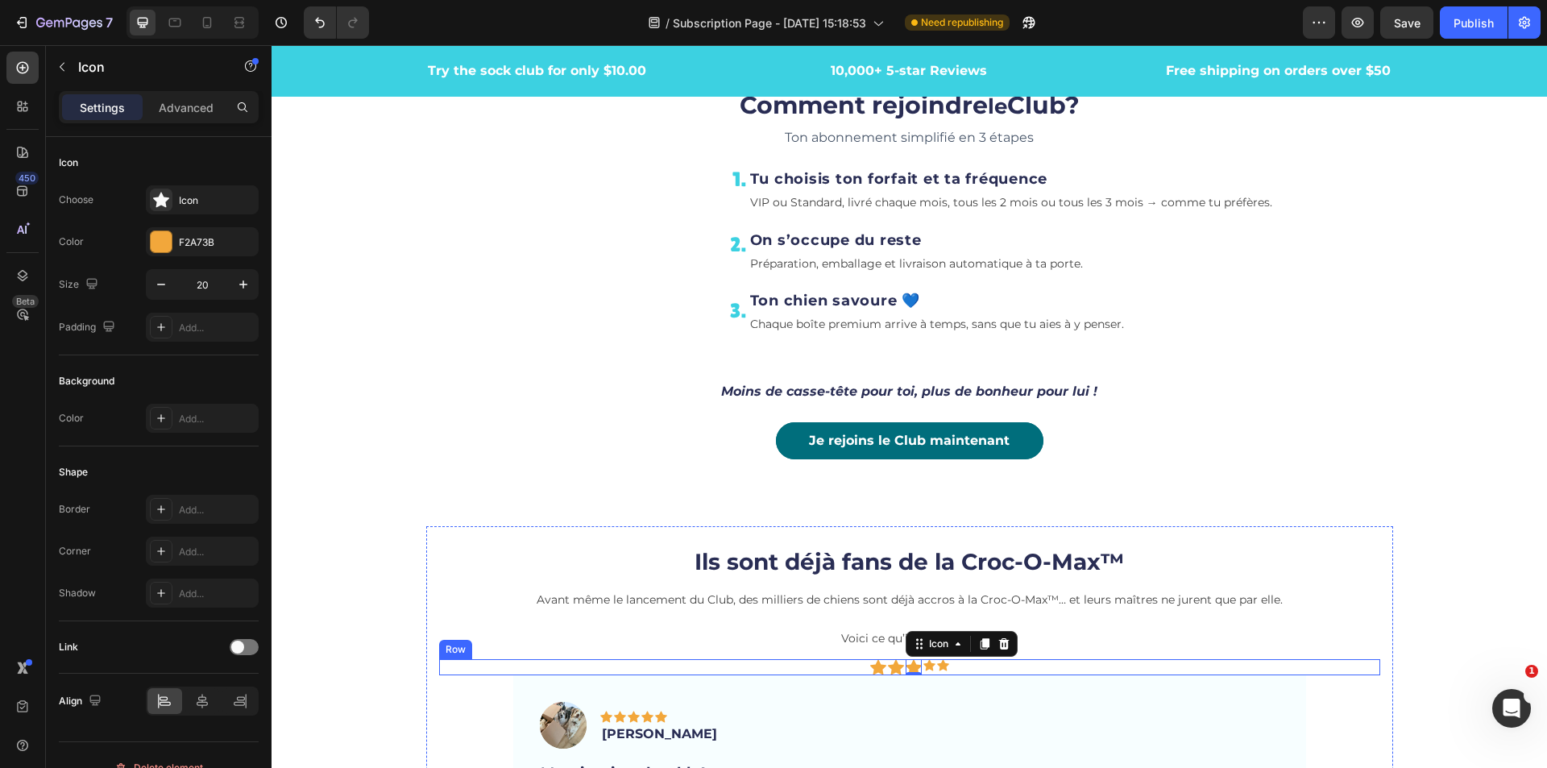
click at [923, 670] on icon at bounding box center [929, 665] width 12 height 12
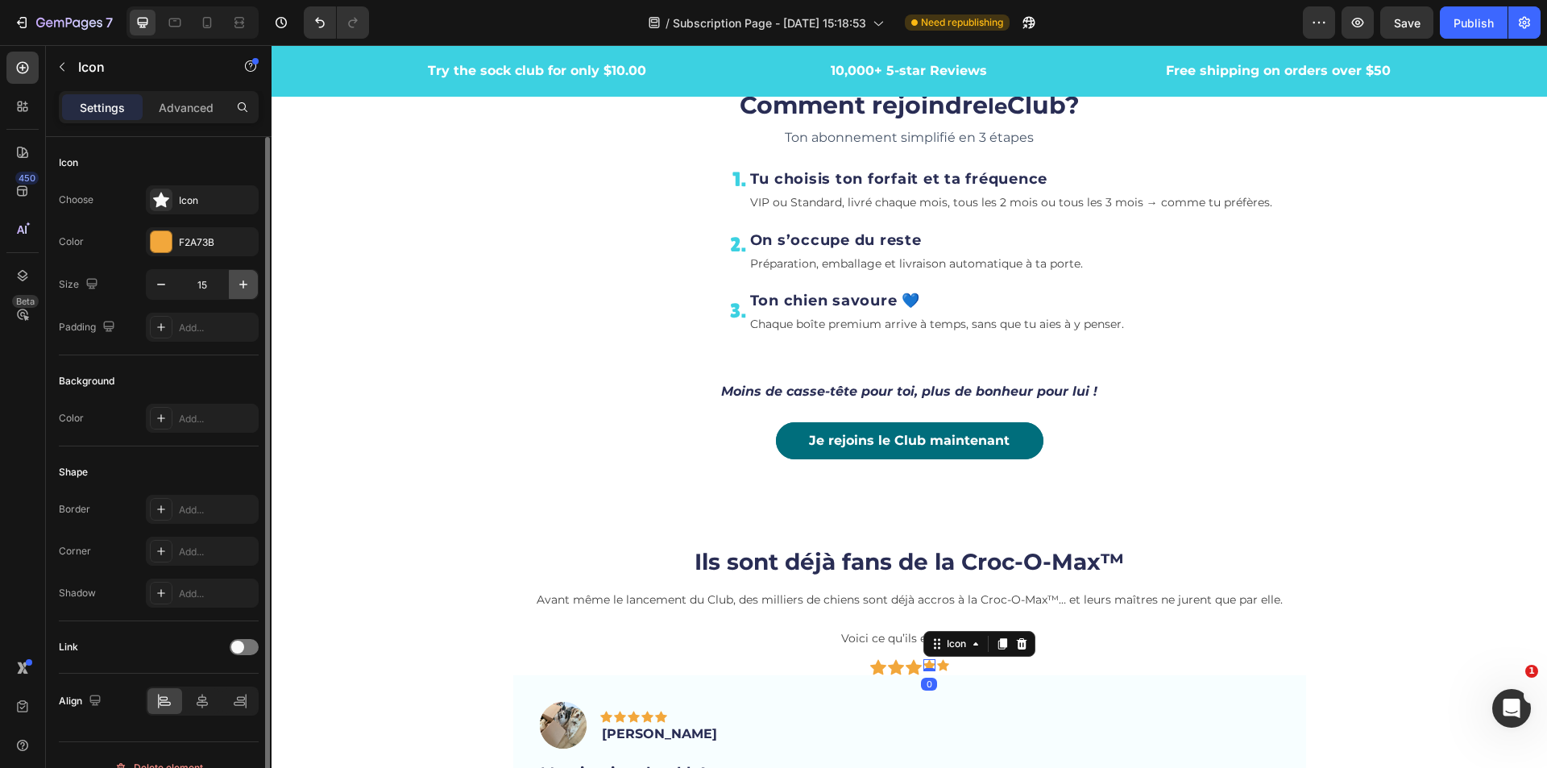
click at [256, 285] on button "button" at bounding box center [243, 284] width 29 height 29
click at [254, 286] on button "button" at bounding box center [243, 284] width 29 height 29
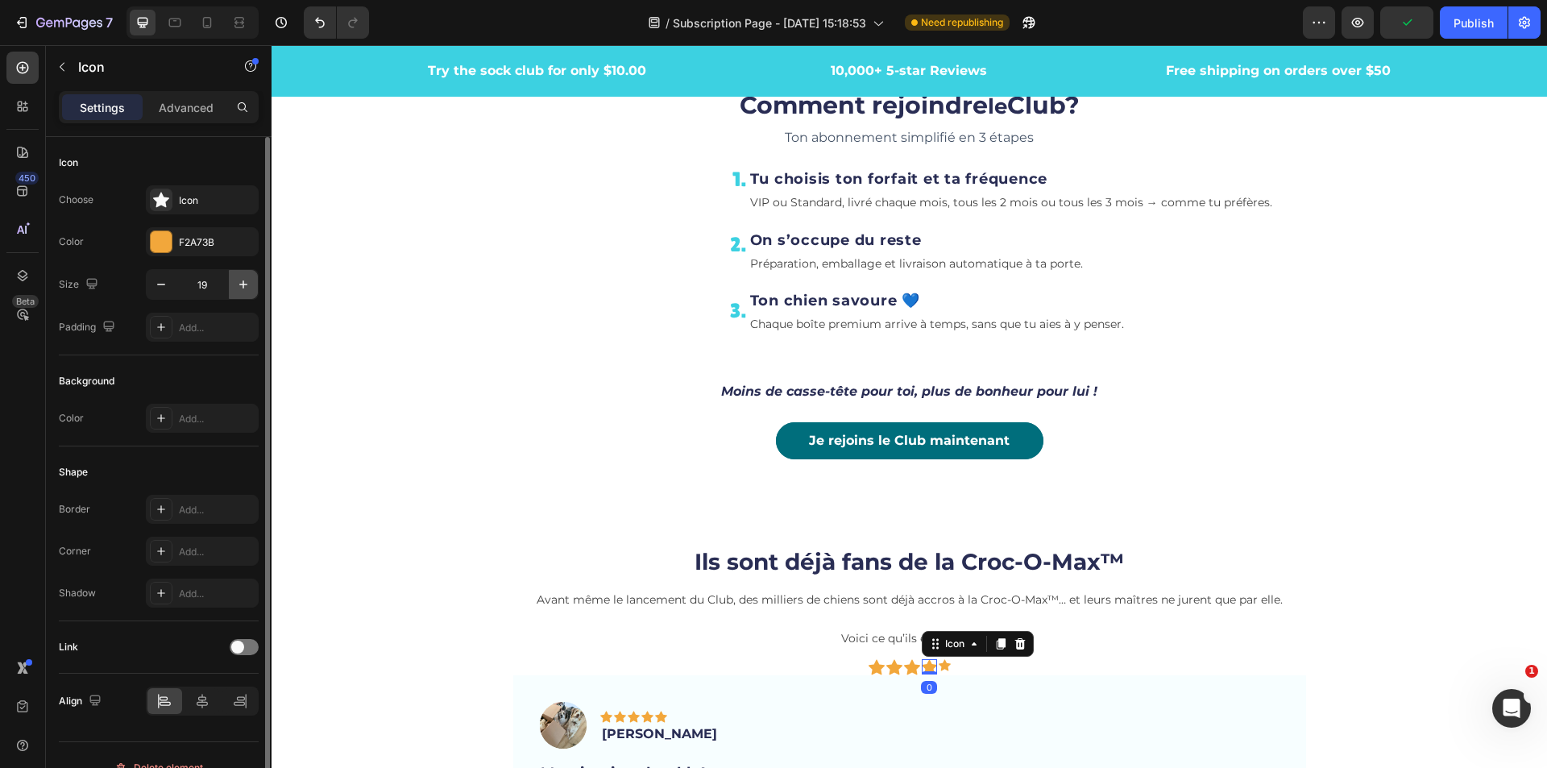
type input "20"
click at [939, 671] on icon at bounding box center [945, 665] width 12 height 12
click at [241, 291] on icon "button" at bounding box center [243, 284] width 16 height 16
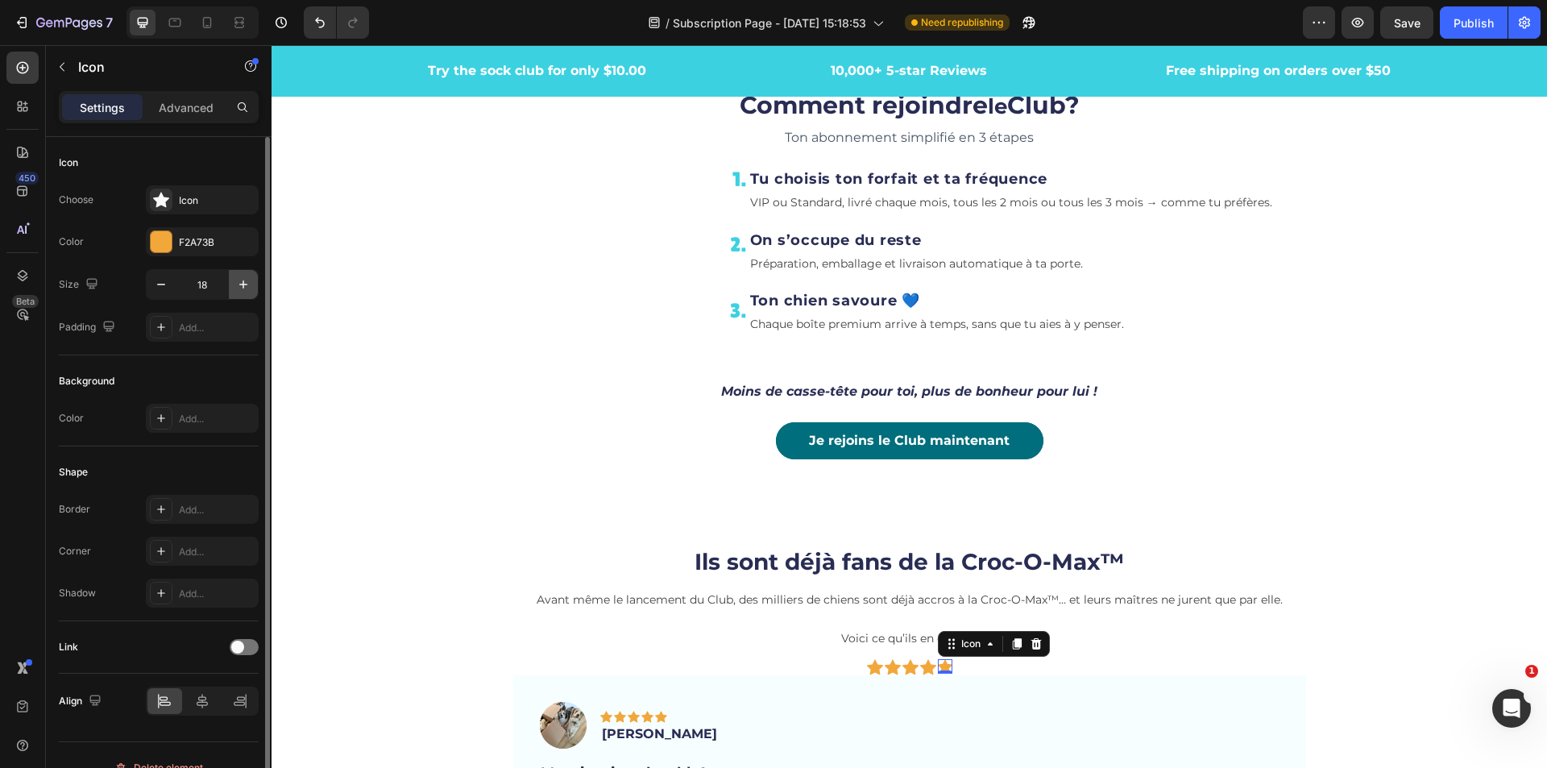
click at [241, 291] on icon "button" at bounding box center [243, 284] width 16 height 16
type input "20"
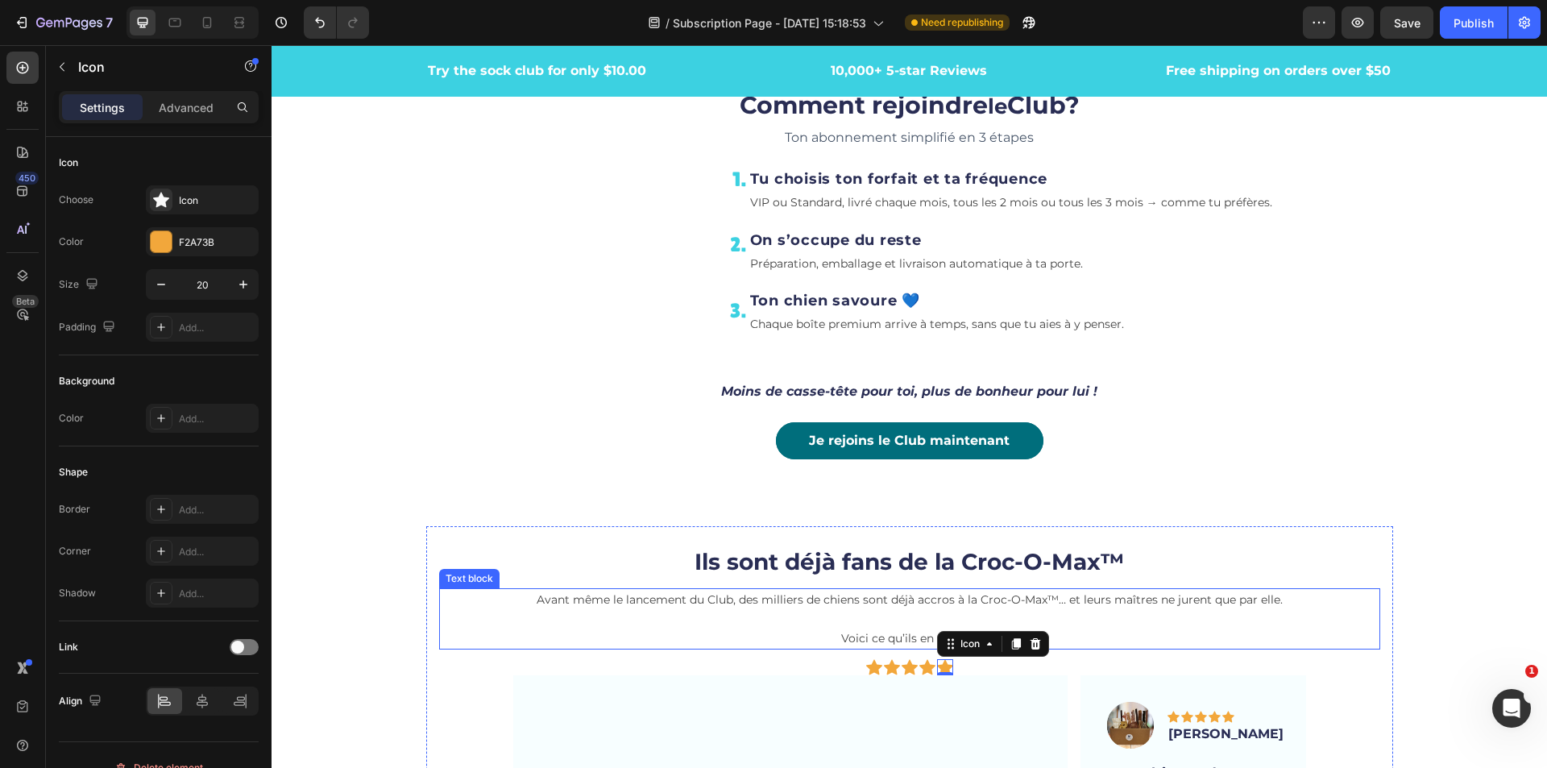
click at [1154, 616] on p "Avant même le lancement du Club, des milliers de chiens sont déjà accros à la C…" at bounding box center [910, 619] width 938 height 58
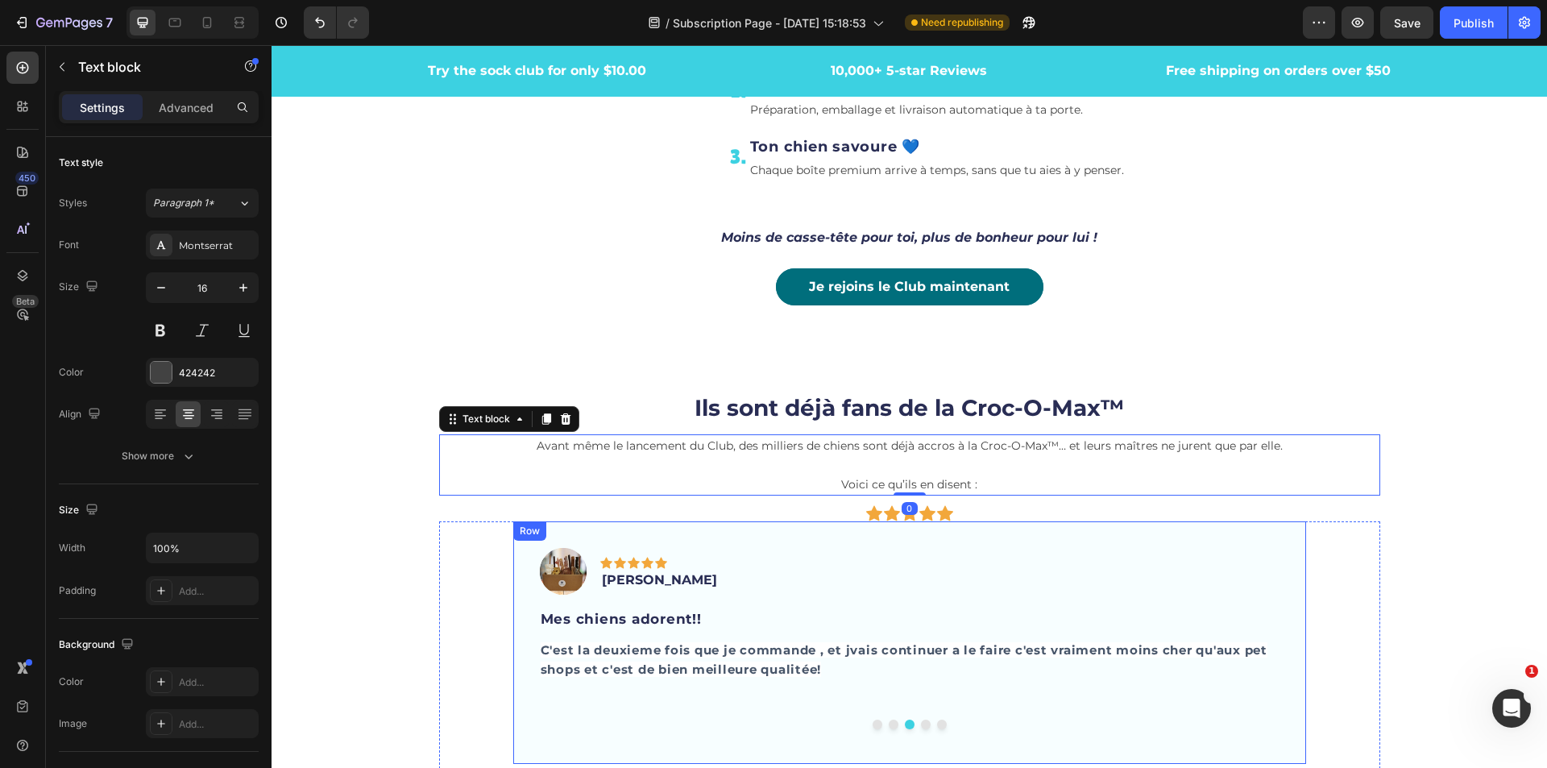
scroll to position [4177, 0]
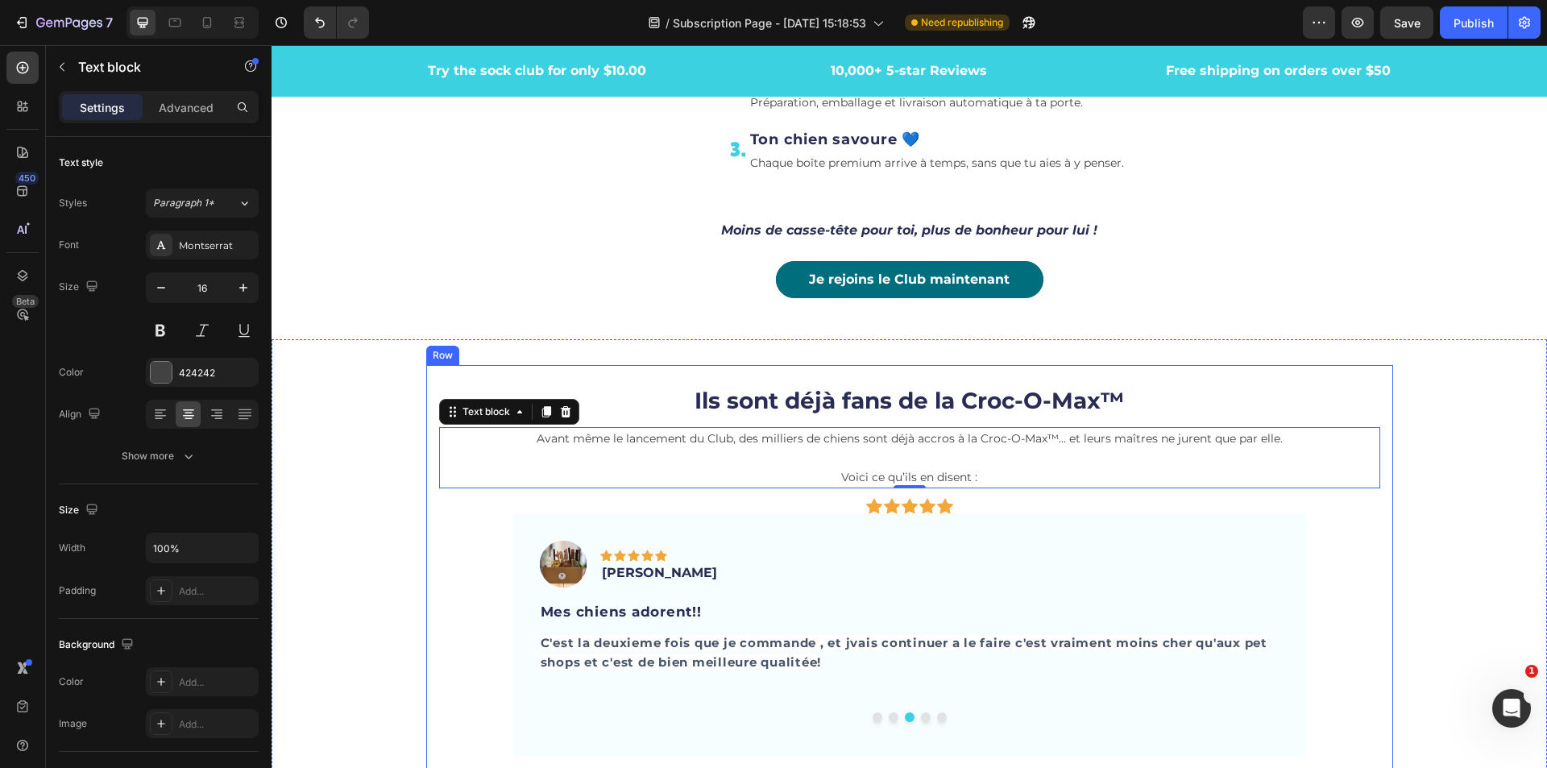
click at [789, 489] on div "Ils sont déjà fans de la Croc-O-Max™ Heading Avant même le lancement du Club, d…" at bounding box center [909, 601] width 941 height 447
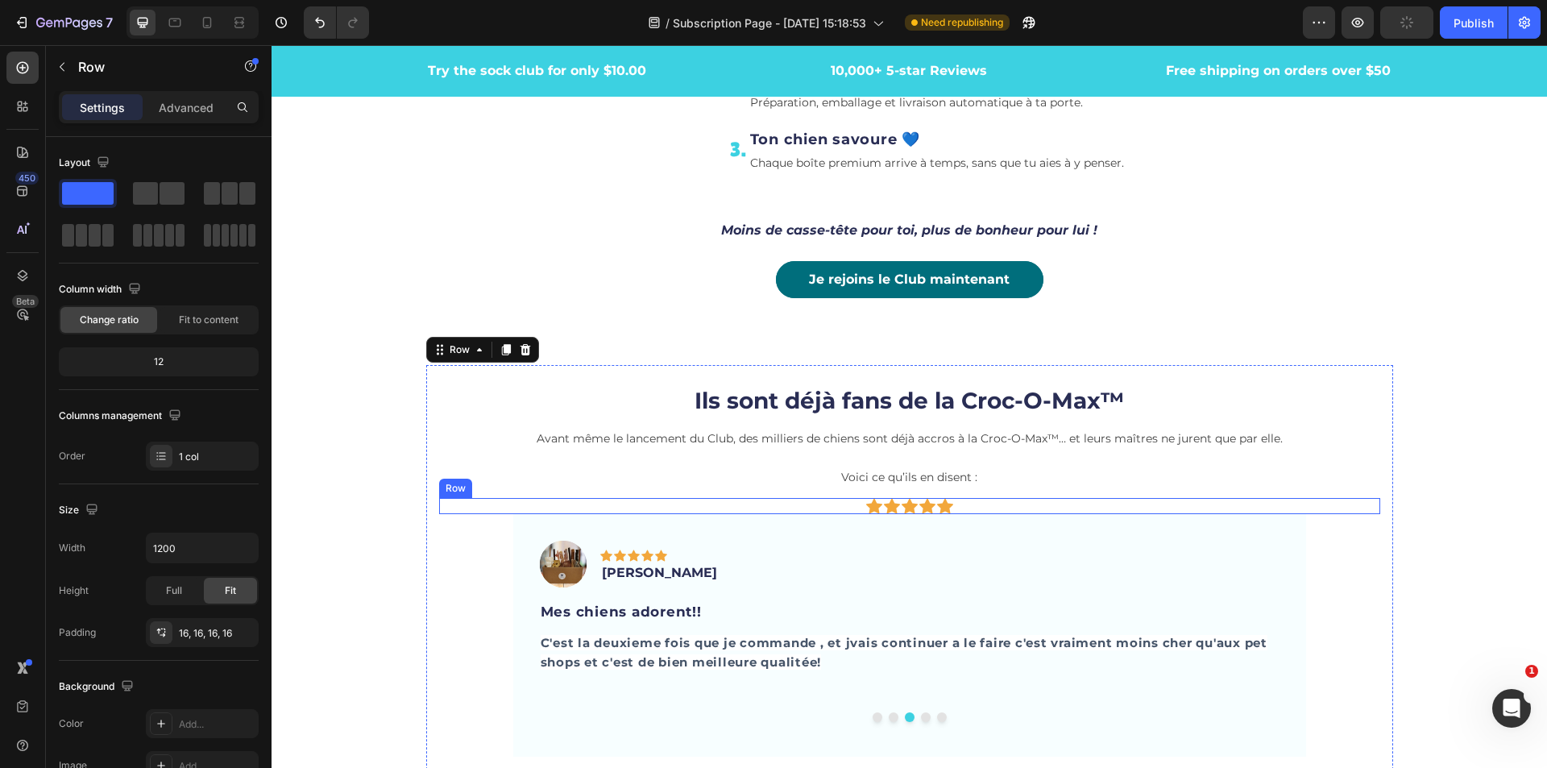
click at [833, 506] on div "Icon Icon Icon Icon Icon Row" at bounding box center [909, 506] width 941 height 16
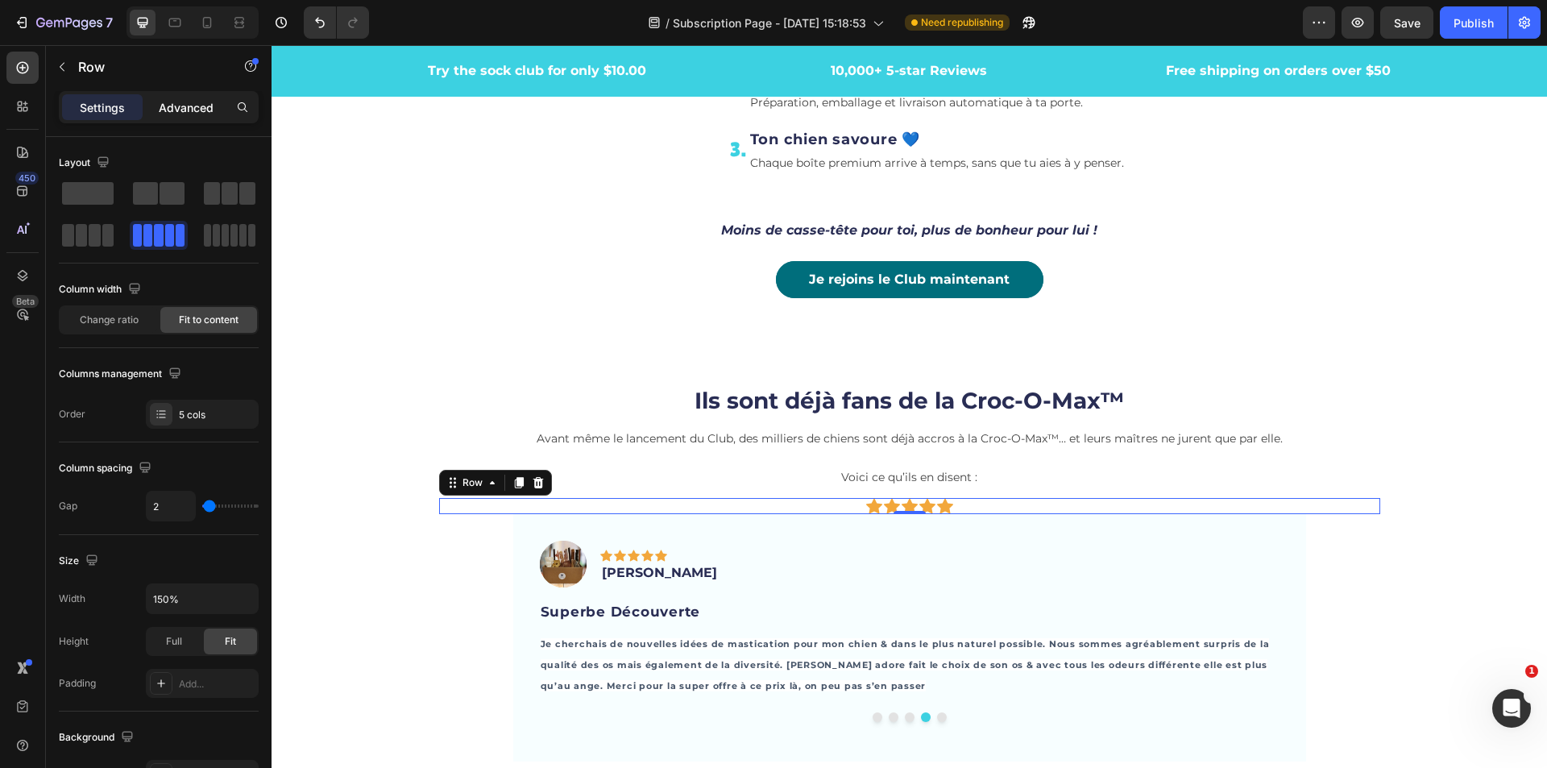
click at [185, 116] on div "Advanced" at bounding box center [186, 107] width 81 height 26
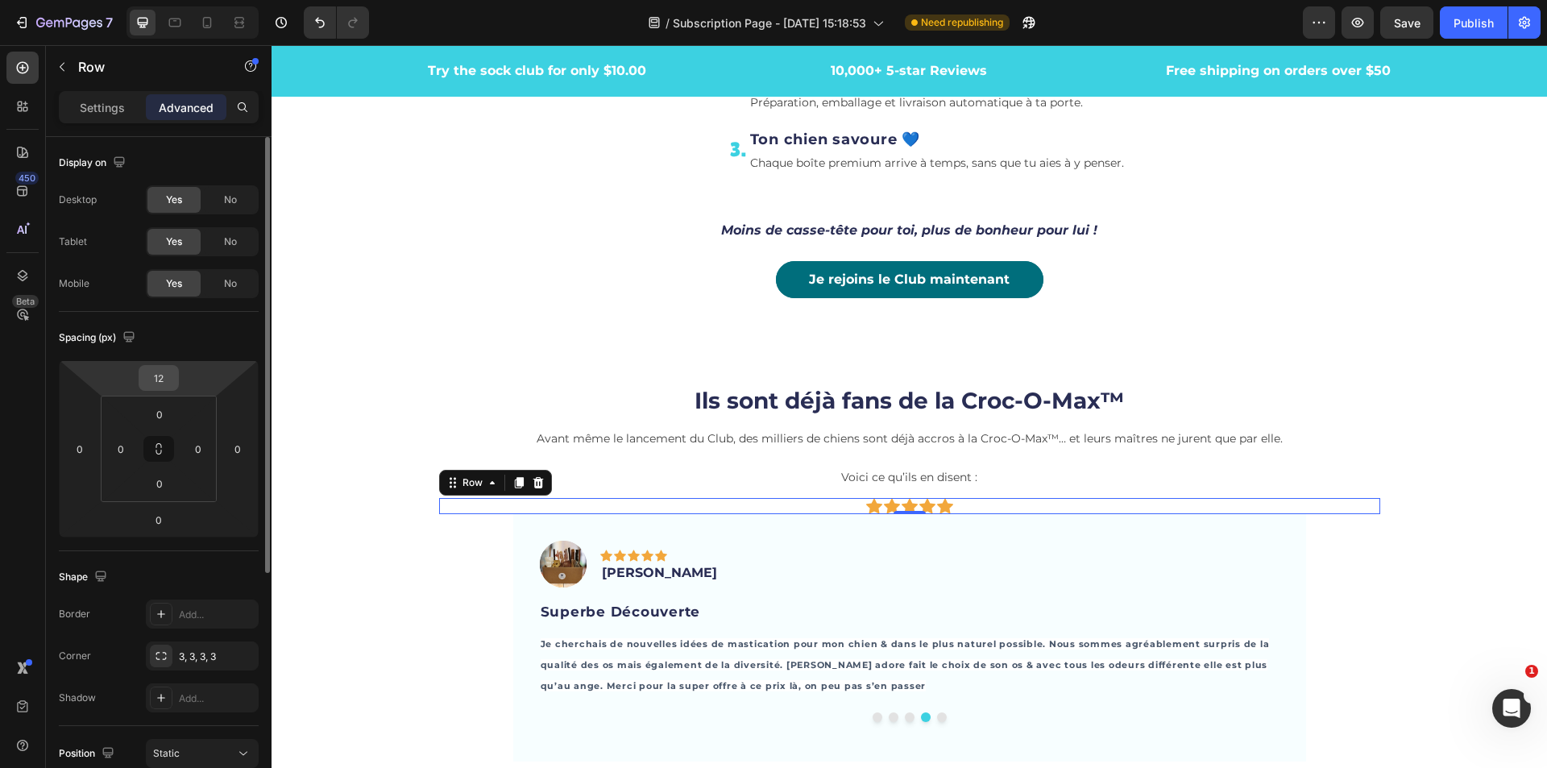
click at [164, 382] on input "12" at bounding box center [159, 378] width 32 height 24
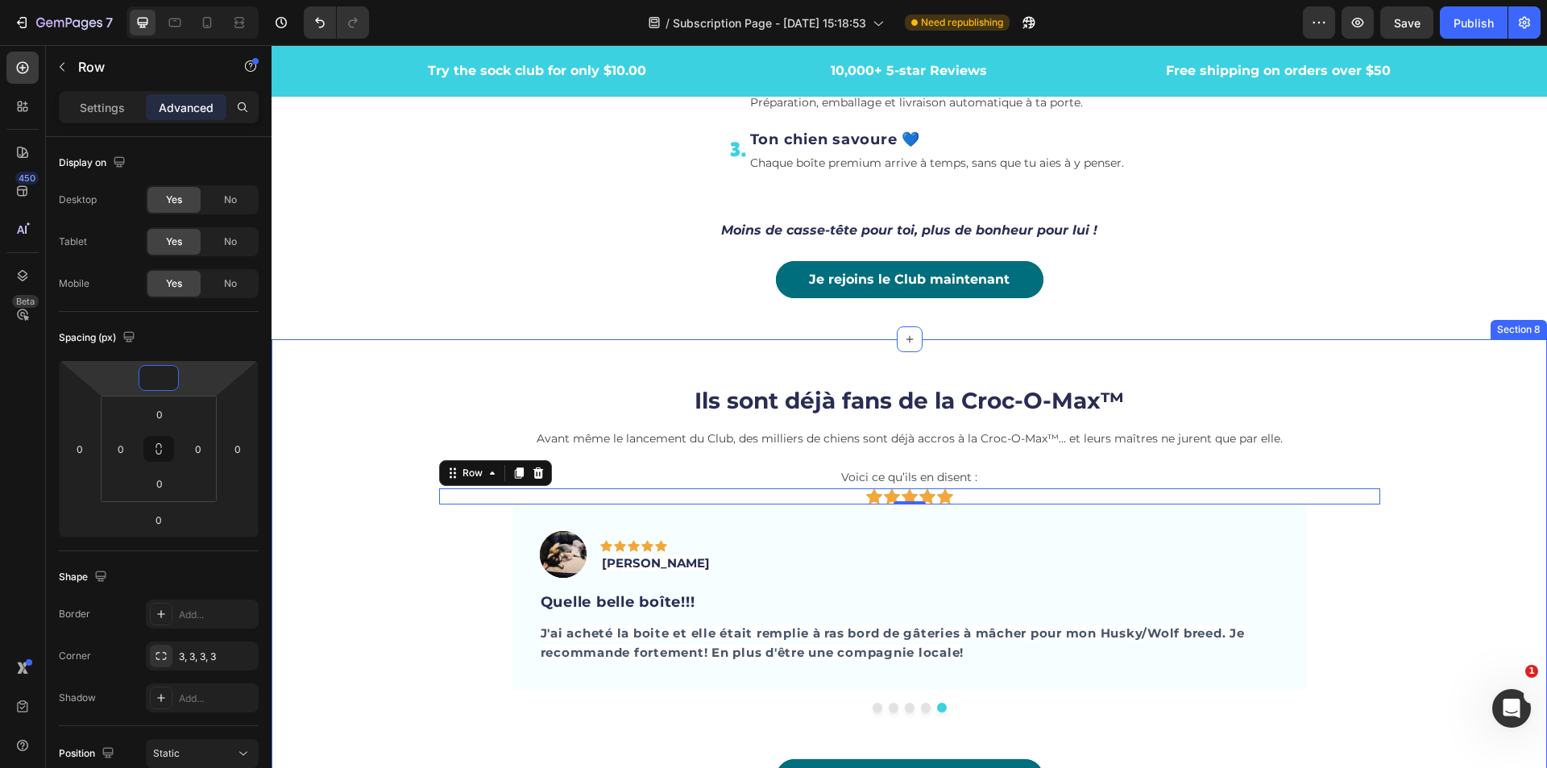
click at [1412, 417] on div "Ils sont déjà fans de la Croc-O-Max™ Heading Avant même le lancement du Club, d…" at bounding box center [910, 596] width 1276 height 463
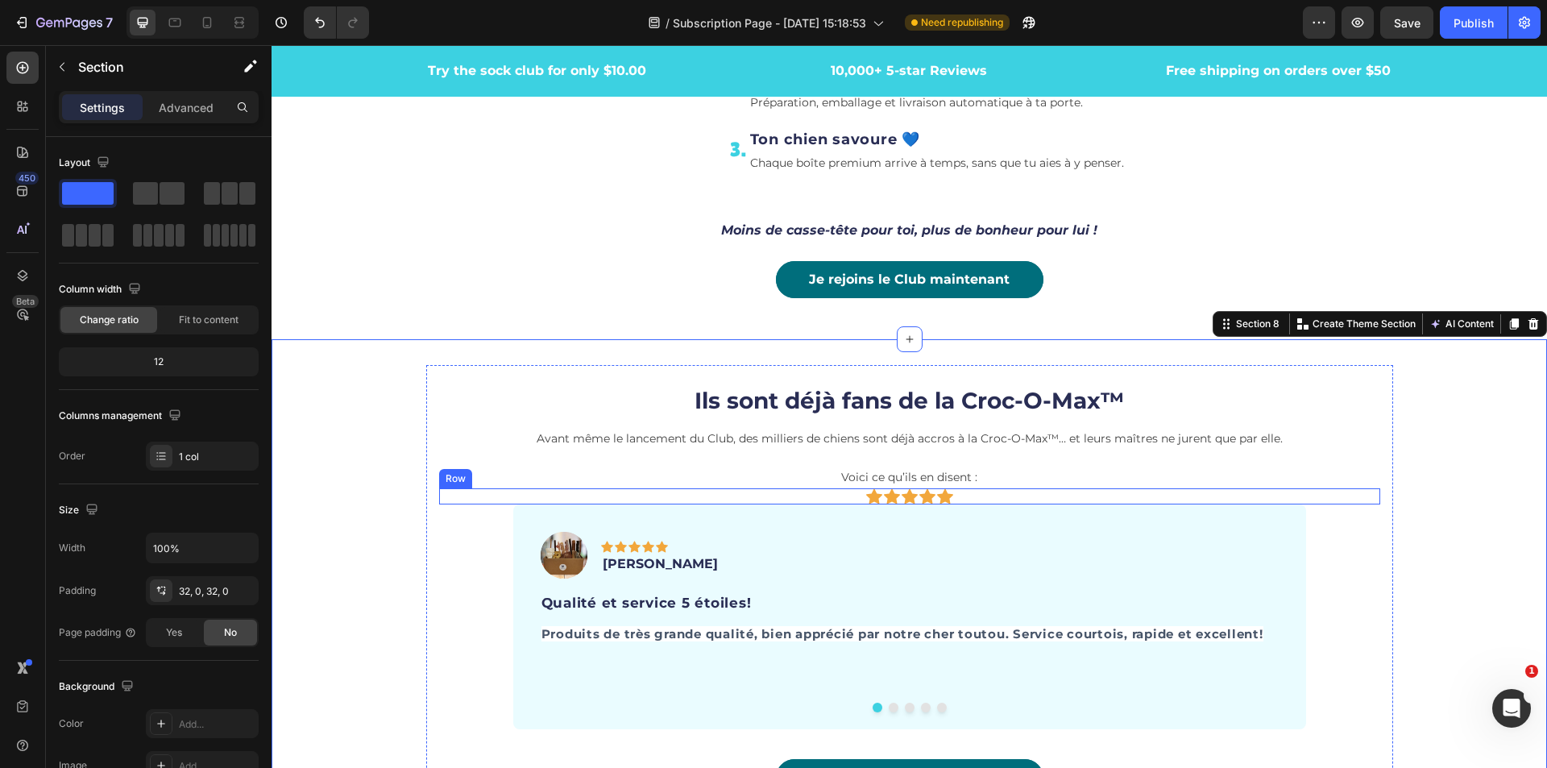
click at [964, 497] on div "Icon Icon Icon Icon Icon Row" at bounding box center [909, 496] width 941 height 16
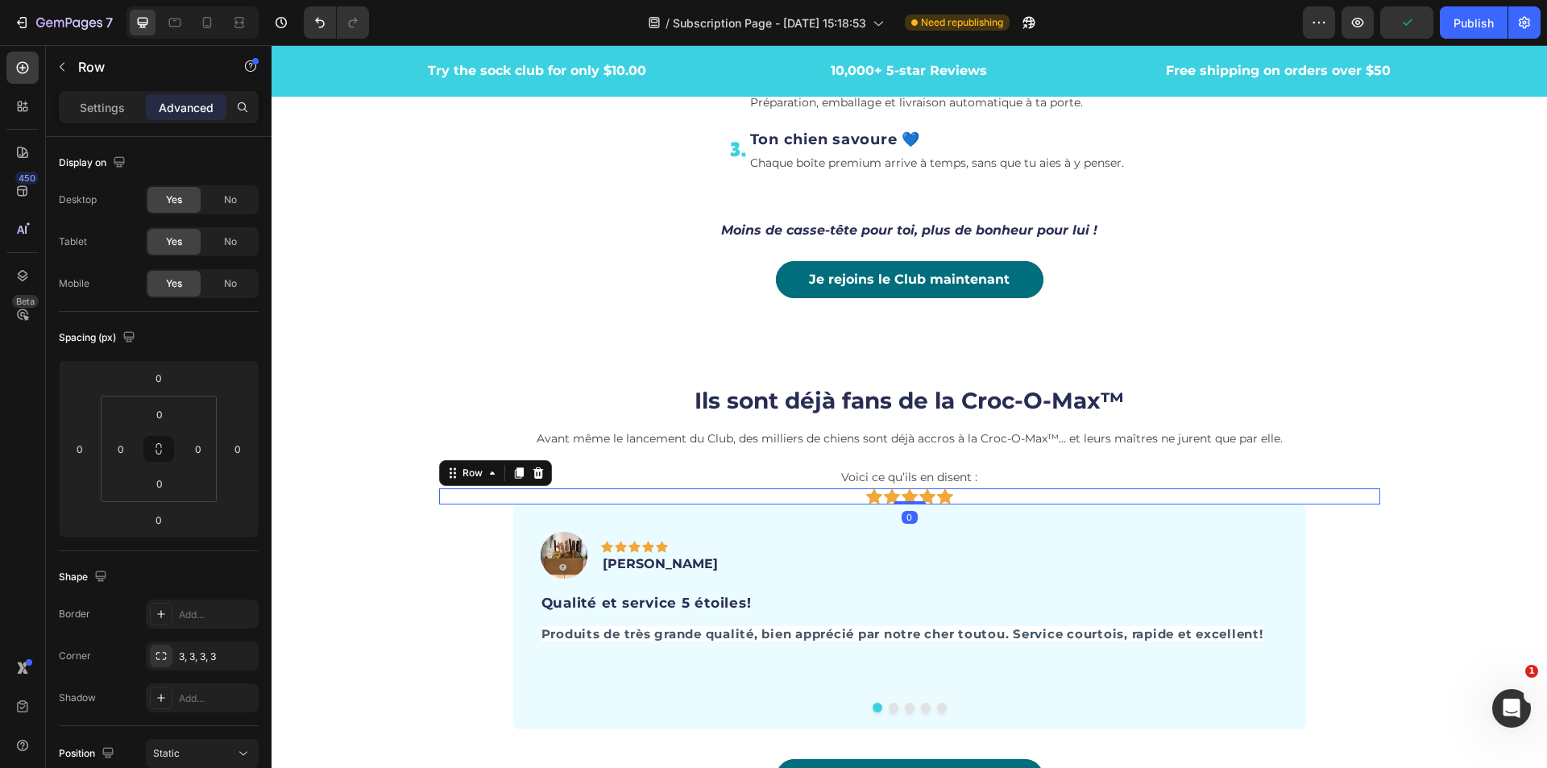
click at [983, 499] on div "Icon Icon Icon Icon Icon Row 0" at bounding box center [909, 496] width 941 height 16
click at [944, 499] on icon at bounding box center [945, 496] width 16 height 16
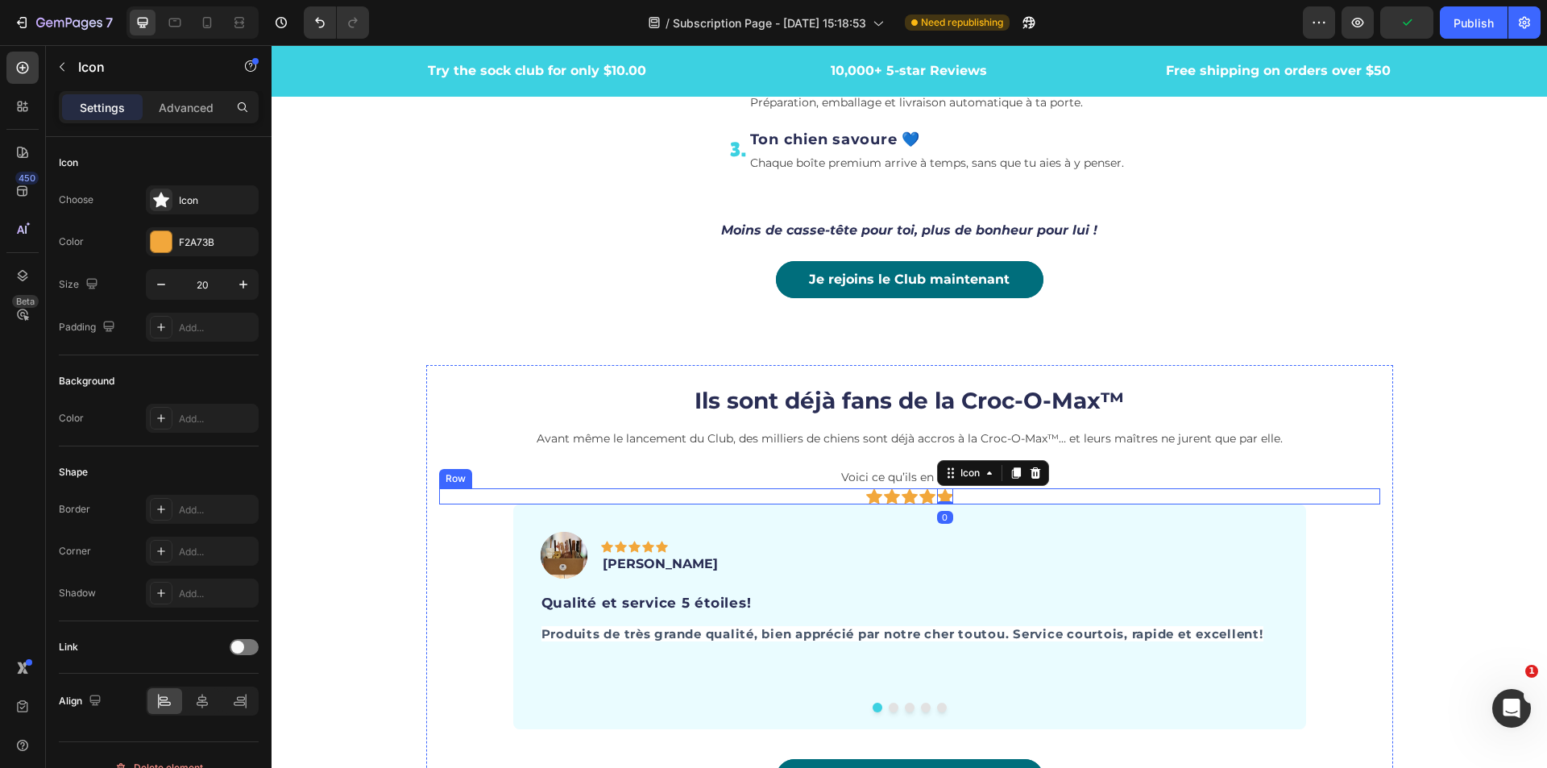
click at [960, 498] on div "Icon Icon Icon Icon Icon 0 Row" at bounding box center [909, 496] width 941 height 16
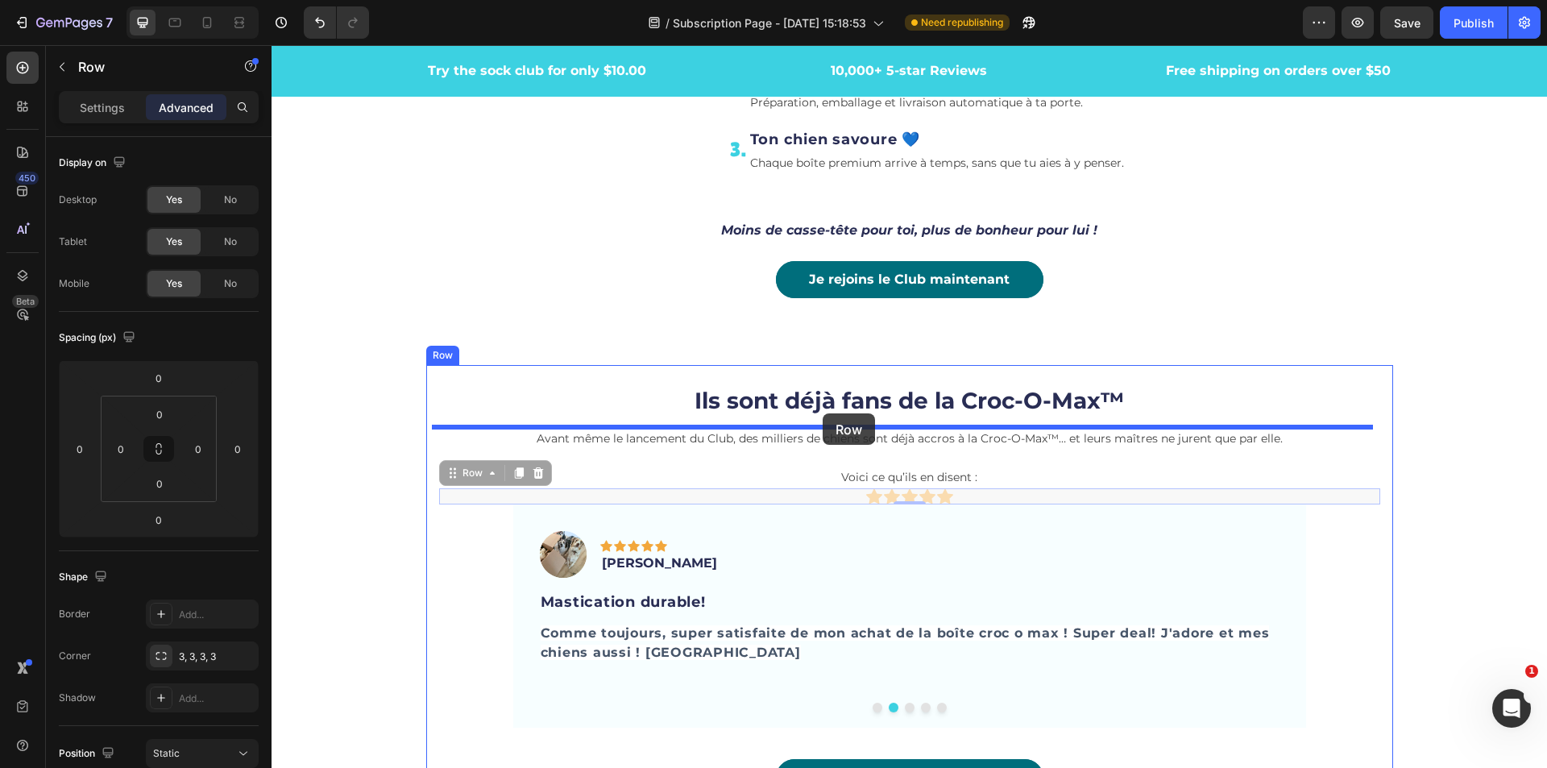
drag, startPoint x: 442, startPoint y: 474, endPoint x: 823, endPoint y: 413, distance: 385.1
type input "8"
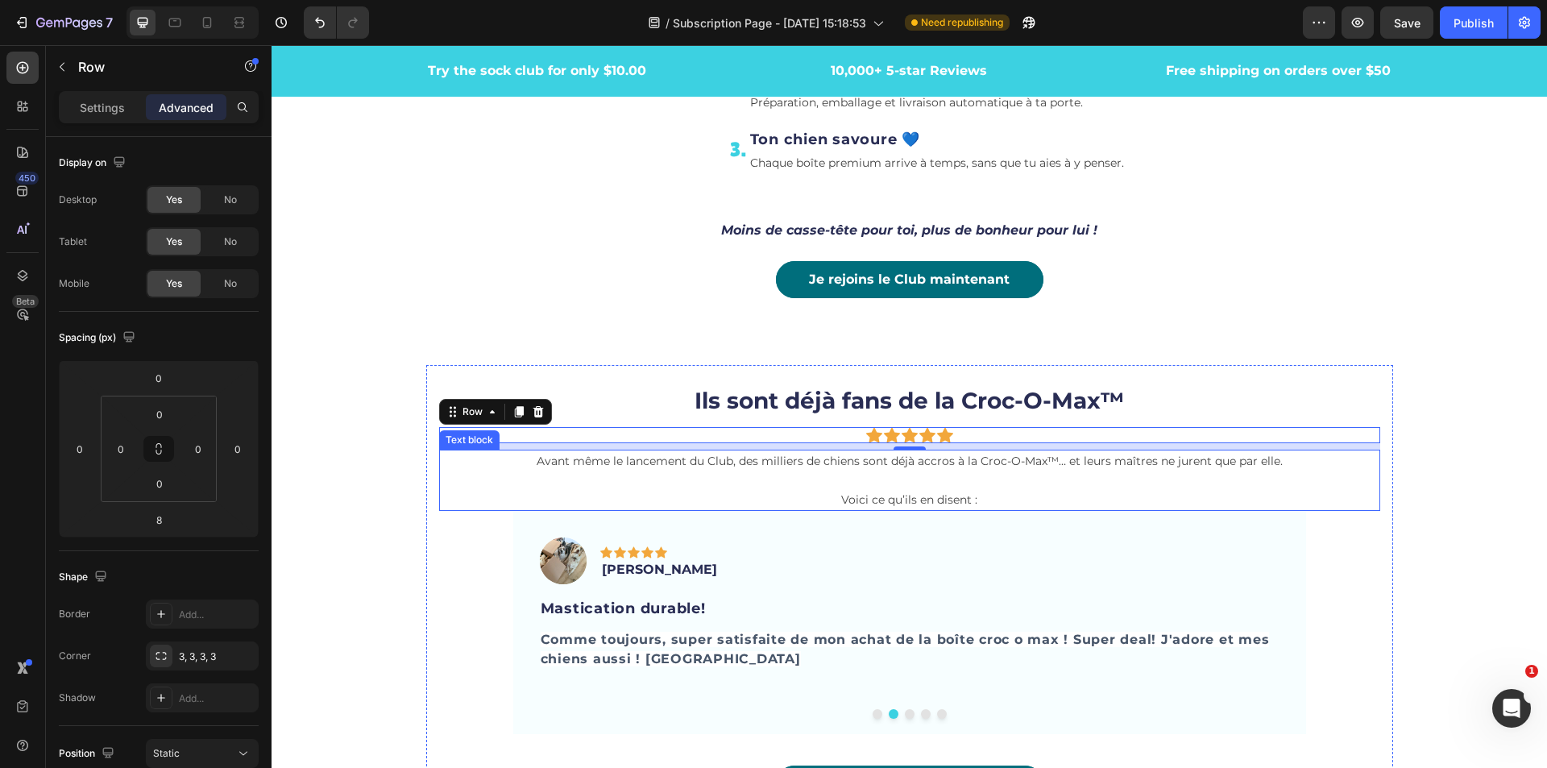
click at [1122, 508] on p "Avant même le lancement du Club, des milliers de chiens sont déjà accros à la C…" at bounding box center [910, 480] width 938 height 58
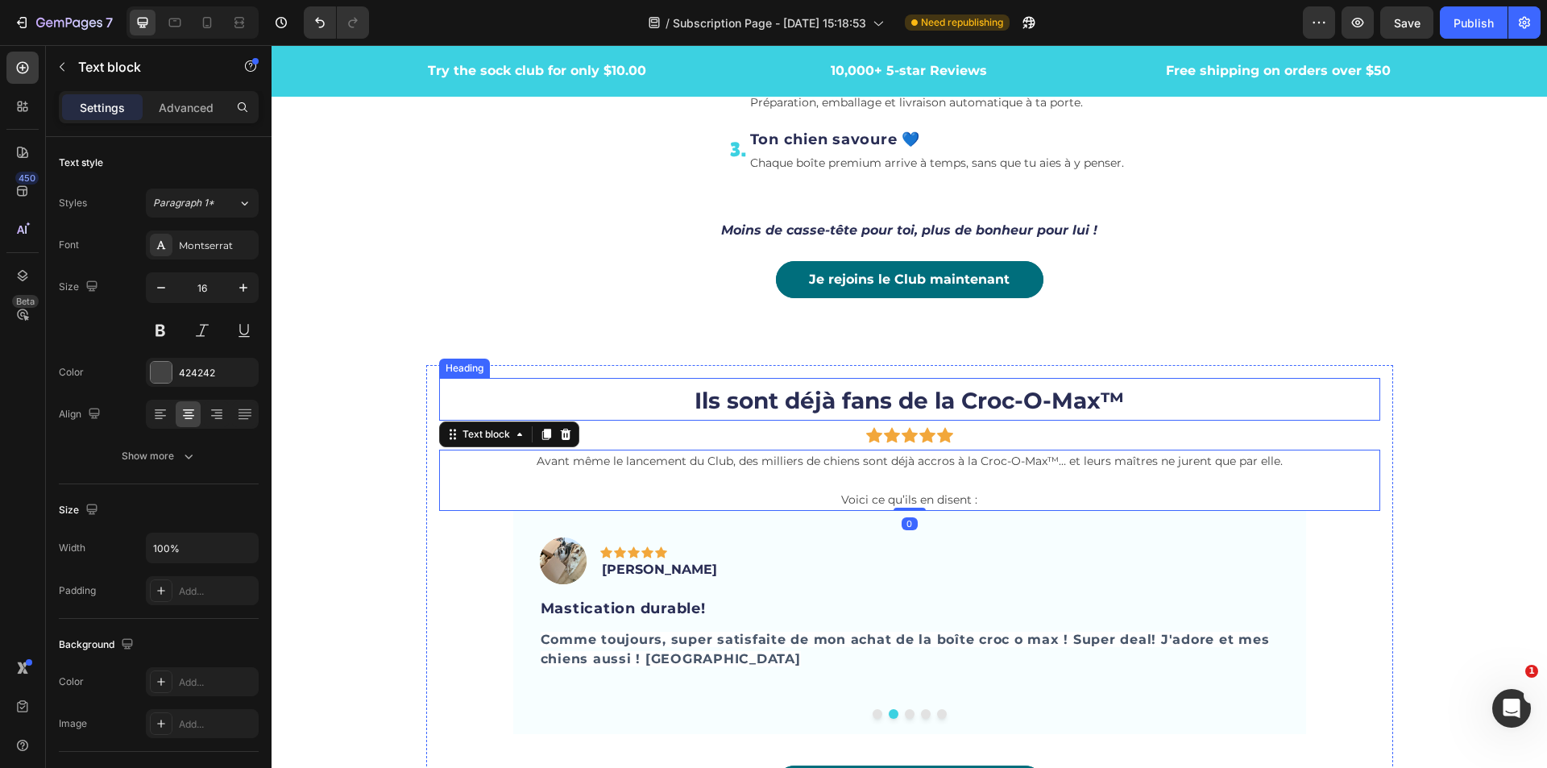
click at [1303, 389] on h2 "Ils sont déjà fans de la Croc-O-Max™" at bounding box center [909, 400] width 941 height 44
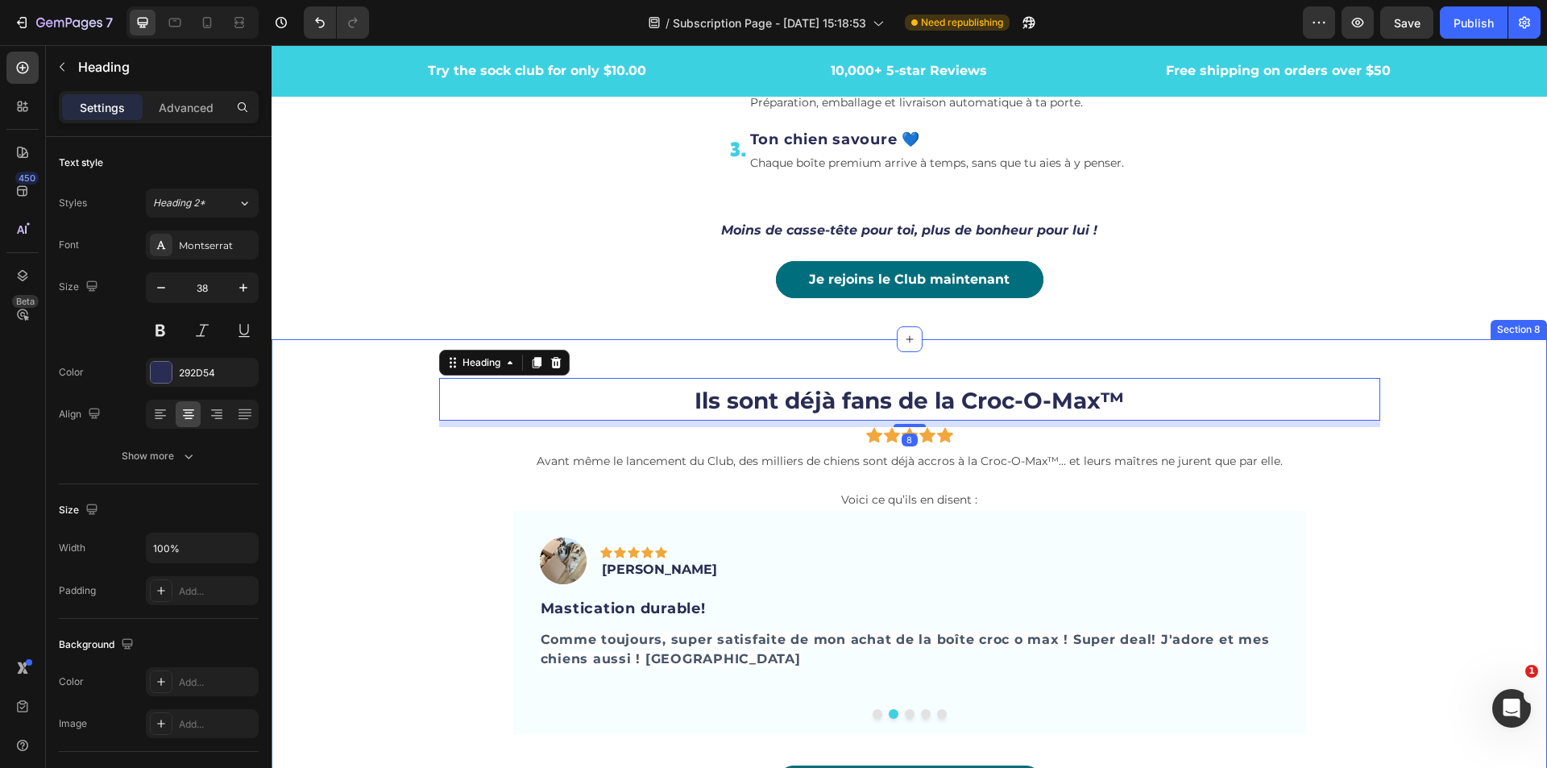
click at [1509, 496] on div "Ils sont déjà fans de la Croc-O-Max™ Heading 8 Icon Icon Icon Icon Icon Row Ava…" at bounding box center [910, 600] width 1276 height 470
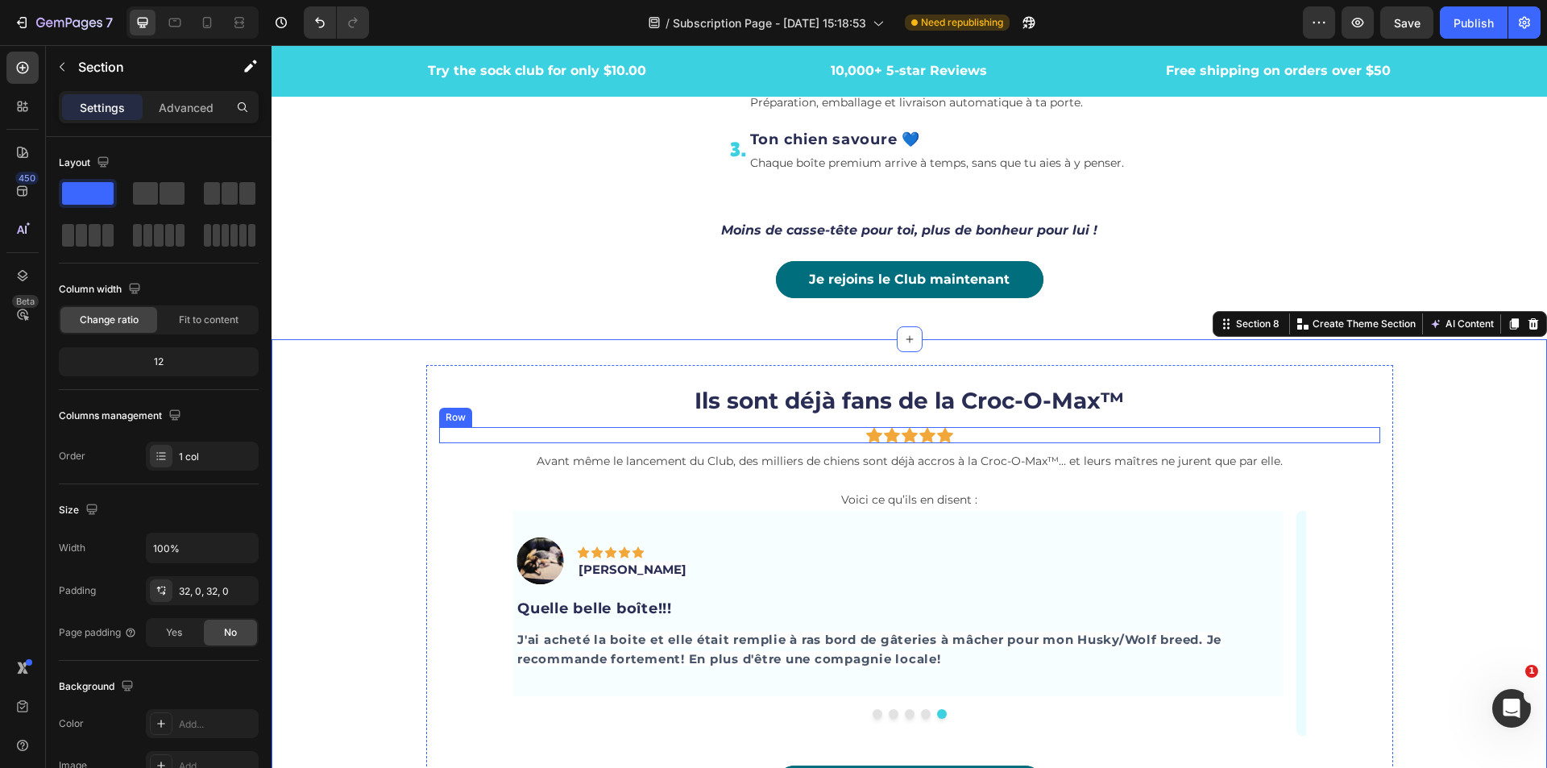
click at [785, 458] on span "Avant même le lancement du Club, des milliers de chiens sont déjà accros à la C…" at bounding box center [910, 461] width 746 height 15
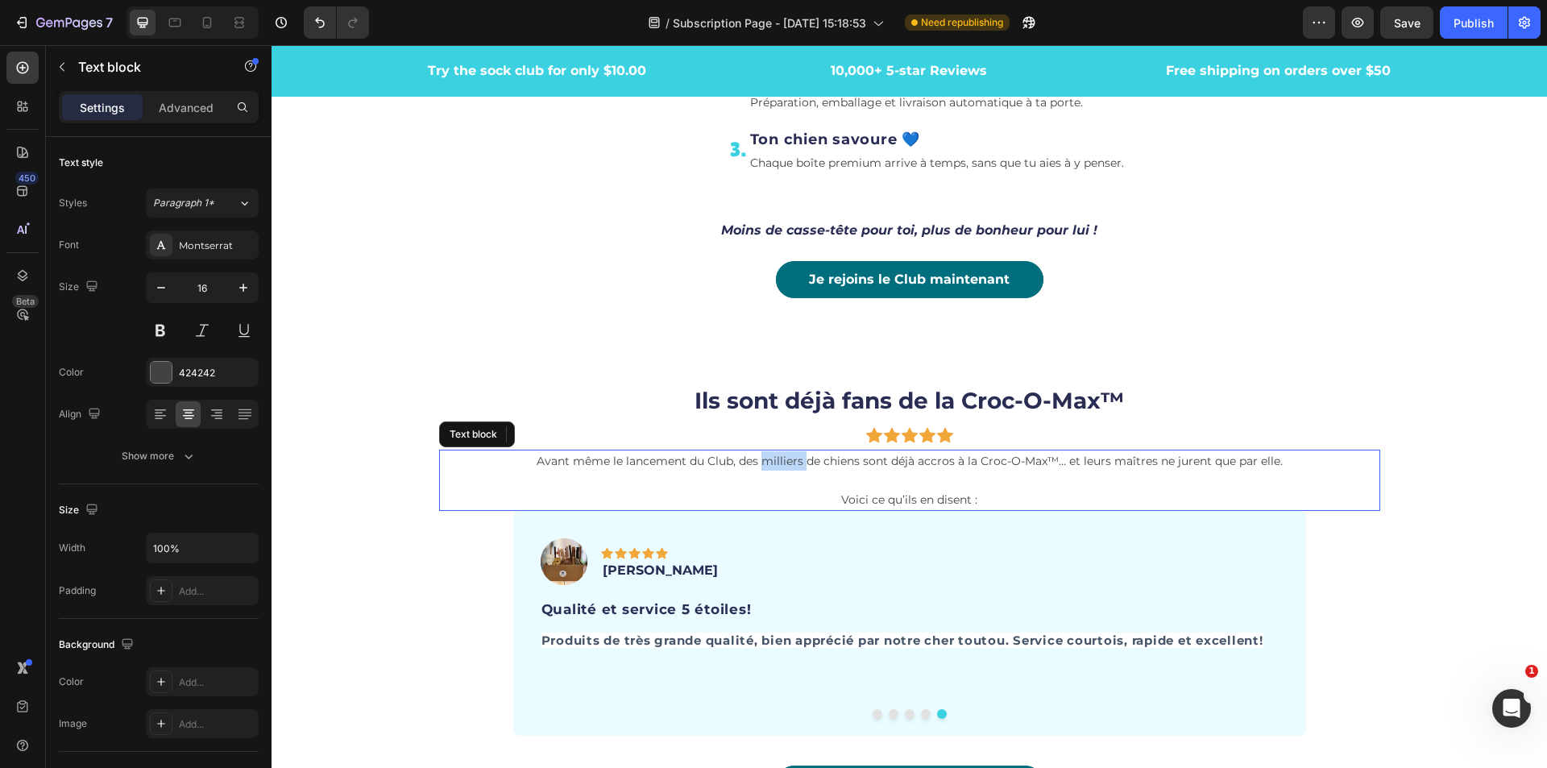
click at [790, 458] on span "Avant même le lancement du Club, des milliers de chiens sont déjà accros à la C…" at bounding box center [910, 461] width 746 height 15
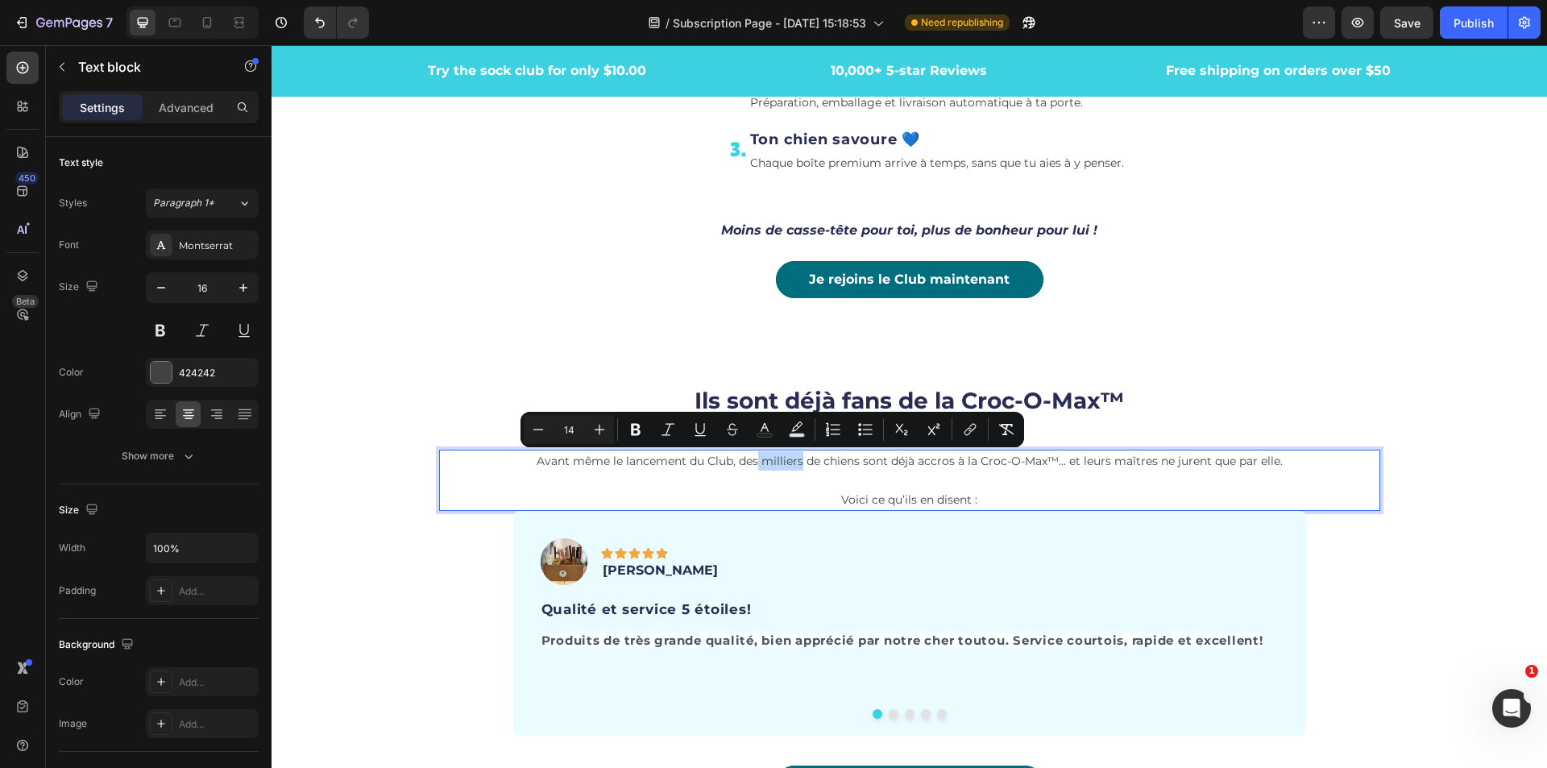
drag, startPoint x: 793, startPoint y: 458, endPoint x: 751, endPoint y: 459, distance: 41.9
click at [751, 459] on span "Avant même le lancement du Club, des milliers de chiens sont déjà accros à la C…" at bounding box center [910, 461] width 746 height 15
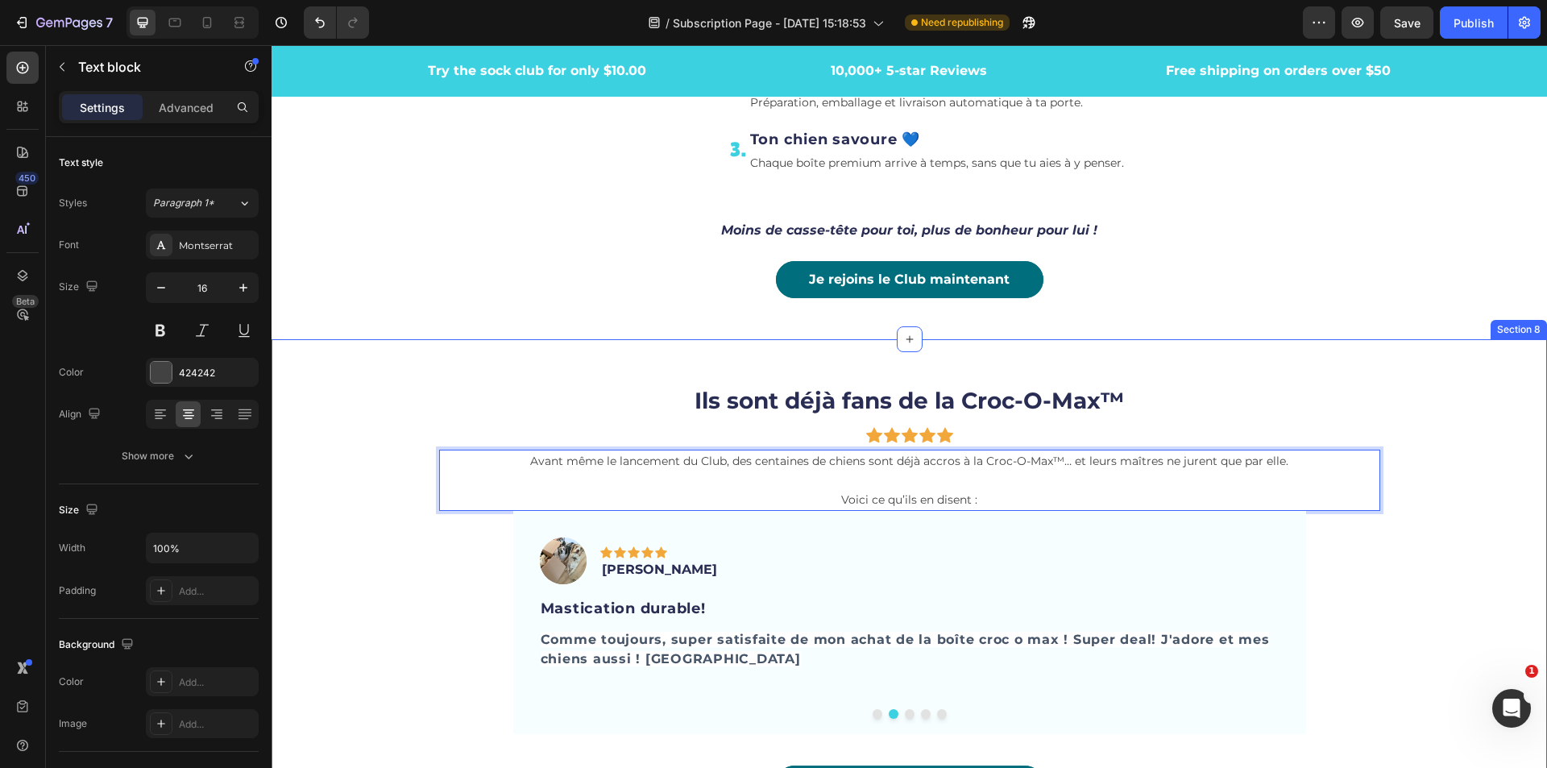
click at [1459, 418] on div "Ils sont déjà fans de la Croc-O-Max™ Heading Icon Icon Icon Icon Icon Row Avant…" at bounding box center [910, 600] width 1276 height 470
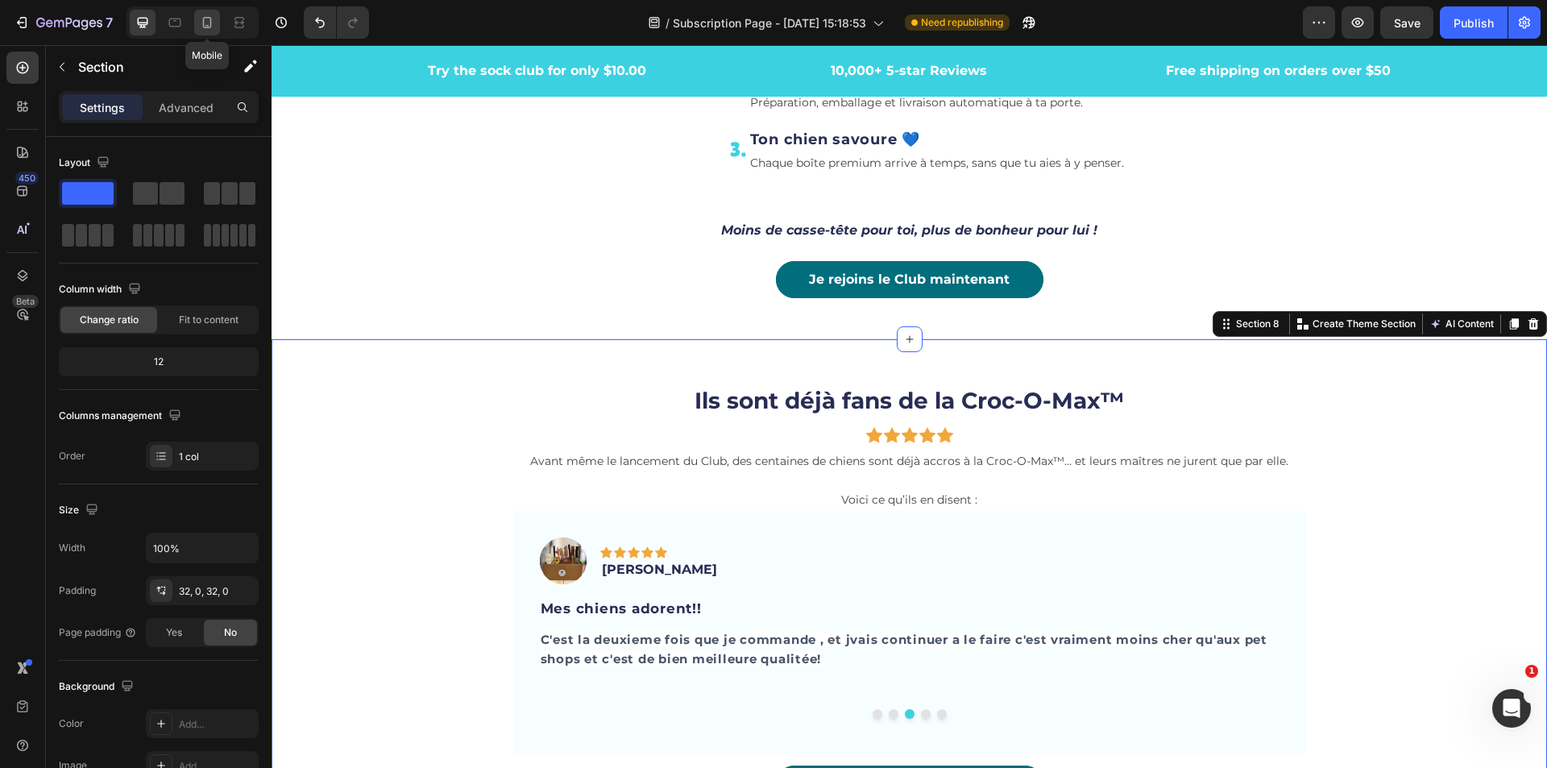
click at [214, 24] on icon at bounding box center [207, 23] width 16 height 16
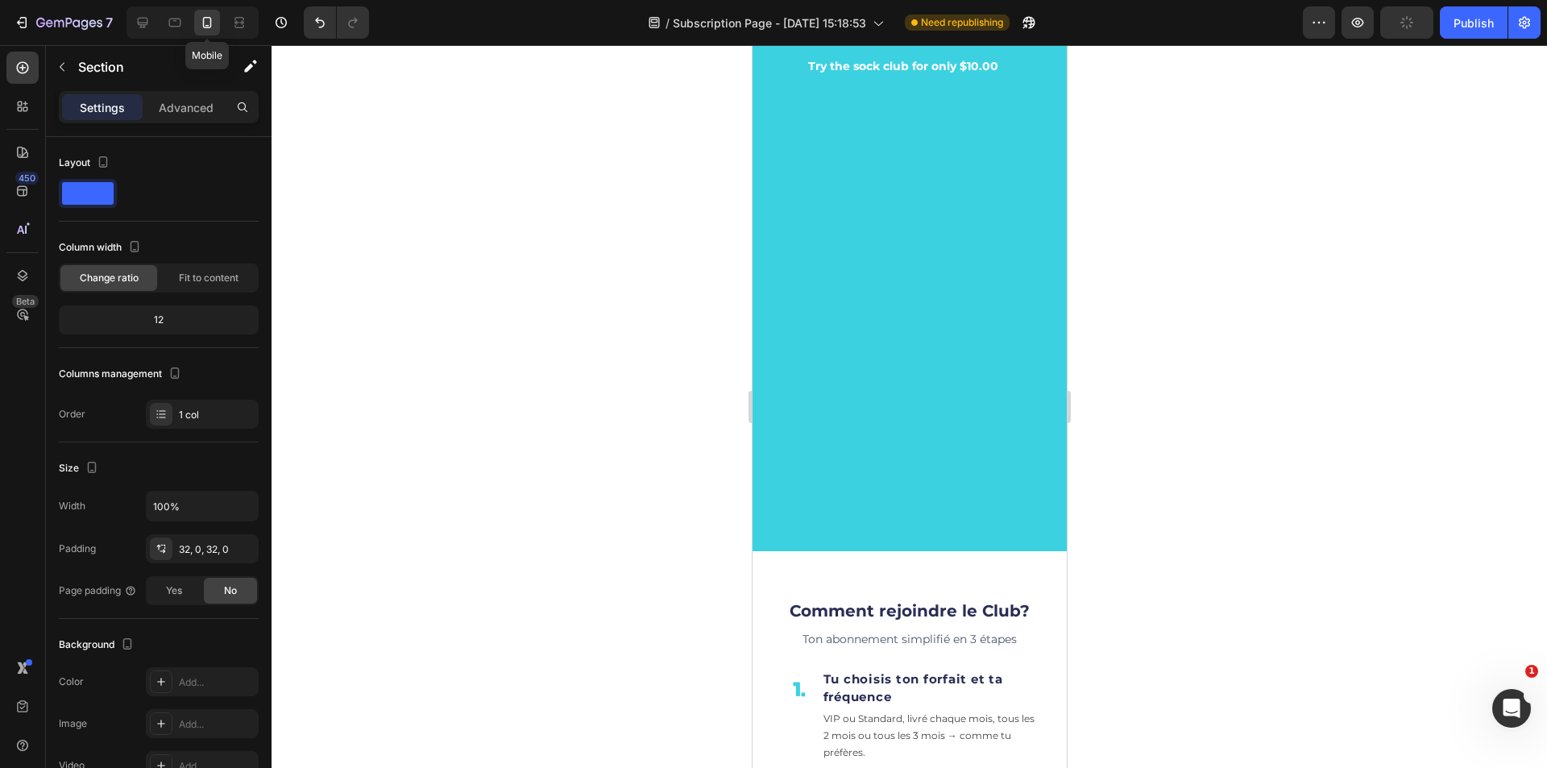
scroll to position [4994, 0]
